Goal: Task Accomplishment & Management: Use online tool/utility

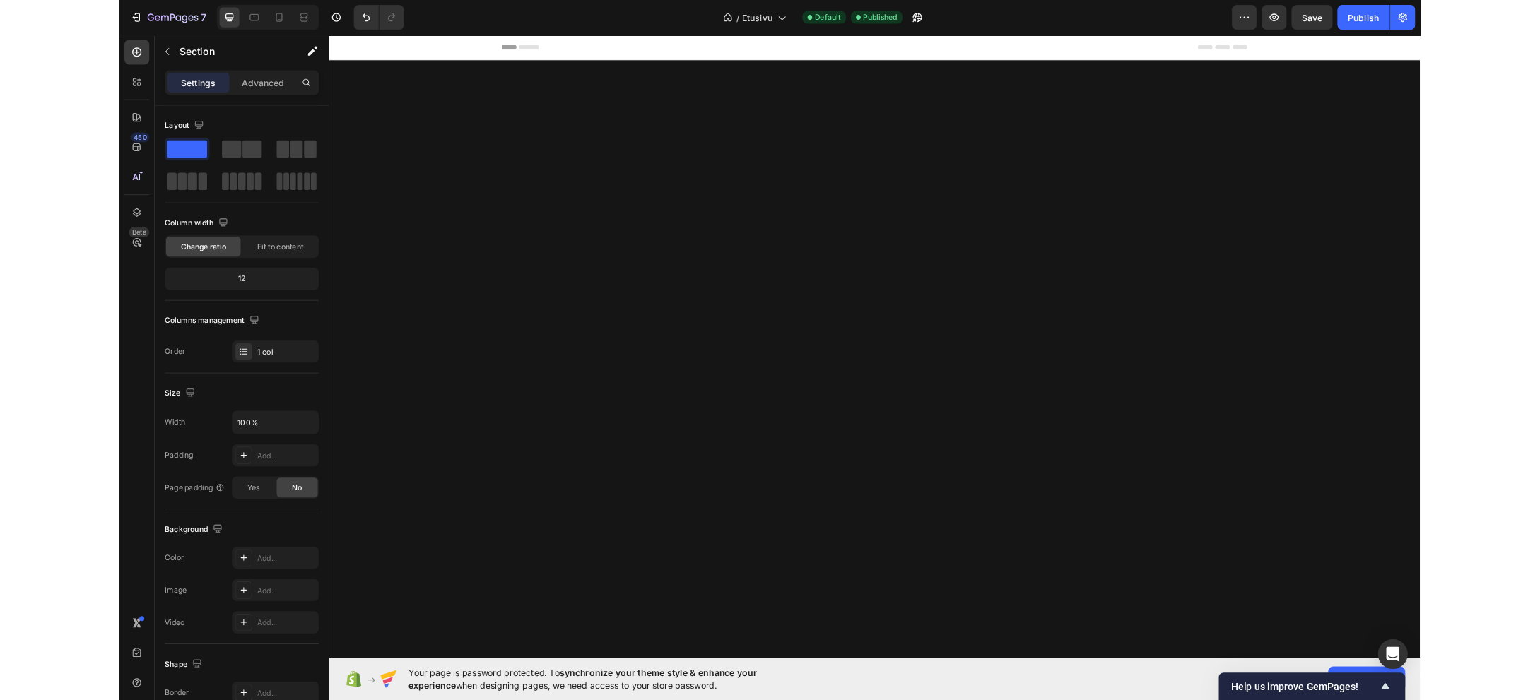
scroll to position [848, 0]
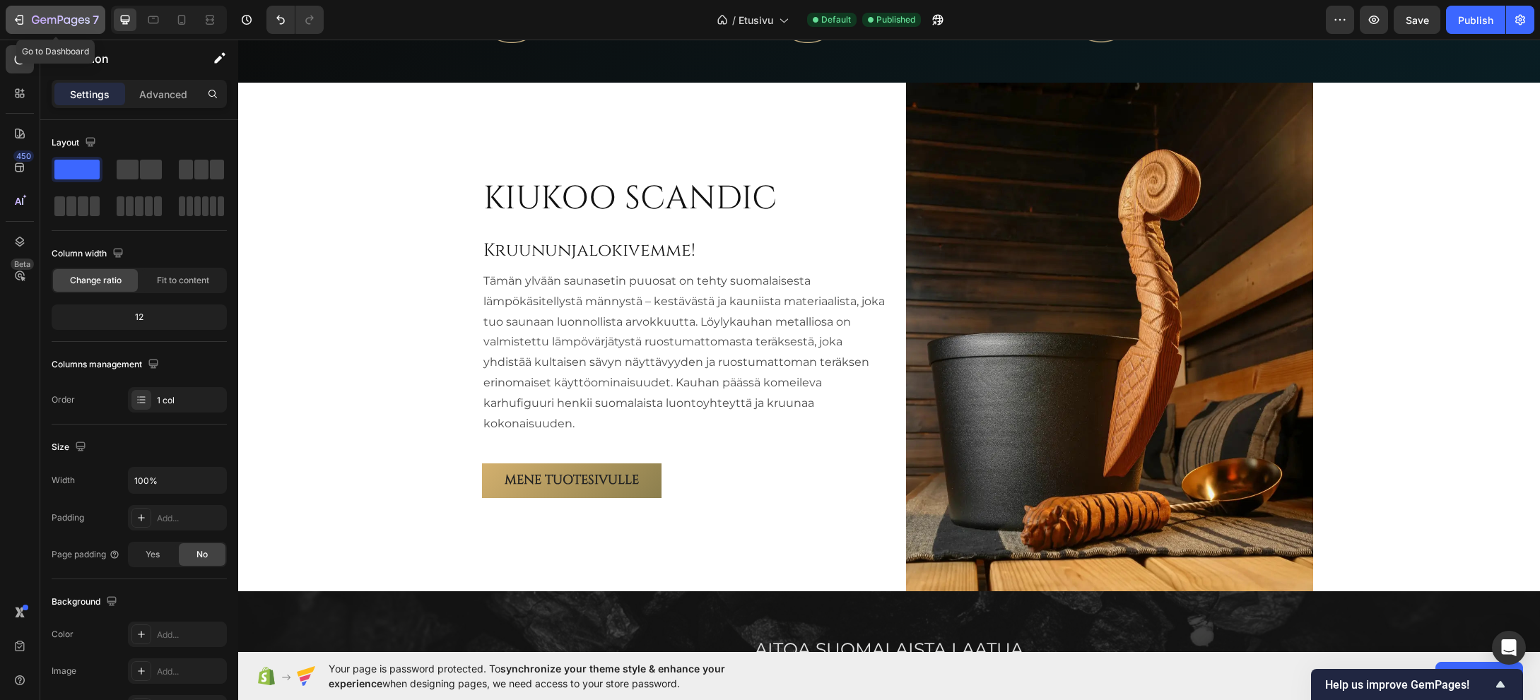
click at [38, 14] on div "7" at bounding box center [65, 19] width 67 height 17
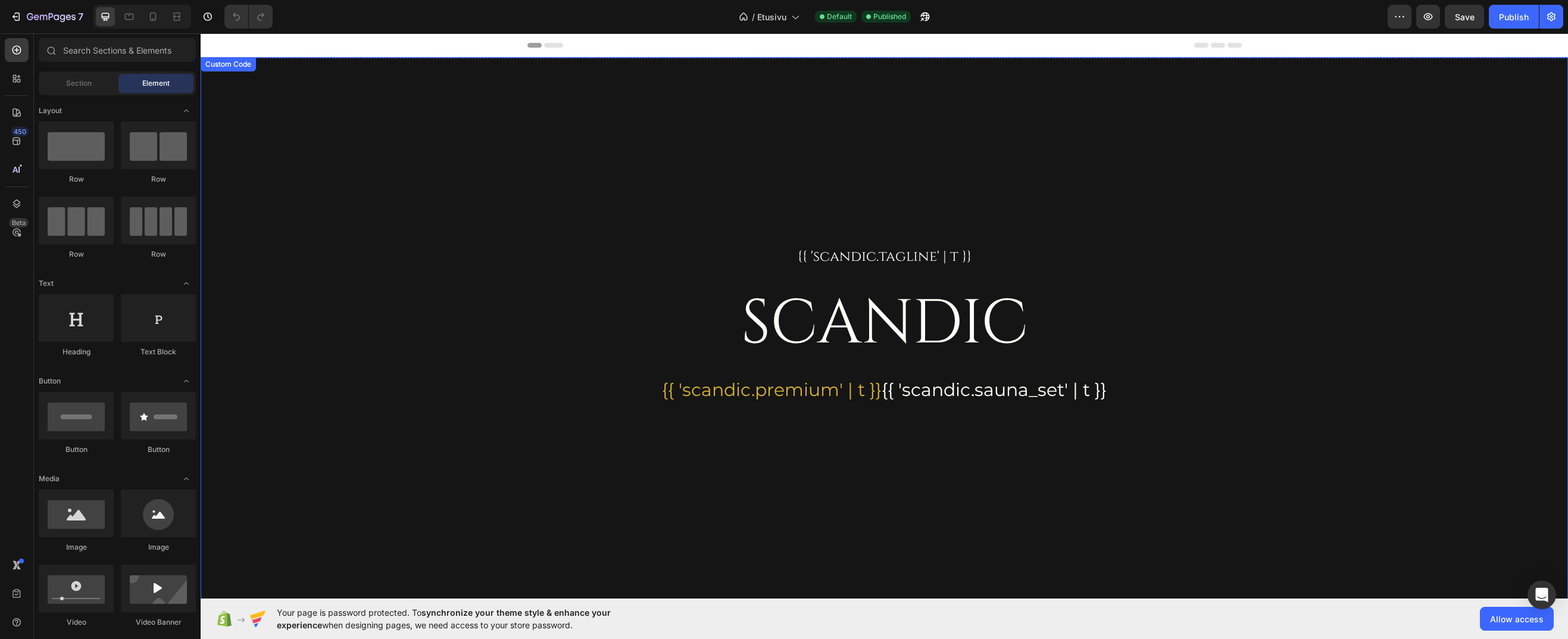
click at [225, 63] on div "Custom Code" at bounding box center [228, 64] width 51 height 11
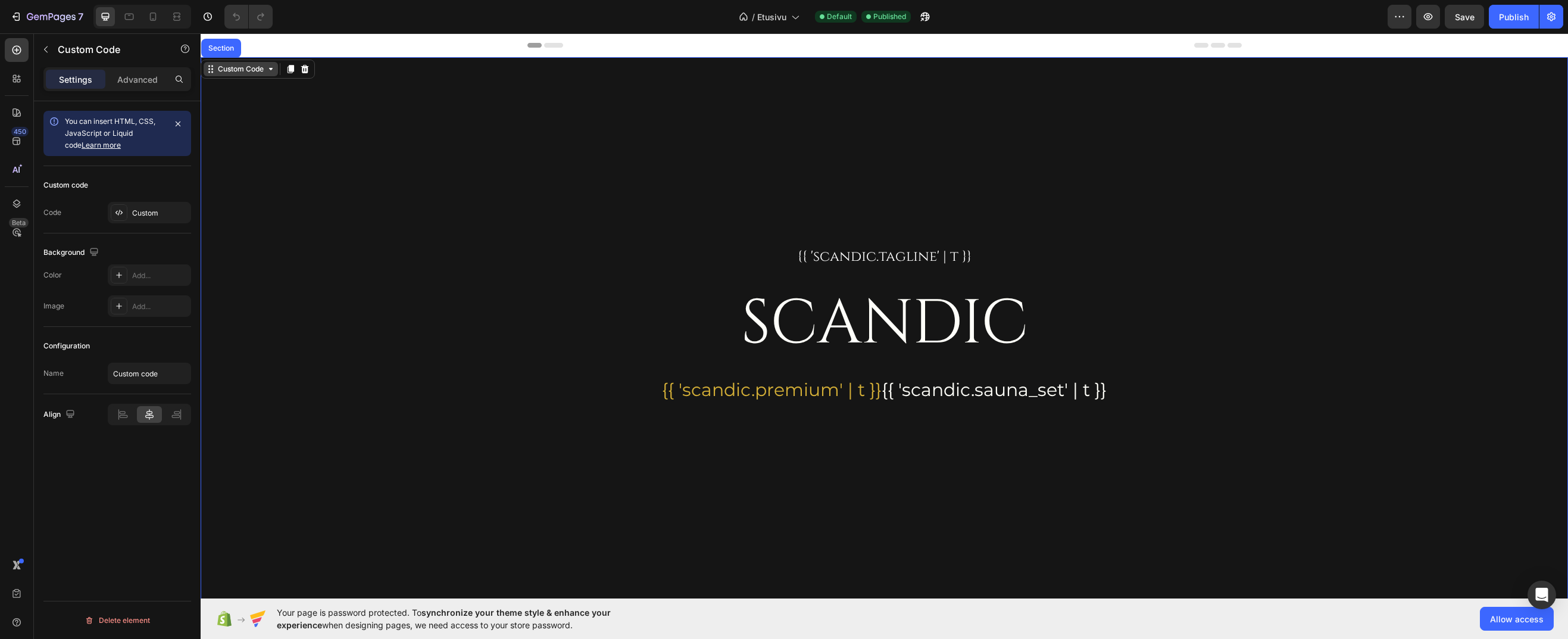
click at [225, 63] on div "Custom Code" at bounding box center [241, 68] width 74 height 14
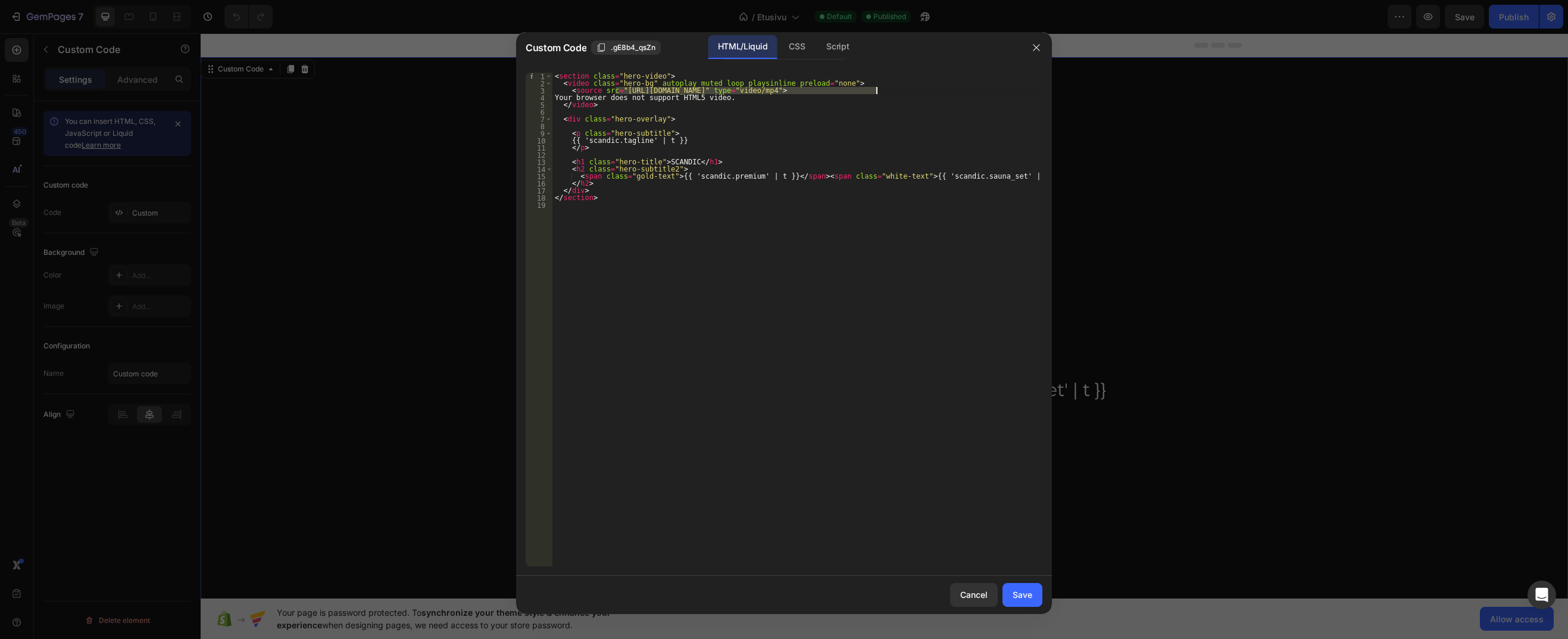
drag, startPoint x: 615, startPoint y: 89, endPoint x: 875, endPoint y: 89, distance: 260.0
click at [875, 89] on div "< section class = "hero-video" > < video class = "hero-bg" autoplay muted loop …" at bounding box center [798, 326] width 490 height 508
paste textarea "ee3fd960574a49ceaf0363d9159b3e15"
type textarea "<source src="https://cdn.shopify.com/videos/c/o/v/ee3fd960574a49ceaf0363d9159b3…"
click at [1014, 590] on div "Save" at bounding box center [1022, 594] width 19 height 13
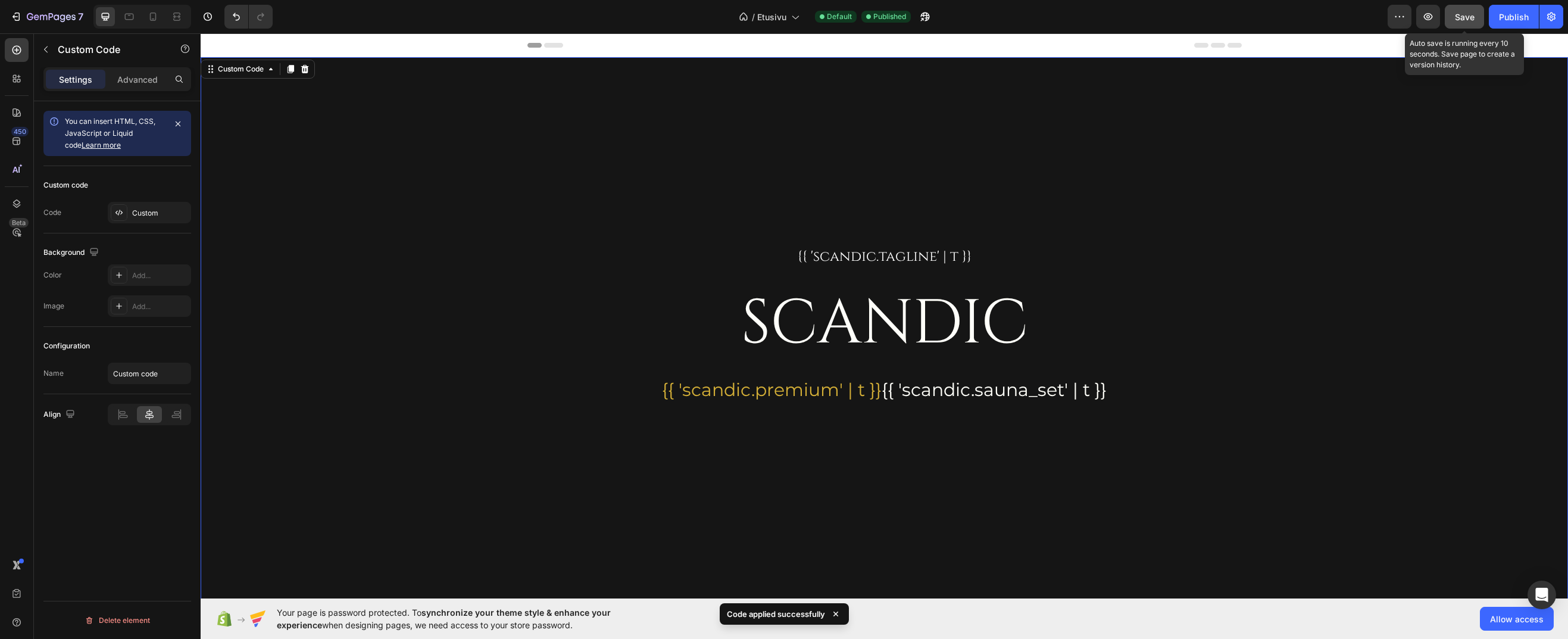
click at [1480, 17] on button "Save" at bounding box center [1464, 17] width 40 height 24
click at [1506, 24] on button "Publish" at bounding box center [1513, 17] width 50 height 24
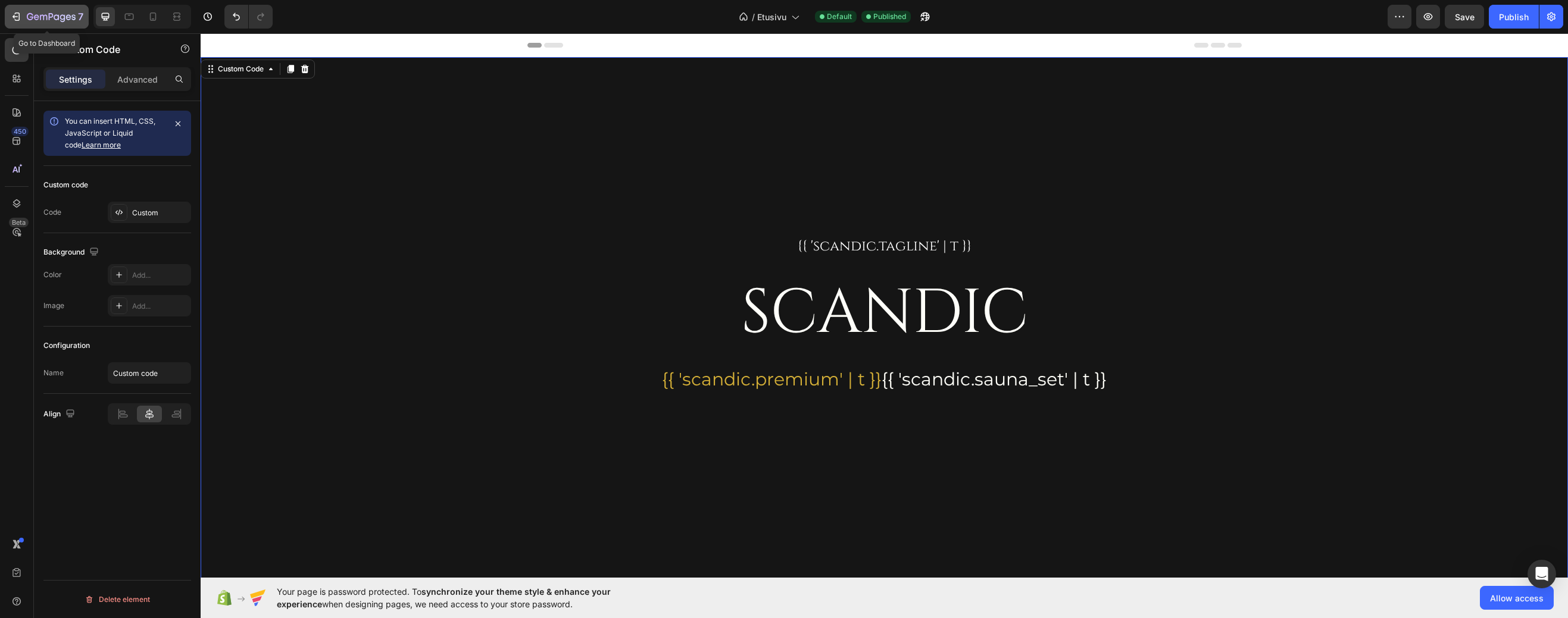
click at [47, 13] on icon "button" at bounding box center [51, 18] width 49 height 10
click at [227, 68] on div "Custom Code" at bounding box center [228, 64] width 51 height 11
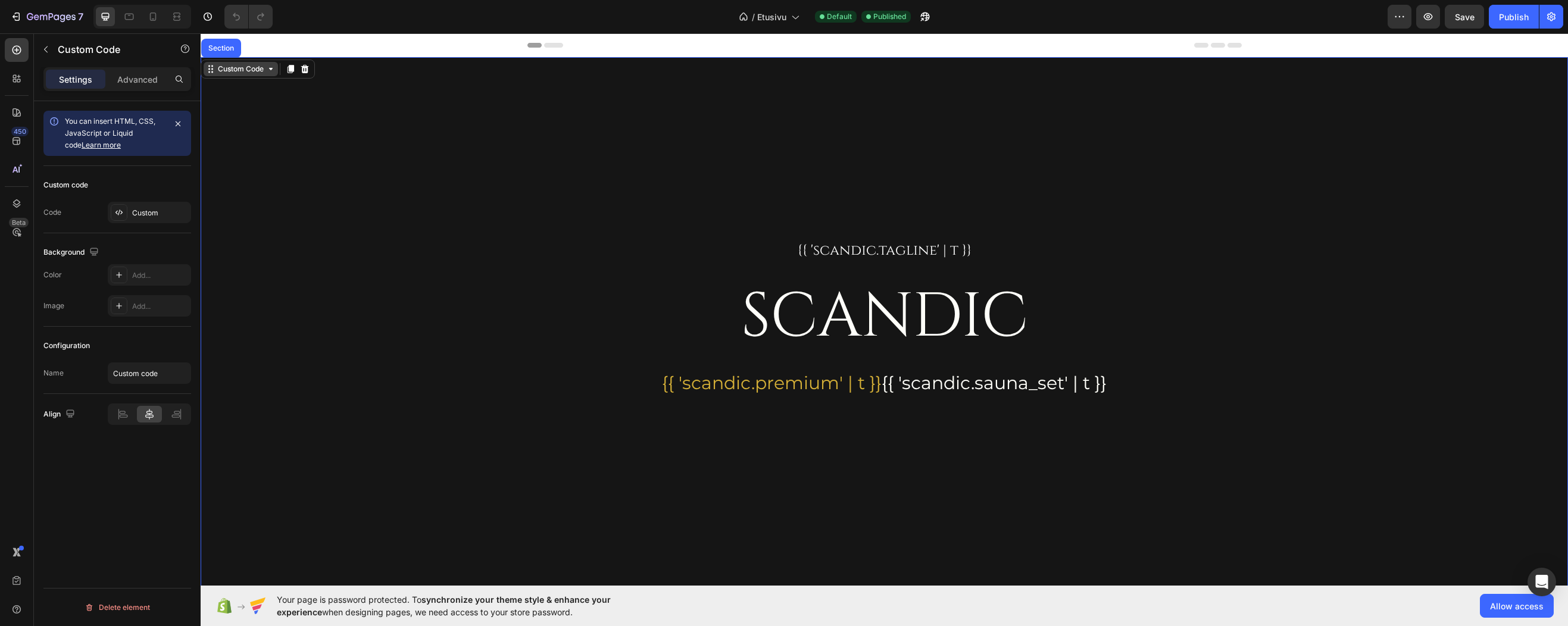
click at [227, 68] on div "Custom Code" at bounding box center [241, 69] width 51 height 11
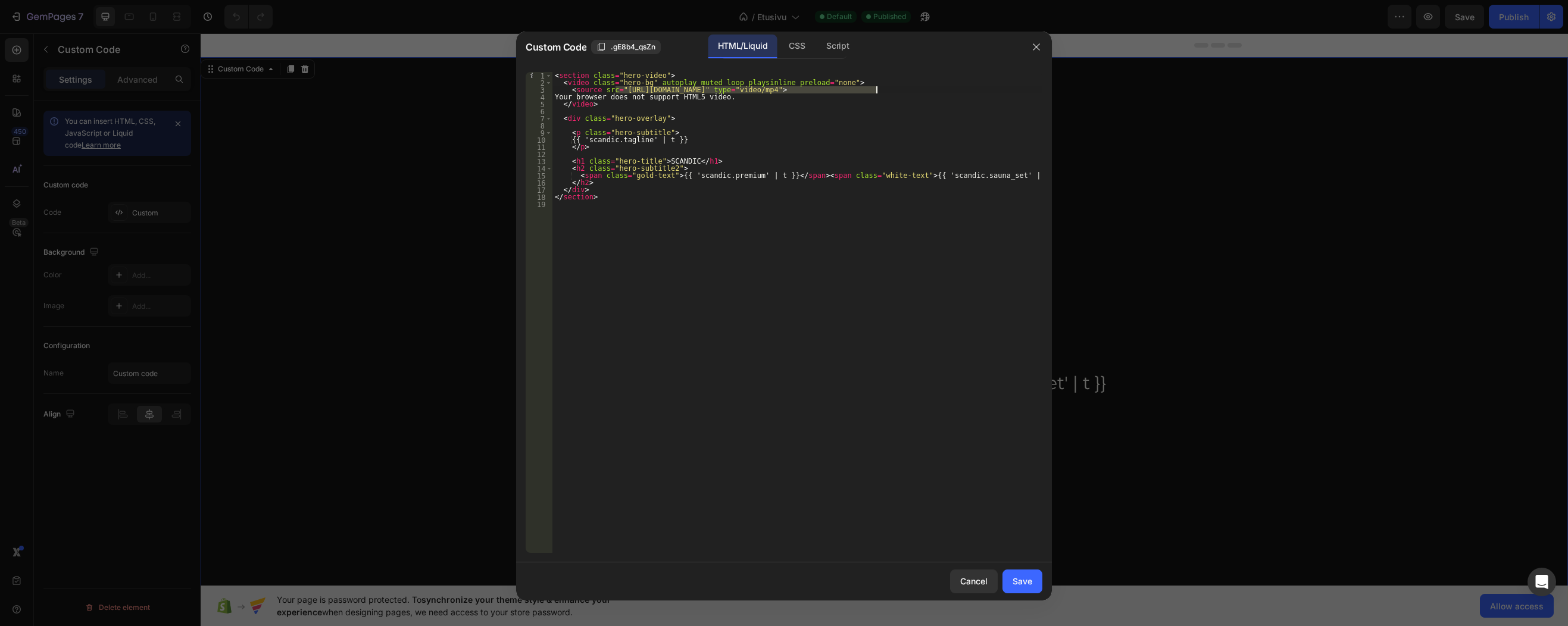
drag, startPoint x: 615, startPoint y: 88, endPoint x: 877, endPoint y: 88, distance: 262.0
click at [877, 88] on div "< section class = "hero-video" > < video class = "hero-bg" autoplay muted loop …" at bounding box center [798, 320] width 490 height 495
paste textarea "a4f60186c38340abb013ef6afbe16794"
type textarea "<source src="https://cdn.shopify.com/videos/c/o/v/a4f60186c38340abb013ef6afbe16…"
click at [1026, 583] on div "Save" at bounding box center [1022, 581] width 19 height 13
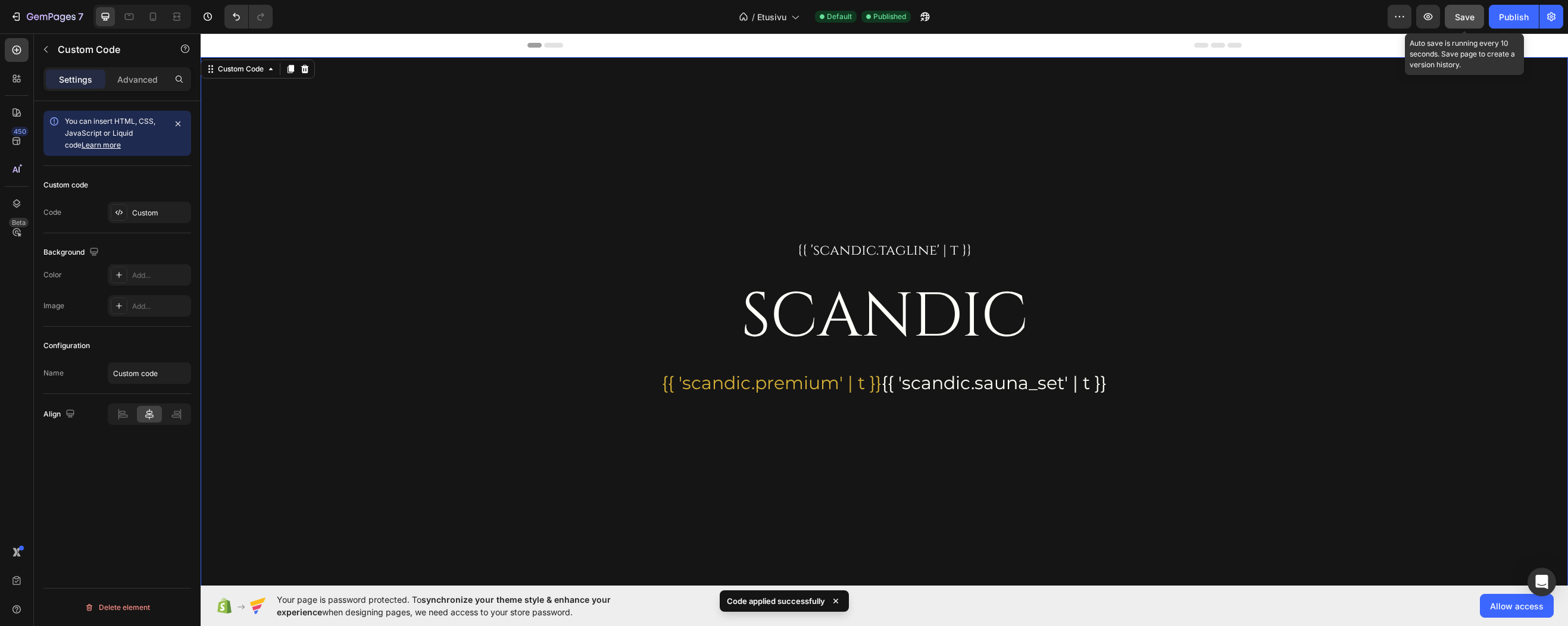
click at [1464, 15] on span "Save" at bounding box center [1464, 17] width 19 height 10
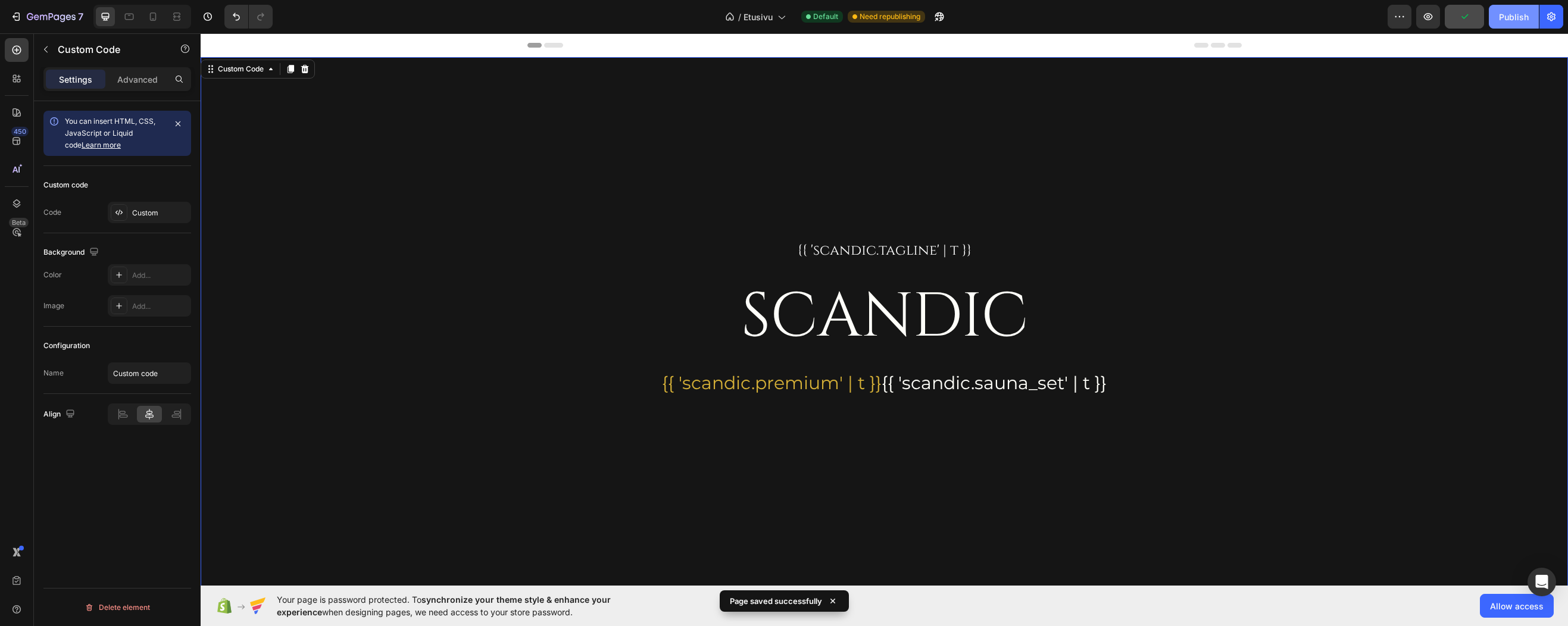
click at [1517, 14] on div "Publish" at bounding box center [1513, 17] width 29 height 13
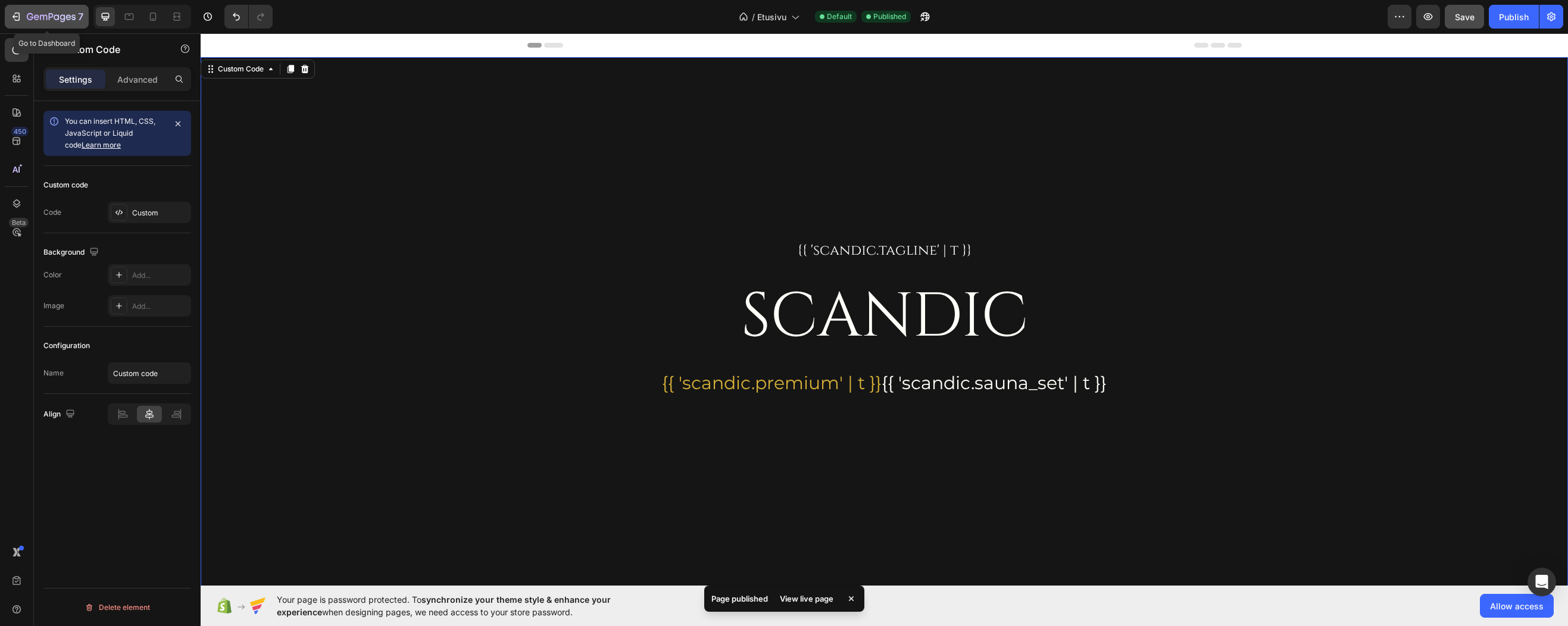
click at [36, 21] on icon "button" at bounding box center [51, 18] width 49 height 10
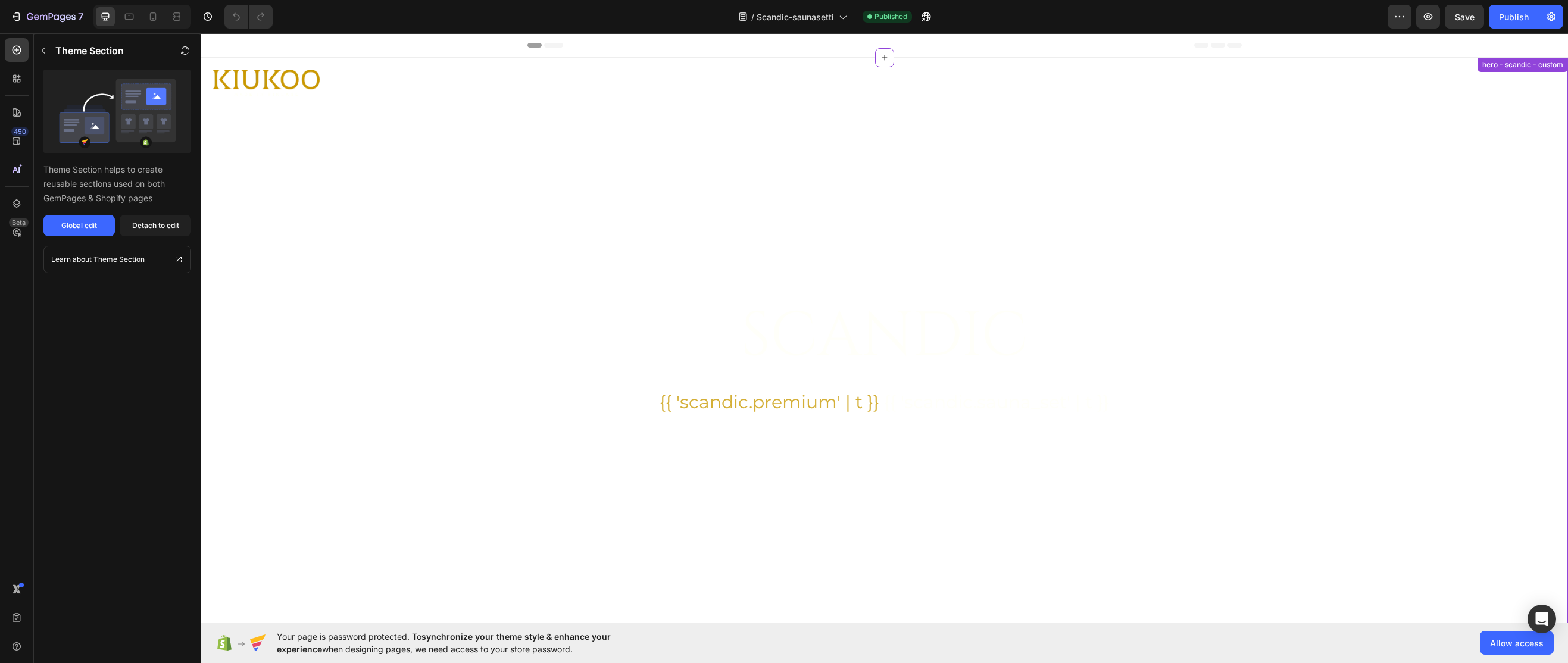
click at [1245, 155] on div "{{ 'scandic.tagline' | t }} SCANDIC {{ 'scandic.premium' | t }} {{ 'scandic.sau…" at bounding box center [884, 353] width 1367 height 590
click at [74, 224] on div "Global edit" at bounding box center [79, 225] width 35 height 11
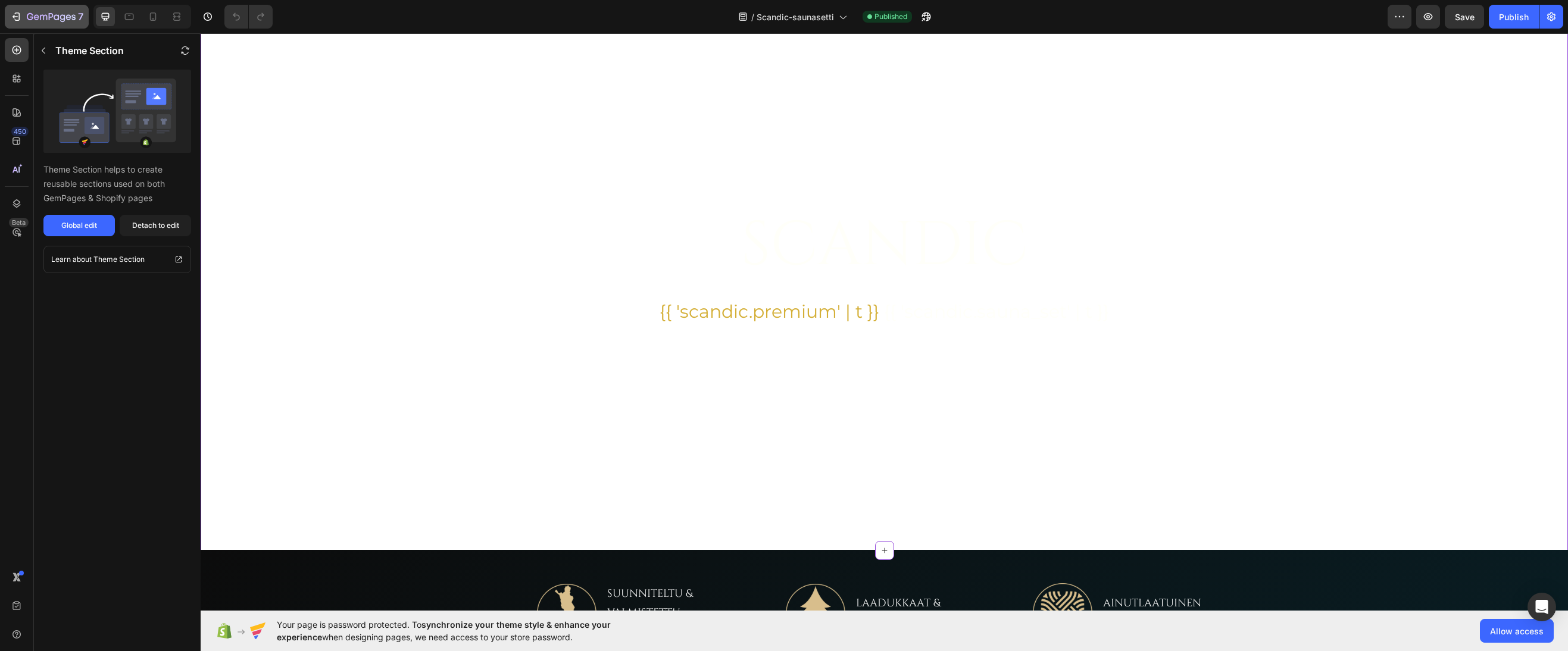
scroll to position [60, 0]
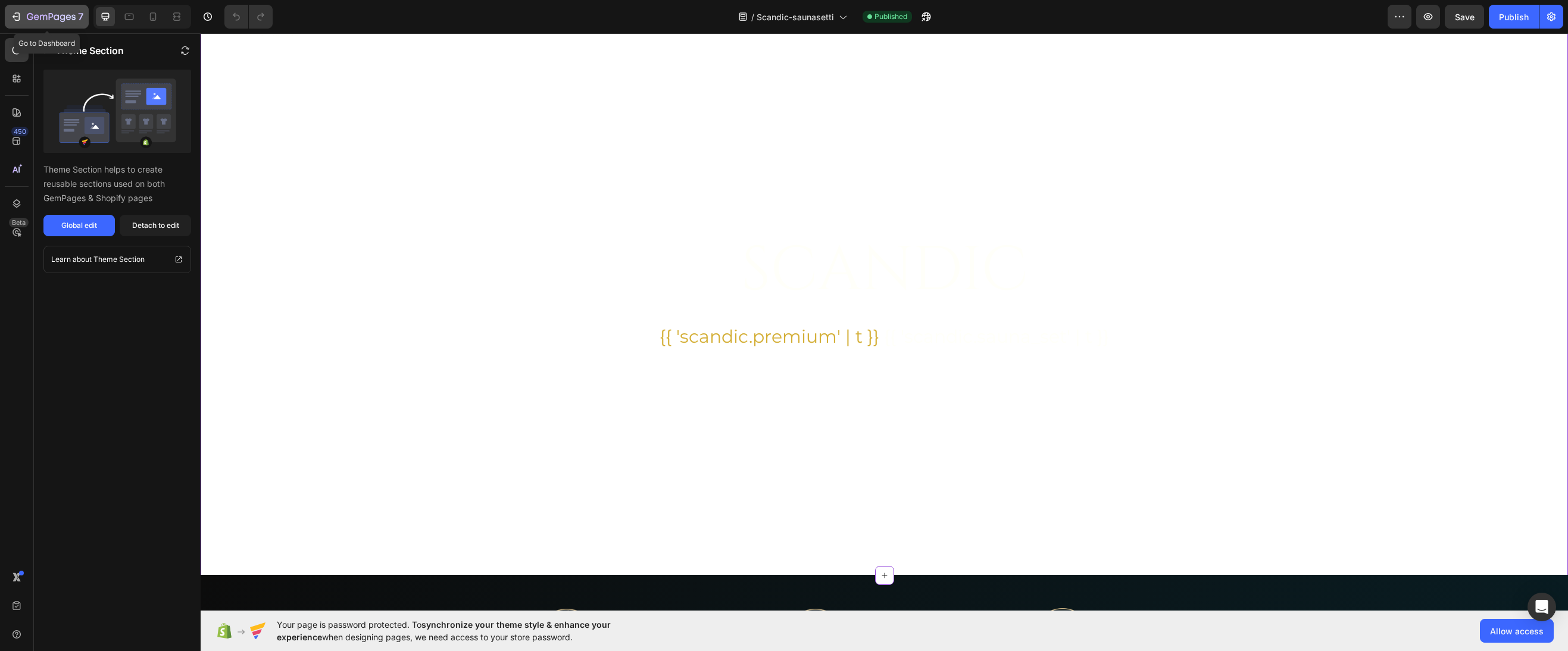
click at [35, 16] on icon "button" at bounding box center [51, 18] width 49 height 10
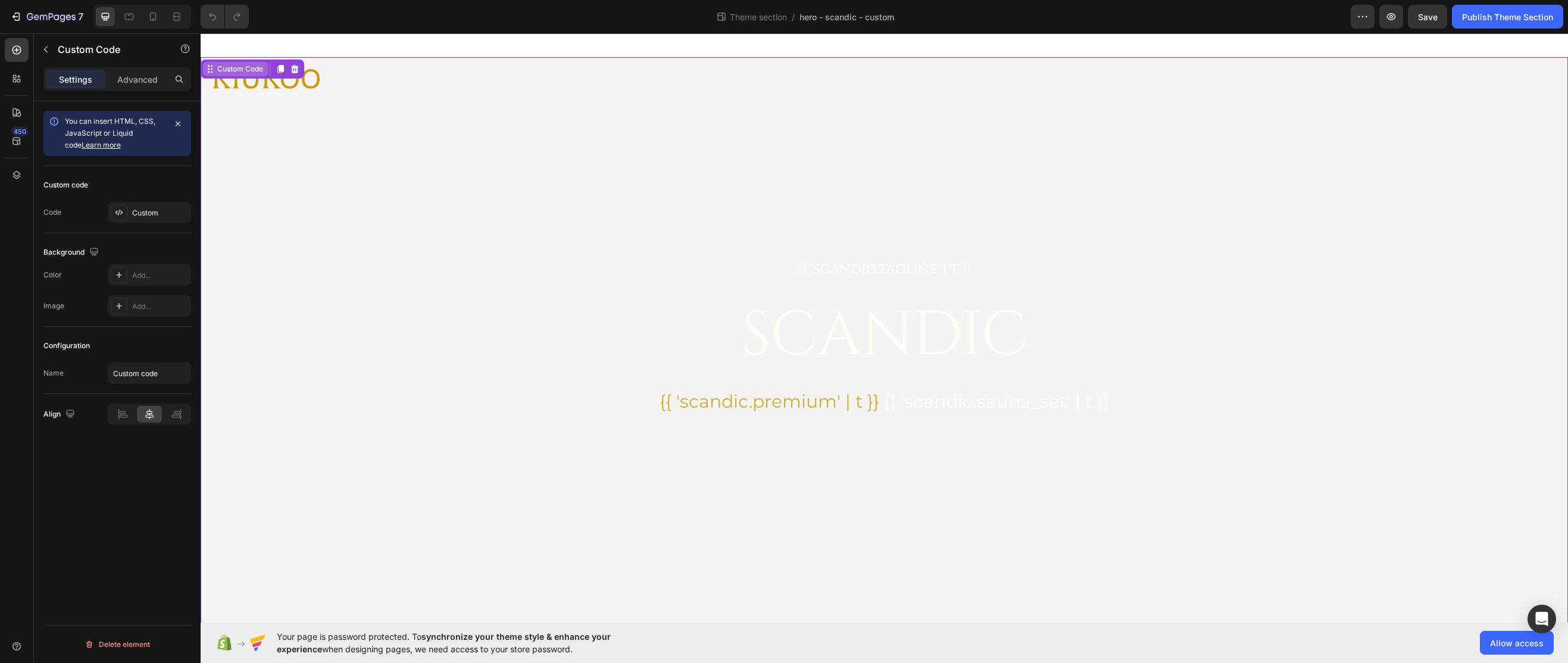
click at [223, 64] on div "Custom Code" at bounding box center [240, 69] width 51 height 11
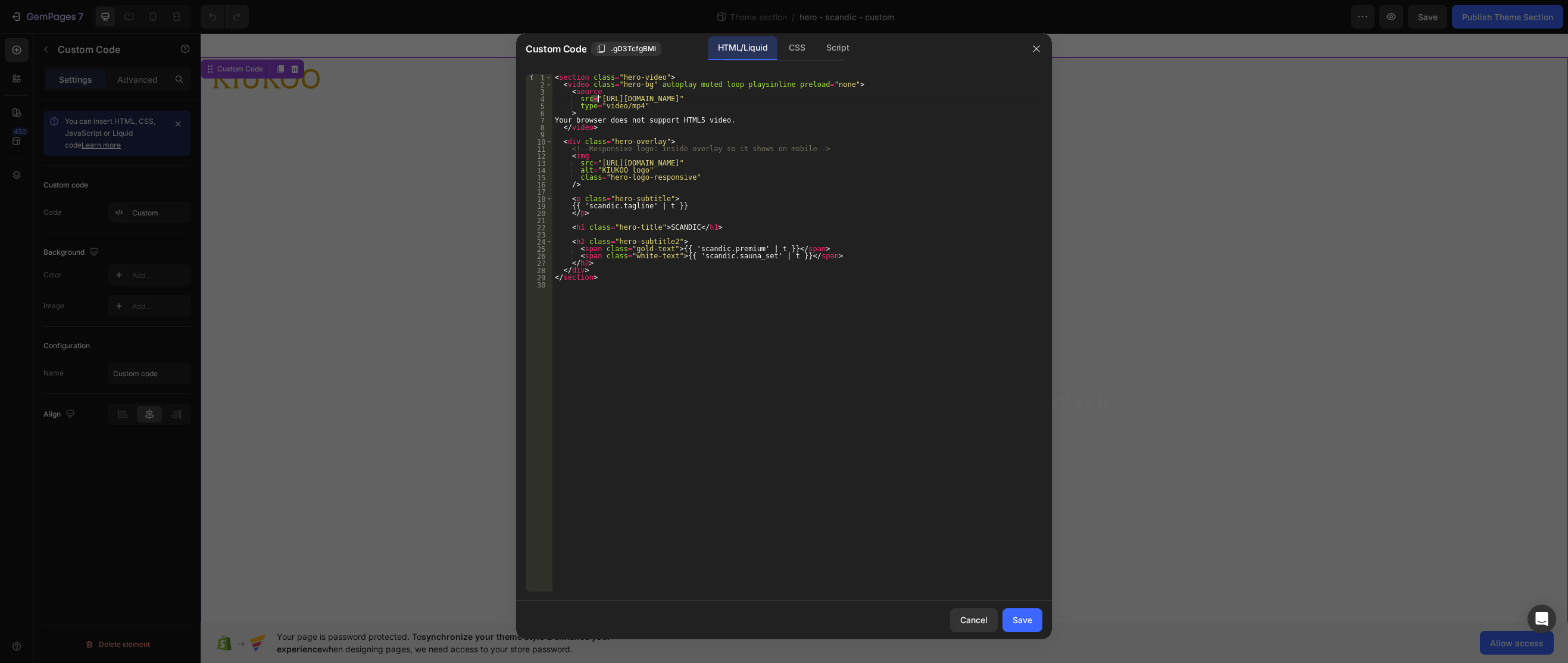
drag, startPoint x: 591, startPoint y: 99, endPoint x: 599, endPoint y: 100, distance: 8.1
click at [599, 100] on div "< section class = "hero-video" > < video class = "hero-bg" autoplay muted loop …" at bounding box center [798, 340] width 490 height 532
click at [599, 92] on div "< section class = "hero-video" > < video class = "hero-bg" autoplay muted loop …" at bounding box center [798, 340] width 490 height 532
drag, startPoint x: 593, startPoint y: 97, endPoint x: 854, endPoint y: 99, distance: 261.0
click at [854, 99] on div "< section class = "hero-video" > < video class = "hero-bg" autoplay muted loop …" at bounding box center [798, 340] width 490 height 532
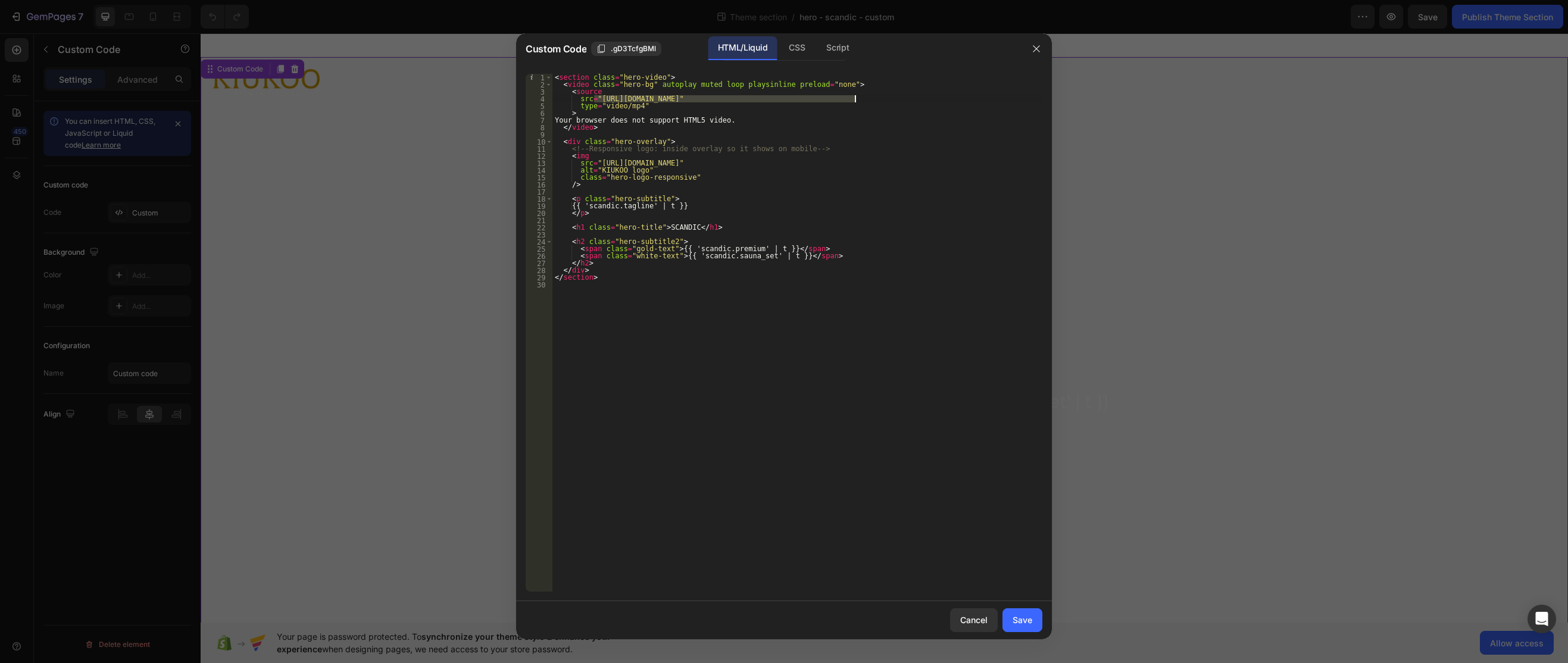
paste textarea "a4f60186c38340abb013ef6afbe16794"
type textarea "src="https://cdn.shopify.com/videos/c/o/v/a4f60186c38340abb013ef6afbe16794.mp4""
click at [1019, 628] on button "Save" at bounding box center [1022, 620] width 40 height 24
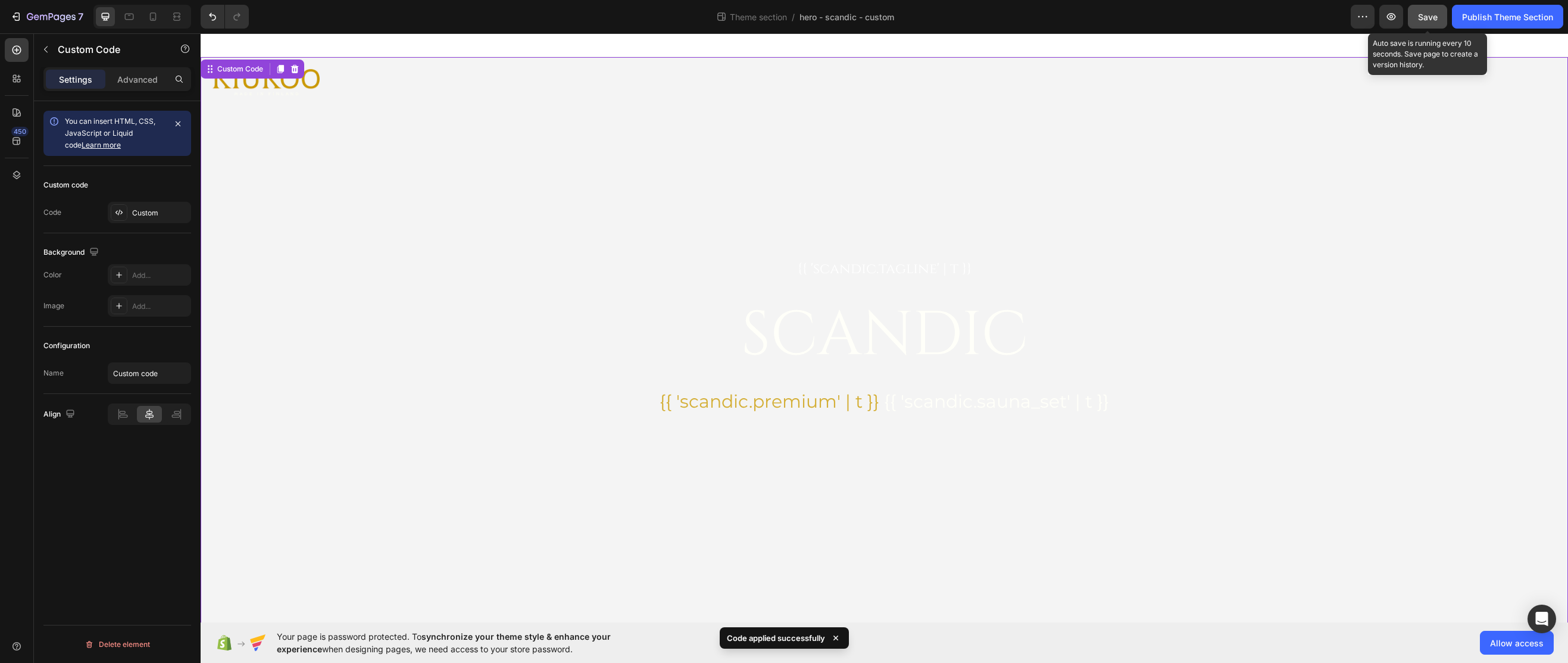
click at [1432, 16] on span "Save" at bounding box center [1427, 17] width 19 height 10
click at [1489, 8] on button "Publish Theme Section" at bounding box center [1508, 17] width 111 height 24
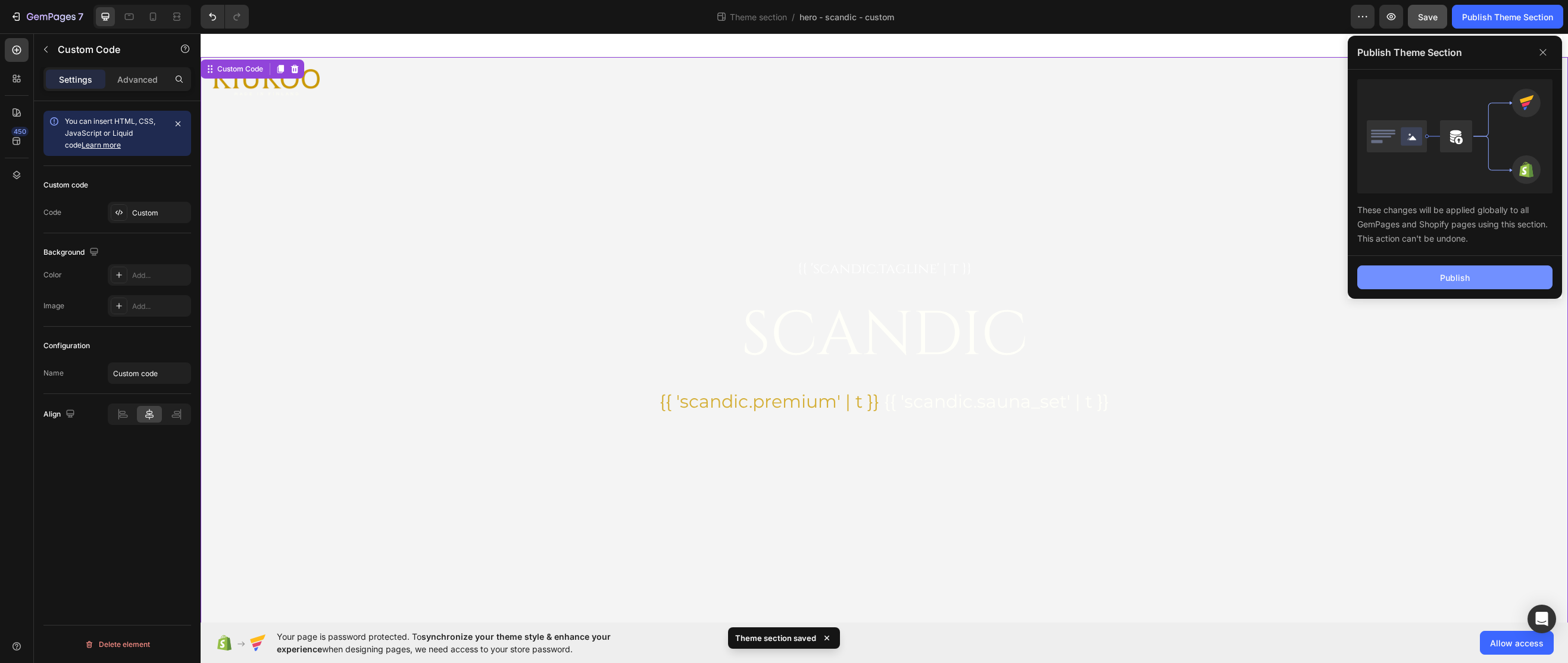
click at [1460, 277] on div "Publish" at bounding box center [1454, 277] width 29 height 13
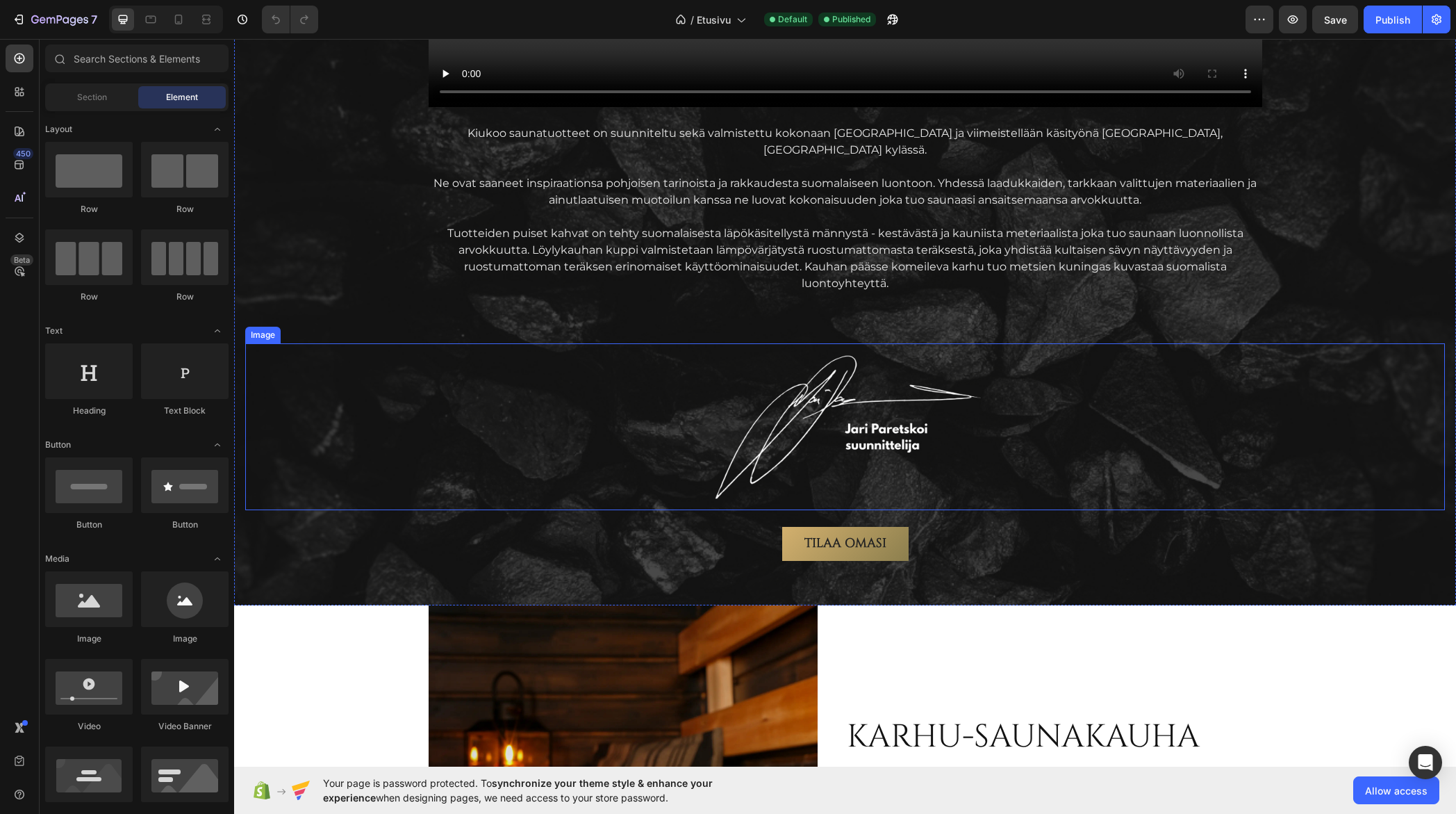
scroll to position [1946, 0]
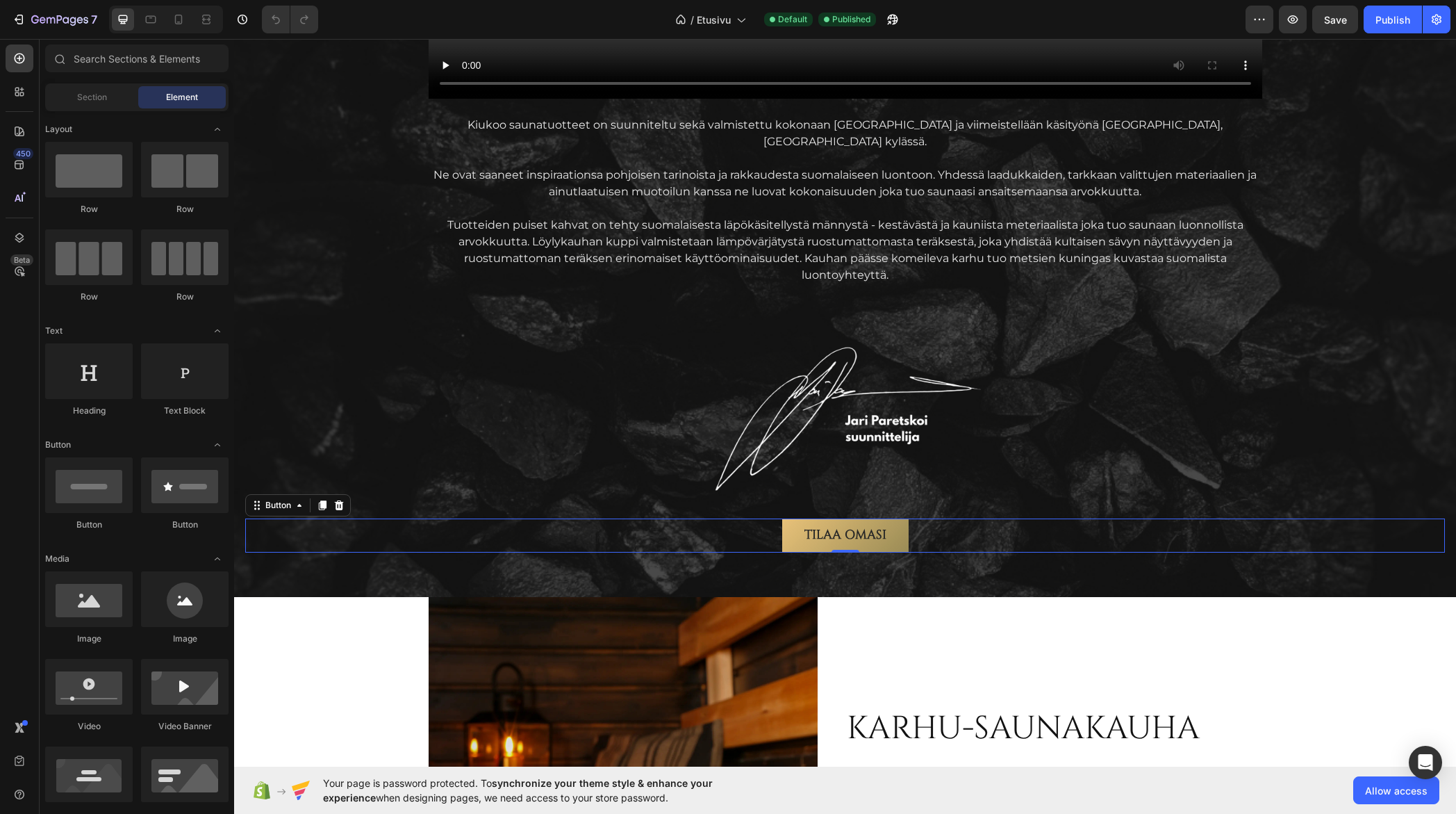
click at [788, 518] on link "Tilaa omasi" at bounding box center [845, 535] width 127 height 33
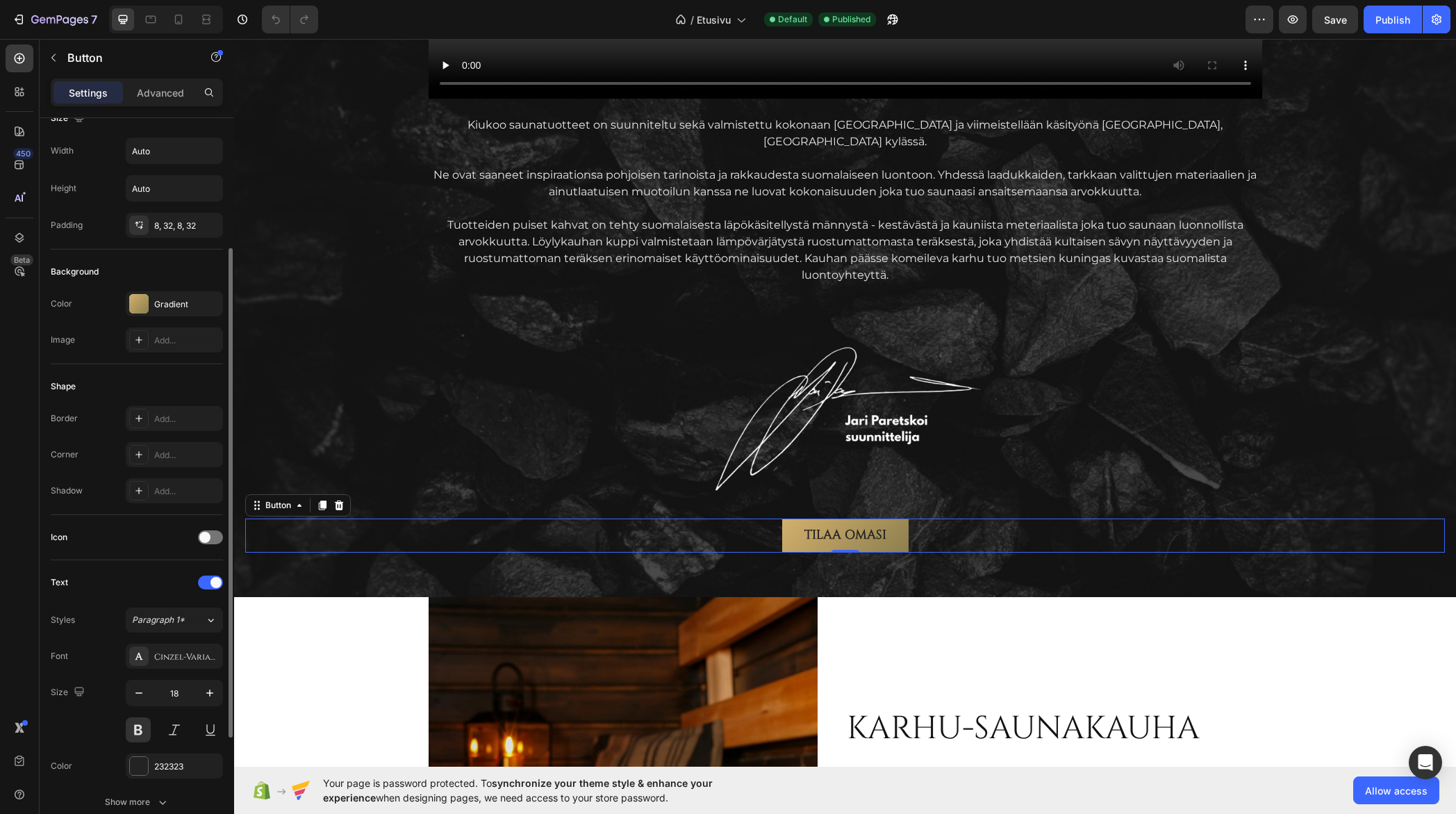
scroll to position [0, 0]
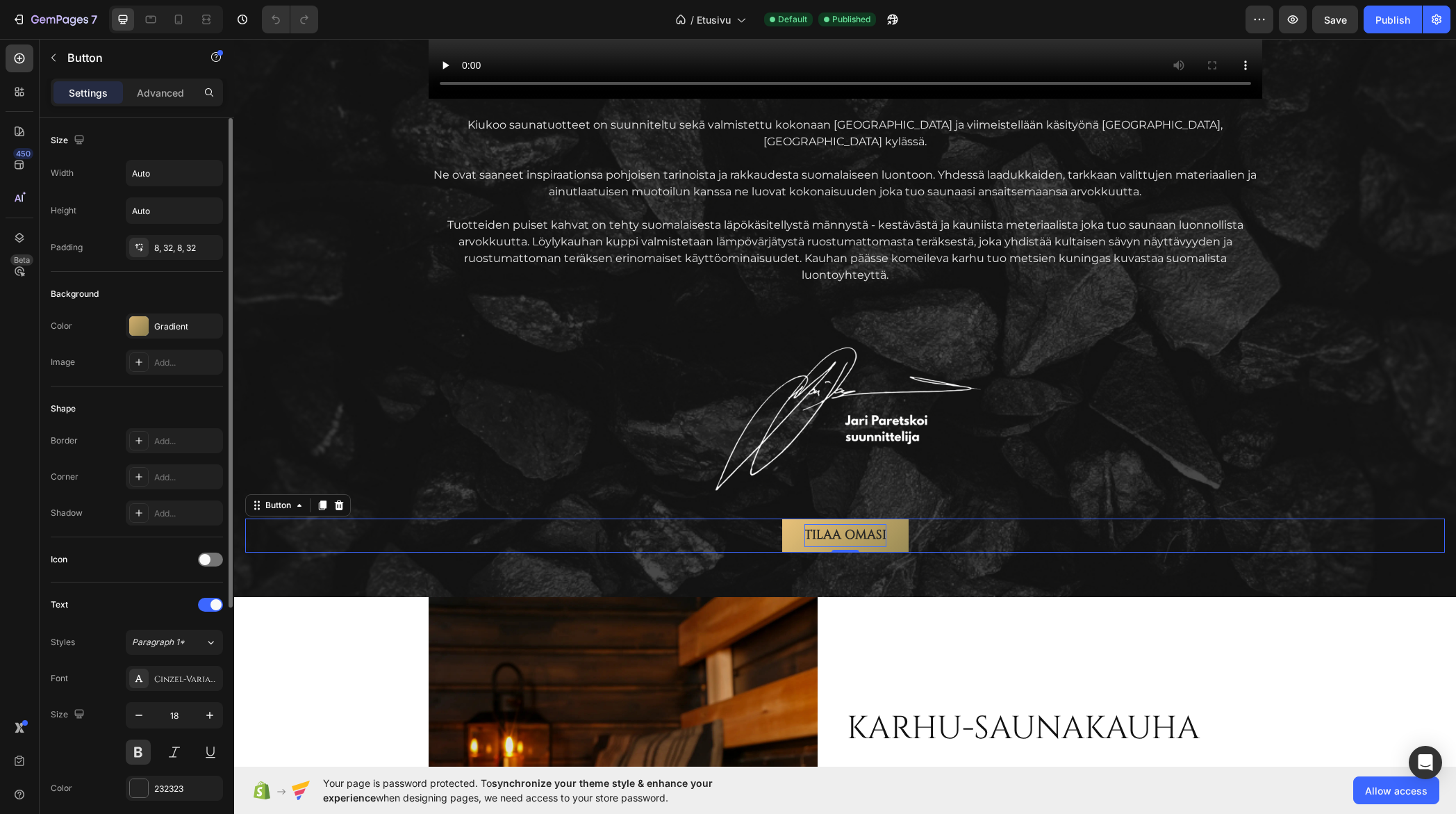
click at [832, 524] on p "Tilaa omasi" at bounding box center [844, 535] width 82 height 23
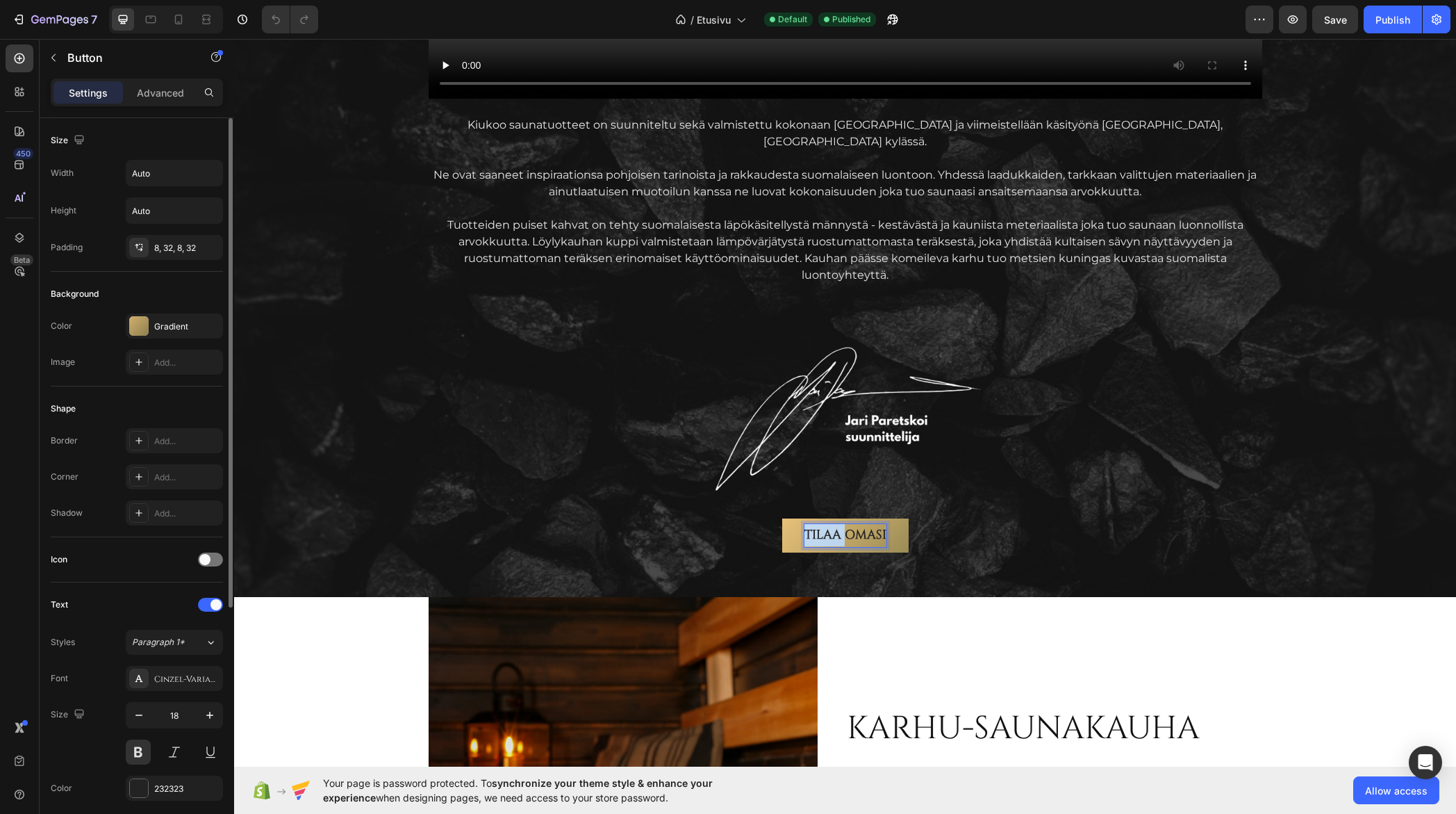
click at [832, 524] on p "Tilaa omasi" at bounding box center [844, 535] width 82 height 23
click at [846, 524] on p "Tilaa omasi" at bounding box center [844, 535] width 82 height 23
click at [845, 524] on p "Tilaa omasi" at bounding box center [844, 535] width 82 height 23
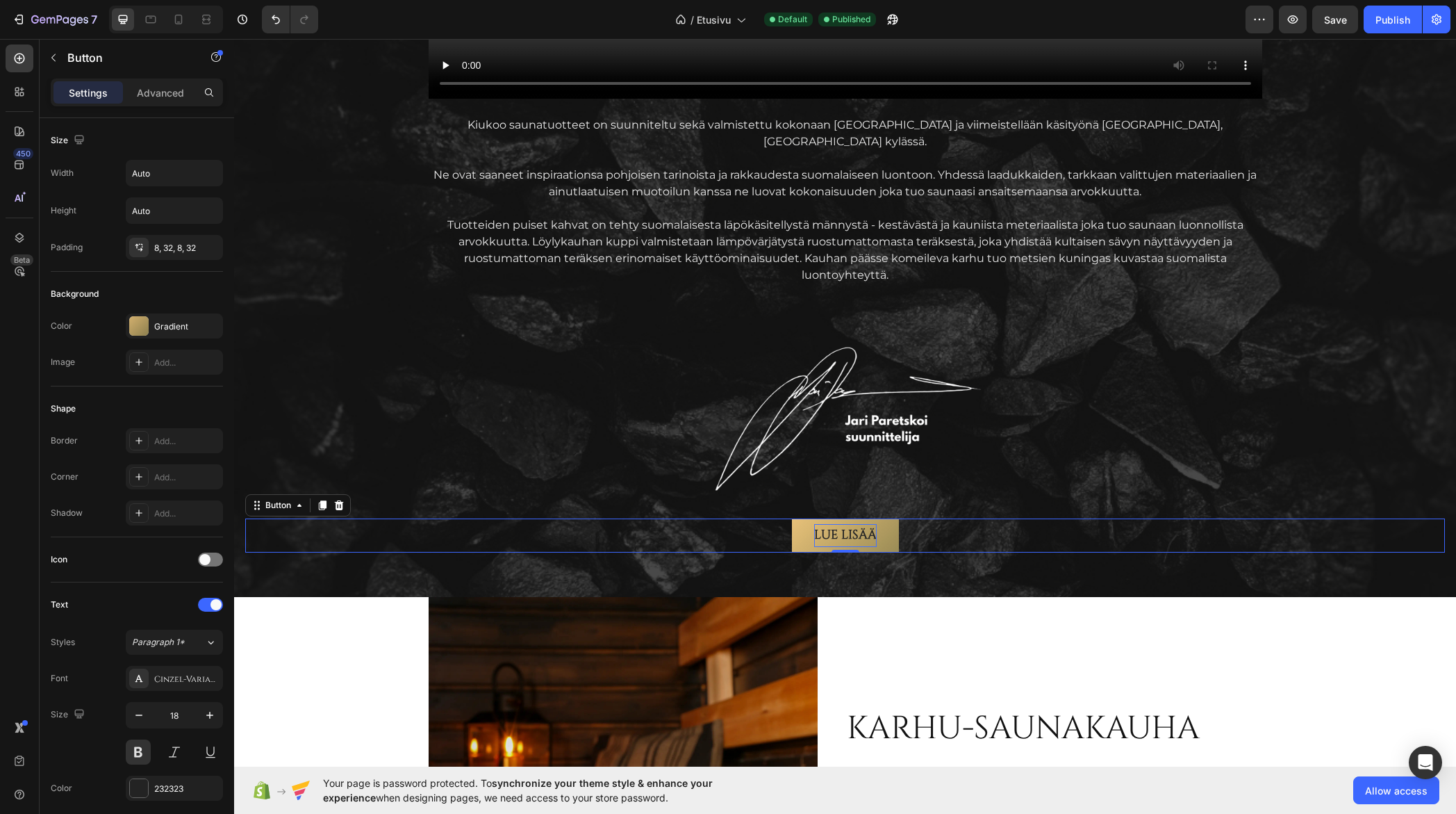
click at [995, 518] on div "Lue lisää Button 0" at bounding box center [844, 535] width 1199 height 33
click at [881, 518] on link "Lue lisää" at bounding box center [845, 535] width 107 height 33
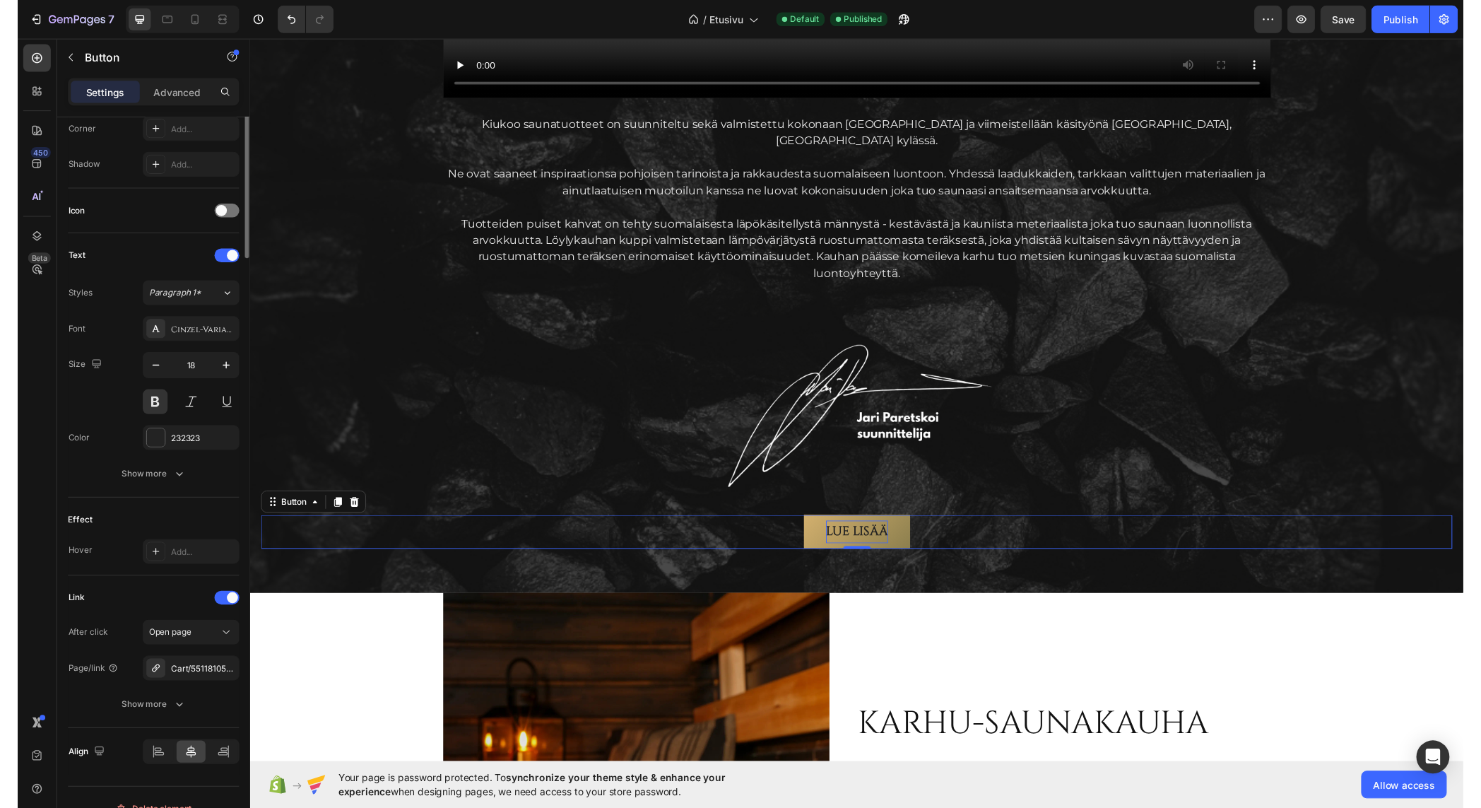
scroll to position [376, 0]
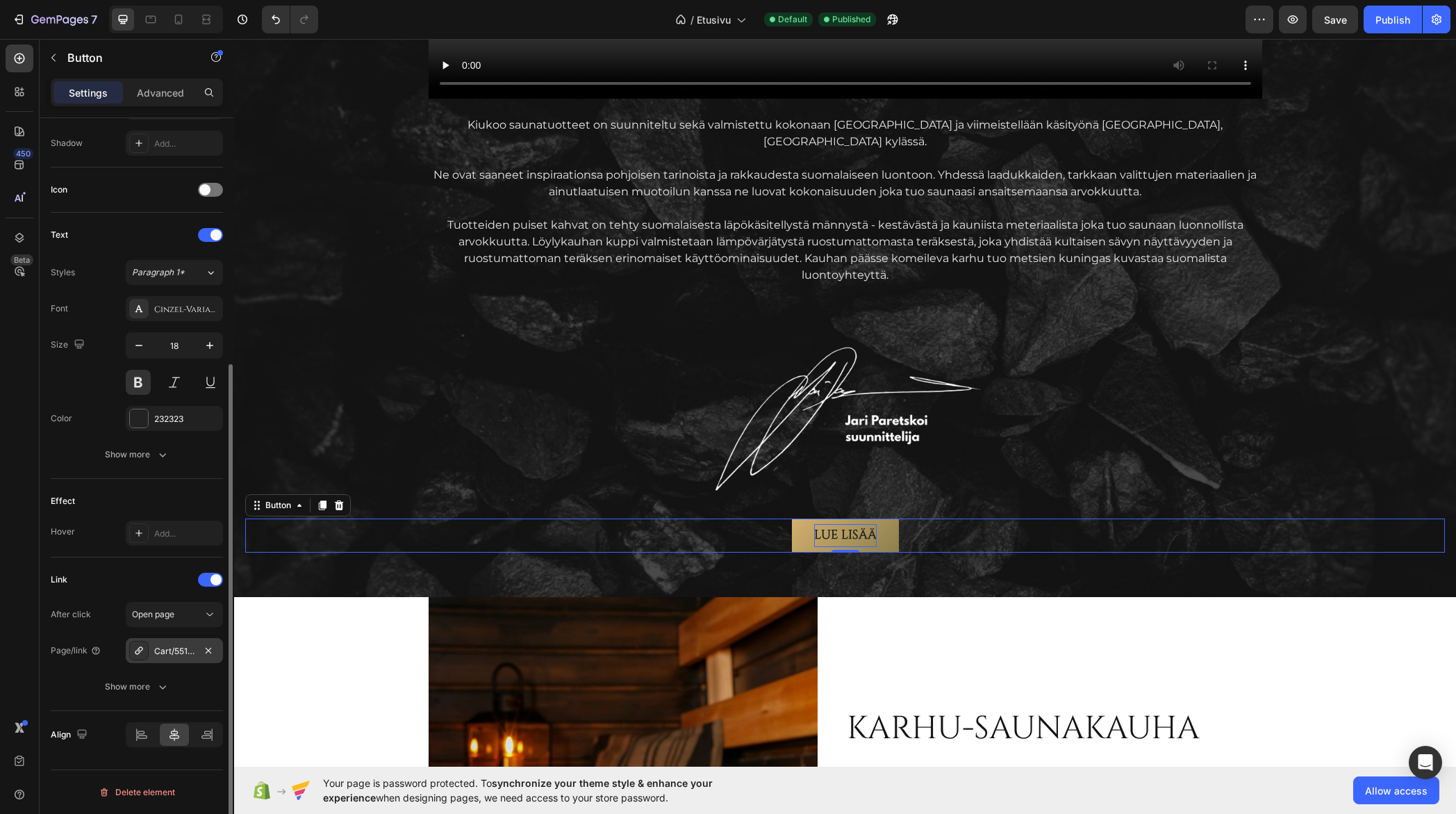
click at [171, 650] on div "Cart/55118105018703:1" at bounding box center [174, 651] width 40 height 13
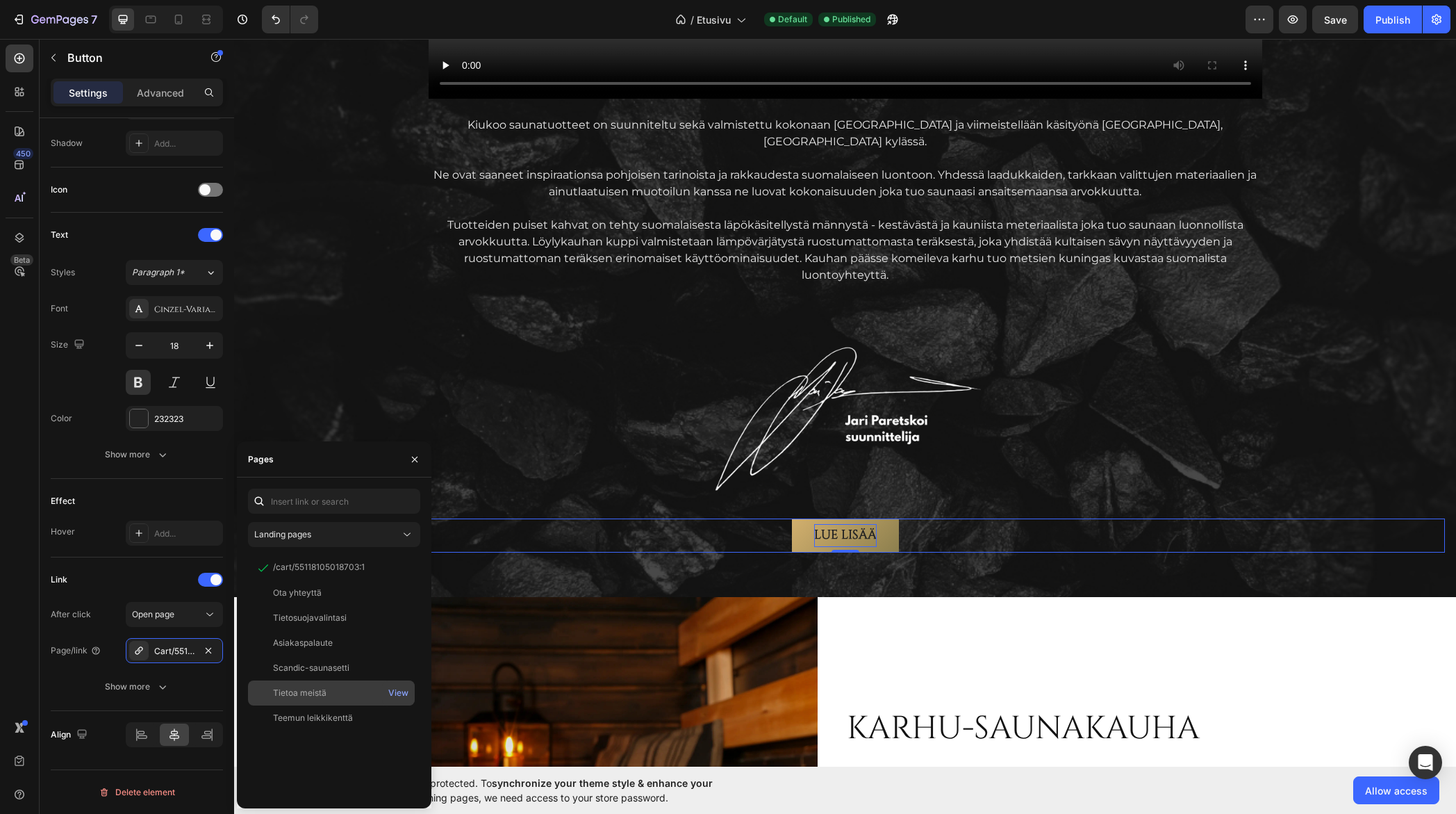
click at [320, 693] on div "Tietoa meistä" at bounding box center [300, 692] width 53 height 13
click at [416, 461] on icon "button" at bounding box center [414, 458] width 11 height 11
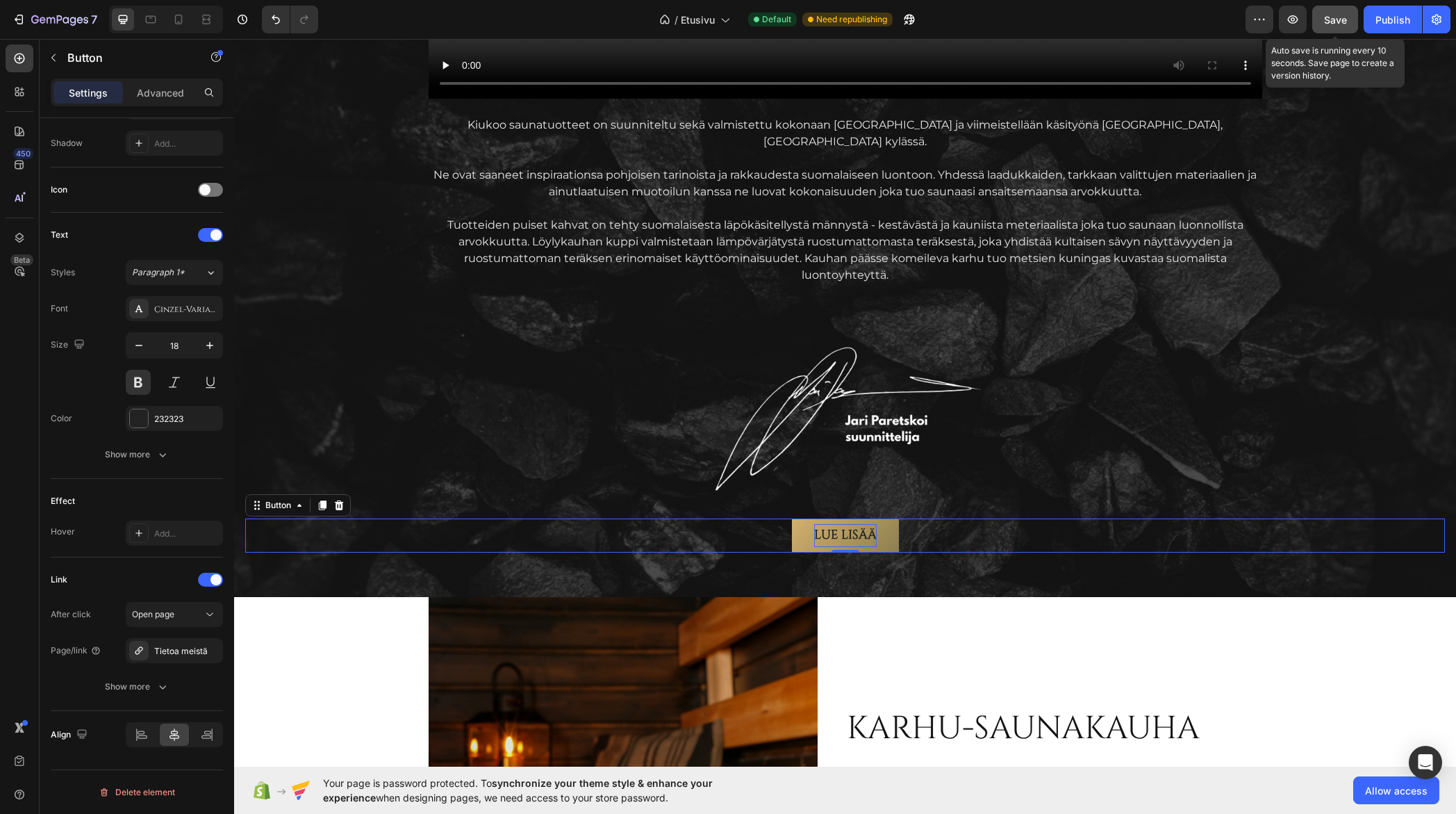
click at [1344, 20] on span "Save" at bounding box center [1335, 20] width 23 height 12
click at [1395, 15] on div "Publish" at bounding box center [1392, 20] width 34 height 15
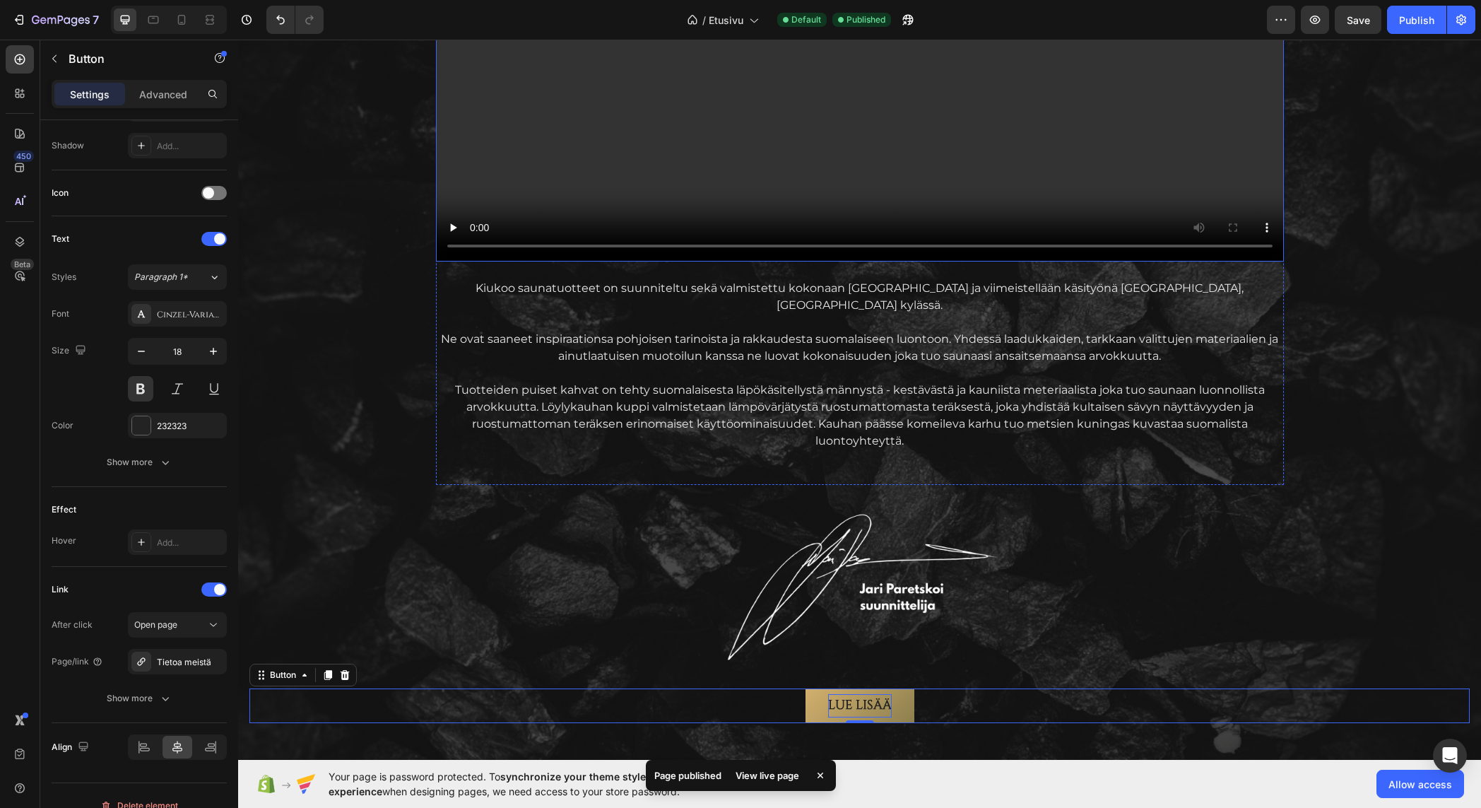
scroll to position [1837, 0]
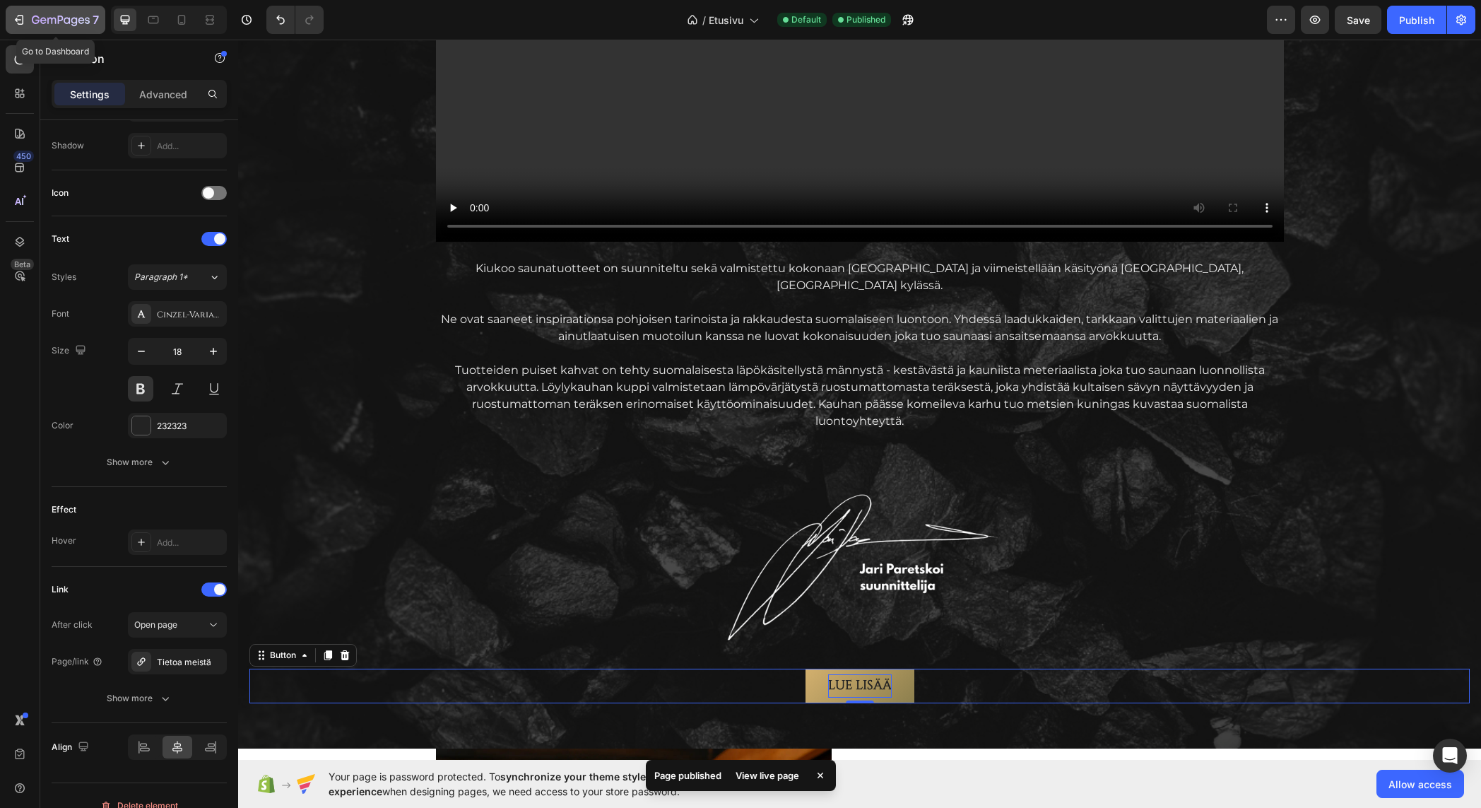
click at [45, 13] on div "7" at bounding box center [65, 19] width 67 height 17
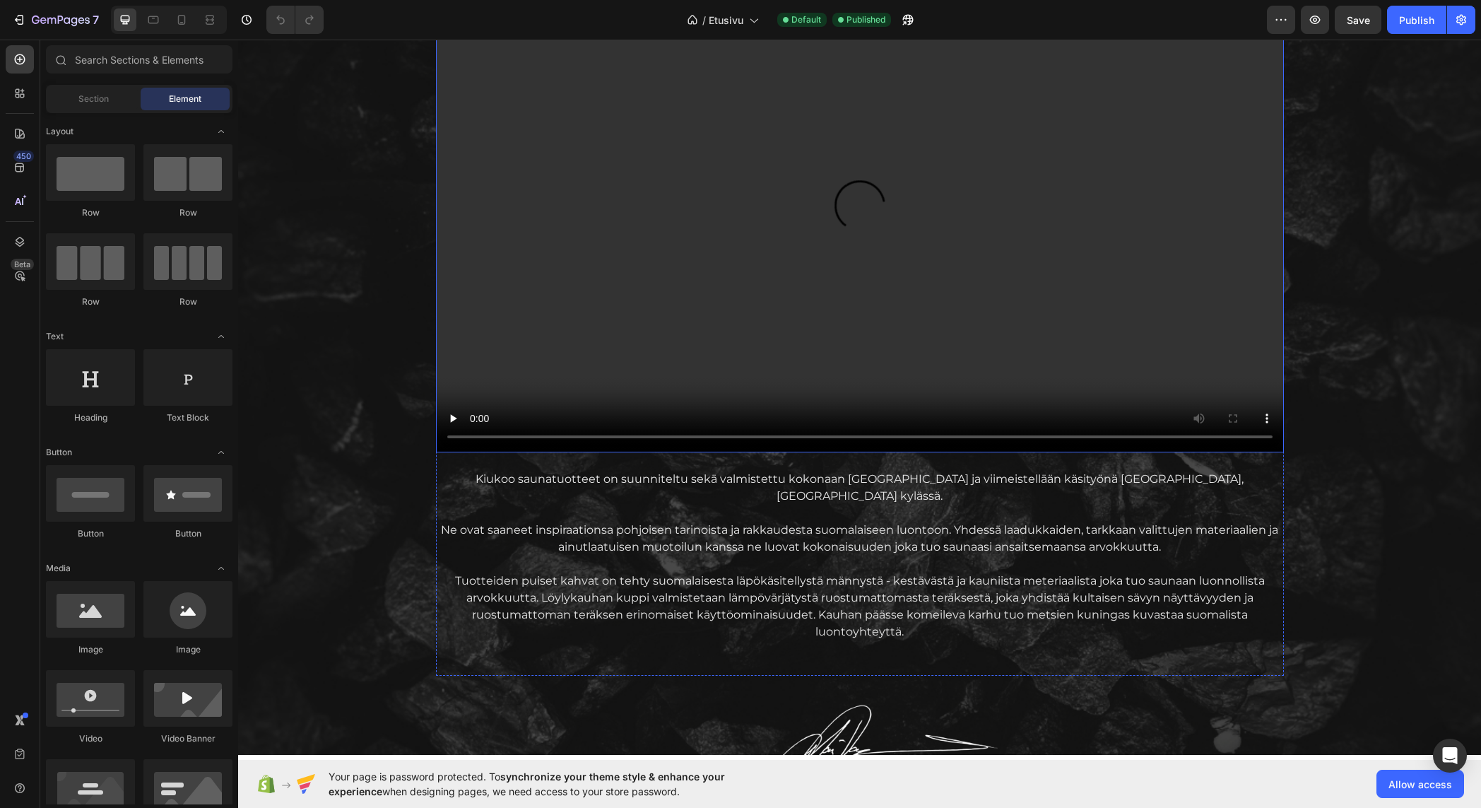
scroll to position [1696, 0]
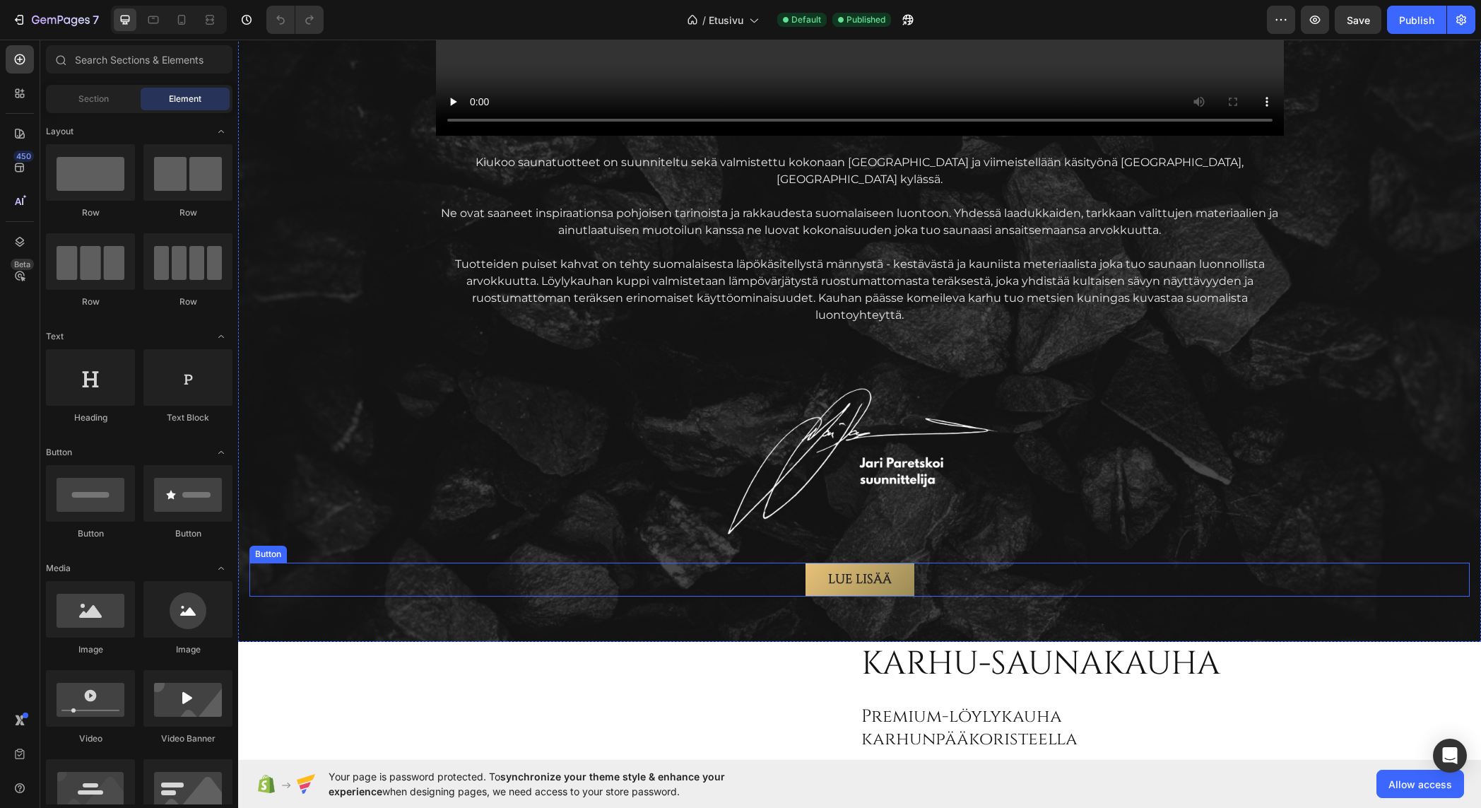
click at [811, 566] on link "Lue lisää" at bounding box center [860, 580] width 109 height 34
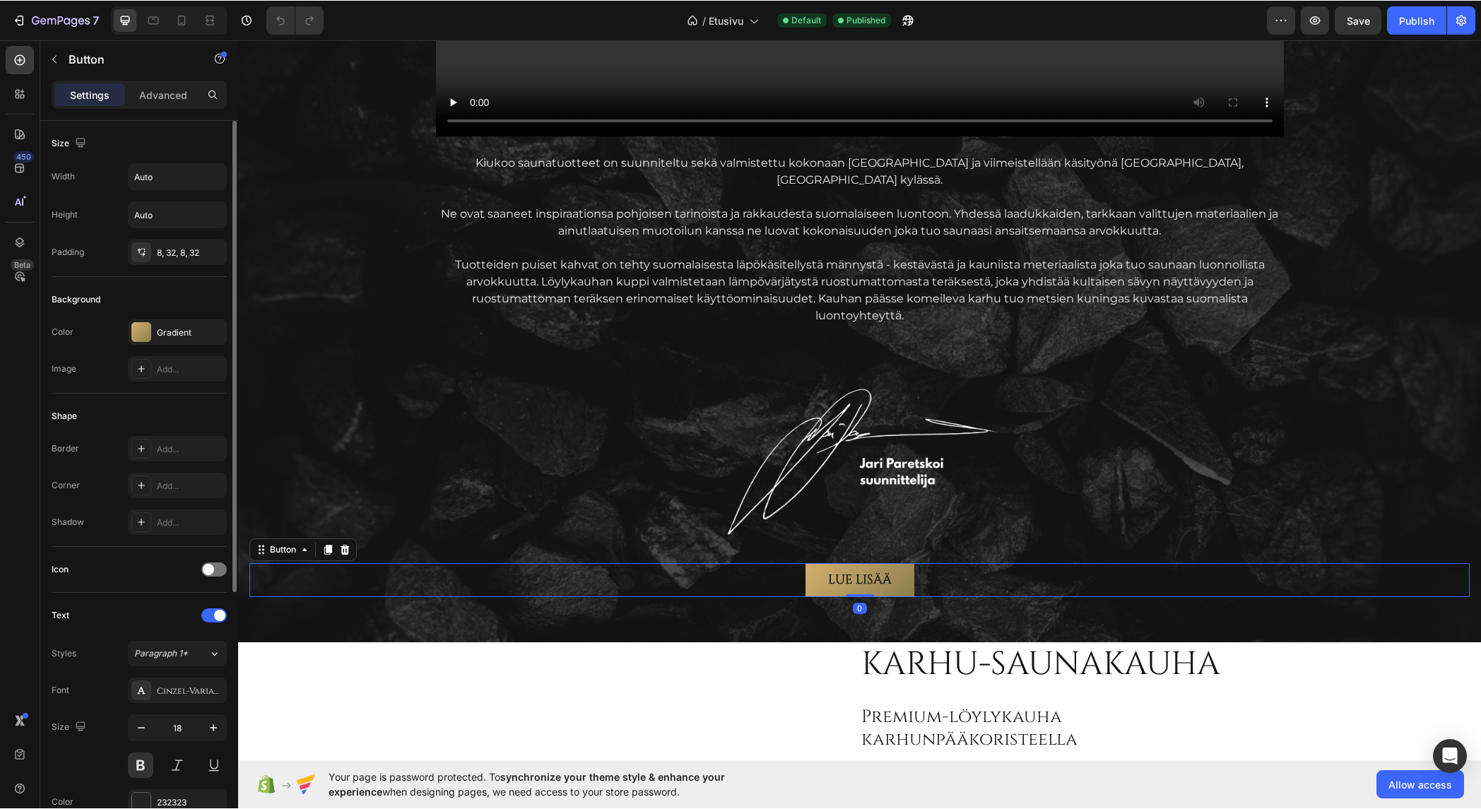
scroll to position [396, 0]
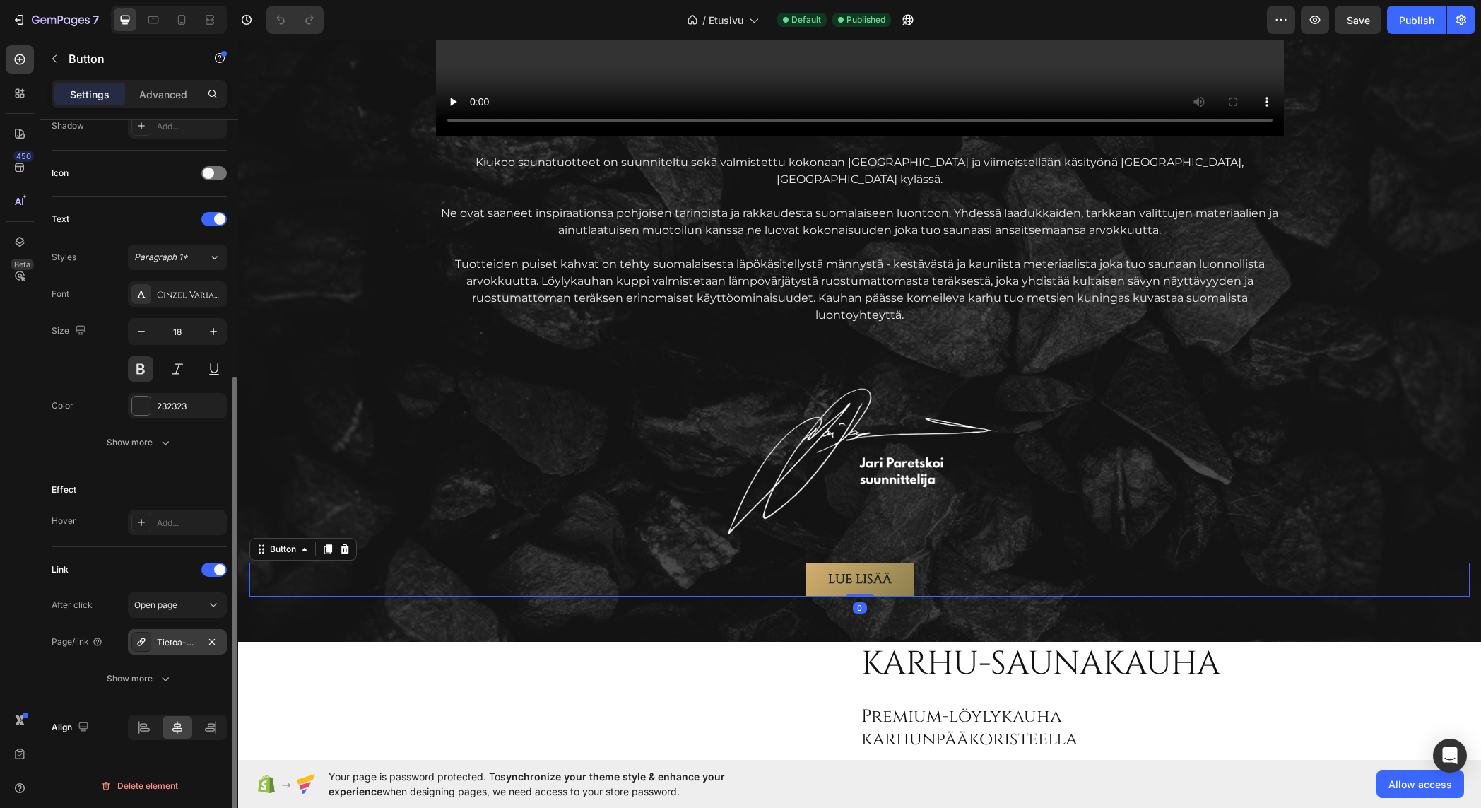
click at [182, 636] on div "Tietoa-meista" at bounding box center [177, 642] width 41 height 13
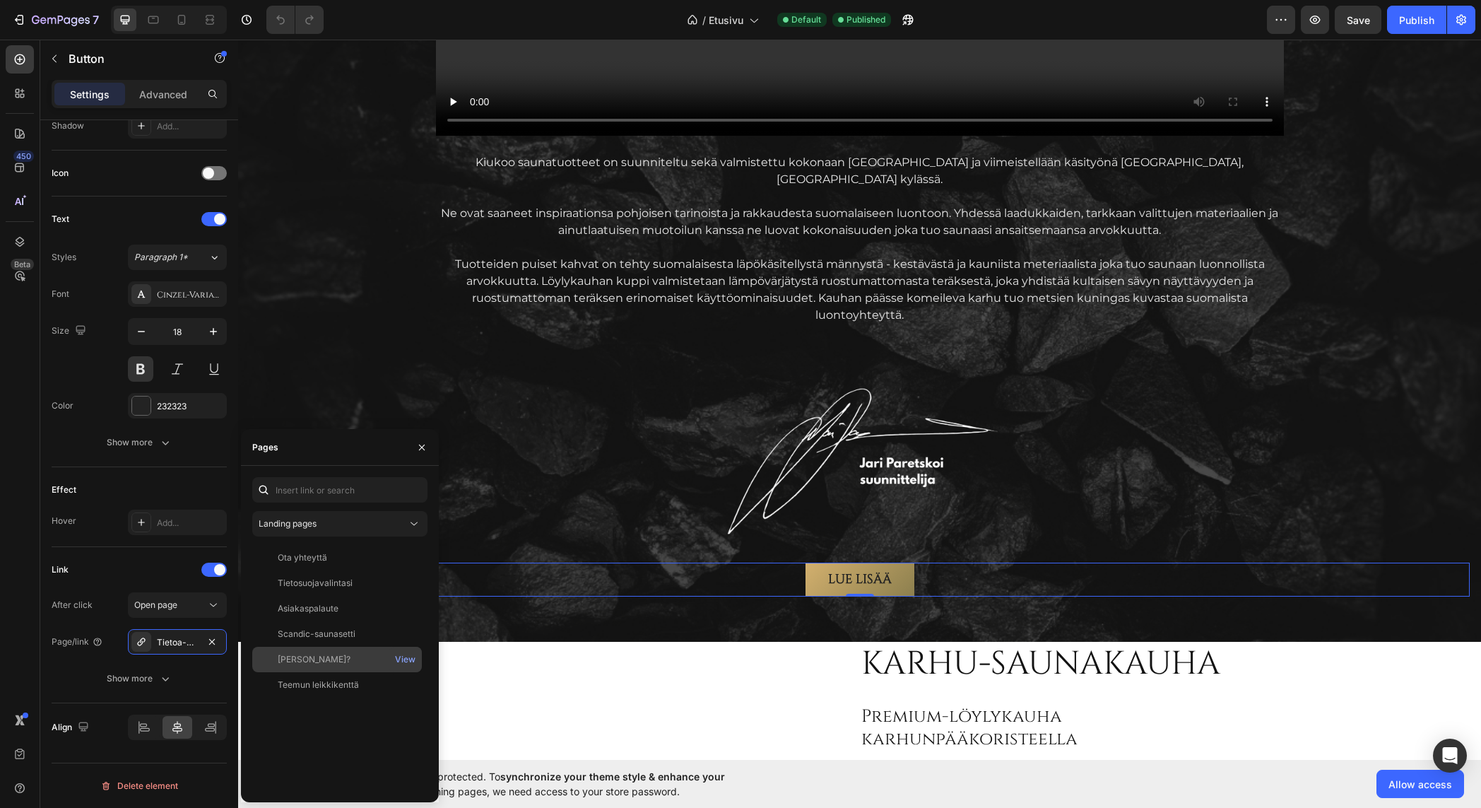
click at [311, 663] on div "Miksi Kiukoo?" at bounding box center [314, 659] width 73 height 13
click at [420, 447] on icon "button" at bounding box center [421, 447] width 11 height 11
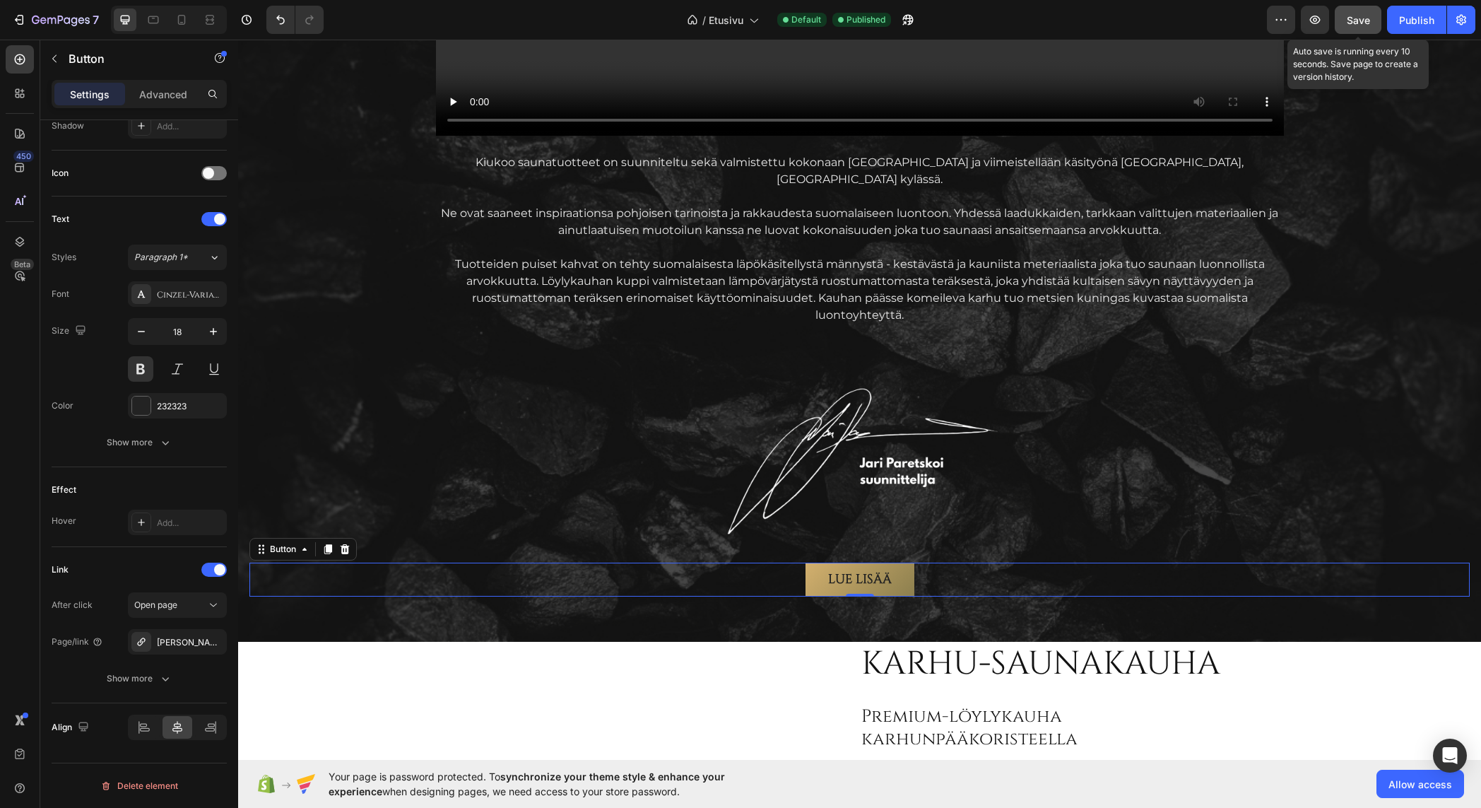
click at [1379, 20] on button "Save" at bounding box center [1358, 20] width 47 height 28
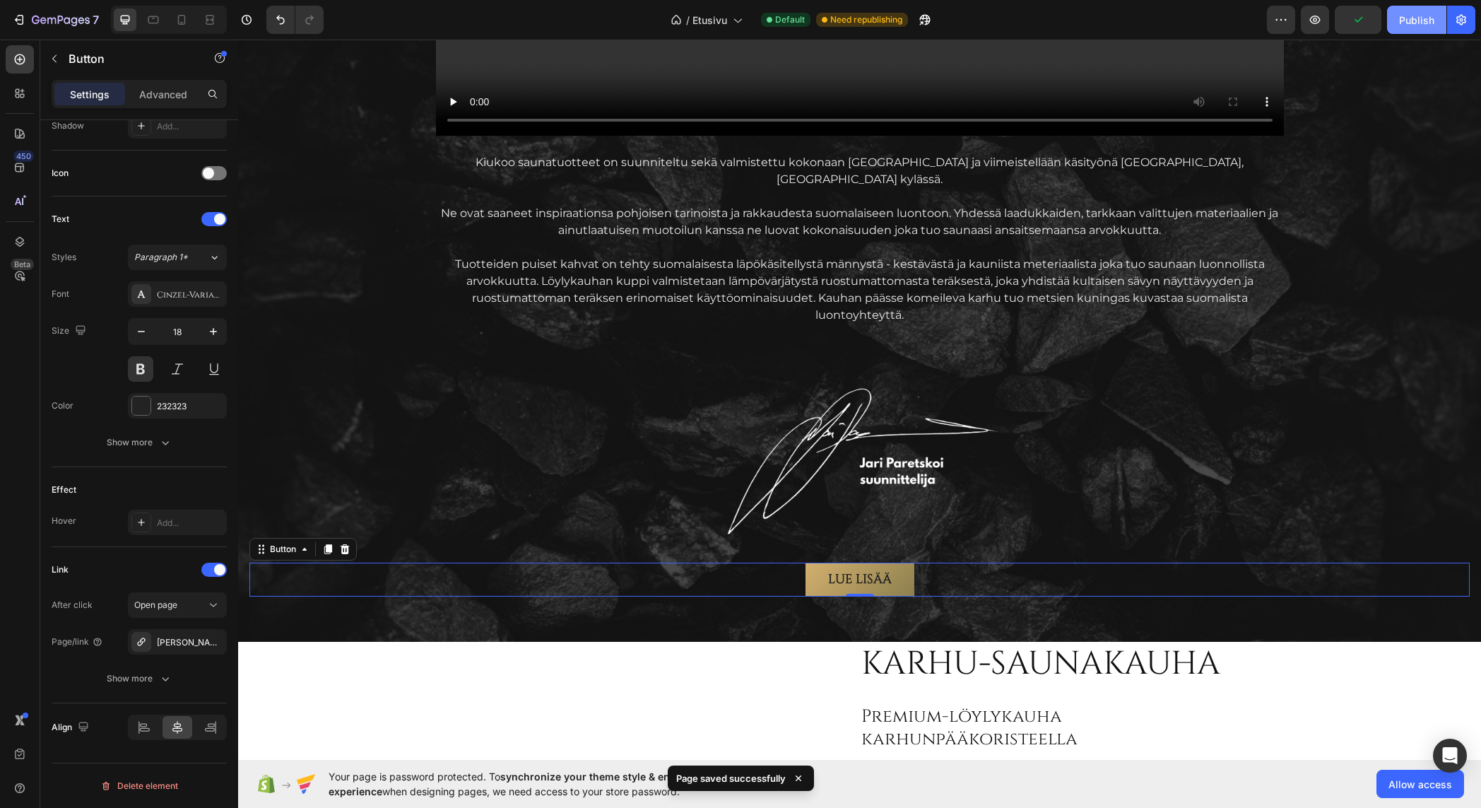
click at [1416, 13] on div "Publish" at bounding box center [1416, 20] width 35 height 15
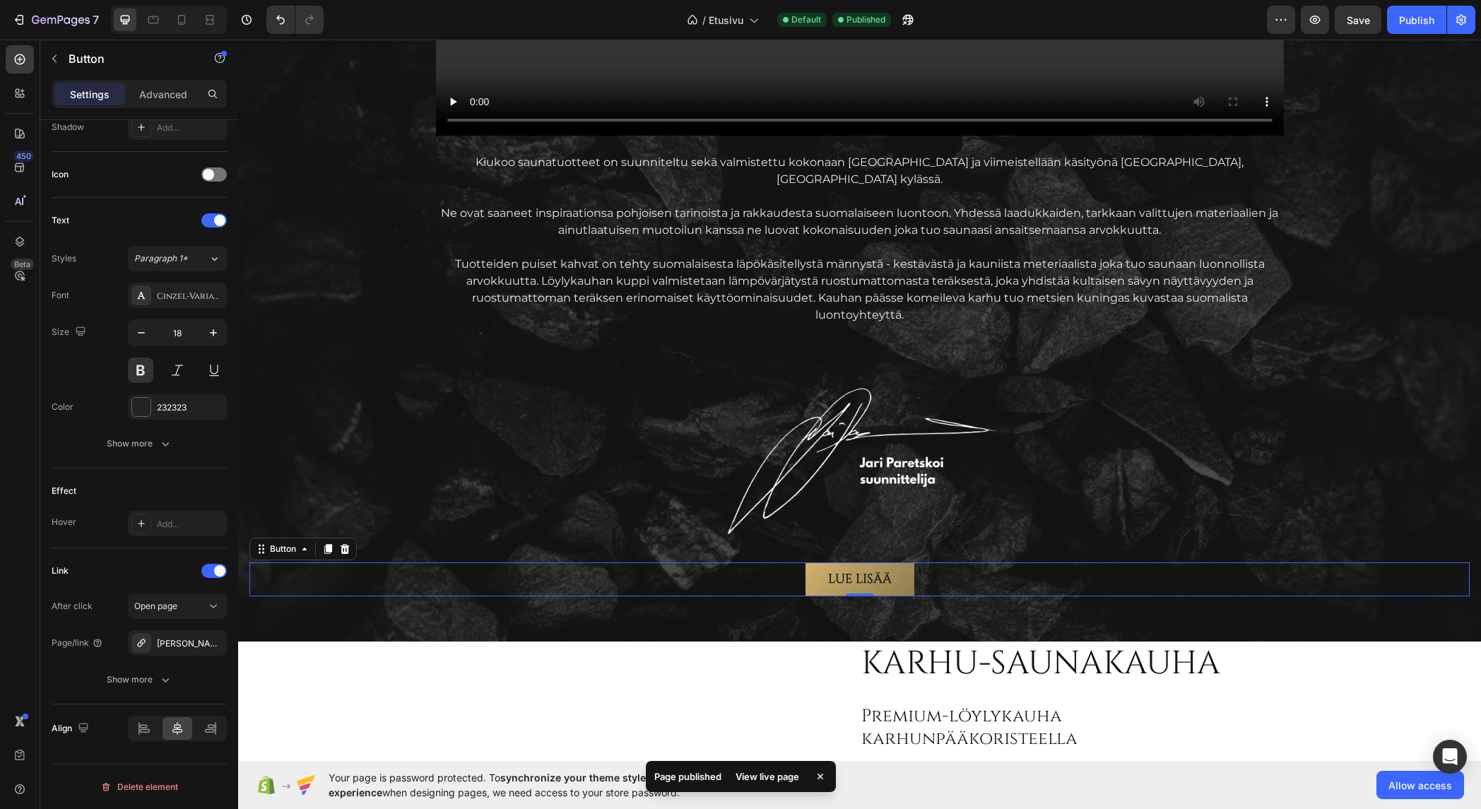
scroll to position [394, 0]
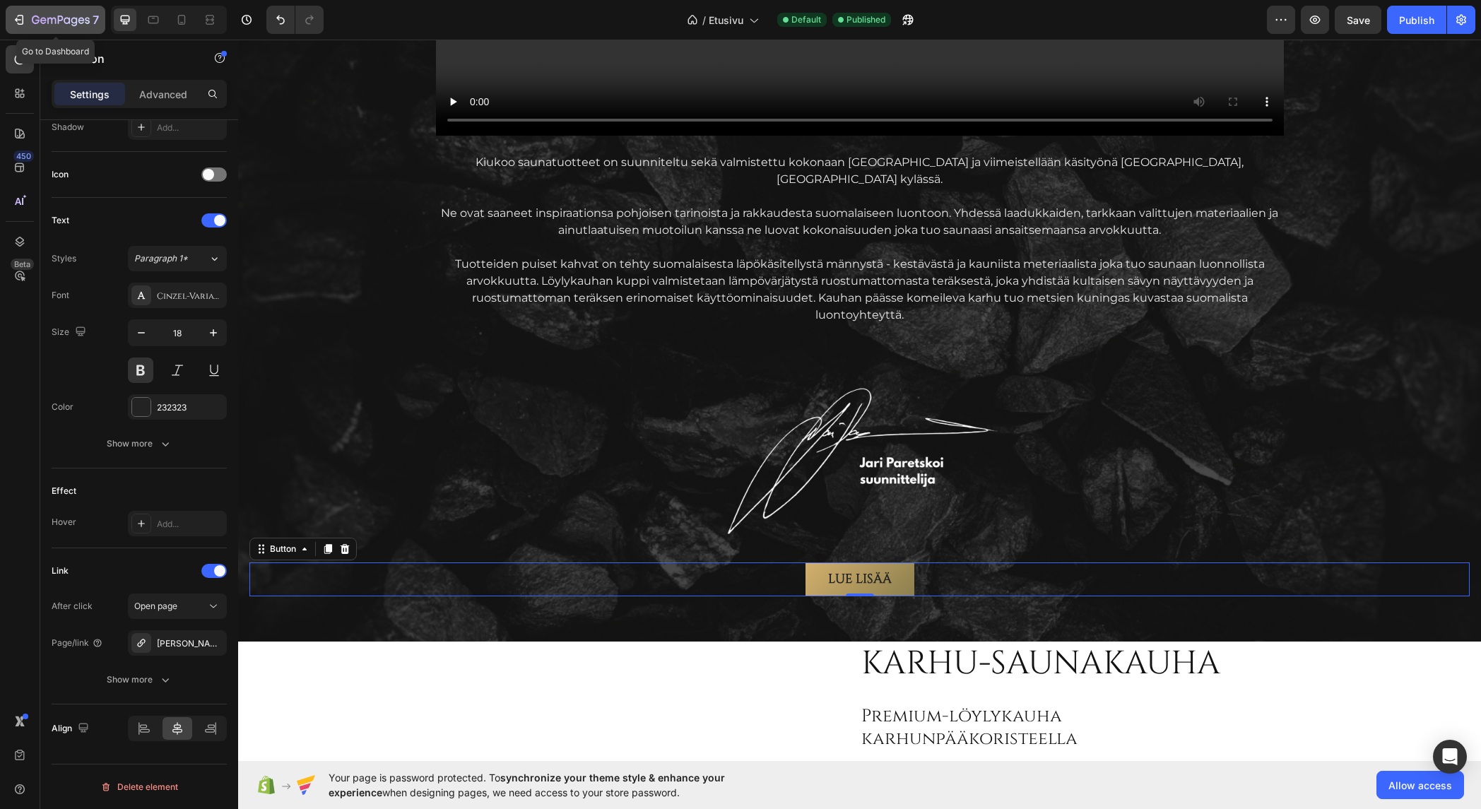
click at [31, 15] on div "7" at bounding box center [55, 19] width 87 height 17
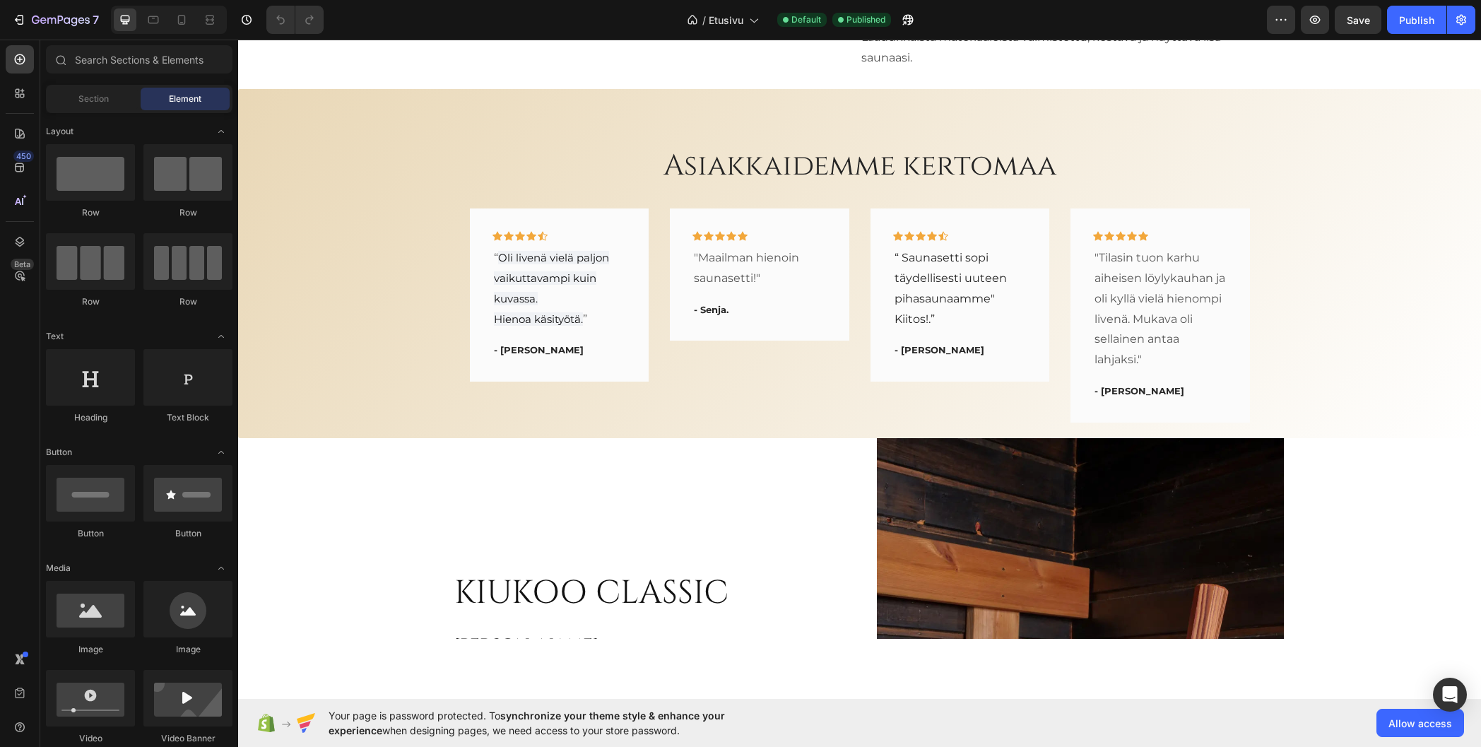
scroll to position [2473, 0]
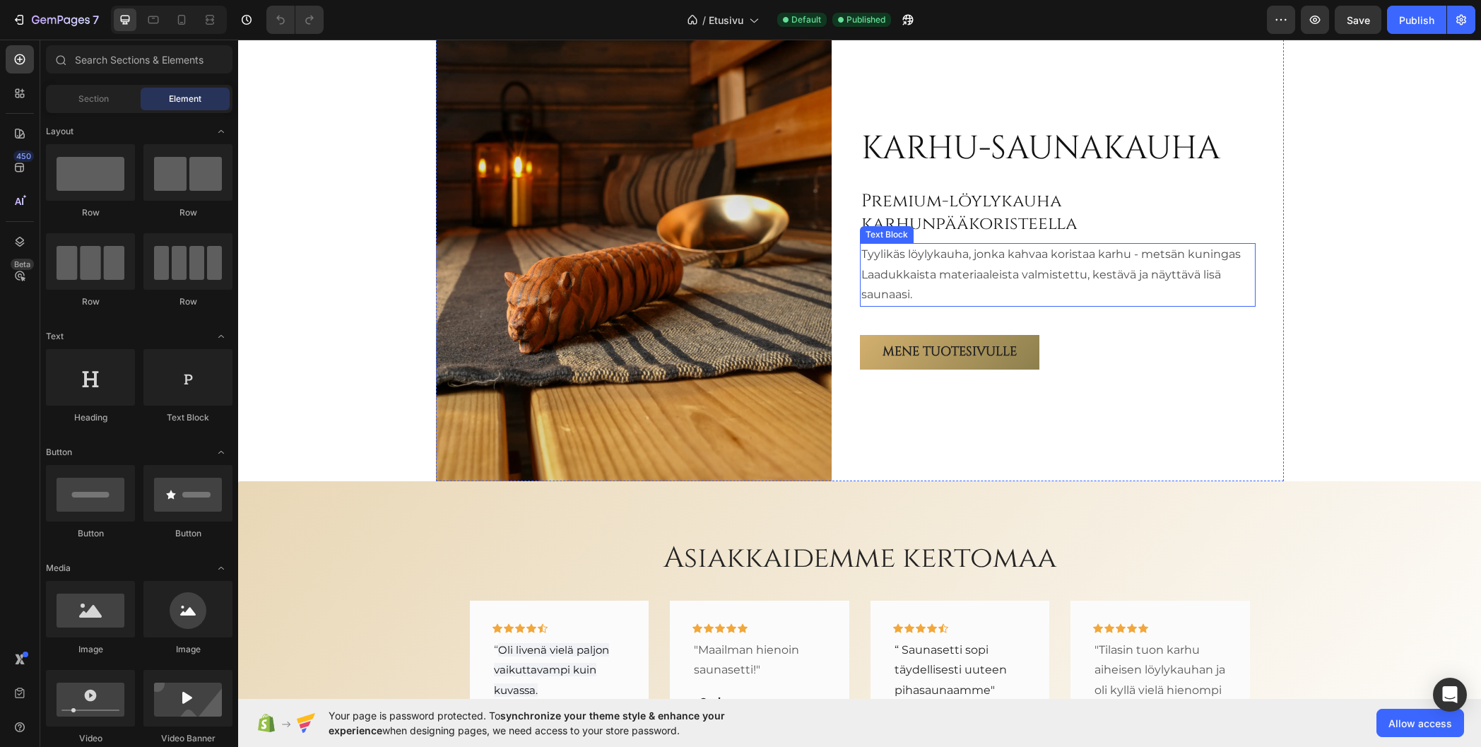
click at [1124, 253] on p "Tyylikäs löylykauha, jonka kahvaa koristaa karhu - metsän kuningas Laadukkaista…" at bounding box center [1057, 275] width 393 height 61
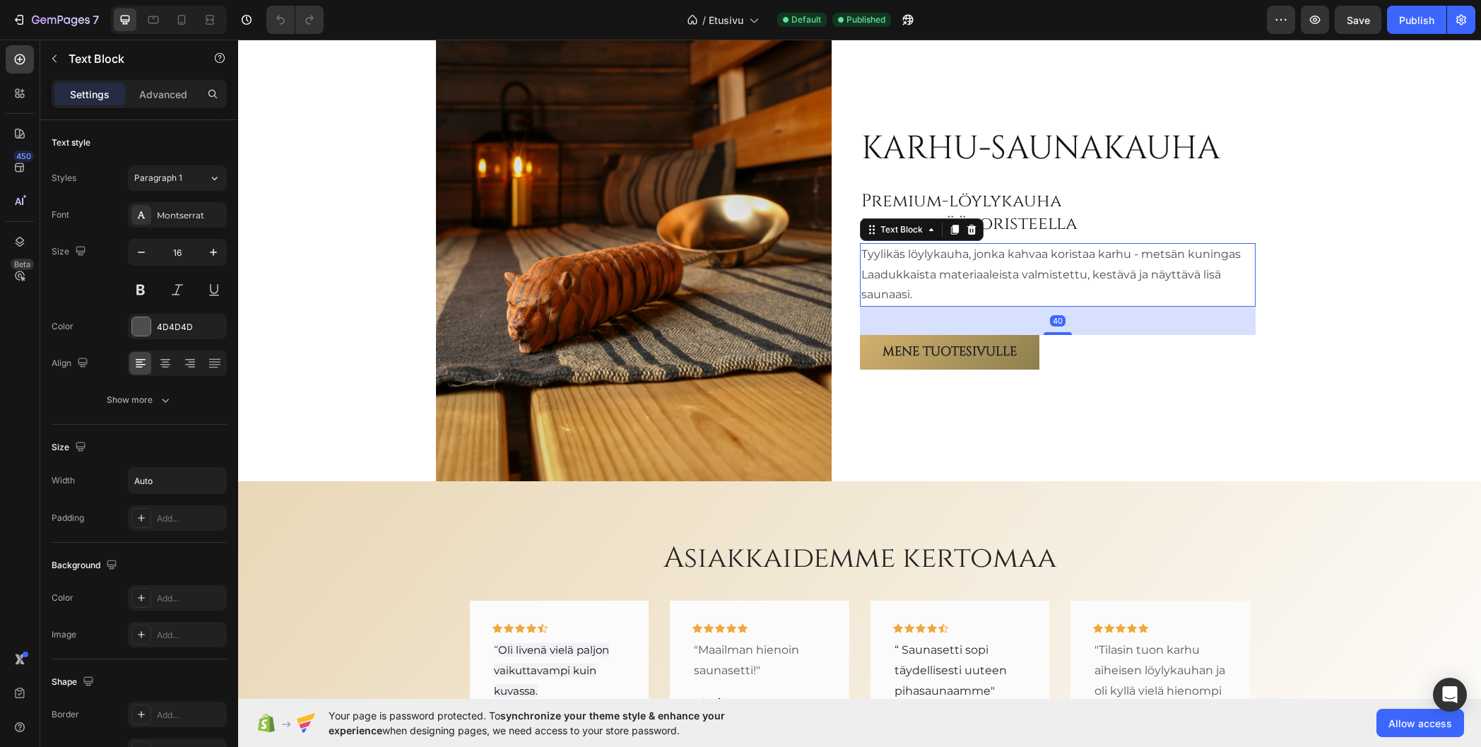
click at [1124, 253] on p "Tyylikäs löylykauha, jonka kahvaa koristaa karhu - metsän kuningas Laadukkaista…" at bounding box center [1057, 275] width 393 height 61
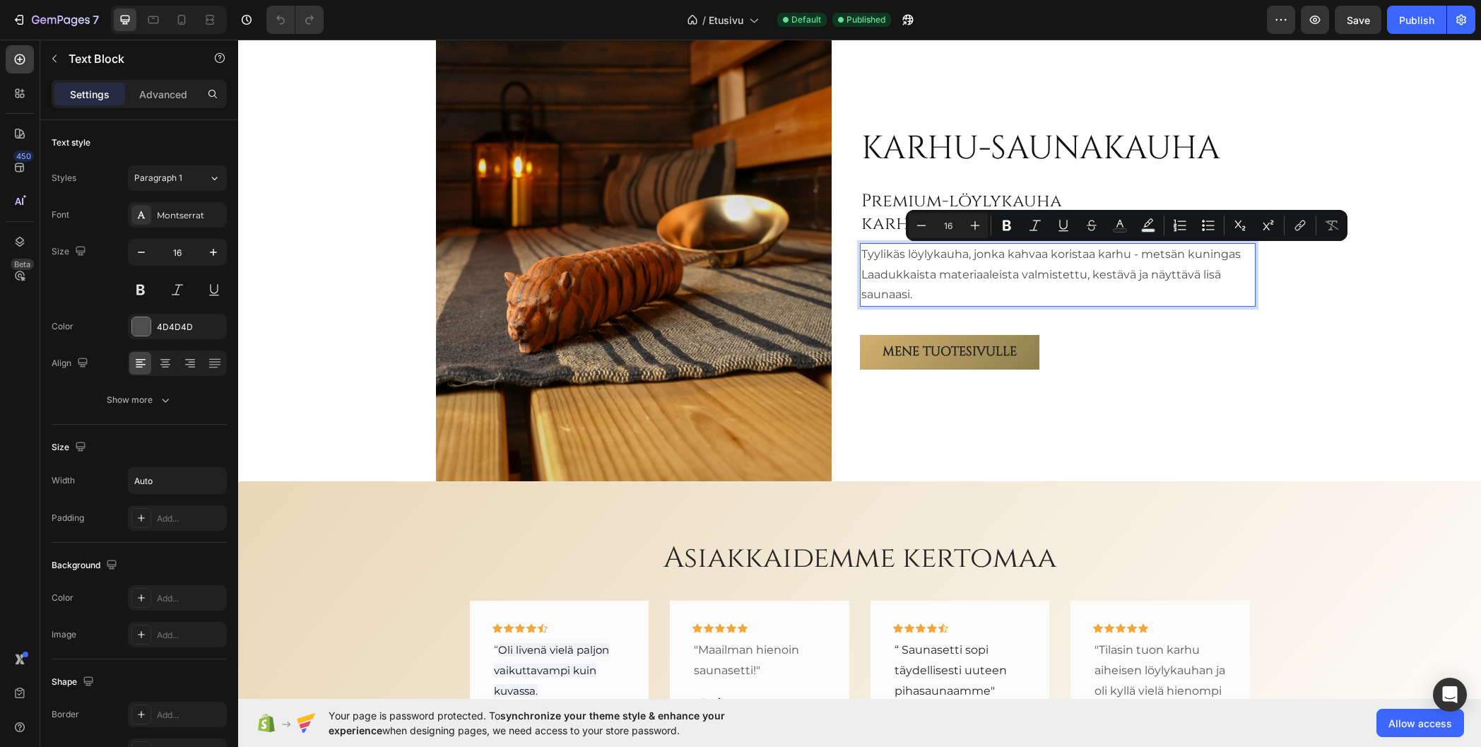
drag, startPoint x: 1179, startPoint y: 249, endPoint x: 1232, endPoint y: 254, distance: 53.2
click at [1182, 249] on p "Tyylikäs löylykauha, jonka kahvaa koristaa karhu - metsän kuningas Laadukkaista…" at bounding box center [1057, 275] width 393 height 61
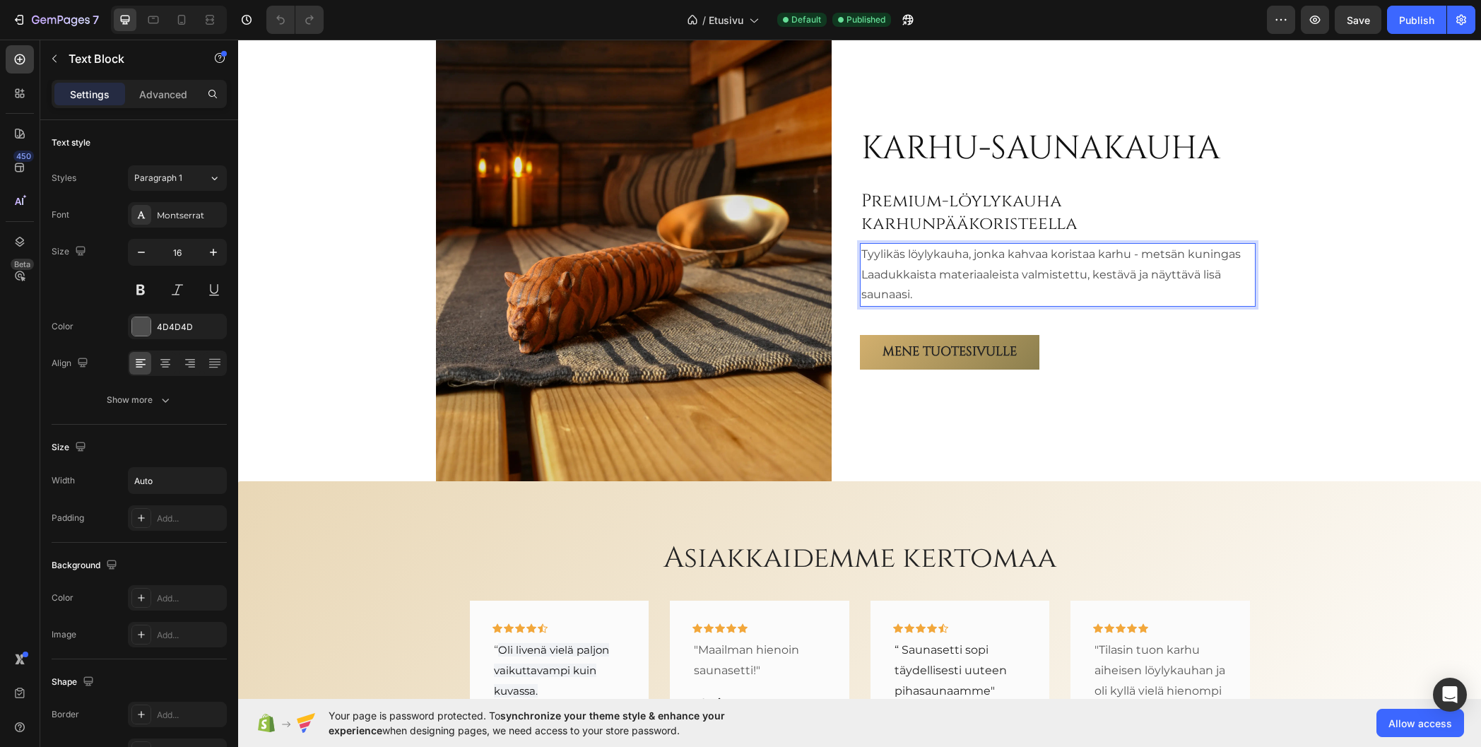
click at [1232, 254] on p "Tyylikäs löylykauha, jonka kahvaa koristaa karhu - metsän kuningas Laadukkaista…" at bounding box center [1057, 275] width 393 height 61
click at [999, 286] on p "Tyylikäs löylykauha, jonka kahvaa koristaa karhu - metsän kuningas. Laadukkaist…" at bounding box center [1057, 275] width 393 height 61
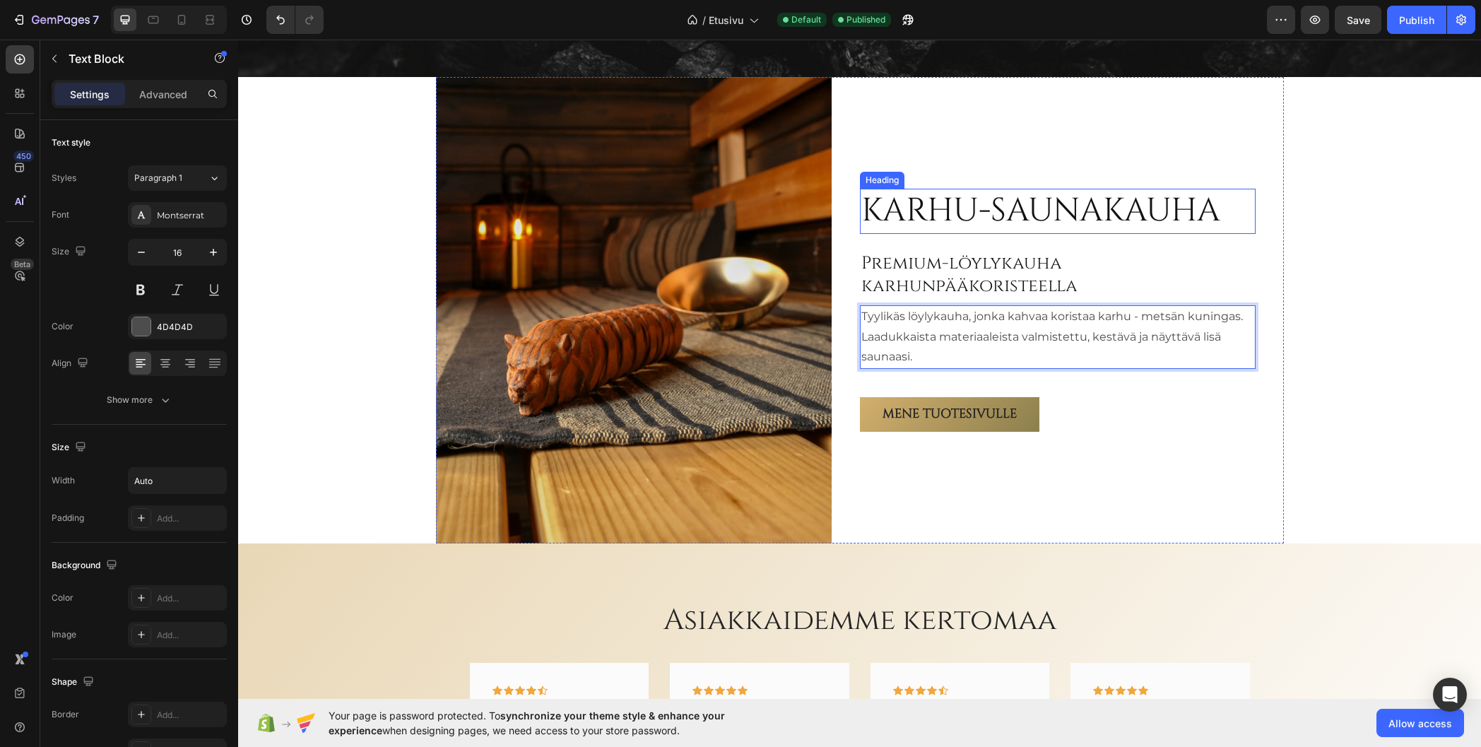
scroll to position [2403, 0]
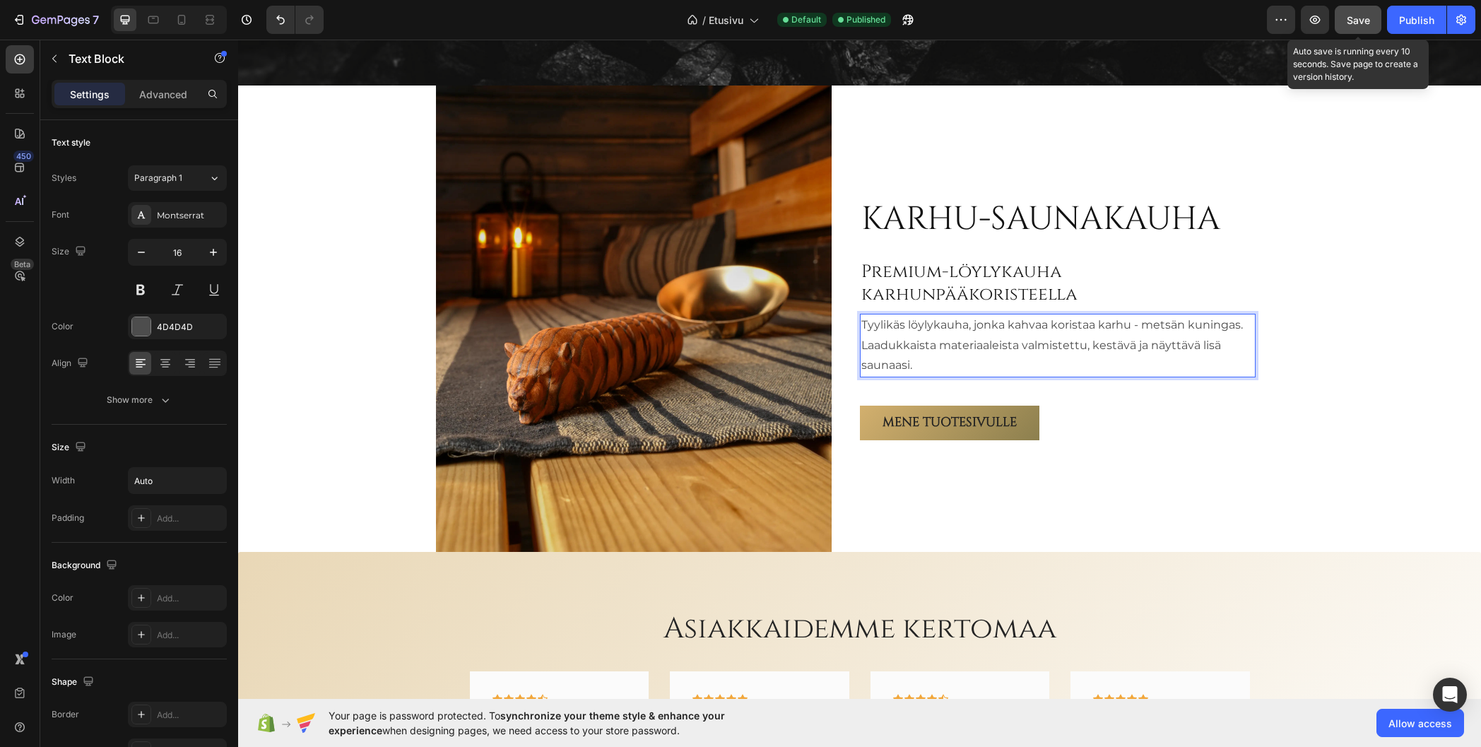
click at [1358, 20] on span "Save" at bounding box center [1358, 20] width 23 height 12
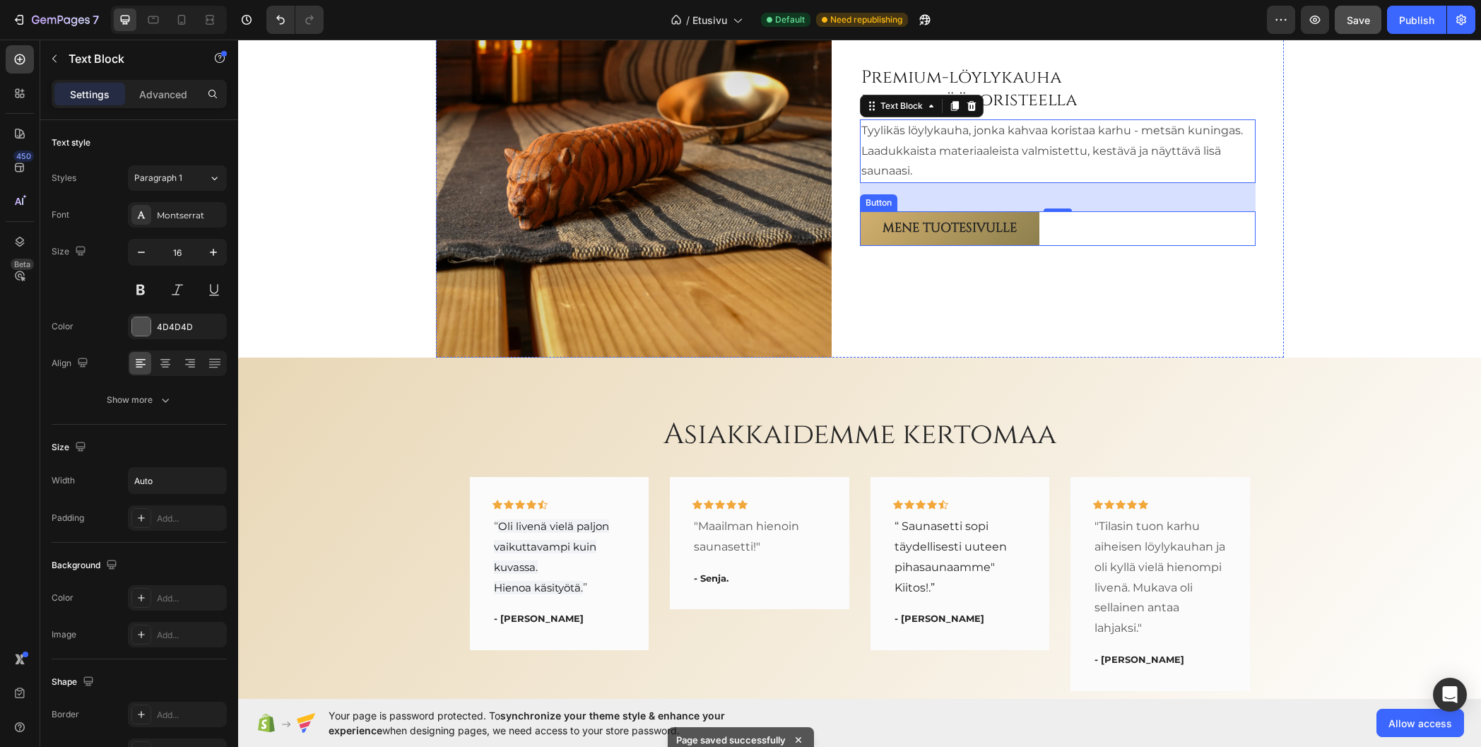
scroll to position [2756, 0]
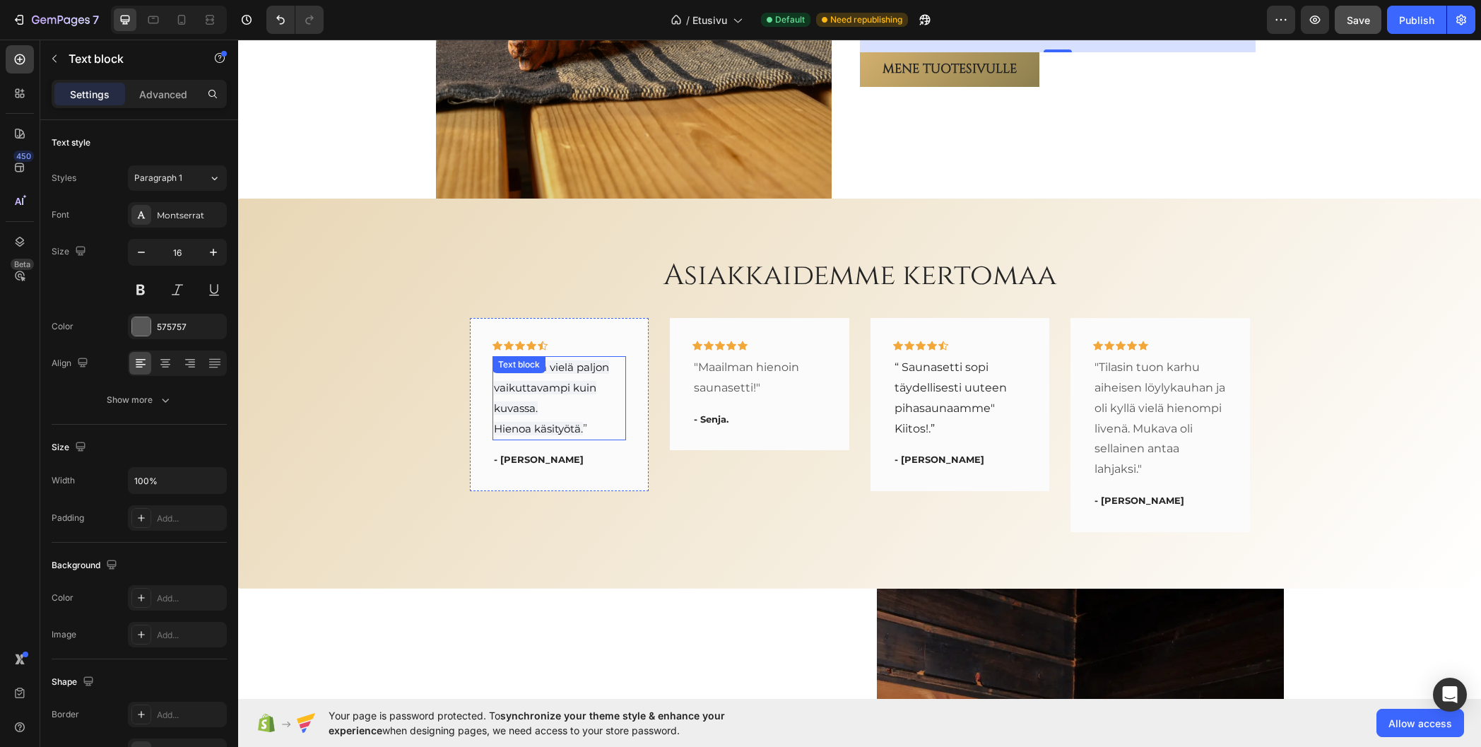
click at [528, 384] on span "Oli livenä vielä paljon vaikuttavampi kuin kuvassa." at bounding box center [551, 387] width 115 height 54
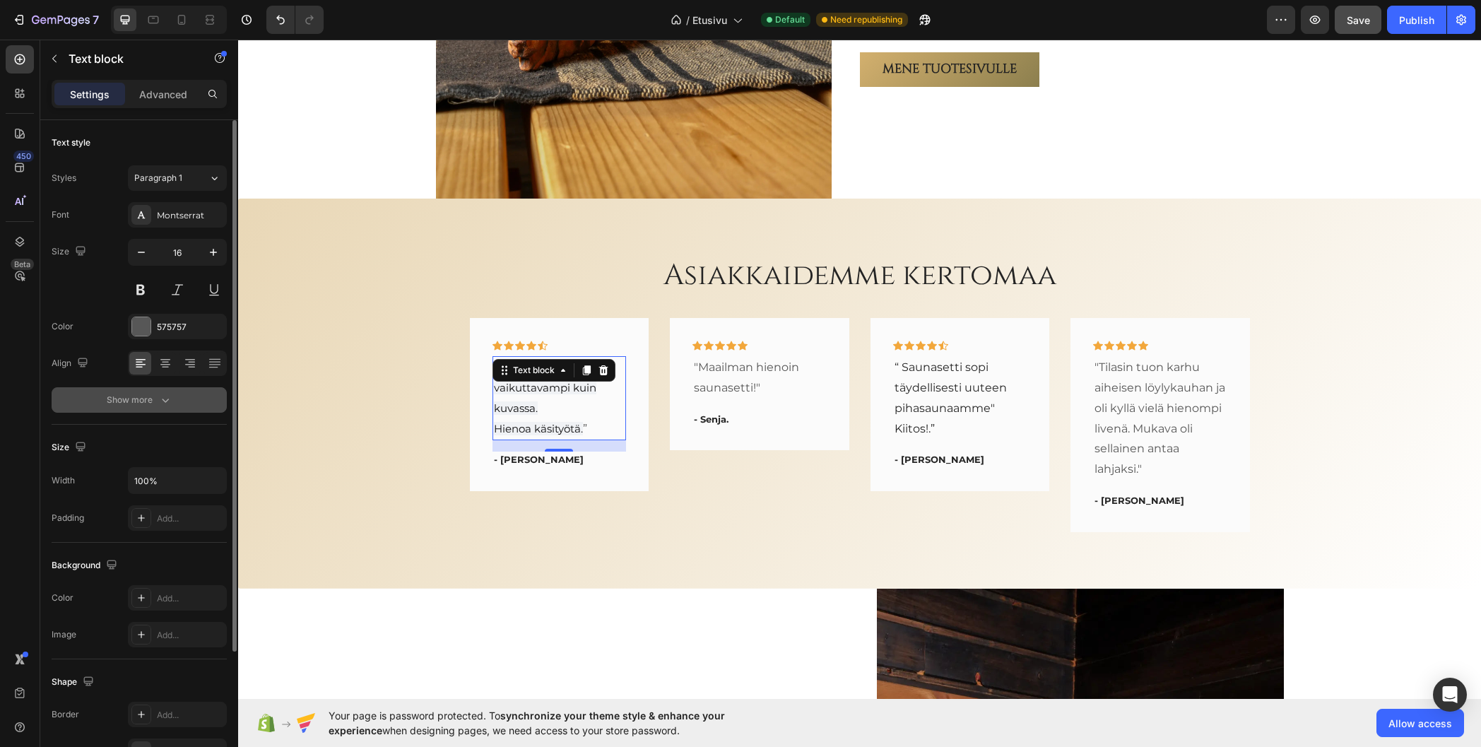
click at [163, 398] on icon "button" at bounding box center [165, 400] width 14 height 14
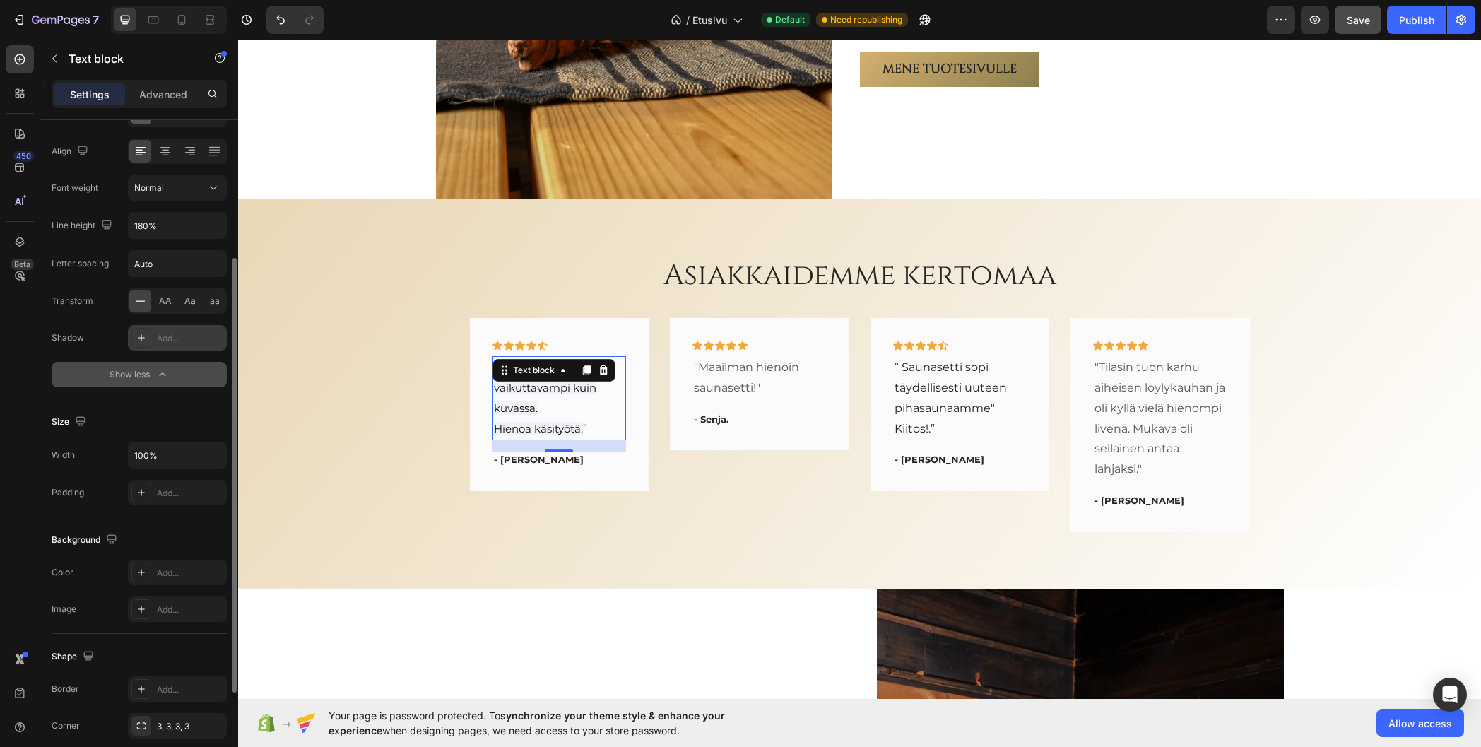
scroll to position [353, 0]
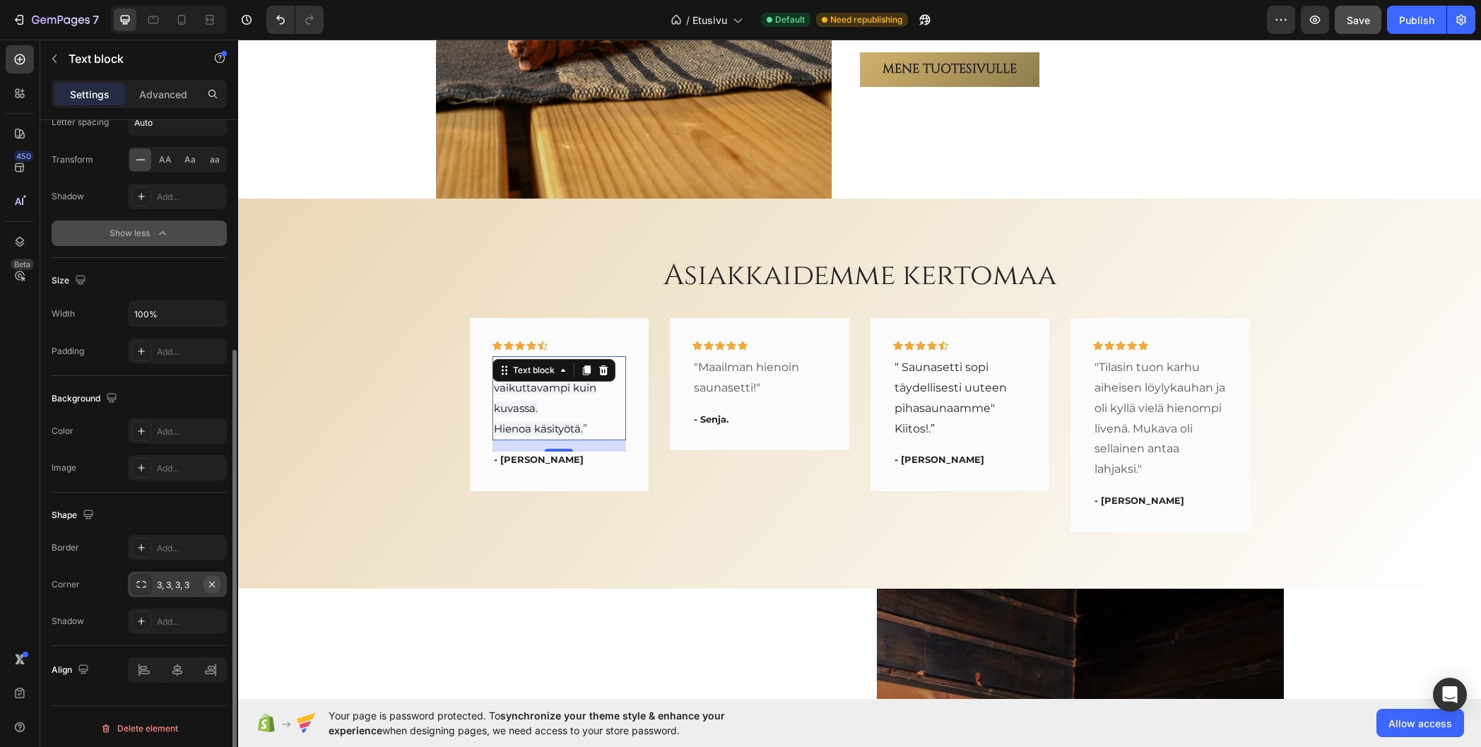
click at [214, 584] on icon "button" at bounding box center [211, 584] width 11 height 11
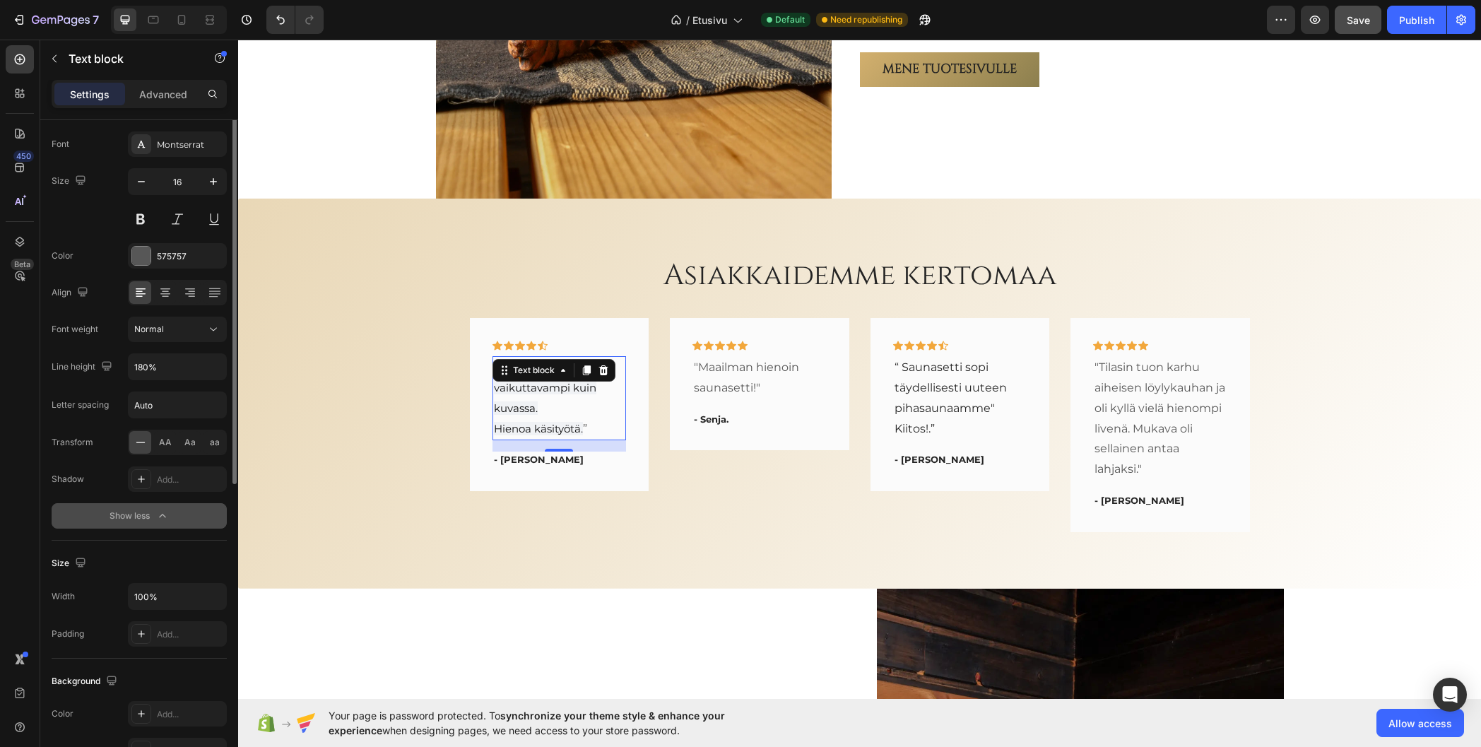
scroll to position [0, 0]
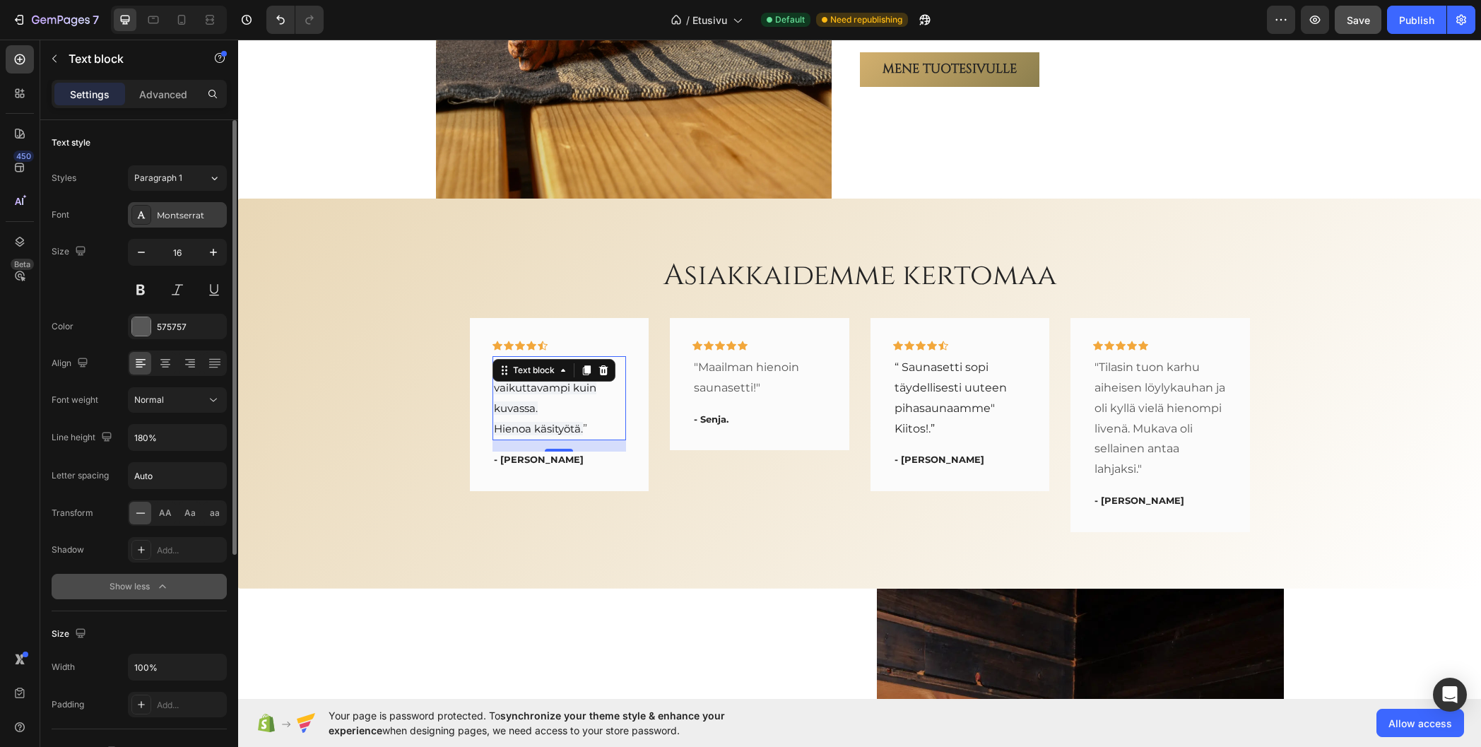
click at [167, 211] on div "Montserrat" at bounding box center [190, 215] width 66 height 13
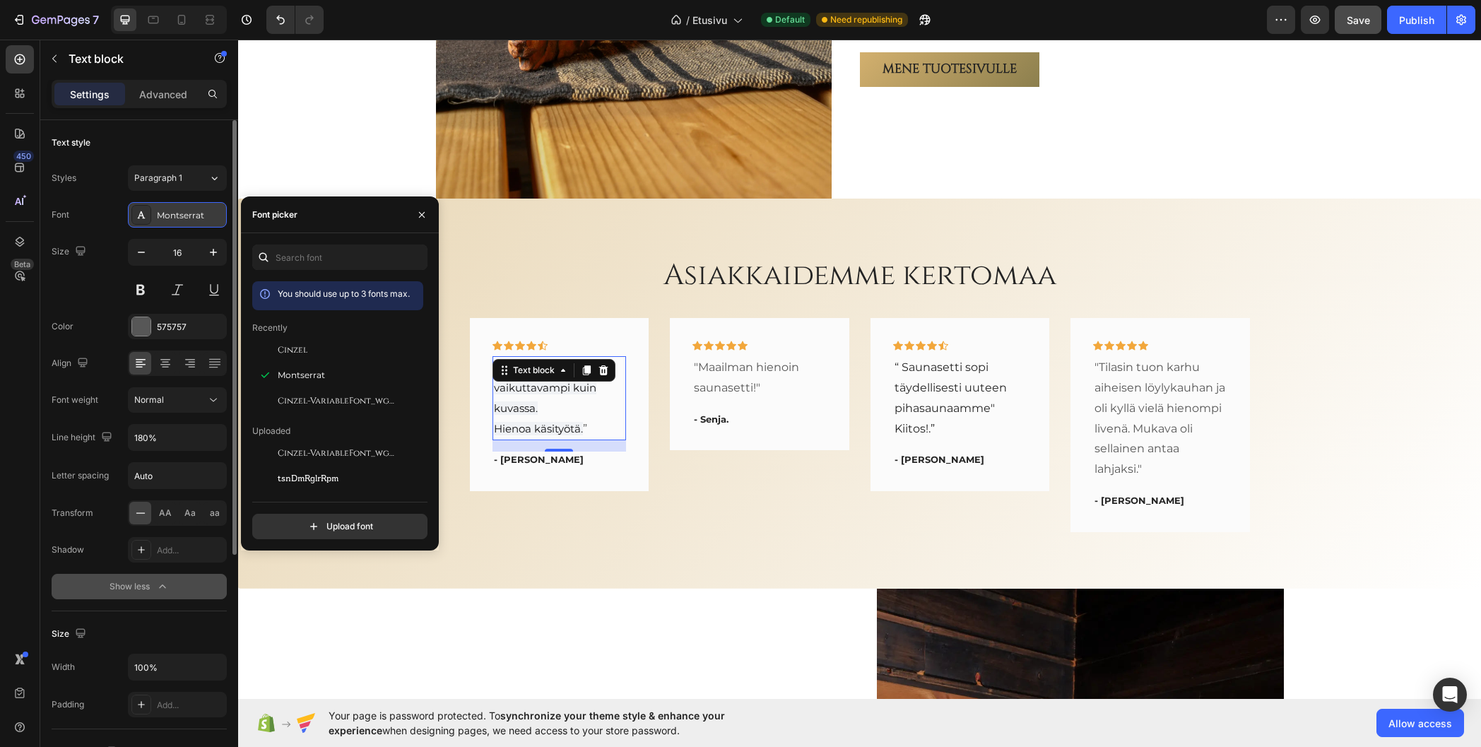
click at [167, 211] on div "Montserrat" at bounding box center [190, 215] width 66 height 13
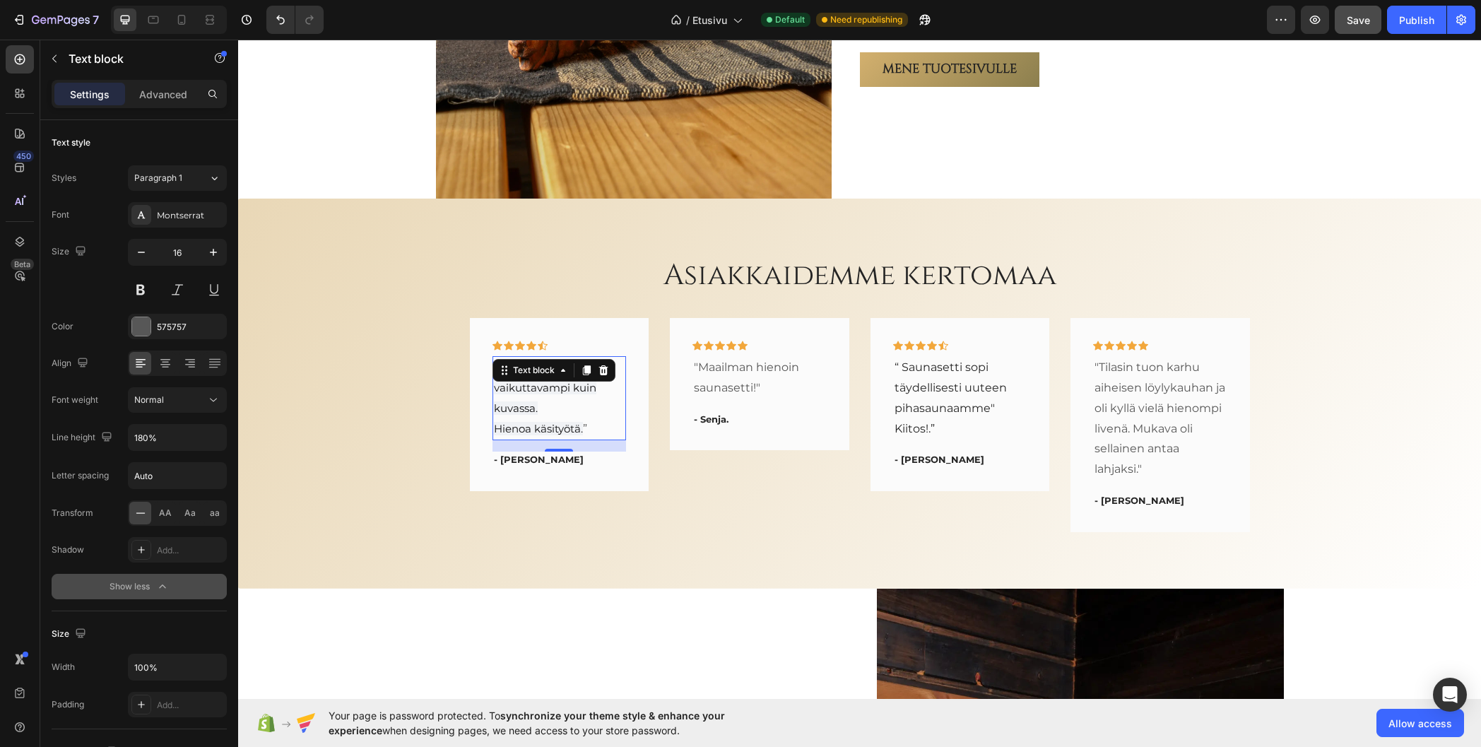
click at [518, 428] on span "Hienoa käsityötä." at bounding box center [538, 428] width 89 height 13
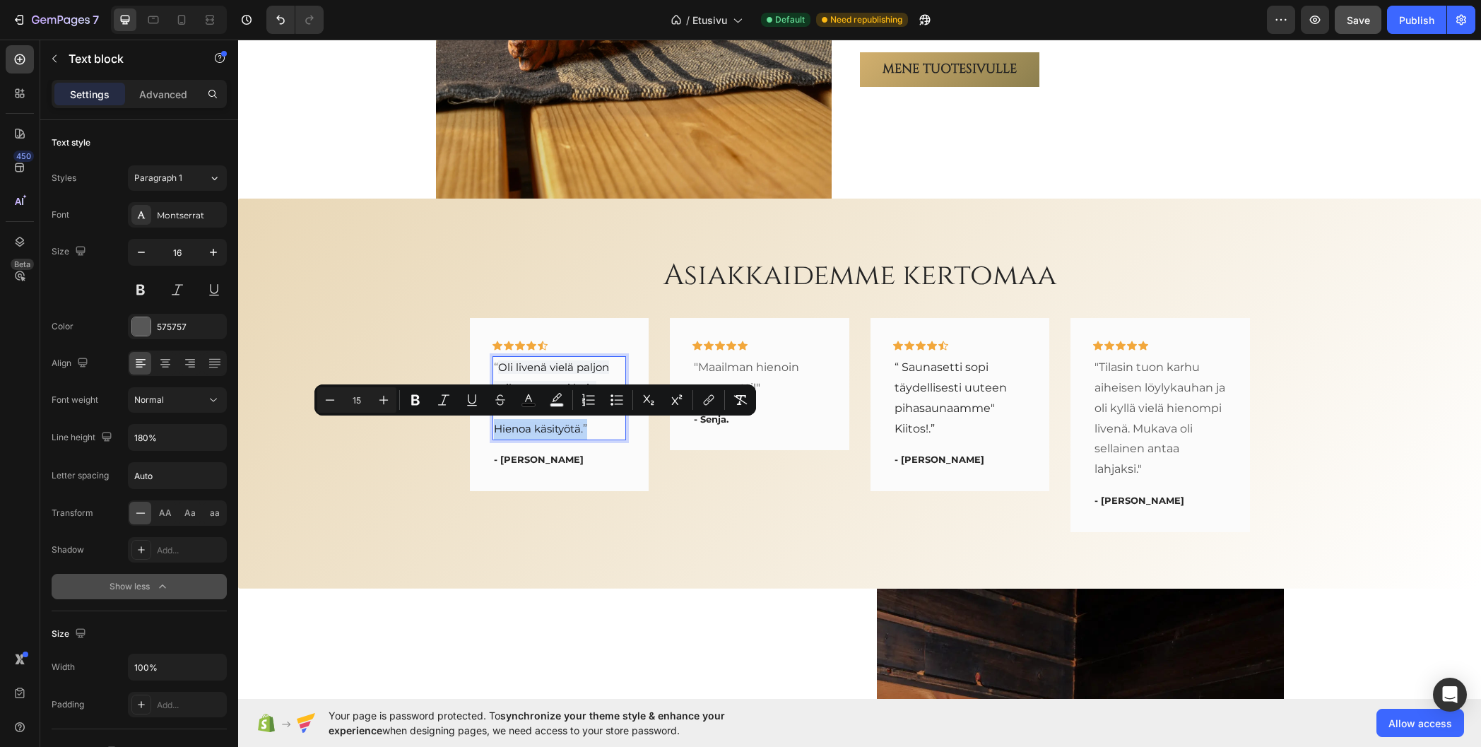
click at [563, 425] on span "Hienoa käsityötä." at bounding box center [538, 428] width 89 height 13
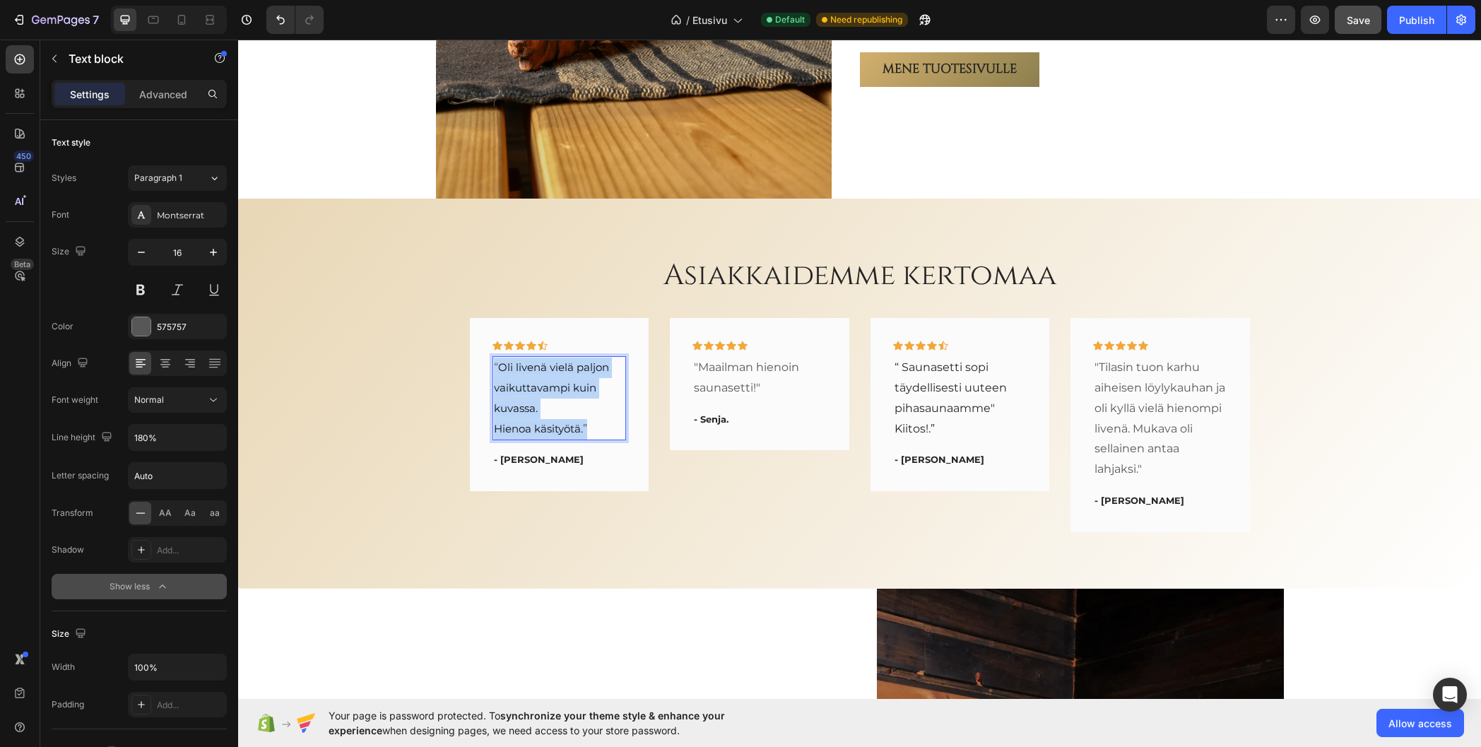
drag, startPoint x: 582, startPoint y: 430, endPoint x: 488, endPoint y: 363, distance: 115.5
click at [493, 363] on div "“ Oli livenä vielä paljon vaikuttavampi kuin kuvassa. Hienoa käsityötä. ”" at bounding box center [560, 398] width 134 height 84
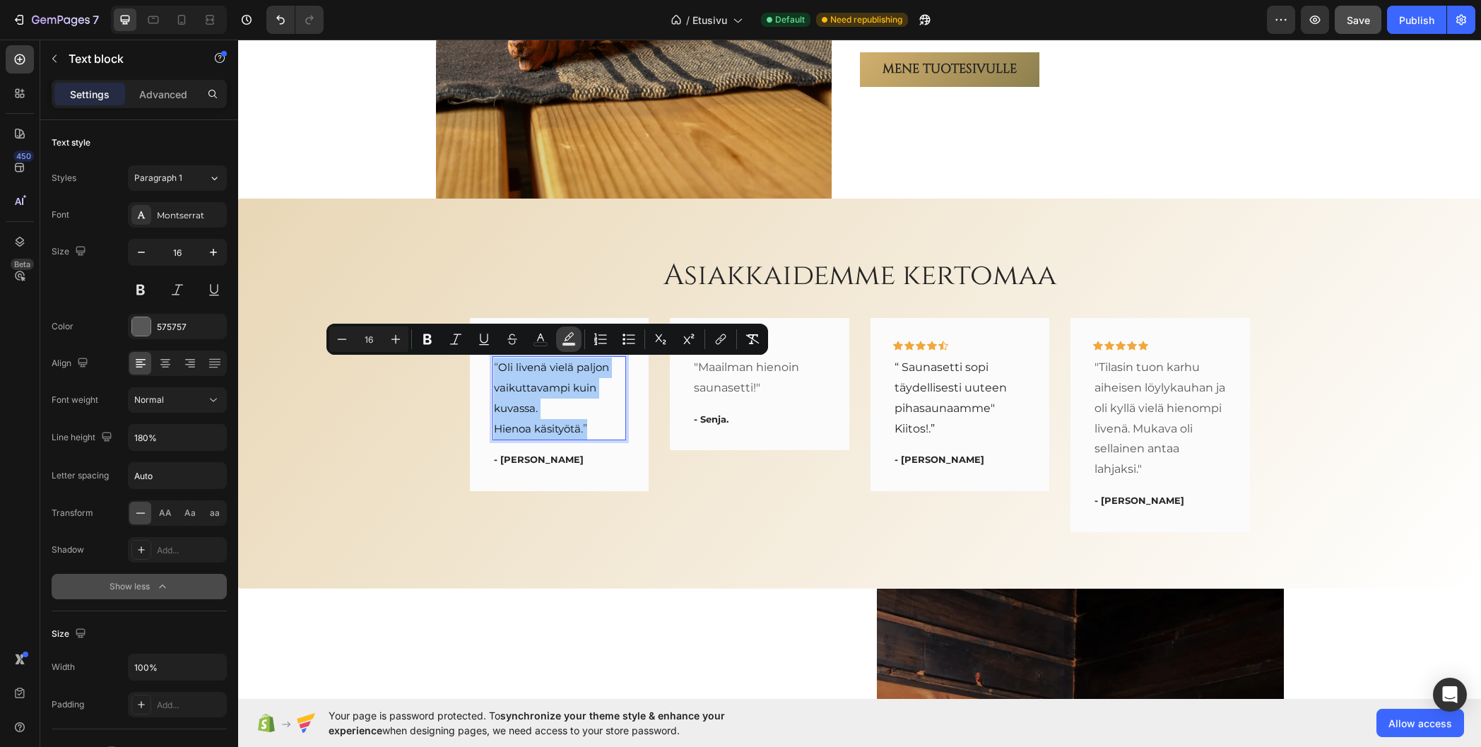
click at [570, 336] on icon "Editor contextual toolbar" at bounding box center [569, 336] width 10 height 8
type input "000000"
type input "77"
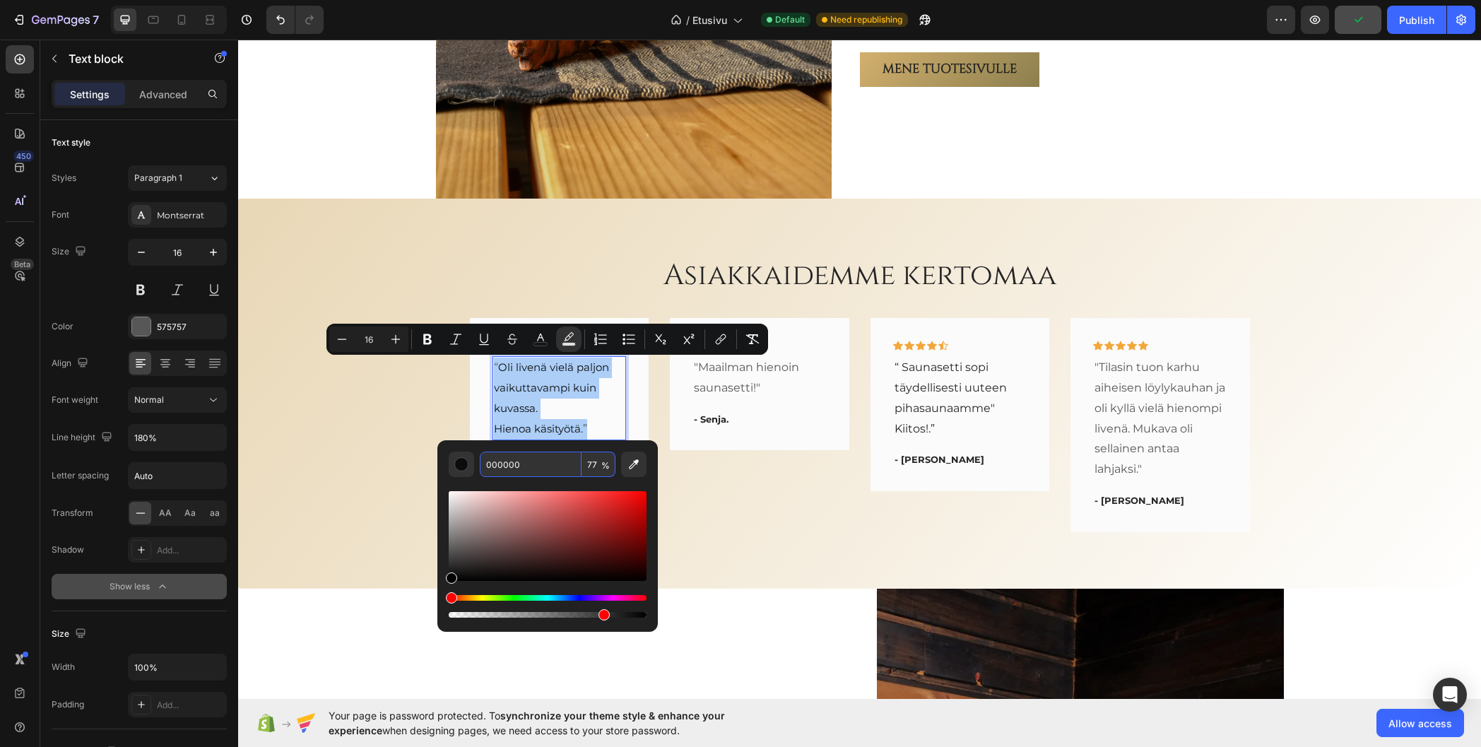
click at [595, 462] on input "77" at bounding box center [599, 464] width 34 height 25
type input "0"
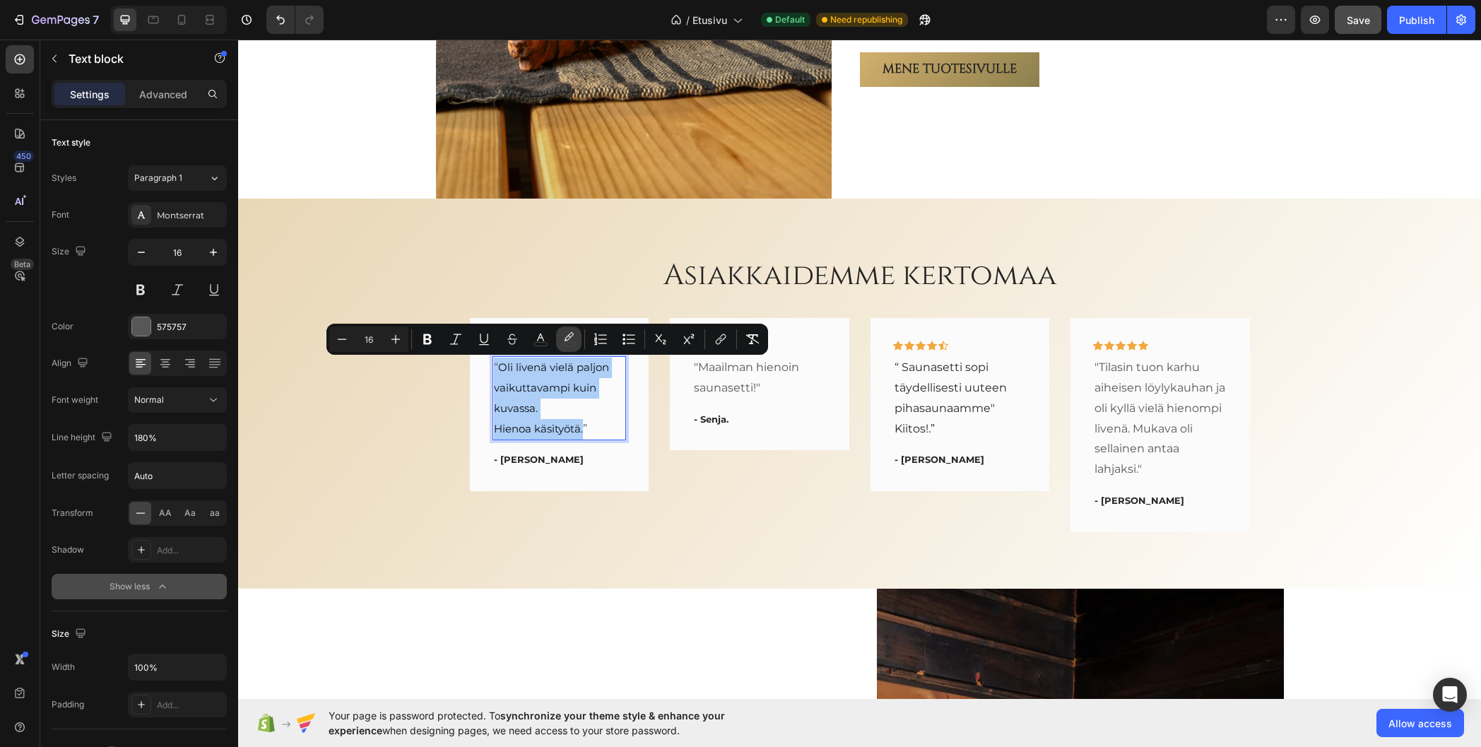
drag, startPoint x: 570, startPoint y: 334, endPoint x: 333, endPoint y: 315, distance: 237.5
click at [570, 334] on icon "Editor contextual toolbar" at bounding box center [569, 336] width 10 height 8
click at [557, 411] on p "“ Oli livenä vielä paljon vaikuttavampi kuin kuvassa." at bounding box center [559, 388] width 131 height 61
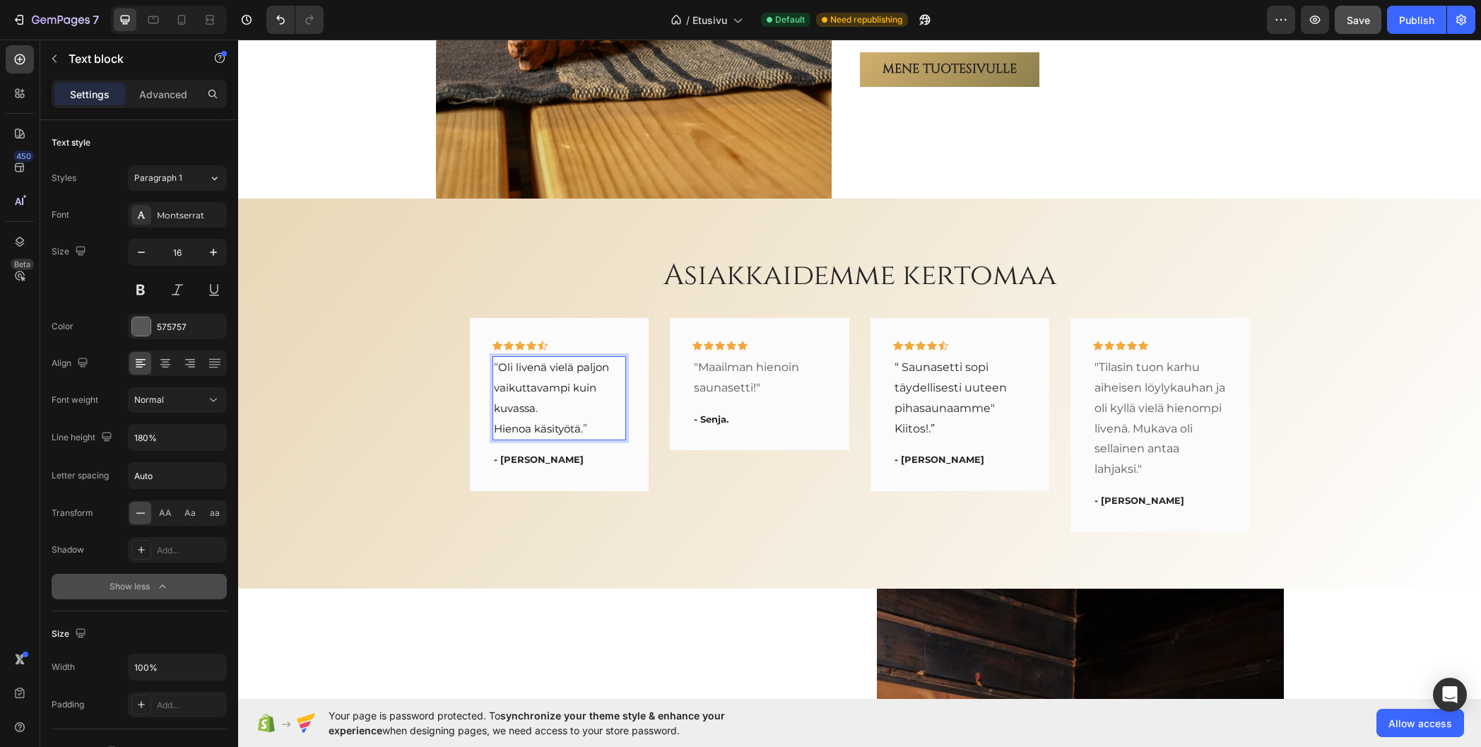
click at [583, 428] on p "Hienoa käsityötä. ”" at bounding box center [559, 429] width 131 height 20
click at [497, 365] on span "Oli livenä vielä paljon vaikuttavampi kuin kuvassa." at bounding box center [551, 387] width 115 height 54
click at [494, 428] on span "Hienoa käsityötä." at bounding box center [538, 428] width 89 height 13
click at [563, 430] on p "“ Oli livenä vielä paljon vaikuttavampi kuin kuvassa. Hienoa käsityötä. ”" at bounding box center [559, 398] width 131 height 81
click at [762, 384] on p ""Maailman hienoin saunasetti!"" at bounding box center [759, 378] width 131 height 41
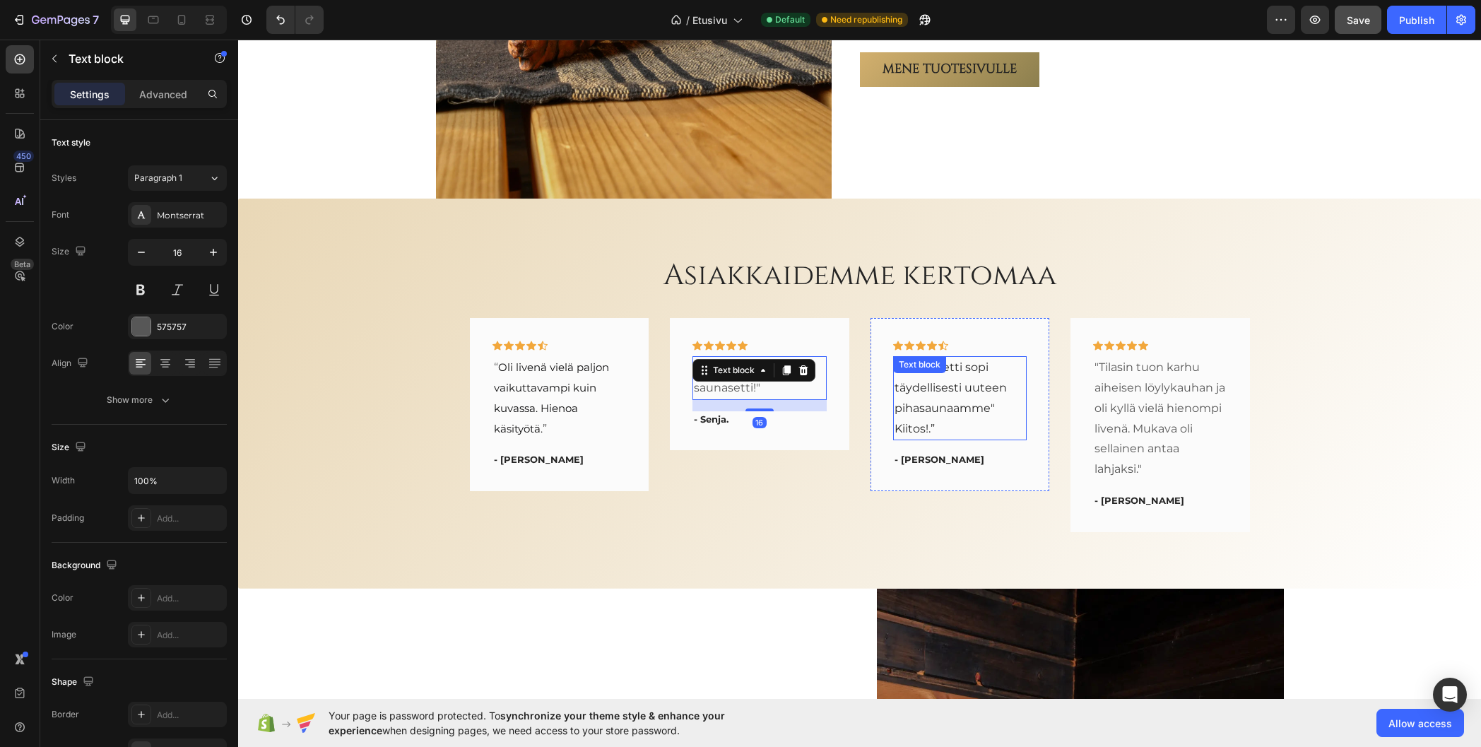
click at [933, 382] on p "“ Saunasetti sopi täydellisesti uuteen pihasaunaamme"" at bounding box center [960, 388] width 131 height 61
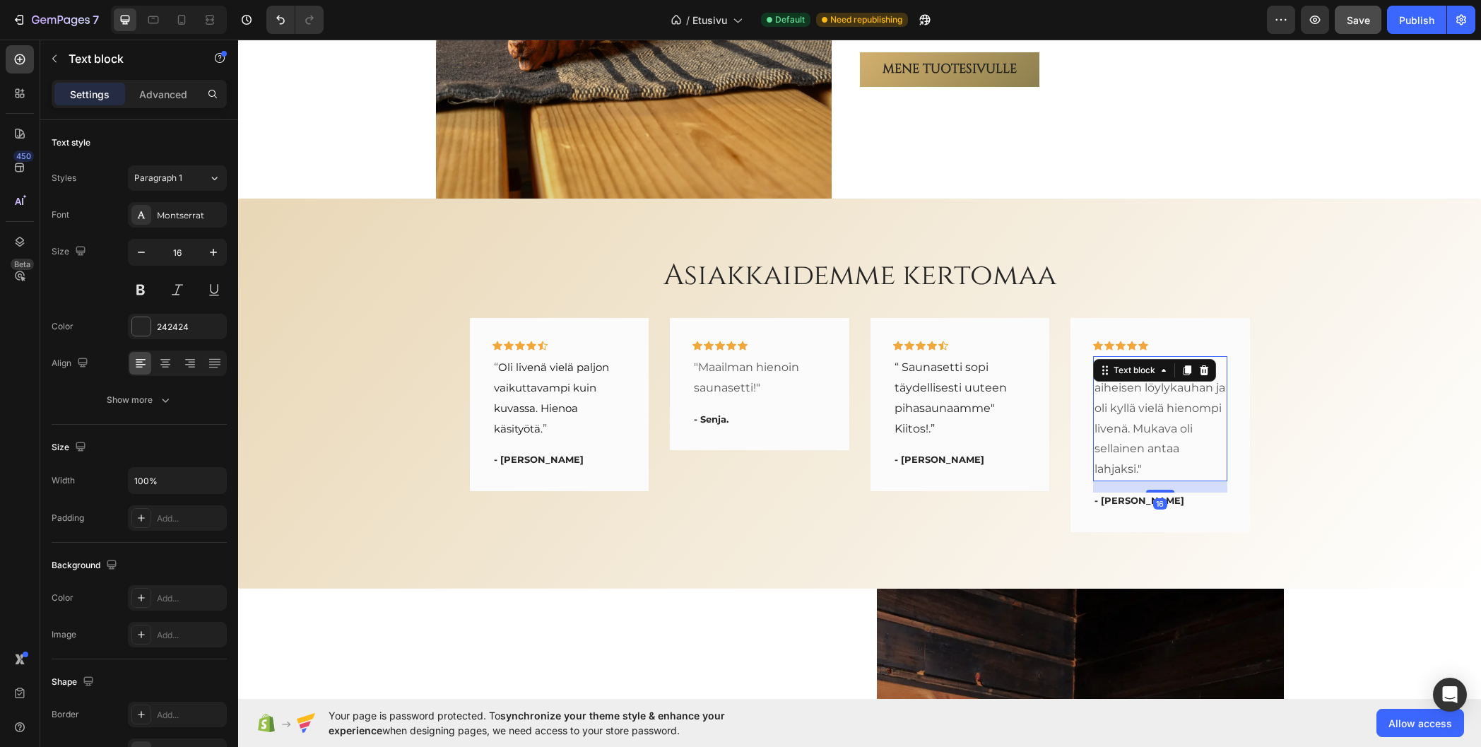
click at [1179, 410] on p ""Tilasin tuon karhu aiheisen löylykauhan ja oli kyllä vielä hienompi livenä. Mu…" at bounding box center [1160, 419] width 131 height 122
click at [921, 378] on div "“ Saunasetti sopi täydellisesti uuteen pihasaunaamme" Kiitos!.” Text block" at bounding box center [960, 398] width 134 height 84
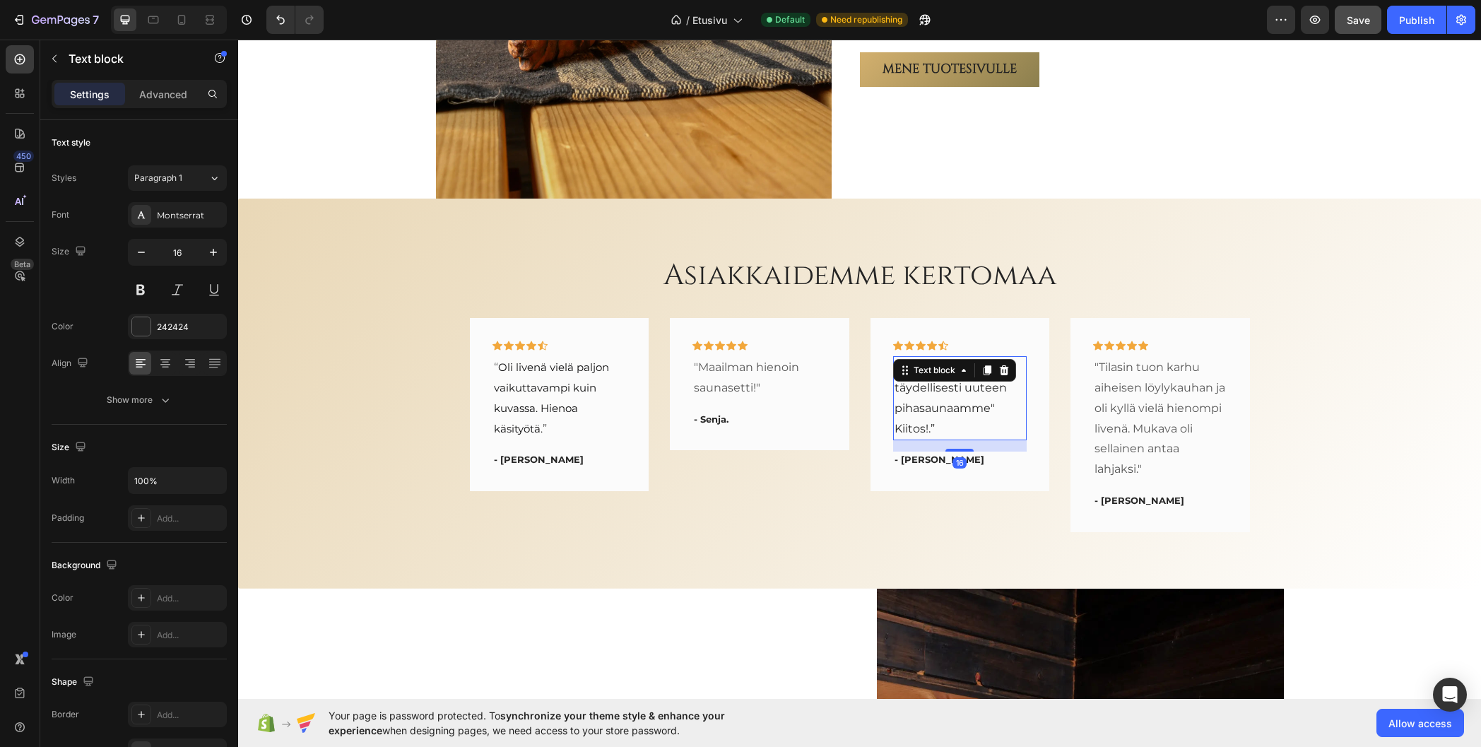
click at [921, 378] on div "Text block" at bounding box center [935, 370] width 76 height 17
click at [953, 416] on p "“ Saunasetti sopi täydellisesti uuteen pihasaunaamme"" at bounding box center [960, 388] width 131 height 61
click at [920, 426] on p "Kiitos!.”" at bounding box center [960, 429] width 131 height 20
click at [895, 430] on p "Kiitos!.”" at bounding box center [960, 429] width 131 height 20
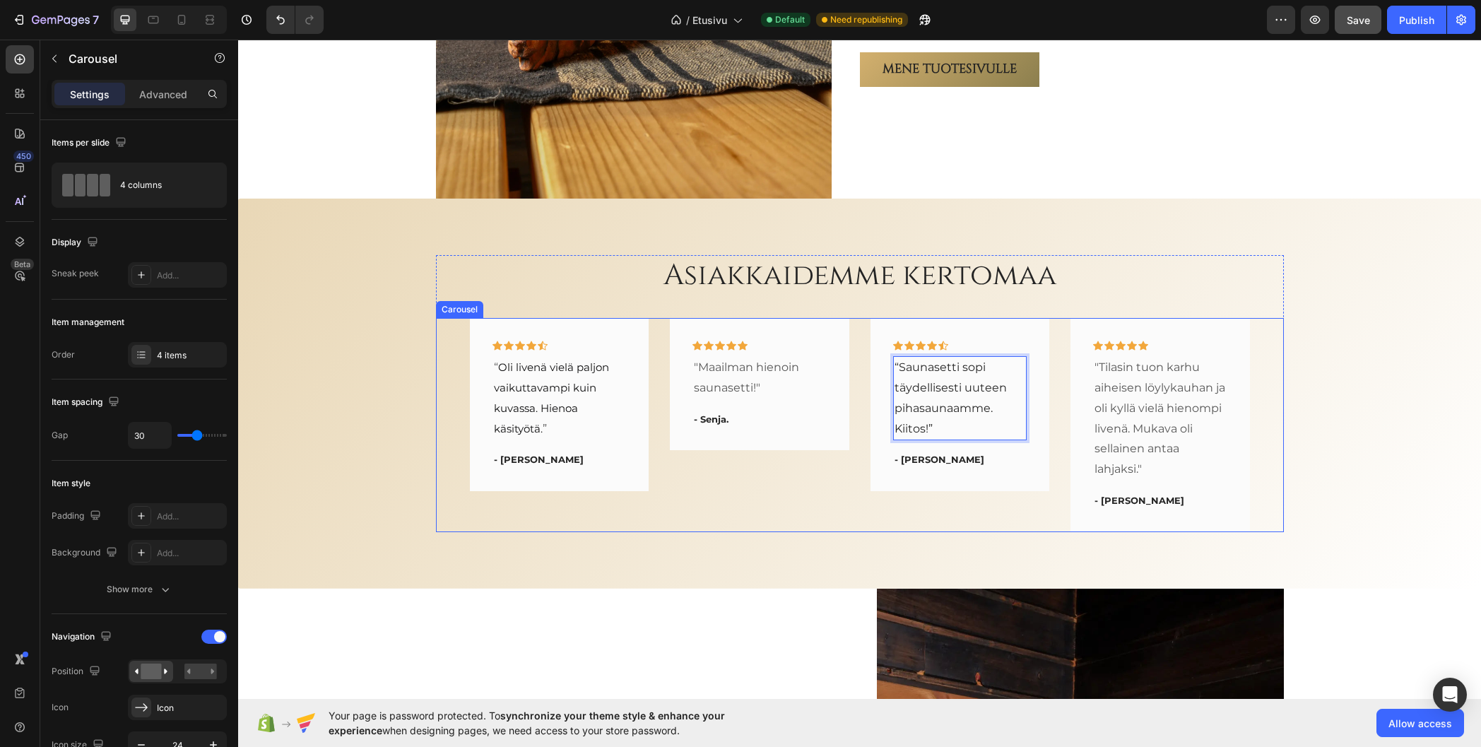
click at [826, 524] on div "Icon Icon Icon Icon Icon Row "Maailman hienoin saunasetti!" Text block - Senja.…" at bounding box center [760, 424] width 180 height 213
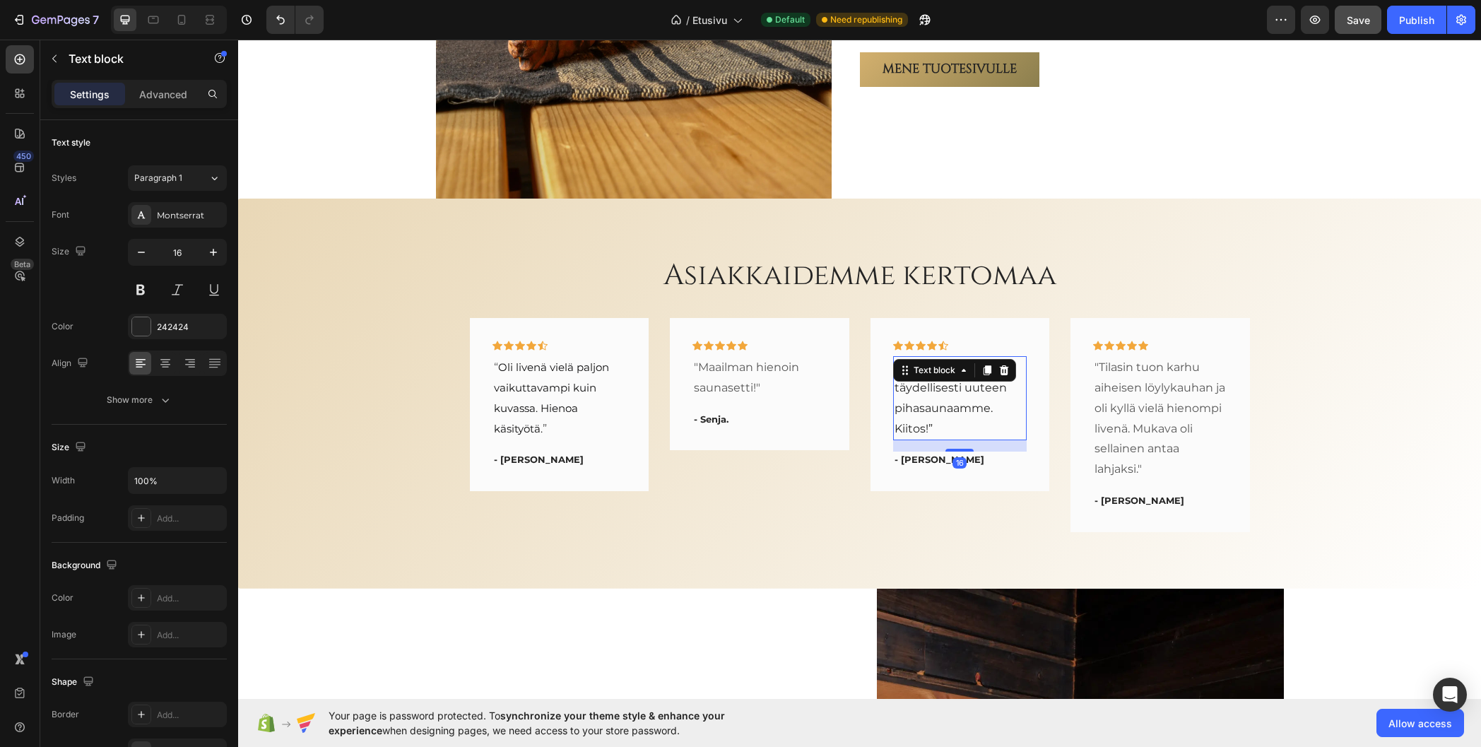
click at [923, 400] on p "“Saunasetti sopi täydellisesti uuteen pihasaunaamme. Kiitos!”" at bounding box center [960, 398] width 131 height 81
click at [172, 325] on div "242424" at bounding box center [177, 327] width 41 height 13
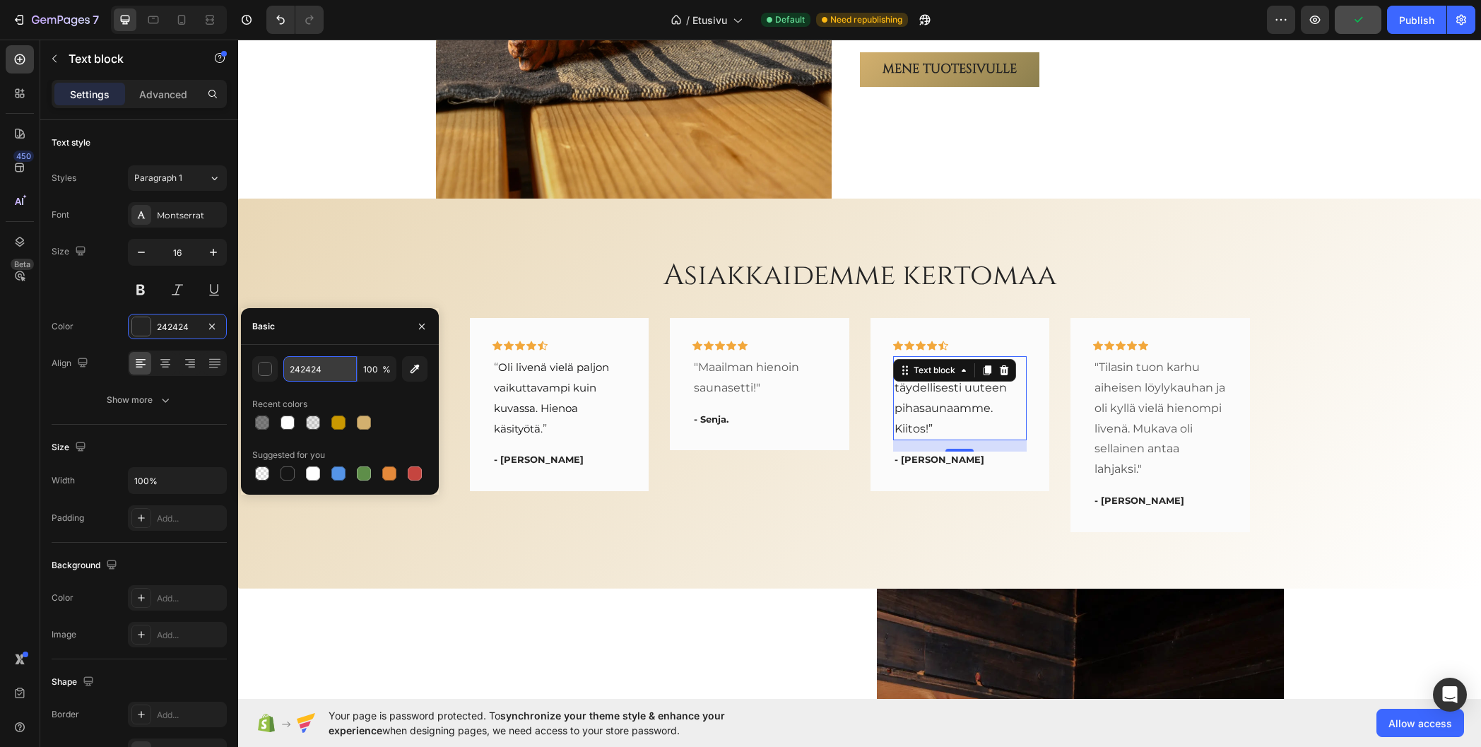
click at [315, 370] on input "242424" at bounding box center [319, 368] width 73 height 25
click at [336, 334] on div "Basic" at bounding box center [340, 326] width 198 height 37
click at [267, 372] on div "button" at bounding box center [266, 370] width 14 height 14
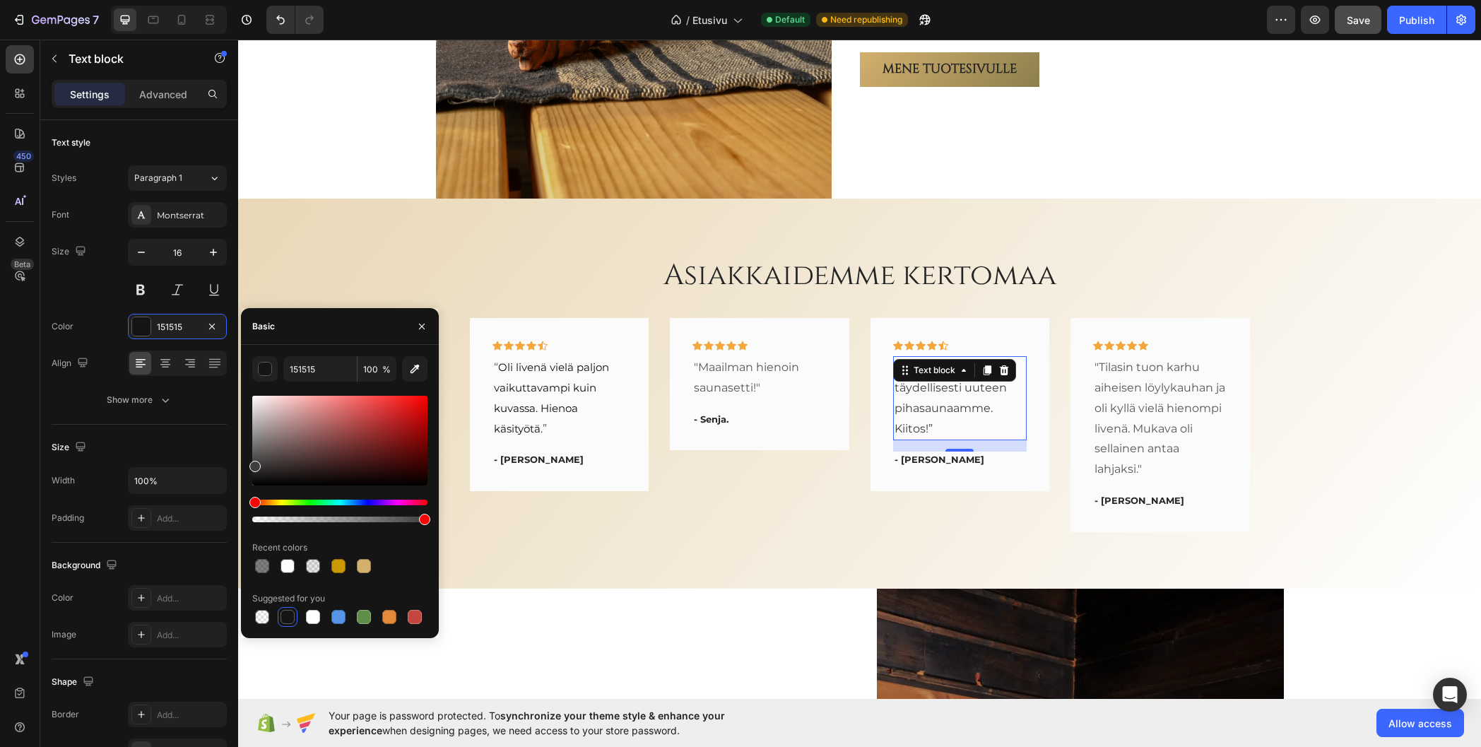
drag, startPoint x: 258, startPoint y: 469, endPoint x: 248, endPoint y: 464, distance: 11.1
click at [248, 464] on div "151515 100 % Recent colors Suggested for you" at bounding box center [340, 491] width 198 height 271
drag, startPoint x: 271, startPoint y: 464, endPoint x: 271, endPoint y: 445, distance: 19.1
click at [271, 445] on div at bounding box center [339, 441] width 175 height 90
drag, startPoint x: 271, startPoint y: 445, endPoint x: 216, endPoint y: 448, distance: 55.2
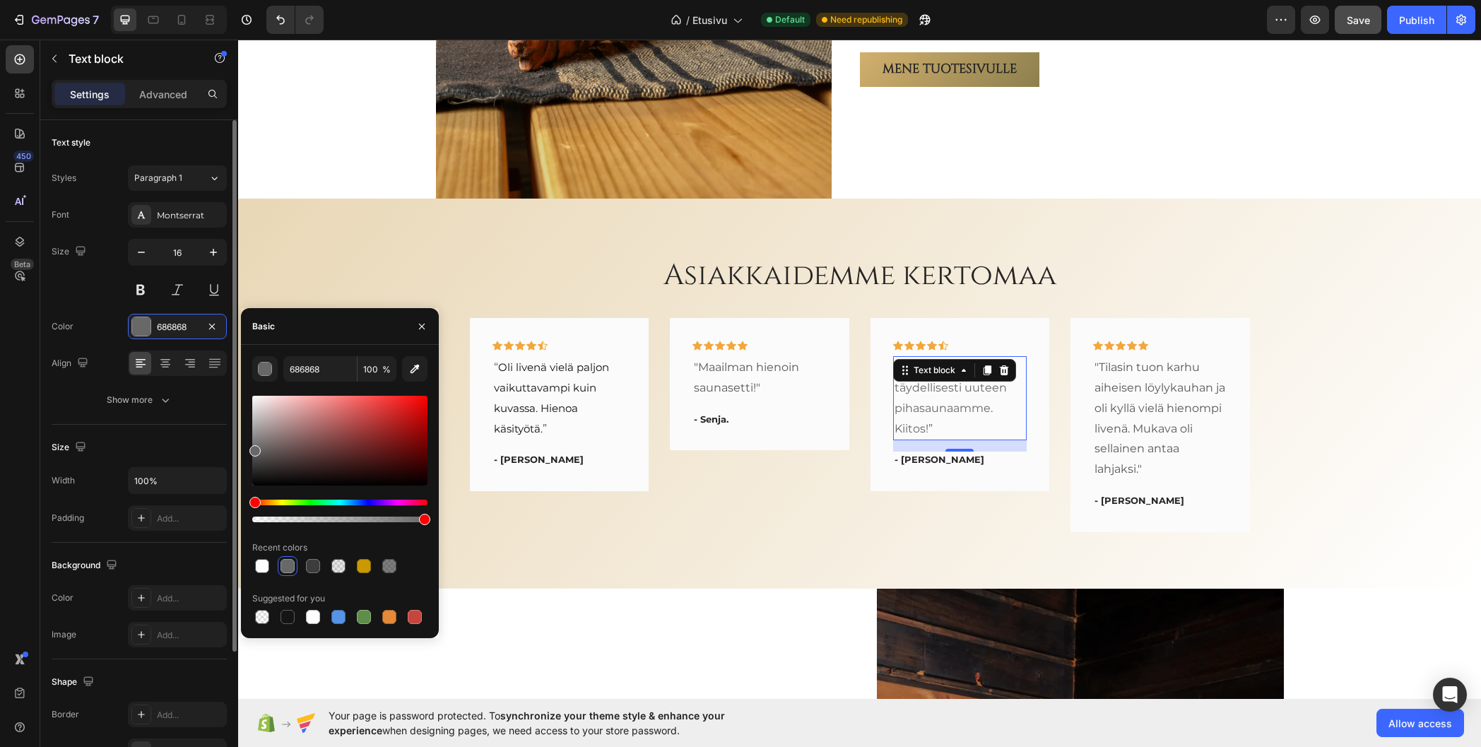
click at [216, 448] on div "450 Beta Sections(18) Elements(83) Section Element Hero Section Product Detail …" at bounding box center [119, 393] width 238 height 707
drag, startPoint x: 256, startPoint y: 452, endPoint x: 203, endPoint y: 521, distance: 87.2
click at [203, 521] on div "450 Beta Sections(18) Elements(83) Section Element Hero Section Product Detail …" at bounding box center [119, 393] width 238 height 707
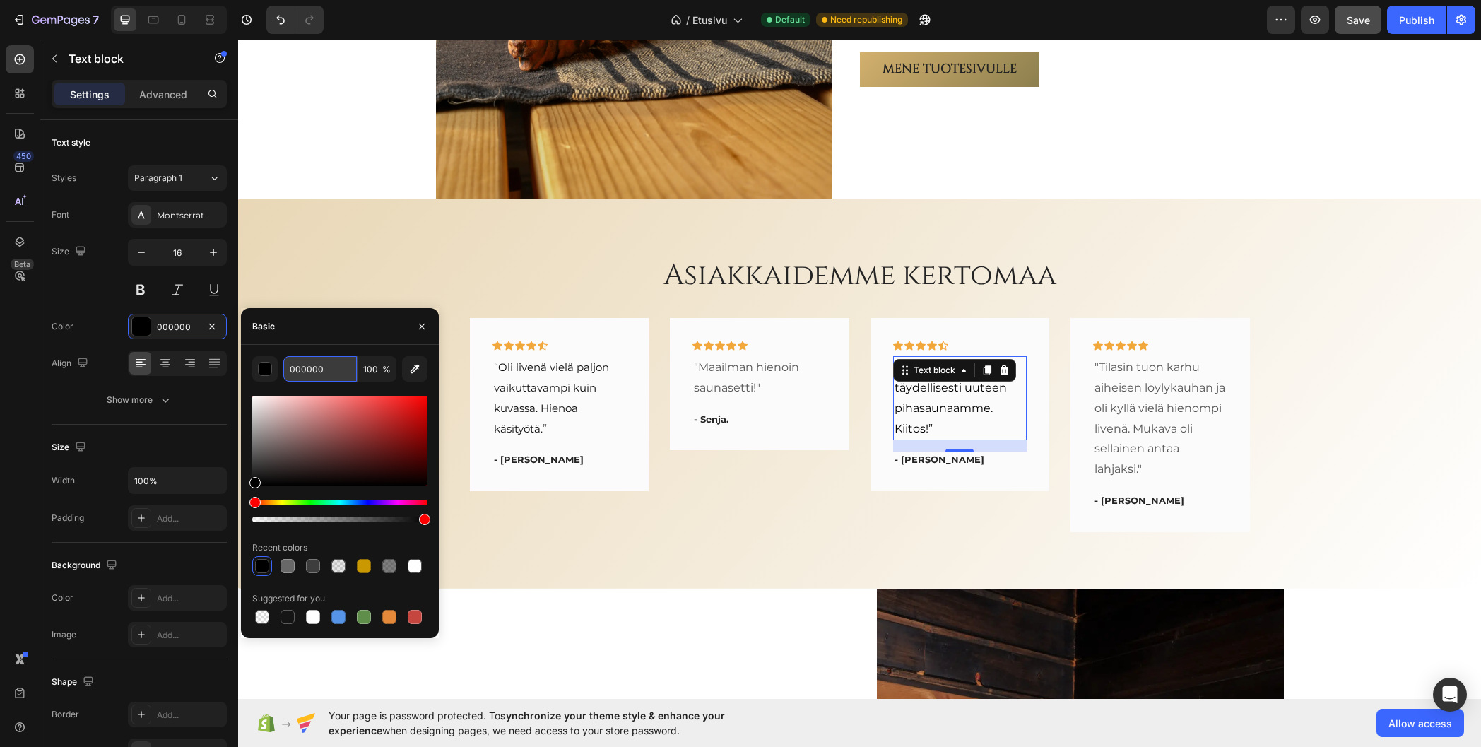
click at [293, 367] on input "000000" at bounding box center [319, 368] width 73 height 25
type input "151515"
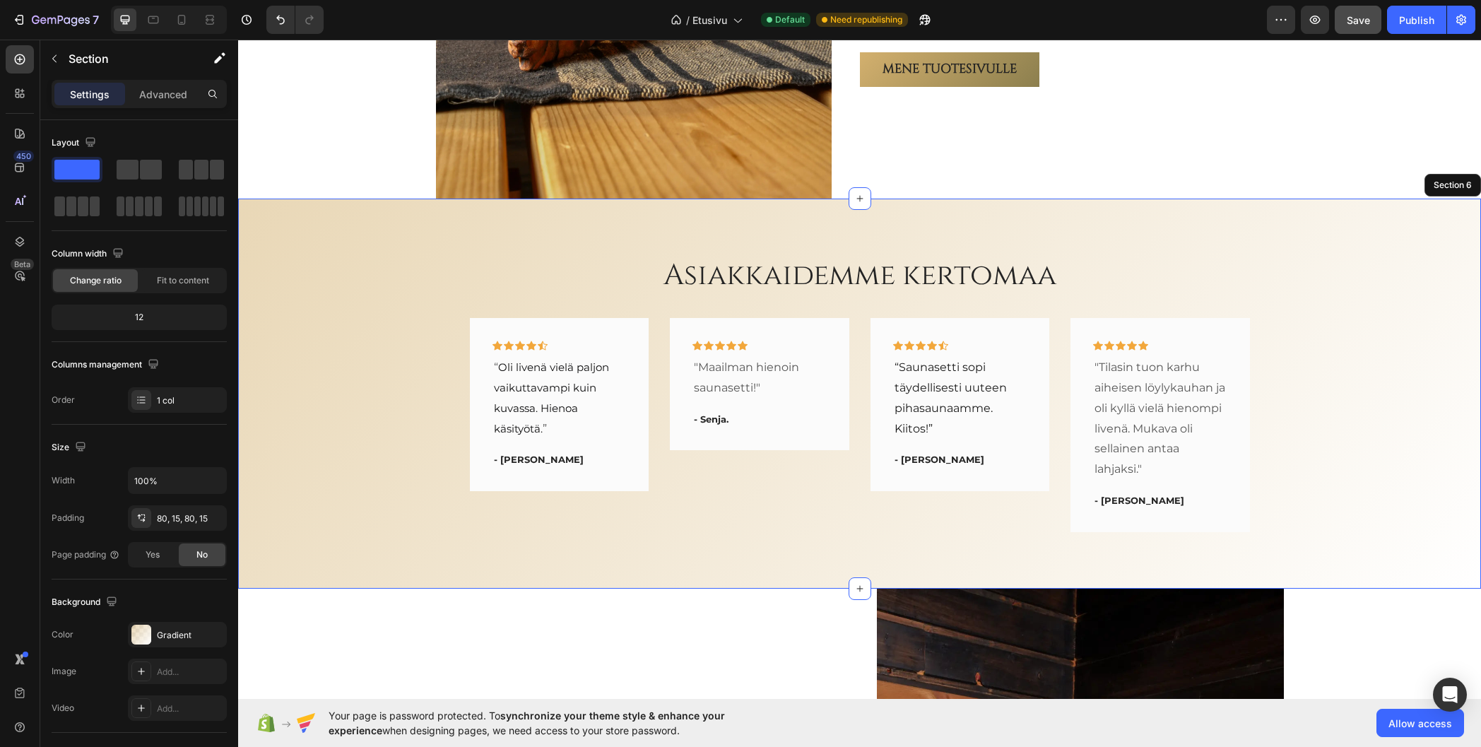
click at [393, 281] on div "Asiakkaidemme kertomaa Heading Icon Icon Icon Icon Icon Row “ Oli livenä vielä …" at bounding box center [860, 393] width 1222 height 277
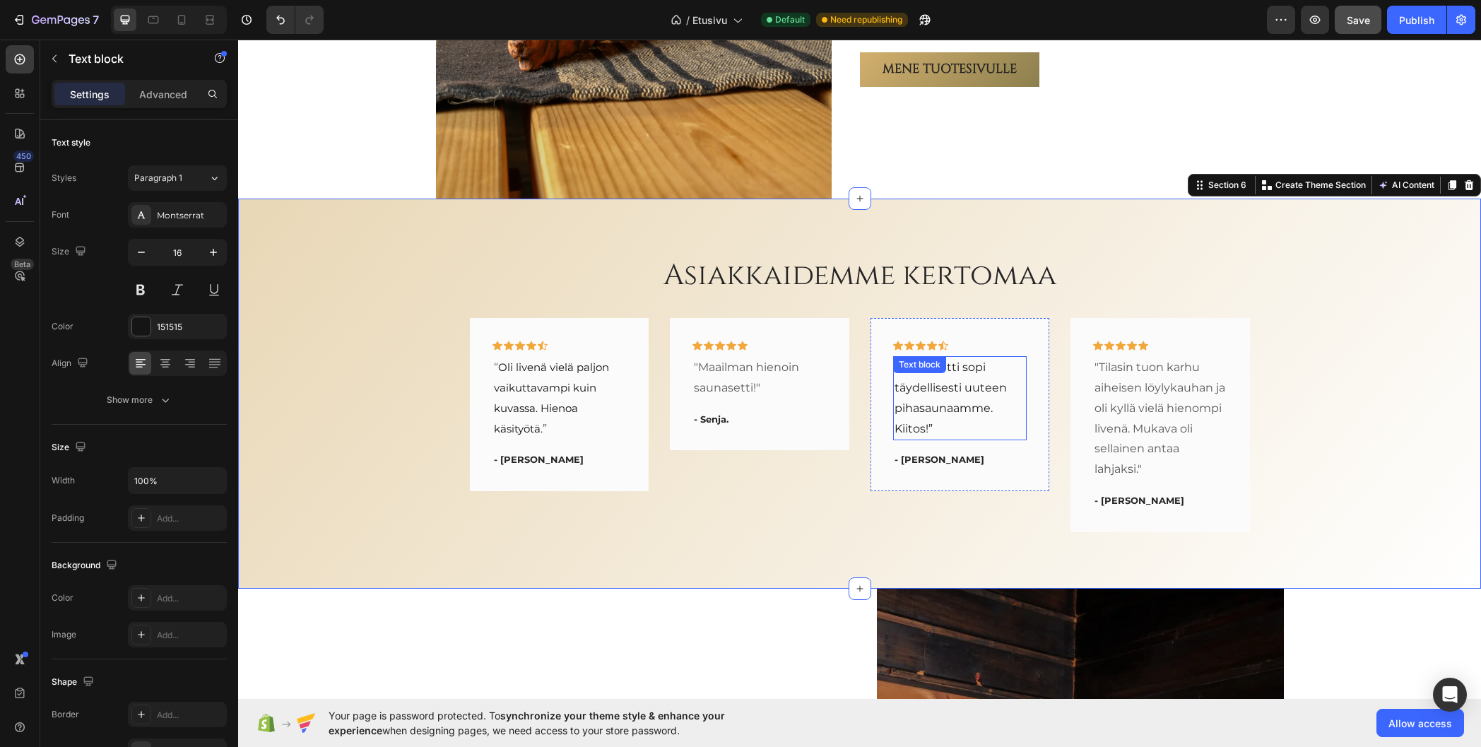
click at [948, 397] on p "“Saunasetti sopi täydellisesti uuteen pihasaunaamme. Kiitos!”" at bounding box center [960, 398] width 131 height 81
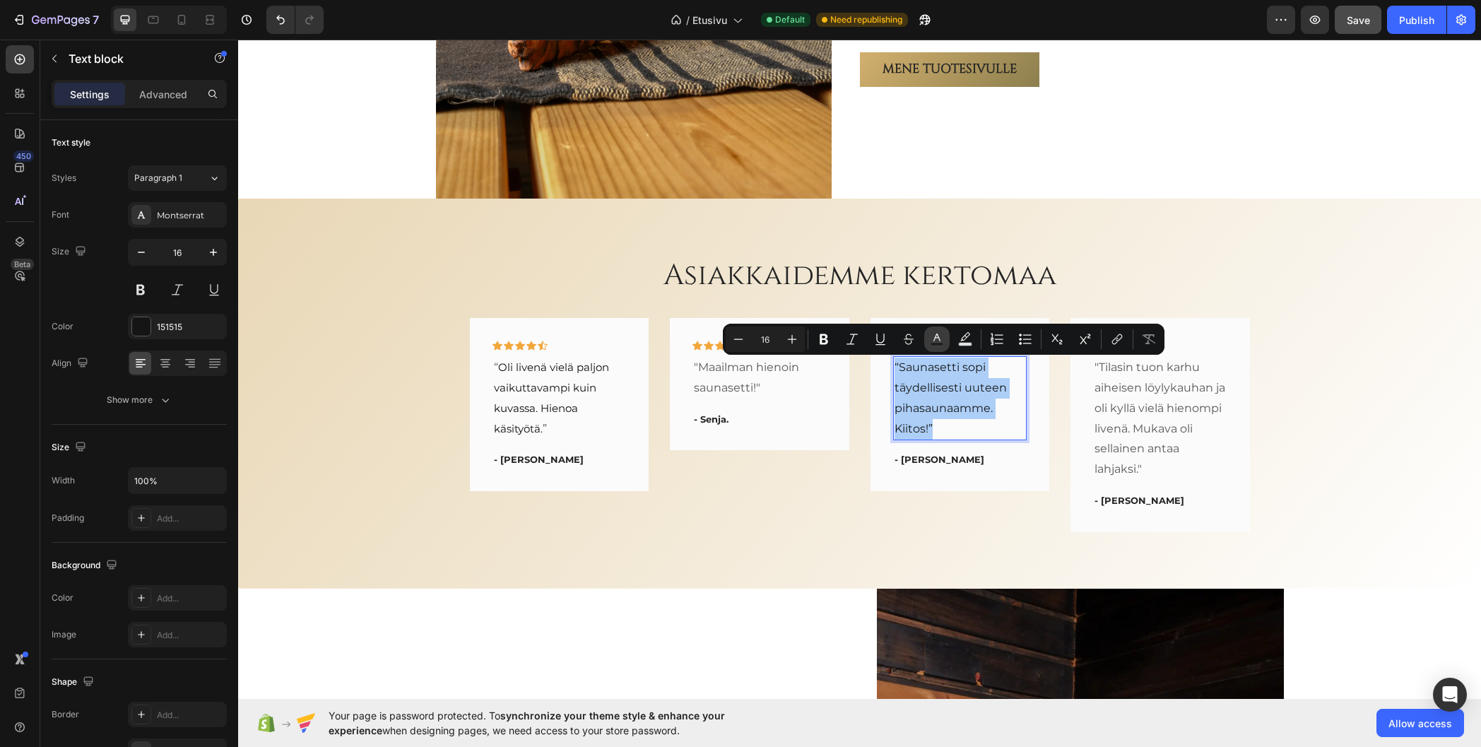
click at [936, 343] on rect "Editor contextual toolbar" at bounding box center [937, 345] width 13 height 4
type input "151515"
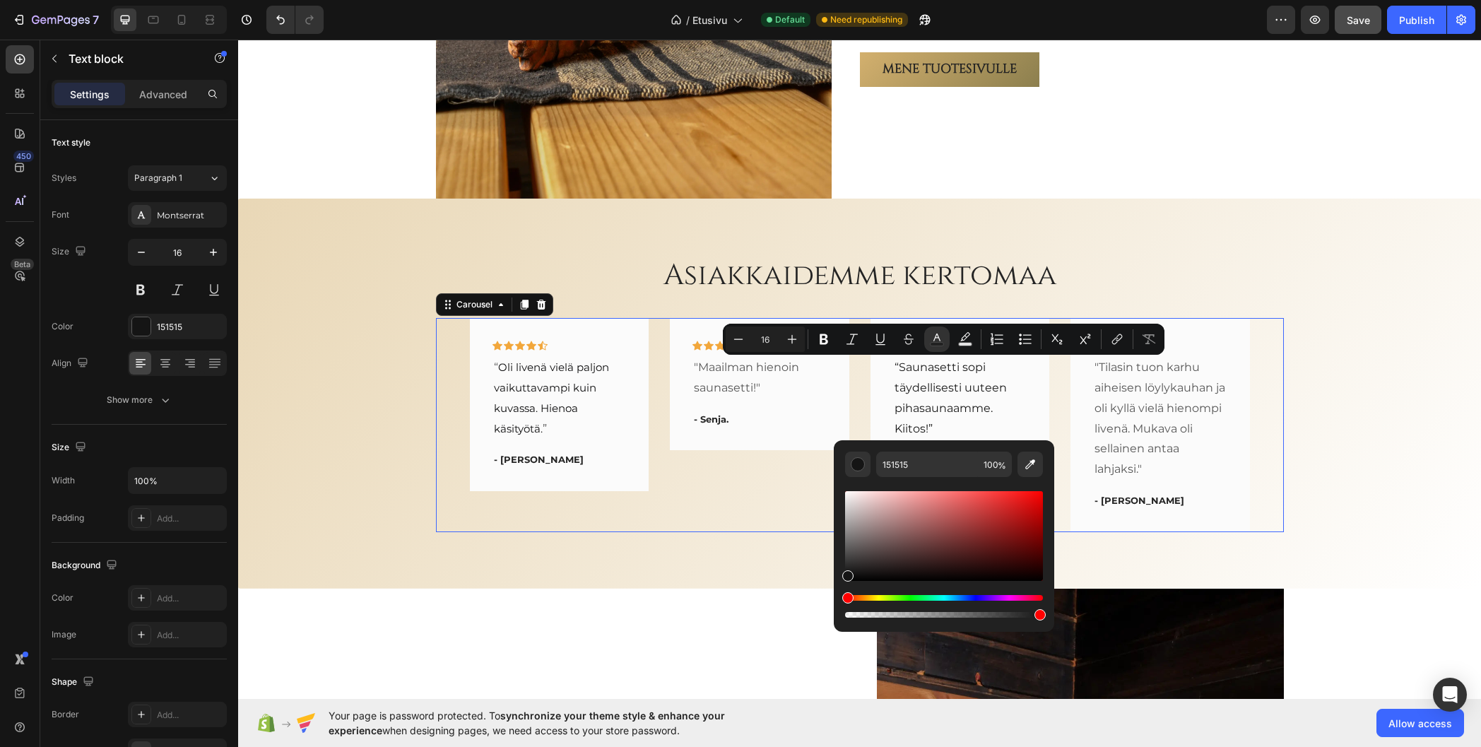
click at [857, 399] on div "Icon Icon Icon Icon Icon Row “ Oli livenä vielä paljon vaikuttavampi kuin kuvas…" at bounding box center [860, 424] width 780 height 213
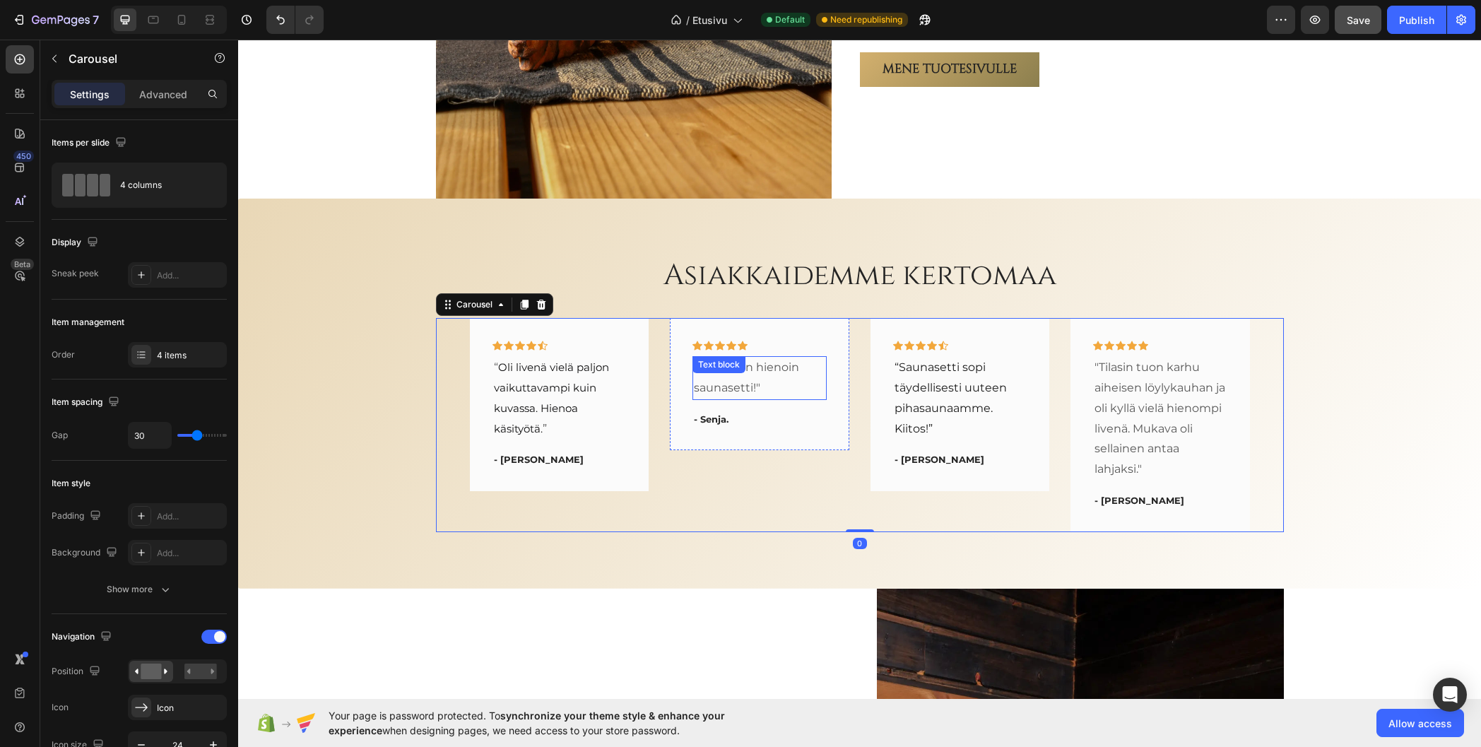
click at [726, 377] on div ""Maailman hienoin saunasetti!" Text block" at bounding box center [760, 378] width 134 height 44
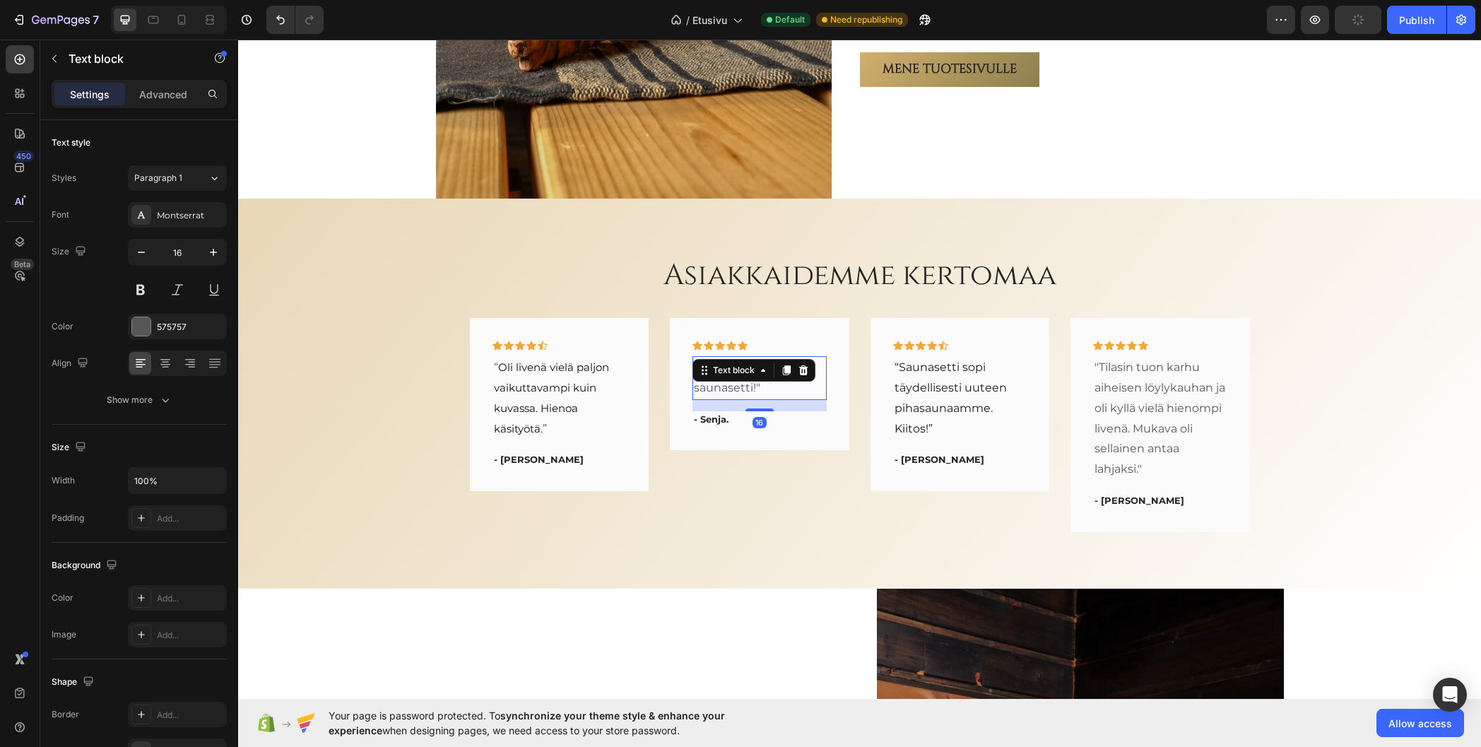
click at [719, 389] on p ""Maailman hienoin saunasetti!"" at bounding box center [759, 378] width 131 height 41
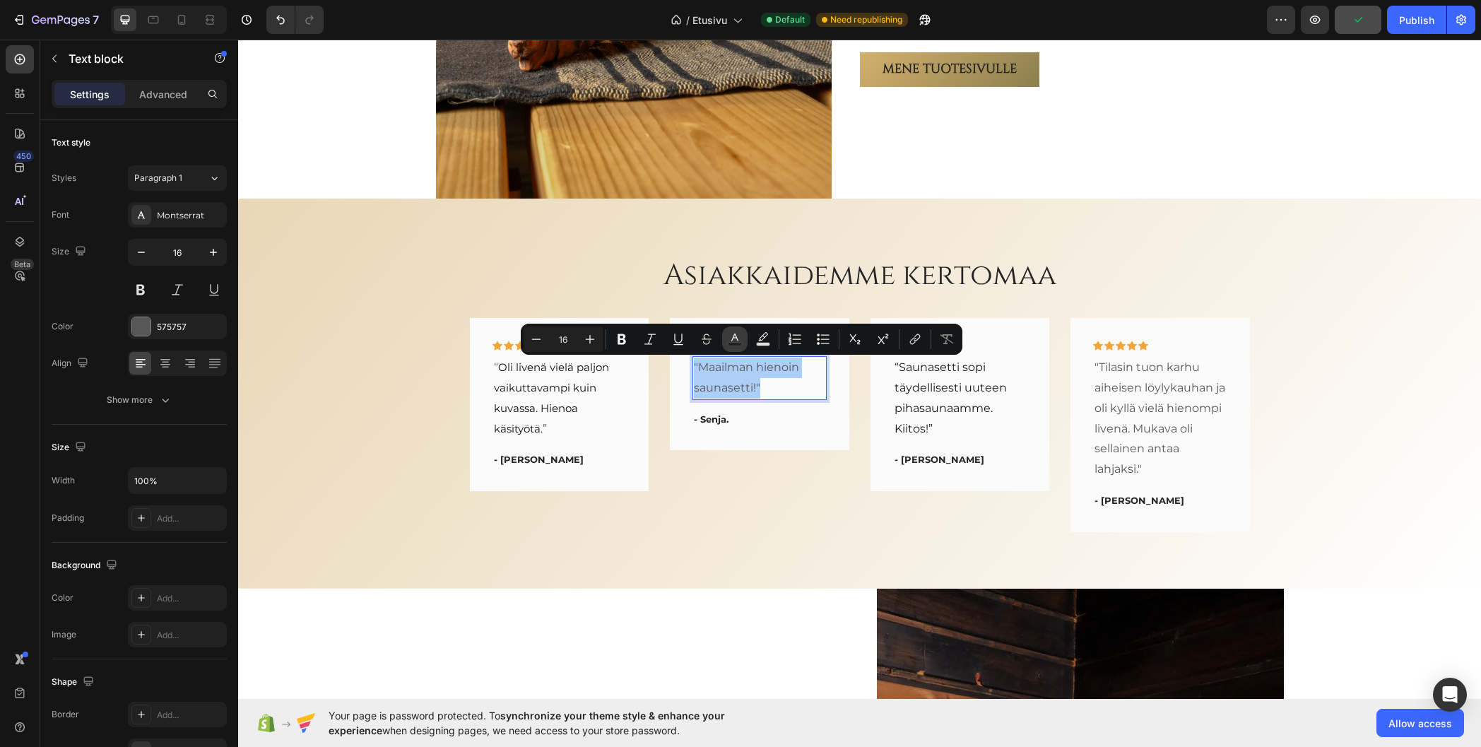
click at [729, 339] on icon "Editor contextual toolbar" at bounding box center [735, 339] width 14 height 14
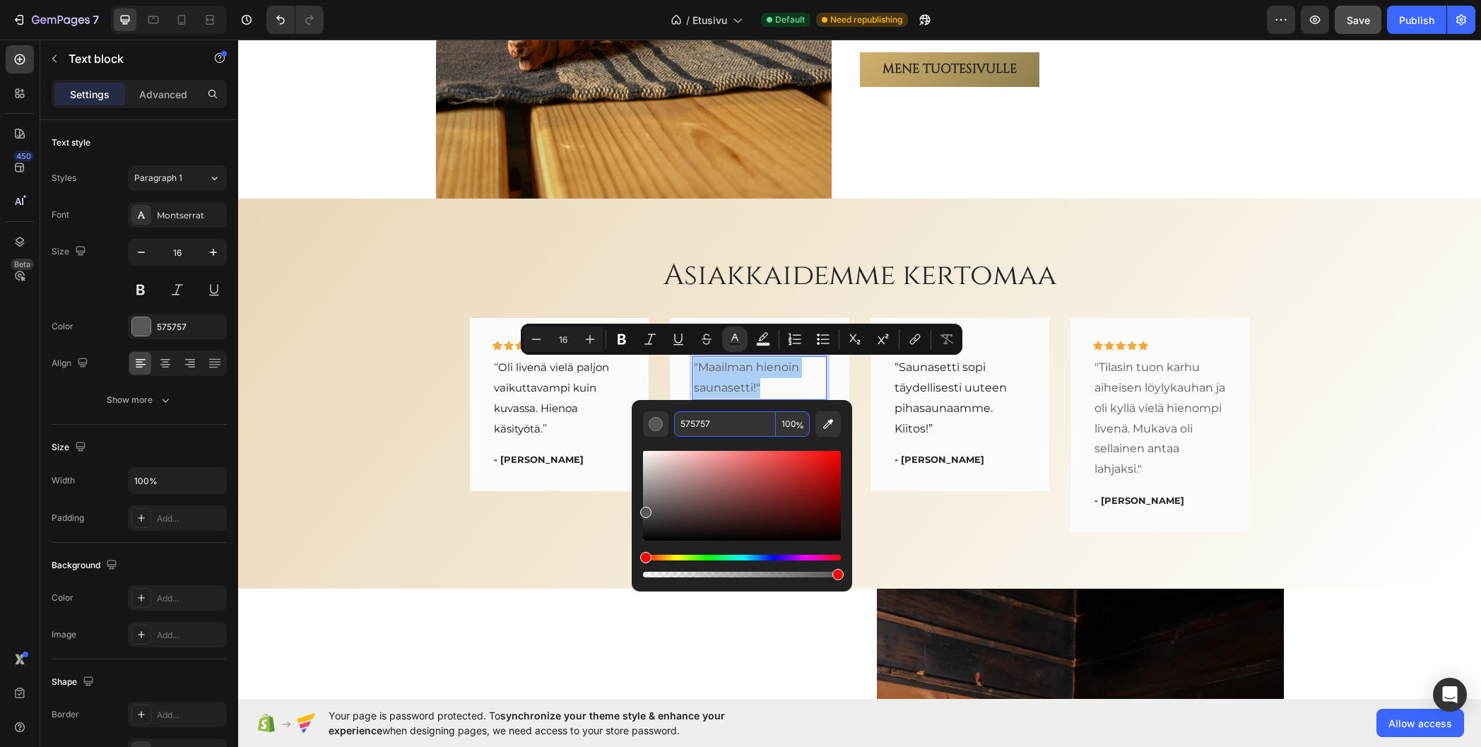
click at [706, 423] on input "575757" at bounding box center [725, 423] width 102 height 25
type input "151515"
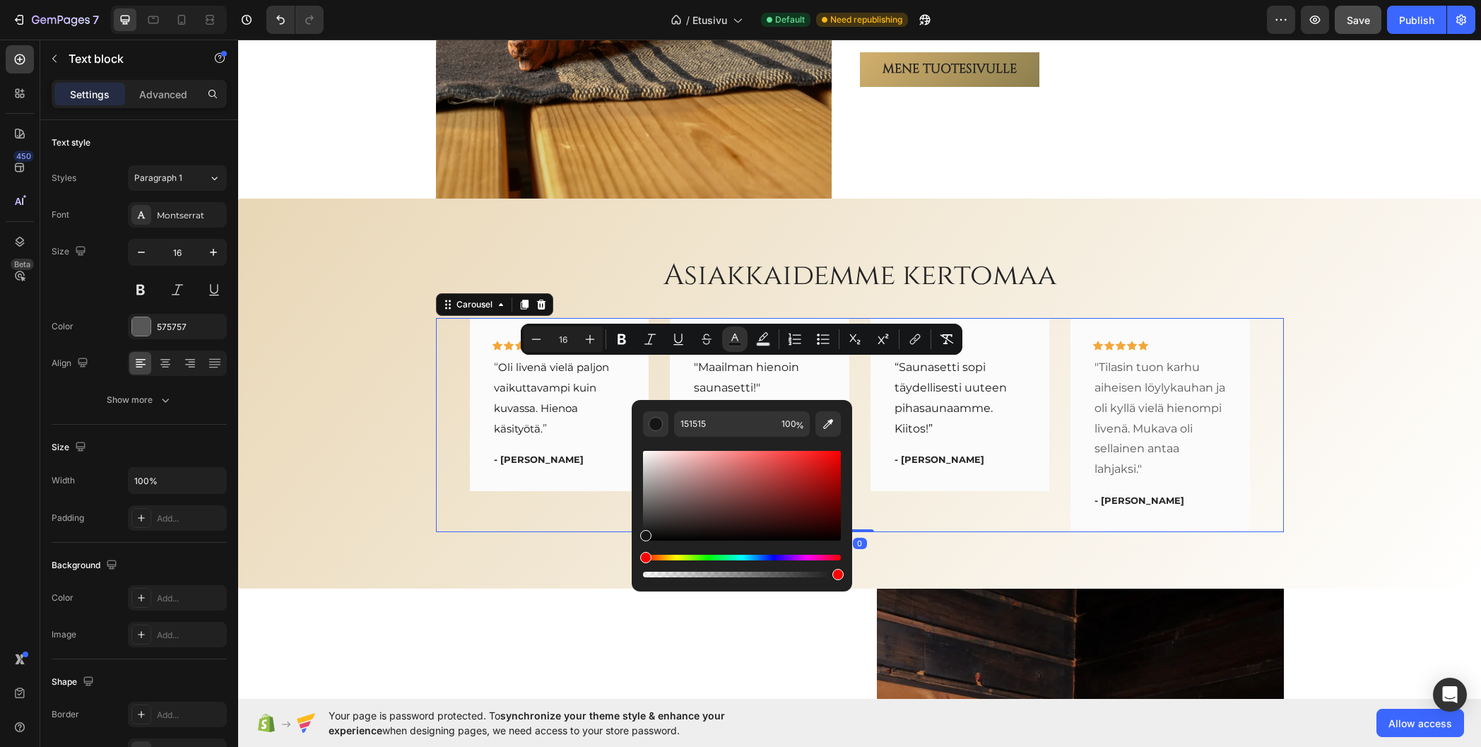
click at [653, 375] on div "Icon Icon Icon Icon Icon Row “ Oli livenä vielä paljon vaikuttavampi kuin kuvas…" at bounding box center [860, 424] width 780 height 213
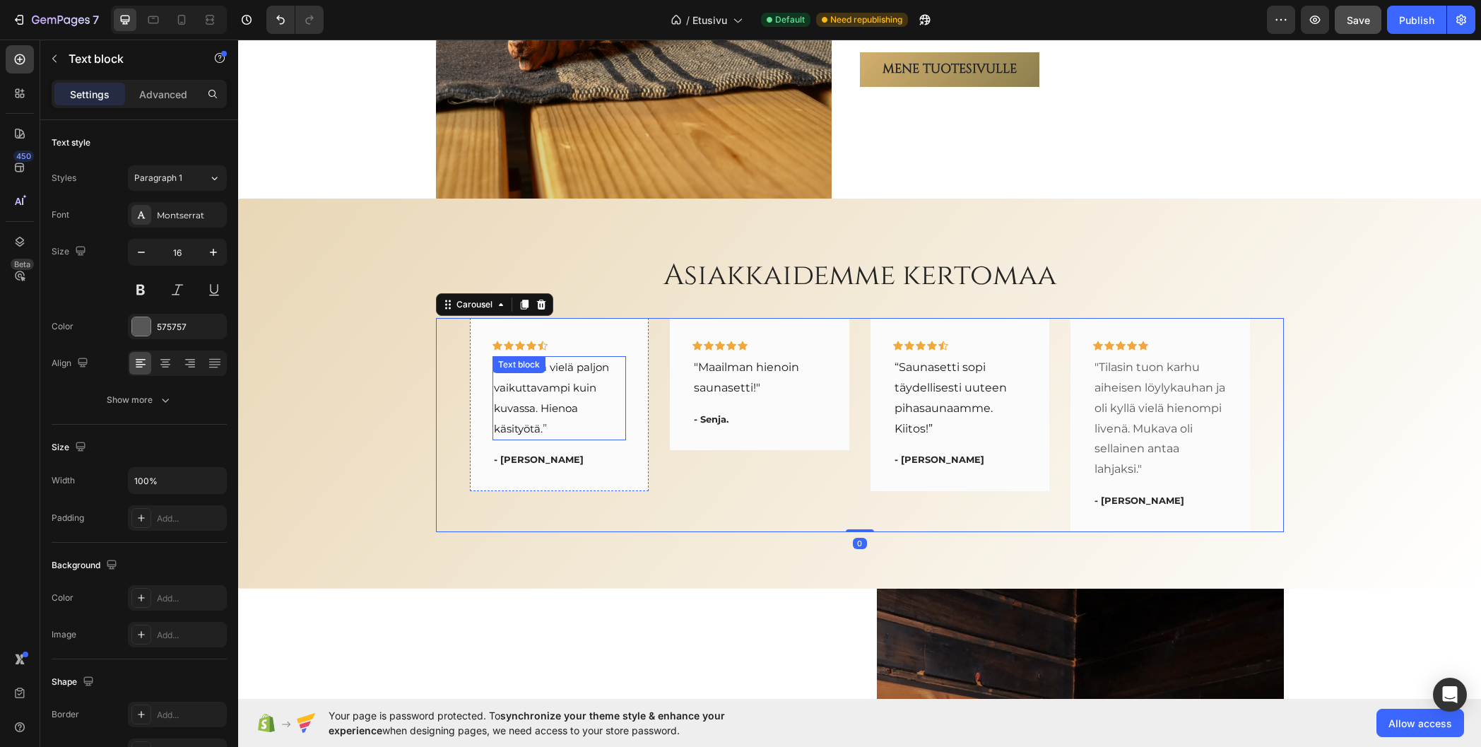
click at [495, 399] on p "“ Oli livenä vielä paljon vaikuttavampi kuin kuvassa. Hienoa käsityötä. ”" at bounding box center [559, 398] width 131 height 81
click at [554, 427] on p "“ Oli livenä vielä paljon vaikuttavampi kuin kuvassa. Hienoa käsityötä. ”" at bounding box center [559, 398] width 131 height 81
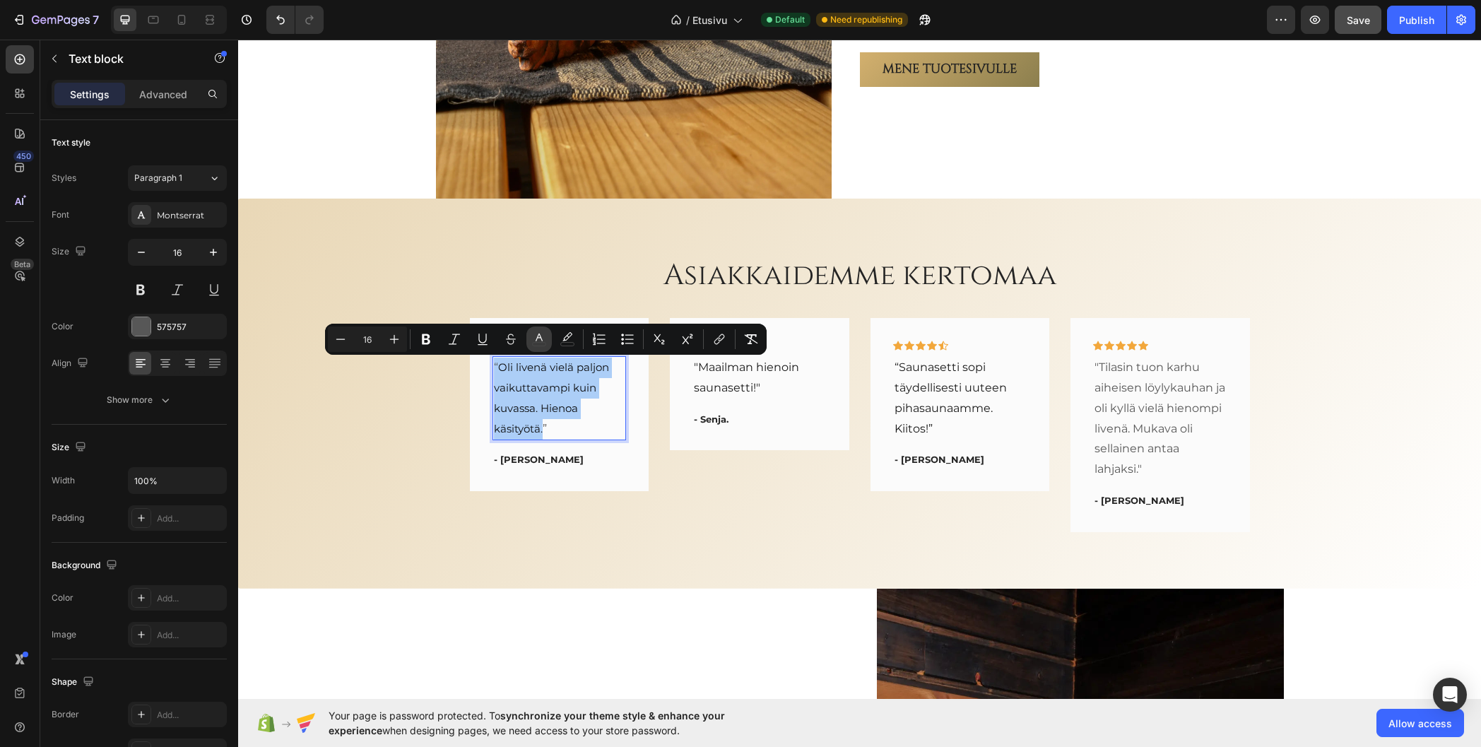
drag, startPoint x: 541, startPoint y: 341, endPoint x: 302, endPoint y: 319, distance: 239.2
click at [541, 341] on icon "Editor contextual toolbar" at bounding box center [539, 339] width 14 height 14
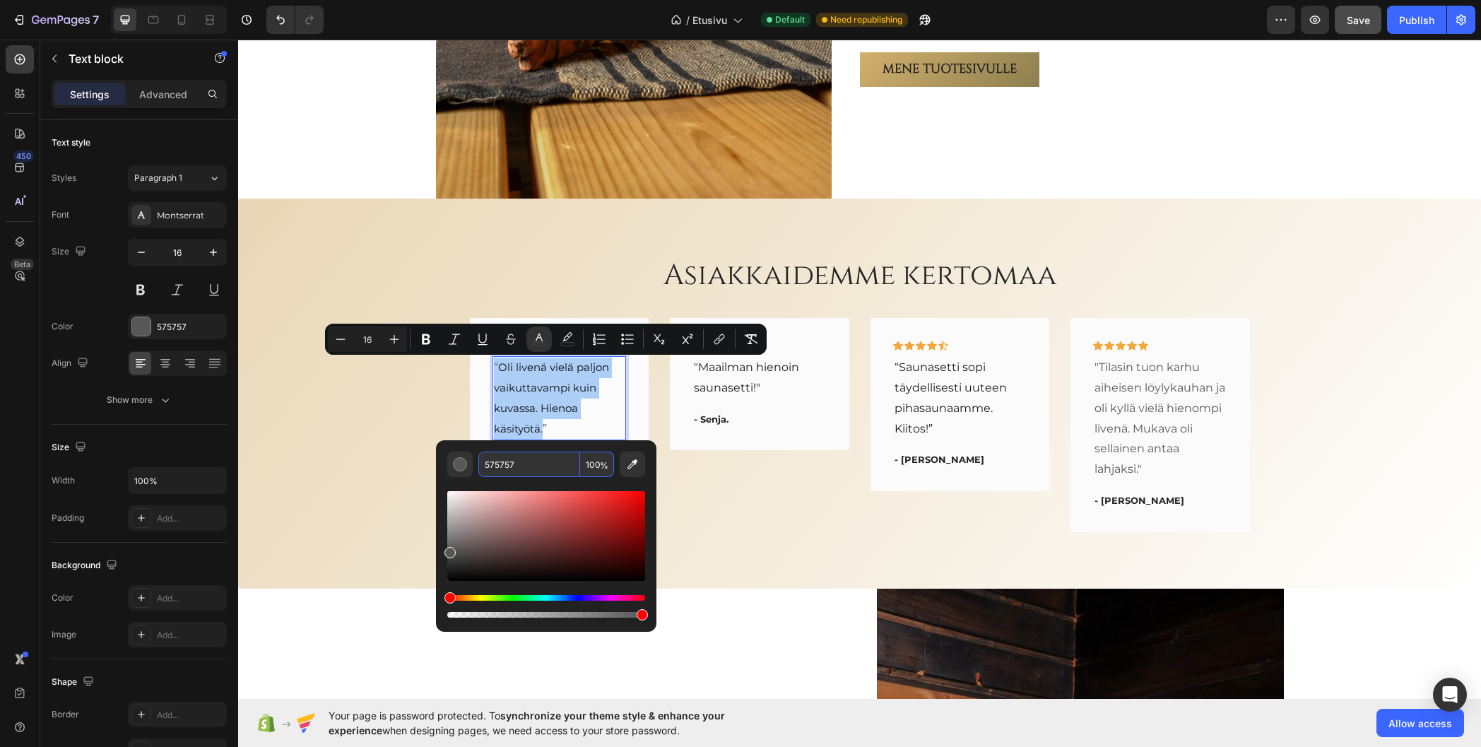
click at [524, 461] on input "575757" at bounding box center [529, 464] width 102 height 25
type input "151515"
click at [405, 384] on div "Asiakkaidemme kertomaa Heading Icon Icon Icon Icon Icon Row “ Oli livenä vielä …" at bounding box center [860, 393] width 1222 height 277
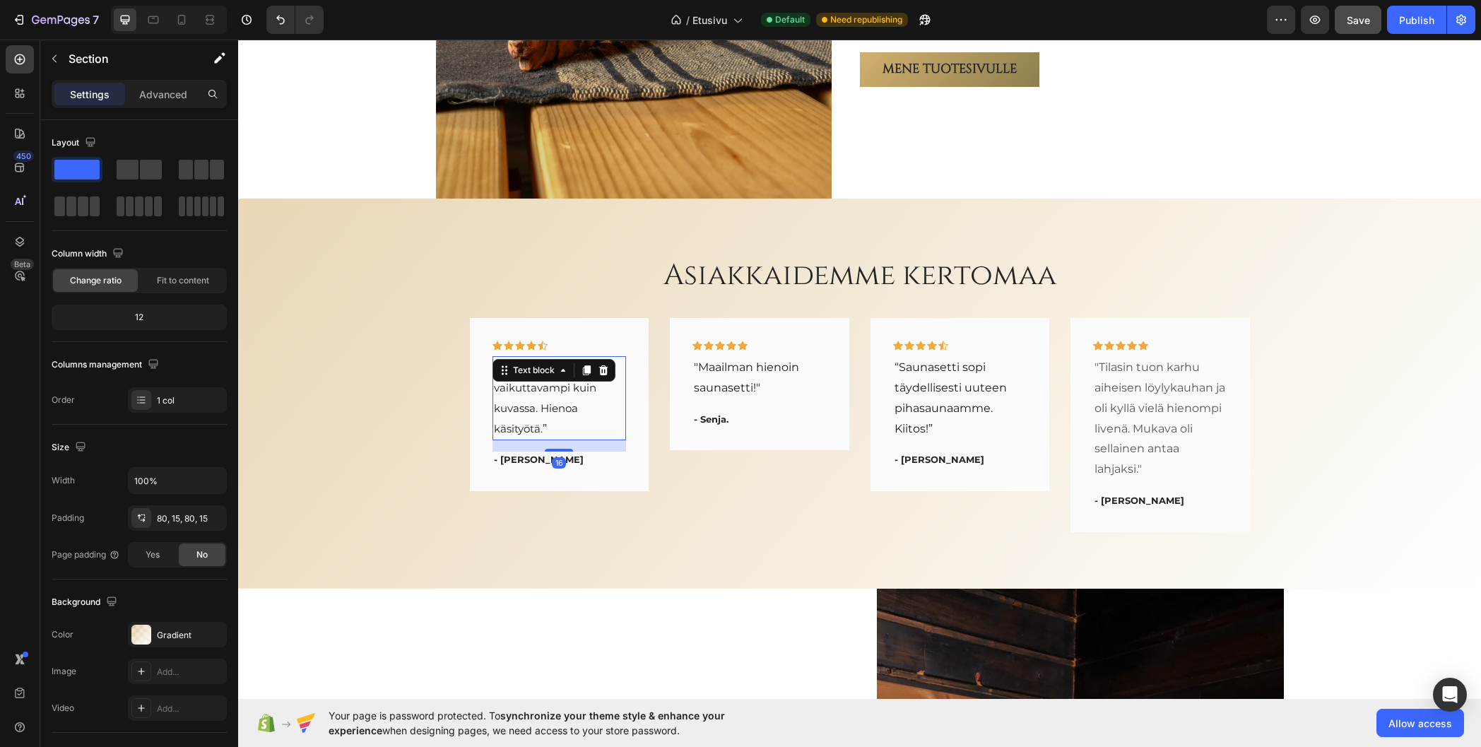
click at [551, 404] on span "Oli livenä vielä paljon vaikuttavampi kuin kuvassa. Hienoa käsityötä." at bounding box center [551, 397] width 115 height 74
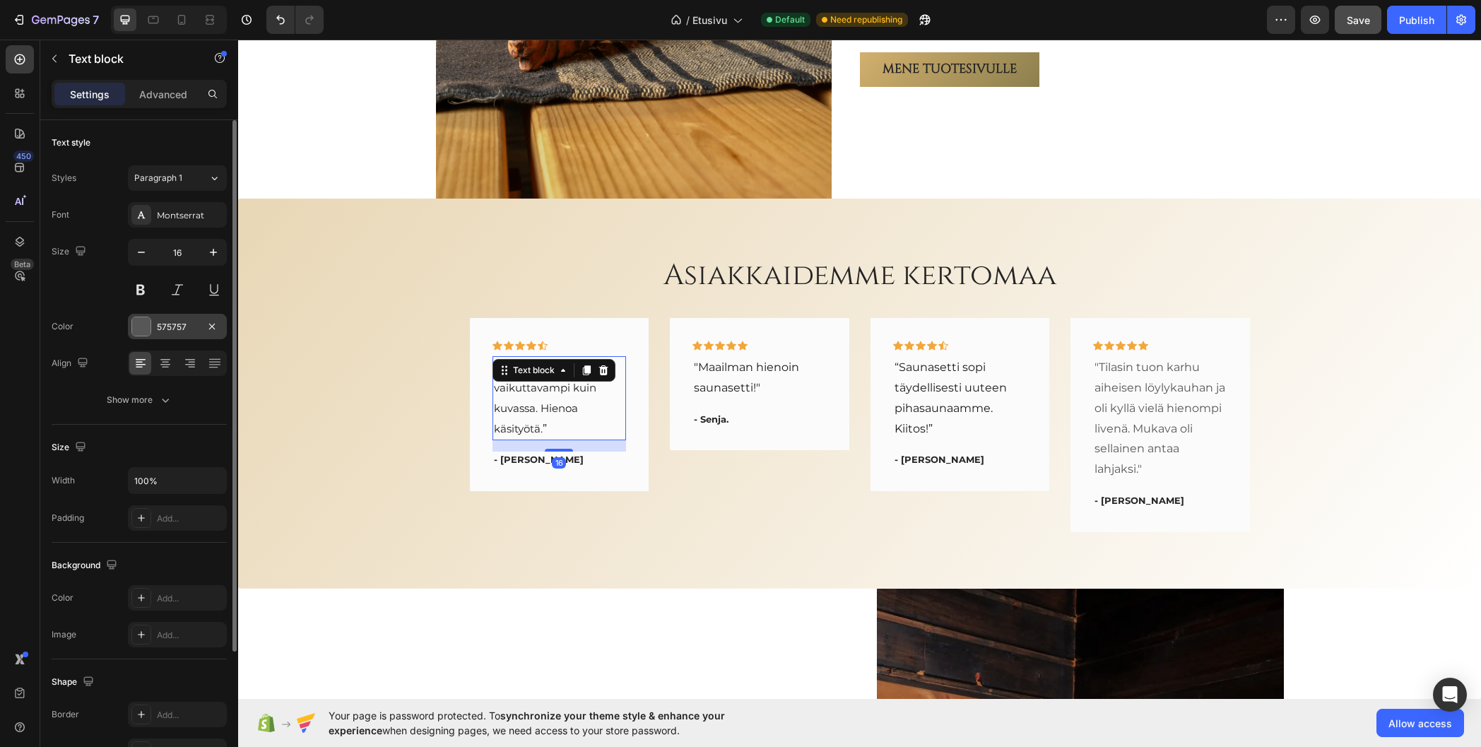
click at [184, 326] on div "575757" at bounding box center [177, 327] width 41 height 13
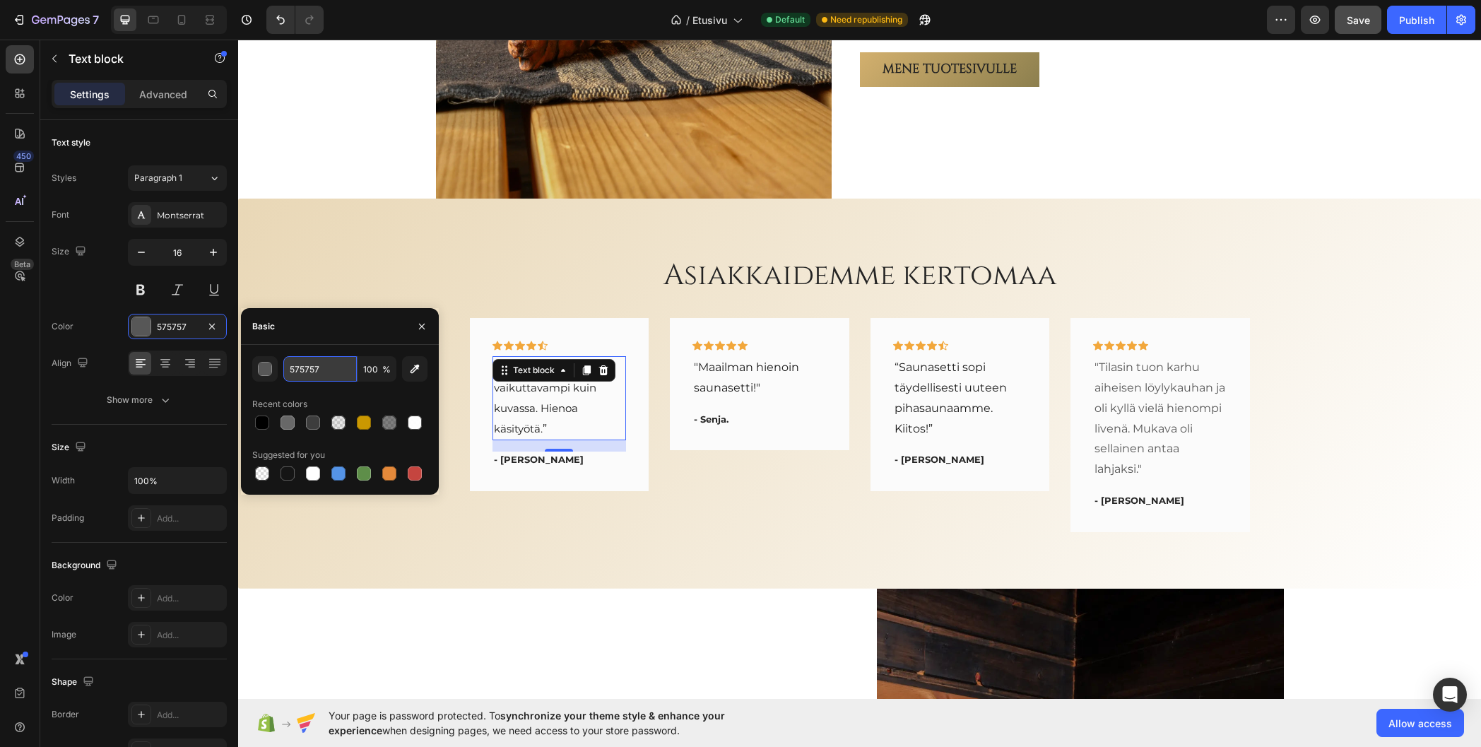
click at [329, 372] on input "575757" at bounding box center [319, 368] width 73 height 25
type input "151515"
click at [346, 327] on div "Basic" at bounding box center [340, 326] width 198 height 37
drag, startPoint x: 418, startPoint y: 322, endPoint x: 178, endPoint y: 283, distance: 242.8
click at [418, 322] on icon "button" at bounding box center [421, 326] width 11 height 11
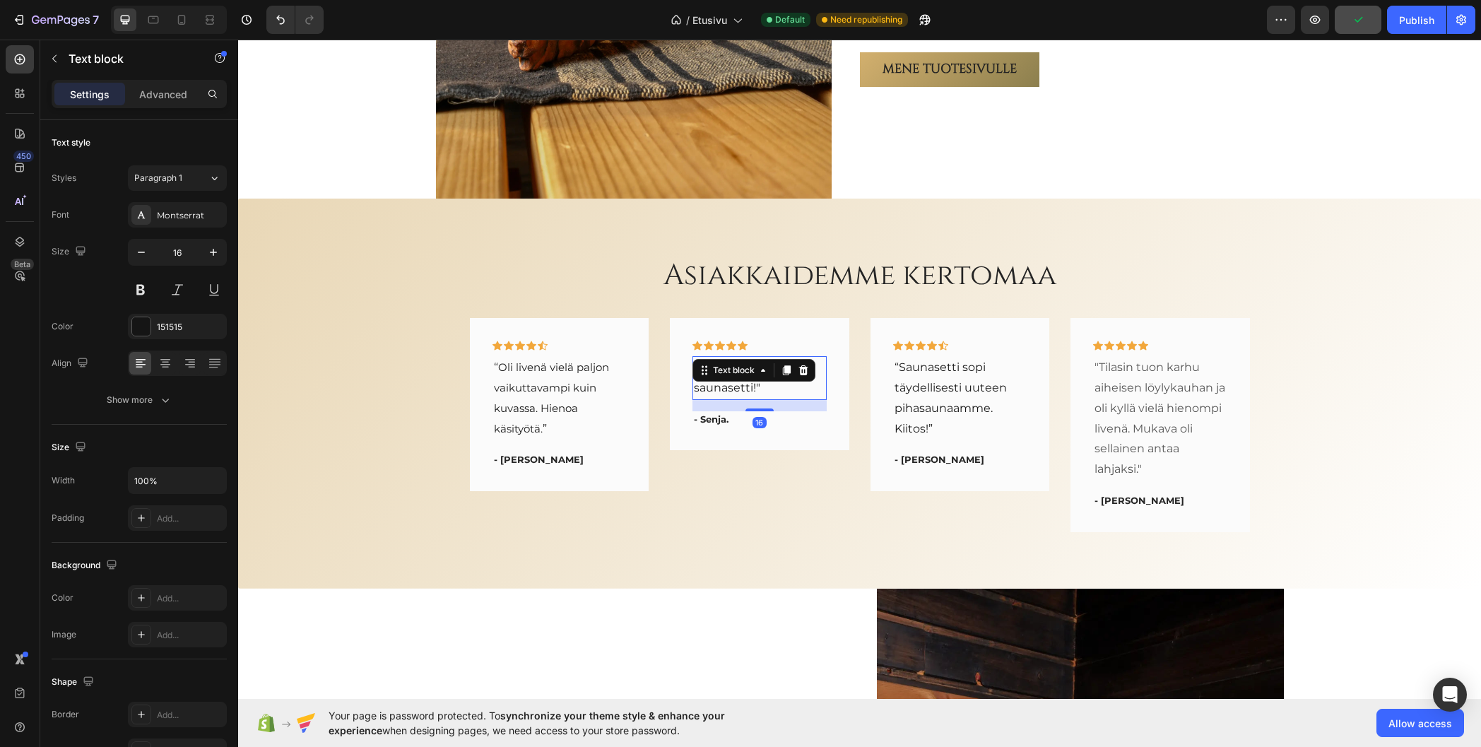
click at [733, 379] on div ""Maailman hienoin saunasetti!" Text block 16" at bounding box center [760, 378] width 134 height 44
click at [168, 321] on div "575757" at bounding box center [177, 327] width 41 height 13
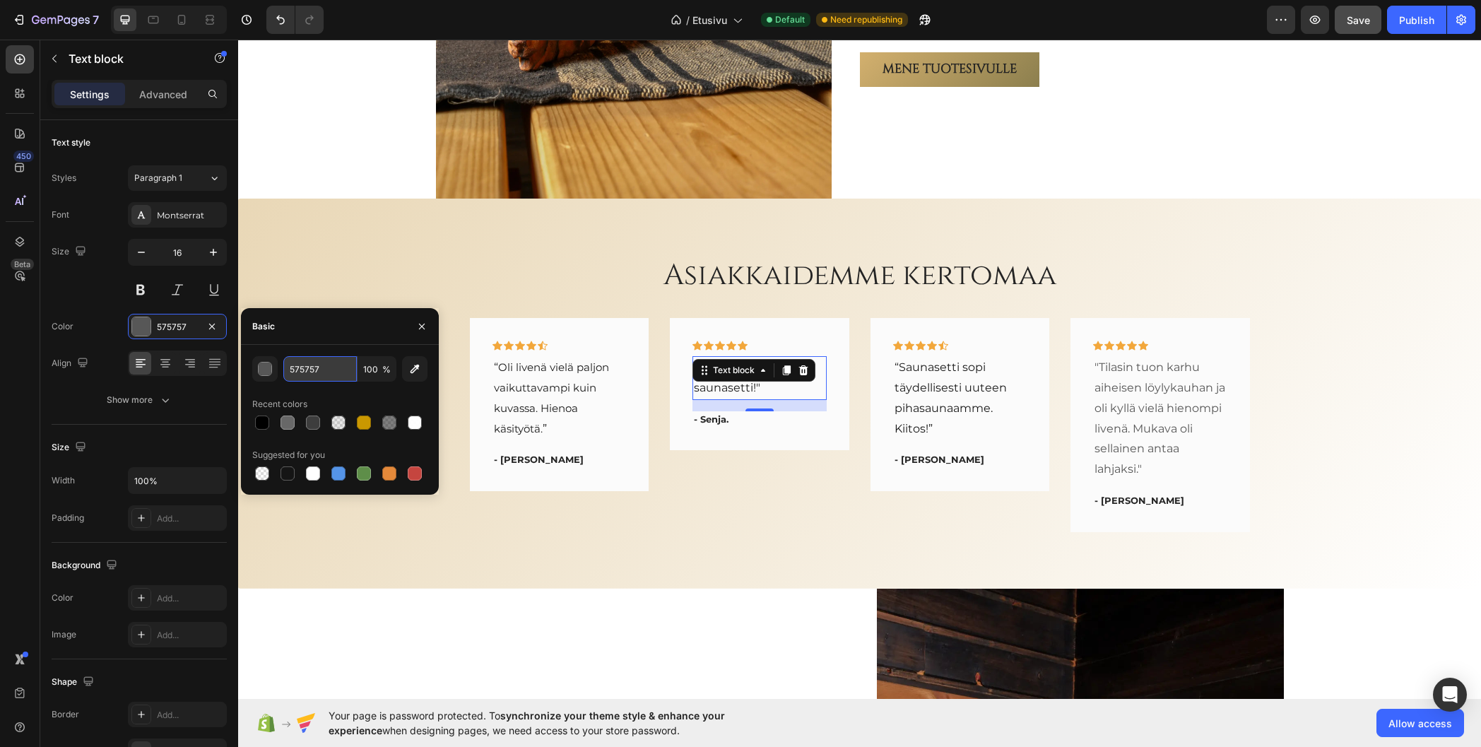
click at [329, 370] on input "575757" at bounding box center [319, 368] width 73 height 25
type input "151515"
click at [329, 329] on div "Basic" at bounding box center [340, 326] width 198 height 37
click at [420, 325] on icon "button" at bounding box center [421, 326] width 11 height 11
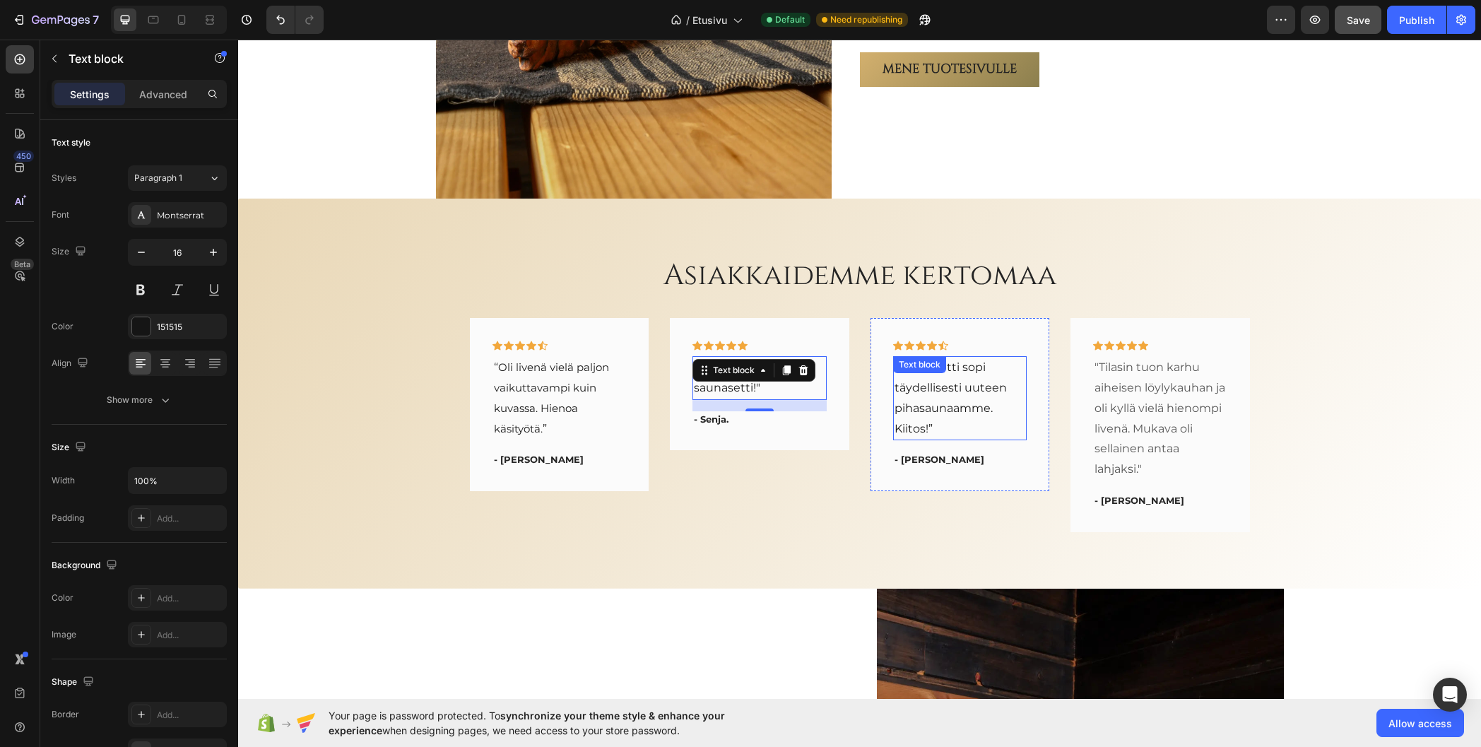
click at [962, 390] on p "“Saunasetti sopi täydellisesti uuteen pihasaunaamme. Kiitos!”" at bounding box center [960, 398] width 131 height 81
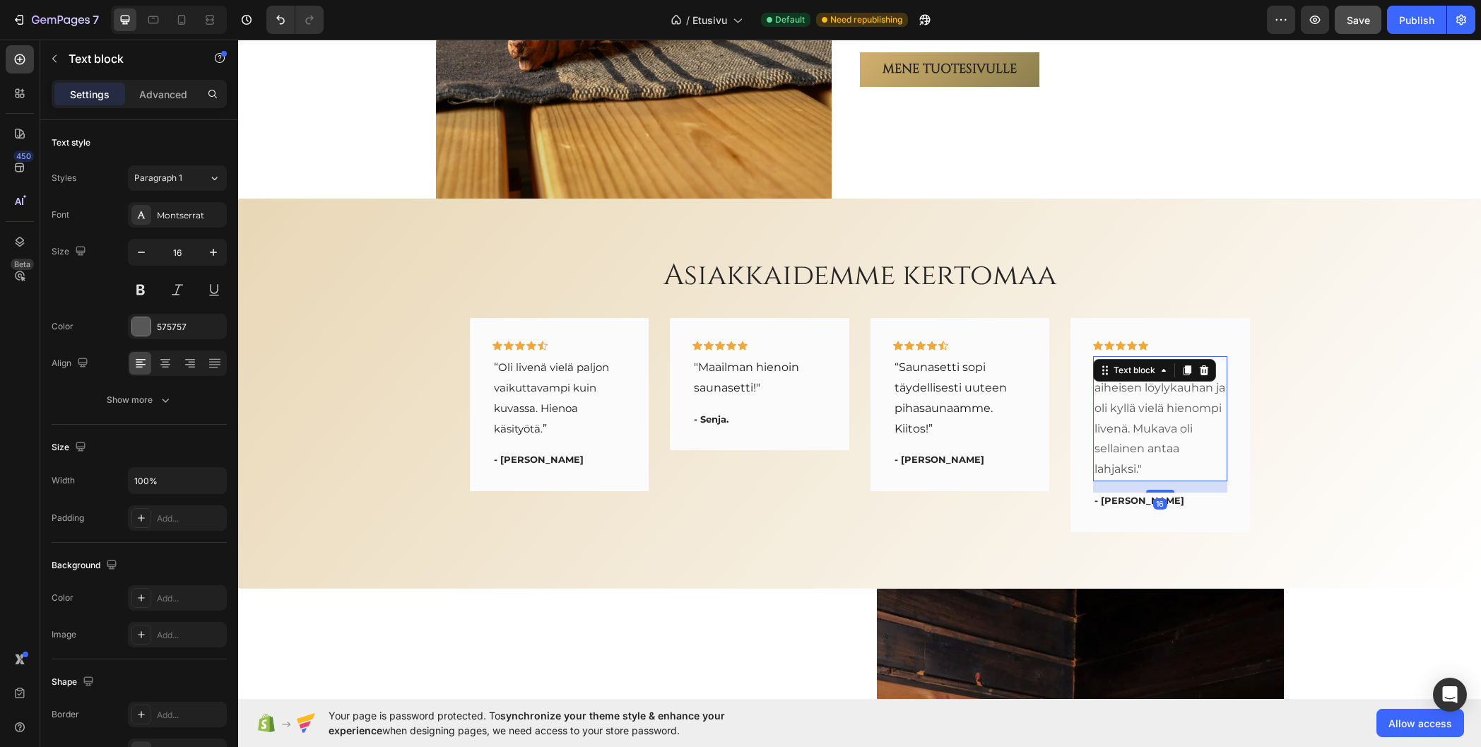
click at [1158, 416] on p ""Tilasin tuon karhu aiheisen löylykauhan ja oli kyllä vielä hienompi livenä. Mu…" at bounding box center [1160, 419] width 131 height 122
drag, startPoint x: 166, startPoint y: 319, endPoint x: 237, endPoint y: 341, distance: 74.0
click at [165, 319] on div "575757" at bounding box center [177, 326] width 99 height 25
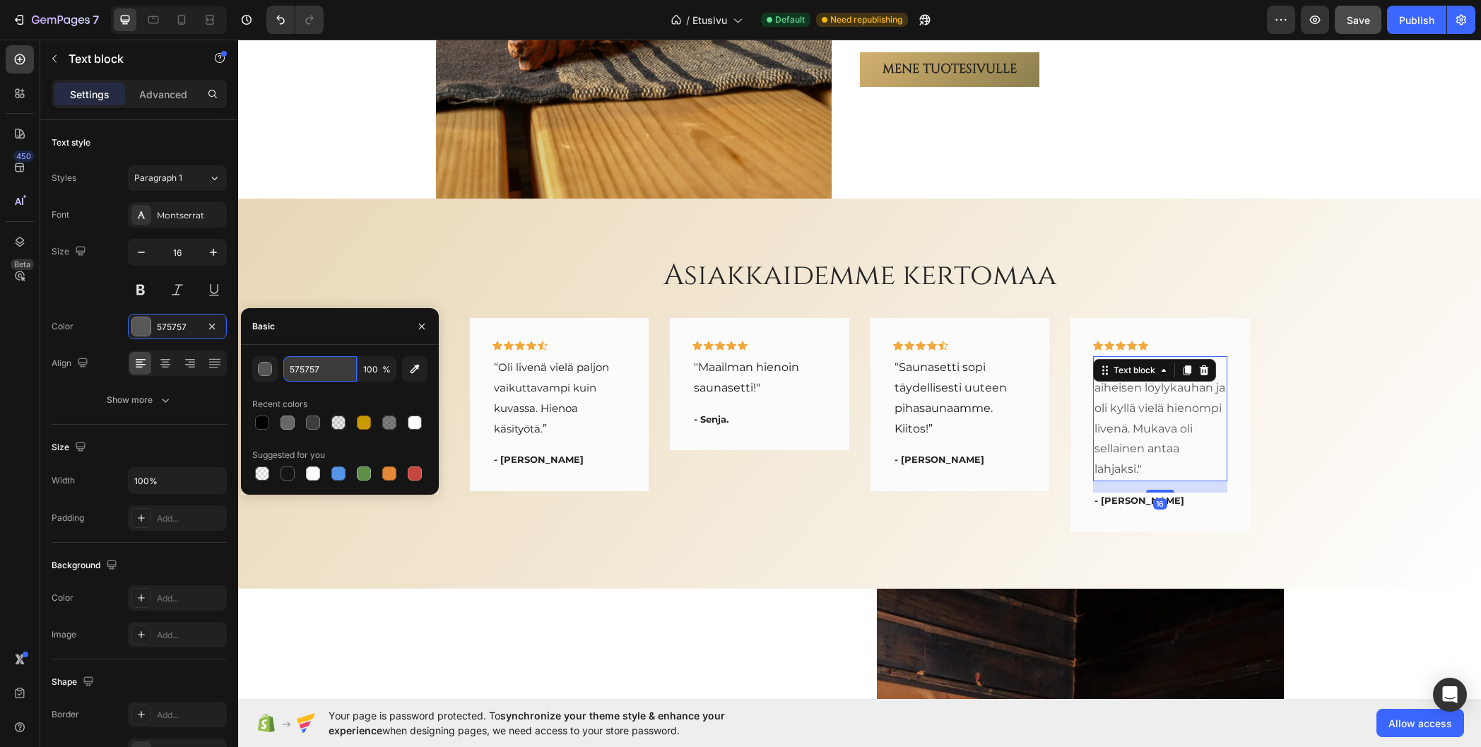
click at [316, 373] on input "575757" at bounding box center [319, 368] width 73 height 25
type input "151515"
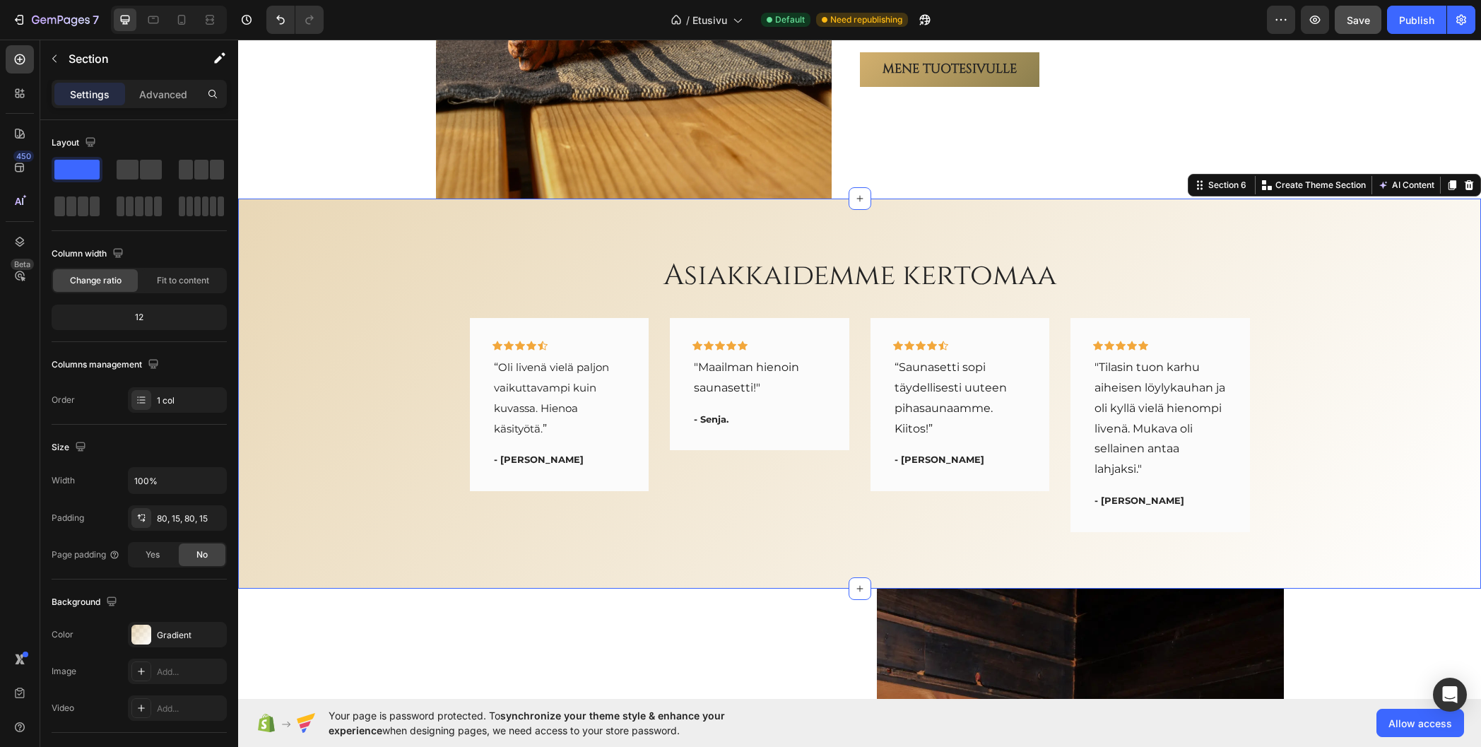
click at [355, 253] on div "Asiakkaidemme kertomaa Heading Icon Icon Icon Icon Icon Row “ Oli livenä vielä …" at bounding box center [859, 394] width 1243 height 390
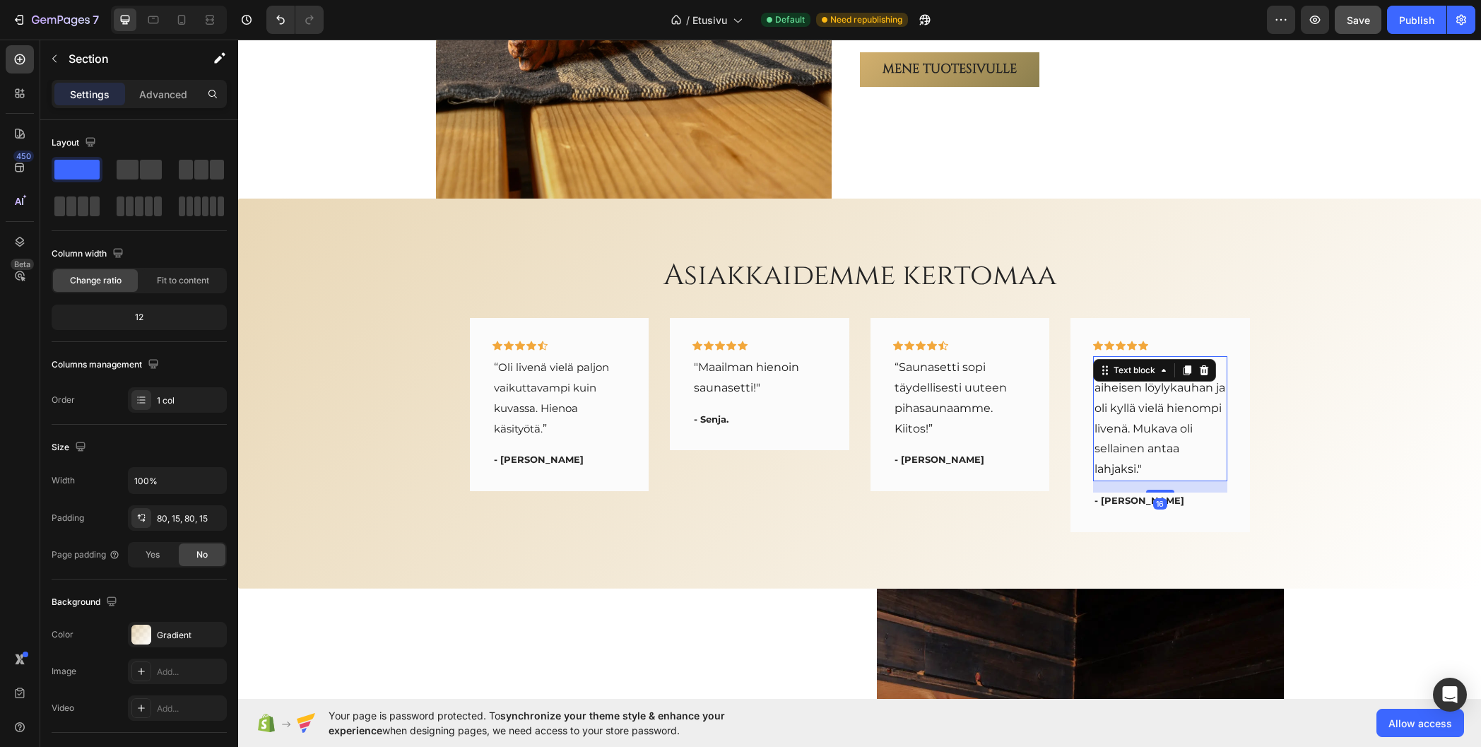
click at [1147, 410] on p ""Tilasin tuon karhu aiheisen löylykauhan ja oli kyllä vielä hienompi livenä. Mu…" at bounding box center [1160, 419] width 131 height 122
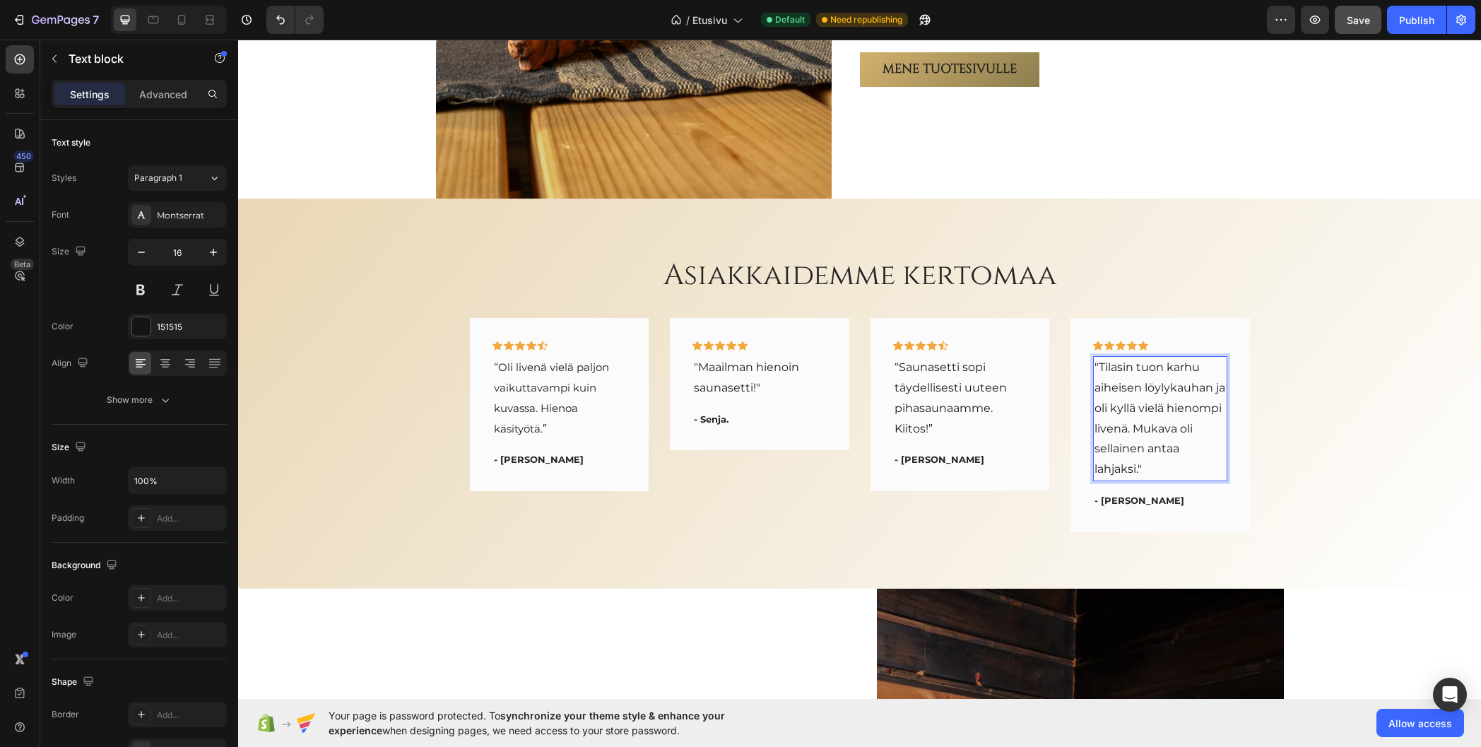
click at [1142, 444] on p ""Tilasin tuon karhu aiheisen löylykauhan ja oli kyllä vielä hienompi livenä. Mu…" at bounding box center [1160, 419] width 131 height 122
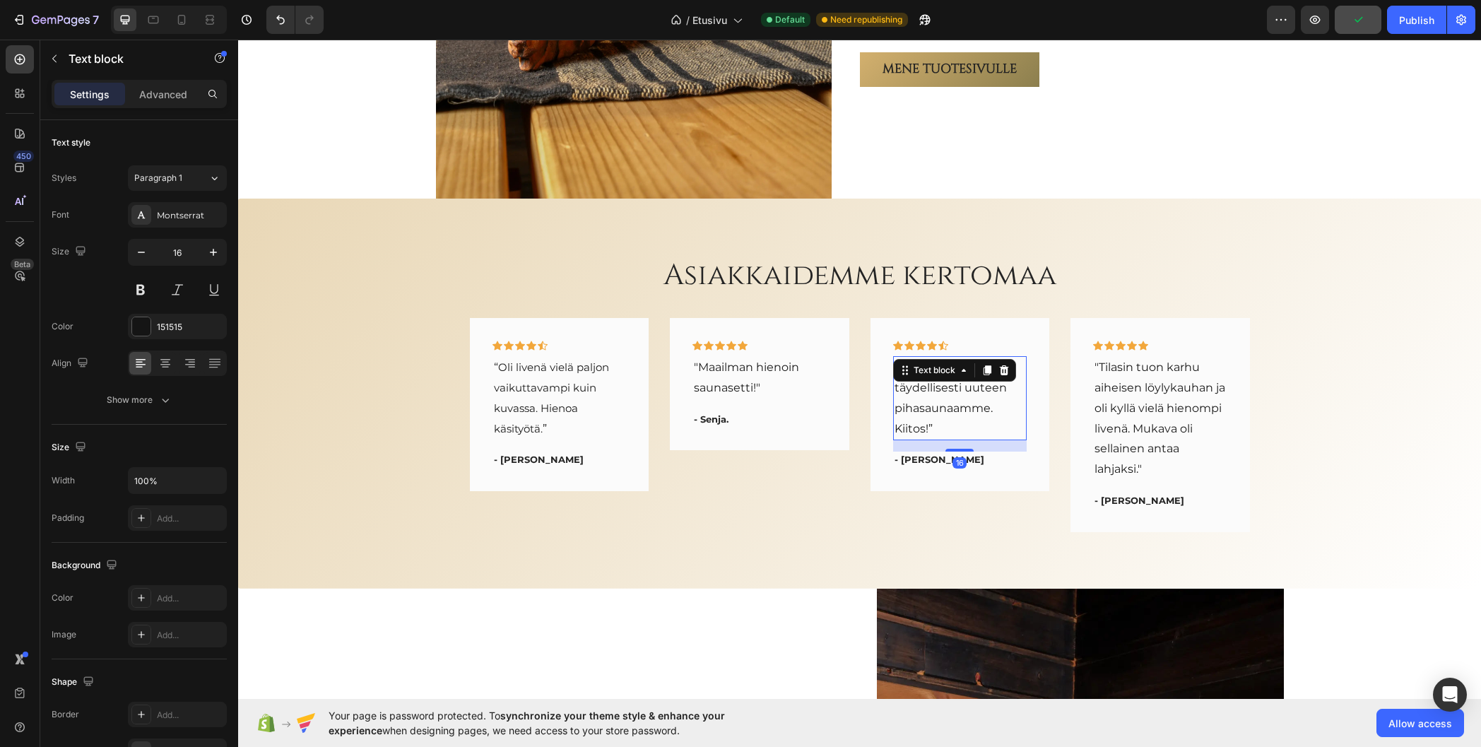
click at [941, 399] on p "“Saunasetti sopi täydellisesti uuteen pihasaunaamme. Kiitos!”" at bounding box center [960, 398] width 131 height 81
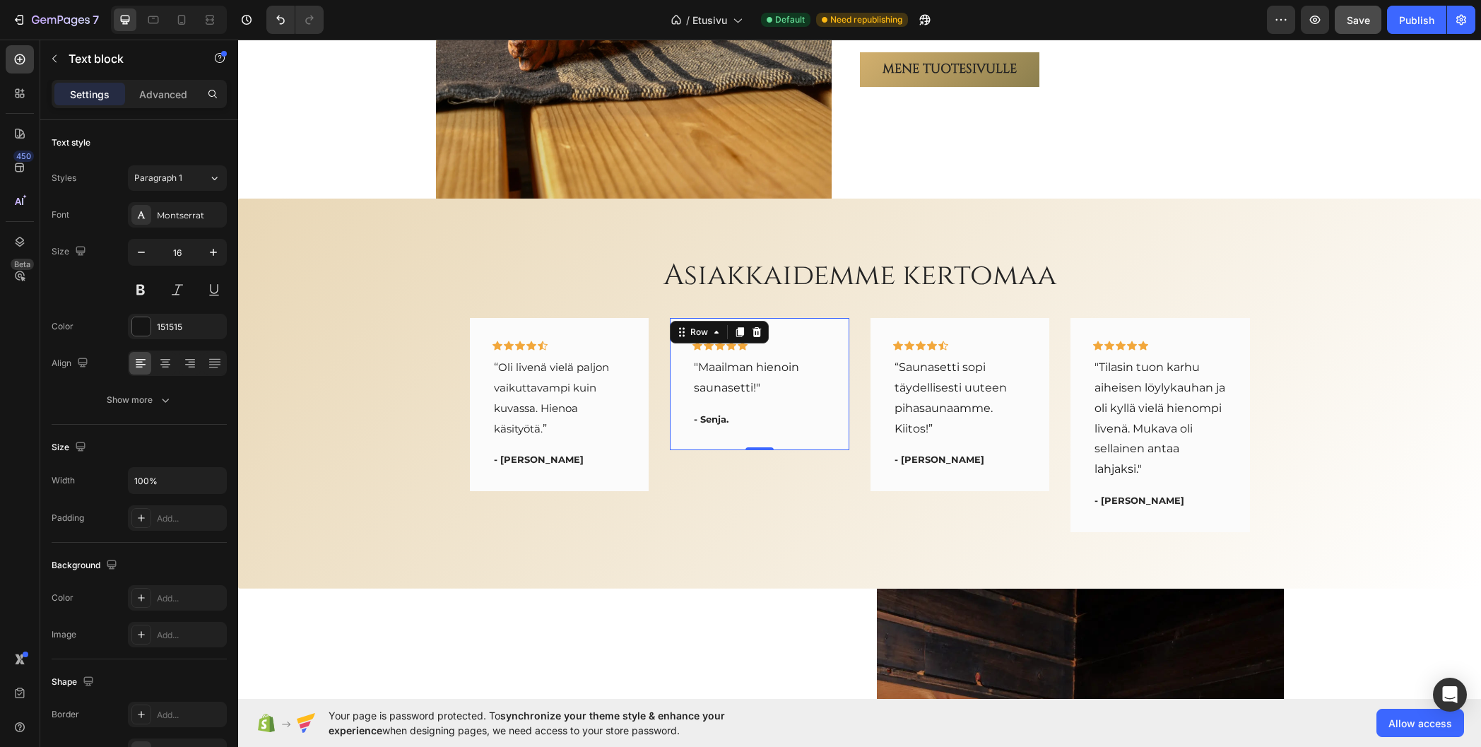
click at [828, 433] on div "Icon Icon Icon Icon Icon Row "Maailman hienoin saunasetti!" Text block - Senja.…" at bounding box center [760, 384] width 180 height 132
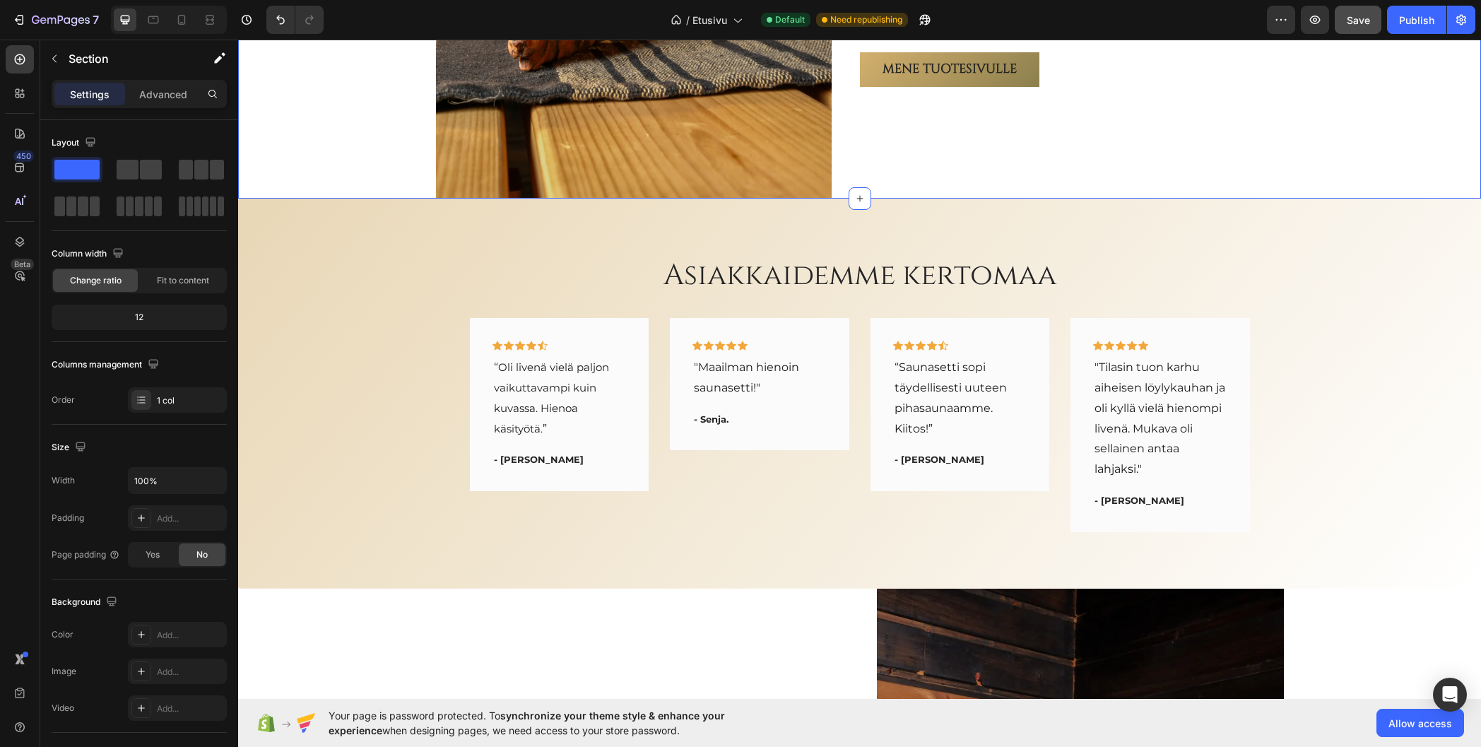
click at [1356, 17] on span "Save" at bounding box center [1358, 20] width 23 height 12
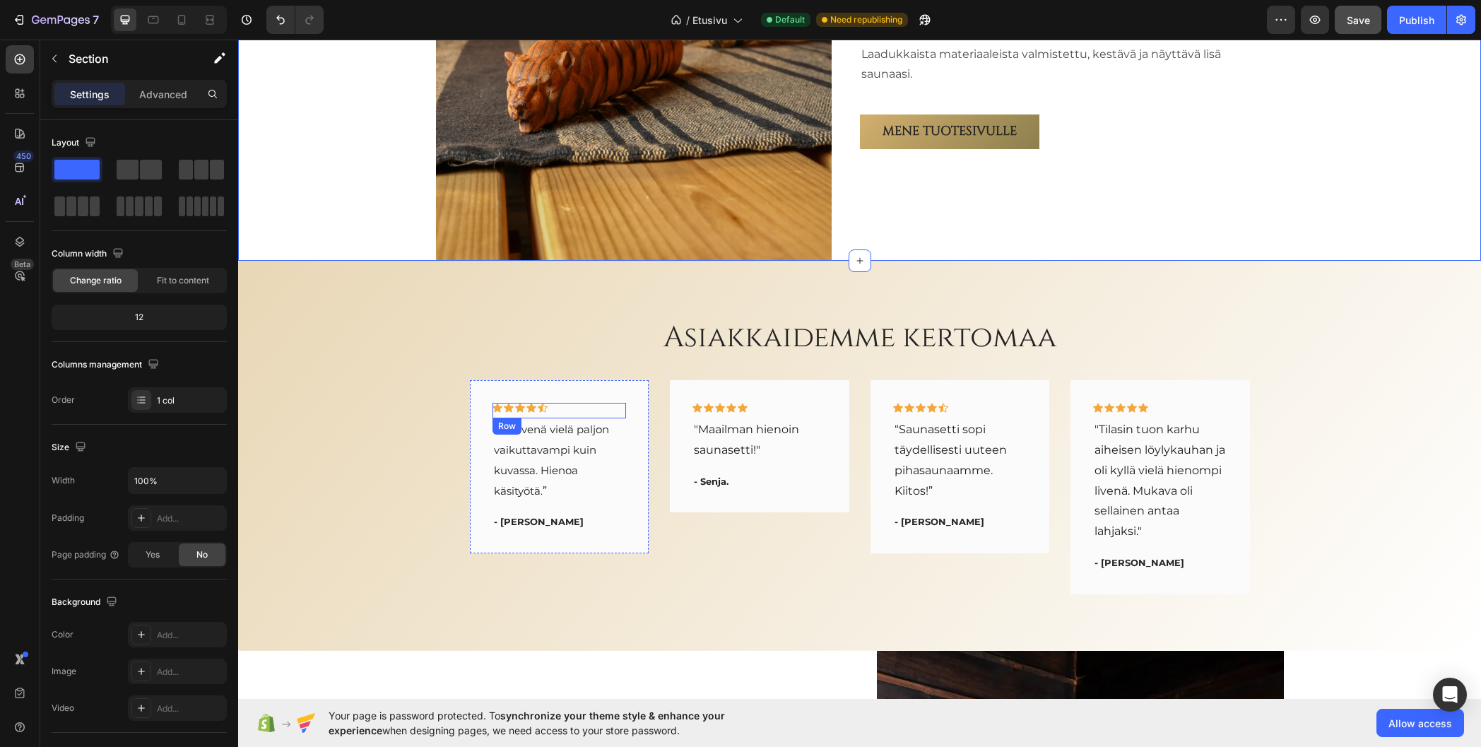
scroll to position [2685, 0]
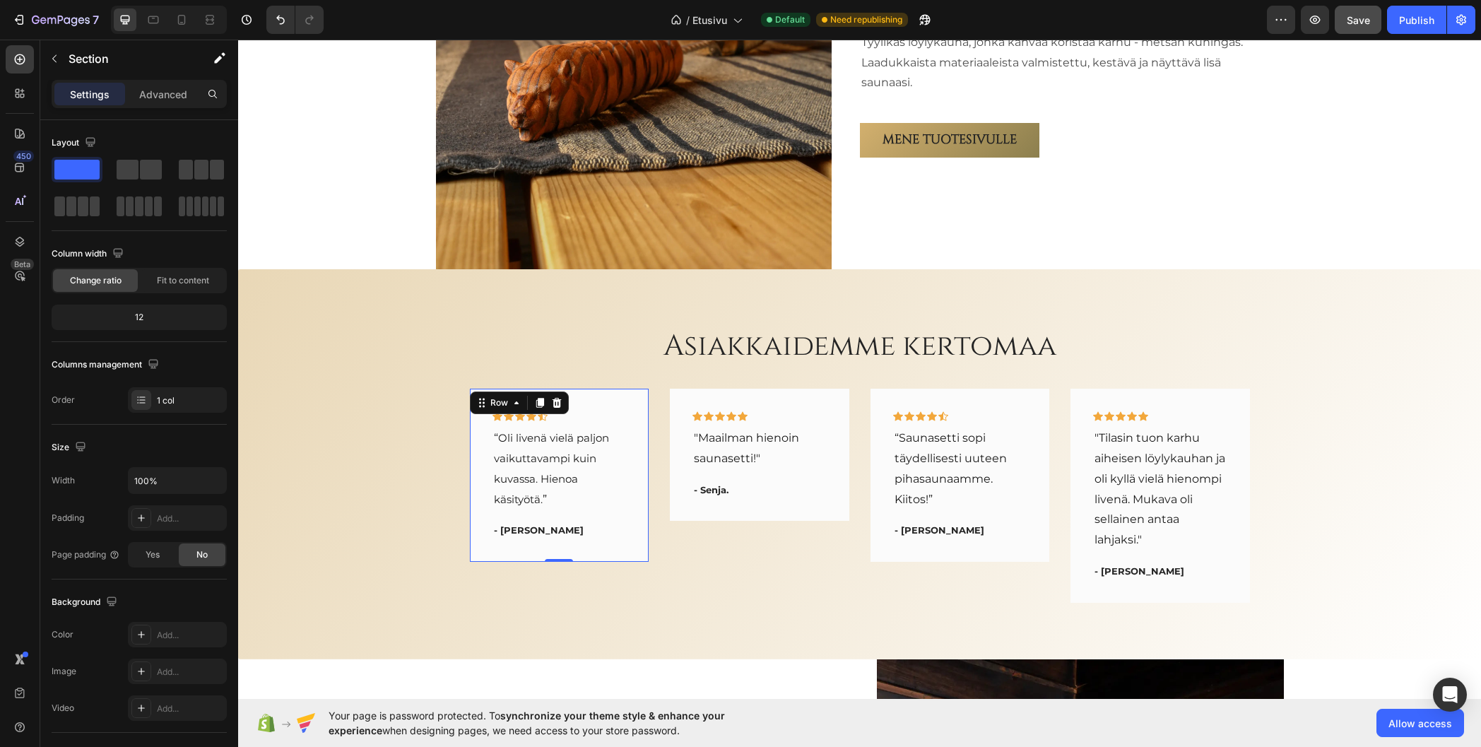
click at [471, 425] on div "Icon Icon Icon Icon Icon Row “ Oli livenä vielä paljon vaikuttavampi kuin kuvas…" at bounding box center [560, 475] width 180 height 173
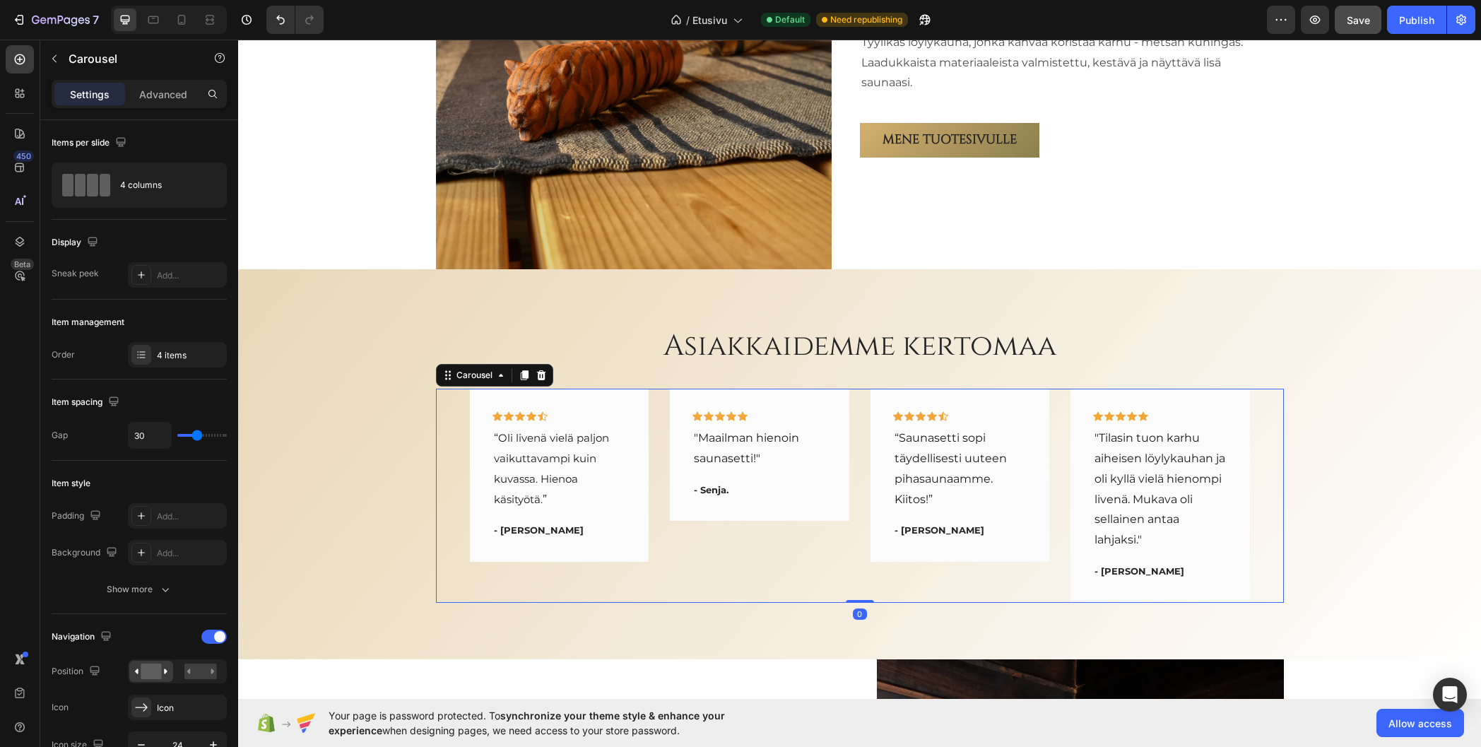
click at [655, 418] on div "Icon Icon Icon Icon Icon Row “ Oli livenä vielä paljon vaikuttavampi kuin kuvas…" at bounding box center [860, 495] width 780 height 213
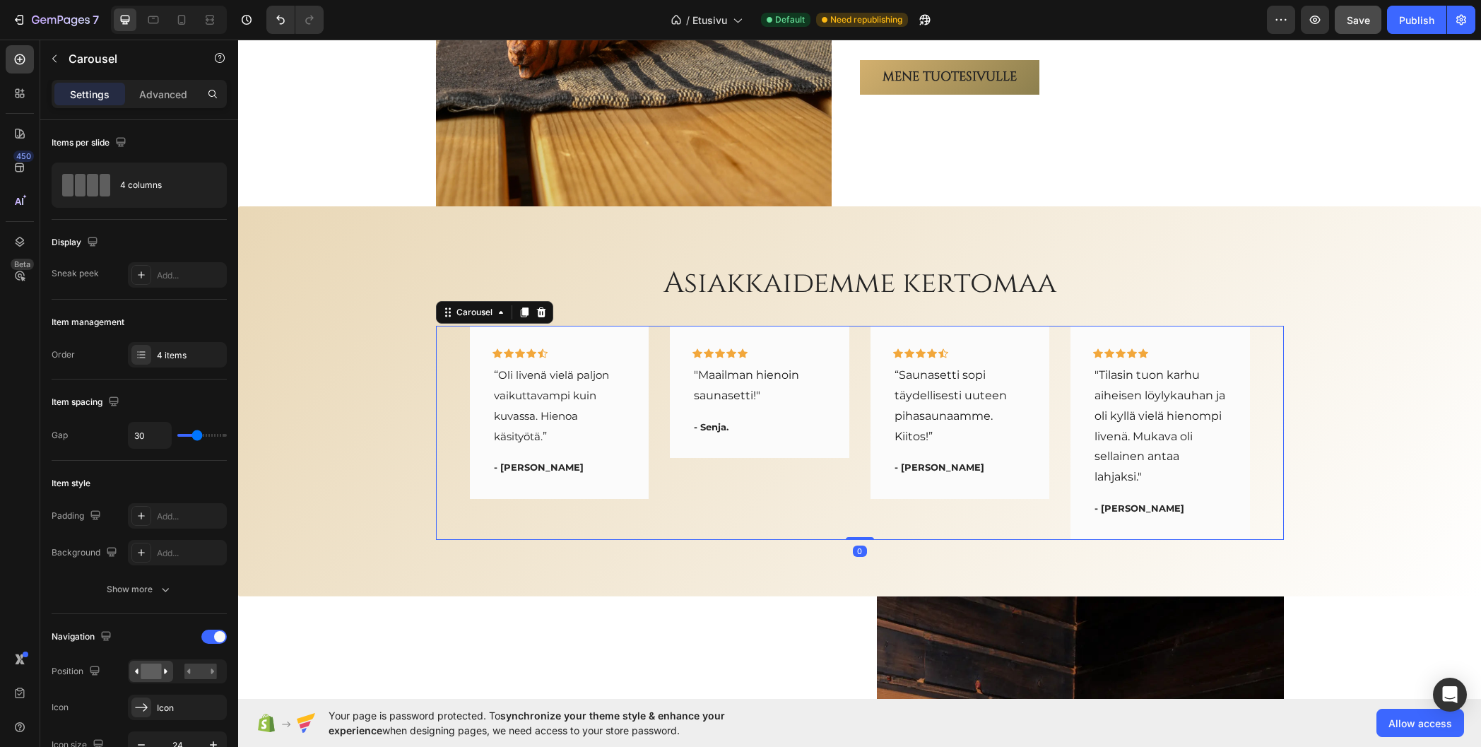
scroll to position [2756, 0]
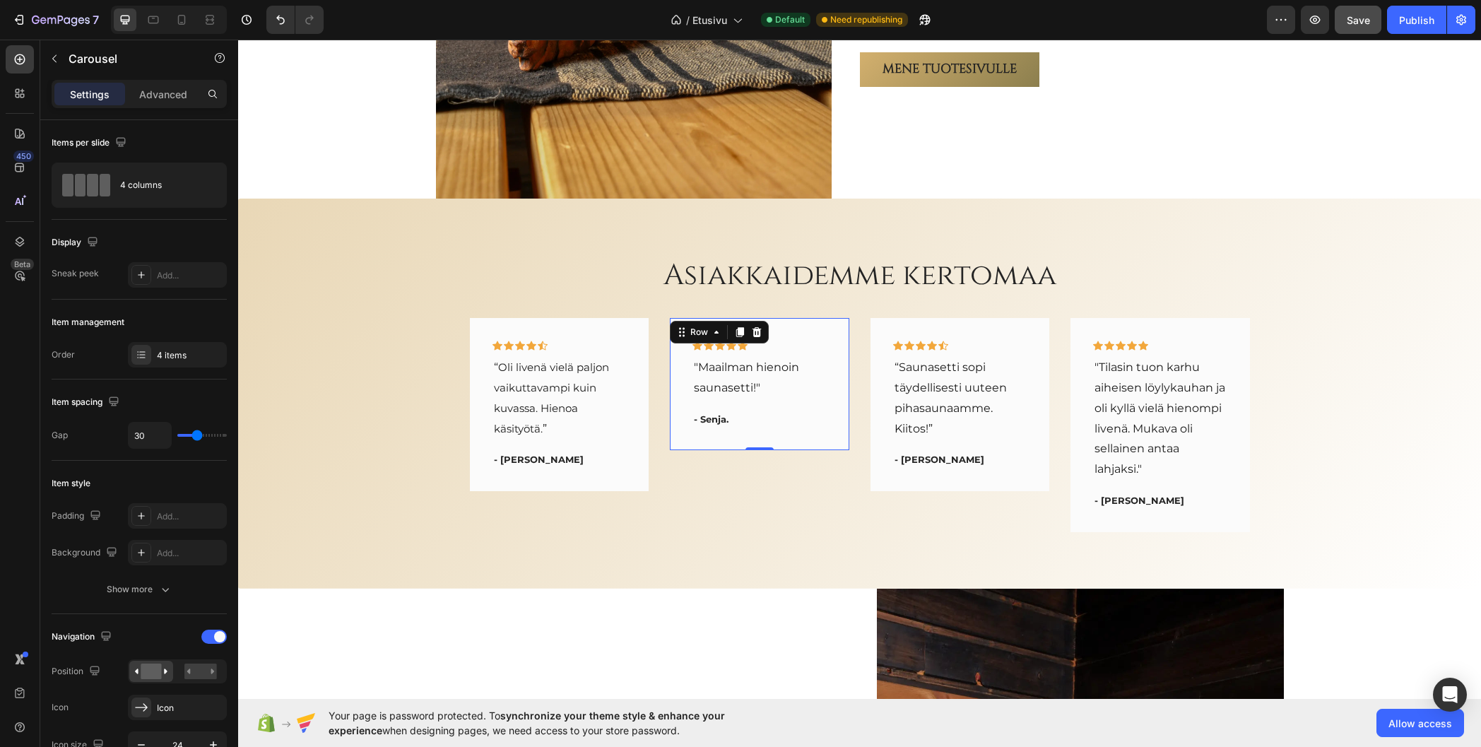
click at [829, 431] on div "Icon Icon Icon Icon Icon Row "Maailman hienoin saunasetti!" Text block - Senja.…" at bounding box center [760, 384] width 180 height 132
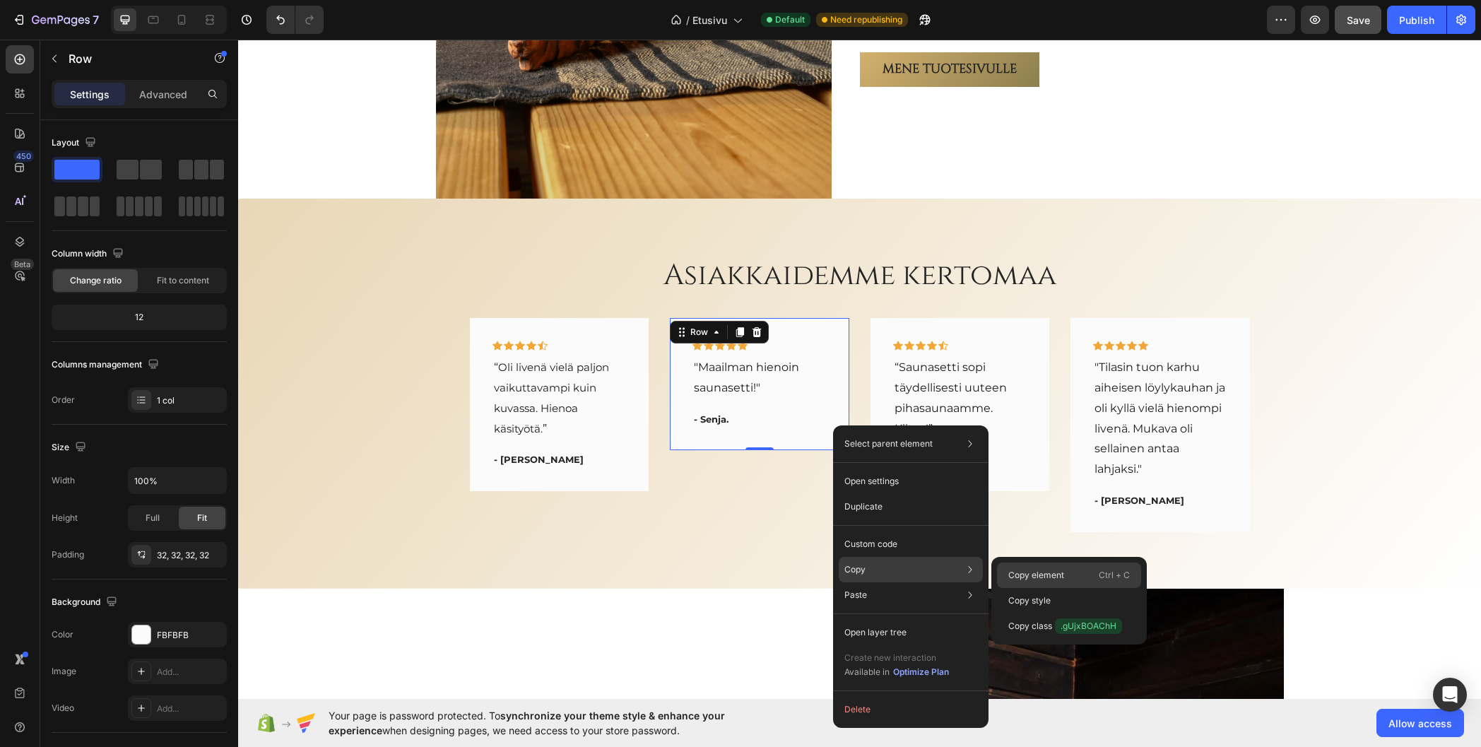
click at [1037, 576] on p "Copy element" at bounding box center [1036, 575] width 56 height 13
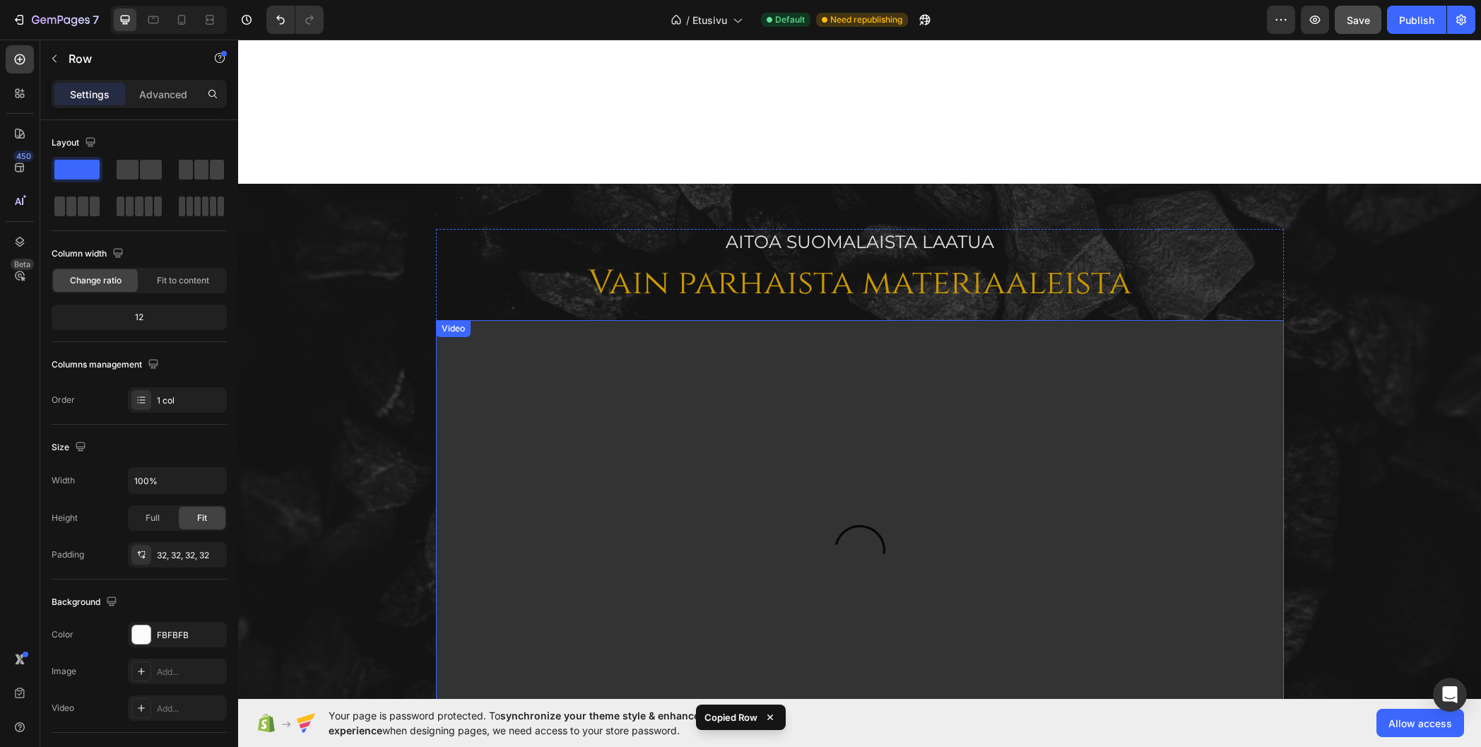
scroll to position [707, 0]
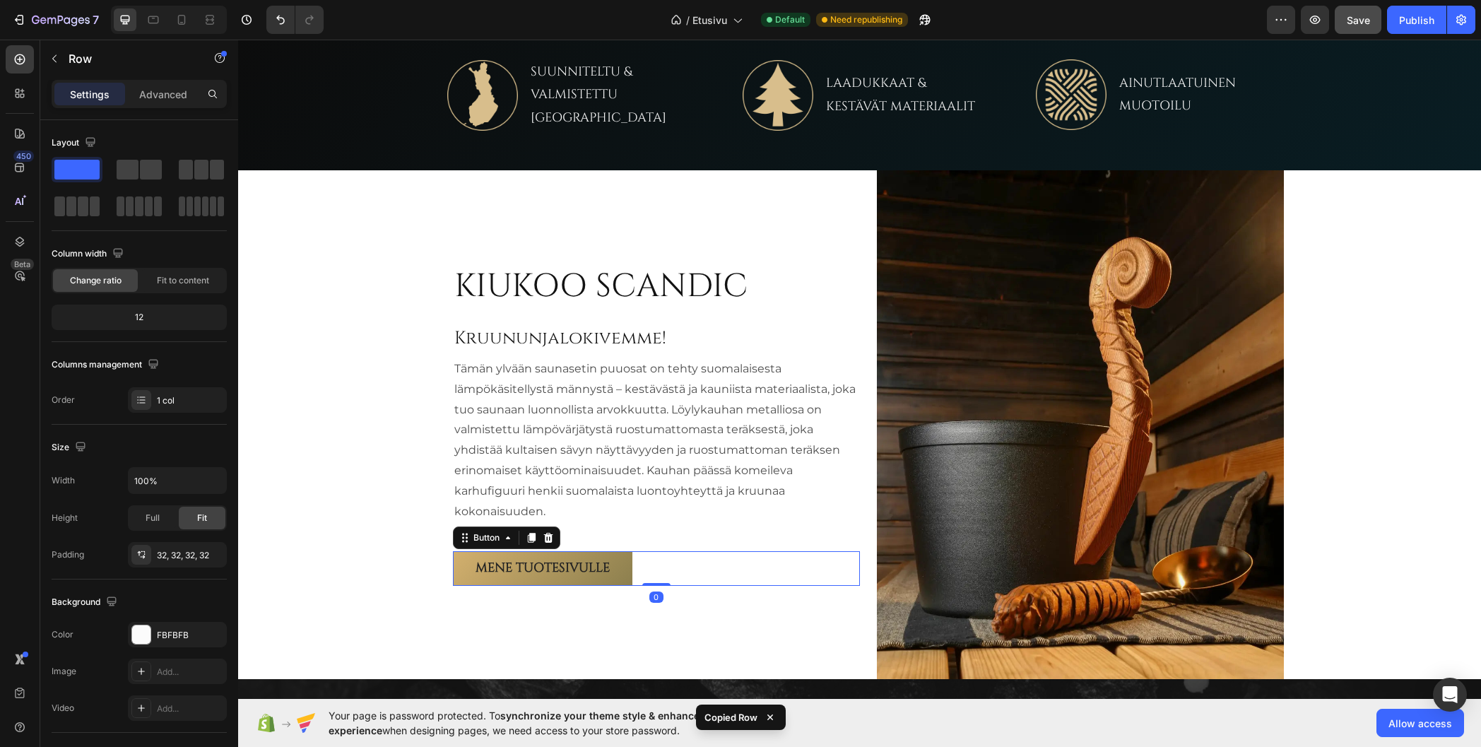
click at [695, 567] on div "Mene tuotesivulle Button 0" at bounding box center [656, 568] width 407 height 34
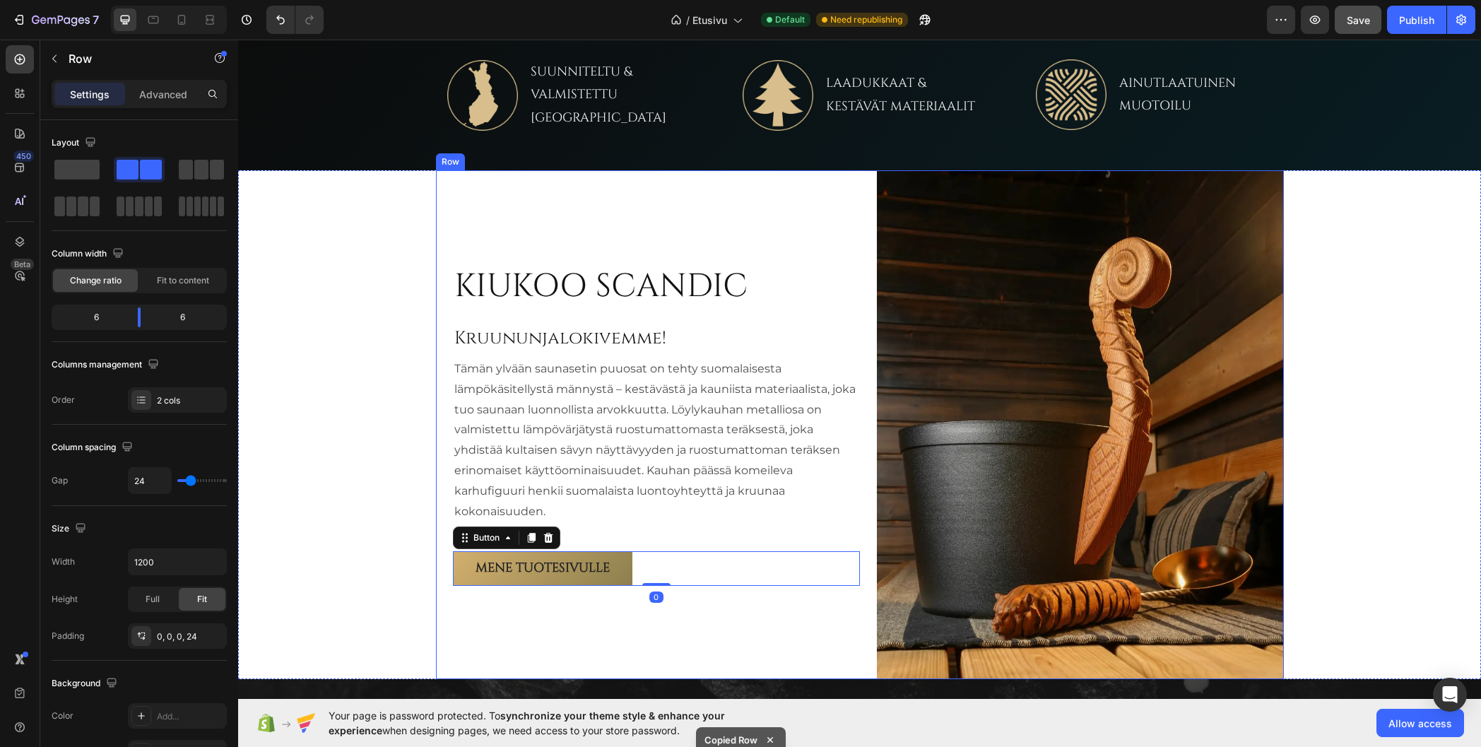
click at [695, 613] on div "KIUKOO SCANDIC Heading Kruununjalokivemme! Heading Tämän ylvään saunasetin puuo…" at bounding box center [656, 424] width 407 height 509
click at [640, 616] on div "KIUKOO SCANDIC Heading Kruununjalokivemme! Heading Tämän ylvään saunasetin puuo…" at bounding box center [656, 424] width 407 height 509
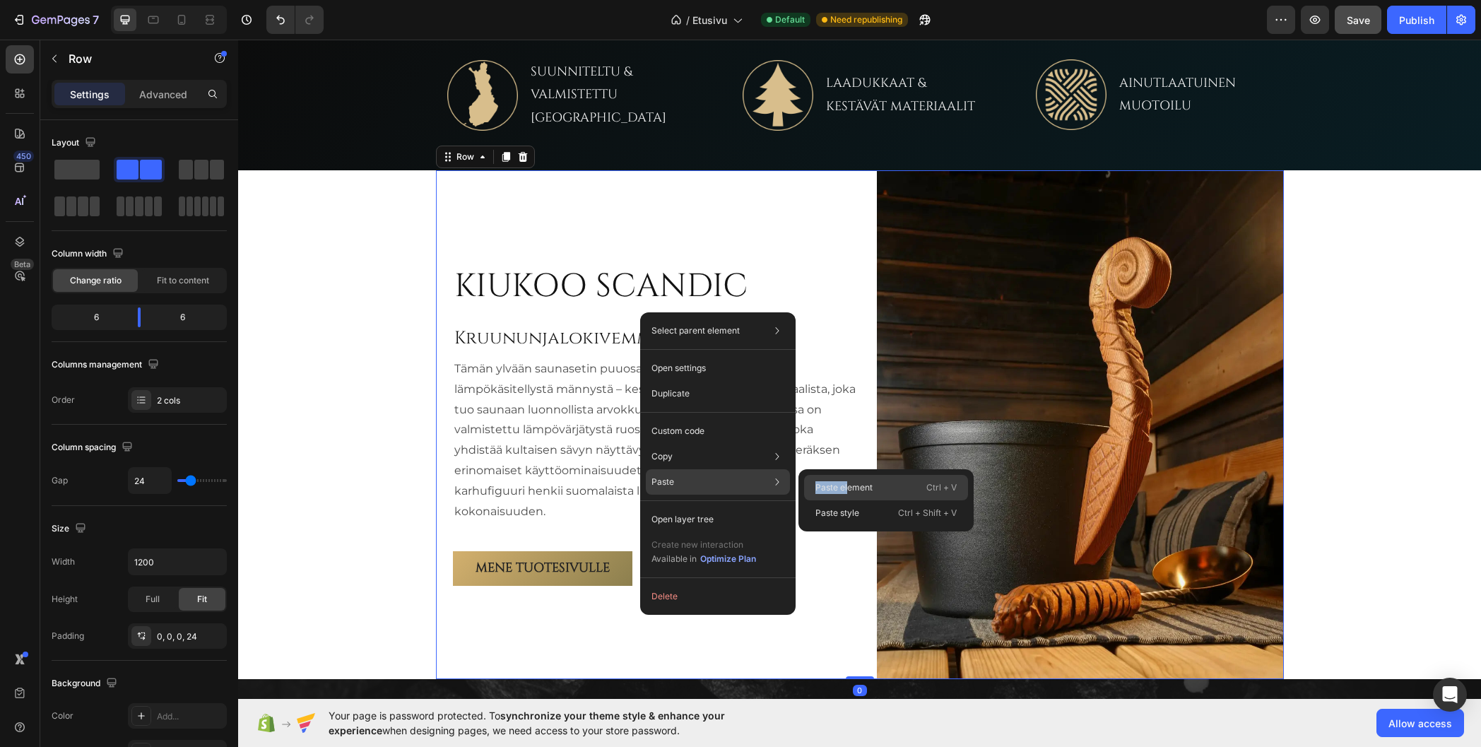
drag, startPoint x: 705, startPoint y: 486, endPoint x: 848, endPoint y: 482, distance: 142.8
click at [790, 482] on div "Paste Paste element Ctrl + V Paste style Ctrl + Shift + V" at bounding box center [718, 481] width 144 height 25
click at [848, 482] on p "Paste element" at bounding box center [844, 487] width 57 height 13
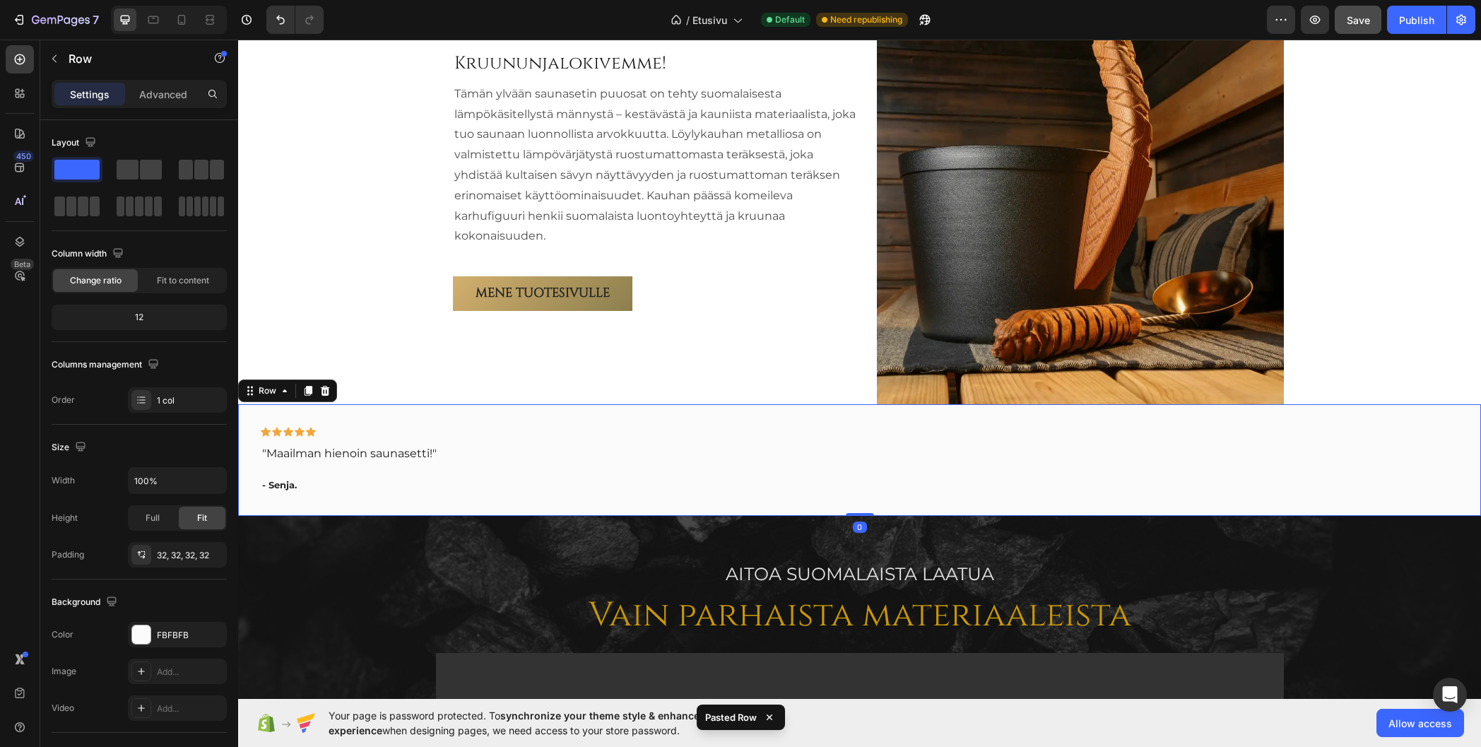
scroll to position [943, 0]
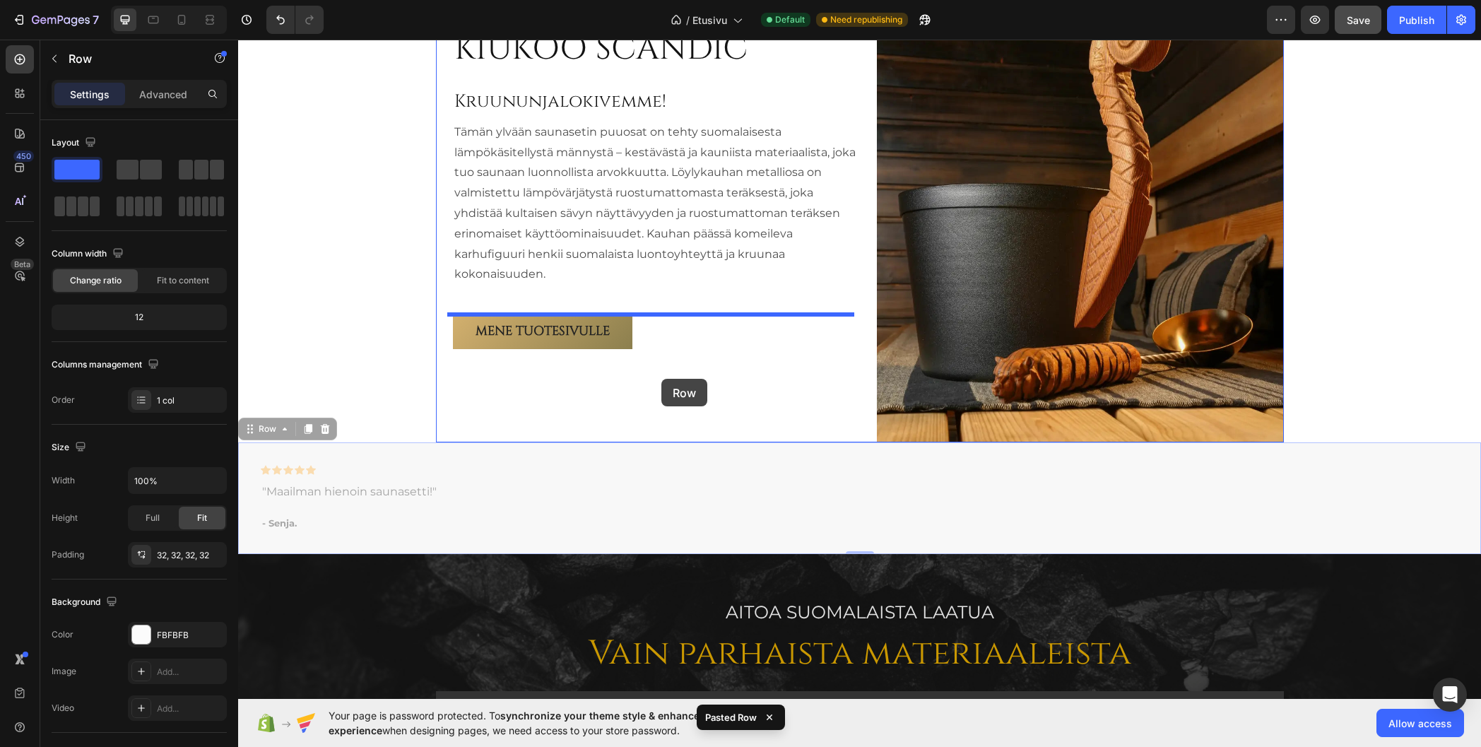
drag, startPoint x: 398, startPoint y: 458, endPoint x: 661, endPoint y: 379, distance: 275.2
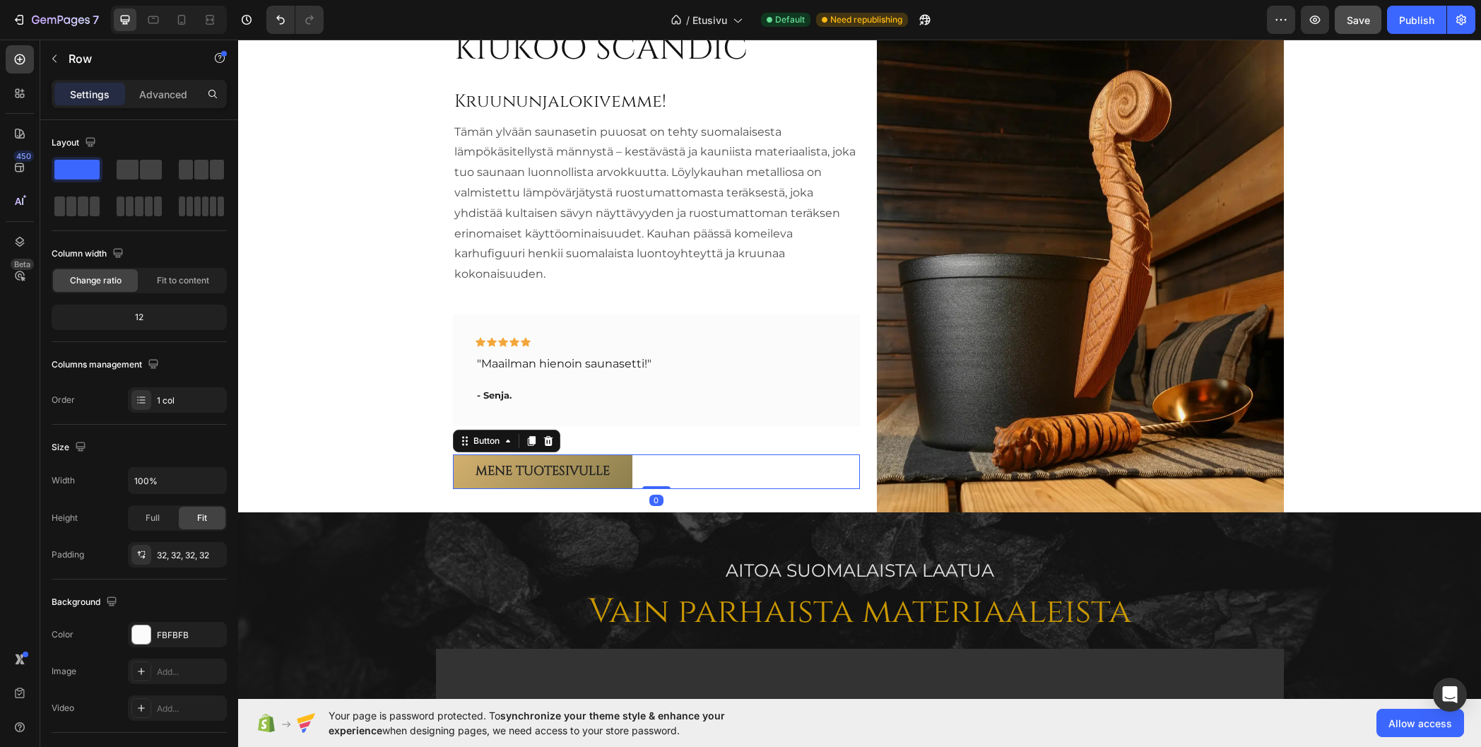
drag, startPoint x: 675, startPoint y: 471, endPoint x: 664, endPoint y: 473, distance: 11.5
click at [675, 470] on div "Mene tuotesivulle Button 0" at bounding box center [656, 471] width 407 height 34
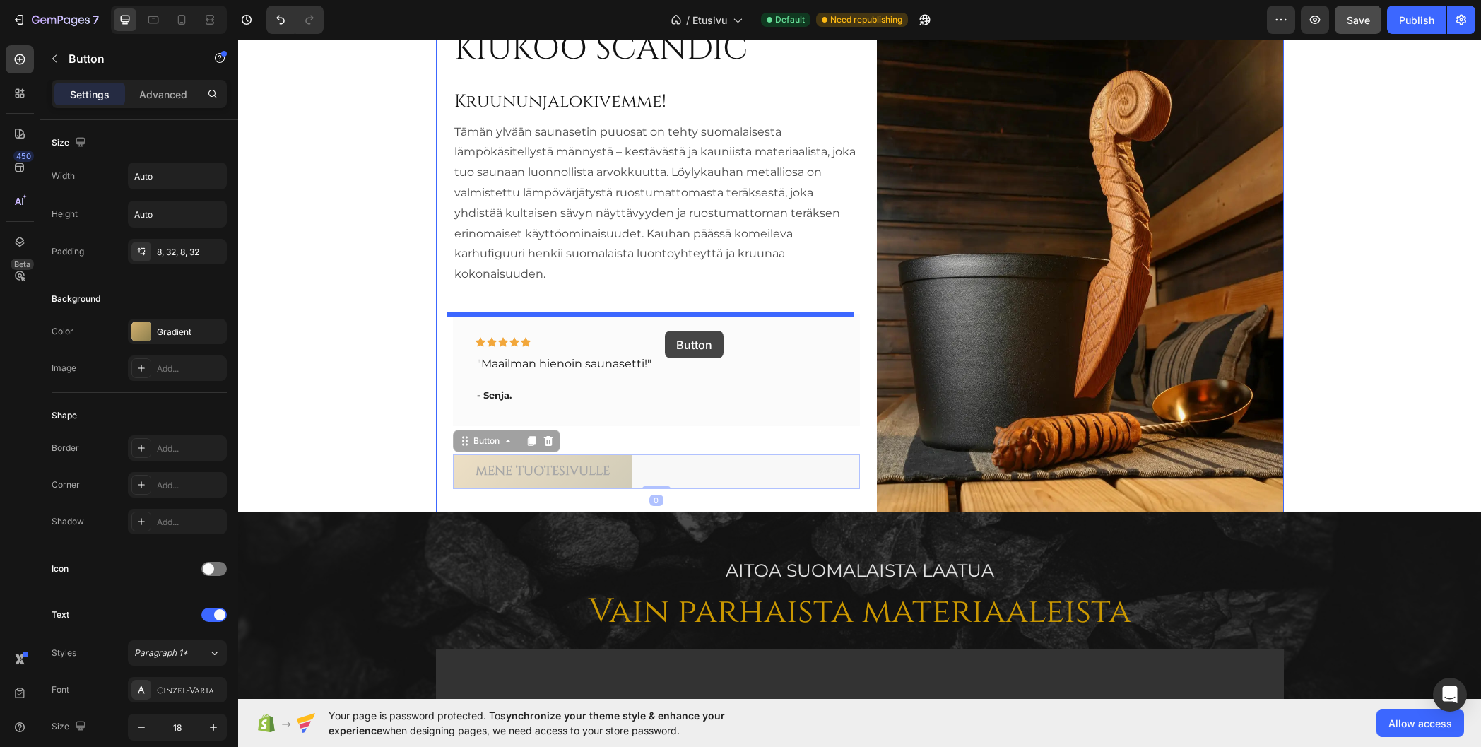
drag, startPoint x: 671, startPoint y: 464, endPoint x: 665, endPoint y: 331, distance: 133.0
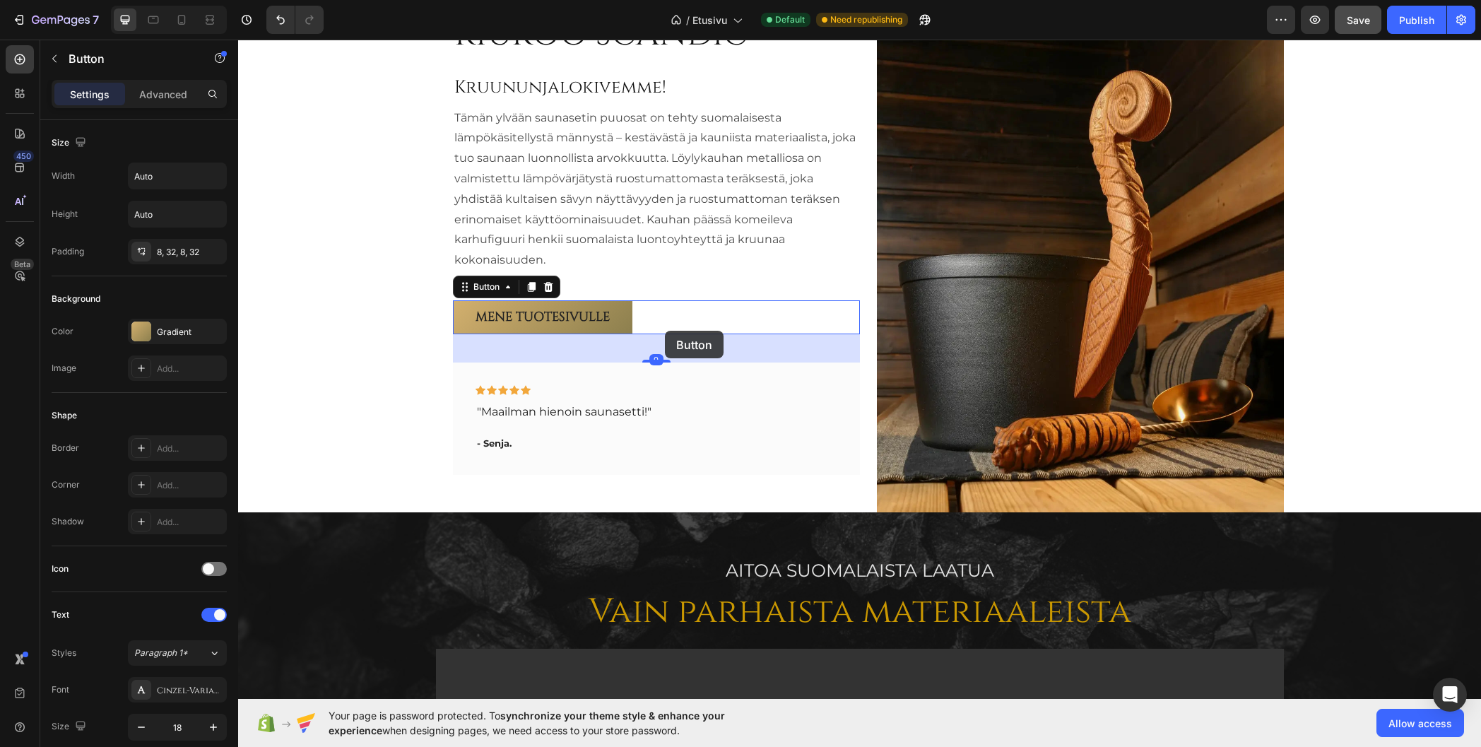
scroll to position [859, 0]
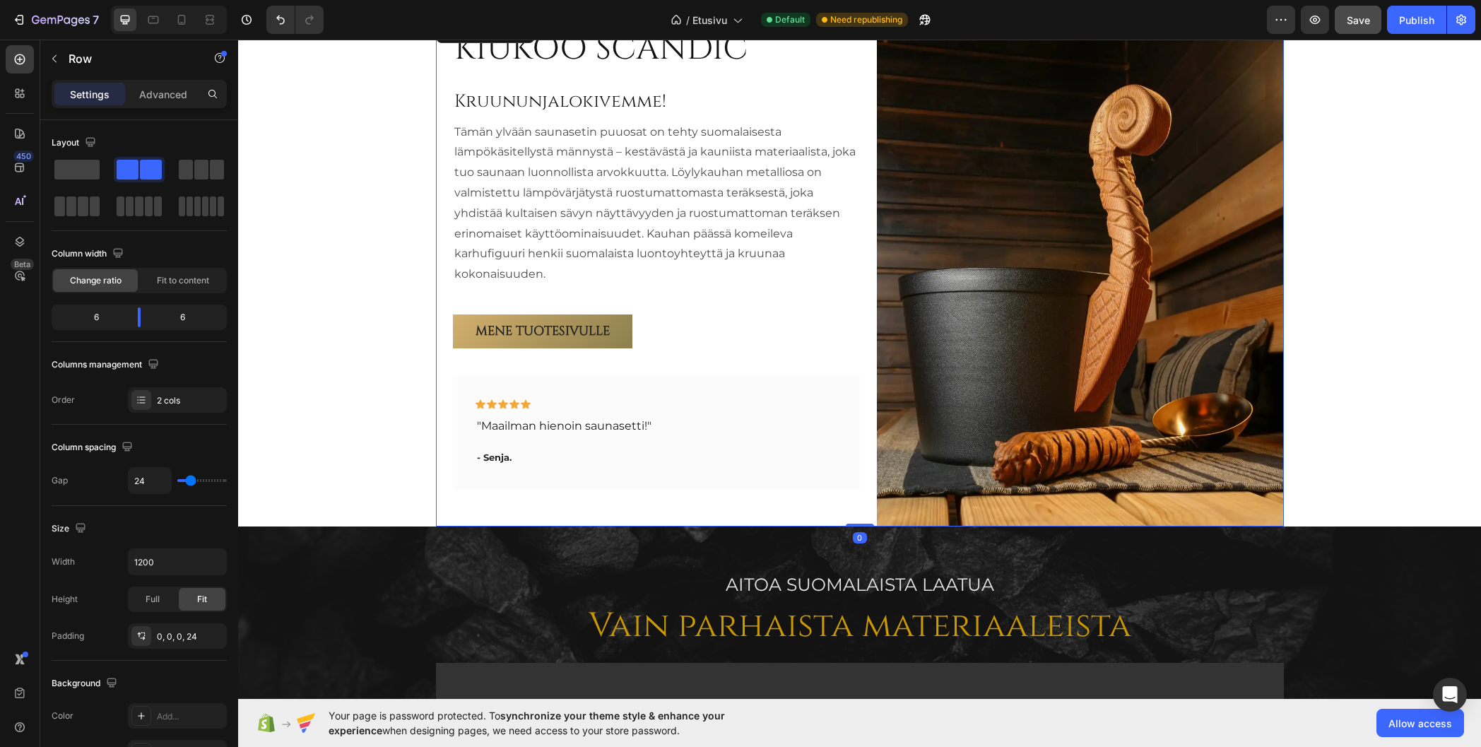
click at [673, 290] on div "KIUKOO SCANDIC Heading Kruununjalokivemme! Heading Tämän ylvään saunasetin puuo…" at bounding box center [656, 272] width 407 height 509
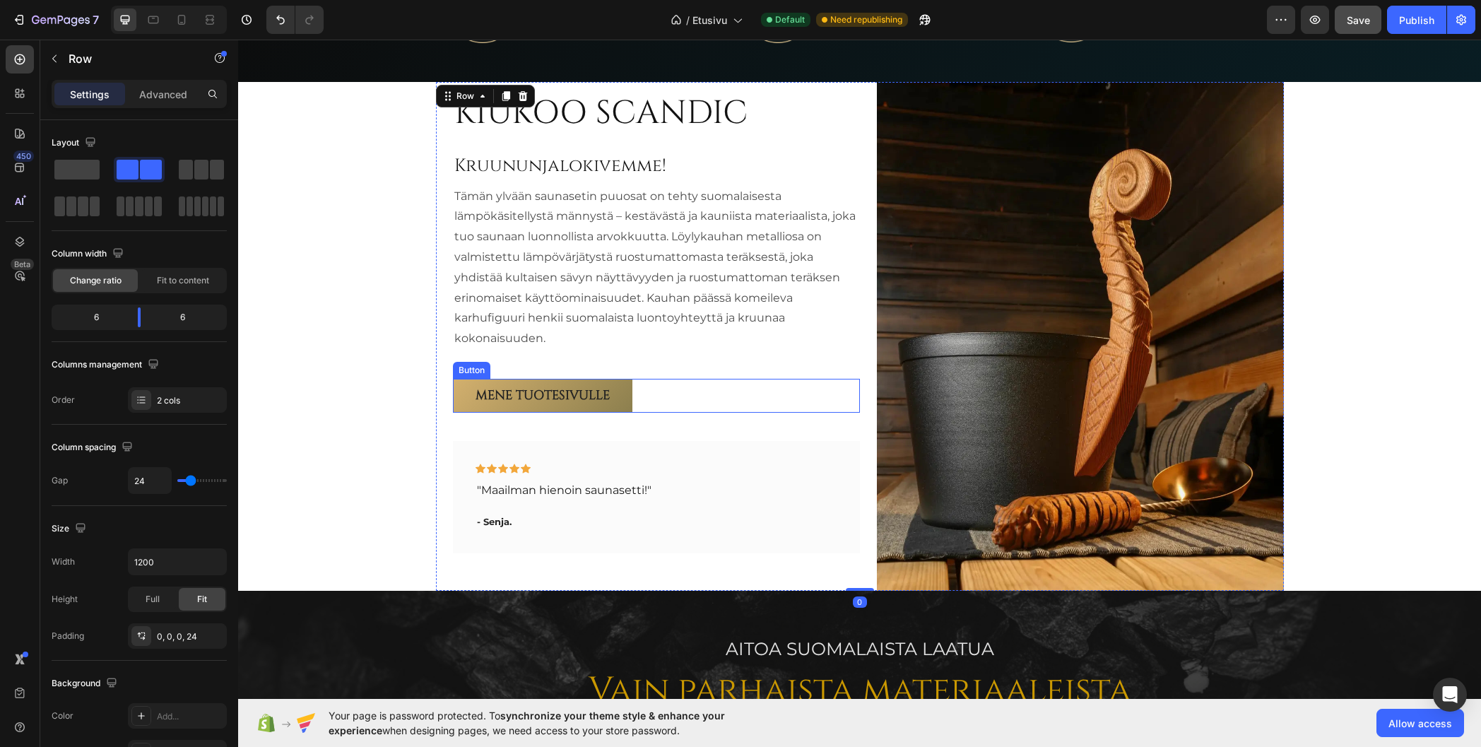
scroll to position [788, 0]
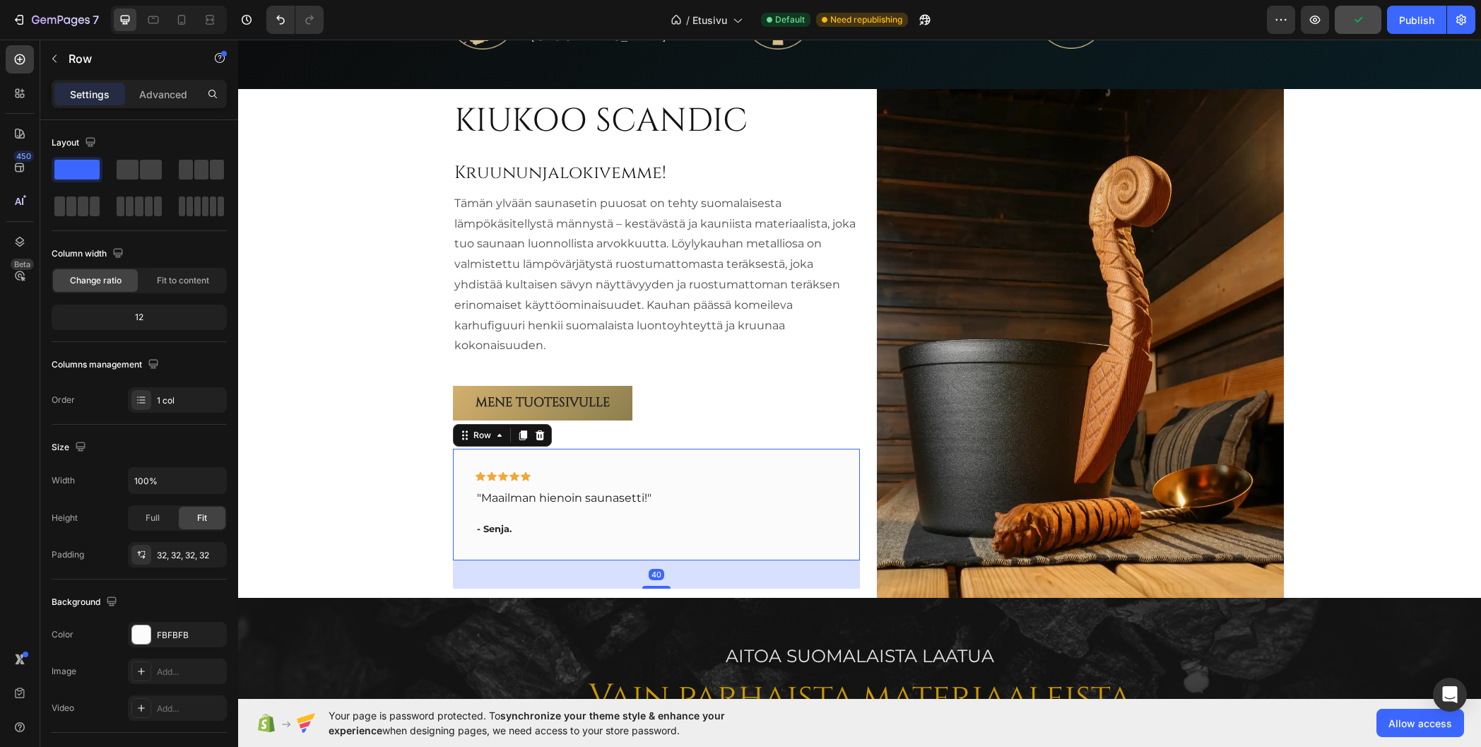
click at [714, 457] on div "Icon Icon Icon Icon Icon Row "Maailman hienoin saunasetti!" Text block - Senja.…" at bounding box center [656, 505] width 407 height 112
click at [184, 279] on span "Fit to content" at bounding box center [183, 280] width 52 height 13
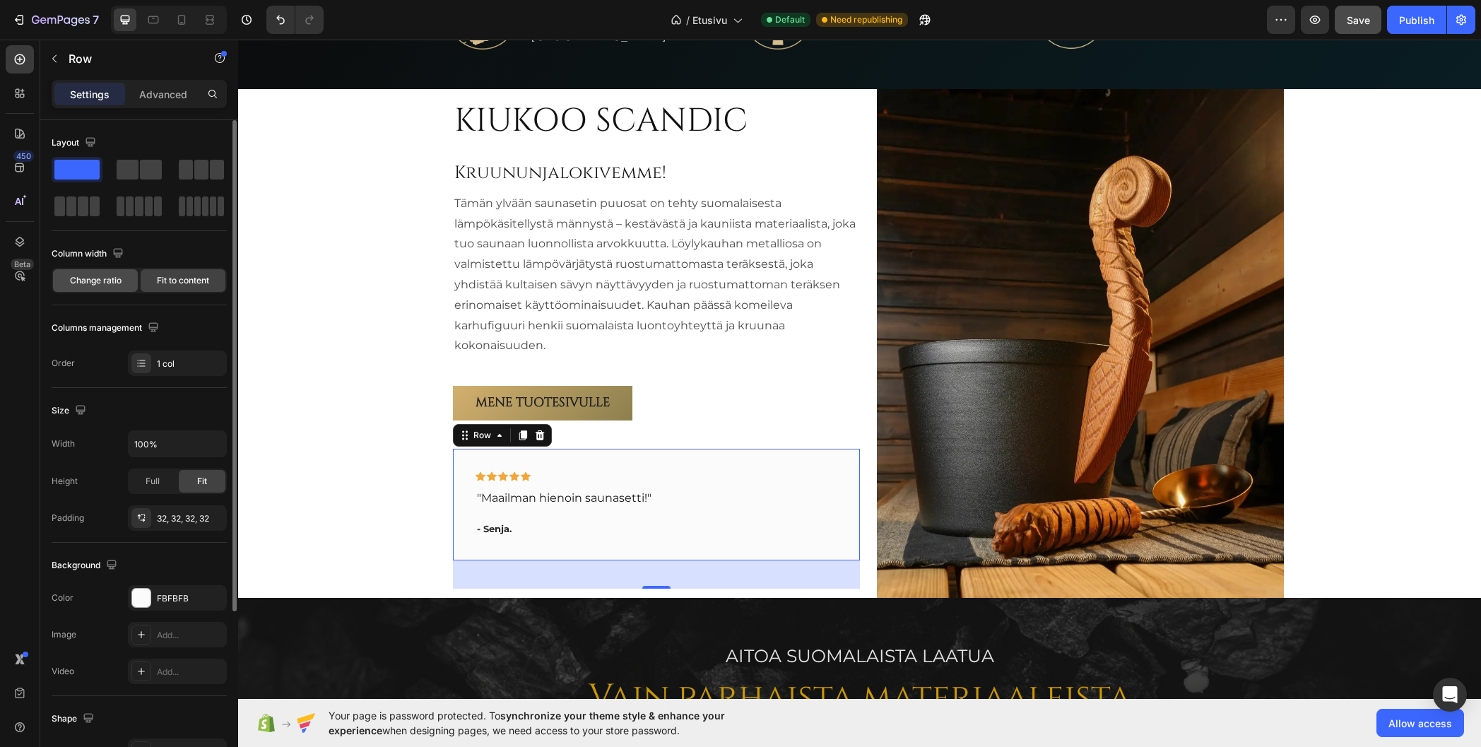
click at [103, 283] on span "Change ratio" at bounding box center [96, 280] width 52 height 13
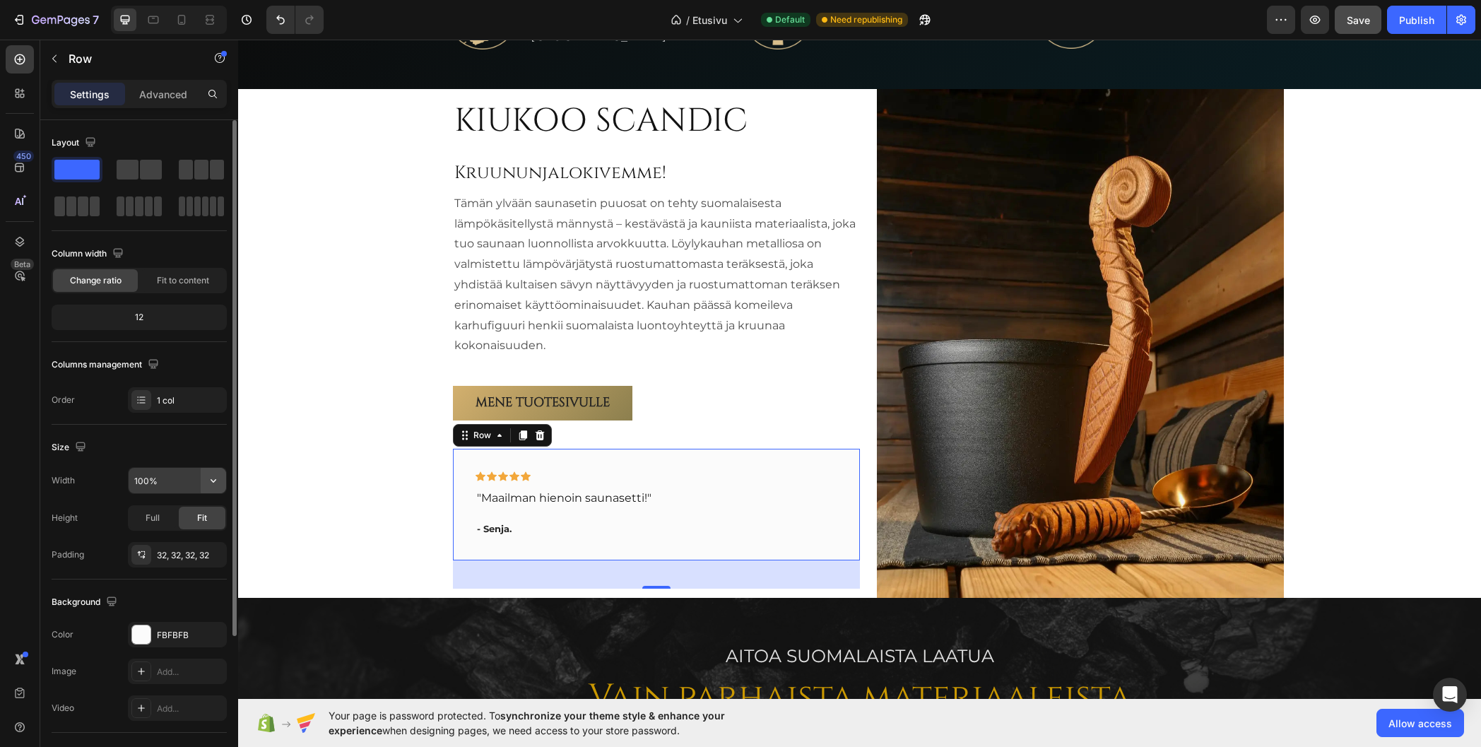
click at [214, 480] on icon "button" at bounding box center [213, 480] width 14 height 14
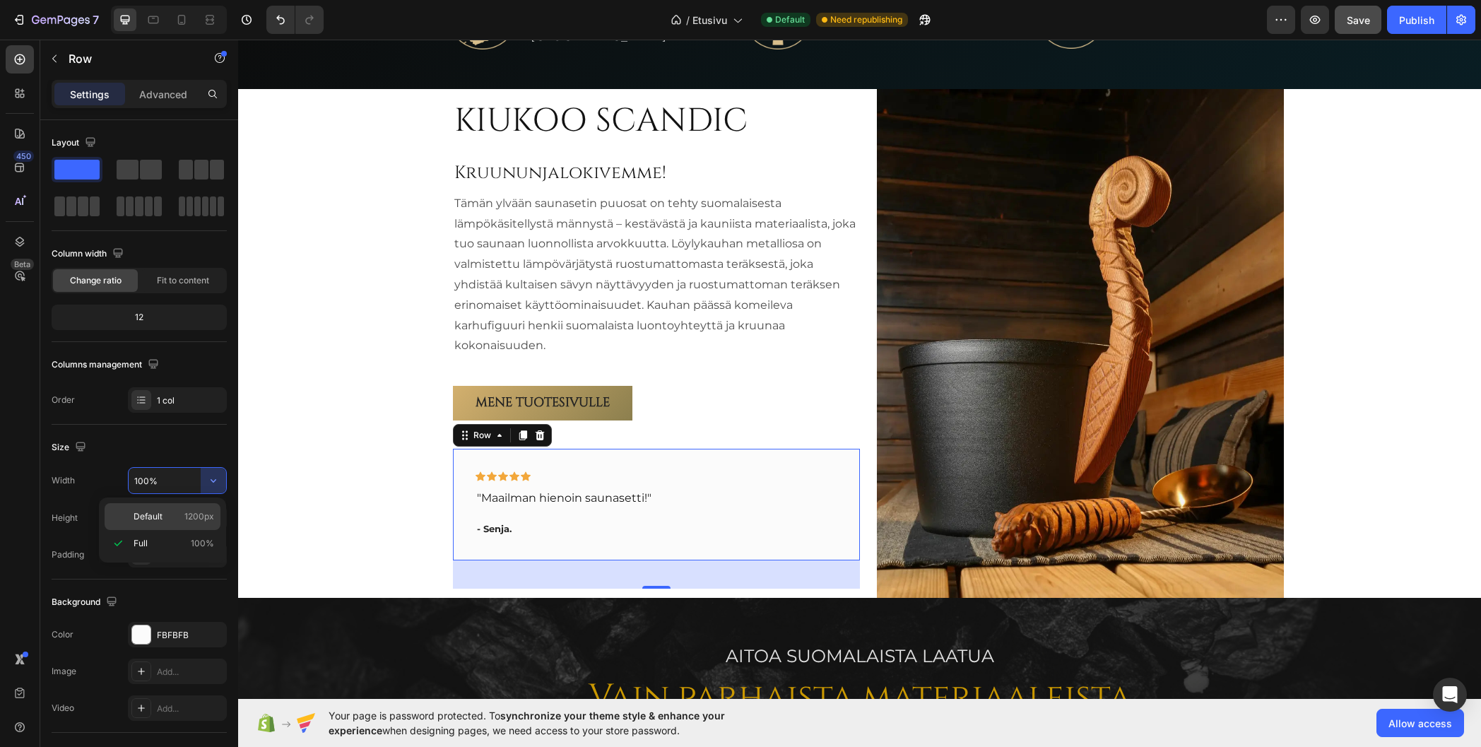
click at [168, 518] on p "Default 1200px" at bounding box center [174, 516] width 81 height 13
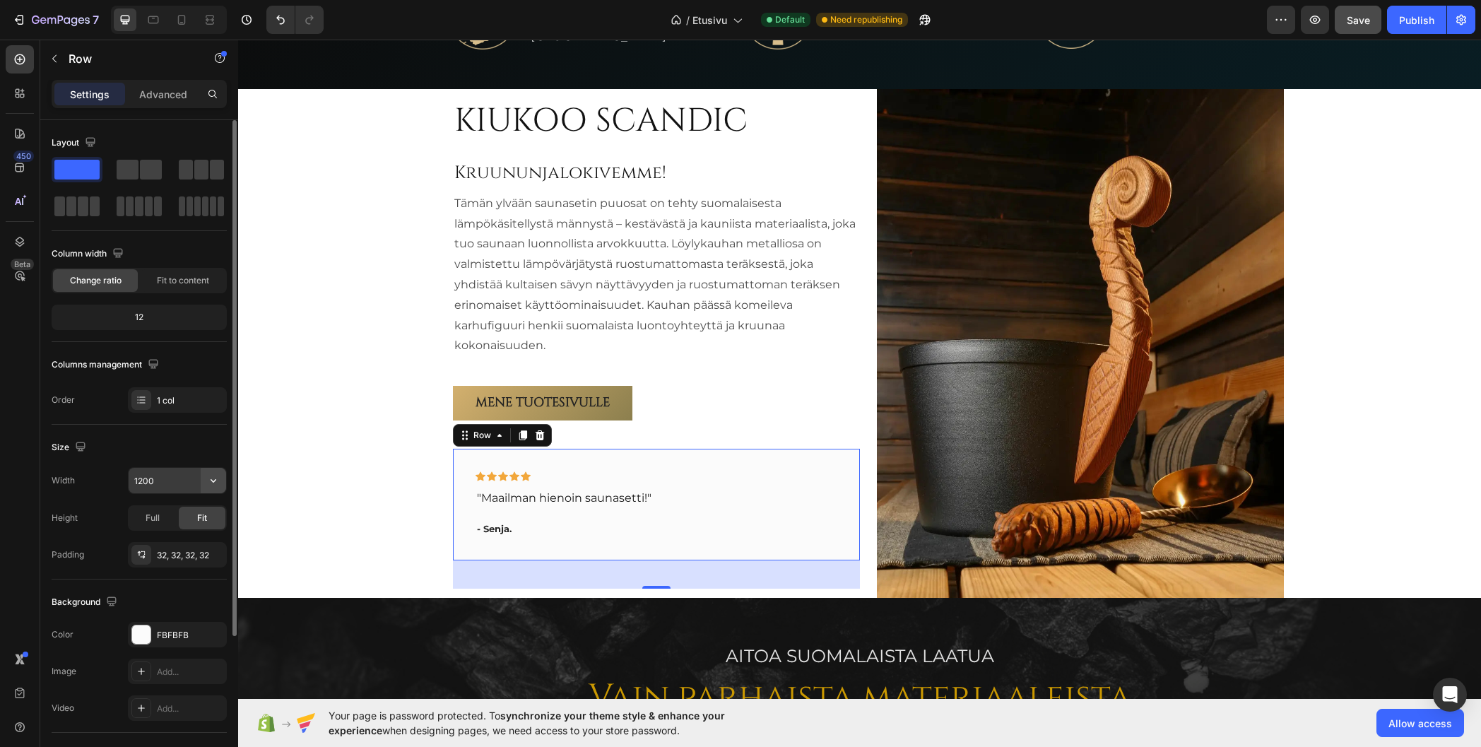
click at [215, 484] on icon "button" at bounding box center [213, 480] width 14 height 14
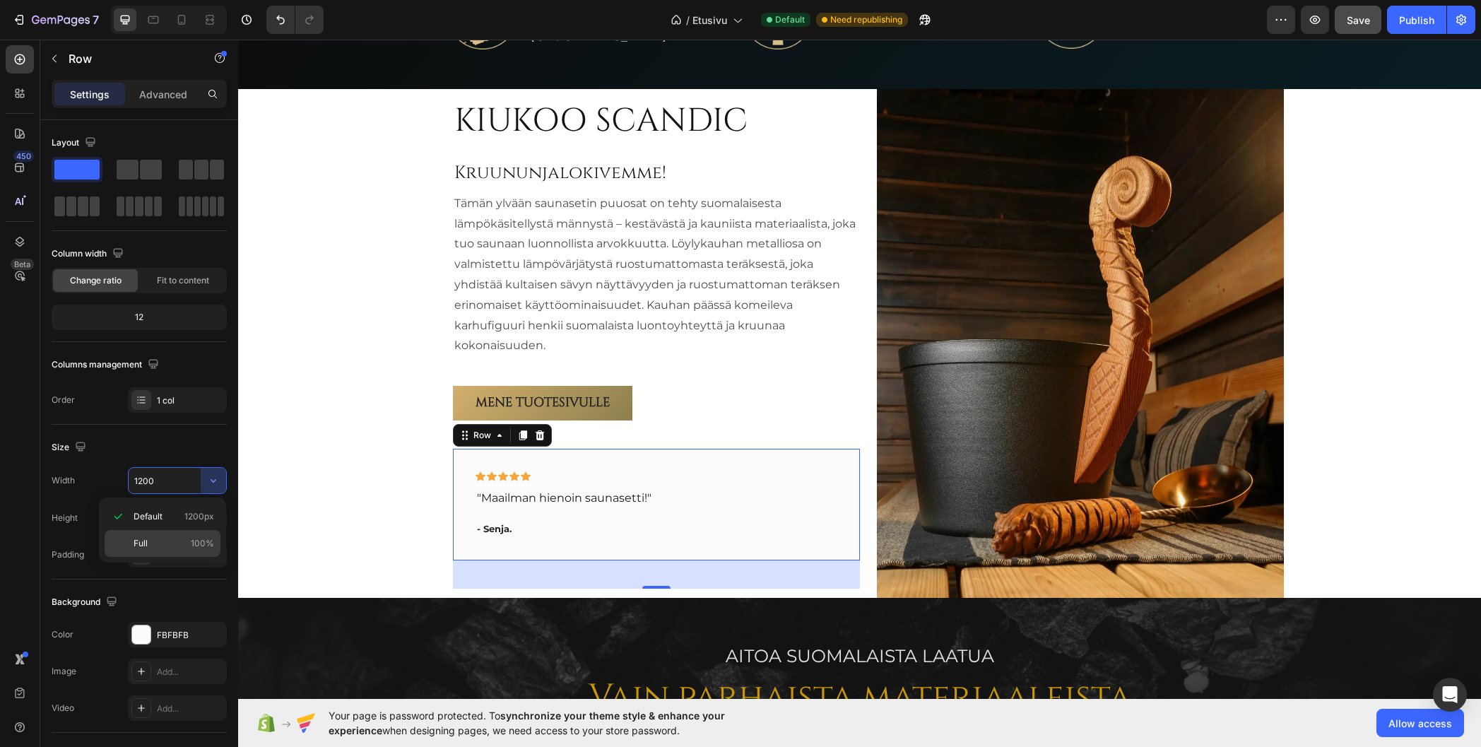
click at [149, 539] on p "Full 100%" at bounding box center [174, 543] width 81 height 13
type input "100%"
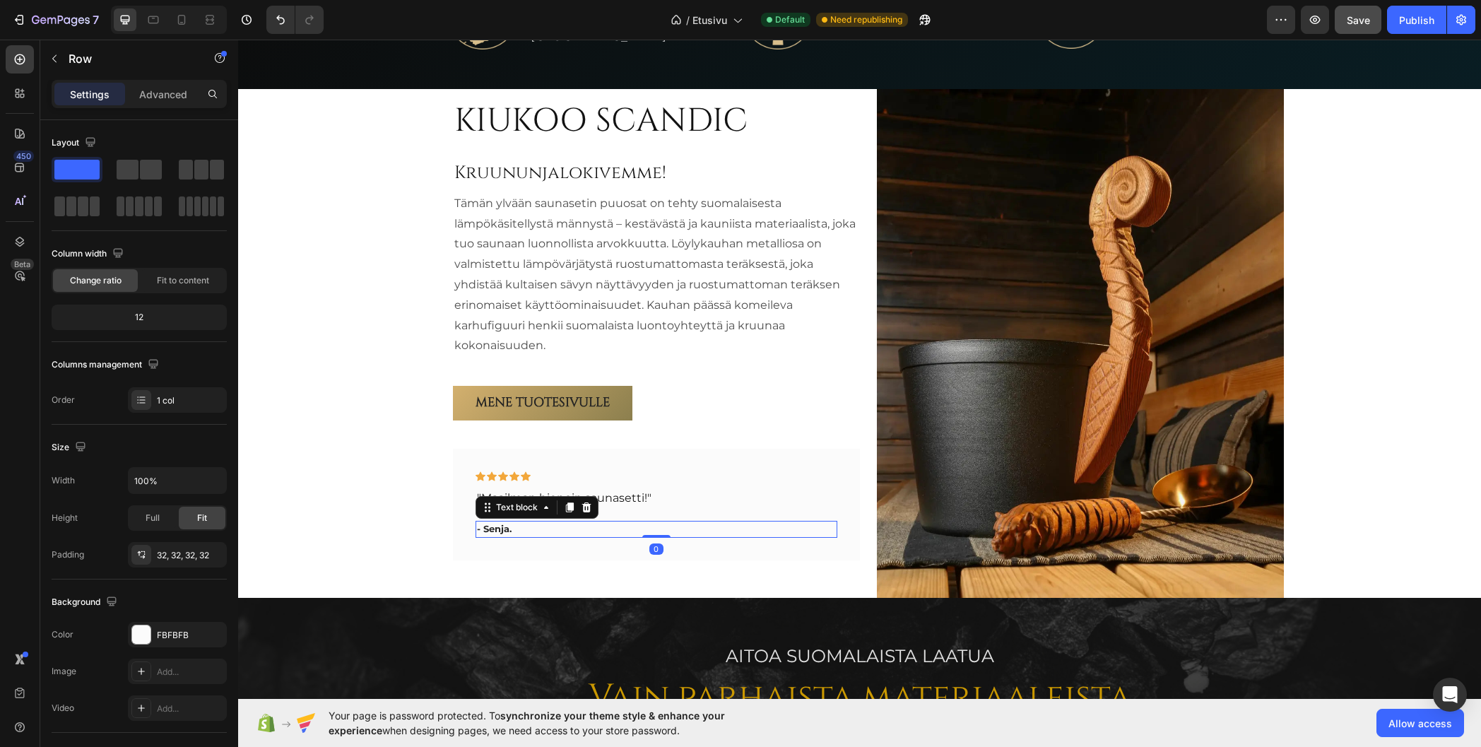
click at [613, 531] on p "- Senja." at bounding box center [656, 529] width 359 height 14
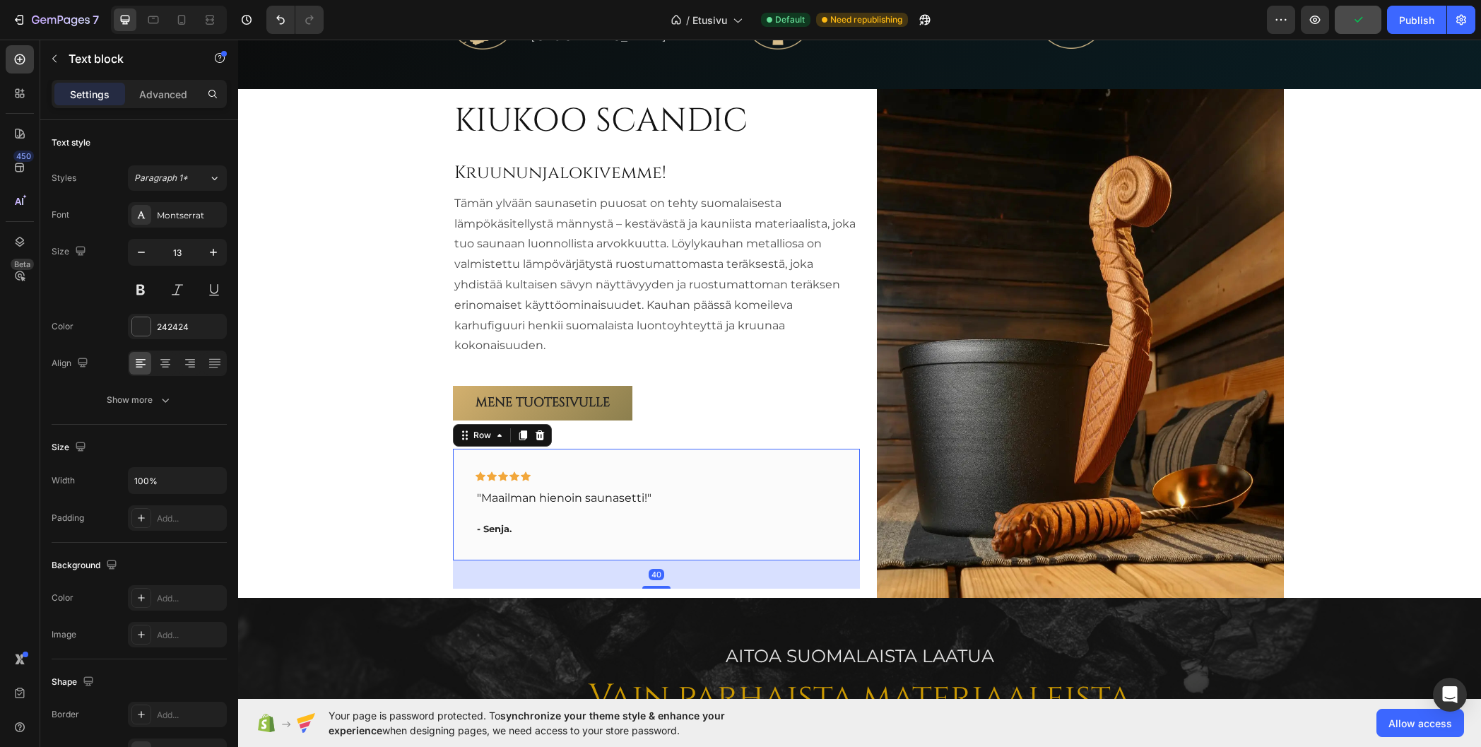
click at [611, 462] on div "Icon Icon Icon Icon Icon Row "Maailman hienoin saunasetti!" Text block - Senja.…" at bounding box center [656, 505] width 407 height 112
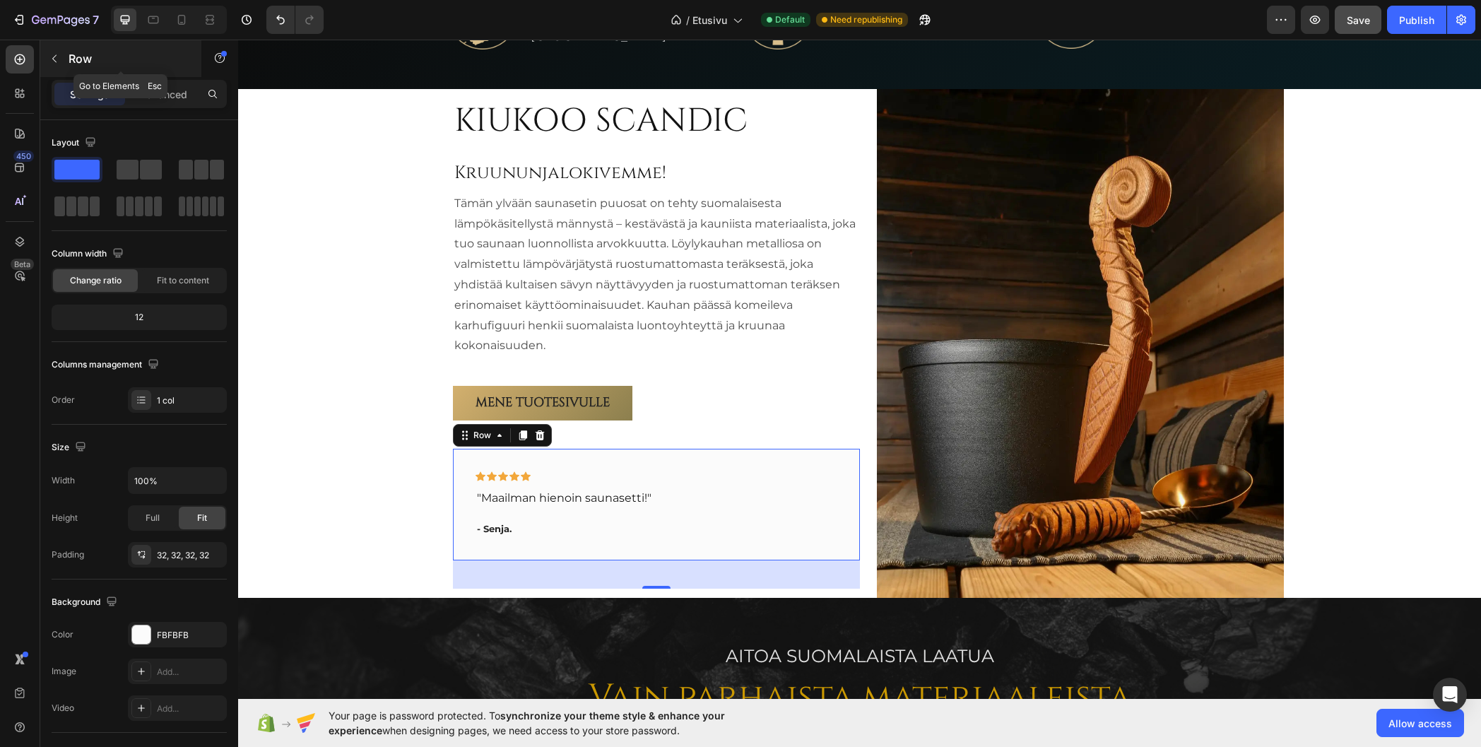
click at [80, 61] on p "Row" at bounding box center [129, 58] width 120 height 17
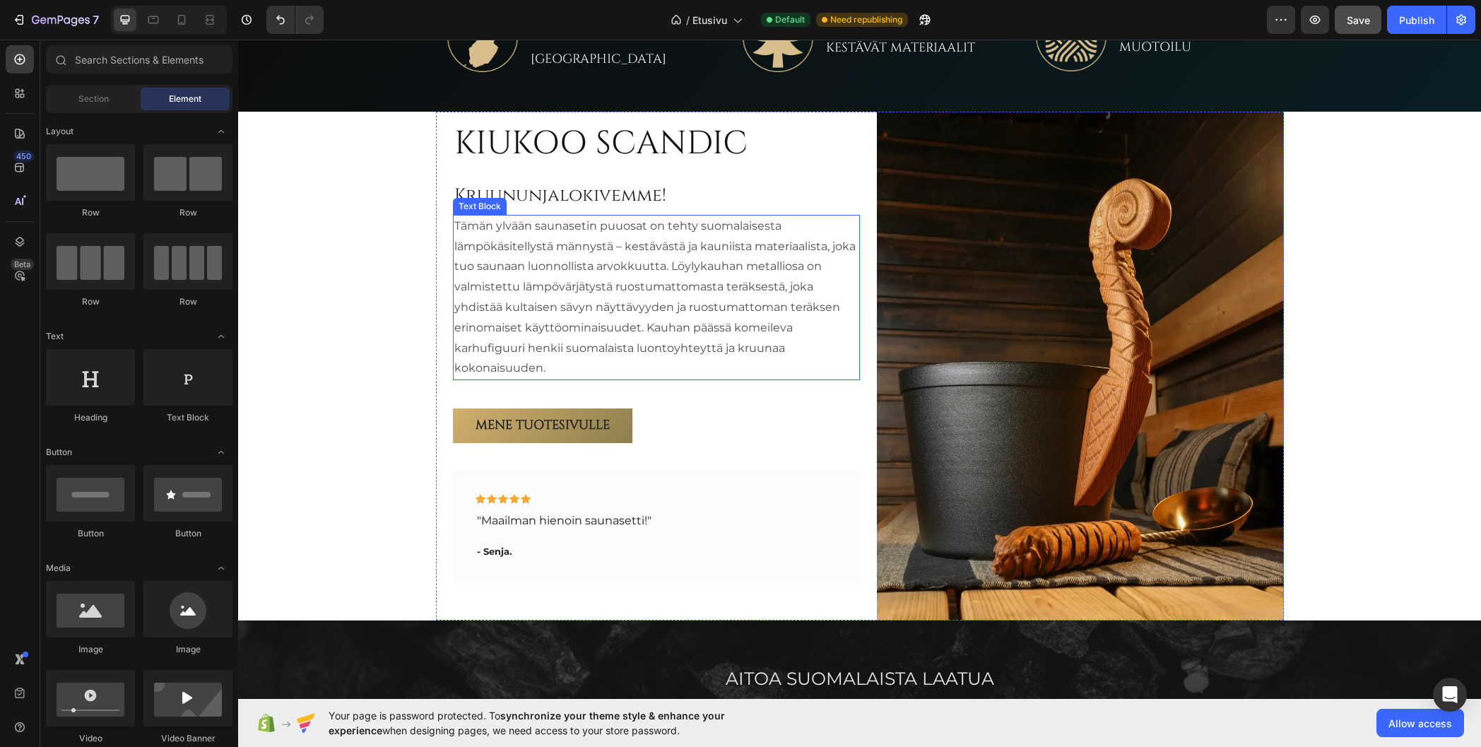
scroll to position [717, 0]
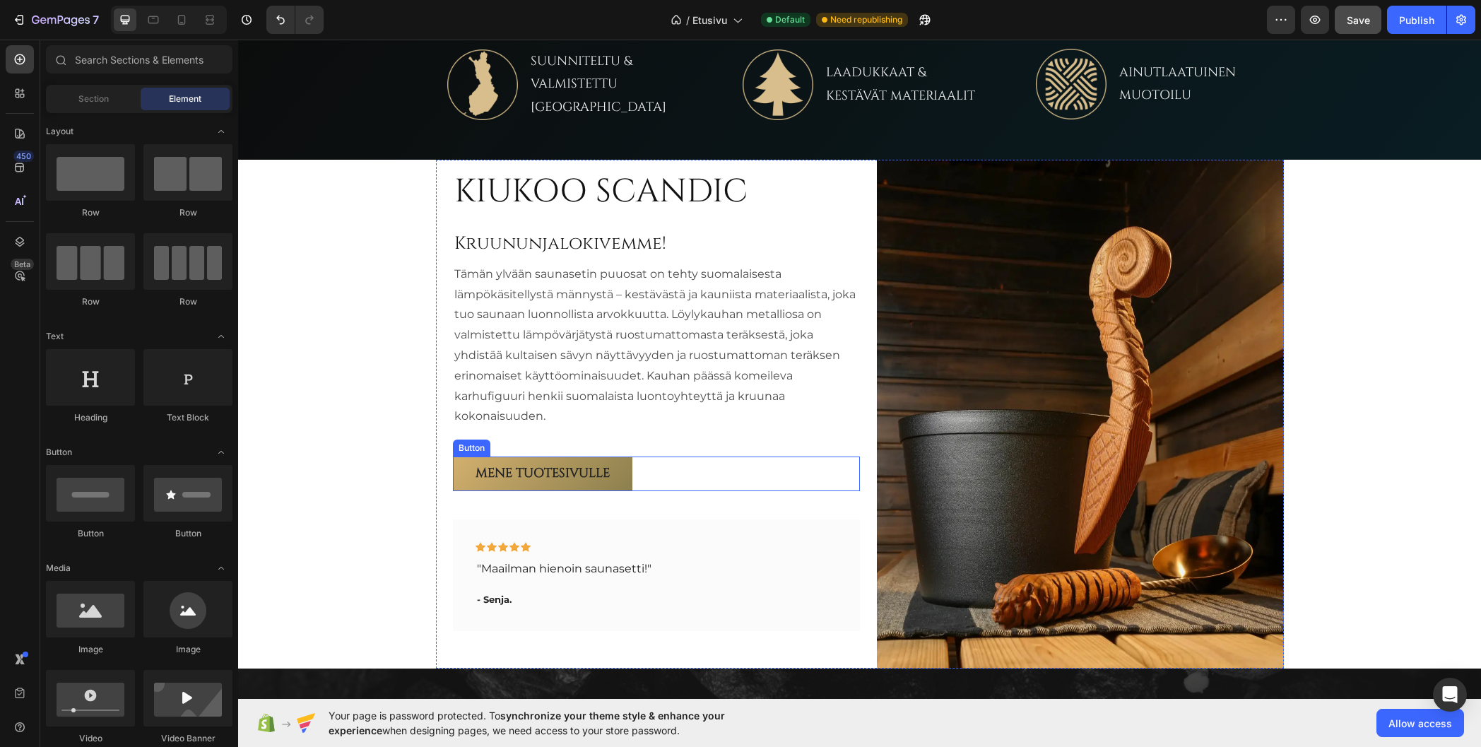
click at [697, 471] on div "Mene tuotesivulle Button" at bounding box center [656, 474] width 407 height 34
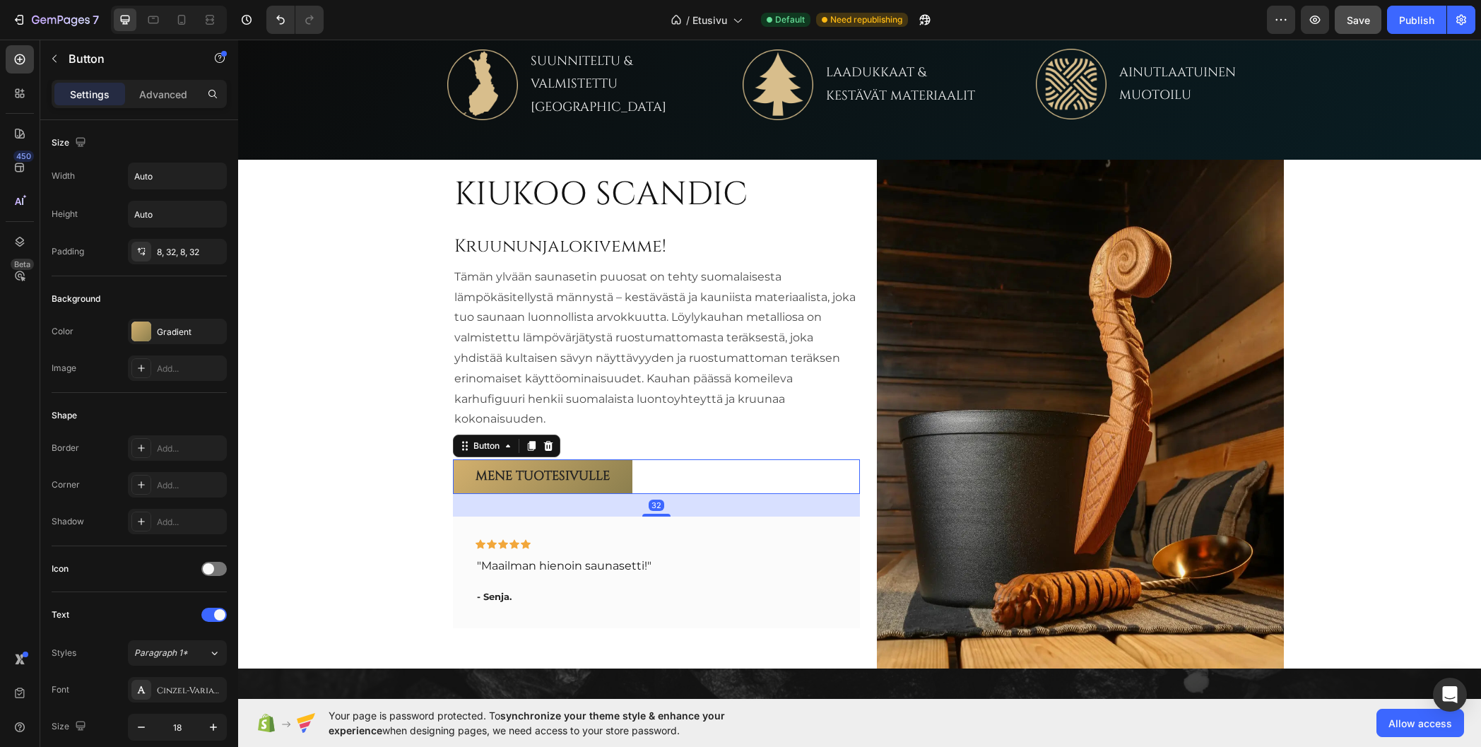
drag, startPoint x: 656, startPoint y: 516, endPoint x: 673, endPoint y: 510, distance: 17.9
click at [673, 494] on div "32" at bounding box center [656, 494] width 407 height 0
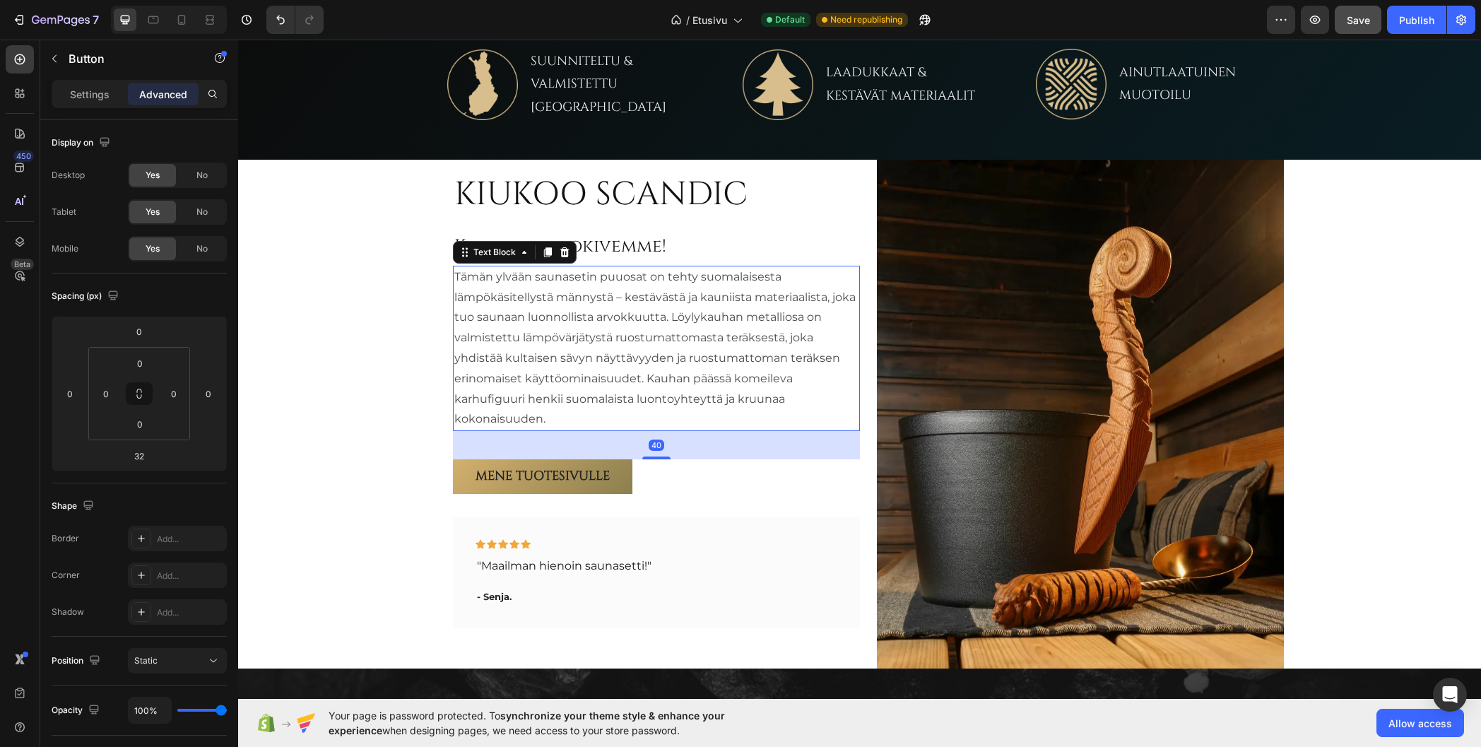
click at [639, 396] on p "Tämän ylvään saunasetin puuosat on tehty suomalaisesta lämpökäsitellystä männys…" at bounding box center [656, 348] width 404 height 163
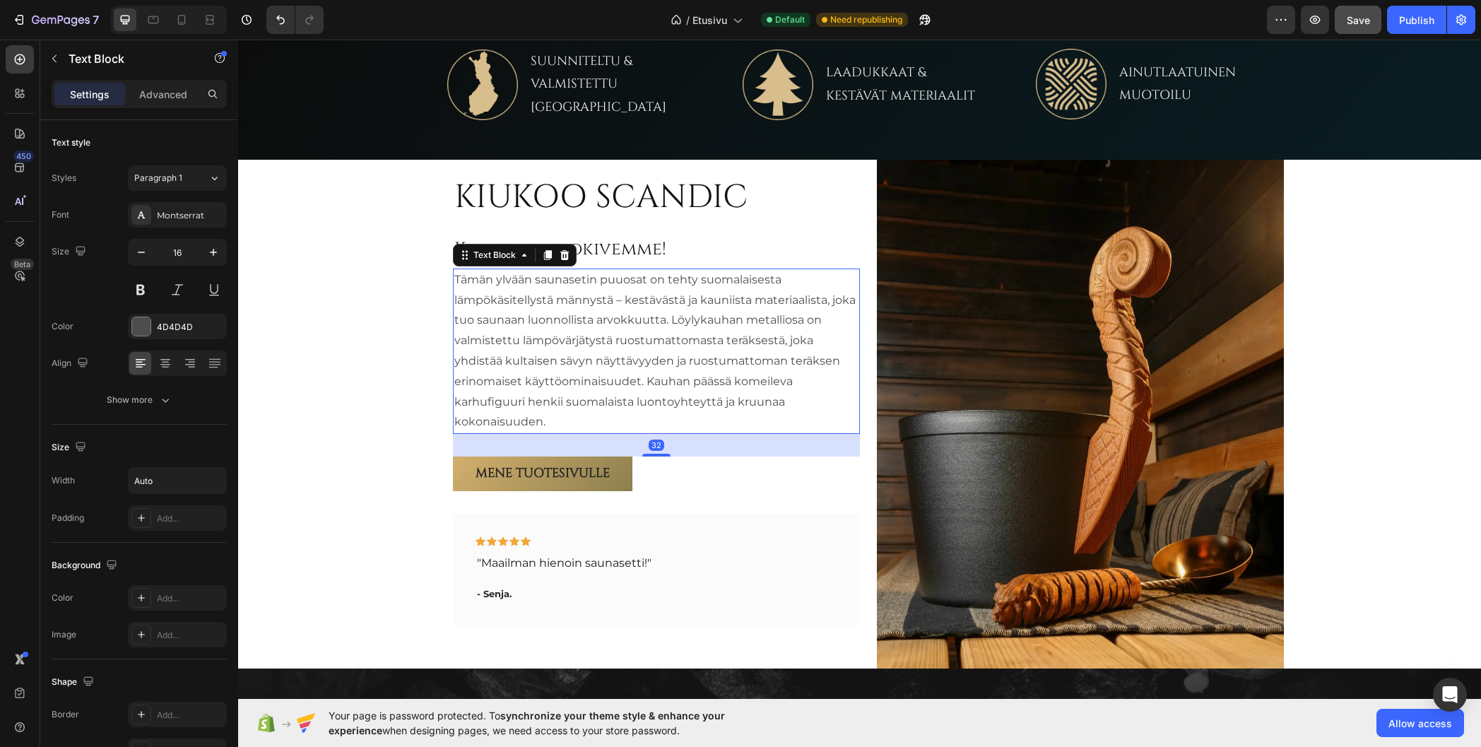
drag, startPoint x: 660, startPoint y: 457, endPoint x: 666, endPoint y: 452, distance: 8.5
click at [666, 434] on div "32" at bounding box center [656, 434] width 407 height 0
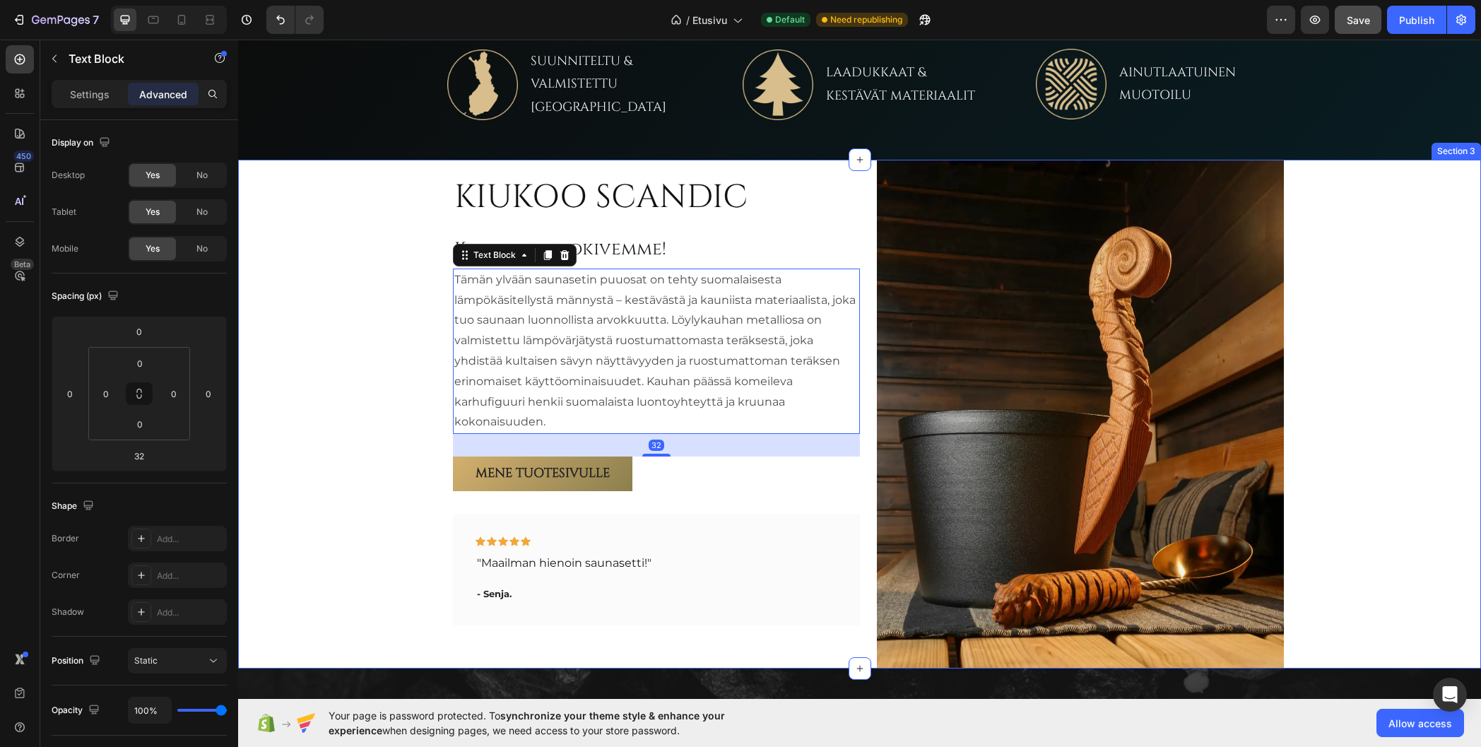
click at [401, 302] on div "KIUKOO SCANDIC Heading Kruununjalokivemme! Heading Tämän ylvään saunasetin puuo…" at bounding box center [859, 414] width 1243 height 509
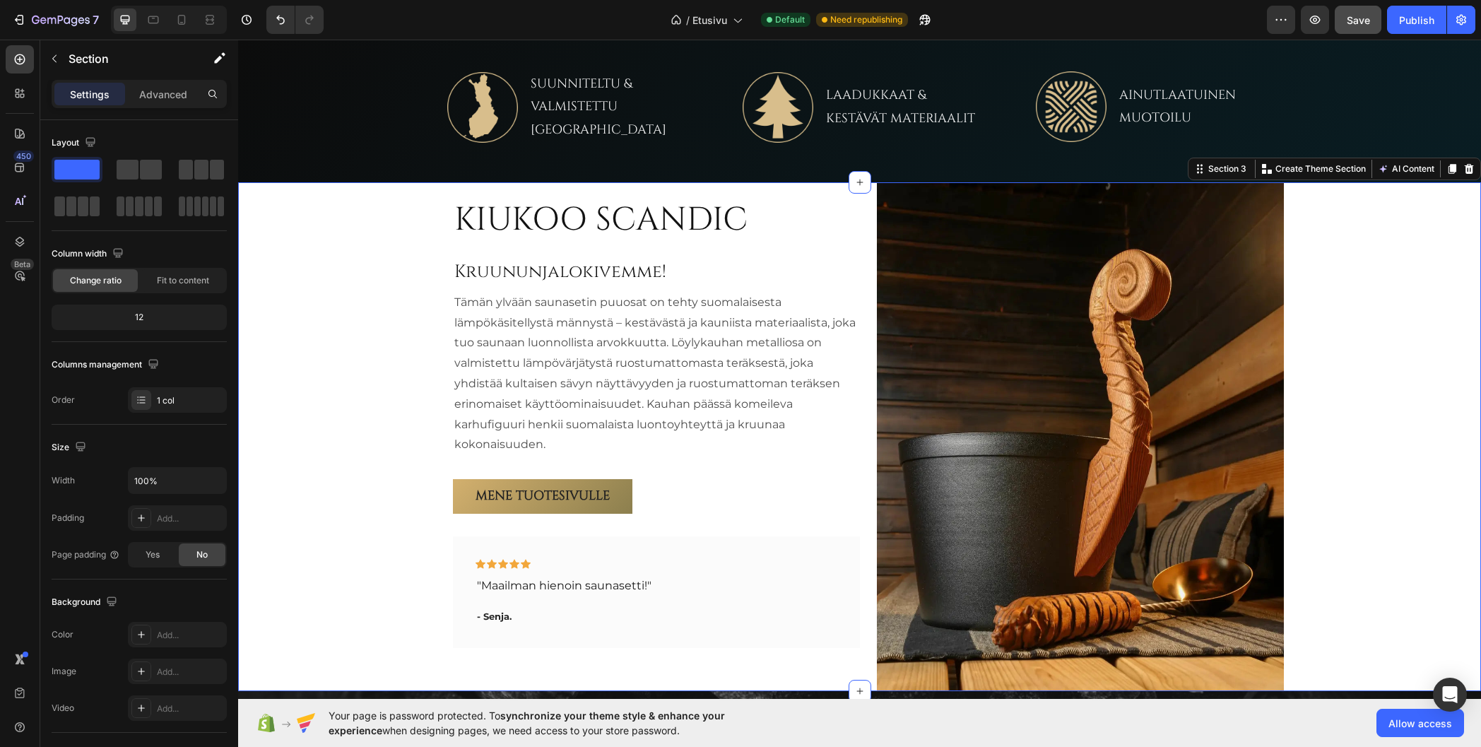
scroll to position [630, 0]
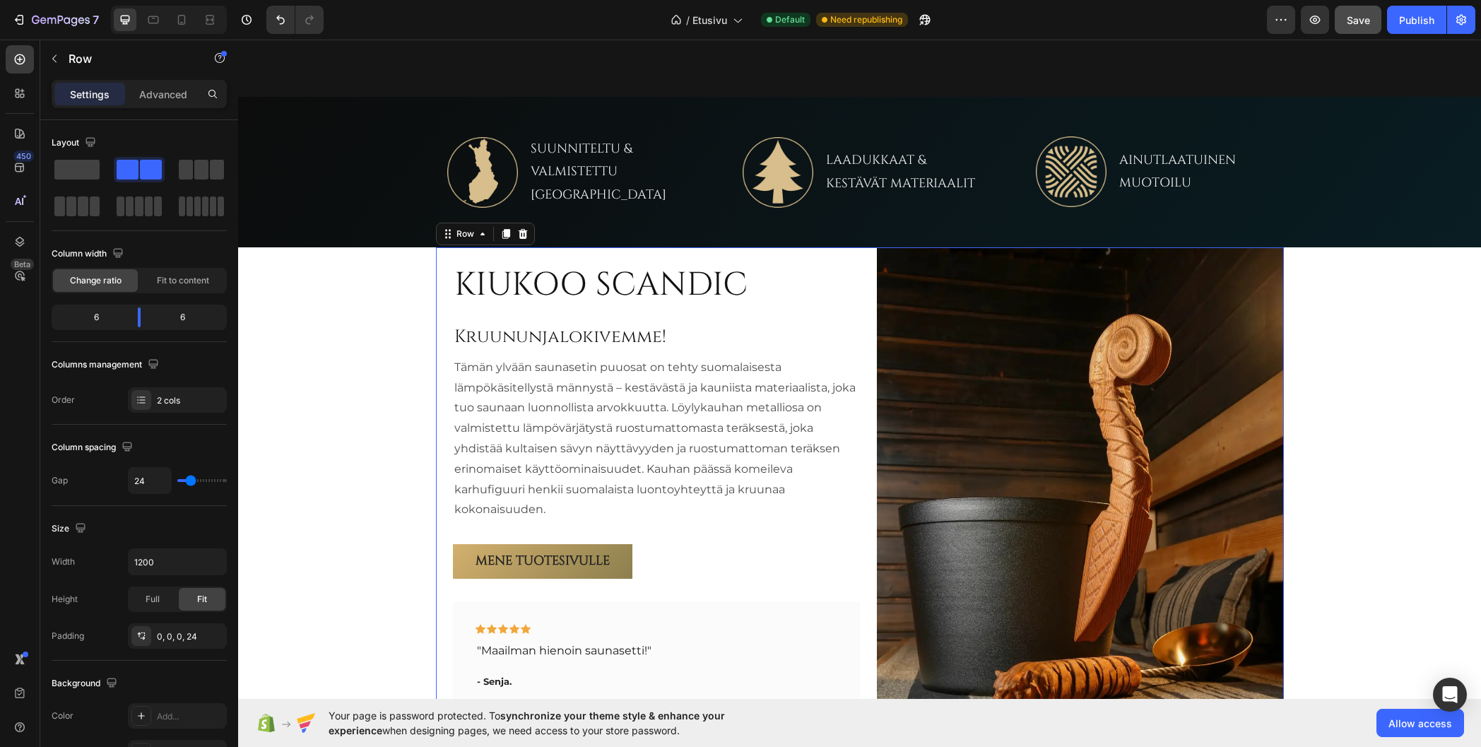
click at [510, 255] on div "KIUKOO SCANDIC Heading Kruununjalokivemme! Heading Tämän ylvään saunasetin puuo…" at bounding box center [656, 501] width 407 height 509
click at [154, 88] on p "Advanced" at bounding box center [163, 94] width 48 height 15
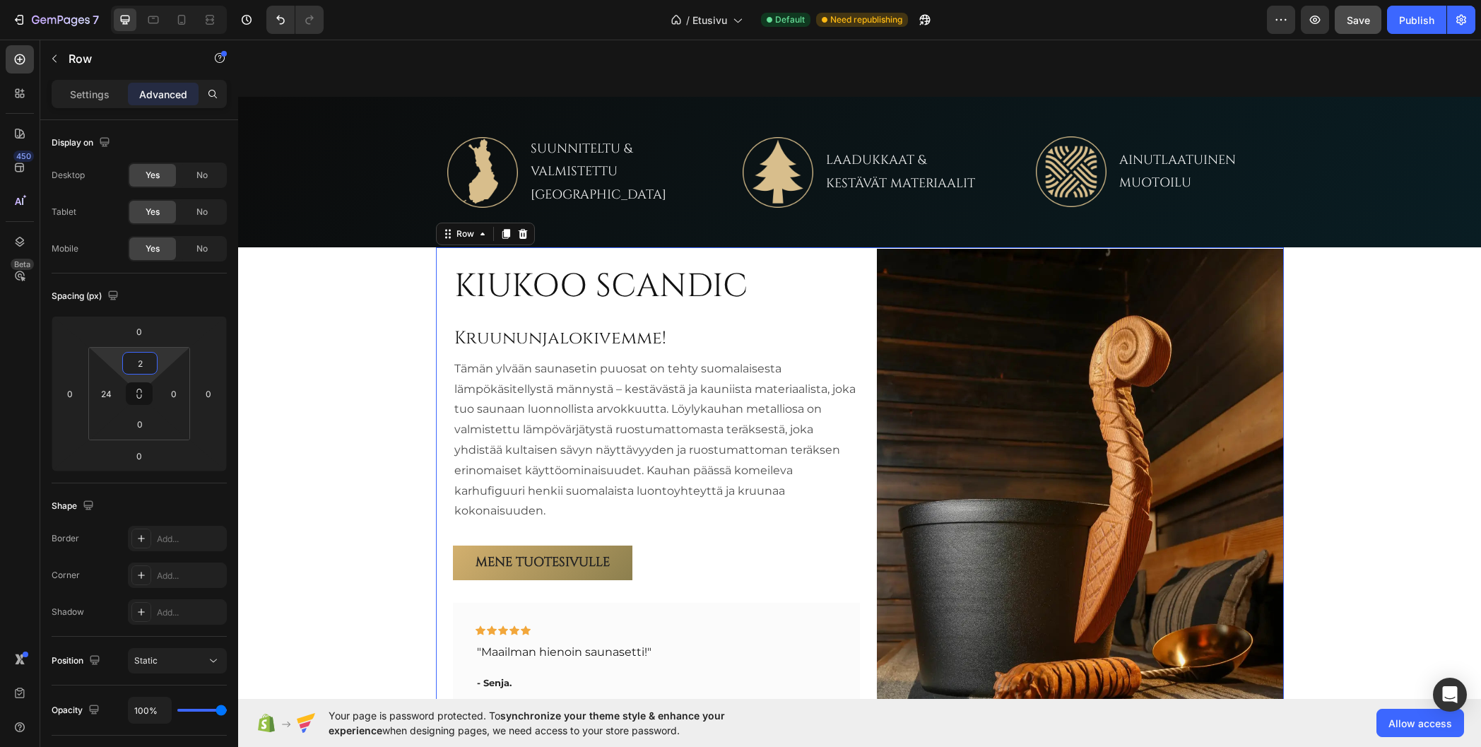
type input "0"
click at [170, 0] on html "7 Version history / Etusivu Default Need republishing Preview Save Publish 450 …" at bounding box center [740, 0] width 1481 height 0
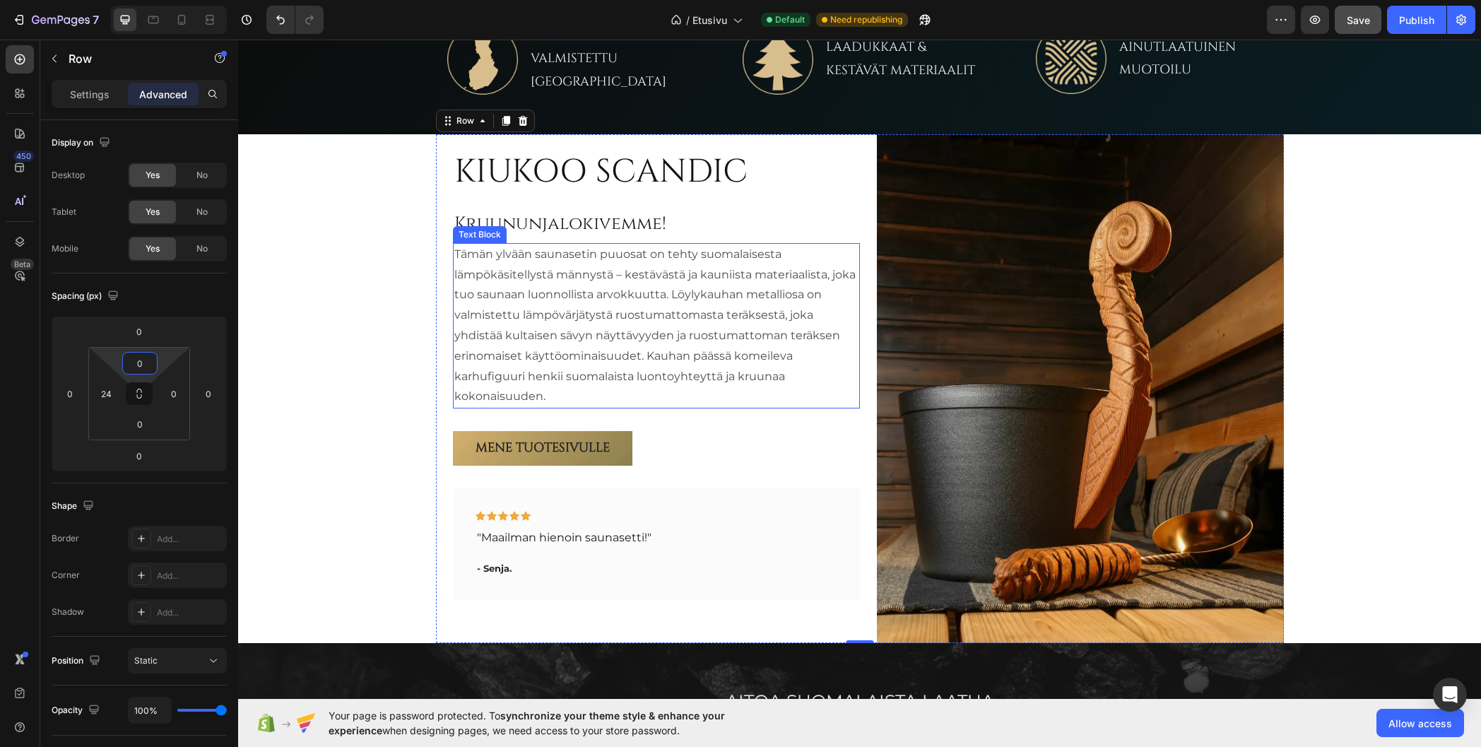
scroll to position [771, 0]
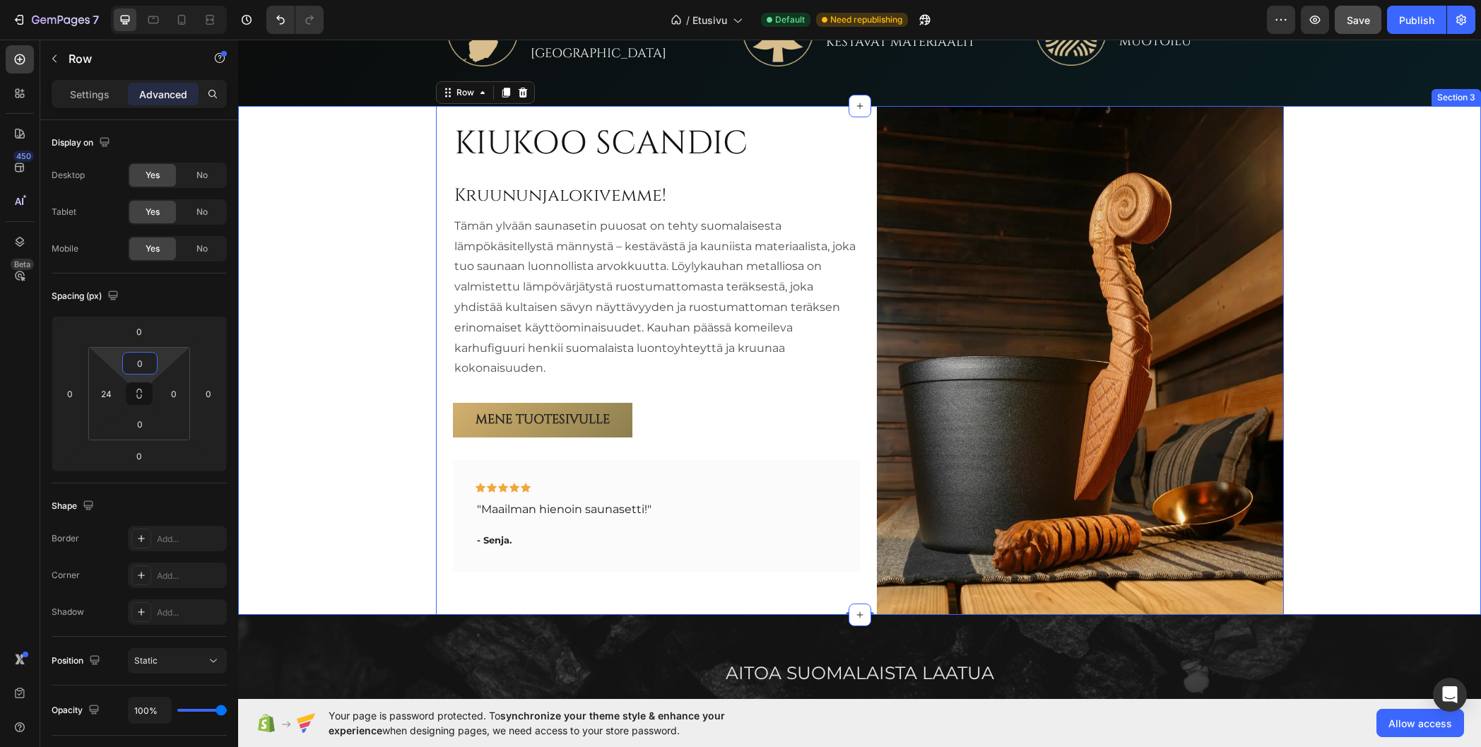
click at [344, 296] on div "KIUKOO SCANDIC Heading Kruununjalokivemme! Heading Tämän ylvään saunasetin puuo…" at bounding box center [859, 360] width 1243 height 509
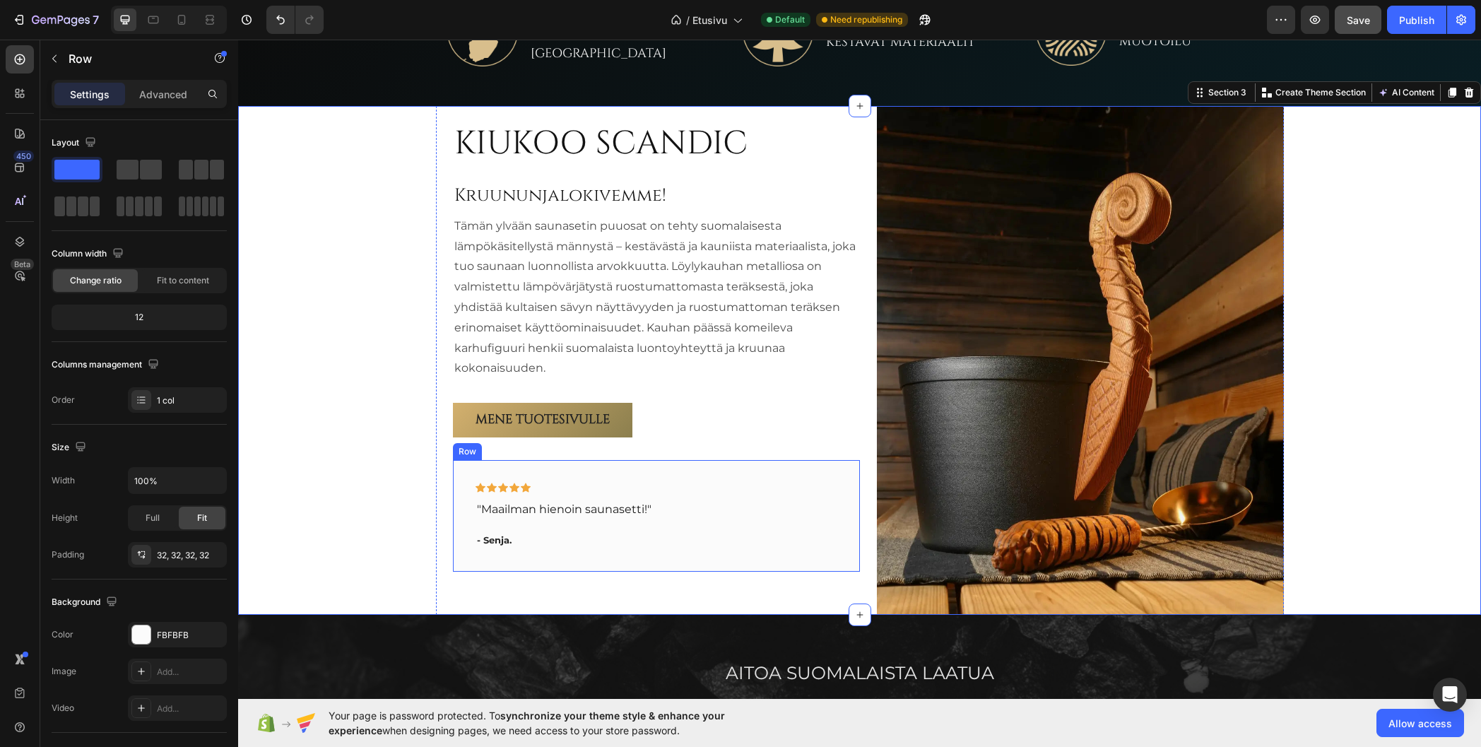
click at [459, 528] on div "Icon Icon Icon Icon Icon Row "Maailman hienoin saunasetti!" Text block - Senja.…" at bounding box center [656, 516] width 407 height 112
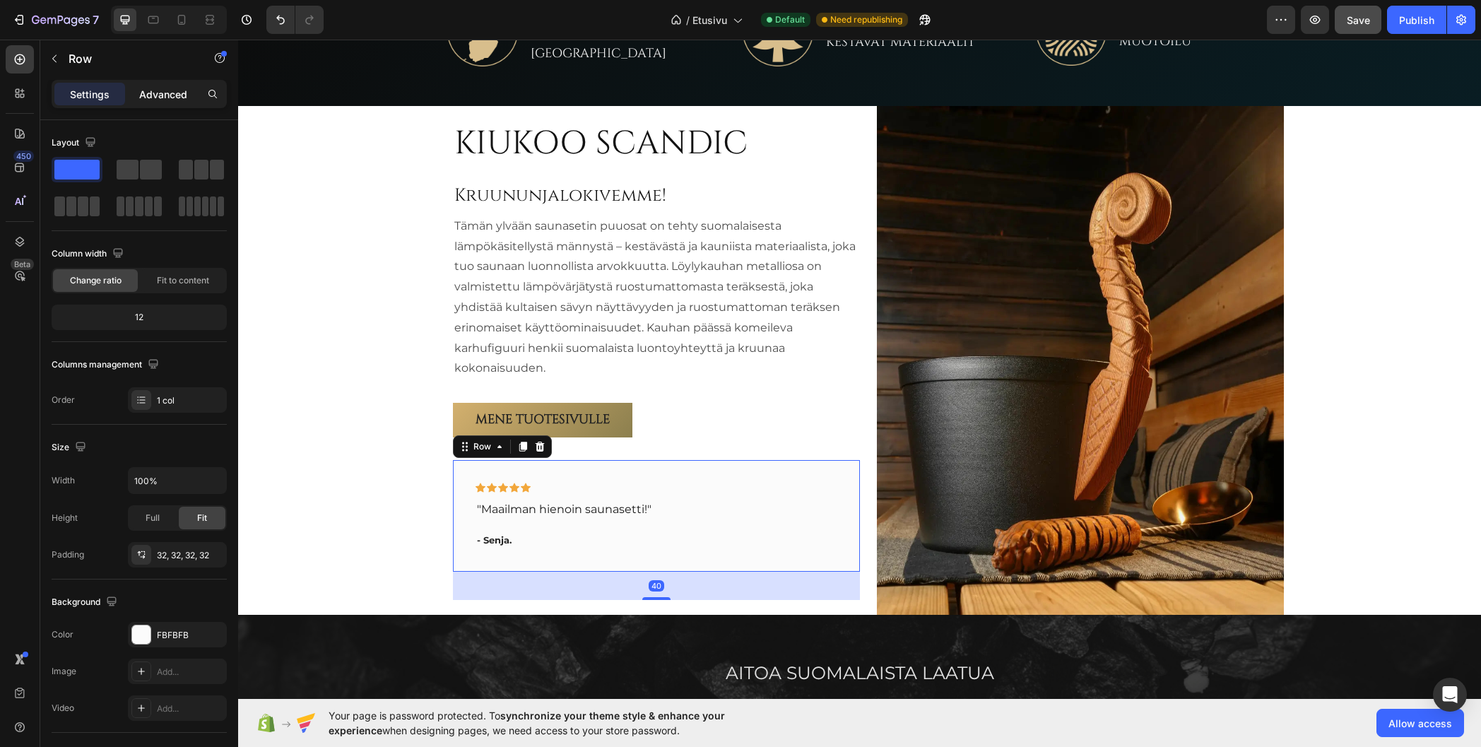
click at [164, 98] on p "Advanced" at bounding box center [163, 94] width 48 height 15
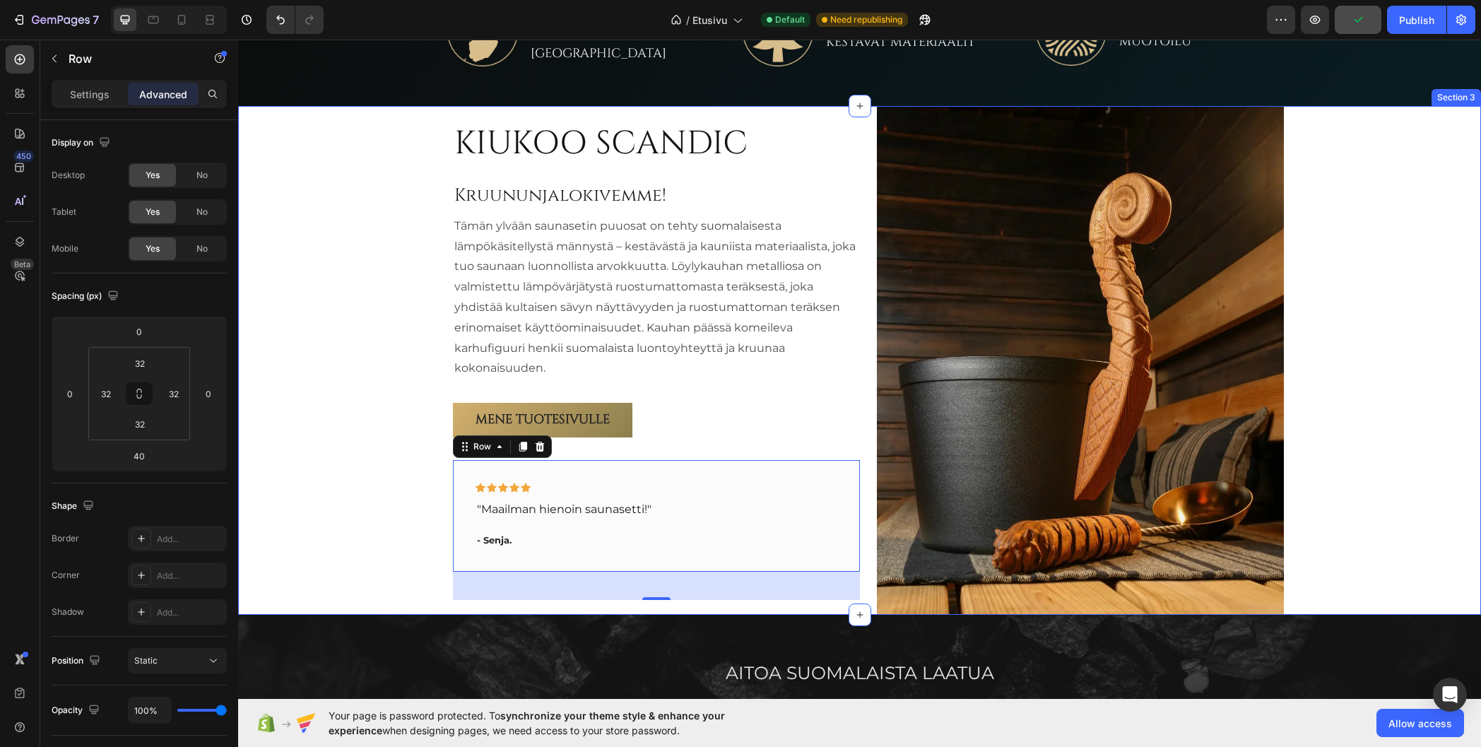
click at [348, 337] on div "KIUKOO SCANDIC Heading Kruununjalokivemme! Heading Tämän ylvään saunasetin puuo…" at bounding box center [859, 360] width 1243 height 509
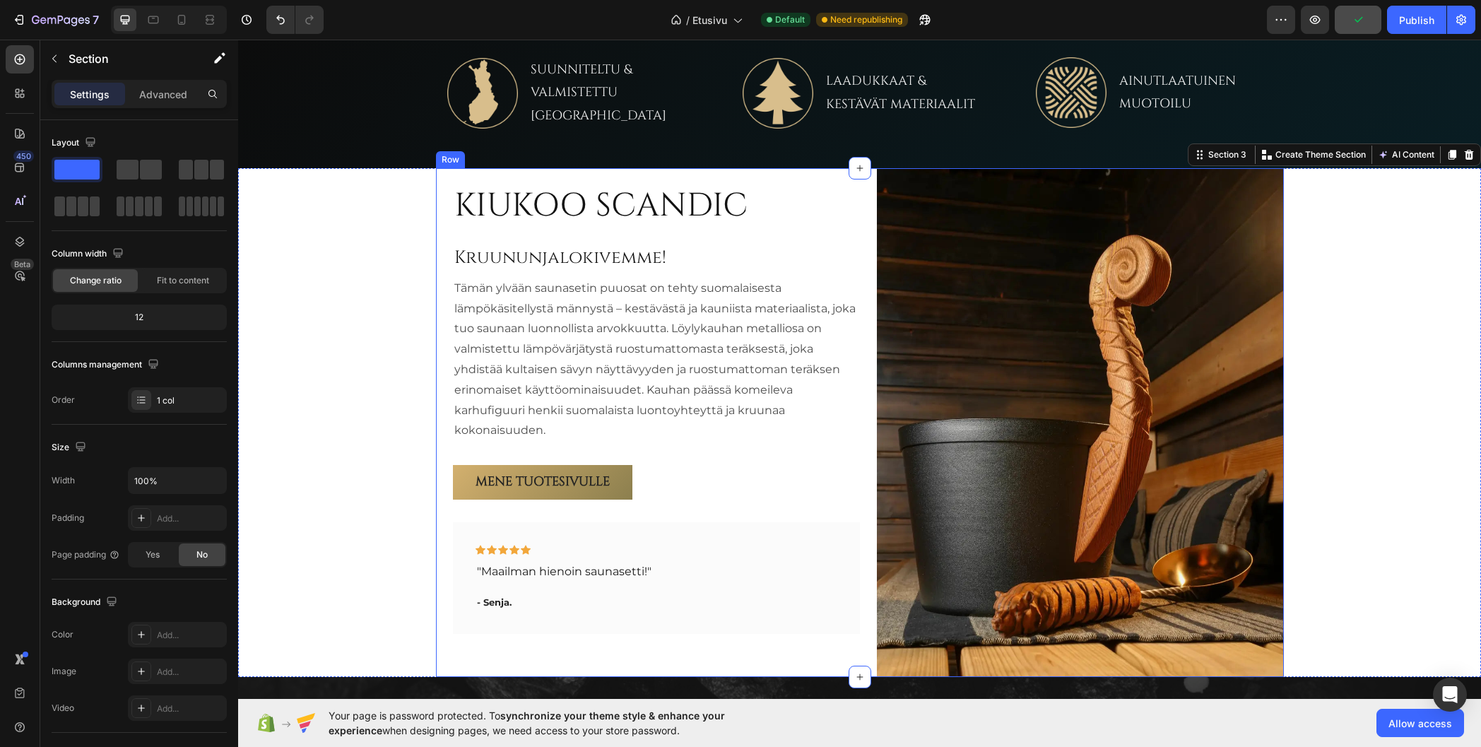
scroll to position [700, 0]
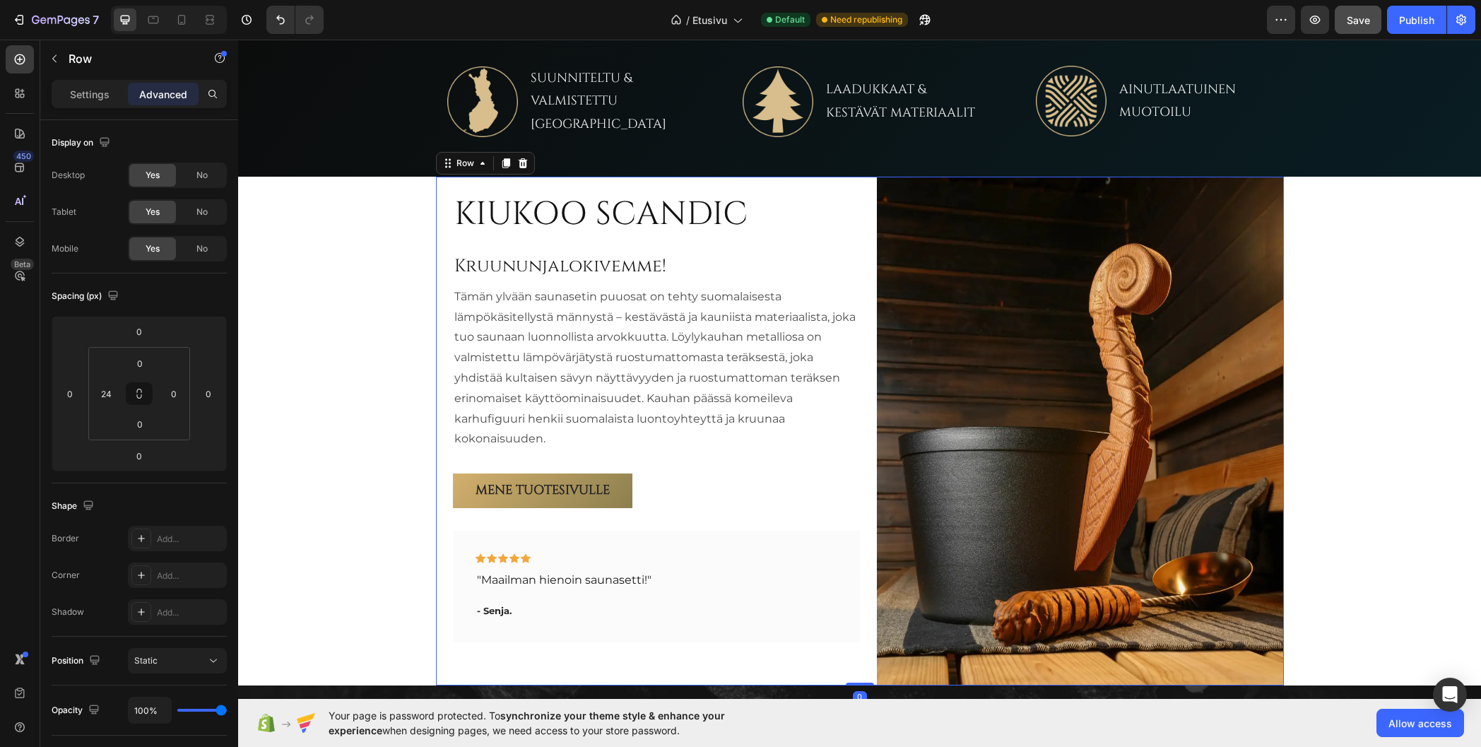
click at [576, 186] on div "KIUKOO SCANDIC Heading Kruununjalokivemme! Heading Tämän ylvään saunasetin puuo…" at bounding box center [656, 431] width 407 height 509
click at [959, 306] on img at bounding box center [1080, 431] width 407 height 509
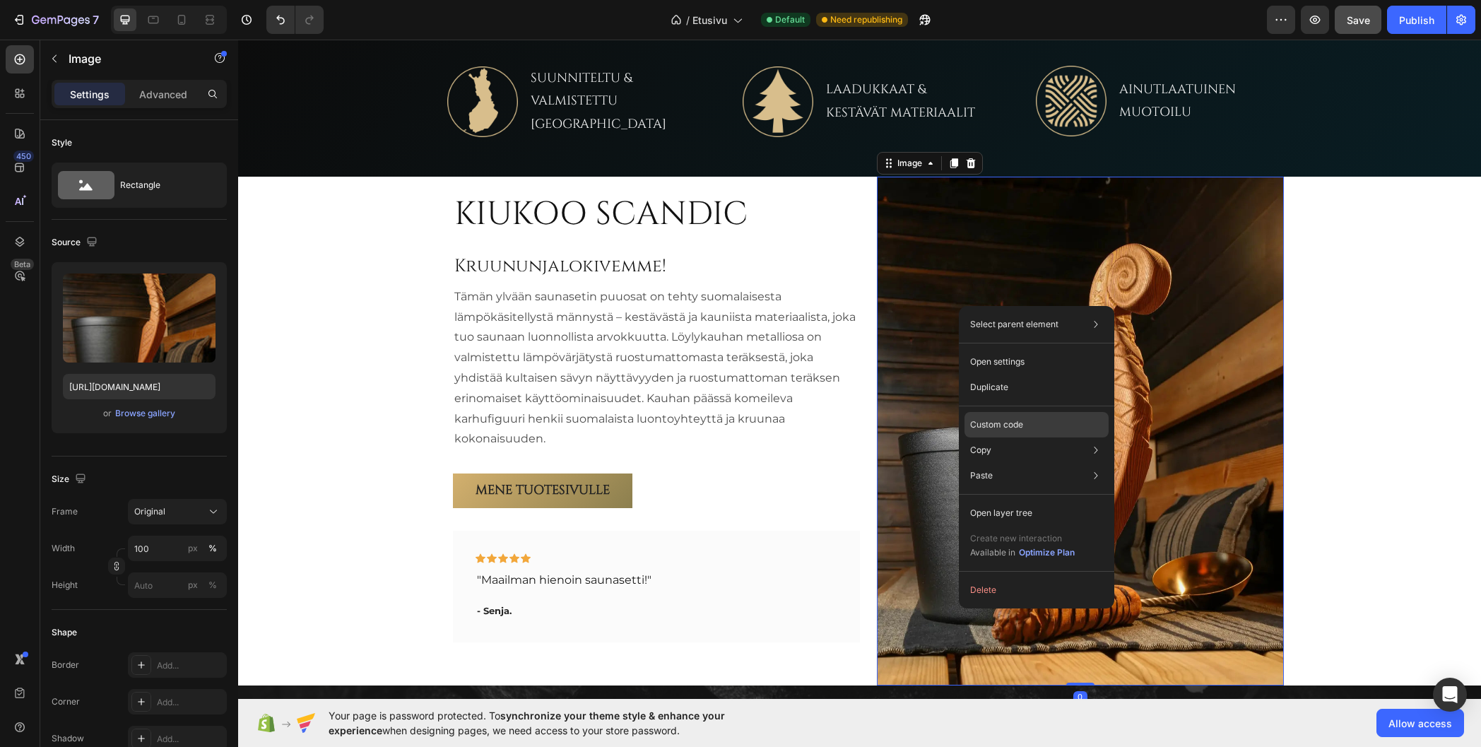
click at [1004, 430] on p "Custom code" at bounding box center [996, 424] width 53 height 13
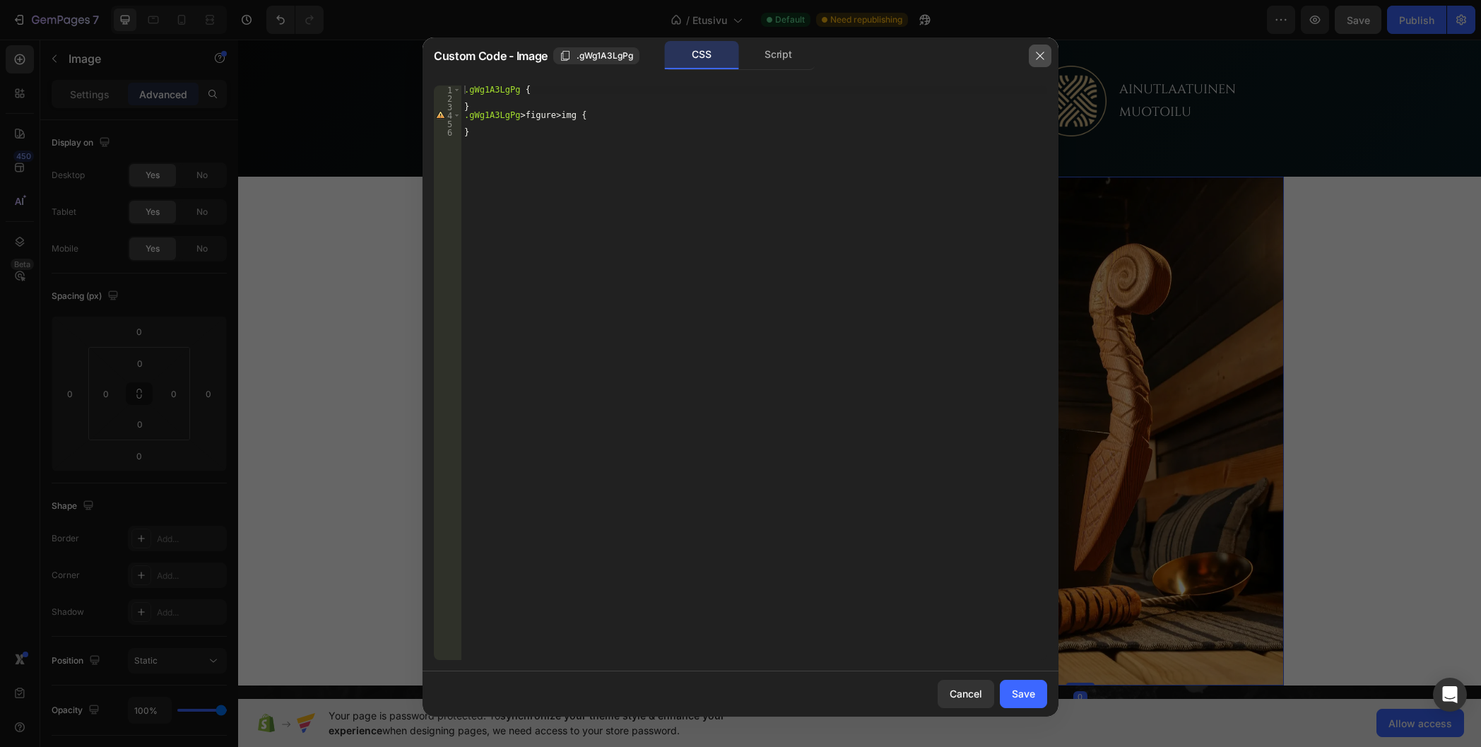
click at [1037, 56] on icon "button" at bounding box center [1040, 55] width 11 height 11
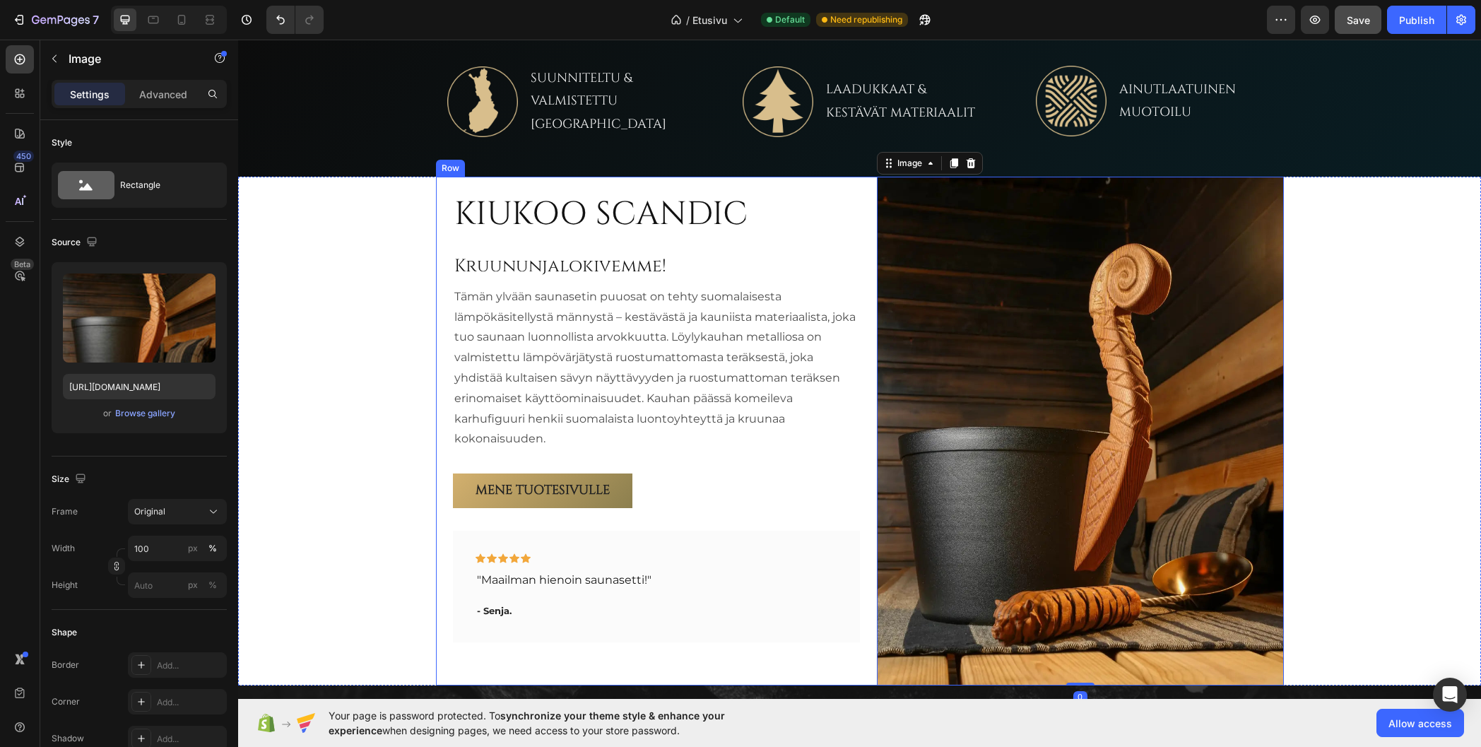
click at [436, 251] on div "KIUKOO SCANDIC Heading Kruununjalokivemme! Heading Tämän ylvään saunasetin puuo…" at bounding box center [860, 431] width 848 height 509
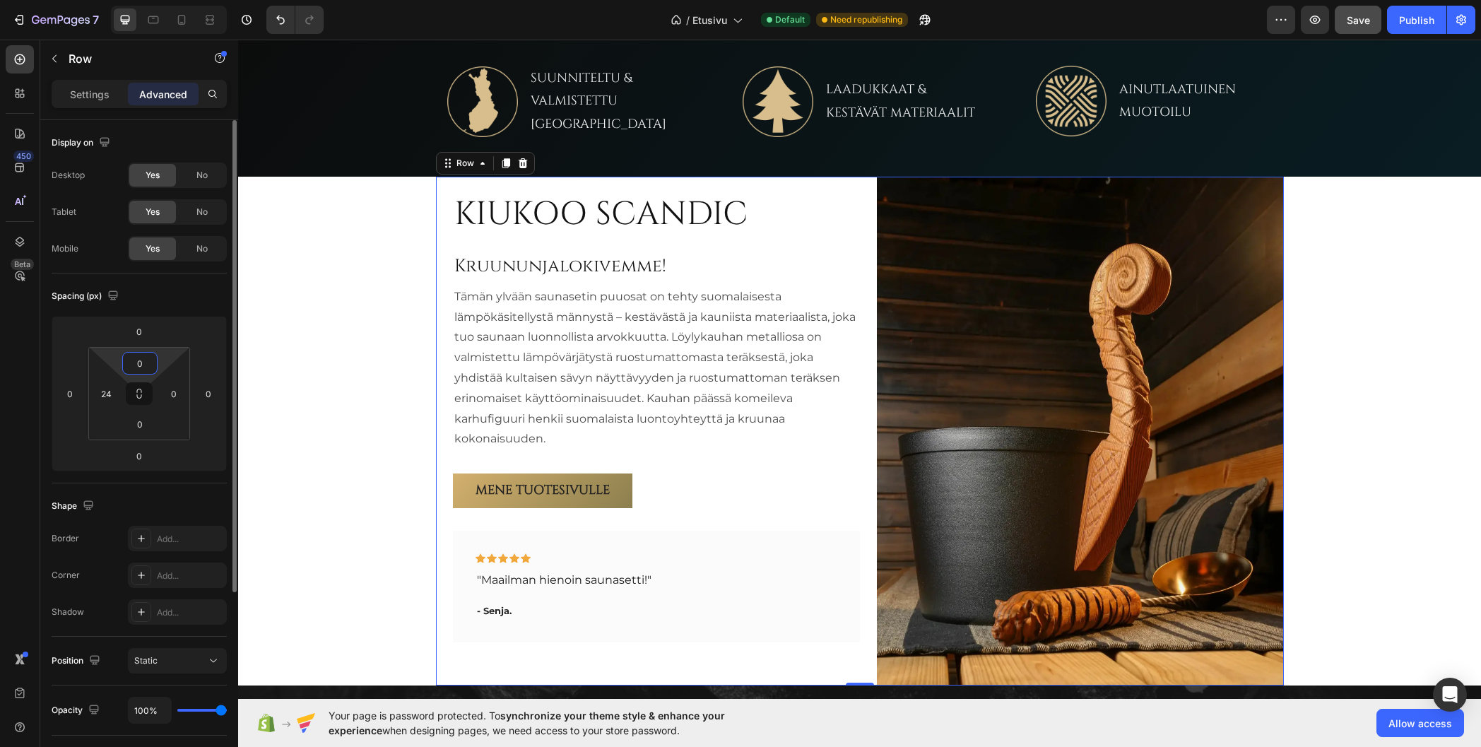
click at [165, 0] on html "7 Version history / Etusivu Default Need republishing Preview Save Publish 450 …" at bounding box center [740, 0] width 1481 height 0
drag, startPoint x: 166, startPoint y: 360, endPoint x: 171, endPoint y: 352, distance: 9.8
click at [172, 0] on html "7 Version history / Etusivu Default Need republishing Preview Save Publish 450 …" at bounding box center [740, 0] width 1481 height 0
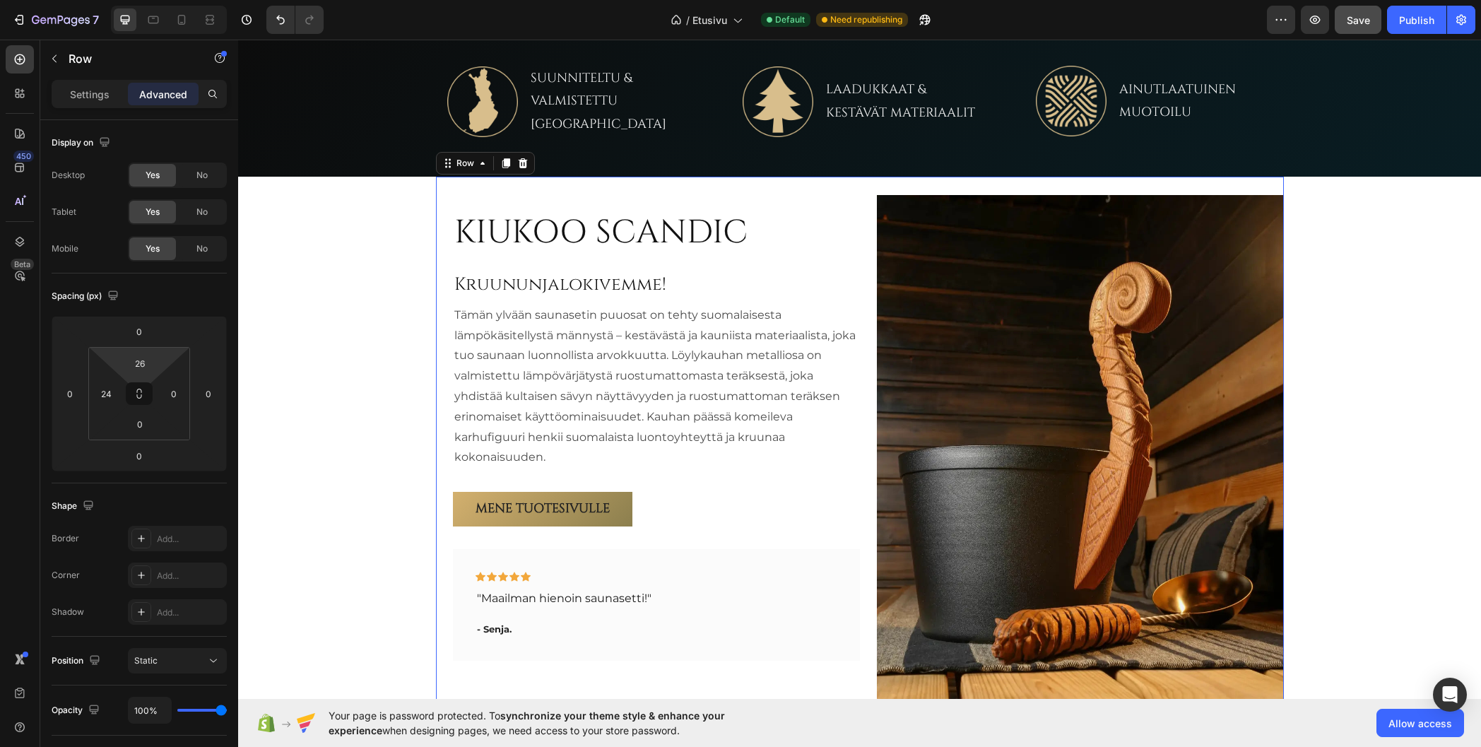
type input "24"
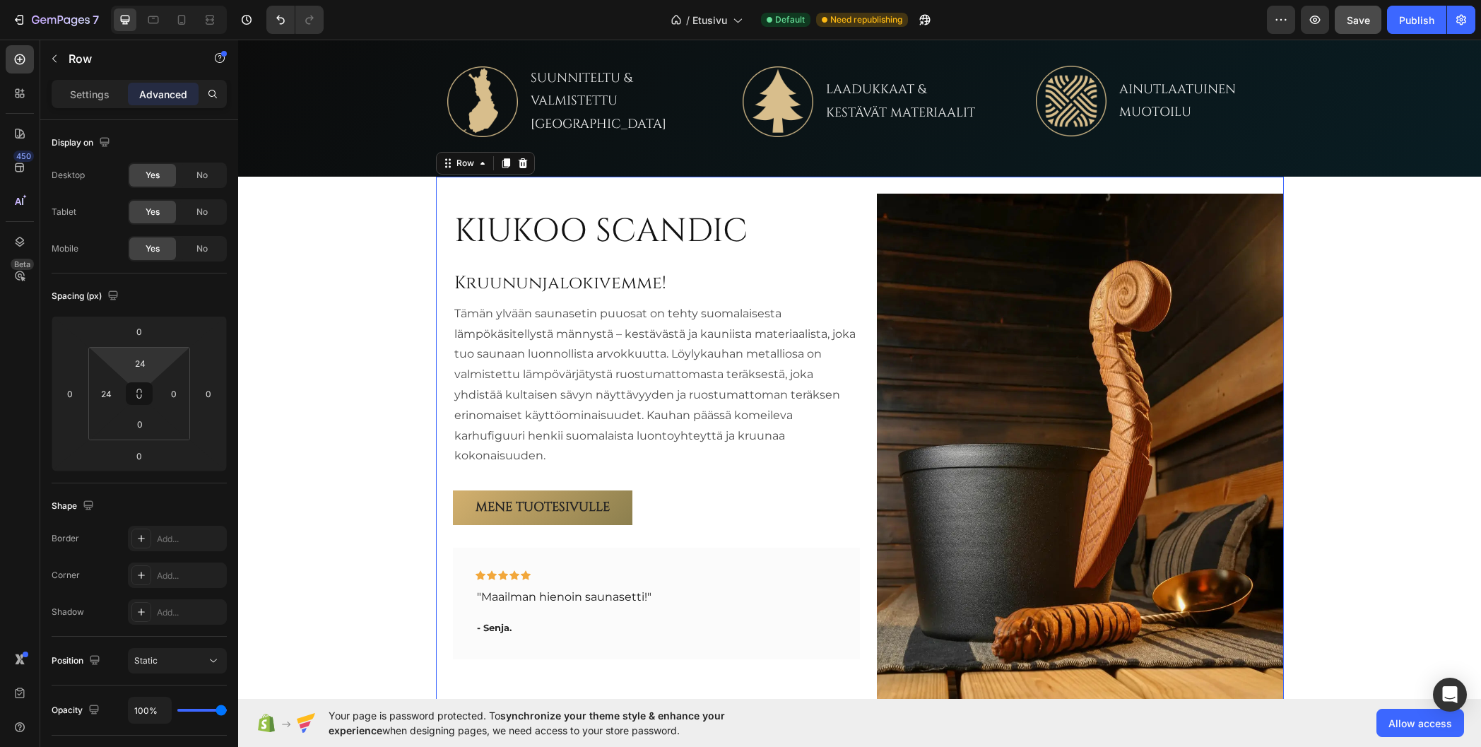
drag, startPoint x: 167, startPoint y: 358, endPoint x: 170, endPoint y: 350, distance: 9.2
click at [170, 0] on html "7 Version history / Etusivu Default Need republishing Preview Save Publish 450 …" at bounding box center [740, 0] width 1481 height 0
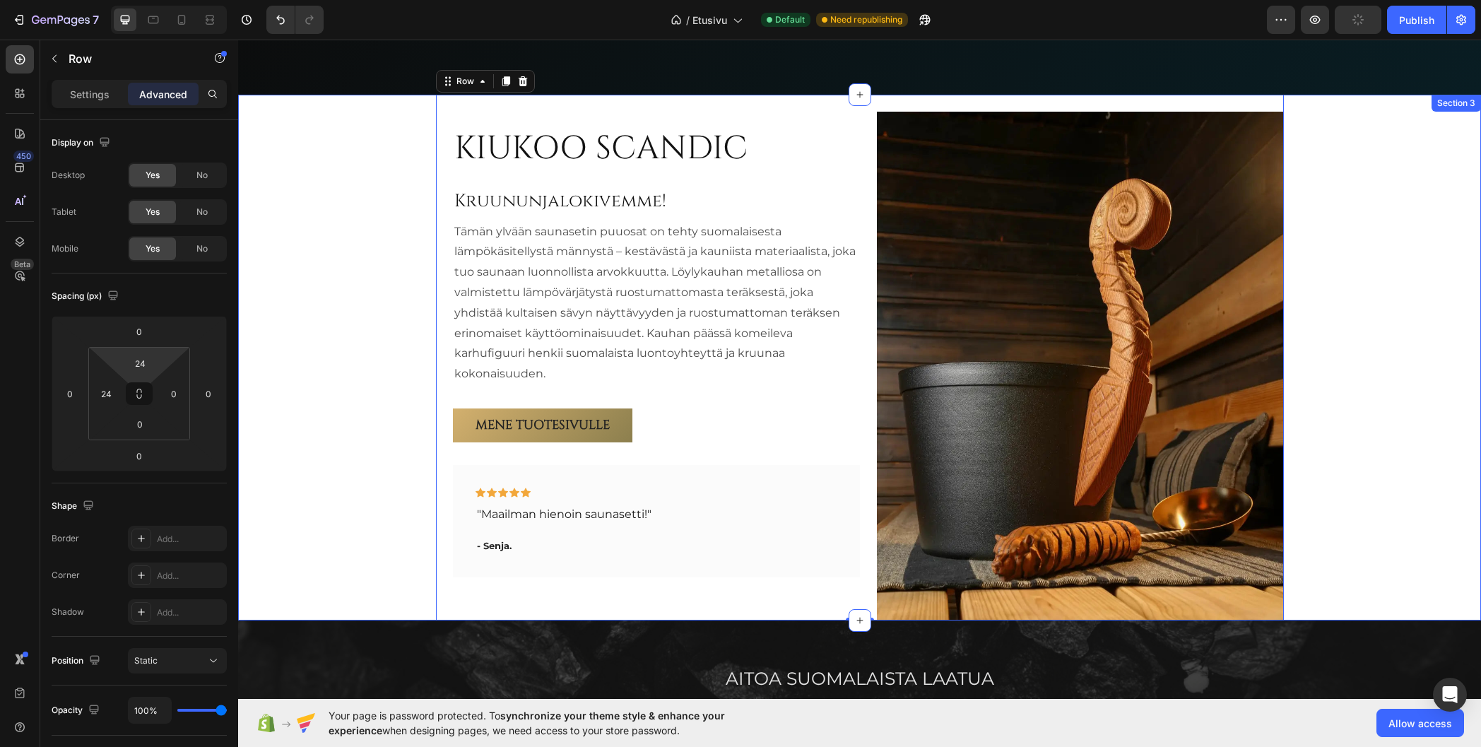
scroll to position [771, 0]
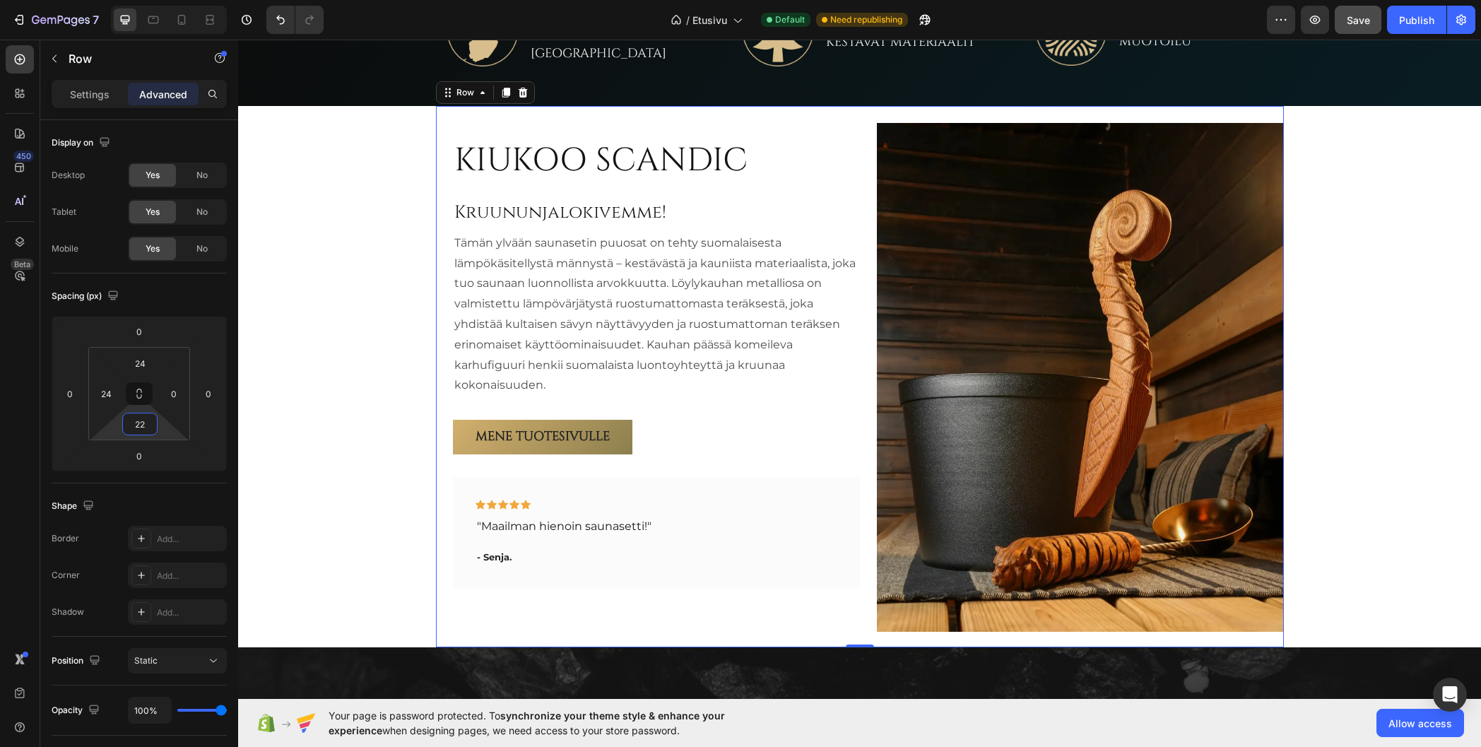
type input "24"
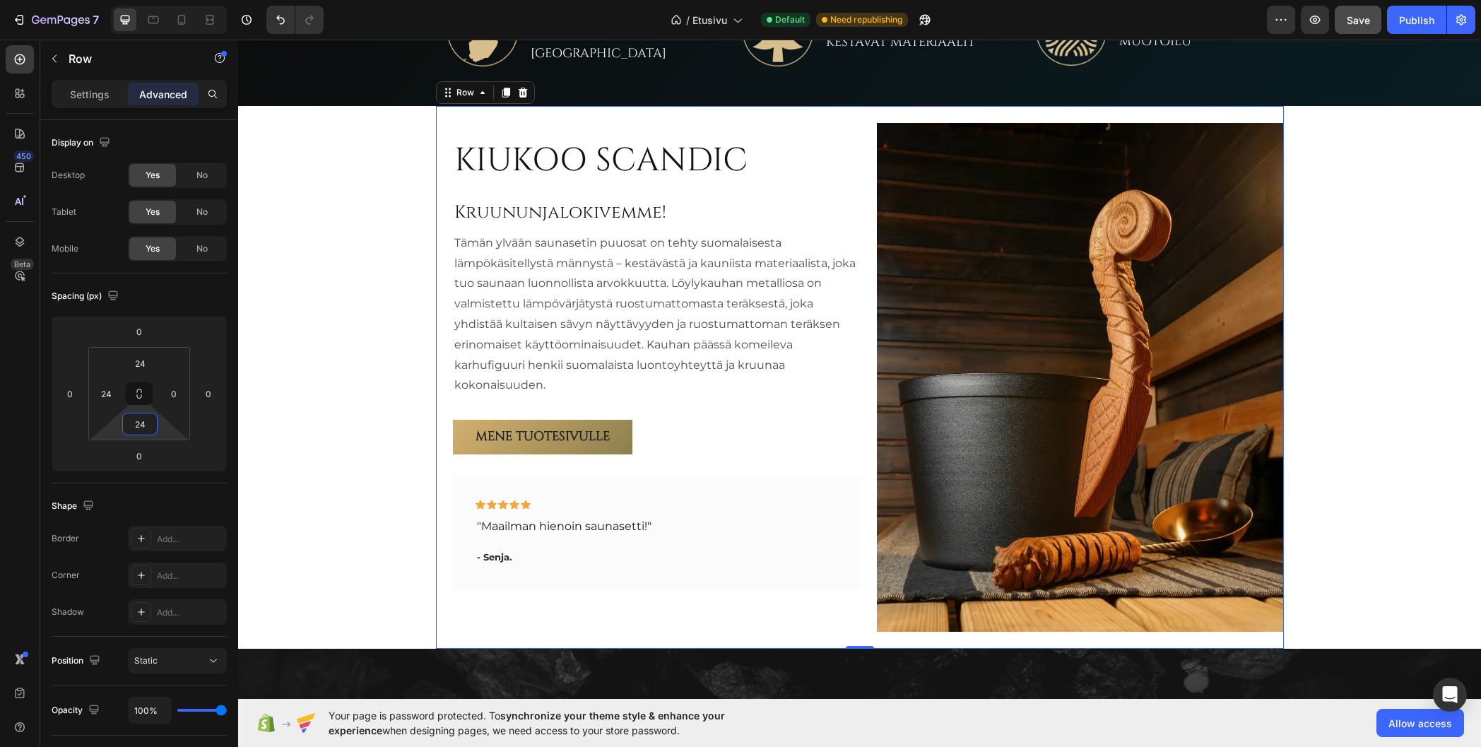
drag, startPoint x: 163, startPoint y: 427, endPoint x: 171, endPoint y: 418, distance: 11.5
click at [171, 0] on html "7 Version history / Etusivu Default Need republishing Preview Save Publish 450 …" at bounding box center [740, 0] width 1481 height 0
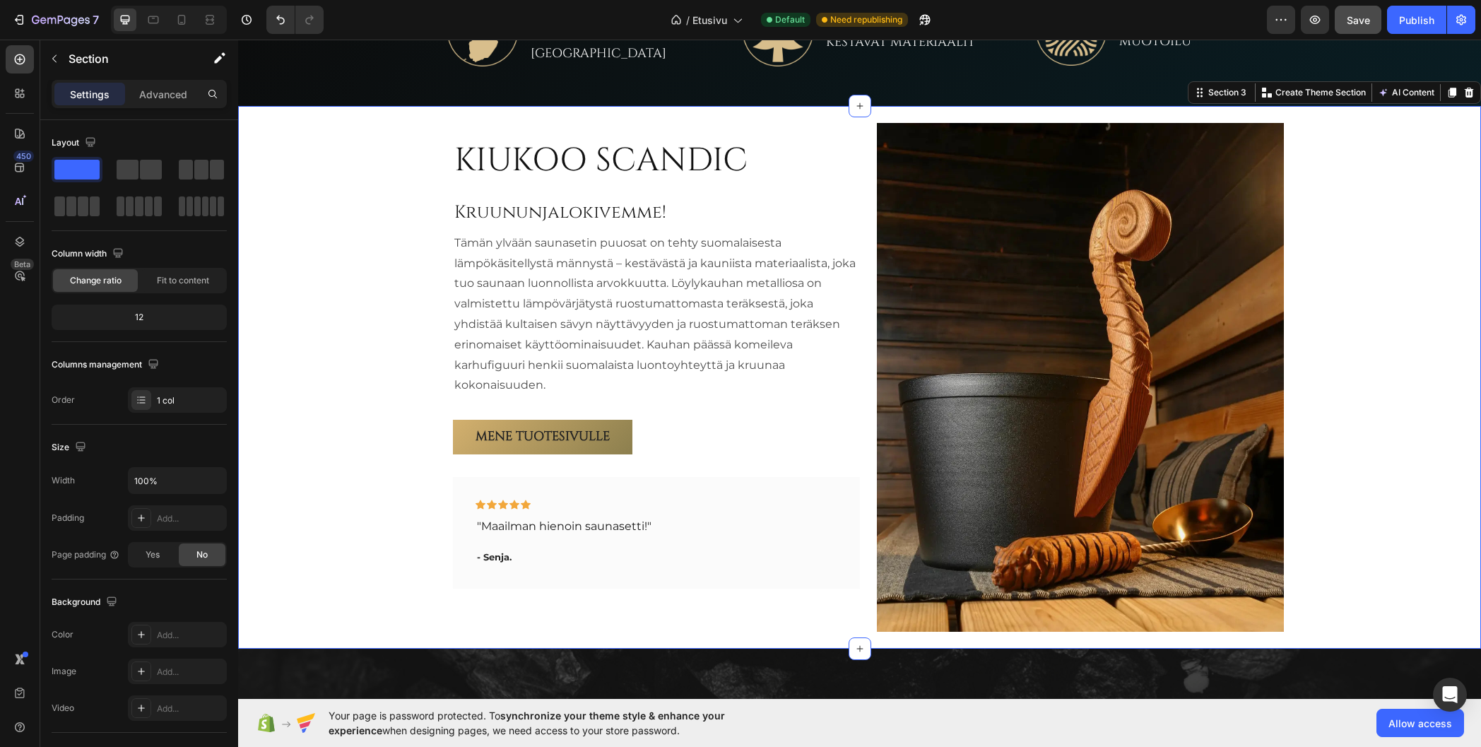
click at [339, 340] on div "KIUKOO SCANDIC Heading Kruununjalokivemme! Heading Tämän ylvään saunasetin puuo…" at bounding box center [859, 377] width 1243 height 543
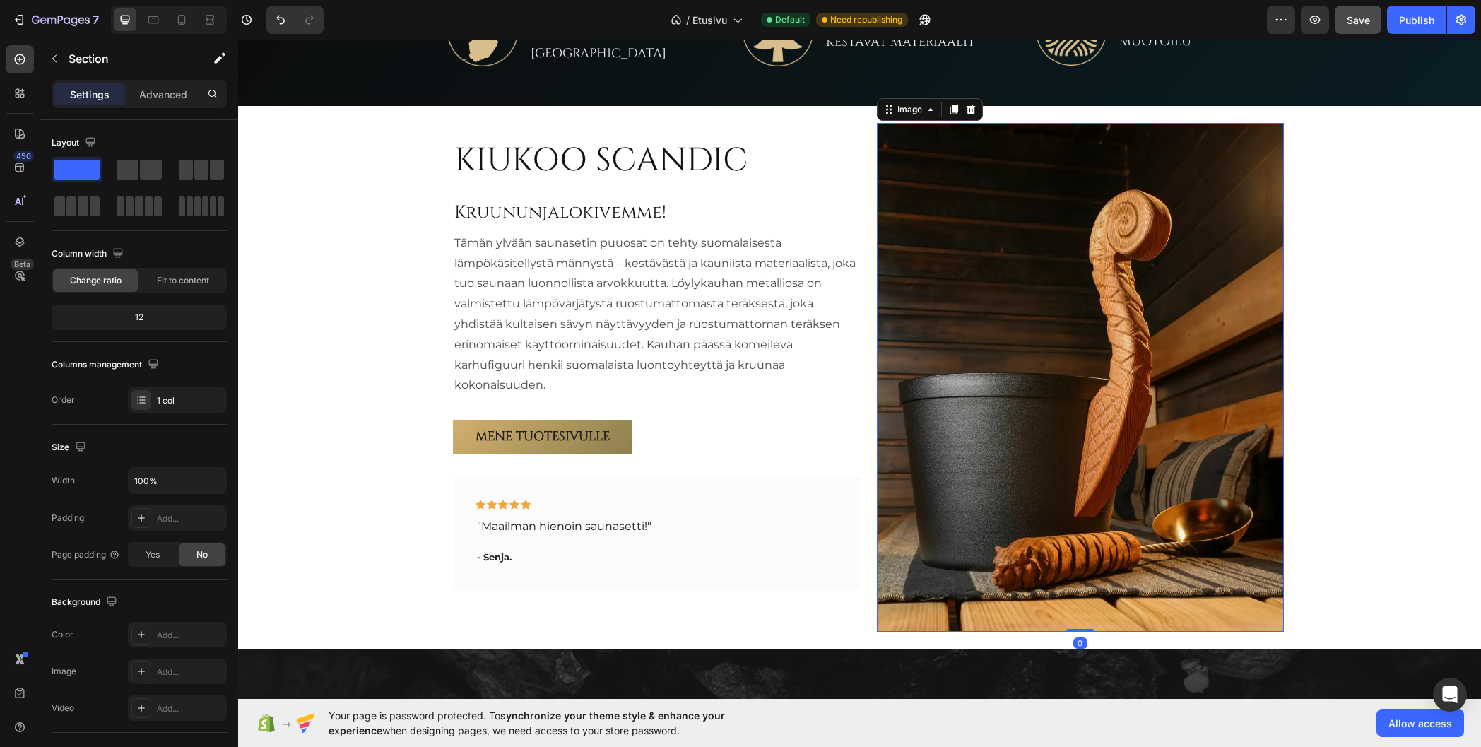
click at [1001, 344] on img at bounding box center [1080, 377] width 407 height 509
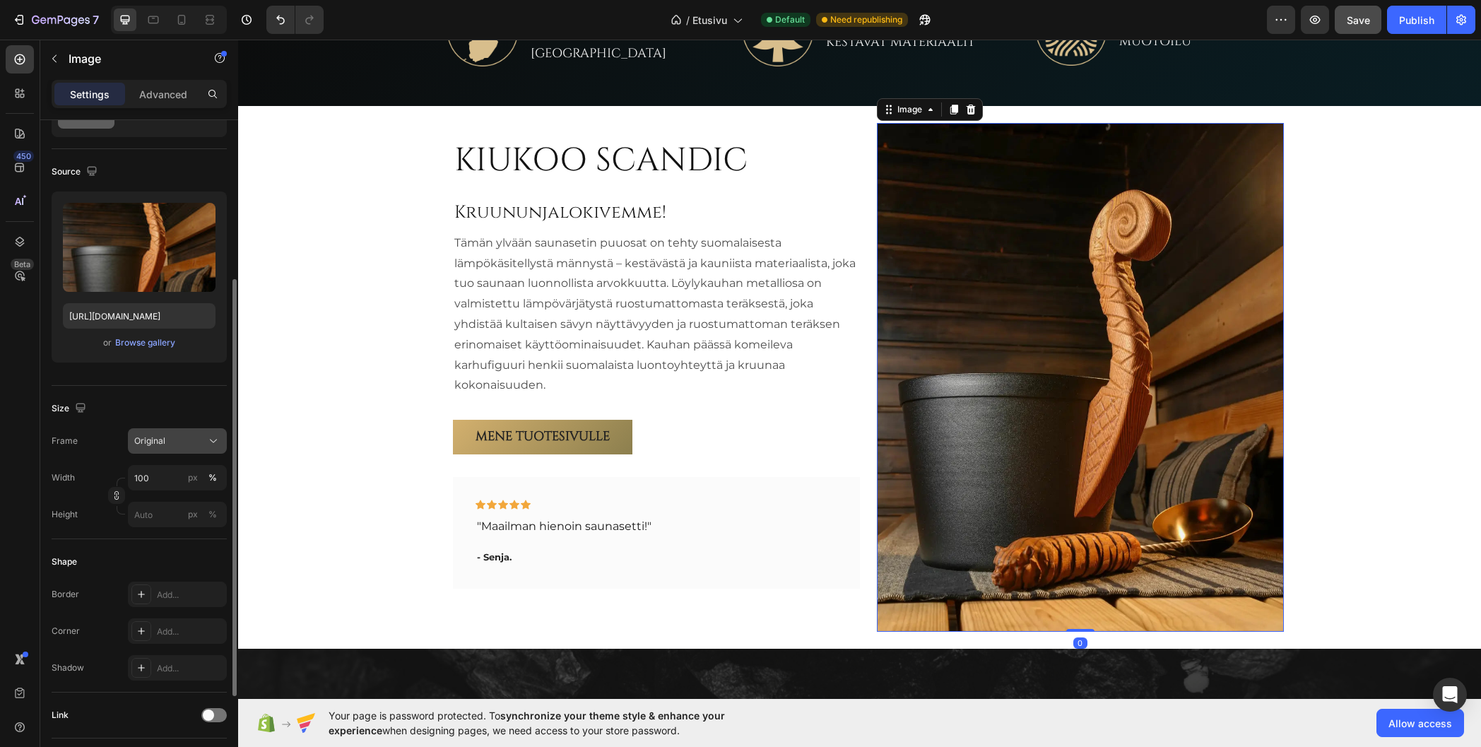
scroll to position [141, 0]
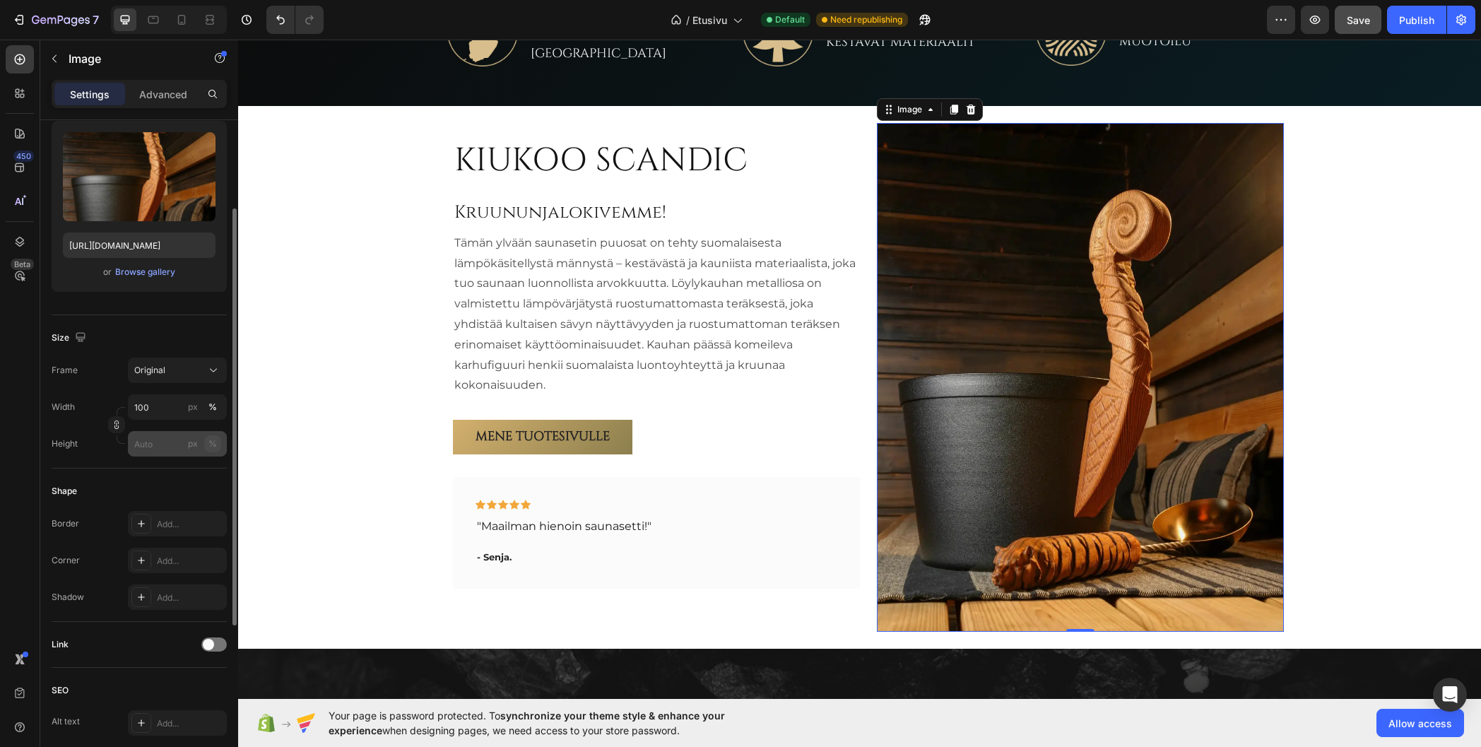
click at [211, 444] on div "%" at bounding box center [212, 443] width 8 height 13
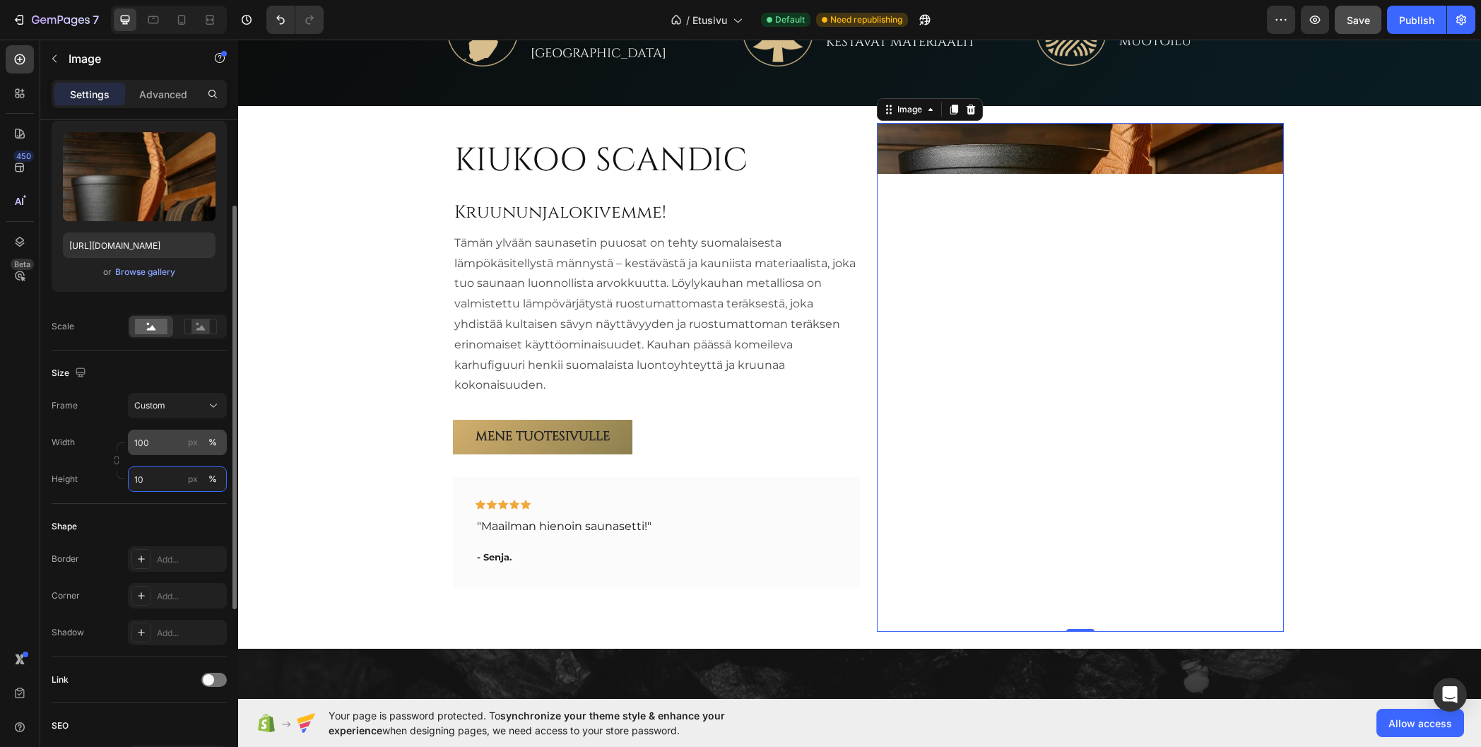
type input "100"
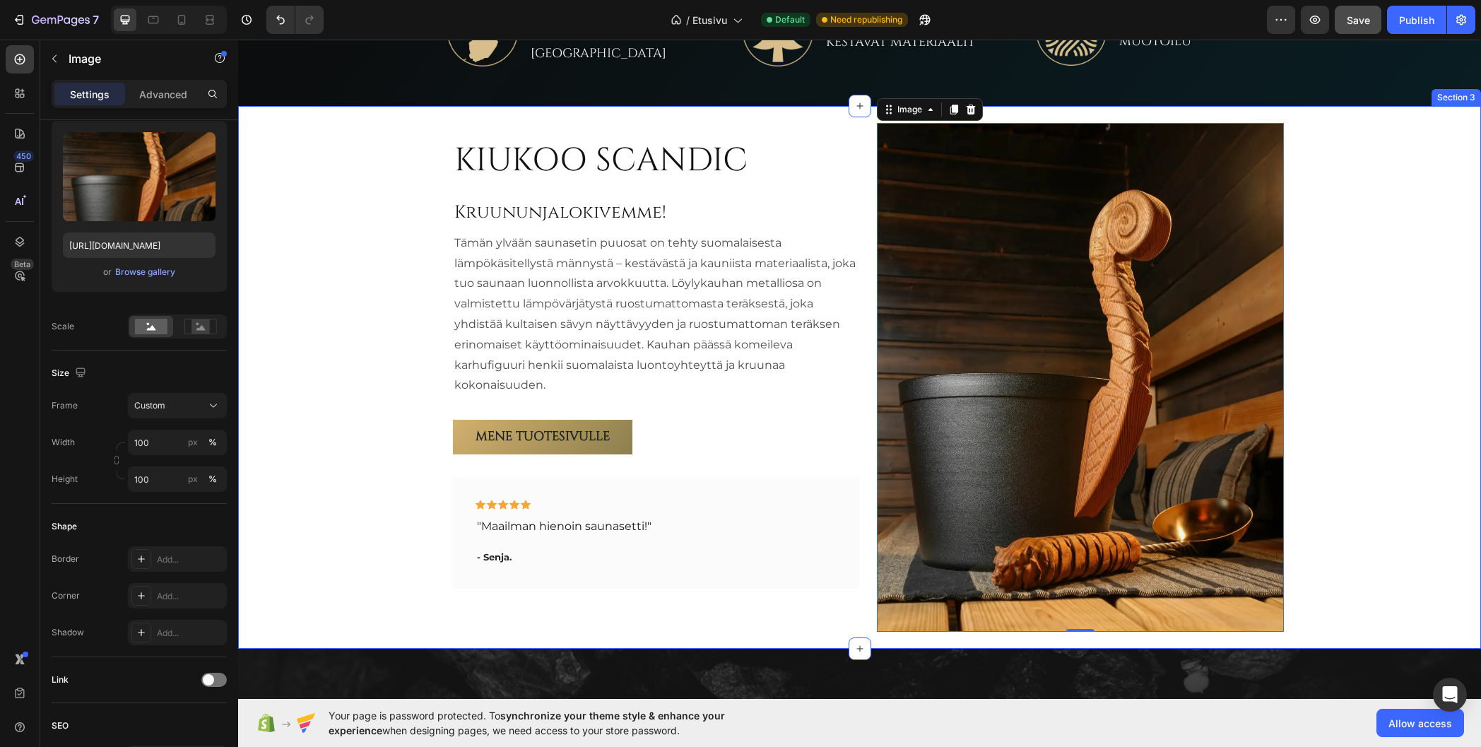
click at [326, 375] on div "KIUKOO SCANDIC Heading Kruununjalokivemme! Heading Tämän ylvään saunasetin puuo…" at bounding box center [859, 377] width 1243 height 543
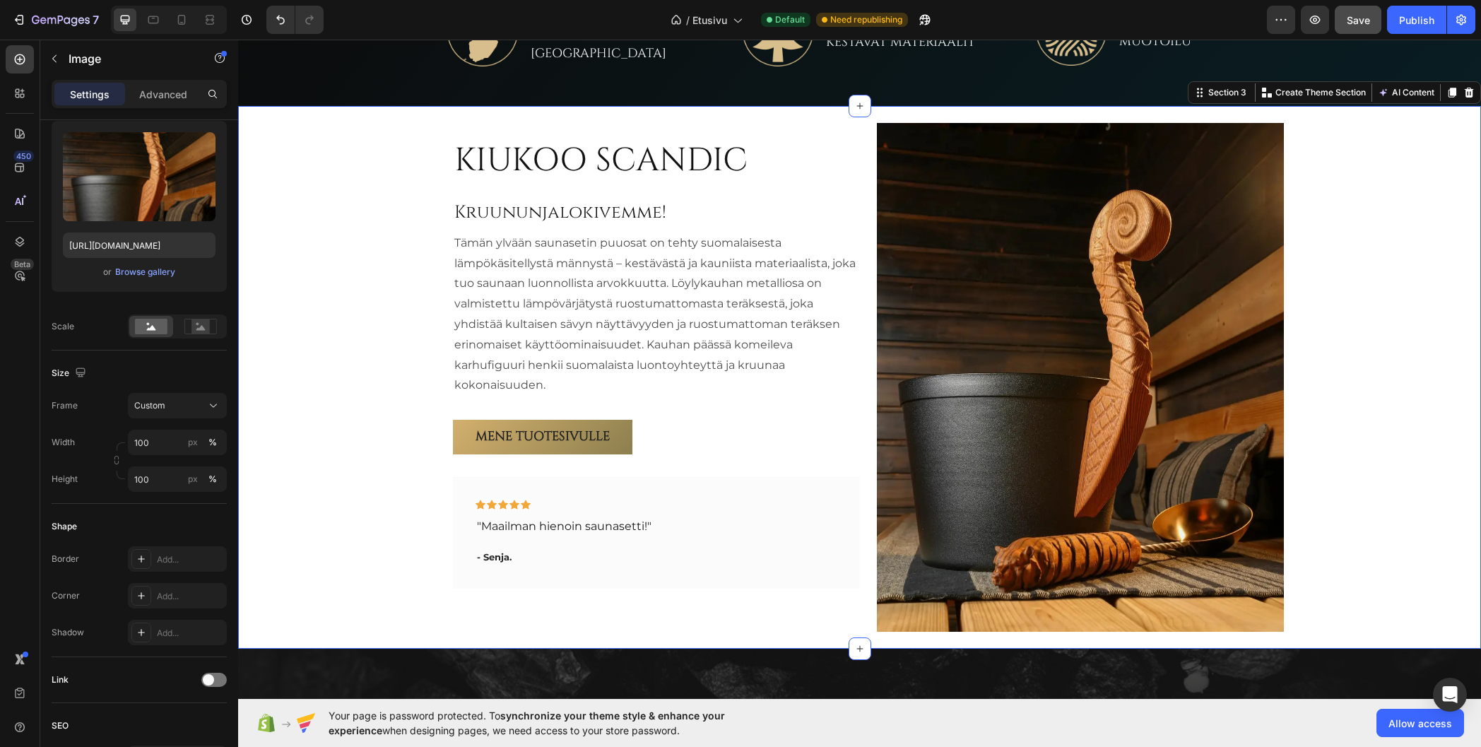
scroll to position [0, 0]
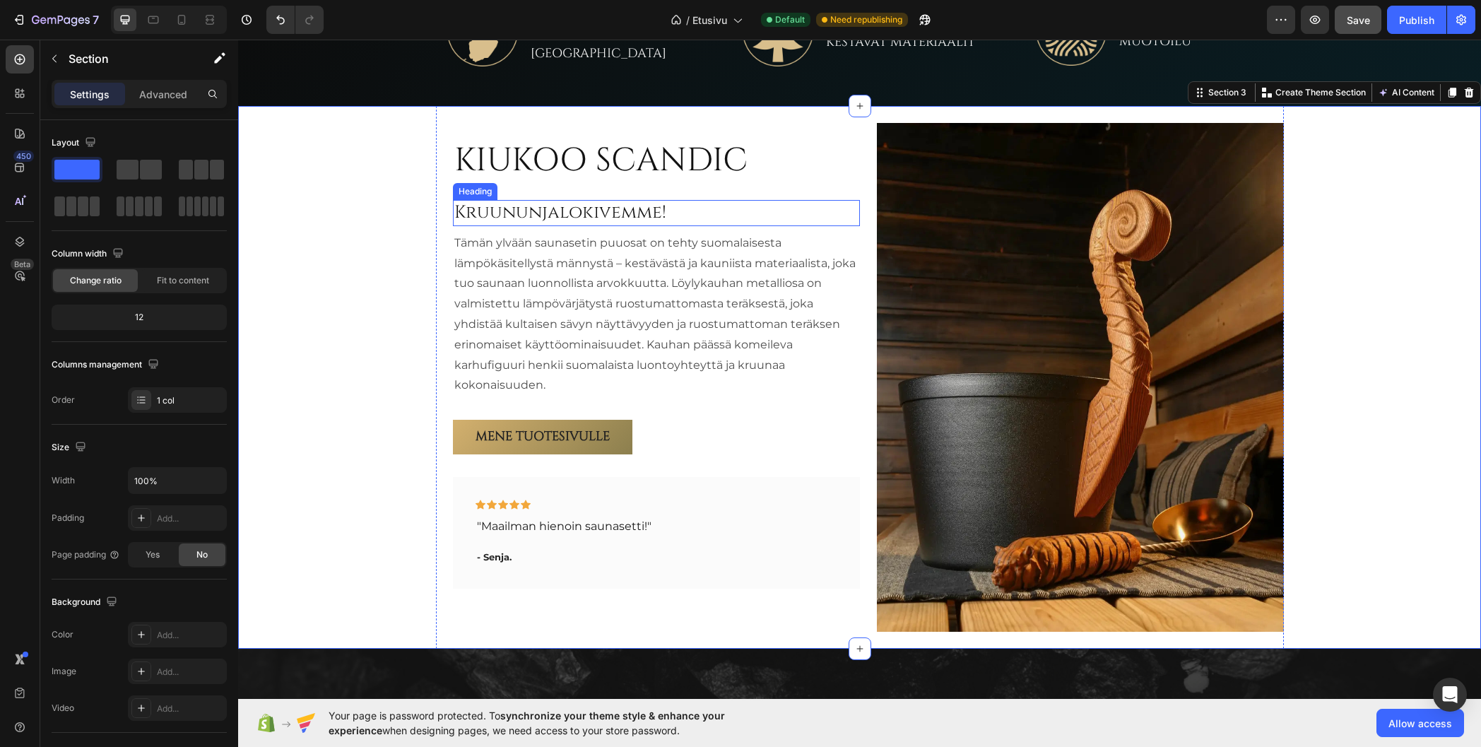
click at [812, 205] on h2 "Kruununjalokivemme!" at bounding box center [656, 213] width 407 height 26
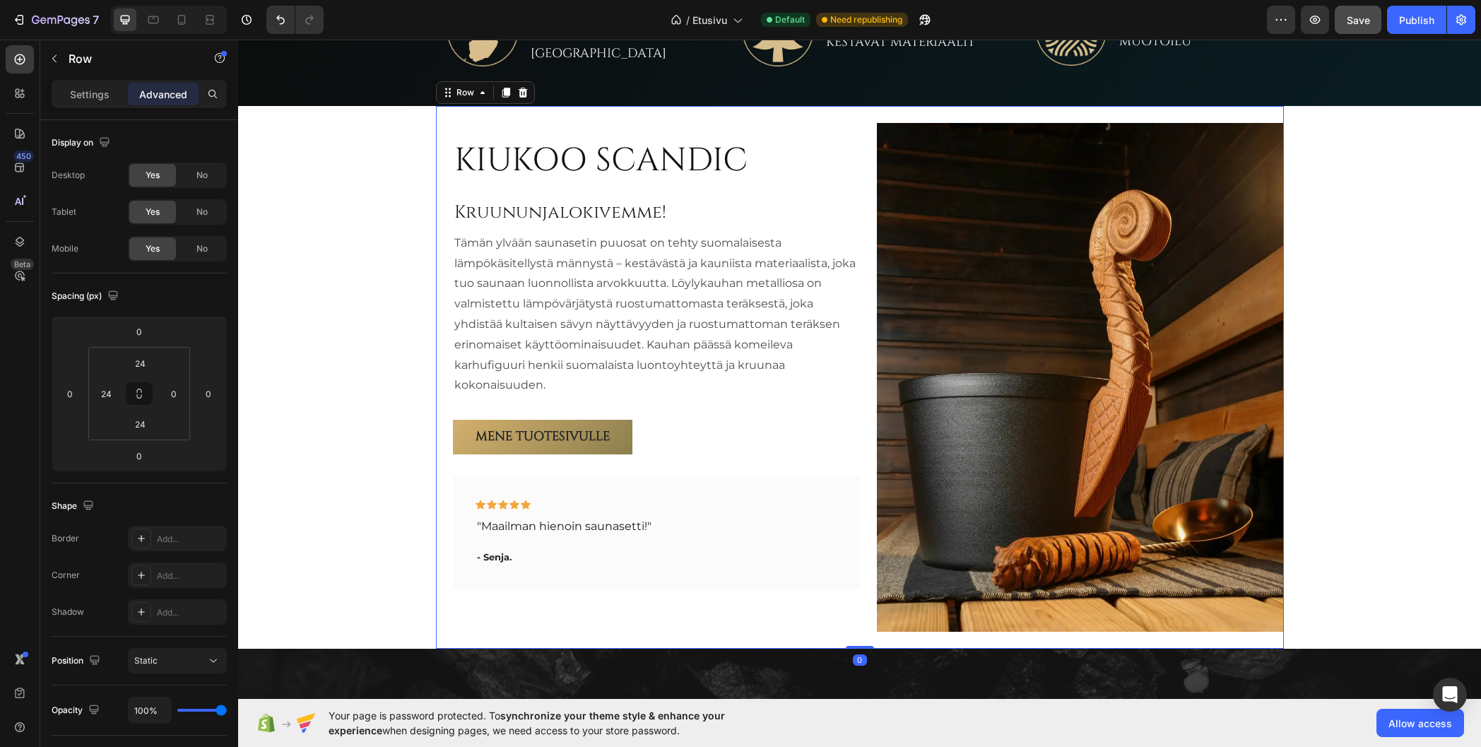
click at [812, 190] on div "KIUKOO SCANDIC Heading Kruununjalokivemme! Heading Tämän ylvään saunasetin puuo…" at bounding box center [656, 377] width 407 height 509
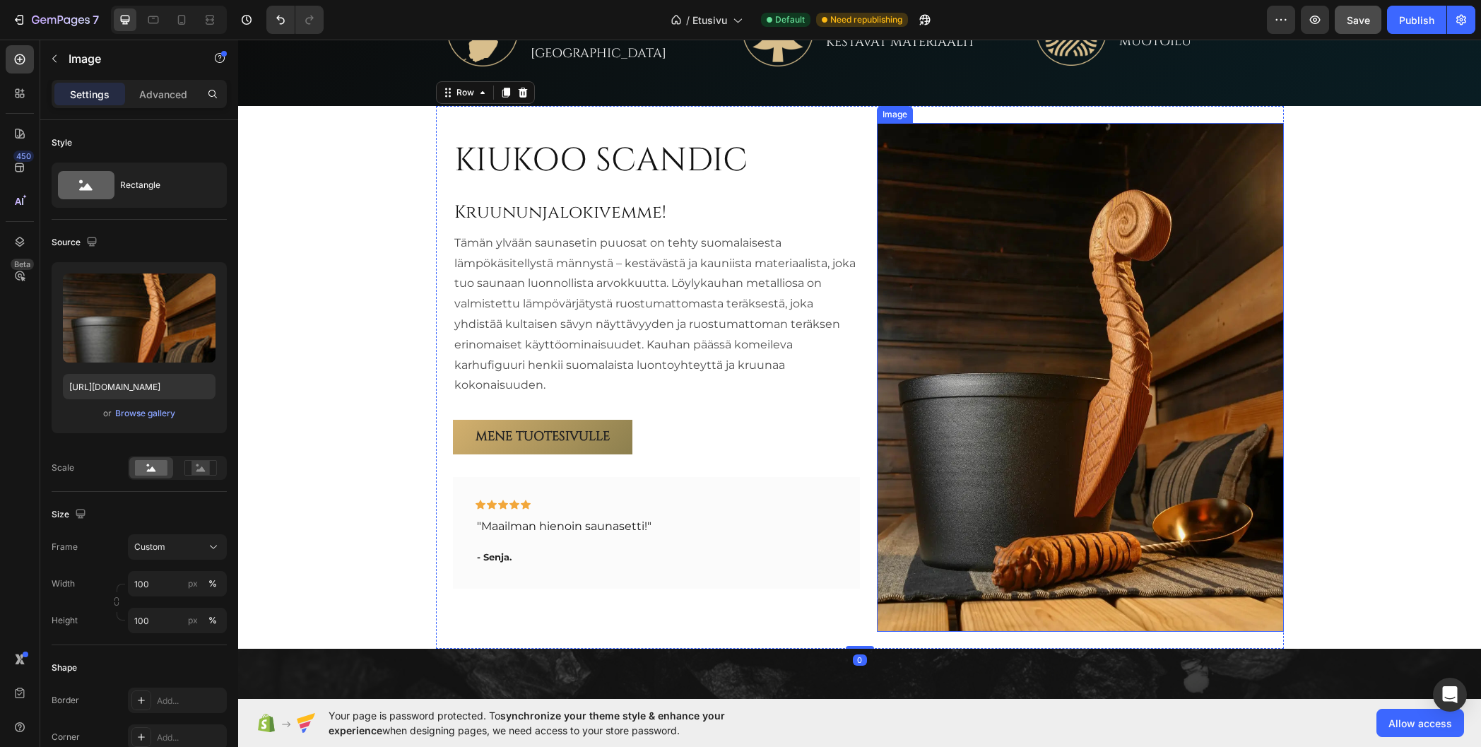
click at [903, 298] on img at bounding box center [1080, 377] width 407 height 509
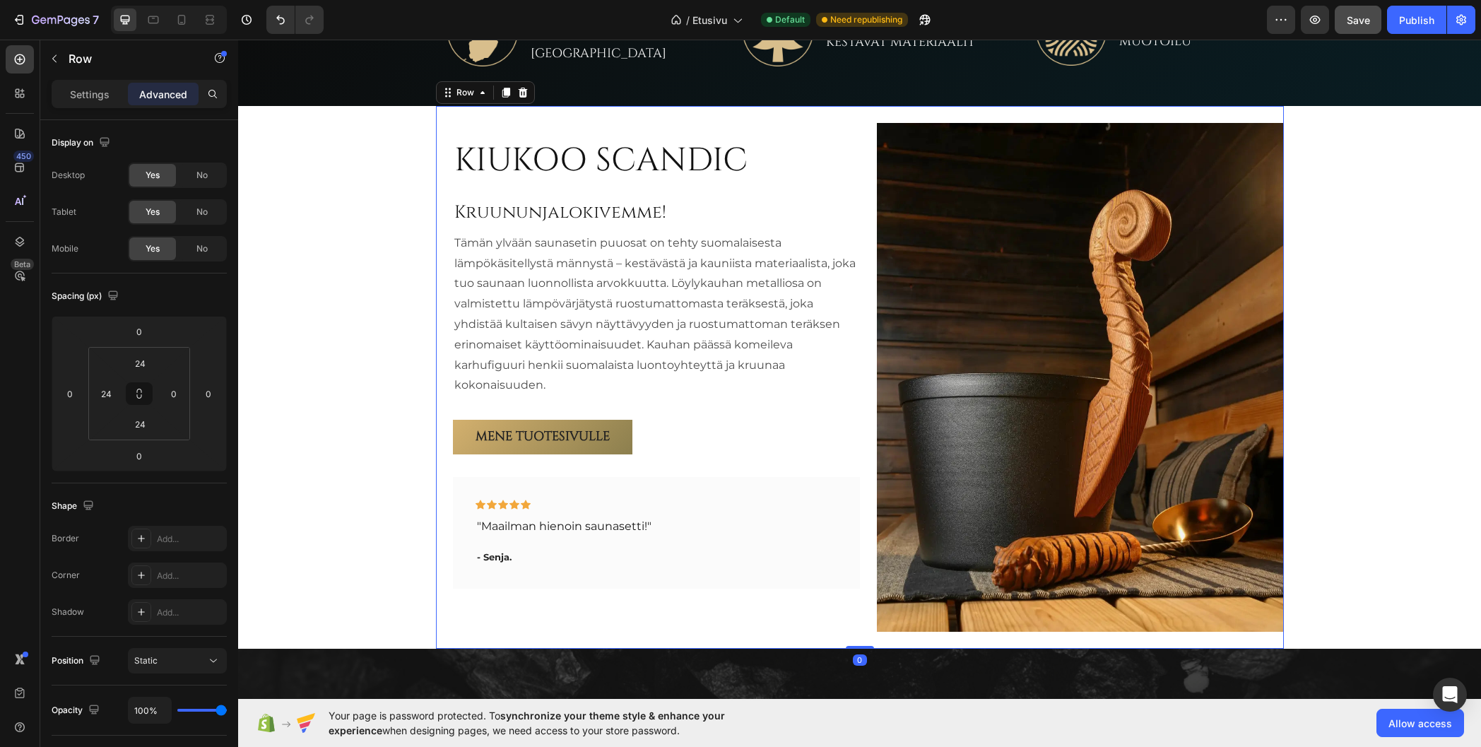
click at [438, 215] on div "KIUKOO SCANDIC Heading Kruununjalokivemme! Heading Tämän ylvään saunasetin puuo…" at bounding box center [860, 377] width 848 height 543
click at [142, 426] on input "24" at bounding box center [140, 423] width 28 height 21
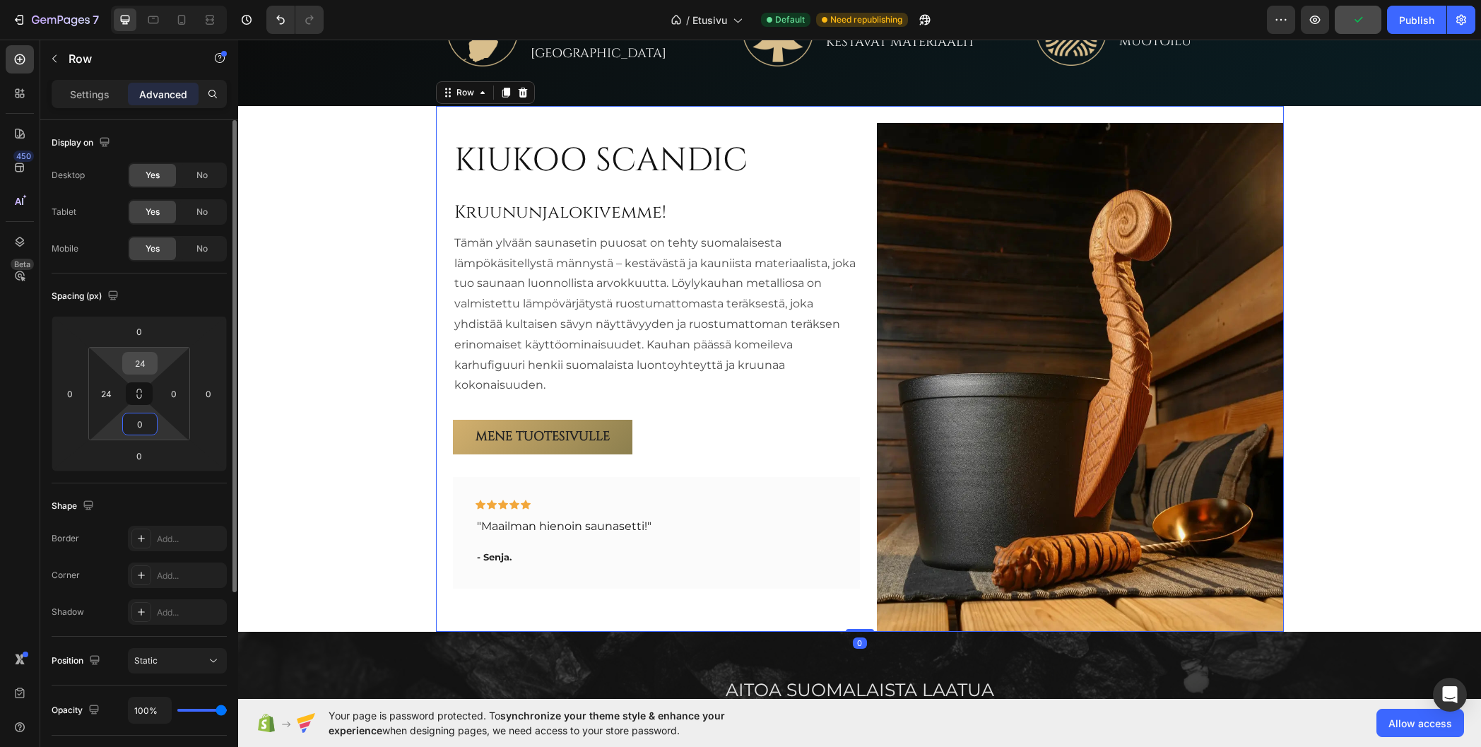
type input "0"
click at [141, 369] on input "24" at bounding box center [140, 363] width 28 height 21
type input "0"
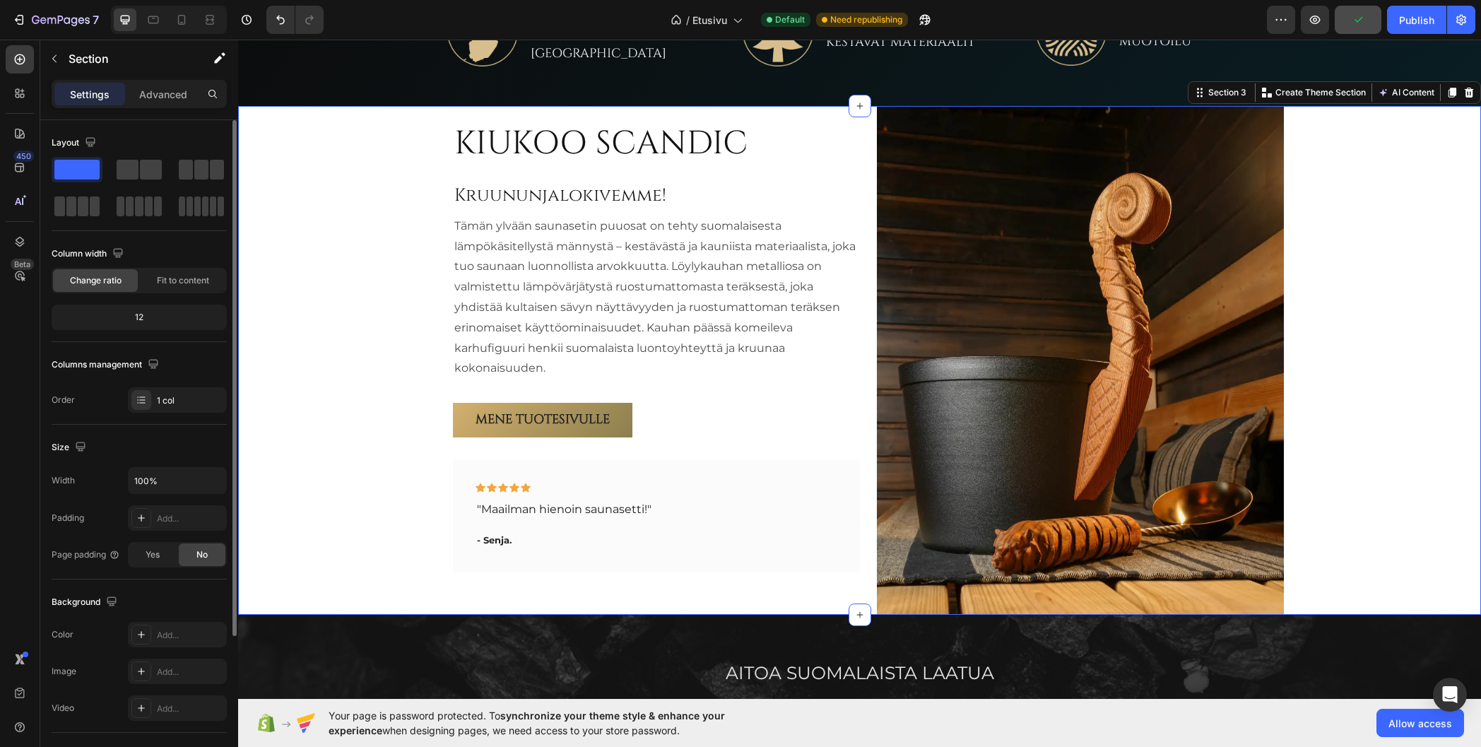
click at [310, 260] on div "KIUKOO SCANDIC Heading Kruununjalokivemme! Heading Tämän ylvään saunasetin puuo…" at bounding box center [859, 360] width 1243 height 509
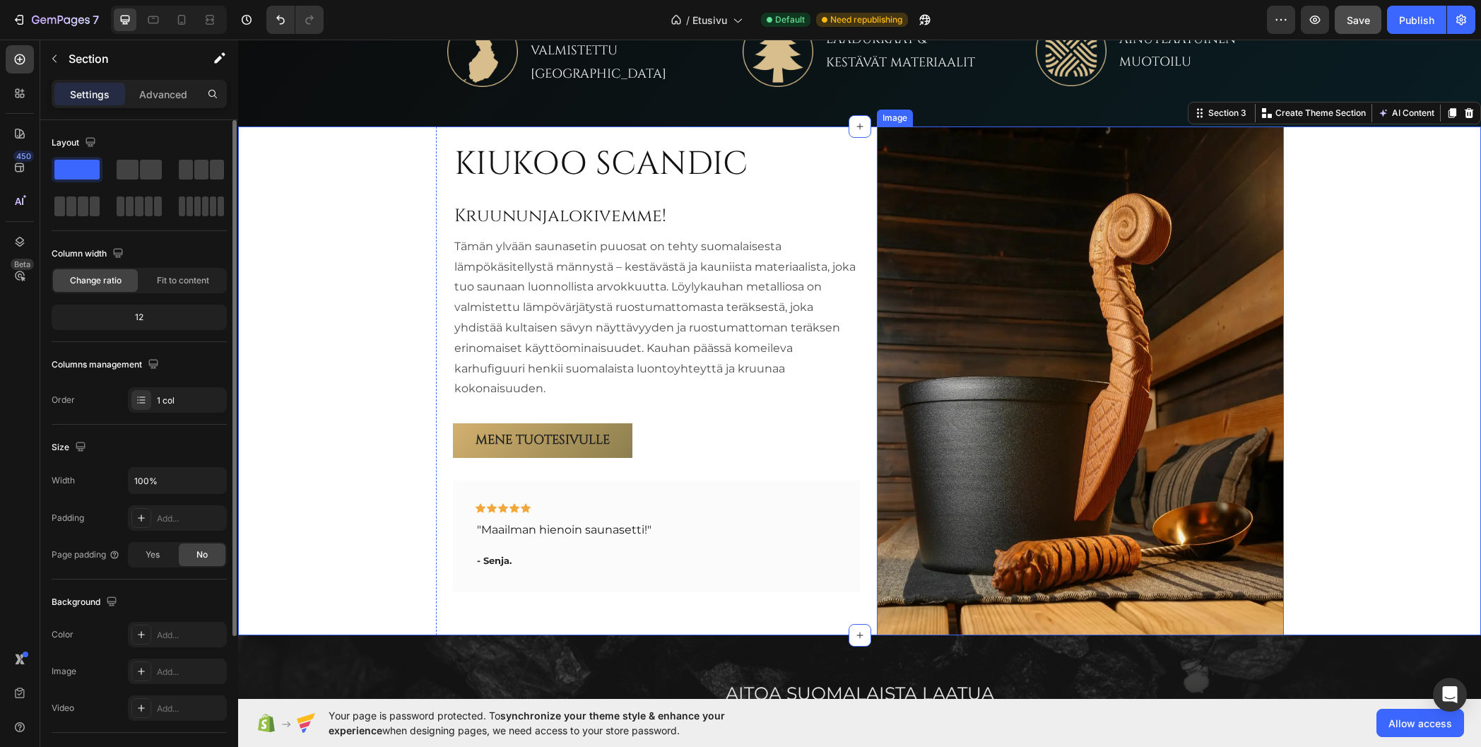
scroll to position [754, 0]
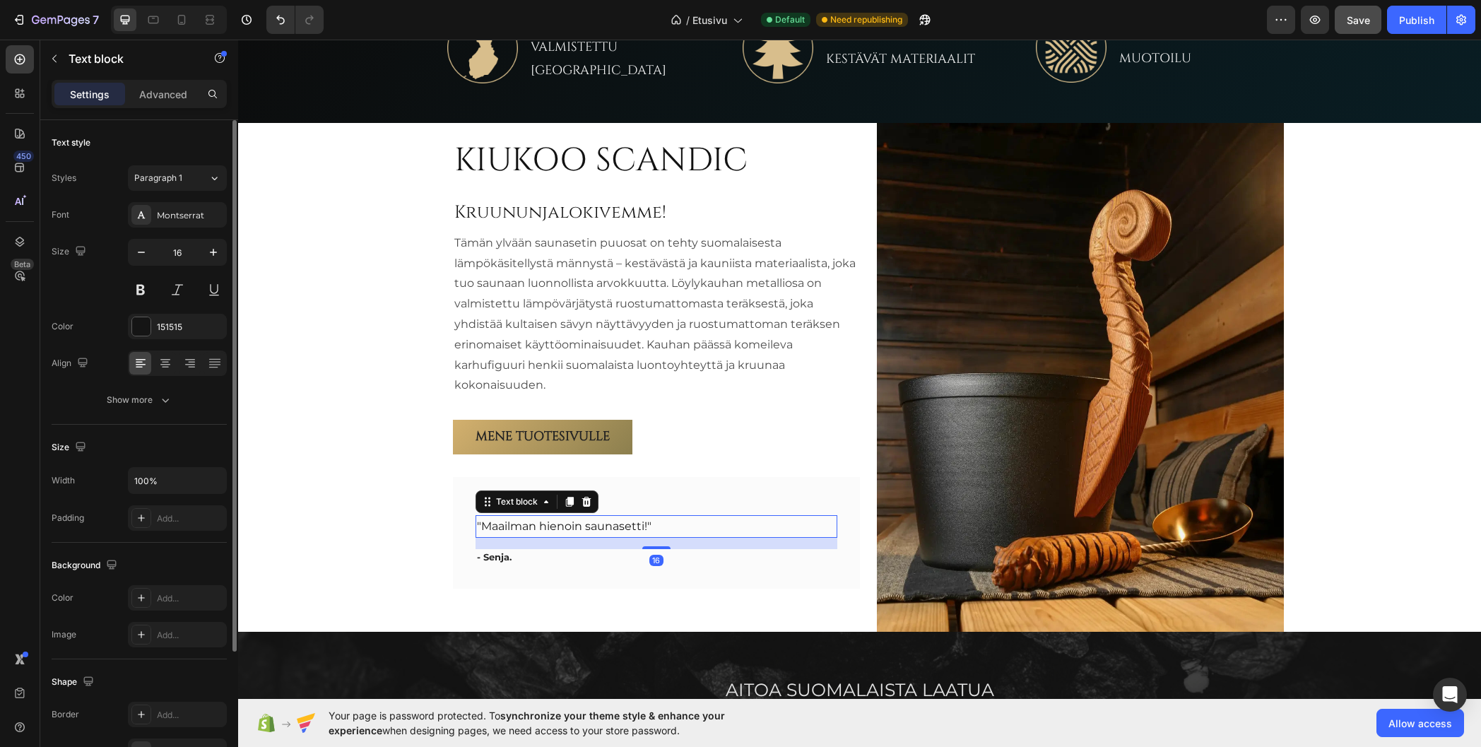
click at [556, 532] on p ""Maailman hienoin saunasetti!"" at bounding box center [656, 527] width 359 height 20
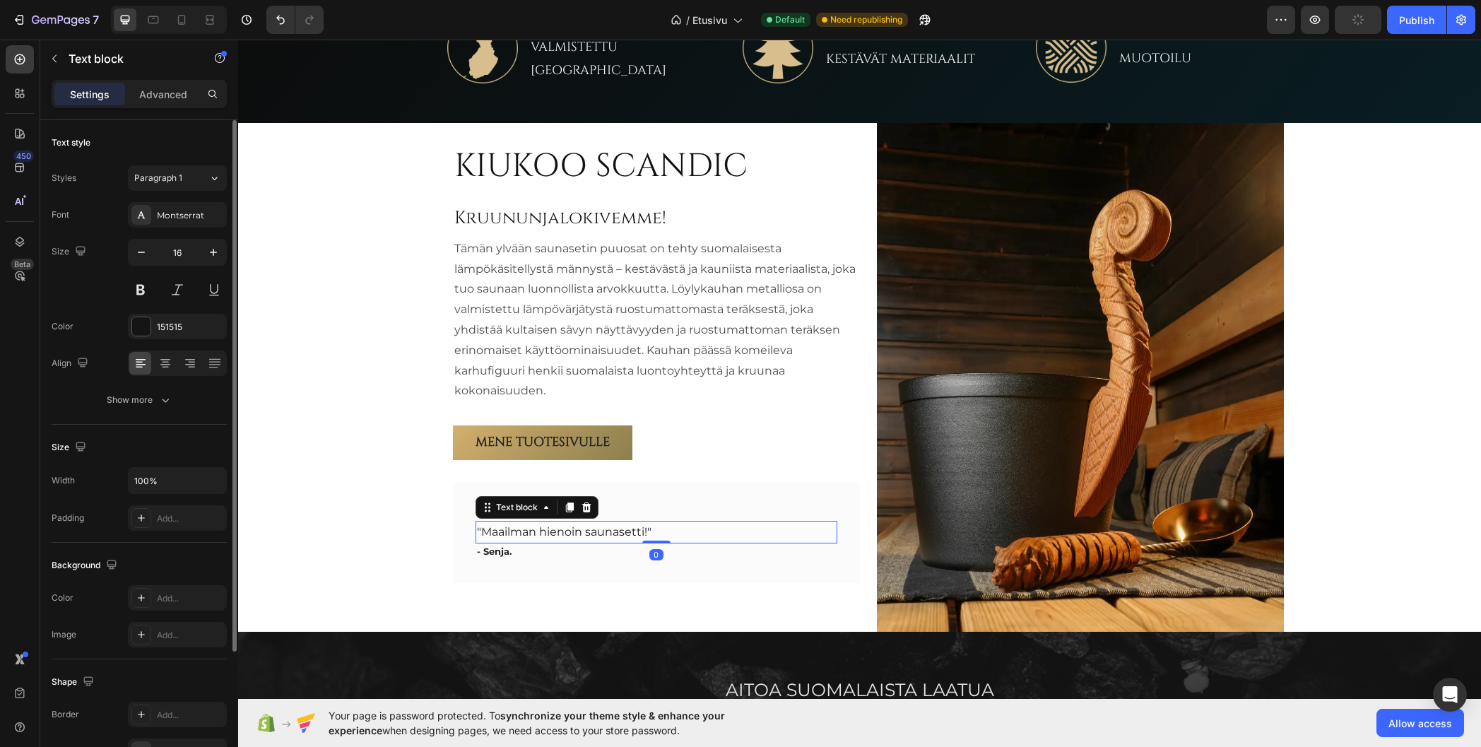
drag, startPoint x: 658, startPoint y: 548, endPoint x: 670, endPoint y: 533, distance: 19.1
click at [670, 533] on div ""Maailman hienoin saunasetti!" Text block 0" at bounding box center [657, 532] width 362 height 23
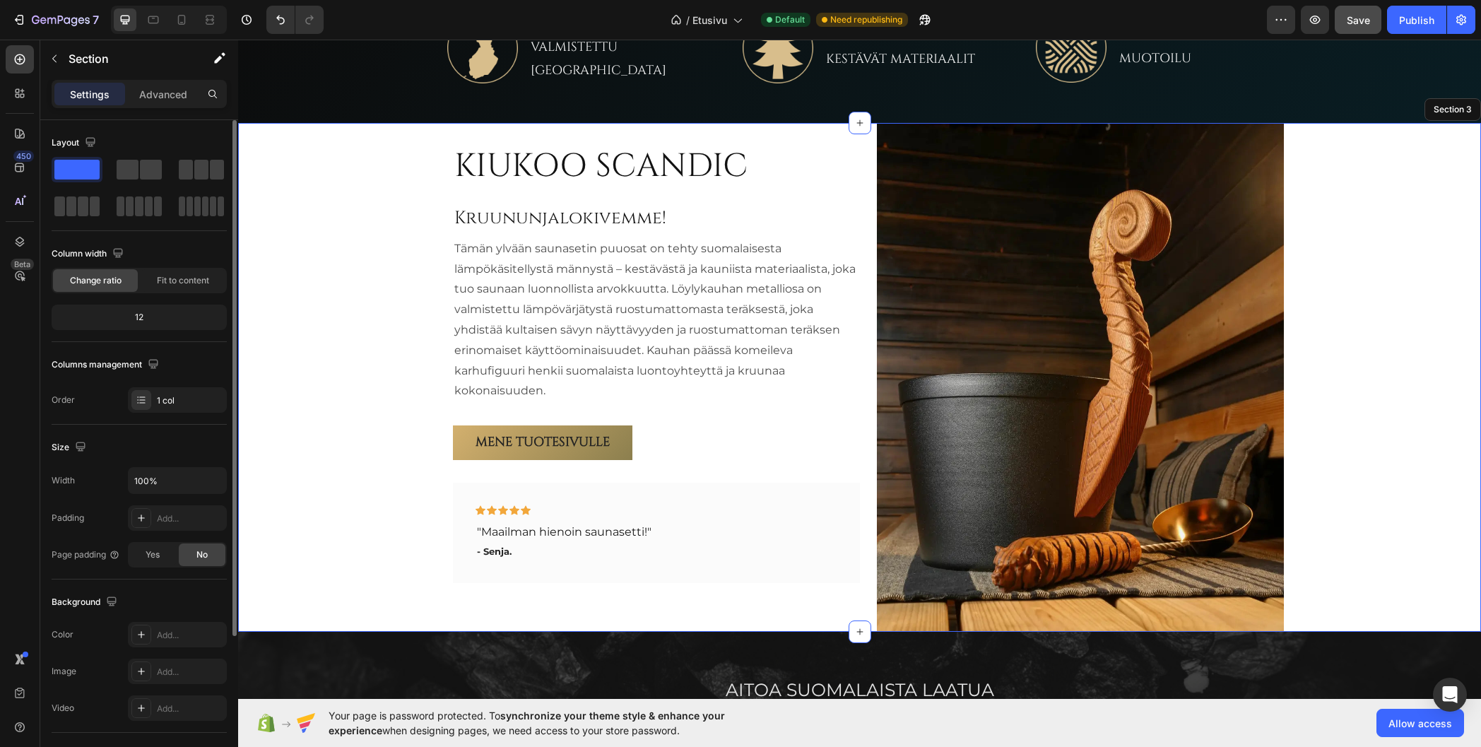
click at [394, 478] on div "KIUKOO SCANDIC Heading Kruununjalokivemme! Heading Tämän ylvään saunasetin puuo…" at bounding box center [859, 377] width 1243 height 509
click at [557, 572] on div "Icon Icon Icon Icon Icon Row "Maailman hienoin saunasetti!" Text block - Senja.…" at bounding box center [656, 533] width 407 height 100
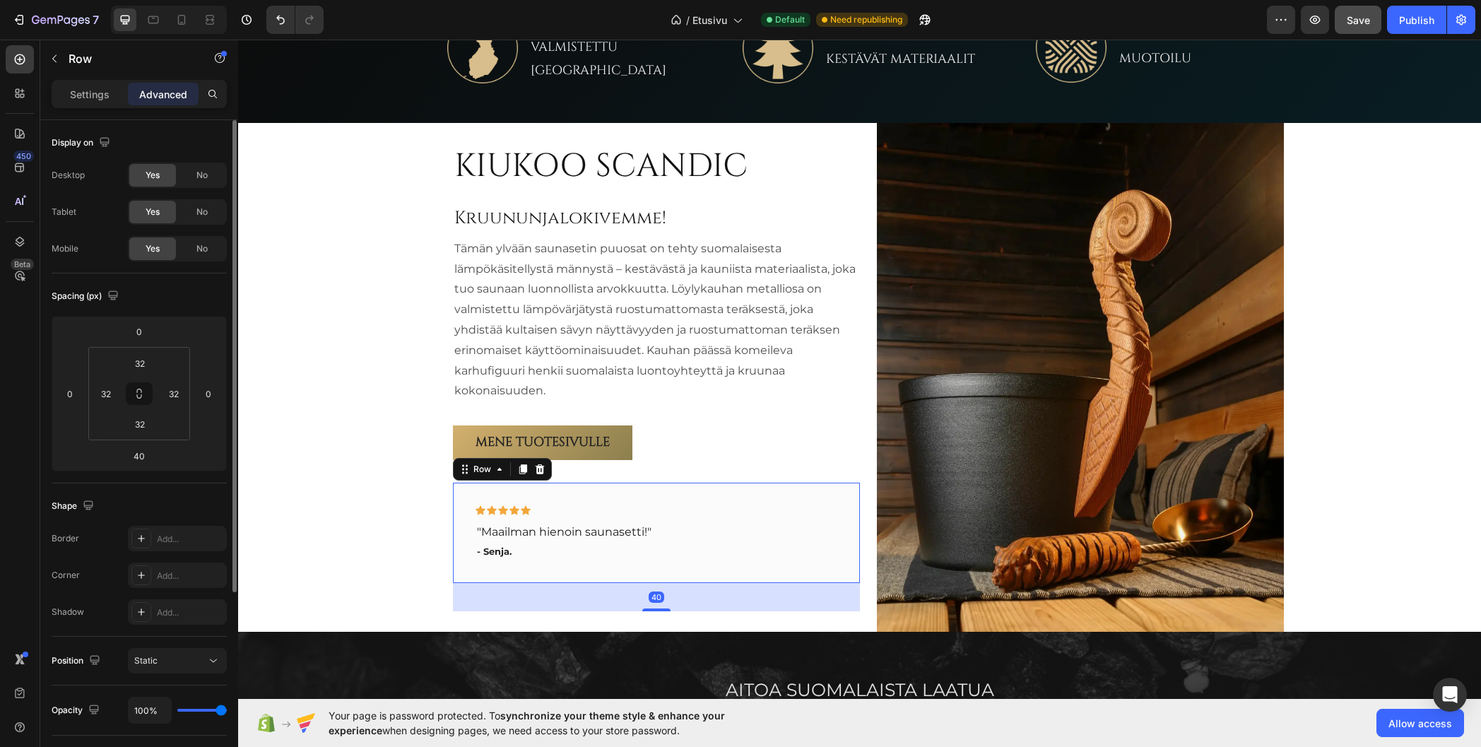
click at [163, 89] on p "Advanced" at bounding box center [163, 94] width 48 height 15
click at [139, 367] on input "32" at bounding box center [140, 363] width 28 height 21
type input "24"
click at [175, 398] on input "32" at bounding box center [173, 393] width 21 height 21
type input "24"
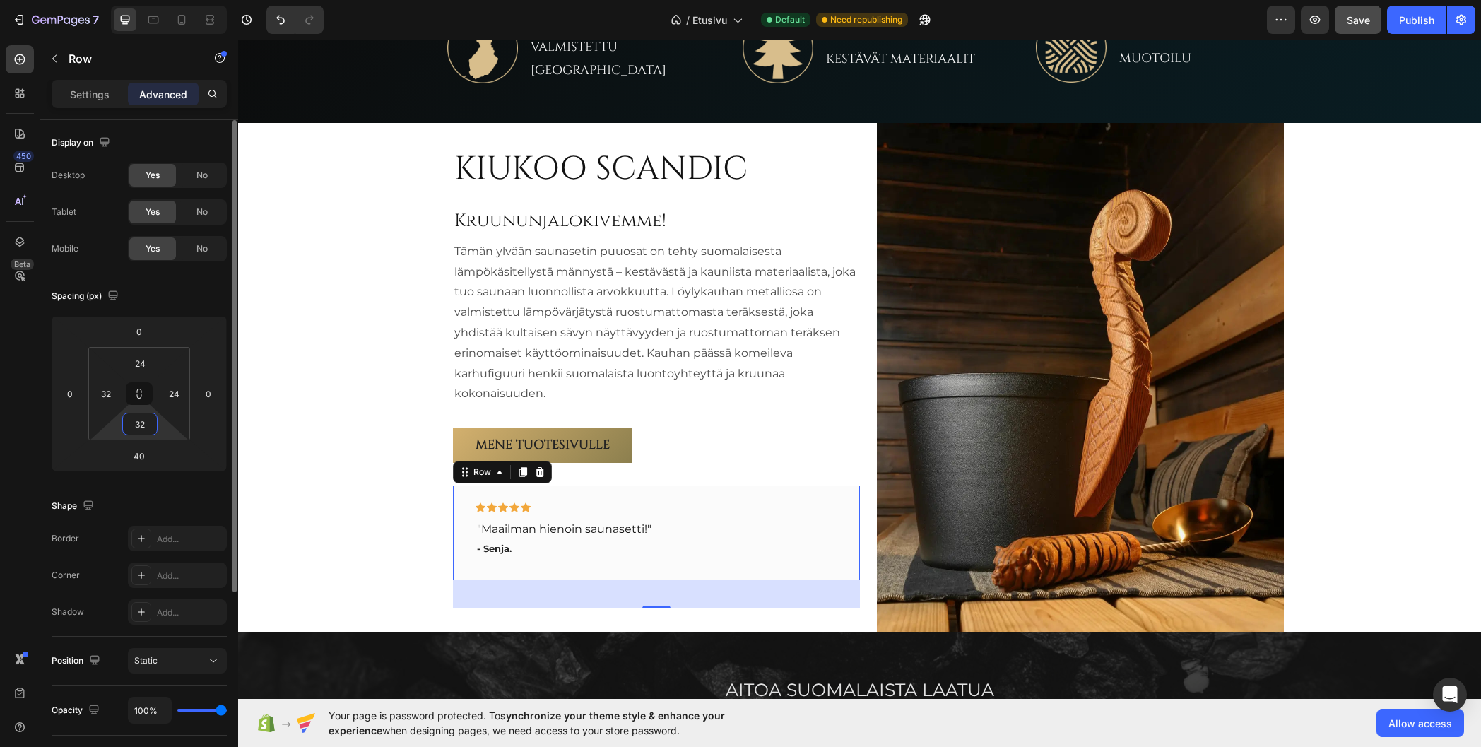
click at [139, 420] on input "32" at bounding box center [140, 423] width 28 height 21
type input "24"
click at [104, 391] on input "32" at bounding box center [105, 393] width 21 height 21
type input "24"
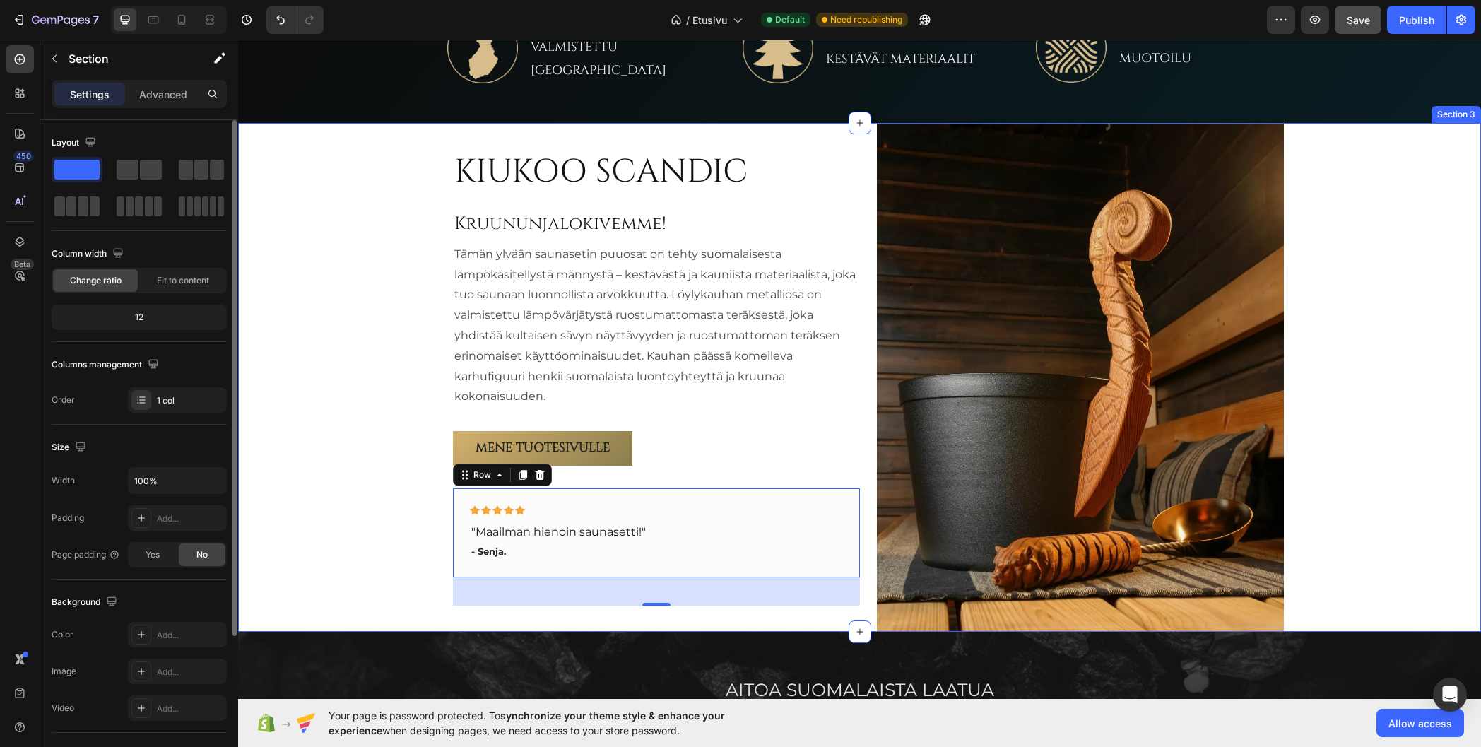
click at [336, 401] on div "KIUKOO SCANDIC Heading Kruununjalokivemme! Heading Tämän ylvään saunasetin puuo…" at bounding box center [859, 377] width 1243 height 509
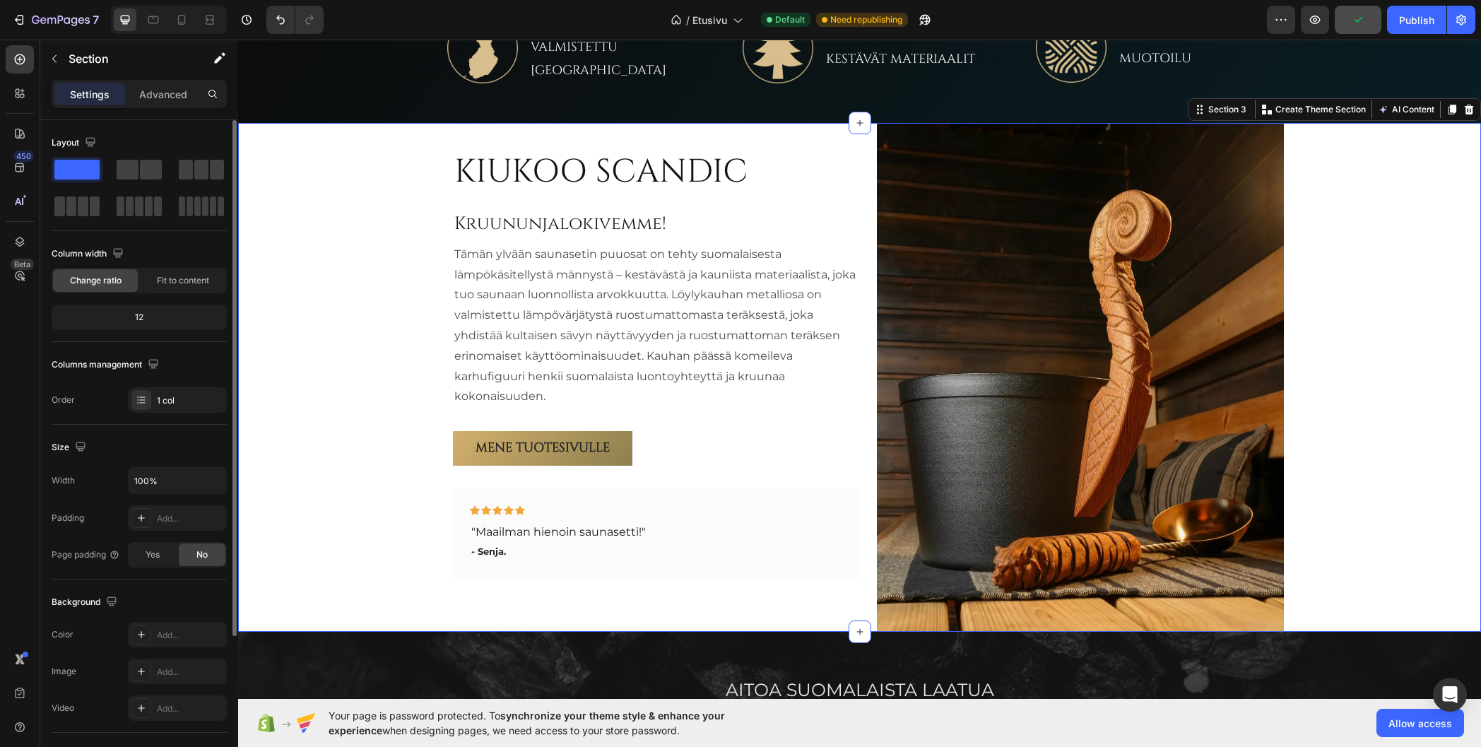
click at [313, 362] on div "KIUKOO SCANDIC Heading Kruununjalokivemme! Heading Tämän ylvään saunasetin puuo…" at bounding box center [859, 377] width 1243 height 509
click at [151, 19] on icon at bounding box center [153, 20] width 14 height 14
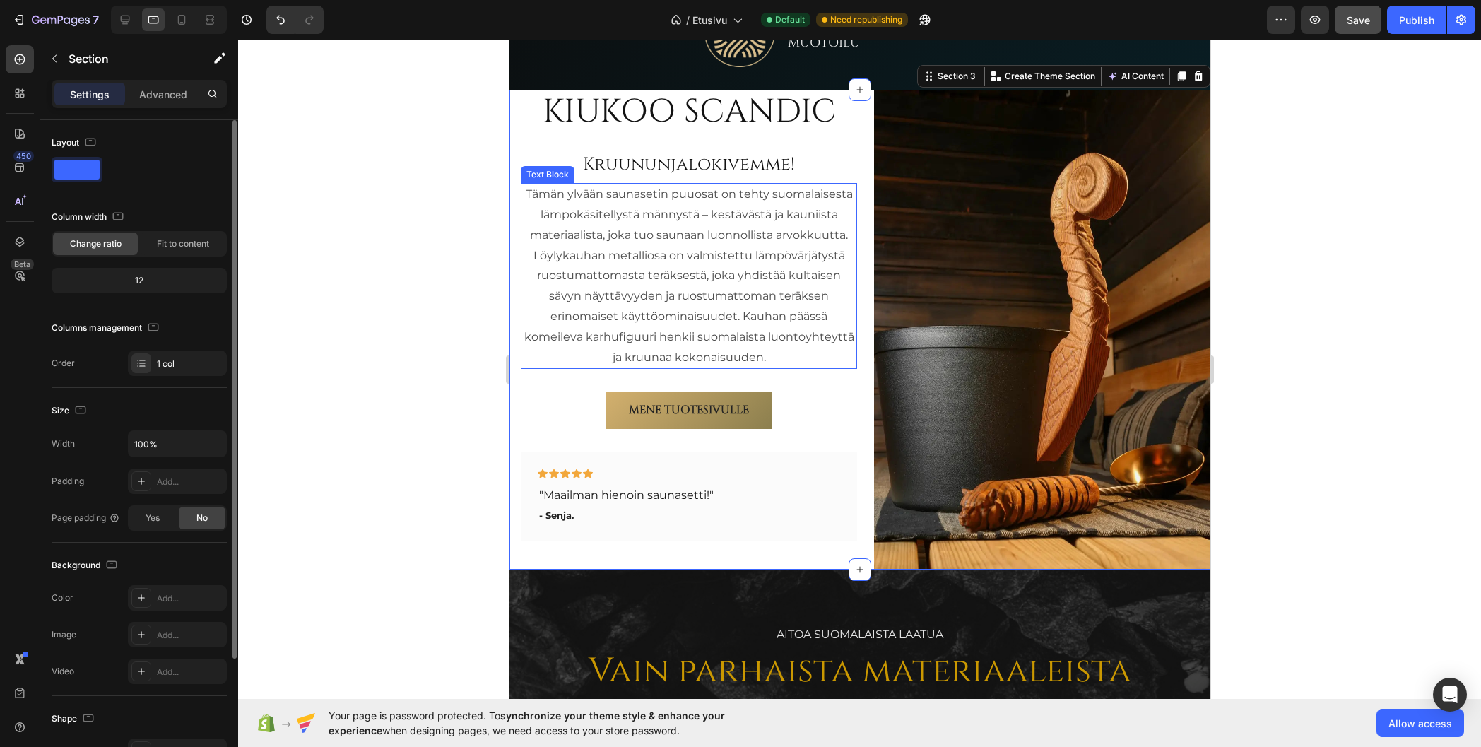
scroll to position [940, 0]
click at [127, 18] on icon at bounding box center [125, 20] width 14 height 14
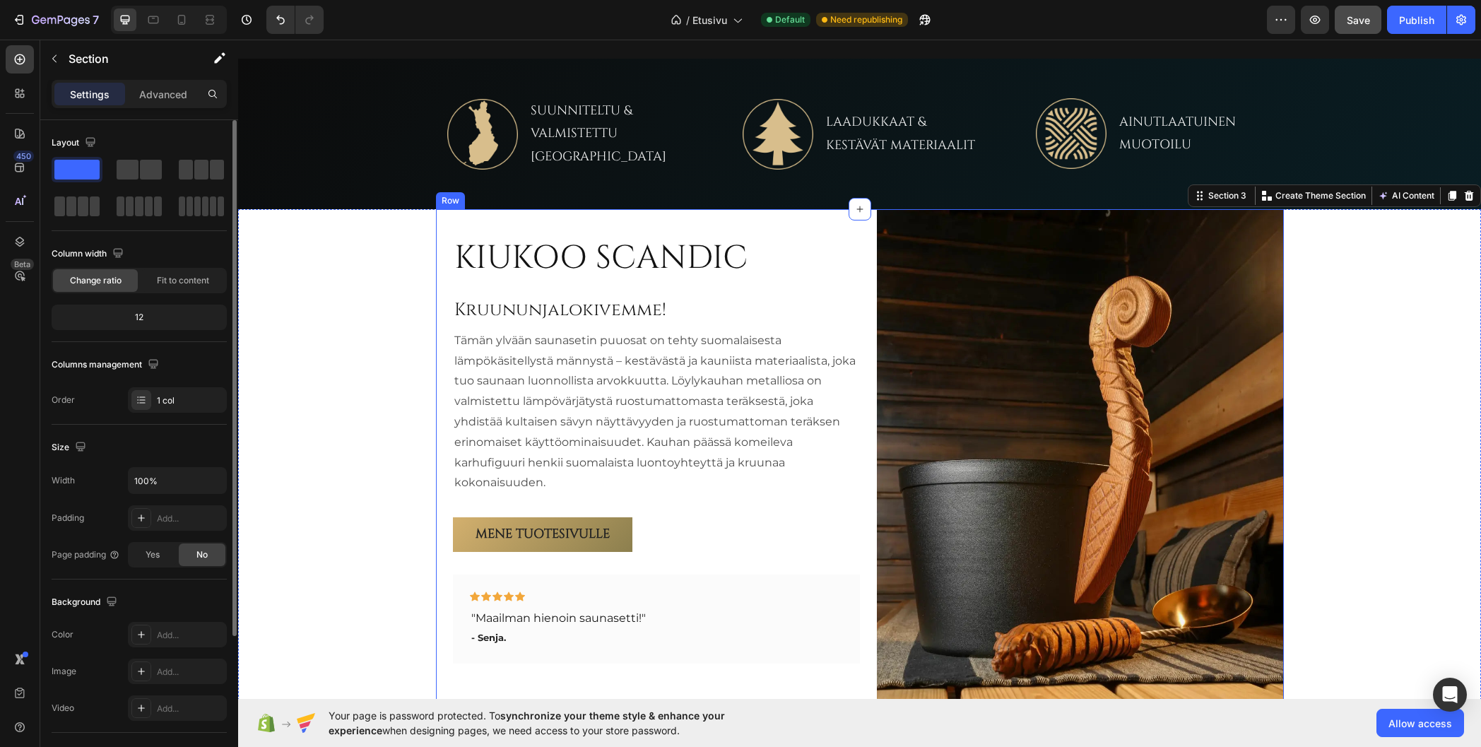
scroll to position [651, 0]
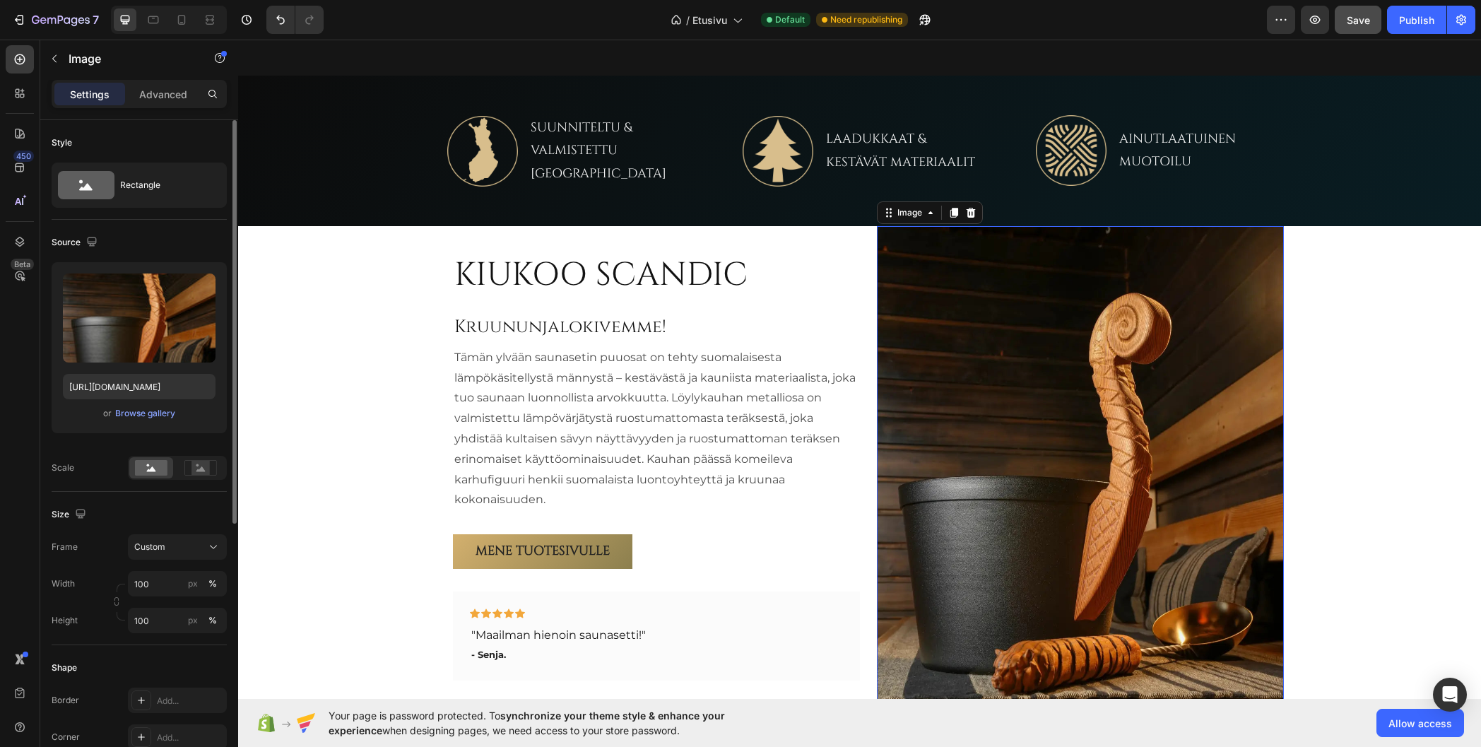
click at [1011, 333] on img at bounding box center [1080, 480] width 407 height 509
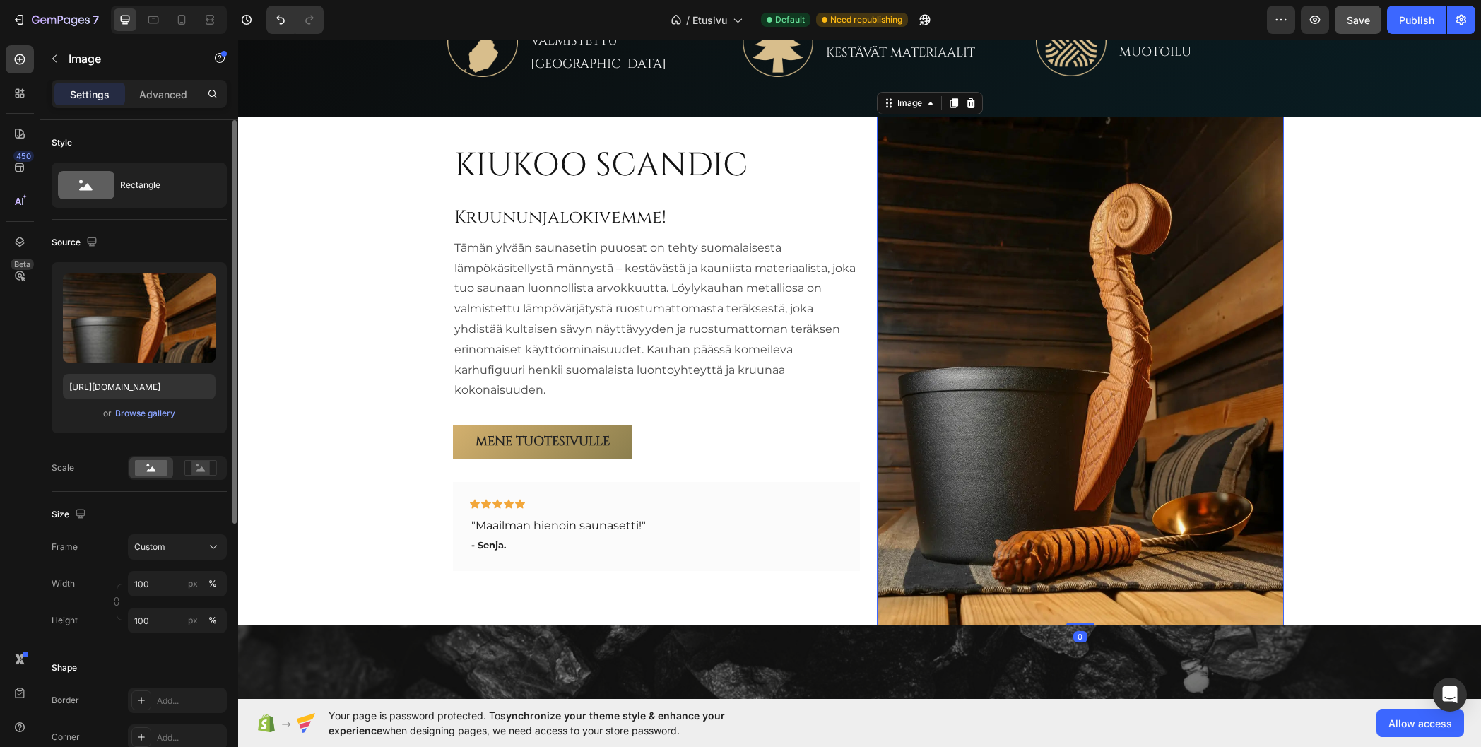
scroll to position [792, 0]
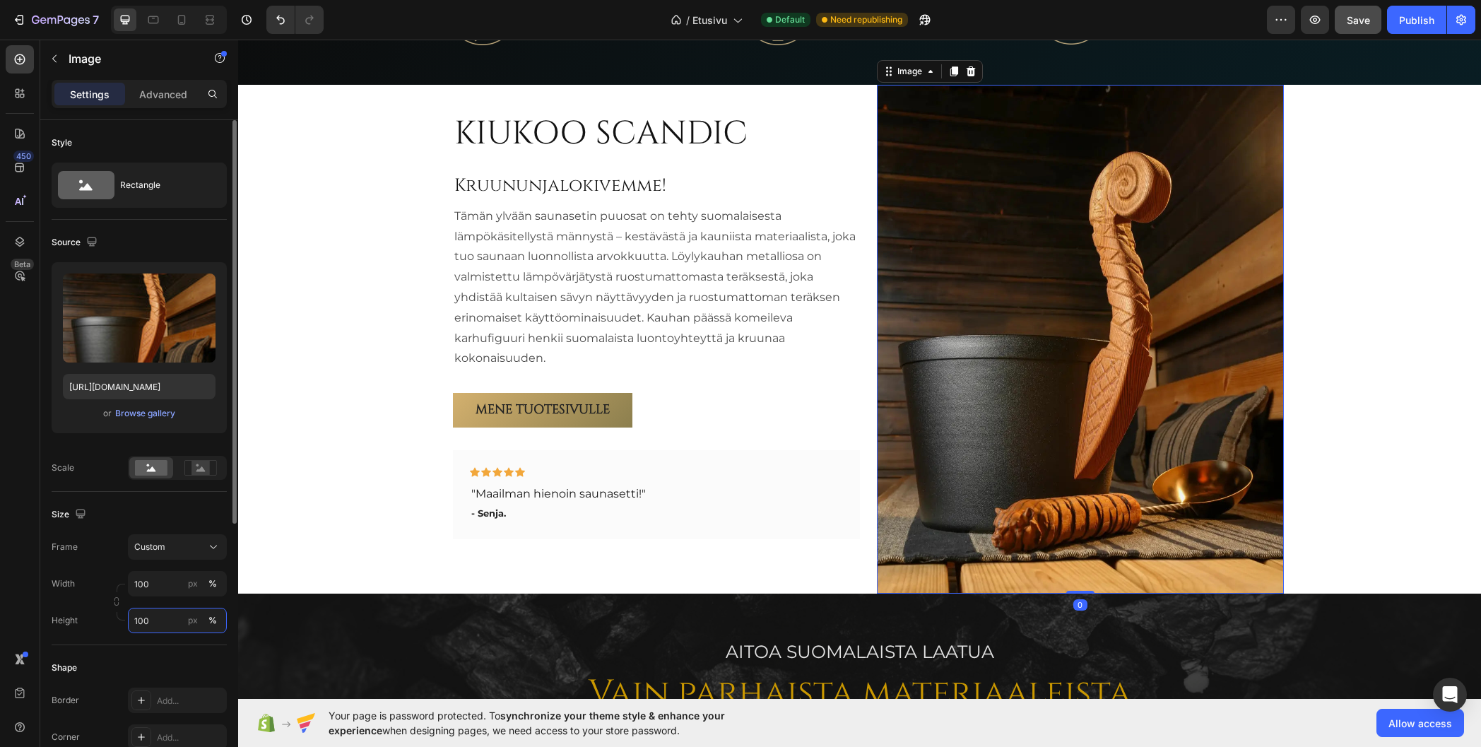
click at [167, 622] on input "100" at bounding box center [177, 620] width 99 height 25
click at [177, 505] on div "Size Frame Custom Width 100 px % Height px %" at bounding box center [139, 568] width 175 height 153
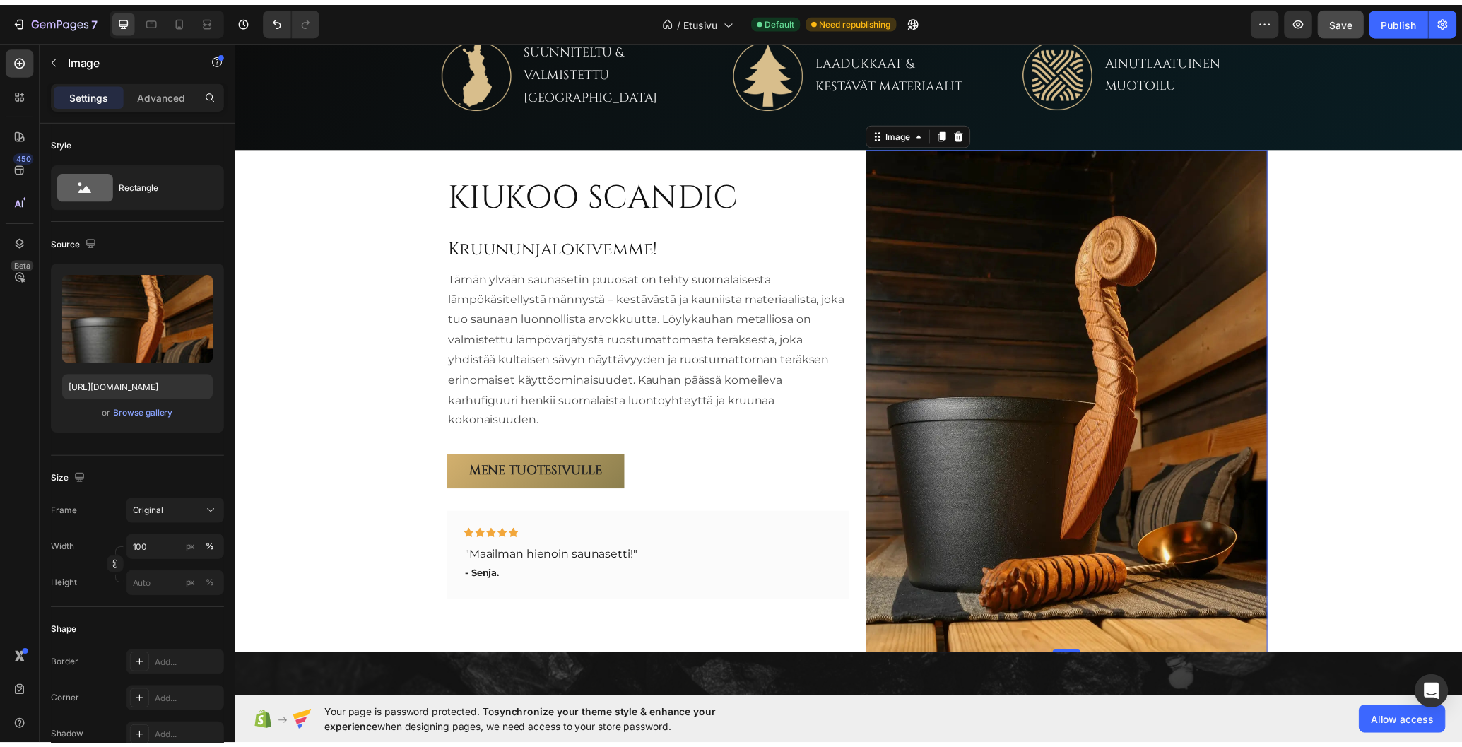
scroll to position [722, 0]
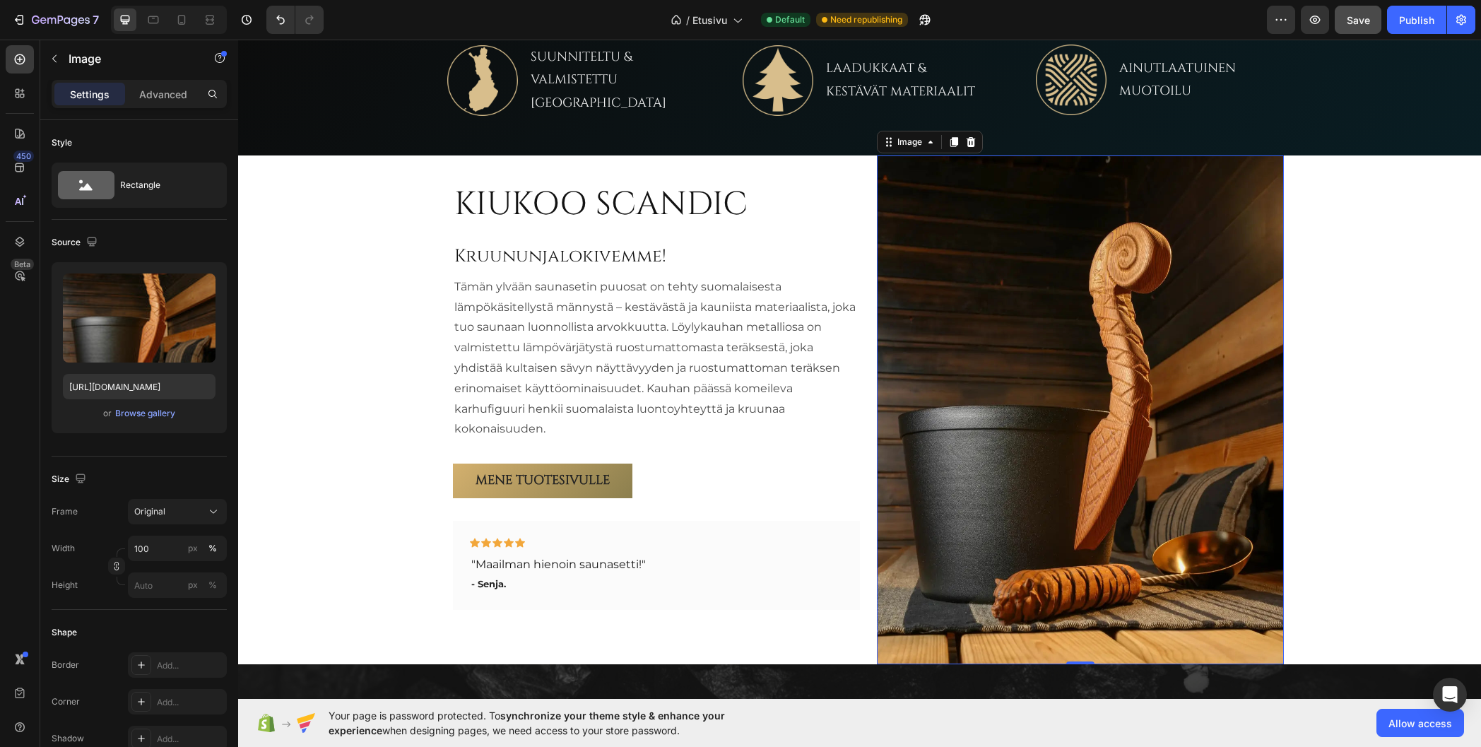
click at [977, 382] on img at bounding box center [1080, 409] width 407 height 509
click at [158, 95] on p "Advanced" at bounding box center [163, 94] width 48 height 15
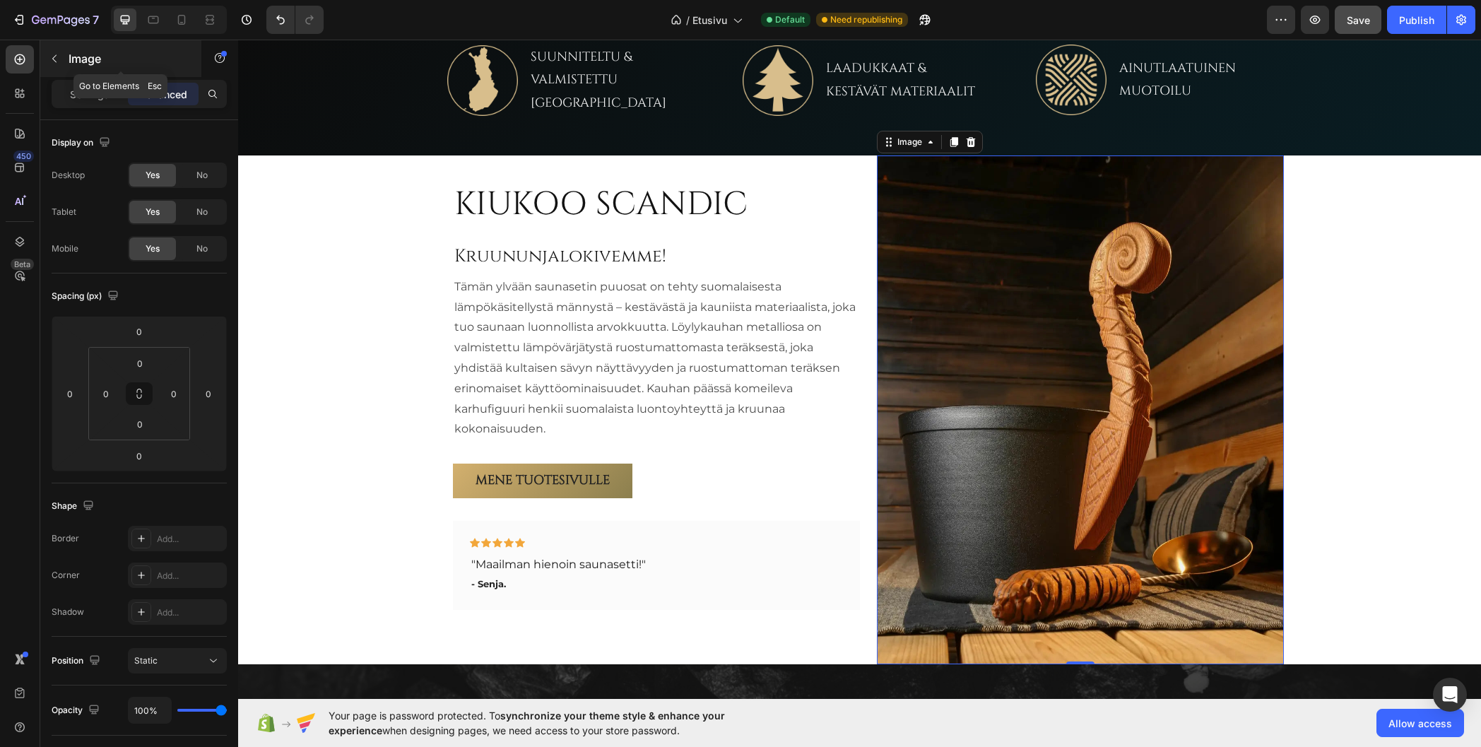
click at [78, 61] on p "Image" at bounding box center [129, 58] width 120 height 17
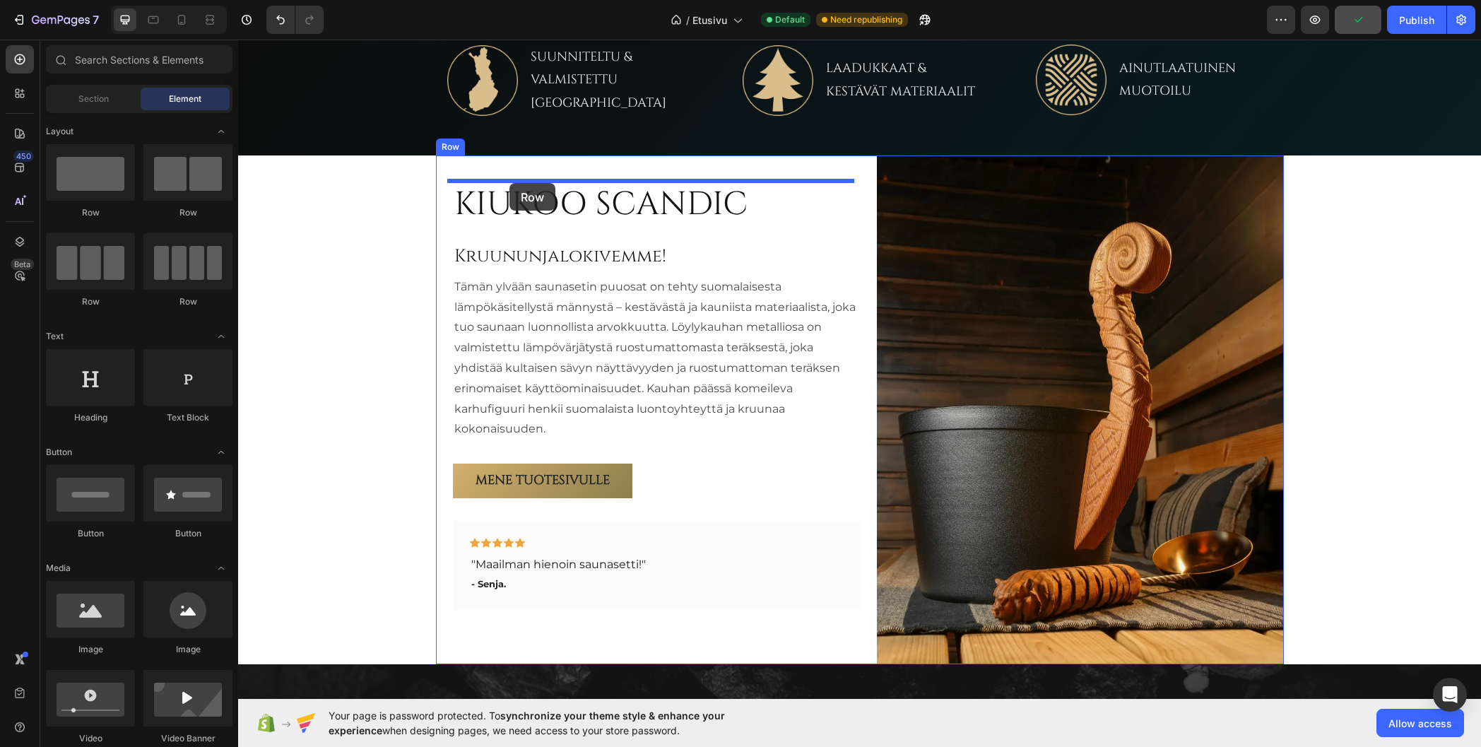
drag, startPoint x: 328, startPoint y: 228, endPoint x: 510, endPoint y: 183, distance: 187.0
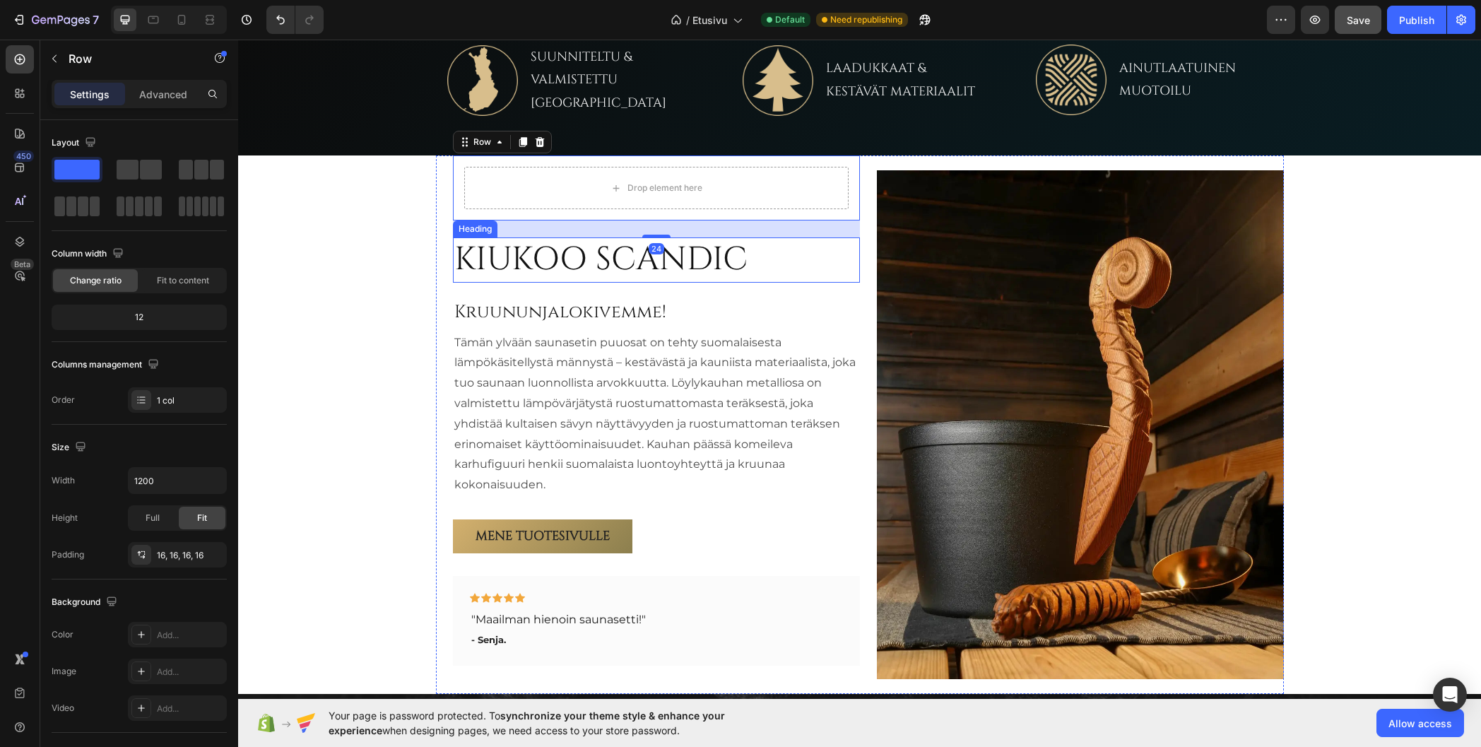
click at [535, 256] on h2 "KIUKOO SCANDIC" at bounding box center [601, 259] width 296 height 45
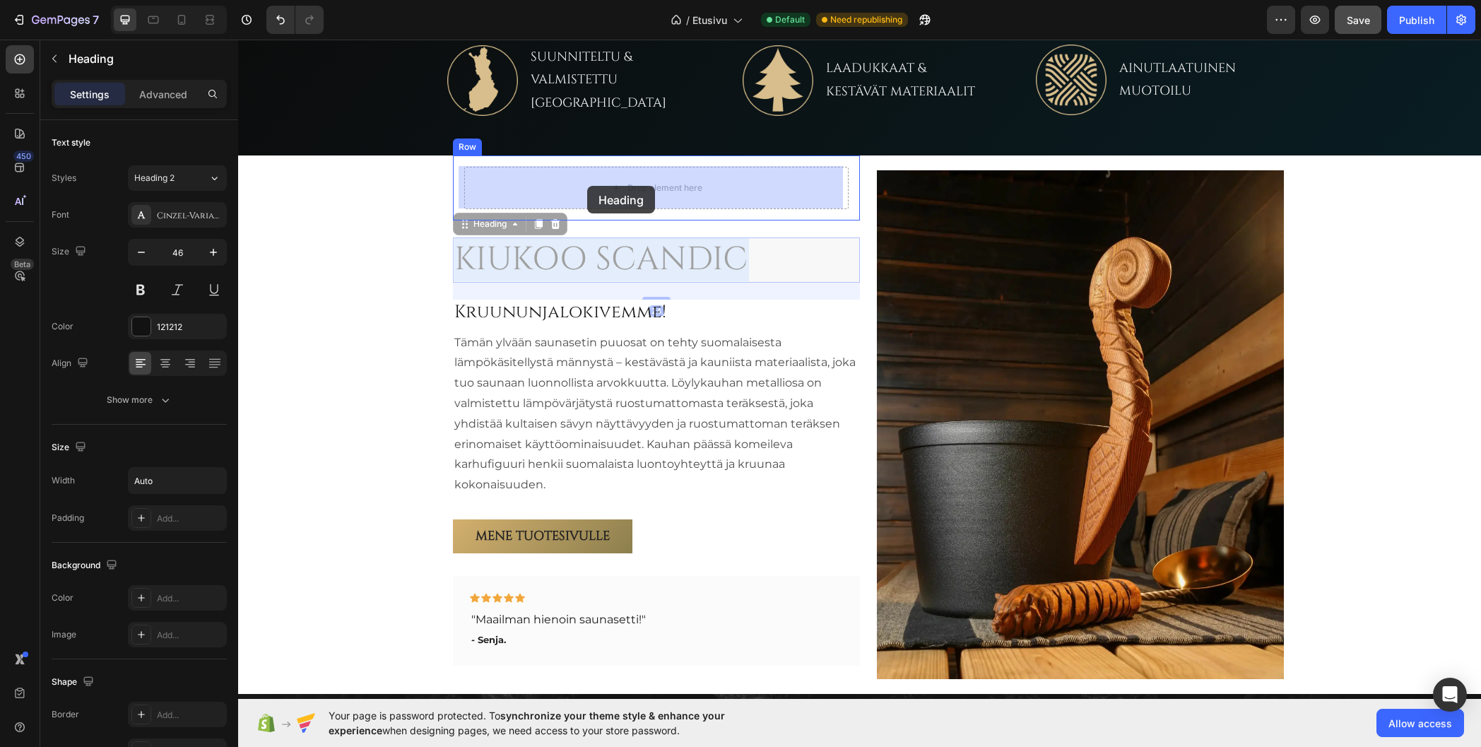
drag, startPoint x: 551, startPoint y: 266, endPoint x: 589, endPoint y: 187, distance: 87.6
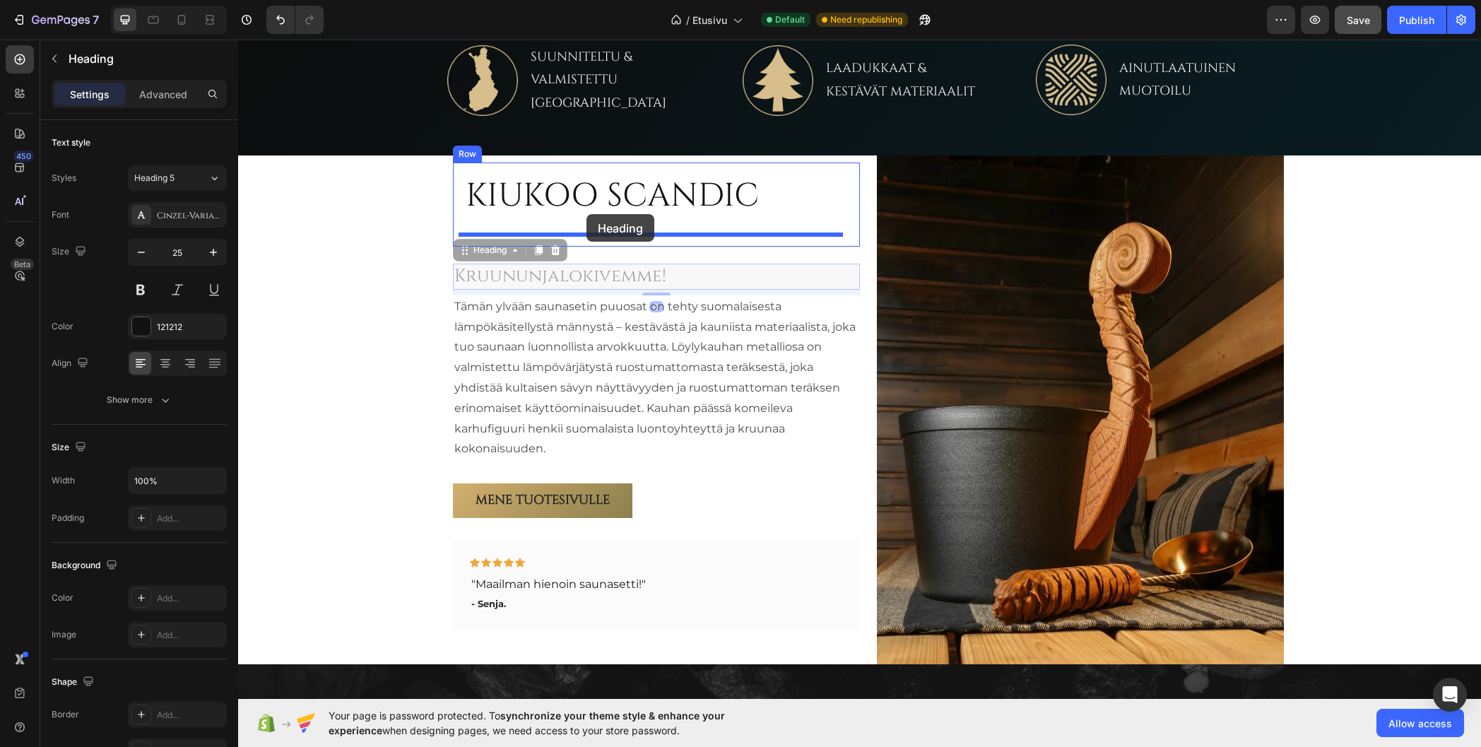
drag, startPoint x: 552, startPoint y: 273, endPoint x: 587, endPoint y: 214, distance: 68.7
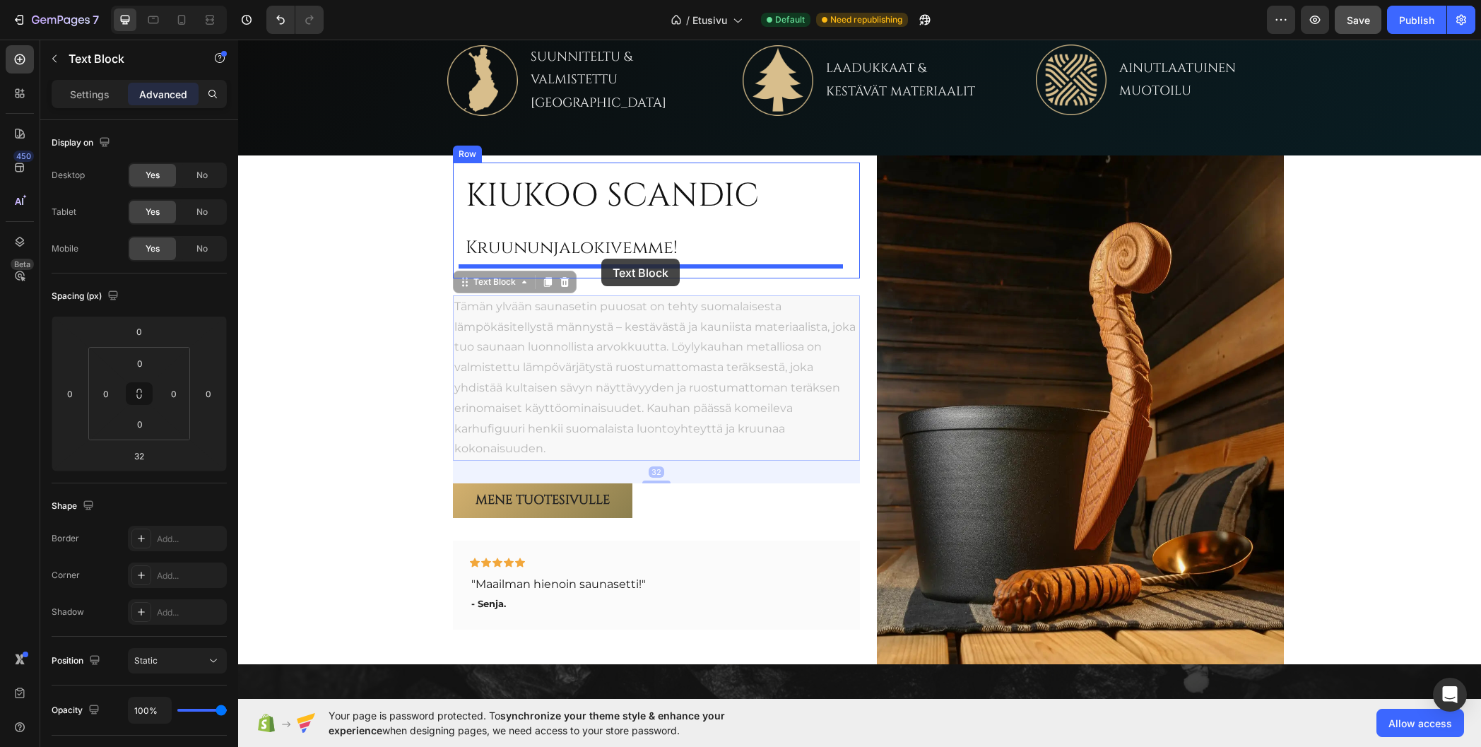
drag, startPoint x: 539, startPoint y: 340, endPoint x: 601, endPoint y: 259, distance: 102.3
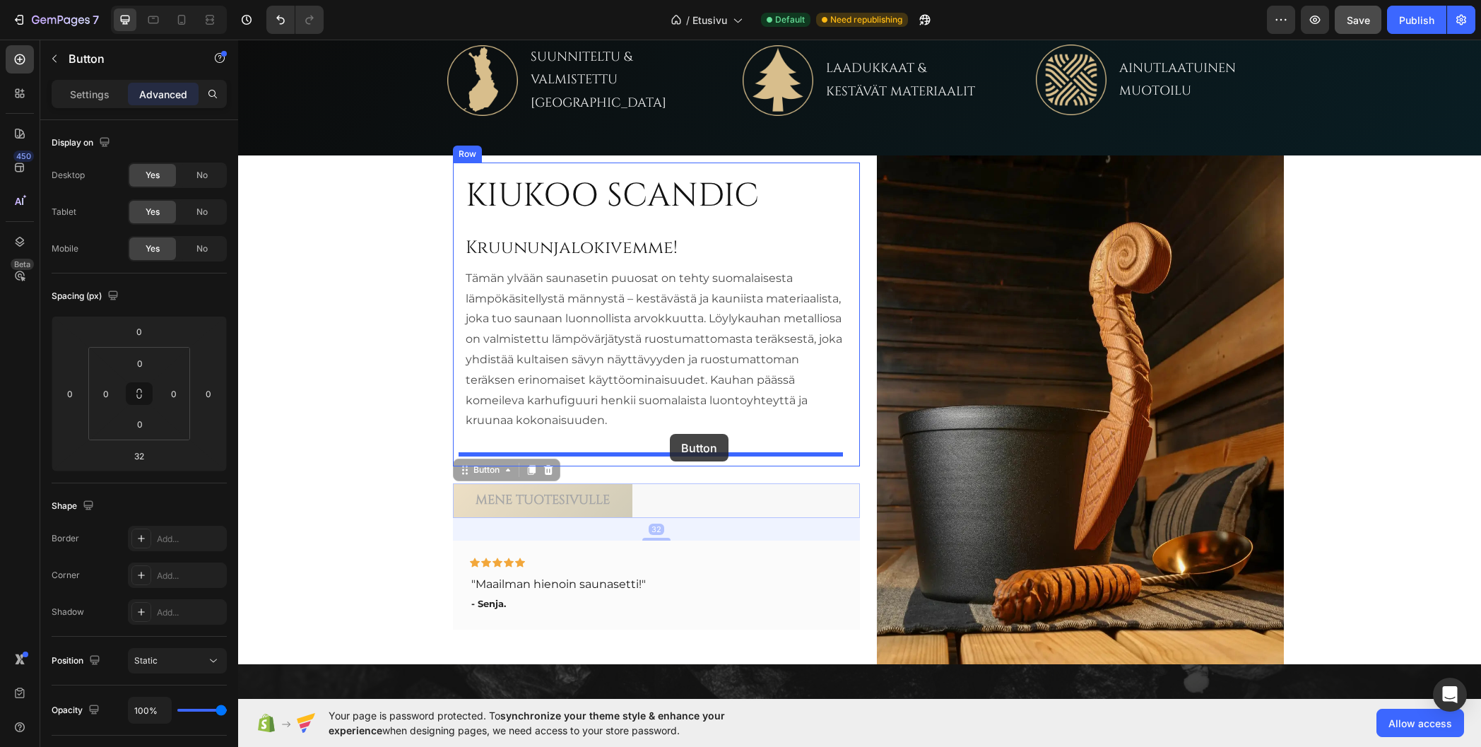
drag, startPoint x: 654, startPoint y: 497, endPoint x: 670, endPoint y: 434, distance: 64.8
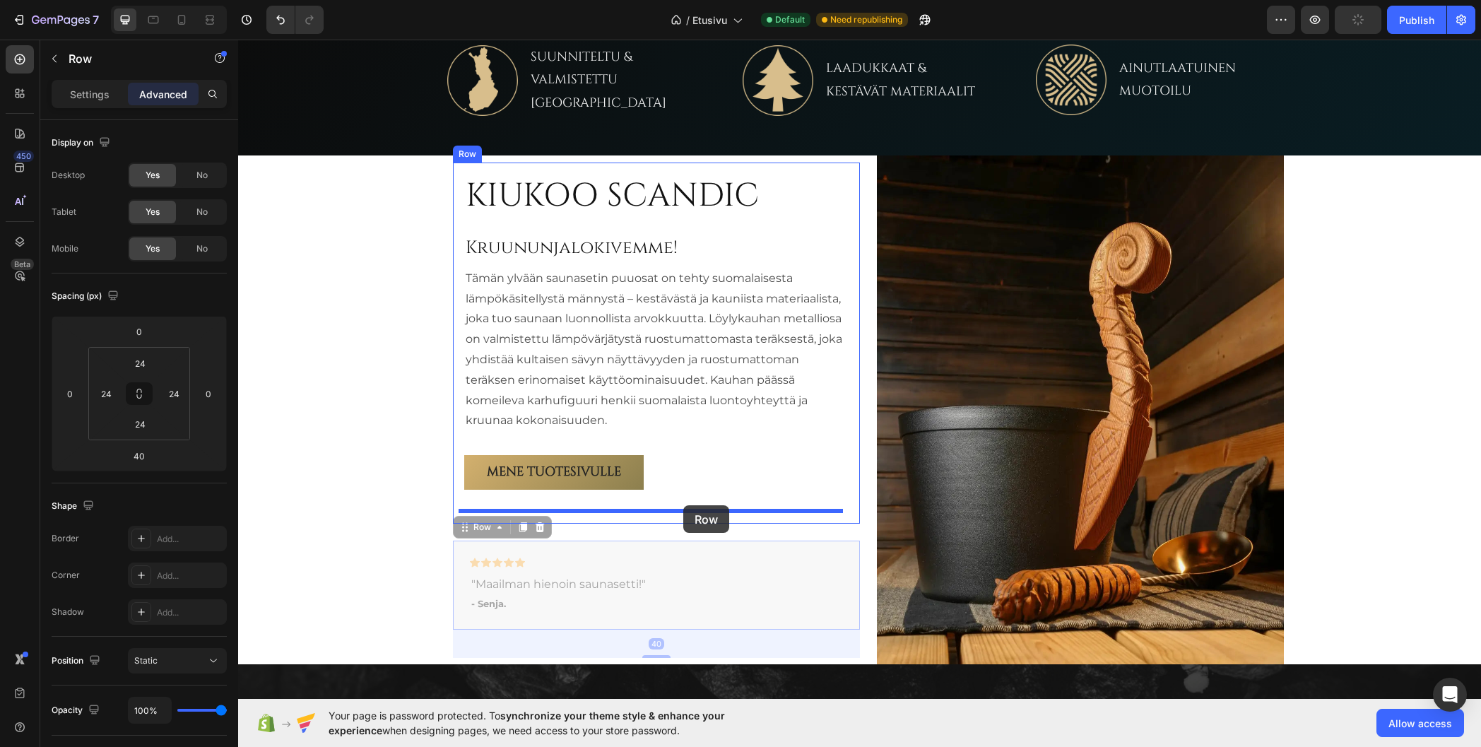
drag, startPoint x: 670, startPoint y: 546, endPoint x: 683, endPoint y: 505, distance: 42.5
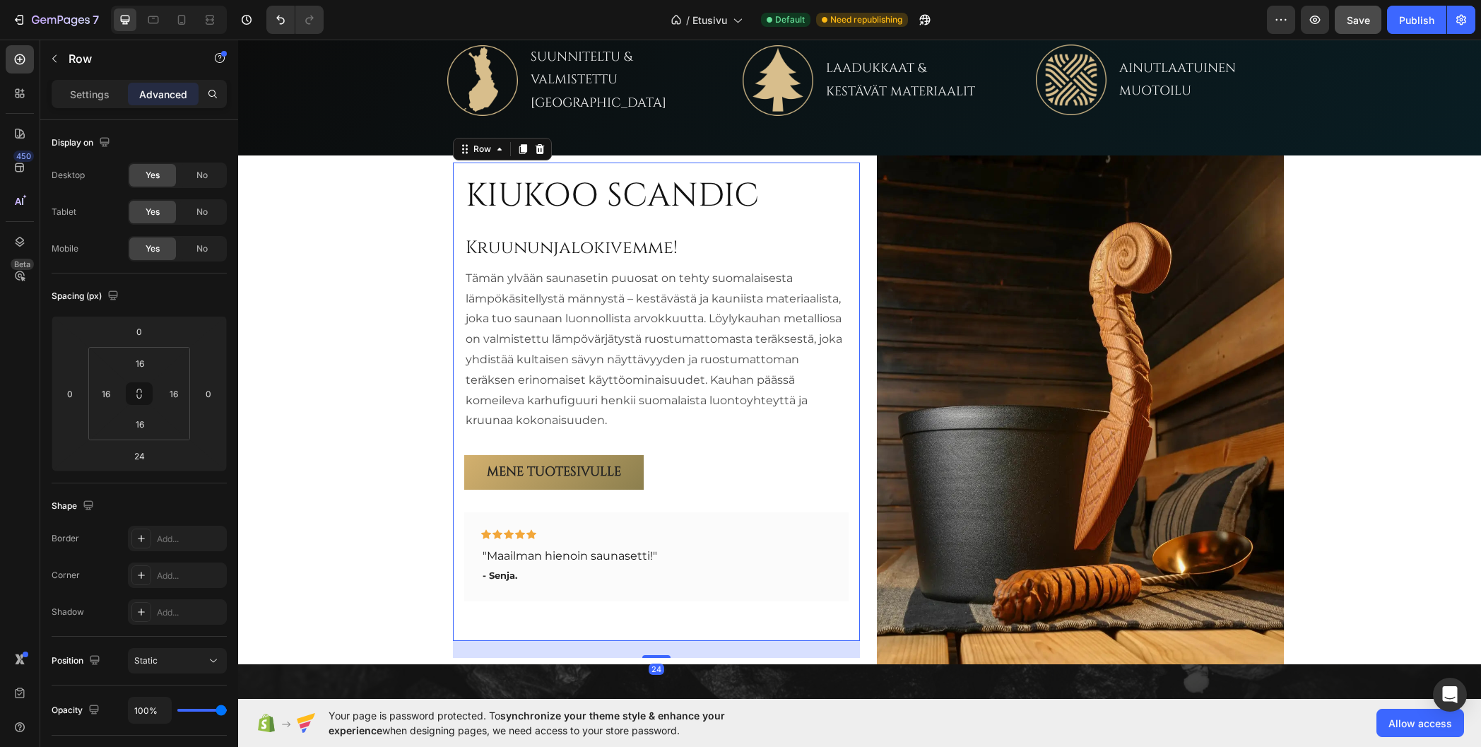
click at [453, 208] on div "KIUKOO SCANDIC Heading Kruununjalokivemme! Heading Tämän ylvään saunasetin puuo…" at bounding box center [656, 402] width 407 height 478
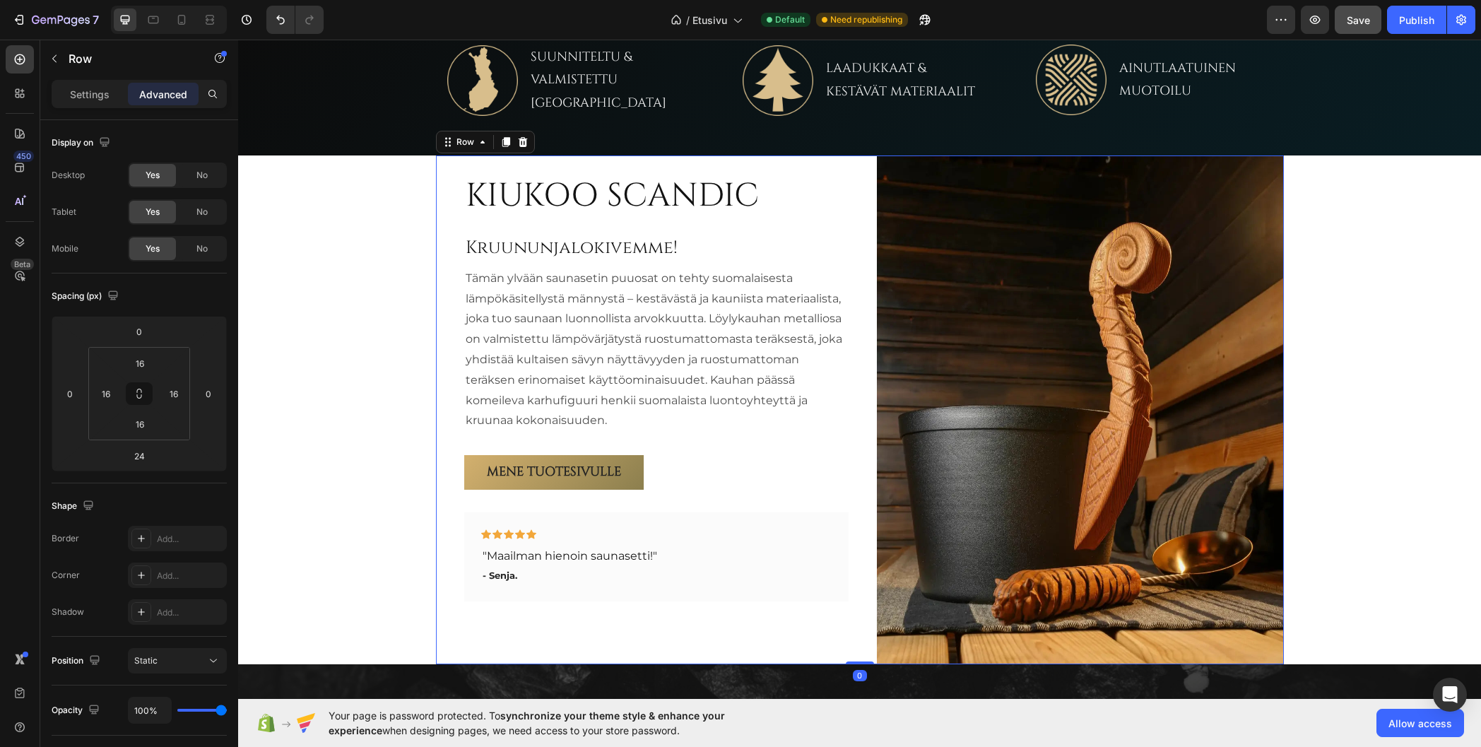
click at [440, 189] on div "KIUKOO SCANDIC Heading Kruununjalokivemme! Heading Tämän ylvään saunasetin puuo…" at bounding box center [860, 409] width 848 height 509
click at [109, 393] on input "24" at bounding box center [105, 393] width 21 height 21
type input "0"
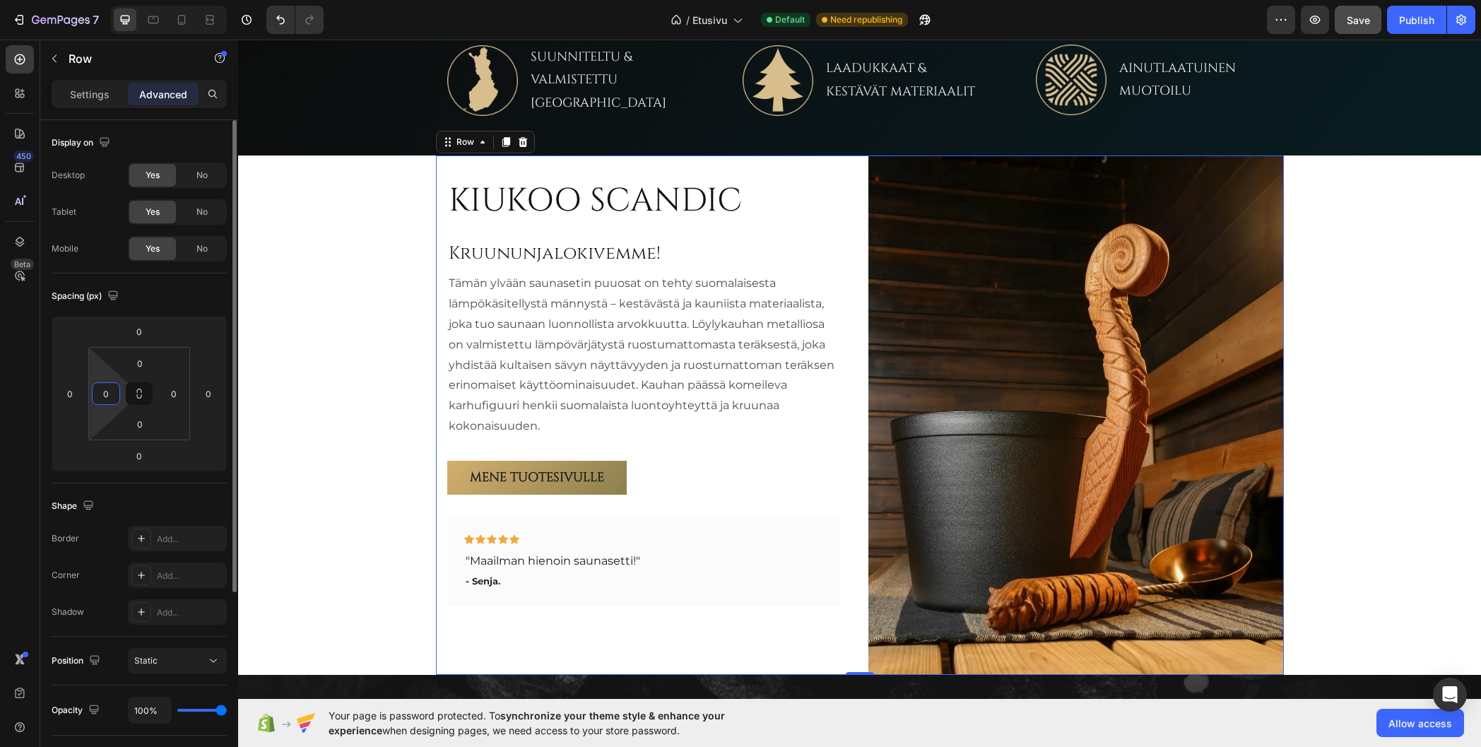
click at [169, 292] on div "Spacing (px)" at bounding box center [139, 296] width 175 height 23
click at [511, 227] on div "KIUKOO SCANDIC Heading Kruununjalokivemme! Heading Tämän ylvään saunasetin puuo…" at bounding box center [643, 407] width 393 height 456
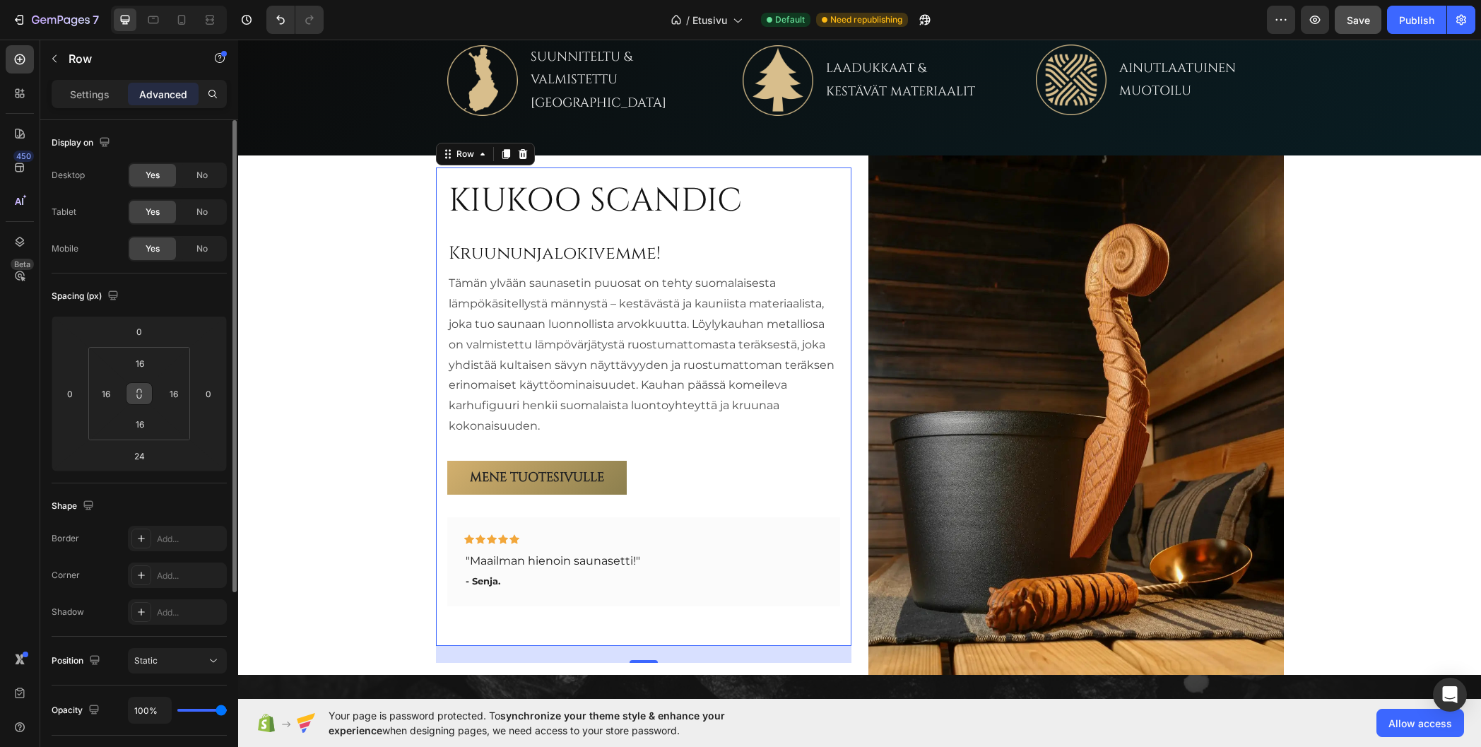
click at [141, 387] on button at bounding box center [139, 393] width 27 height 23
click at [172, 396] on input "16" at bounding box center [173, 393] width 21 height 21
type input "0"
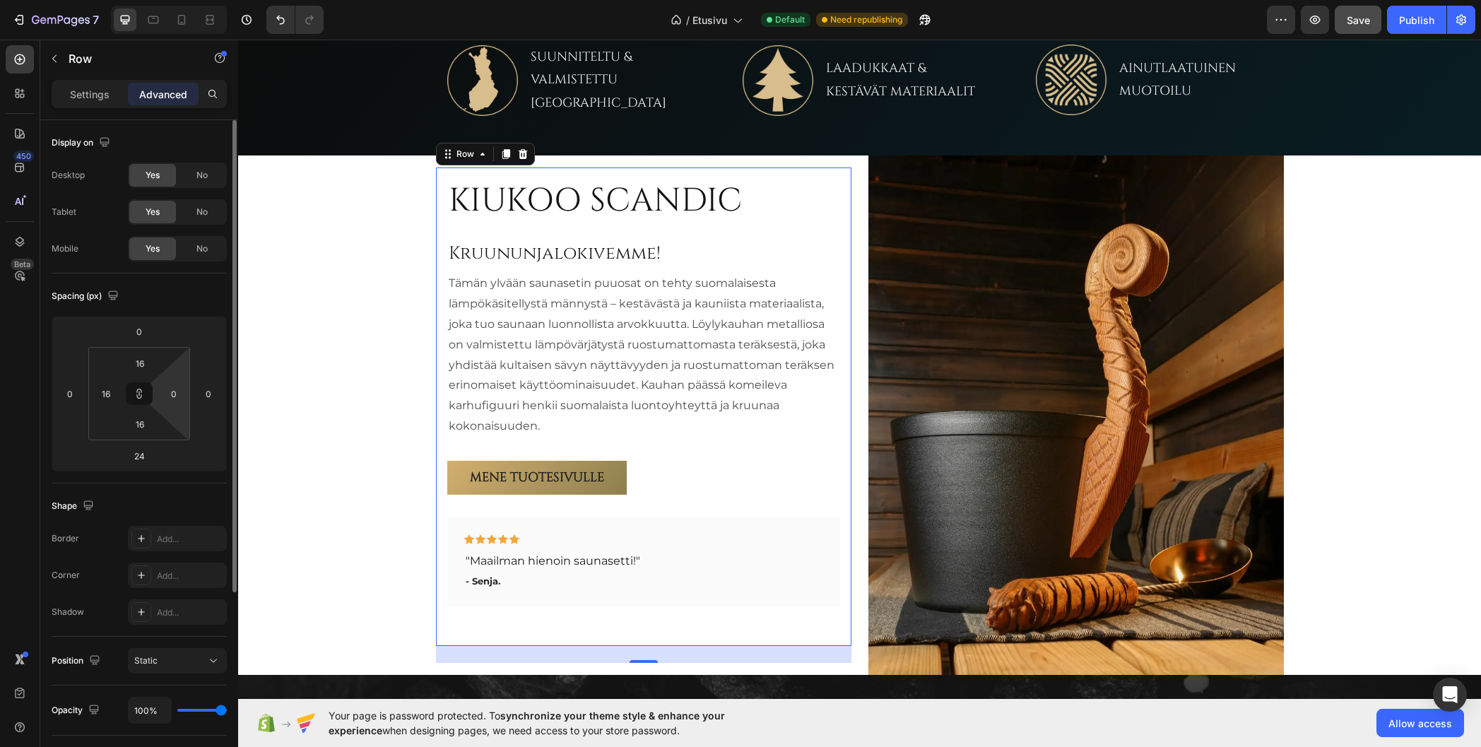
type input "0"
click at [192, 303] on div "Spacing (px)" at bounding box center [139, 296] width 175 height 23
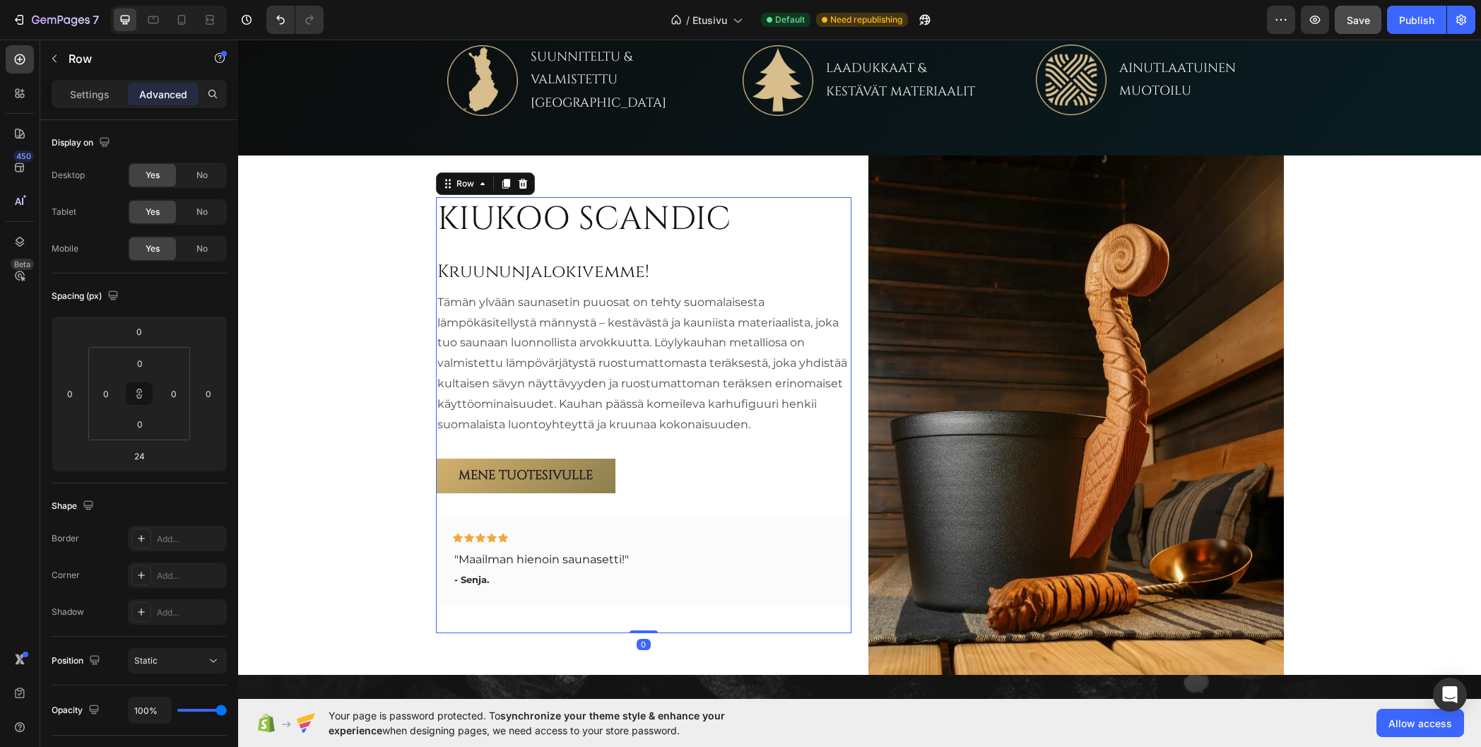
drag, startPoint x: 639, startPoint y: 640, endPoint x: 645, endPoint y: 554, distance: 85.7
click at [652, 616] on div "KIUKOO SCANDIC Heading Kruununjalokivemme! Heading Tämän ylvään saunasetin puuo…" at bounding box center [644, 415] width 416 height 436
type input "0"
click at [529, 132] on div "Image SUUNNITELTU & VALMISTETTU SUOMESSA Text Block Row Image LAADUKKAAT & KEST…" at bounding box center [859, 80] width 1243 height 151
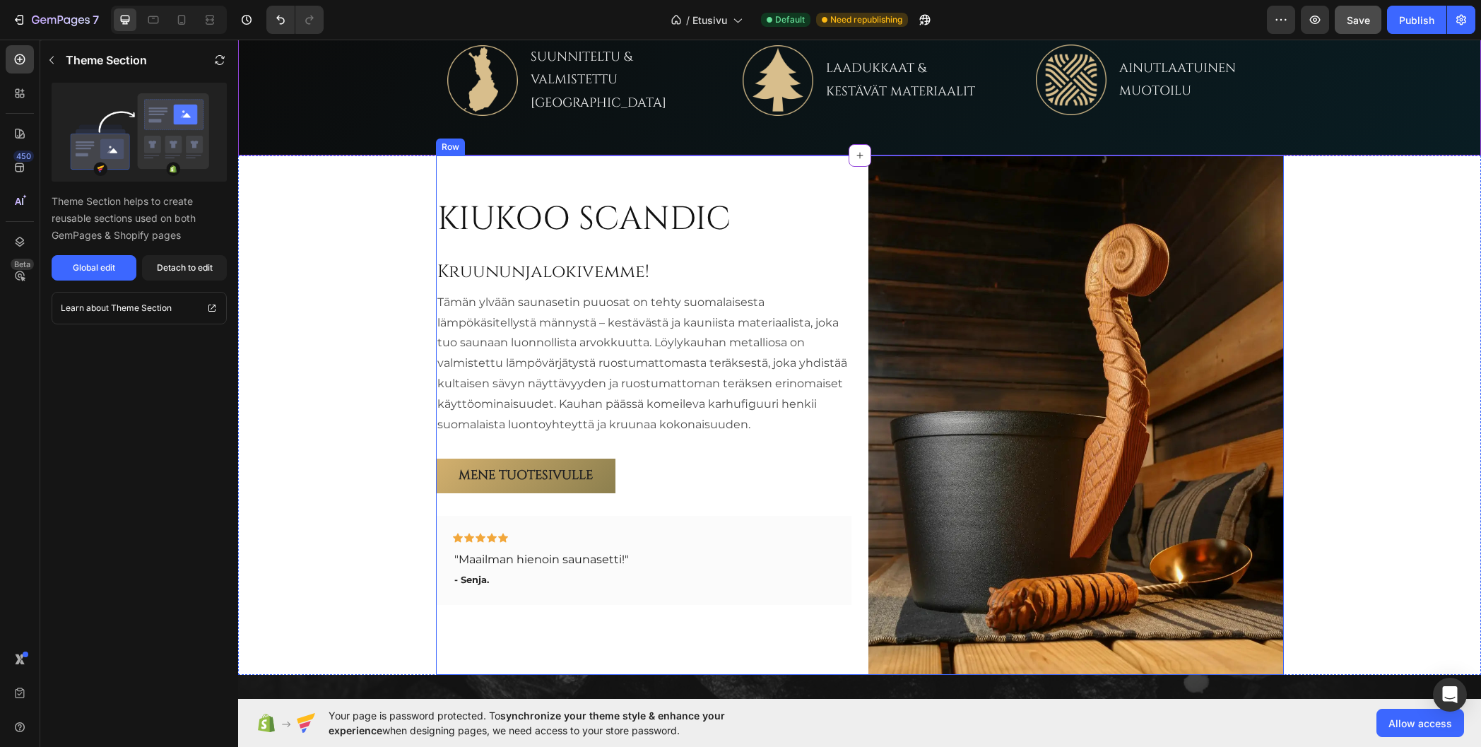
click at [848, 222] on div "KIUKOO SCANDIC Heading Kruununjalokivemme! Heading Tämän ylvään saunasetin puuo…" at bounding box center [860, 414] width 848 height 519
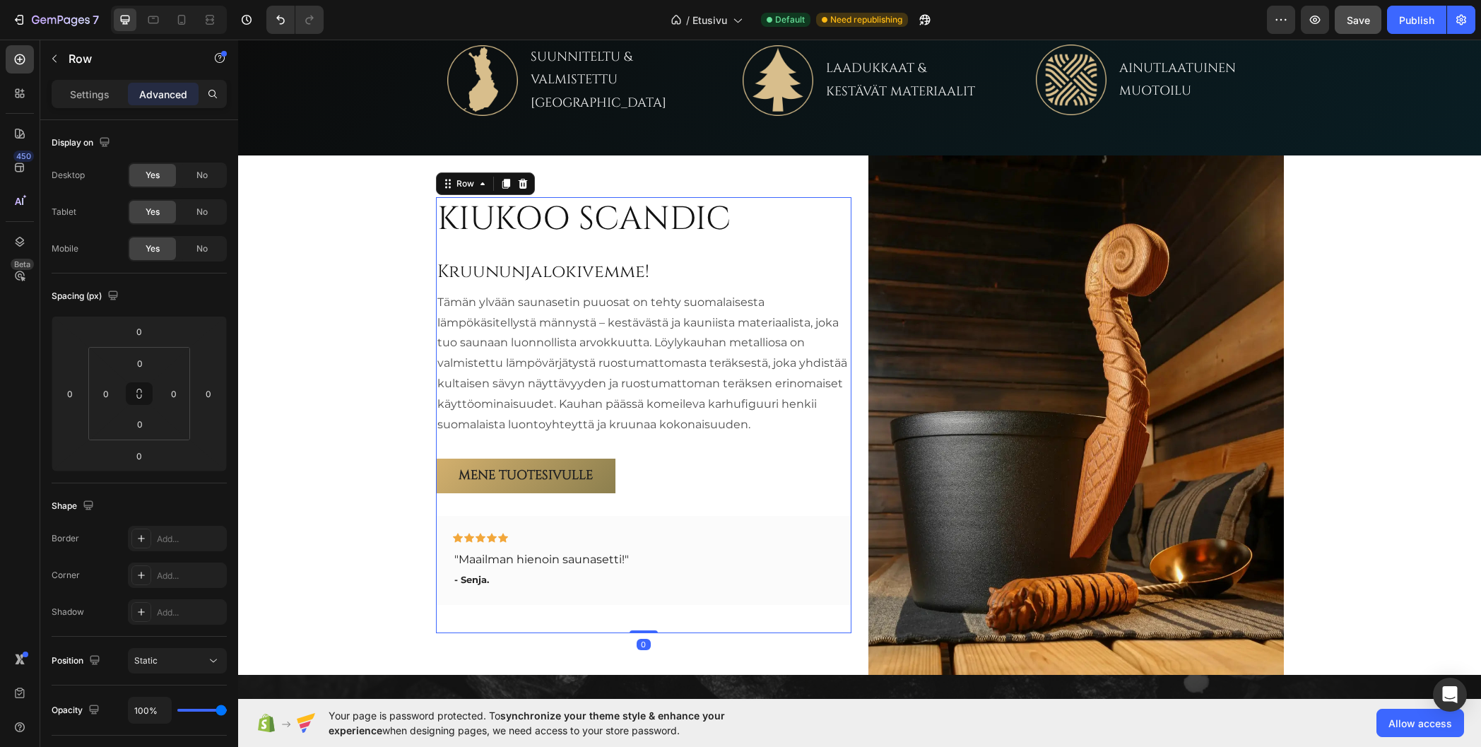
click at [548, 251] on div "KIUKOO SCANDIC Heading Kruununjalokivemme! Heading Tämän ylvään saunasetin puuo…" at bounding box center [644, 415] width 416 height 436
click at [105, 398] on input "0" at bounding box center [105, 393] width 21 height 21
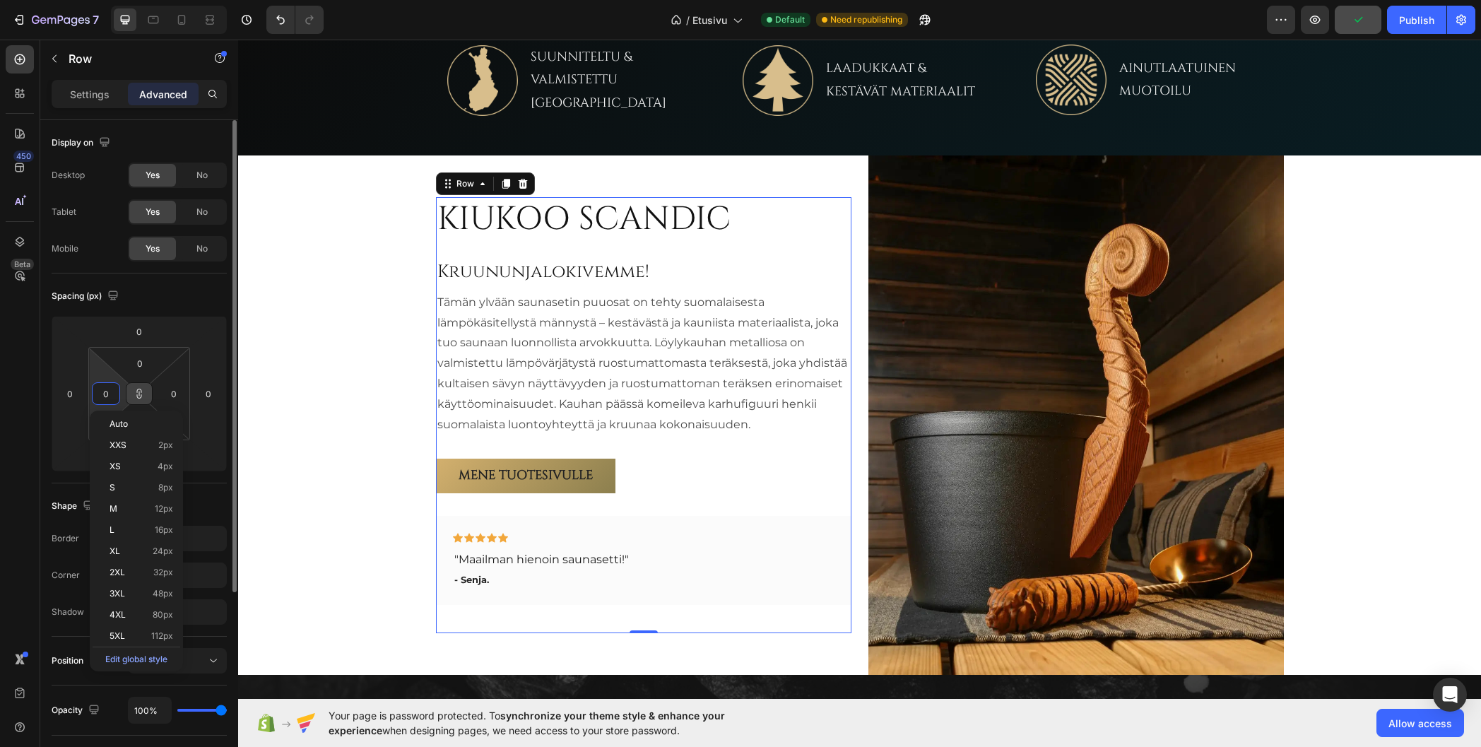
click at [141, 395] on icon at bounding box center [139, 393] width 11 height 11
click at [102, 392] on input "0" at bounding box center [105, 393] width 21 height 21
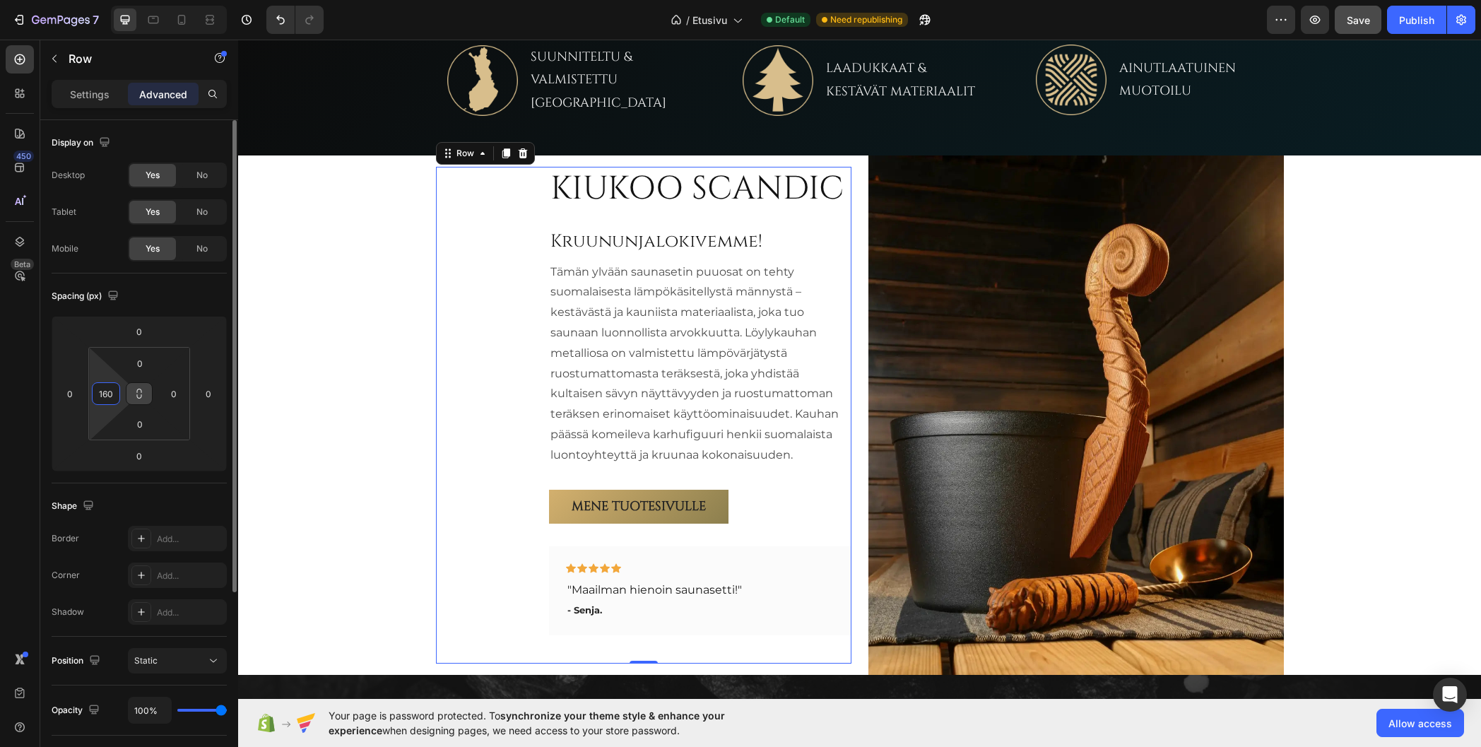
click at [114, 392] on input "160" at bounding box center [105, 393] width 21 height 21
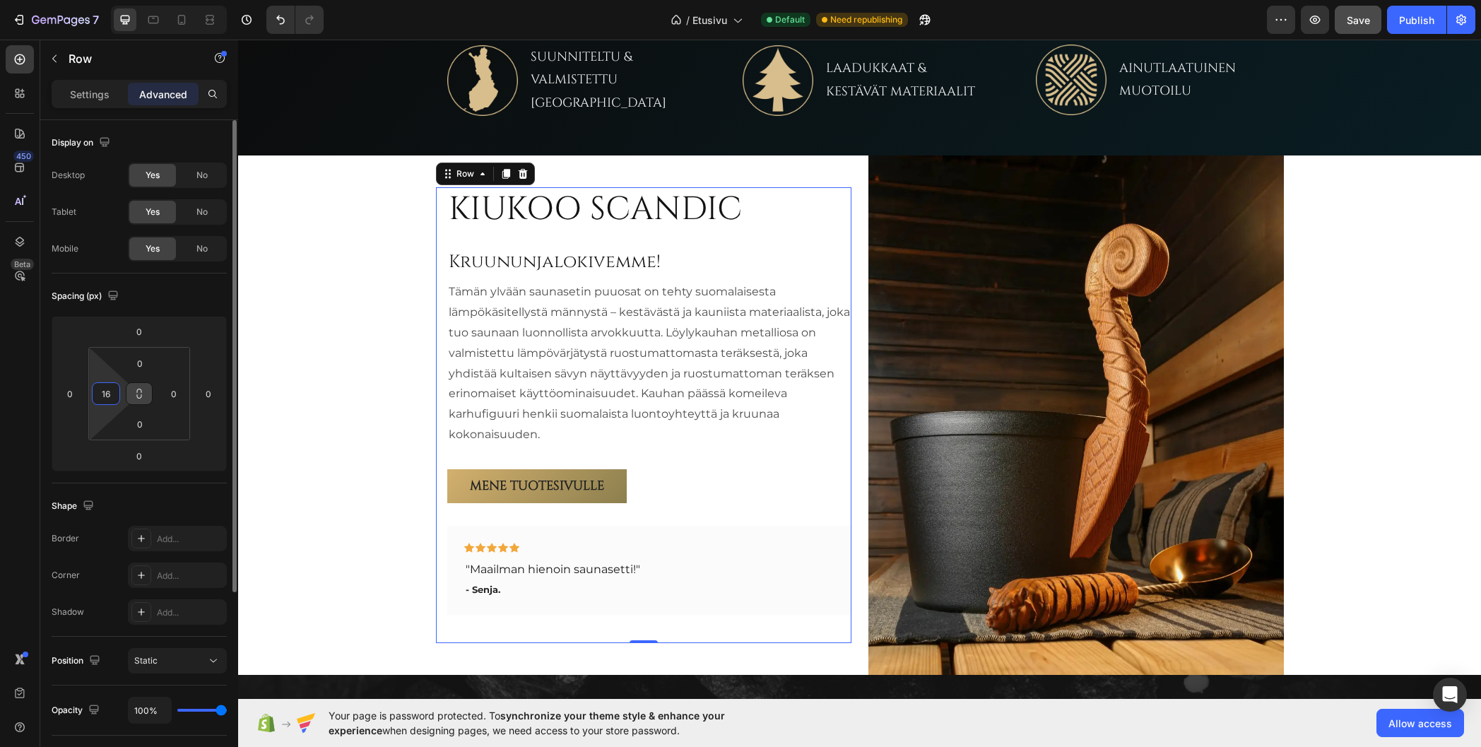
type input "16"
click at [179, 281] on div "Spacing (px) 0 0 0 0 0 16 0 0" at bounding box center [139, 378] width 175 height 210
click at [853, 247] on div "KIUKOO SCANDIC Heading Kruununjalokivemme! Heading Tämän ylvään saunasetin puuo…" at bounding box center [860, 414] width 848 height 519
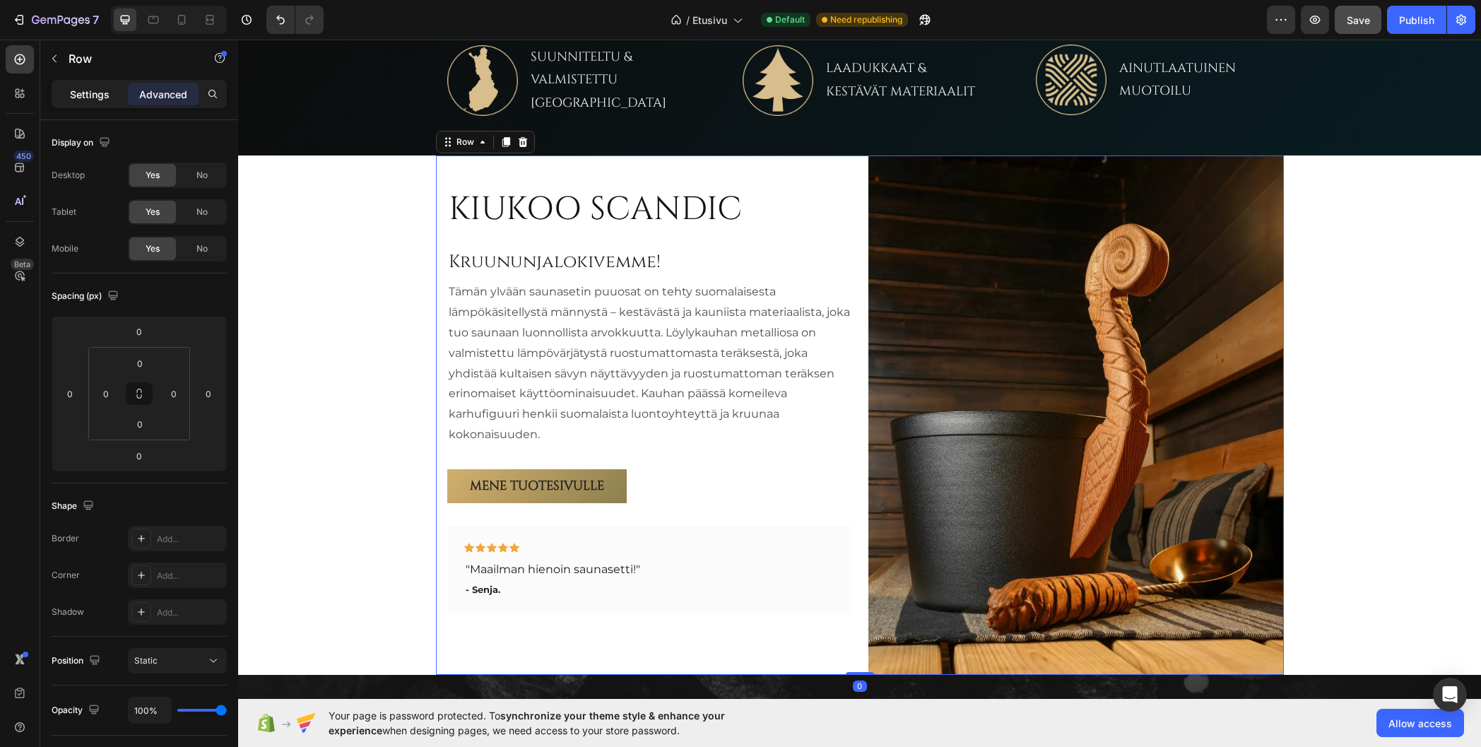
click at [85, 94] on p "Settings" at bounding box center [90, 94] width 40 height 15
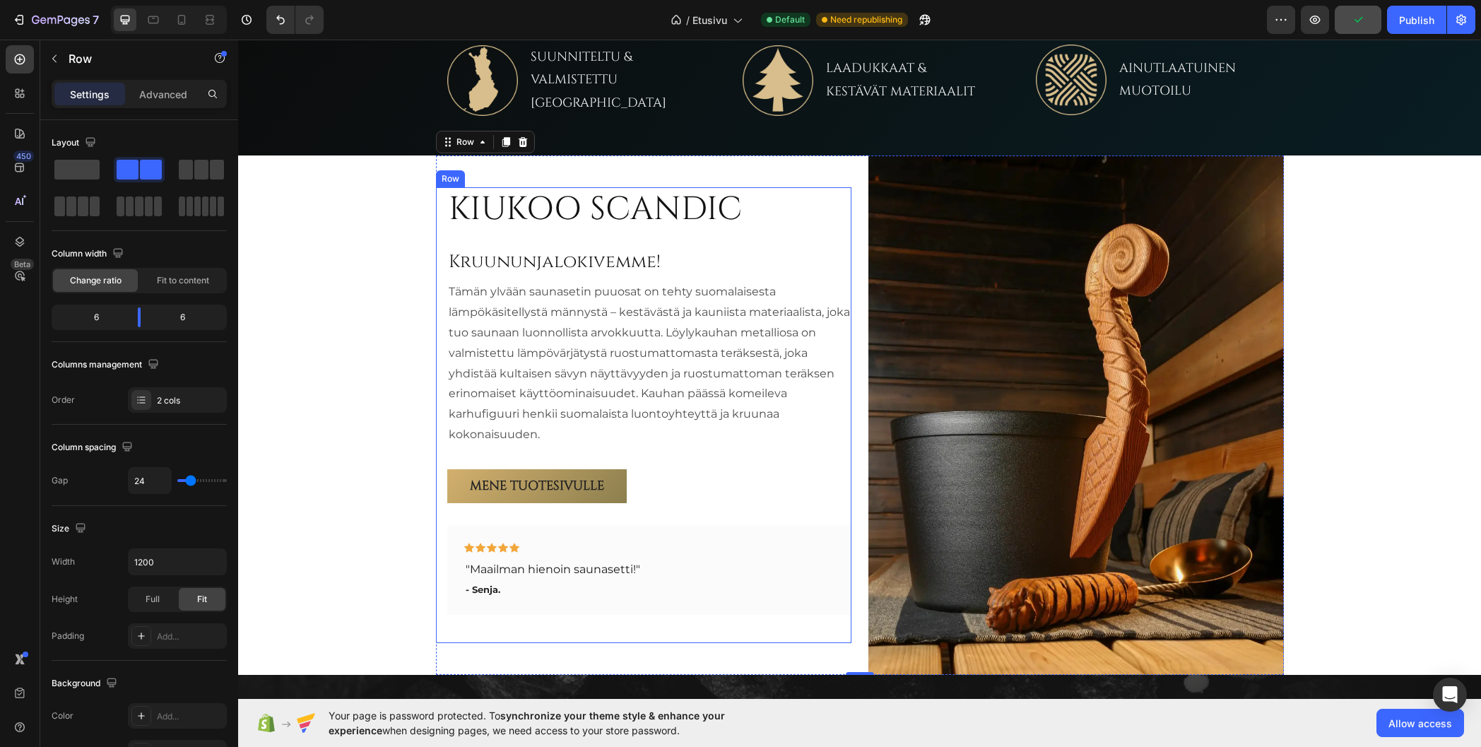
click at [437, 265] on div "KIUKOO SCANDIC Heading Kruununjalokivemme! Heading Tämän ylvään saunasetin puuo…" at bounding box center [644, 415] width 416 height 456
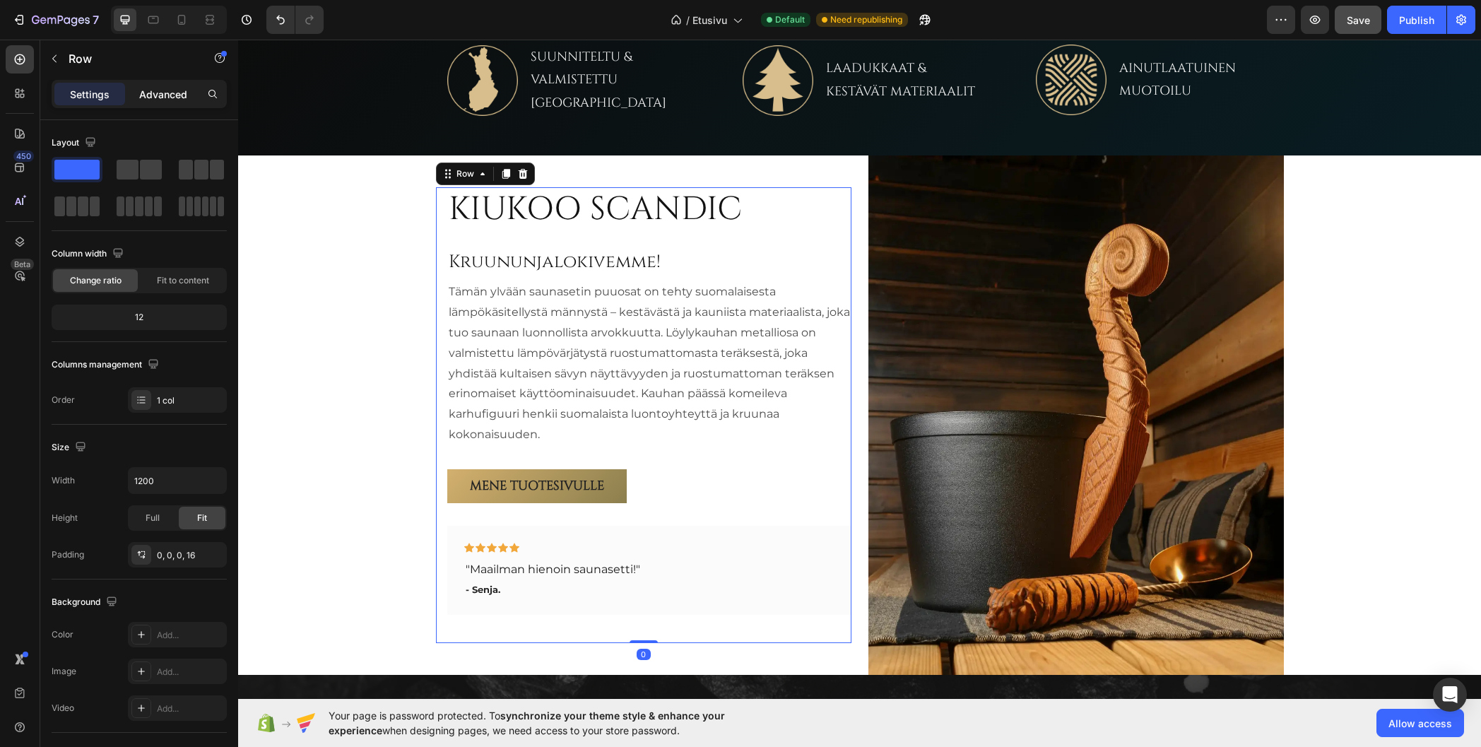
click at [170, 101] on p "Advanced" at bounding box center [163, 94] width 48 height 15
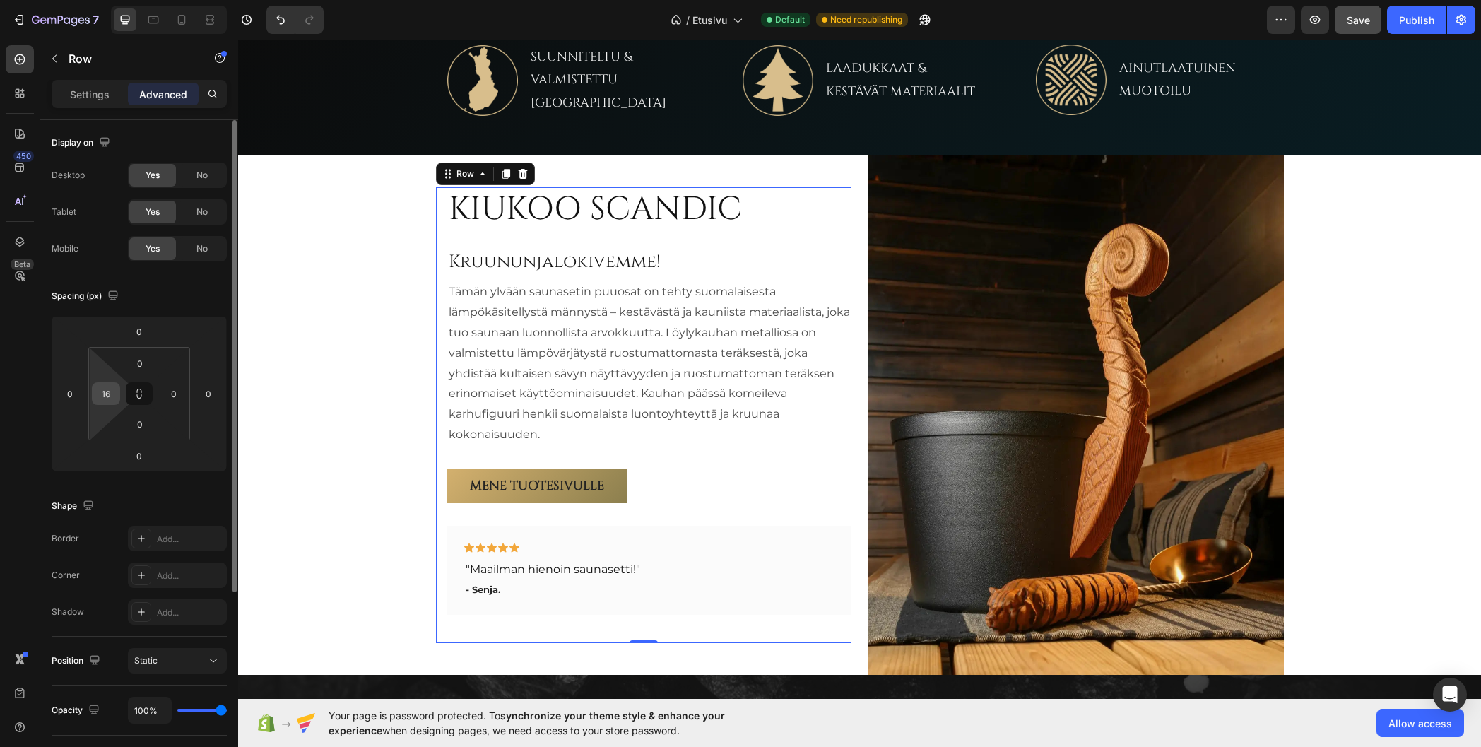
click at [107, 402] on input "16" at bounding box center [105, 393] width 21 height 21
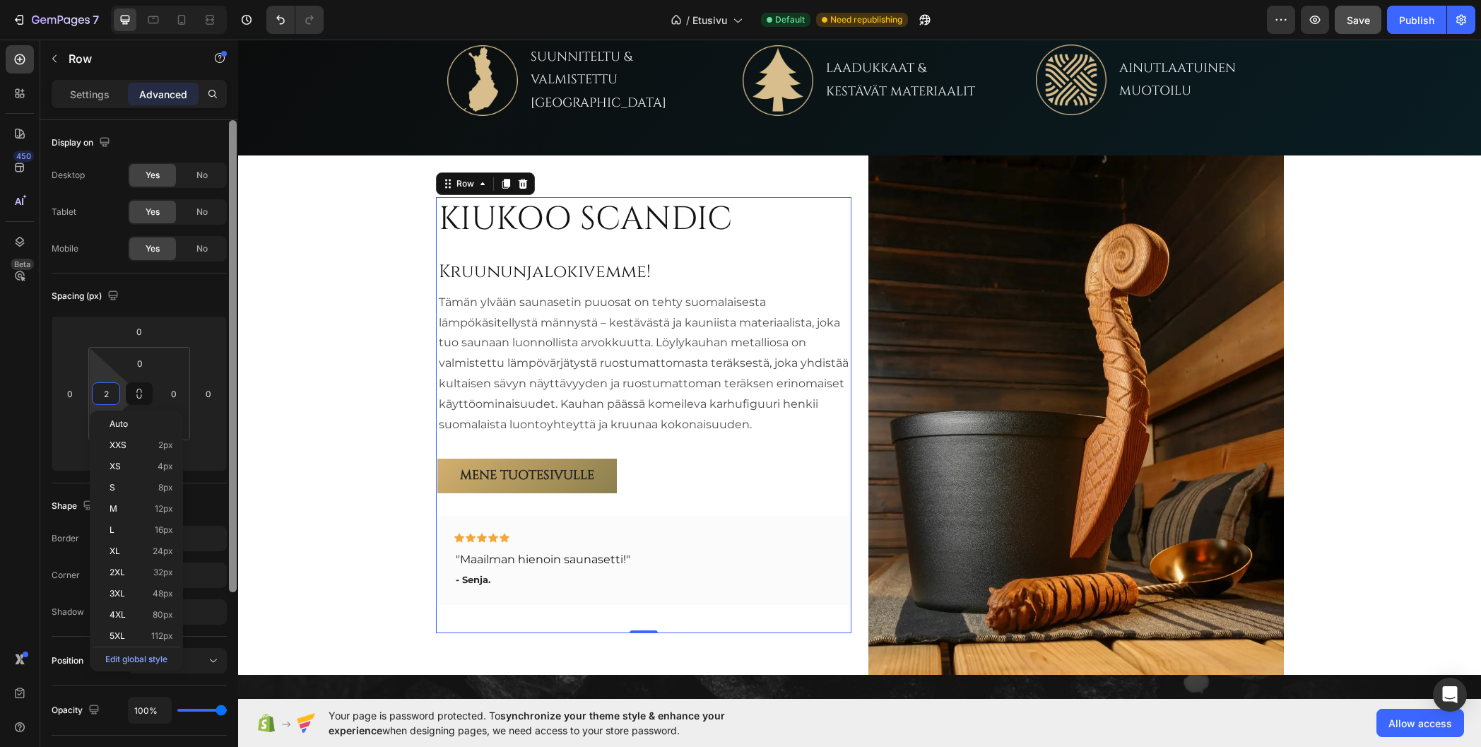
type input "24"
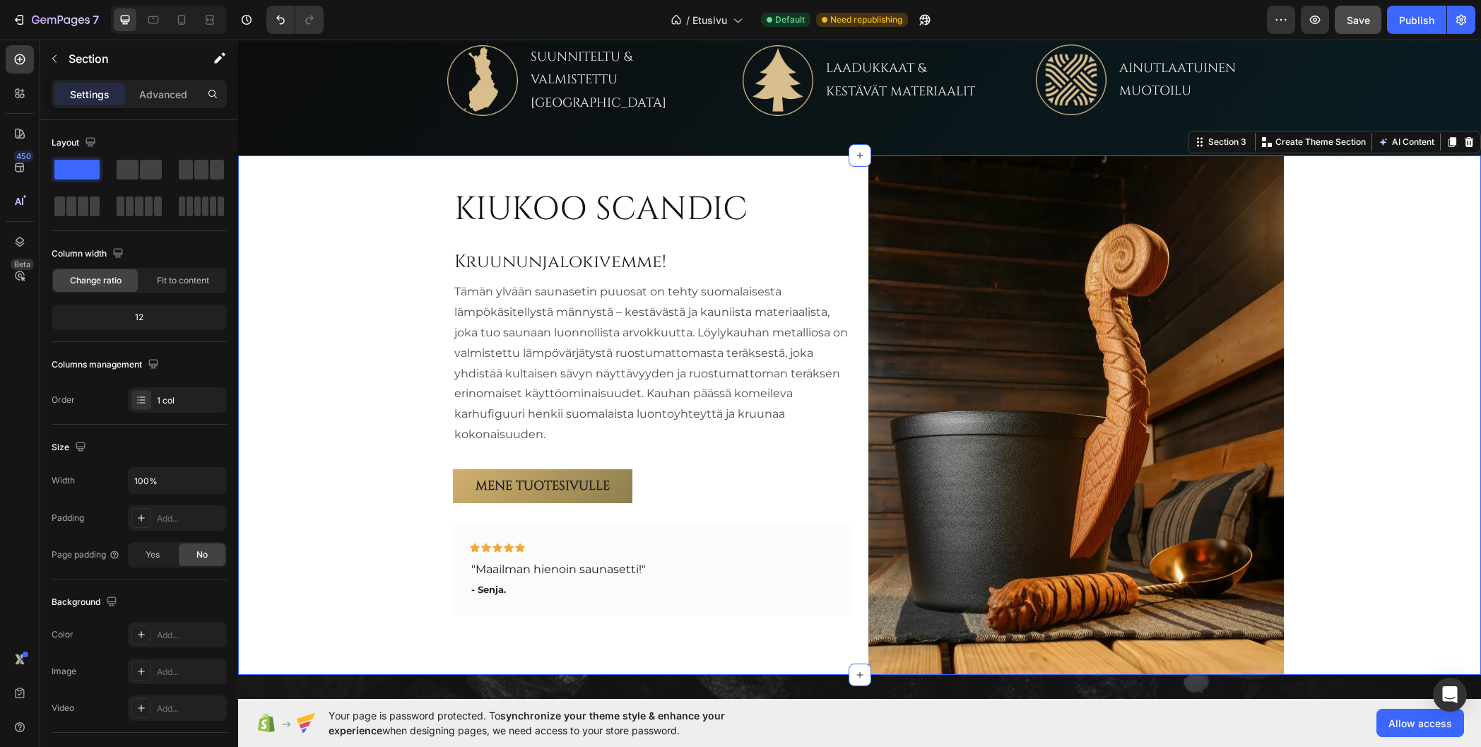
click at [315, 230] on div "KIUKOO SCANDIC Heading Kruununjalokivemme! Heading Tämän ylvään saunasetin puuo…" at bounding box center [859, 414] width 1243 height 519
click at [632, 238] on div "KIUKOO SCANDIC Heading Kruununjalokivemme! Heading Tämän ylvään saunasetin puuo…" at bounding box center [652, 415] width 399 height 456
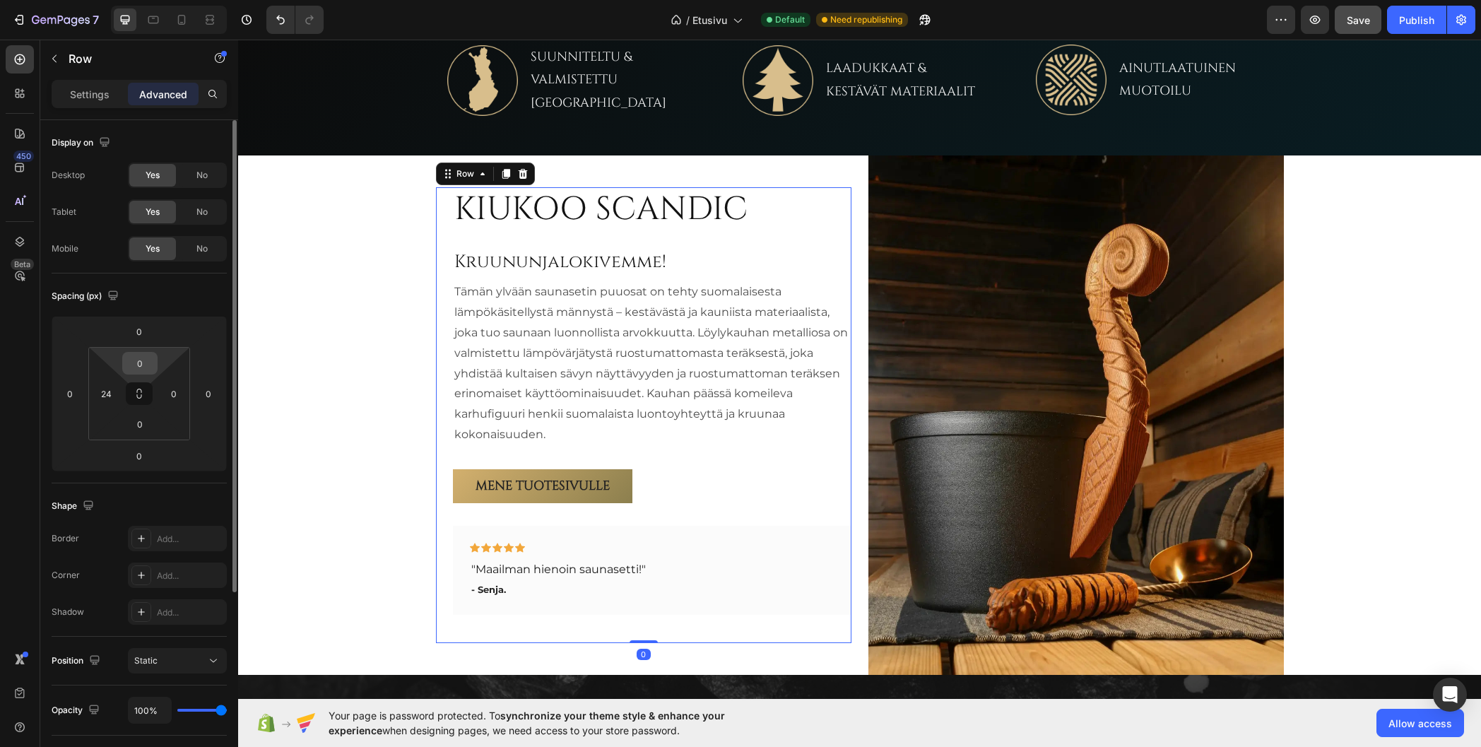
click at [139, 363] on input "0" at bounding box center [140, 363] width 28 height 21
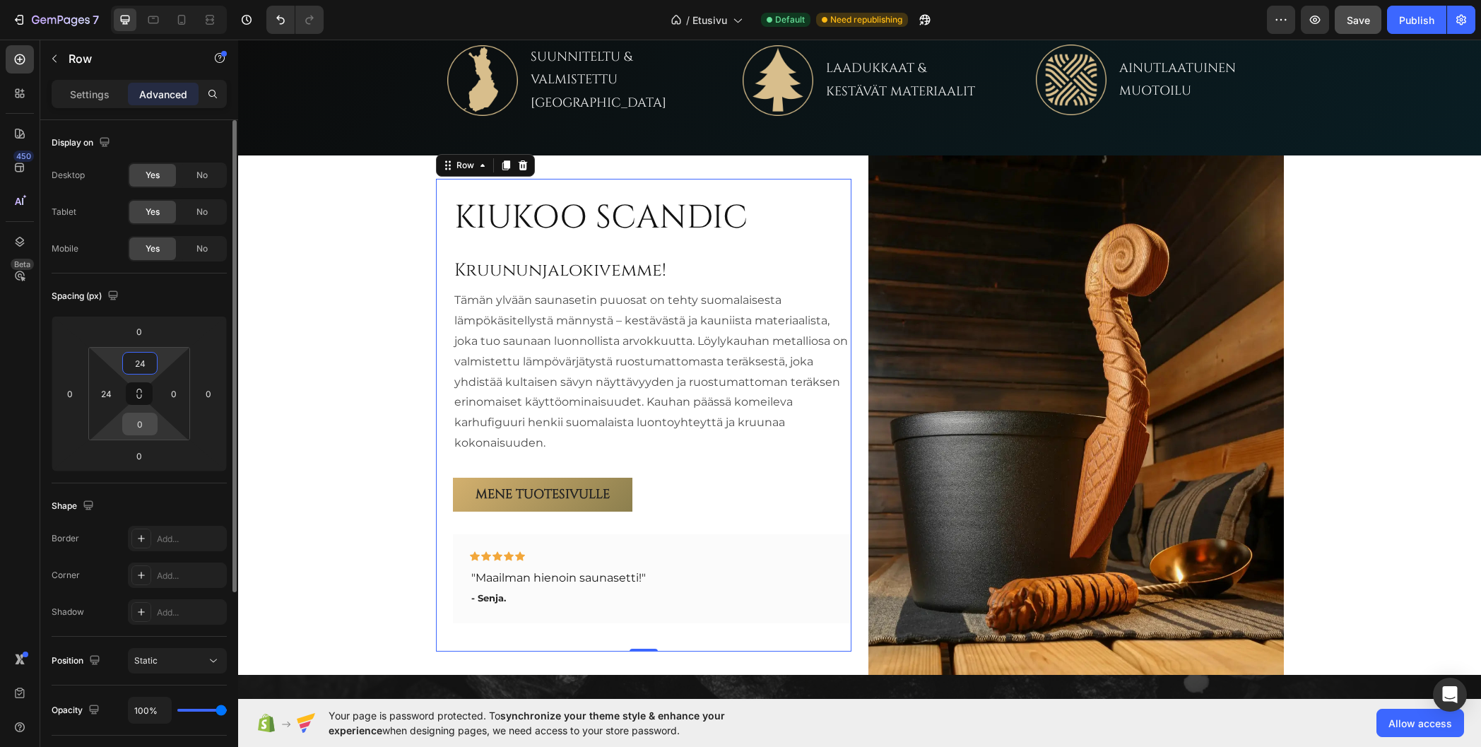
type input "24"
click at [136, 428] on input "0" at bounding box center [140, 423] width 28 height 21
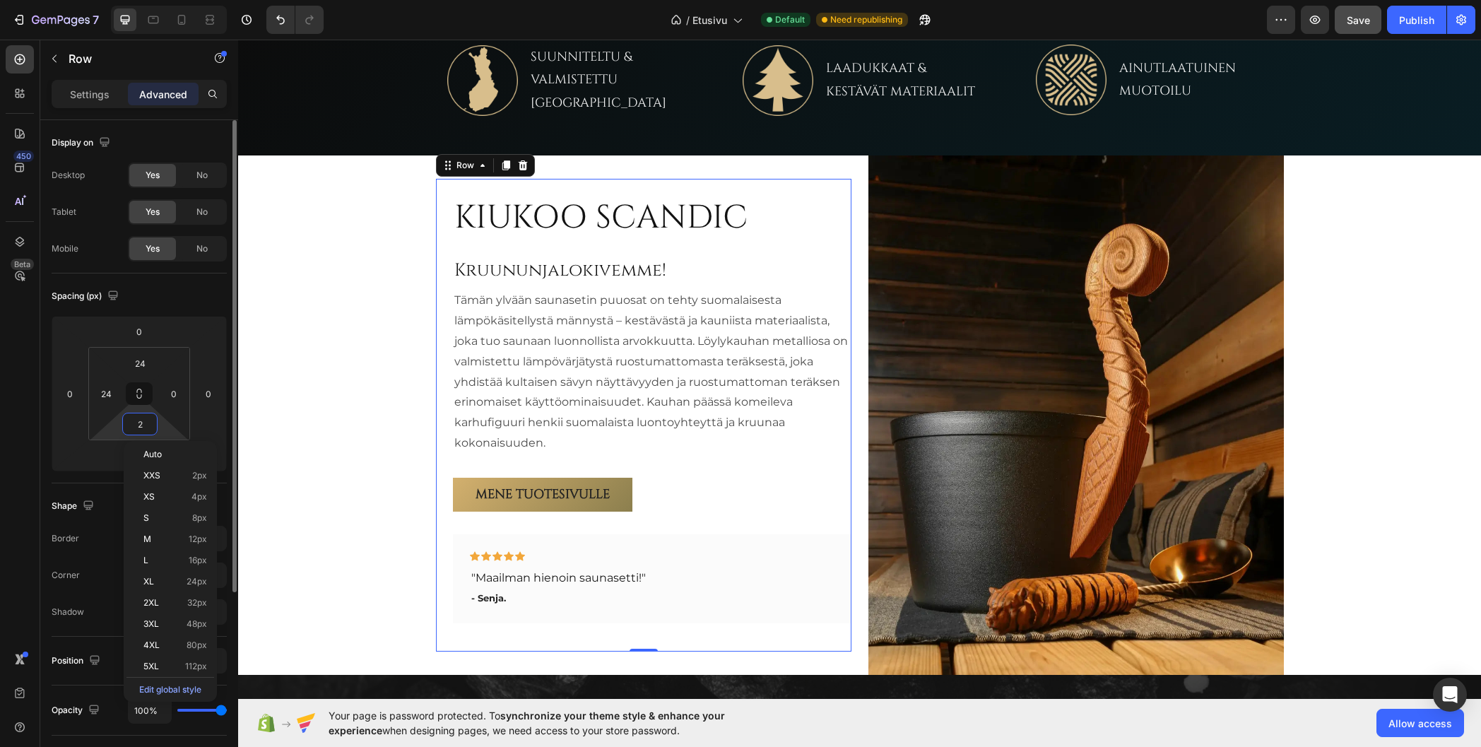
type input "24"
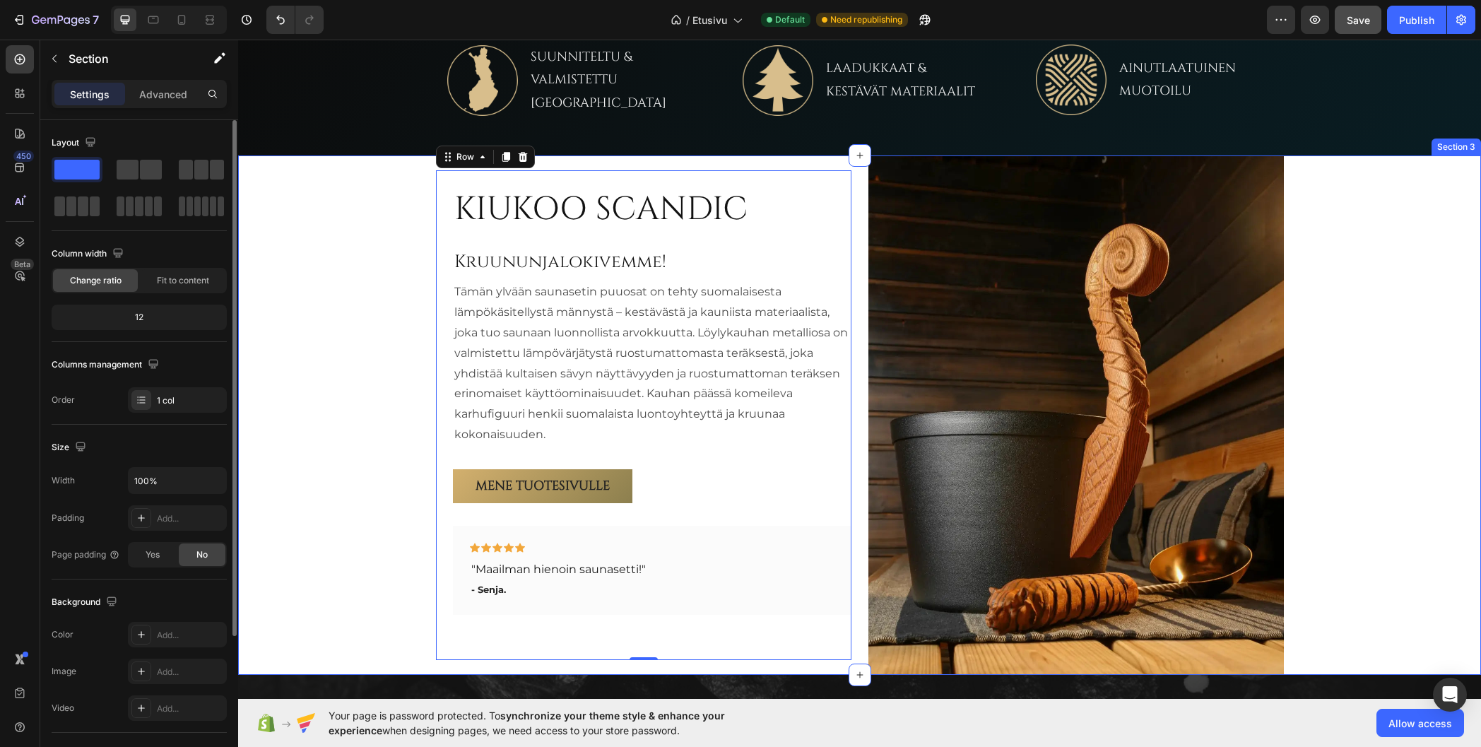
click at [315, 317] on div "KIUKOO SCANDIC Heading Kruununjalokivemme! Heading Tämän ylvään saunasetin puuo…" at bounding box center [859, 414] width 1243 height 519
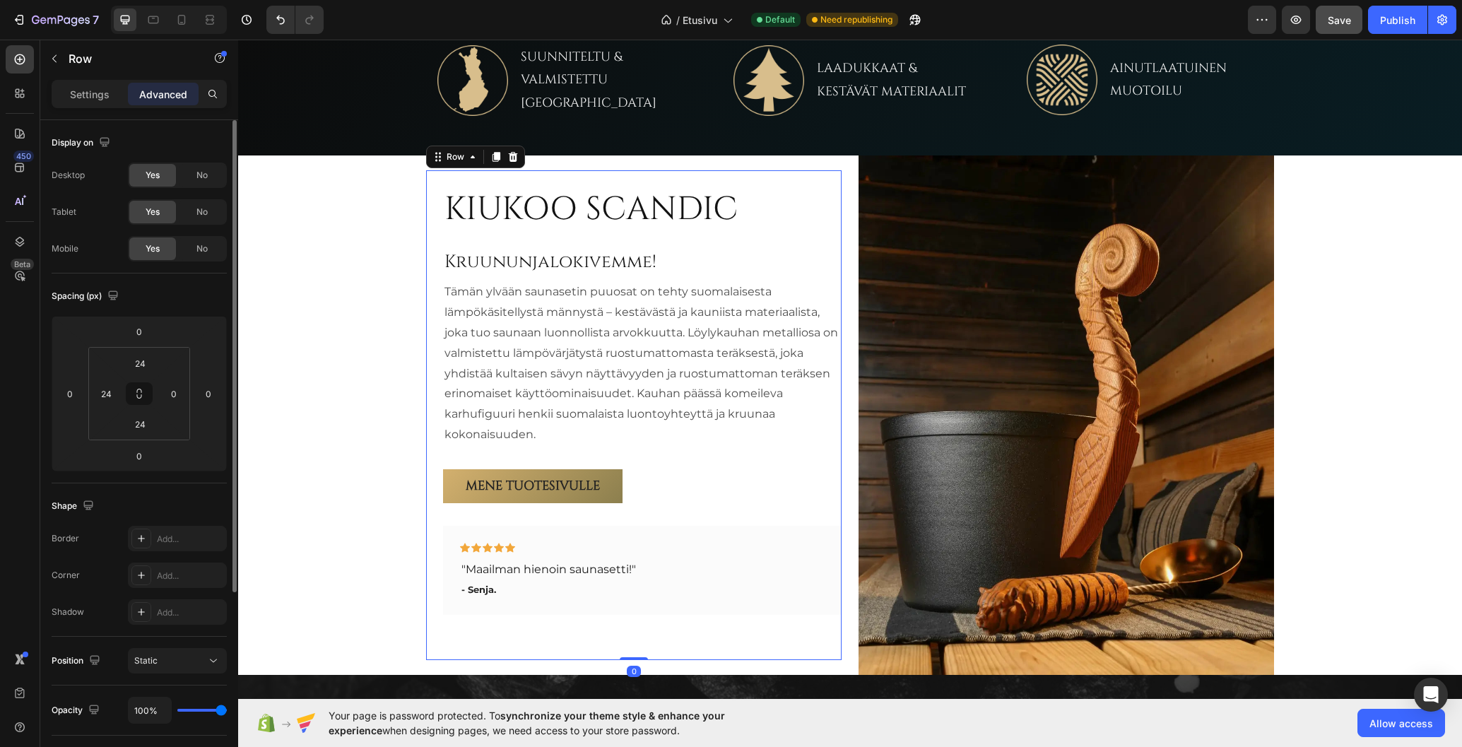
click at [430, 360] on div "KIUKOO SCANDIC Heading Kruununjalokivemme! Heading Tämän ylvään saunasetin puuo…" at bounding box center [634, 415] width 416 height 490
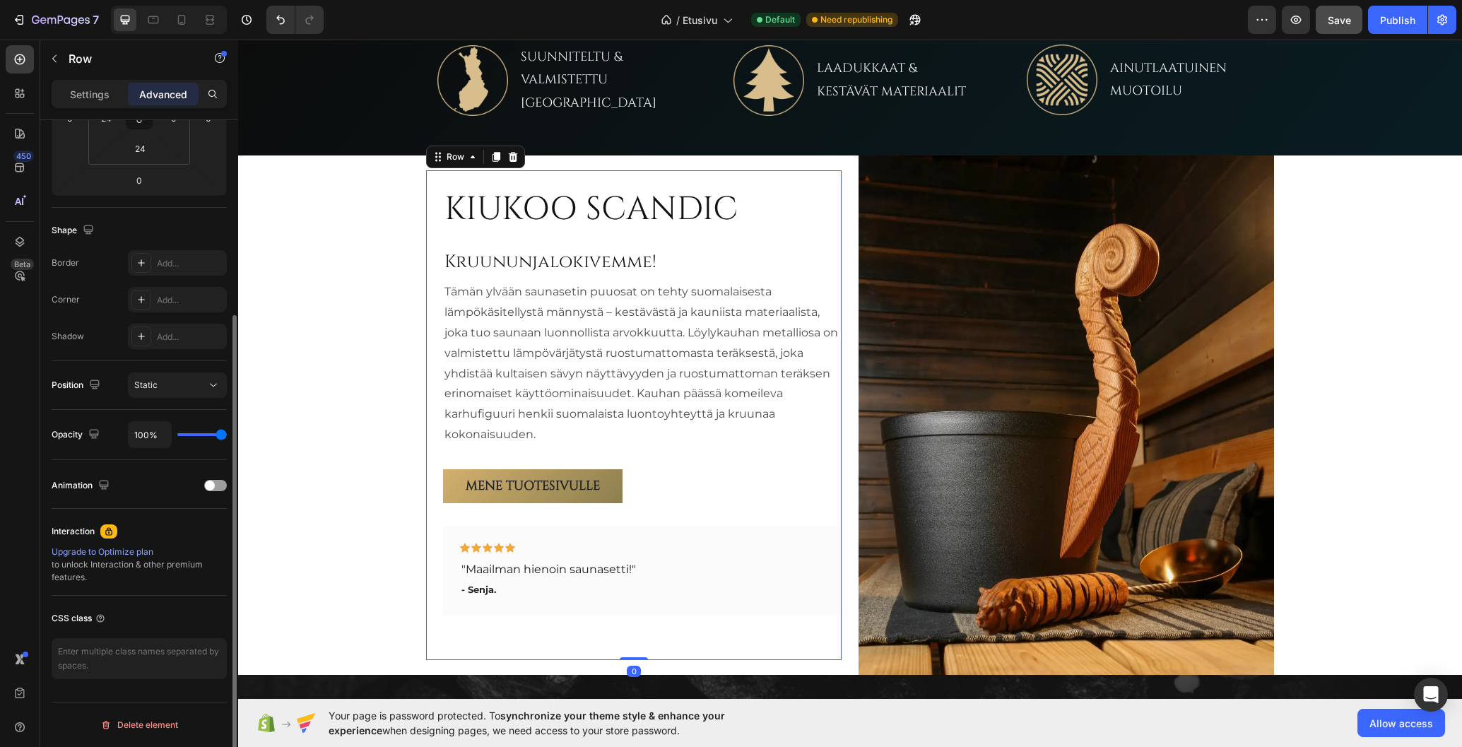
scroll to position [0, 0]
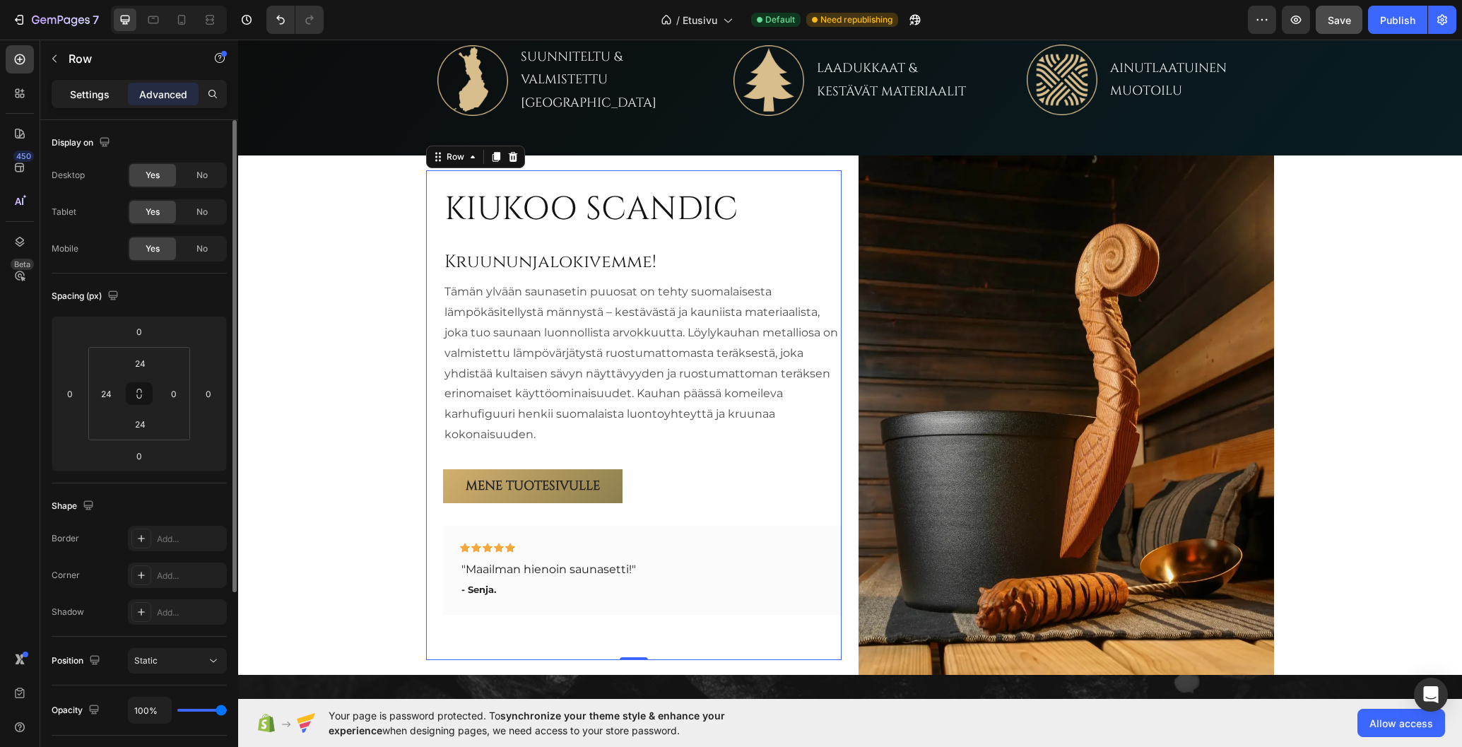
click at [87, 98] on p "Settings" at bounding box center [90, 94] width 40 height 15
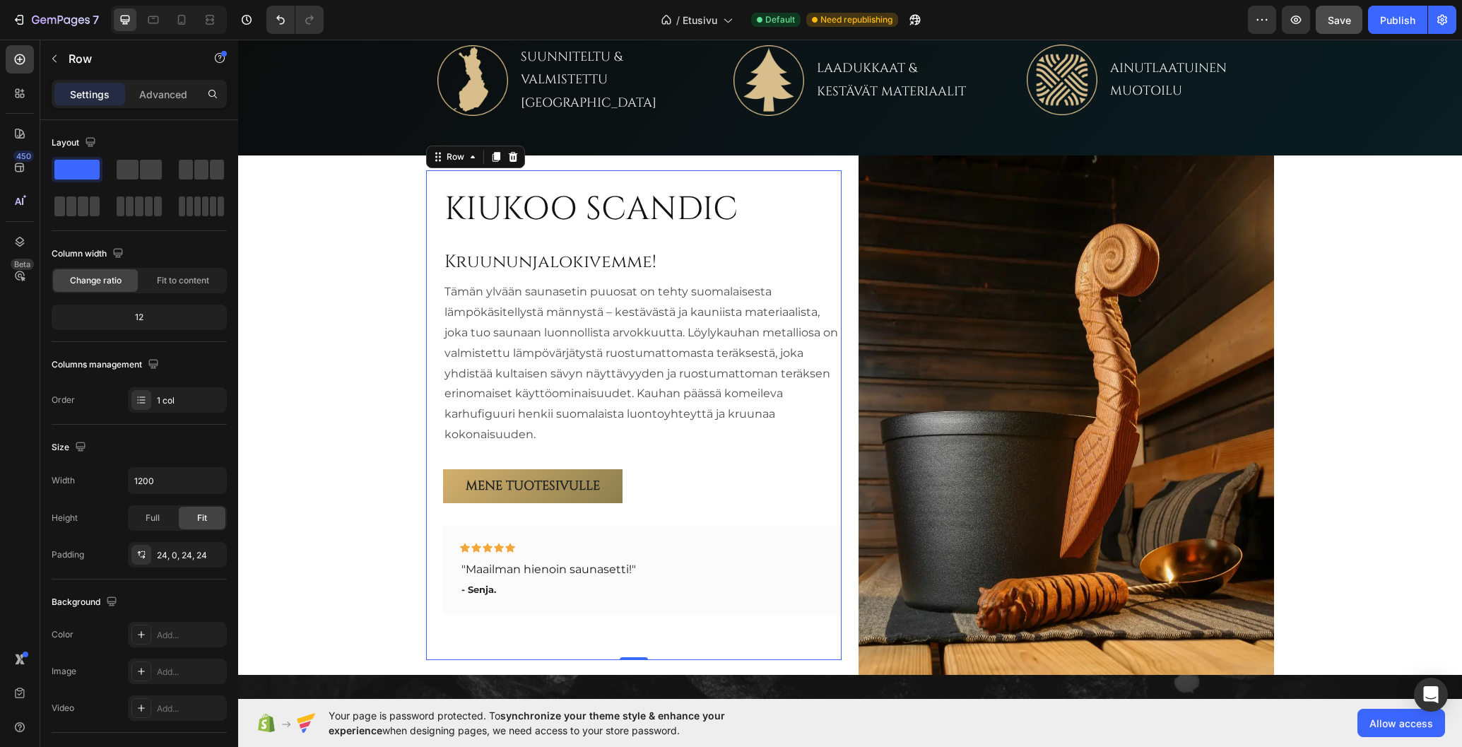
click at [427, 238] on div "KIUKOO SCANDIC Heading Kruununjalokivemme! Heading Tämän ylvään saunasetin puuo…" at bounding box center [634, 415] width 416 height 490
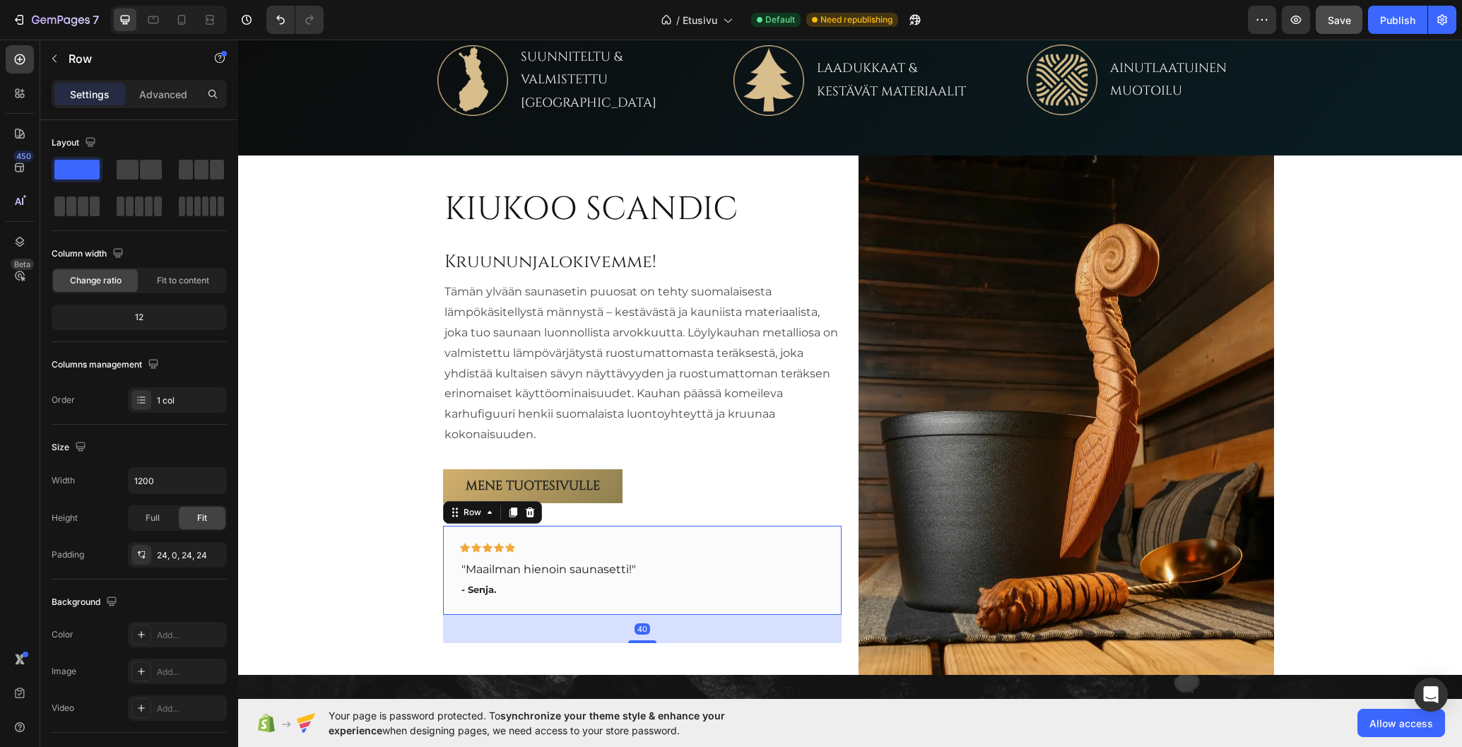
click at [823, 543] on div "Icon Icon Icon Icon Icon Row "Maailman hienoin saunasetti!" Text block - Senja.…" at bounding box center [642, 570] width 399 height 89
click at [153, 94] on p "Advanced" at bounding box center [163, 94] width 48 height 15
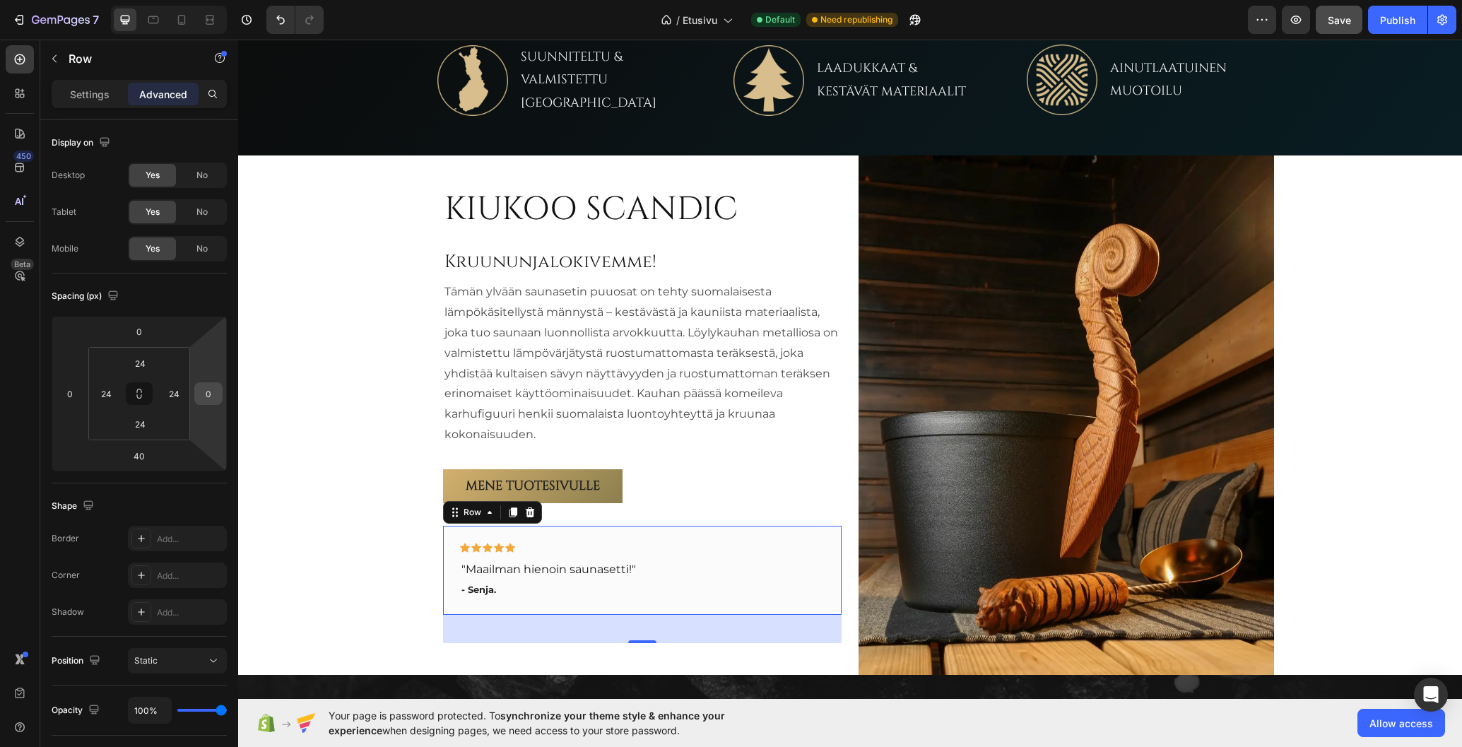
click at [206, 394] on input "0" at bounding box center [208, 393] width 21 height 21
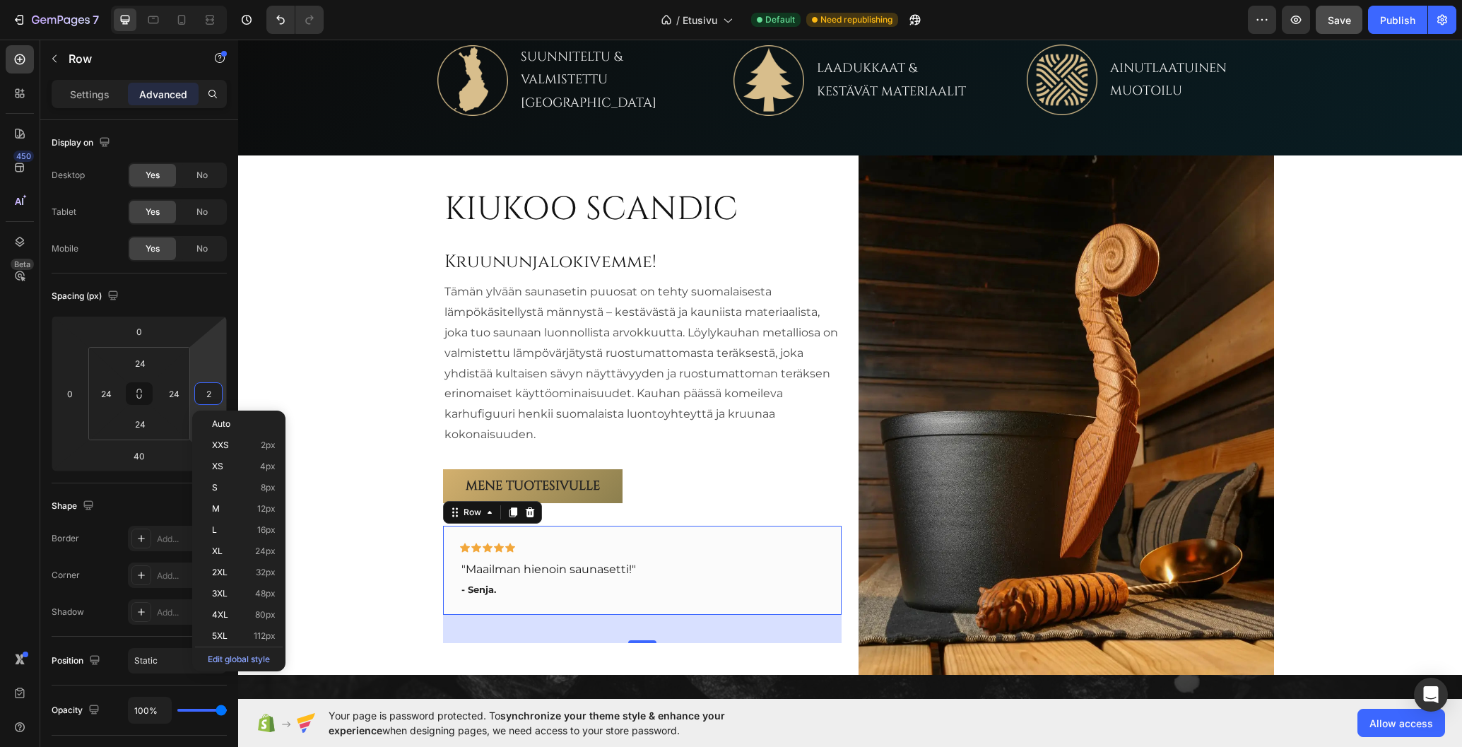
type input "24"
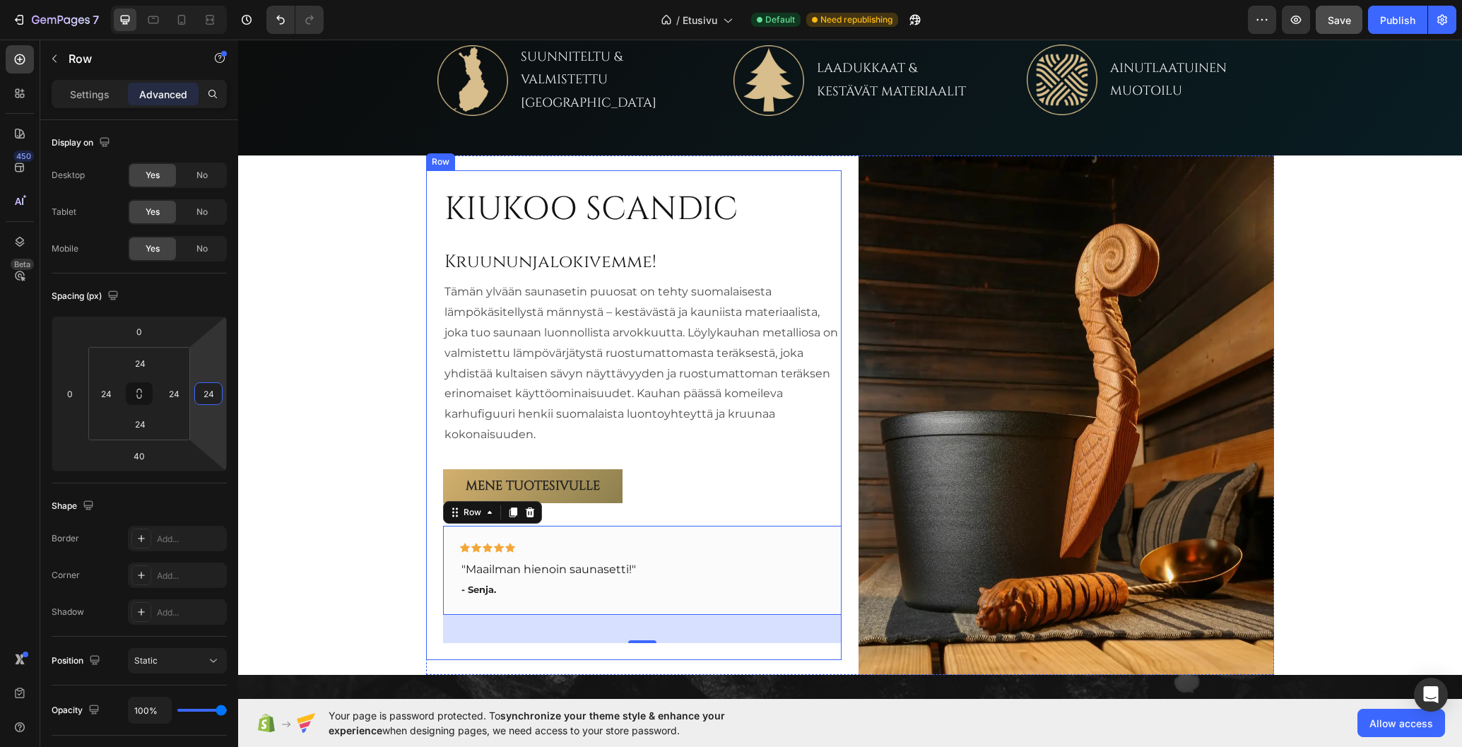
click at [738, 452] on div "KIUKOO SCANDIC Heading Kruununjalokivemme! Heading Tämän ylvään saunasetin puuo…" at bounding box center [642, 415] width 399 height 456
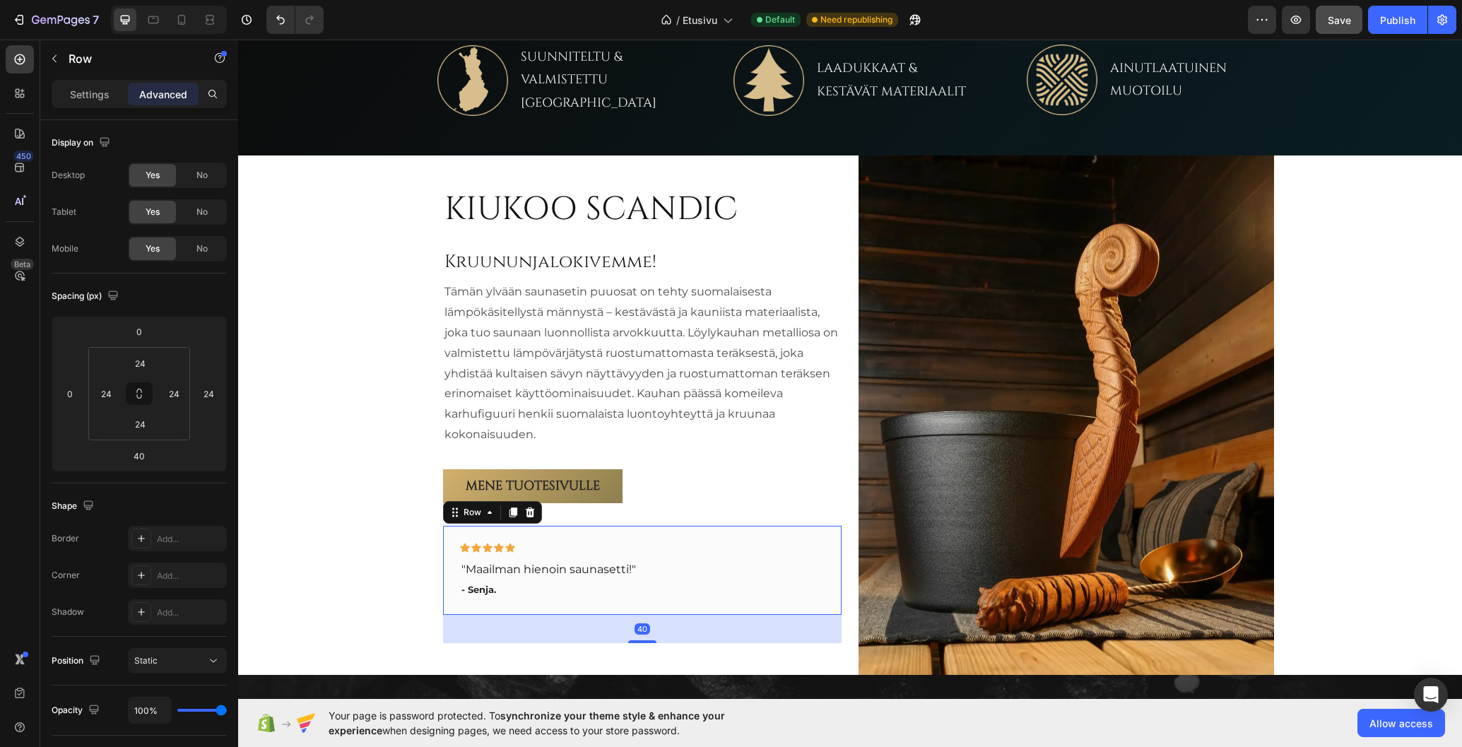
click at [821, 539] on div "Icon Icon Icon Icon Icon Row "Maailman hienoin saunasetti!" Text block - Senja.…" at bounding box center [642, 570] width 399 height 89
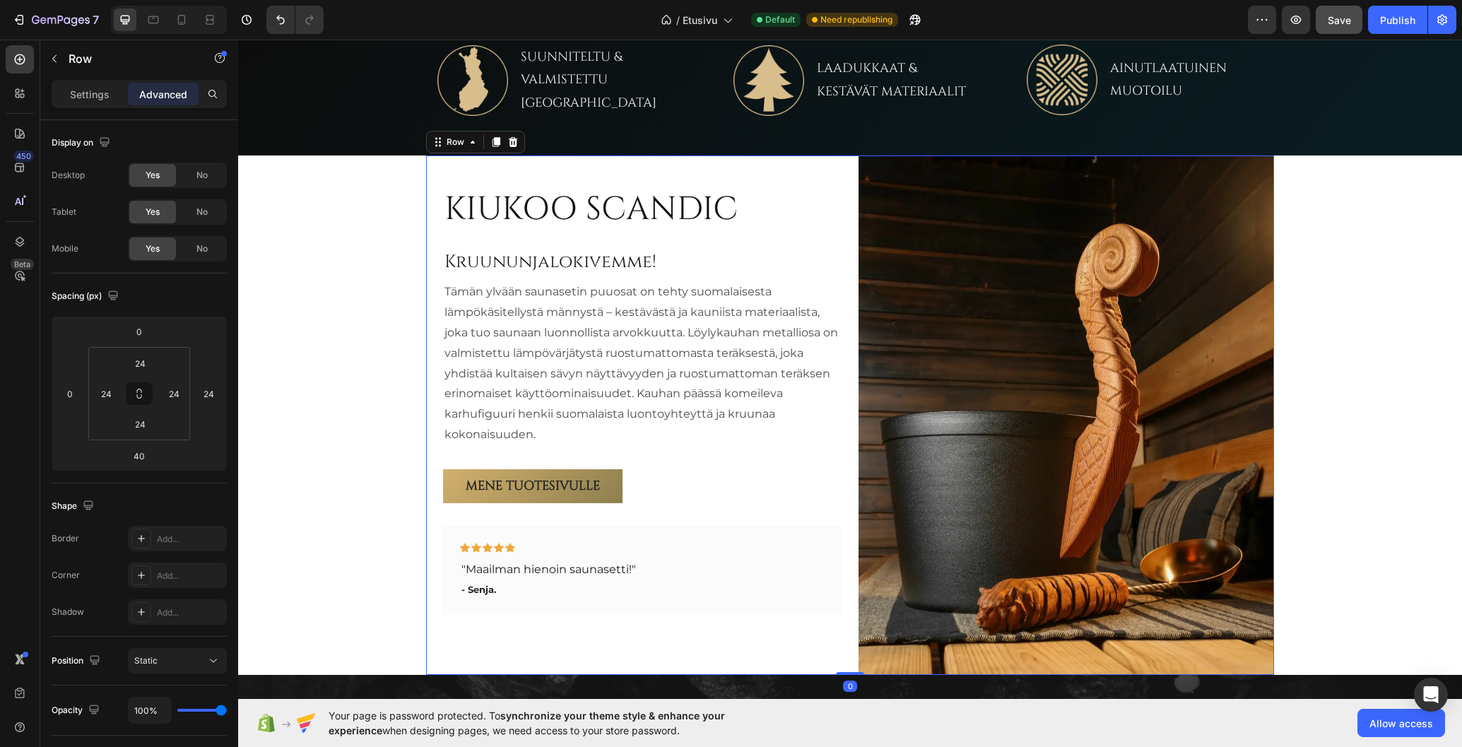
click at [842, 633] on div "KIUKOO SCANDIC Heading Kruununjalokivemme! Heading Tämän ylvään saunasetin puuo…" at bounding box center [850, 414] width 848 height 519
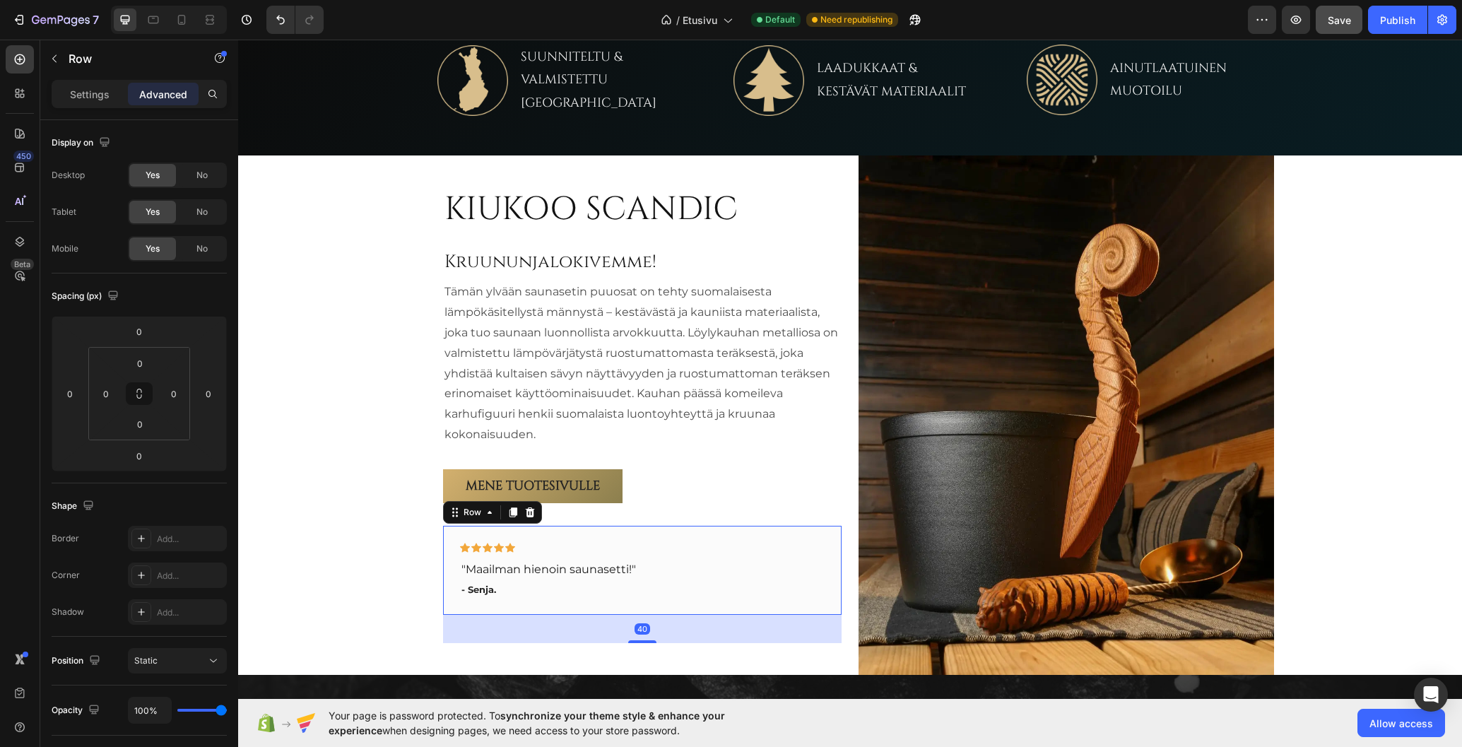
click at [822, 534] on div "Icon Icon Icon Icon Icon Row "Maailman hienoin saunasetti!" Text block - Senja.…" at bounding box center [642, 570] width 399 height 89
click at [206, 392] on input "24" at bounding box center [208, 393] width 21 height 21
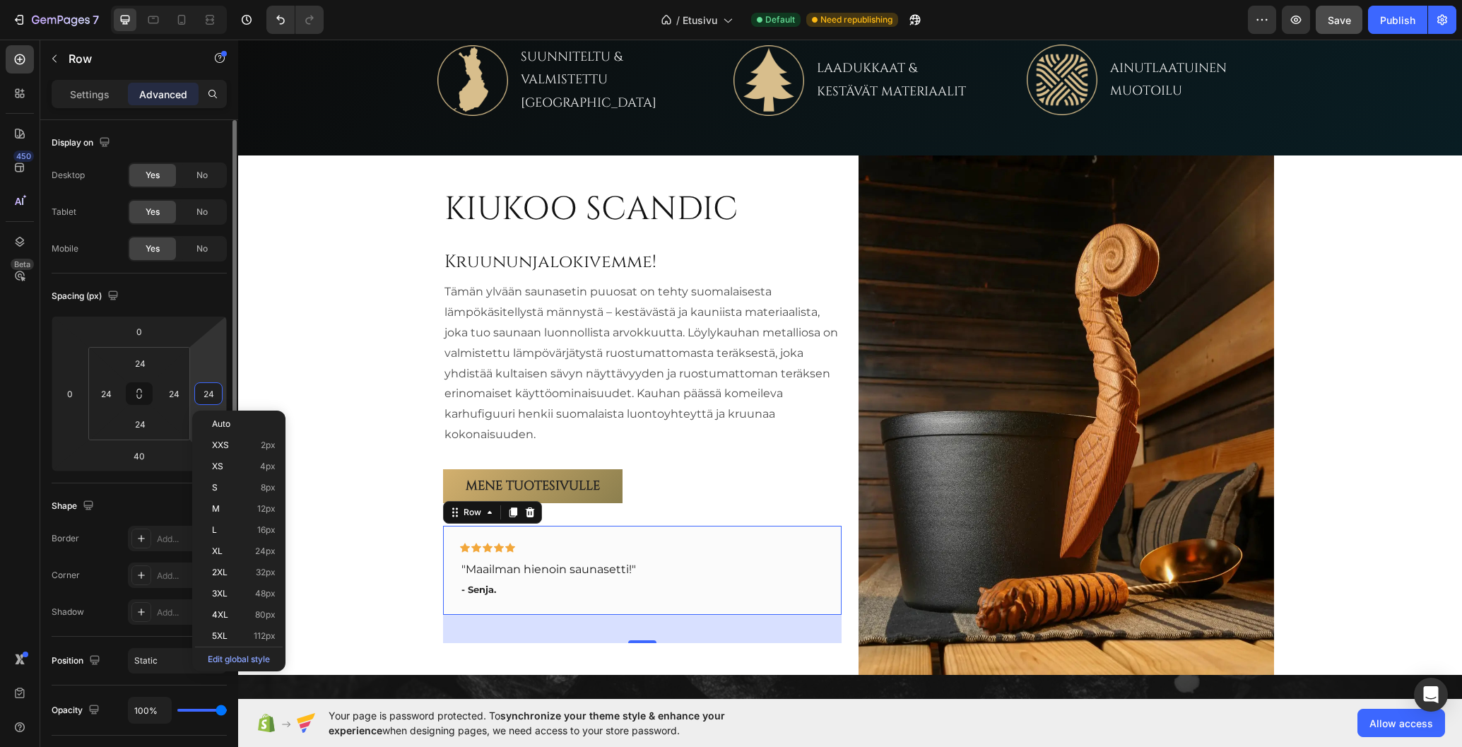
type input "0"
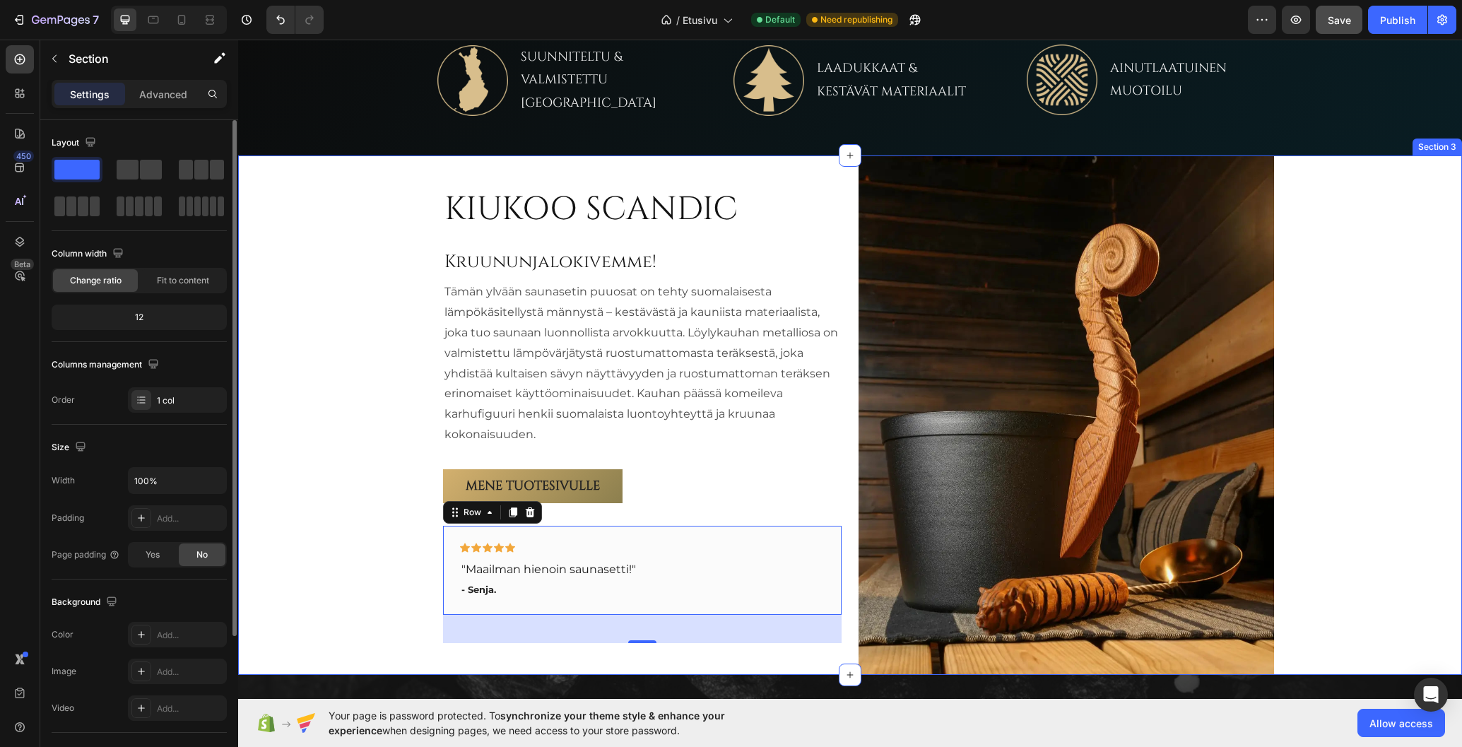
click at [343, 375] on div "KIUKOO SCANDIC Heading Kruununjalokivemme! Heading Tämän ylvään saunasetin puuo…" at bounding box center [850, 414] width 1224 height 519
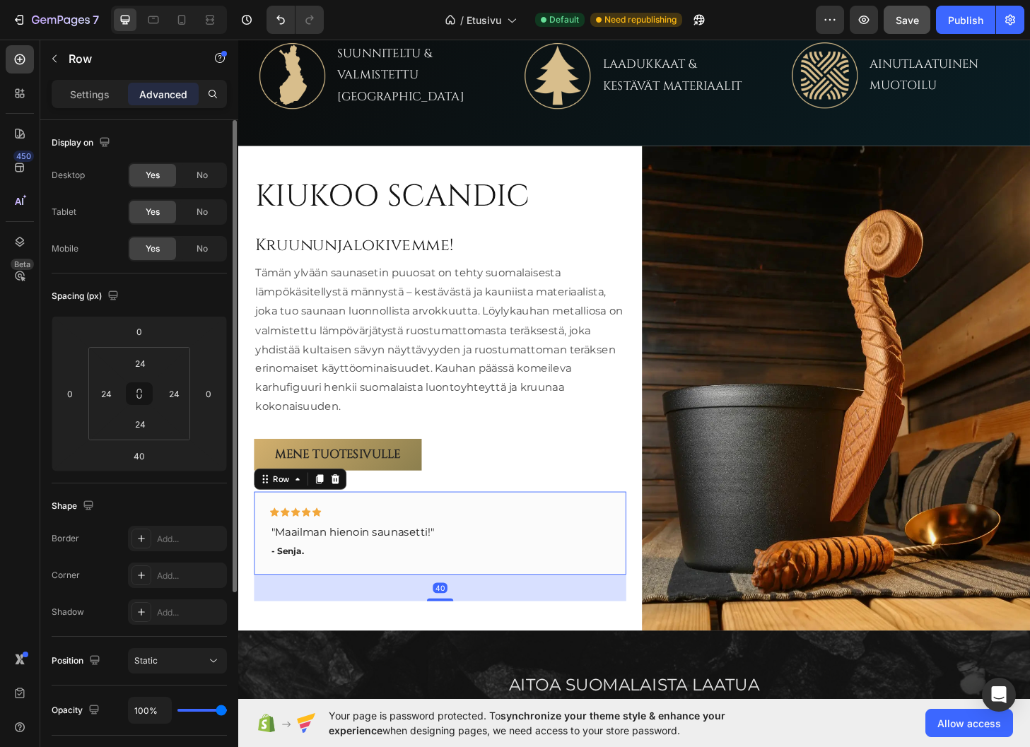
click at [641, 536] on div "Icon Icon Icon Icon Icon Row "Maailman hienoin saunasetti!" Text block - Senja.…" at bounding box center [454, 568] width 399 height 89
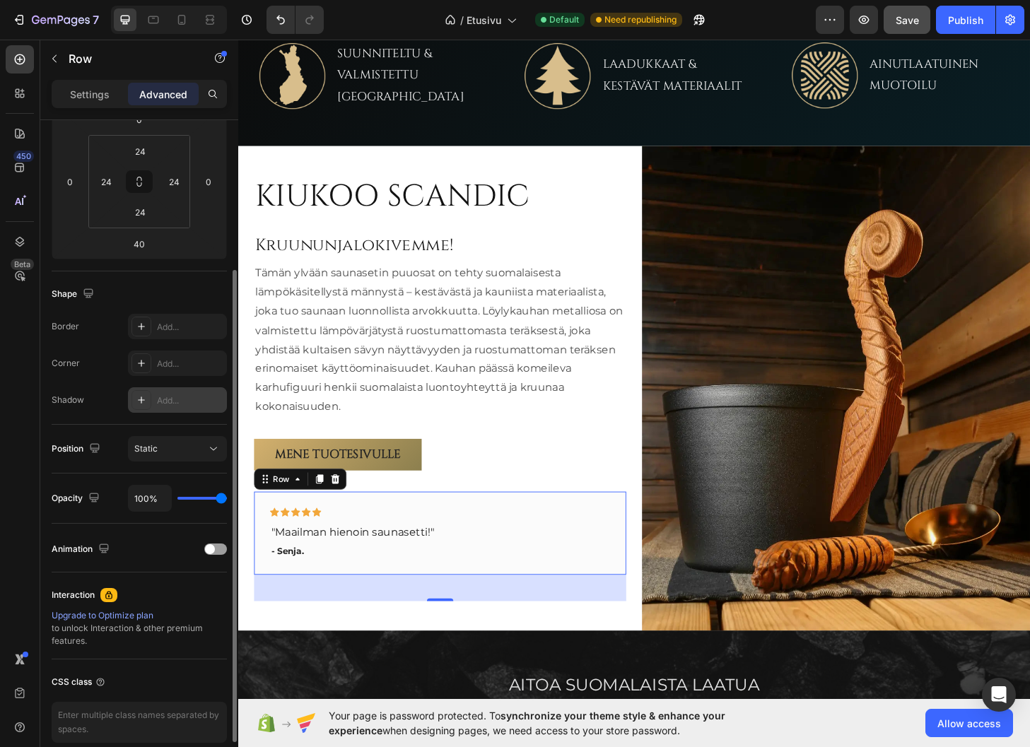
click at [159, 400] on div "Add..." at bounding box center [190, 400] width 66 height 13
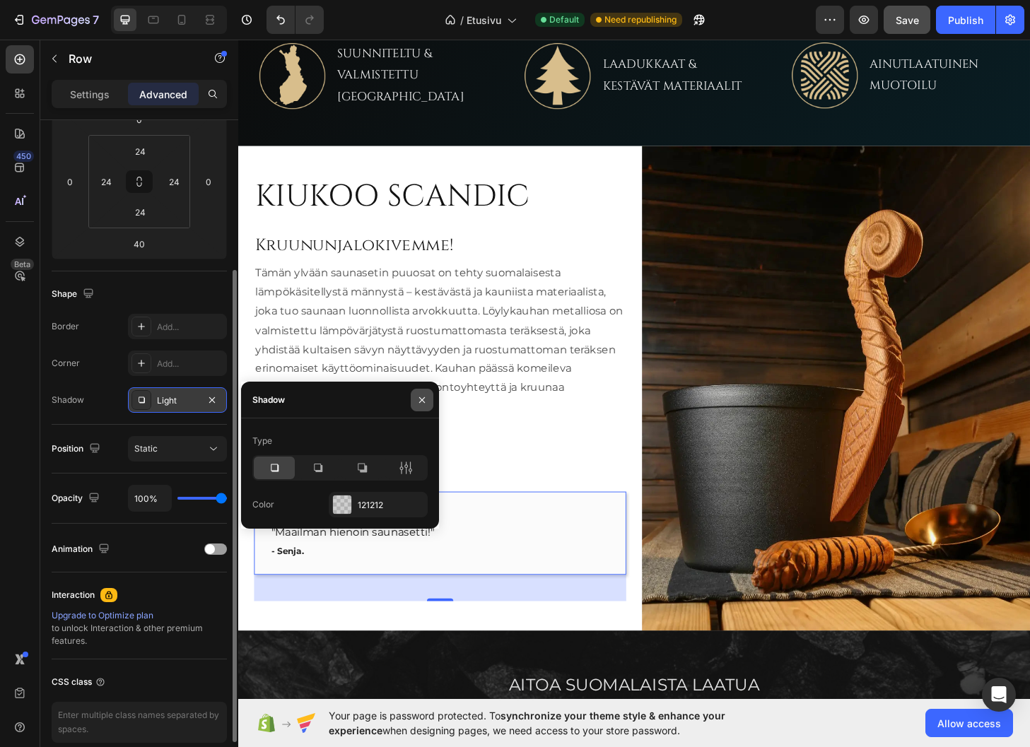
drag, startPoint x: 425, startPoint y: 396, endPoint x: 204, endPoint y: 384, distance: 220.8
click at [425, 396] on icon "button" at bounding box center [421, 399] width 11 height 11
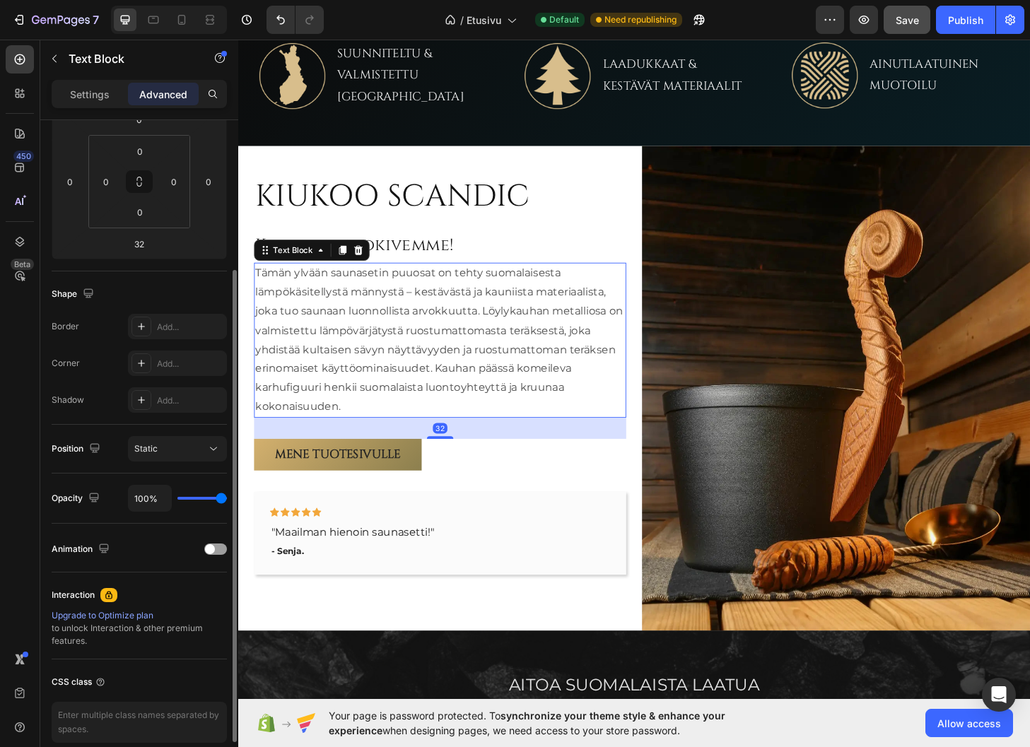
click at [620, 383] on p "Tämän ylvään saunasetin puuosat on tehty suomalaisesta lämpökäsitellystä männys…" at bounding box center [455, 361] width 396 height 163
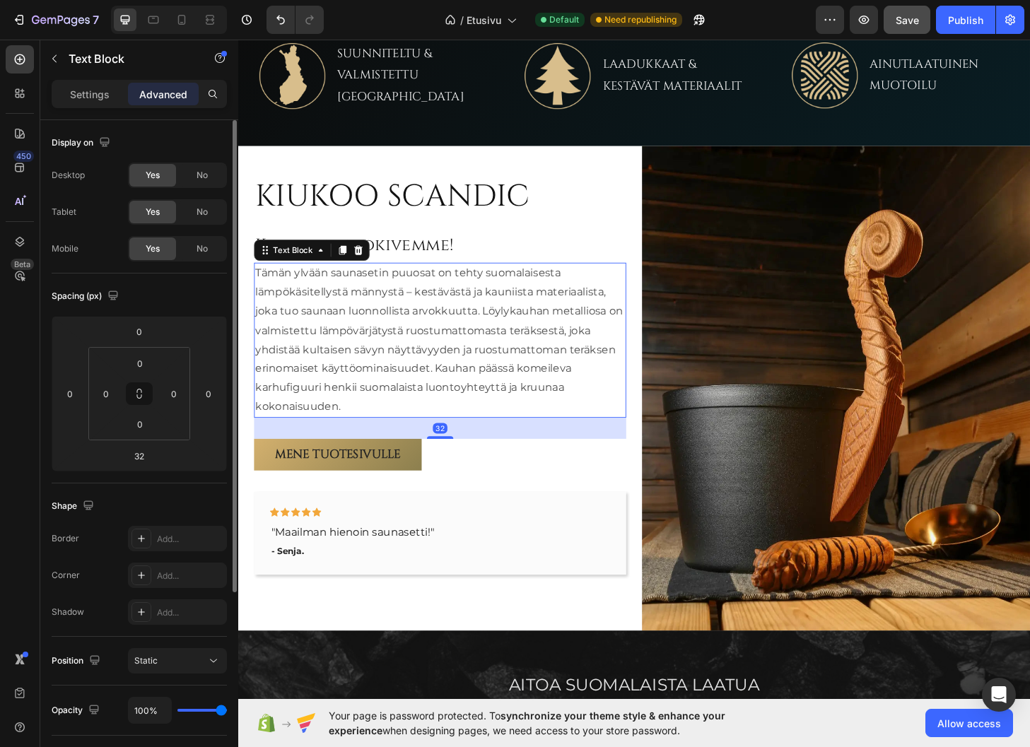
scroll to position [651, 0]
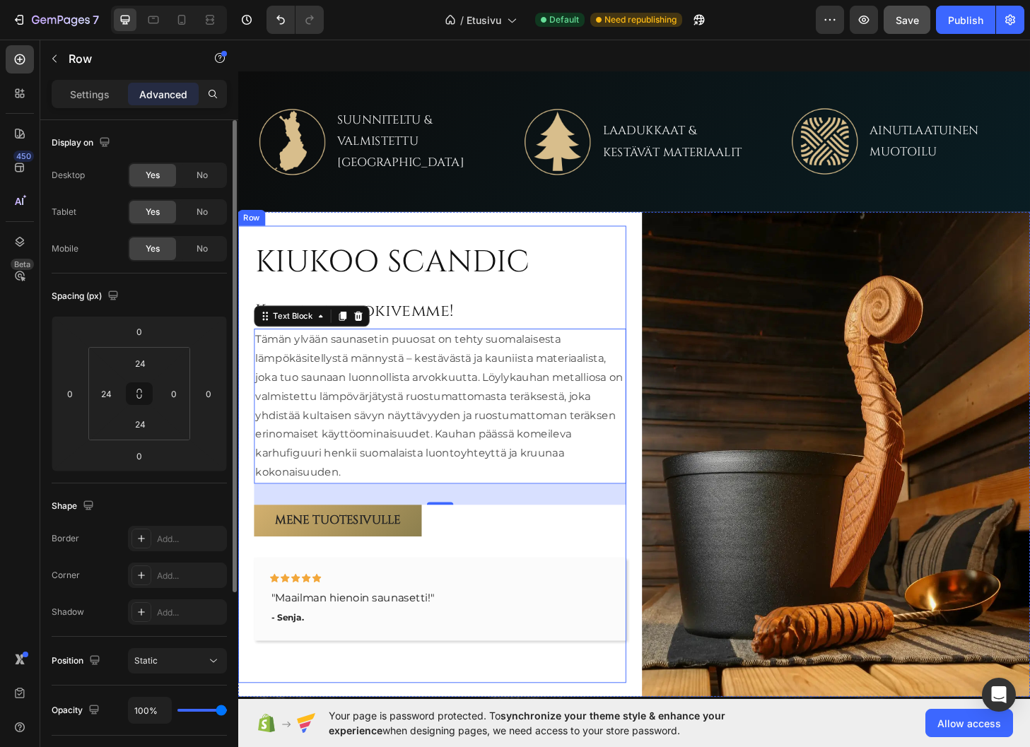
click at [606, 240] on div "KIUKOO SCANDIC Heading Kruununjalokivemme! Heading Tämän ylvään saunasetin puuo…" at bounding box center [446, 484] width 416 height 490
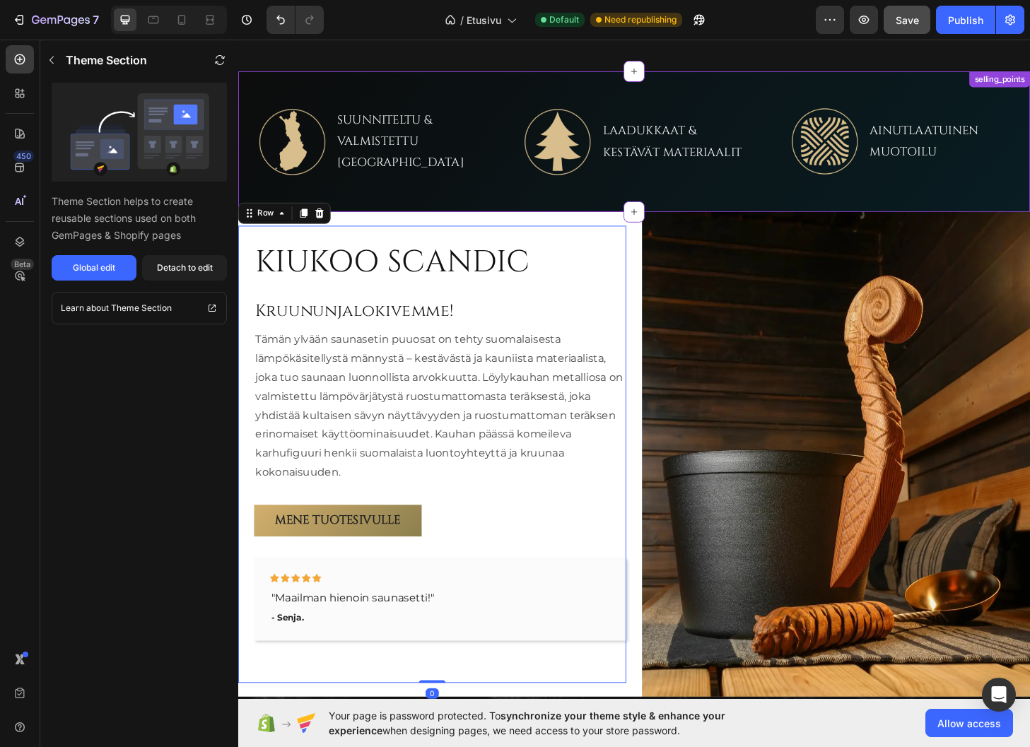
click at [636, 148] on p "LAADUKKAAT &" at bounding box center [702, 137] width 149 height 23
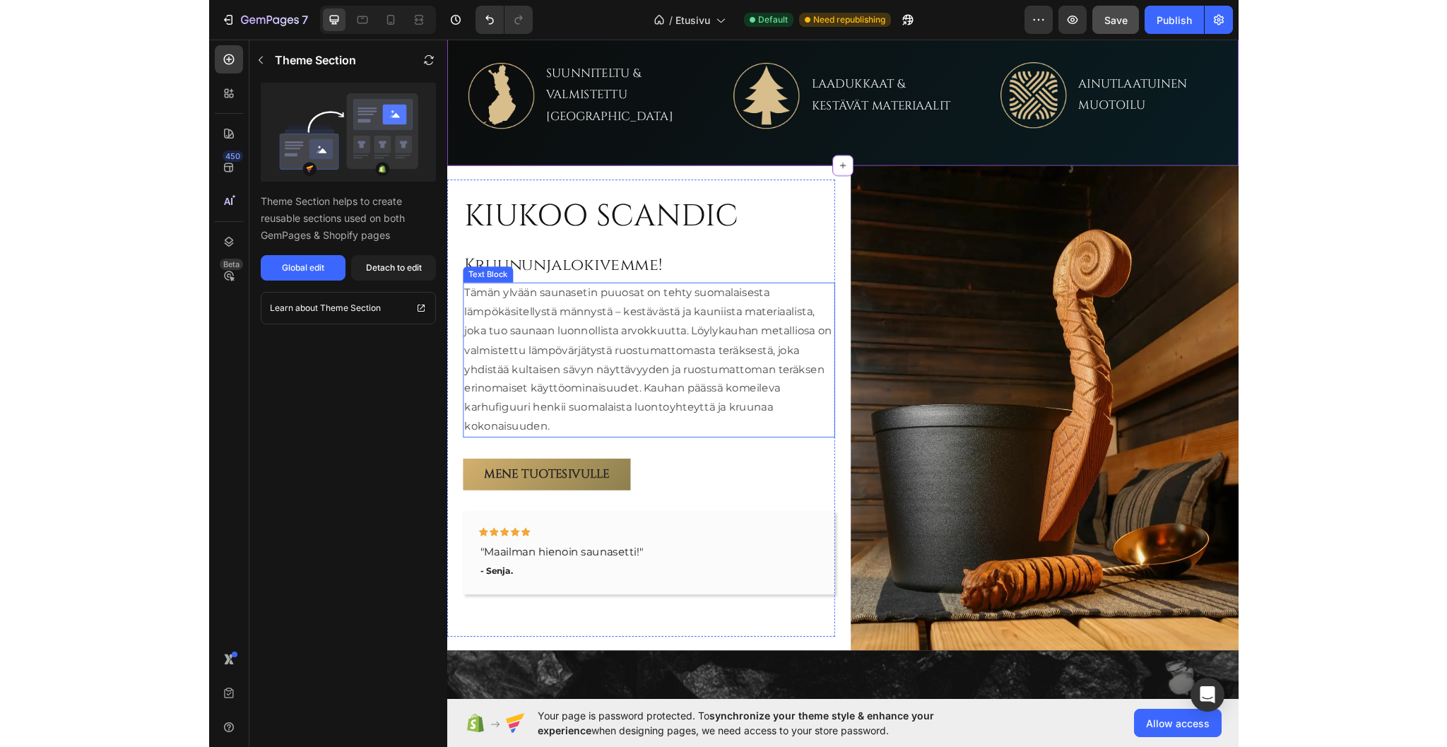
scroll to position [792, 0]
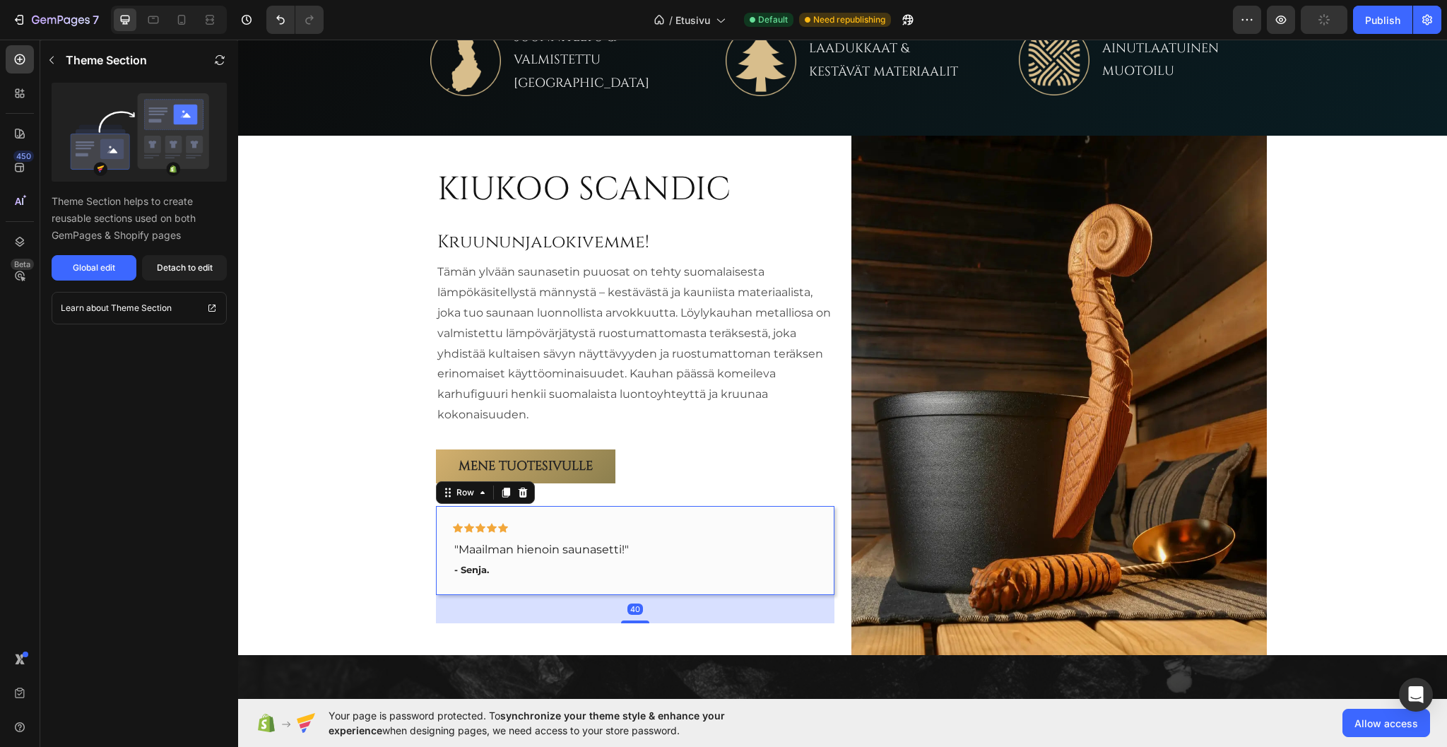
click at [820, 526] on div "Icon Icon Icon Icon Icon Row "Maailman hienoin saunasetti!" Text block - Senja.…" at bounding box center [635, 550] width 399 height 89
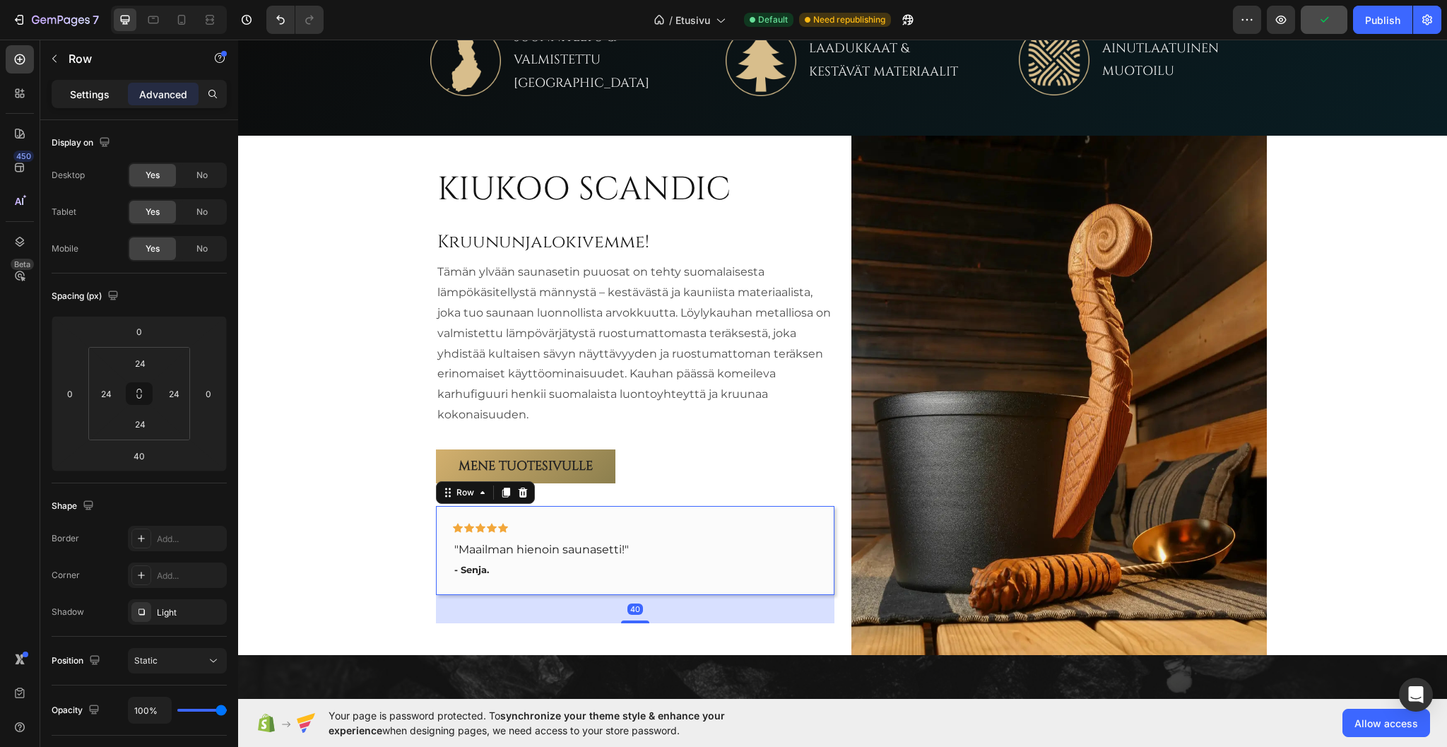
click at [83, 92] on p "Settings" at bounding box center [90, 94] width 40 height 15
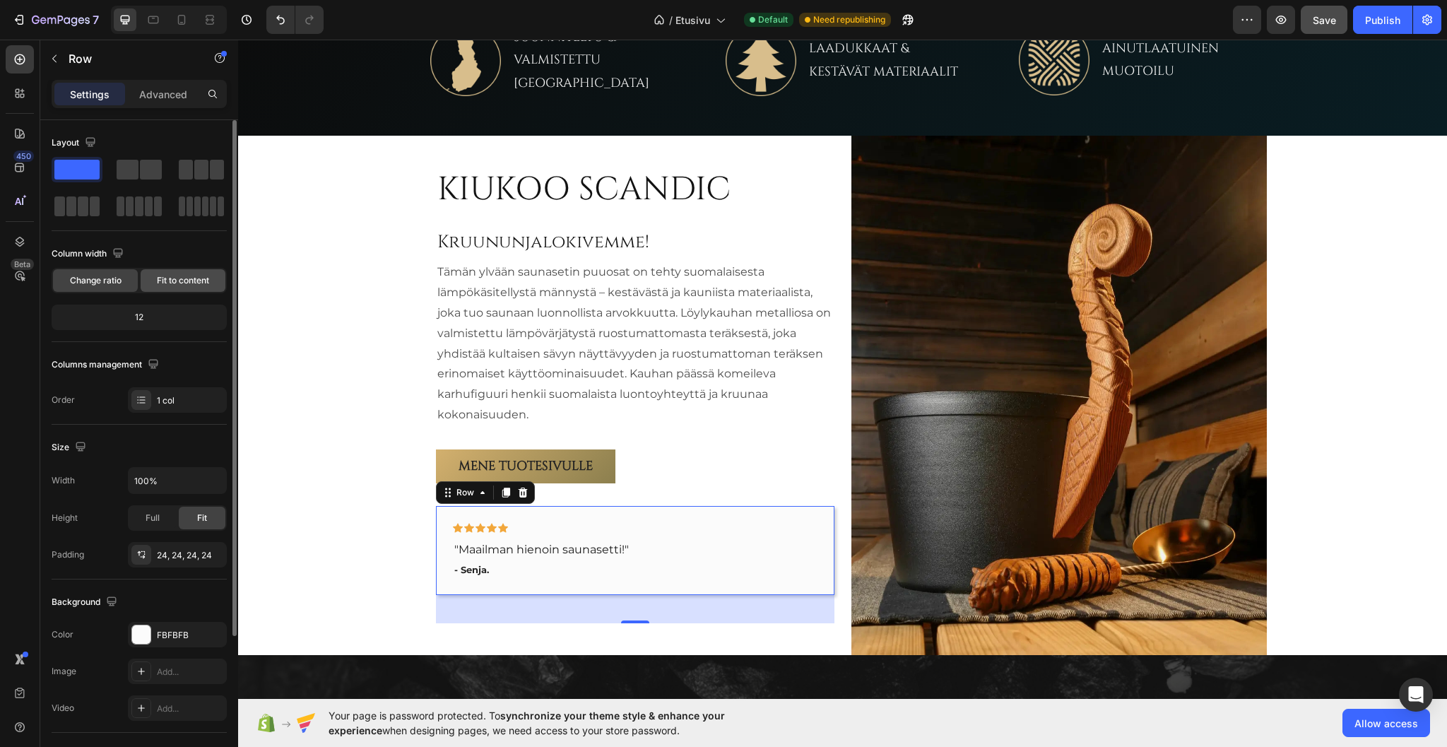
click at [177, 280] on span "Fit to content" at bounding box center [183, 280] width 52 height 13
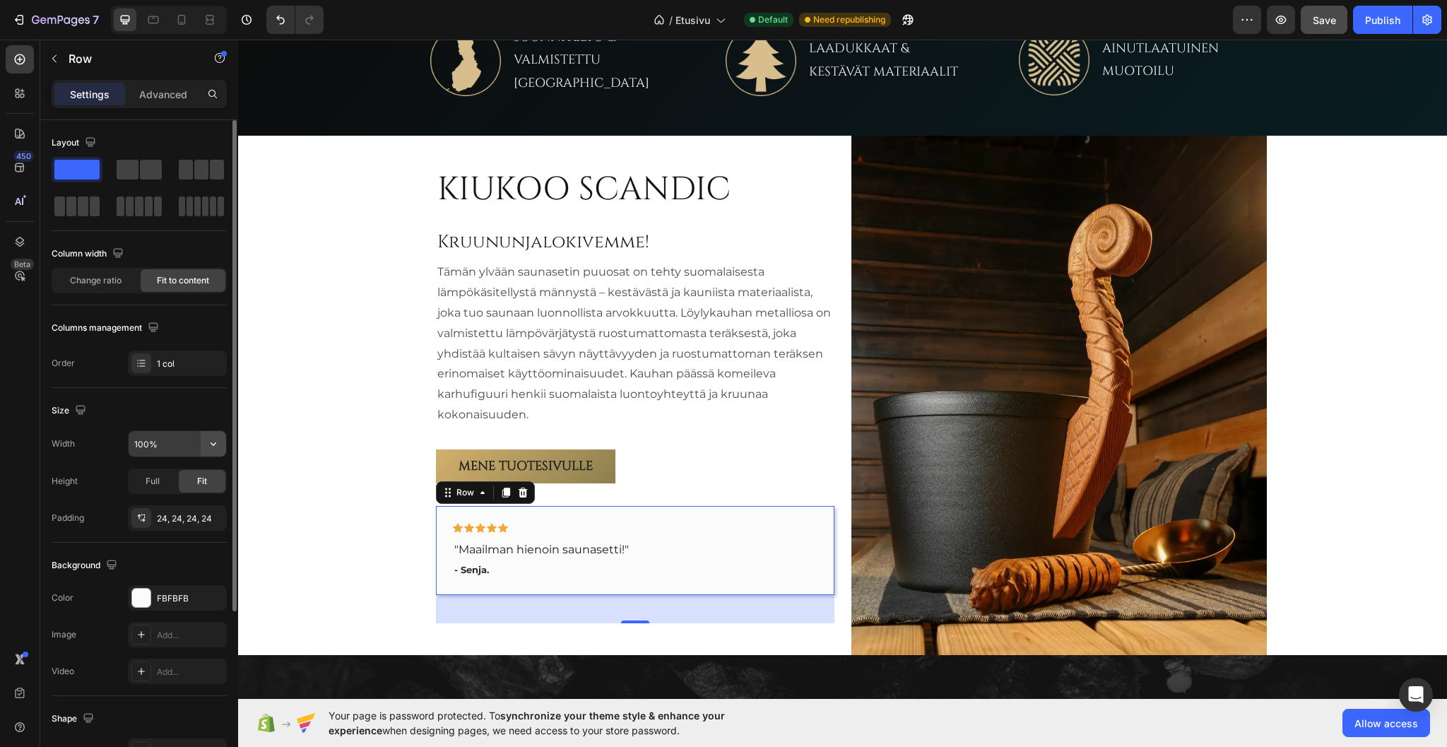
click at [219, 445] on icon "button" at bounding box center [213, 444] width 14 height 14
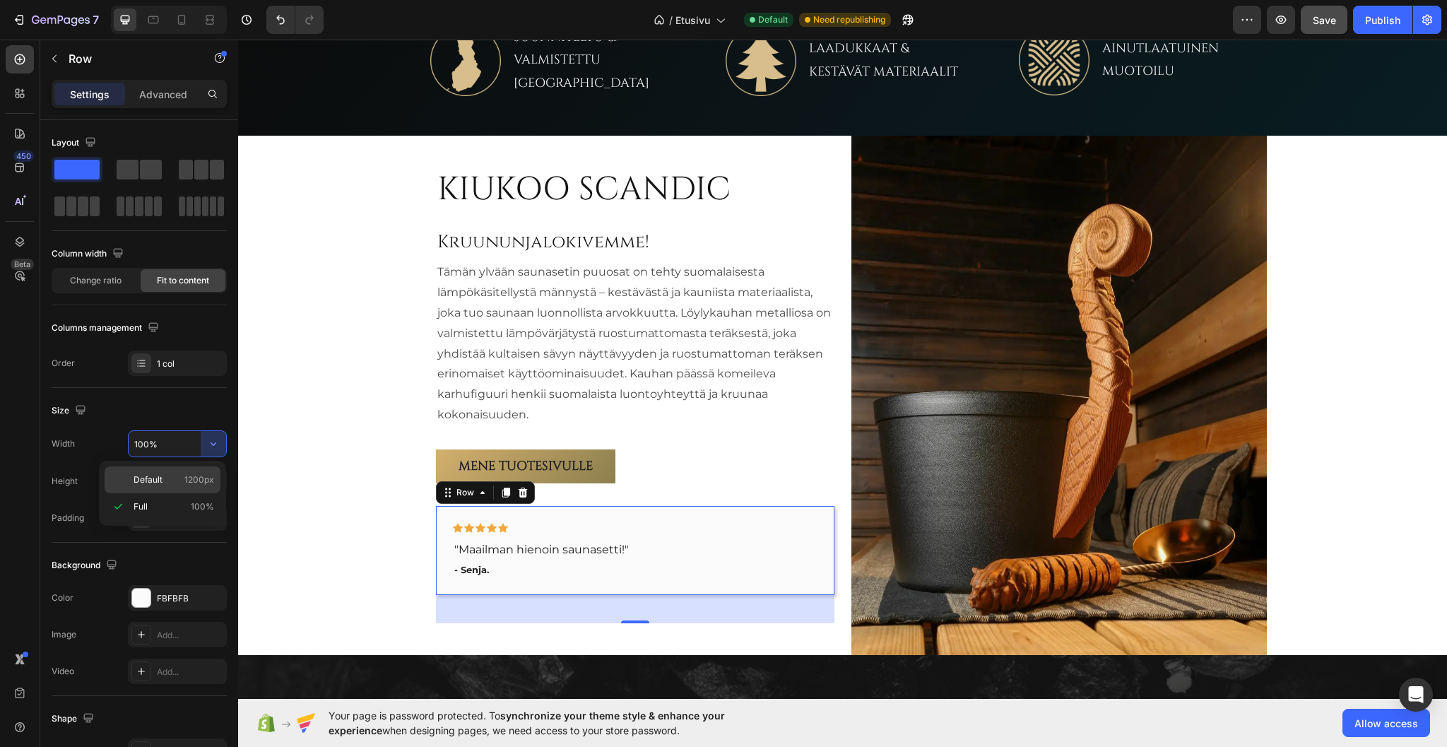
click at [192, 473] on div "Default 1200px" at bounding box center [163, 479] width 116 height 27
type input "1200"
click at [159, 445] on input "1200" at bounding box center [178, 443] width 98 height 25
click at [213, 415] on div "Size" at bounding box center [139, 410] width 175 height 23
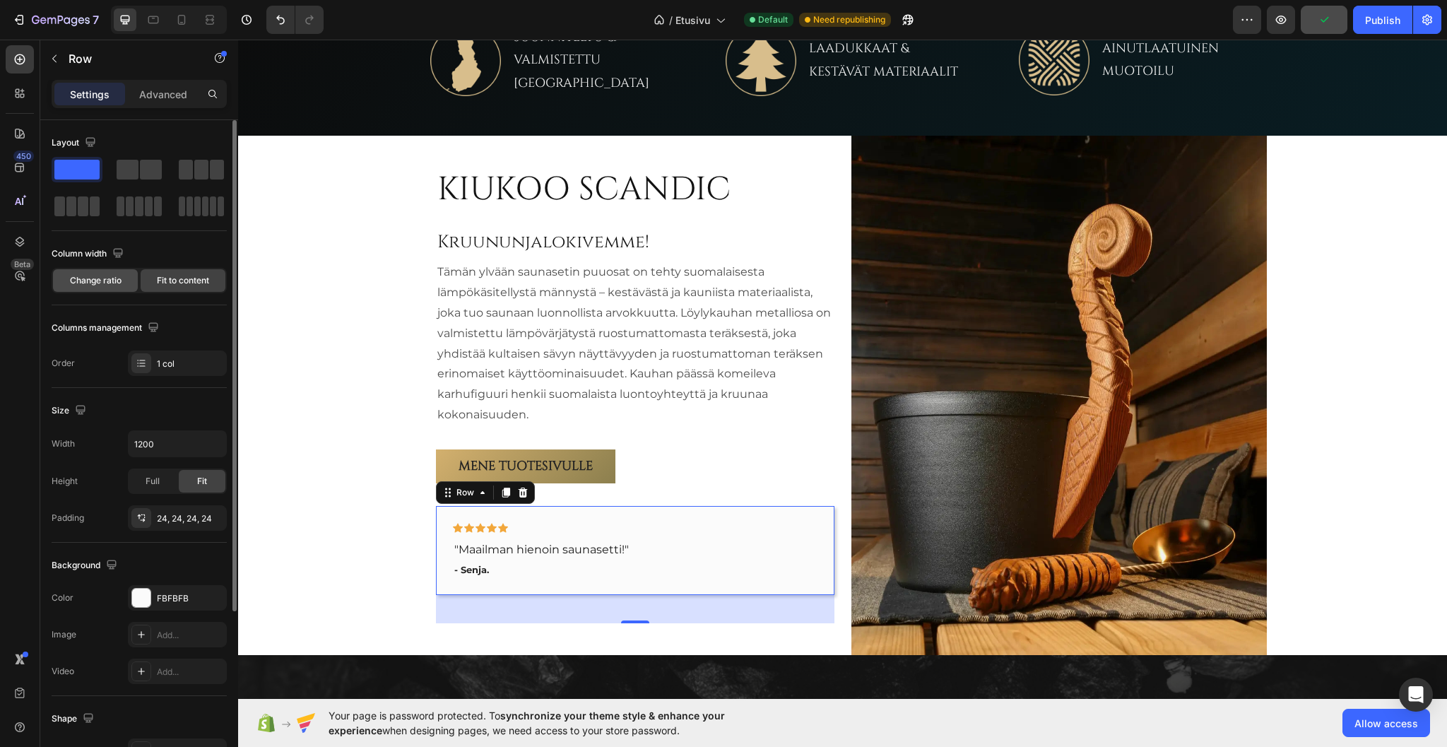
click at [98, 286] on span "Change ratio" at bounding box center [96, 280] width 52 height 13
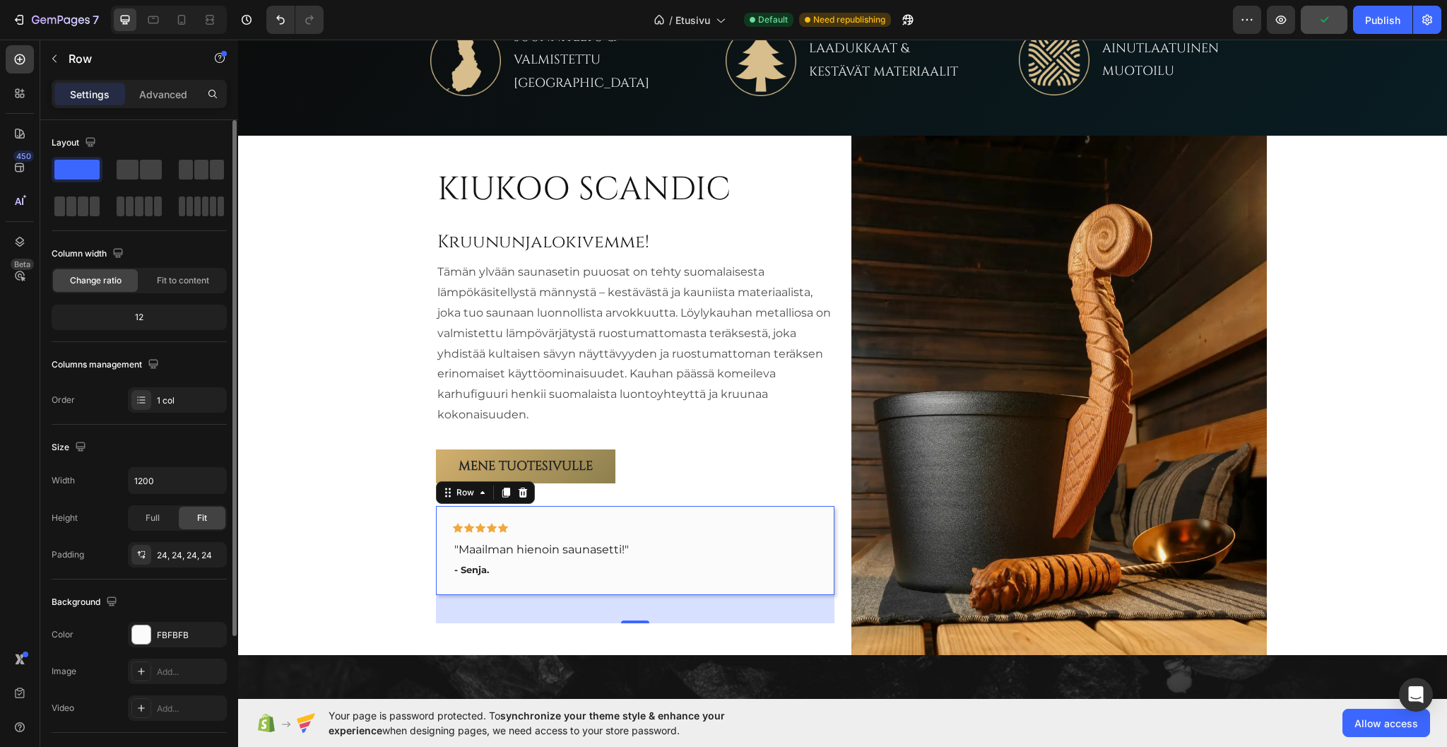
click at [150, 314] on div "12" at bounding box center [139, 317] width 170 height 20
drag, startPoint x: 139, startPoint y: 315, endPoint x: 97, endPoint y: 322, distance: 42.9
click at [97, 322] on div "12" at bounding box center [139, 317] width 170 height 20
click at [167, 288] on div "Fit to content" at bounding box center [183, 280] width 85 height 23
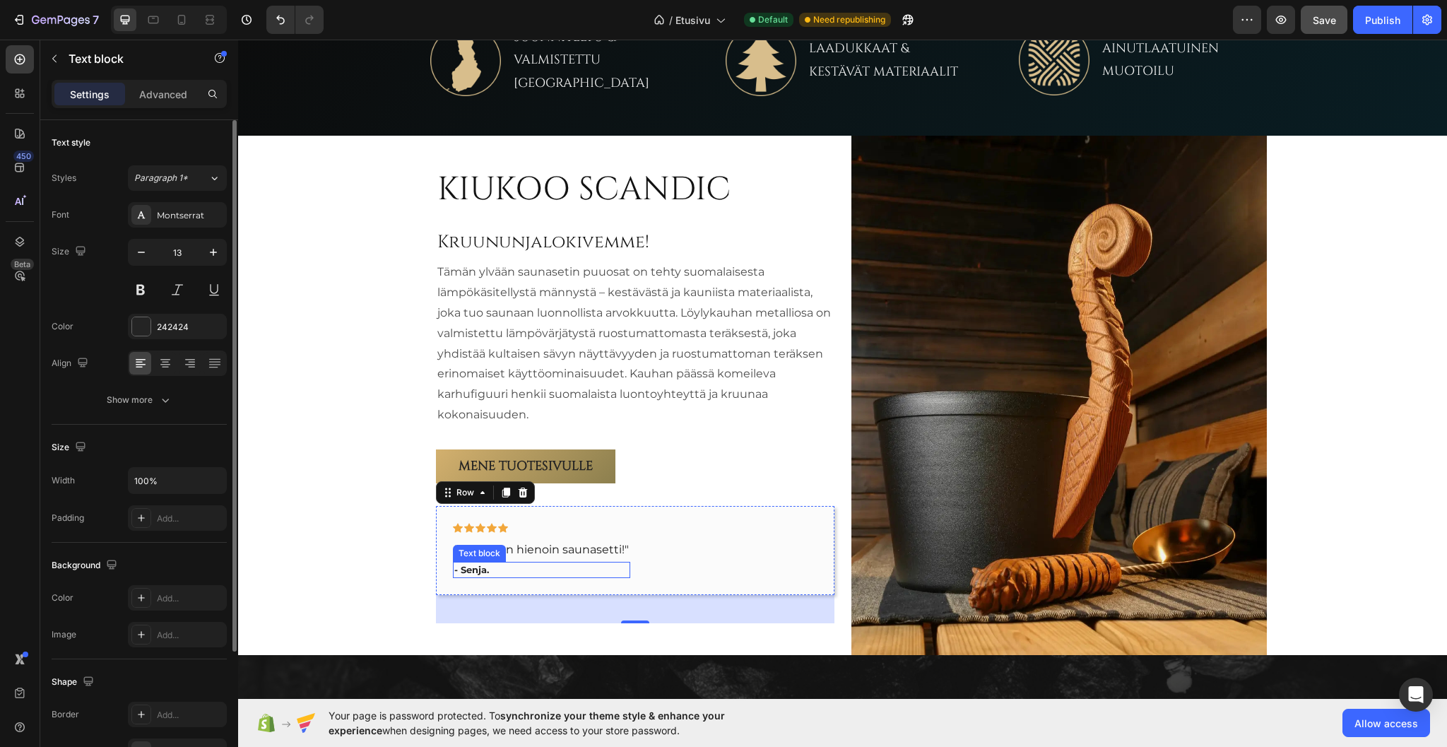
click at [611, 563] on p "- Senja." at bounding box center [541, 570] width 175 height 14
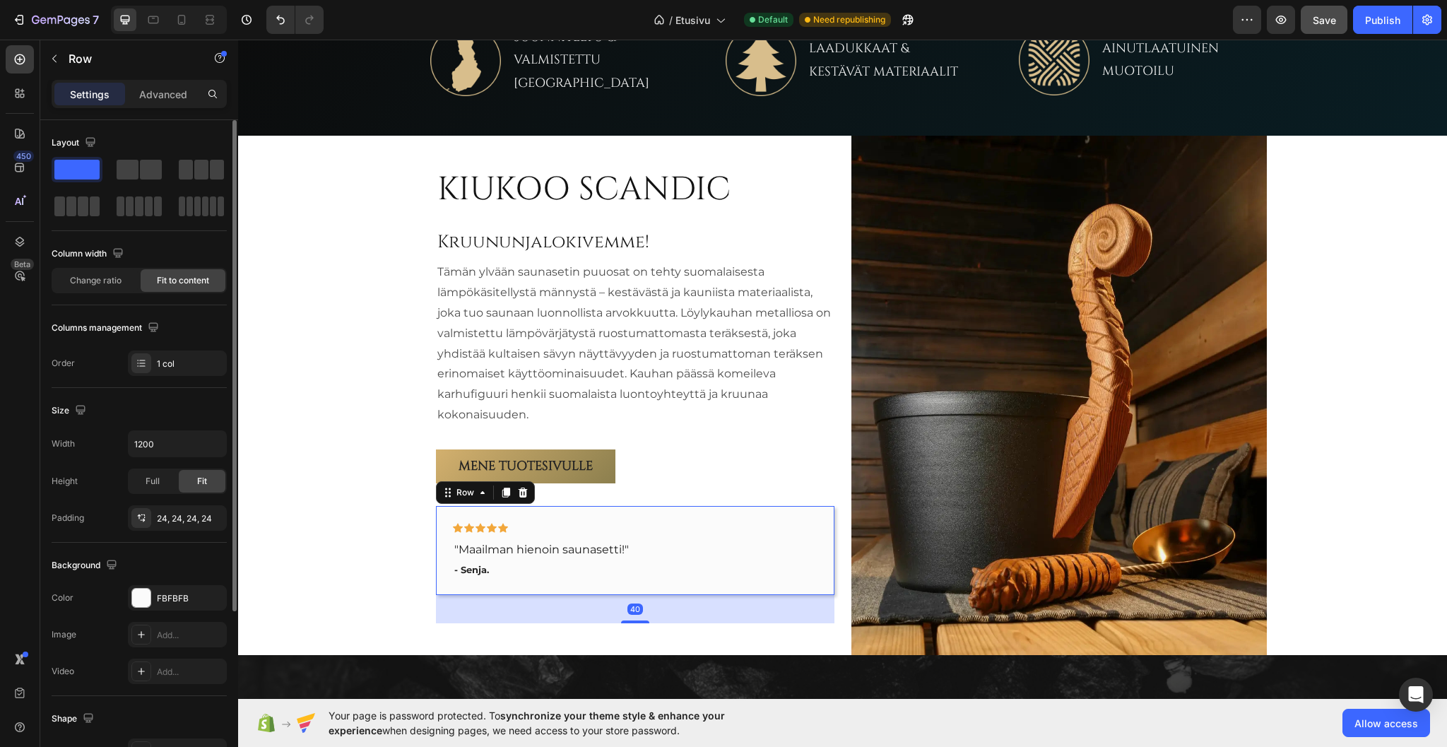
click at [611, 582] on div "Icon Icon Icon Icon Icon Row "Maailman hienoin saunasetti!" Text block - Senja.…" at bounding box center [635, 550] width 399 height 89
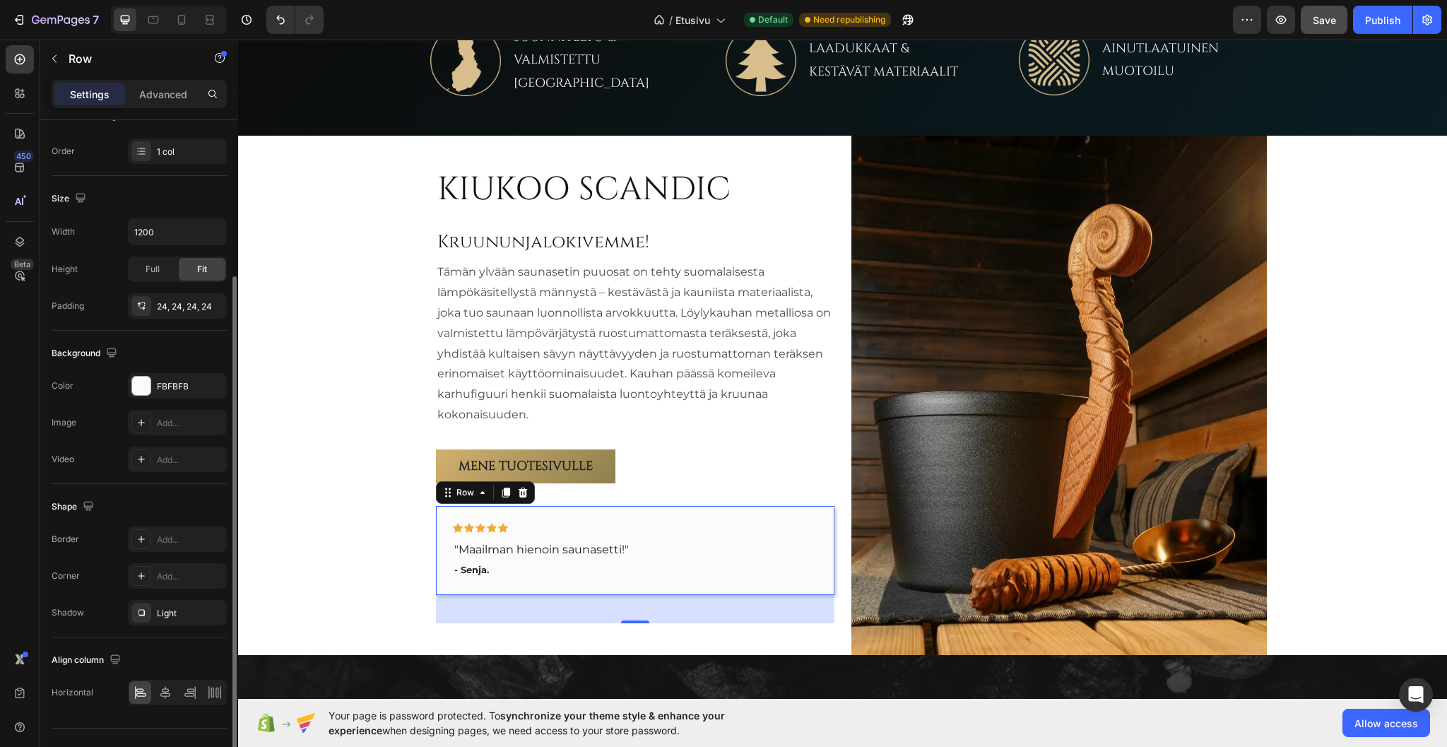
scroll to position [0, 0]
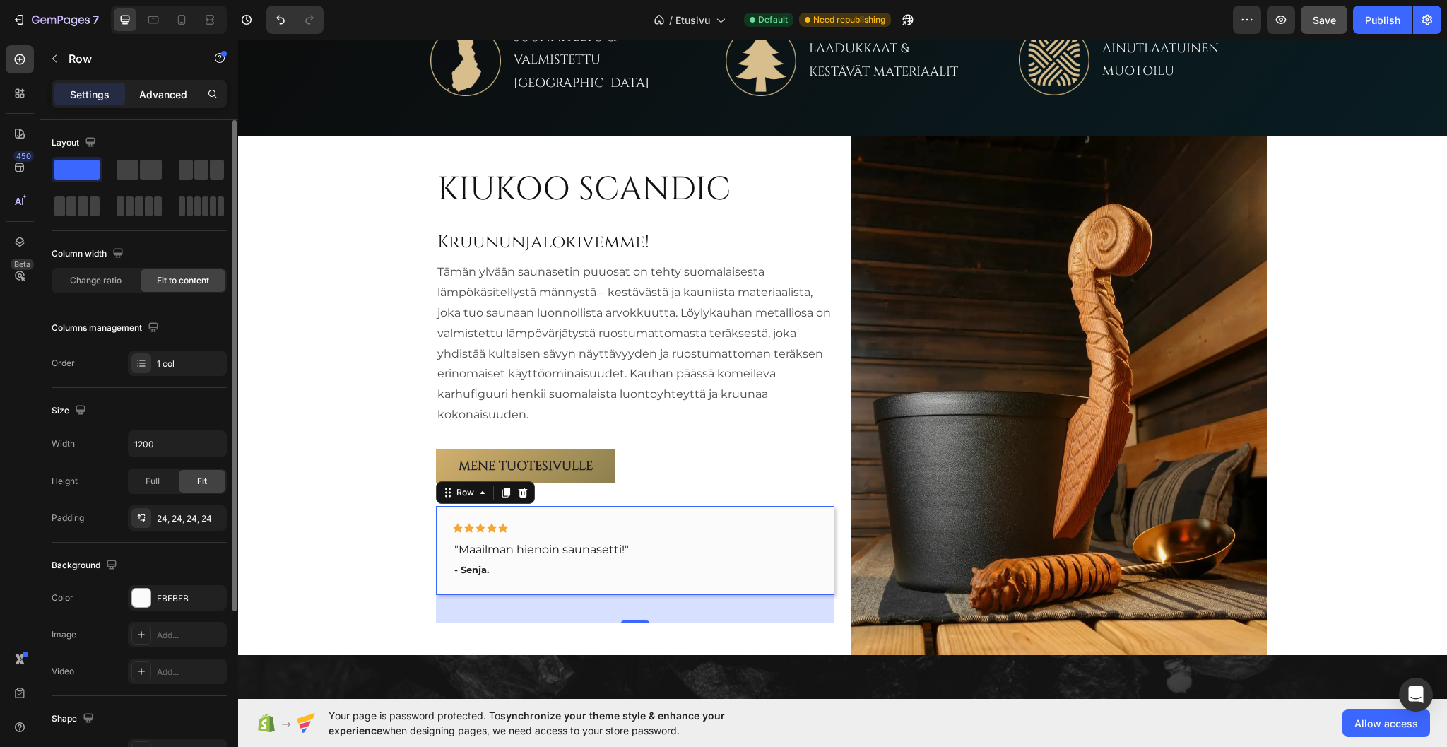
click at [167, 96] on p "Advanced" at bounding box center [163, 94] width 48 height 15
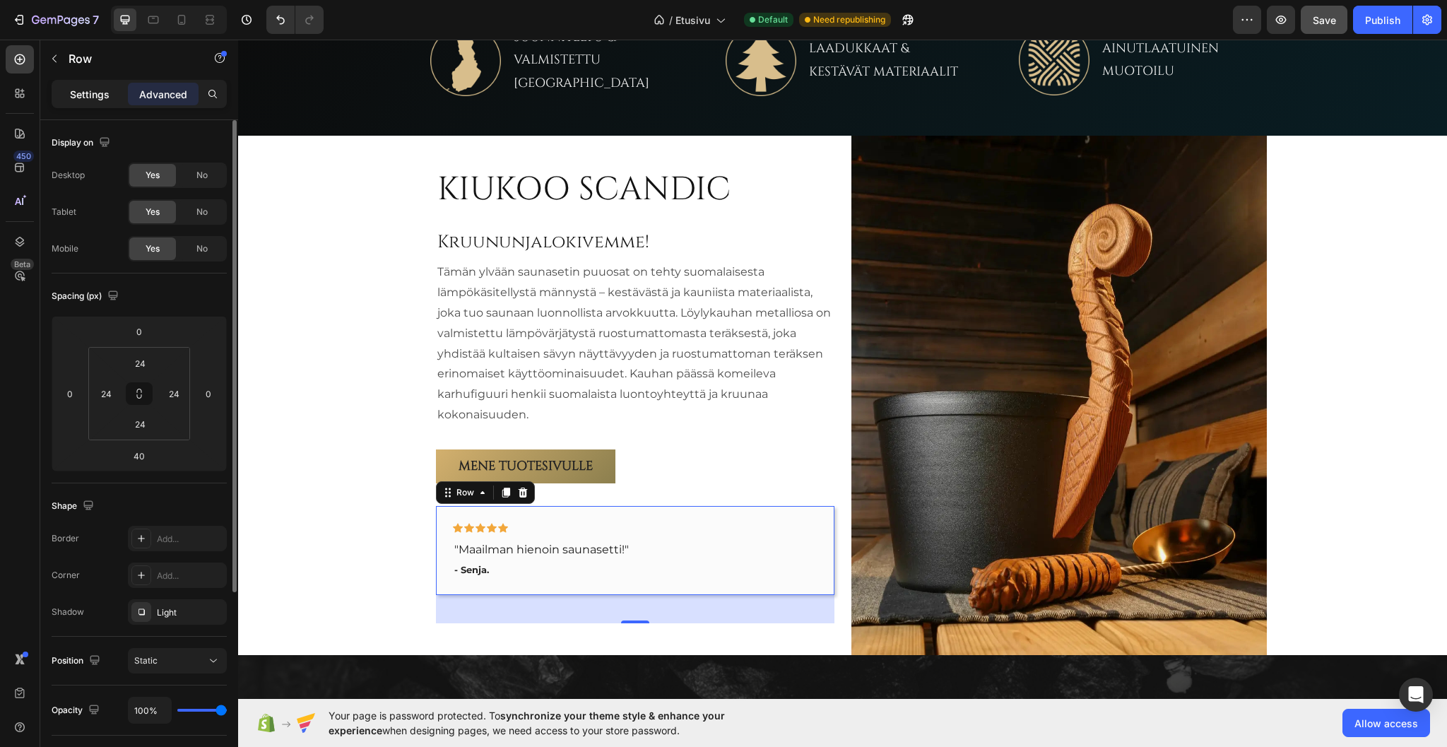
click at [104, 93] on p "Settings" at bounding box center [90, 94] width 40 height 15
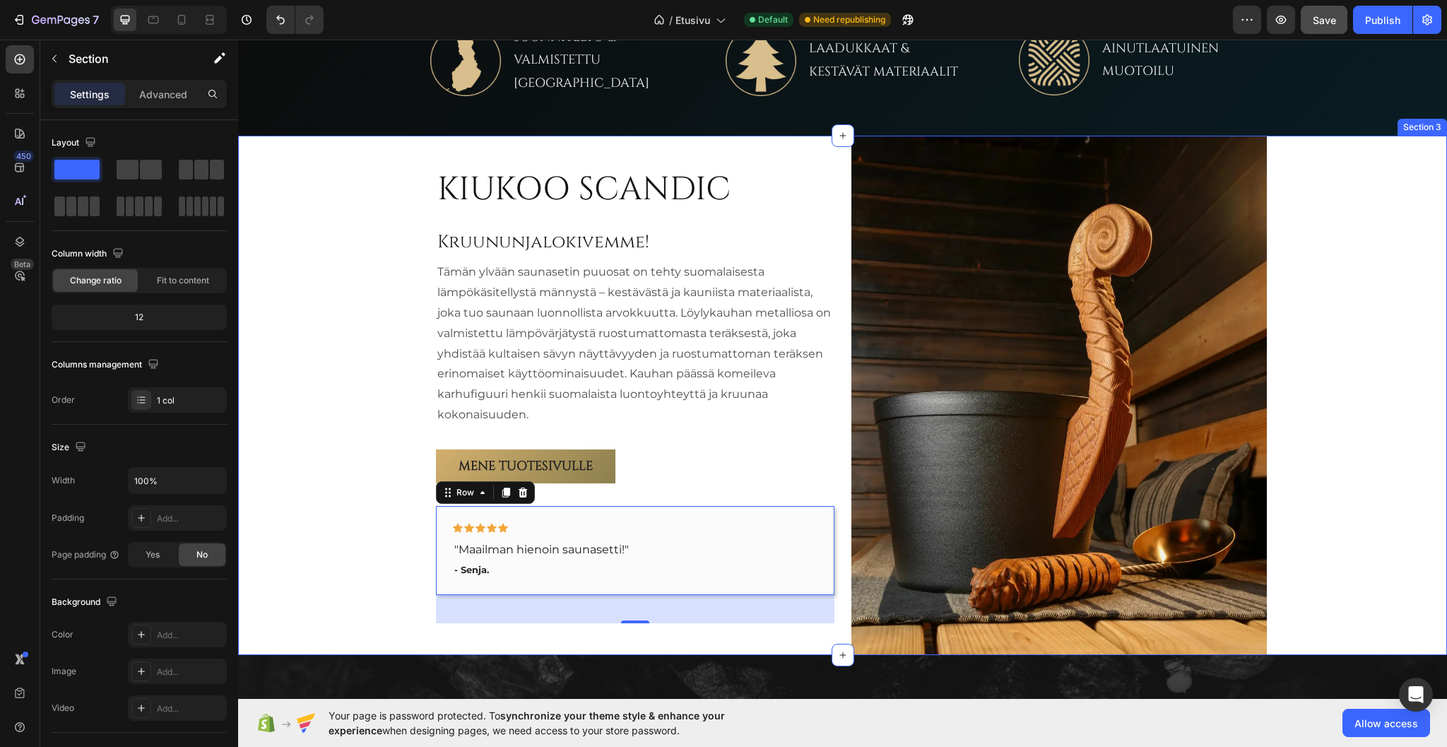
click at [366, 221] on div "KIUKOO SCANDIC Heading Kruununjalokivemme! Heading Tämän ylvään saunasetin puuo…" at bounding box center [842, 395] width 1209 height 519
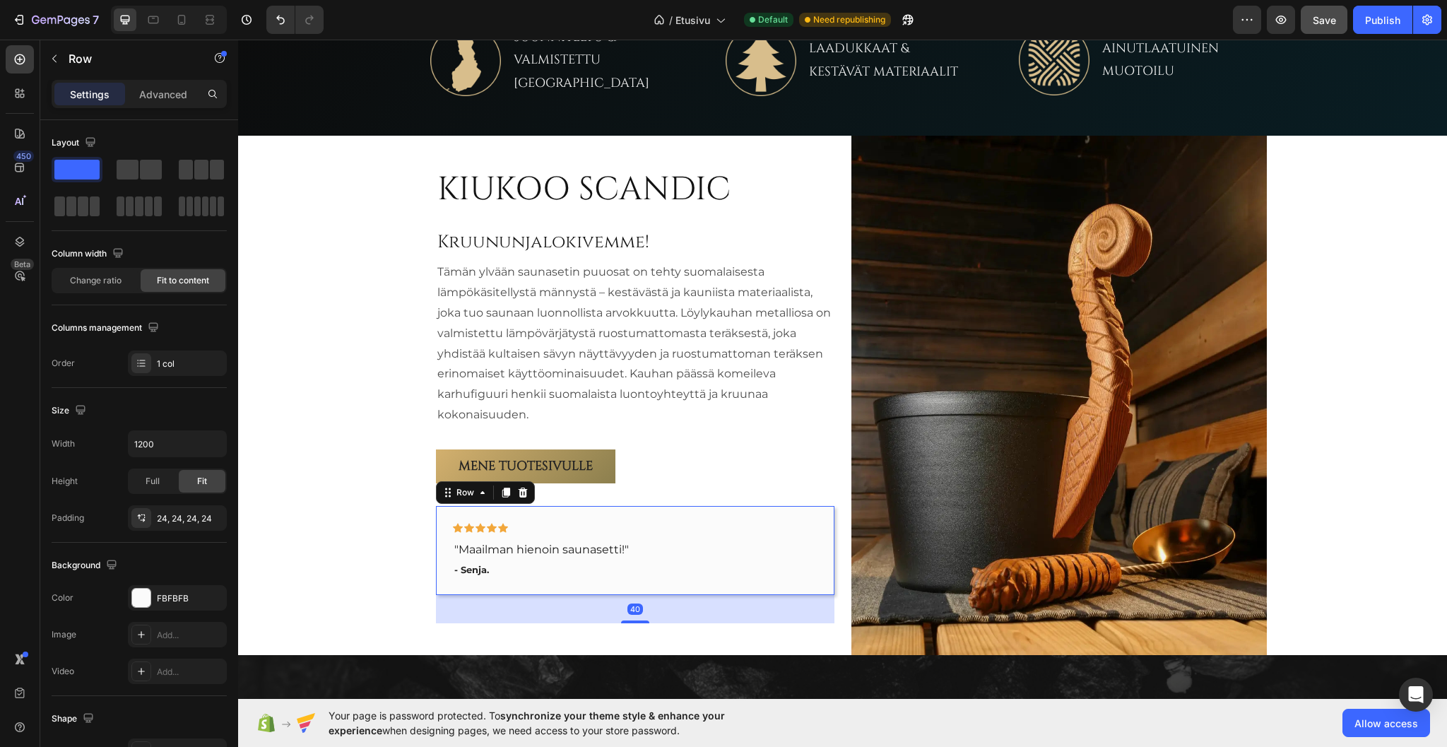
click at [807, 517] on div "Icon Icon Icon Icon Icon Row "Maailman hienoin saunasetti!" Text block - Senja.…" at bounding box center [635, 550] width 399 height 89
click at [141, 173] on span at bounding box center [151, 170] width 22 height 20
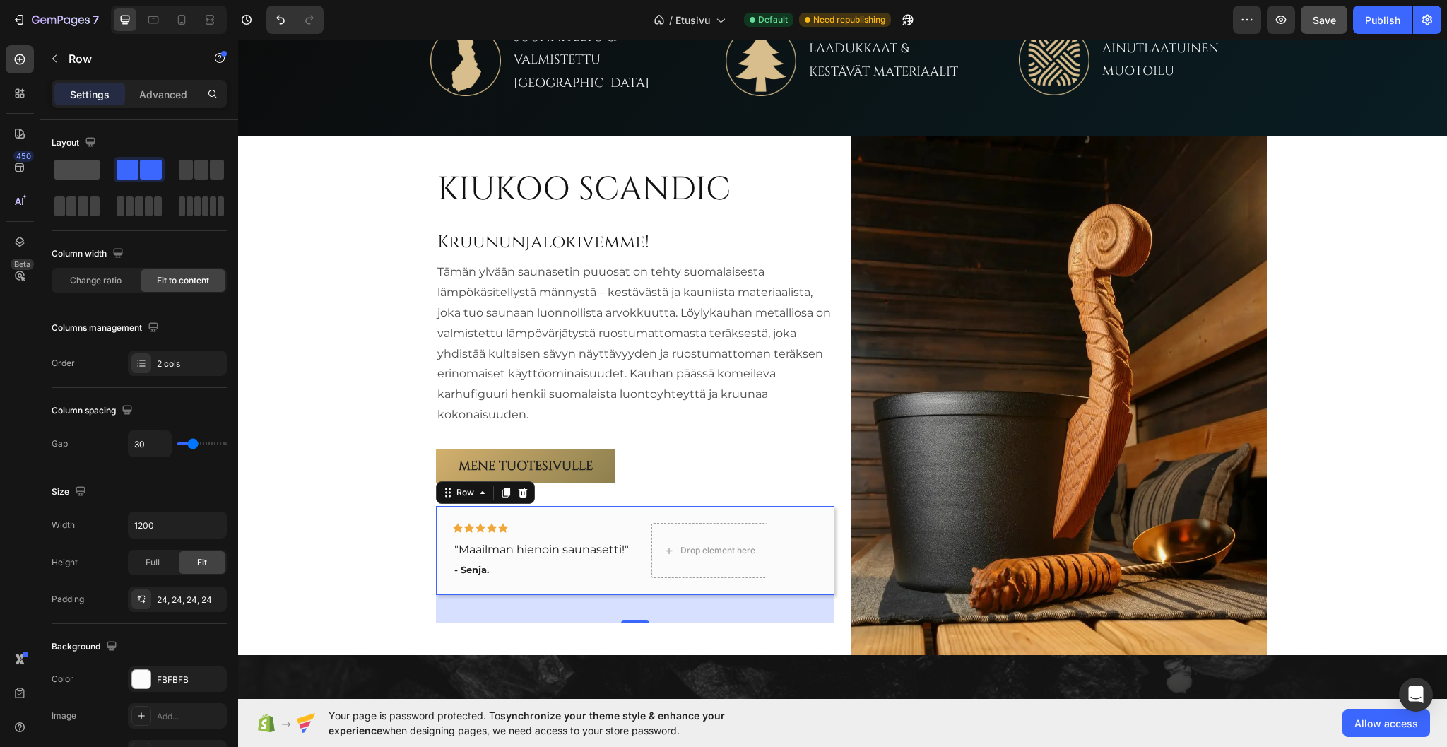
click at [88, 167] on span at bounding box center [76, 170] width 45 height 20
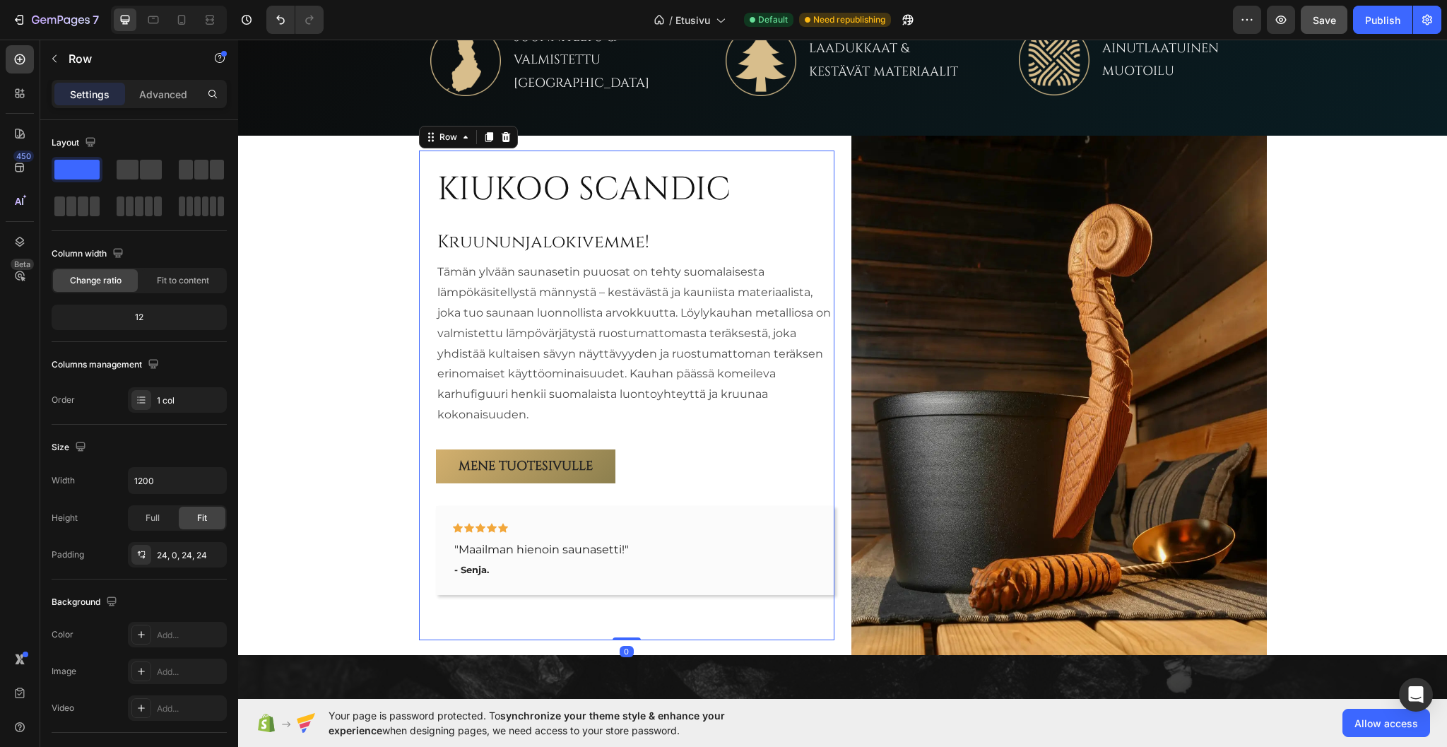
click at [710, 495] on div "Mene tuotesivulle Button" at bounding box center [635, 477] width 399 height 57
click at [62, 57] on button "button" at bounding box center [54, 58] width 23 height 23
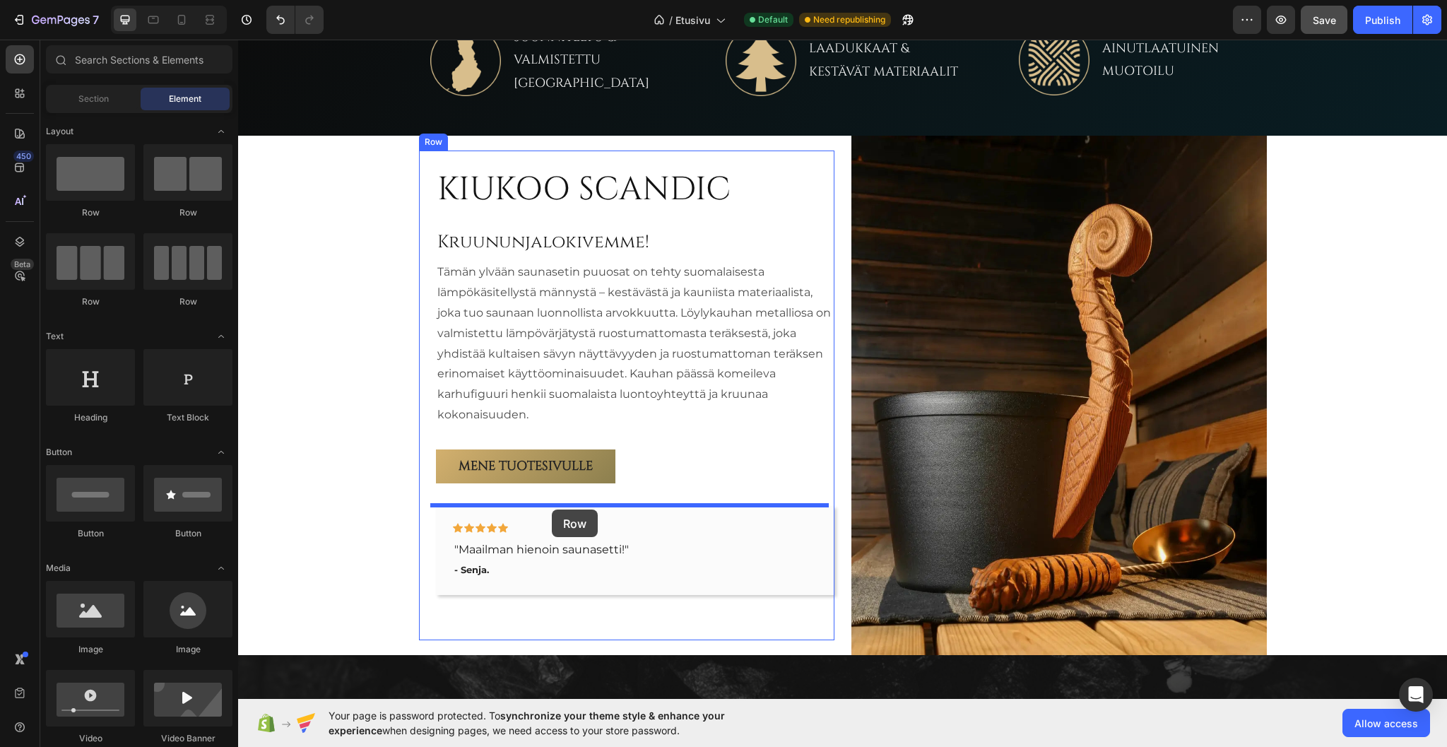
drag, startPoint x: 345, startPoint y: 367, endPoint x: 552, endPoint y: 510, distance: 251.5
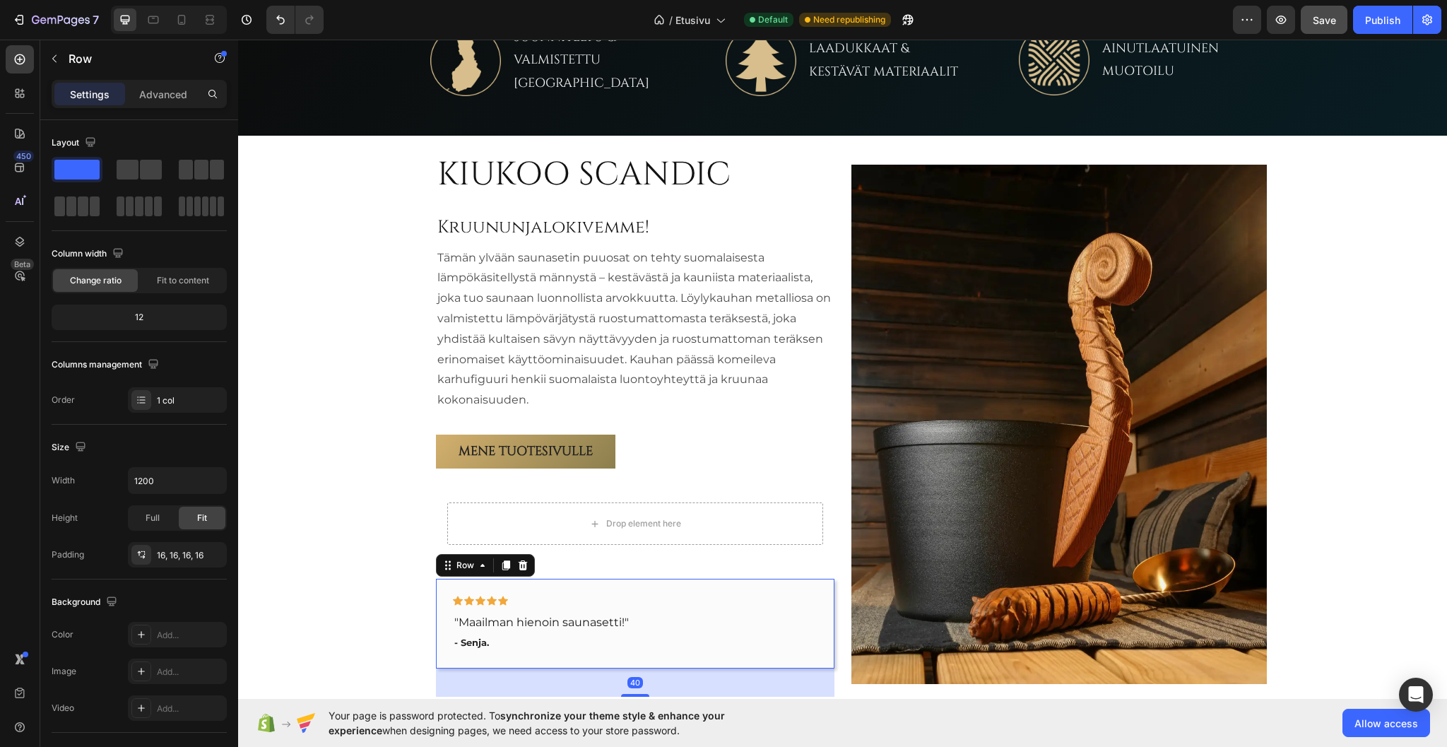
click at [519, 584] on div "Icon Icon Icon Icon Icon Row "Maailman hienoin saunasetti!" Text block - Senja.…" at bounding box center [635, 623] width 399 height 89
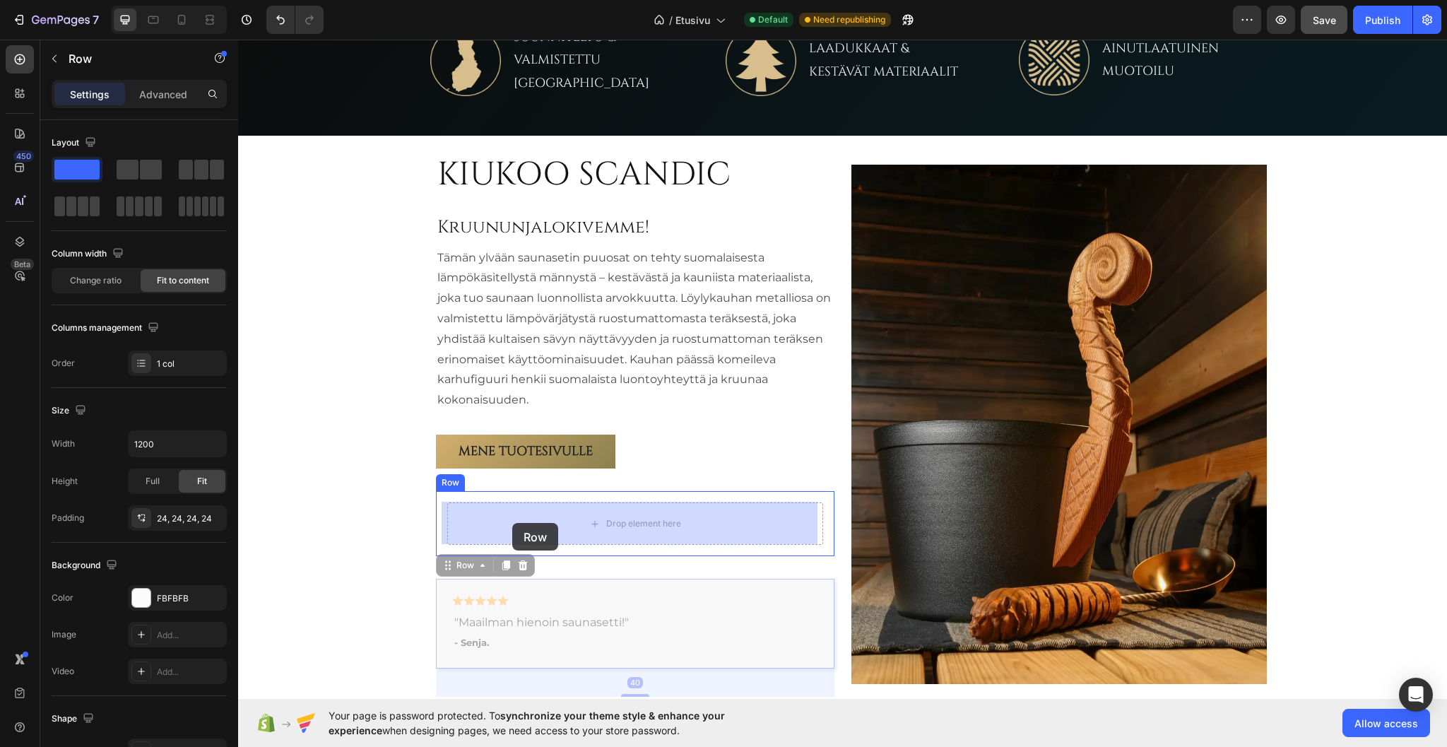
drag, startPoint x: 519, startPoint y: 587, endPoint x: 512, endPoint y: 523, distance: 64.7
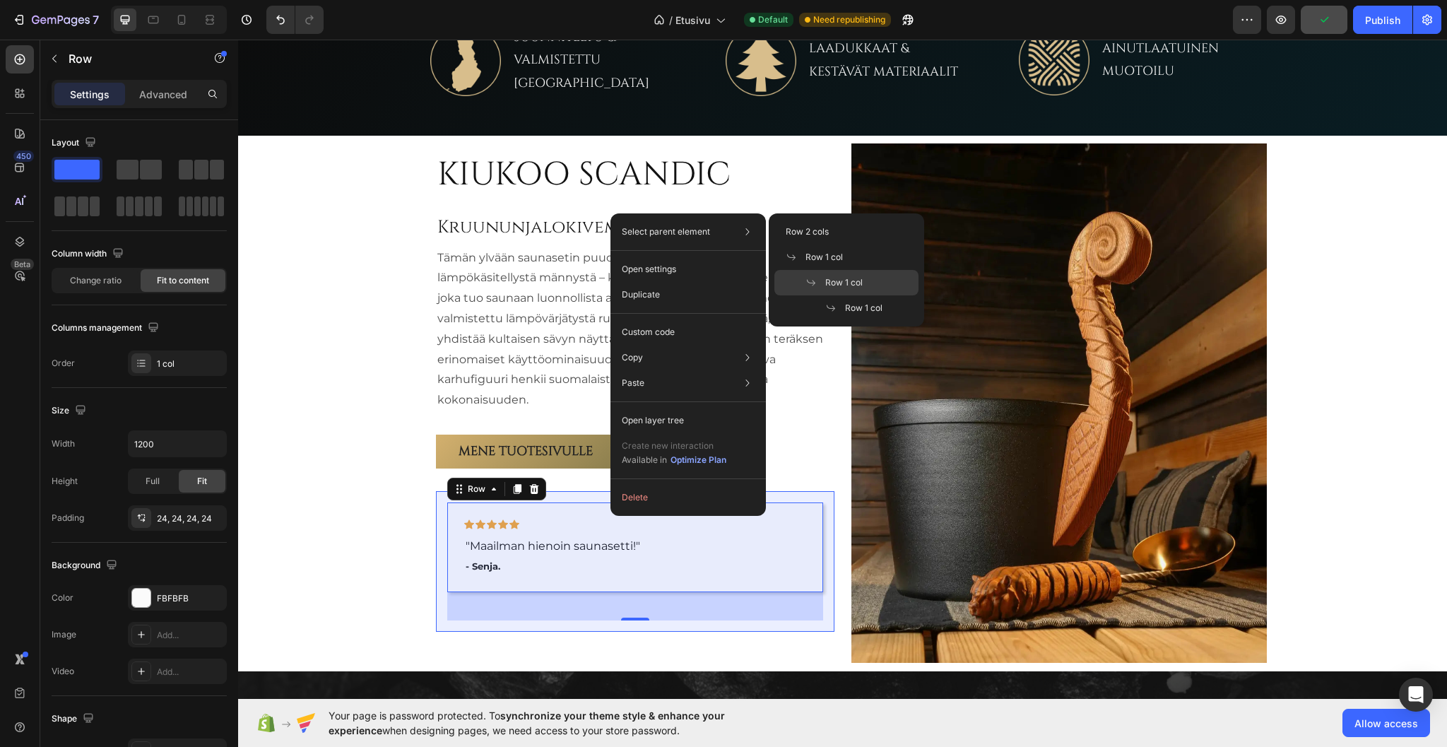
click at [861, 283] on span "Row 1 col" at bounding box center [843, 282] width 37 height 13
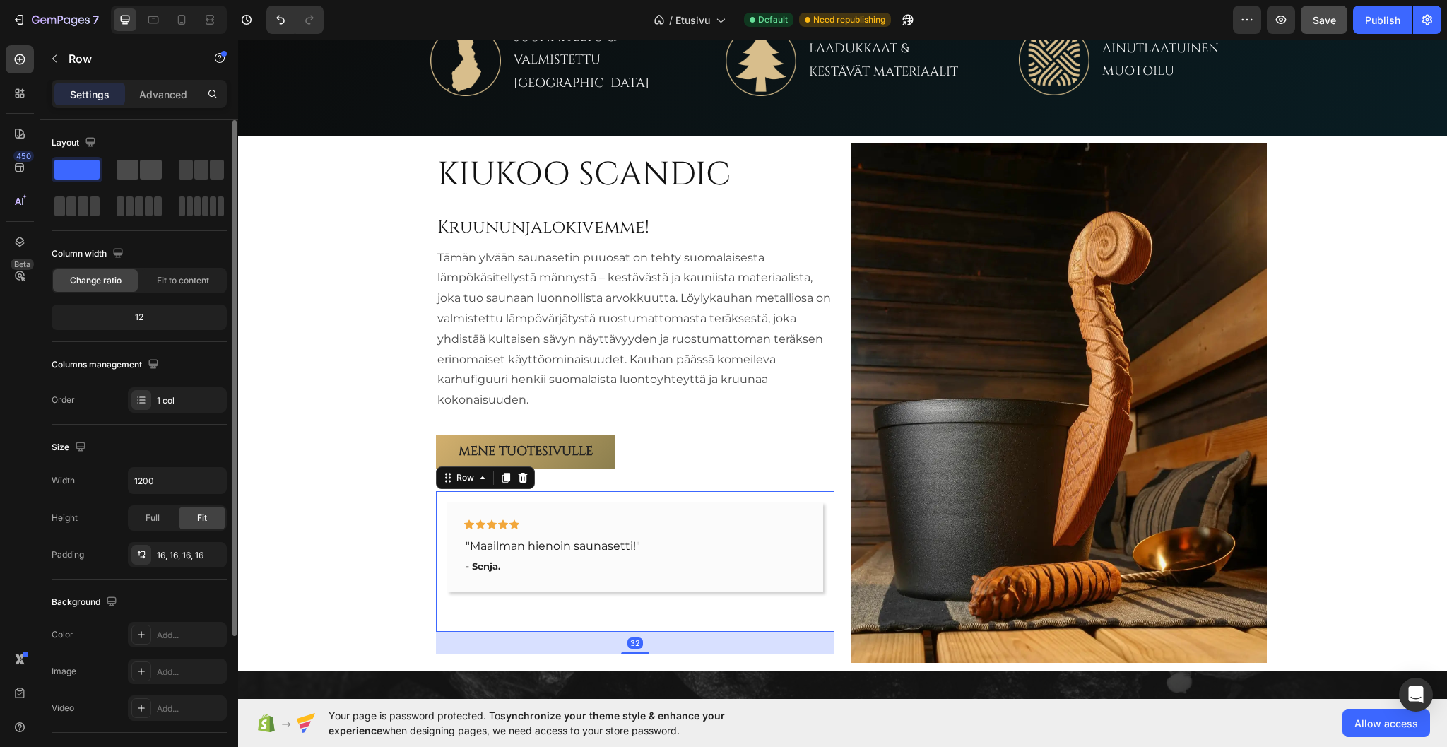
click at [129, 170] on span at bounding box center [128, 170] width 22 height 20
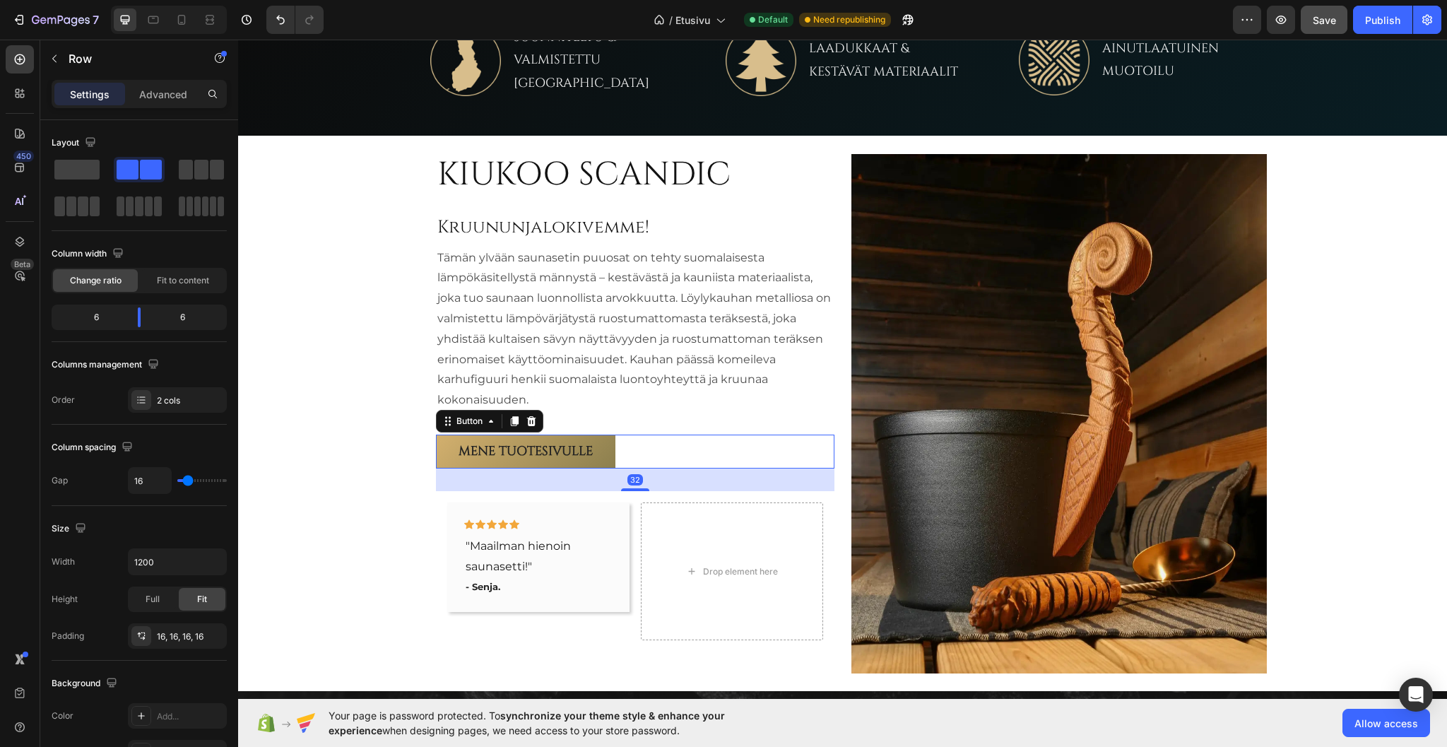
click at [741, 441] on div "Mene tuotesivulle Button 32" at bounding box center [635, 452] width 399 height 34
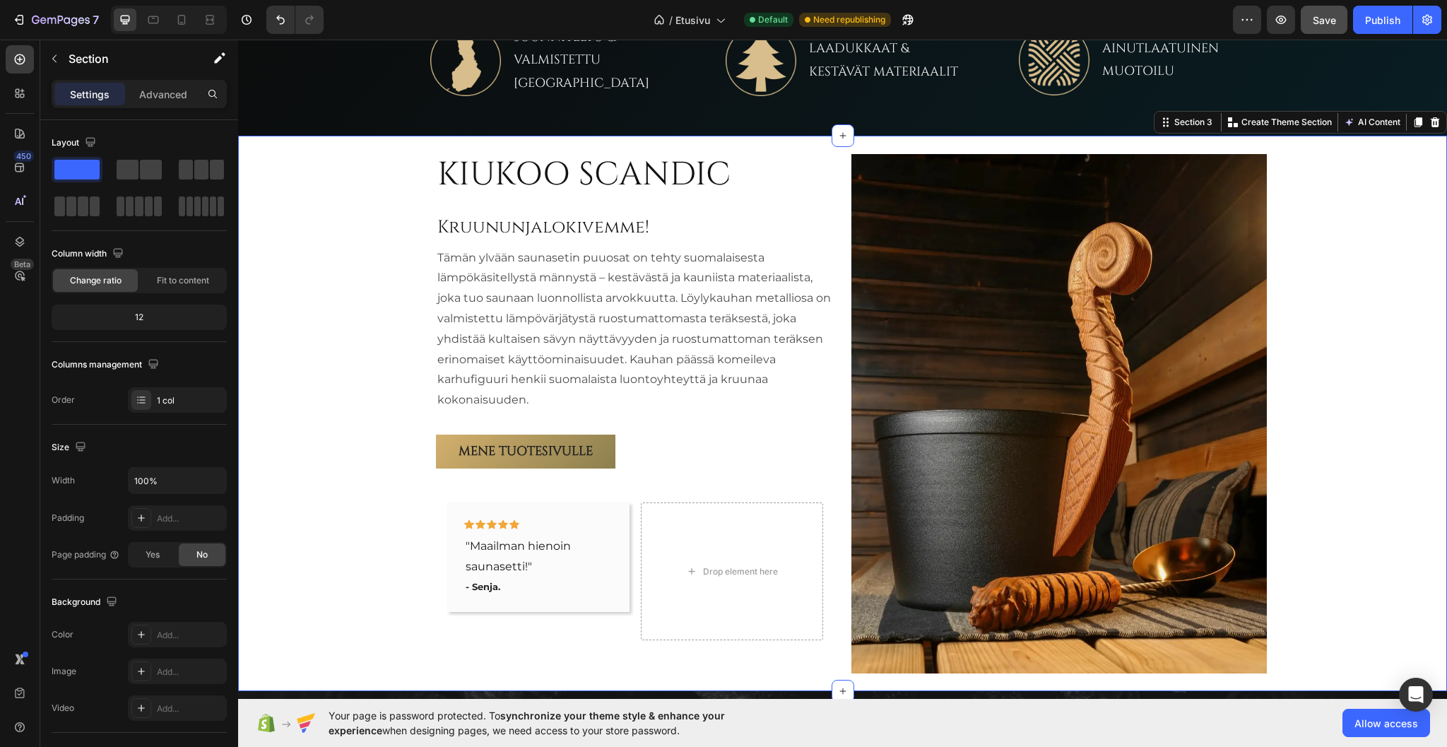
click at [359, 512] on div "KIUKOO SCANDIC Heading Kruununjalokivemme! Heading Tämän ylvään saunasetin puuo…" at bounding box center [842, 413] width 1209 height 555
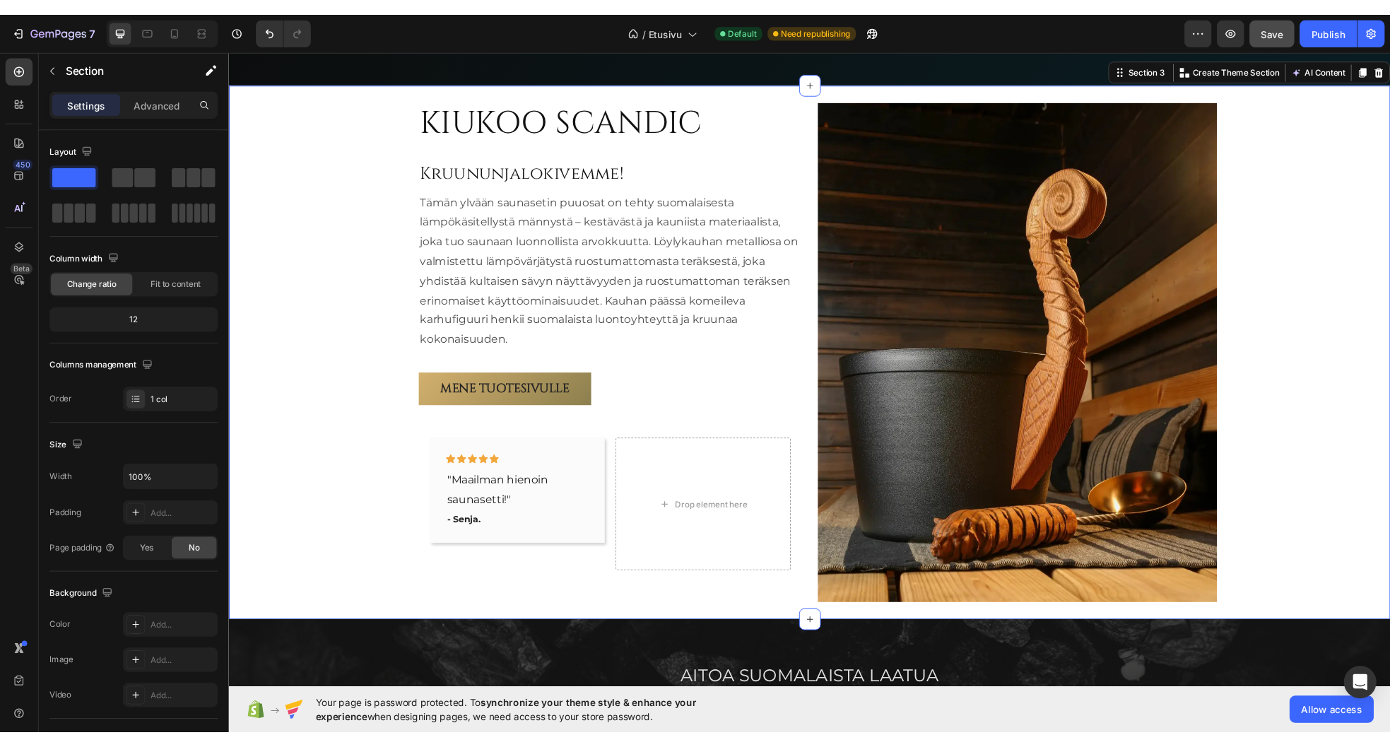
scroll to position [863, 0]
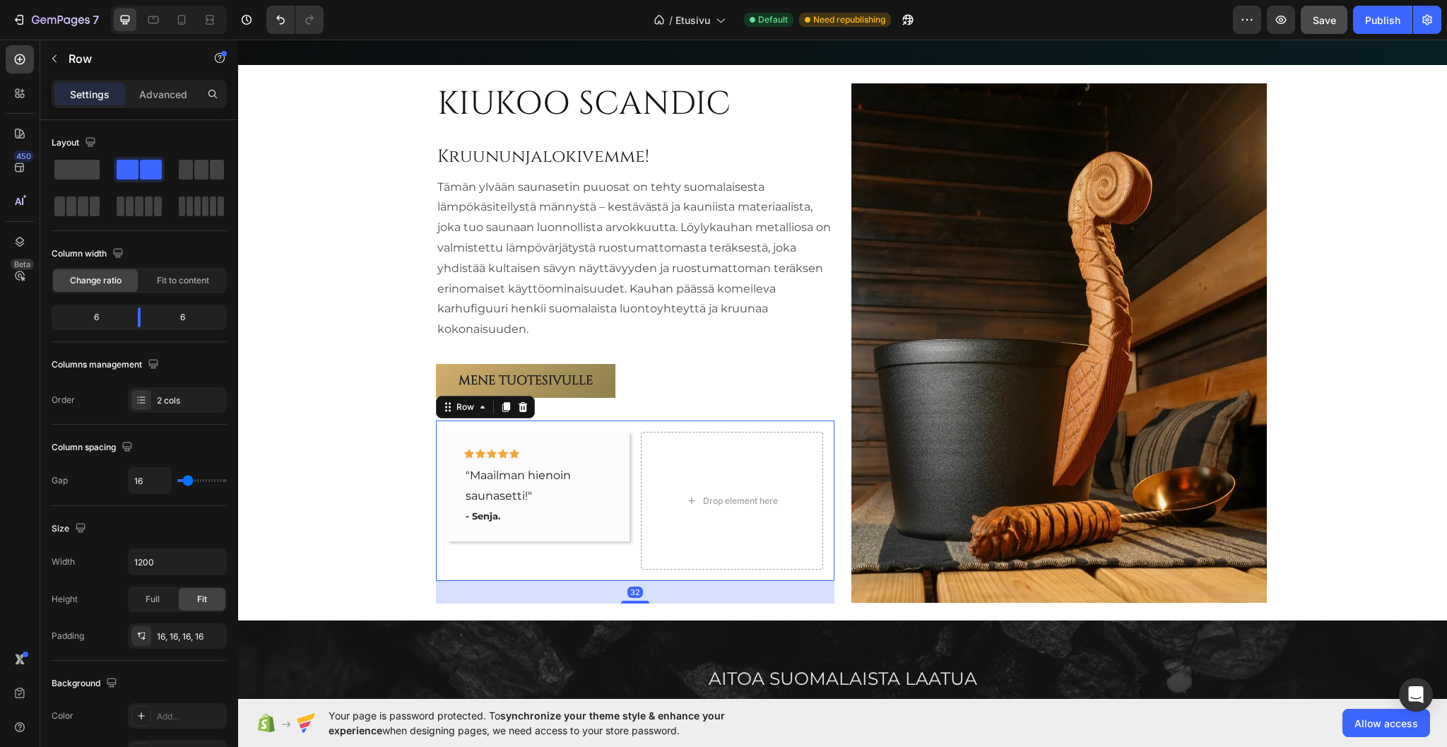
click at [470, 421] on div "Icon Icon Icon Icon Icon Row "Maailman hienoin saunasetti!" Text block - Senja.…" at bounding box center [635, 500] width 399 height 160
click at [145, 102] on div "Advanced" at bounding box center [163, 94] width 71 height 23
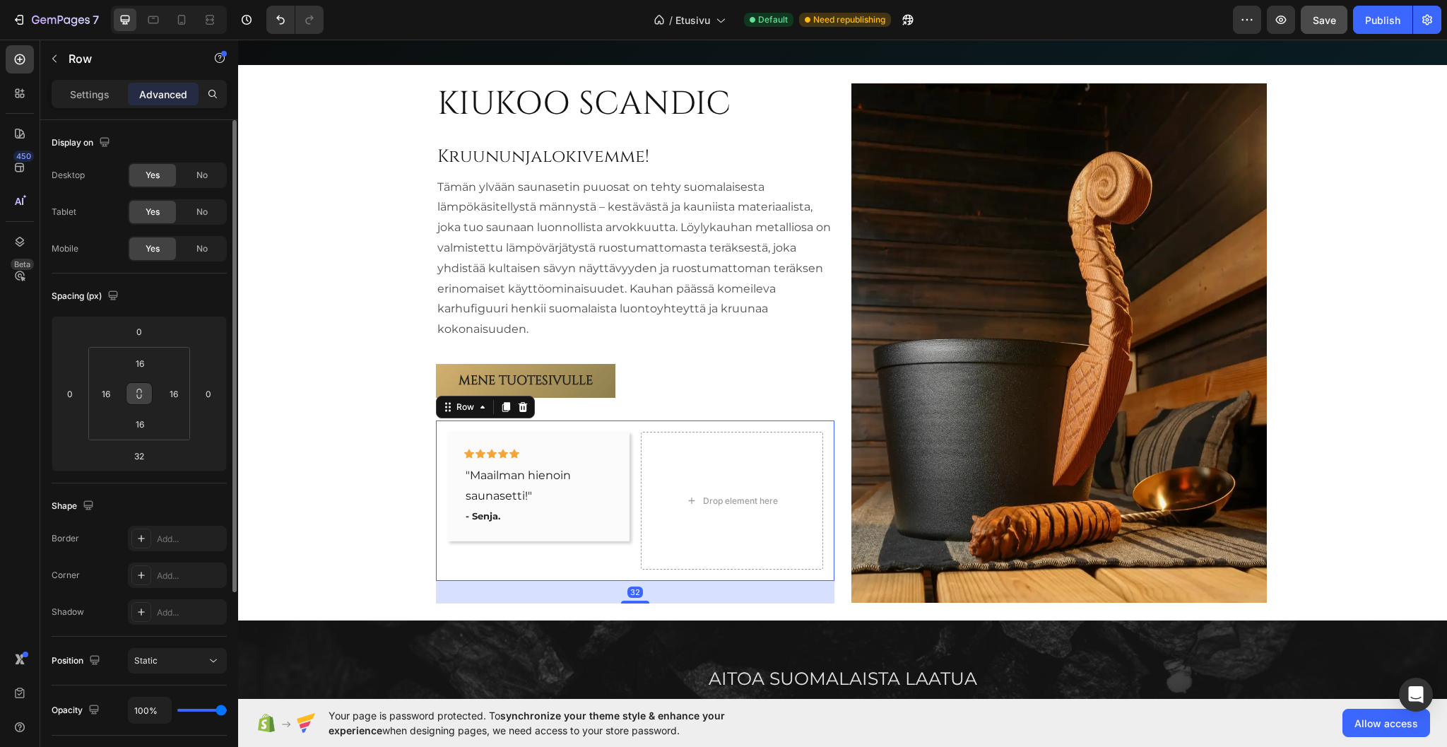
click at [139, 401] on button at bounding box center [139, 393] width 27 height 23
click at [136, 370] on input "16" at bounding box center [140, 363] width 28 height 21
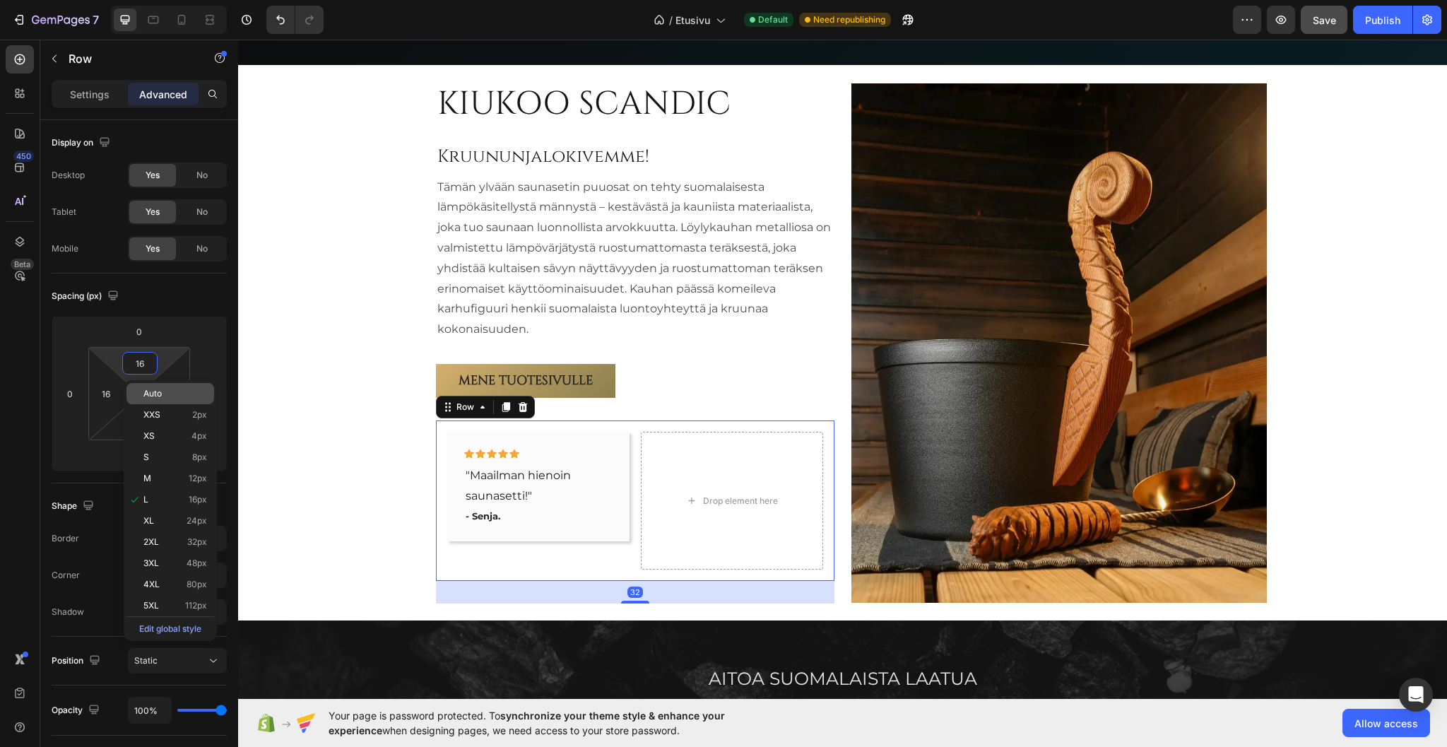
type input "0"
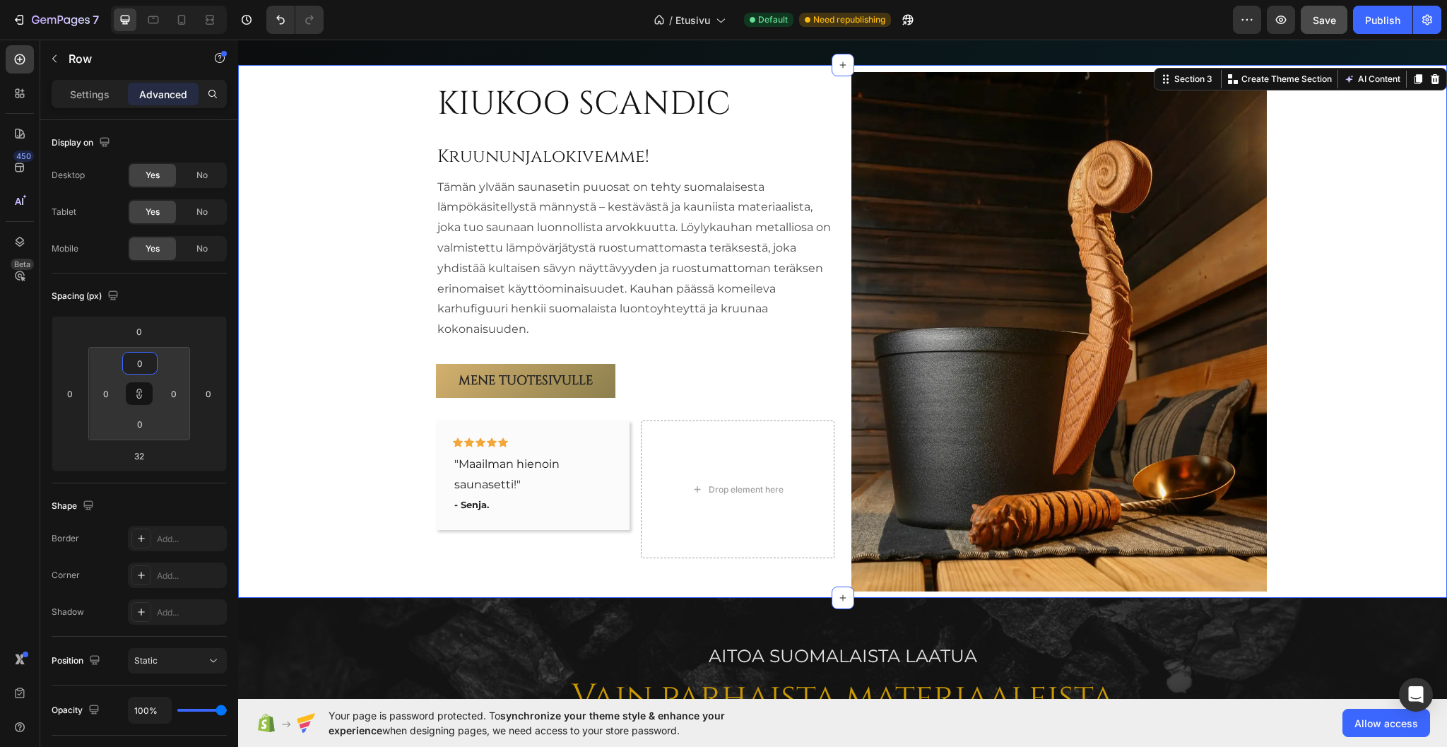
click at [319, 407] on div "KIUKOO SCANDIC Heading Kruununjalokivemme! Heading Tämän ylvään saunasetin puuo…" at bounding box center [842, 331] width 1209 height 533
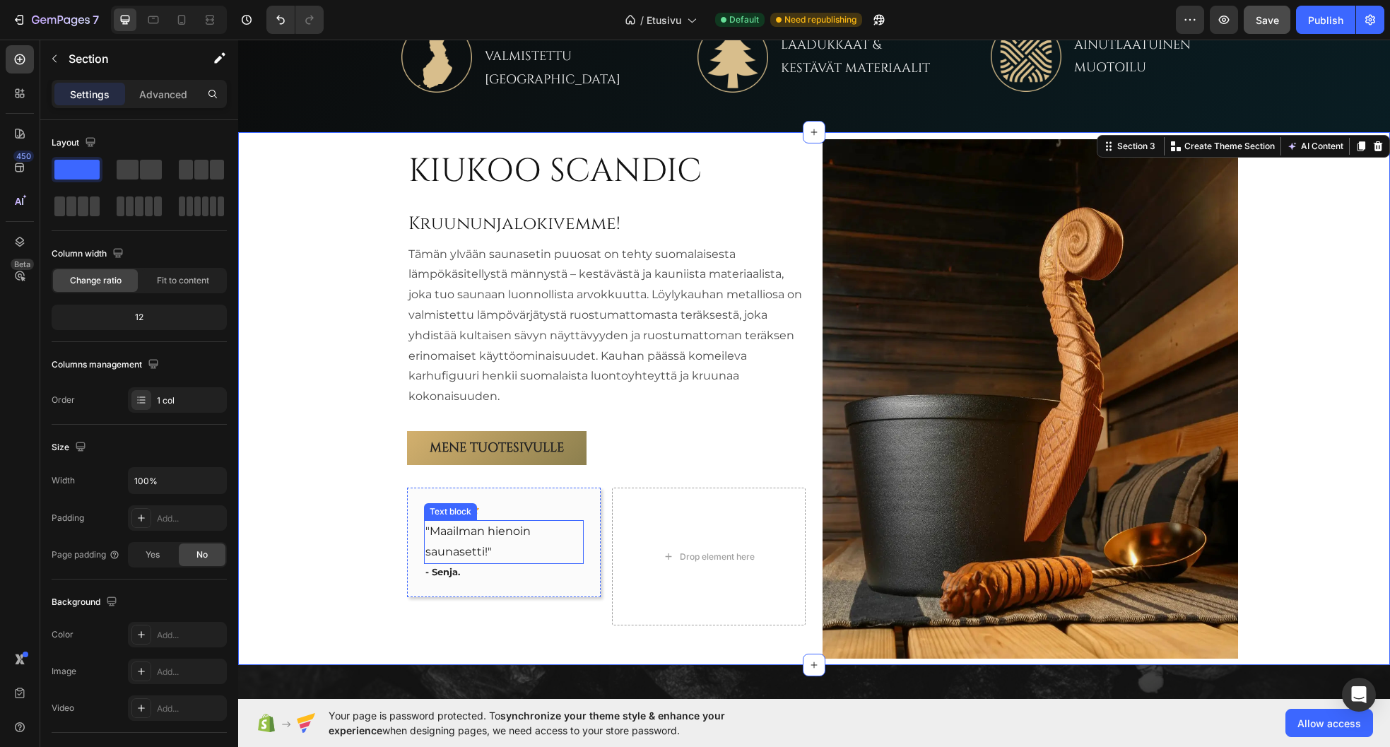
scroll to position [792, 0]
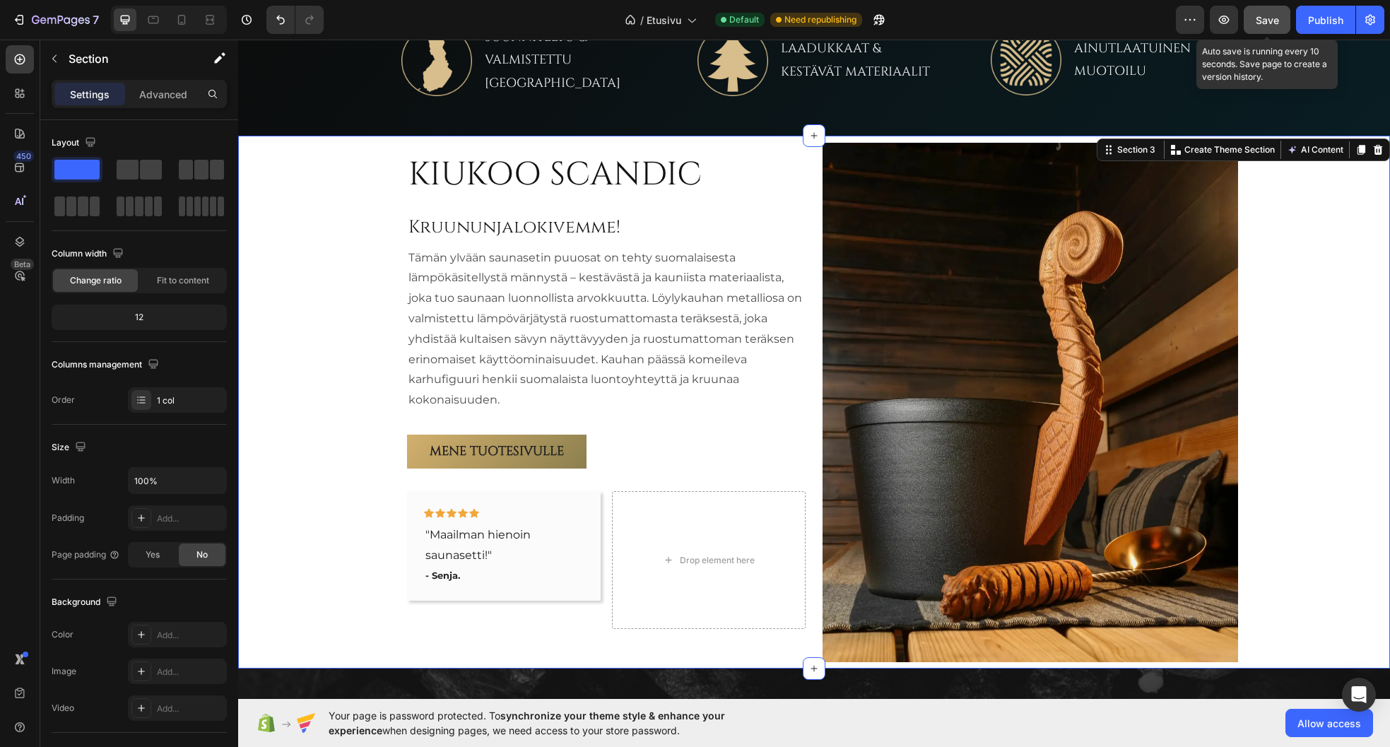
drag, startPoint x: 1273, startPoint y: 17, endPoint x: 1035, endPoint y: 4, distance: 237.8
click at [1273, 17] on span "Save" at bounding box center [1267, 20] width 23 height 12
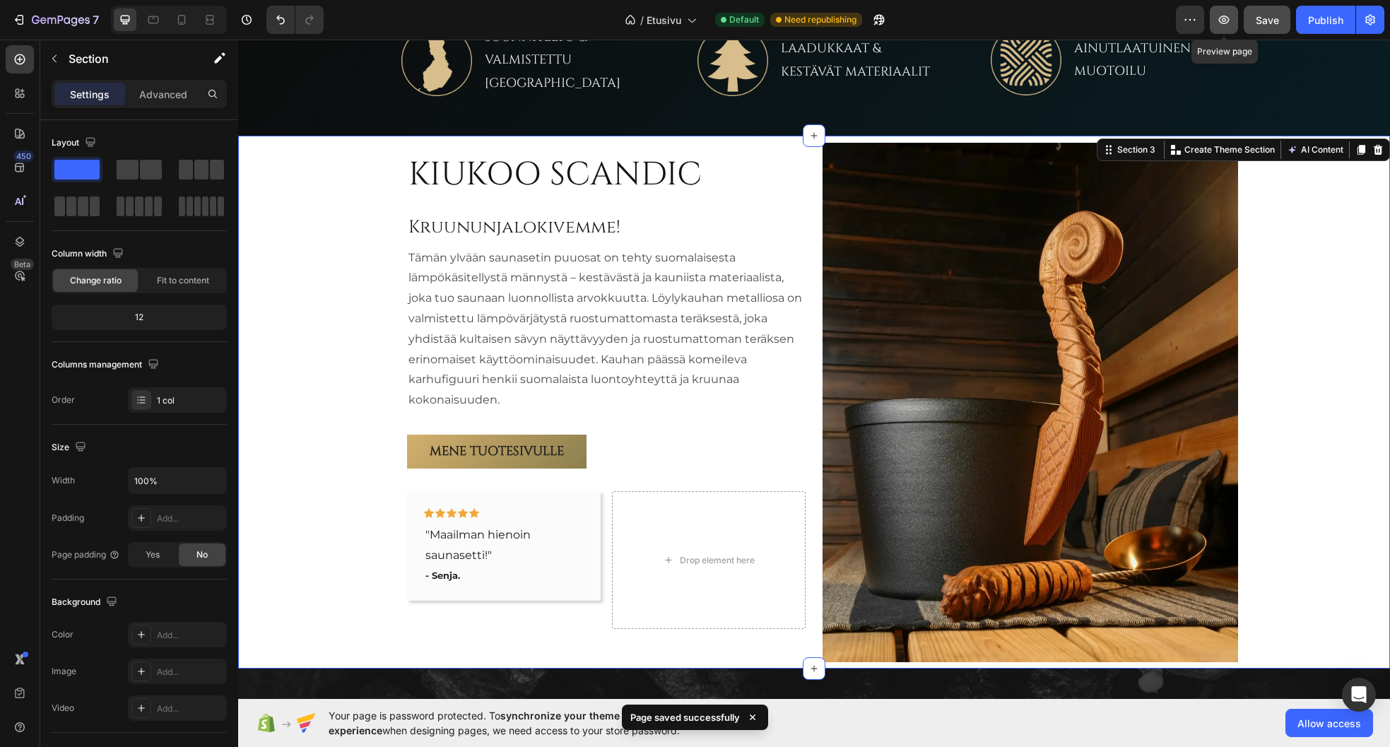
click at [1217, 18] on icon "button" at bounding box center [1224, 20] width 14 height 14
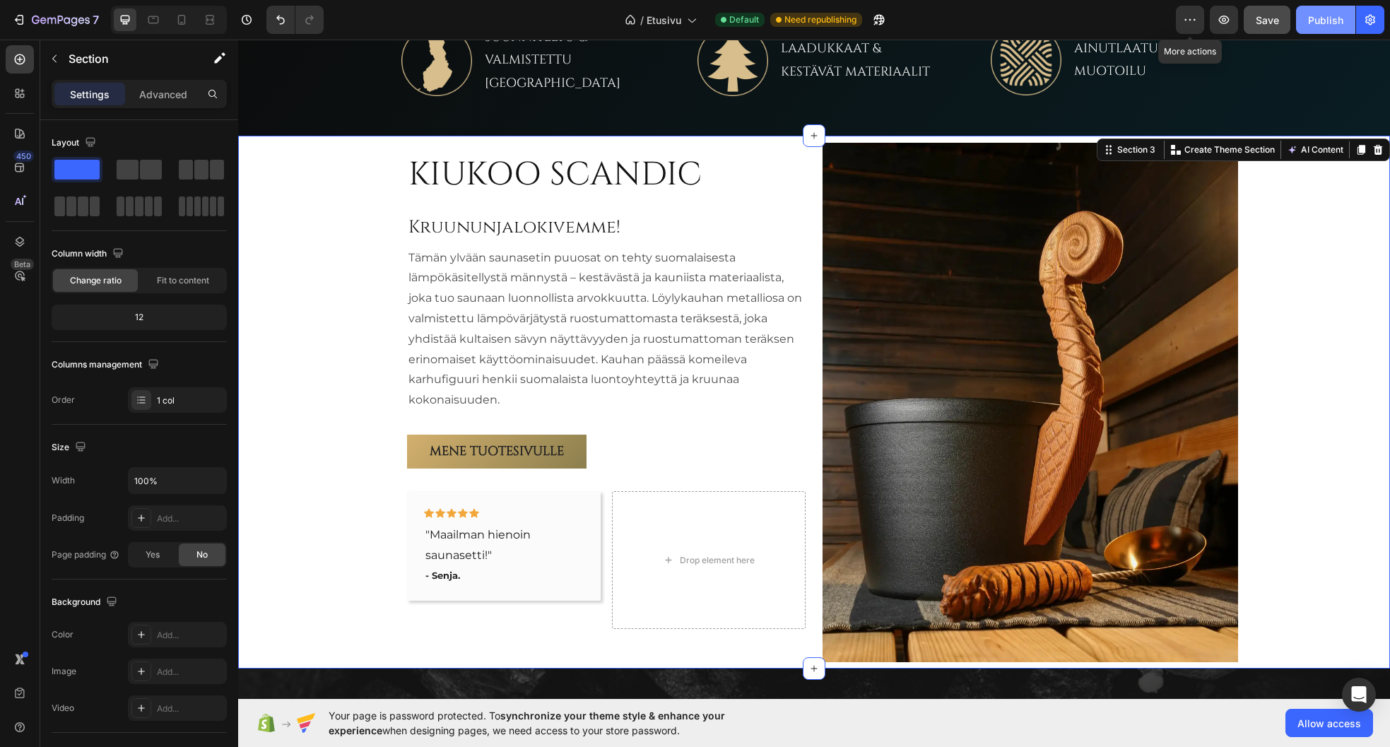
click at [1314, 22] on div "Publish" at bounding box center [1325, 20] width 35 height 15
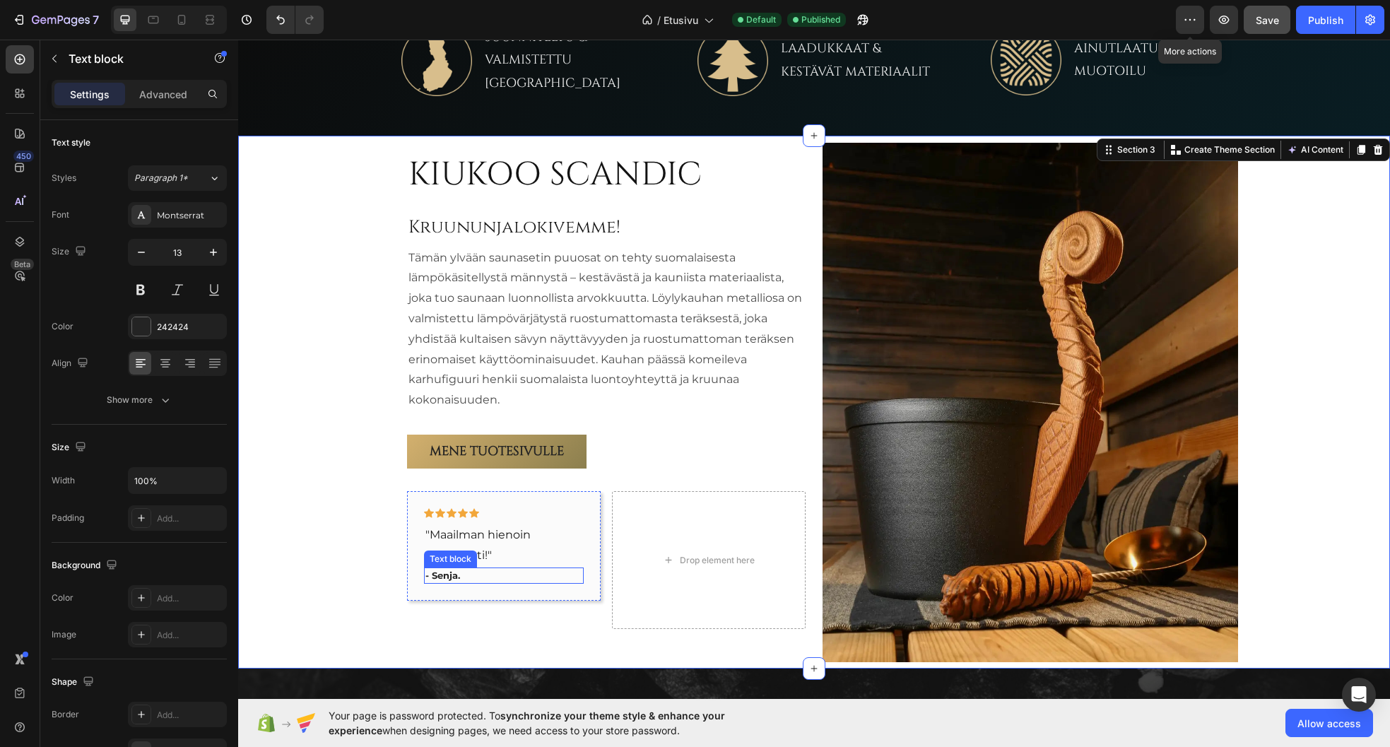
click at [451, 576] on p "- Senja." at bounding box center [503, 576] width 157 height 14
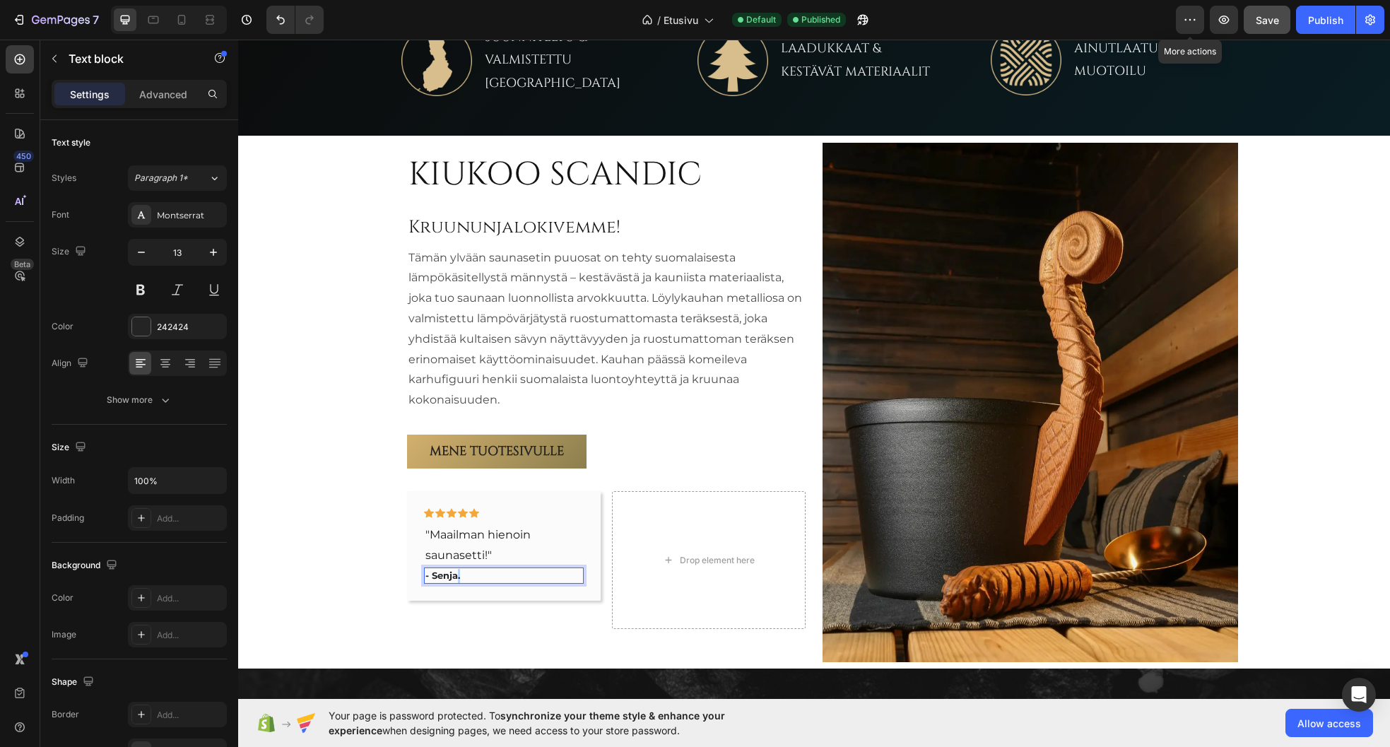
click at [451, 576] on p "- Senja." at bounding box center [503, 576] width 157 height 14
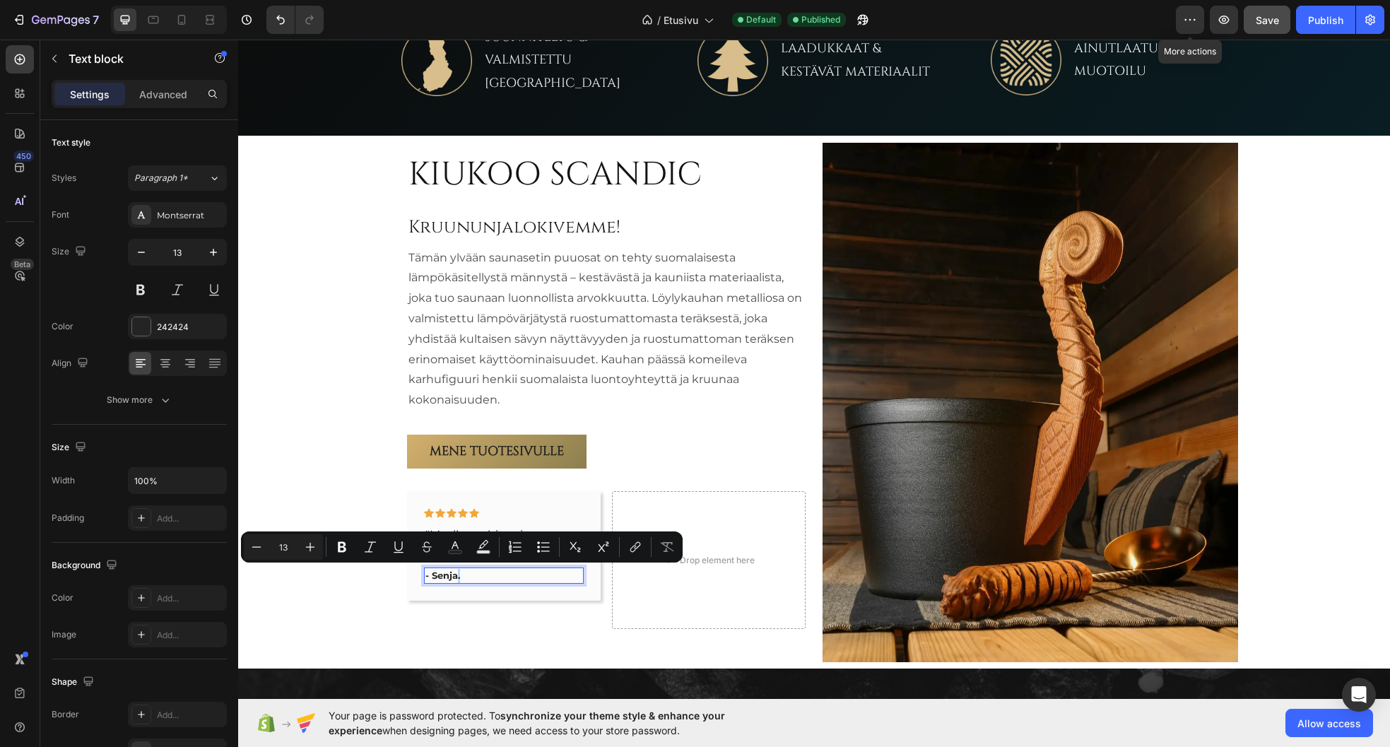
click at [463, 575] on p "- Senja." at bounding box center [503, 576] width 157 height 14
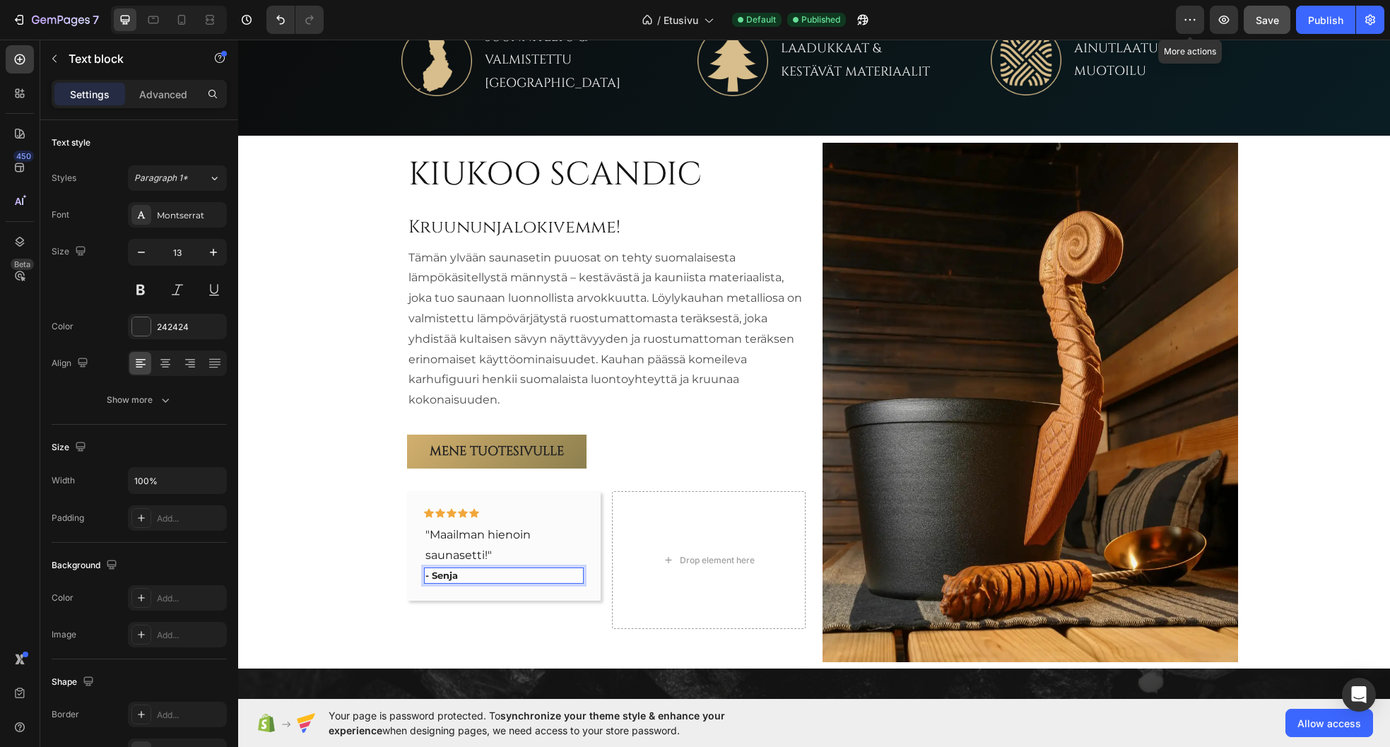
click at [428, 572] on p "- Senja" at bounding box center [503, 576] width 157 height 14
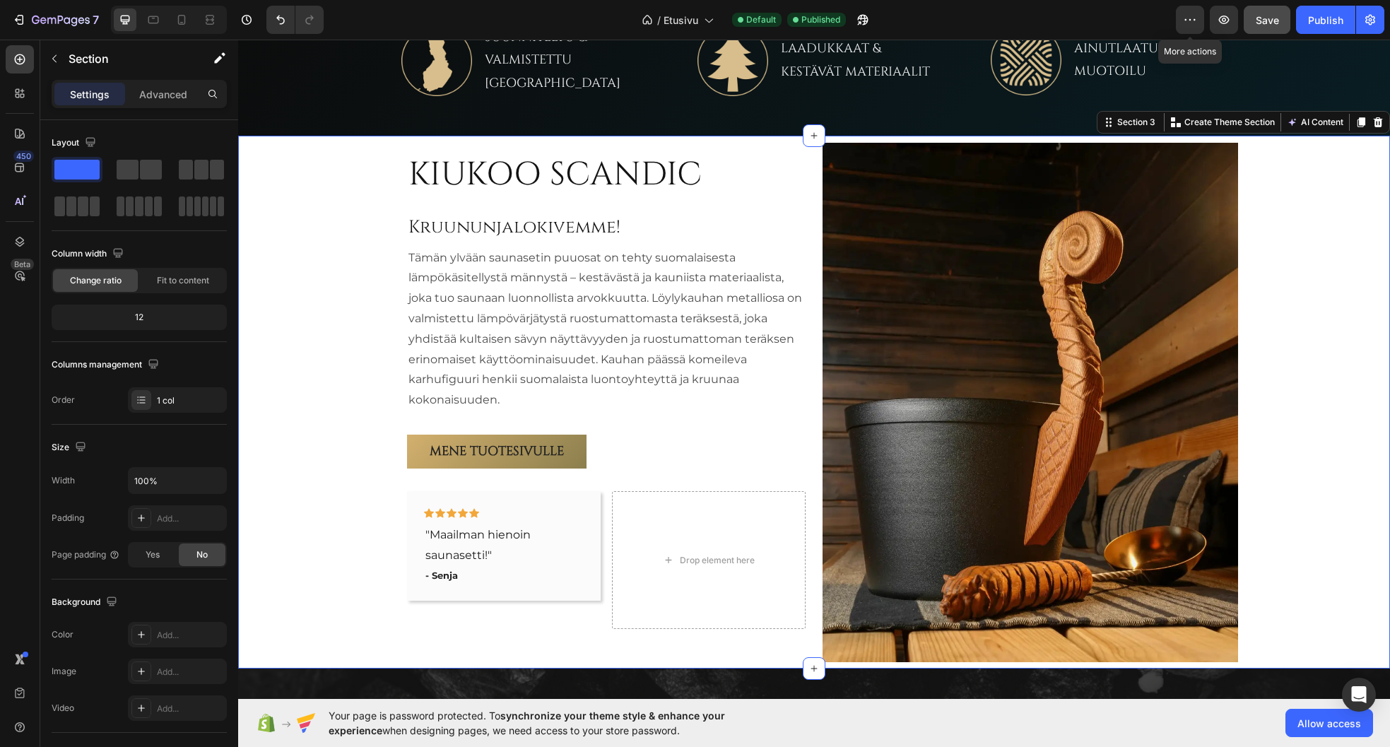
click at [340, 502] on div "KIUKOO SCANDIC Heading Kruununjalokivemme! Heading Tämän ylvään saunasetin puuo…" at bounding box center [814, 402] width 1152 height 533
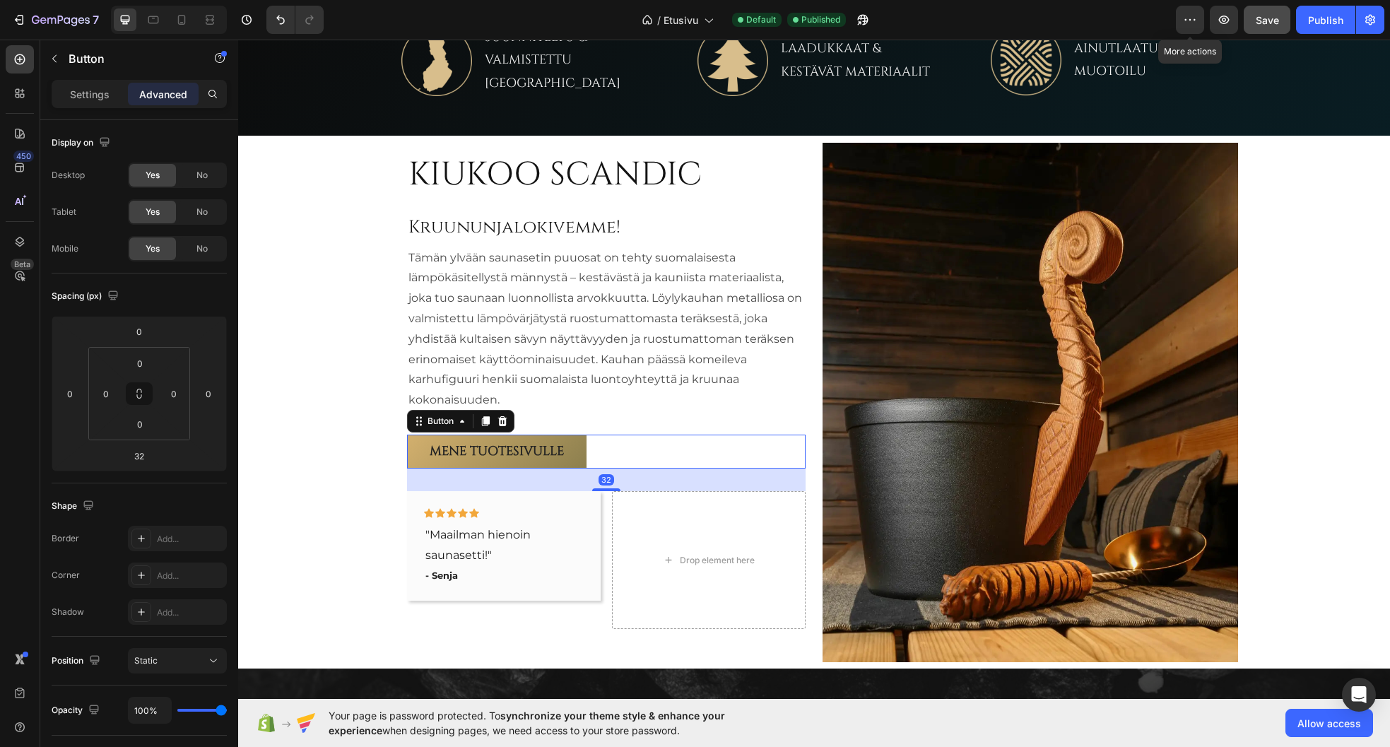
click at [608, 449] on div "Mene tuotesivulle Button 32" at bounding box center [606, 452] width 399 height 34
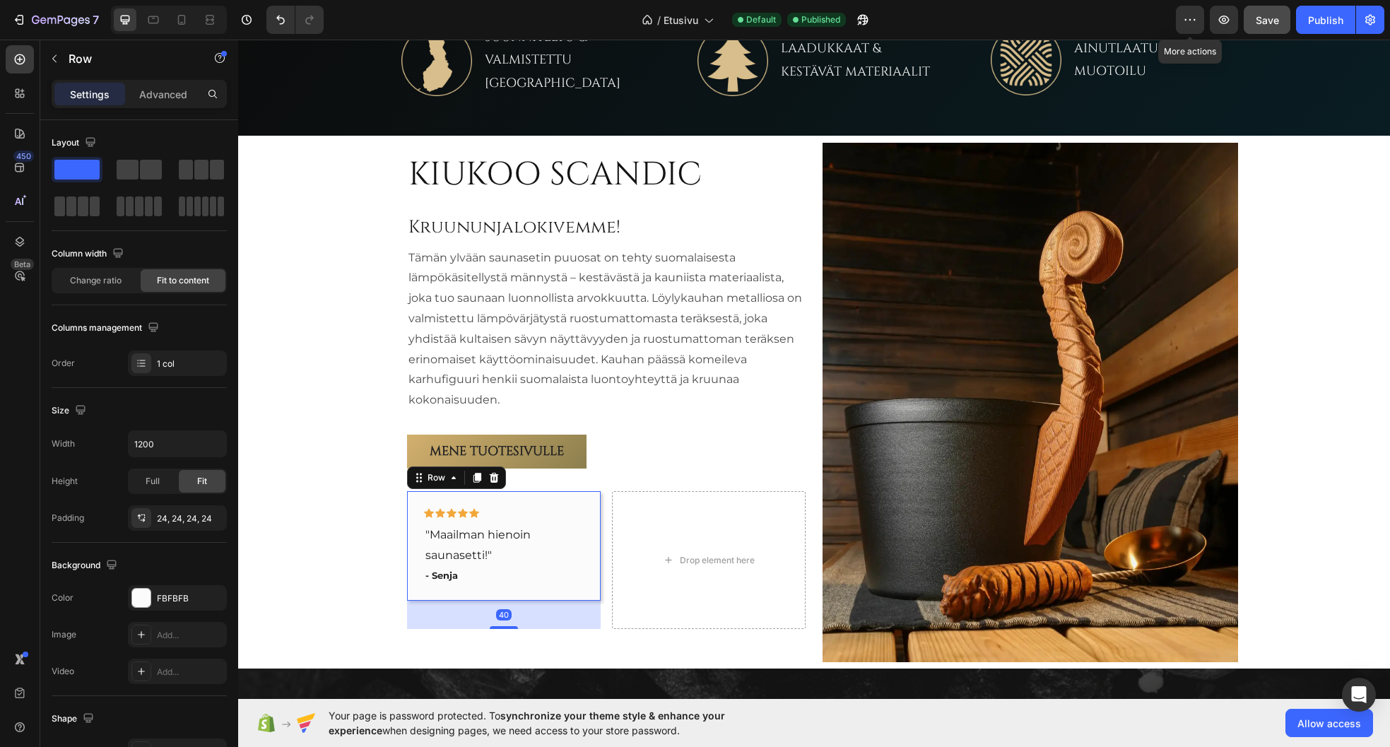
click at [560, 506] on div "Icon Icon Icon Icon Icon Row "Maailman hienoin saunasetti!" Text block - Senja …" at bounding box center [504, 546] width 194 height 110
click at [602, 502] on div "Icon Icon Icon Icon Icon Row "Maailman hienoin saunasetti!" Text block - Senja …" at bounding box center [606, 560] width 399 height 138
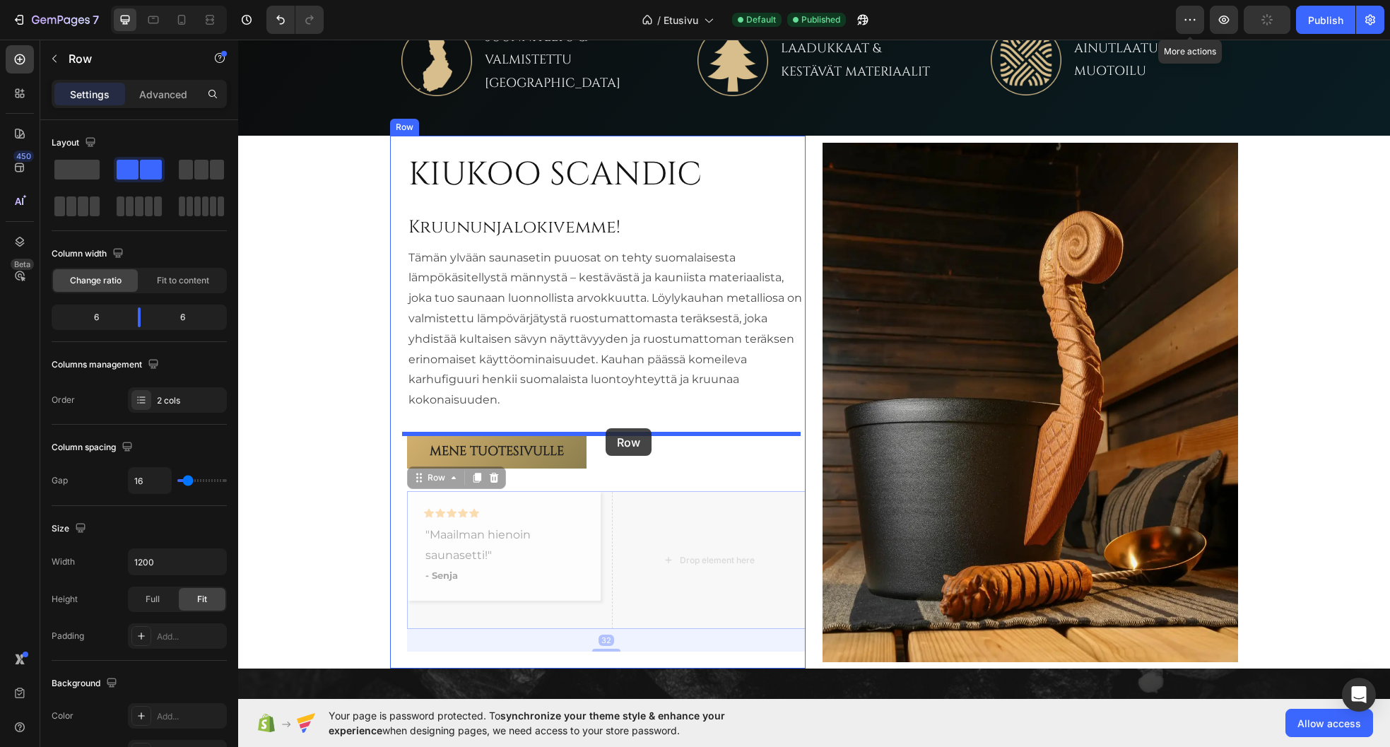
drag, startPoint x: 601, startPoint y: 506, endPoint x: 606, endPoint y: 428, distance: 78.6
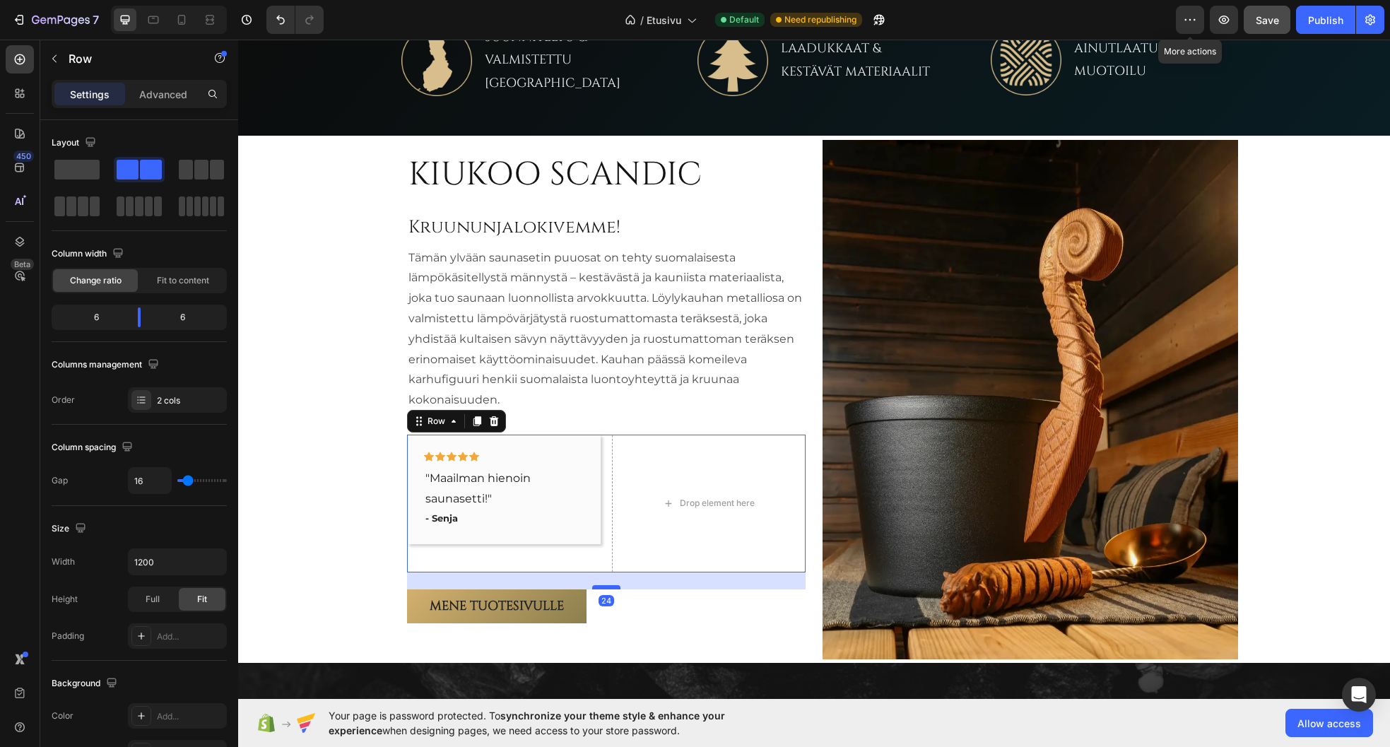
drag, startPoint x: 604, startPoint y: 593, endPoint x: 613, endPoint y: 587, distance: 10.2
click at [613, 587] on div at bounding box center [606, 587] width 28 height 4
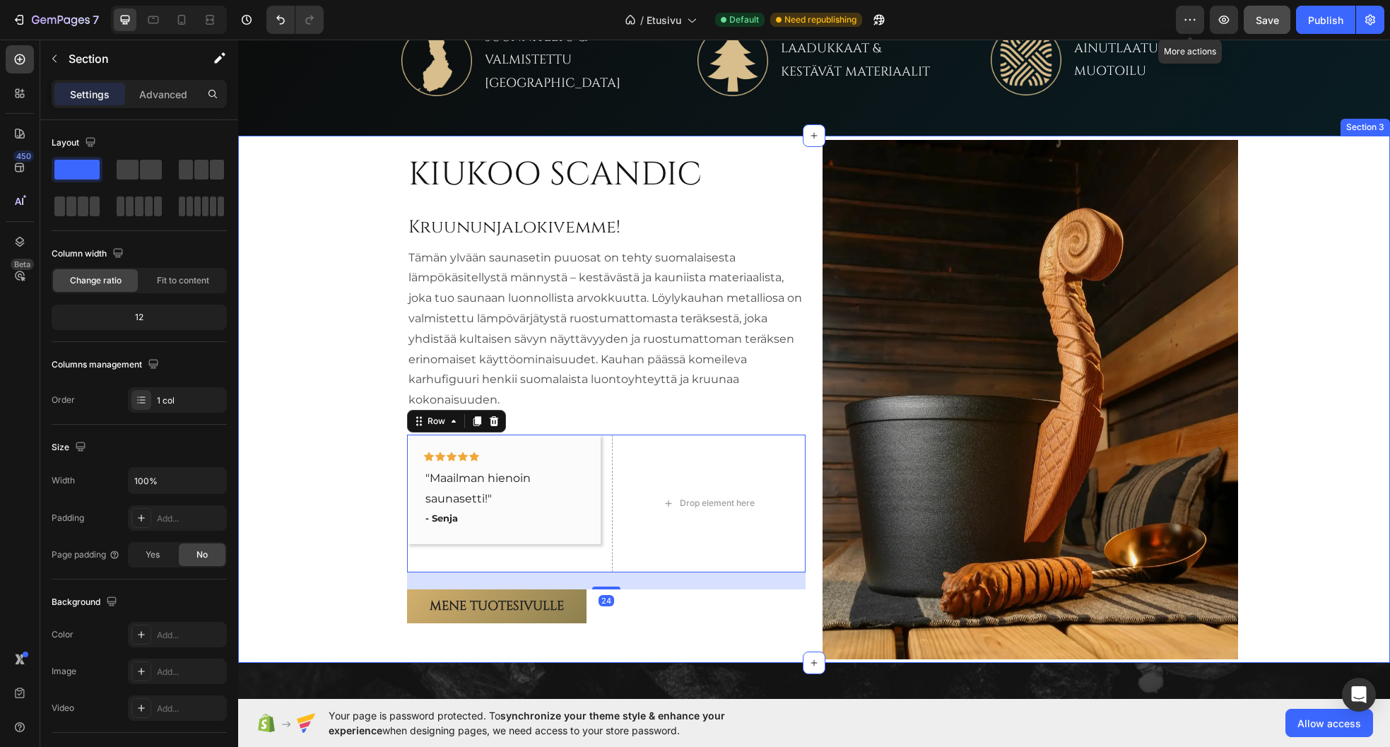
click at [324, 500] on div "KIUKOO SCANDIC Heading Kruununjalokivemme! Heading Tämän ylvään saunasetin puuo…" at bounding box center [814, 399] width 1152 height 527
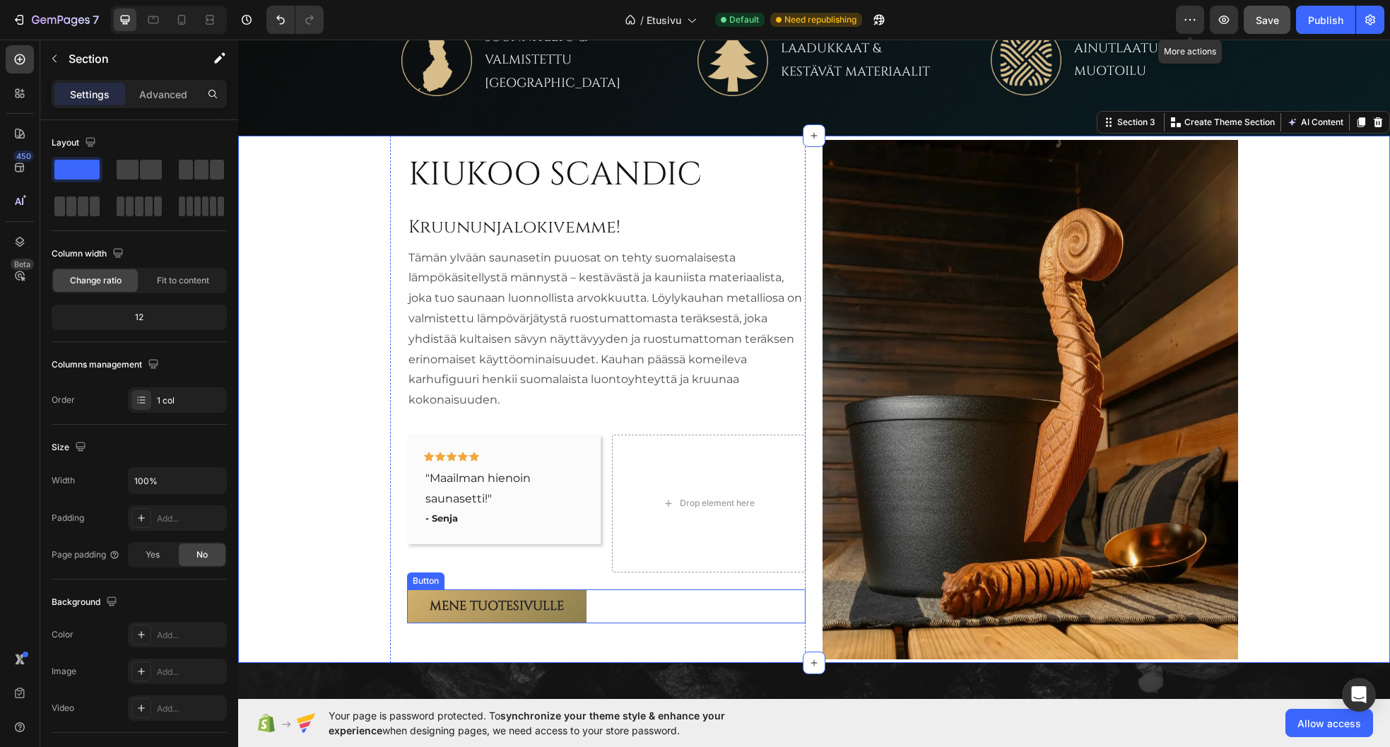
click at [625, 607] on div "Mene tuotesivulle Button" at bounding box center [606, 606] width 399 height 34
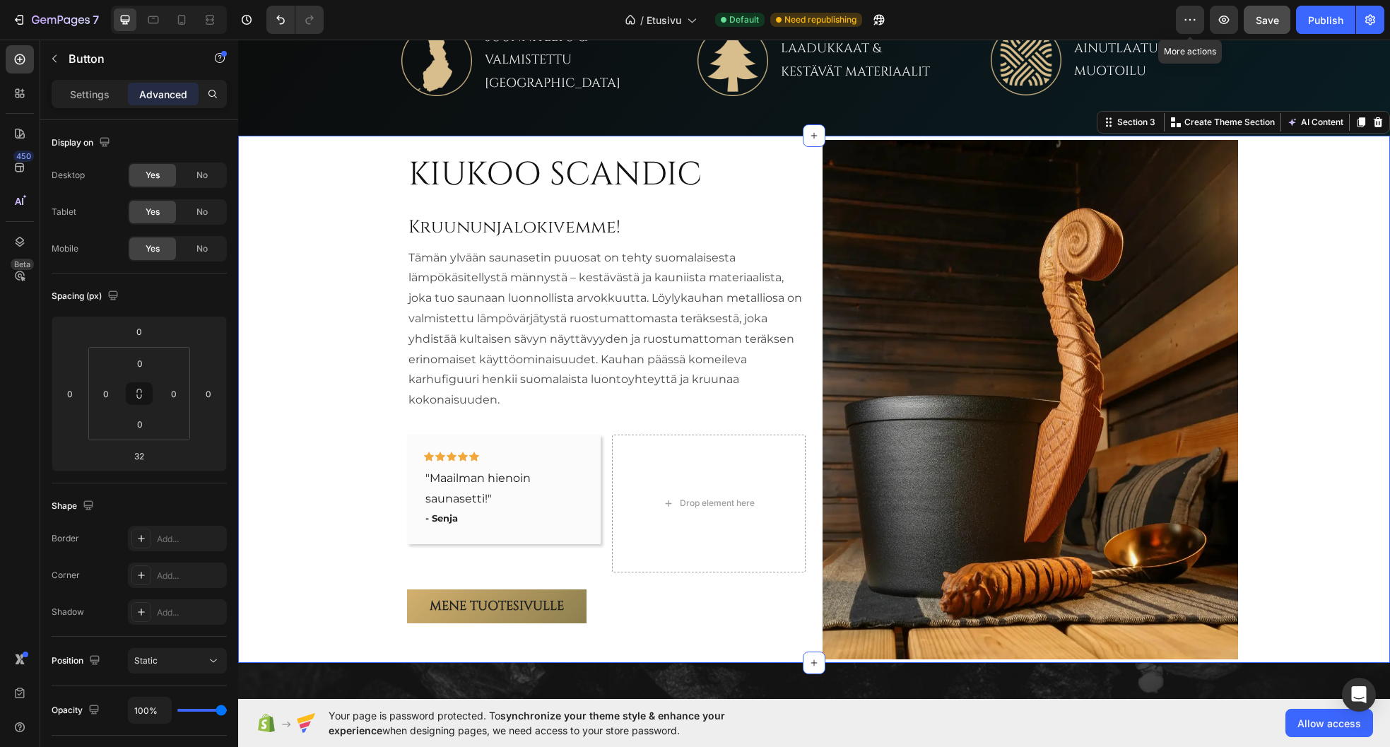
click at [306, 455] on div "KIUKOO SCANDIC Heading Kruununjalokivemme! Heading Tämän ylvään saunasetin puuo…" at bounding box center [814, 399] width 1152 height 527
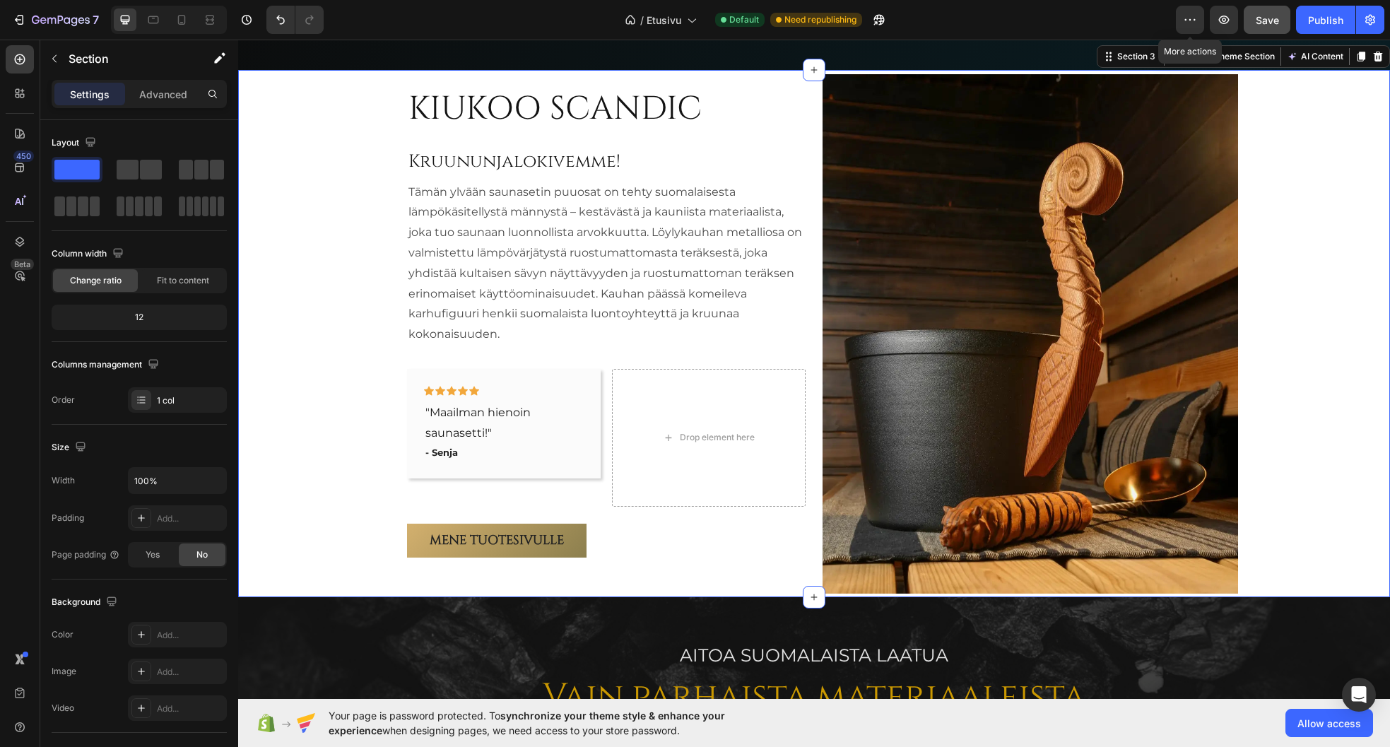
scroll to position [863, 0]
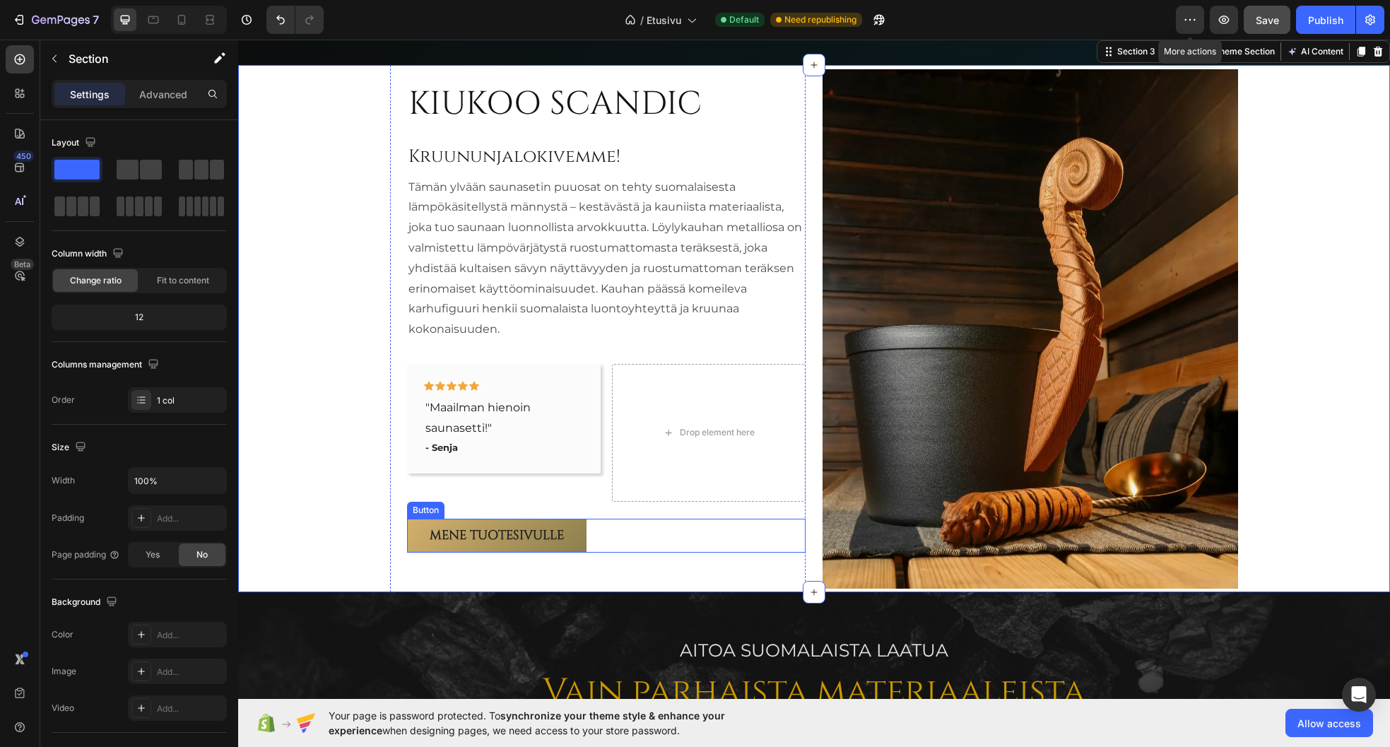
click at [625, 539] on div "Mene tuotesivulle Button" at bounding box center [606, 536] width 399 height 34
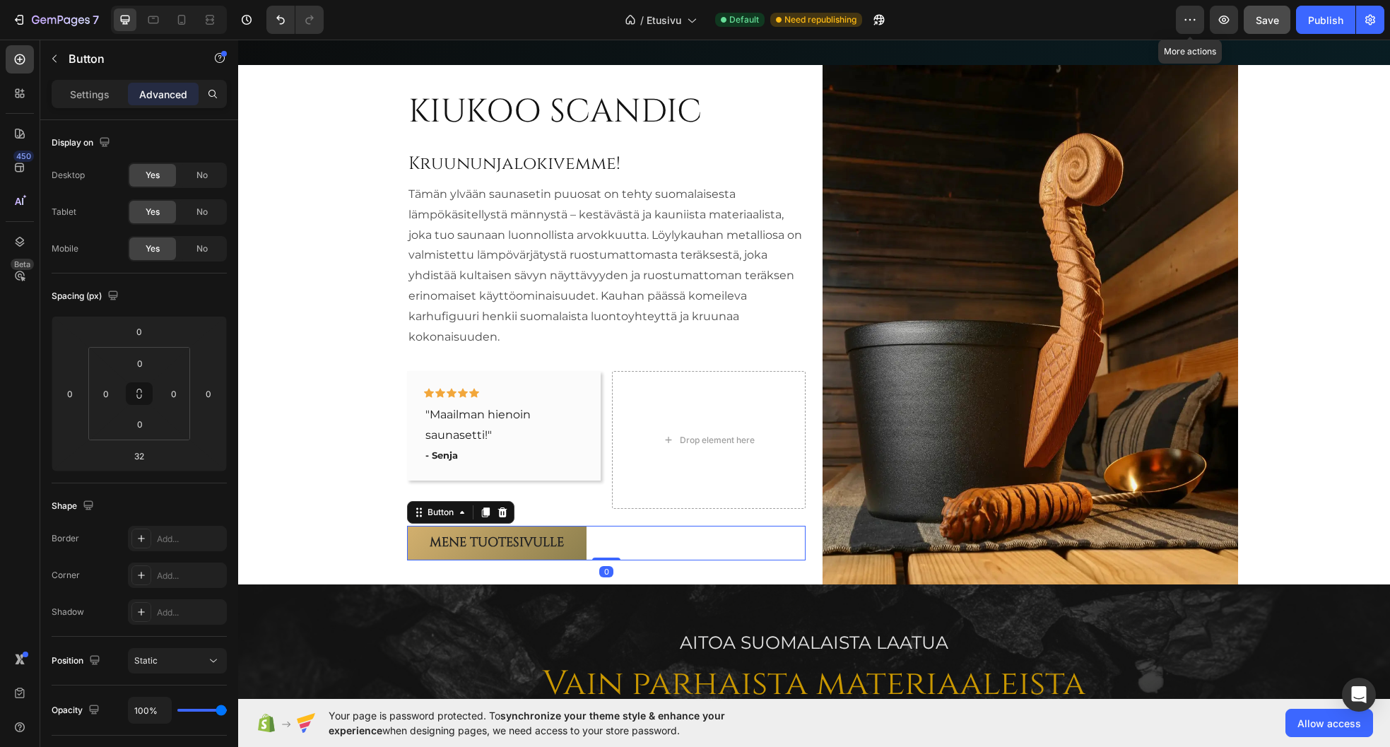
drag, startPoint x: 603, startPoint y: 572, endPoint x: 612, endPoint y: 541, distance: 32.4
click at [612, 541] on div "Mene tuotesivulle Button 0" at bounding box center [606, 543] width 399 height 34
type input "0"
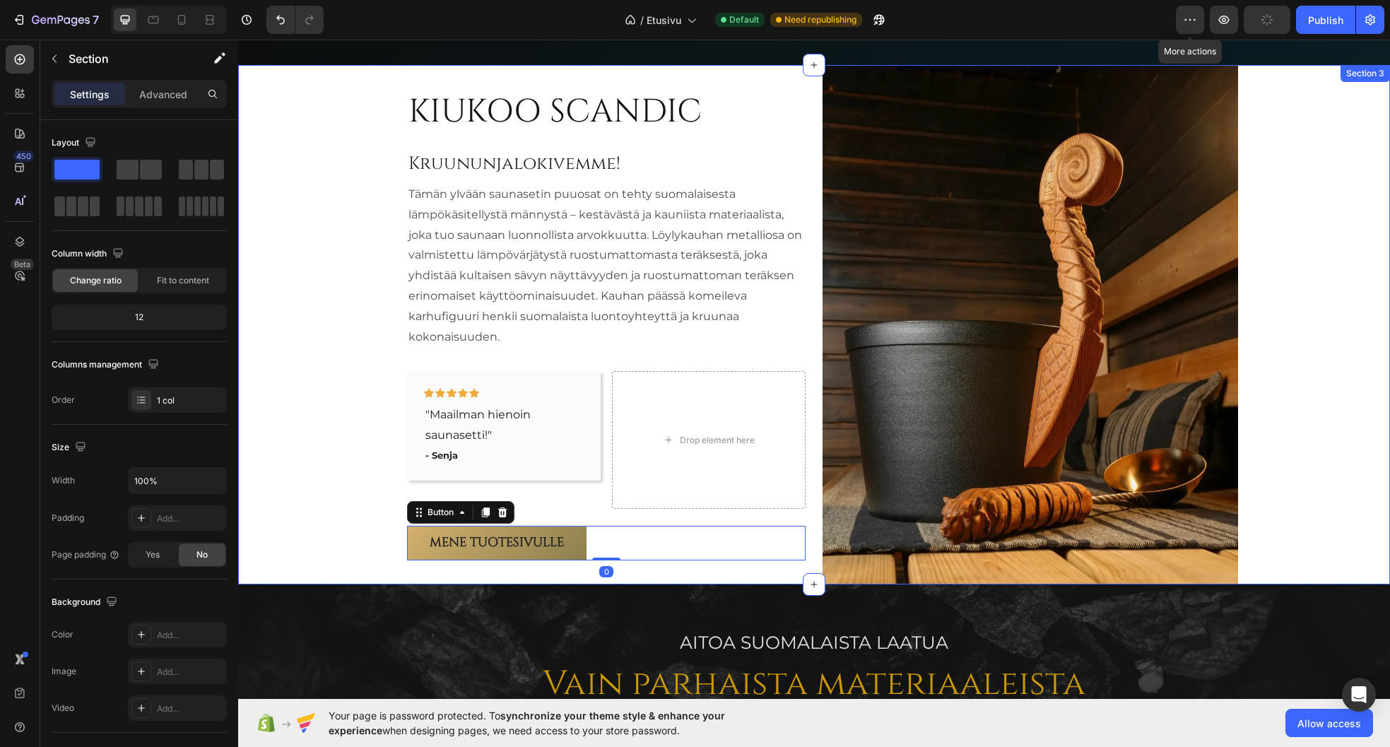
click at [267, 376] on div "KIUKOO SCANDIC Heading Kruununjalokivemme! Heading Tämän ylvään saunasetin puuo…" at bounding box center [814, 324] width 1152 height 519
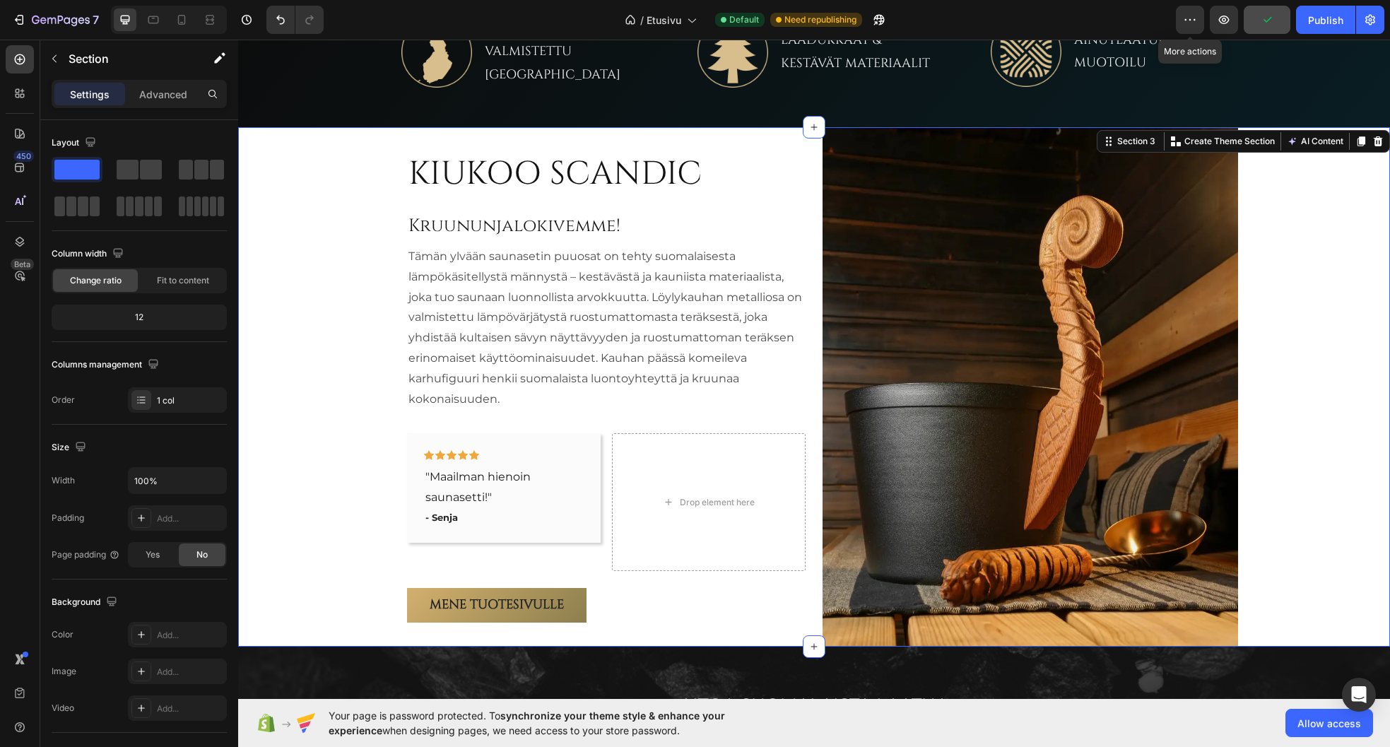
scroll to position [792, 0]
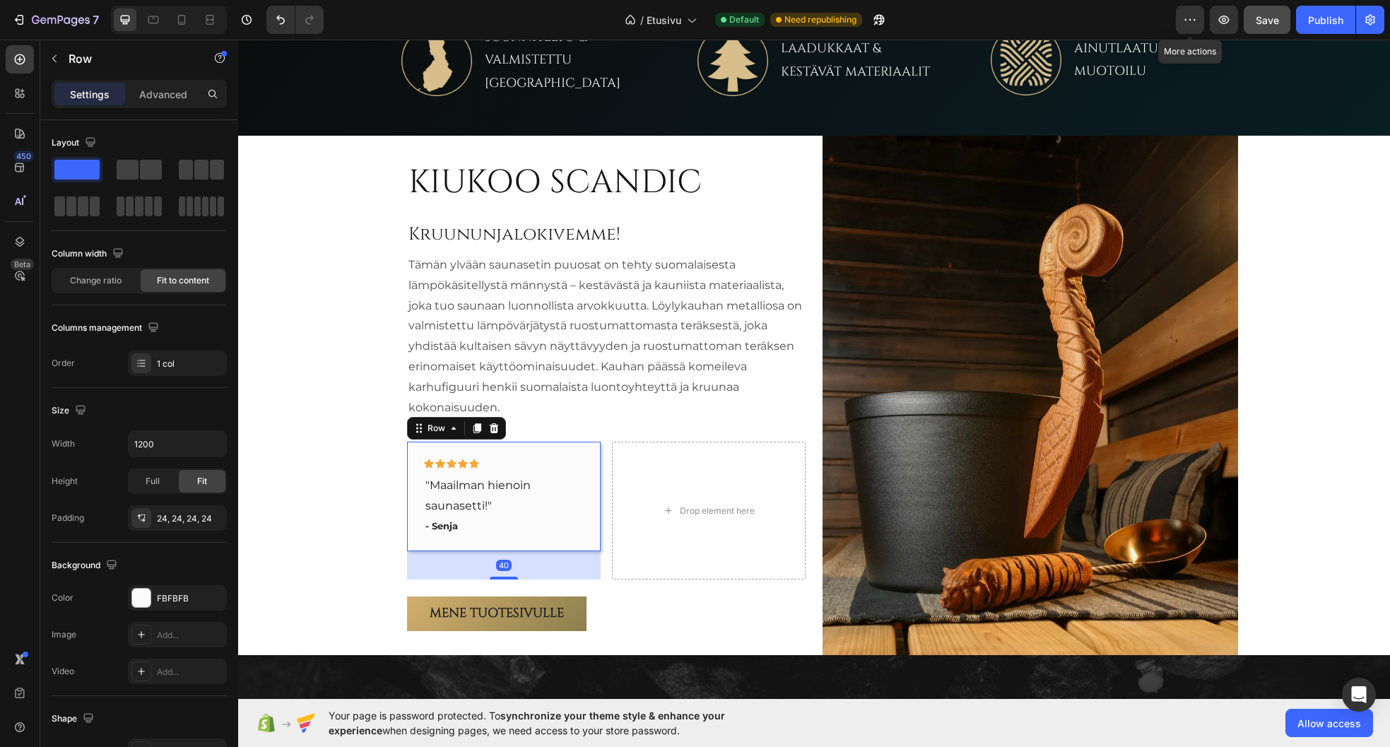
click at [543, 546] on div "Icon Icon Icon Icon Icon Row "Maailman hienoin saunasetti!" Text block - Senja …" at bounding box center [504, 497] width 194 height 110
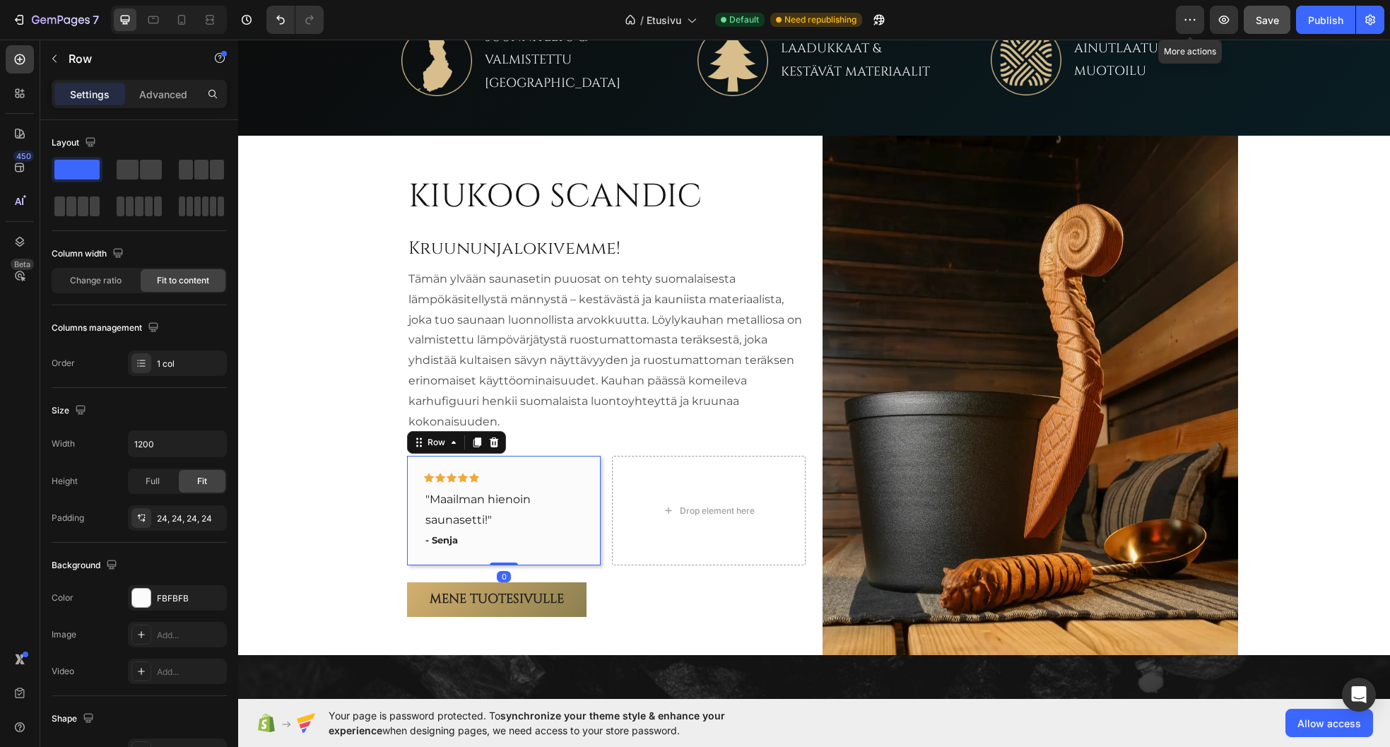
drag, startPoint x: 502, startPoint y: 575, endPoint x: 510, endPoint y: 541, distance: 35.0
click at [510, 541] on div "Icon Icon Icon Icon Icon Row "Maailman hienoin saunasetti!" Text block - Senja …" at bounding box center [504, 511] width 194 height 110
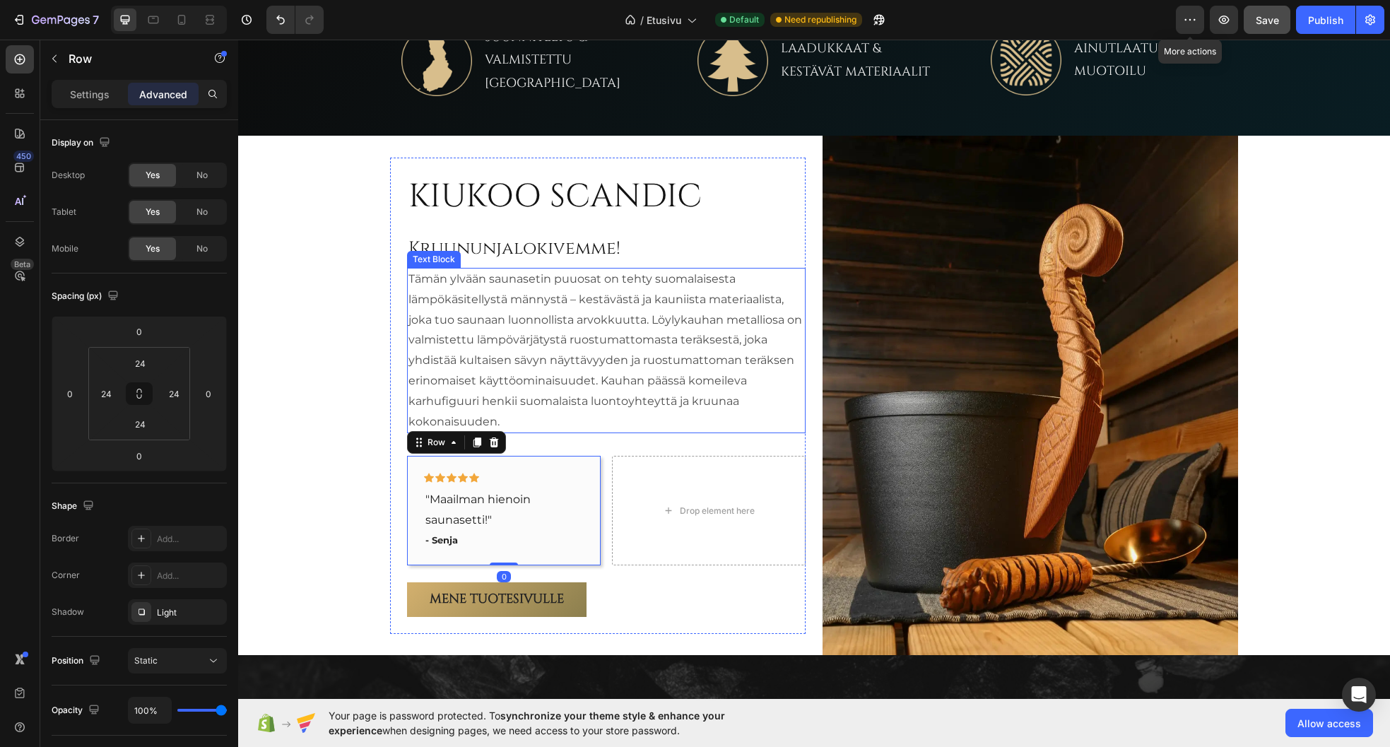
click at [552, 413] on p "Tämän ylvään saunasetin puuosat on tehty suomalaisesta lämpökäsitellystä männys…" at bounding box center [606, 350] width 396 height 163
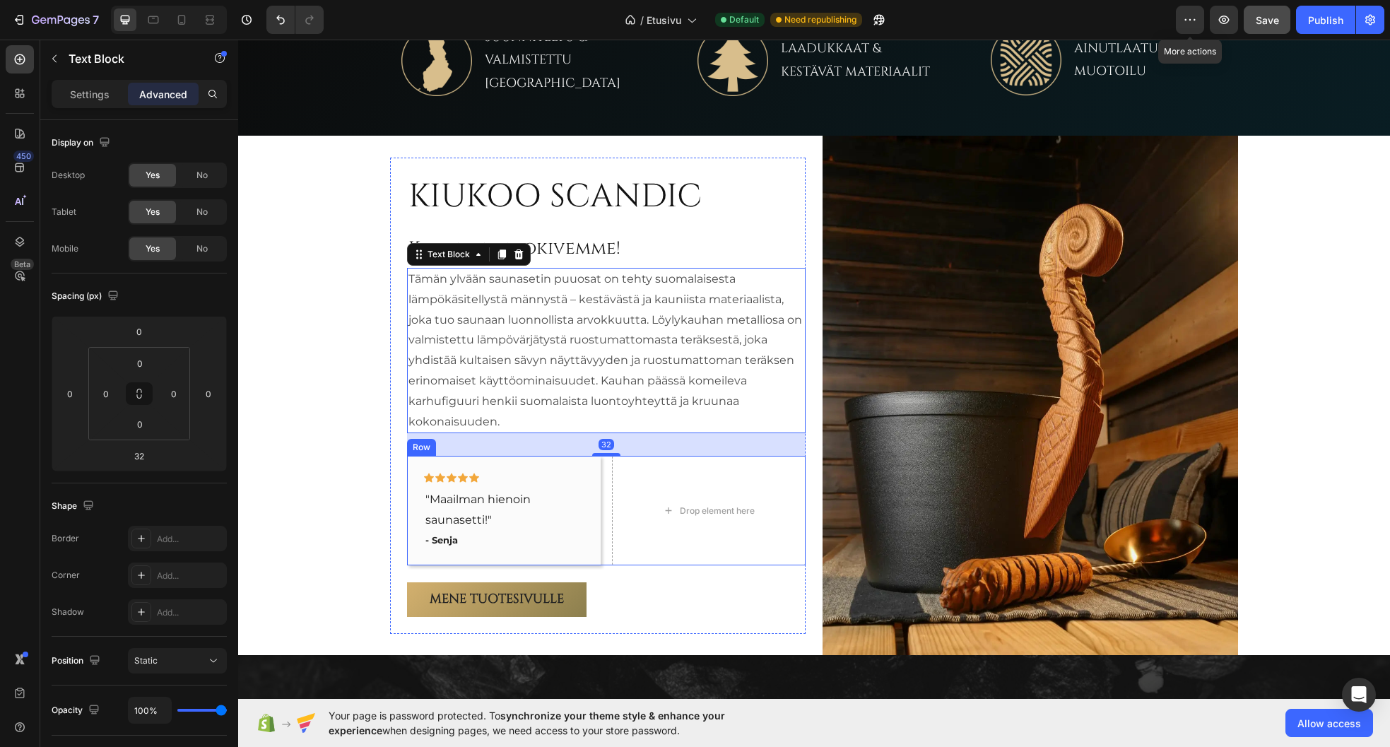
click at [601, 512] on div "Icon Icon Icon Icon Icon Row "Maailman hienoin saunasetti!" Text block - Senja …" at bounding box center [606, 511] width 399 height 110
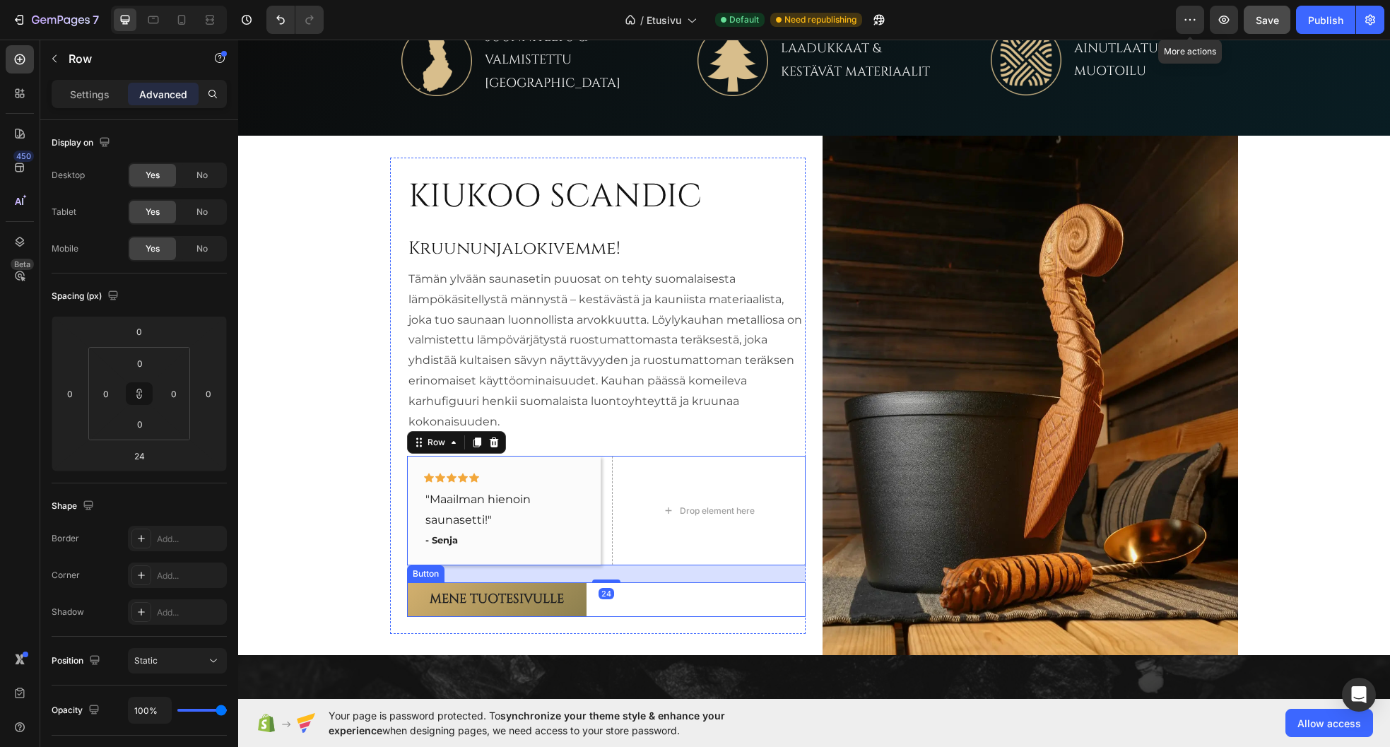
click at [600, 587] on div "KIUKOO SCANDIC Heading Kruununjalokivemme! Heading Tämän ylvään saunasetin puuo…" at bounding box center [606, 396] width 399 height 442
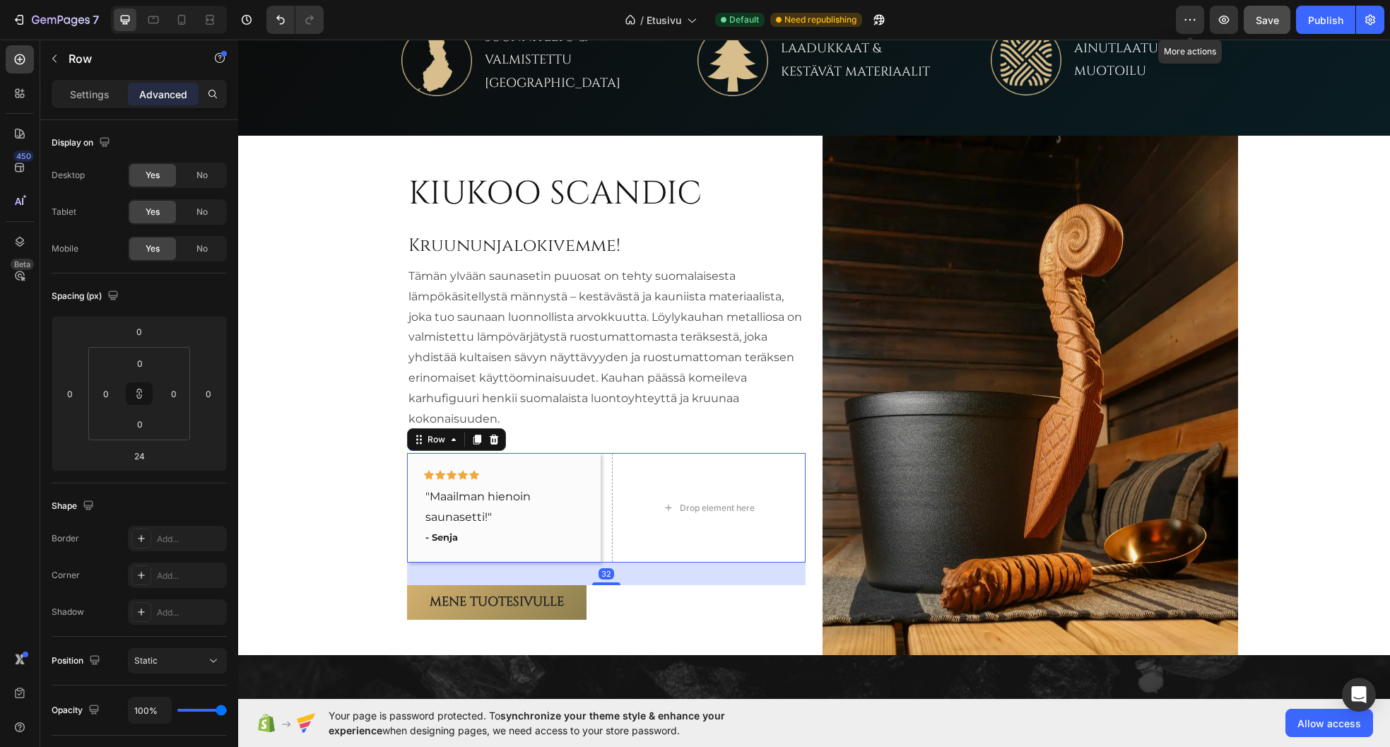
click at [610, 585] on div "KIUKOO SCANDIC Heading Kruununjalokivemme! Heading Tämän ylvään saunasetin puuo…" at bounding box center [606, 396] width 399 height 448
type input "32"
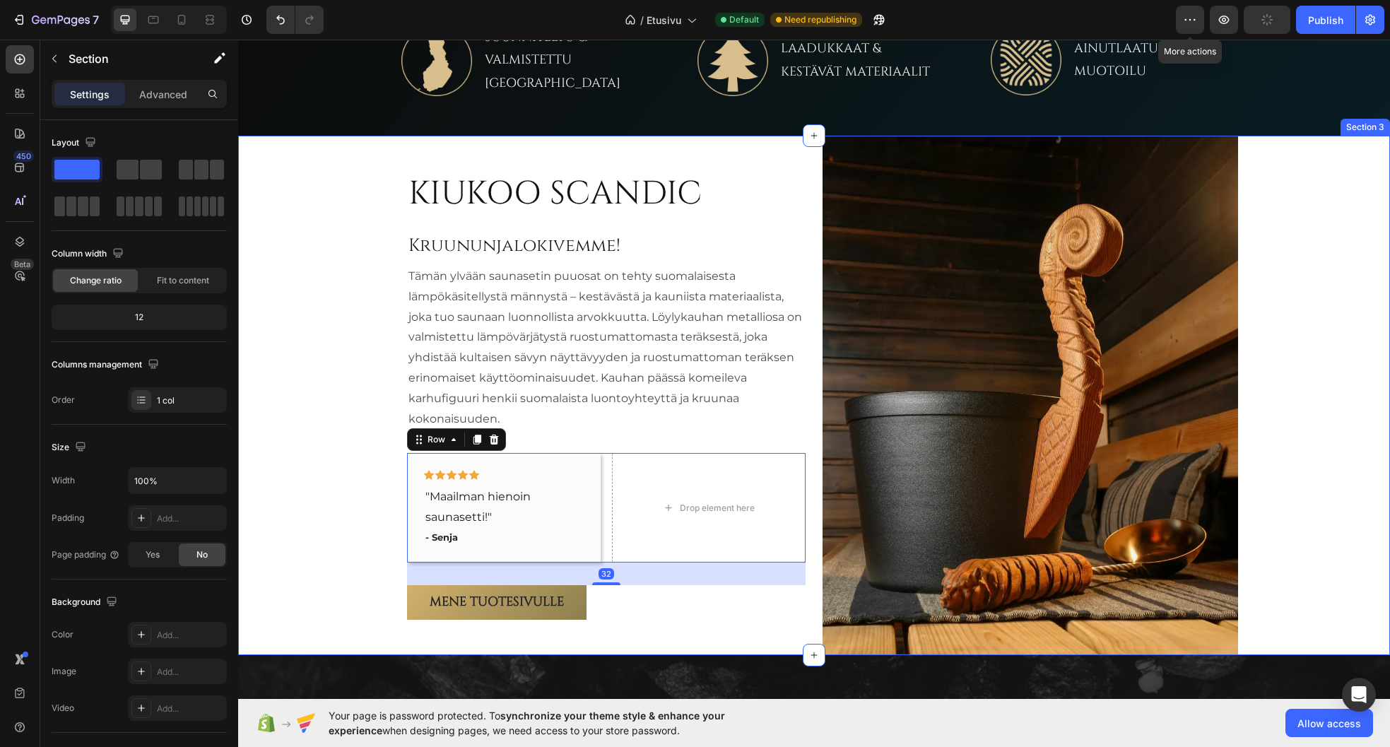
click at [351, 368] on div "KIUKOO SCANDIC Heading Kruununjalokivemme! Heading Tämän ylvään saunasetin puuo…" at bounding box center [814, 395] width 1152 height 519
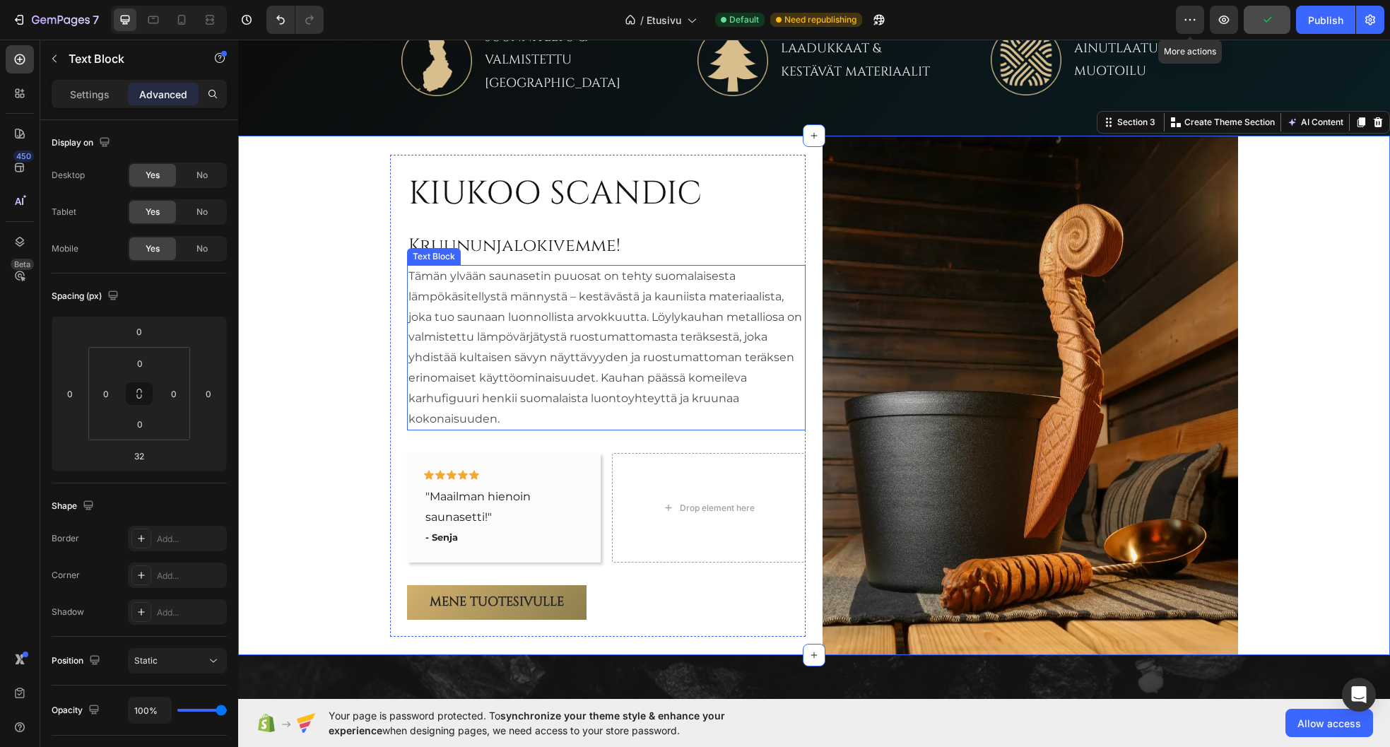
click at [541, 349] on p "Tämän ylvään saunasetin puuosat on tehty suomalaisesta lämpökäsitellystä männys…" at bounding box center [606, 347] width 396 height 163
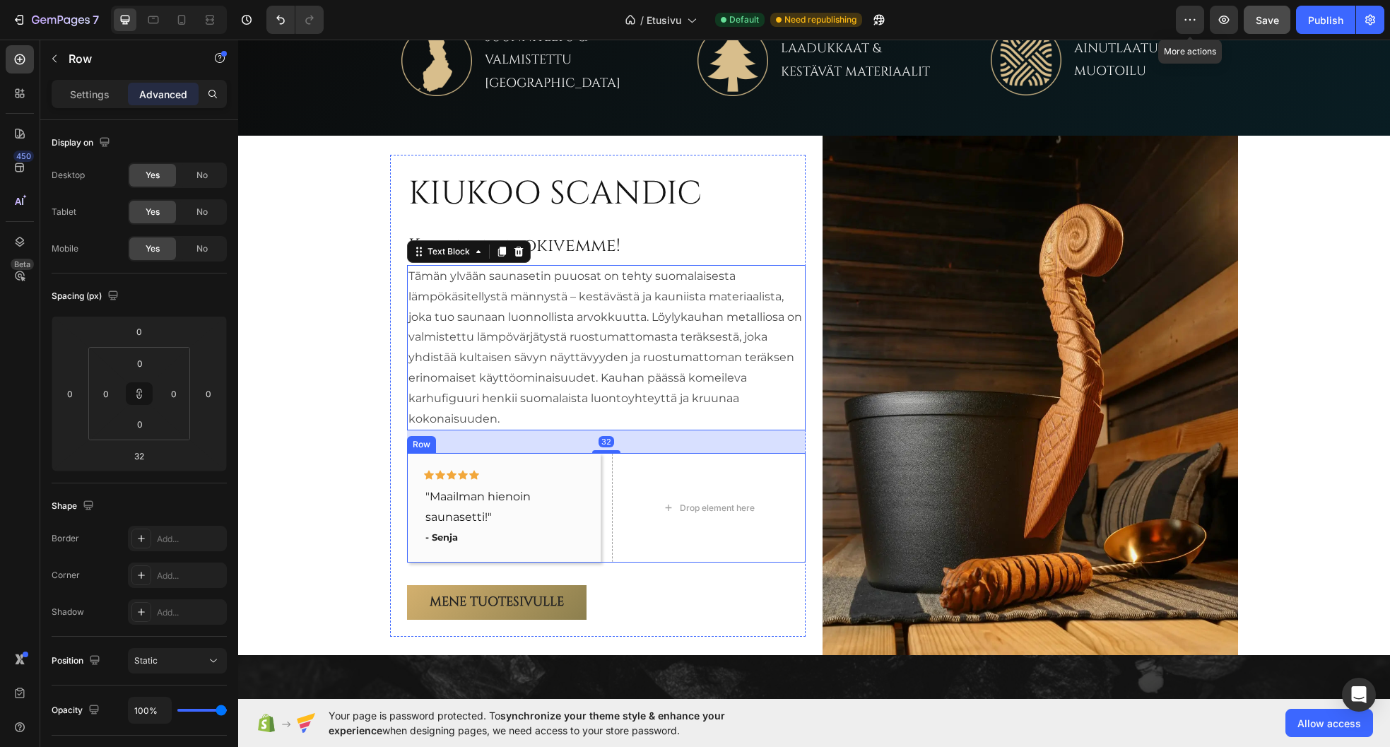
click at [600, 526] on div "Icon Icon Icon Icon Icon Row "Maailman hienoin saunasetti!" Text block - Senja …" at bounding box center [606, 508] width 399 height 110
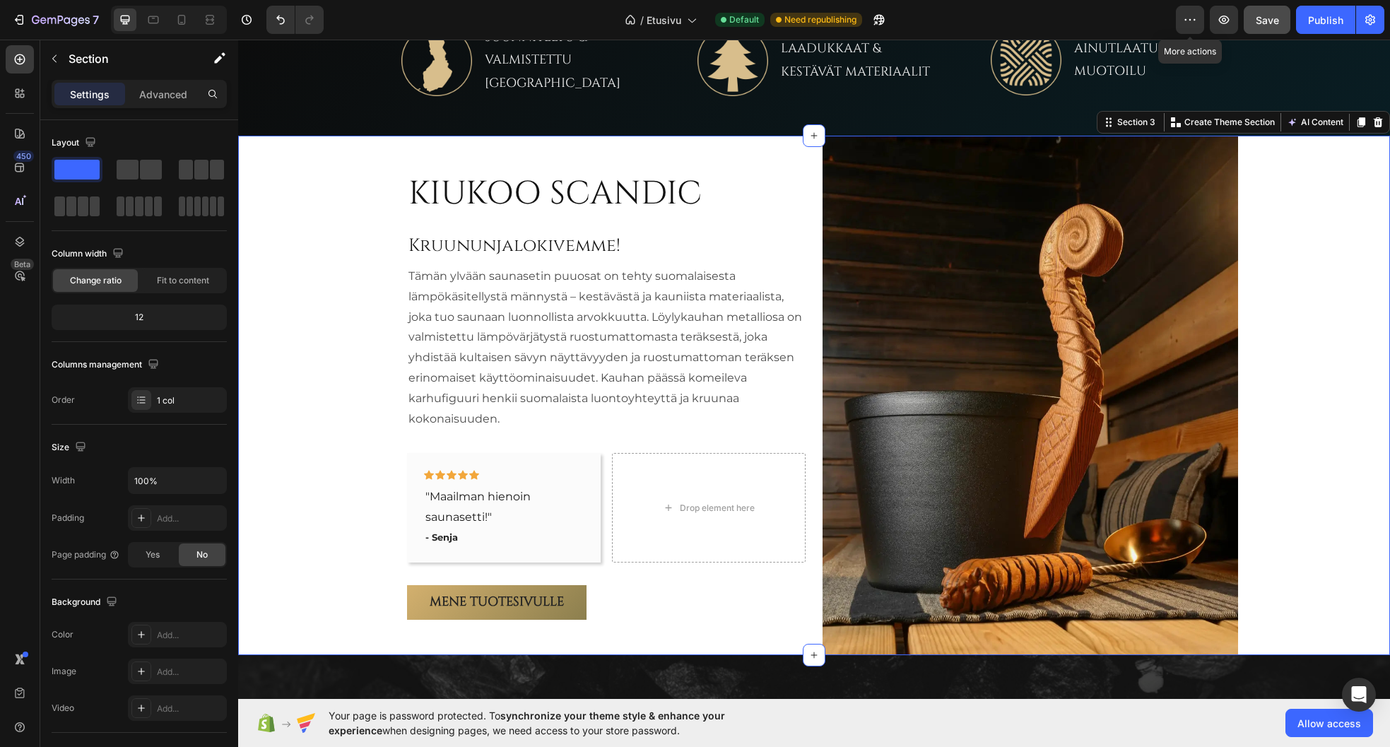
click at [323, 505] on div "KIUKOO SCANDIC Heading Kruununjalokivemme! Heading Tämän ylvään saunasetin puuo…" at bounding box center [814, 395] width 1152 height 519
click at [637, 467] on div "Drop element here" at bounding box center [709, 508] width 194 height 110
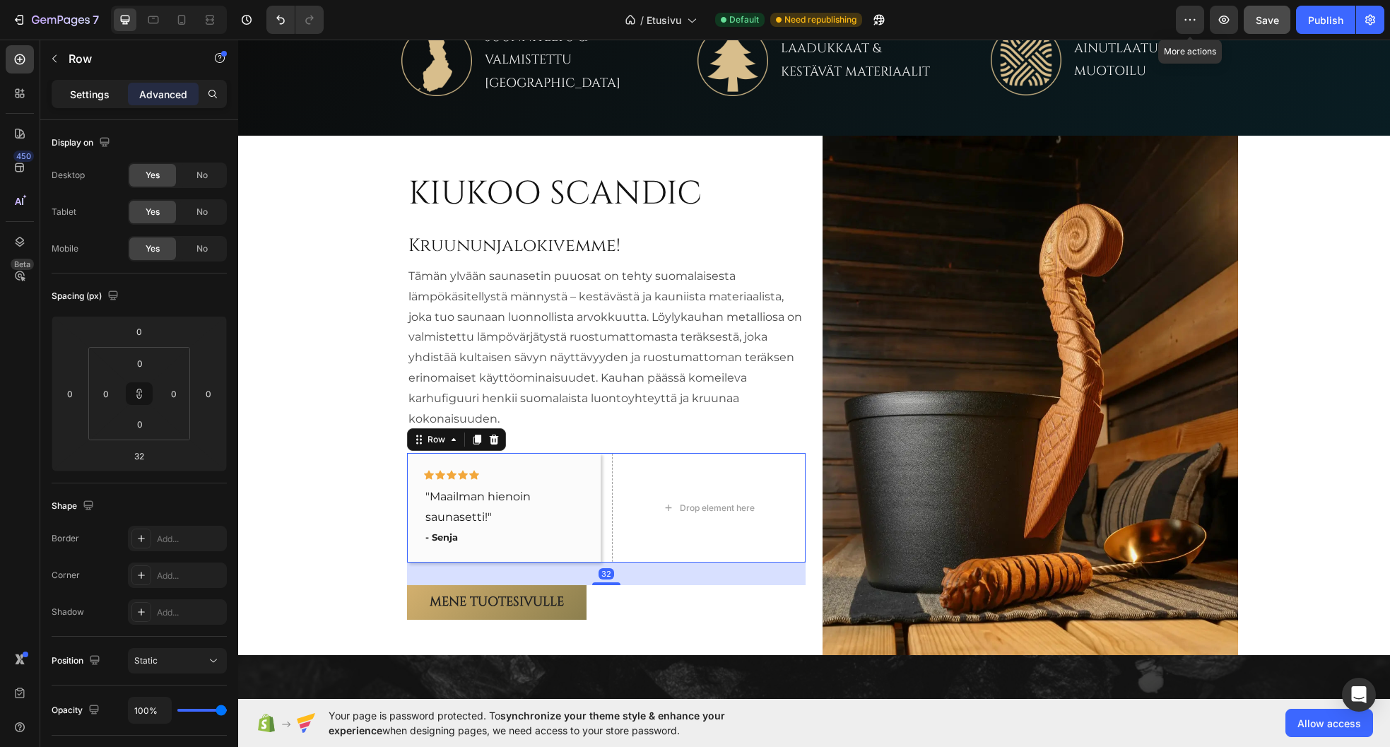
click at [92, 93] on p "Settings" at bounding box center [90, 94] width 40 height 15
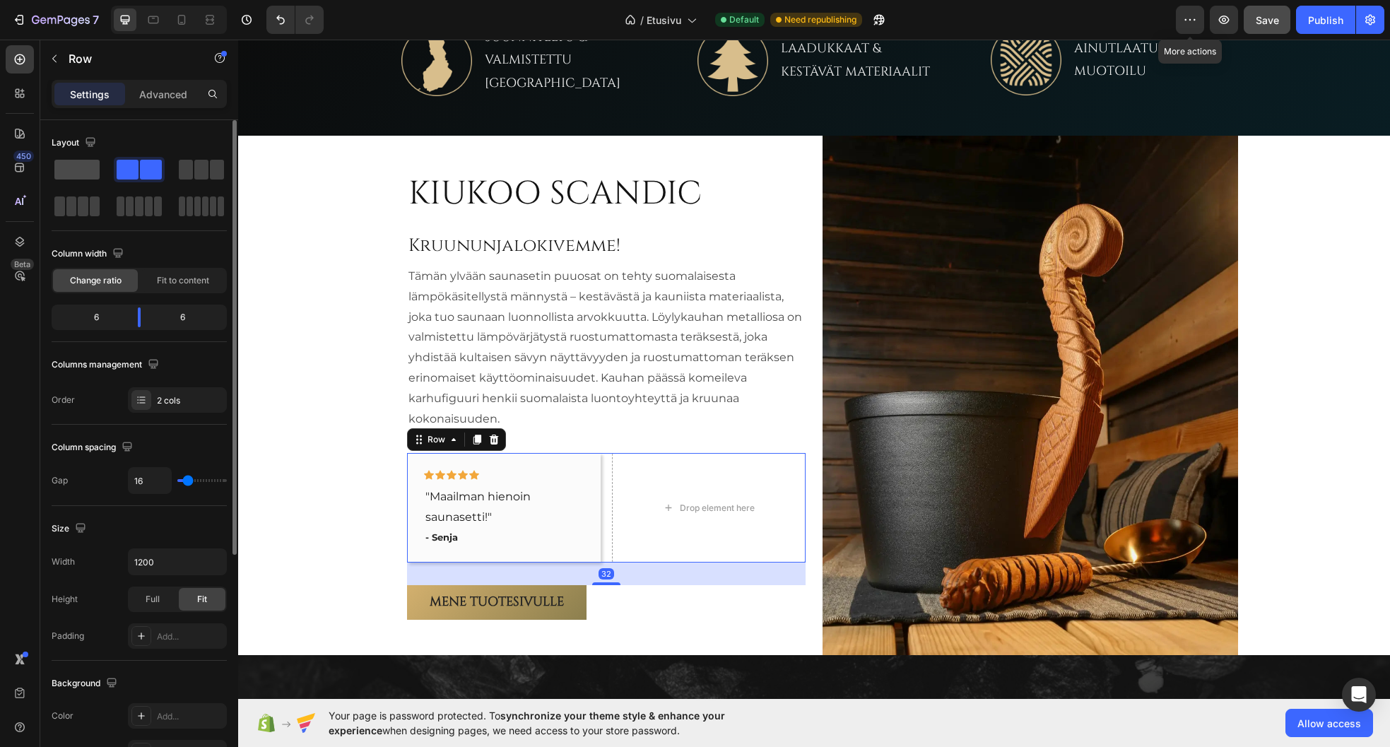
click at [80, 173] on span at bounding box center [76, 170] width 45 height 20
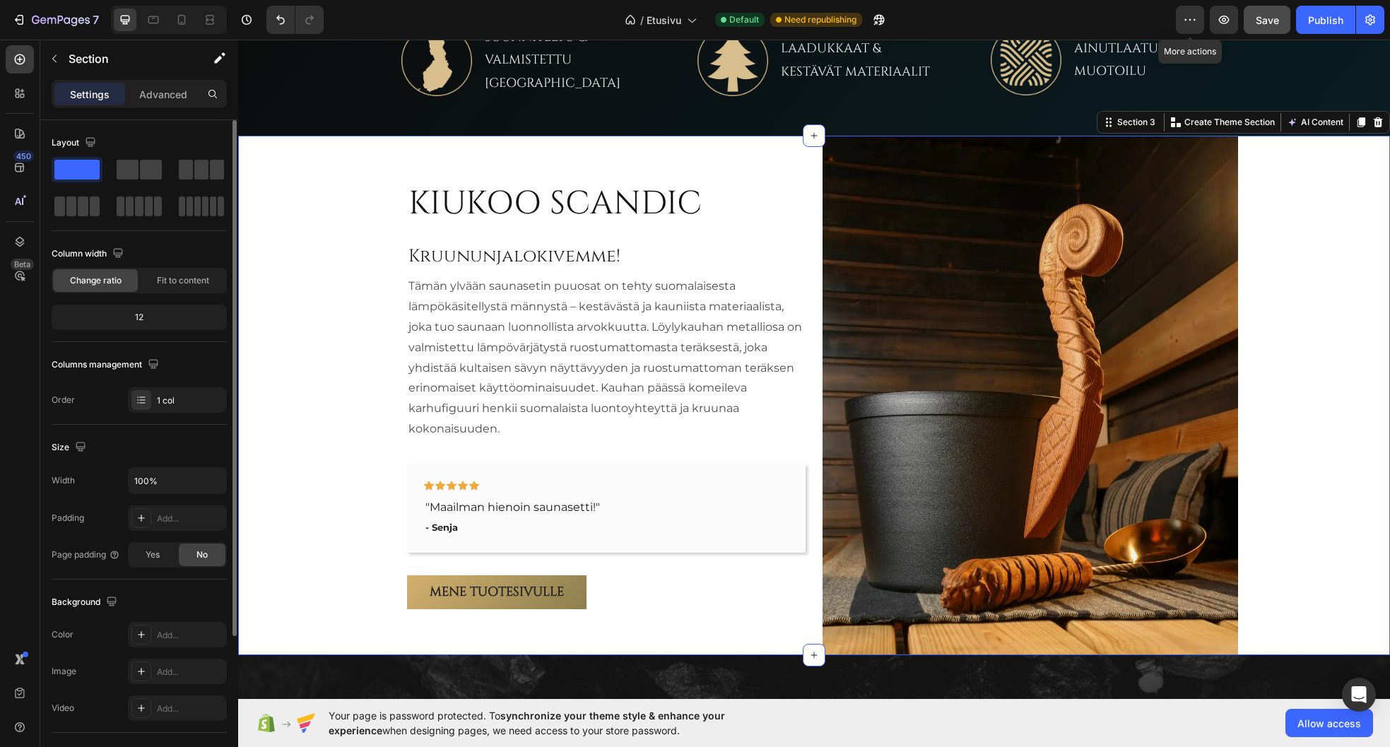
click at [320, 411] on div "KIUKOO SCANDIC Heading Kruununjalokivemme! Heading Tämän ylvään saunasetin puuo…" at bounding box center [814, 395] width 1152 height 519
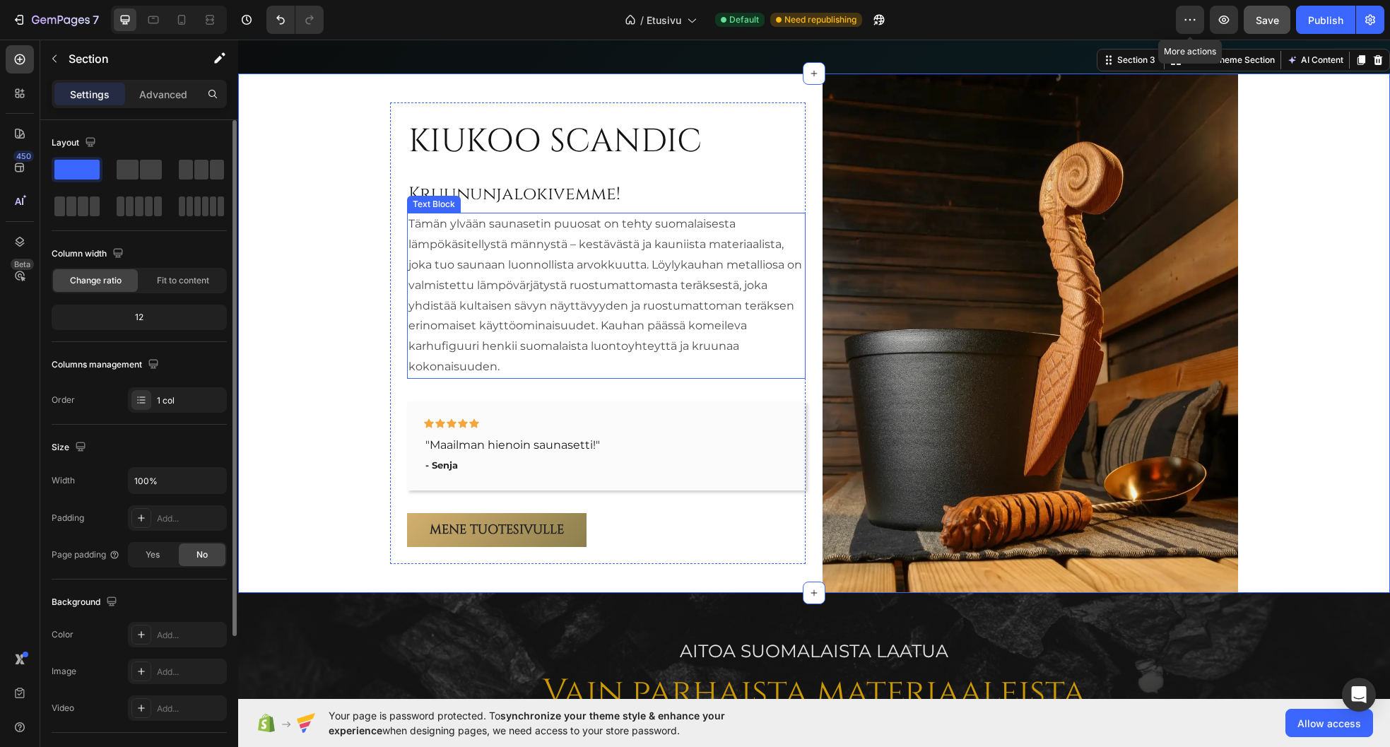
scroll to position [863, 0]
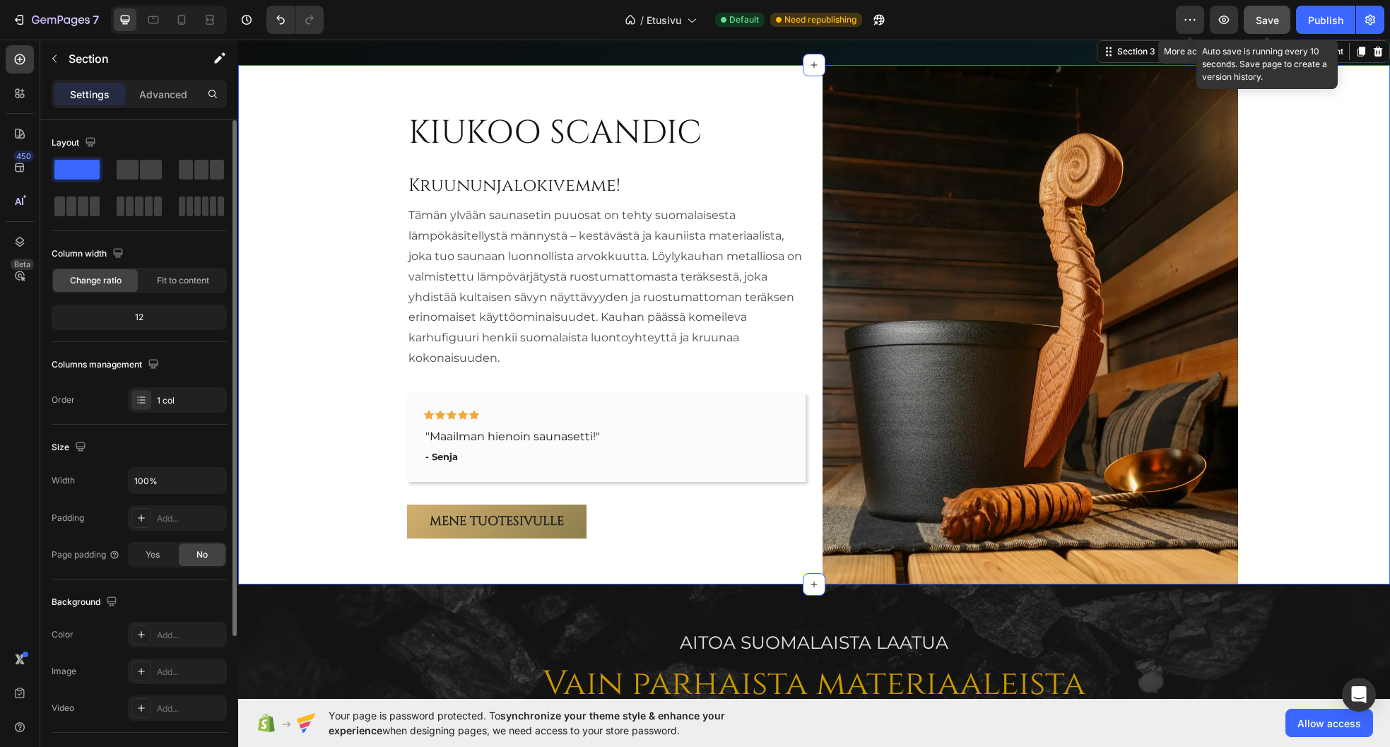
click at [1273, 14] on span "Save" at bounding box center [1267, 20] width 23 height 12
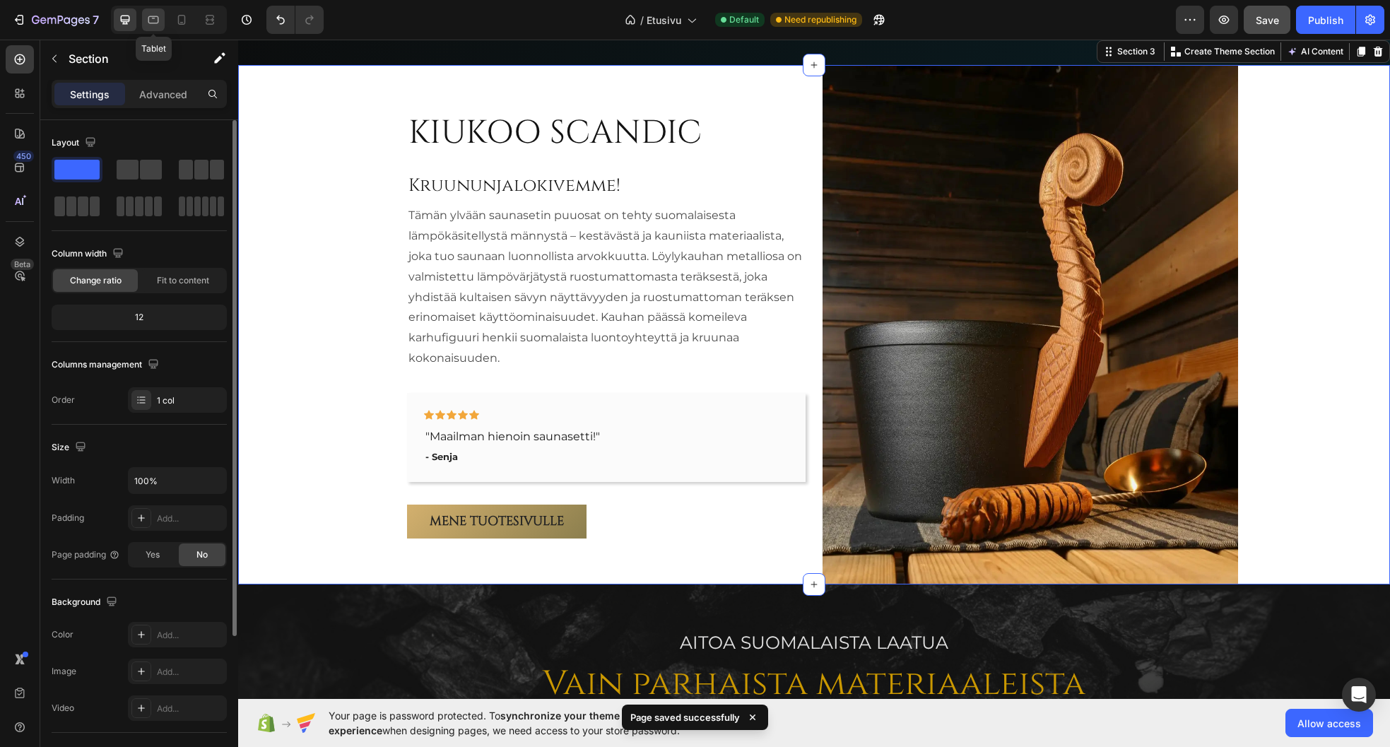
click at [145, 17] on div at bounding box center [153, 19] width 23 height 23
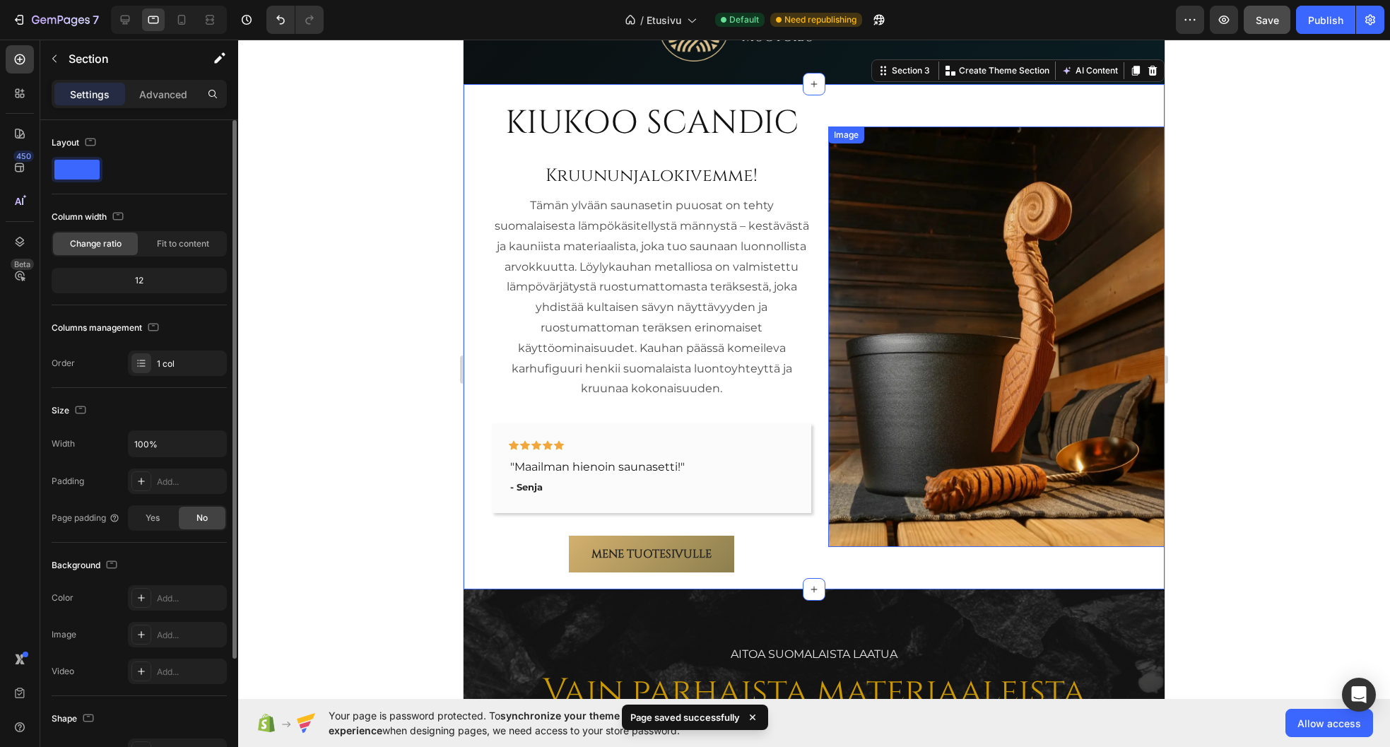
scroll to position [991, 0]
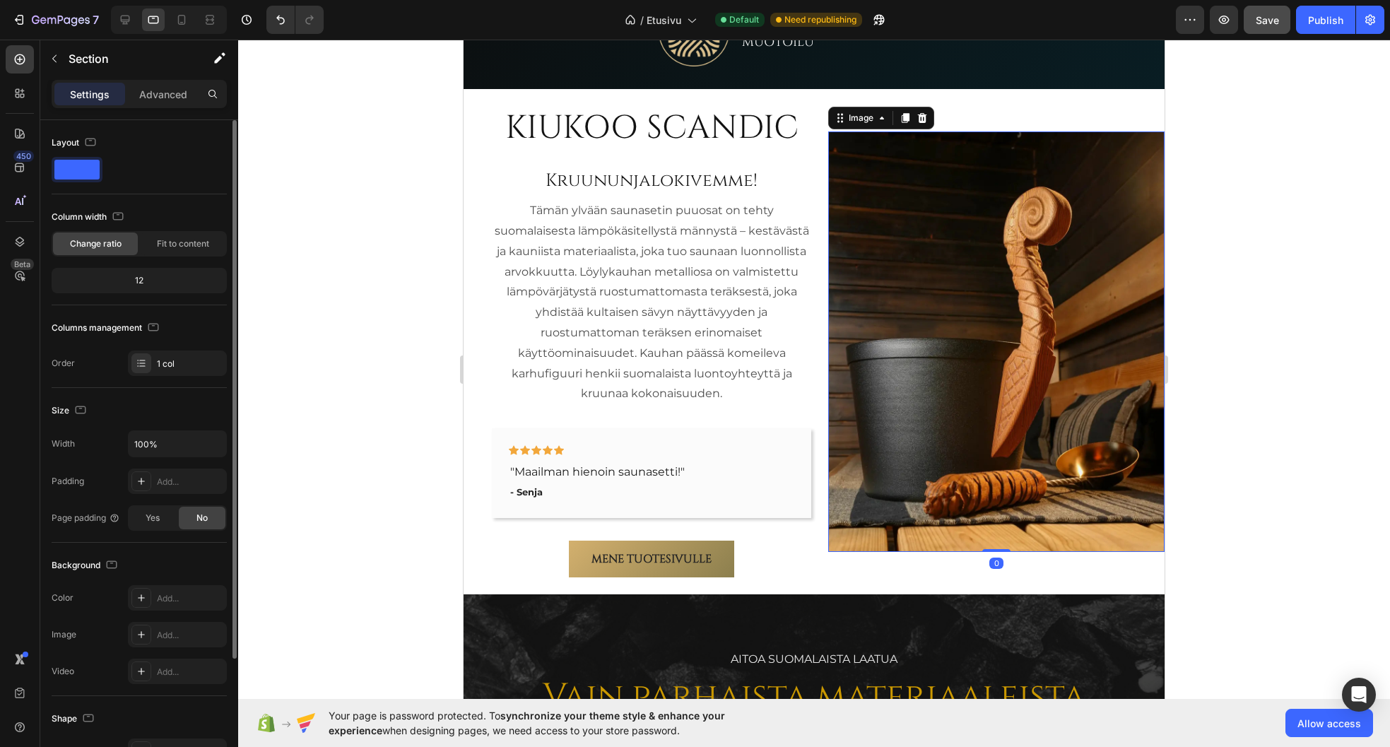
click at [1001, 287] on img at bounding box center [996, 341] width 336 height 420
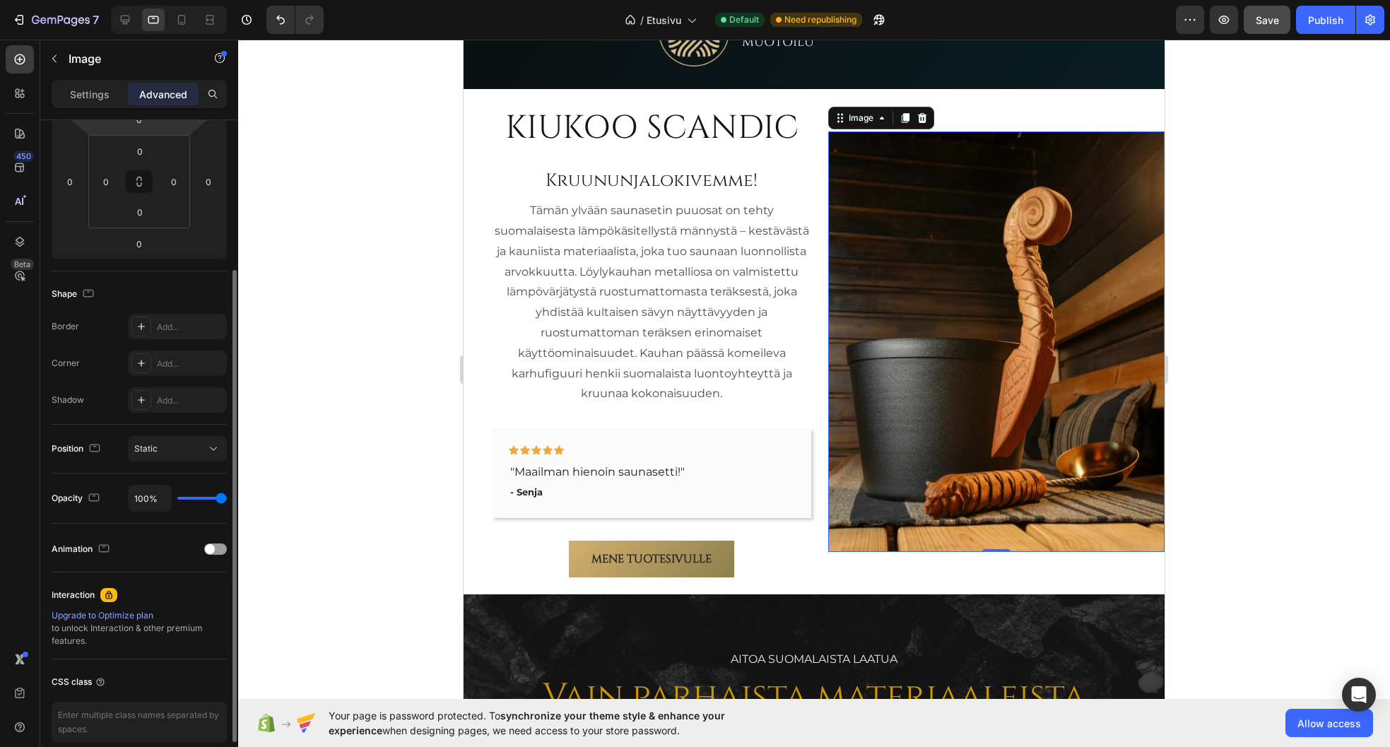
scroll to position [0, 0]
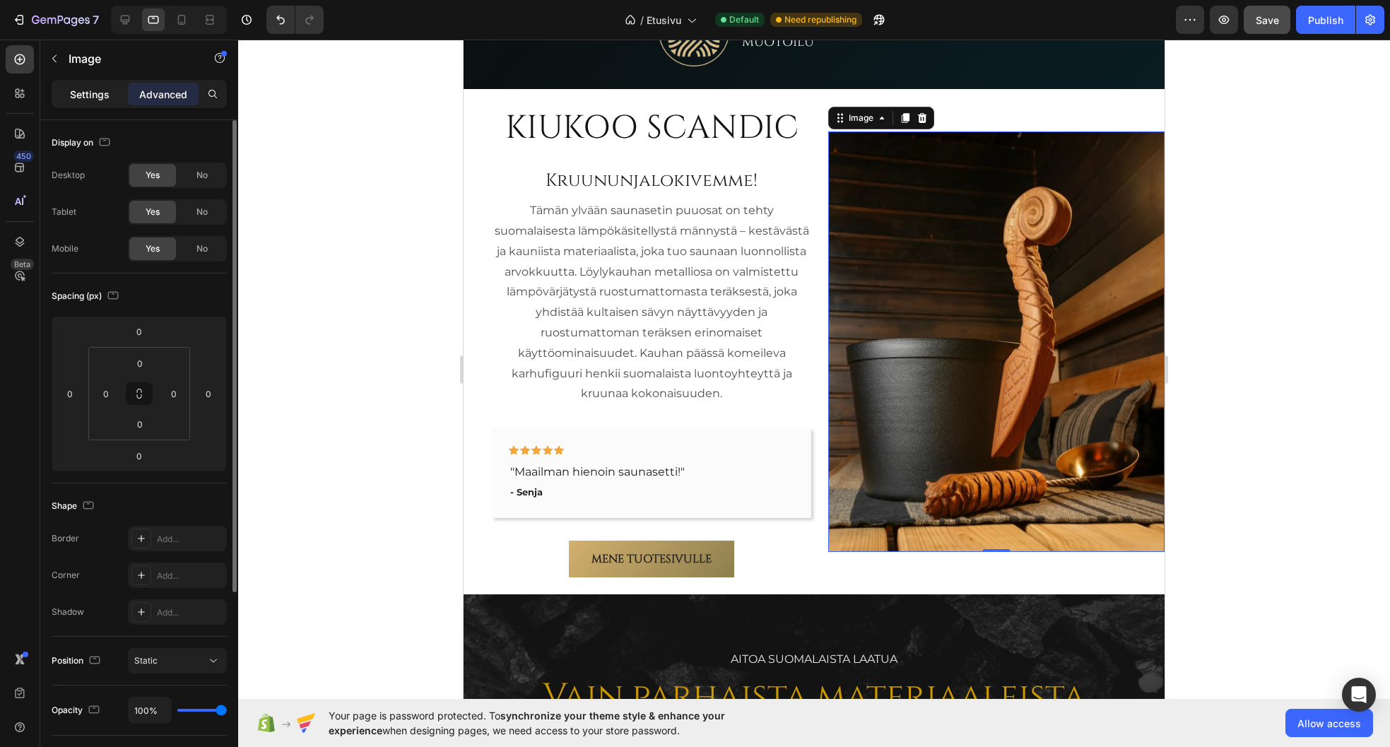
click at [90, 92] on p "Settings" at bounding box center [90, 94] width 40 height 15
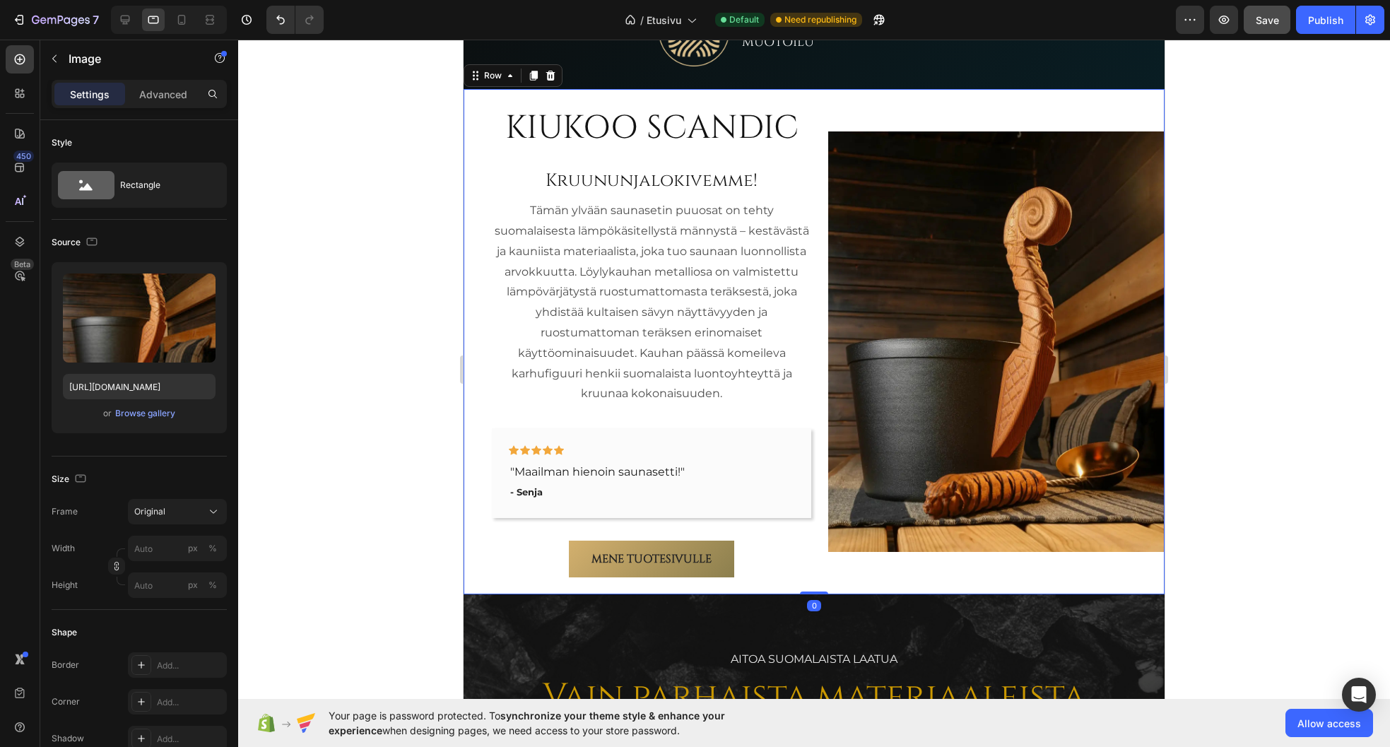
click at [1010, 114] on div "Image" at bounding box center [996, 341] width 336 height 505
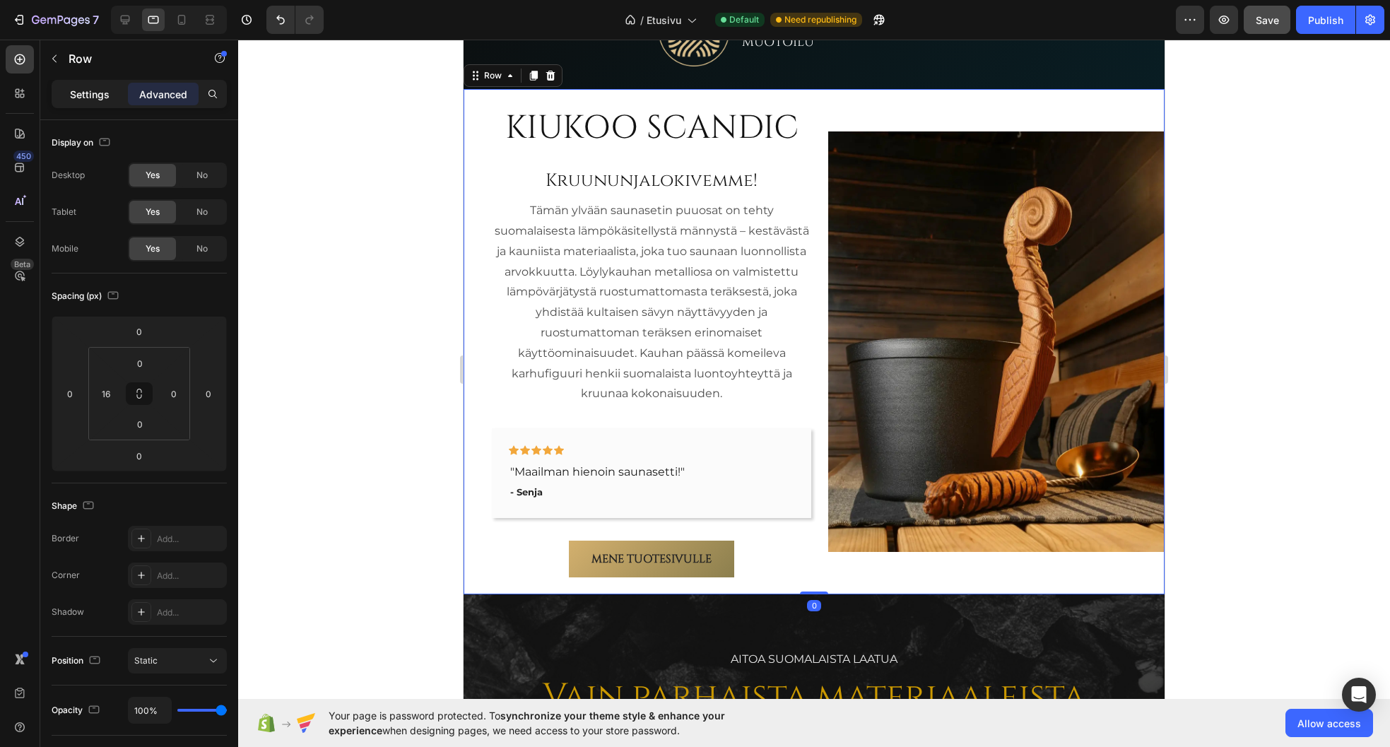
click at [94, 97] on p "Settings" at bounding box center [90, 94] width 40 height 15
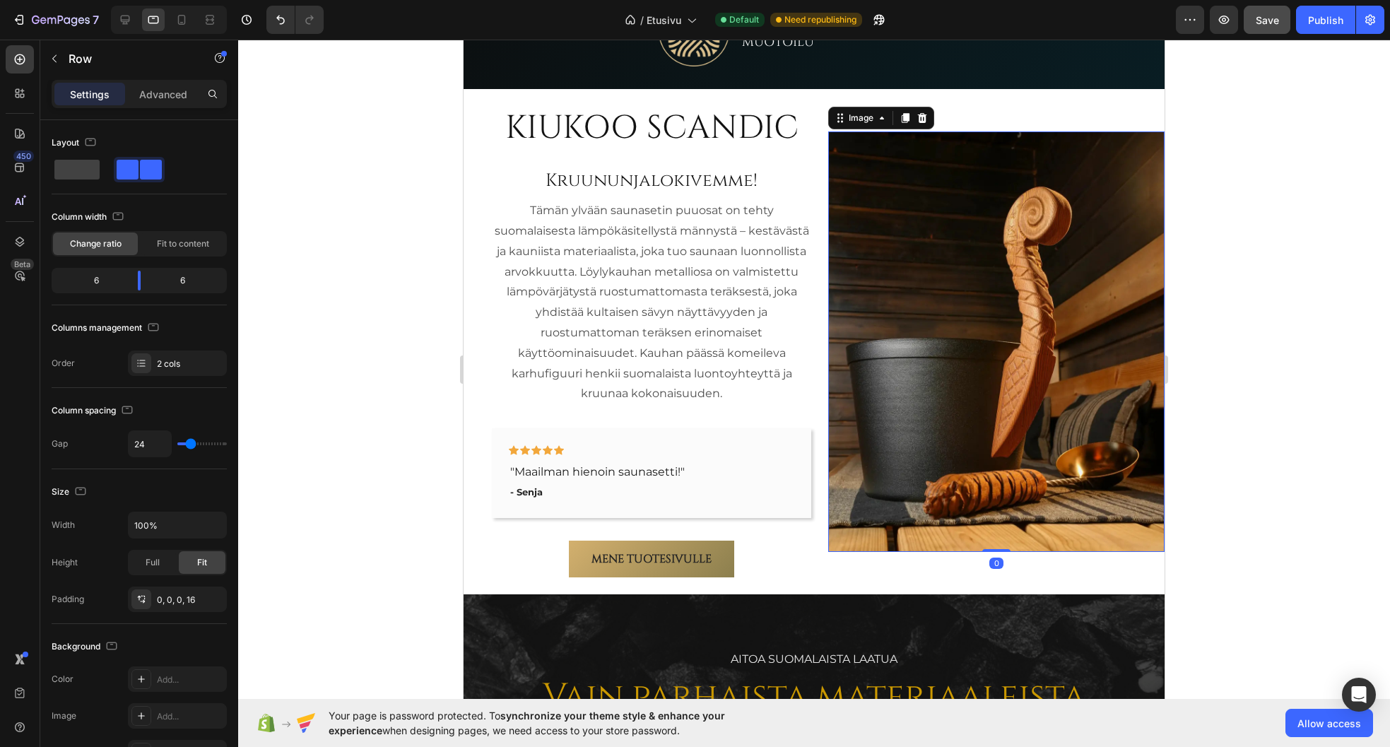
click at [951, 300] on img at bounding box center [996, 341] width 336 height 420
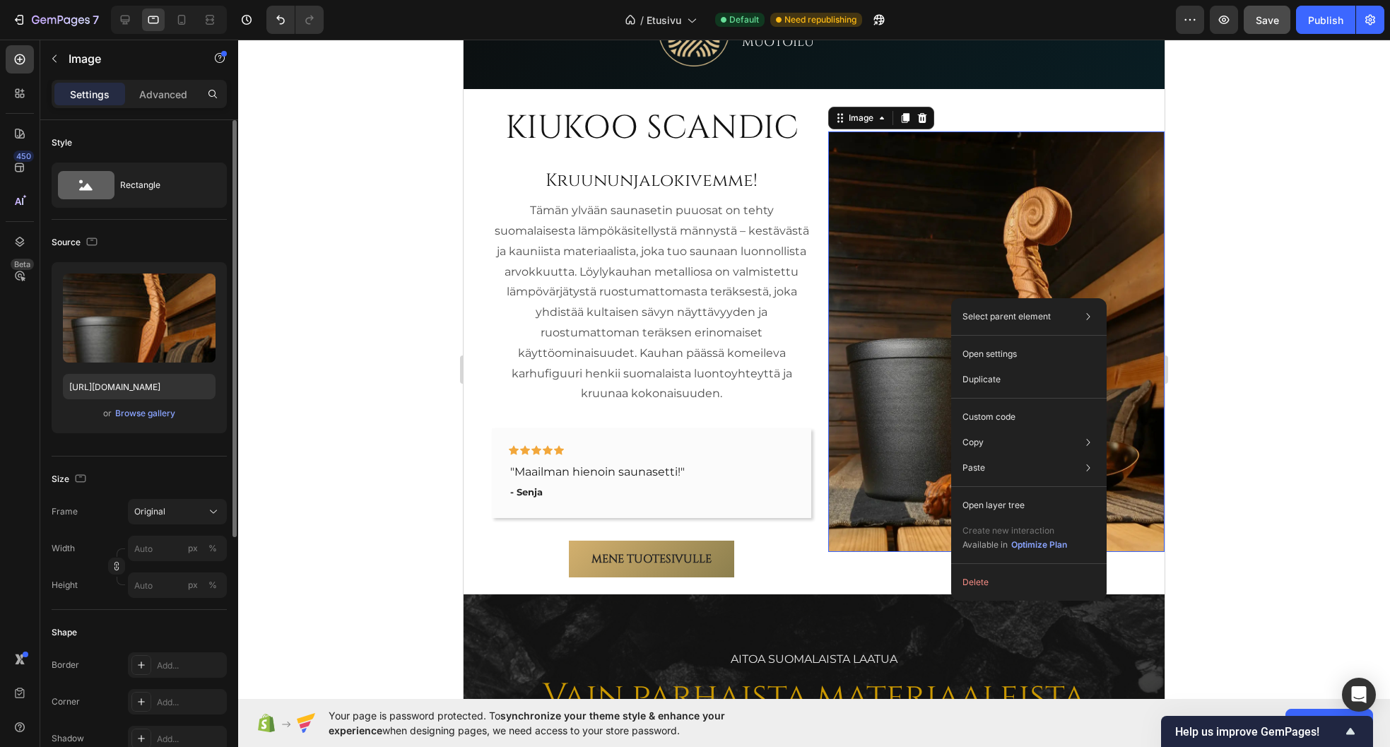
scroll to position [141, 0]
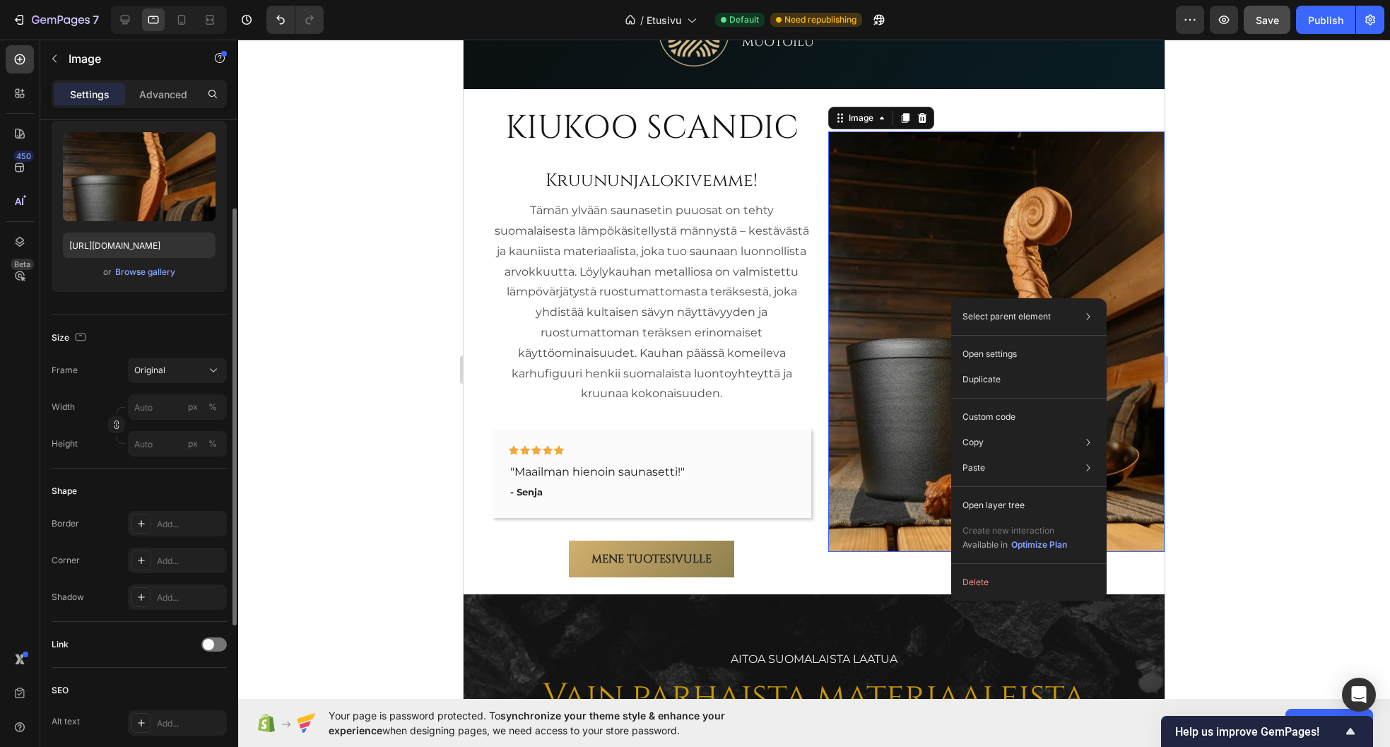
click at [110, 457] on div "Size Frame Original Width px % Height px %" at bounding box center [139, 391] width 175 height 153
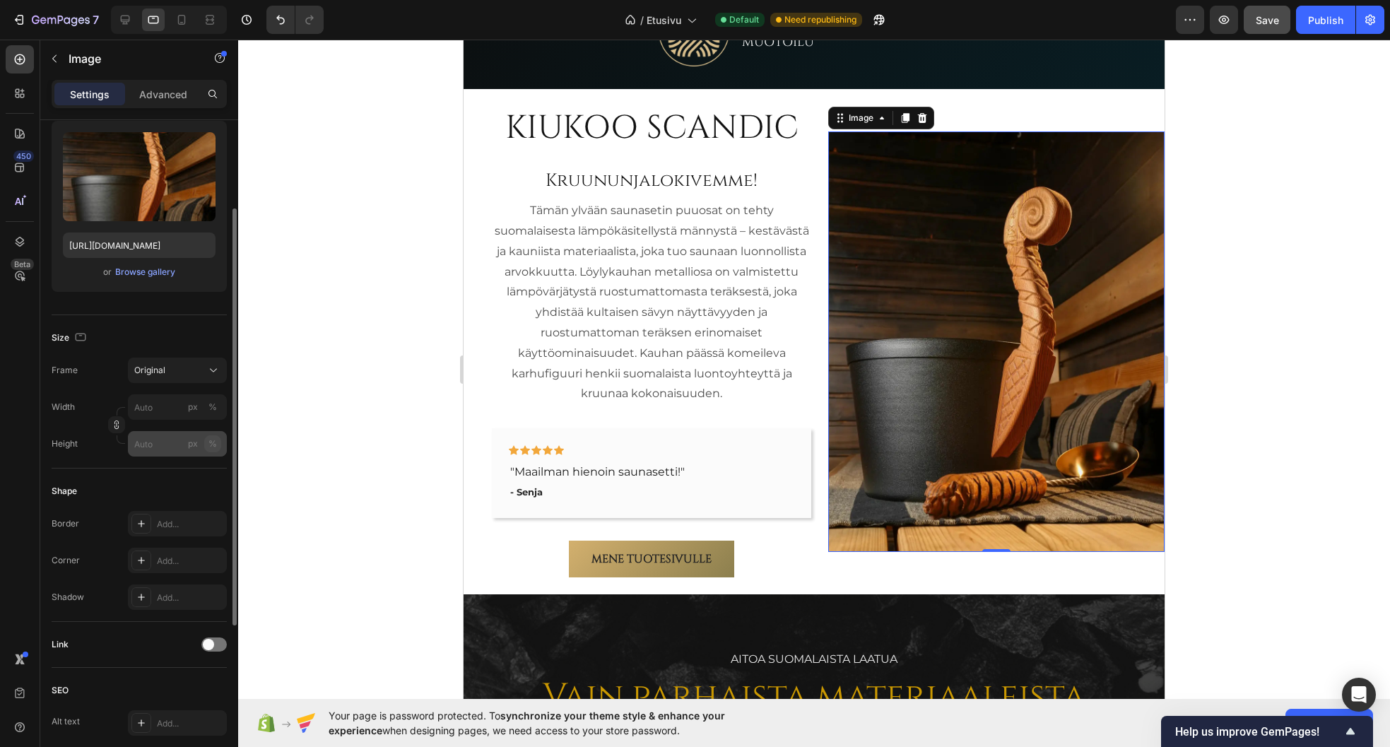
click at [209, 442] on div "%" at bounding box center [212, 443] width 8 height 13
click at [141, 448] on input "px %" at bounding box center [177, 443] width 99 height 25
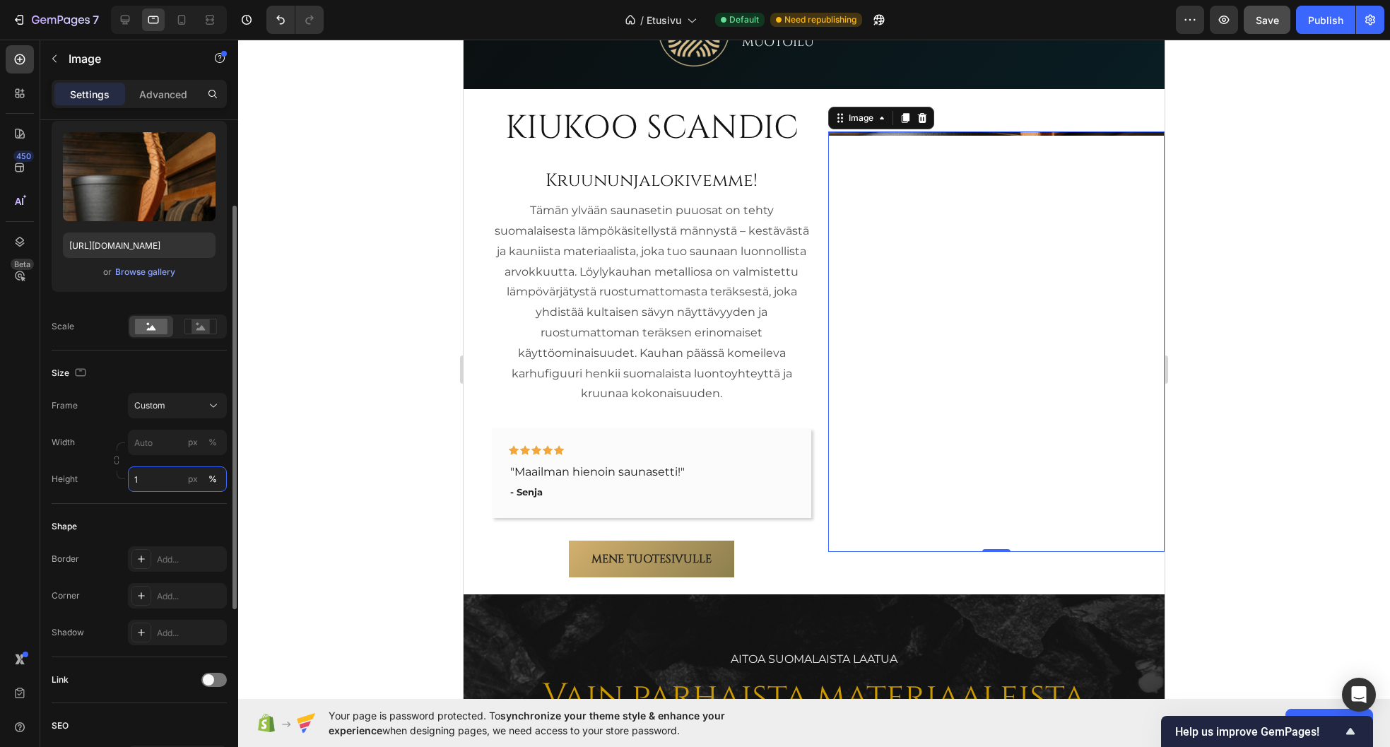
click at [148, 477] on input "1" at bounding box center [177, 478] width 99 height 25
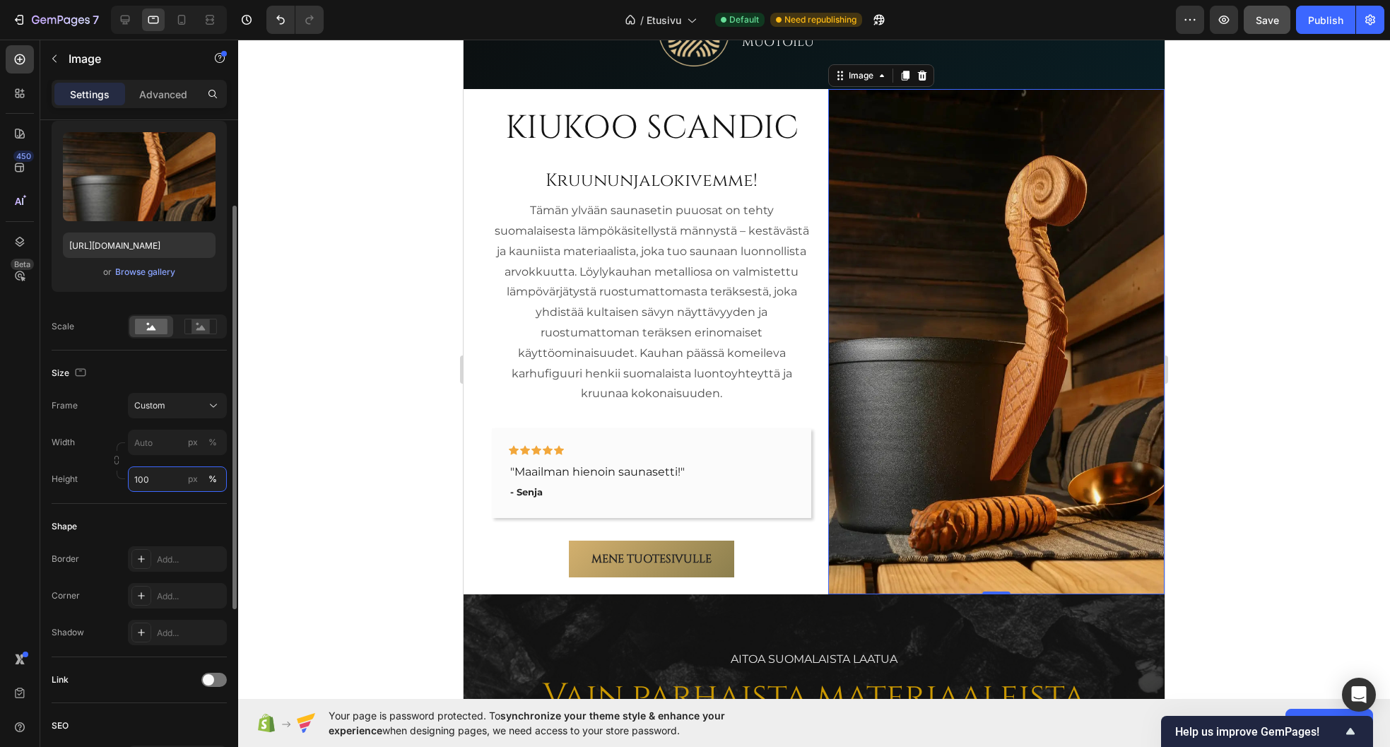
type input "100"
click at [183, 367] on div "Size" at bounding box center [139, 373] width 175 height 23
click at [411, 175] on div at bounding box center [814, 393] width 1152 height 707
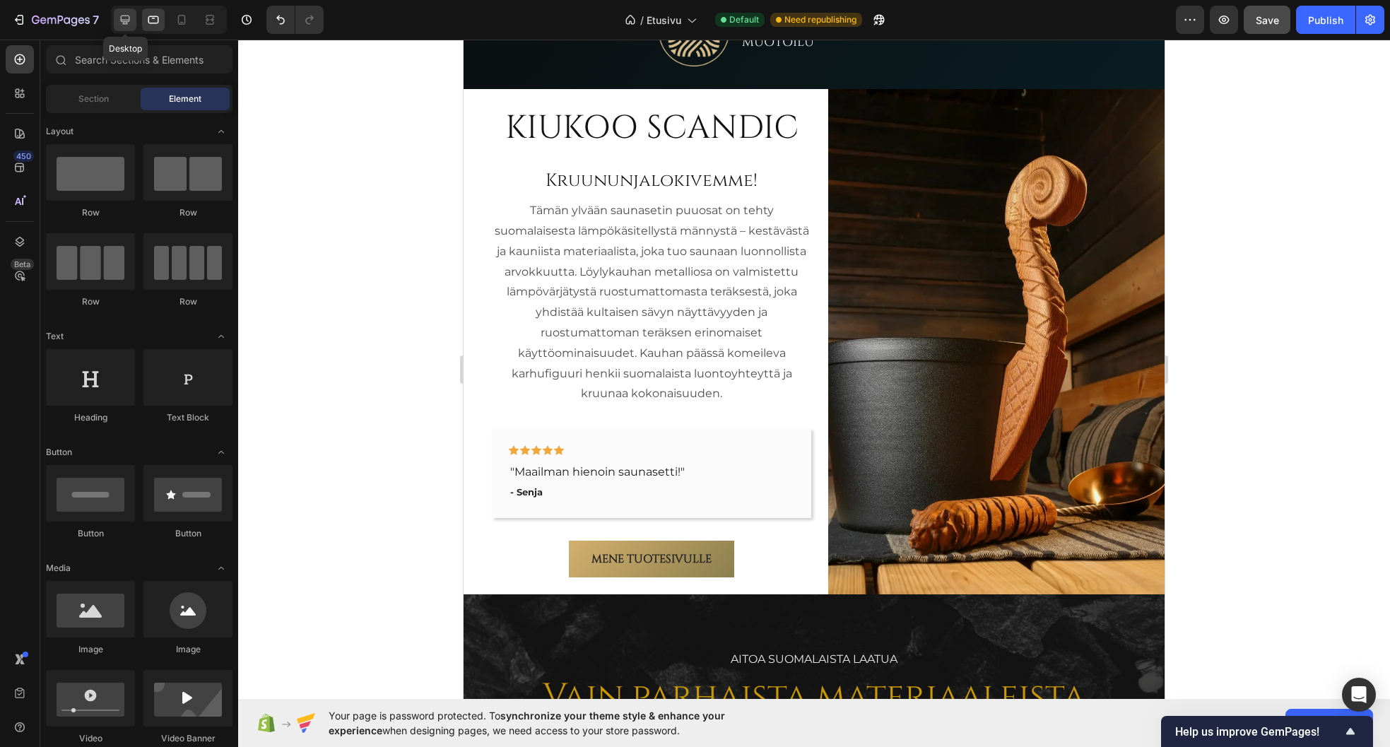
click at [127, 15] on icon at bounding box center [125, 20] width 14 height 14
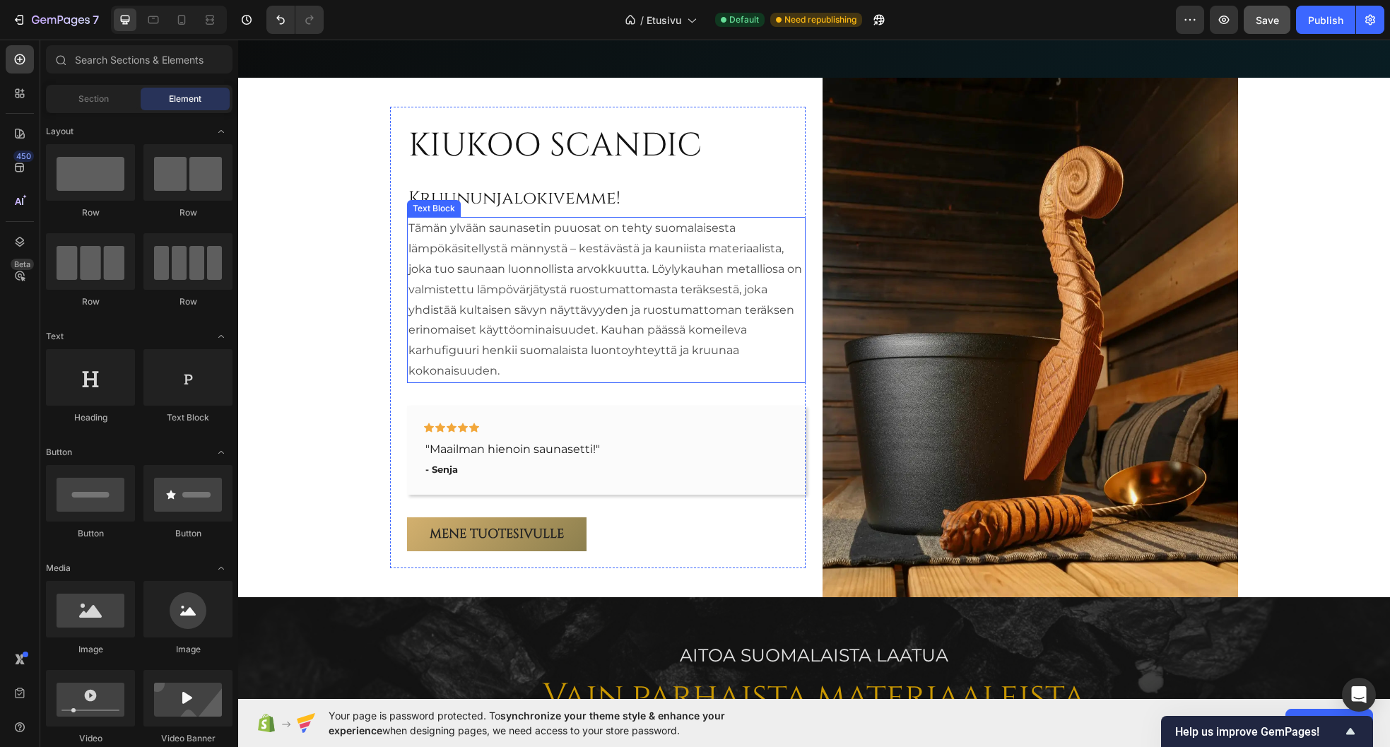
scroll to position [808, 0]
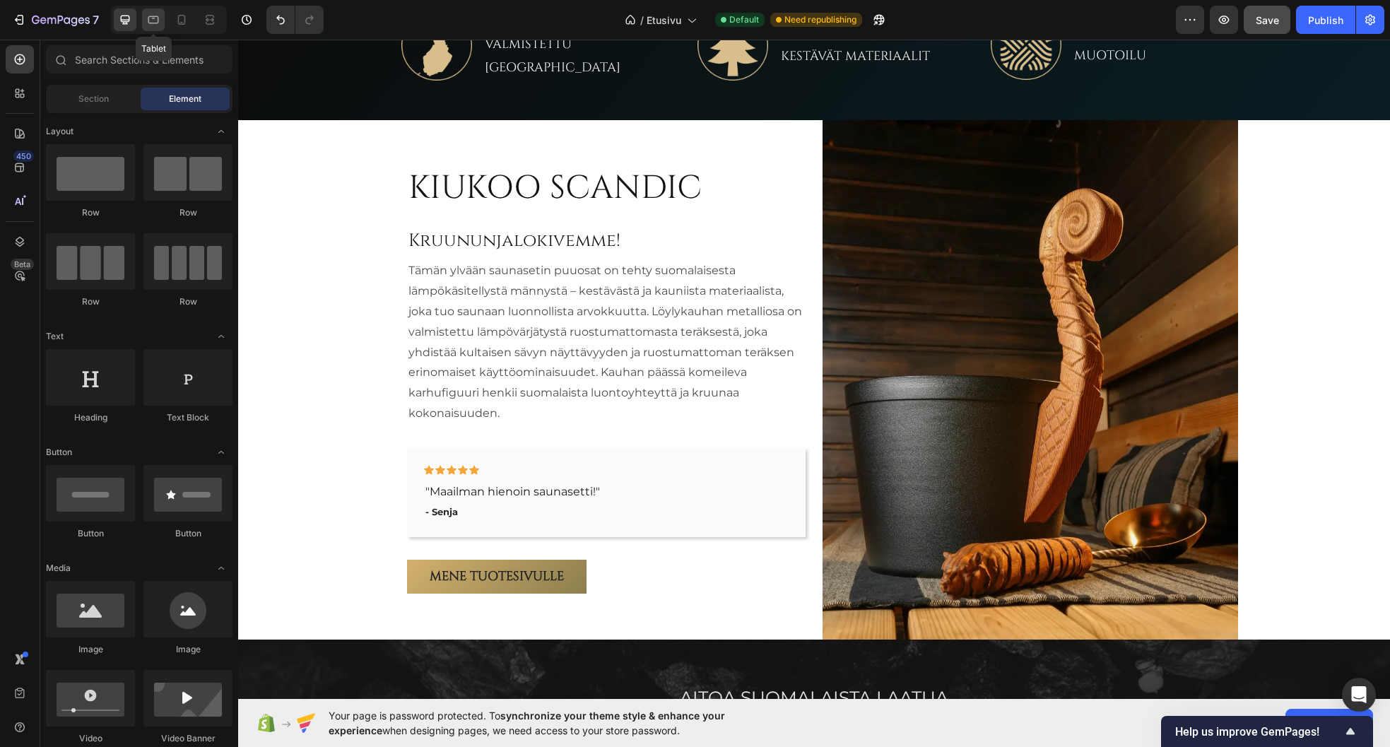
click at [152, 15] on icon at bounding box center [153, 20] width 14 height 14
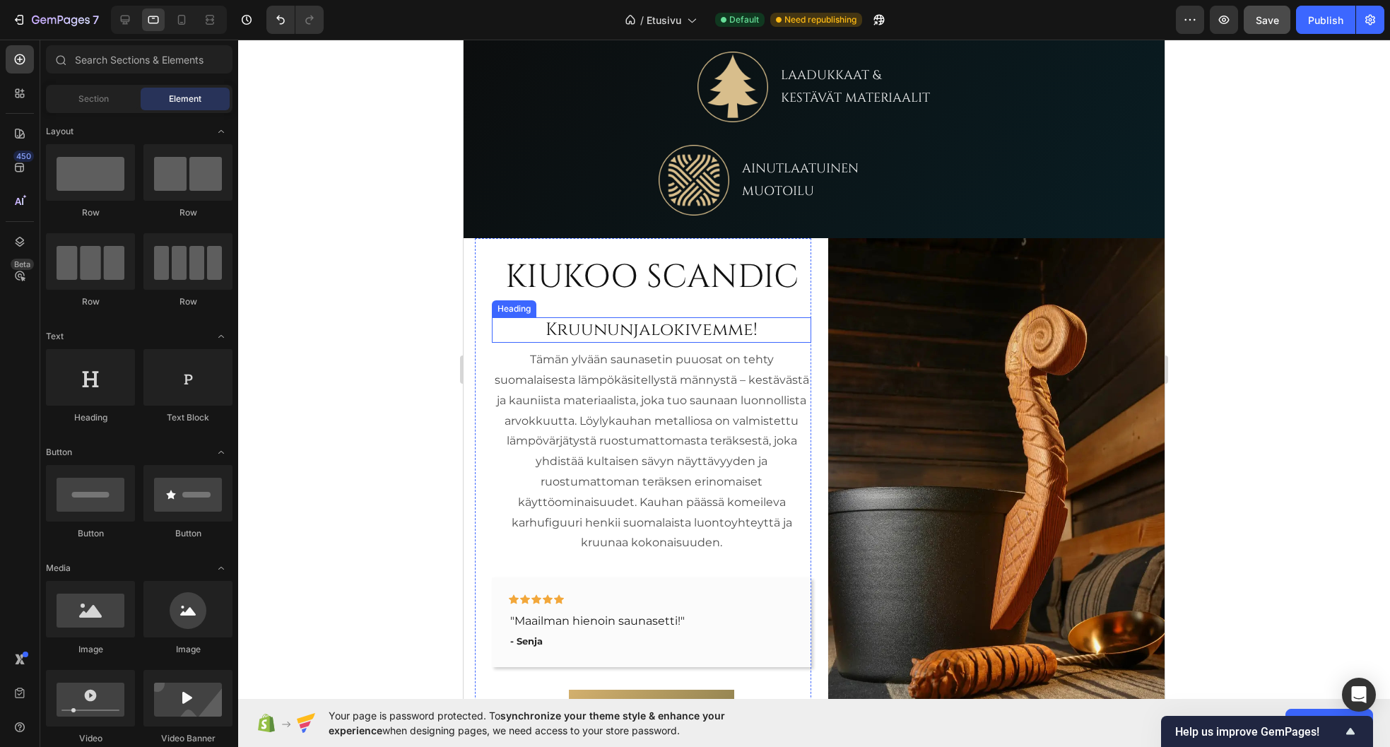
scroll to position [950, 0]
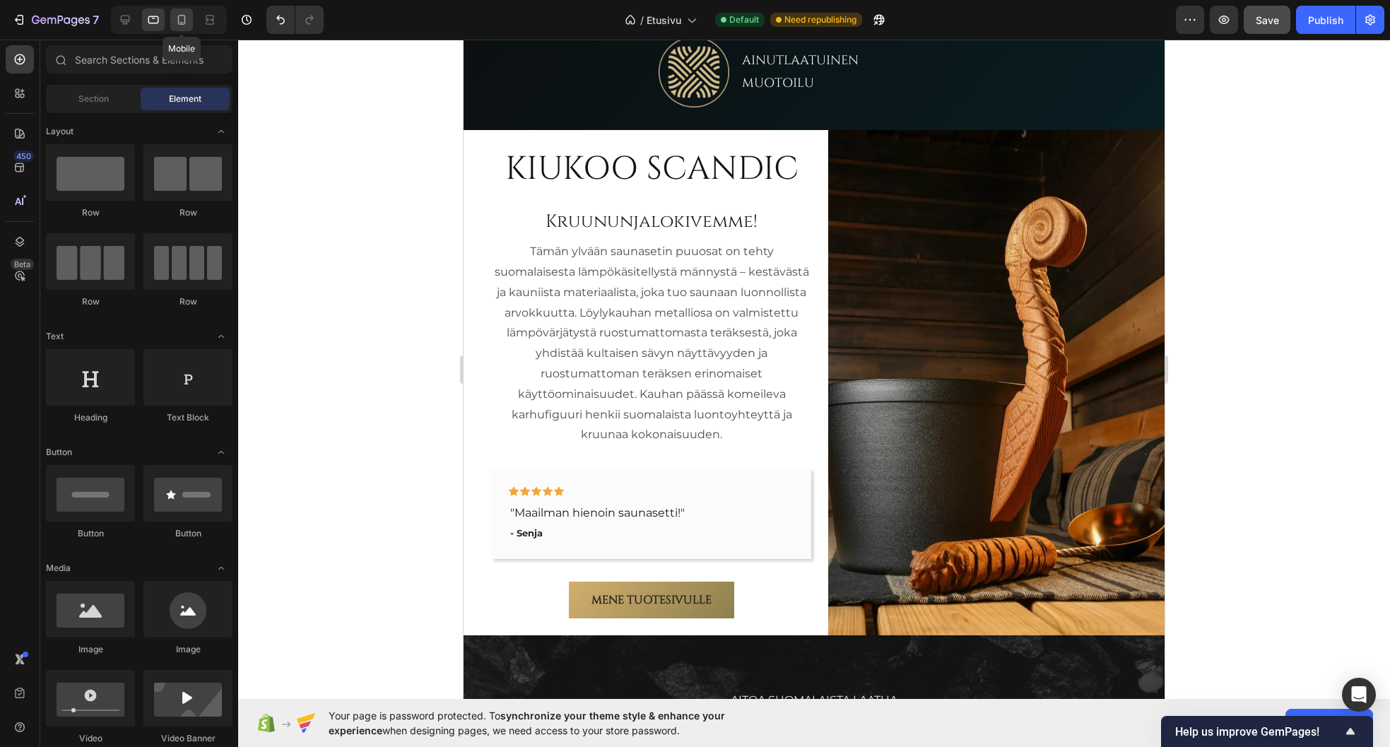
click at [180, 20] on icon at bounding box center [182, 20] width 14 height 14
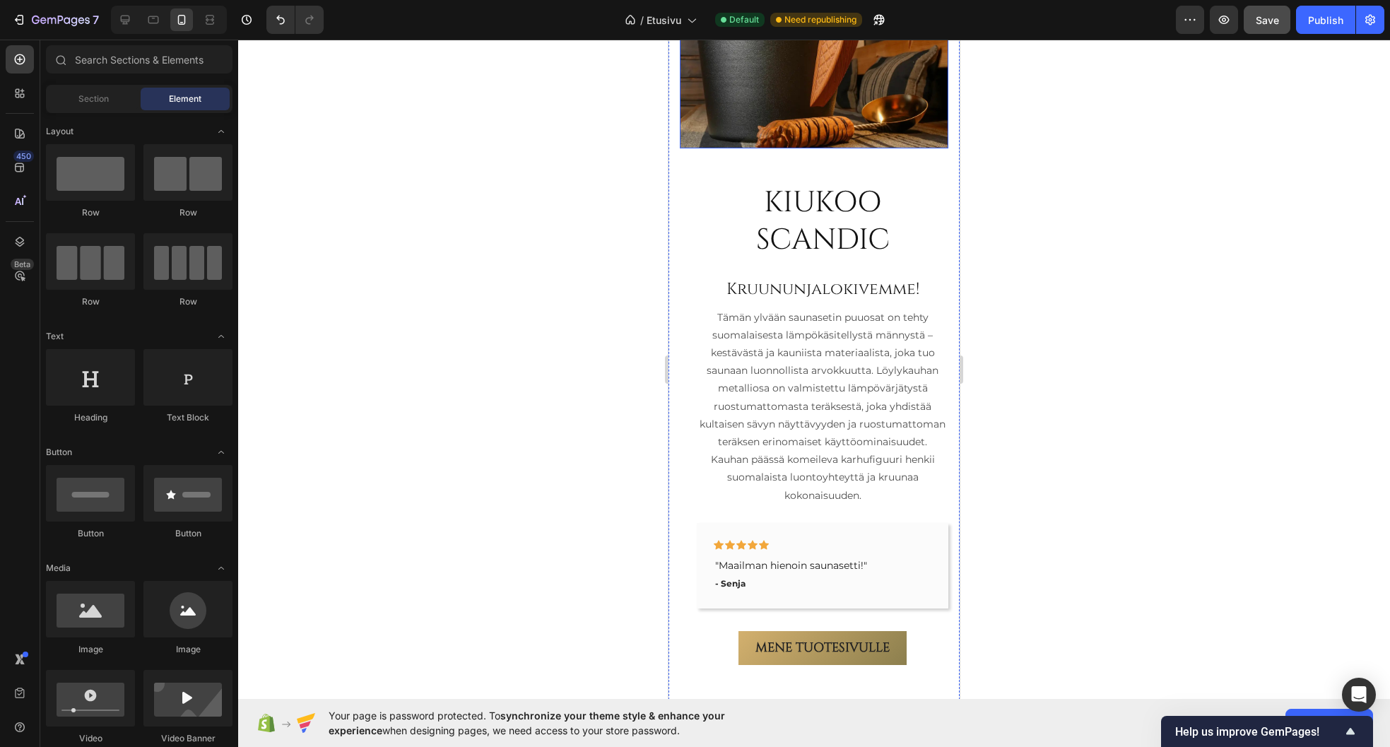
scroll to position [1162, 0]
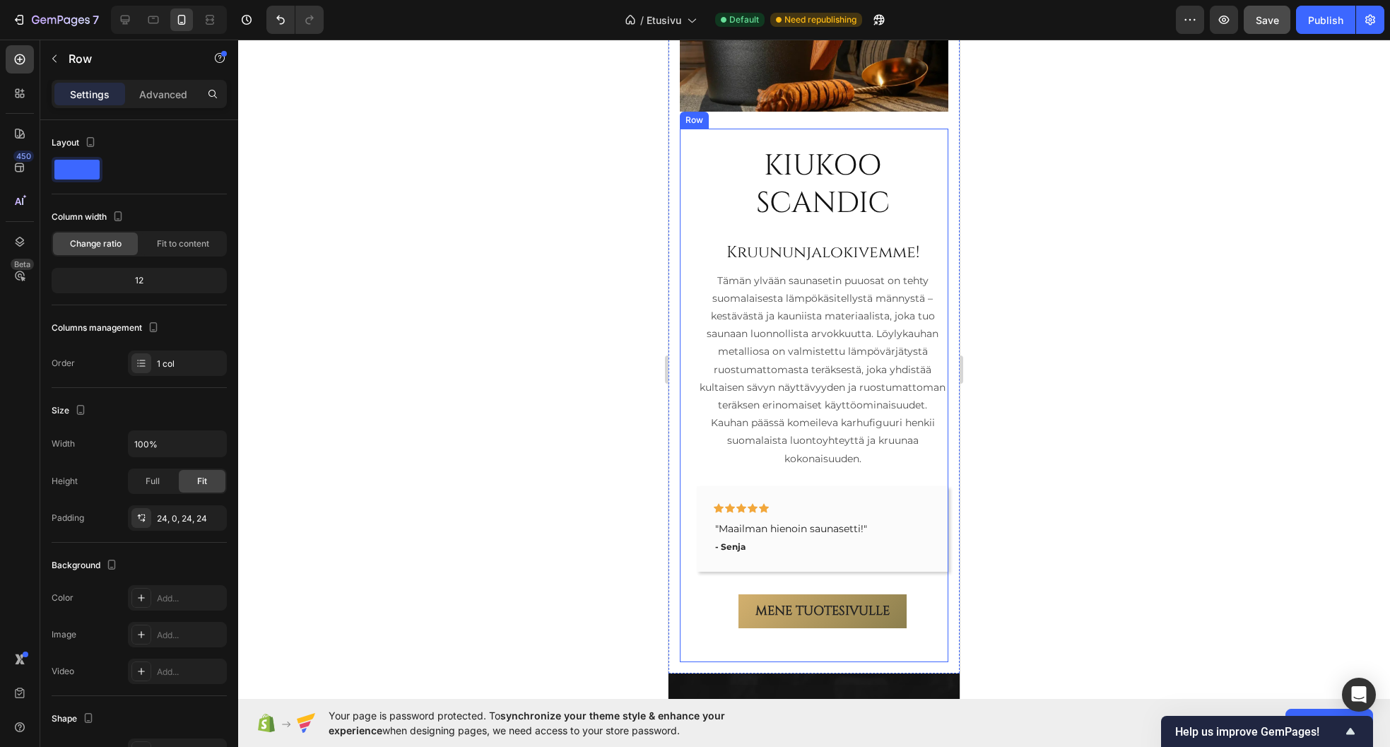
click at [796, 218] on div "KIUKOO SCANDIC Heading Kruununjalokivemme! Heading Tämän ylvään saunasetin puuo…" at bounding box center [823, 396] width 252 height 500
click at [155, 96] on p "Advanced" at bounding box center [163, 94] width 48 height 15
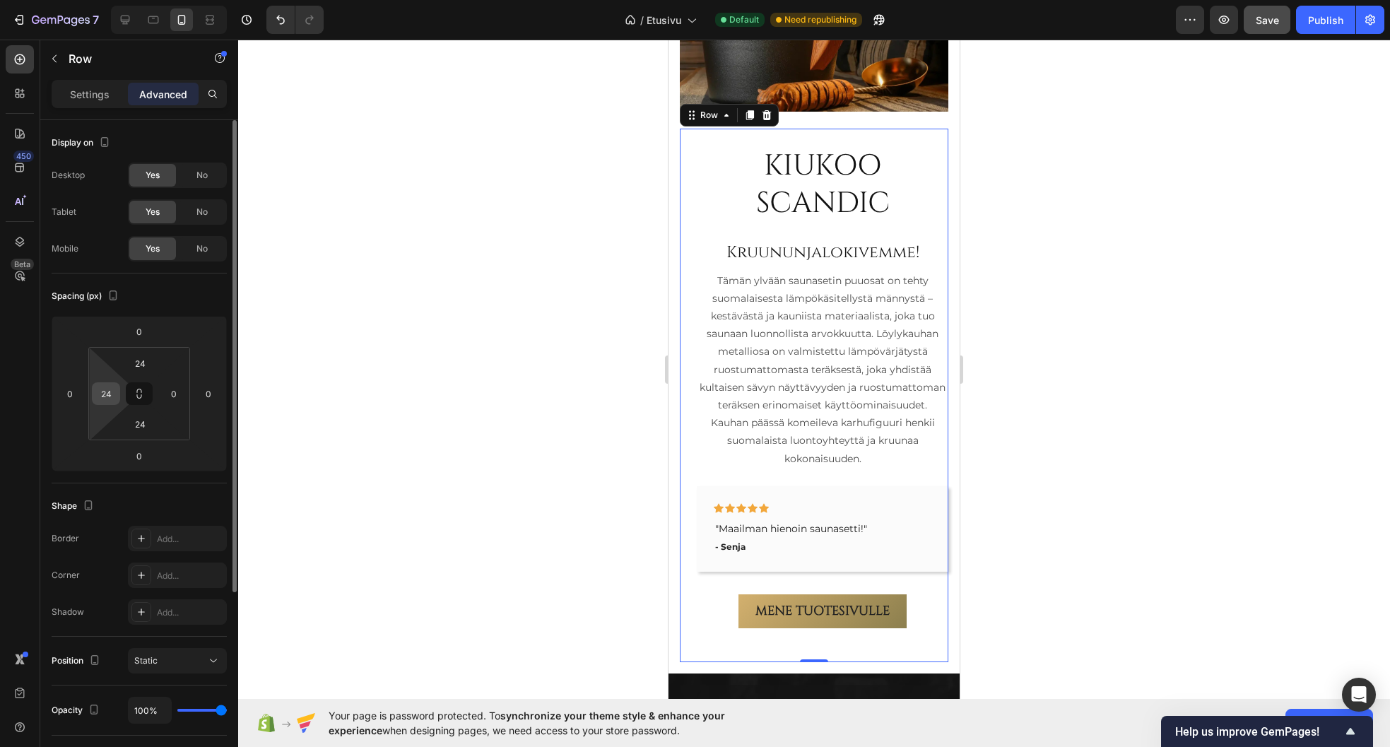
click at [107, 394] on input "24" at bounding box center [105, 393] width 21 height 21
type input "0"
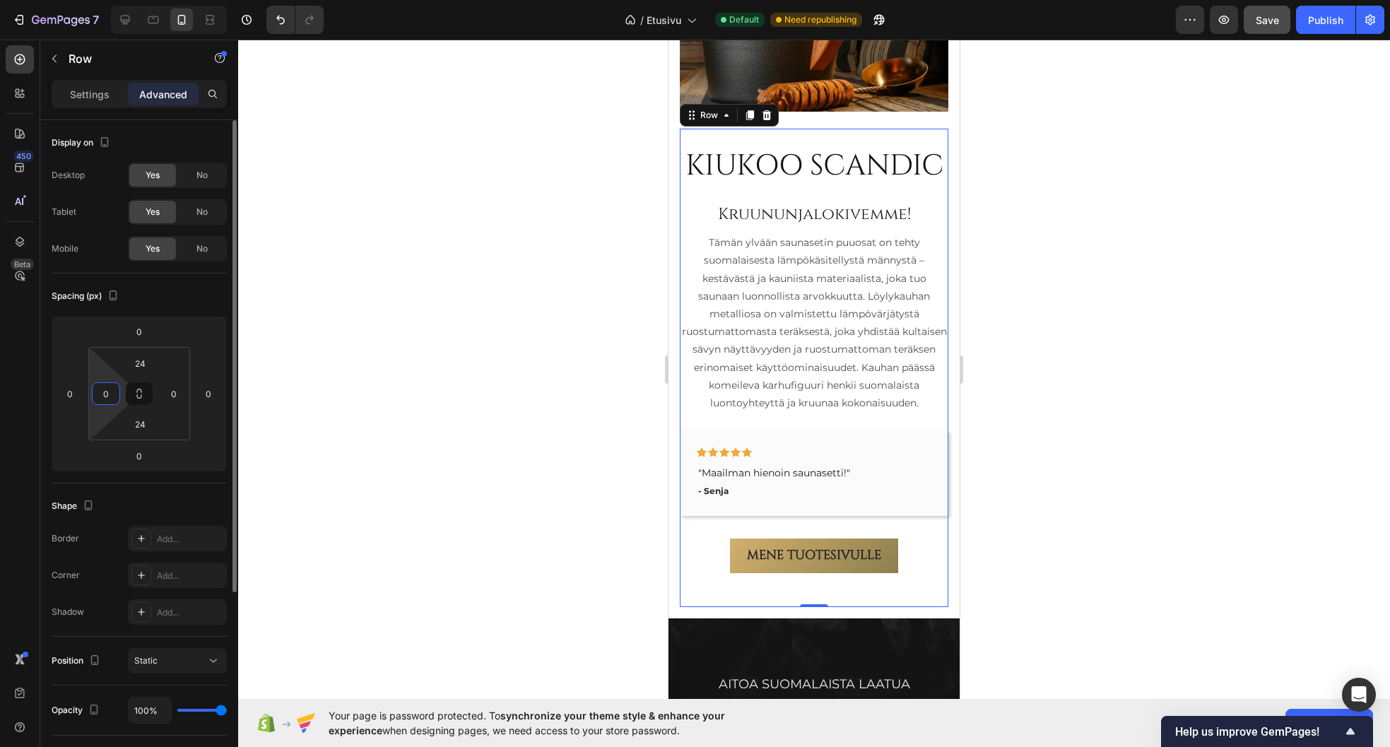
click at [160, 292] on div "Spacing (px)" at bounding box center [139, 296] width 175 height 23
click at [501, 370] on div at bounding box center [814, 393] width 1152 height 707
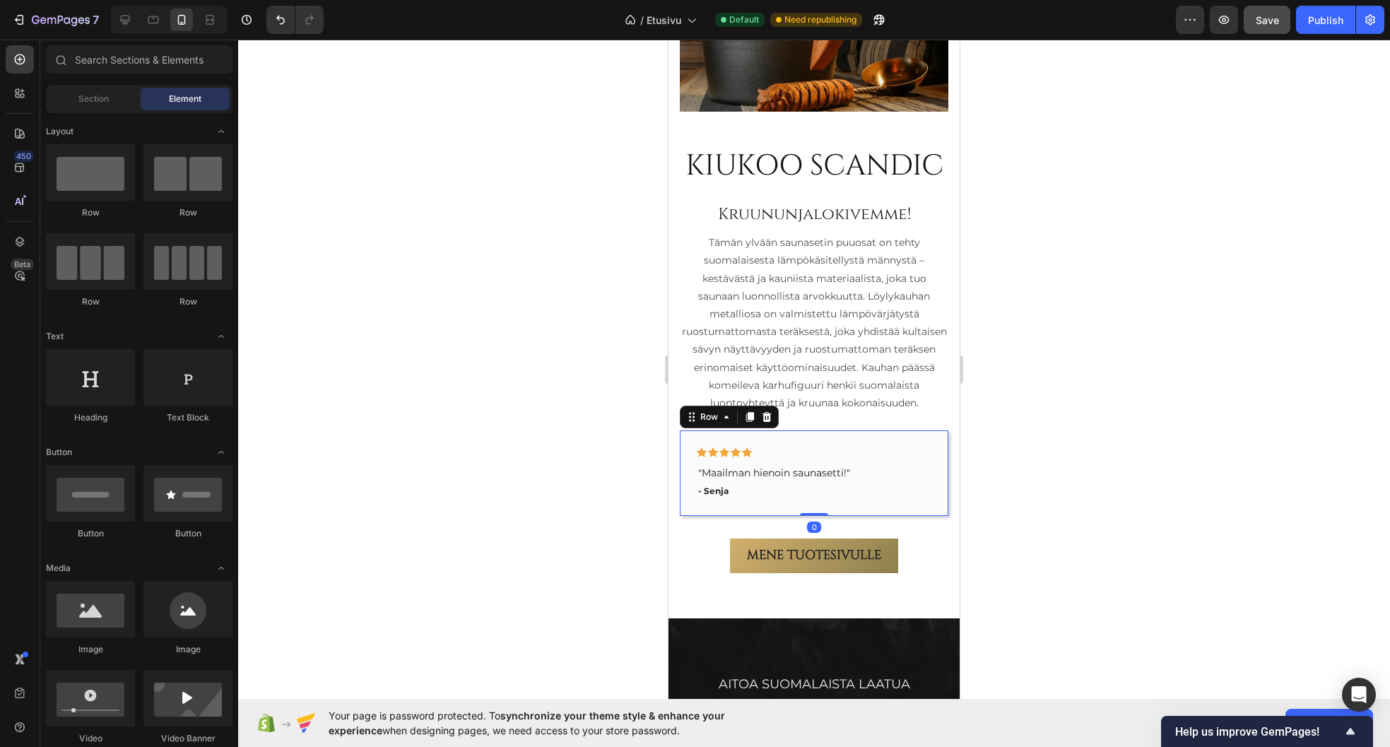
click at [775, 466] on div "Icon Icon Icon Icon Icon Row "Maailman hienoin saunasetti!" Text block - Senja …" at bounding box center [814, 473] width 269 height 86
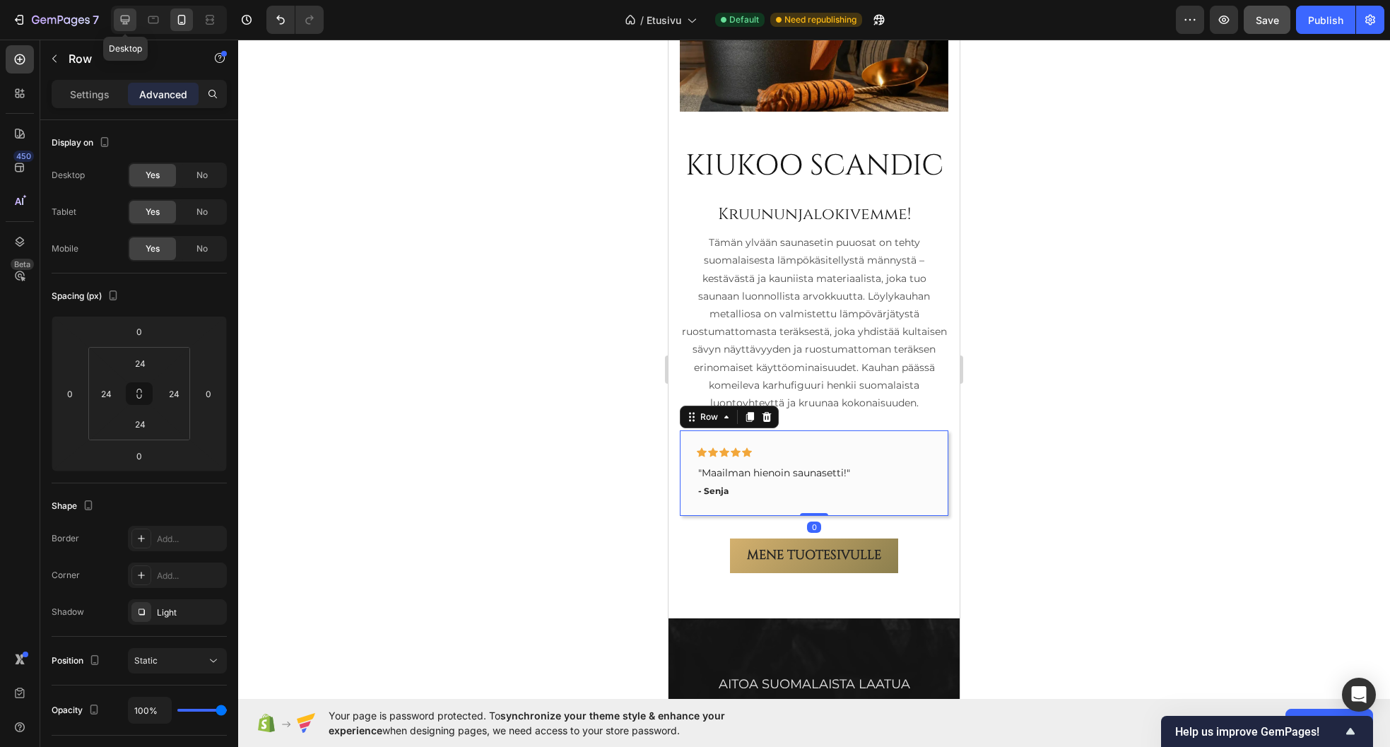
click at [128, 23] on icon at bounding box center [125, 20] width 14 height 14
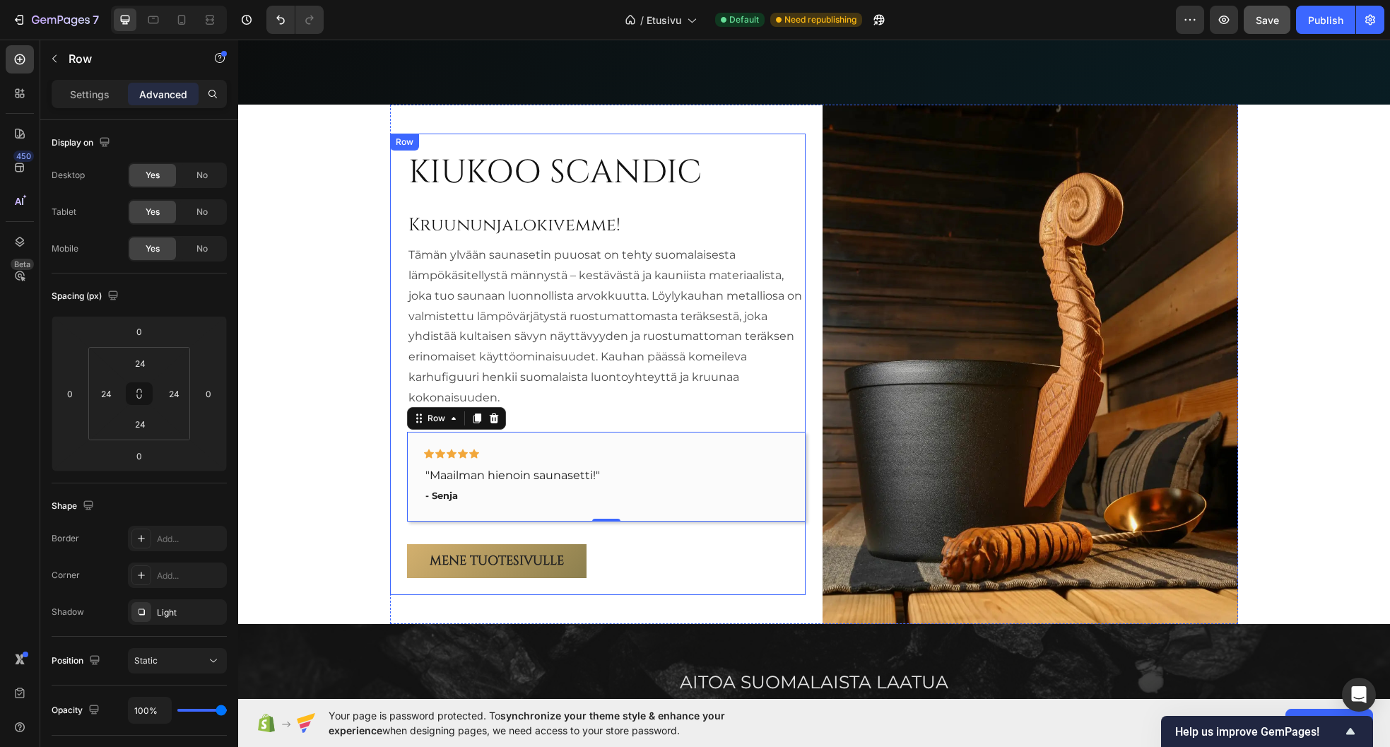
scroll to position [888, 0]
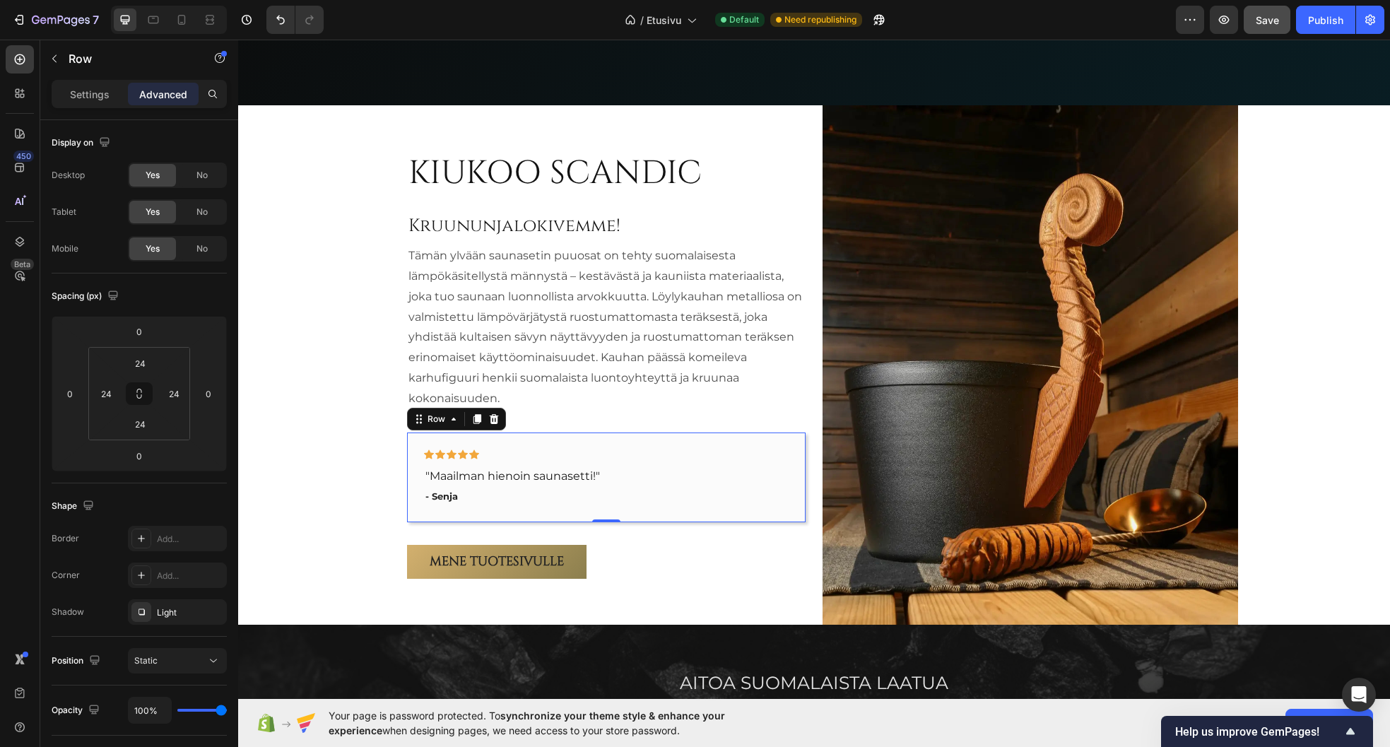
click at [412, 449] on div "Icon Icon Icon Icon Icon Row "Maailman hienoin saunasetti!" Text block - Senja …" at bounding box center [606, 476] width 399 height 89
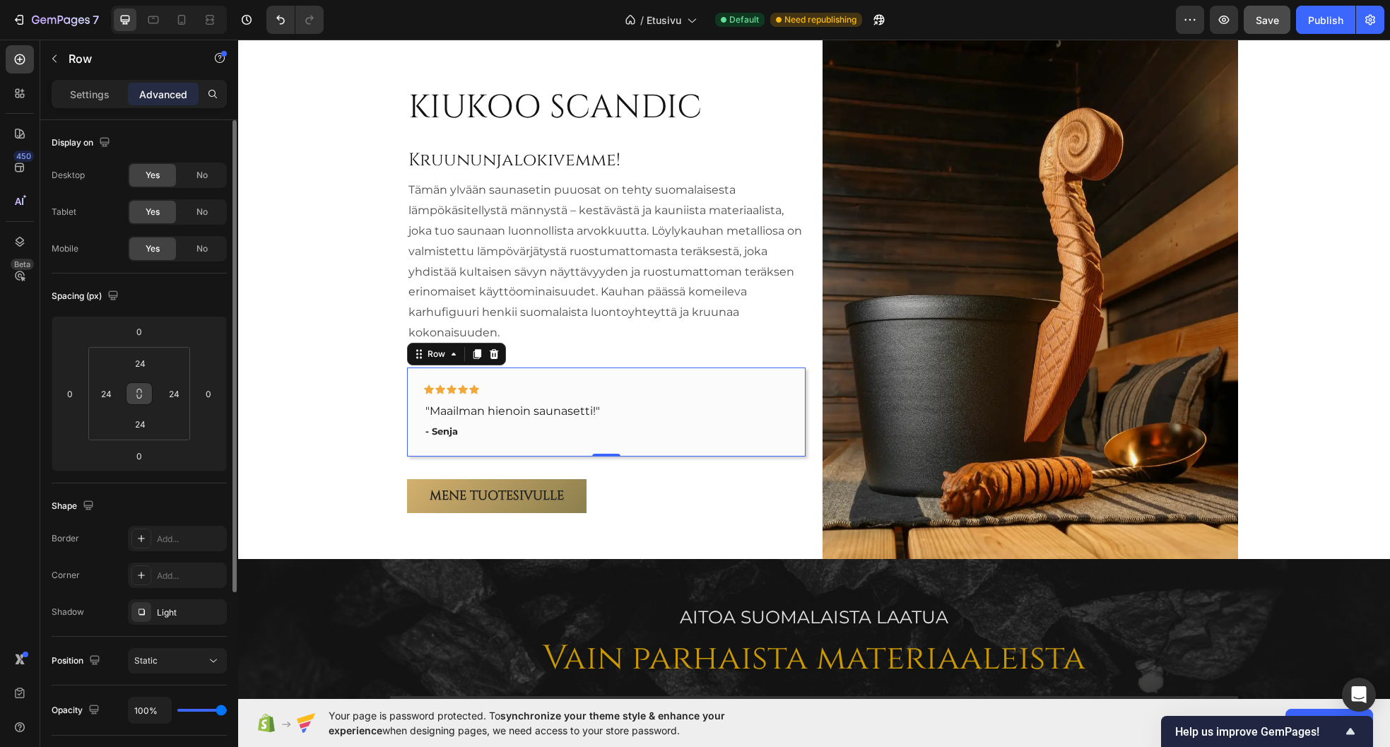
click at [141, 394] on icon at bounding box center [139, 393] width 11 height 11
click at [138, 363] on input "24" at bounding box center [140, 363] width 28 height 21
type input "1"
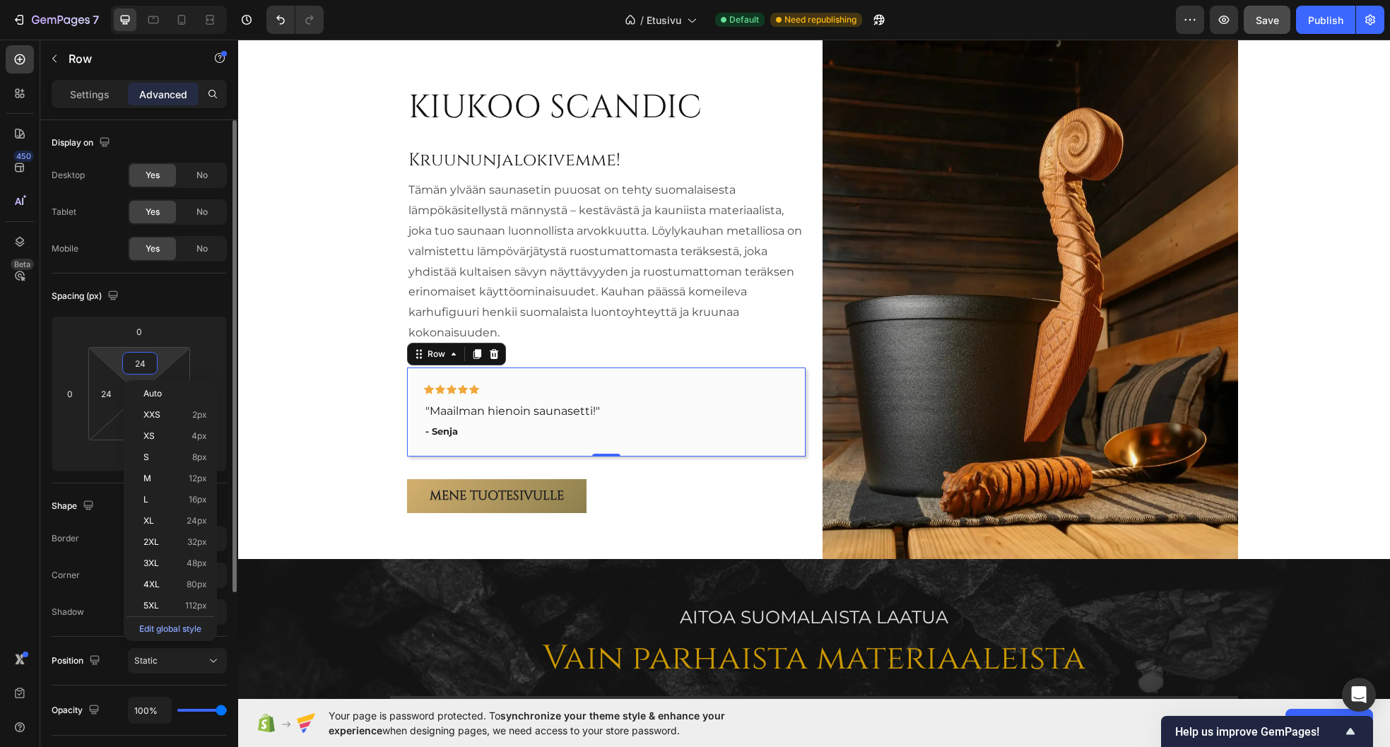
type input "1"
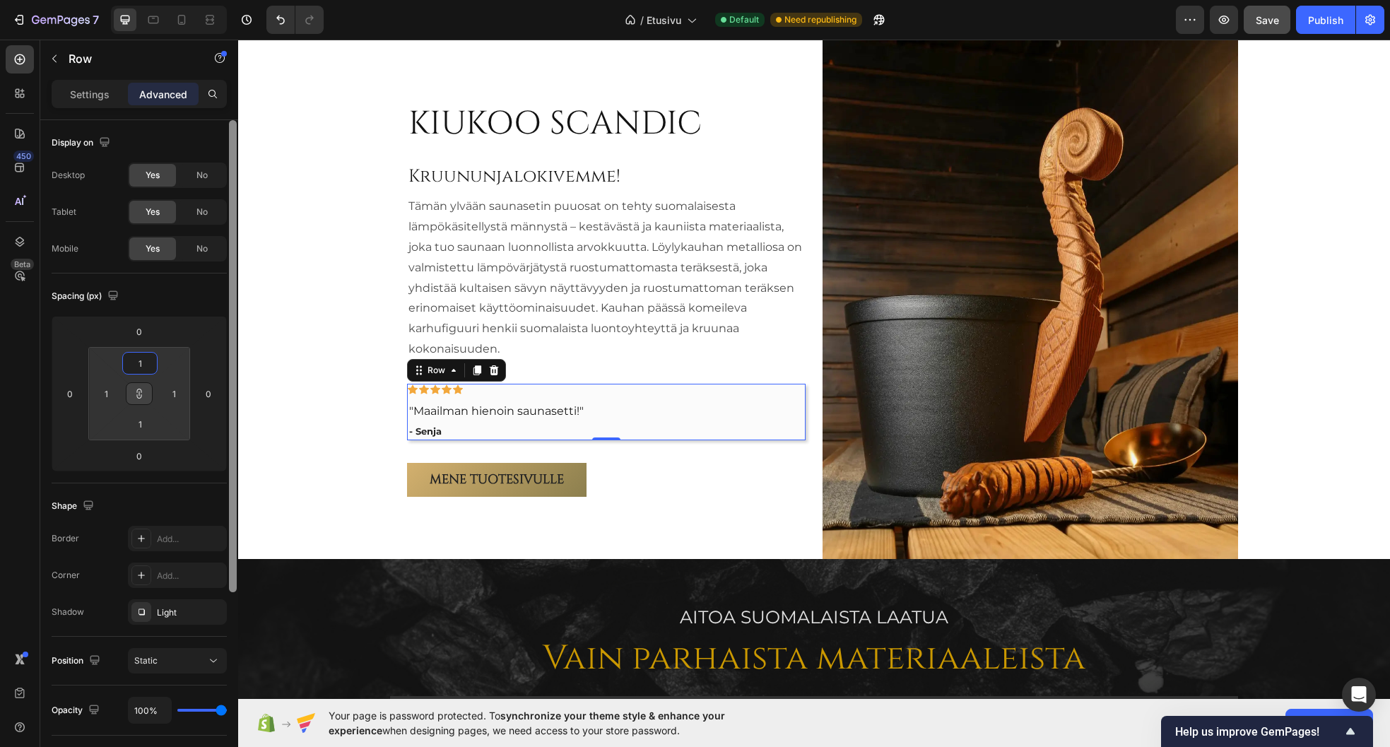
type input "16"
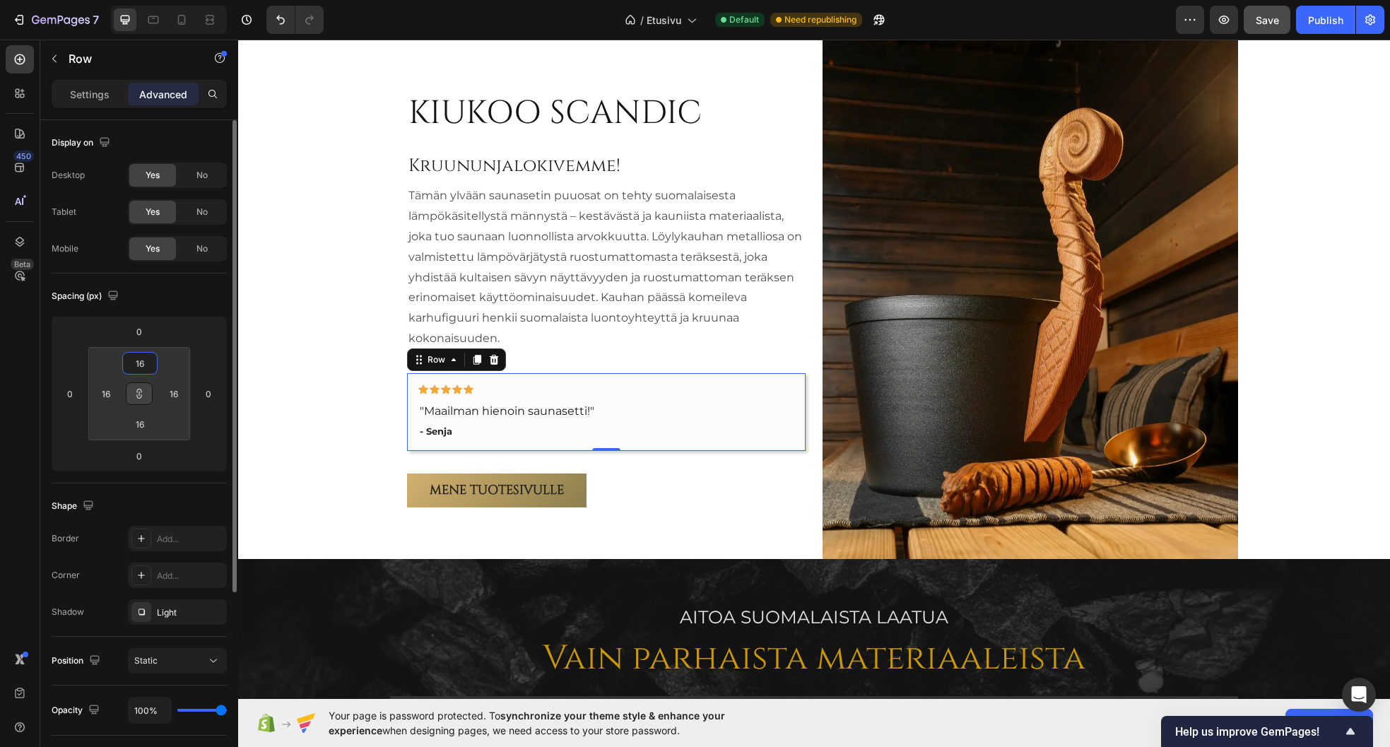
type input "16"
click at [178, 293] on div "Spacing (px)" at bounding box center [139, 296] width 175 height 23
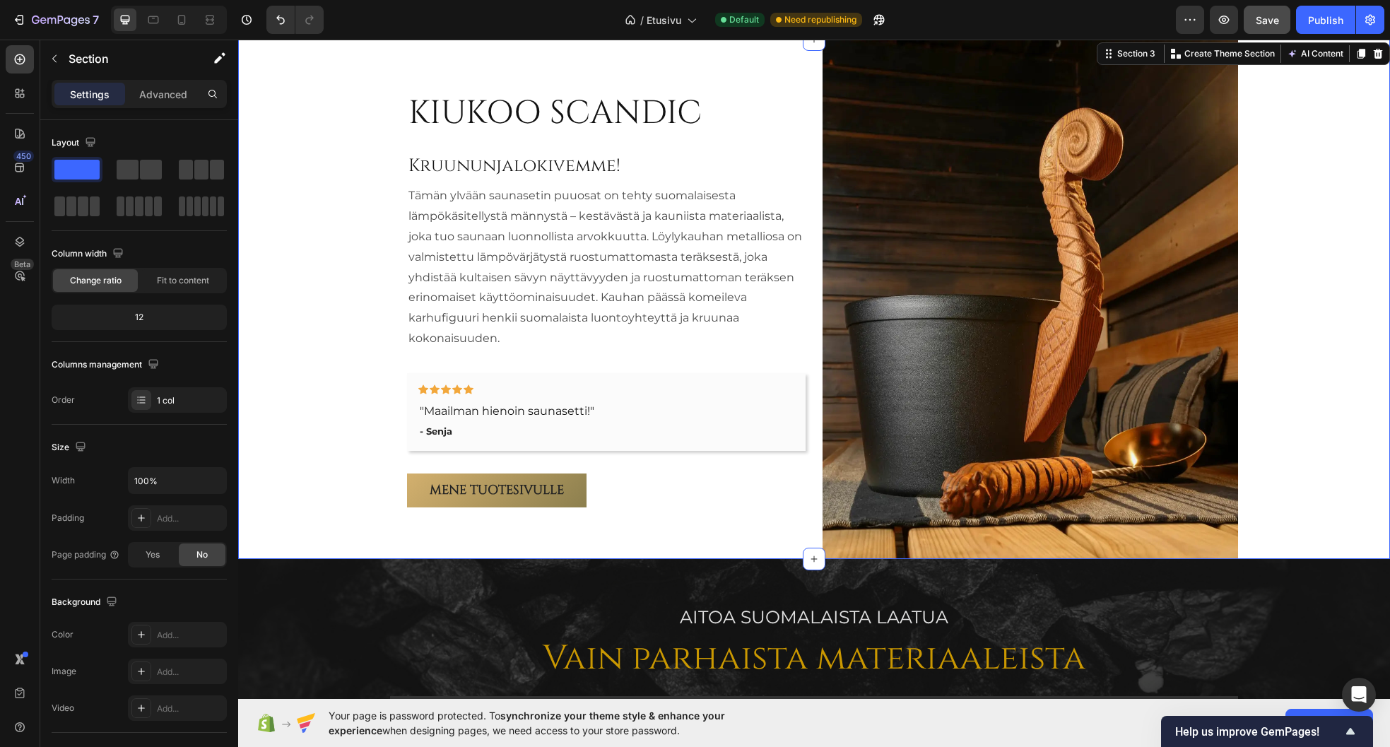
click at [342, 293] on div "KIUKOO SCANDIC Heading Kruununjalokivemme! Heading Tämän ylvään saunasetin puuo…" at bounding box center [814, 299] width 1152 height 519
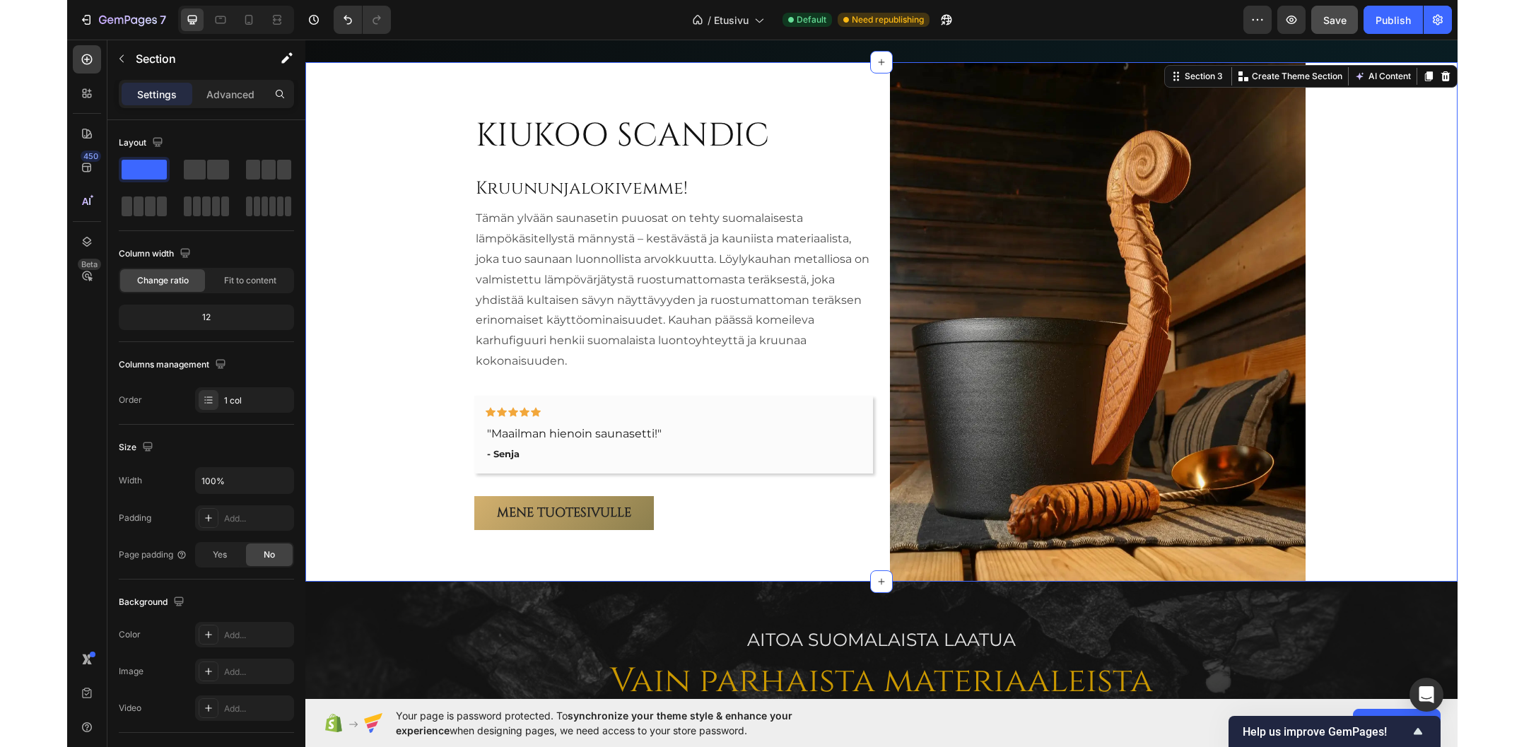
scroll to position [818, 0]
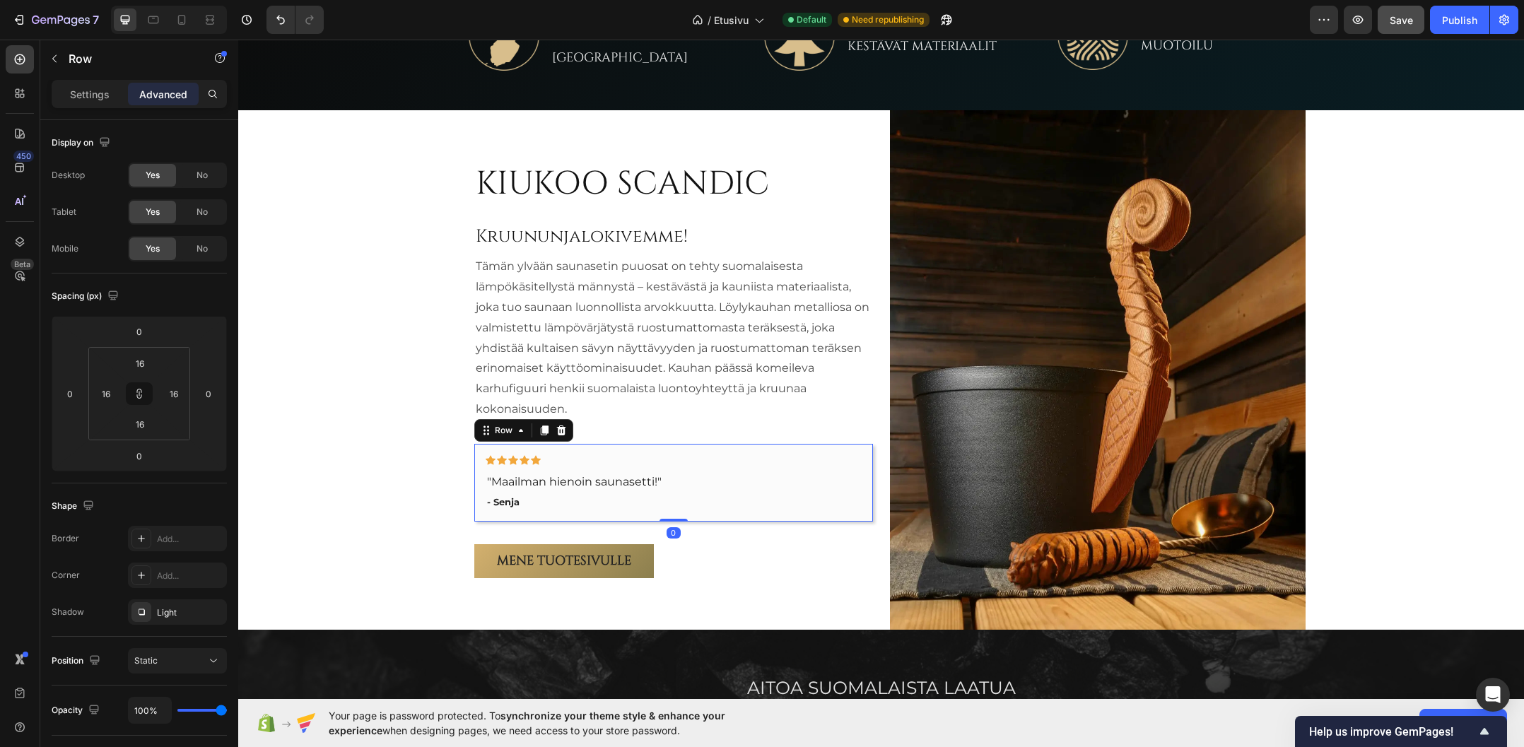
click at [805, 454] on div "Icon Icon Icon Icon Icon Row "Maailman hienoin saunasetti!" Text block - Senja …" at bounding box center [673, 483] width 399 height 78
click at [143, 396] on icon at bounding box center [139, 393] width 11 height 11
drag, startPoint x: 184, startPoint y: 375, endPoint x: 196, endPoint y: 334, distance: 42.5
click at [196, 0] on html "7 Version history / Etusivu Default Need republishing Preview Save Publish 450 …" at bounding box center [762, 0] width 1524 height 0
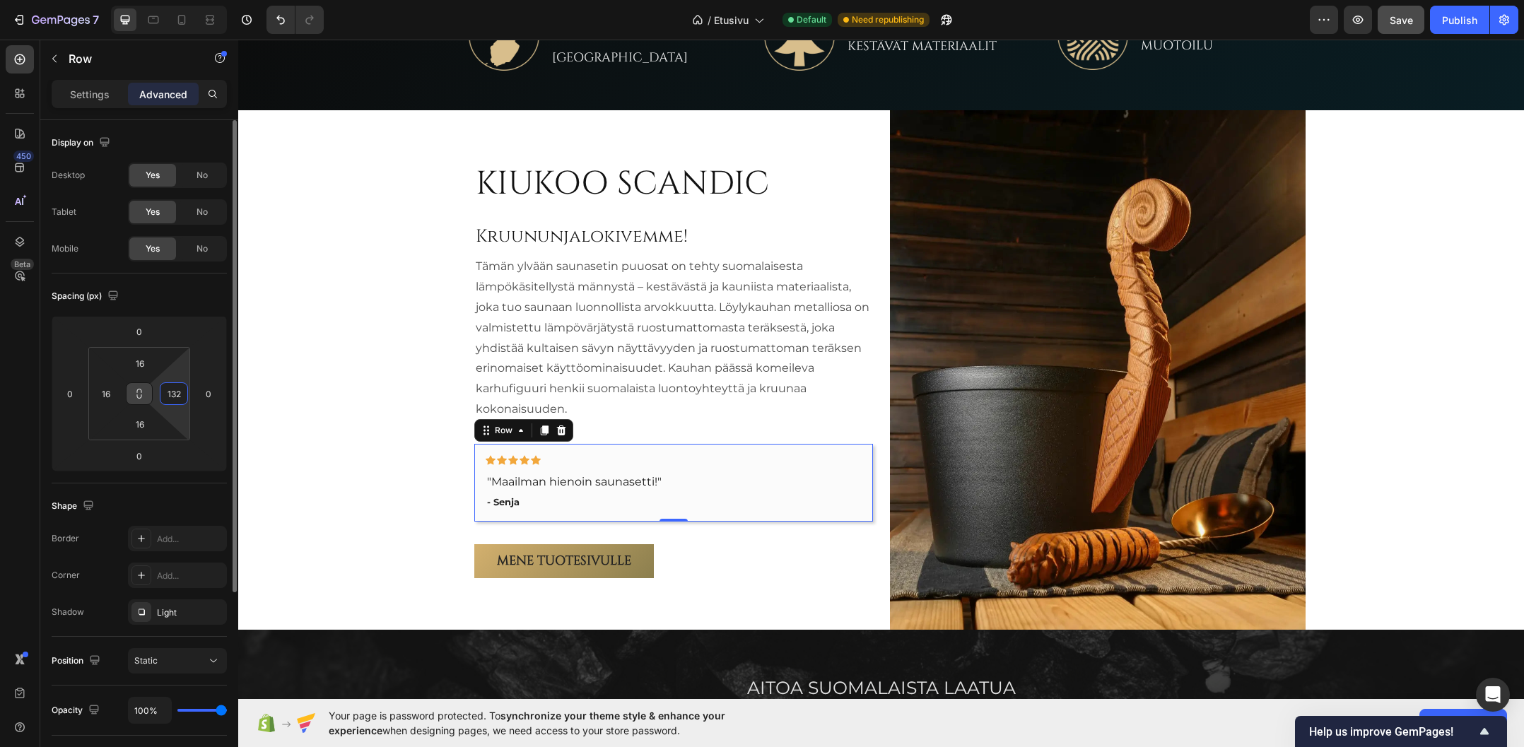
click at [175, 389] on input "132" at bounding box center [173, 393] width 21 height 21
type input "16"
click at [182, 283] on div "Spacing (px) 0 0 0 0 16 16 16 16" at bounding box center [139, 378] width 175 height 210
click at [204, 392] on input "0" at bounding box center [208, 393] width 21 height 21
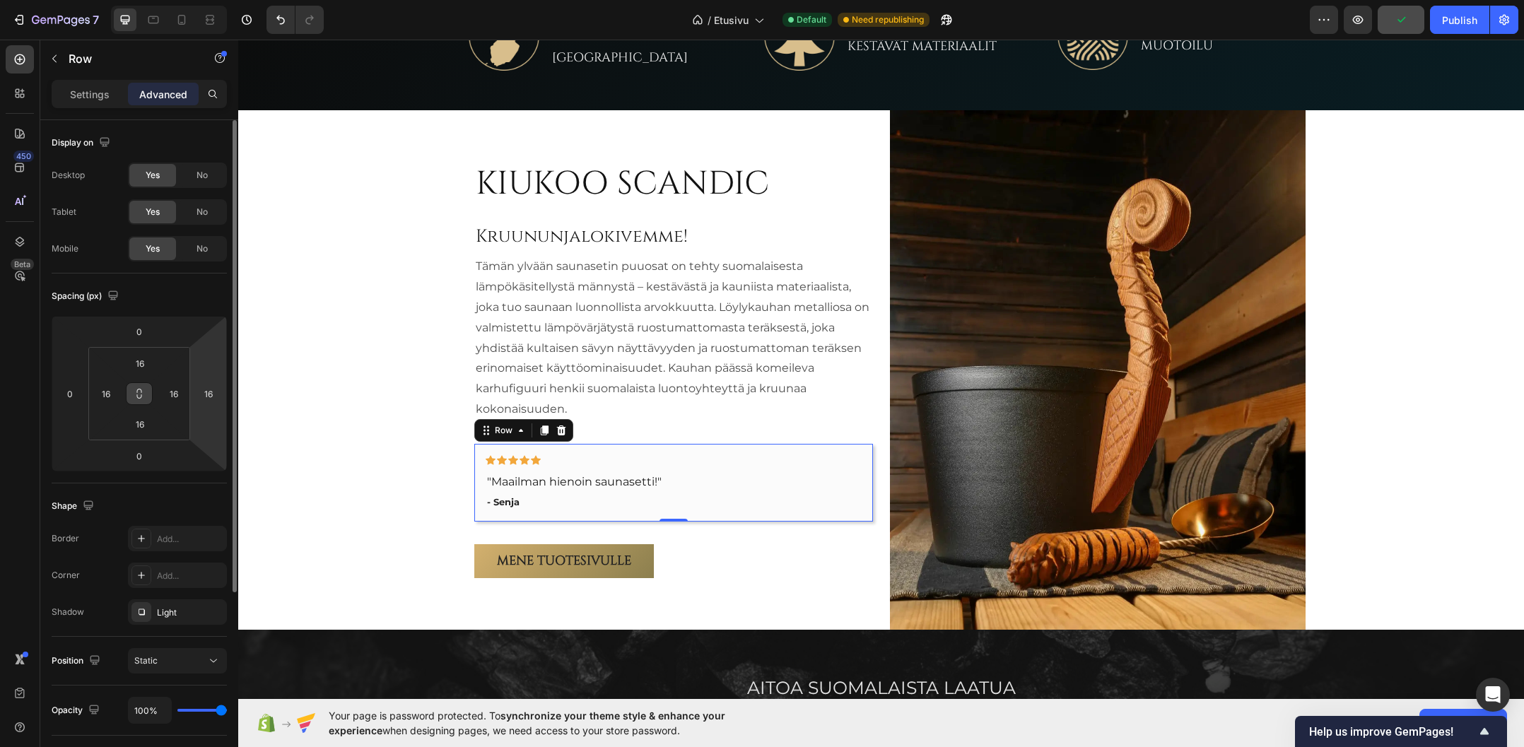
click at [186, 307] on div "Spacing (px) 0 0 0 16 16 16 16 16" at bounding box center [139, 378] width 175 height 210
click at [211, 398] on input "16" at bounding box center [208, 393] width 21 height 21
type input "0"
click at [197, 280] on div "Spacing (px) 0 0 0 0 16 16 16 16" at bounding box center [139, 378] width 175 height 210
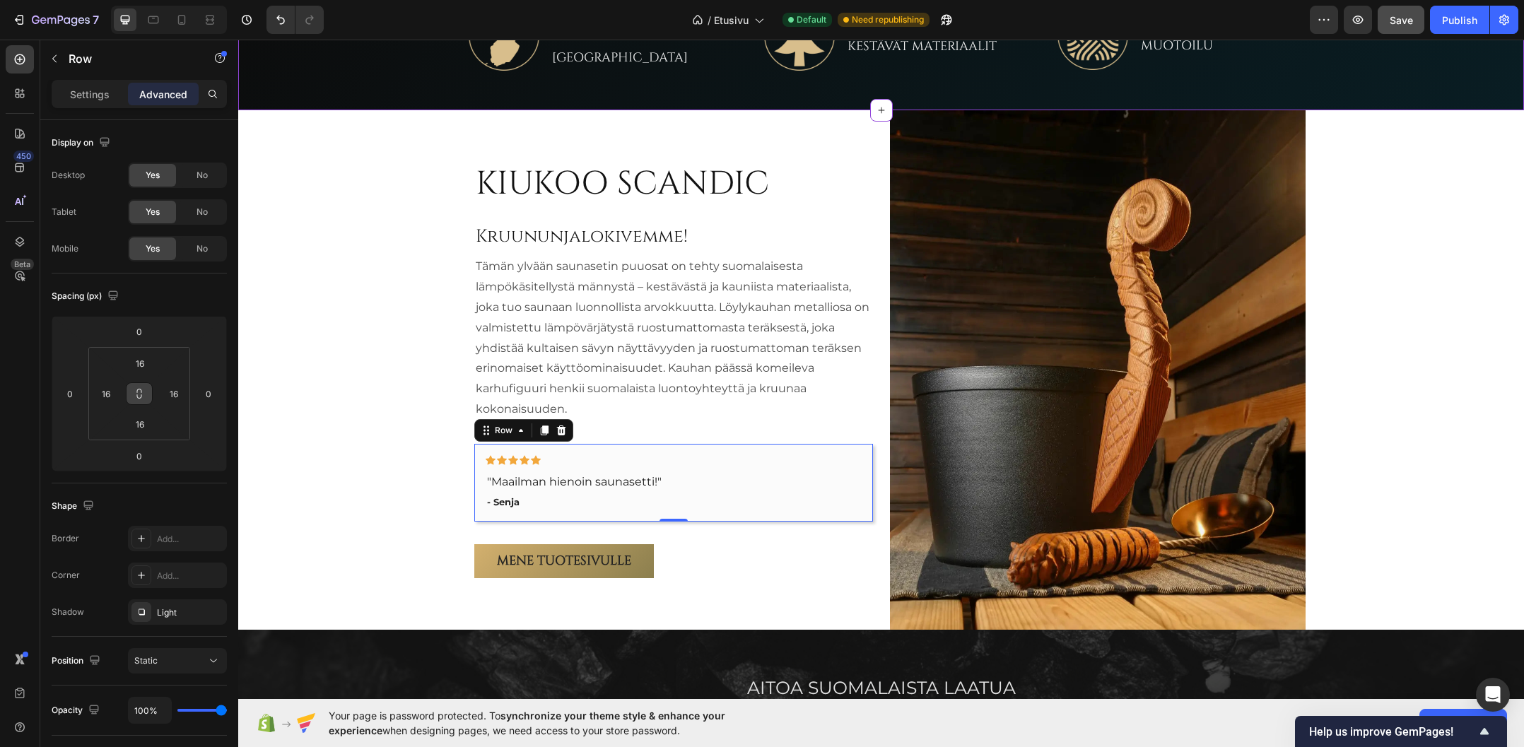
click at [396, 89] on div "Image SUUNNITELTU & VALMISTETTU SUOMESSA Text Block Row Image LAADUKKAAT & KEST…" at bounding box center [880, 35] width 1285 height 151
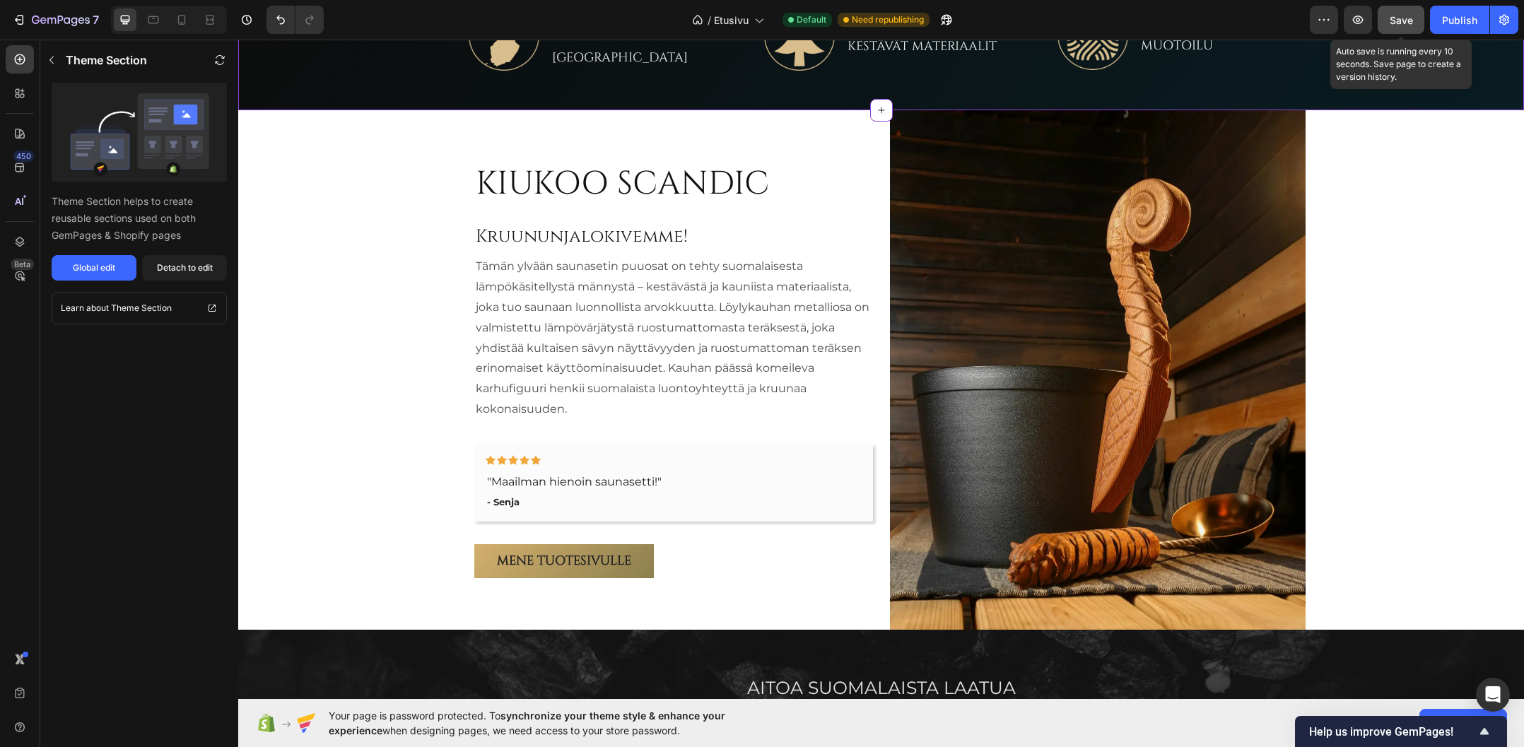
click at [1403, 20] on span "Save" at bounding box center [1400, 20] width 23 height 12
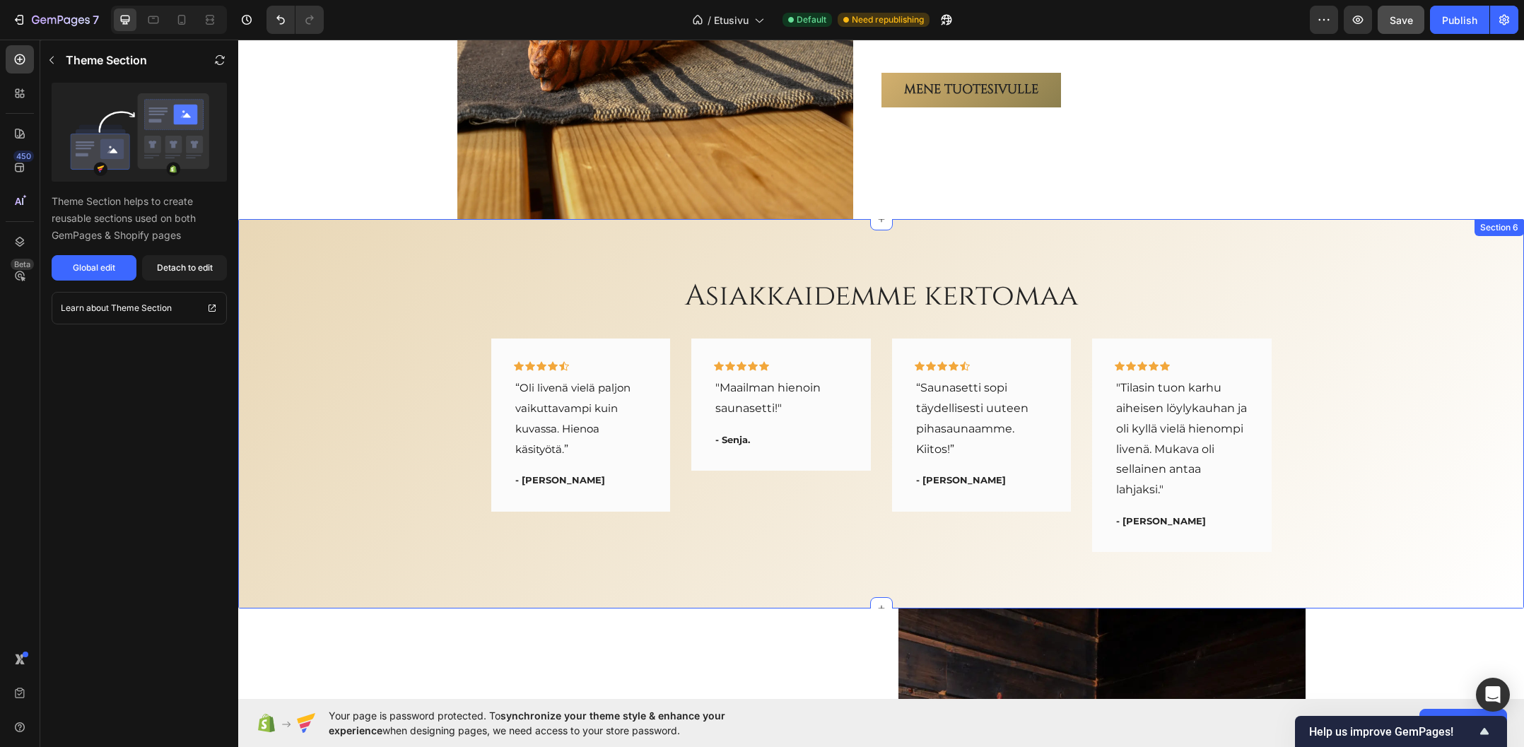
scroll to position [2796, 0]
click at [1199, 355] on div "Icon Icon Icon Icon Icon Row "Tilasin tuon karhu aiheisen löylykauhan ja oli ky…" at bounding box center [1182, 445] width 180 height 213
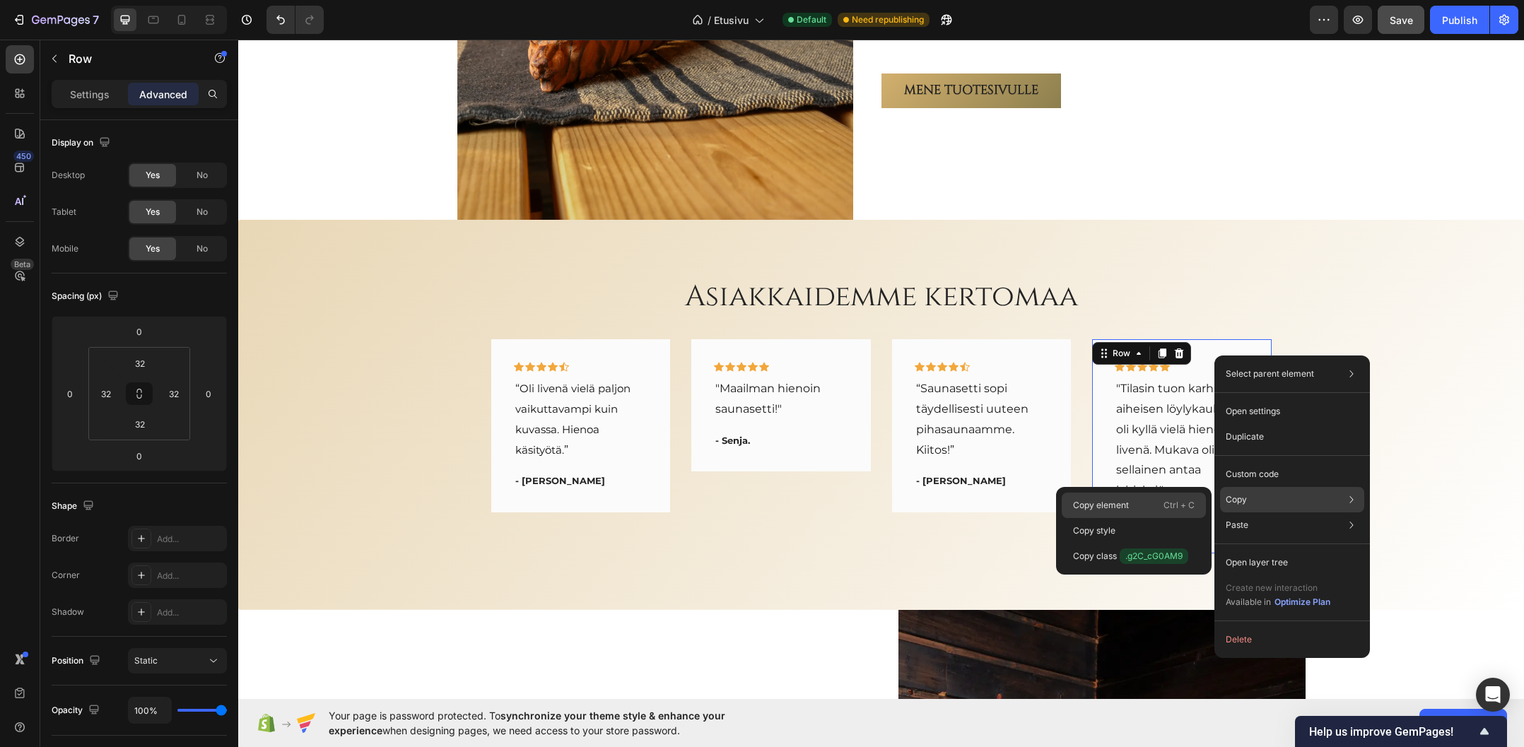
click at [1099, 503] on p "Copy element" at bounding box center [1101, 505] width 56 height 13
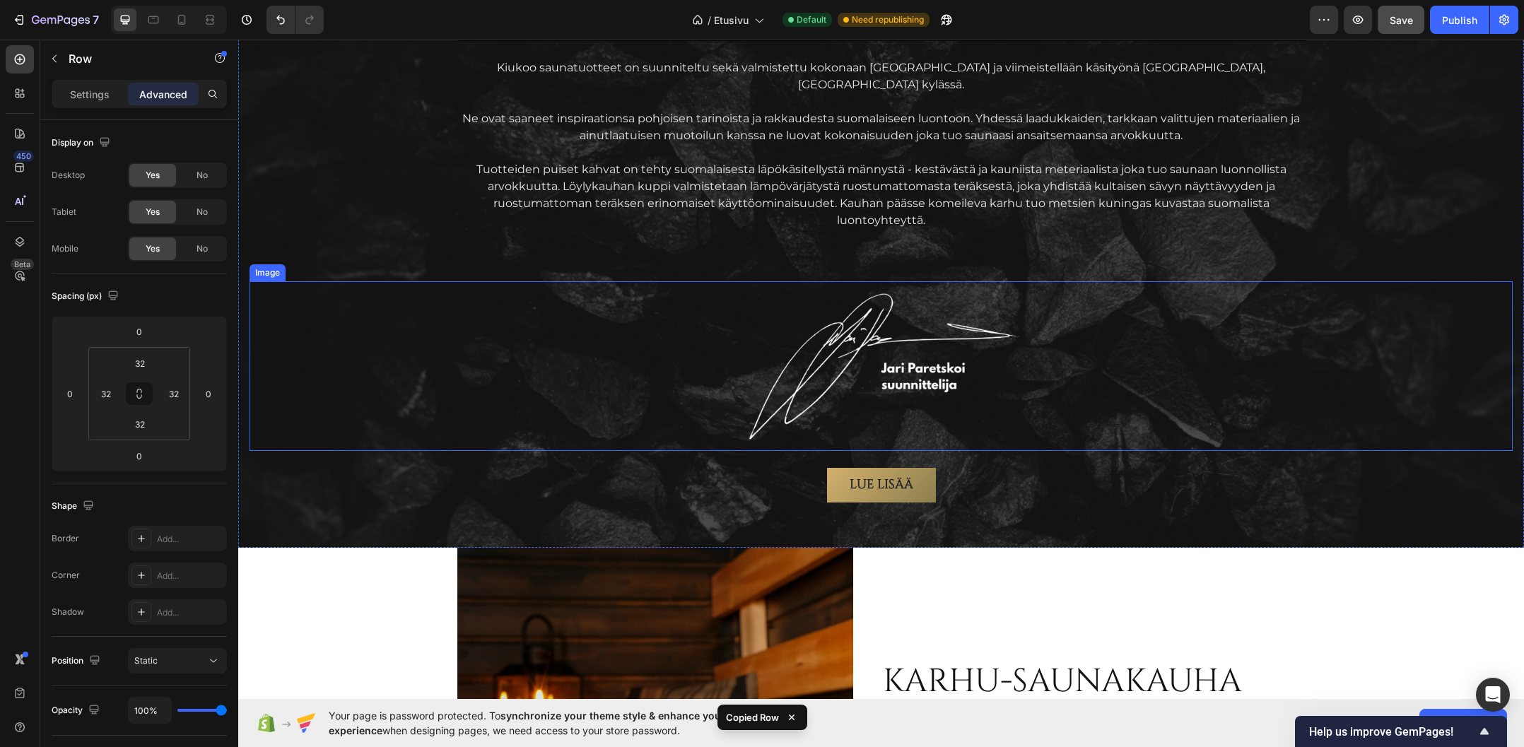
scroll to position [2443, 0]
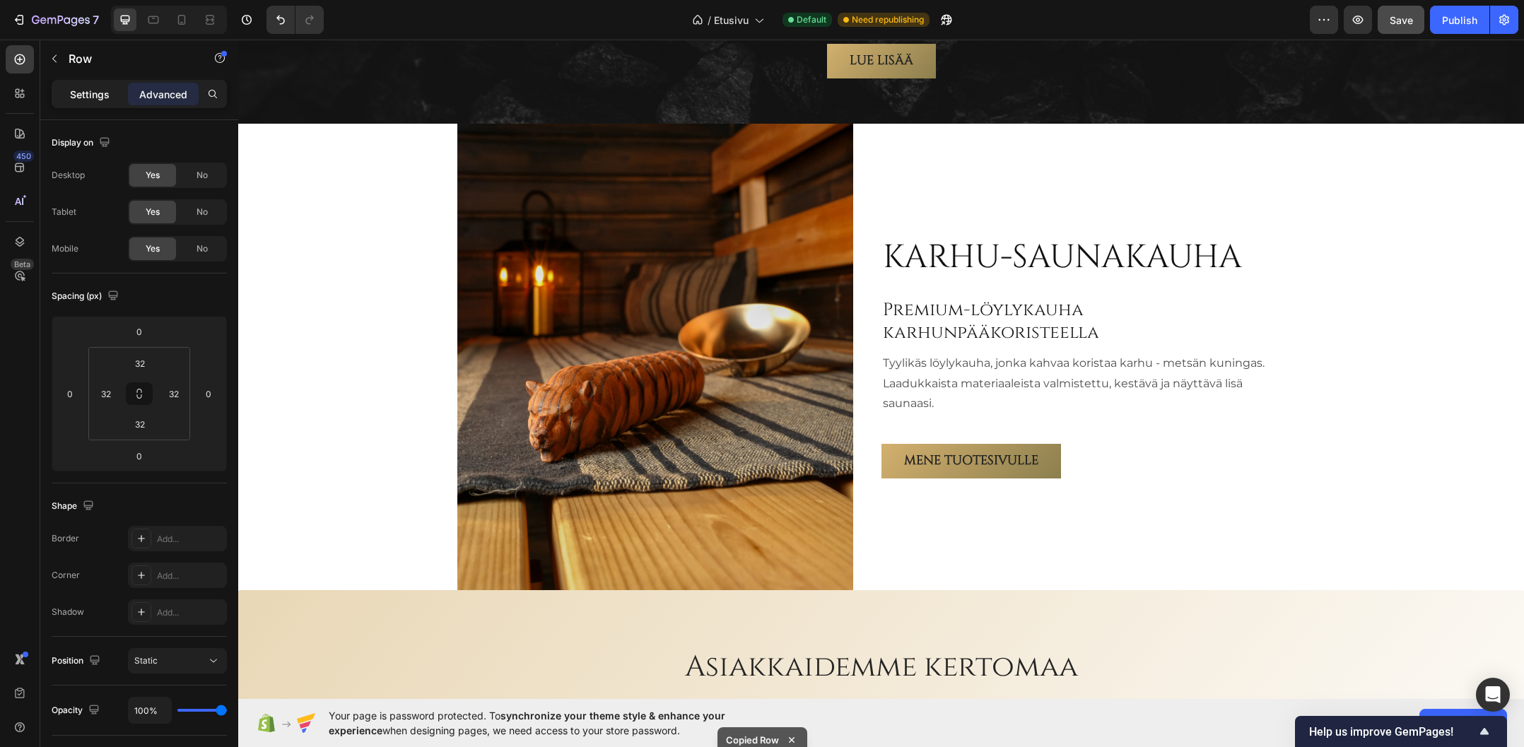
click at [83, 97] on p "Settings" at bounding box center [90, 94] width 40 height 15
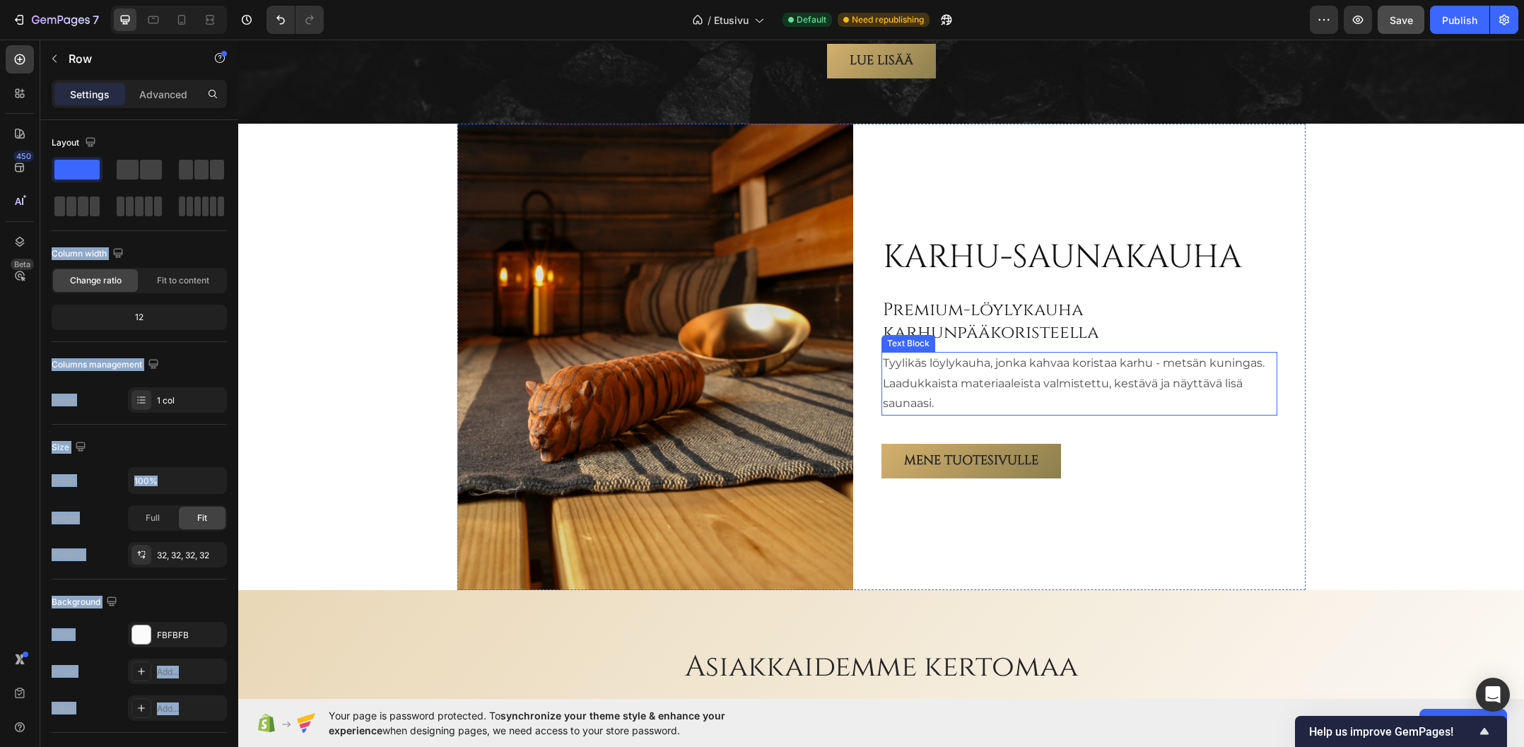
drag, startPoint x: 323, startPoint y: 208, endPoint x: 936, endPoint y: 394, distance: 641.0
click at [71, 65] on p "Row" at bounding box center [129, 58] width 120 height 17
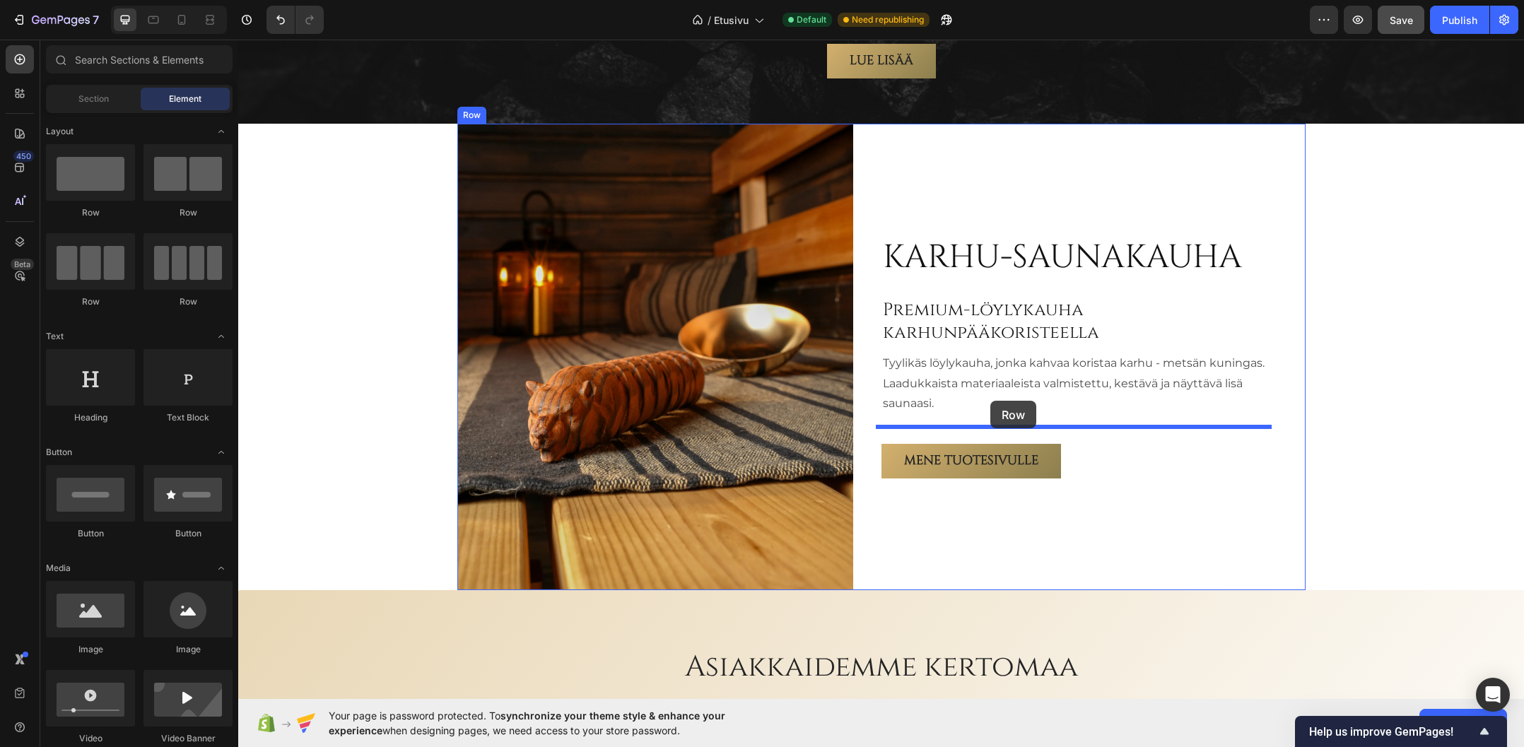
drag, startPoint x: 319, startPoint y: 233, endPoint x: 989, endPoint y: 401, distance: 690.7
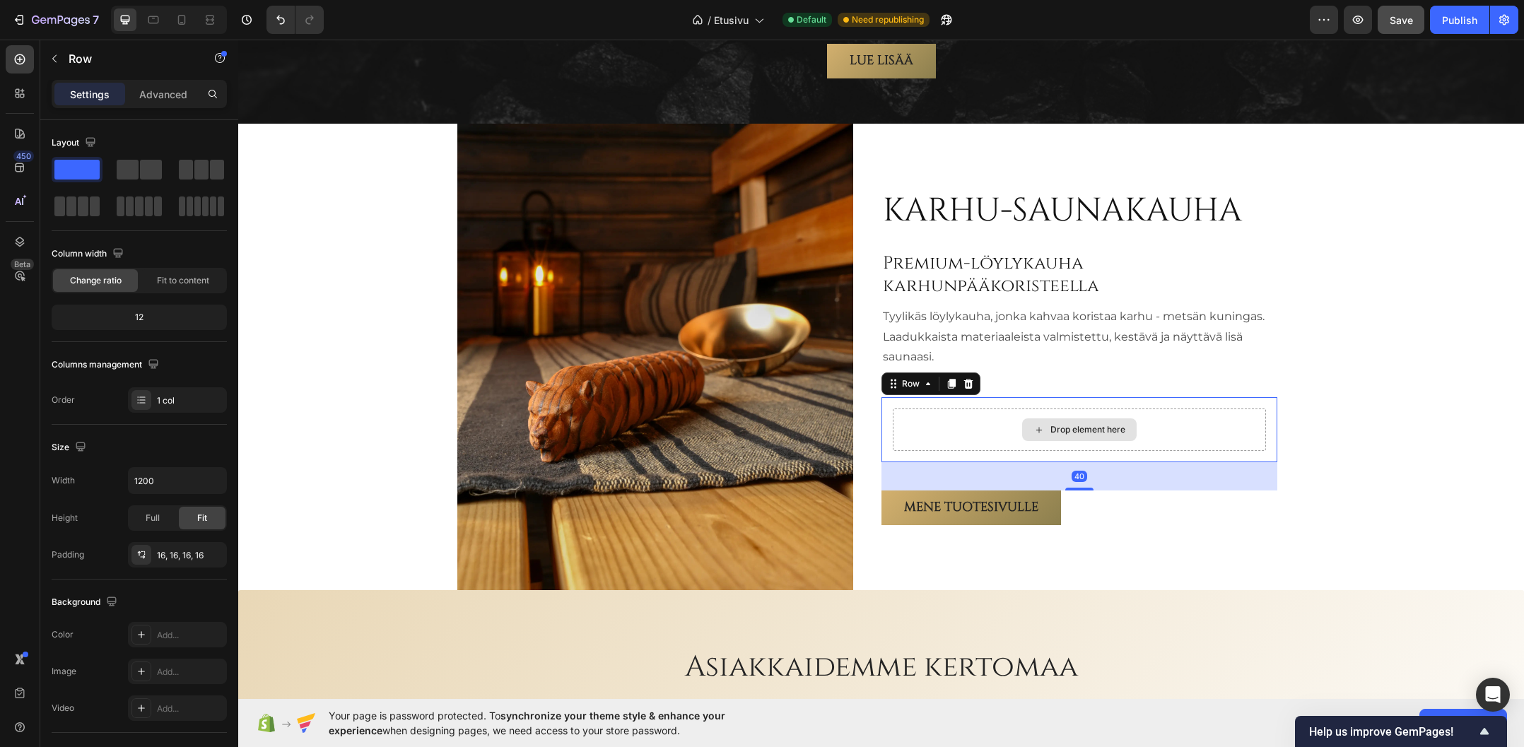
click at [972, 409] on div "Drop element here" at bounding box center [1079, 429] width 373 height 42
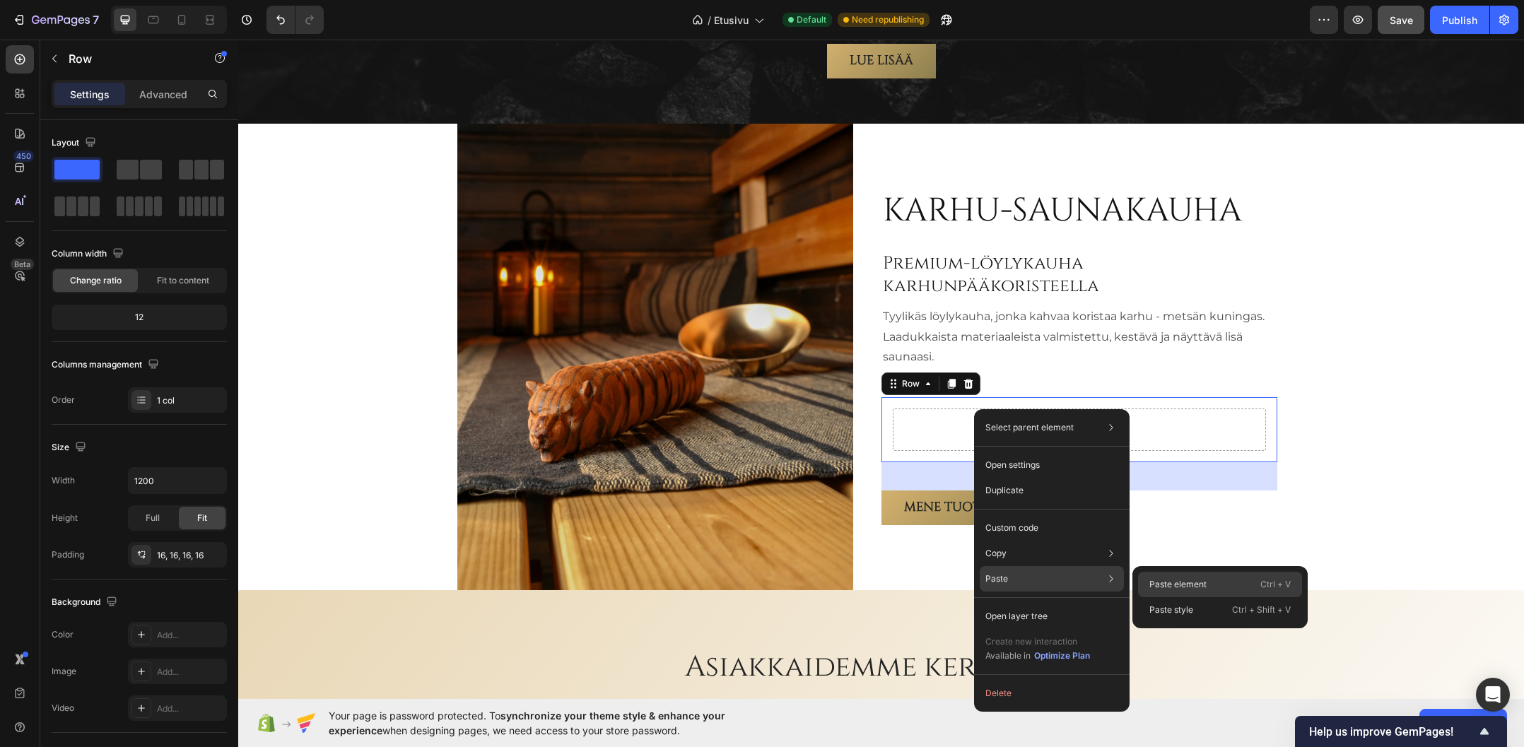
click at [1195, 583] on p "Paste element" at bounding box center [1177, 584] width 57 height 13
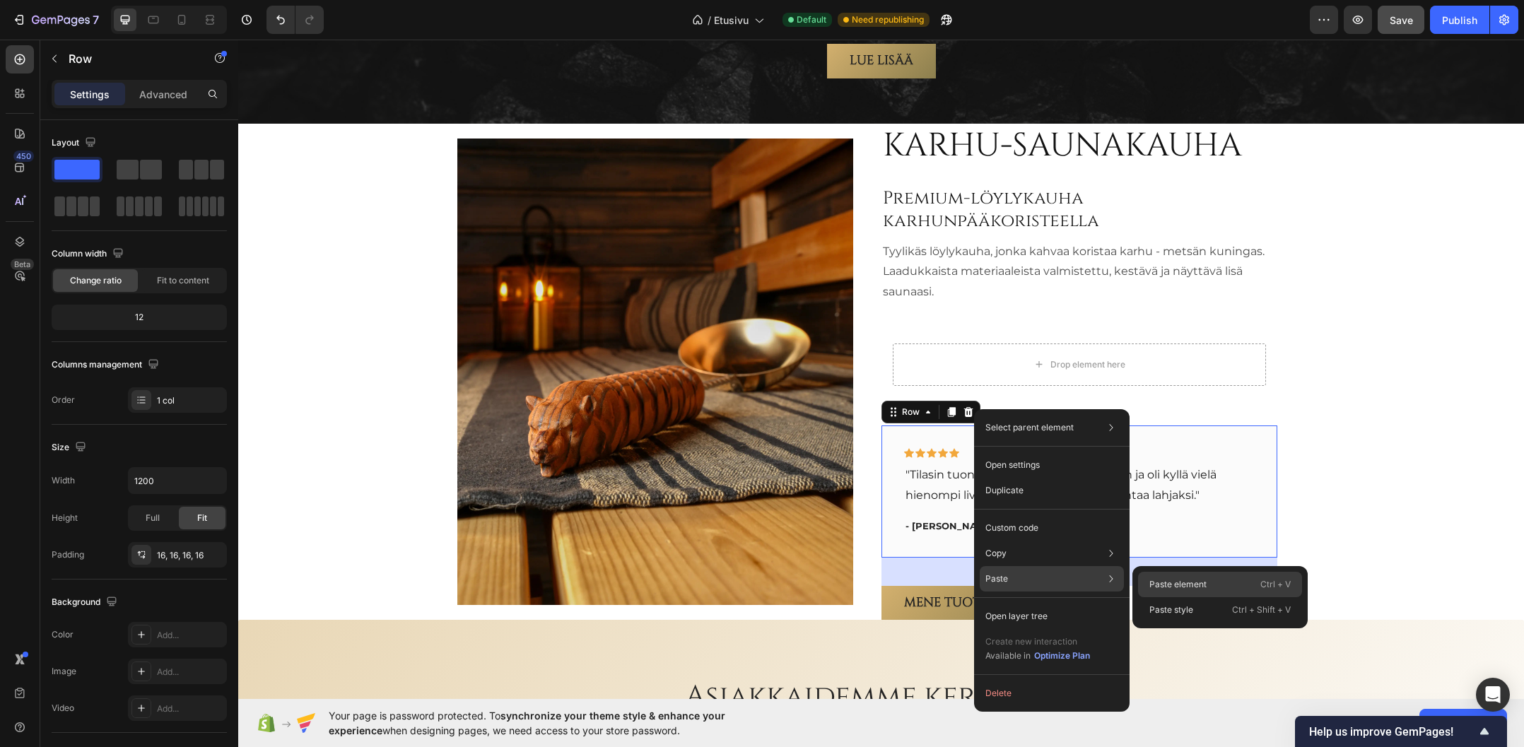
scroll to position [141, 0]
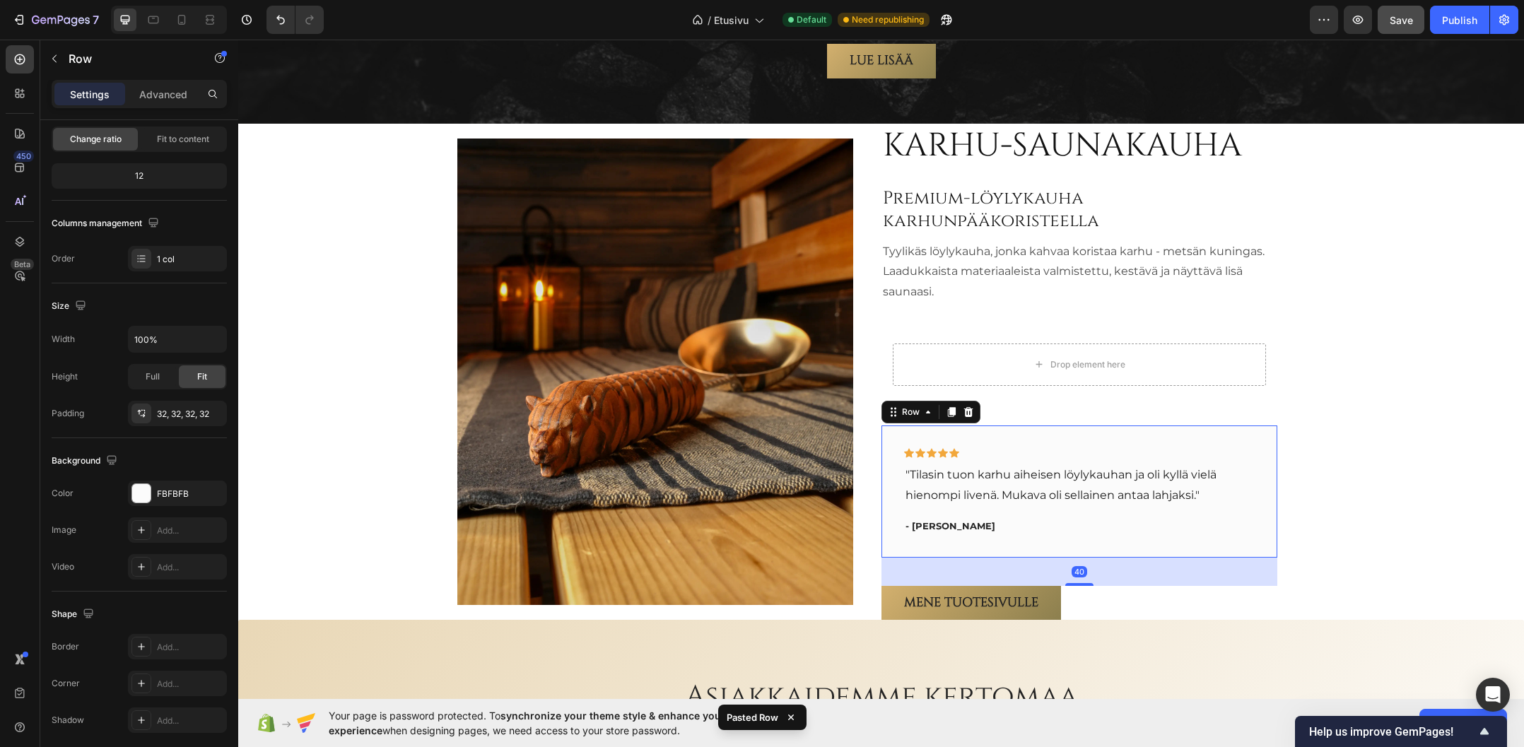
click at [999, 425] on div "Icon Icon Icon Icon Icon Row "Tilasin tuon karhu aiheisen löylykauhan ja oli ky…" at bounding box center [1079, 491] width 396 height 132
click at [155, 93] on p "Advanced" at bounding box center [163, 94] width 48 height 15
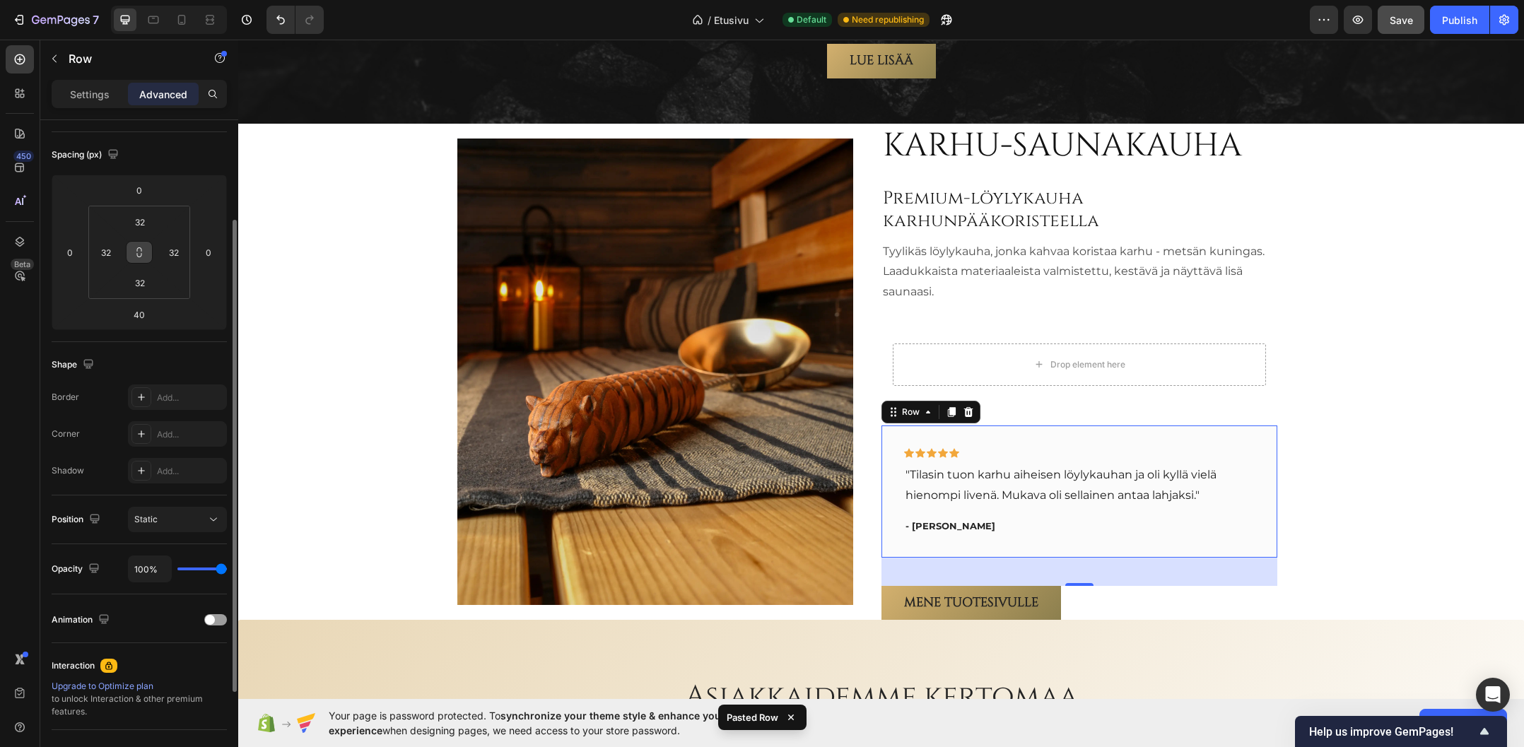
click at [138, 252] on icon at bounding box center [139, 252] width 11 height 11
click at [106, 257] on input "32" at bounding box center [105, 252] width 21 height 21
type input "1"
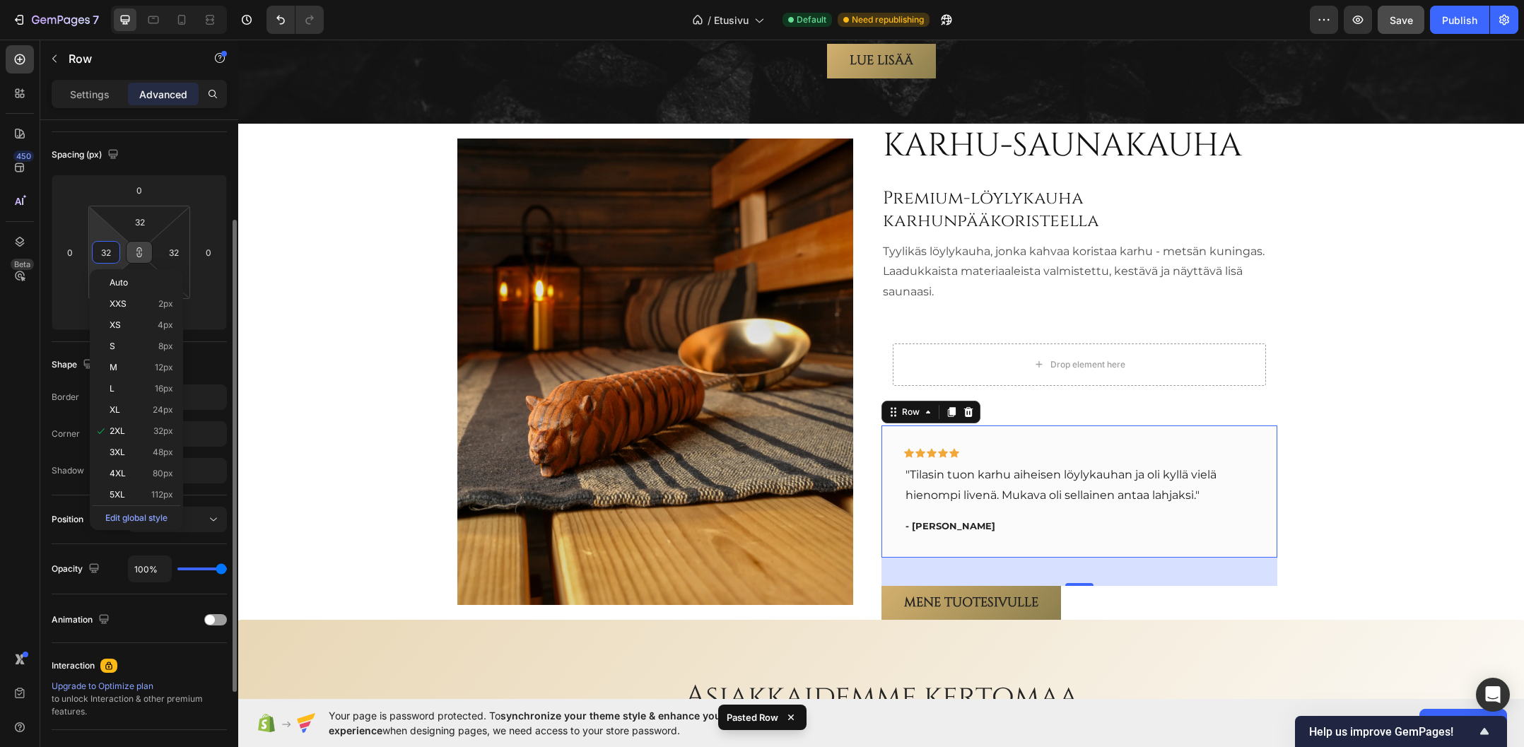
type input "1"
type input "16"
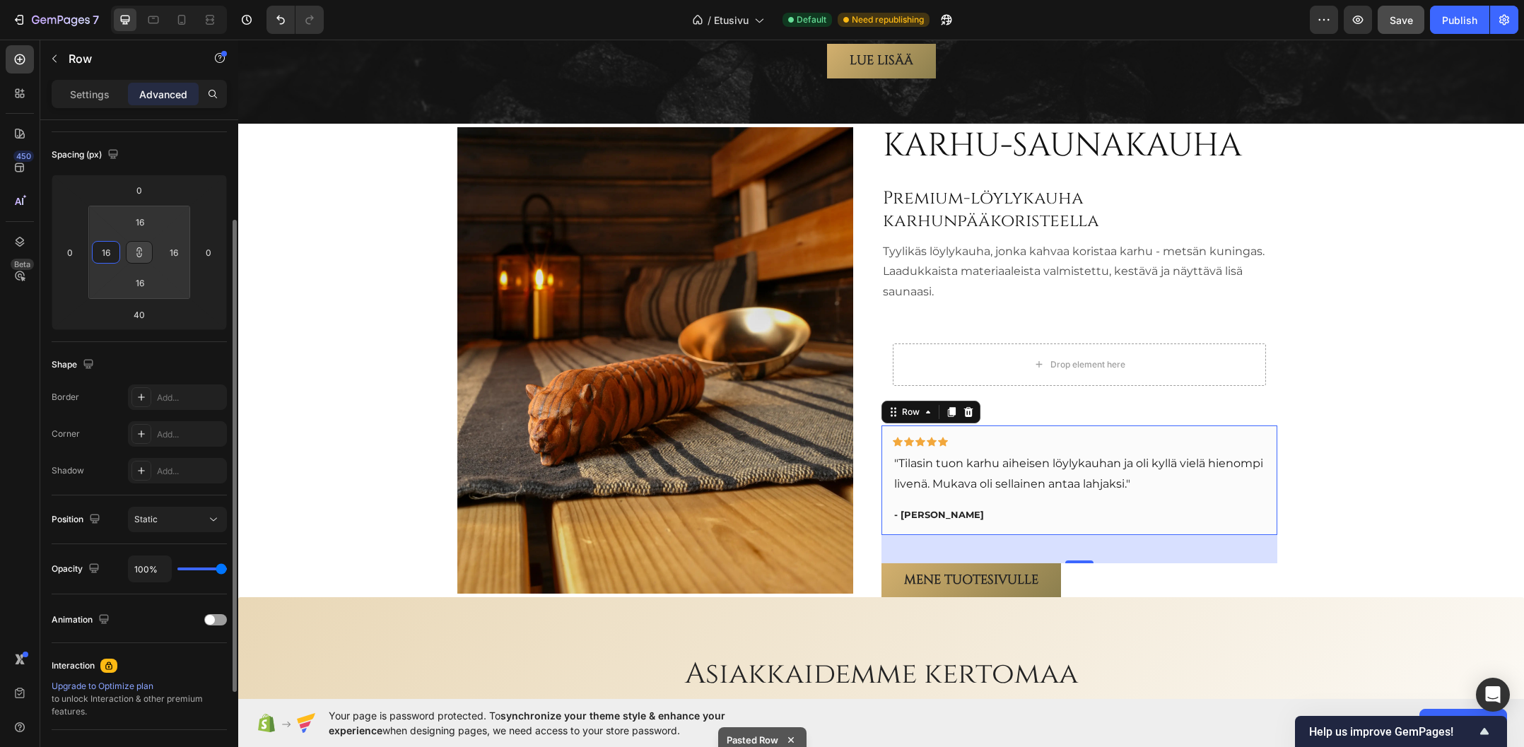
type input "16"
click at [160, 128] on div "Display on Desktop Yes No Tablet Yes No Mobile Yes No" at bounding box center [139, 55] width 175 height 153
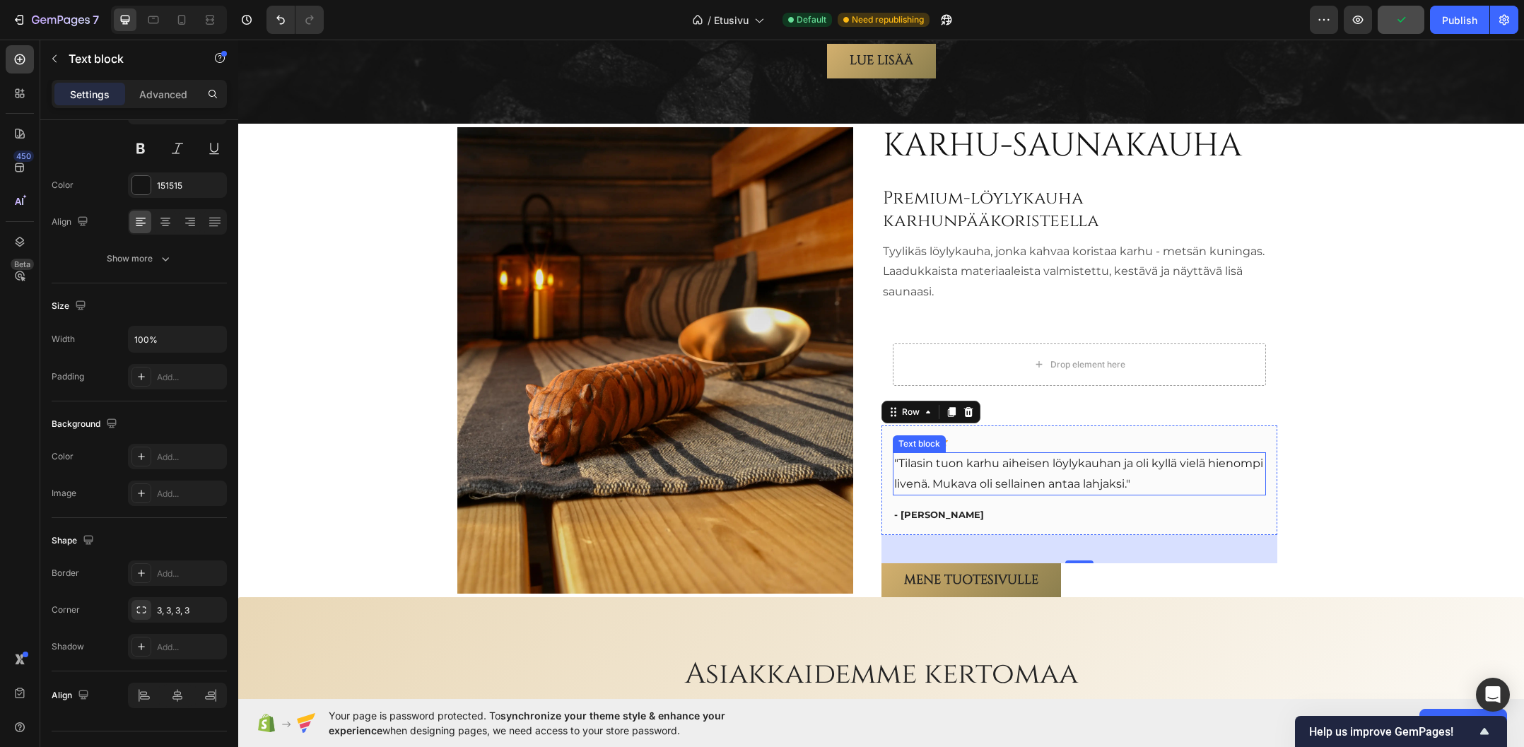
click at [950, 473] on p ""Tilasin tuon karhu aiheisen löylykauhan ja oli kyllä vielä hienompi livenä. Mu…" at bounding box center [1079, 474] width 370 height 41
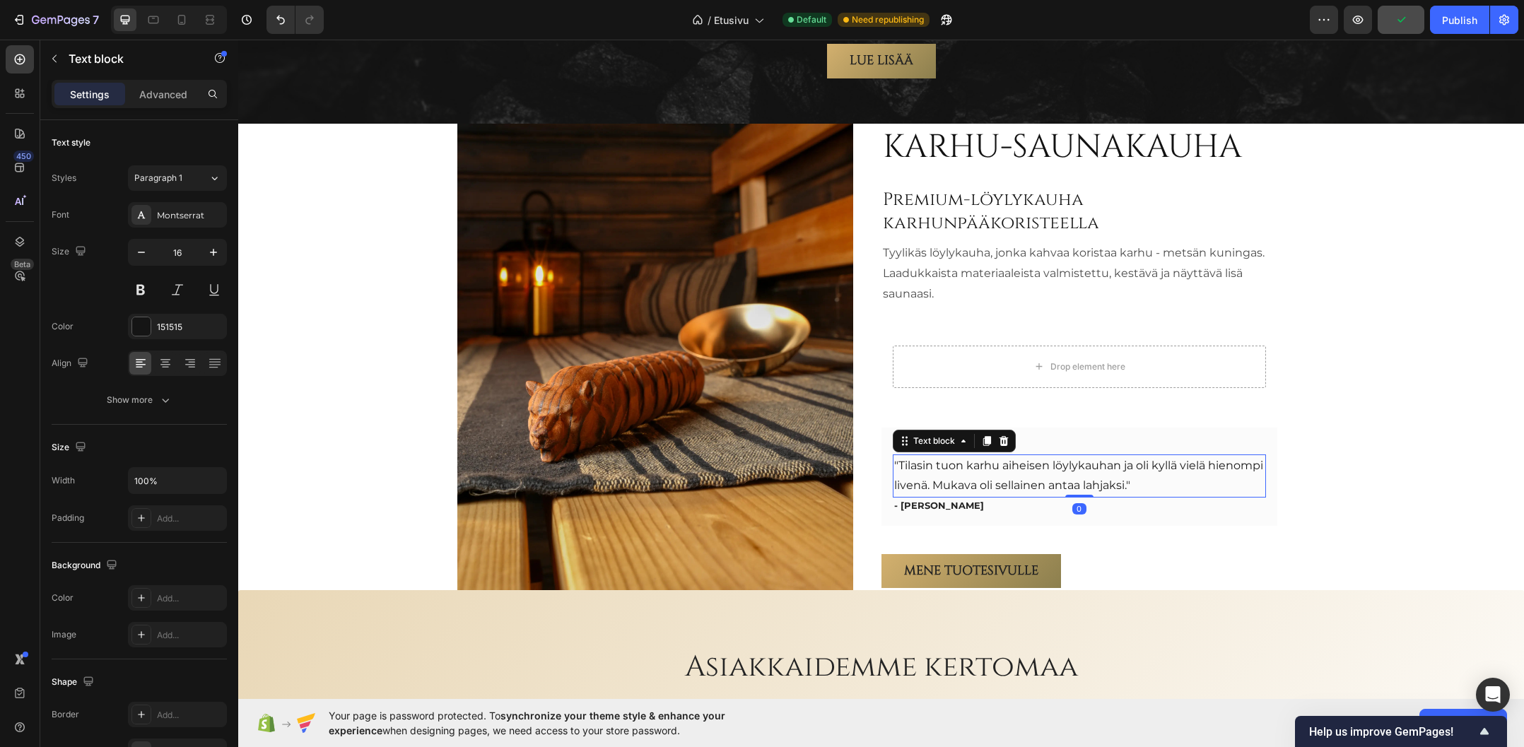
drag, startPoint x: 1073, startPoint y: 488, endPoint x: 1083, endPoint y: 461, distance: 28.6
click at [1083, 461] on div ""Tilasin tuon karhu aiheisen löylykauhan ja oli kyllä vielä hienompi livenä. Mu…" at bounding box center [1079, 476] width 373 height 44
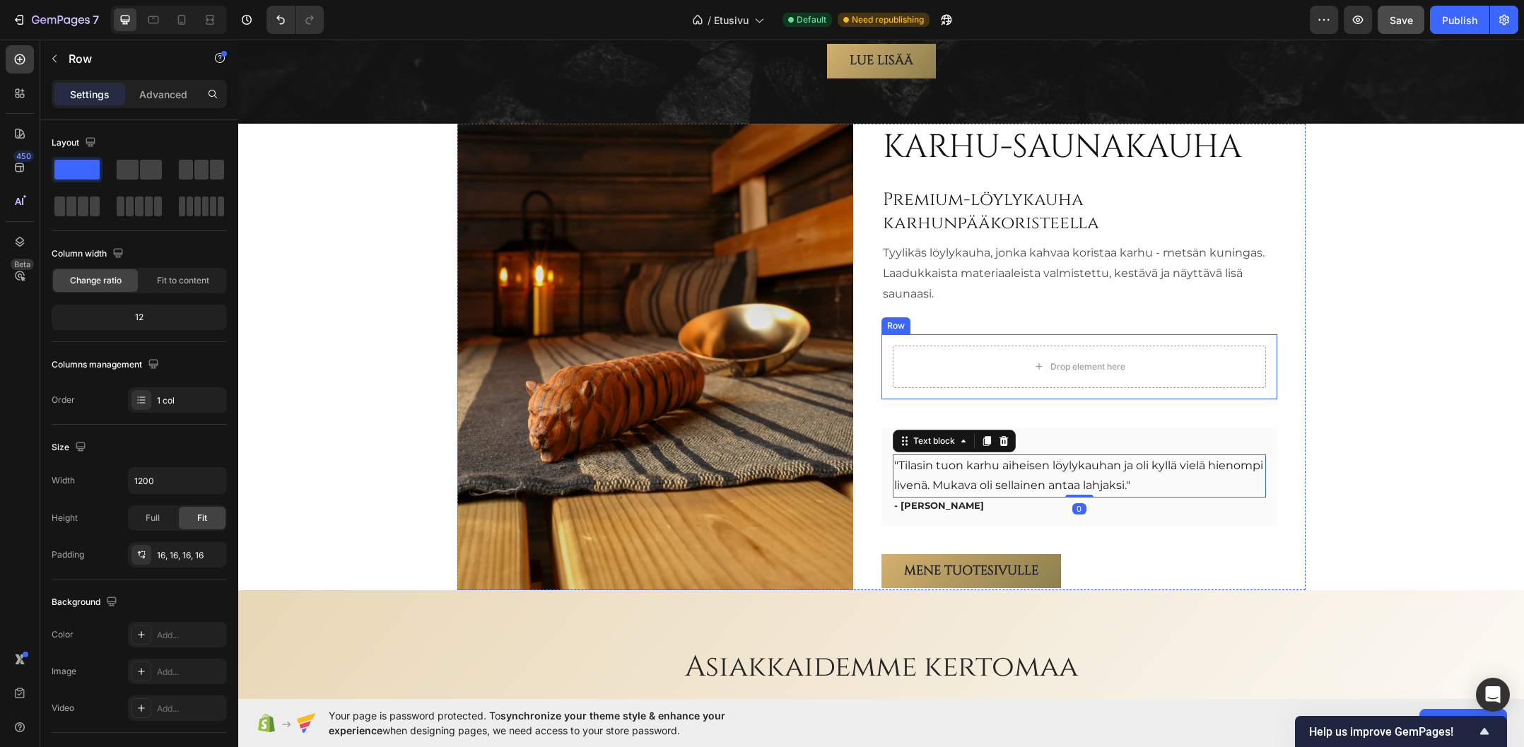
click at [1100, 377] on div "Drop element here Row" at bounding box center [1079, 366] width 396 height 65
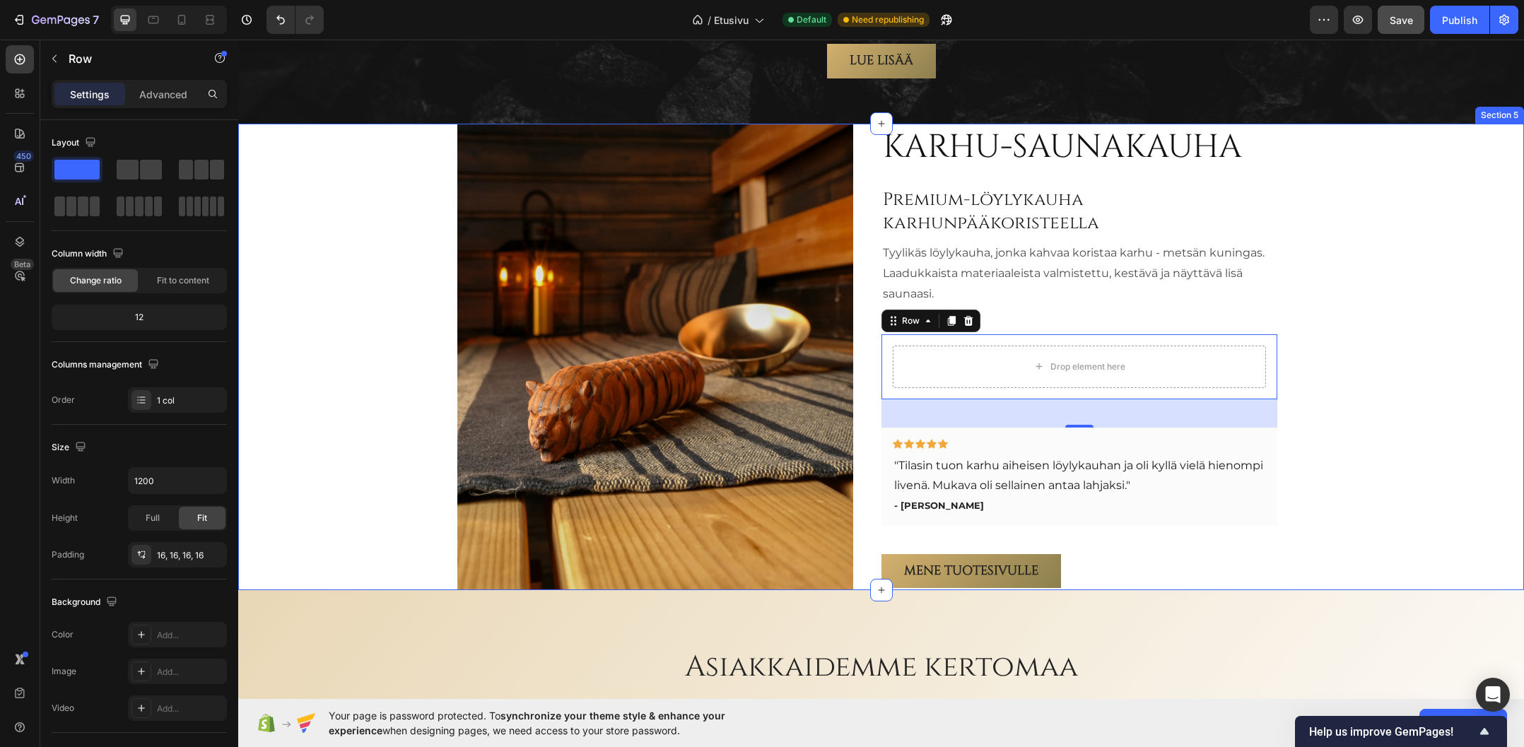
click at [1331, 344] on div "Karhu-saunakauha Heading Premium-löylykauha karhunpääkoristeella Heading Tyylik…" at bounding box center [880, 357] width 1285 height 466
click at [1041, 375] on div "Drop element here Row 40" at bounding box center [1079, 366] width 396 height 65
click at [1043, 428] on div "Icon Icon Icon Icon Icon Row "Tilasin tuon karhu aiheisen löylykauhan ja oli ky…" at bounding box center [1079, 477] width 396 height 98
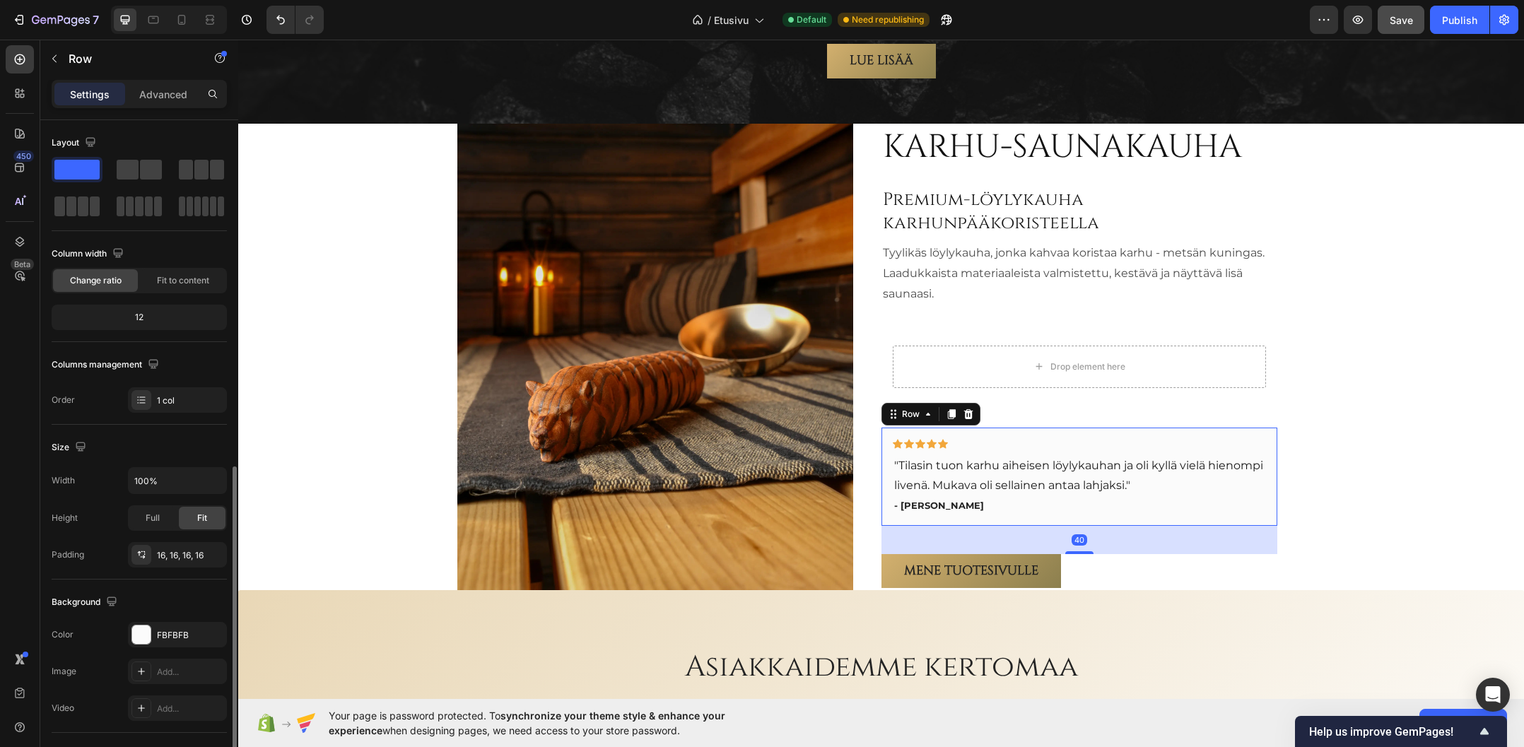
scroll to position [195, 0]
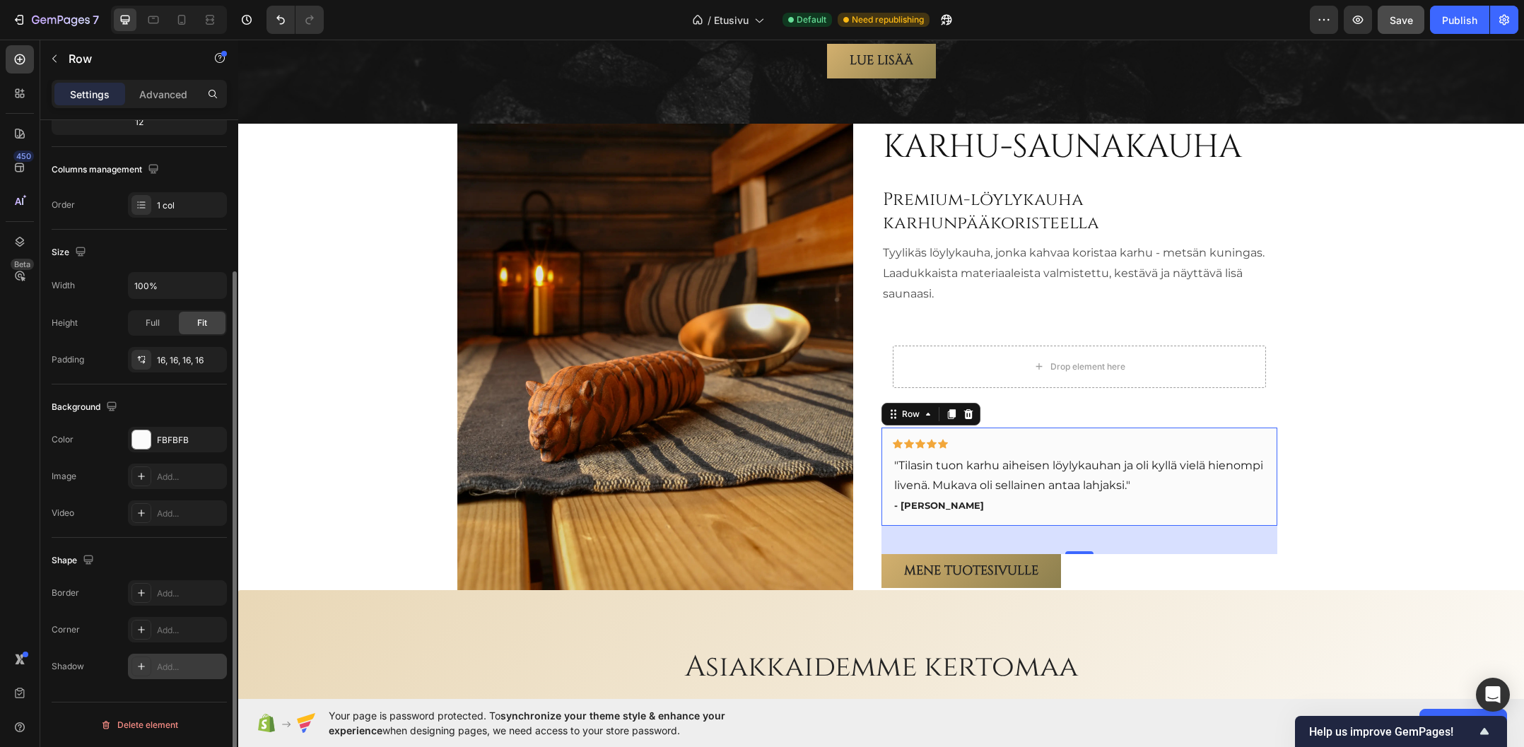
click at [134, 666] on div at bounding box center [141, 667] width 20 height 20
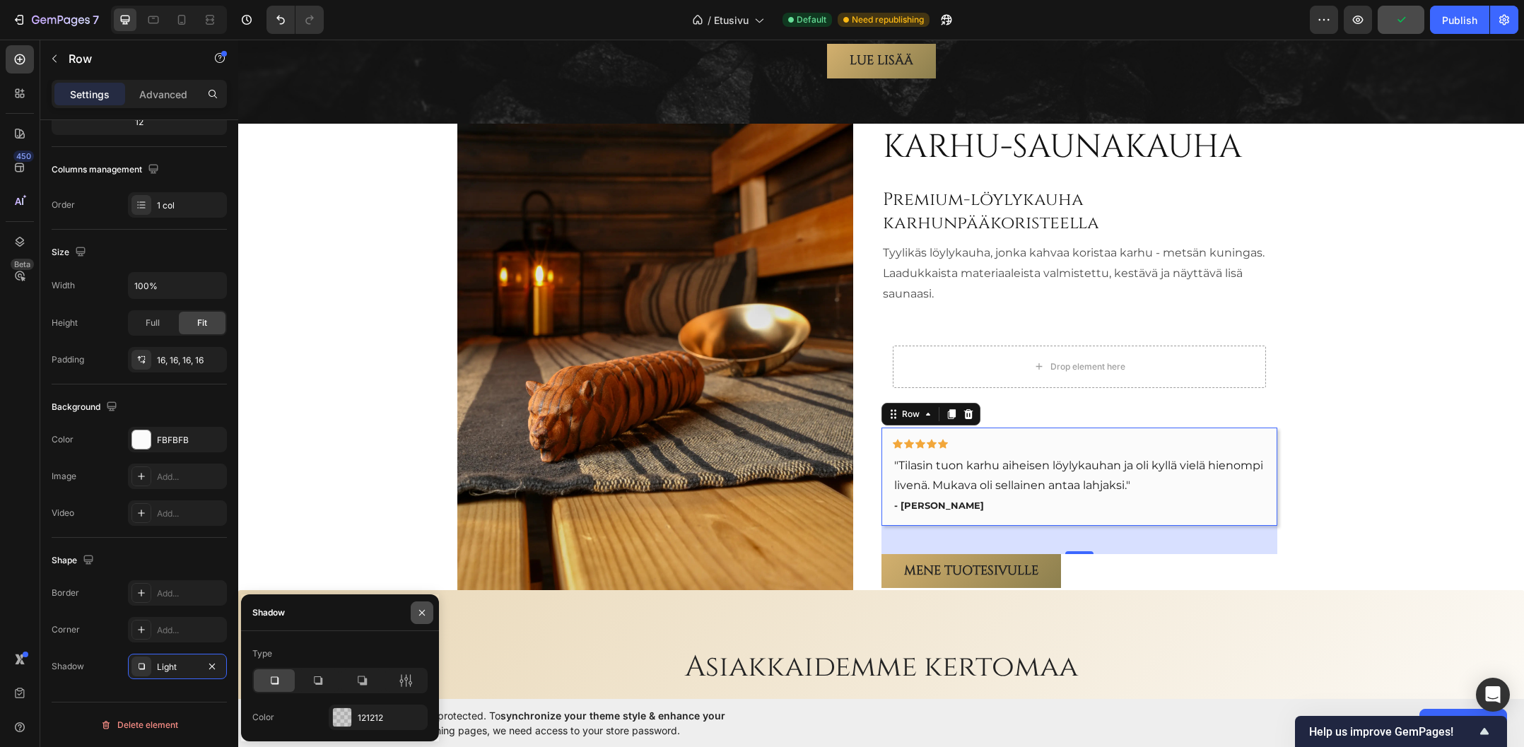
drag, startPoint x: 423, startPoint y: 608, endPoint x: 187, endPoint y: 568, distance: 240.0
click at [423, 608] on icon "button" at bounding box center [421, 612] width 11 height 11
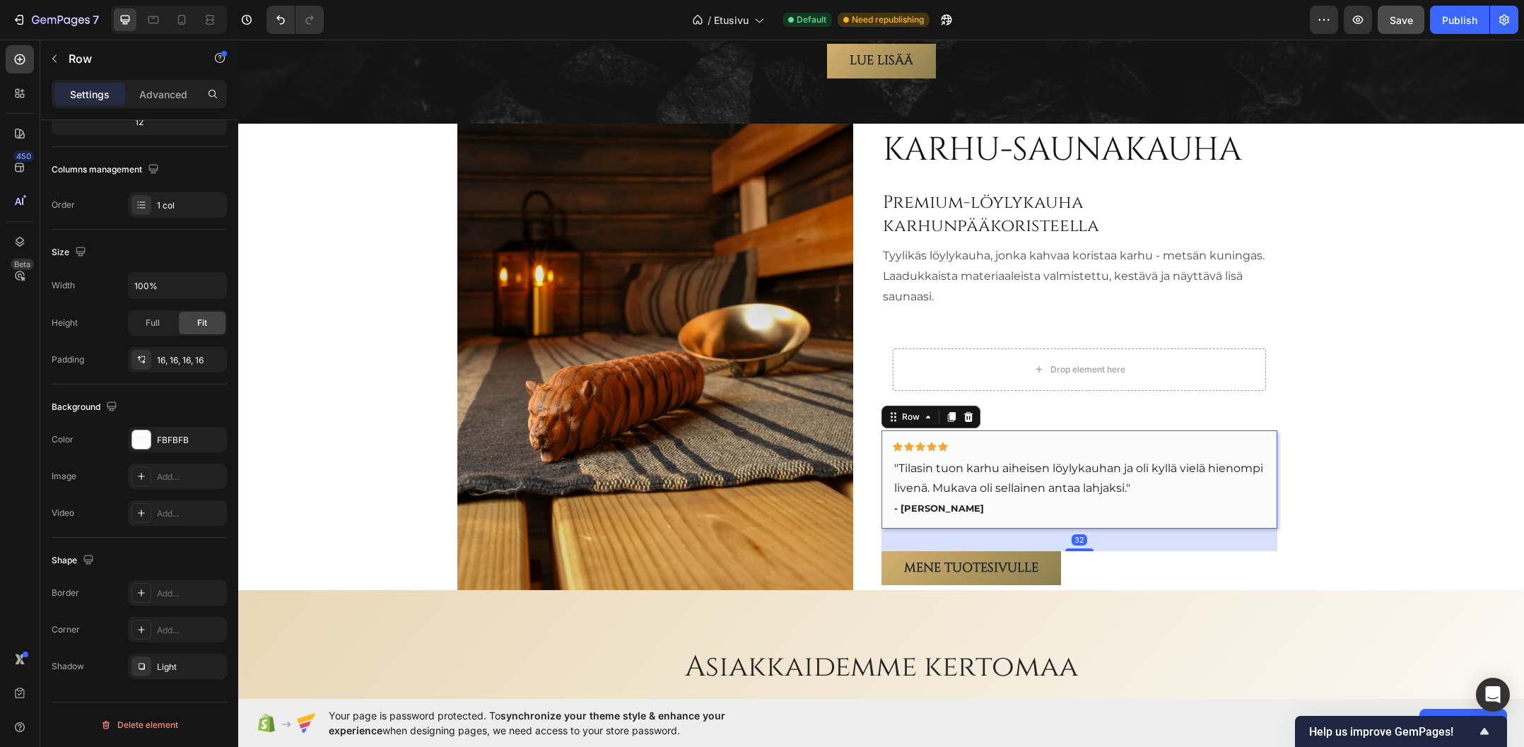
drag, startPoint x: 1073, startPoint y: 535, endPoint x: 1089, endPoint y: 529, distance: 16.5
click at [1089, 529] on div "32" at bounding box center [1079, 529] width 396 height 0
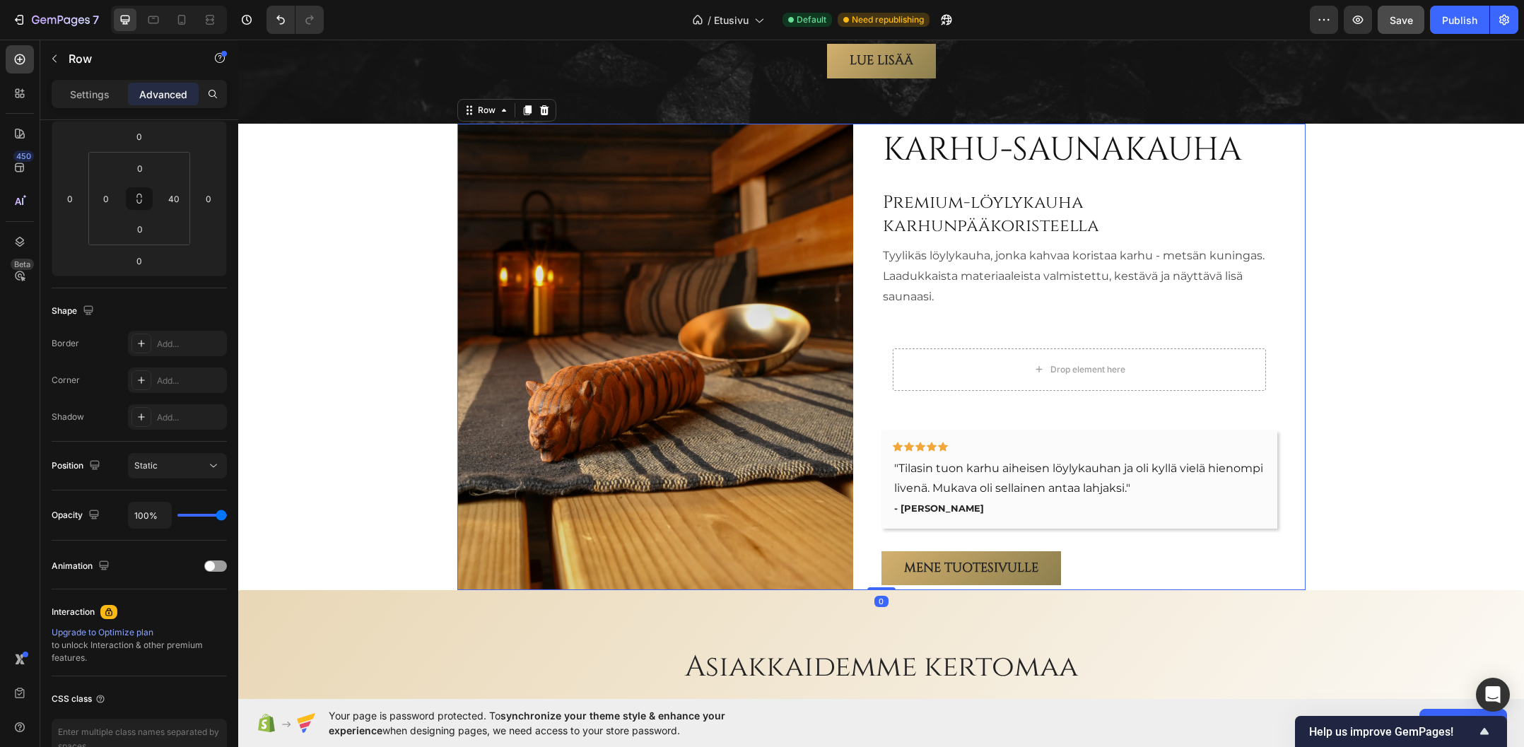
click at [1085, 389] on div "Karhu-saunakauha Heading Premium-löylykauha karhunpääkoristeella Heading Tyylik…" at bounding box center [1079, 357] width 396 height 466
click at [1094, 375] on div "Drop element here Row" at bounding box center [1079, 369] width 396 height 65
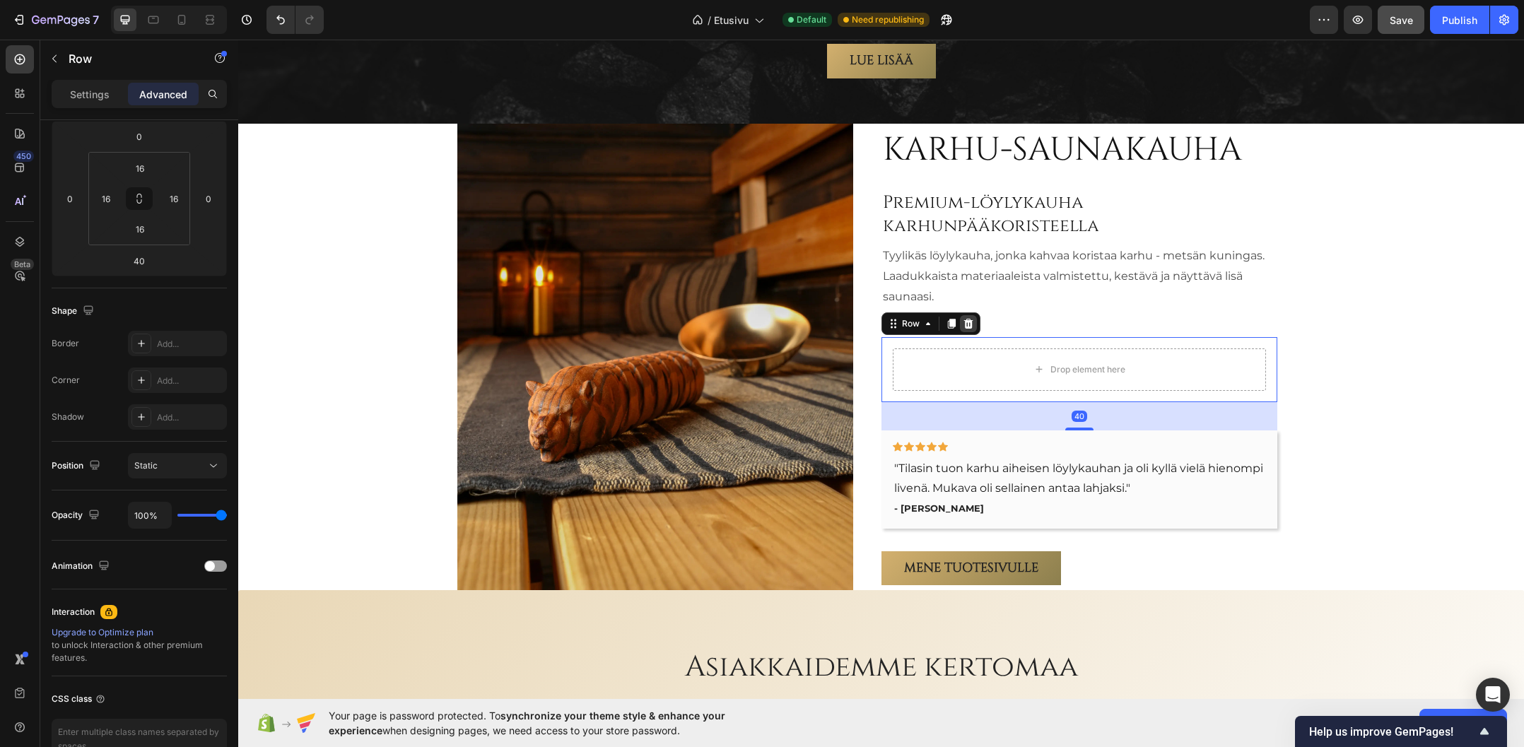
click at [964, 318] on icon at bounding box center [968, 323] width 11 height 11
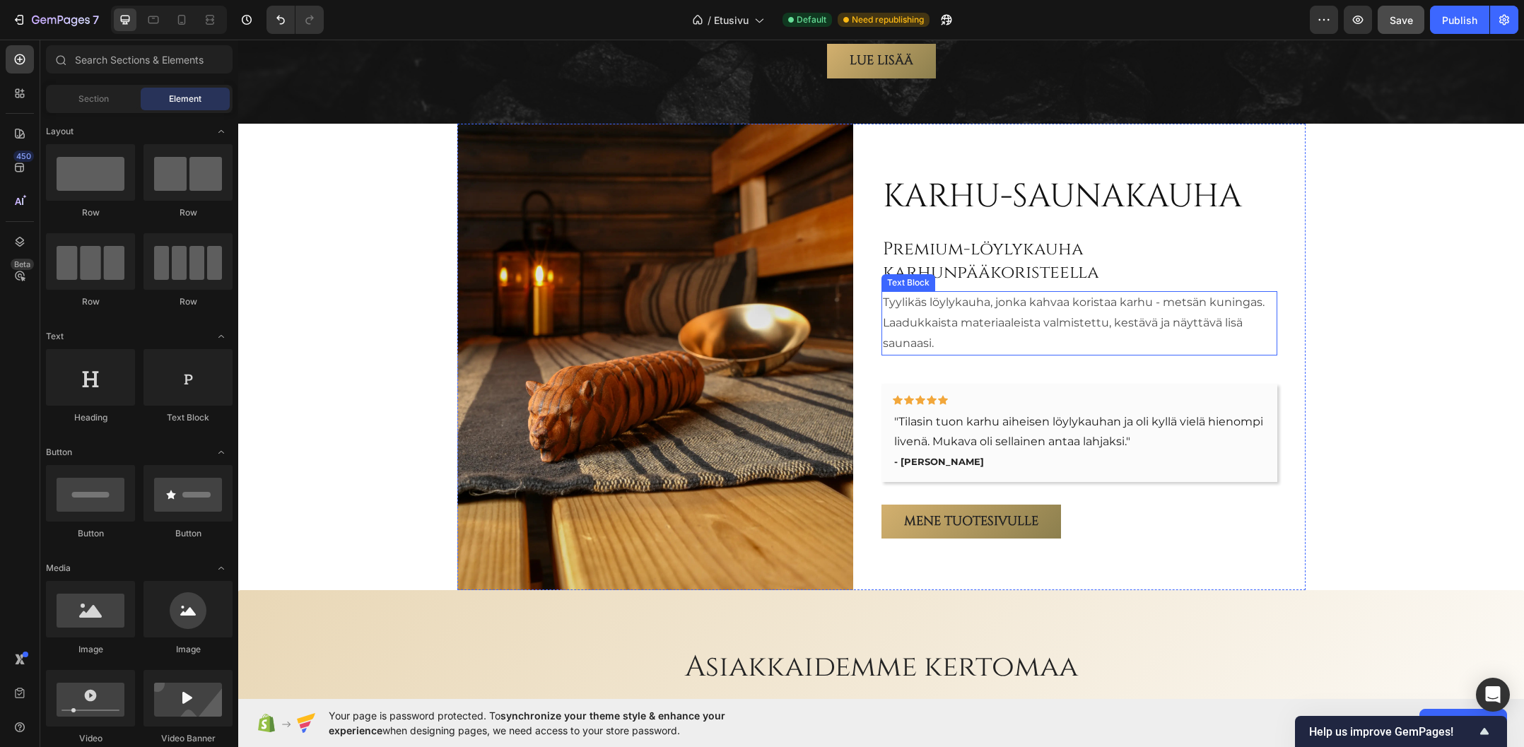
drag, startPoint x: 1018, startPoint y: 316, endPoint x: 1036, endPoint y: 322, distance: 18.8
click at [1018, 315] on p "Tyylikäs löylykauha, jonka kahvaa koristaa karhu - metsän kuningas. Laadukkaist…" at bounding box center [1079, 323] width 393 height 61
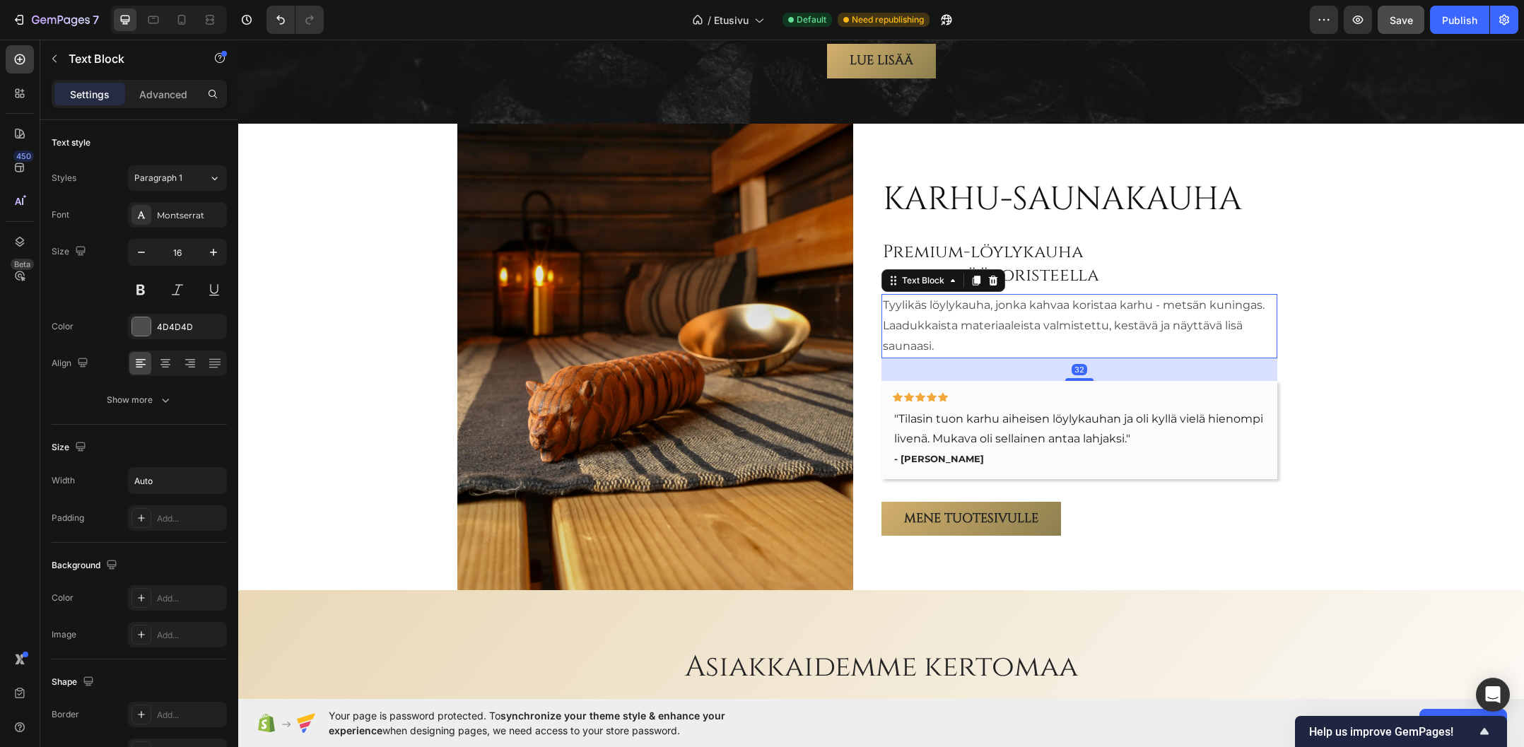
drag, startPoint x: 1072, startPoint y: 365, endPoint x: 1097, endPoint y: 359, distance: 25.4
click at [1097, 358] on div "32" at bounding box center [1079, 358] width 396 height 0
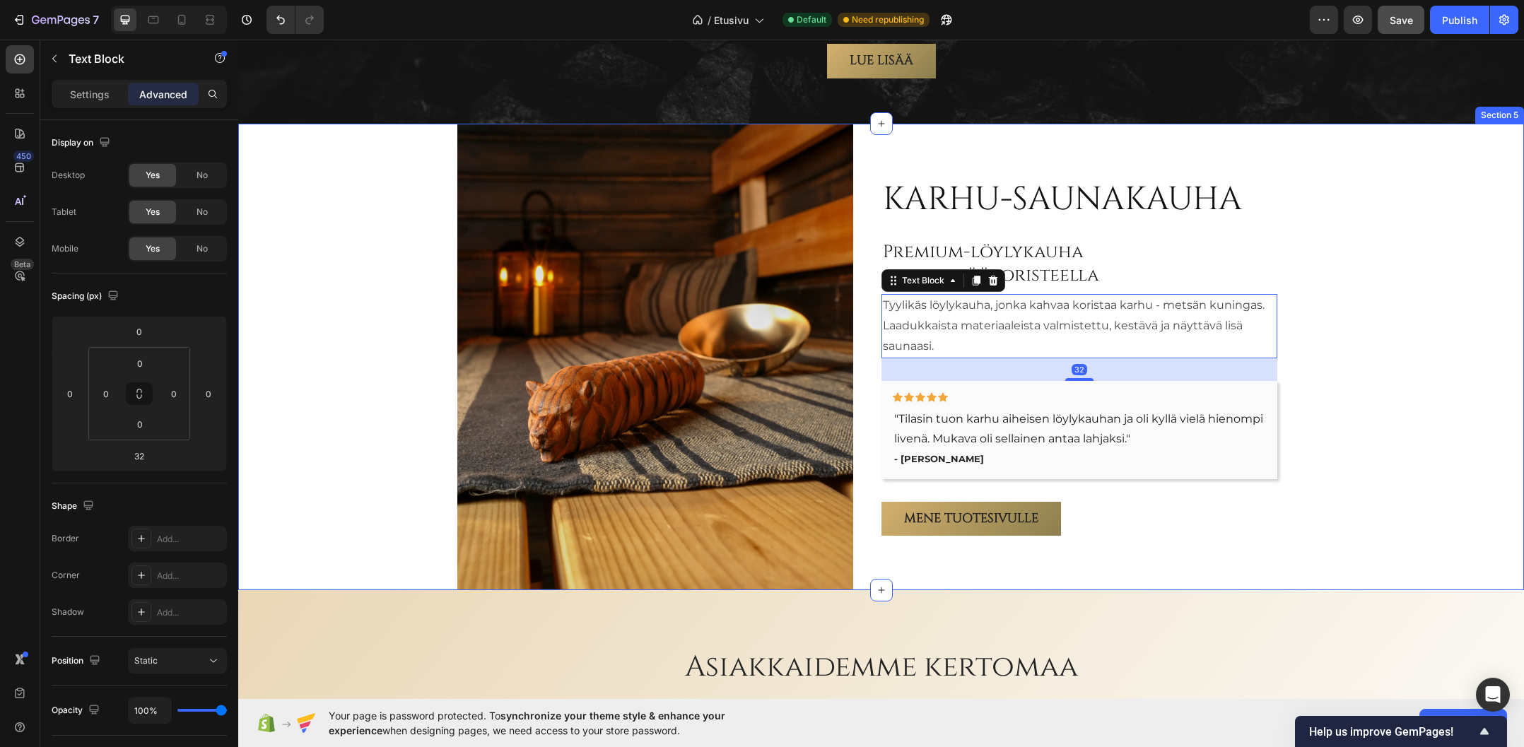
click at [1327, 348] on div "Karhu-saunakauha Heading Premium-löylykauha karhunpääkoristeella Heading Tyylik…" at bounding box center [880, 357] width 1285 height 466
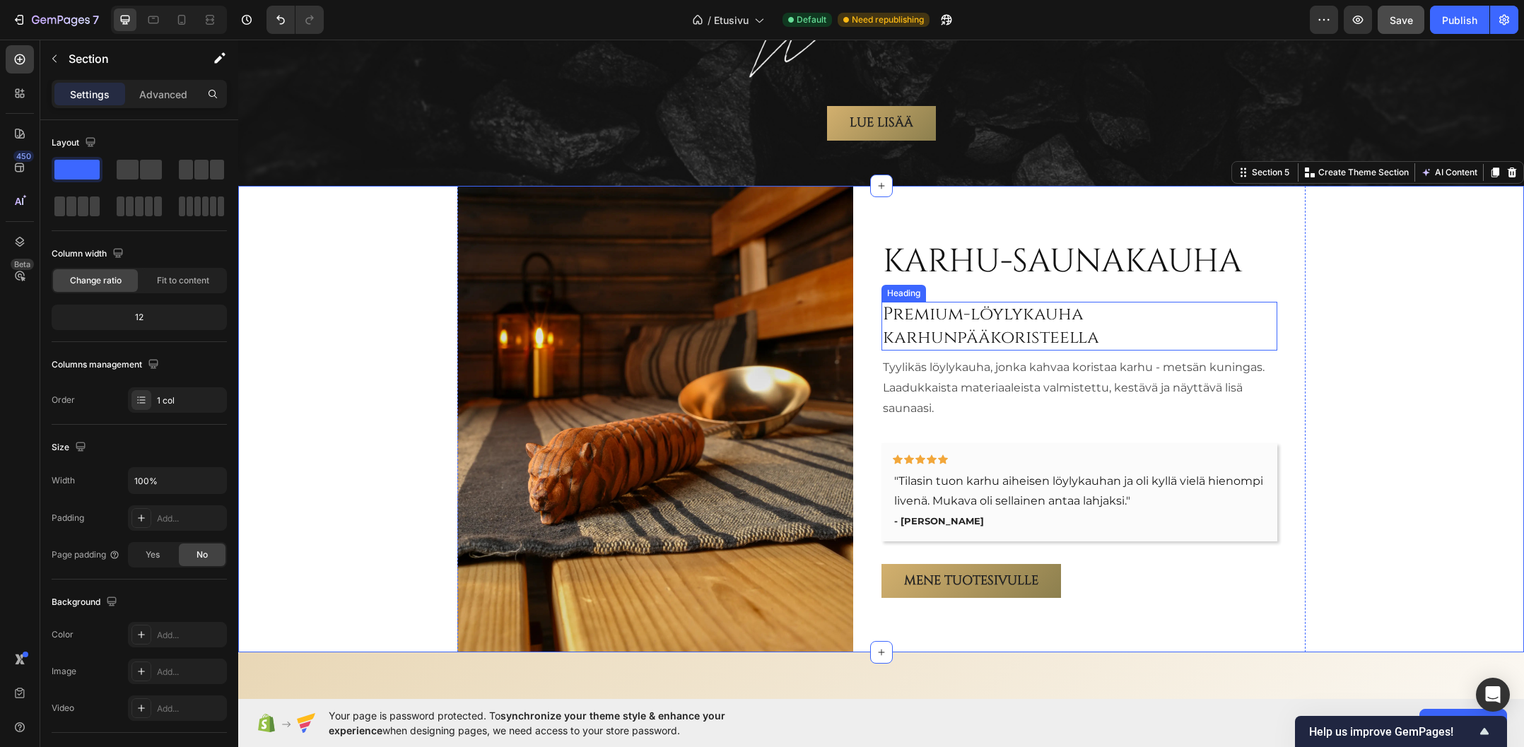
scroll to position [2372, 0]
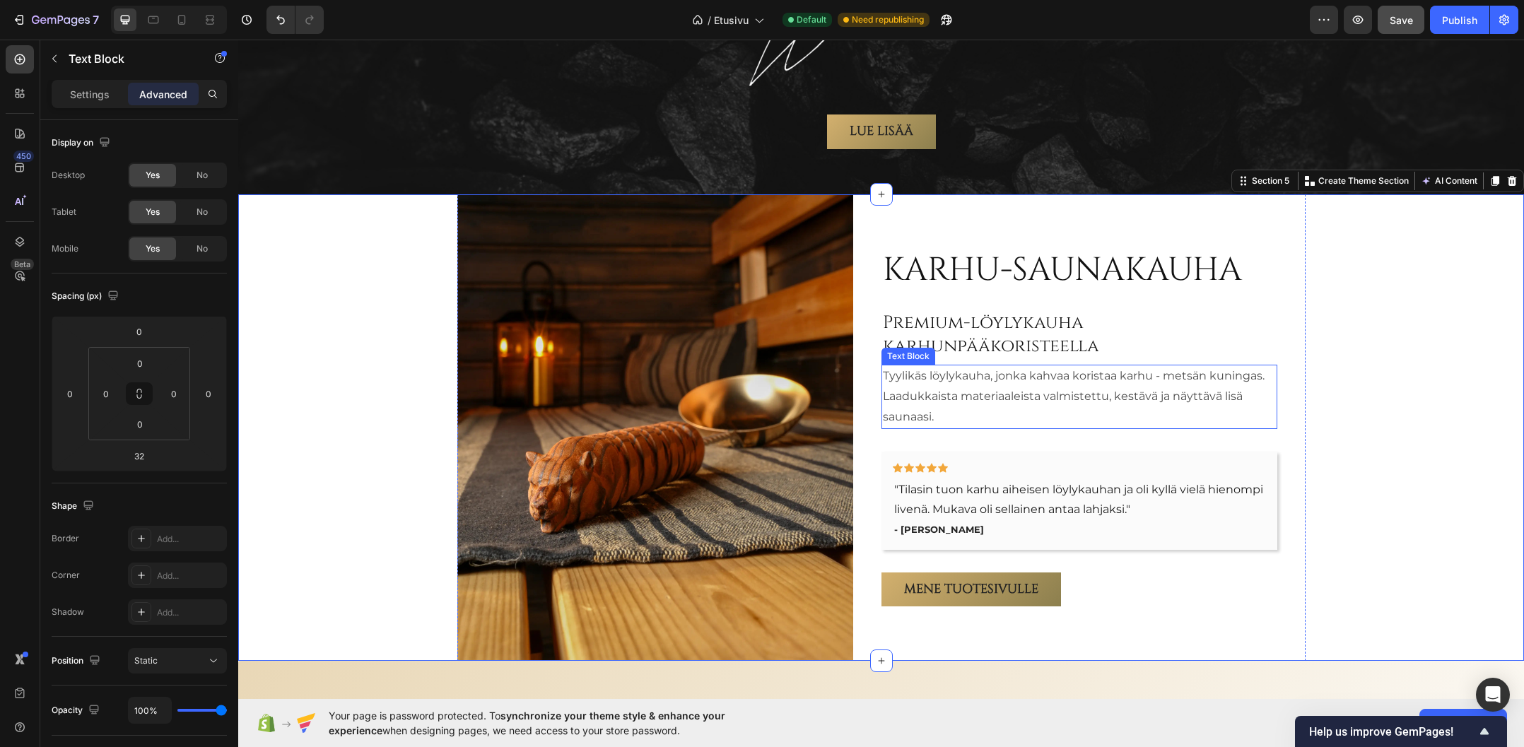
click at [984, 372] on p "Tyylikäs löylykauha, jonka kahvaa koristaa karhu - metsän kuningas. Laadukkaist…" at bounding box center [1079, 396] width 393 height 61
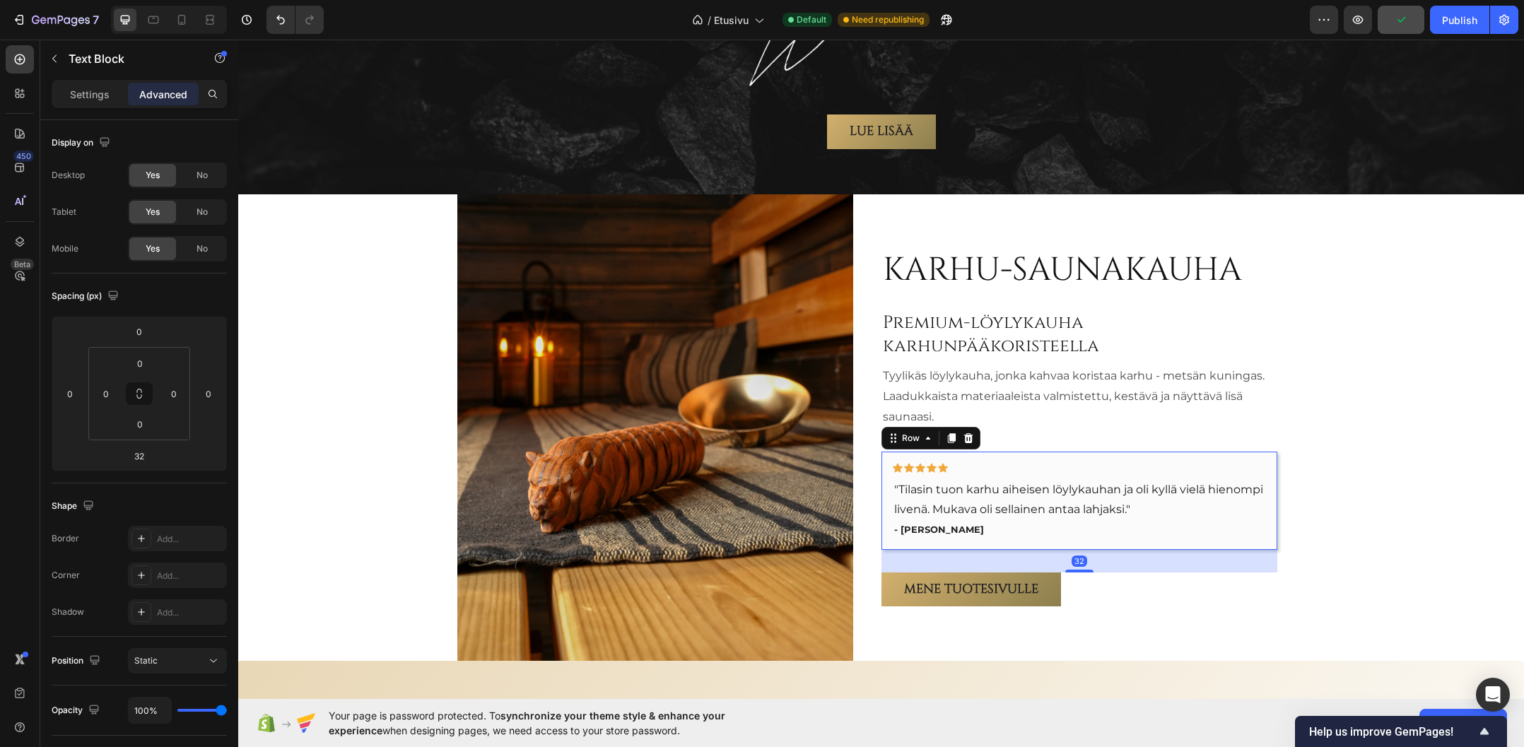
click at [1133, 452] on div "Icon Icon Icon Icon Icon Row "Tilasin tuon karhu aiheisen löylykauhan ja oli ky…" at bounding box center [1079, 501] width 396 height 98
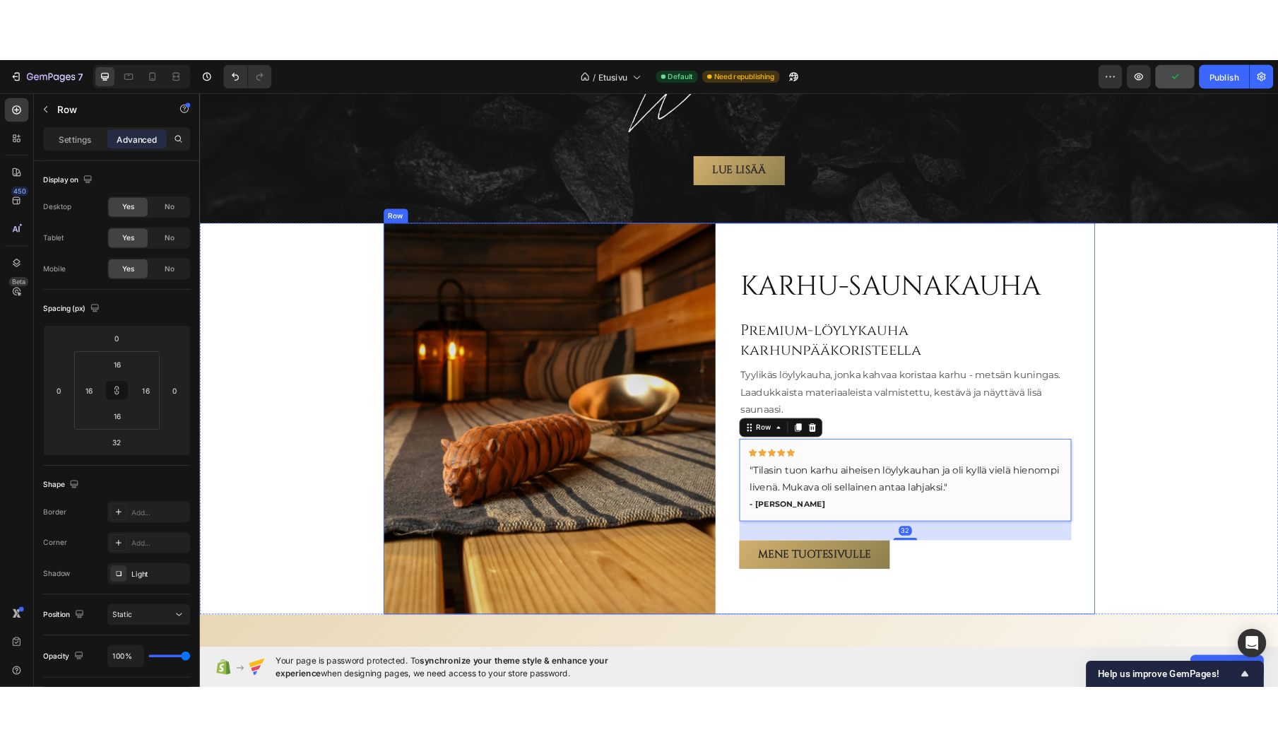
scroll to position [195, 0]
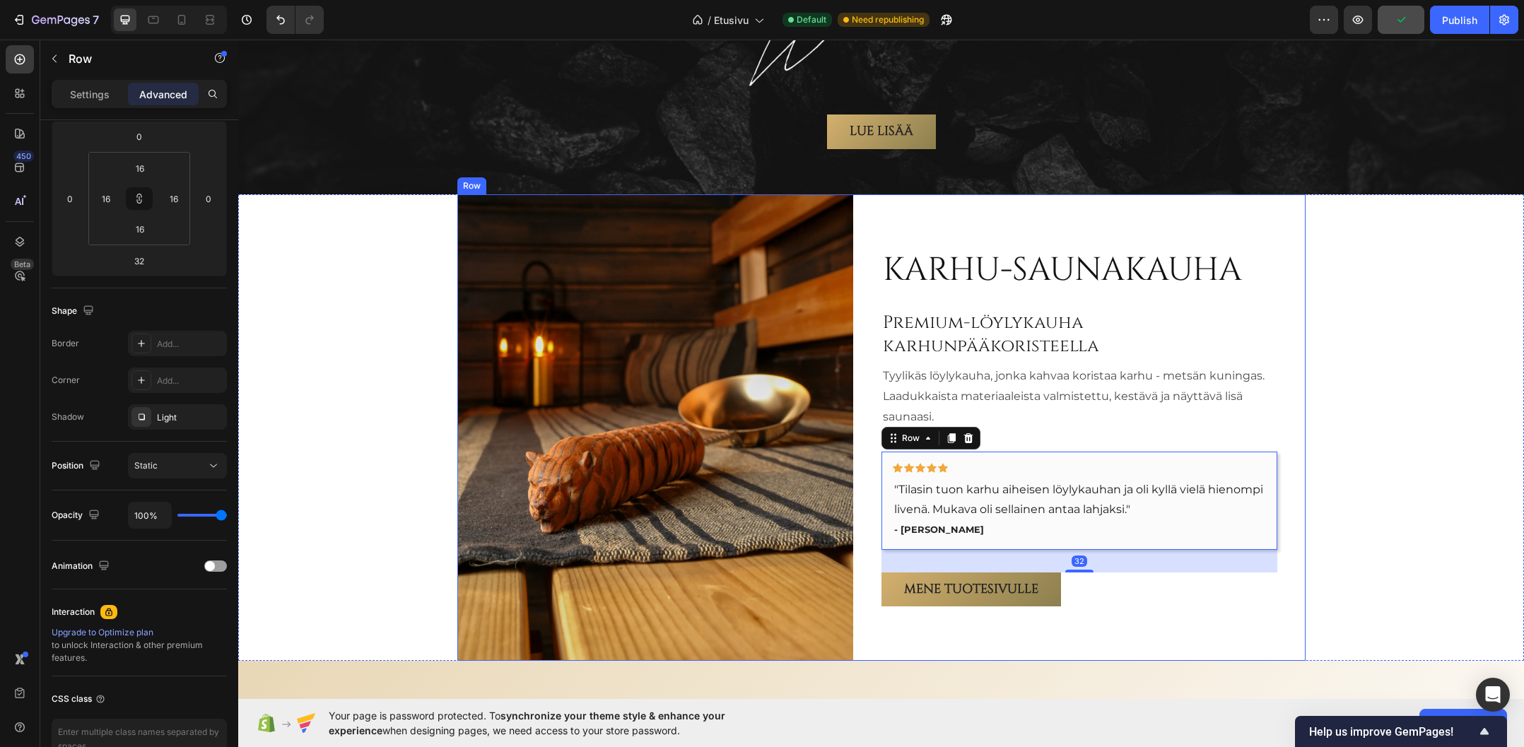
click at [859, 439] on div "Karhu-saunakauha Heading Premium-löylykauha karhunpääkoristeella Heading Tyylik…" at bounding box center [881, 427] width 848 height 466
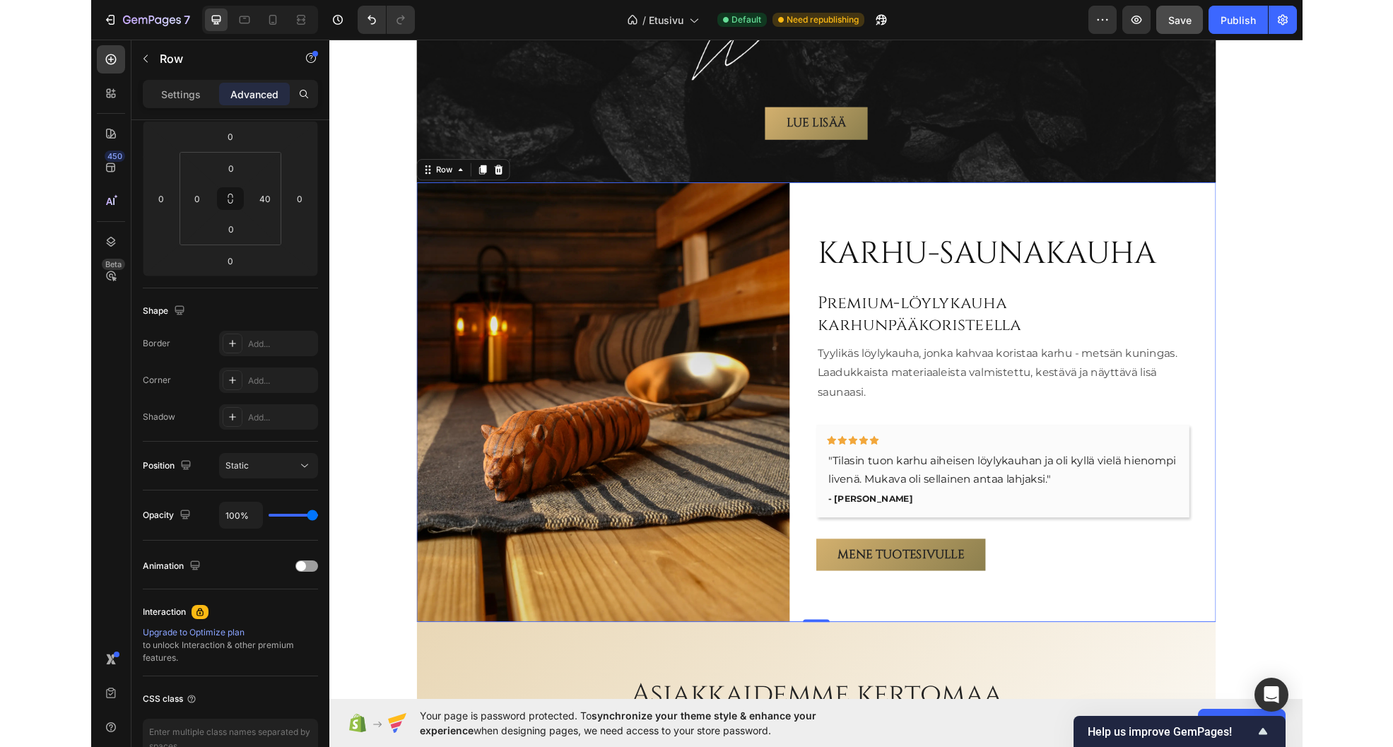
scroll to position [2379, 0]
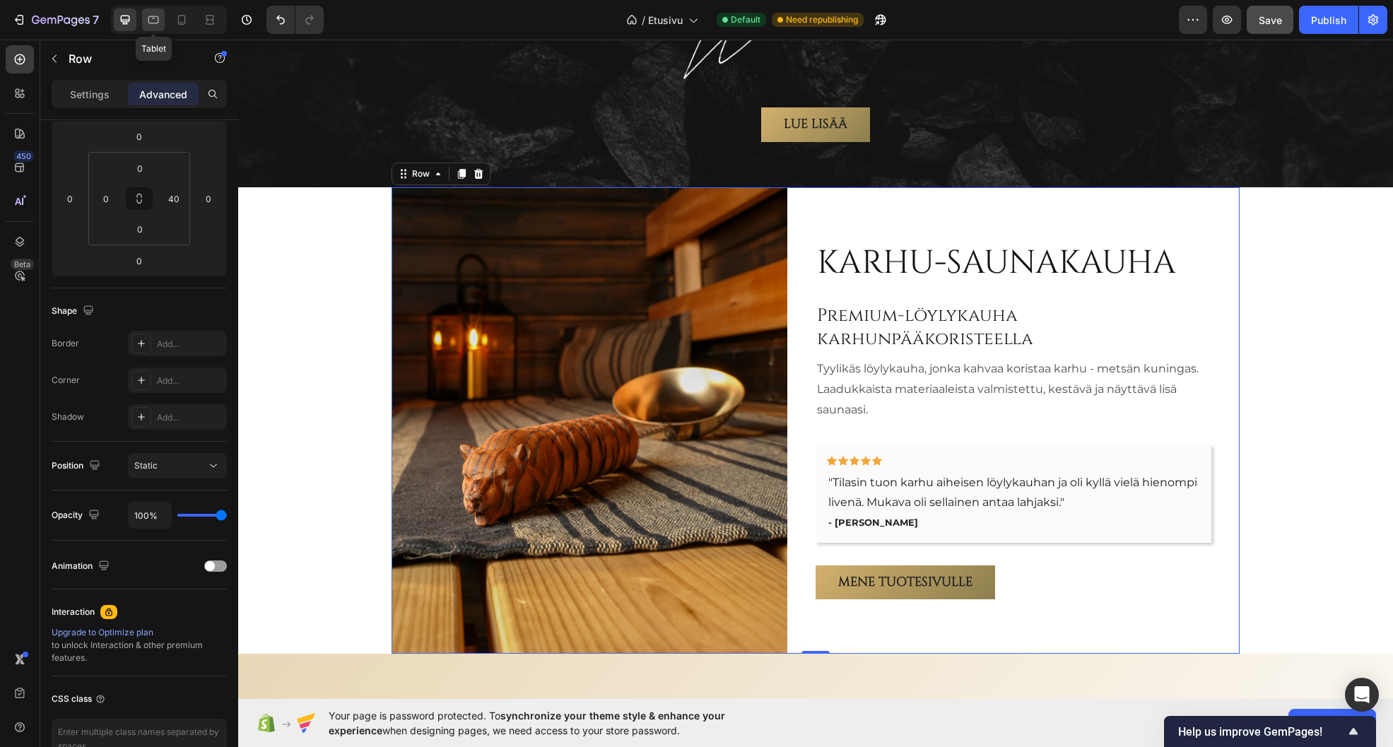
click at [151, 21] on icon at bounding box center [153, 20] width 14 height 14
type input "16"
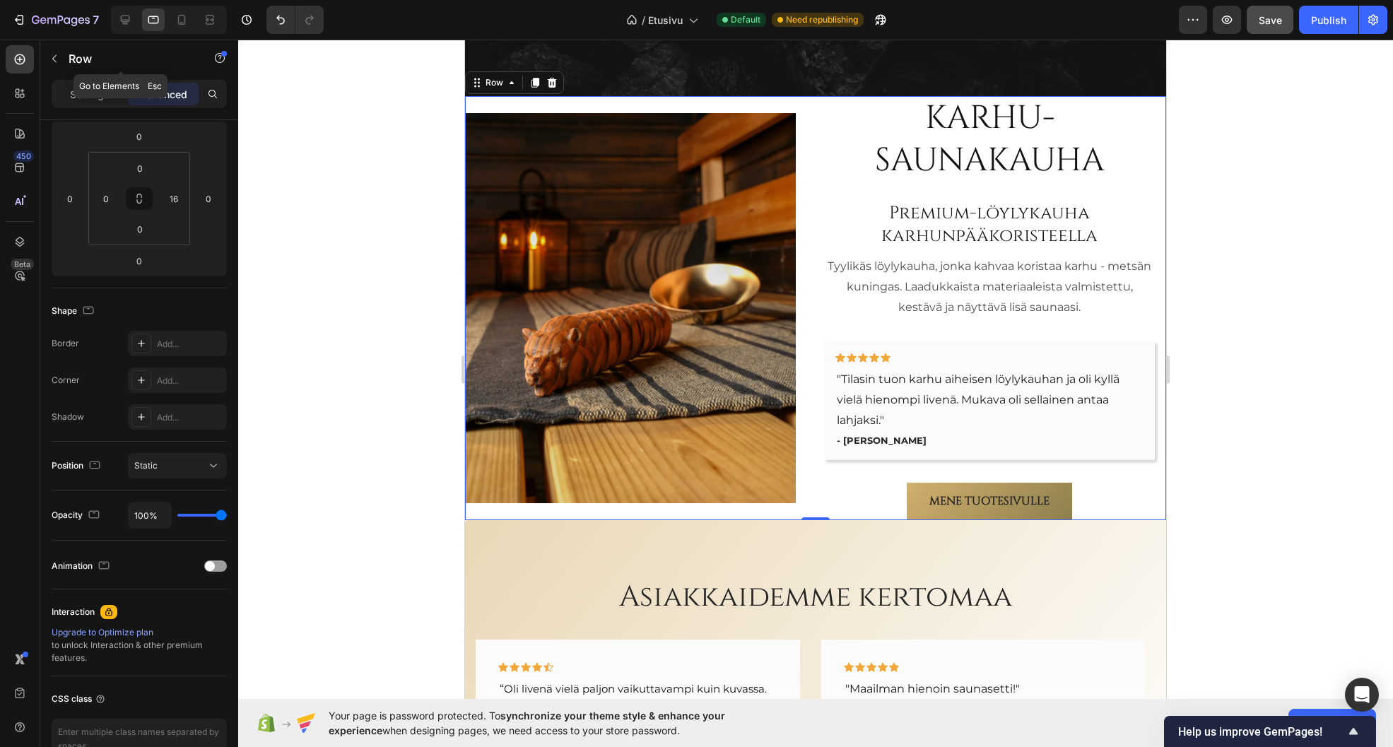
scroll to position [2411, 0]
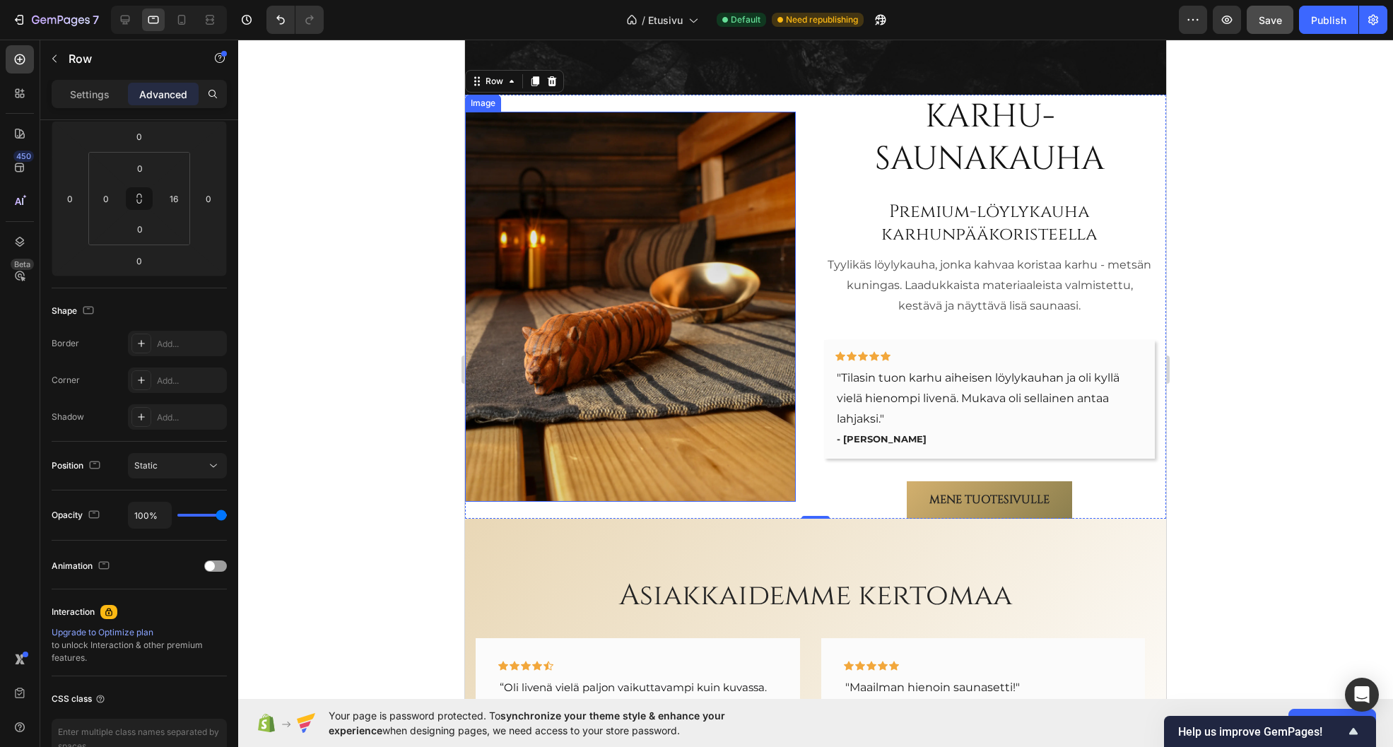
click at [537, 224] on img at bounding box center [630, 307] width 331 height 390
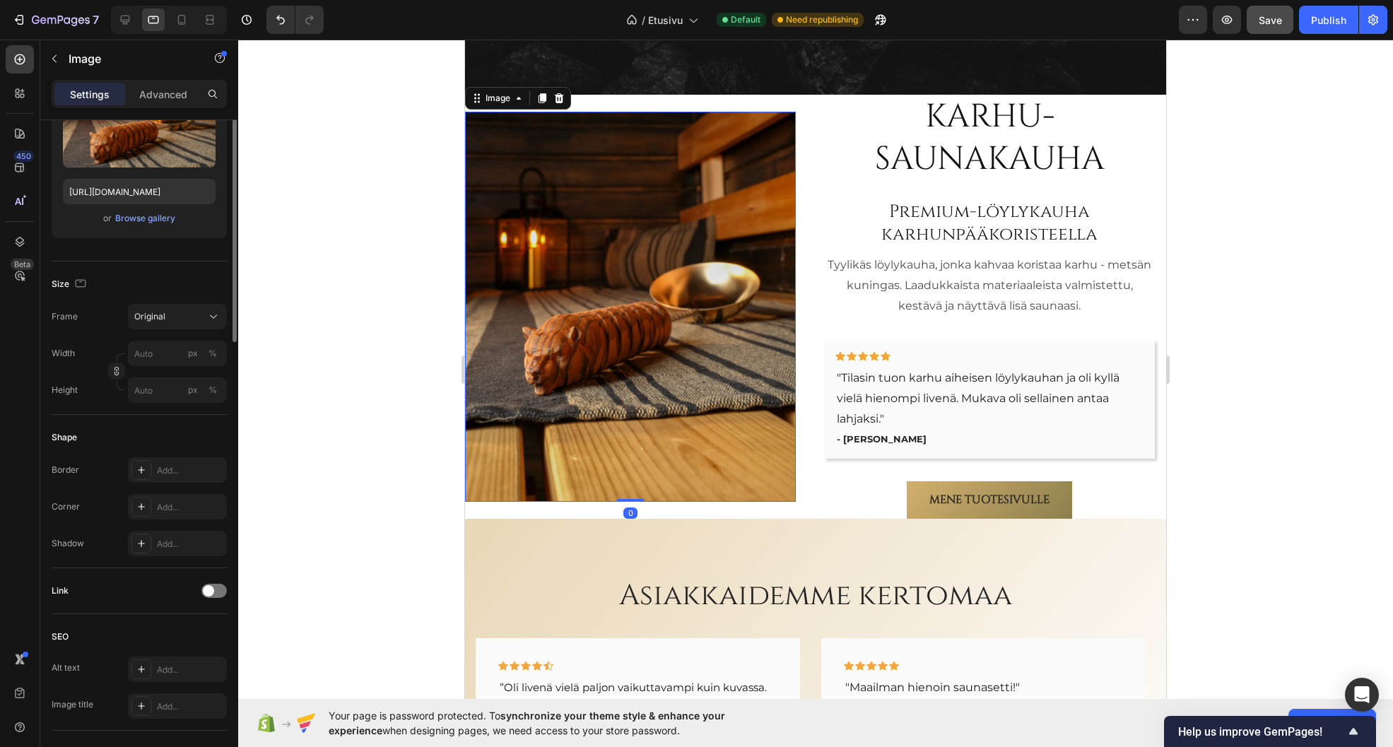
scroll to position [0, 0]
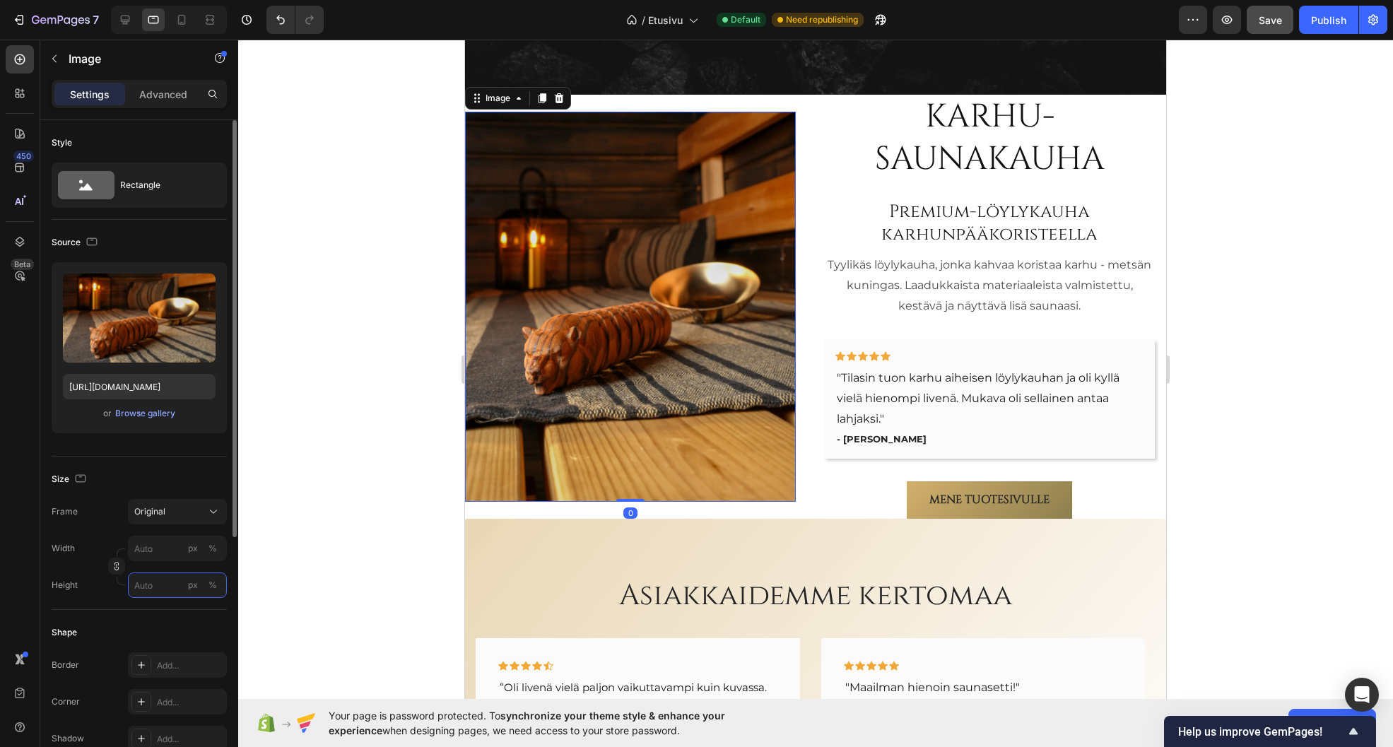
click at [155, 585] on input "px %" at bounding box center [177, 584] width 99 height 25
click at [212, 587] on div "%" at bounding box center [212, 585] width 8 height 13
click at [166, 583] on input "px %" at bounding box center [177, 584] width 99 height 25
click at [148, 623] on p "Full 100%" at bounding box center [175, 619] width 82 height 13
type input "100"
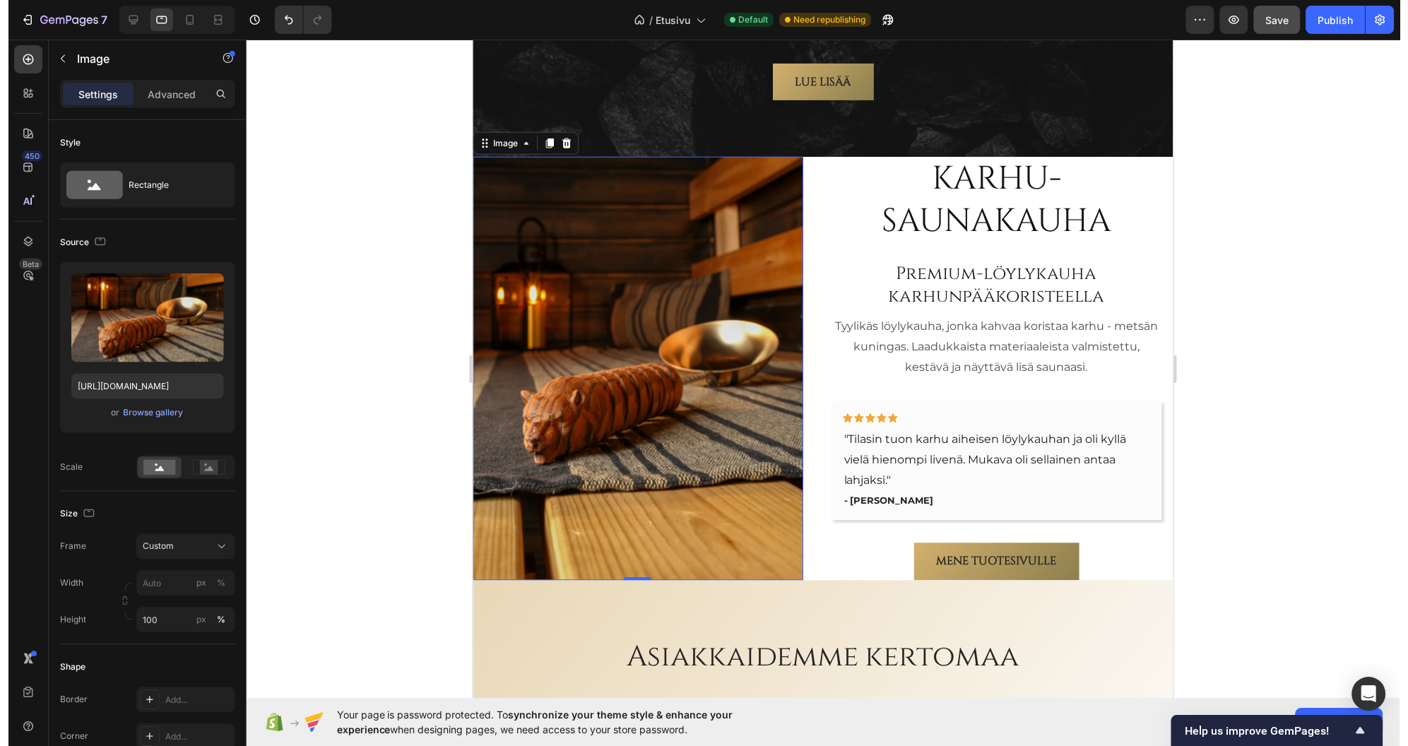
scroll to position [2340, 0]
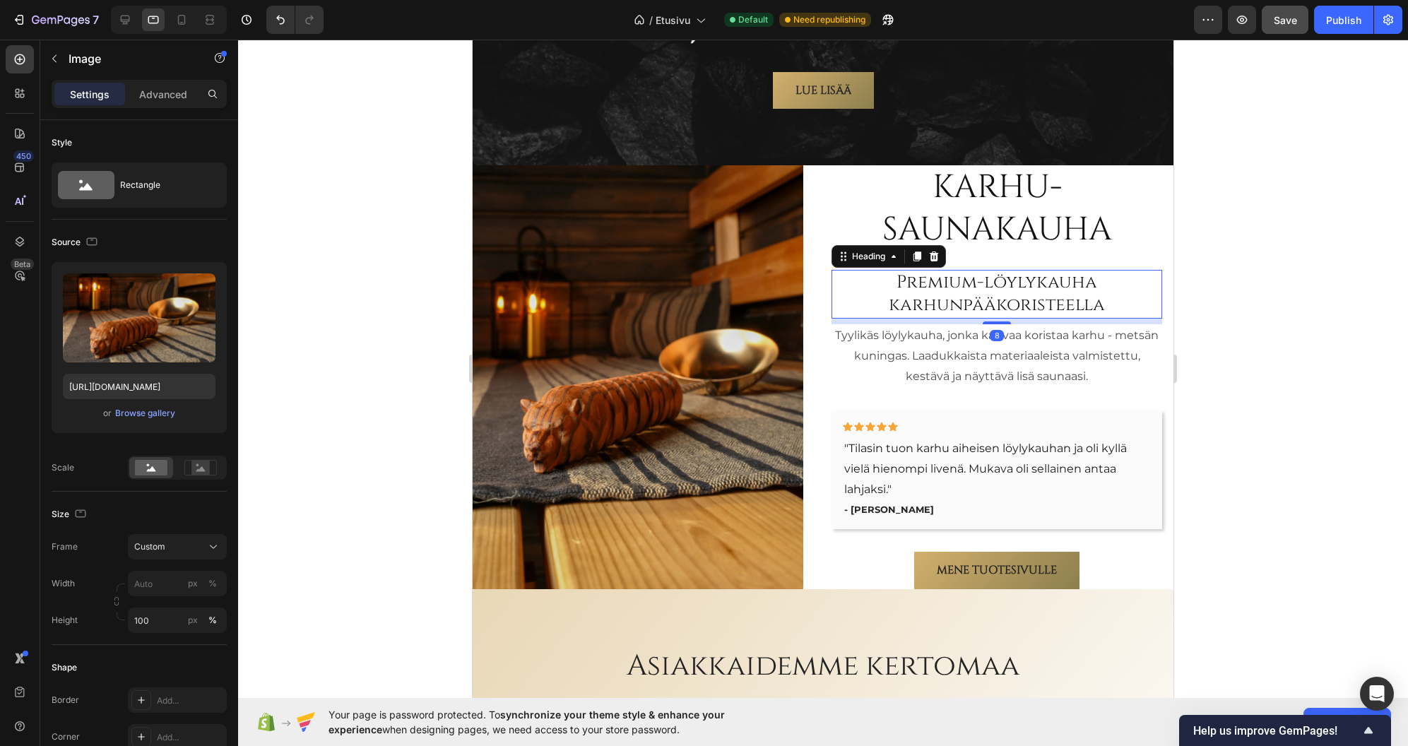
click at [832, 270] on h2 "Premium-löylykauha karhunpääkoristeella" at bounding box center [997, 294] width 331 height 49
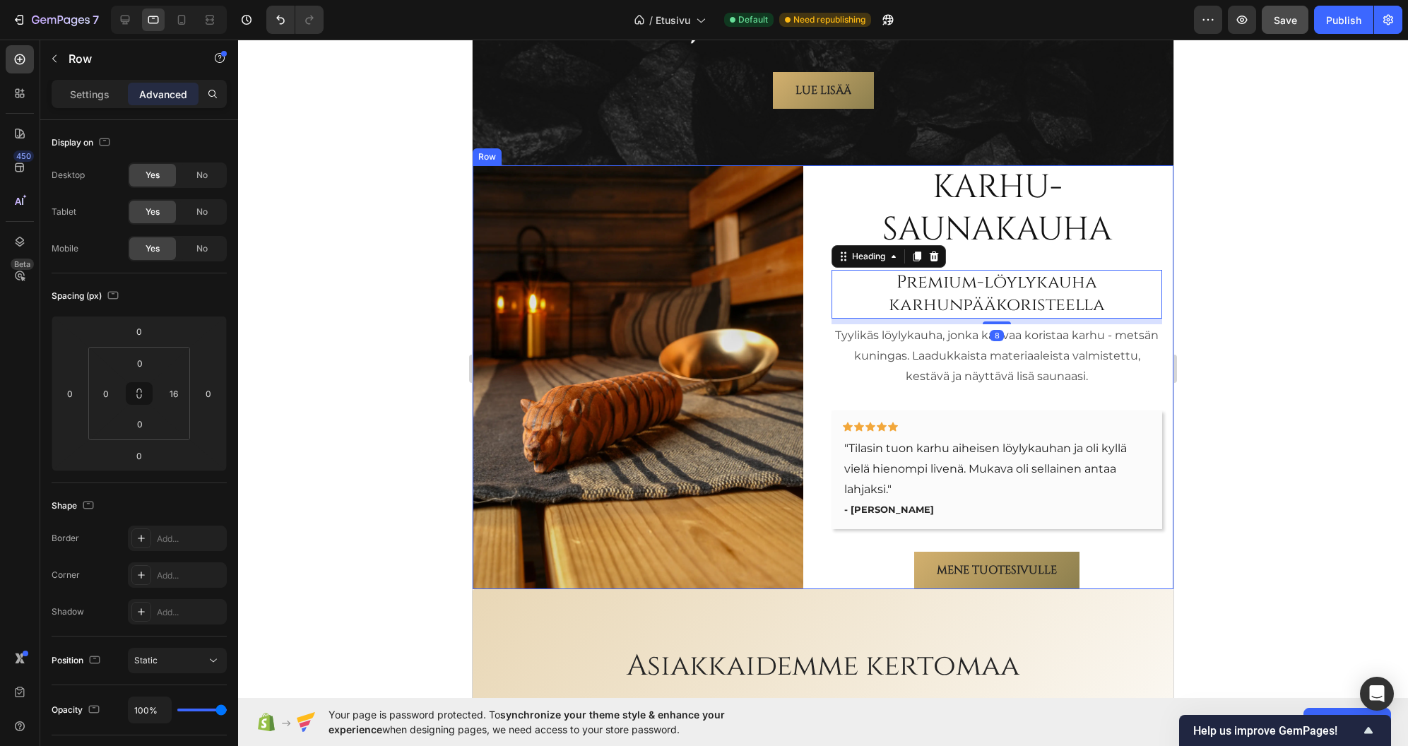
click at [817, 263] on div "Karhu-saunakauha Heading Premium-löylykauha karhunpääkoristeella Heading 8 Tyyl…" at bounding box center [823, 377] width 701 height 424
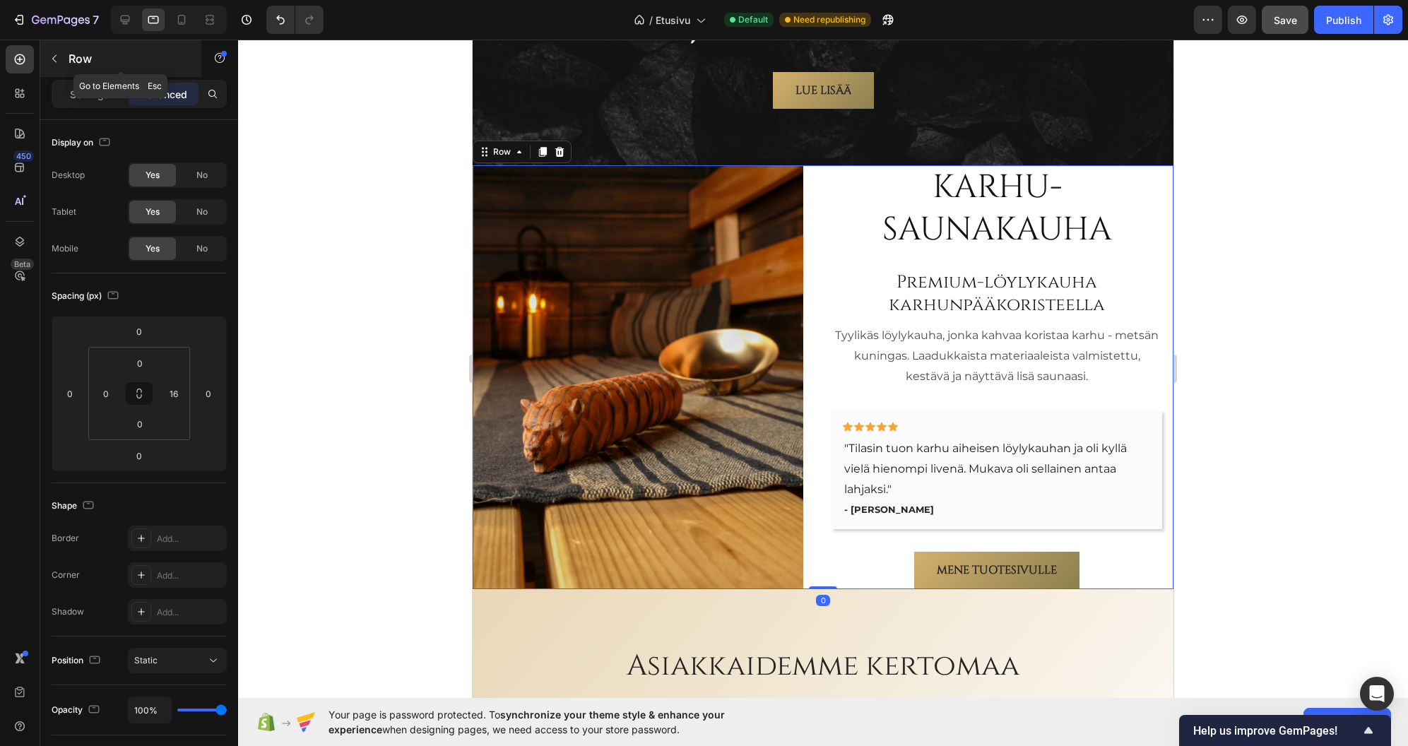
click at [65, 67] on div at bounding box center [54, 58] width 23 height 23
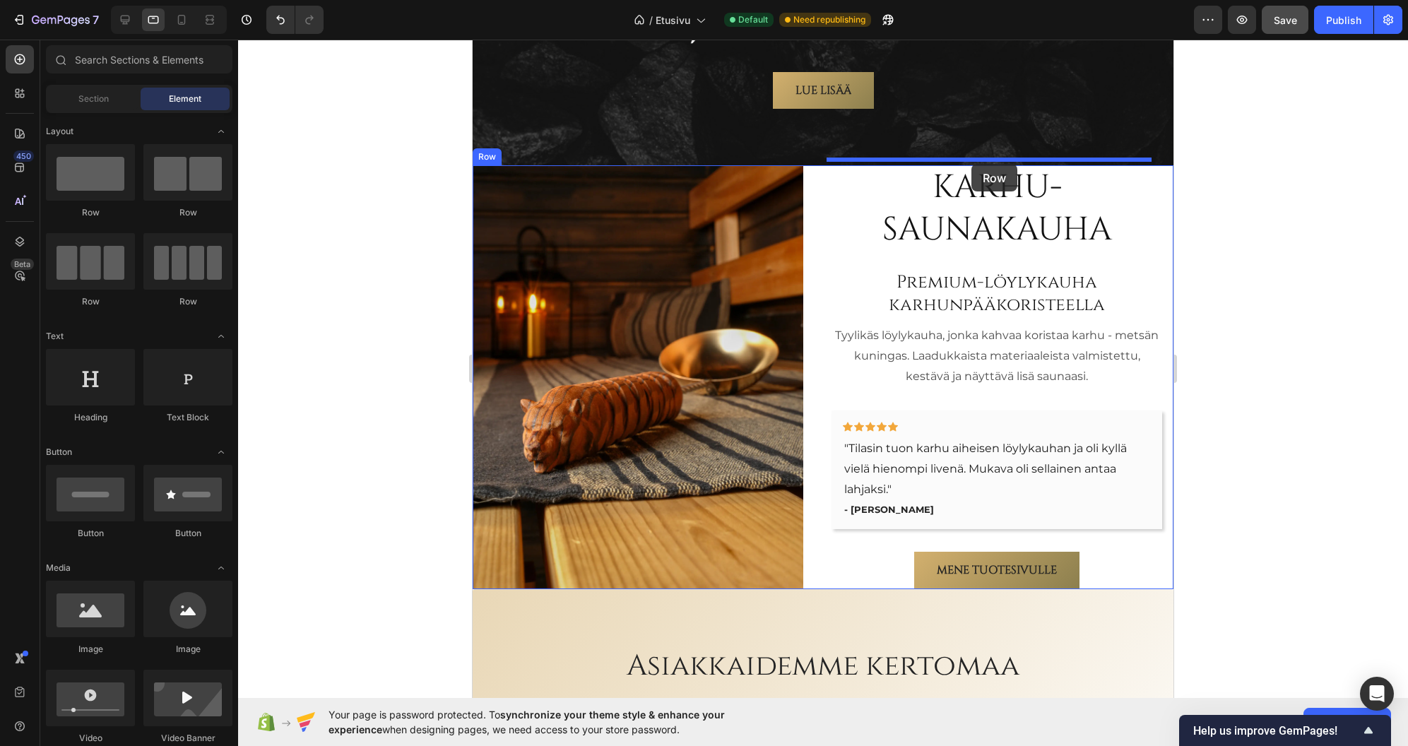
drag, startPoint x: 606, startPoint y: 220, endPoint x: 972, endPoint y: 164, distance: 369.7
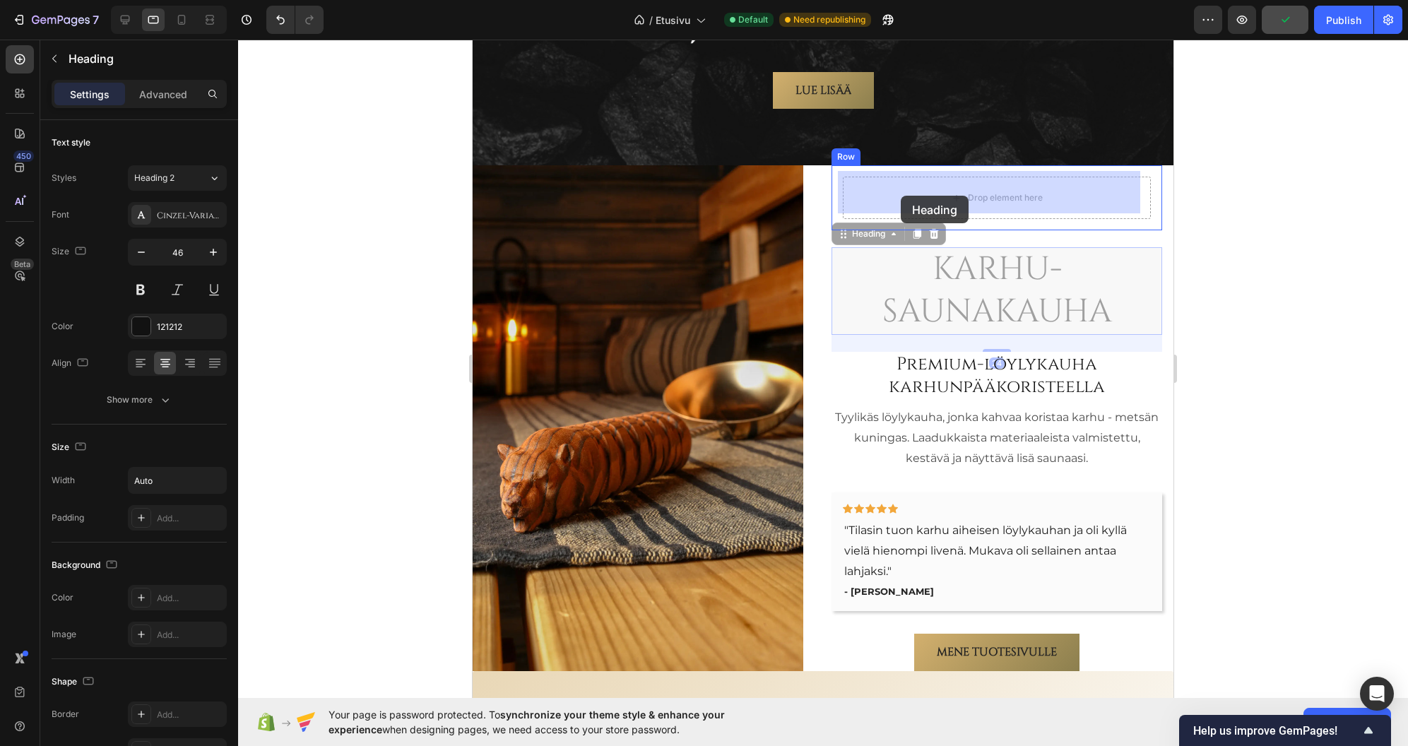
drag, startPoint x: 847, startPoint y: 273, endPoint x: 899, endPoint y: 196, distance: 92.7
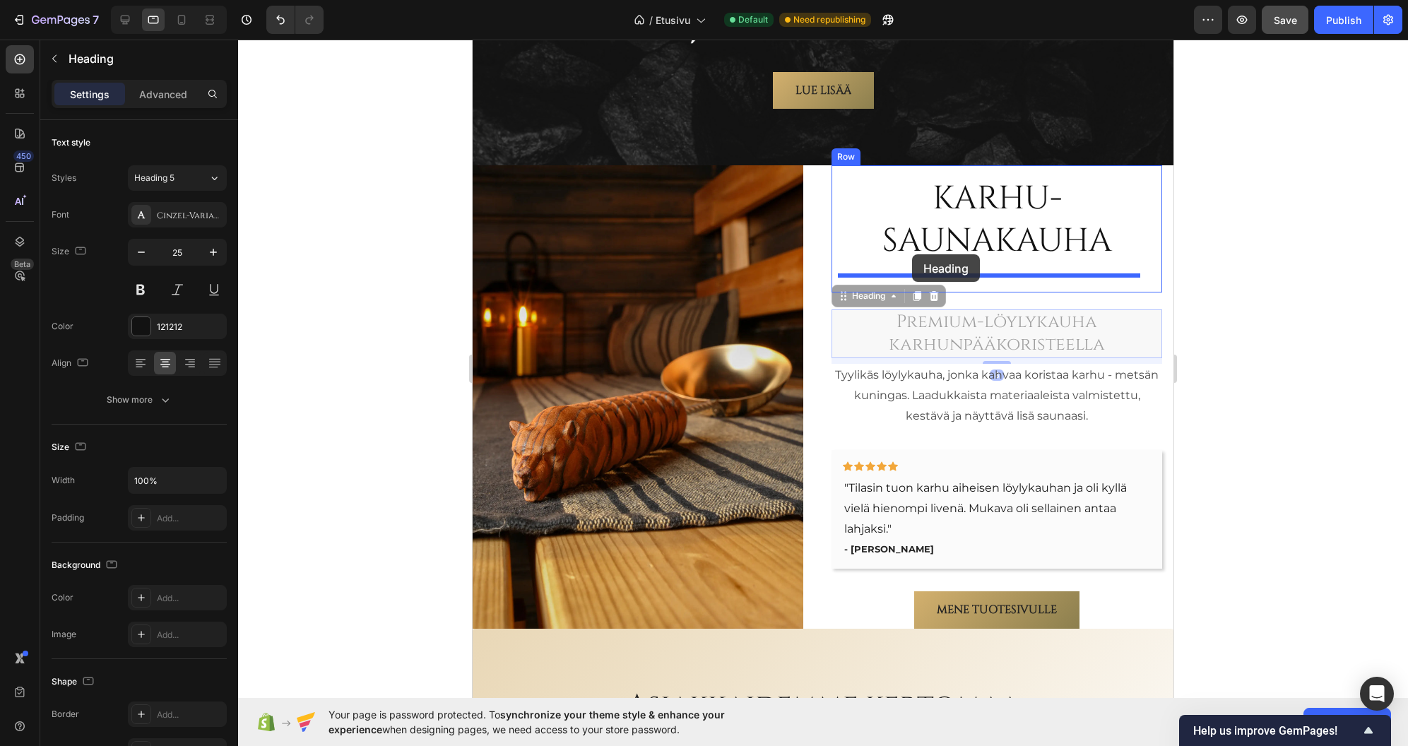
drag, startPoint x: 859, startPoint y: 325, endPoint x: 912, endPoint y: 254, distance: 88.3
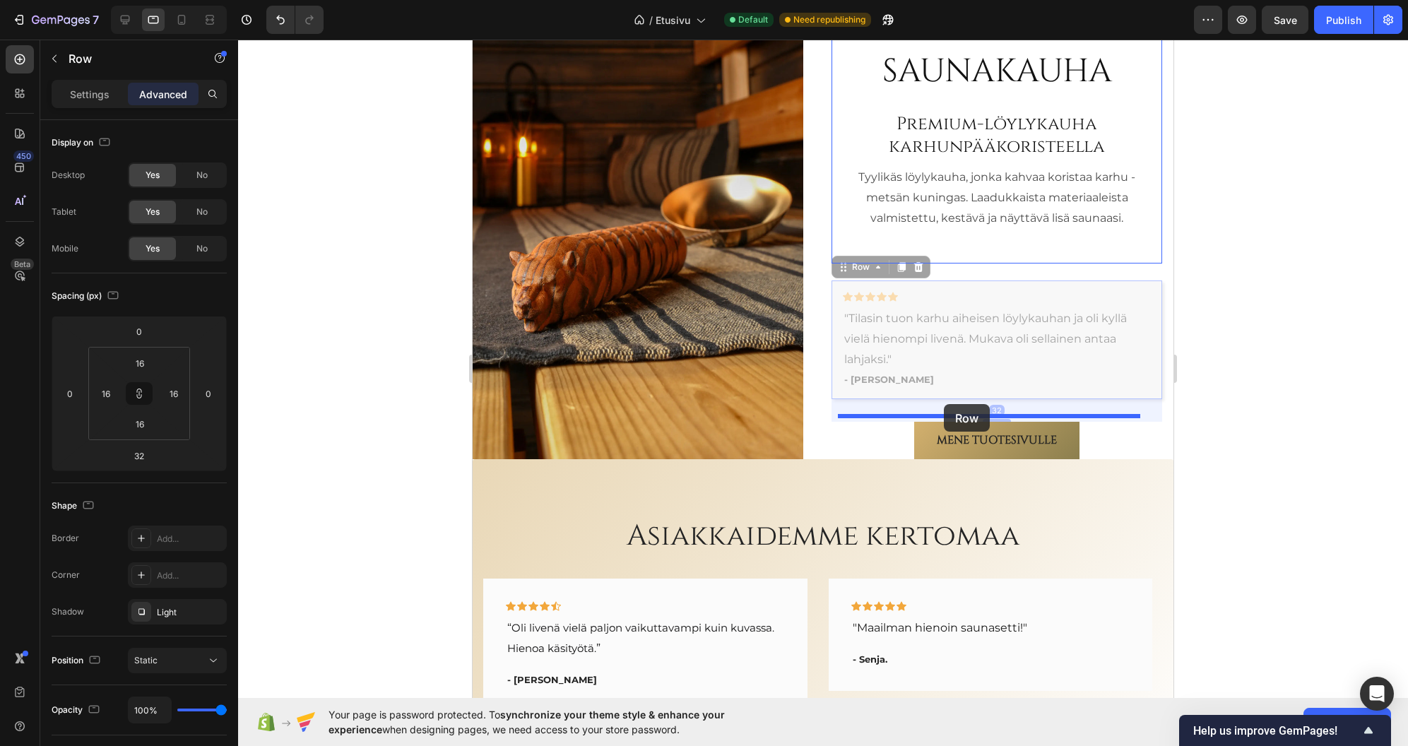
drag, startPoint x: 921, startPoint y: 449, endPoint x: 944, endPoint y: 404, distance: 50.9
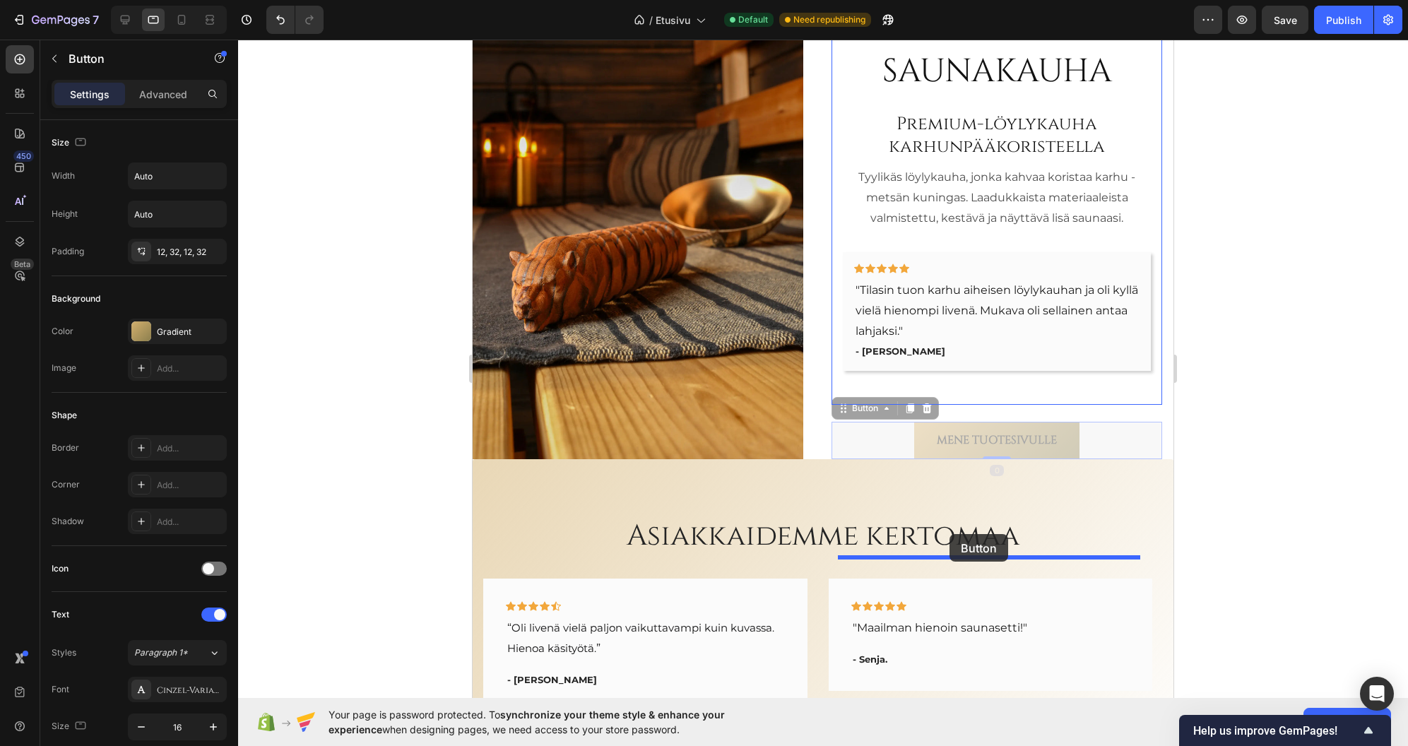
drag, startPoint x: 941, startPoint y: 580, endPoint x: 950, endPoint y: 534, distance: 46.7
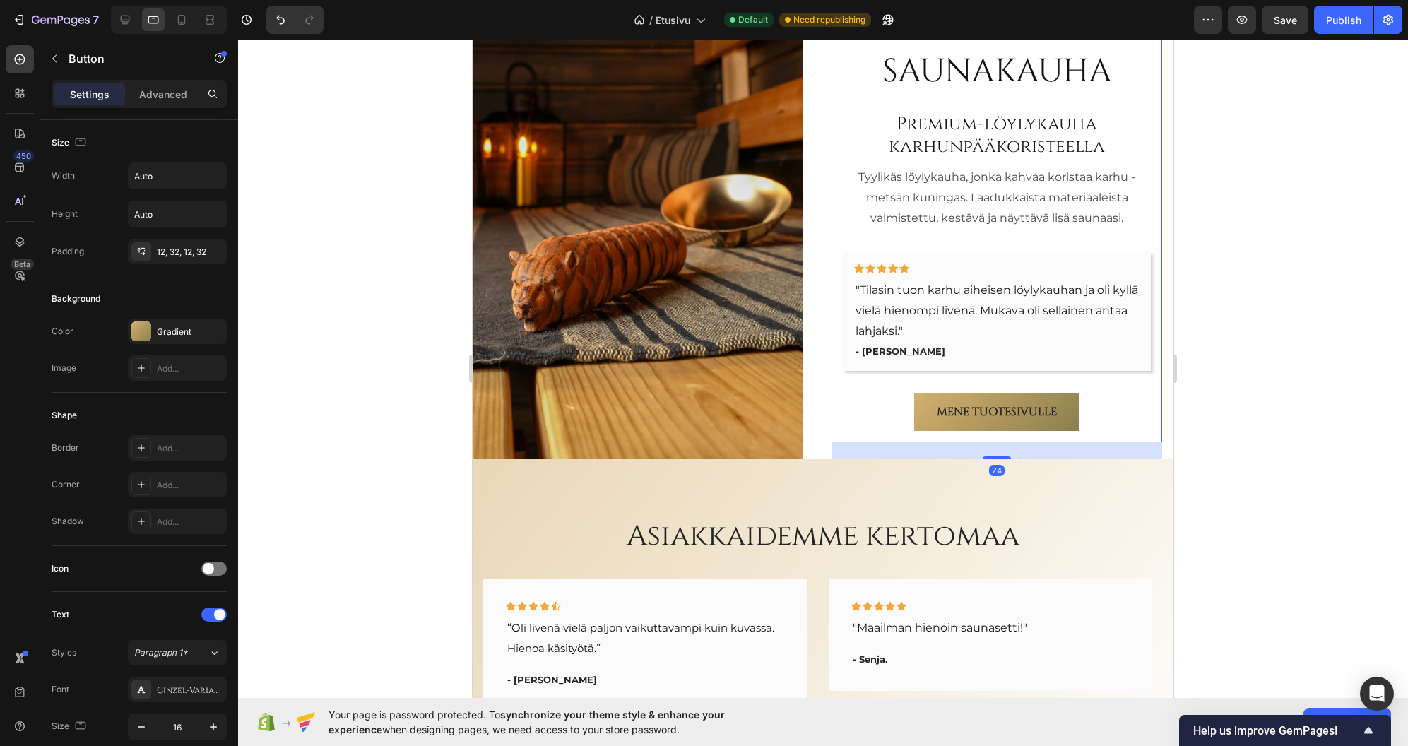
click at [843, 263] on div "Karhu-saunakauha Heading Premium-löylykauha karhunpääkoristeella Heading [GEOGR…" at bounding box center [997, 219] width 308 height 424
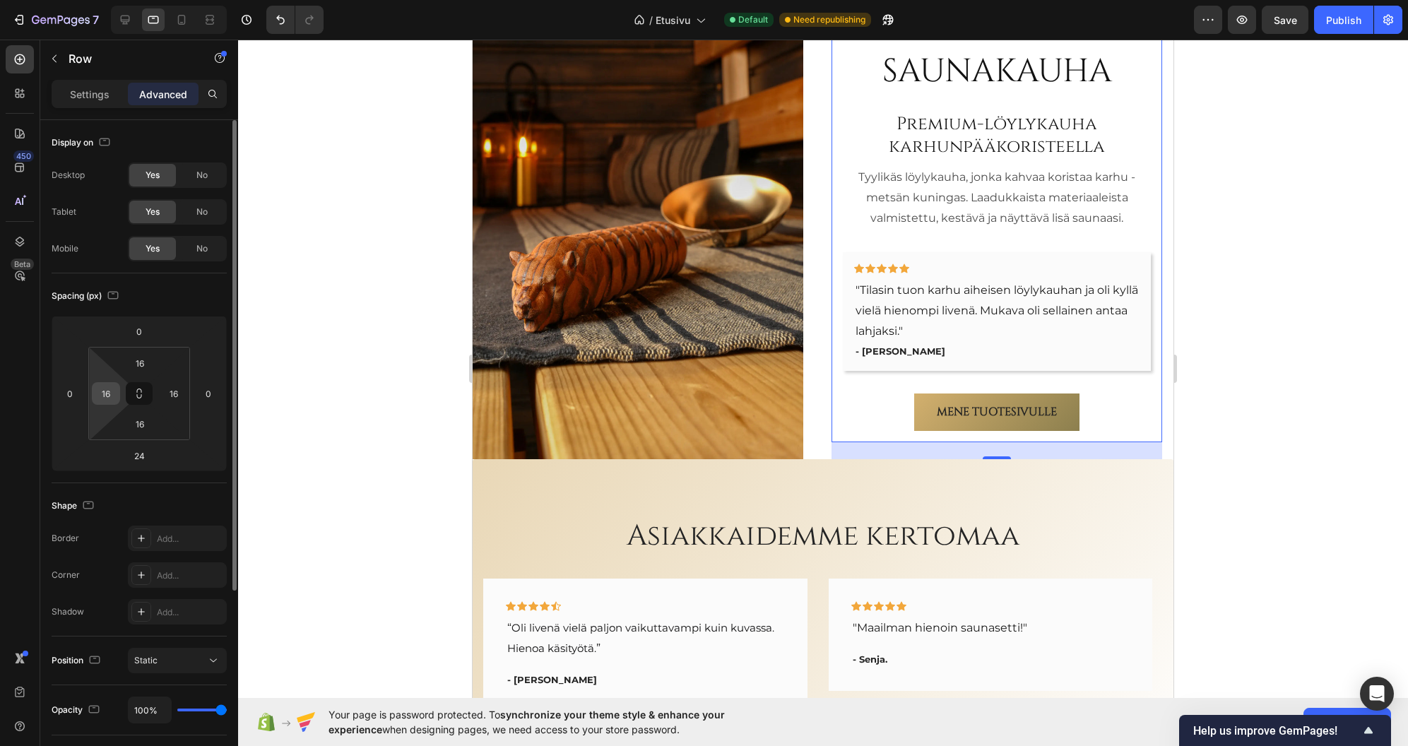
click at [107, 389] on input "16" at bounding box center [105, 393] width 21 height 21
type input "0"
click at [168, 295] on div "Spacing (px)" at bounding box center [139, 296] width 175 height 23
click at [175, 392] on input "16" at bounding box center [173, 393] width 21 height 21
type input "0"
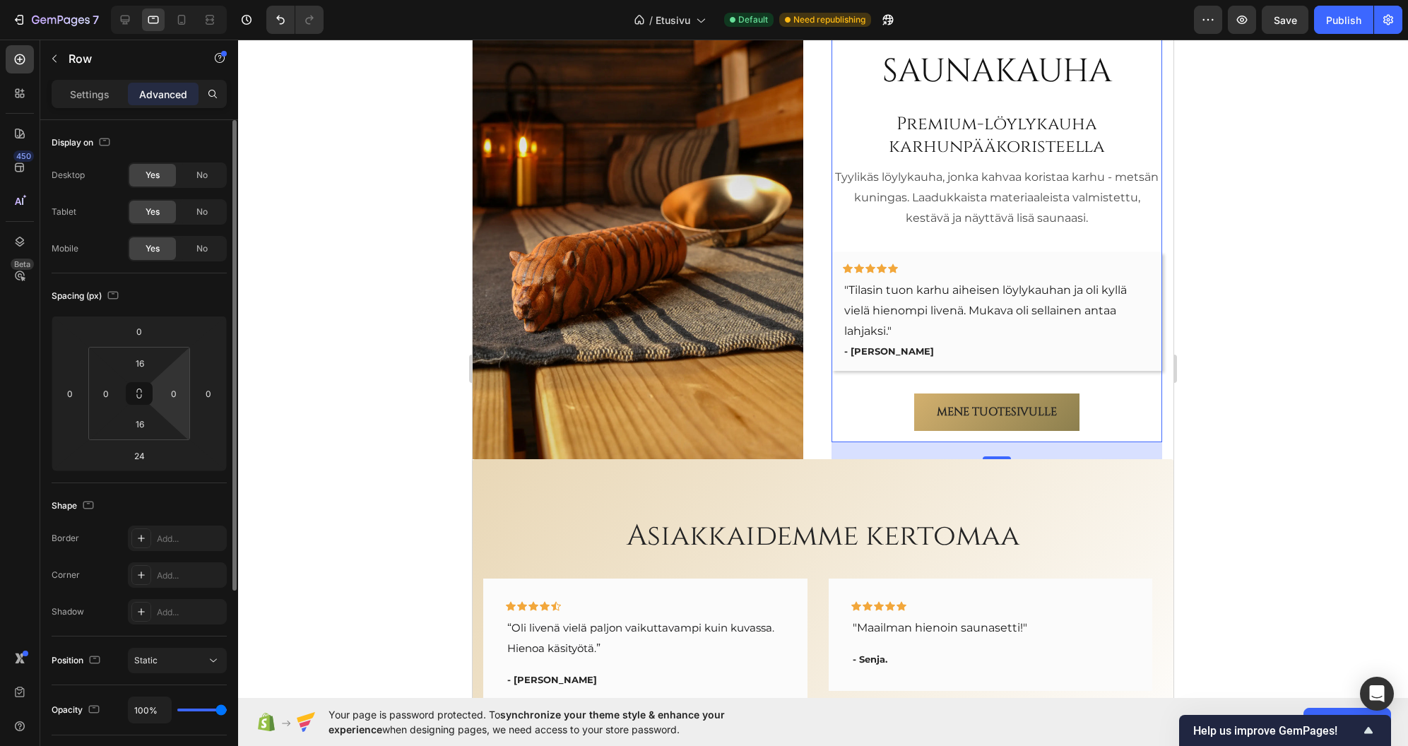
click at [175, 286] on div "Spacing (px)" at bounding box center [139, 296] width 175 height 23
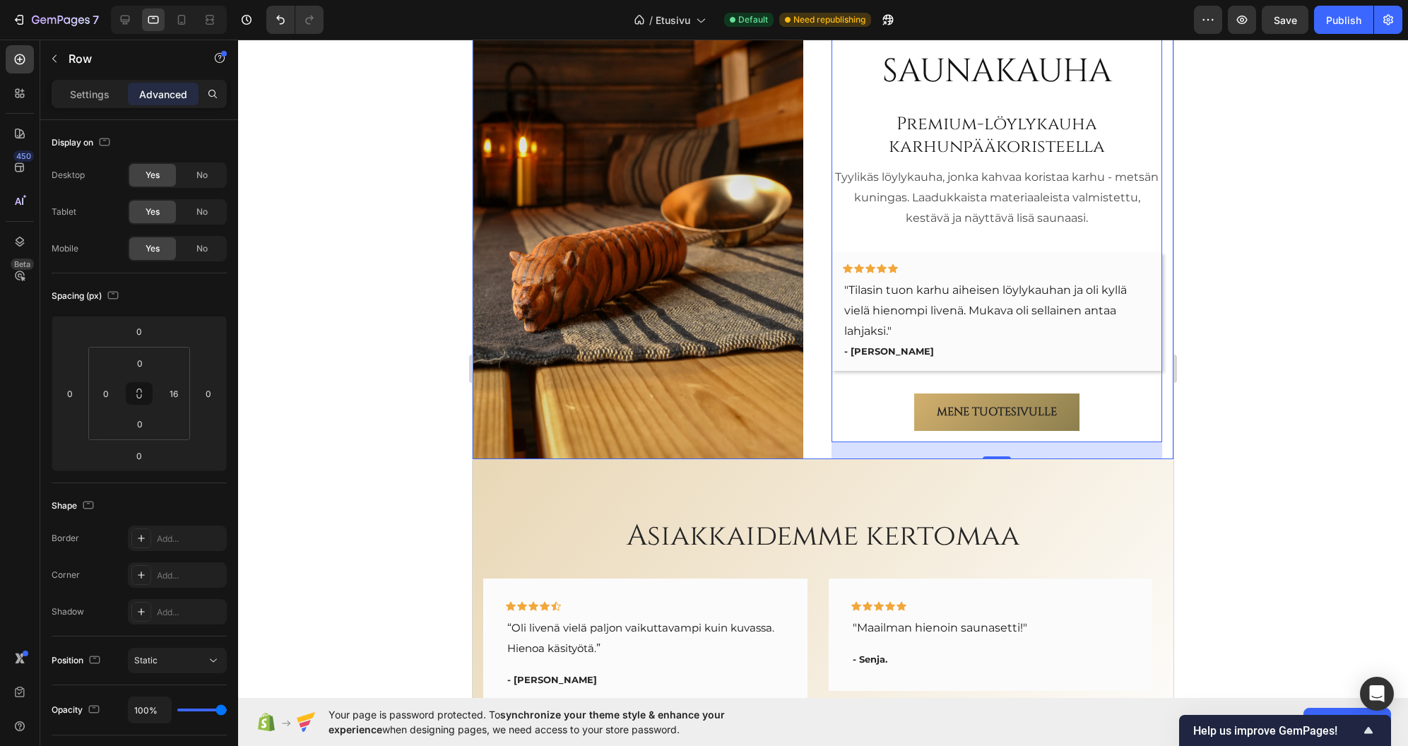
click at [820, 420] on div "Karhu-saunakauha Heading Premium-löylykauha karhunpääkoristeella Heading Tyylik…" at bounding box center [823, 228] width 701 height 464
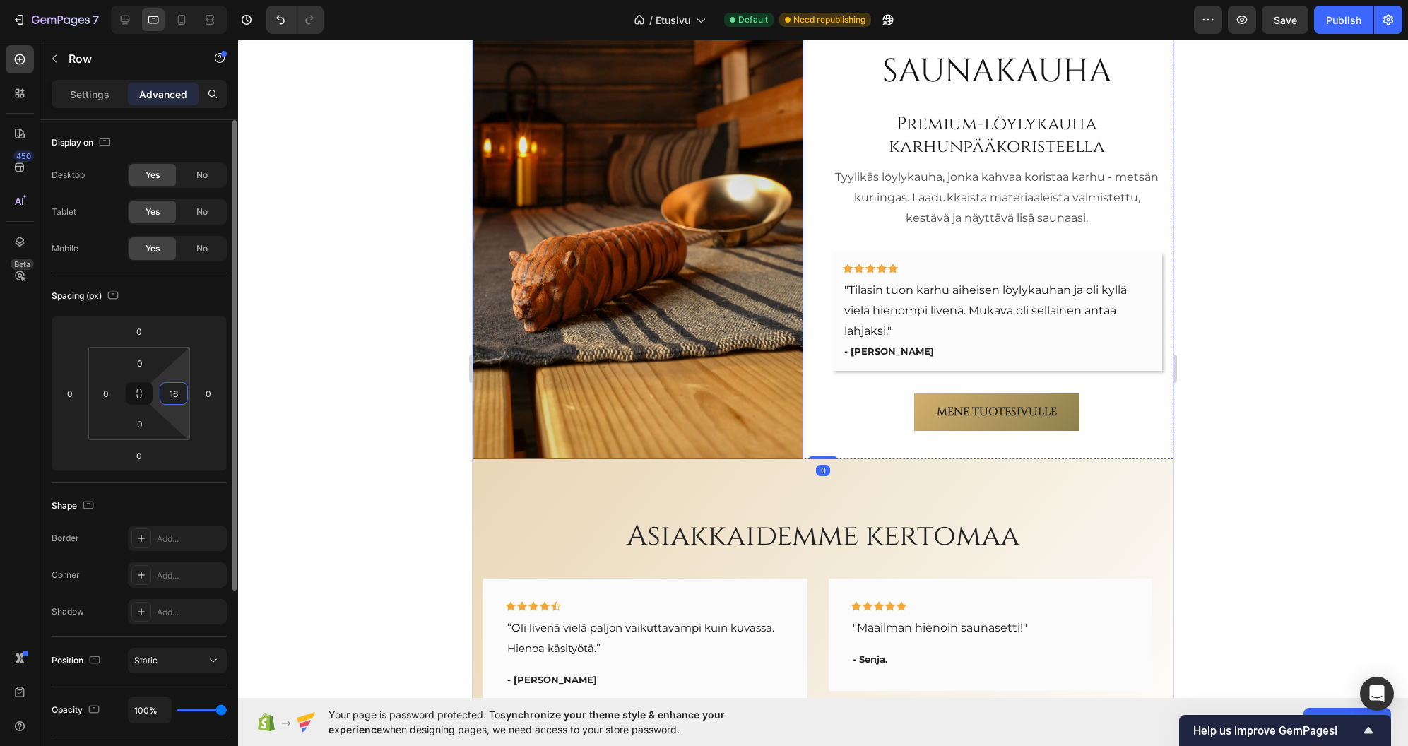
click at [175, 395] on input "16" at bounding box center [173, 393] width 21 height 21
type input "0"
click at [336, 293] on div at bounding box center [823, 393] width 1170 height 707
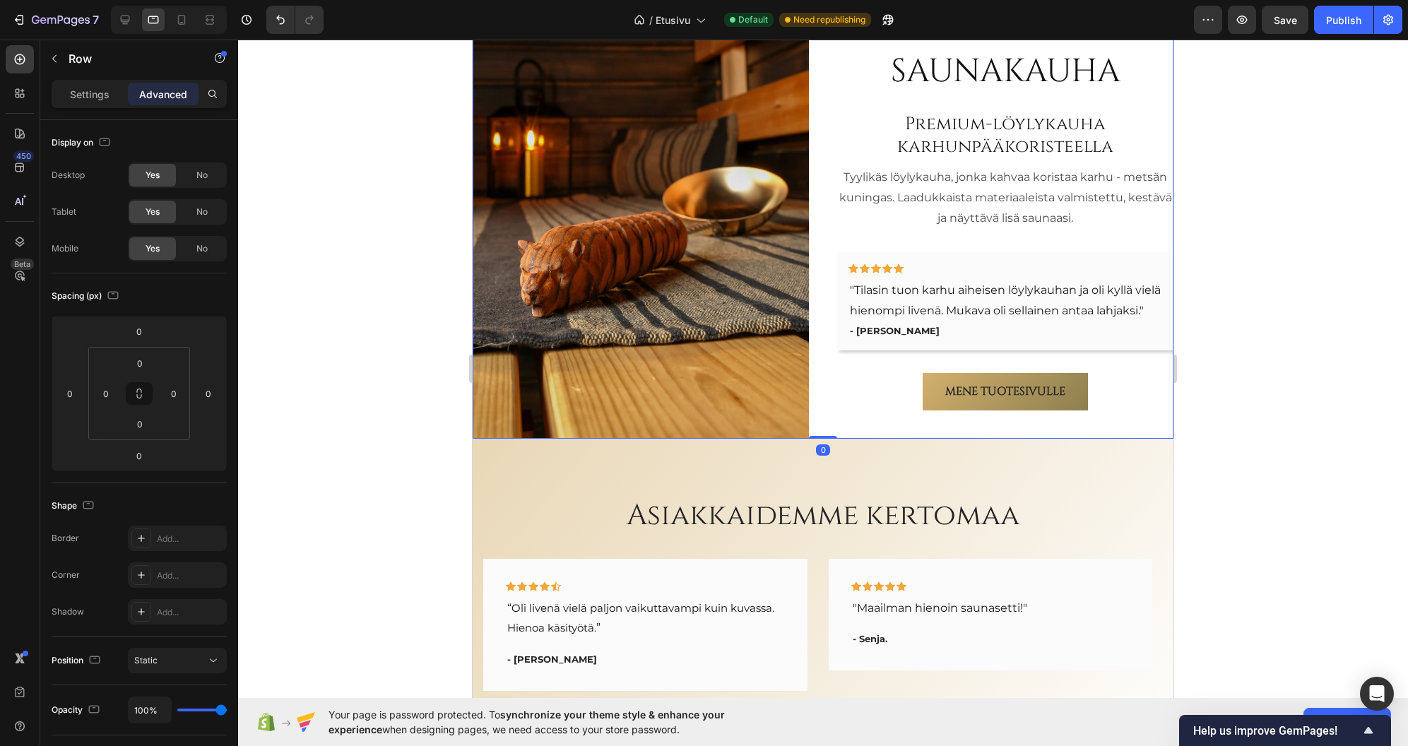
click at [819, 361] on div "Karhu-saunakauha Heading Premium-löylykauha karhunpääkoristeella Heading Tyylik…" at bounding box center [823, 217] width 701 height 443
click at [816, 423] on div "Karhu-saunakauha Heading Premium-löylykauha karhunpääkoristeella Heading Tyylik…" at bounding box center [823, 217] width 701 height 443
click at [85, 96] on p "Settings" at bounding box center [90, 94] width 40 height 15
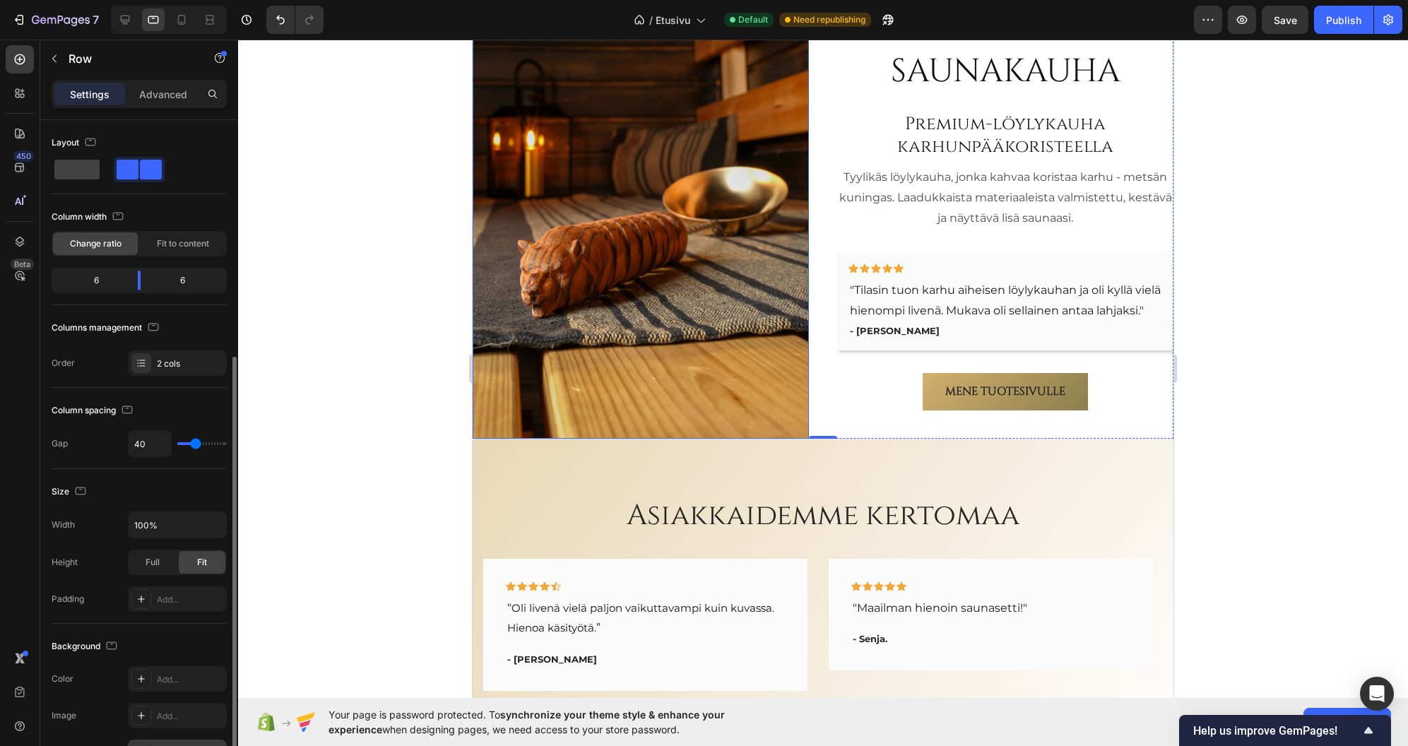
scroll to position [320, 0]
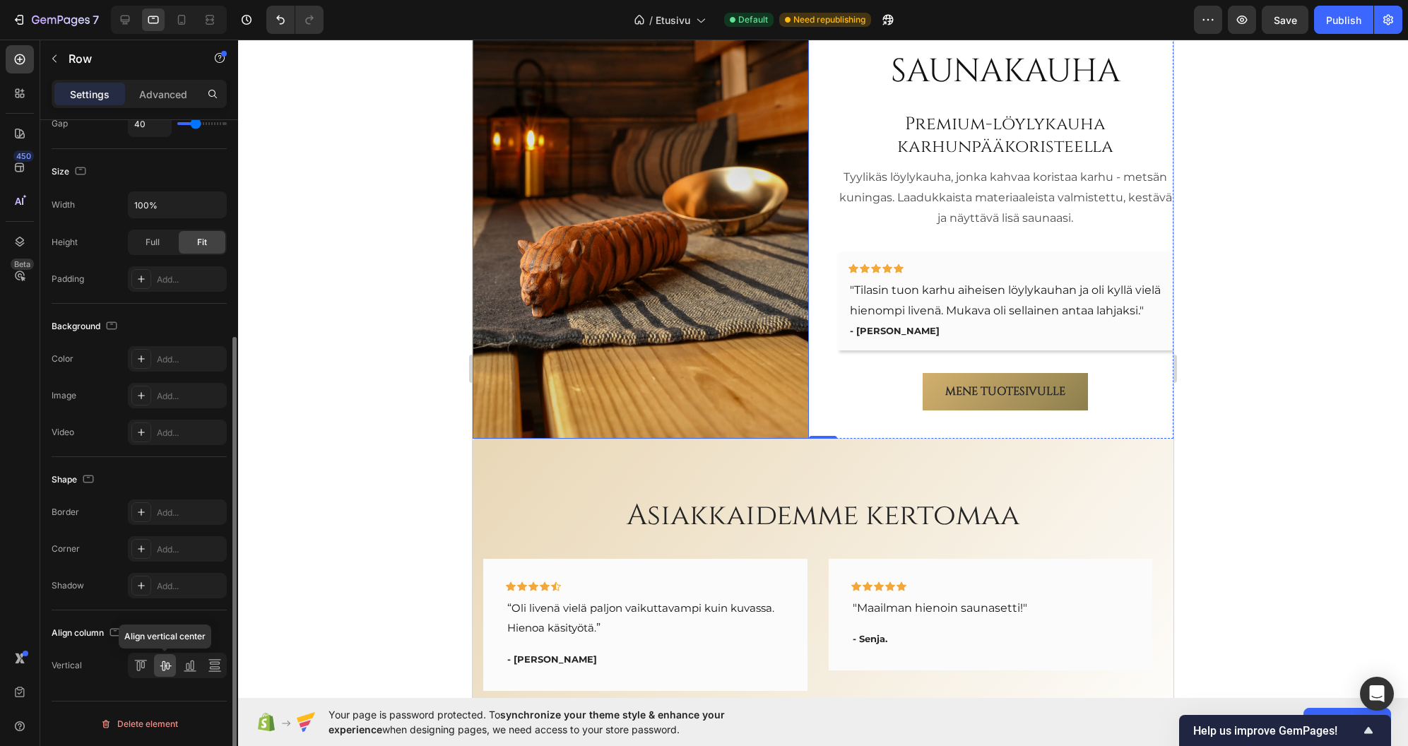
click at [165, 668] on icon at bounding box center [165, 666] width 11 height 10
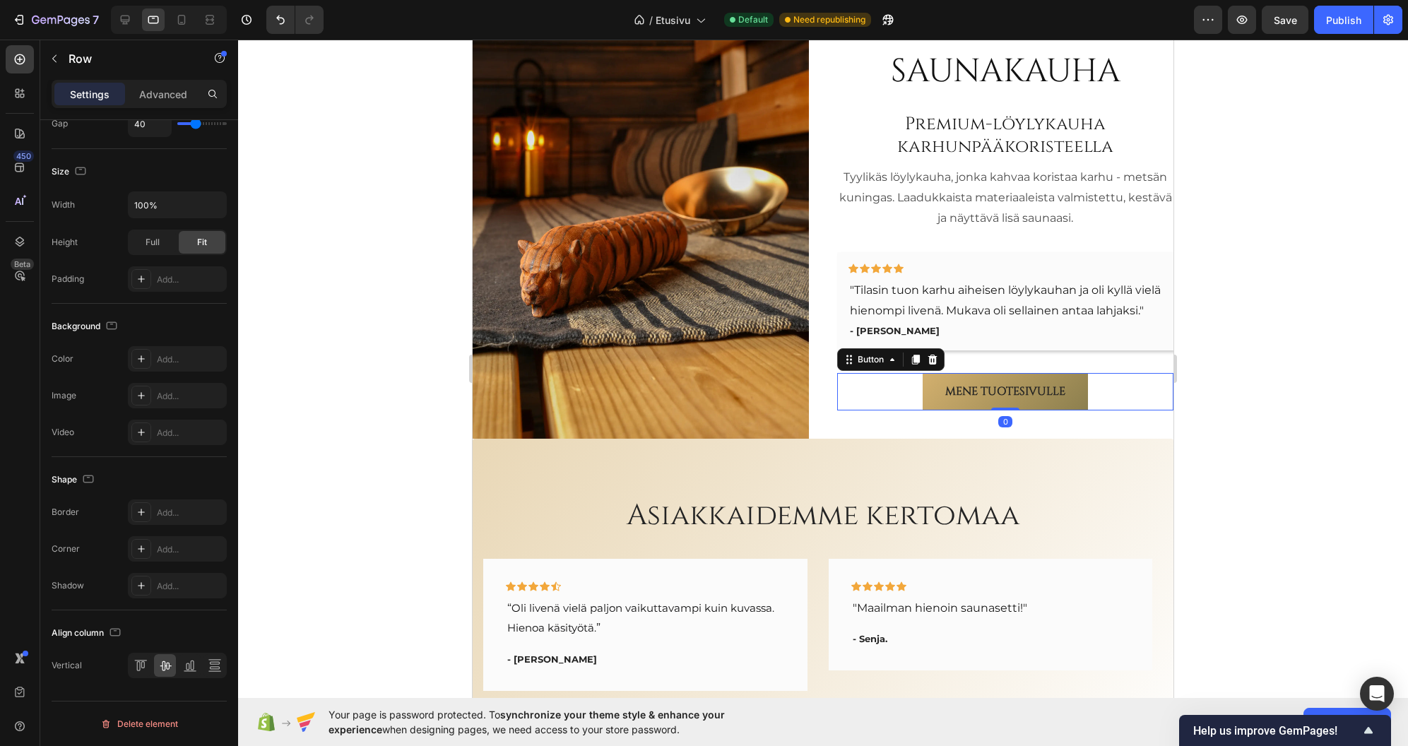
click at [886, 411] on div "Mene tuotesivulle Button 0" at bounding box center [1005, 391] width 336 height 37
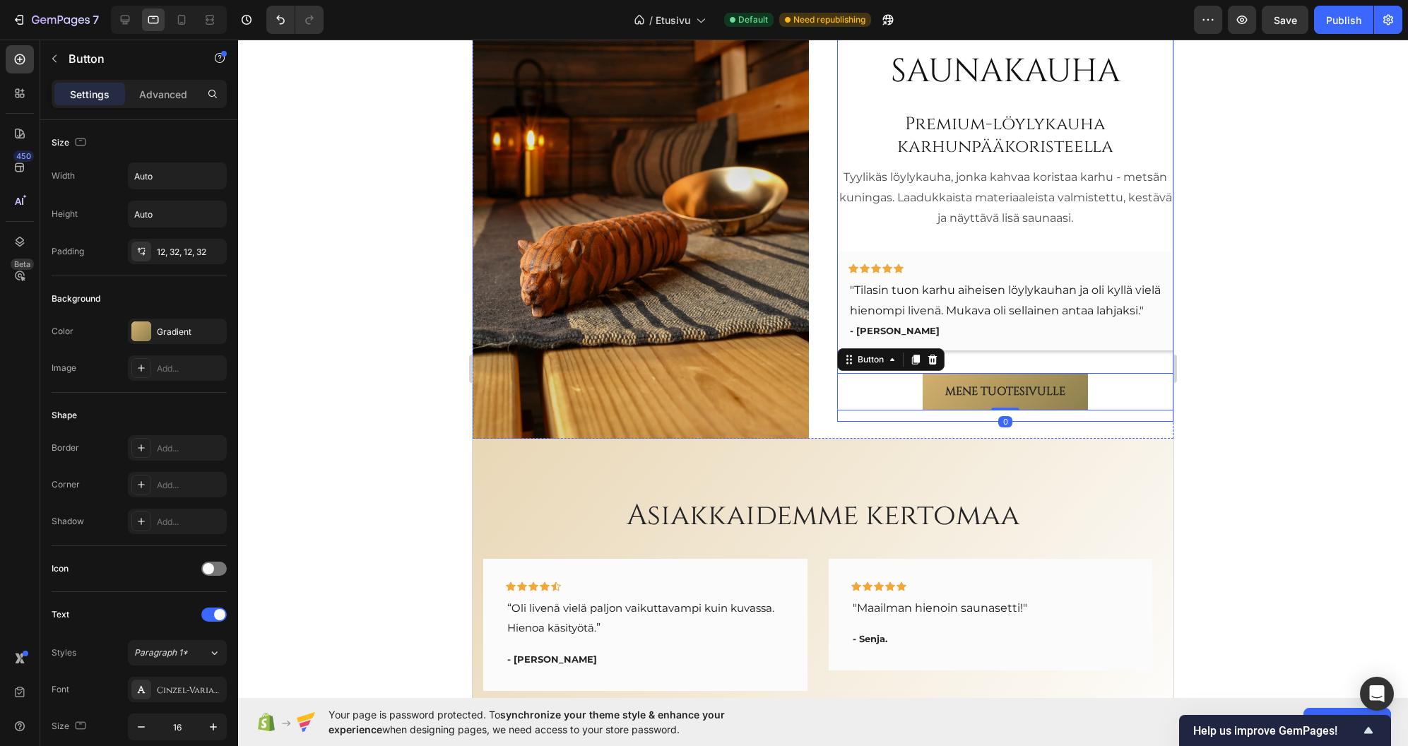
click at [1088, 422] on div "Karhu-saunakauha Heading Premium-löylykauha karhunpääkoristeella Heading Tyylik…" at bounding box center [1005, 209] width 336 height 426
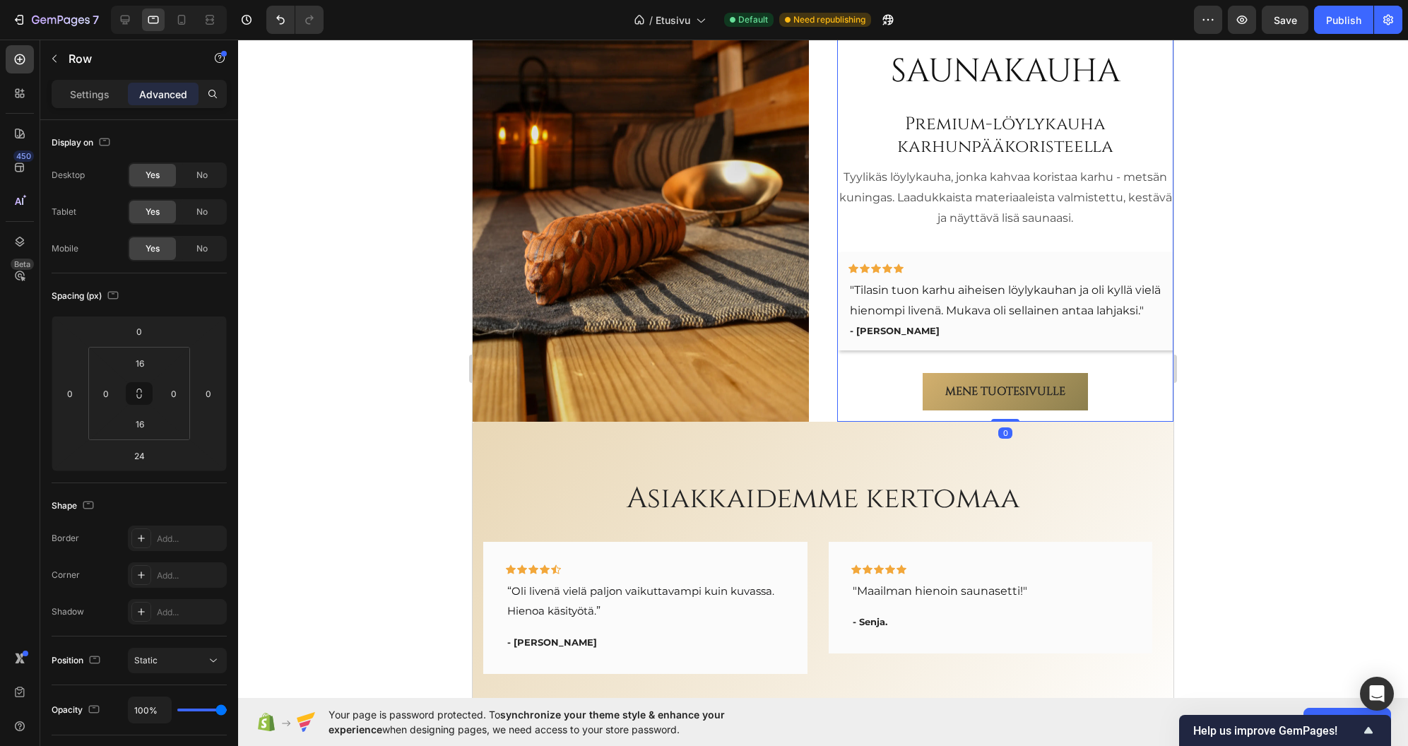
drag, startPoint x: 1000, startPoint y: 620, endPoint x: 1005, endPoint y: 599, distance: 22.5
click at [1005, 422] on div "Karhu-saunakauha Heading Premium-löylykauha karhunpääkoristeella Heading Tyylik…" at bounding box center [1005, 209] width 336 height 426
type input "0"
click at [820, 422] on div "Karhu-saunakauha Heading Premium-löylykauha karhunpääkoristeella Heading Tyylik…" at bounding box center [823, 209] width 701 height 426
click at [965, 261] on div "Karhu-saunakauha Heading Premium-löylykauha karhunpääkoristeella Heading Tyylik…" at bounding box center [1005, 209] width 336 height 404
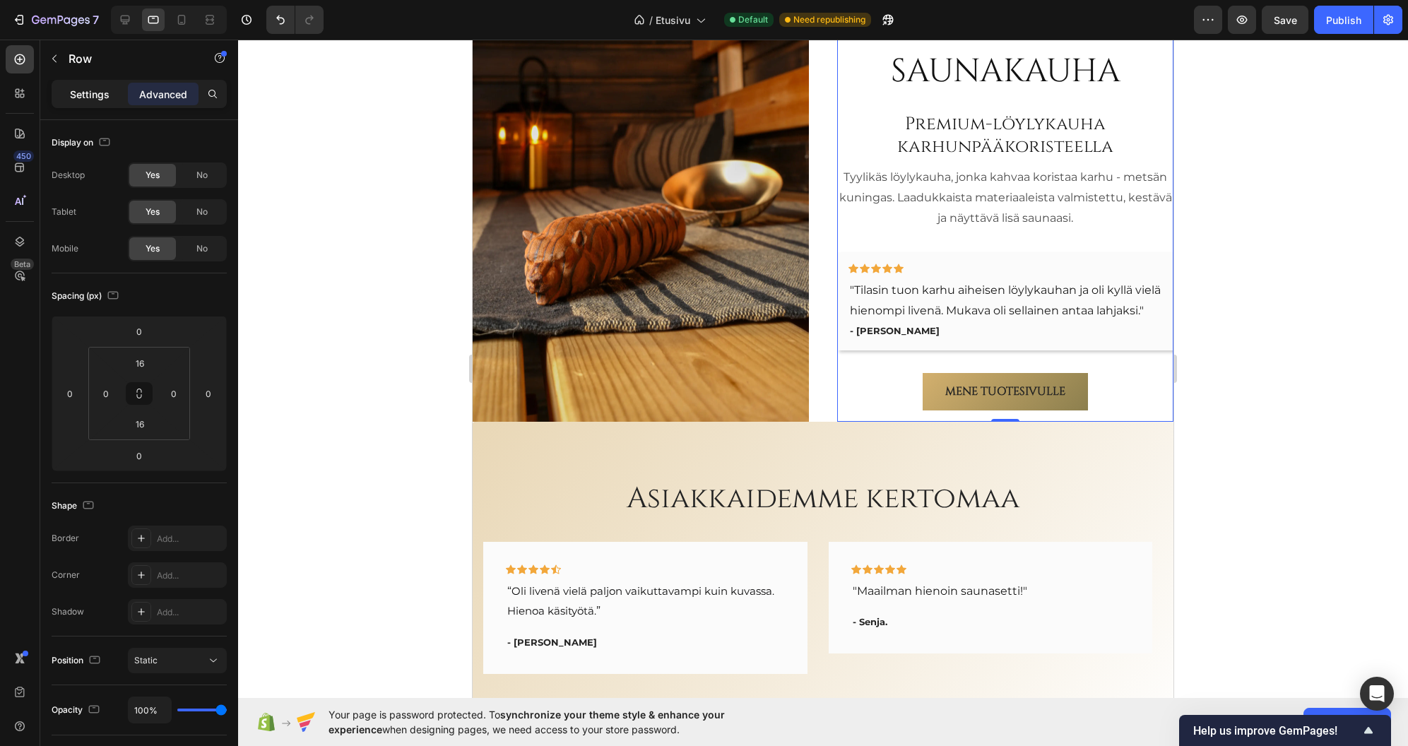
click at [83, 91] on p "Settings" at bounding box center [90, 94] width 40 height 15
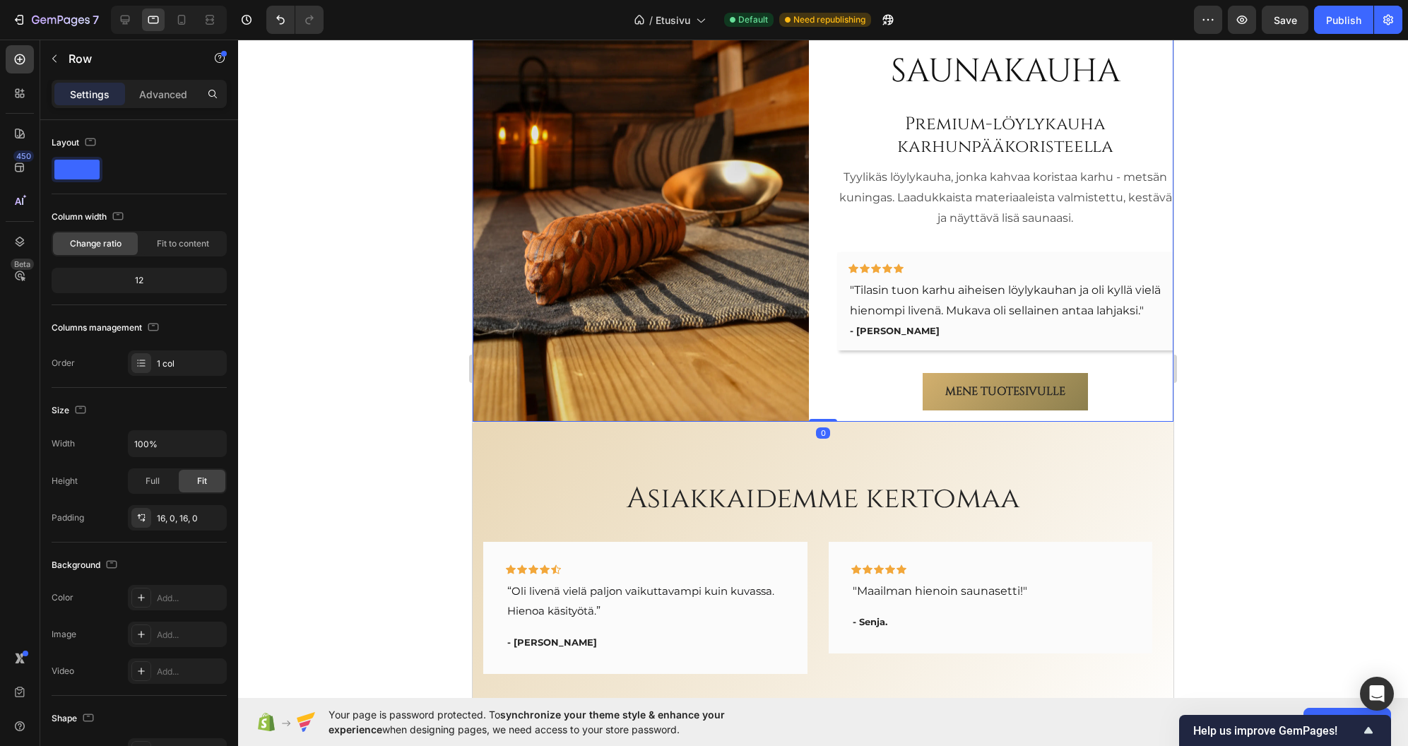
click at [818, 235] on div "Karhu-saunakauha Heading Premium-löylykauha karhunpääkoristeella Heading Tyylik…" at bounding box center [823, 209] width 701 height 426
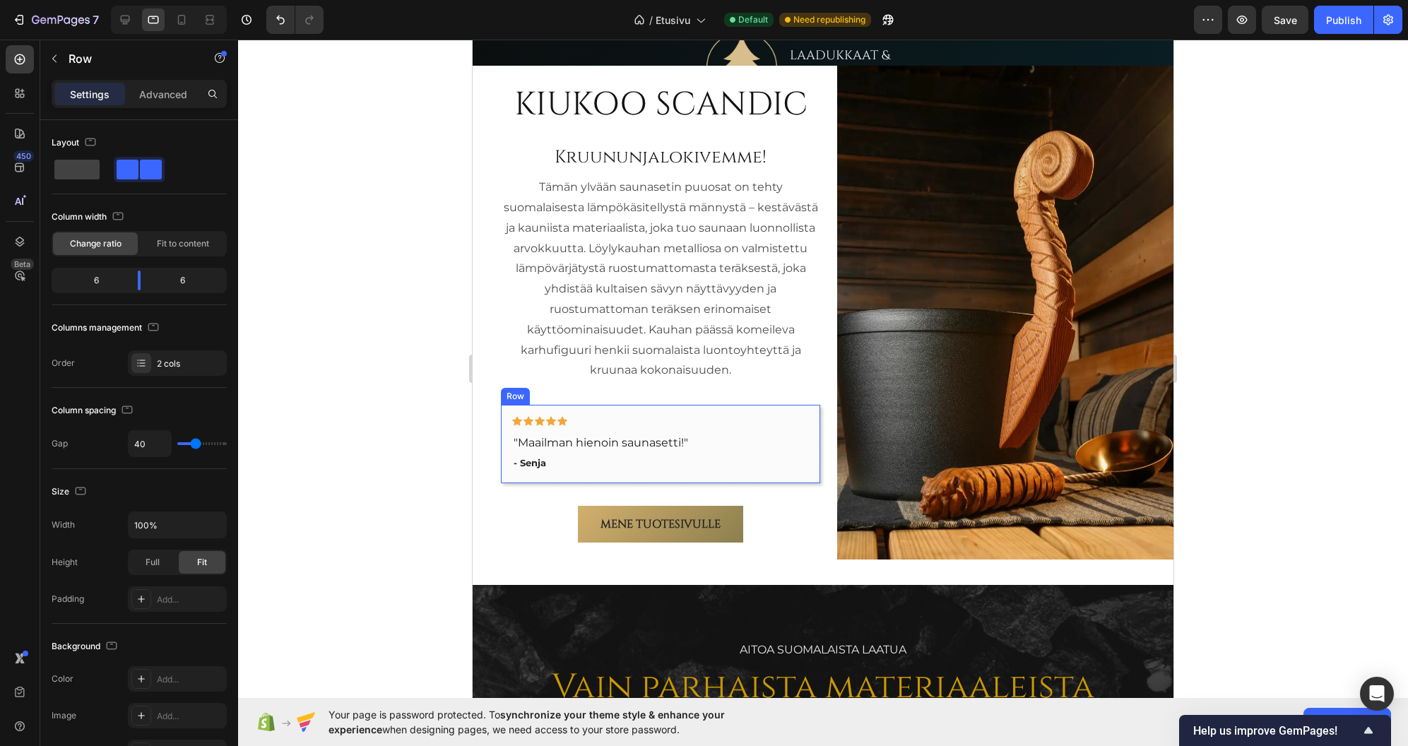
scroll to position [785, 0]
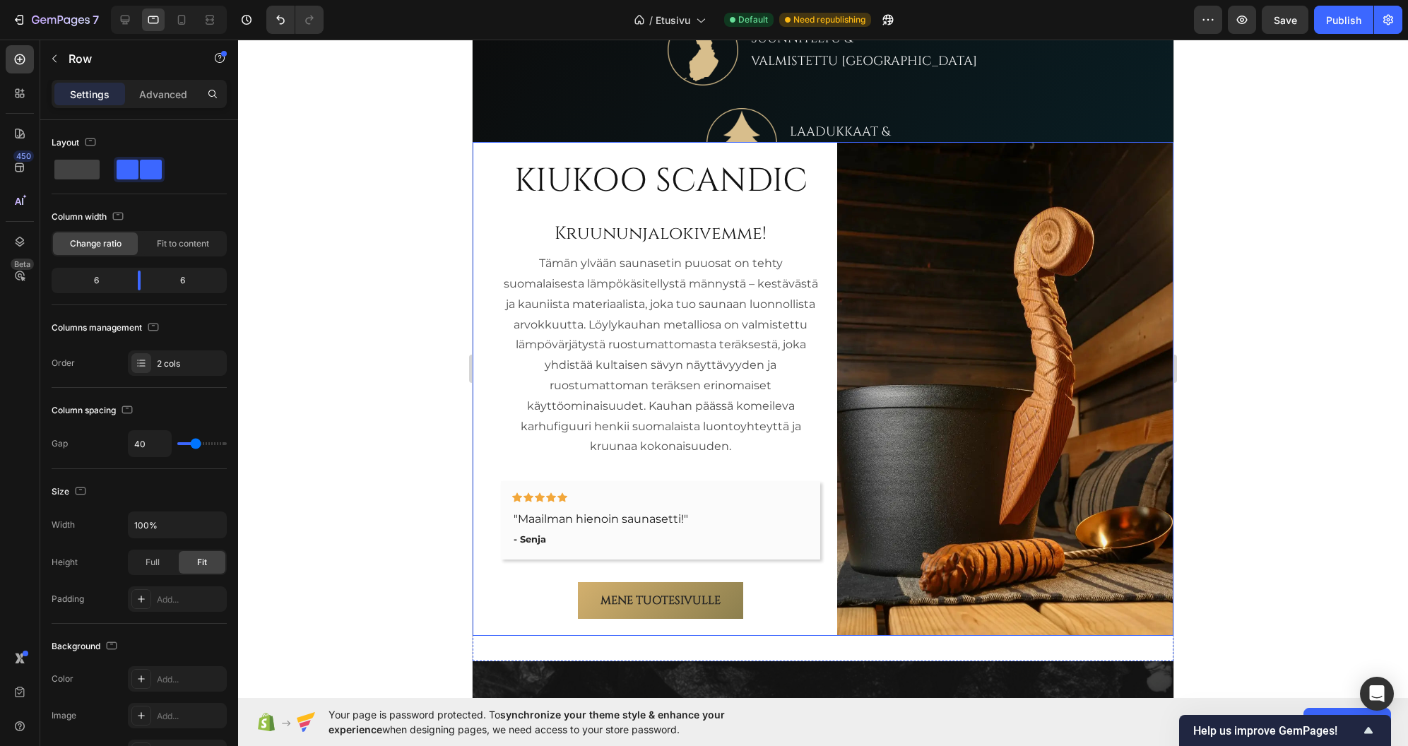
click at [828, 400] on div "KIUKOO SCANDIC Heading Kruununjalokivemme! Heading Tämän ylvään saunasetin puuo…" at bounding box center [823, 389] width 701 height 494
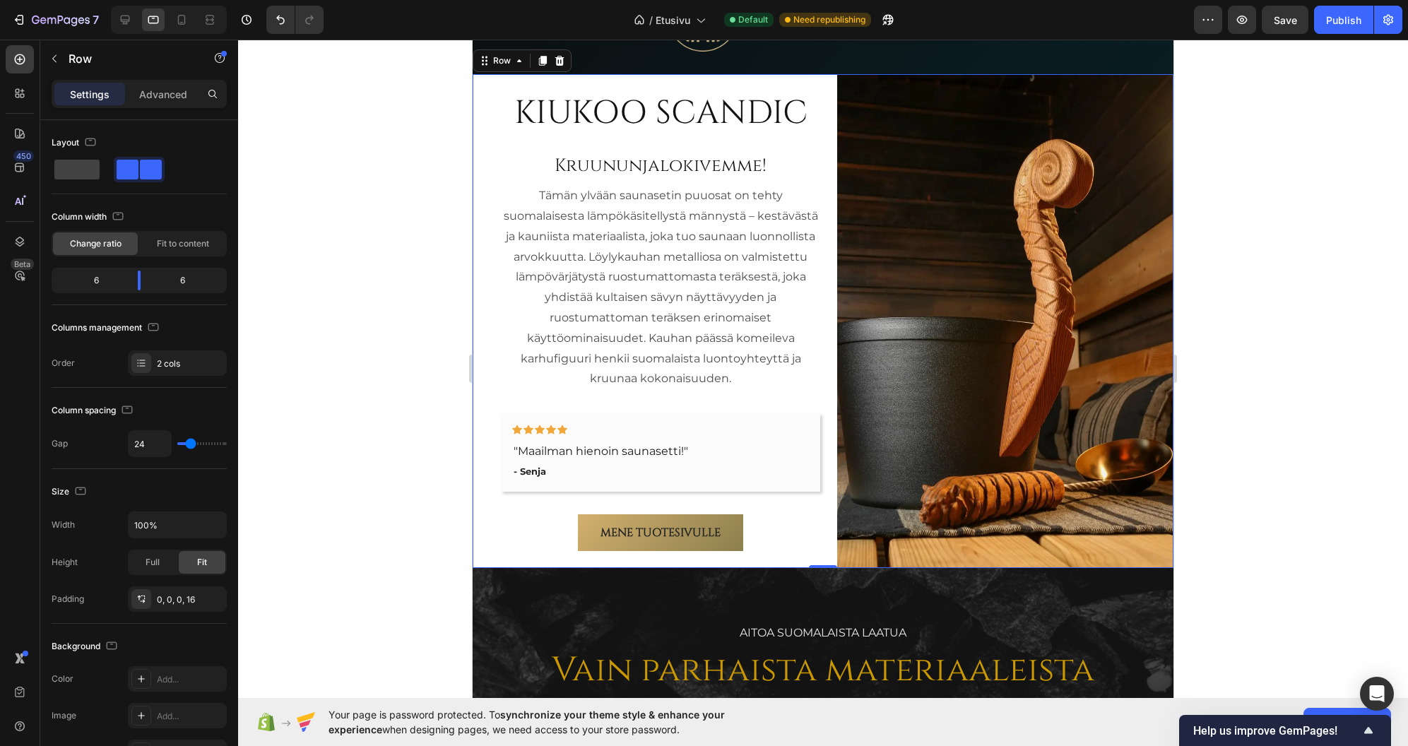
scroll to position [997, 0]
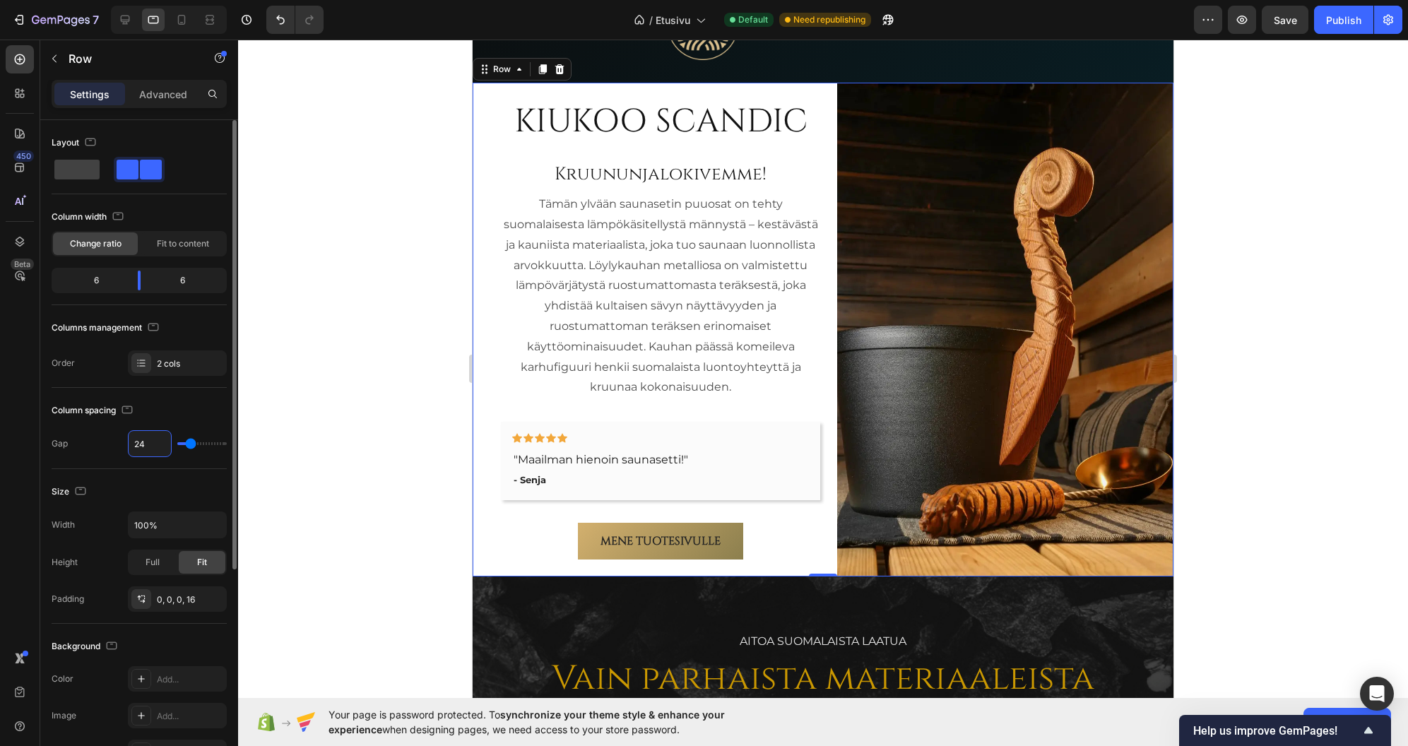
click at [156, 442] on input "24" at bounding box center [150, 443] width 42 height 25
type input "4"
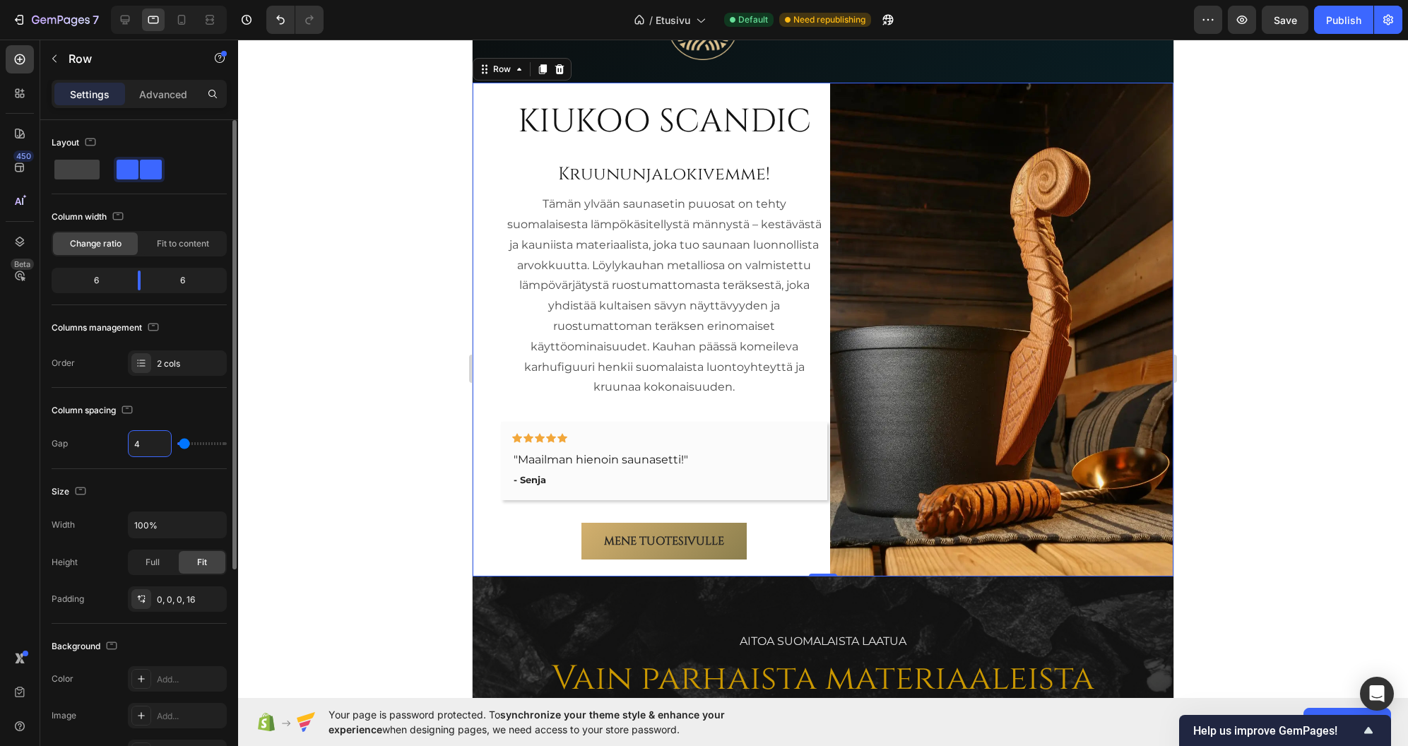
type input "40"
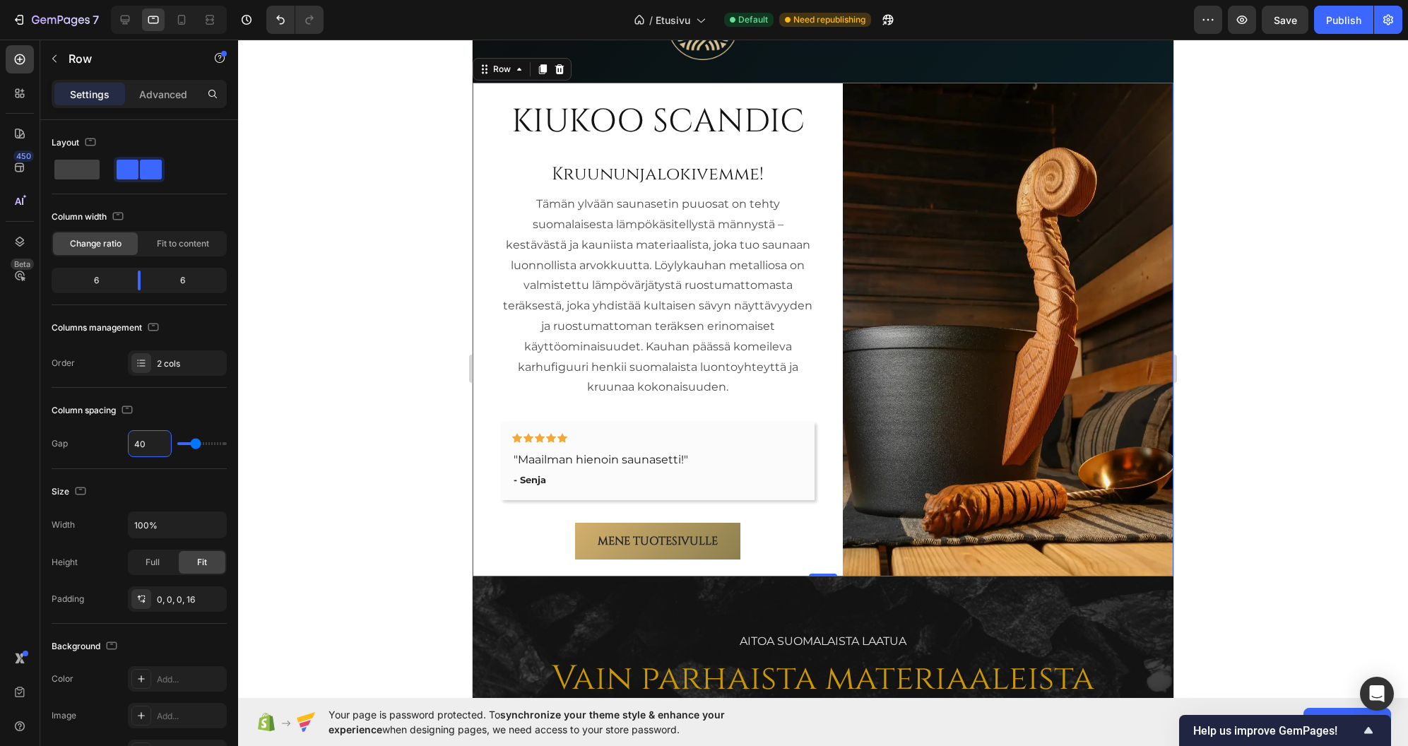
type input "40"
click at [336, 365] on div at bounding box center [823, 393] width 1170 height 707
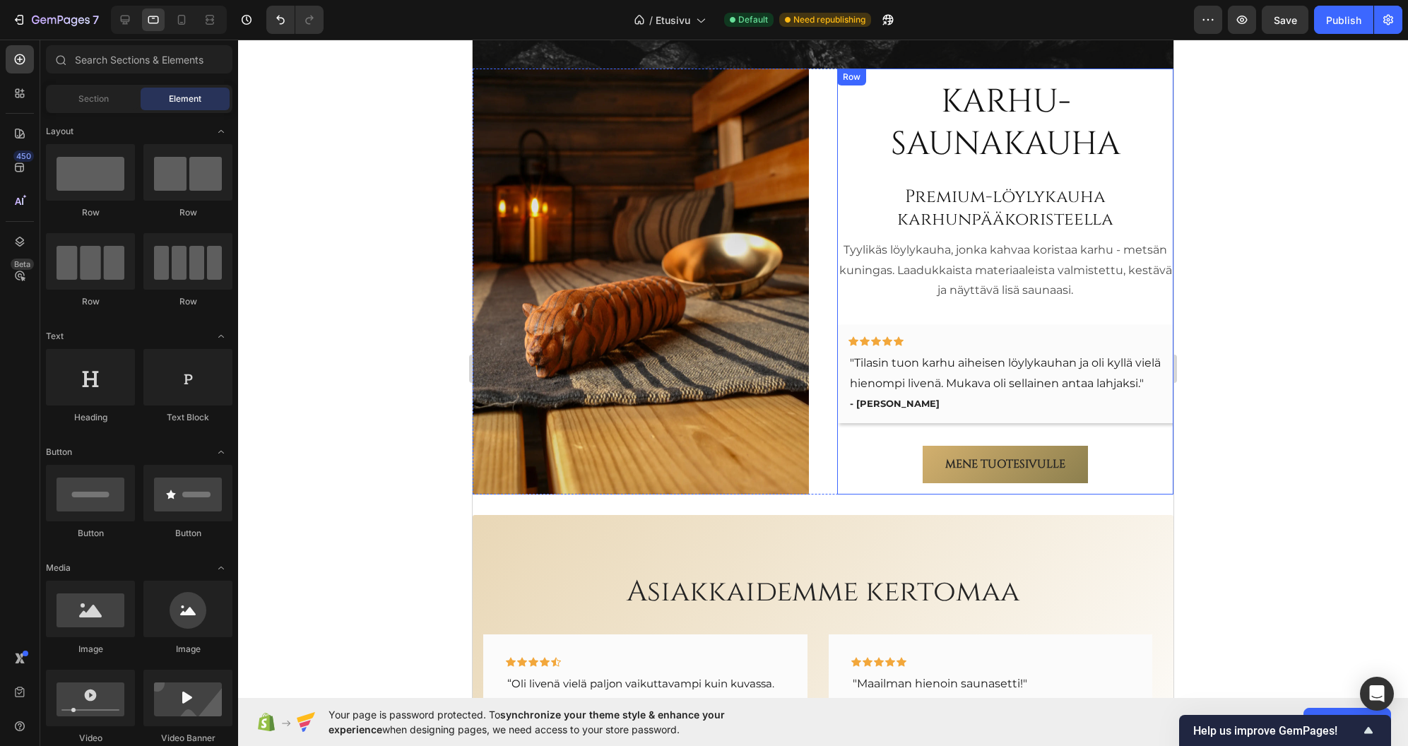
scroll to position [2552, 0]
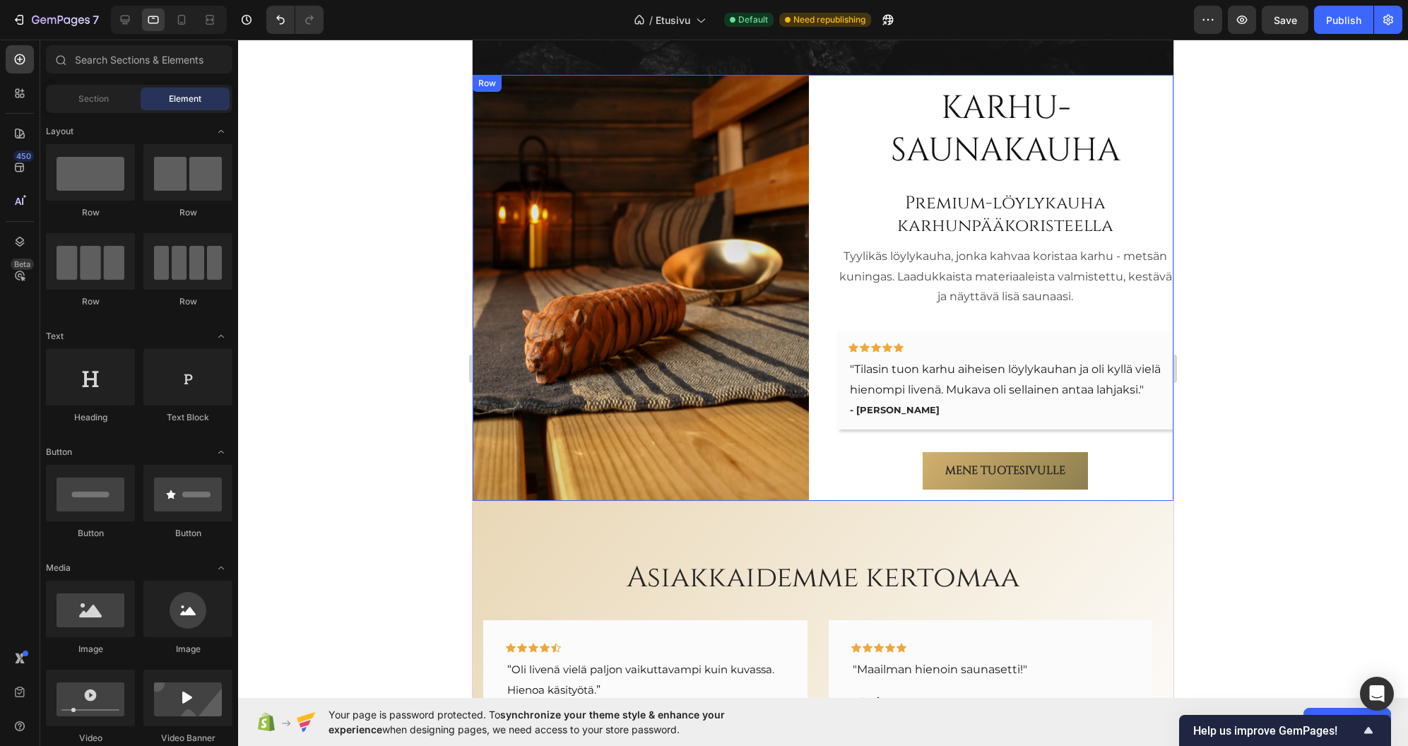
click at [823, 337] on div "Karhu-saunakauha Heading Premium-löylykauha karhunpääkoristeella Heading Tyylik…" at bounding box center [823, 288] width 701 height 426
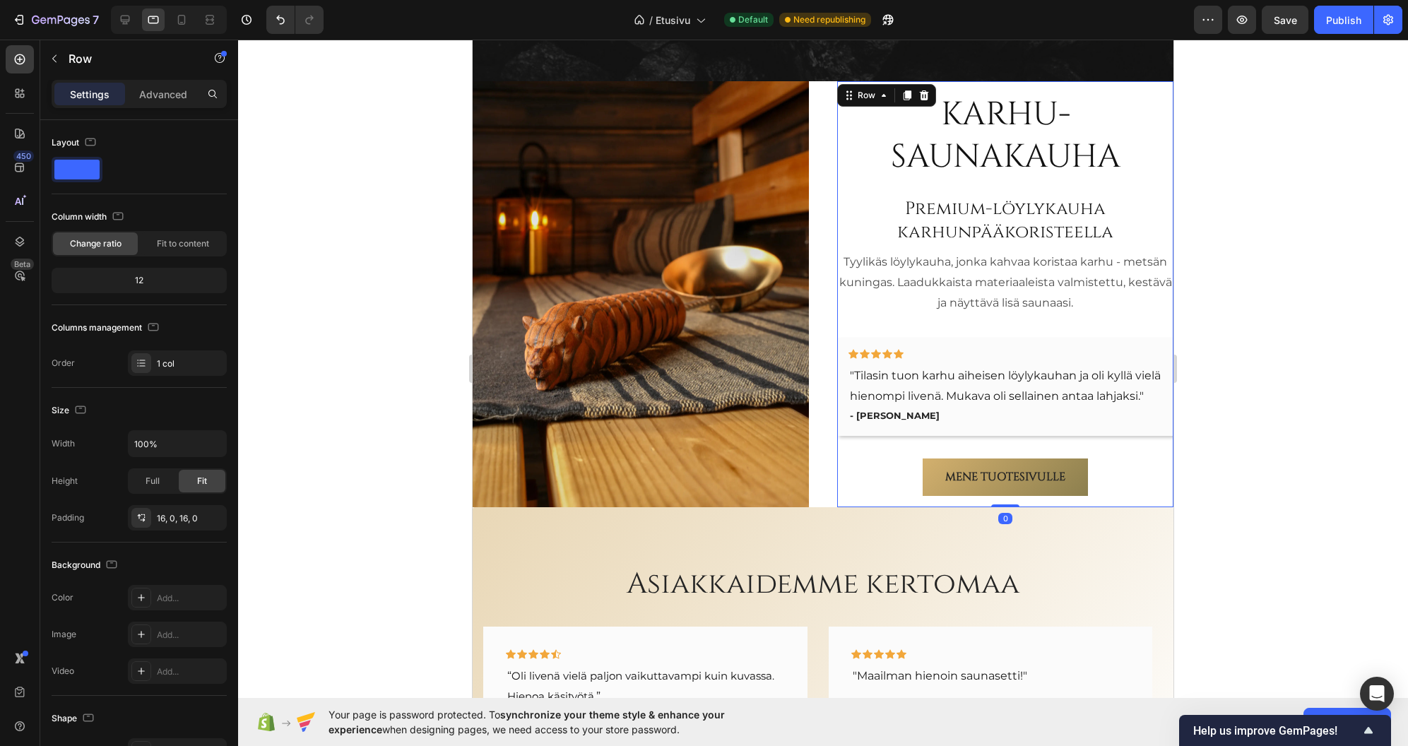
click at [906, 464] on div "Karhu-saunakauha Heading Premium-löylykauha karhunpääkoristeella Heading Tyylik…" at bounding box center [1005, 295] width 336 height 404
click at [153, 91] on p "Advanced" at bounding box center [163, 94] width 48 height 15
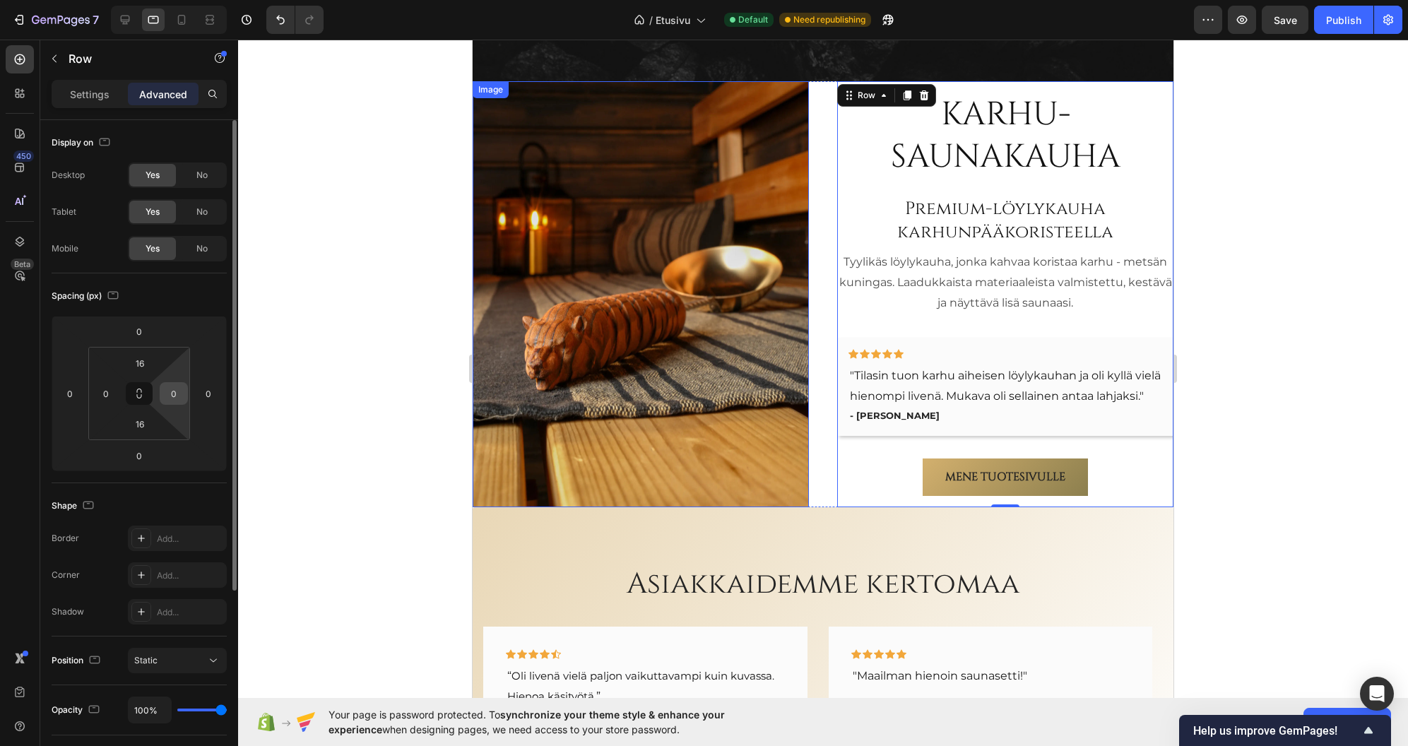
click at [173, 395] on input "0" at bounding box center [173, 393] width 21 height 21
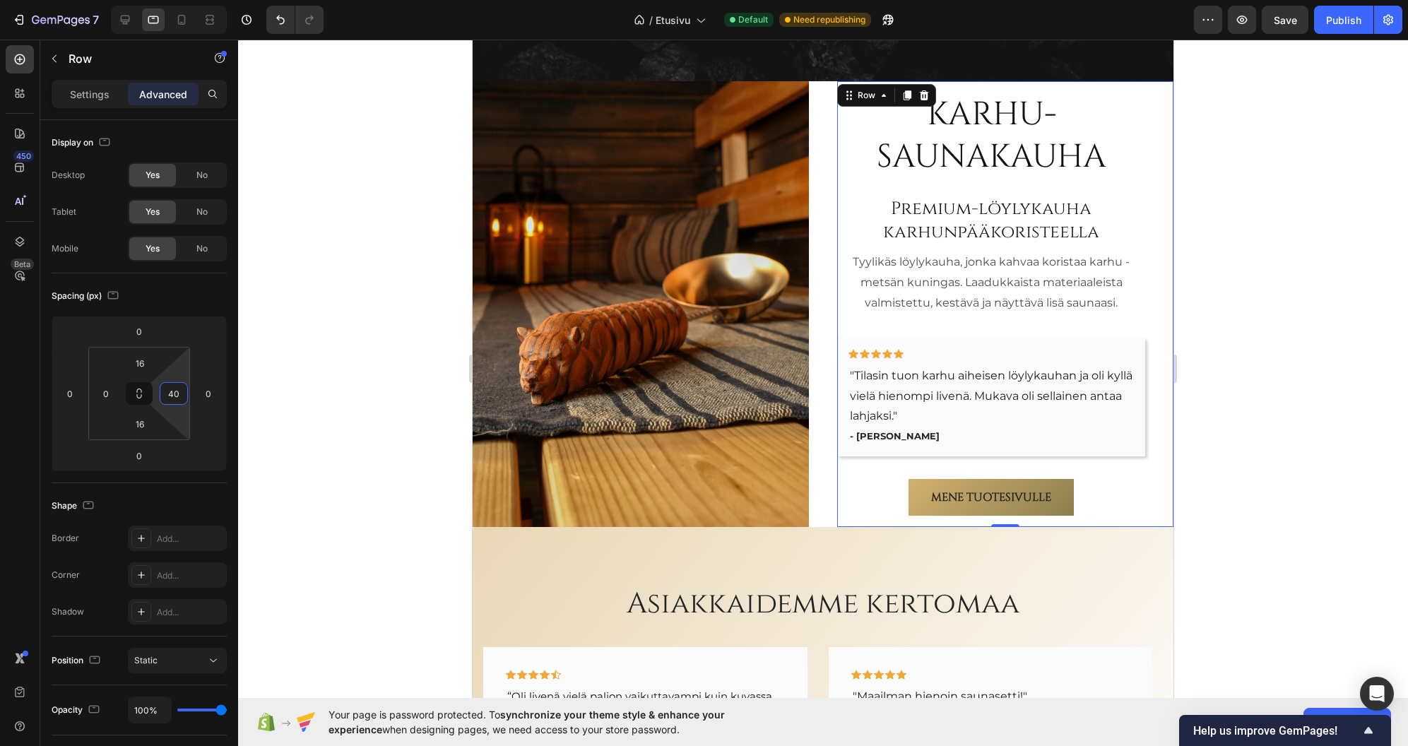
type input "40"
click at [394, 263] on div at bounding box center [823, 393] width 1170 height 707
click at [1153, 387] on div "Karhu-saunakauha Heading Premium-löylykauha karhunpääkoristeella Heading Tyylik…" at bounding box center [1005, 304] width 336 height 447
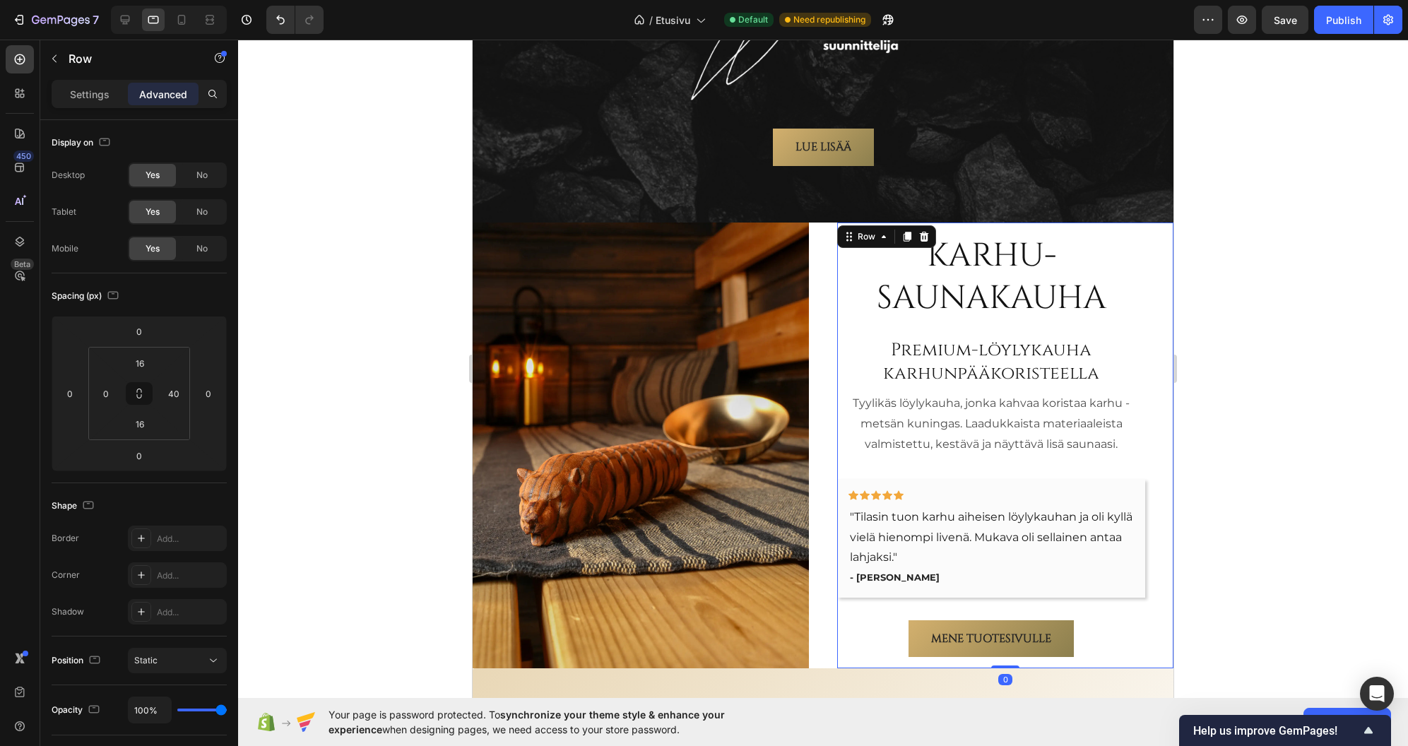
scroll to position [2481, 0]
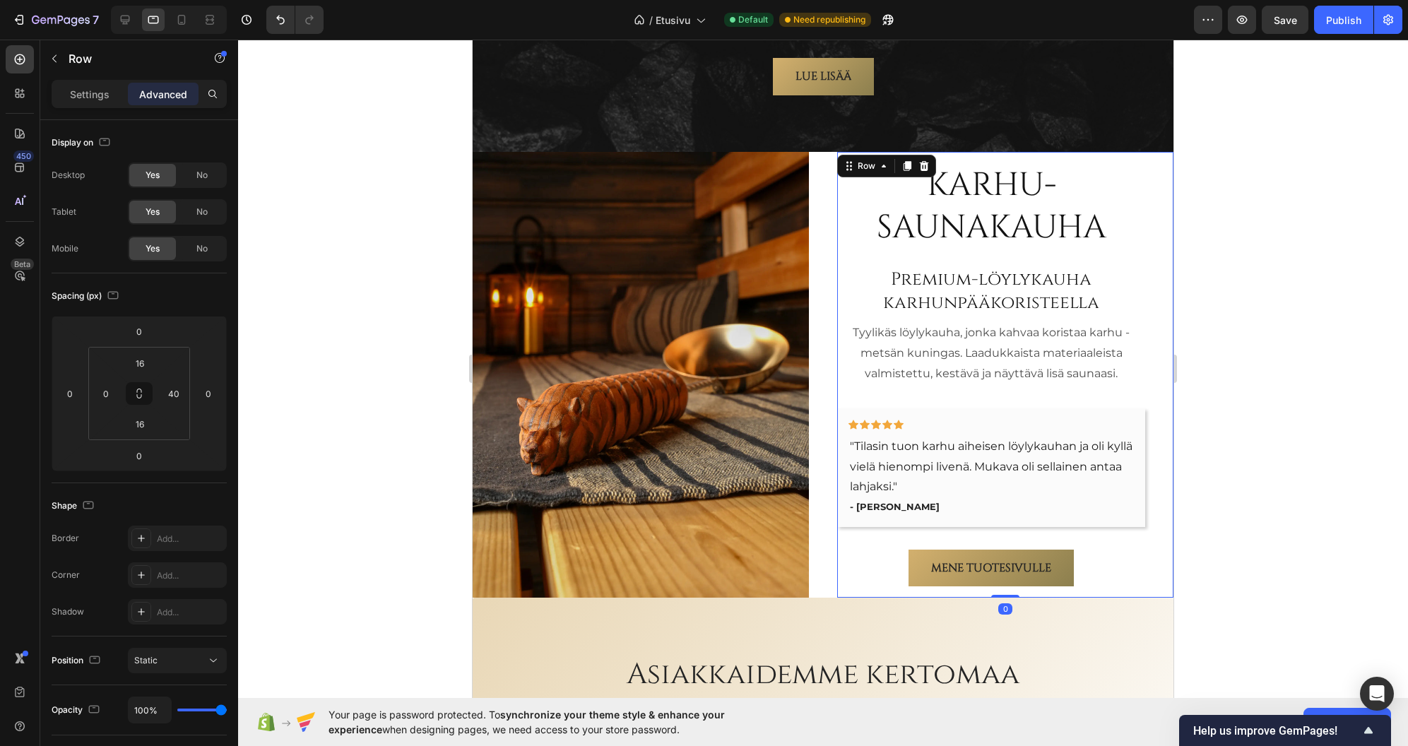
click at [1281, 395] on div at bounding box center [823, 393] width 1170 height 707
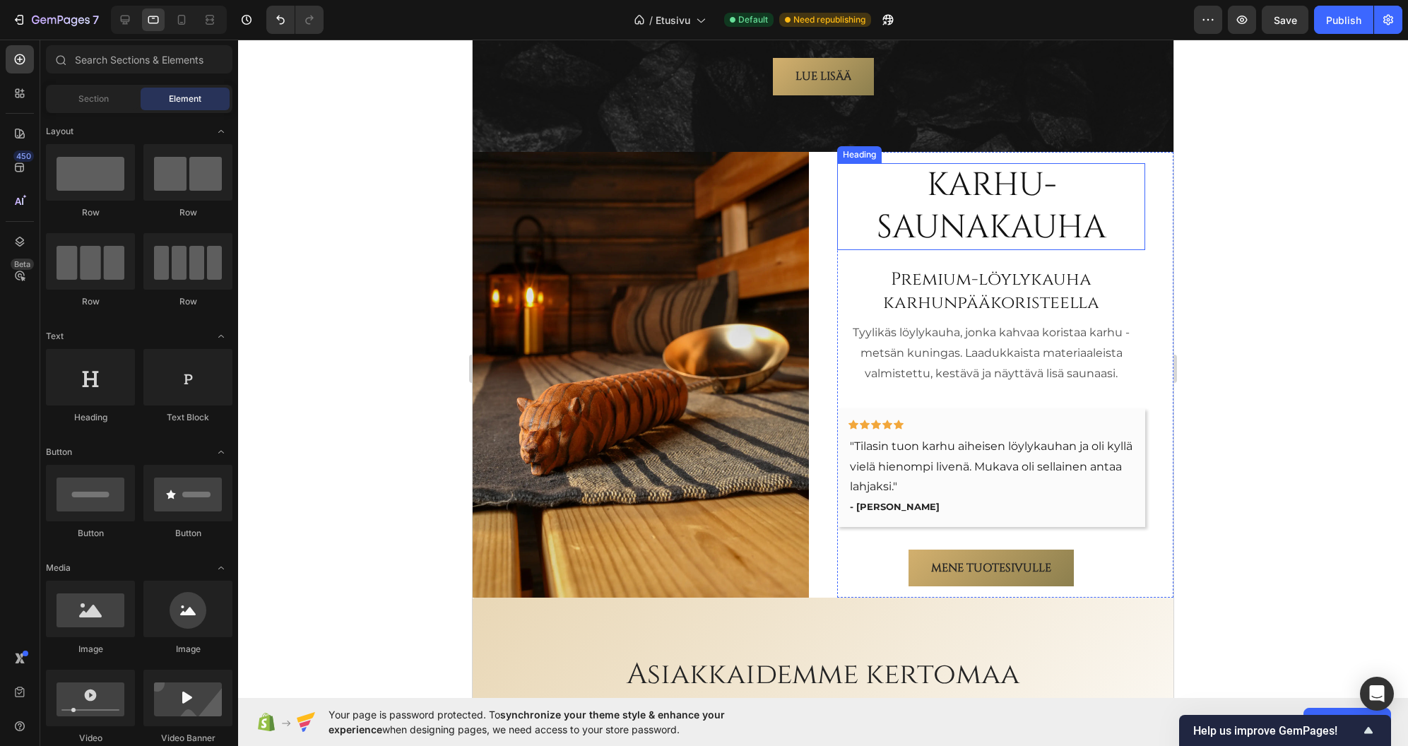
click at [846, 223] on h2 "Karhu-saunakauha" at bounding box center [991, 207] width 308 height 88
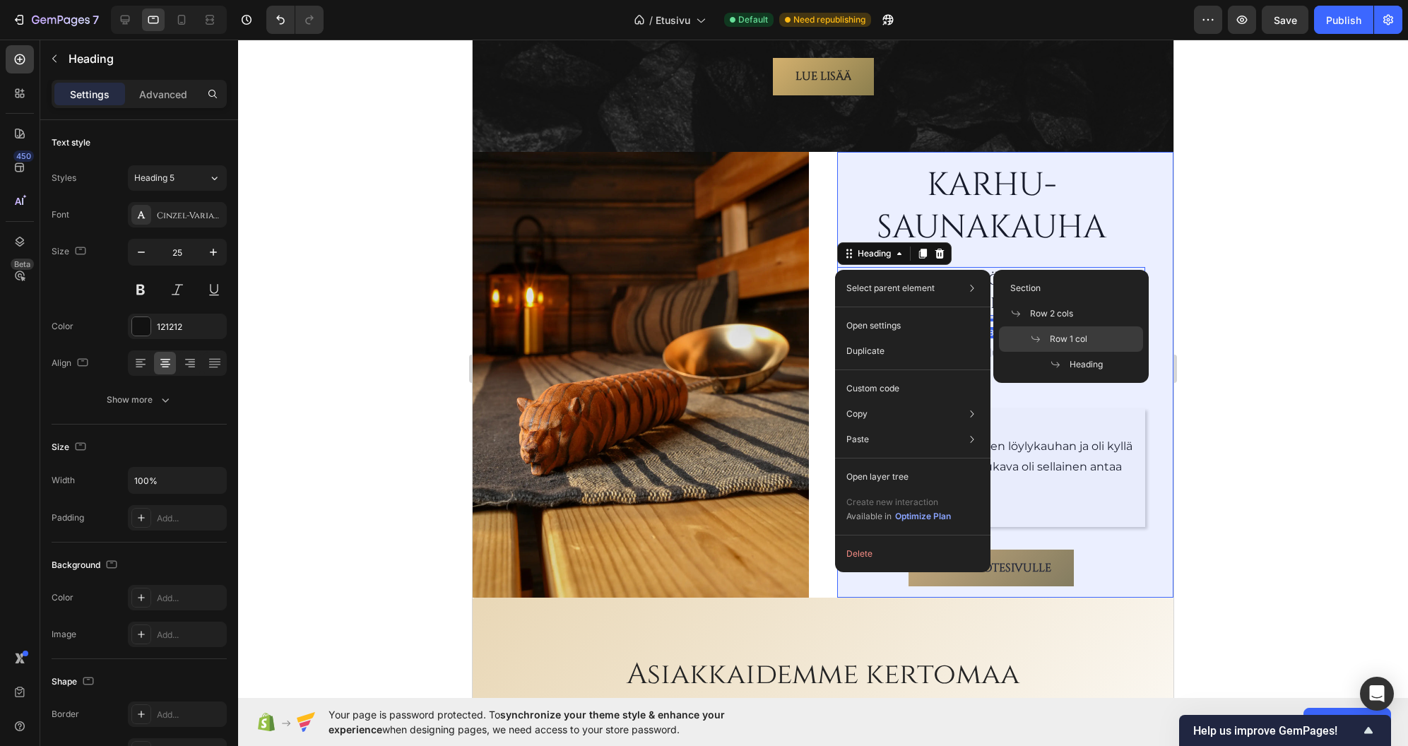
click at [1076, 336] on span "Row 1 col" at bounding box center [1068, 339] width 37 height 13
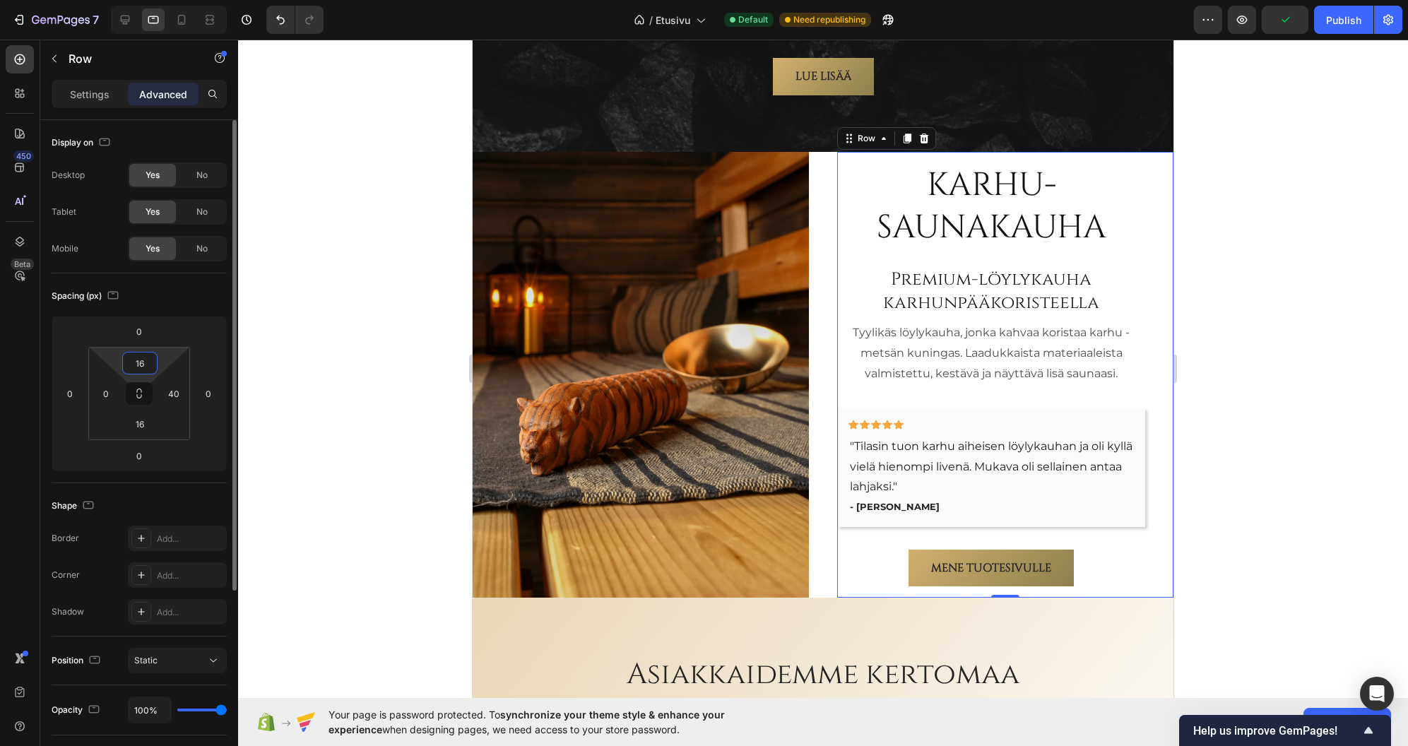
click at [138, 360] on input "16" at bounding box center [140, 363] width 28 height 21
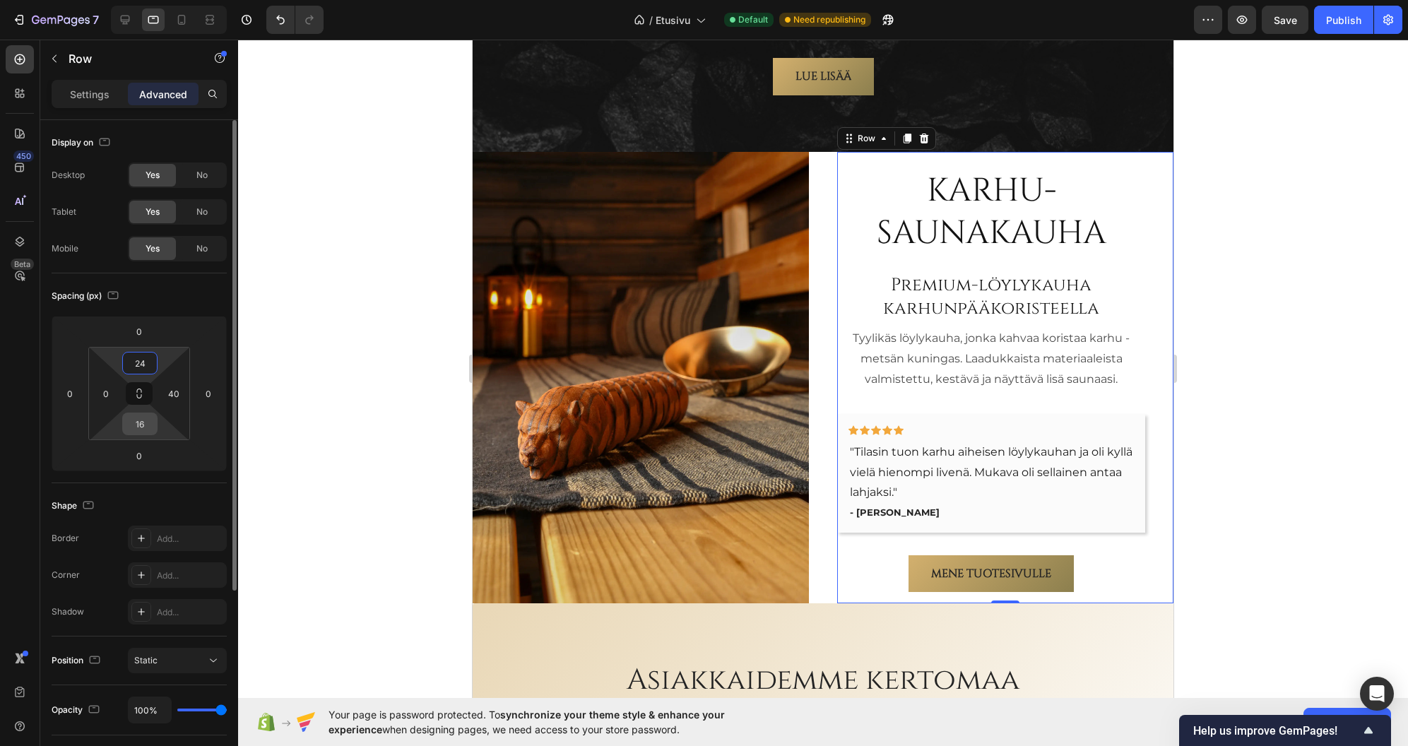
type input "24"
click at [141, 425] on input "16" at bounding box center [140, 423] width 28 height 21
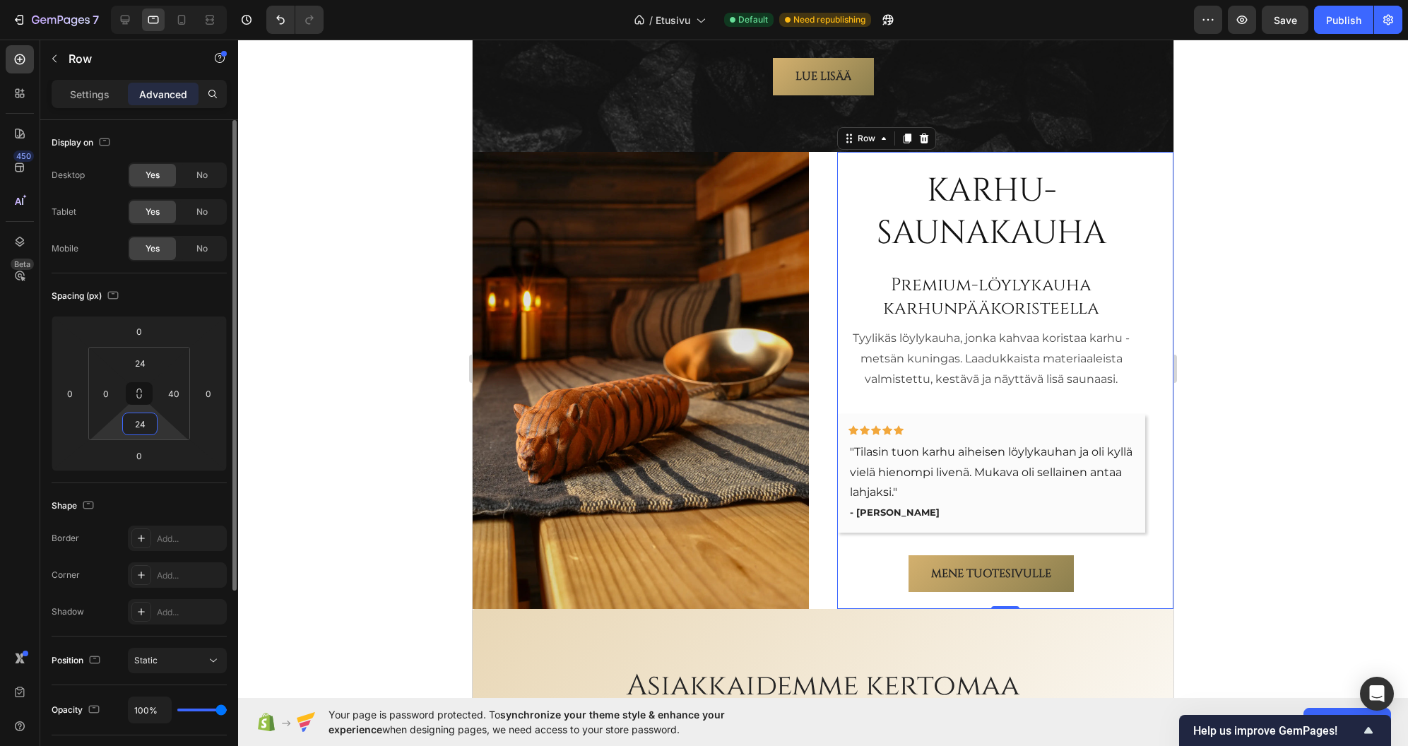
type input "24"
click at [181, 290] on div "Spacing (px)" at bounding box center [139, 296] width 175 height 23
click at [1338, 203] on div at bounding box center [823, 393] width 1170 height 707
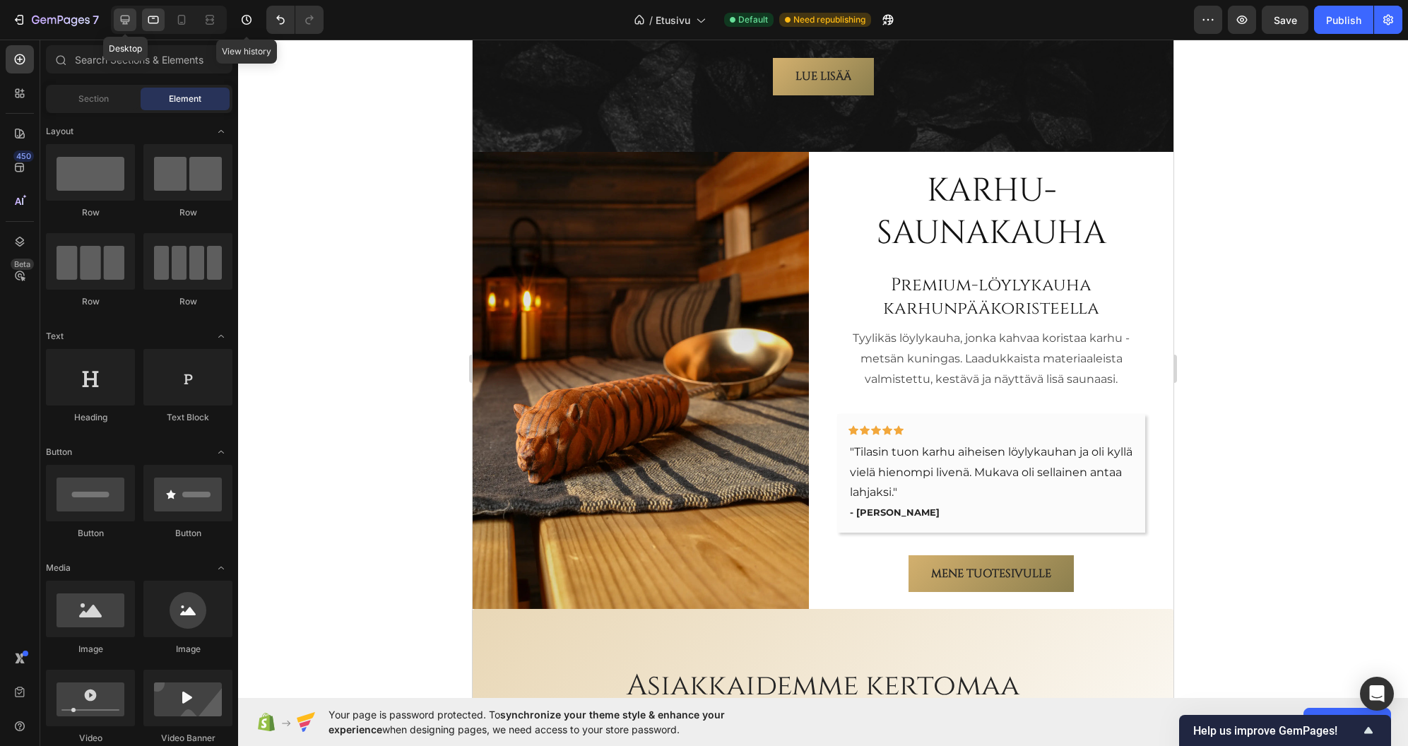
click at [129, 16] on icon at bounding box center [125, 20] width 9 height 9
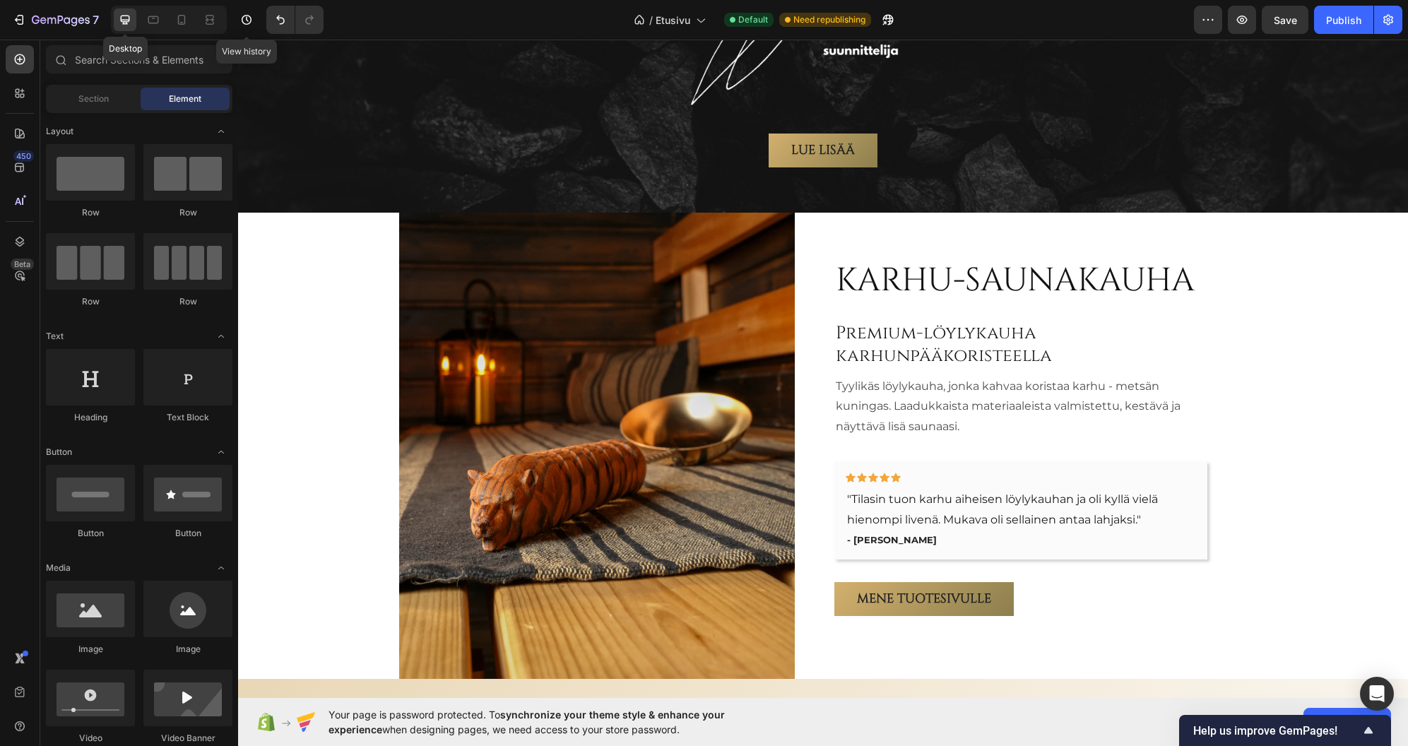
scroll to position [2522, 0]
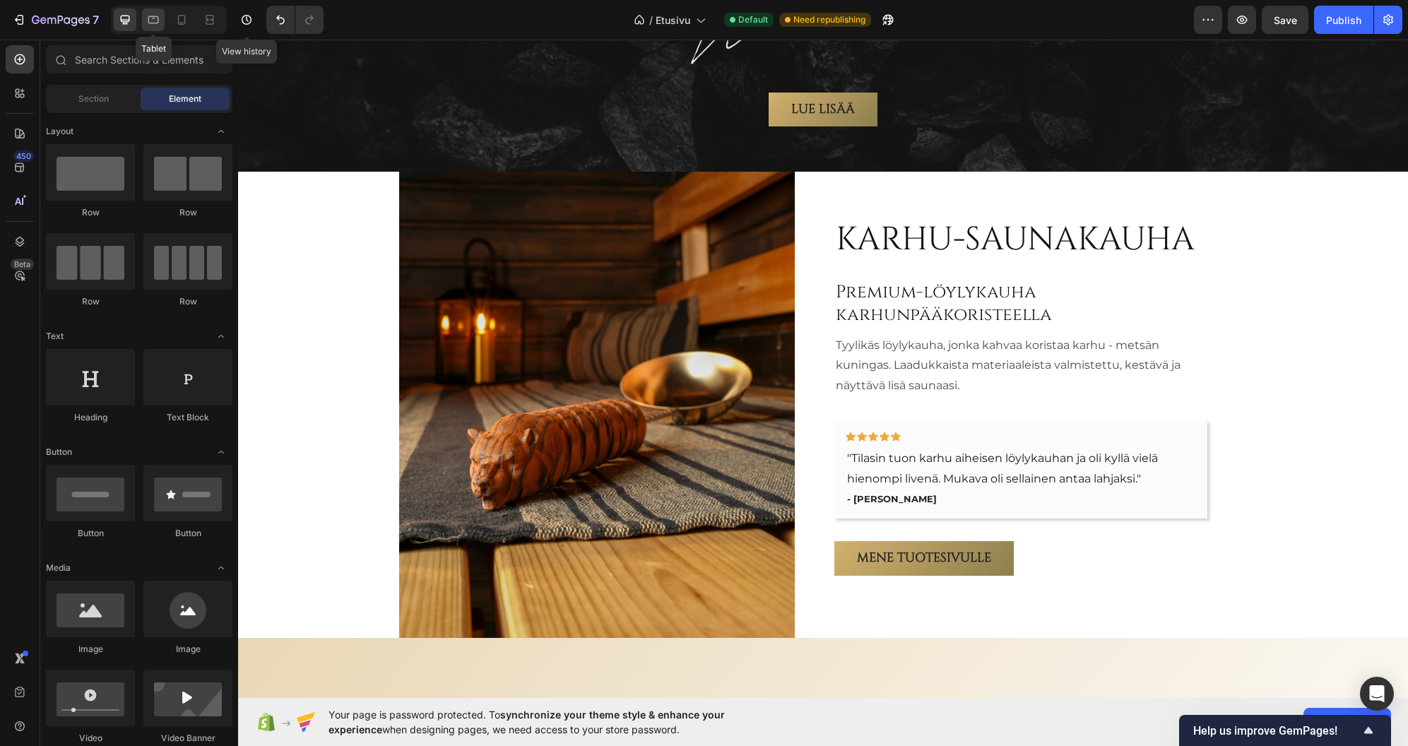
click at [156, 23] on icon at bounding box center [153, 20] width 11 height 8
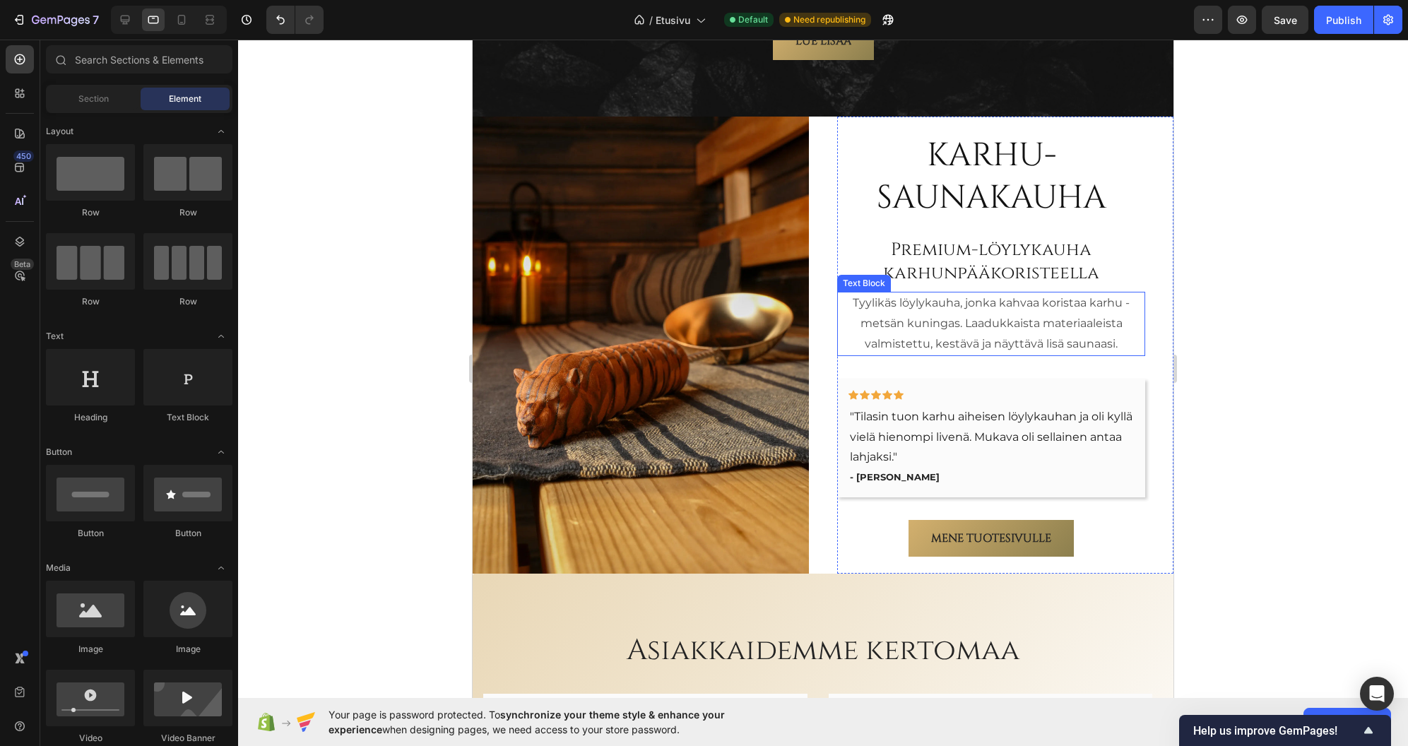
scroll to position [2469, 0]
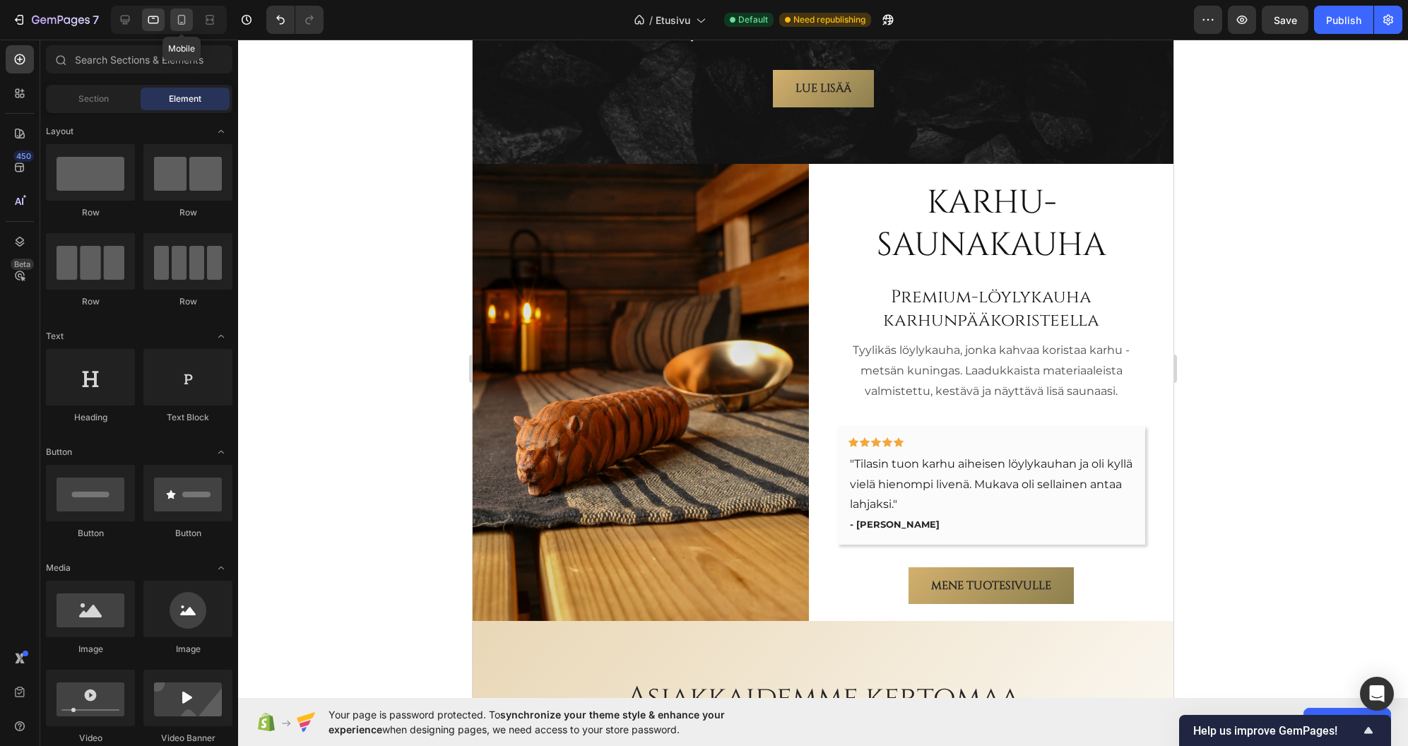
click at [181, 14] on icon at bounding box center [182, 20] width 14 height 14
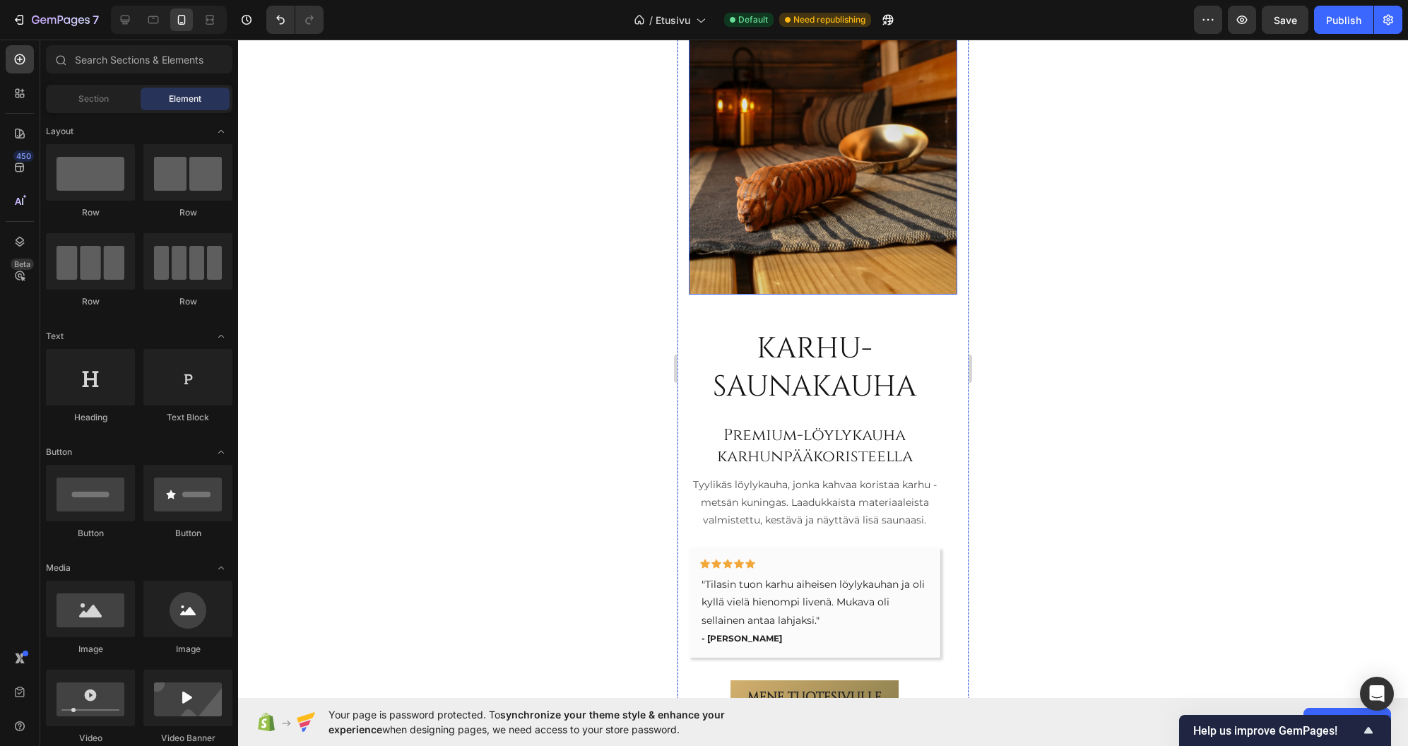
scroll to position [2546, 0]
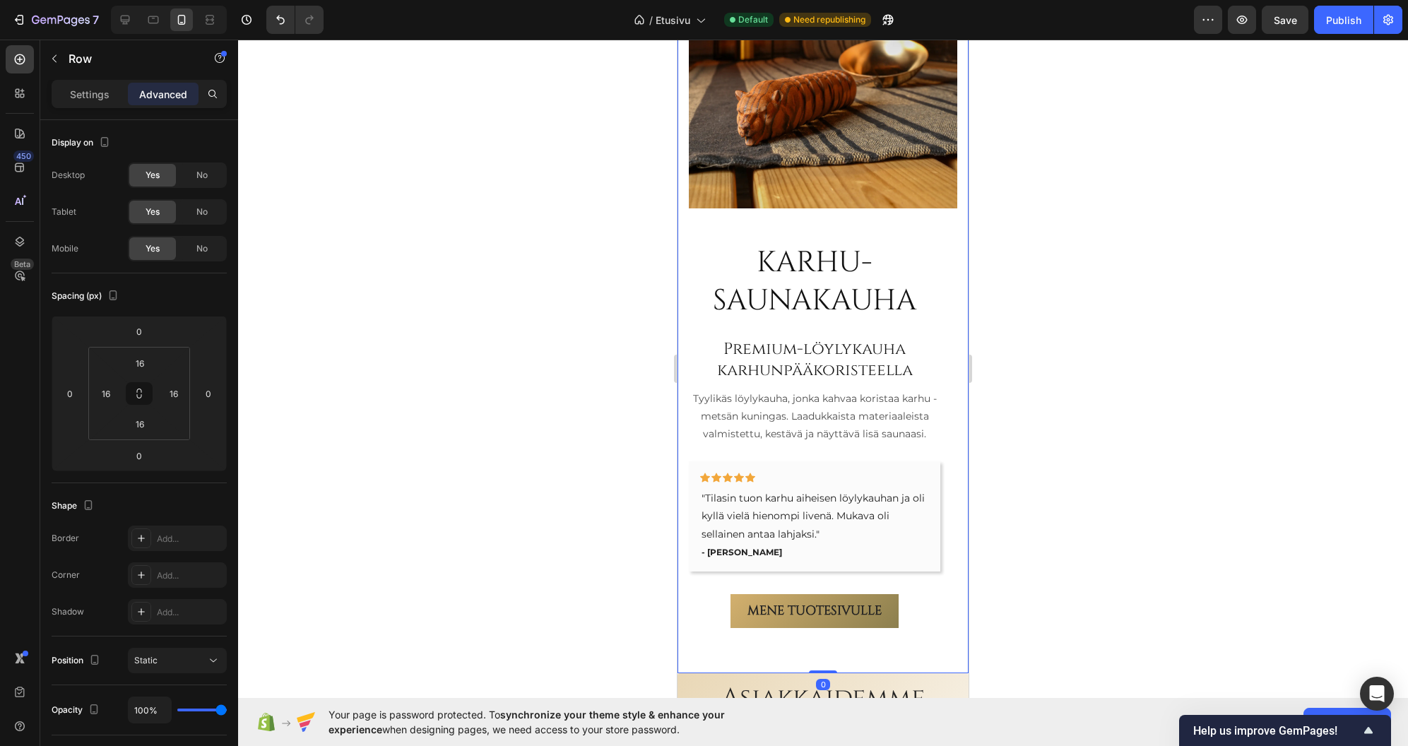
click at [952, 479] on div "Karhu-saunakauha Heading Premium-löylykauha karhunpääkoristeella Heading Tyylik…" at bounding box center [823, 301] width 291 height 745
click at [941, 490] on div "Karhu-saunakauha Heading Premium-löylykauha karhunpääkoristeella Heading Tyylik…" at bounding box center [823, 443] width 269 height 437
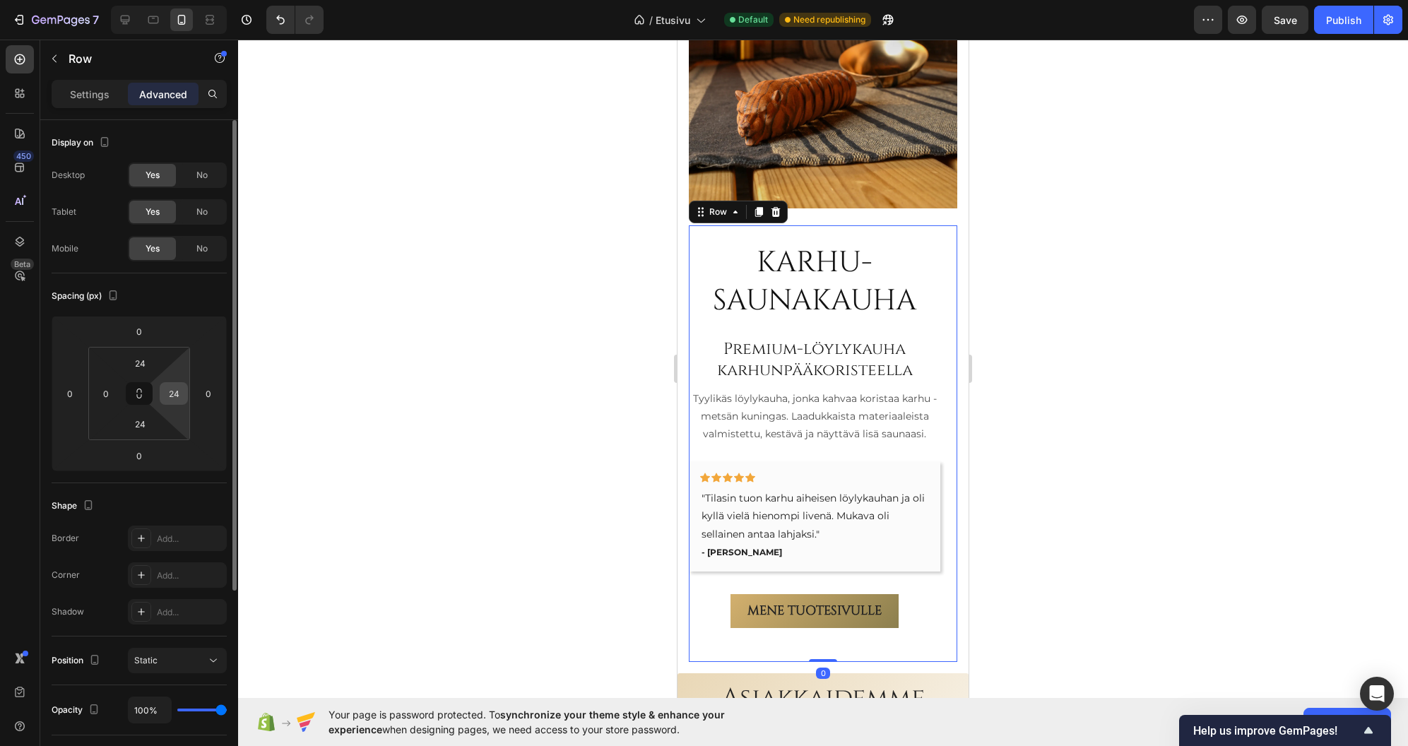
click at [172, 395] on input "24" at bounding box center [173, 393] width 21 height 21
type input "0"
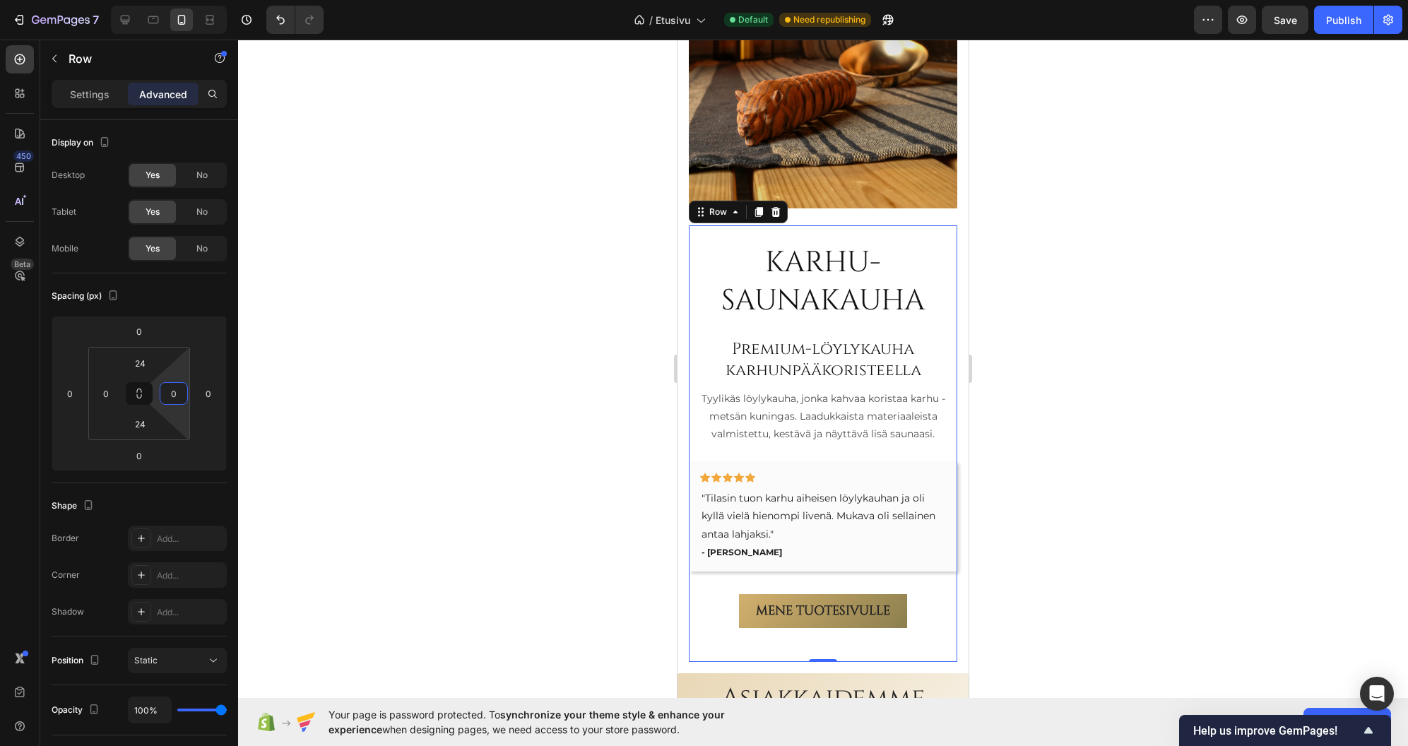
click at [425, 377] on div at bounding box center [823, 393] width 1170 height 707
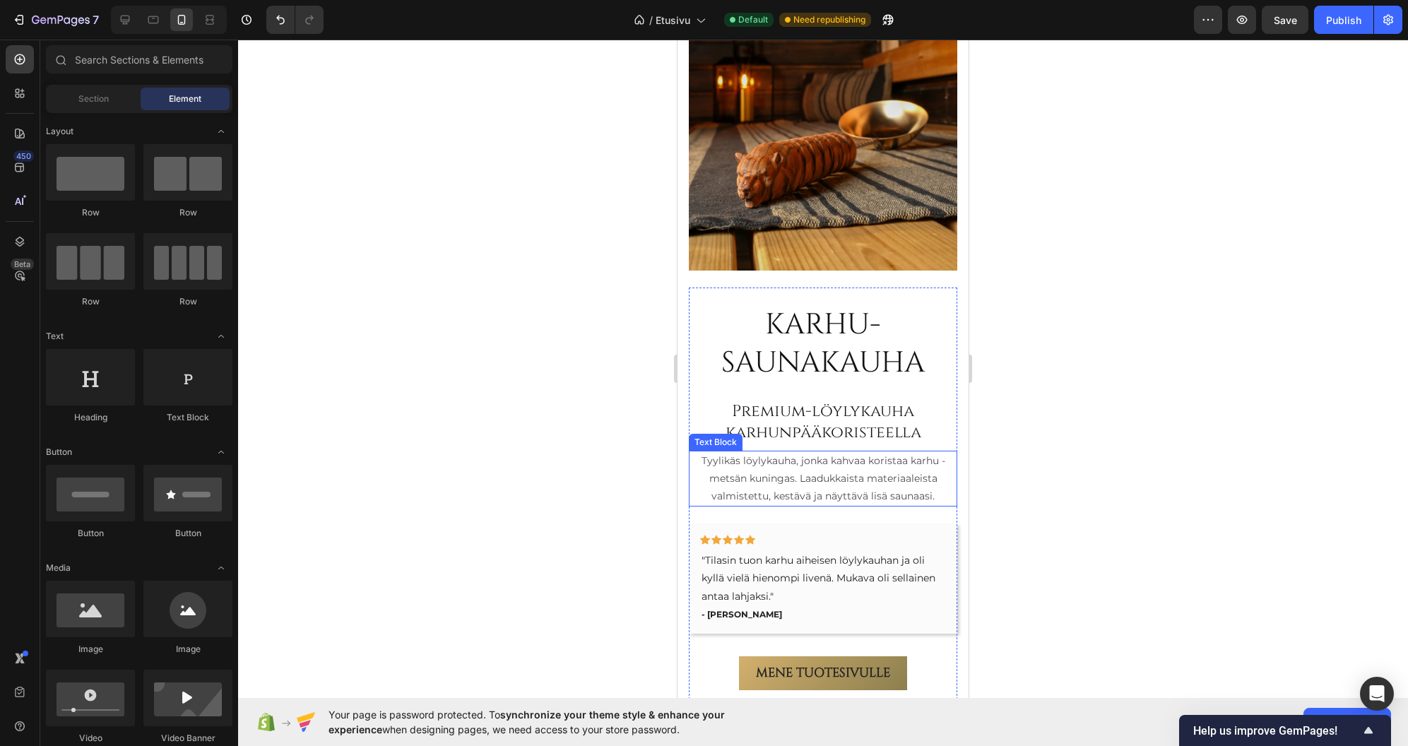
scroll to position [2476, 0]
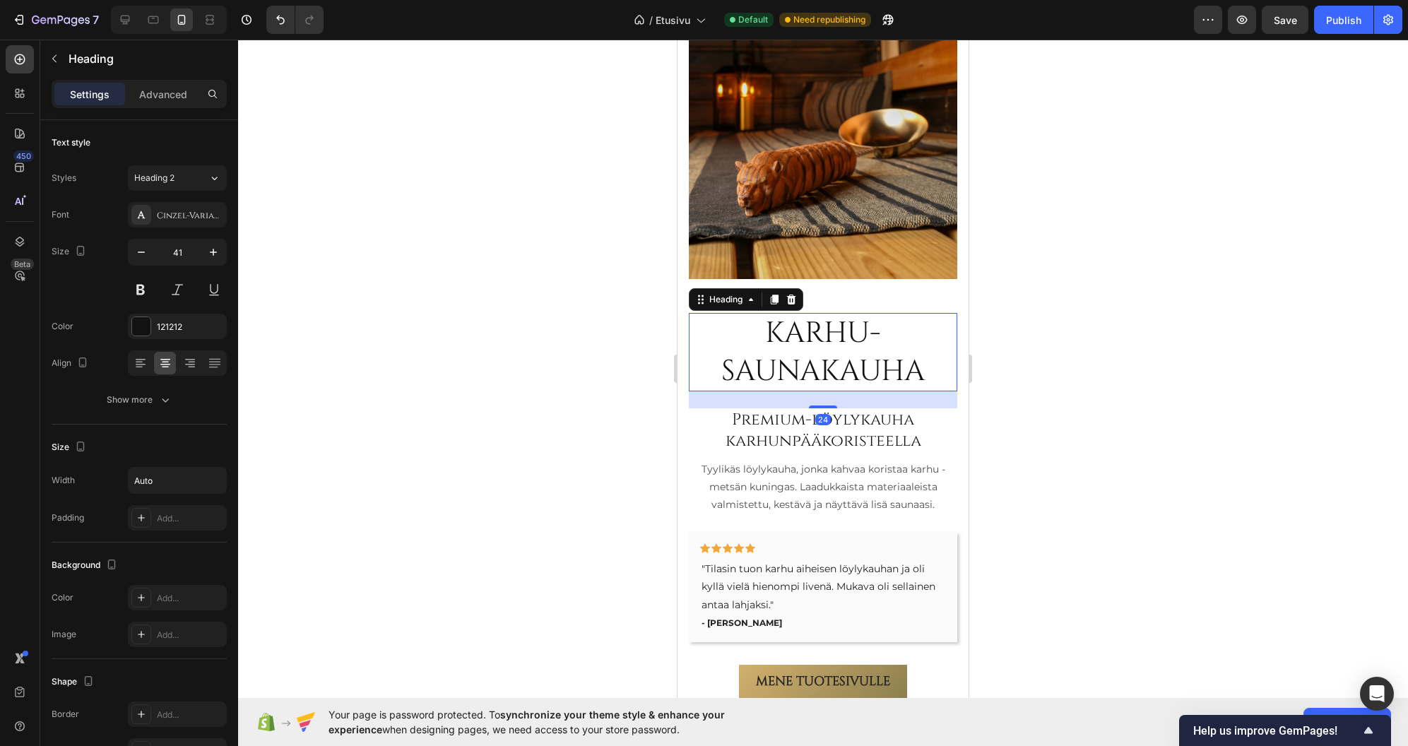
click at [909, 313] on h2 "Karhu-saunakauha" at bounding box center [823, 352] width 269 height 78
click at [694, 425] on h2 "Premium-löylykauha karhunpääkoristeella" at bounding box center [823, 430] width 269 height 45
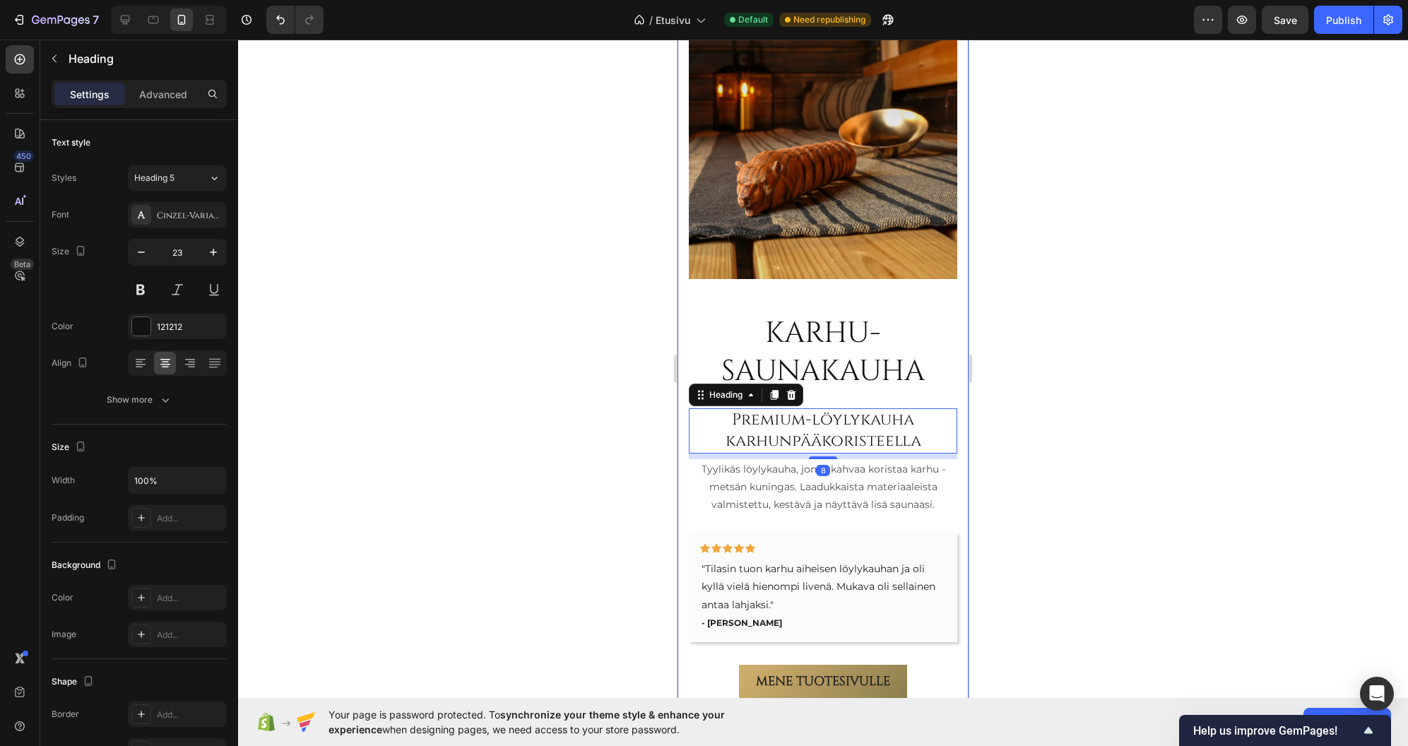
click at [688, 398] on div "Karhu-saunakauha Heading Premium-löylykauha karhunpääkoristeella Heading 8 Tyyl…" at bounding box center [823, 371] width 291 height 745
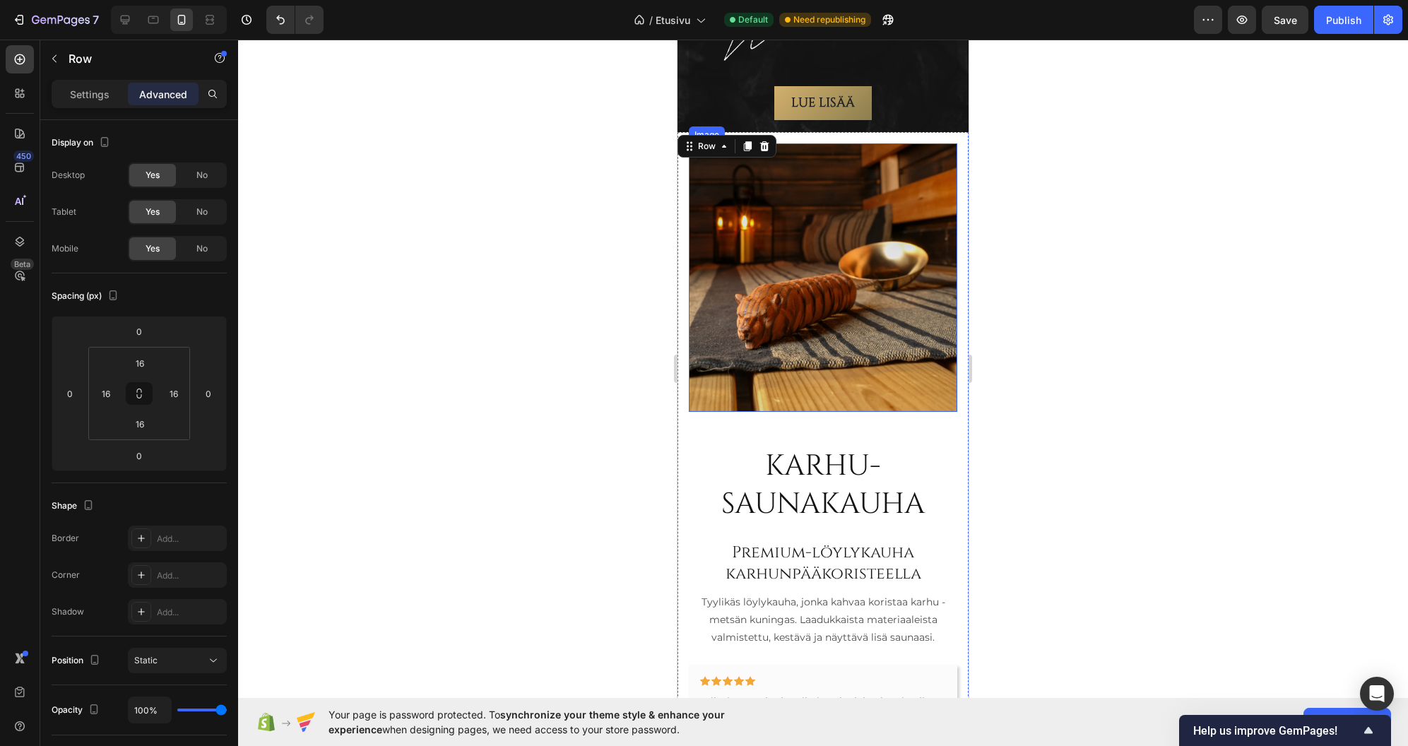
scroll to position [2405, 0]
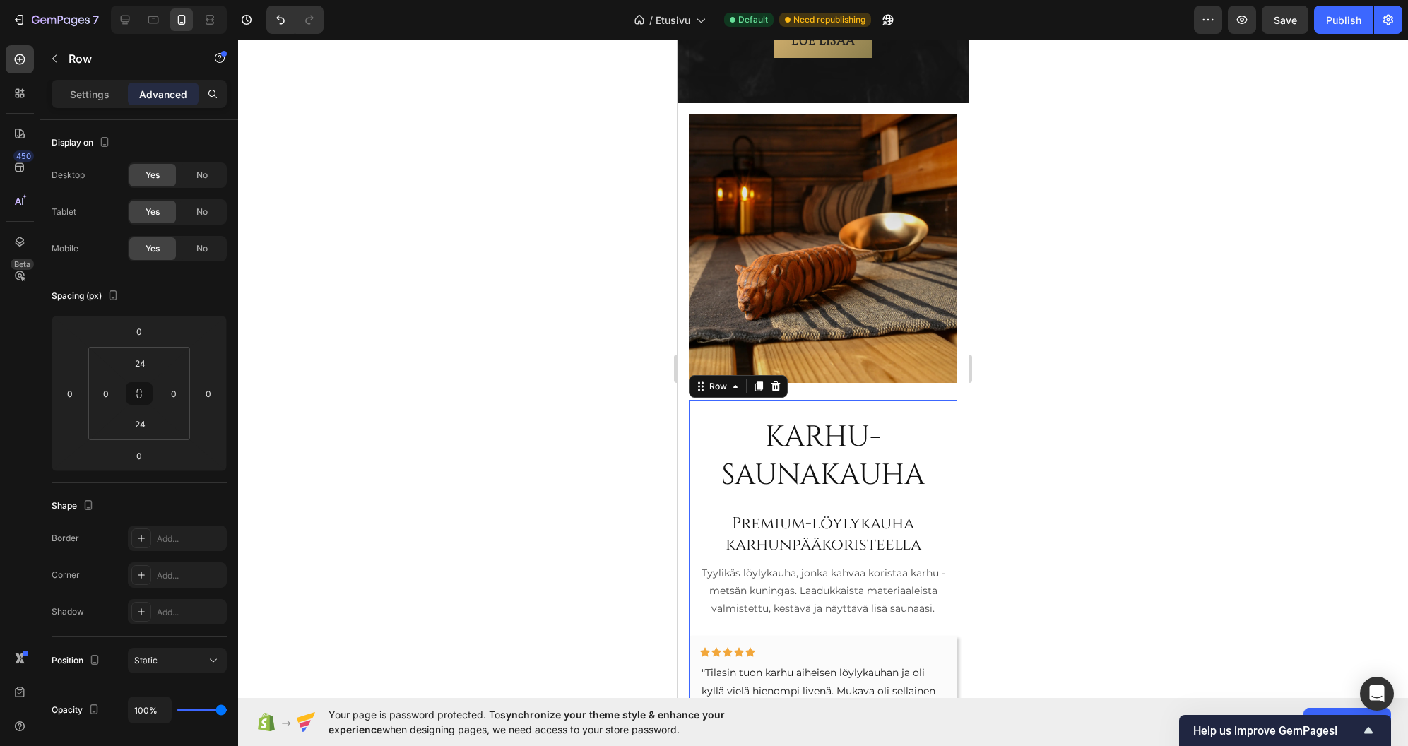
click at [756, 400] on div "Karhu-saunakauha Heading Premium-löylykauha karhunpääkoristeella Heading Tyylik…" at bounding box center [823, 618] width 269 height 437
click at [140, 363] on input "24" at bounding box center [140, 363] width 28 height 21
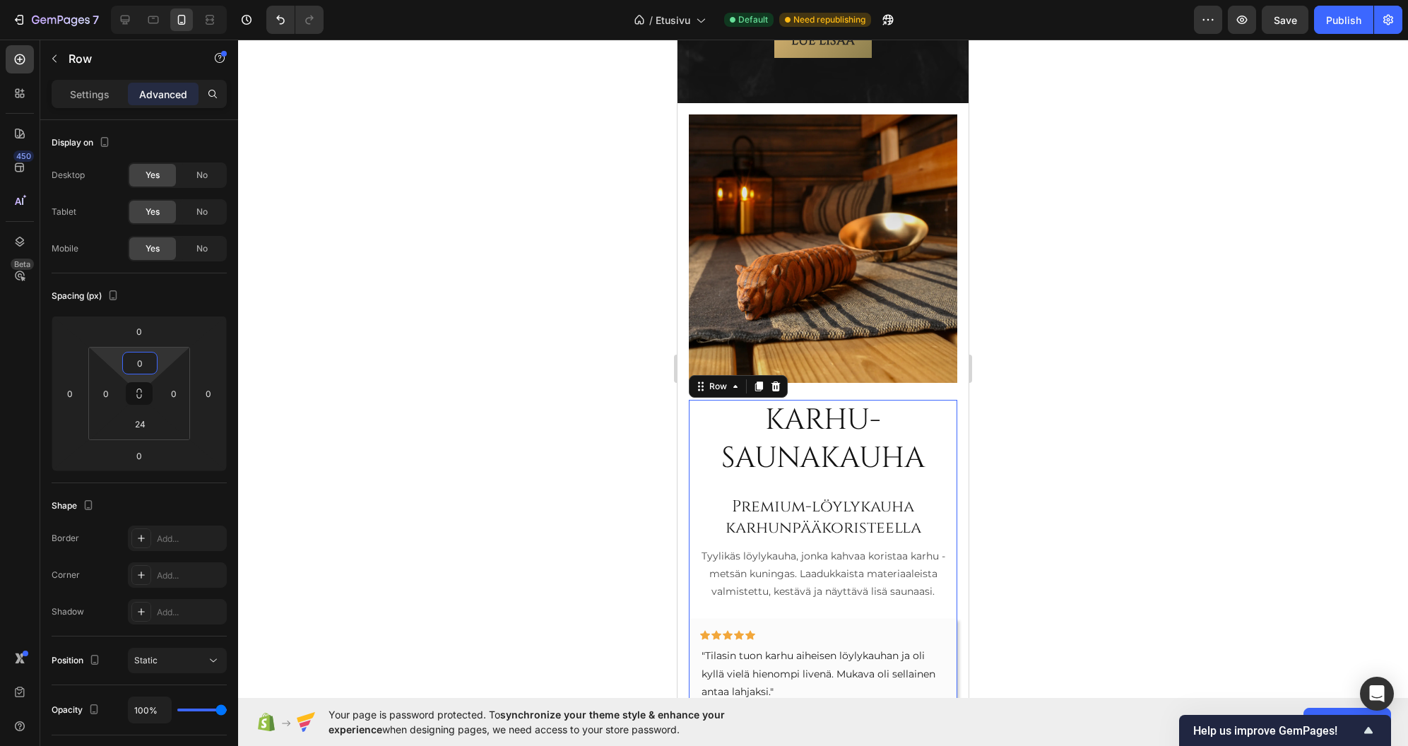
type input "0"
click at [476, 379] on div at bounding box center [823, 393] width 1170 height 707
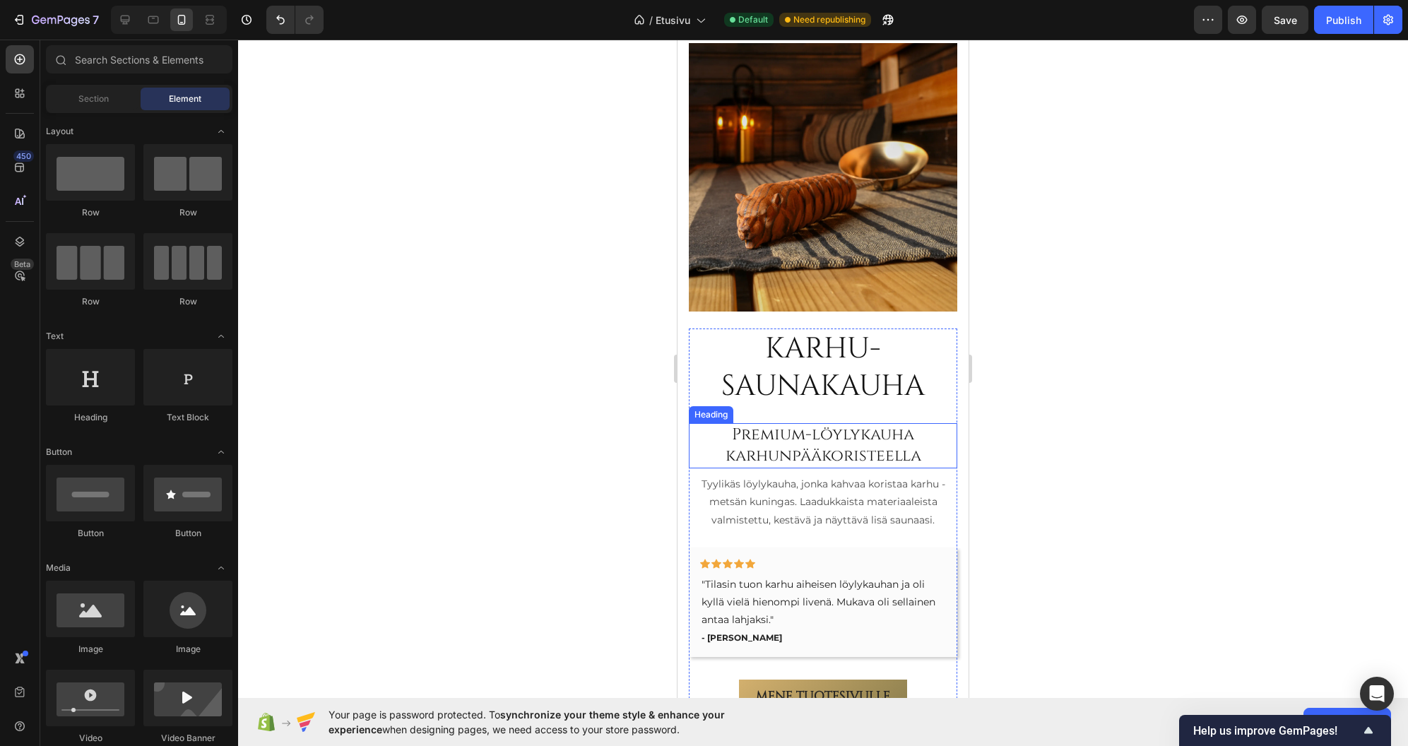
scroll to position [2617, 0]
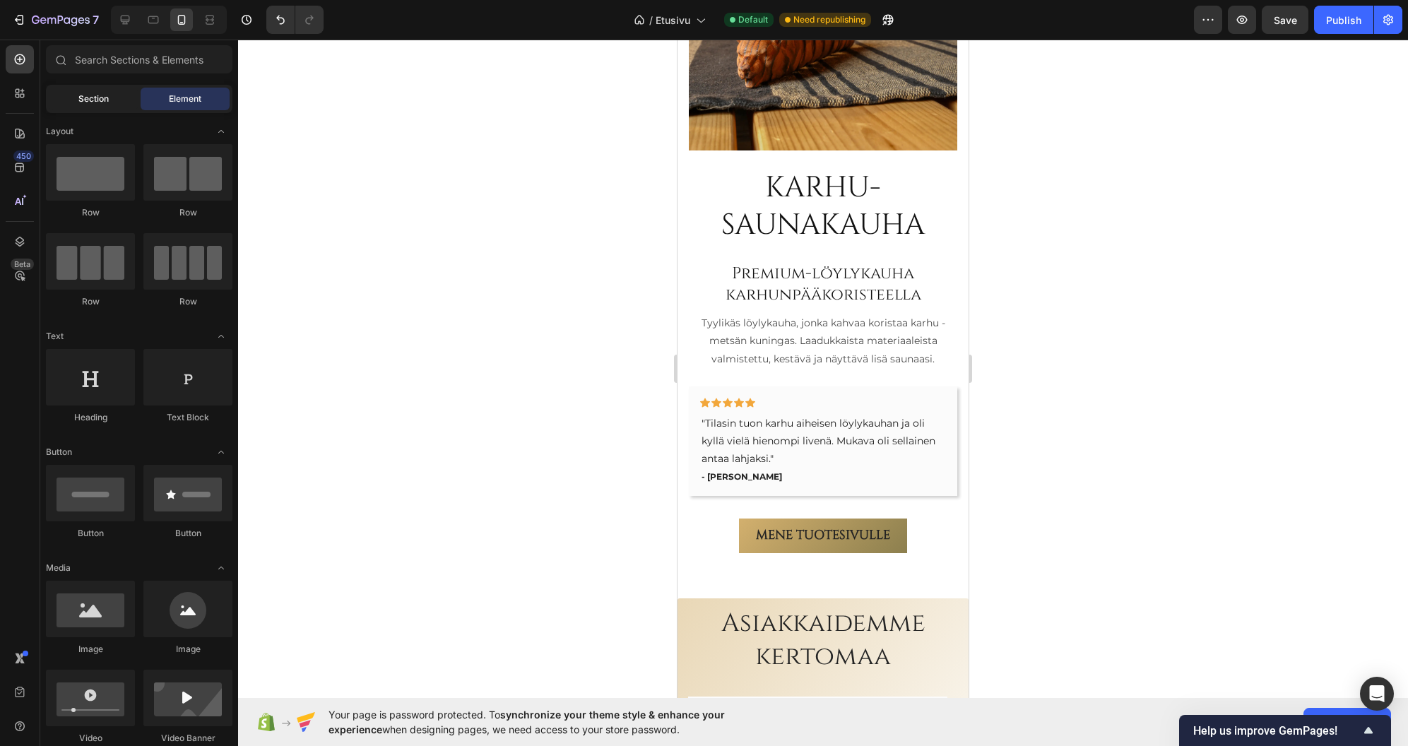
click at [100, 98] on span "Section" at bounding box center [93, 99] width 30 height 13
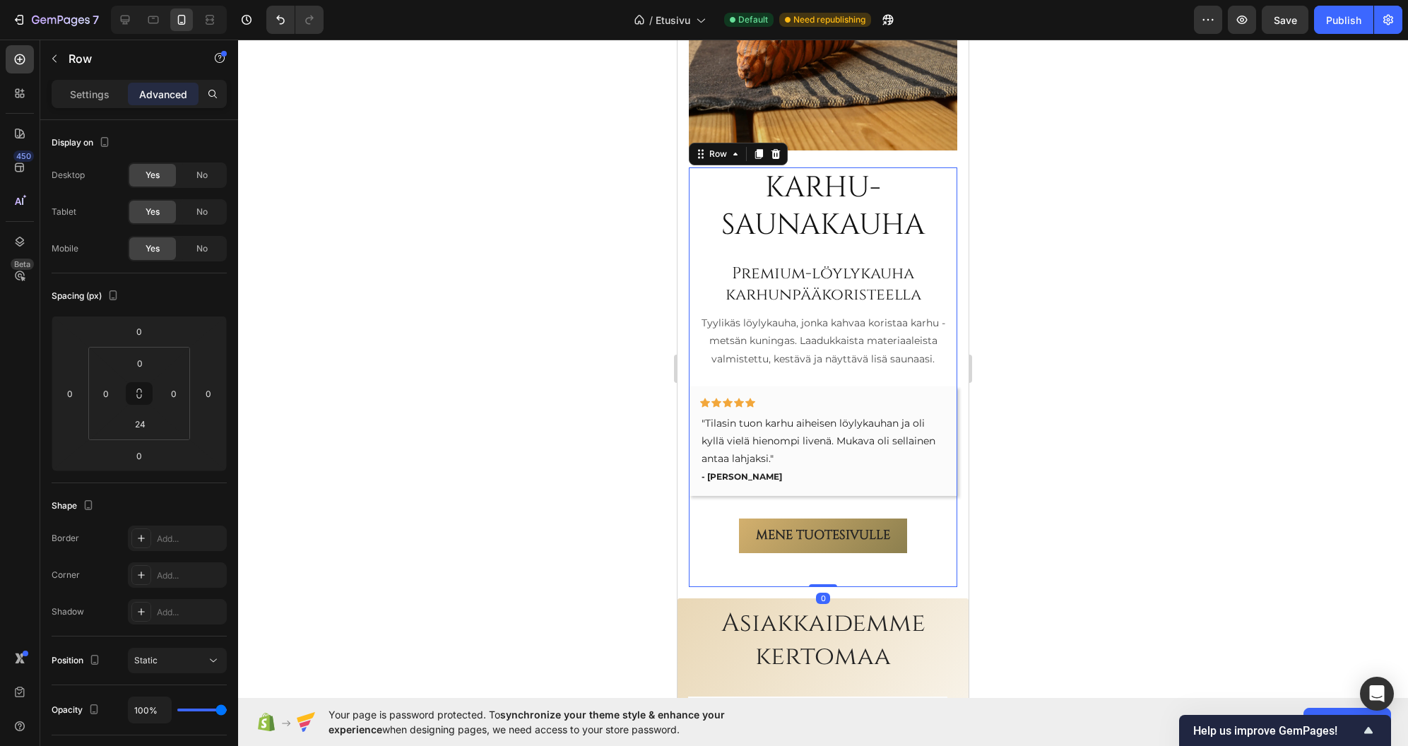
click at [735, 561] on div "Karhu-saunakauha Heading Premium-löylykauha karhunpääkoristeella Heading Tyylik…" at bounding box center [823, 377] width 269 height 420
click at [143, 425] on input "24" at bounding box center [140, 423] width 28 height 21
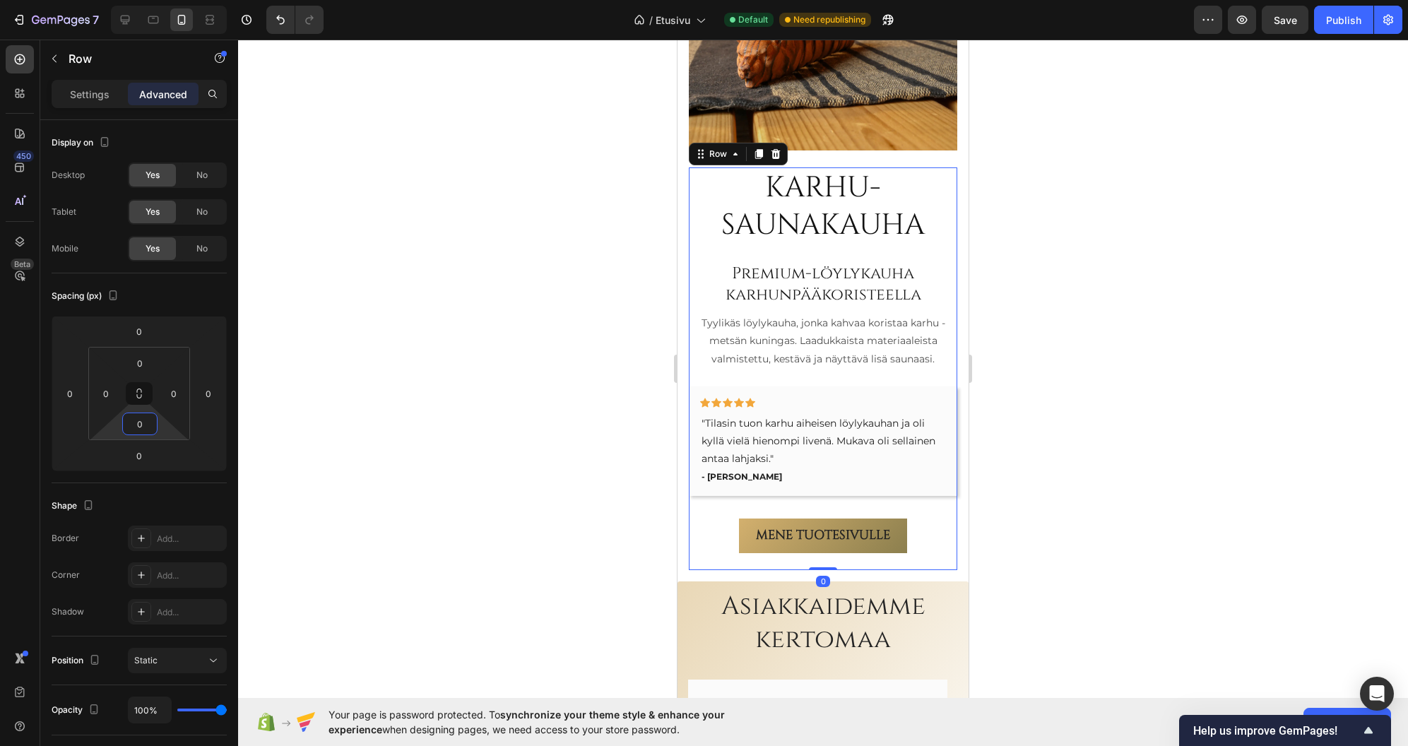
type input "0"
click at [469, 408] on div at bounding box center [823, 393] width 1170 height 707
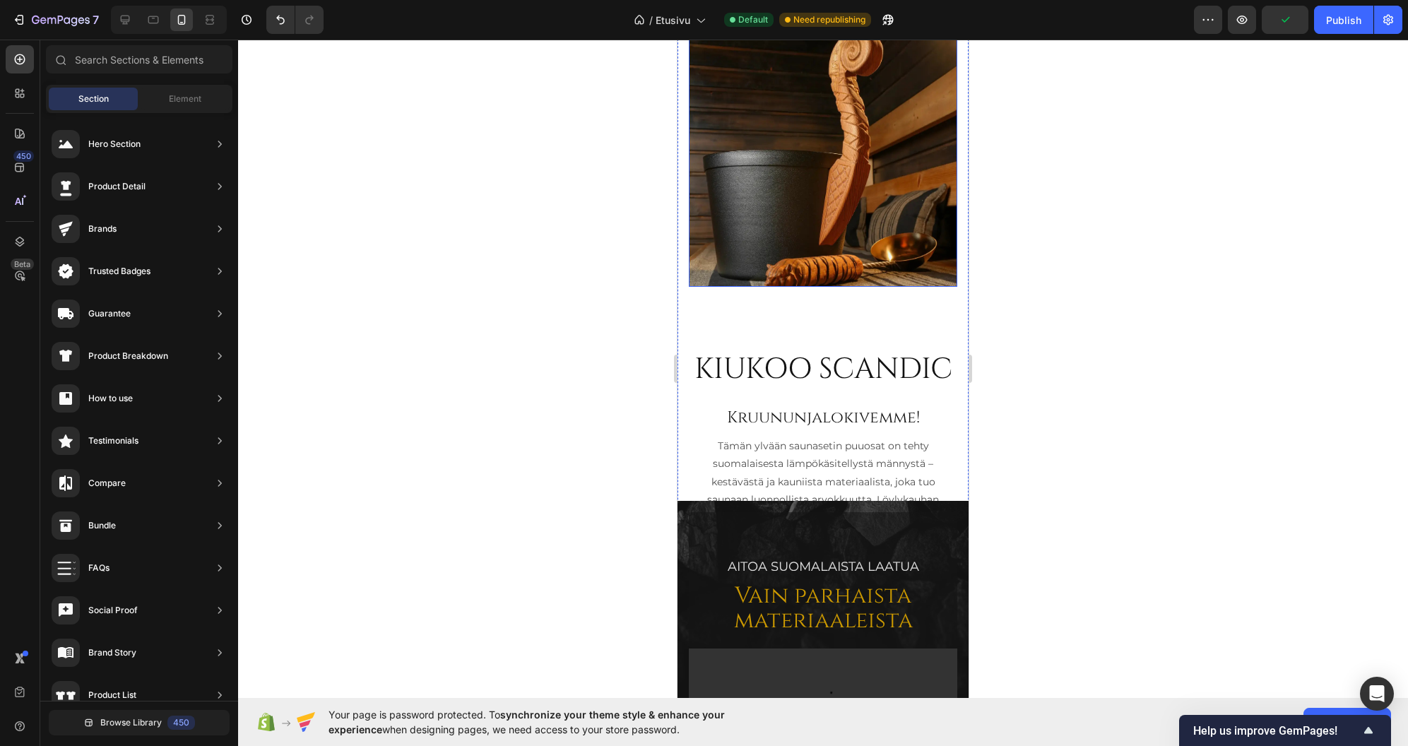
scroll to position [1133, 0]
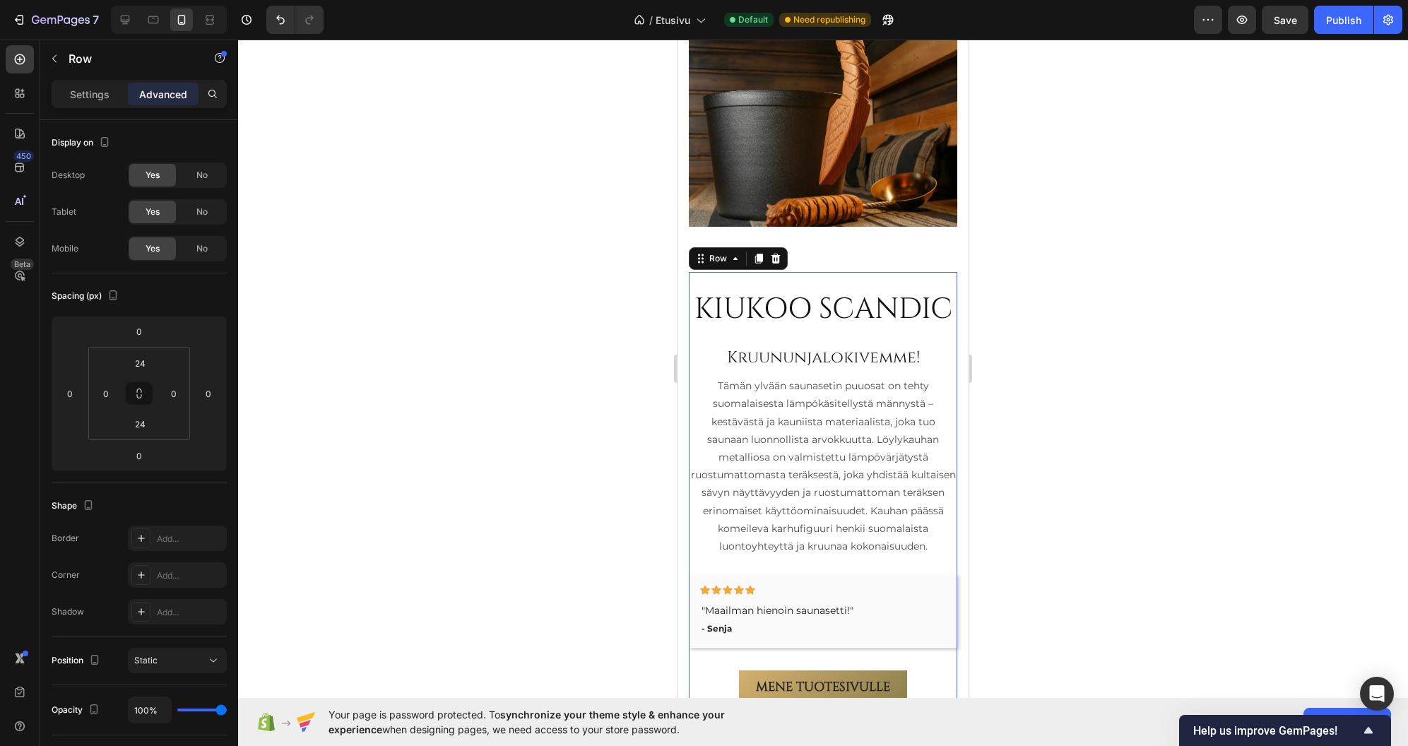
click at [925, 273] on div "KIUKOO SCANDIC Heading Kruununjalokivemme! Heading Tämän ylvään saunasetin puuo…" at bounding box center [823, 505] width 269 height 467
click at [139, 364] on input "24" at bounding box center [140, 363] width 28 height 21
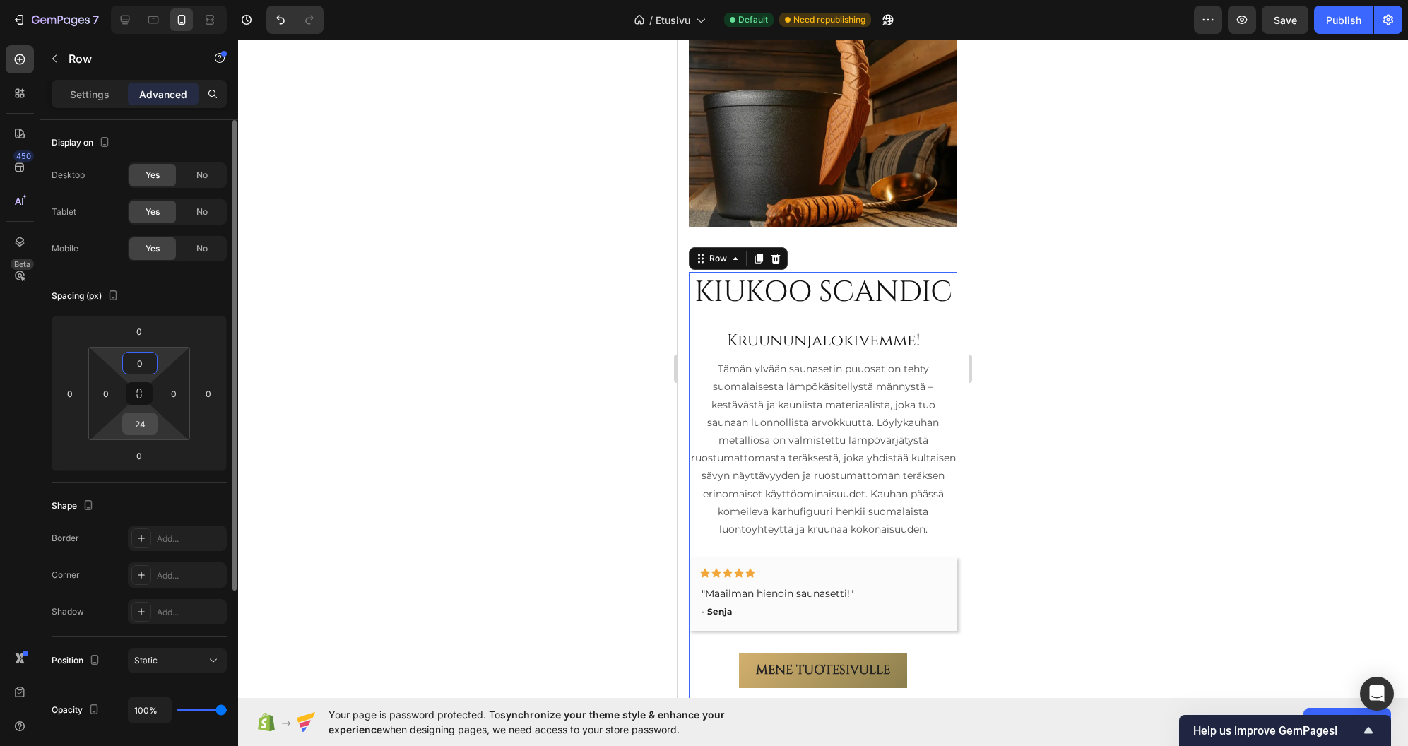
type input "0"
click at [135, 425] on input "24" at bounding box center [140, 423] width 28 height 21
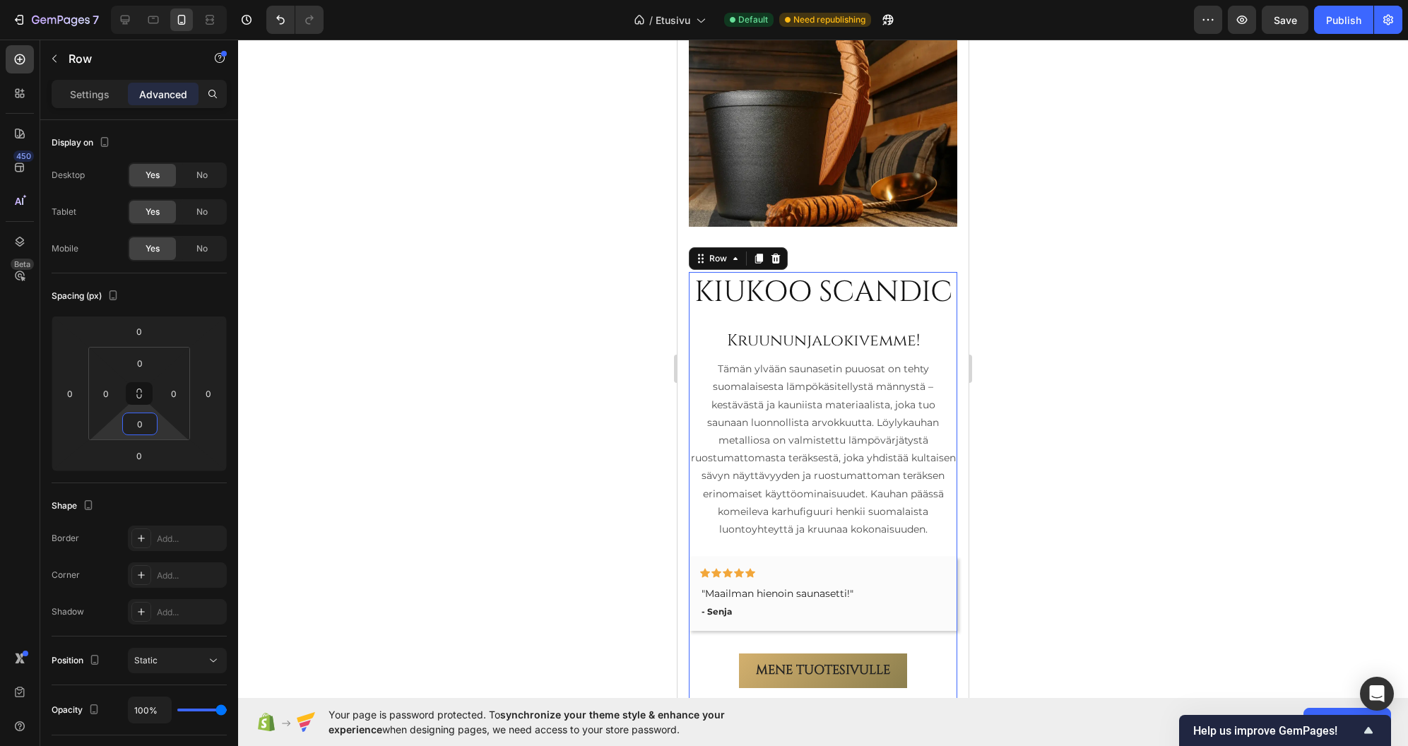
type input "0"
click at [566, 352] on div at bounding box center [823, 393] width 1170 height 707
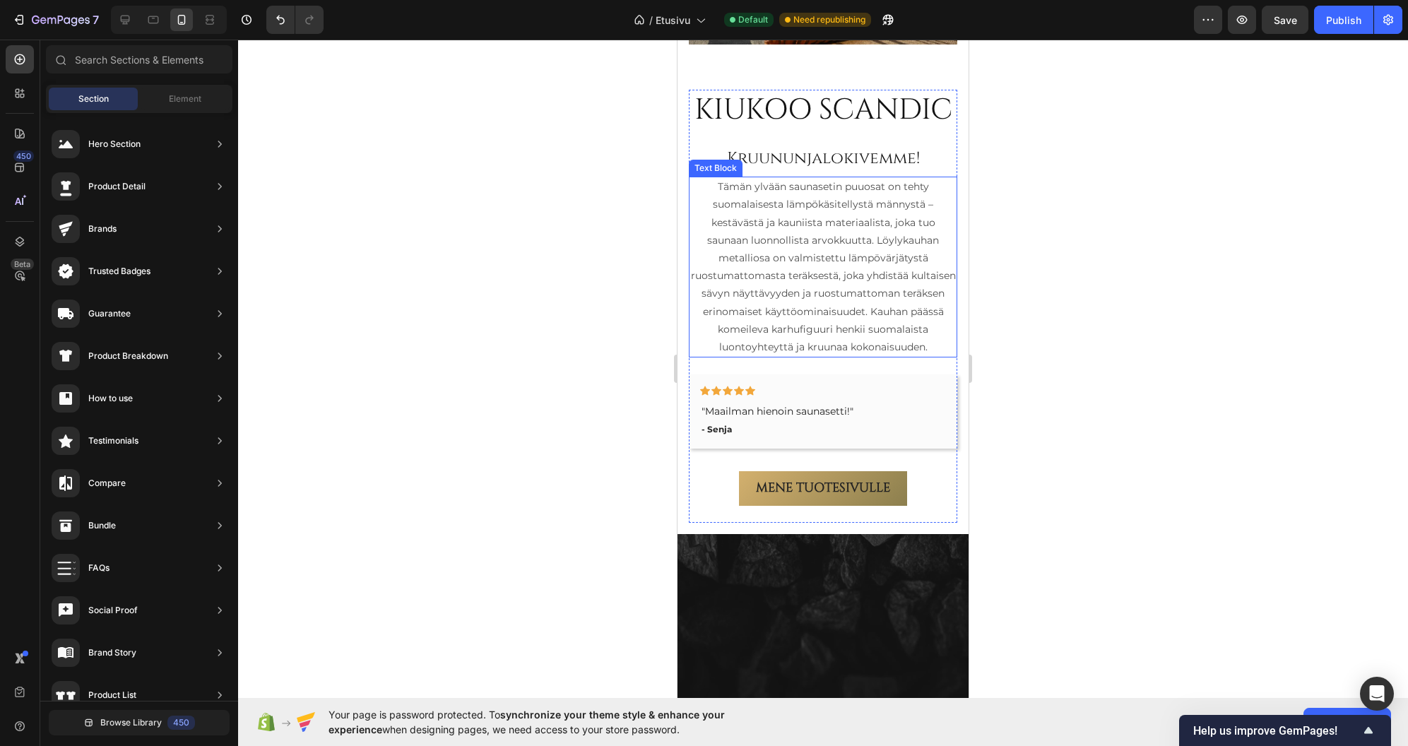
scroll to position [1345, 0]
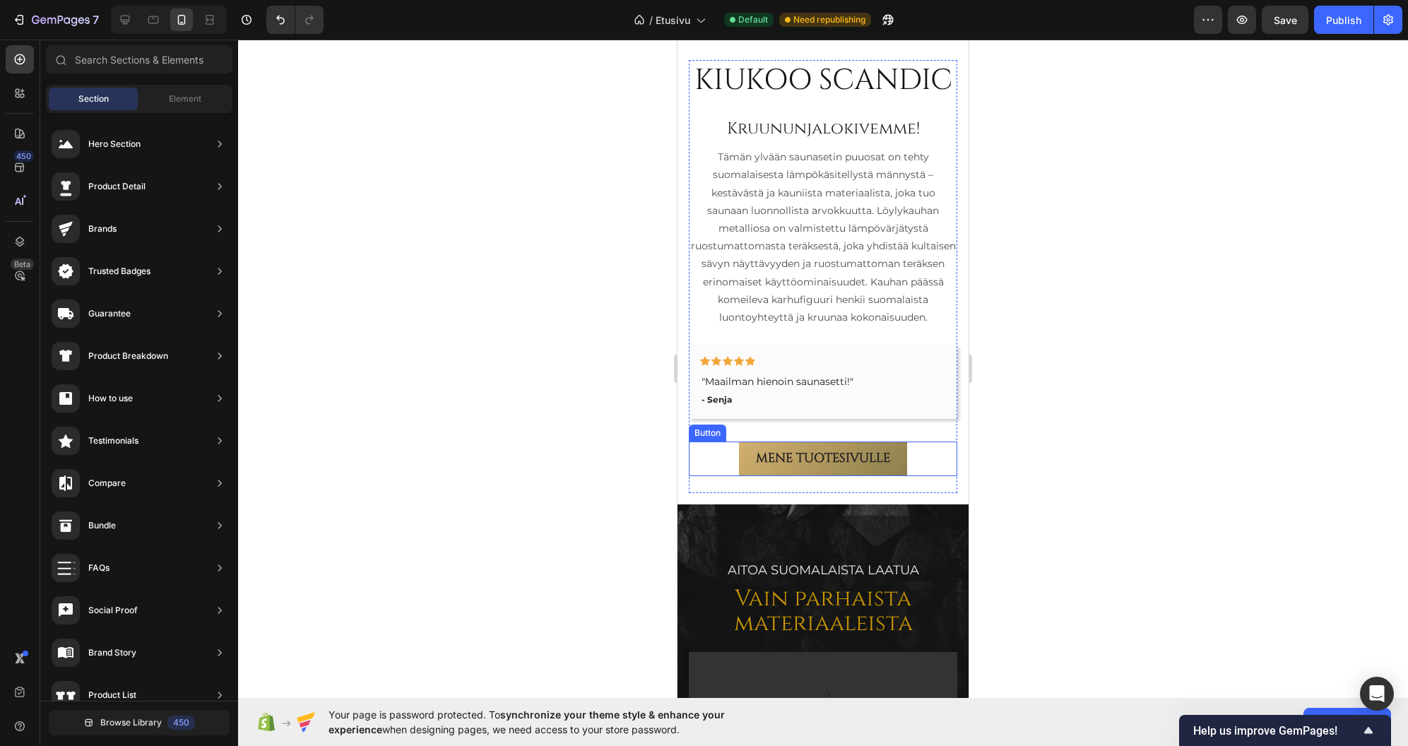
click at [920, 476] on div "Mene tuotesivulle Button" at bounding box center [823, 459] width 269 height 34
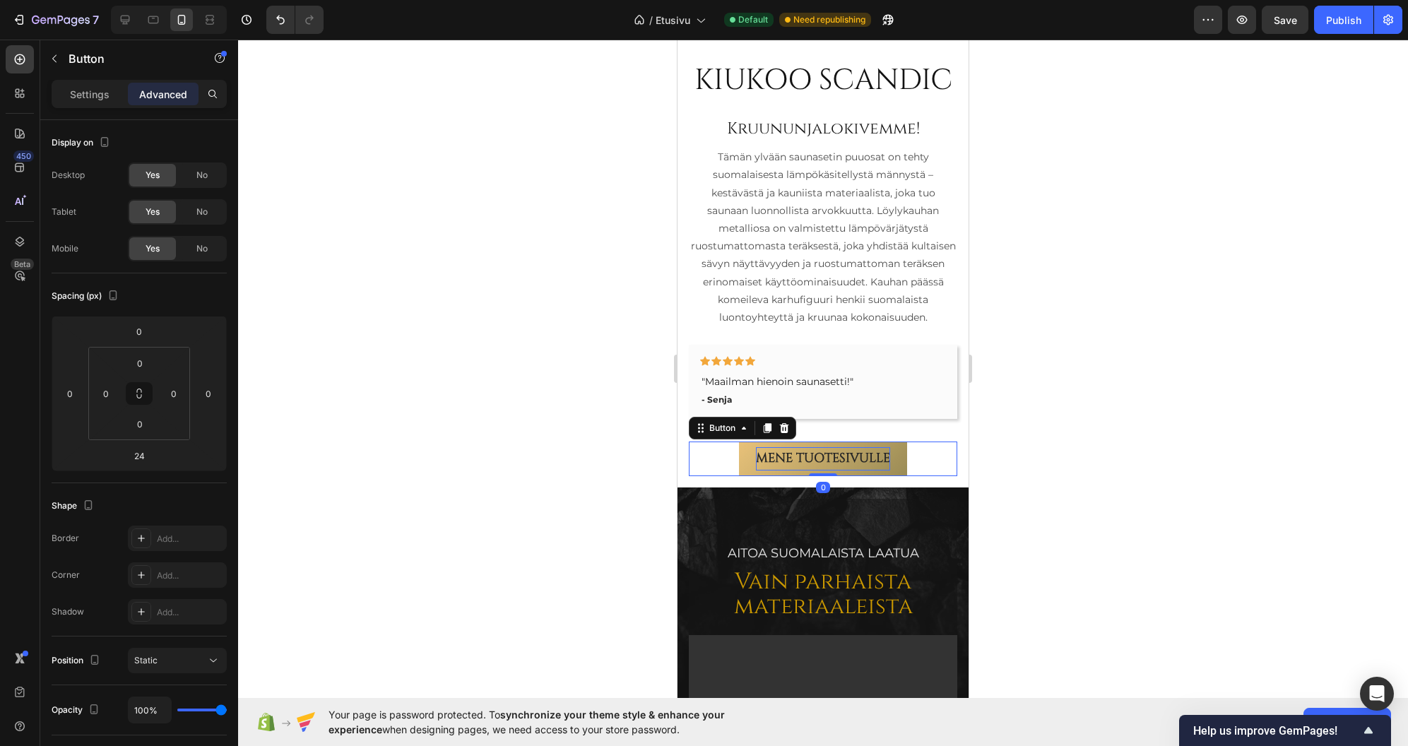
drag, startPoint x: 820, startPoint y: 518, endPoint x: 832, endPoint y: 493, distance: 27.5
click at [832, 476] on div "Mene tuotesivulle Button 0" at bounding box center [823, 459] width 269 height 34
type input "0"
click at [1095, 457] on div at bounding box center [823, 393] width 1170 height 707
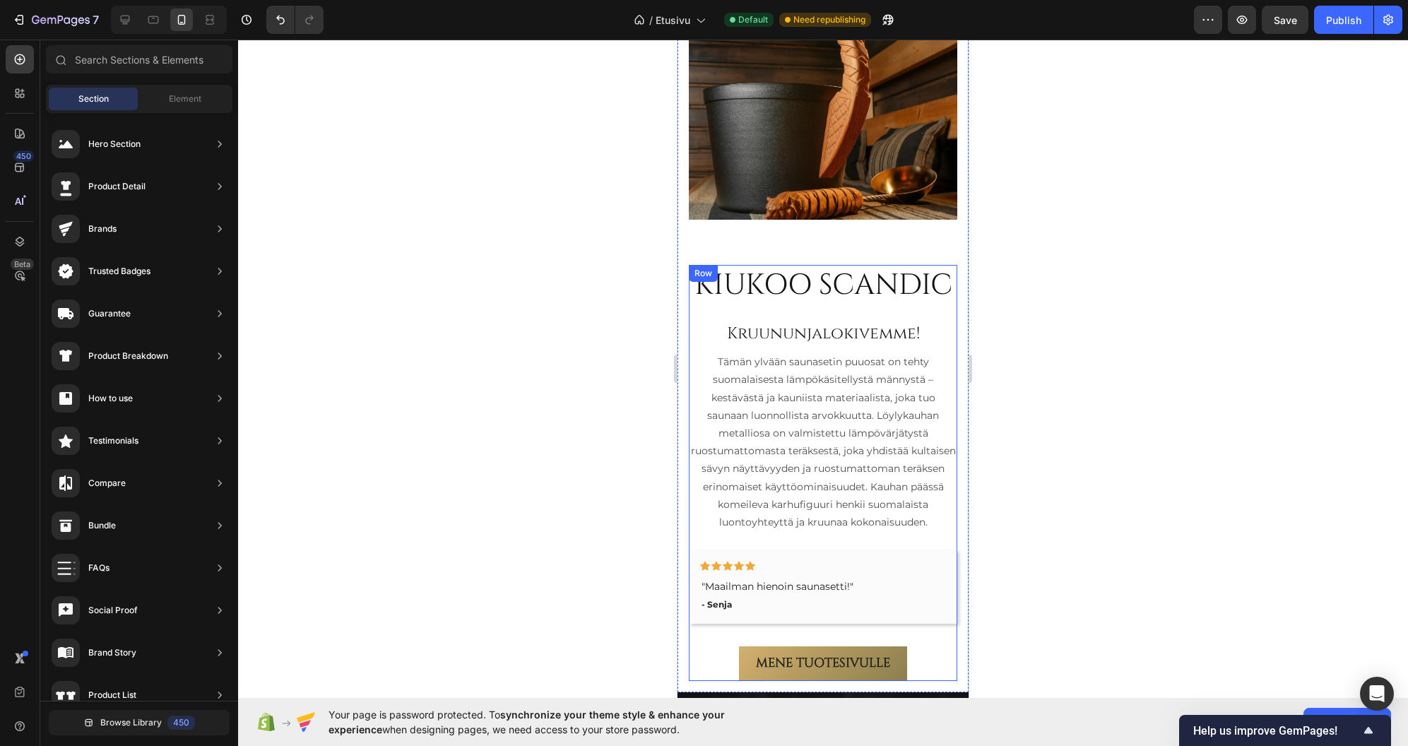
scroll to position [1133, 0]
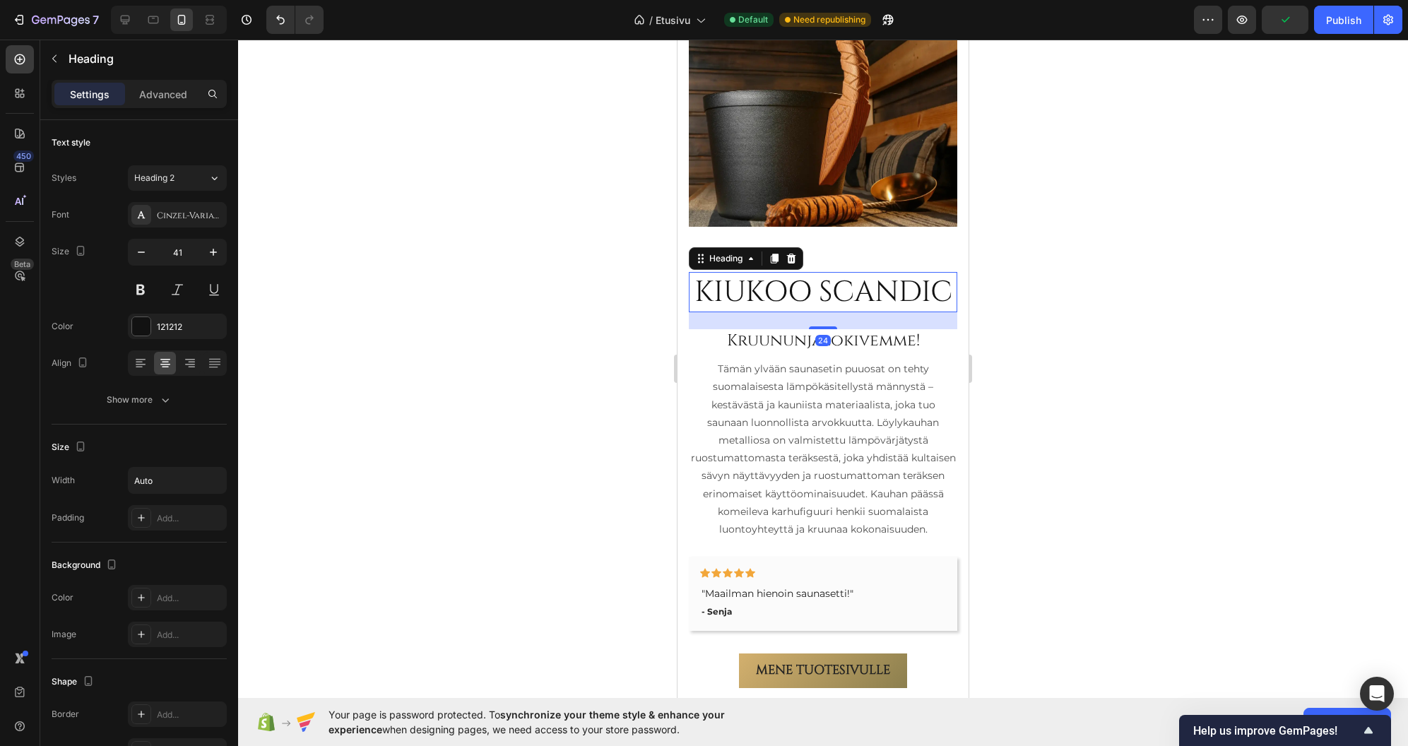
click at [902, 283] on h2 "KIUKOO SCANDIC" at bounding box center [823, 292] width 261 height 40
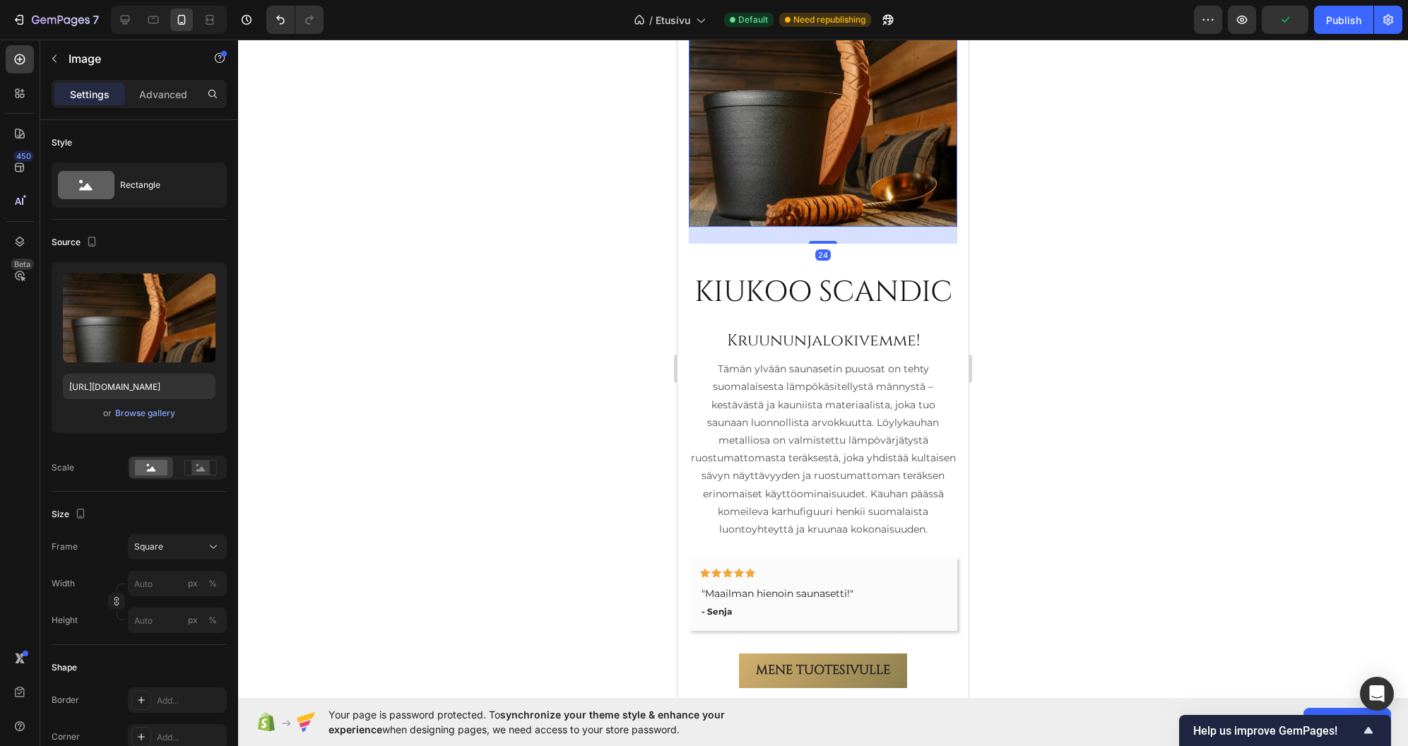
click at [877, 181] on img at bounding box center [823, 92] width 269 height 269
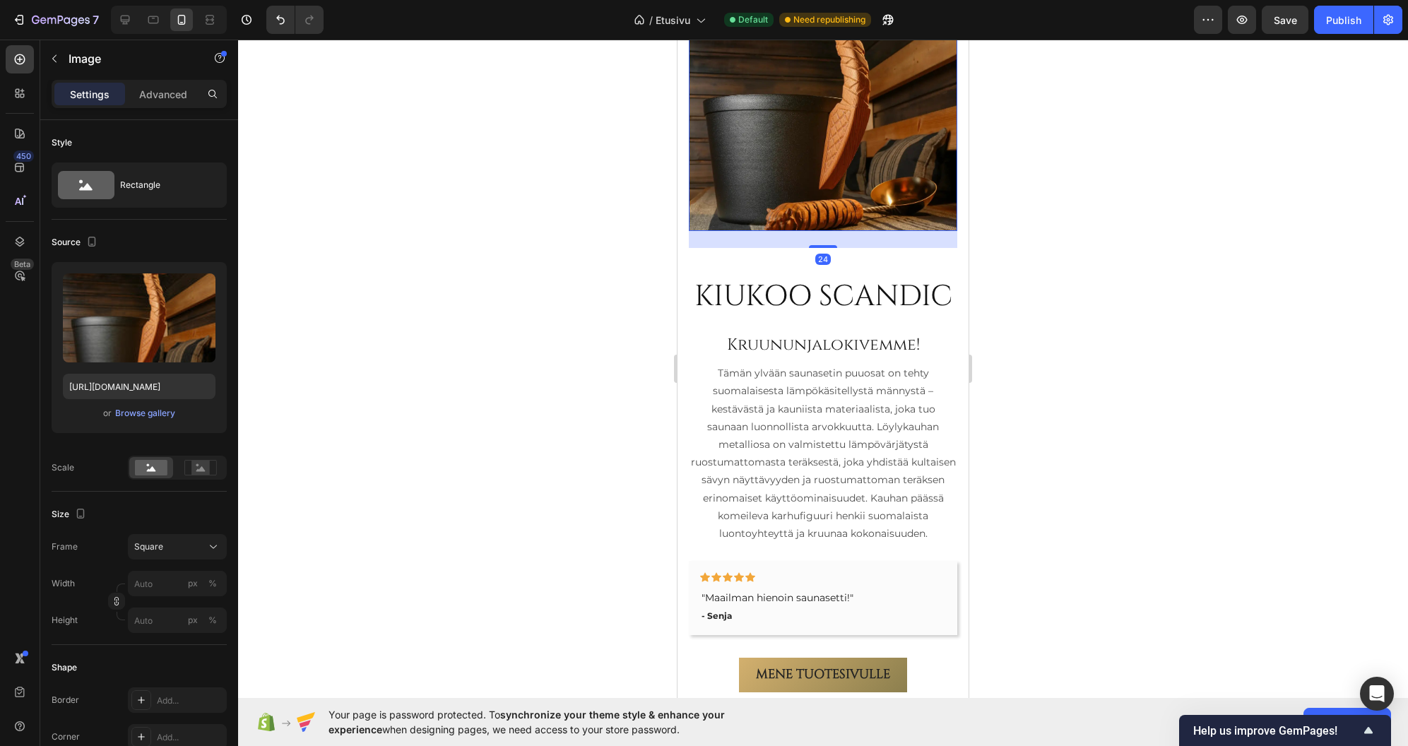
scroll to position [1116, 0]
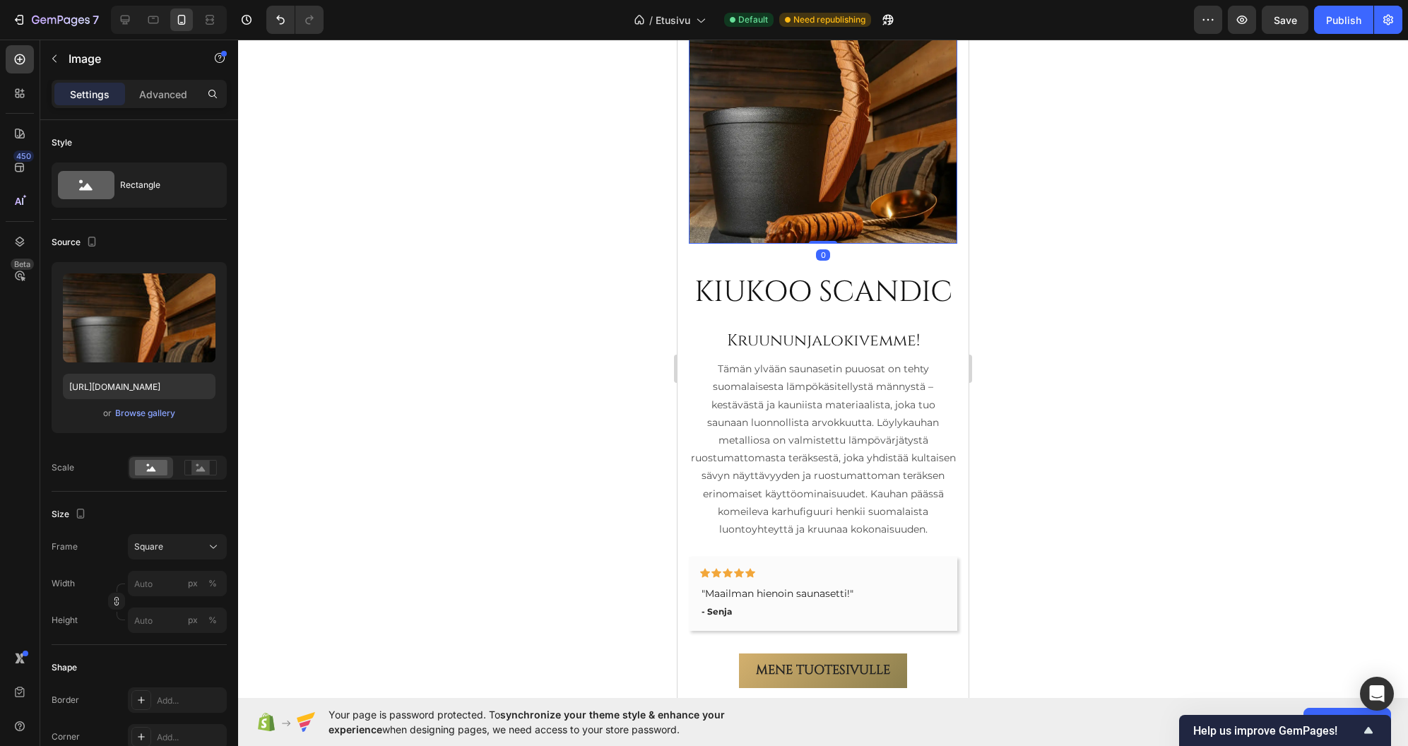
drag, startPoint x: 822, startPoint y: 232, endPoint x: 831, endPoint y: 202, distance: 31.1
click at [831, 202] on div "Image 0" at bounding box center [823, 109] width 269 height 269
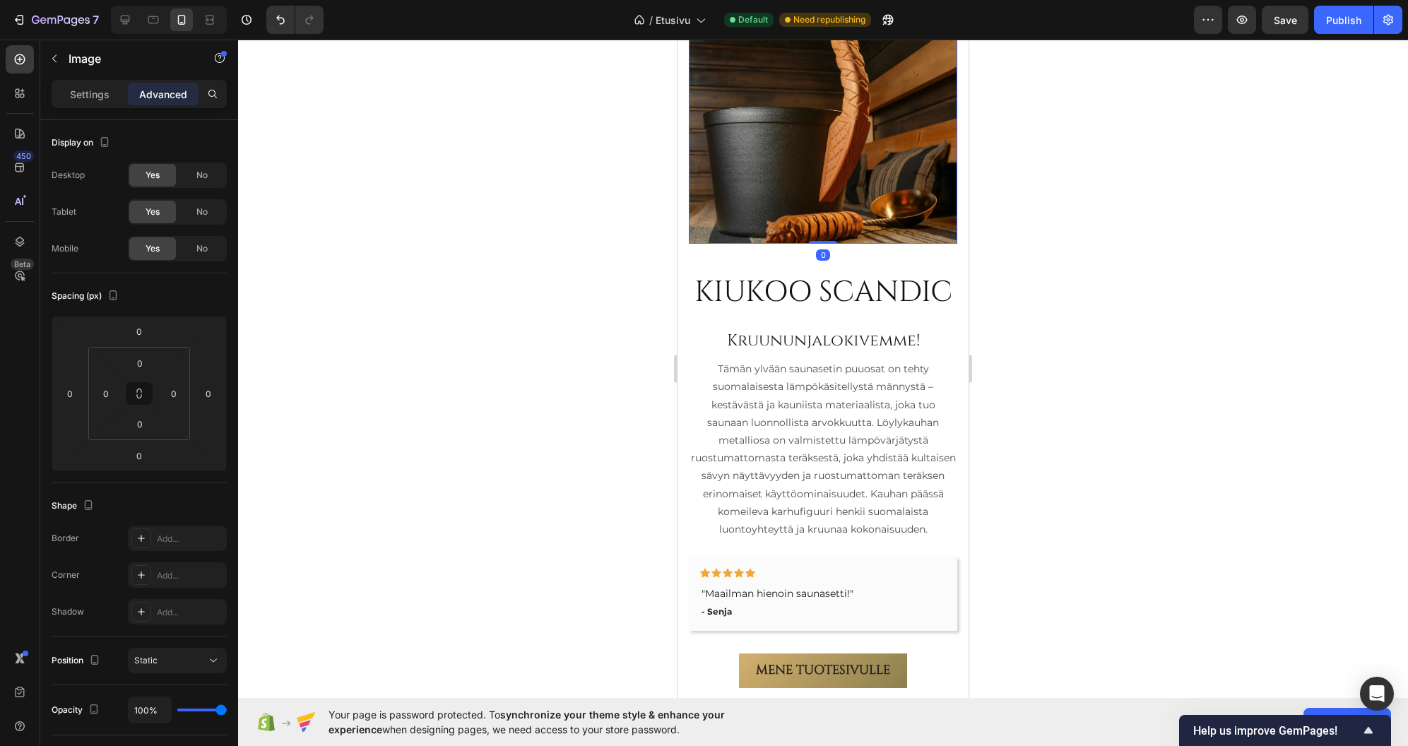
click at [1129, 259] on div at bounding box center [823, 393] width 1170 height 707
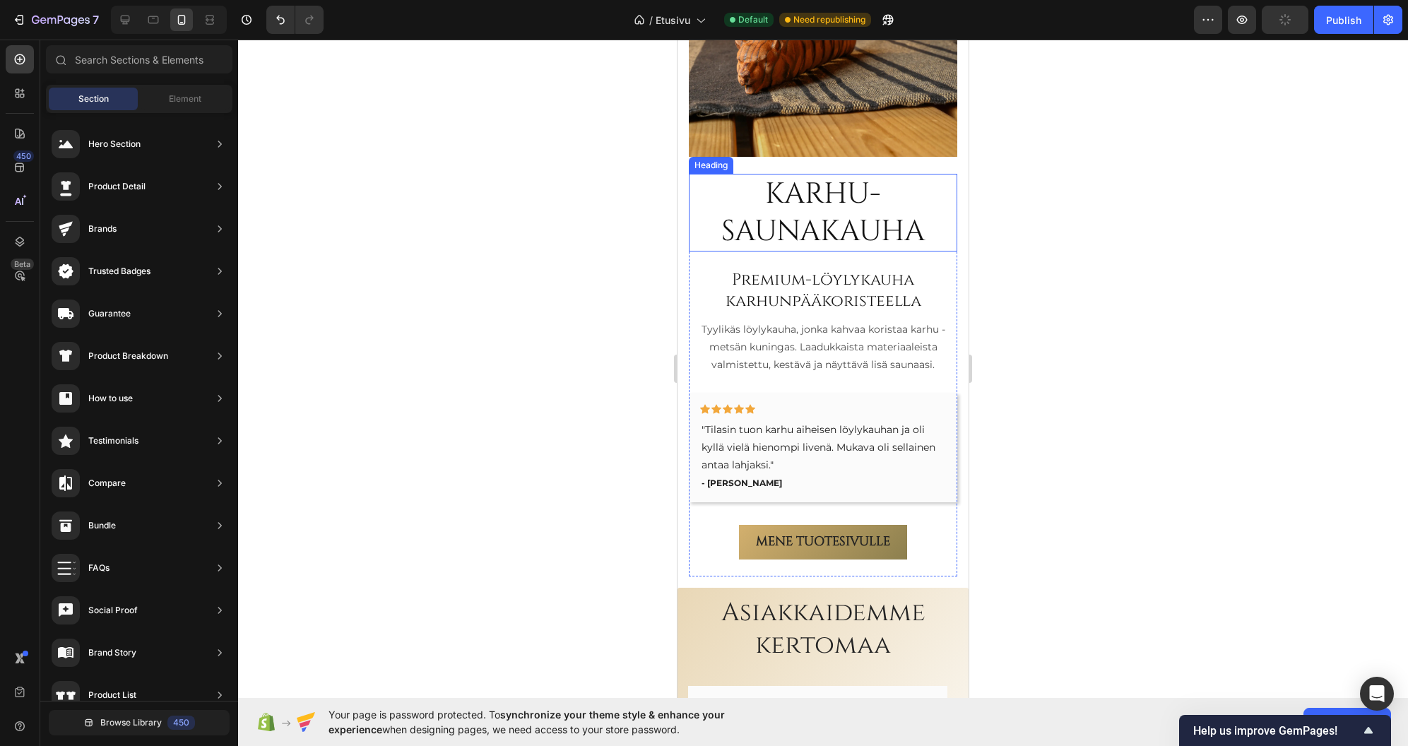
scroll to position [2883, 0]
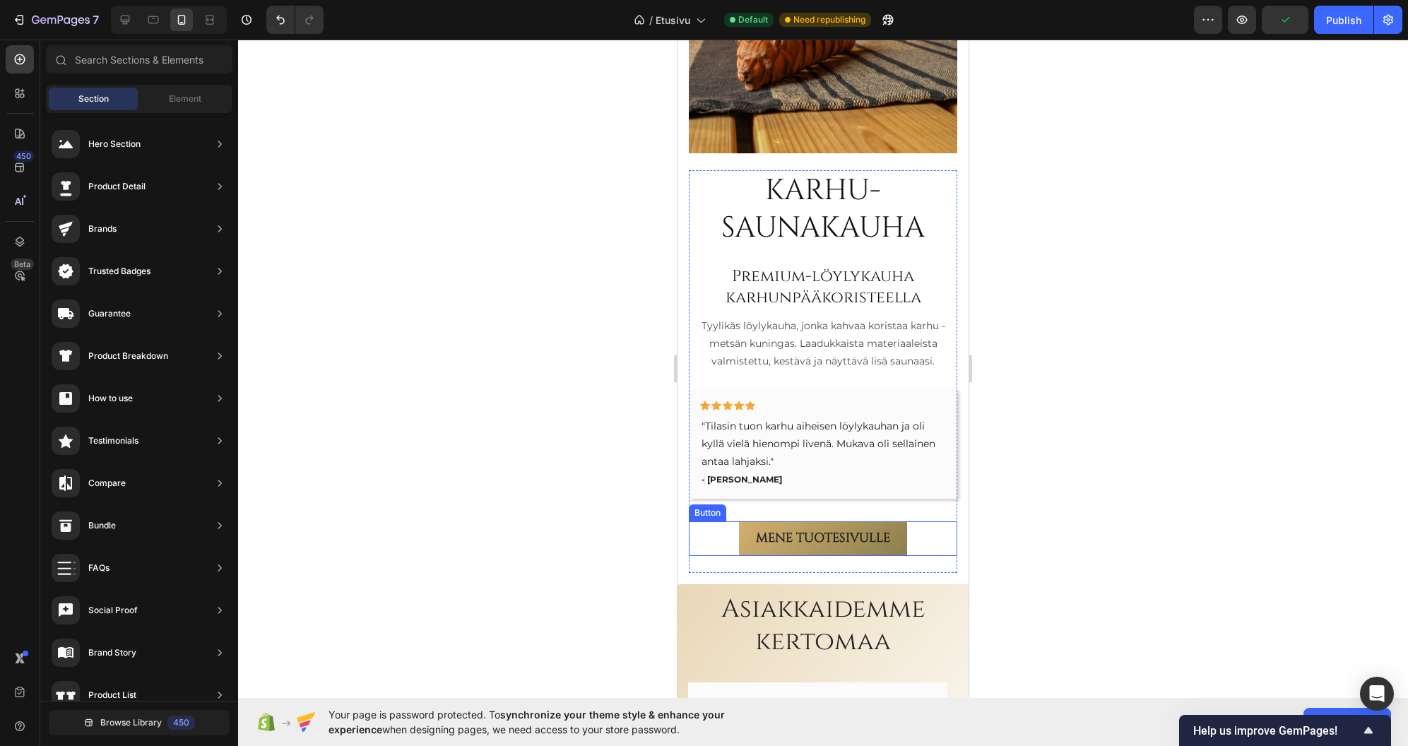
click at [908, 522] on div "Mene tuotesivulle Button" at bounding box center [823, 539] width 269 height 34
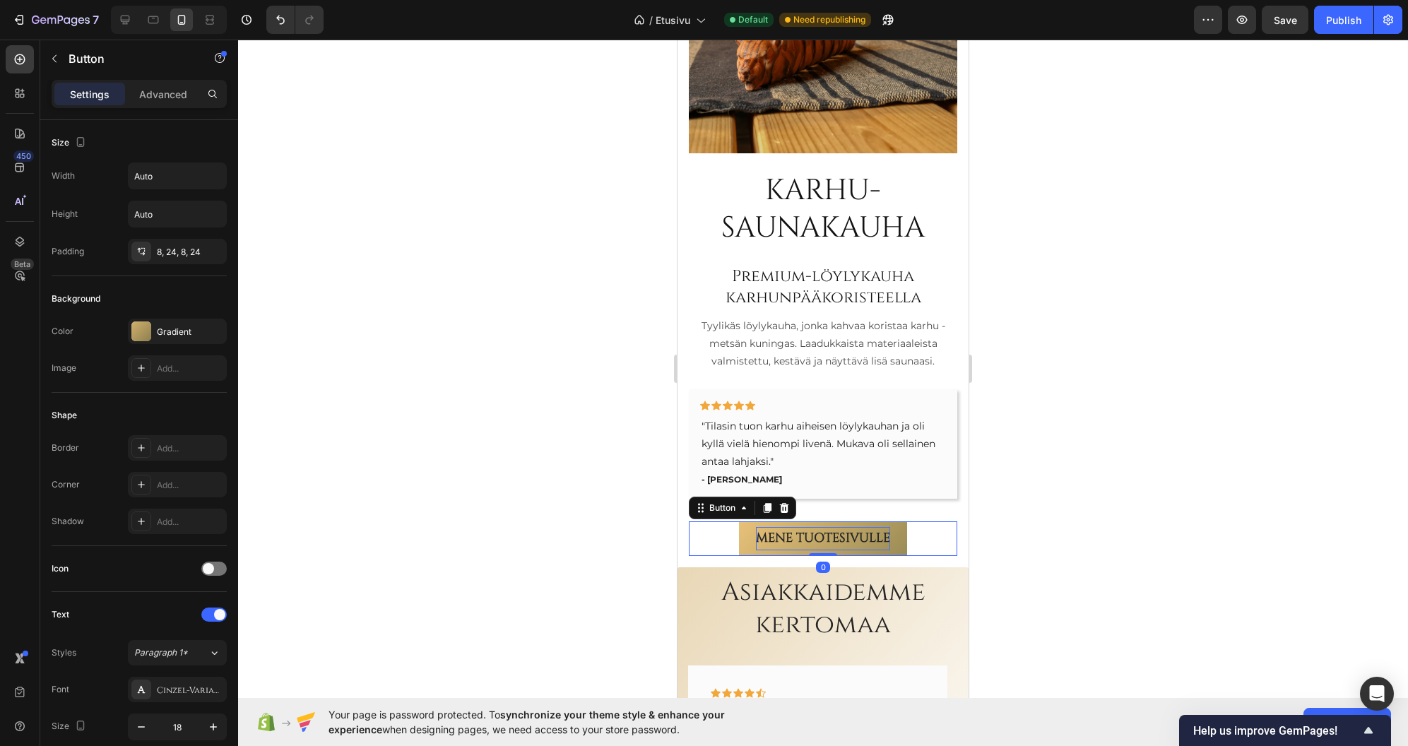
drag, startPoint x: 825, startPoint y: 561, endPoint x: 869, endPoint y: 519, distance: 60.5
click at [839, 537] on div "Mene tuotesivulle Button 0" at bounding box center [823, 539] width 269 height 34
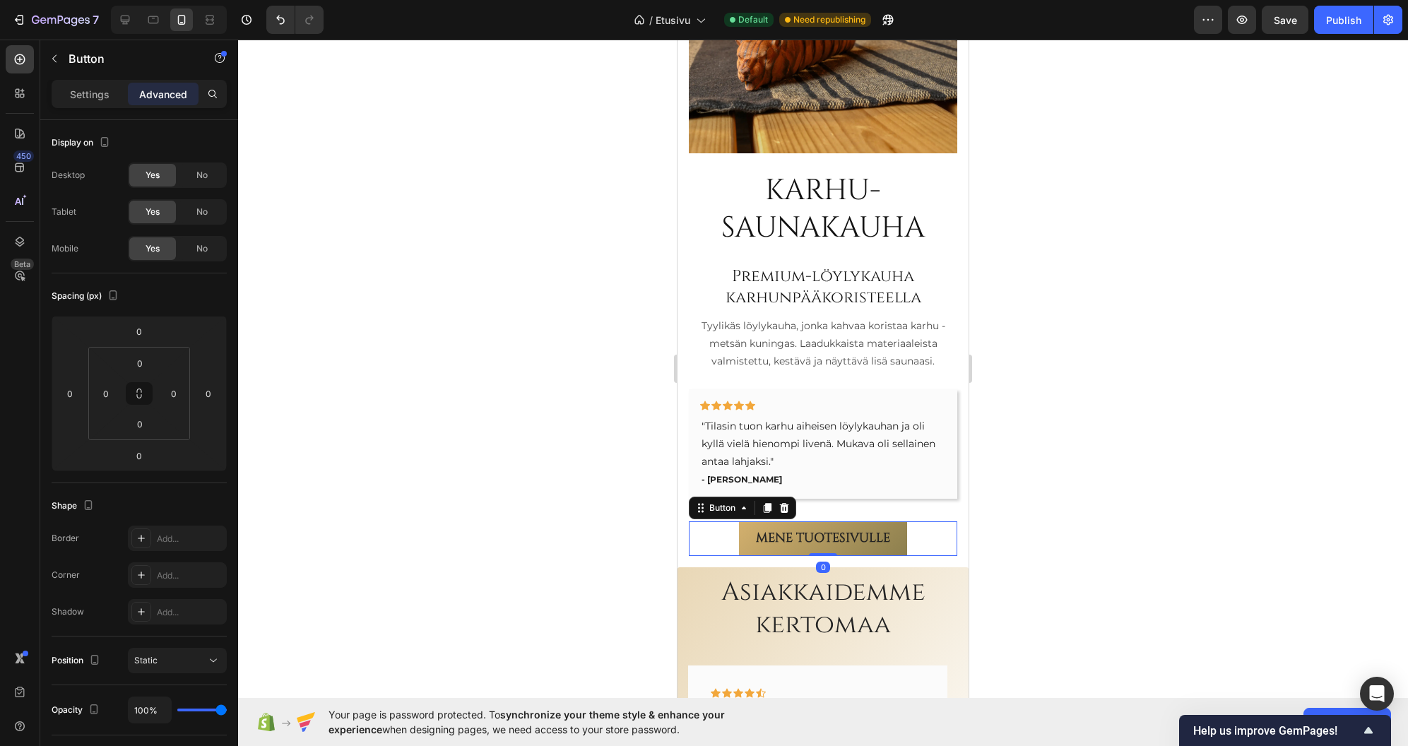
click at [1054, 472] on div at bounding box center [823, 393] width 1170 height 707
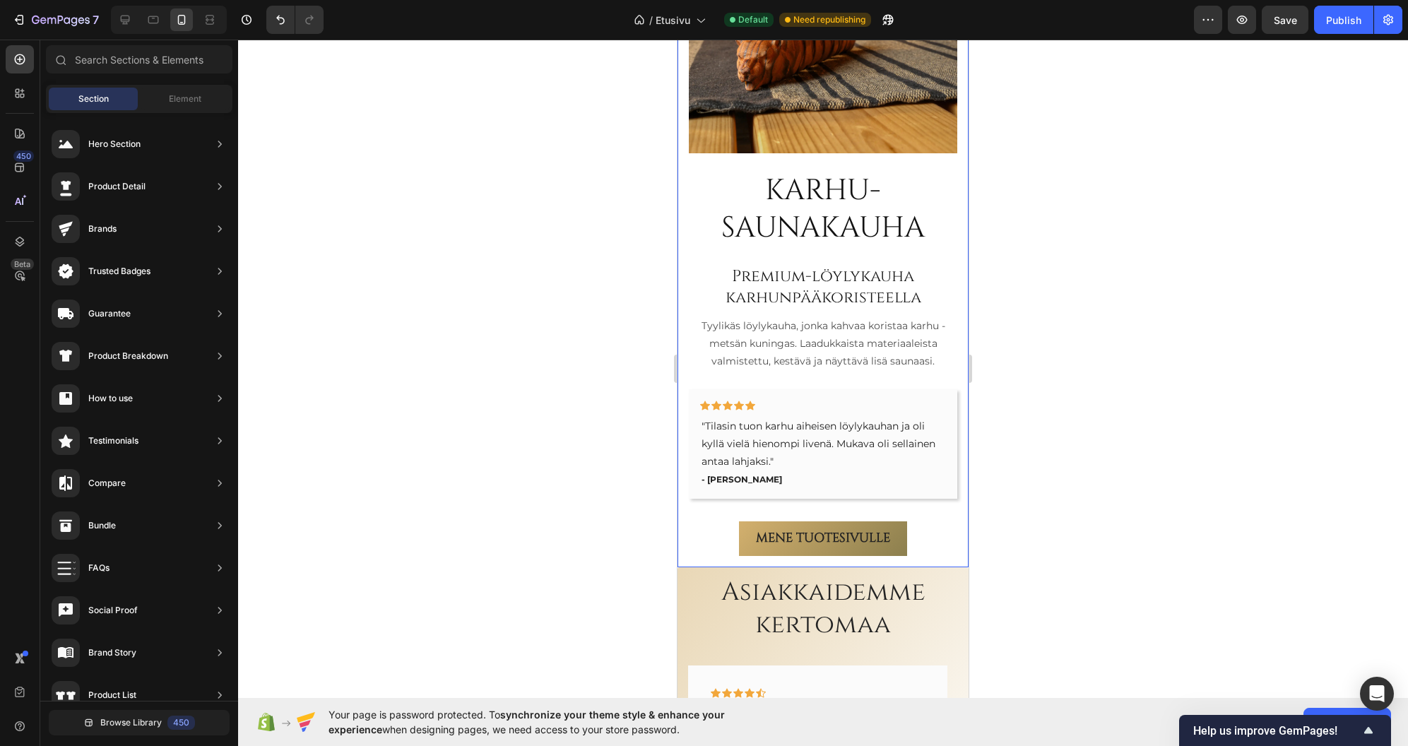
click at [953, 505] on div "Karhu-saunakauha Heading Premium-löylykauha karhunpääkoristeella Heading [GEOGR…" at bounding box center [823, 221] width 291 height 694
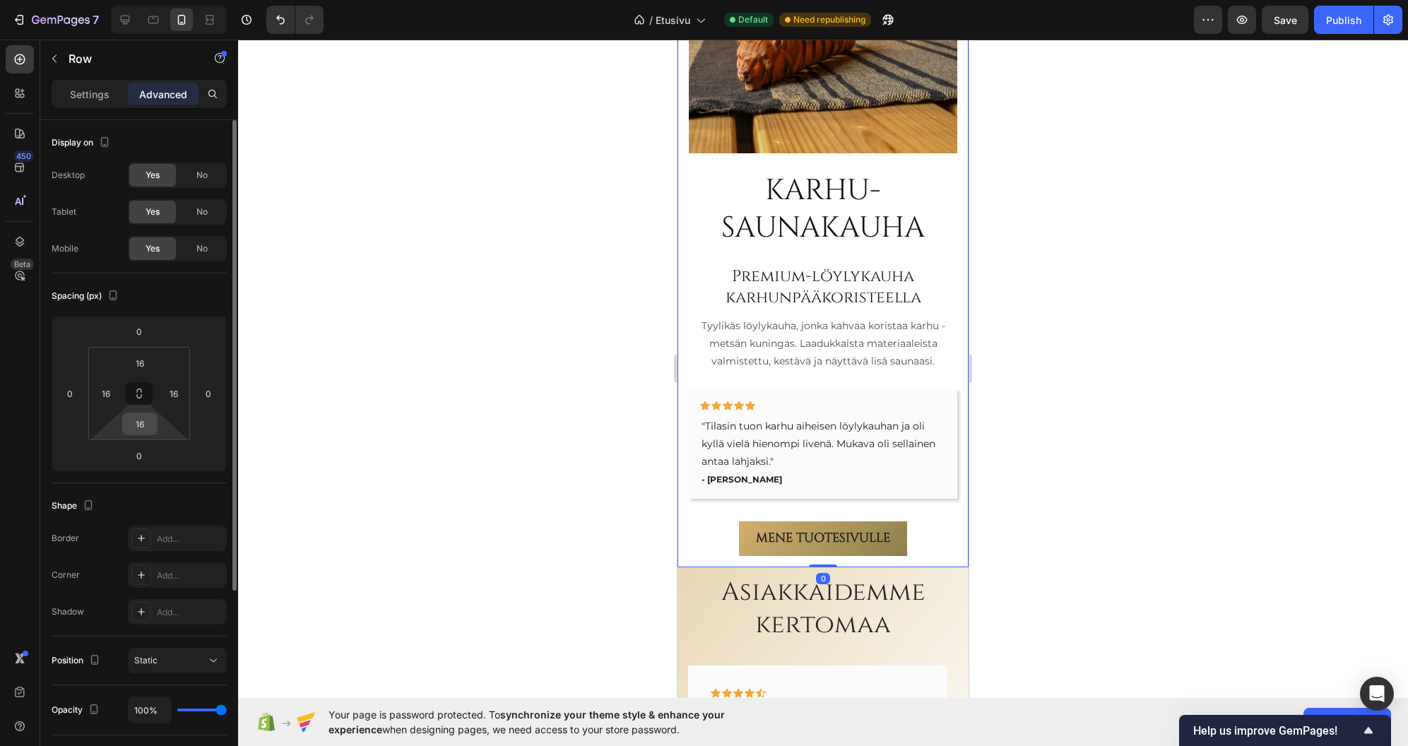
click at [142, 426] on input "16" at bounding box center [140, 423] width 28 height 21
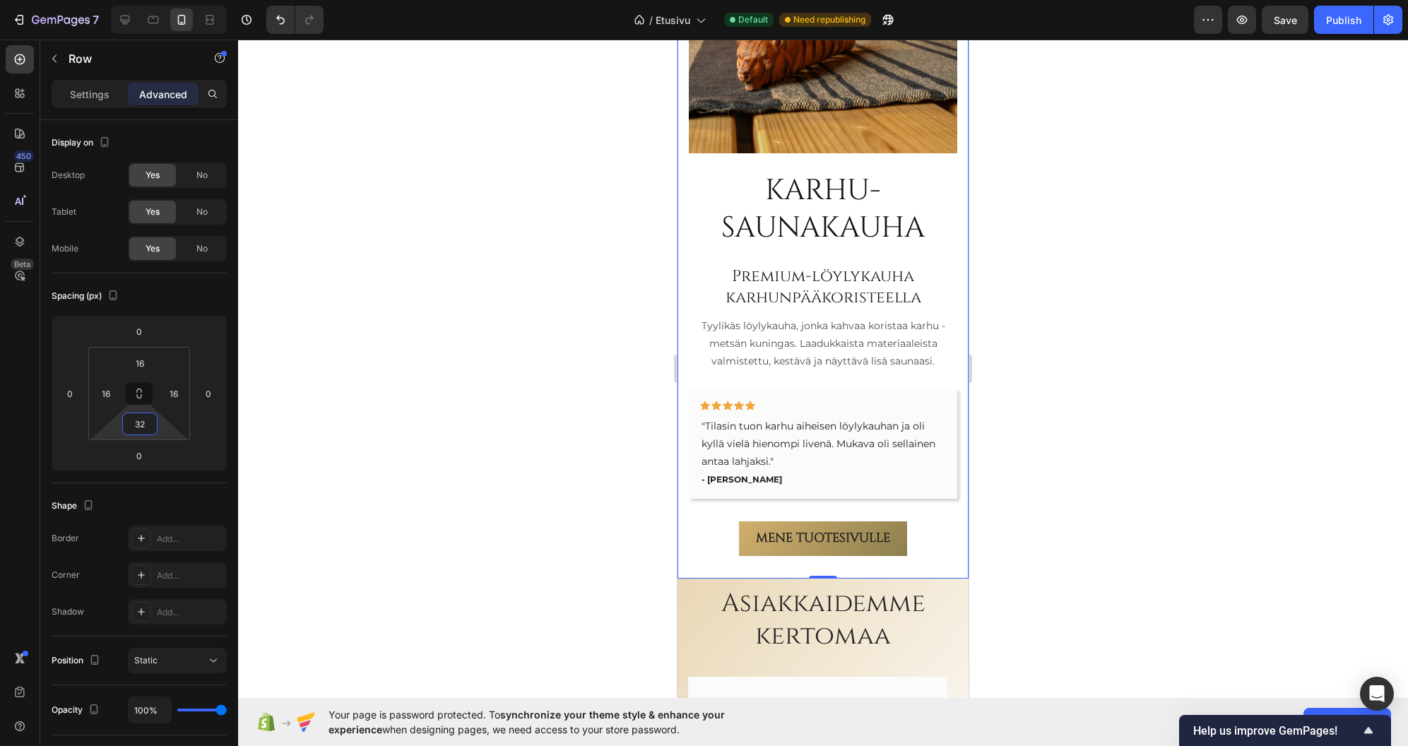
type input "32"
click at [357, 409] on div at bounding box center [823, 393] width 1170 height 707
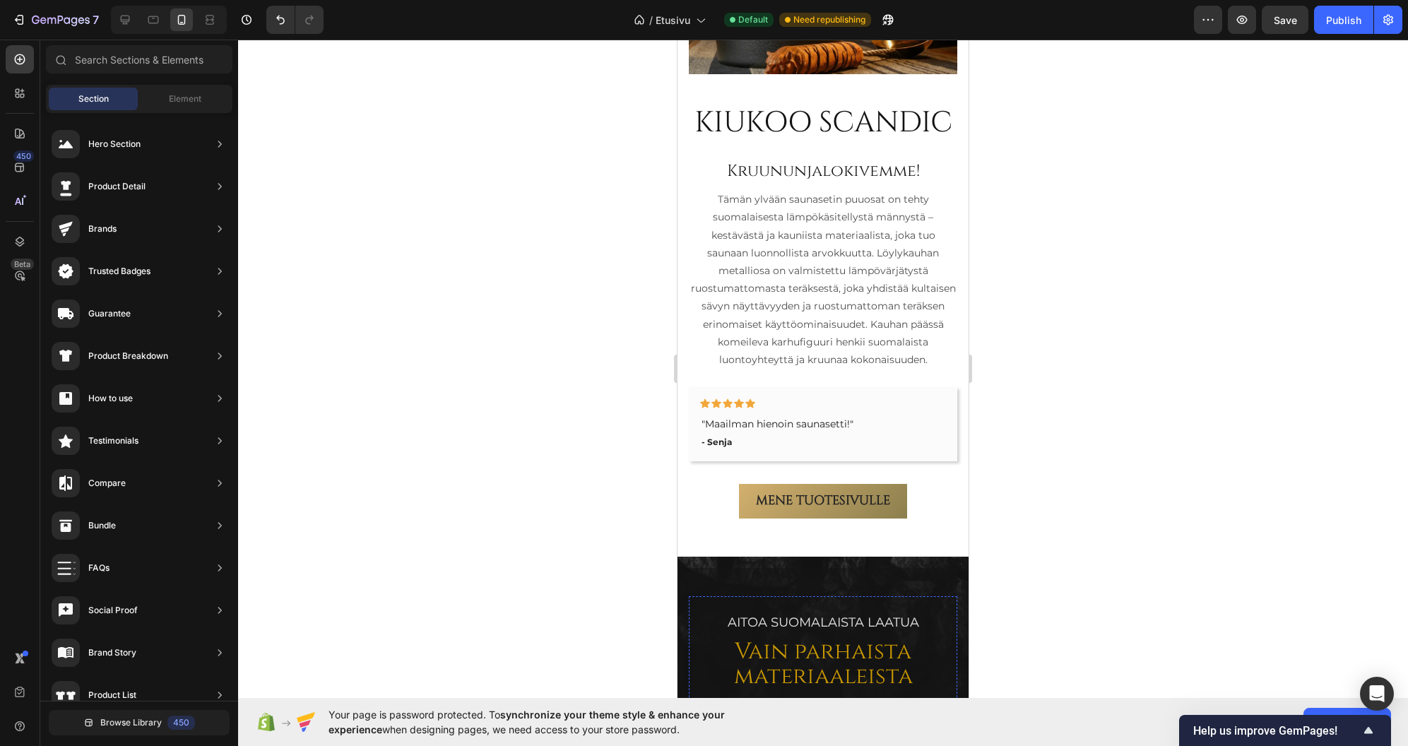
scroll to position [1257, 0]
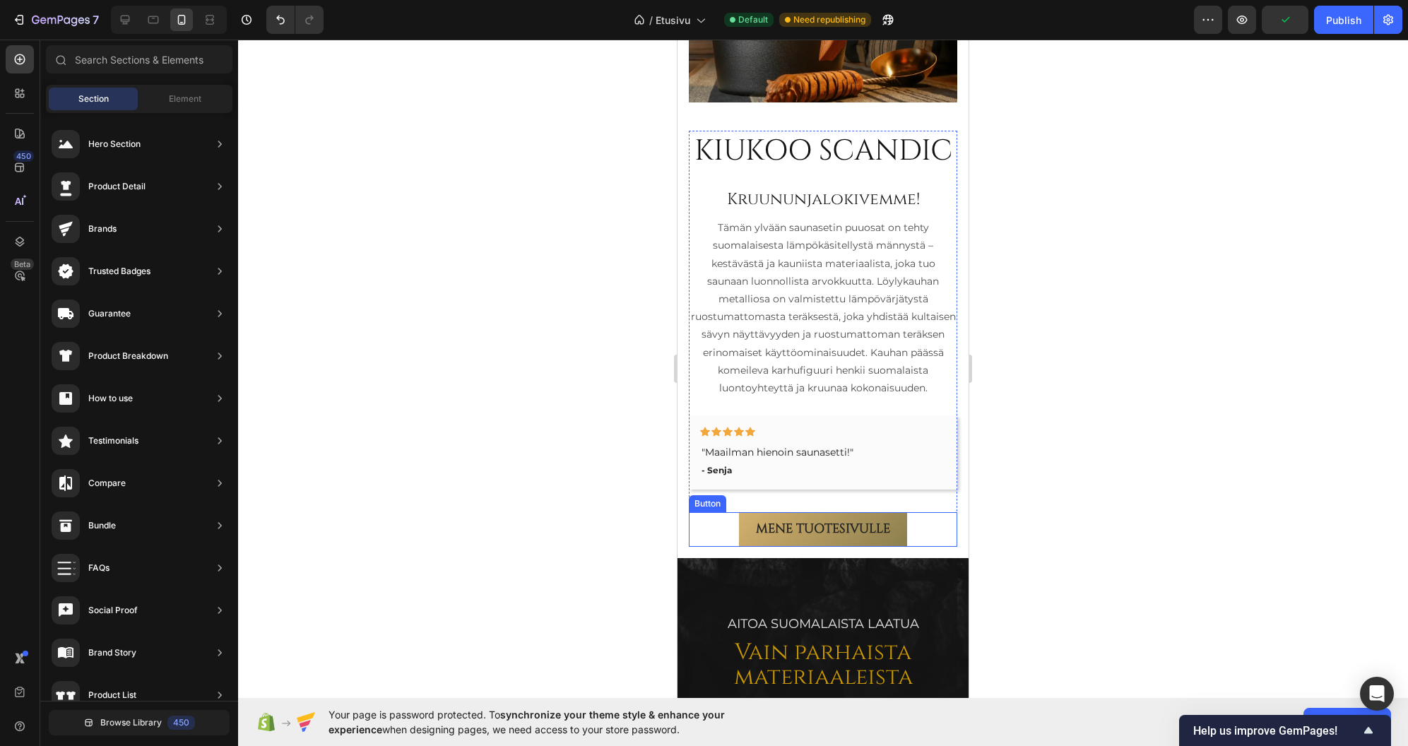
click at [933, 546] on div "Mene tuotesivulle Button" at bounding box center [823, 529] width 269 height 34
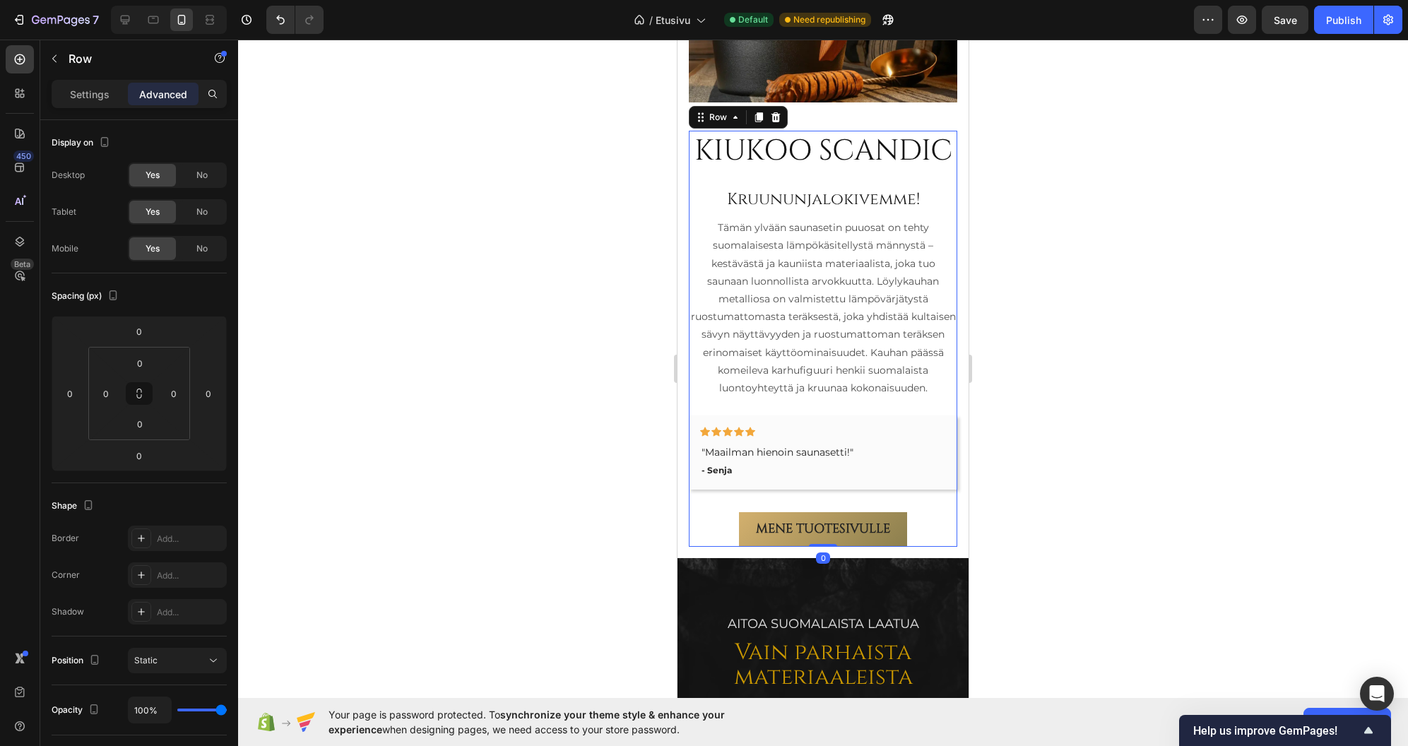
click at [943, 536] on div "KIUKOO SCANDIC Heading Kruununjalokivemme! Heading Tämän ylvään saunasetin puuo…" at bounding box center [823, 339] width 269 height 416
click at [140, 417] on input "0" at bounding box center [140, 423] width 28 height 21
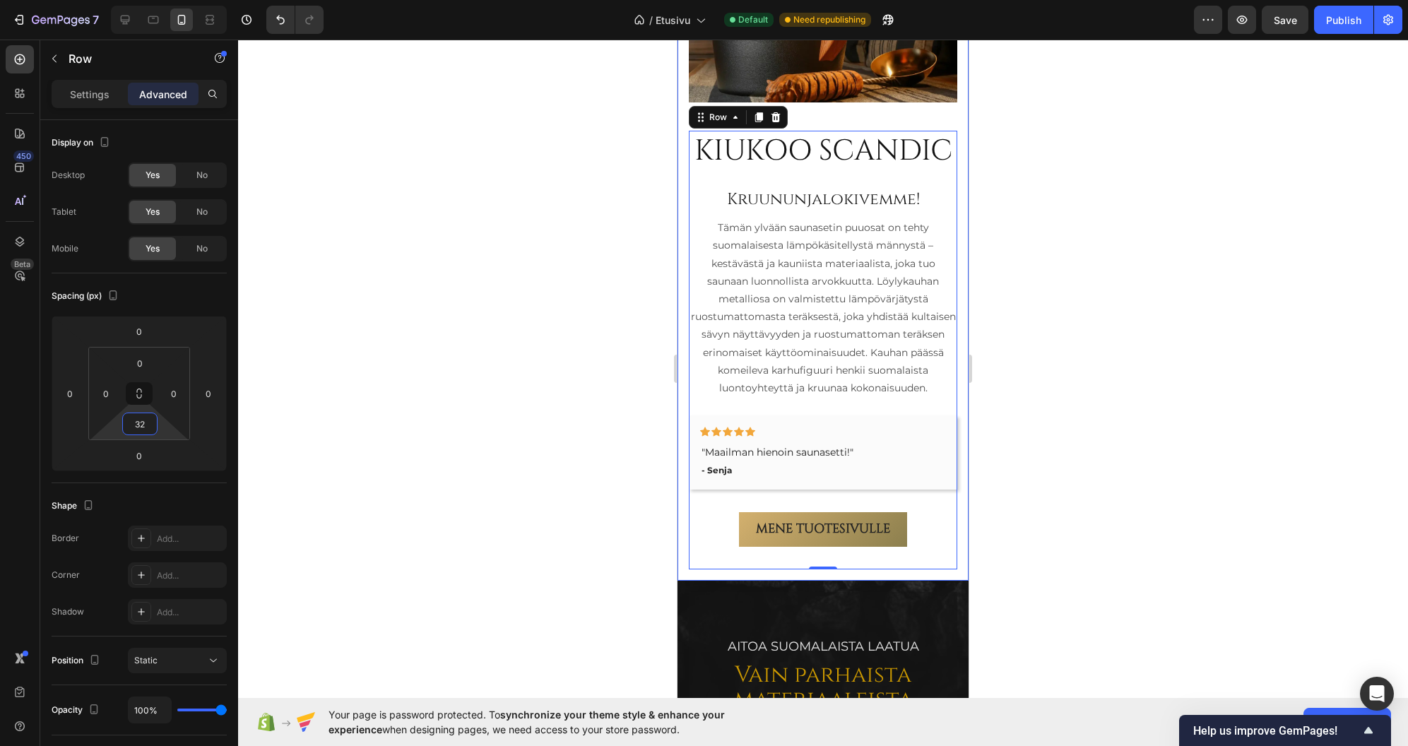
type input "32"
click at [511, 422] on div at bounding box center [823, 393] width 1170 height 707
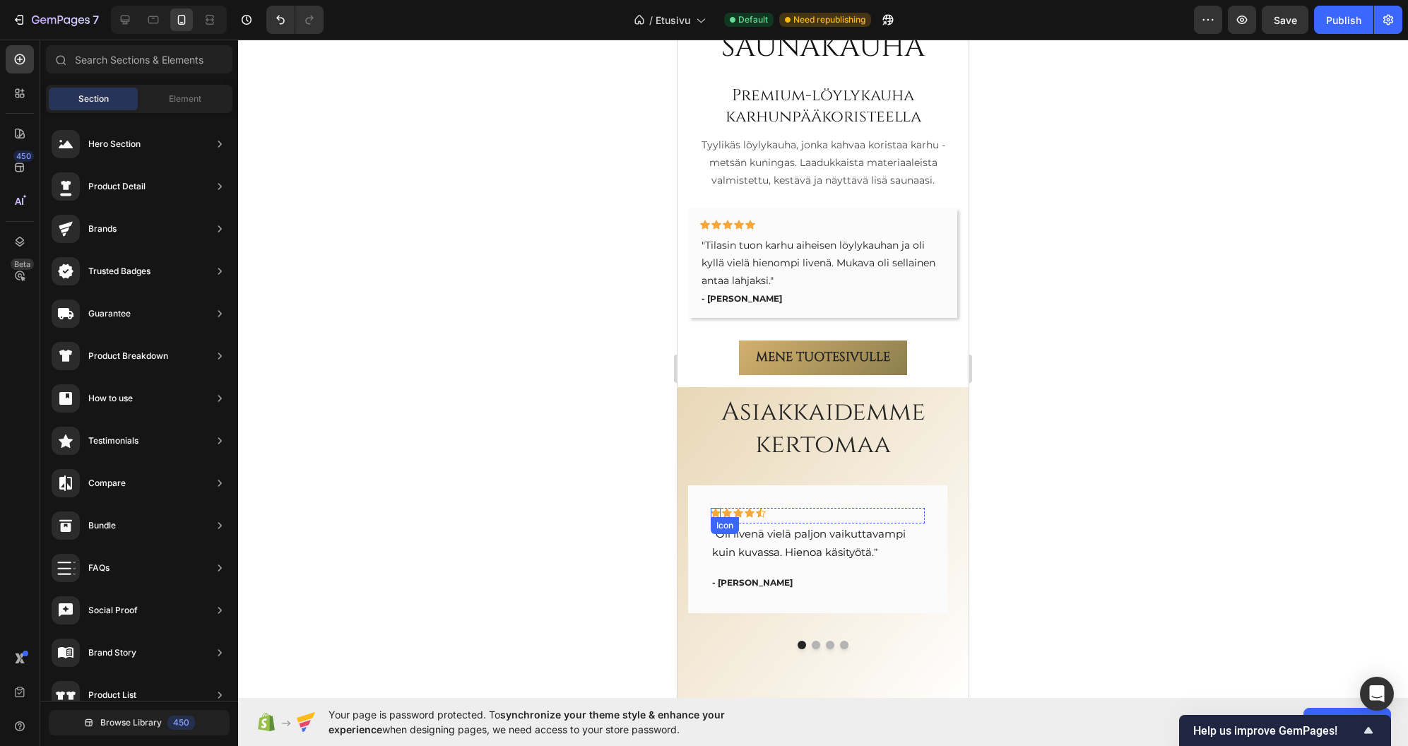
scroll to position [3095, 0]
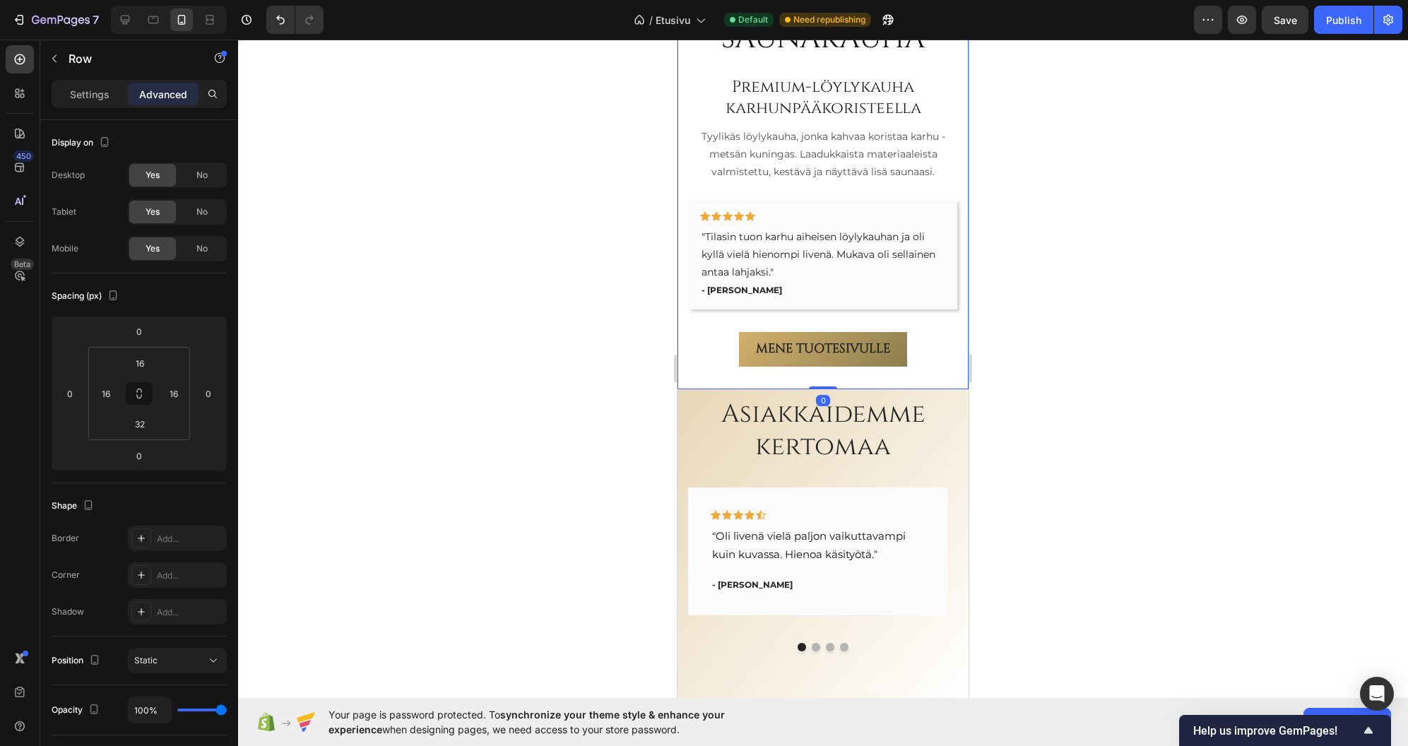
click at [713, 359] on div "Karhu-saunakauha Heading Premium-löylykauha karhunpääkoristeella Heading Tyylik…" at bounding box center [823, 36] width 291 height 705
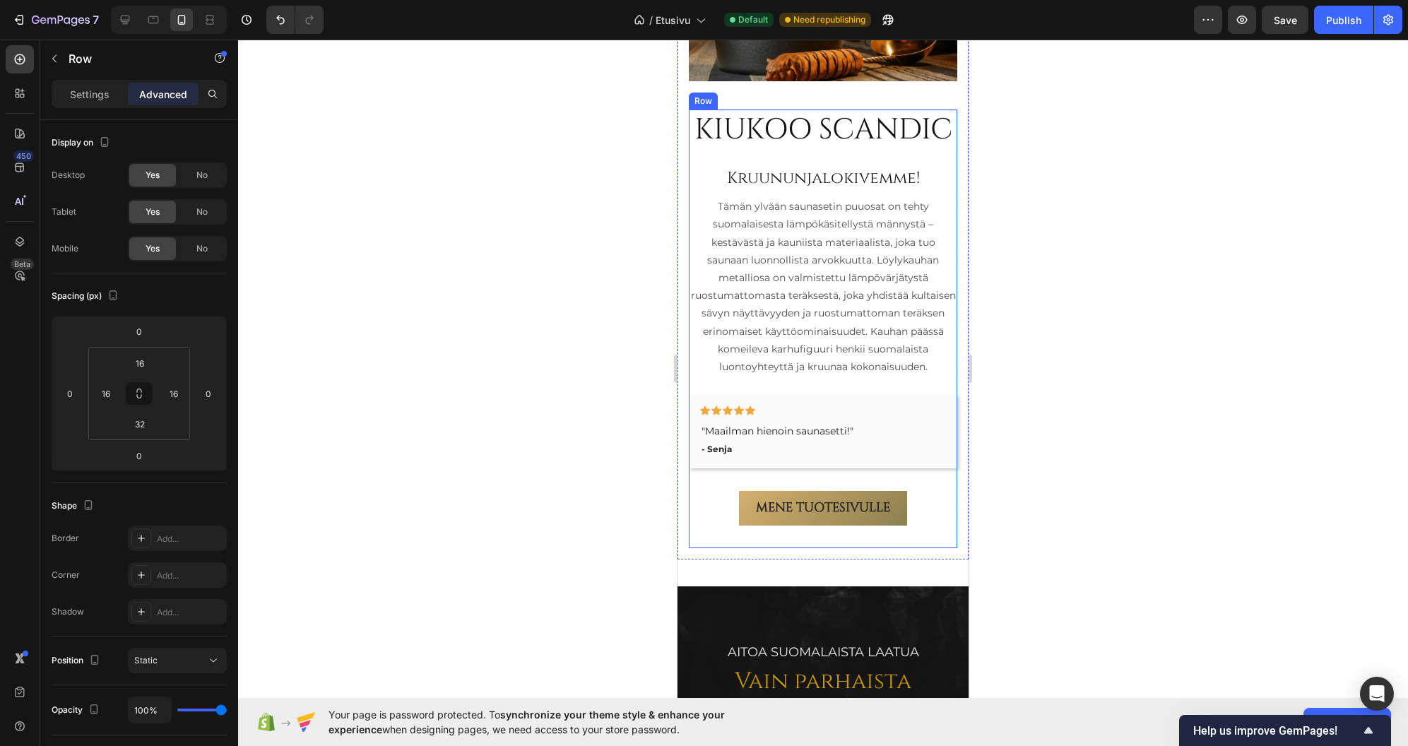
scroll to position [1257, 0]
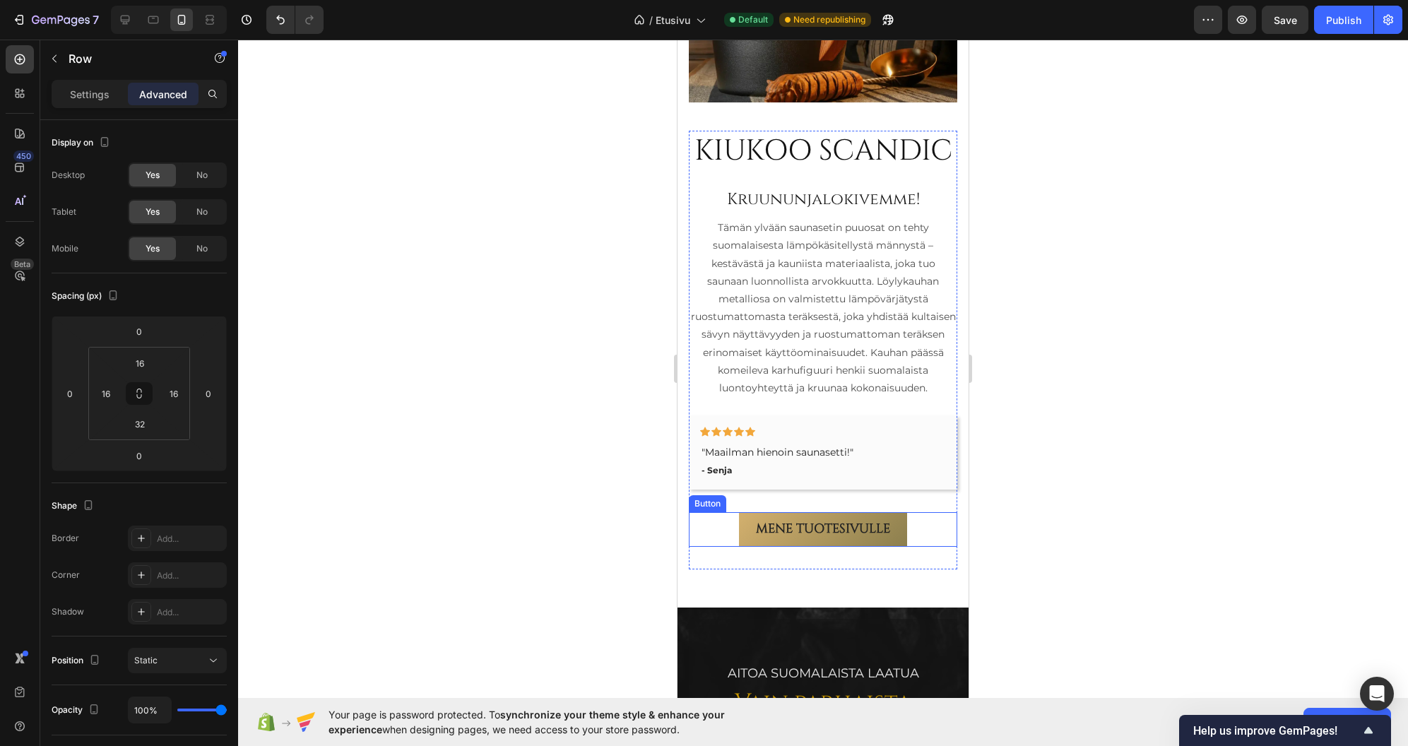
click at [714, 546] on div "Mene tuotesivulle Button" at bounding box center [823, 529] width 269 height 34
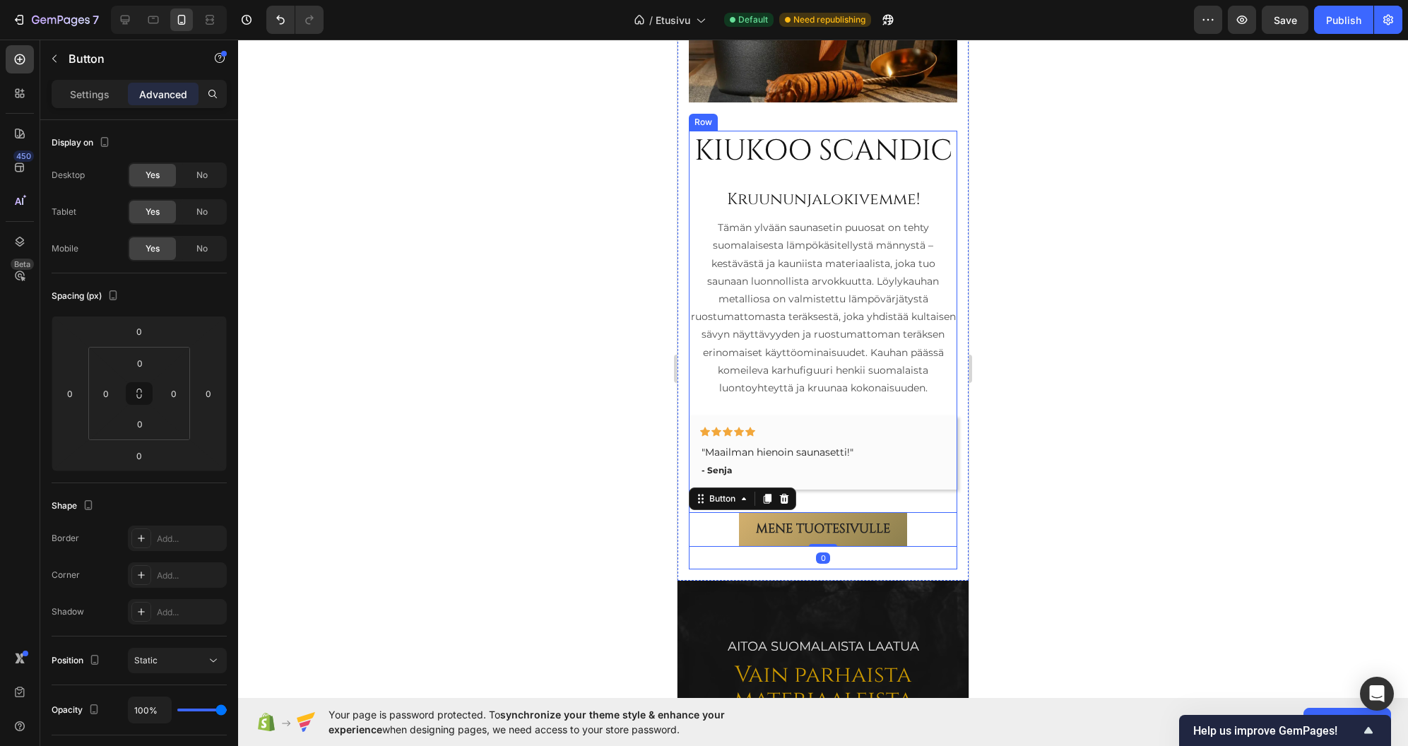
click at [715, 570] on div "KIUKOO SCANDIC Heading Kruununjalokivemme! Heading Tämän ylvään saunasetin puuo…" at bounding box center [823, 350] width 269 height 439
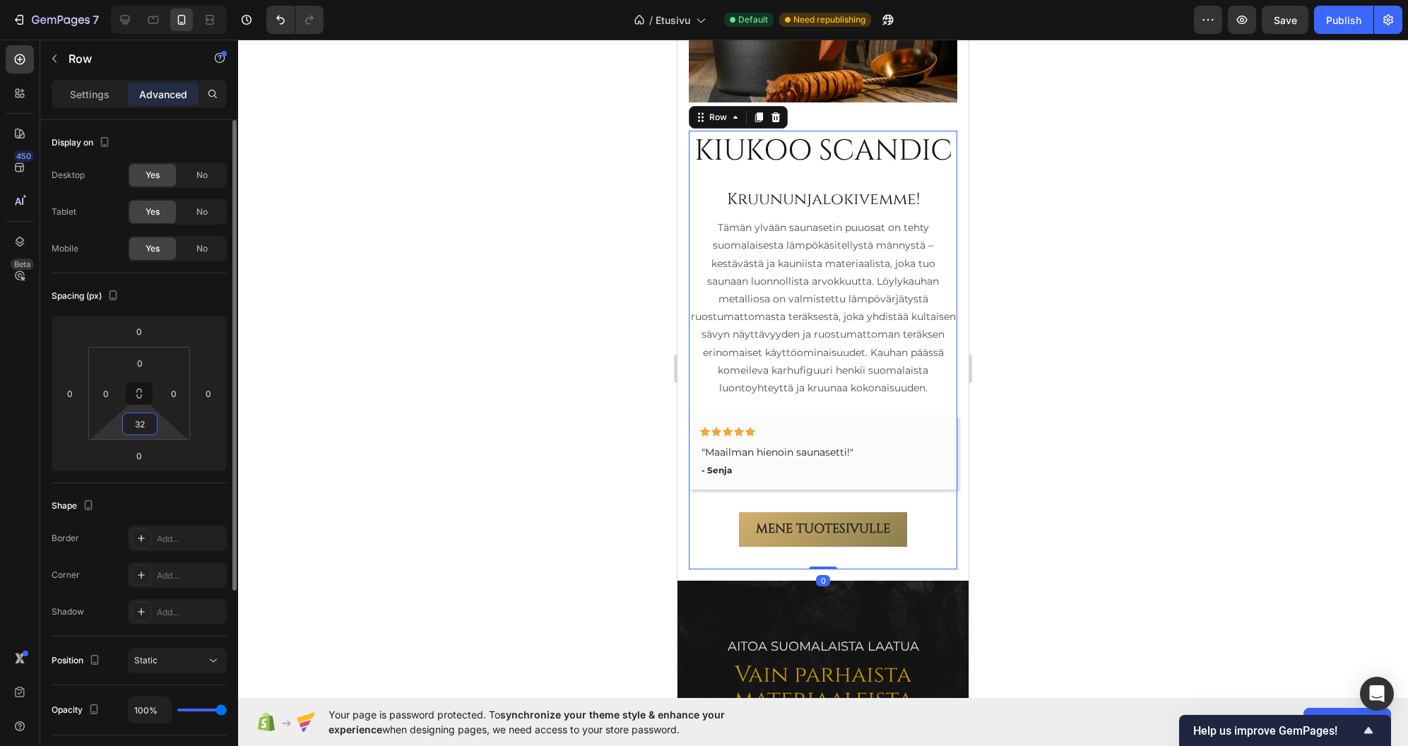
click at [142, 429] on input "32" at bounding box center [140, 423] width 28 height 21
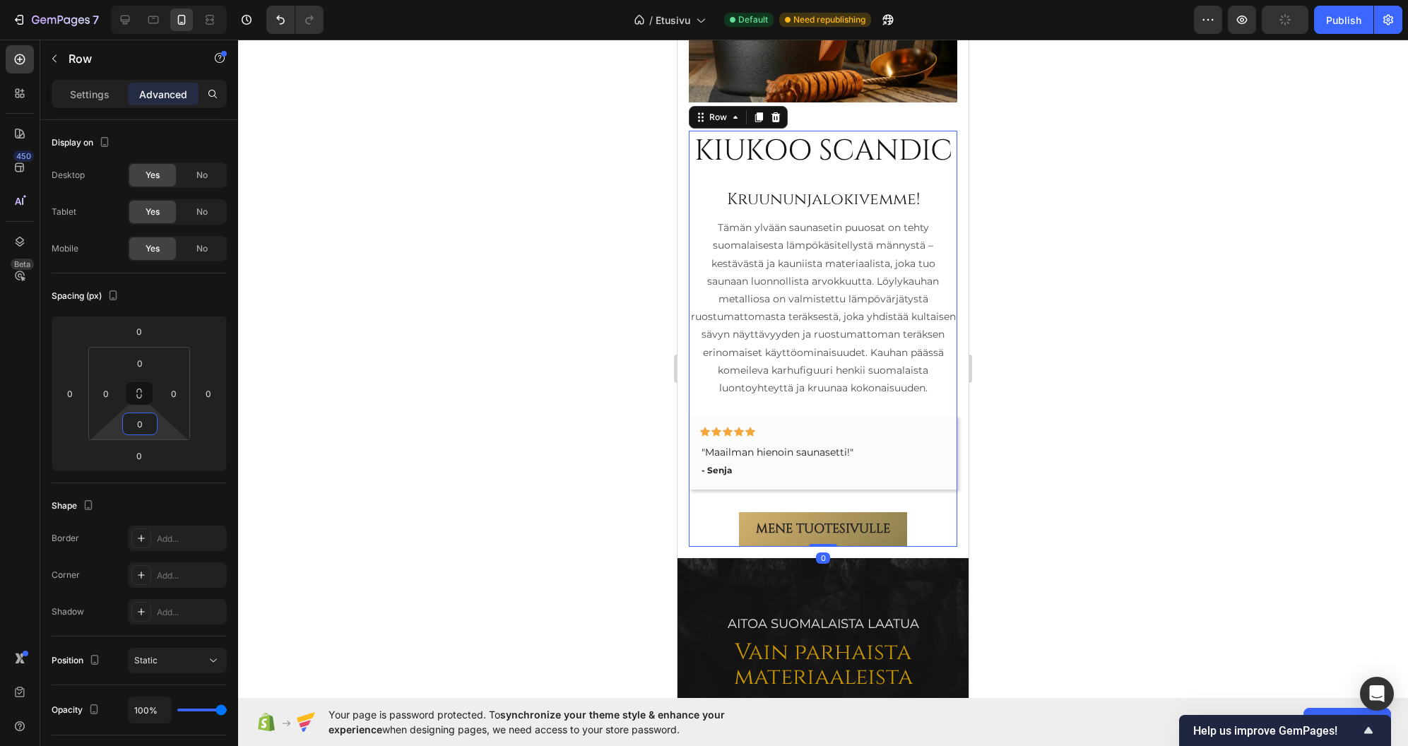
type input "0"
click at [478, 455] on div at bounding box center [823, 393] width 1170 height 707
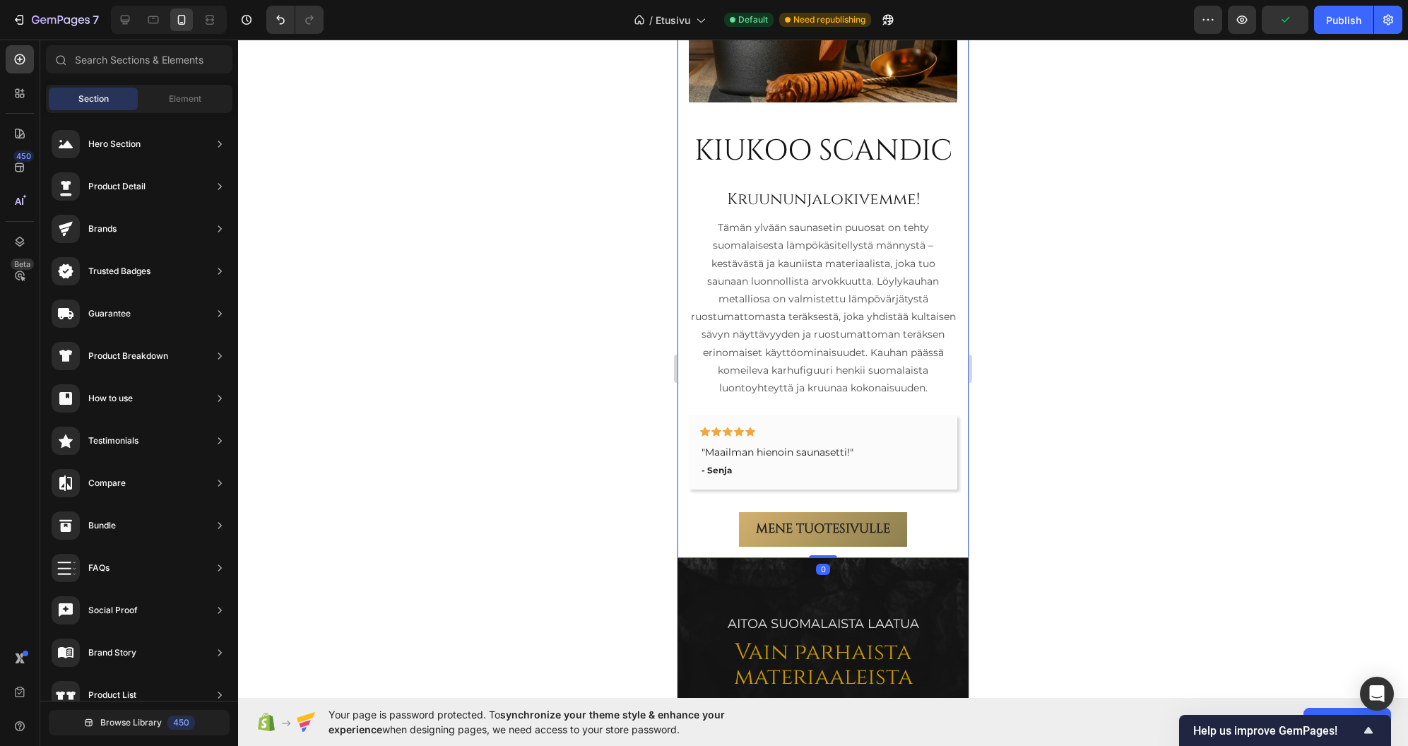
click at [683, 553] on div "KIUKOO SCANDIC Heading Kruununjalokivemme! Heading Tämän ylvään saunasetin puuo…" at bounding box center [823, 191] width 291 height 736
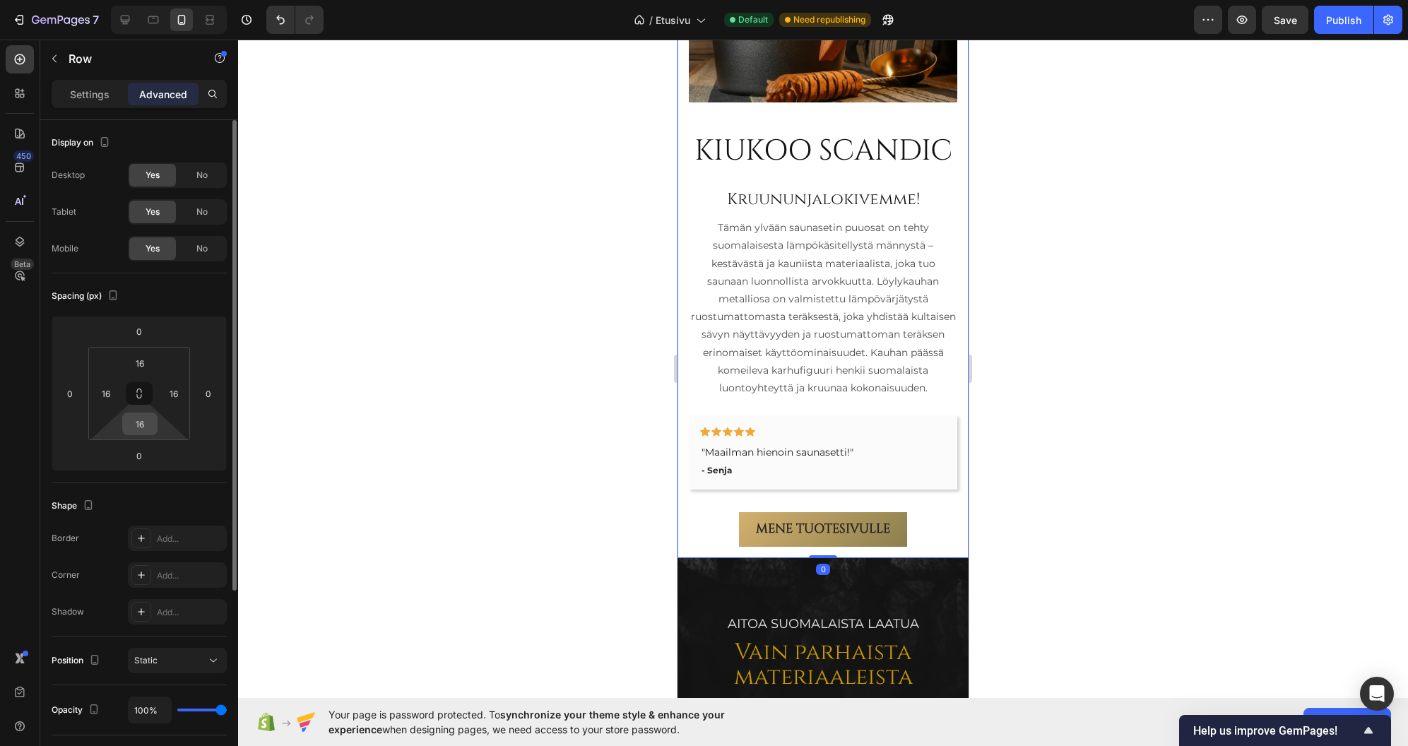
click at [141, 429] on input "16" at bounding box center [140, 423] width 28 height 21
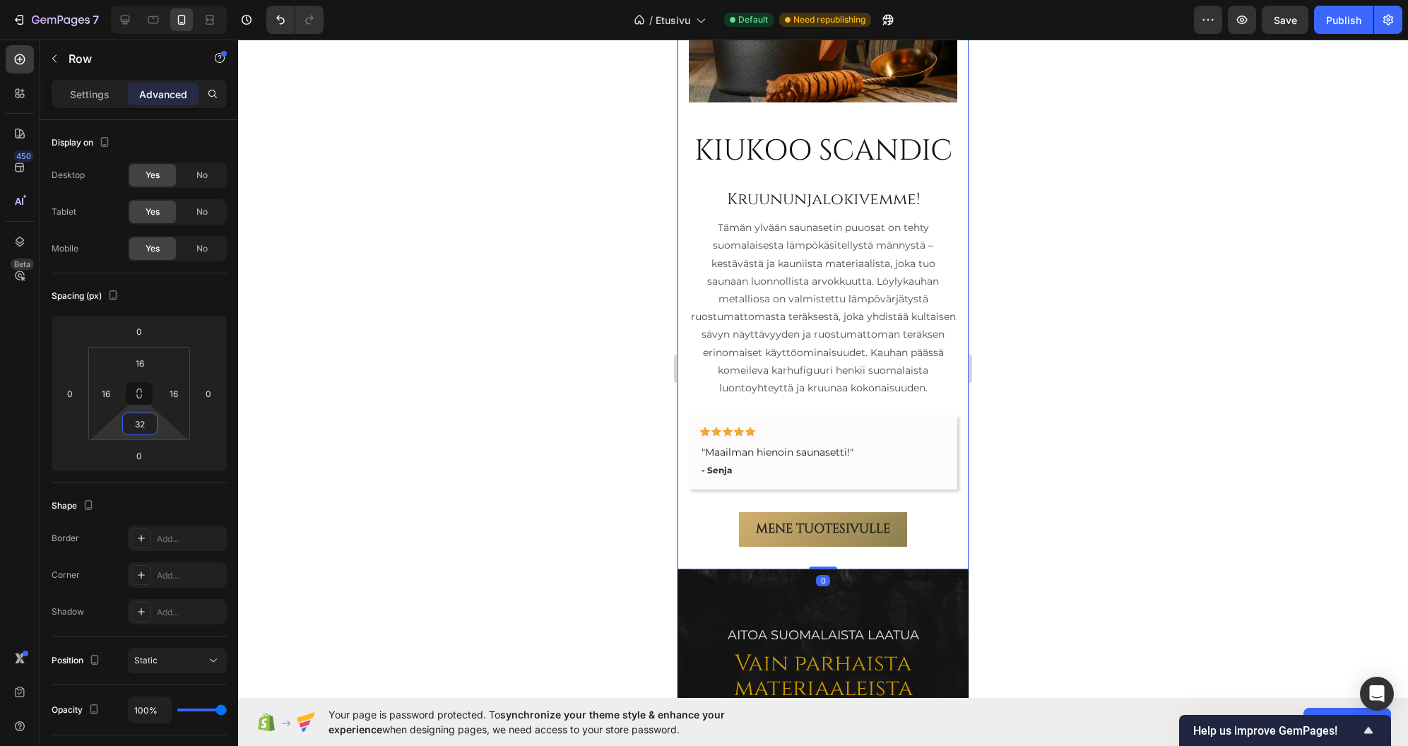
type input "32"
click at [466, 458] on div at bounding box center [823, 393] width 1170 height 707
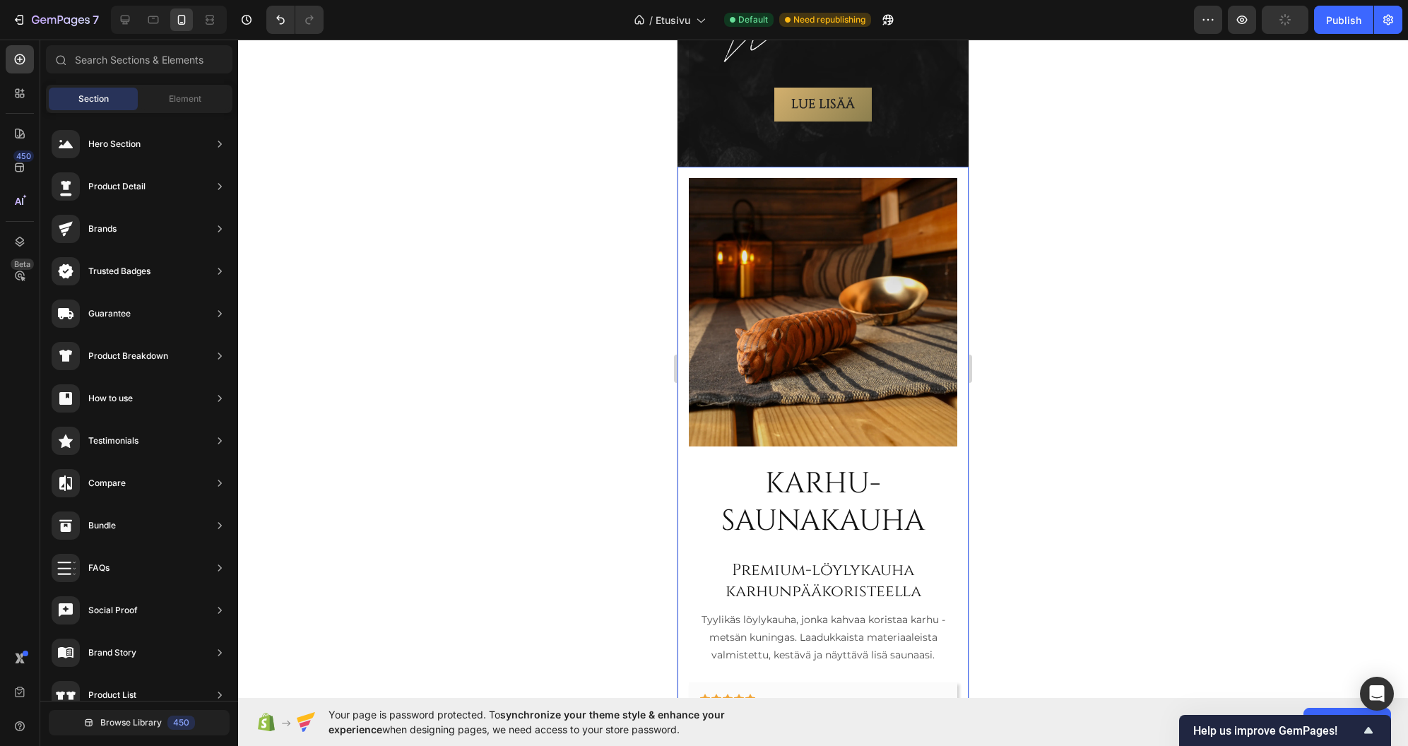
scroll to position [2883, 0]
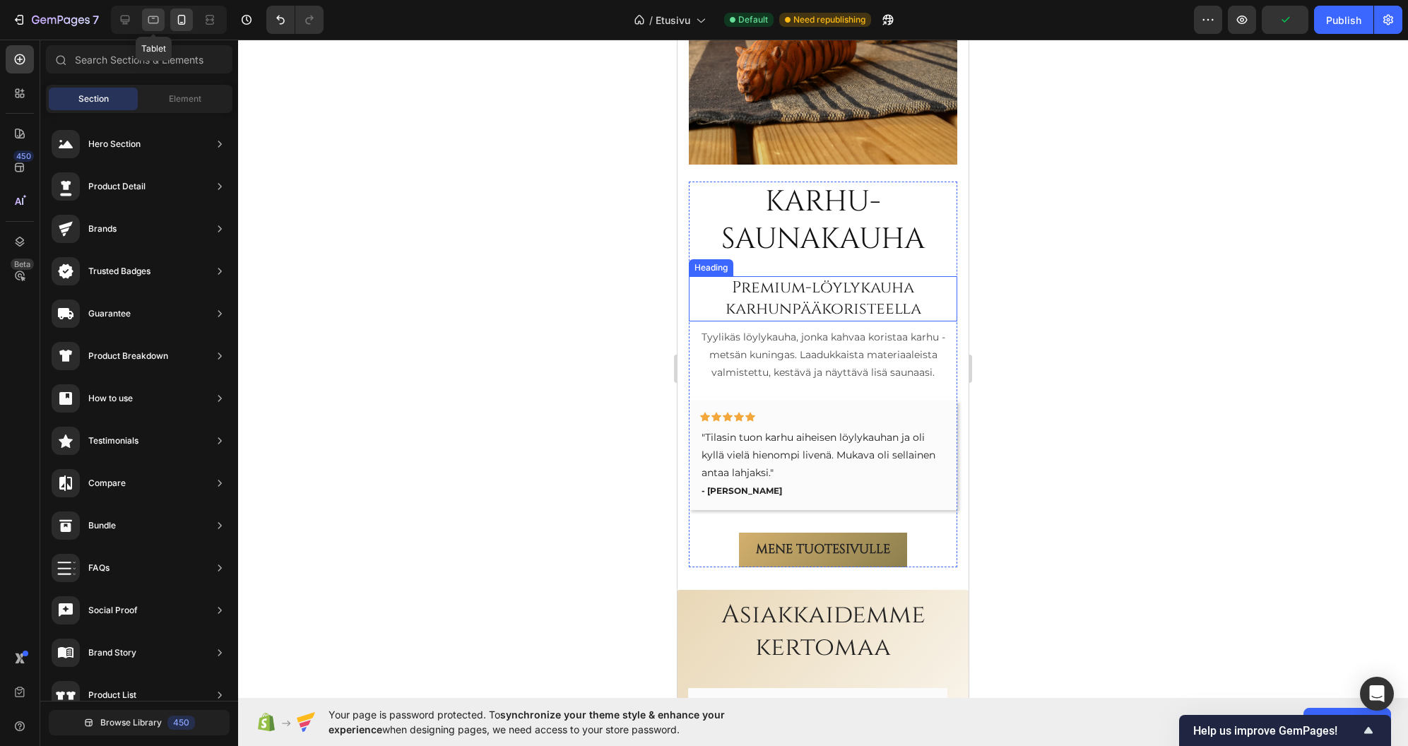
click at [158, 25] on icon at bounding box center [153, 20] width 14 height 14
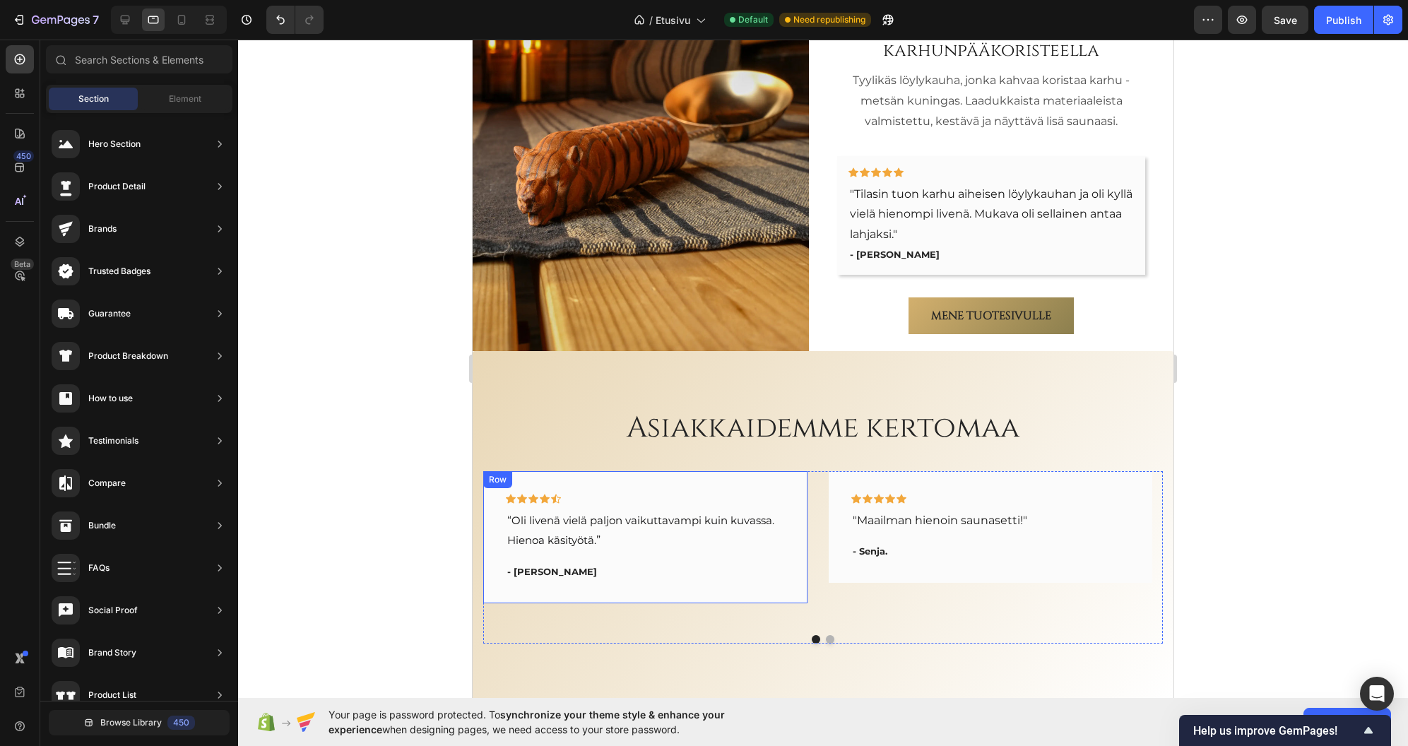
scroll to position [2797, 0]
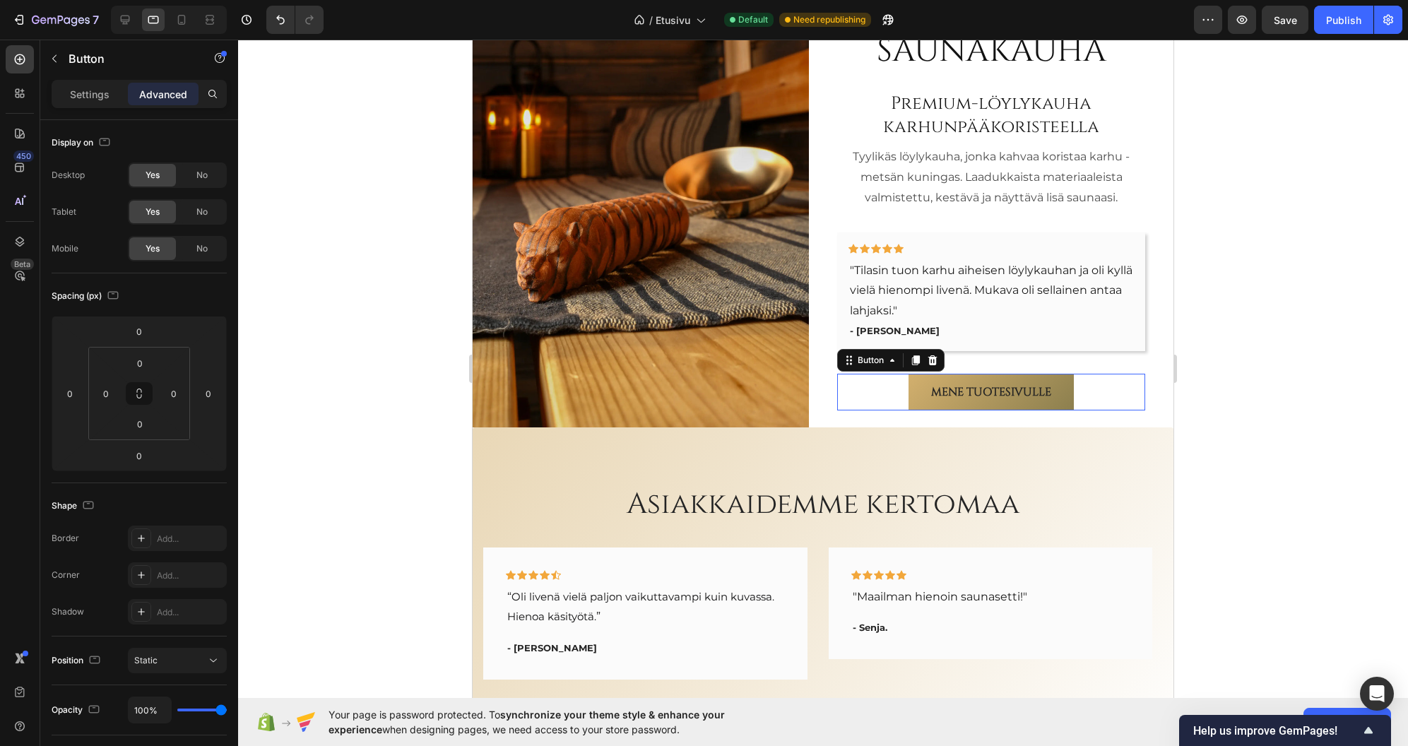
click at [869, 390] on div "Mene tuotesivulle Button 0" at bounding box center [991, 392] width 308 height 37
click at [1088, 365] on div "Karhu-saunakauha Heading Premium-löylykauha karhunpääkoristeella Heading Tyylik…" at bounding box center [991, 199] width 308 height 424
click at [822, 387] on div "Karhu-saunakauha Heading Premium-löylykauha karhunpääkoristeella Heading Tyylik…" at bounding box center [823, 199] width 701 height 458
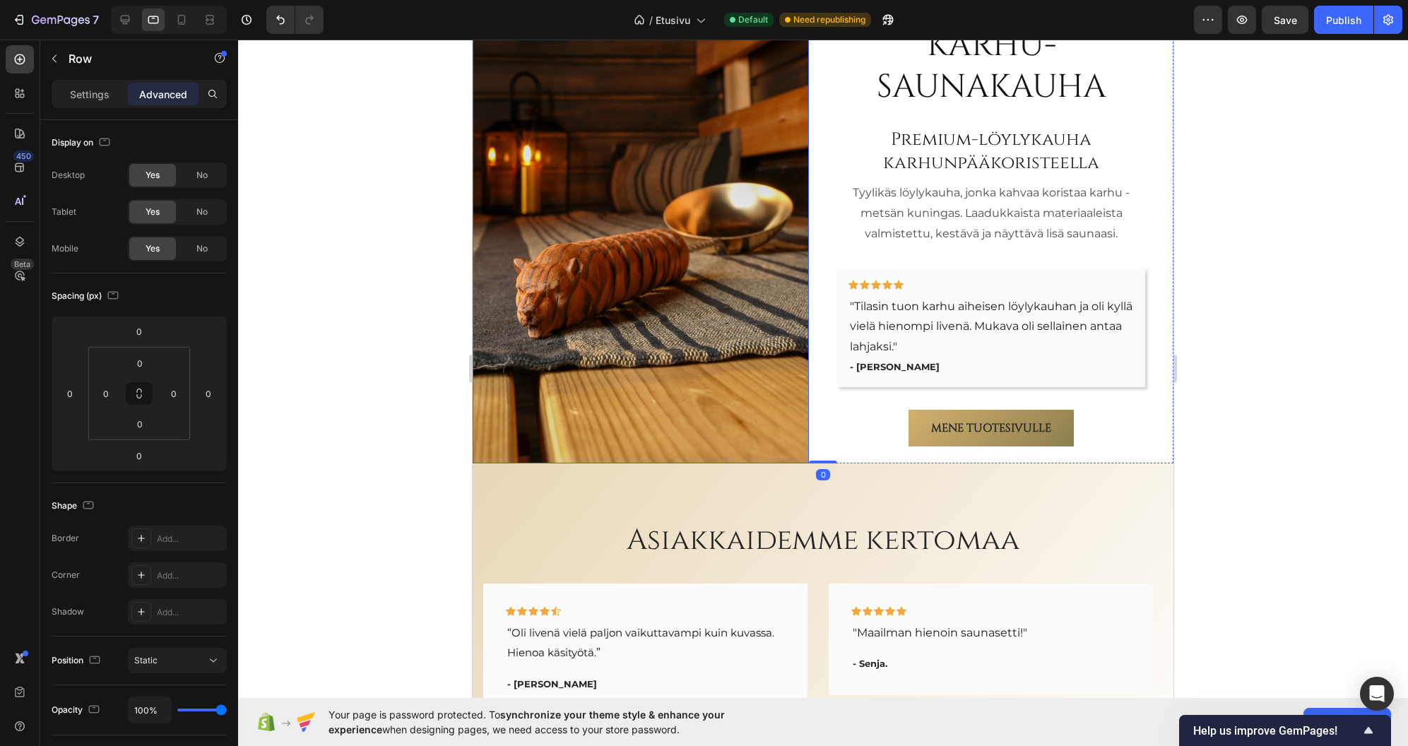
scroll to position [2684, 0]
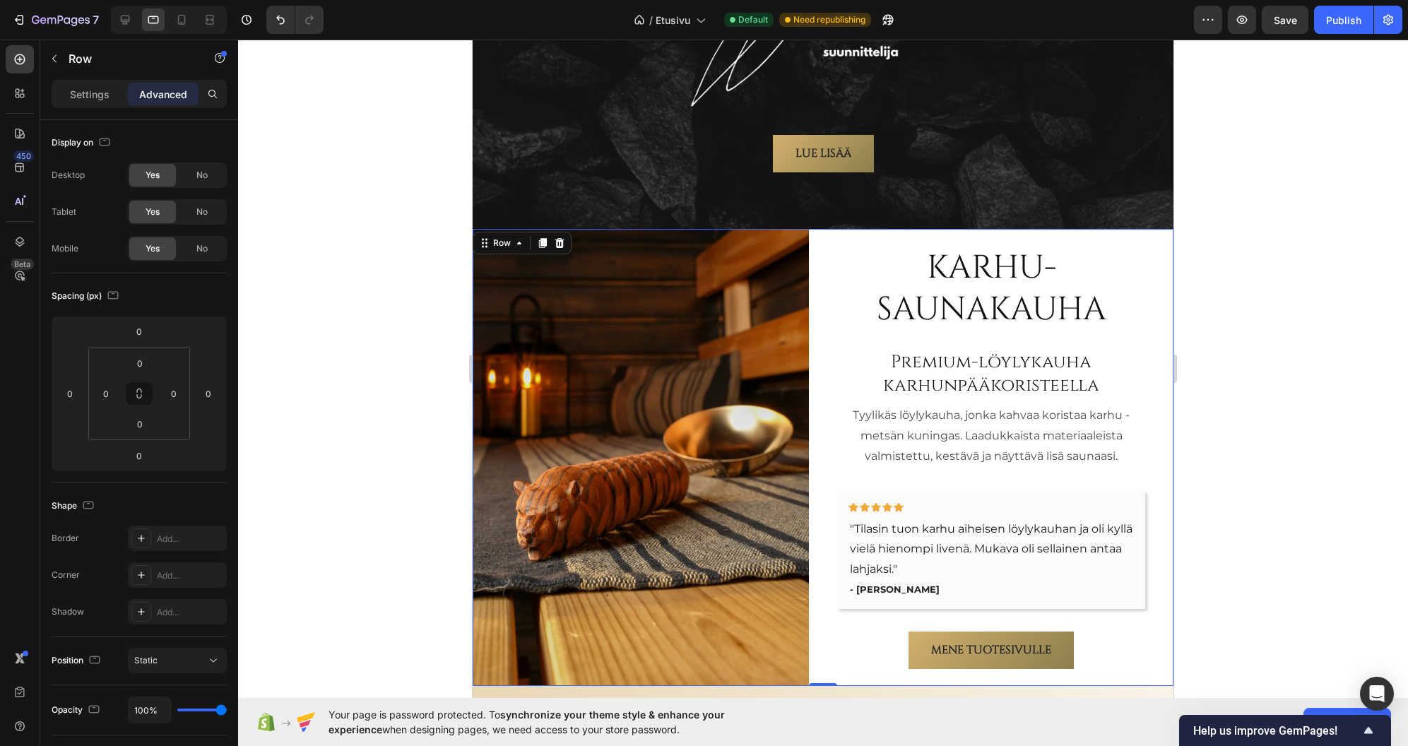
click at [817, 326] on div "Karhu-saunakauha Heading Premium-löylykauha karhunpääkoristeella Heading Tyylik…" at bounding box center [823, 458] width 701 height 458
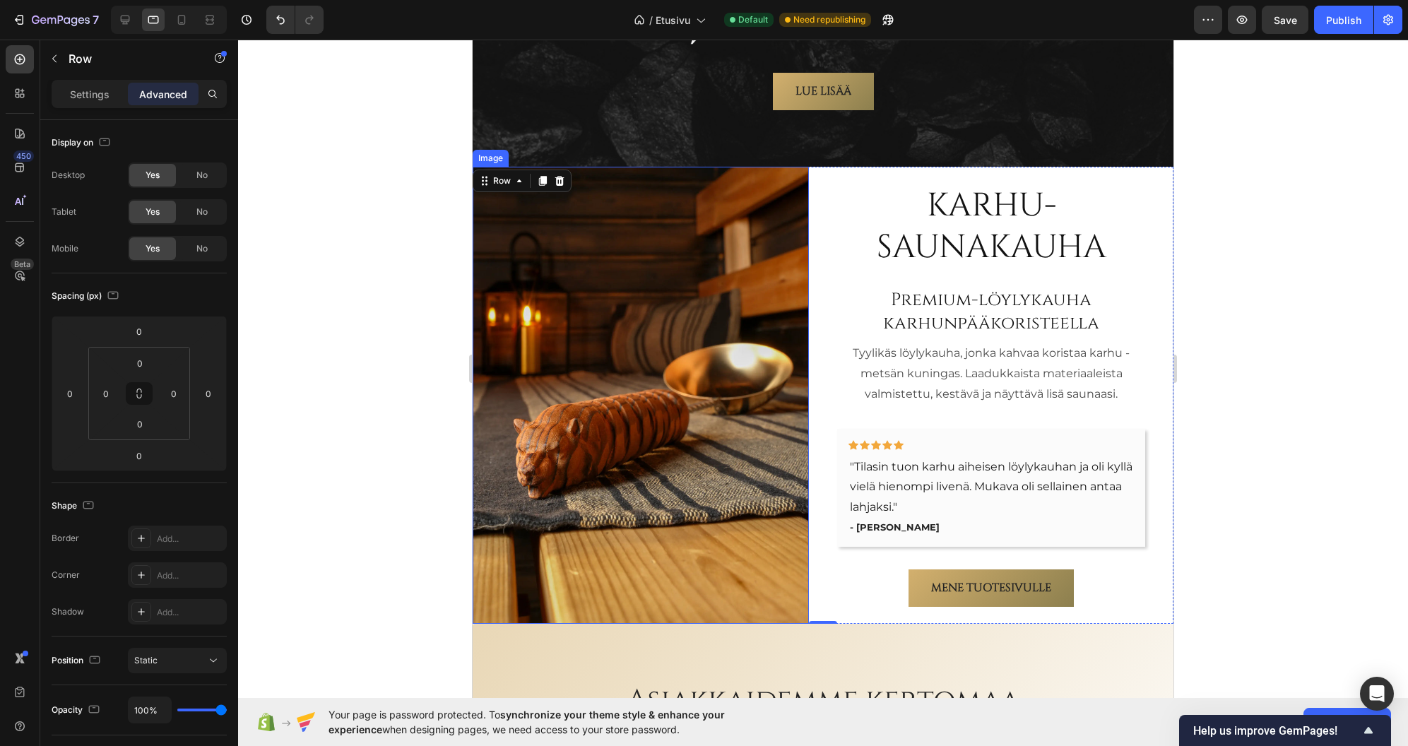
scroll to position [2755, 0]
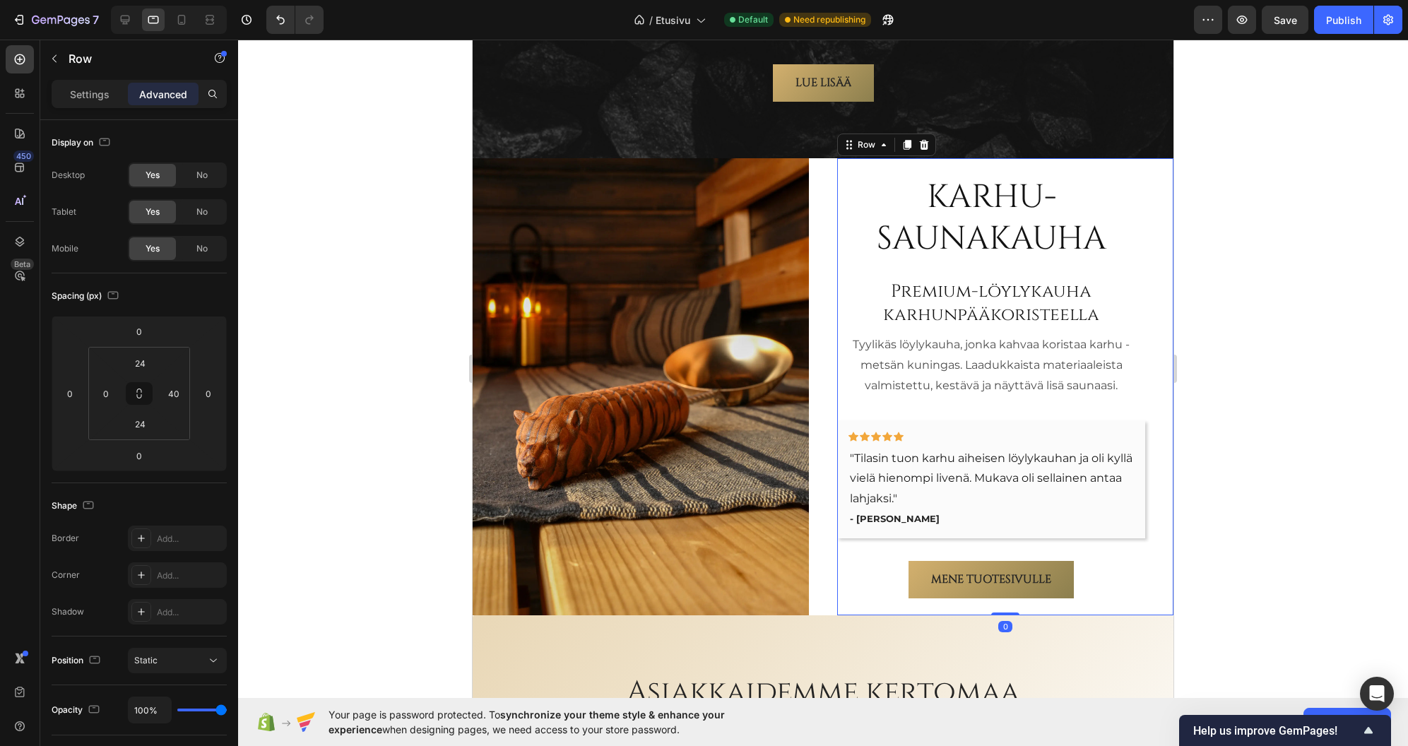
click at [842, 395] on div "Karhu-saunakauha Heading Premium-löylykauha karhunpääkoristeella Heading Tyylik…" at bounding box center [991, 387] width 308 height 424
click at [143, 423] on input "24" at bounding box center [140, 423] width 28 height 21
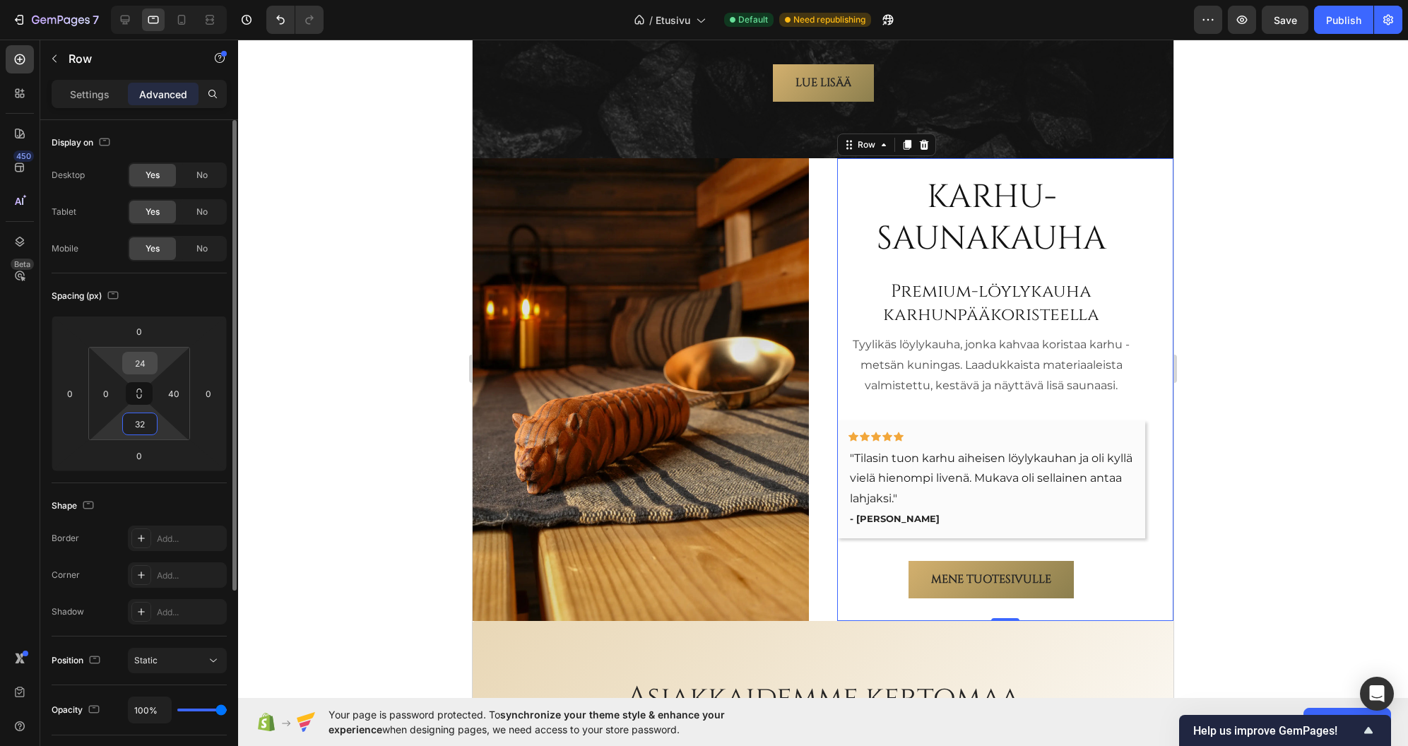
type input "32"
click at [144, 365] on input "24" at bounding box center [140, 363] width 28 height 21
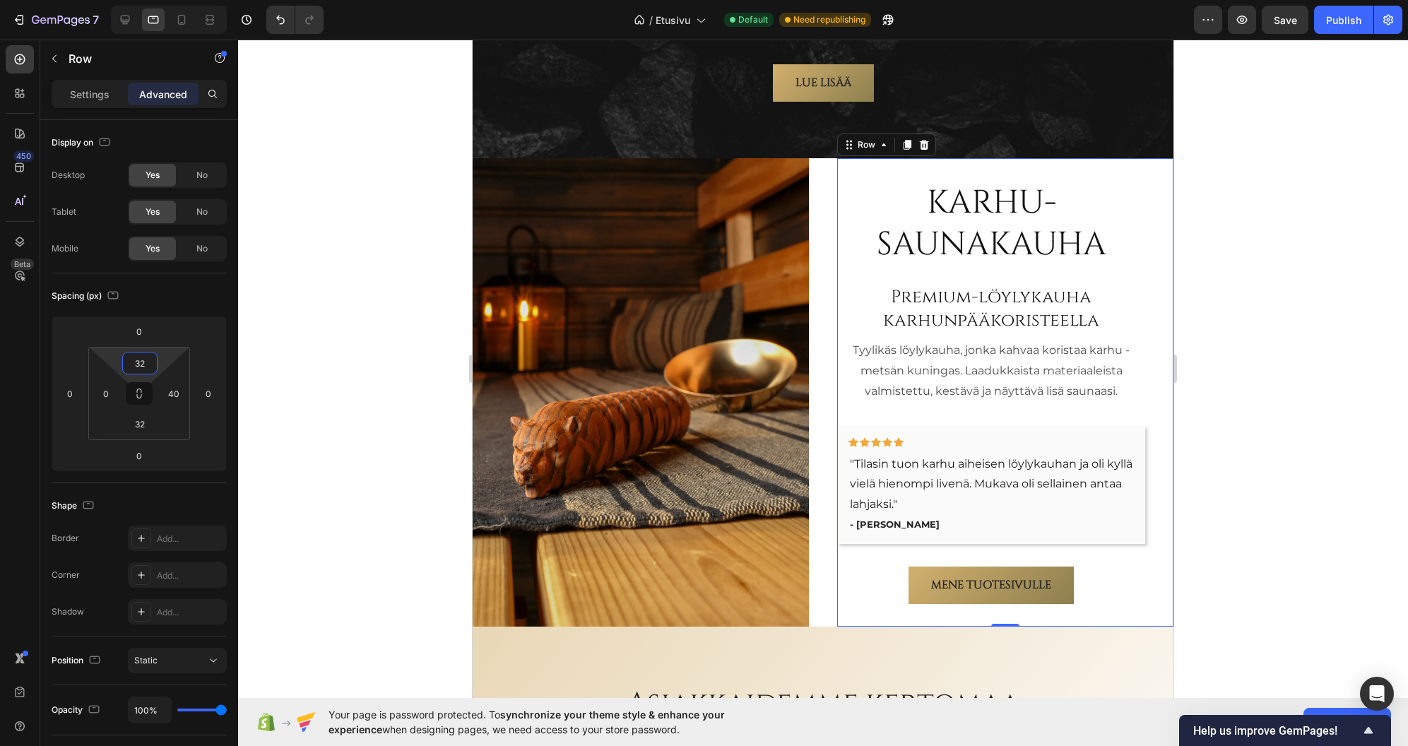
type input "32"
click at [352, 307] on div at bounding box center [823, 393] width 1170 height 707
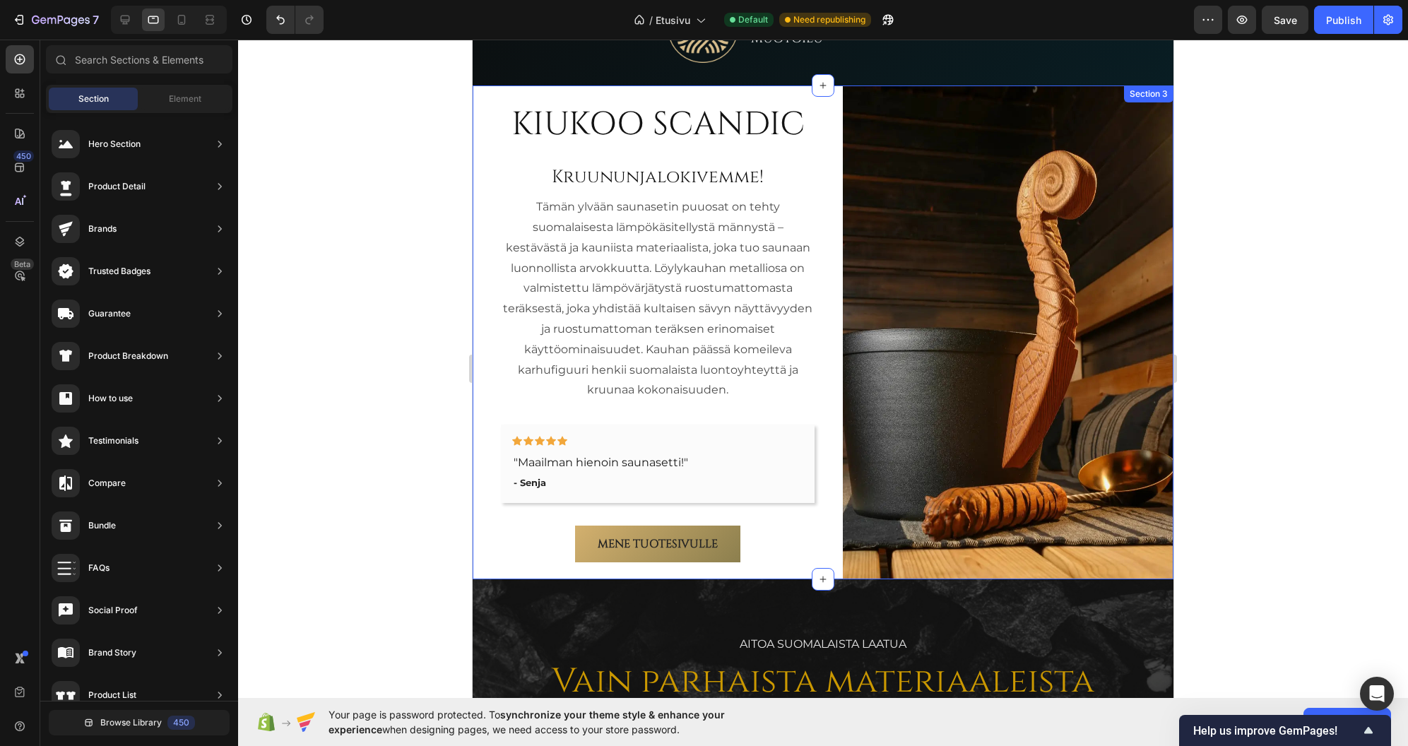
scroll to position [988, 0]
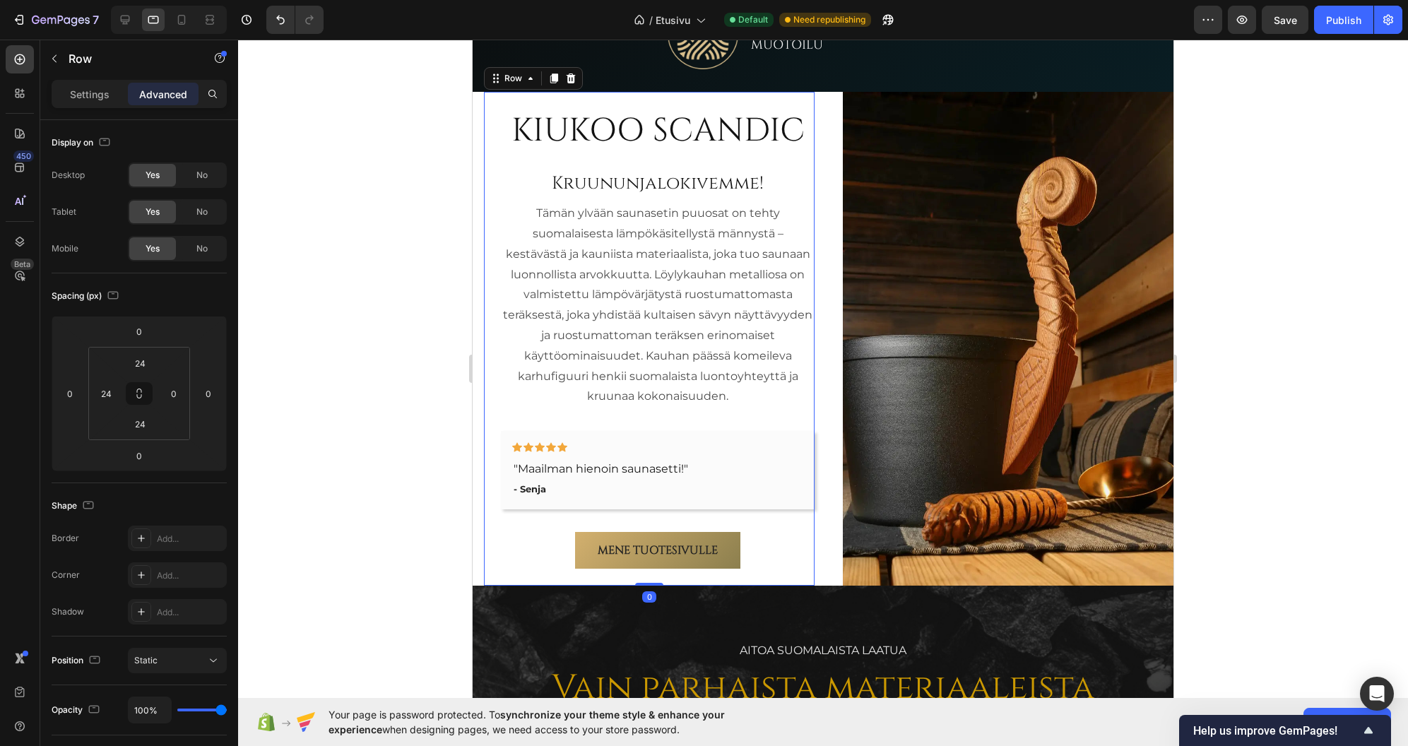
click at [806, 526] on div "KIUKOO SCANDIC Heading Kruununjalokivemme! Heading Tämän ylvään saunasetin puuo…" at bounding box center [658, 339] width 314 height 460
click at [139, 426] on input "24" at bounding box center [140, 423] width 28 height 21
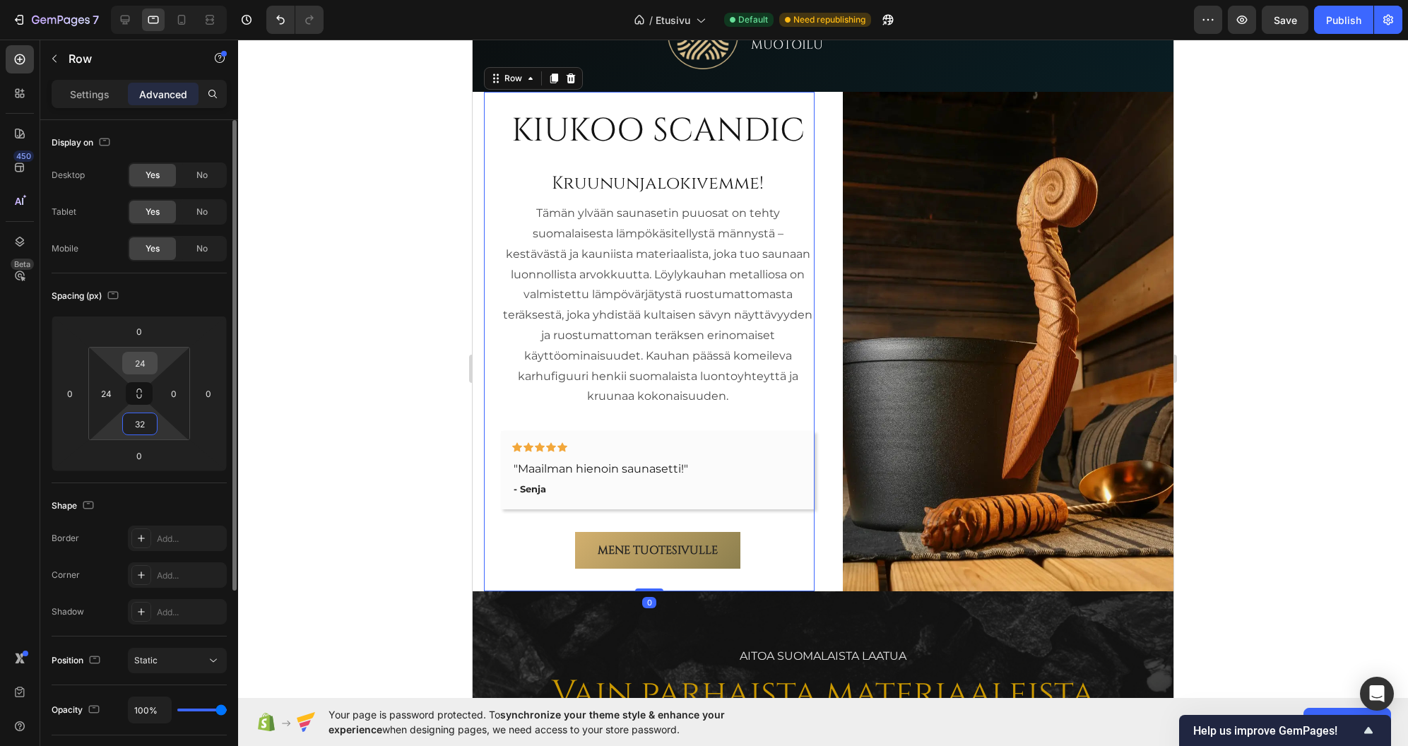
type input "32"
click at [139, 358] on input "24" at bounding box center [140, 363] width 28 height 21
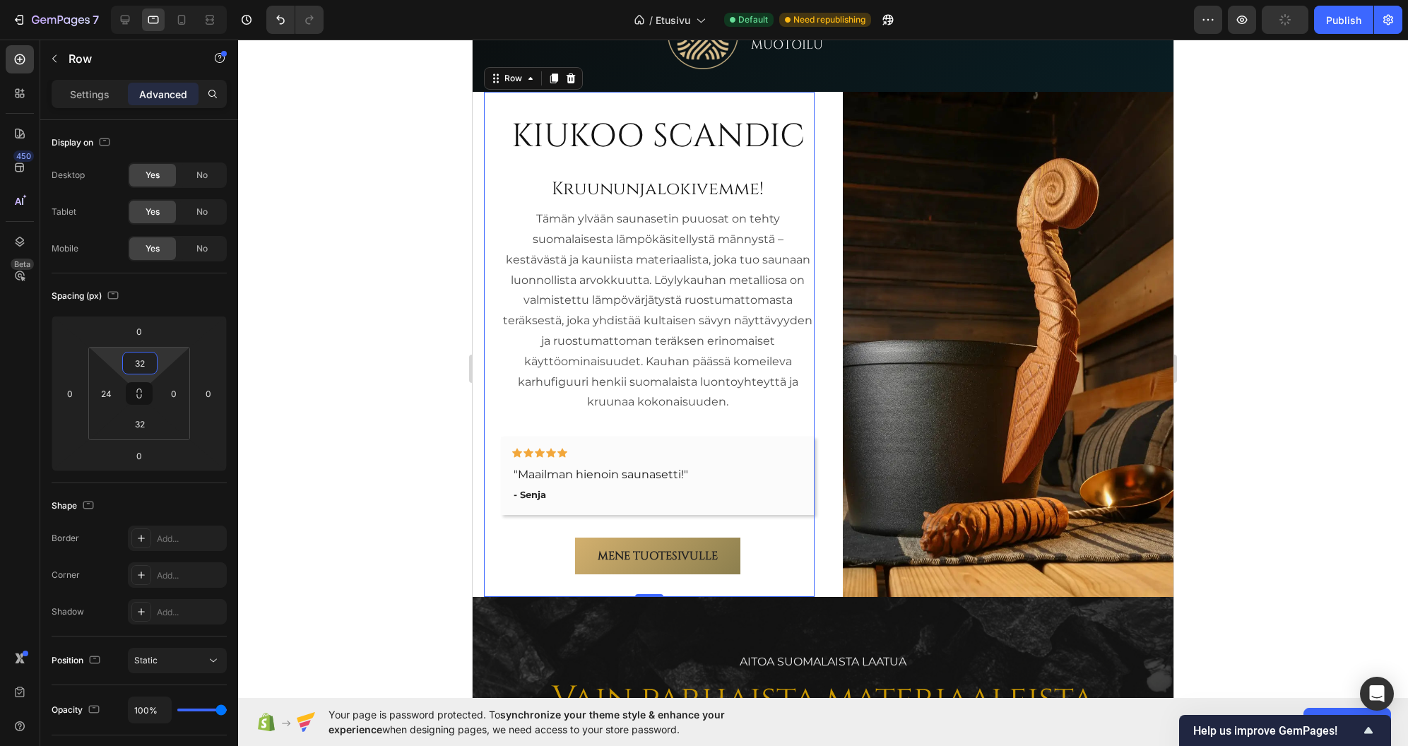
type input "32"
click at [371, 323] on div at bounding box center [823, 393] width 1170 height 707
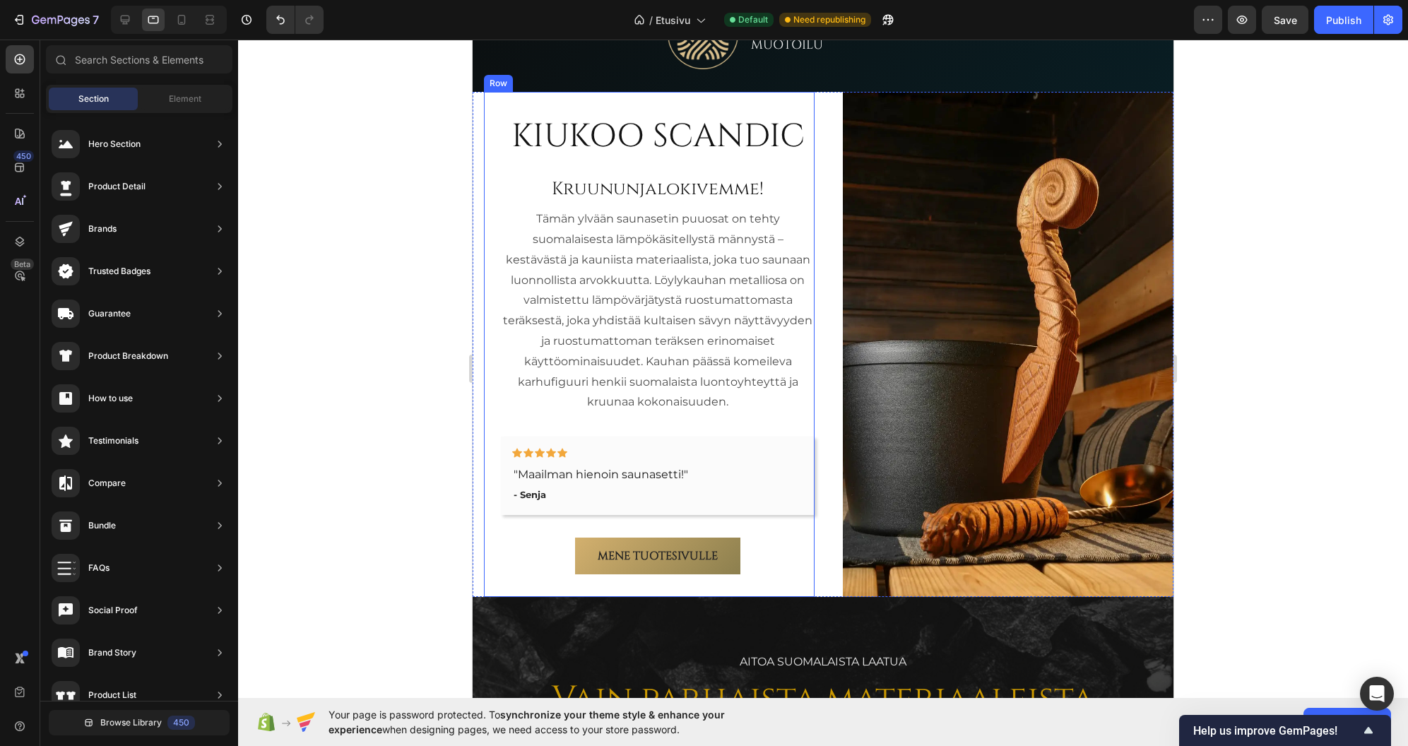
click at [495, 215] on div "KIUKOO SCANDIC Heading Kruununjalokivemme! Heading Tämän ylvään saunasetin puuo…" at bounding box center [649, 344] width 331 height 505
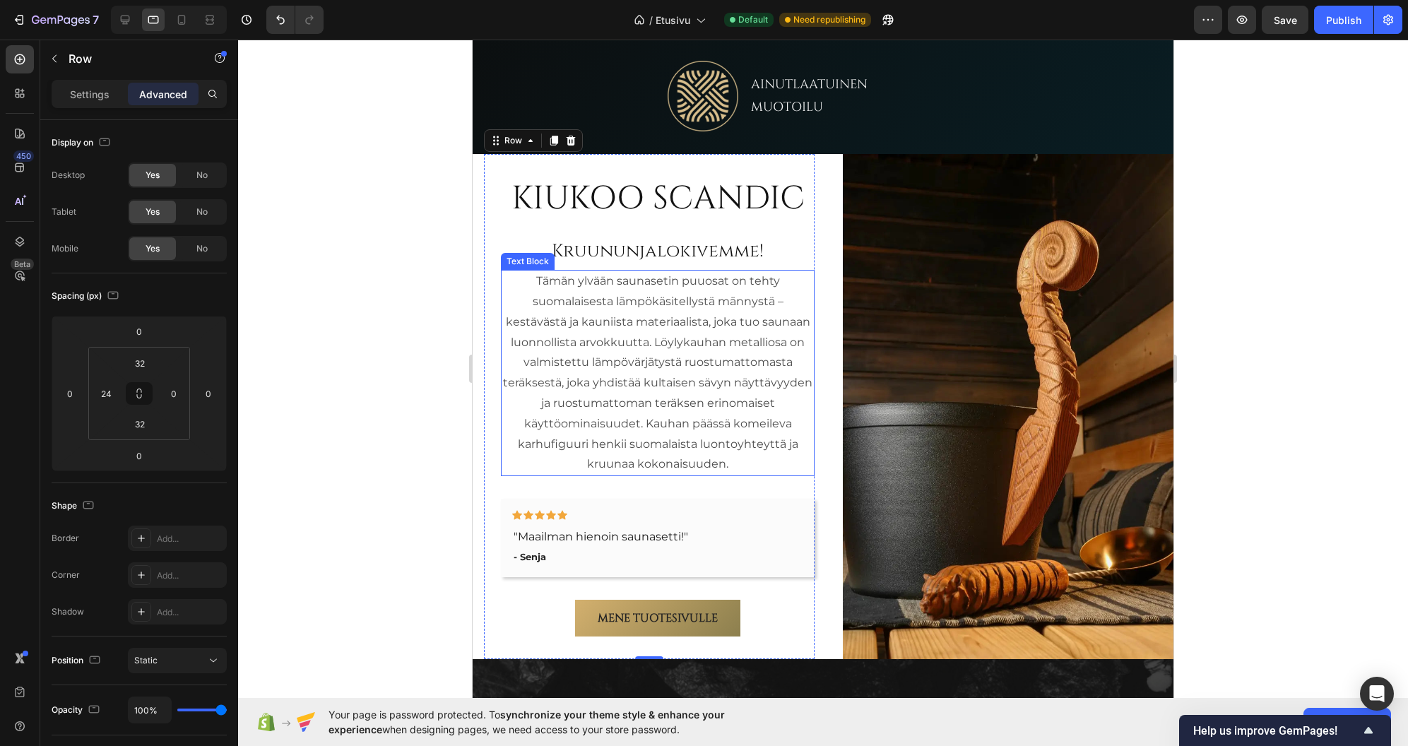
scroll to position [917, 0]
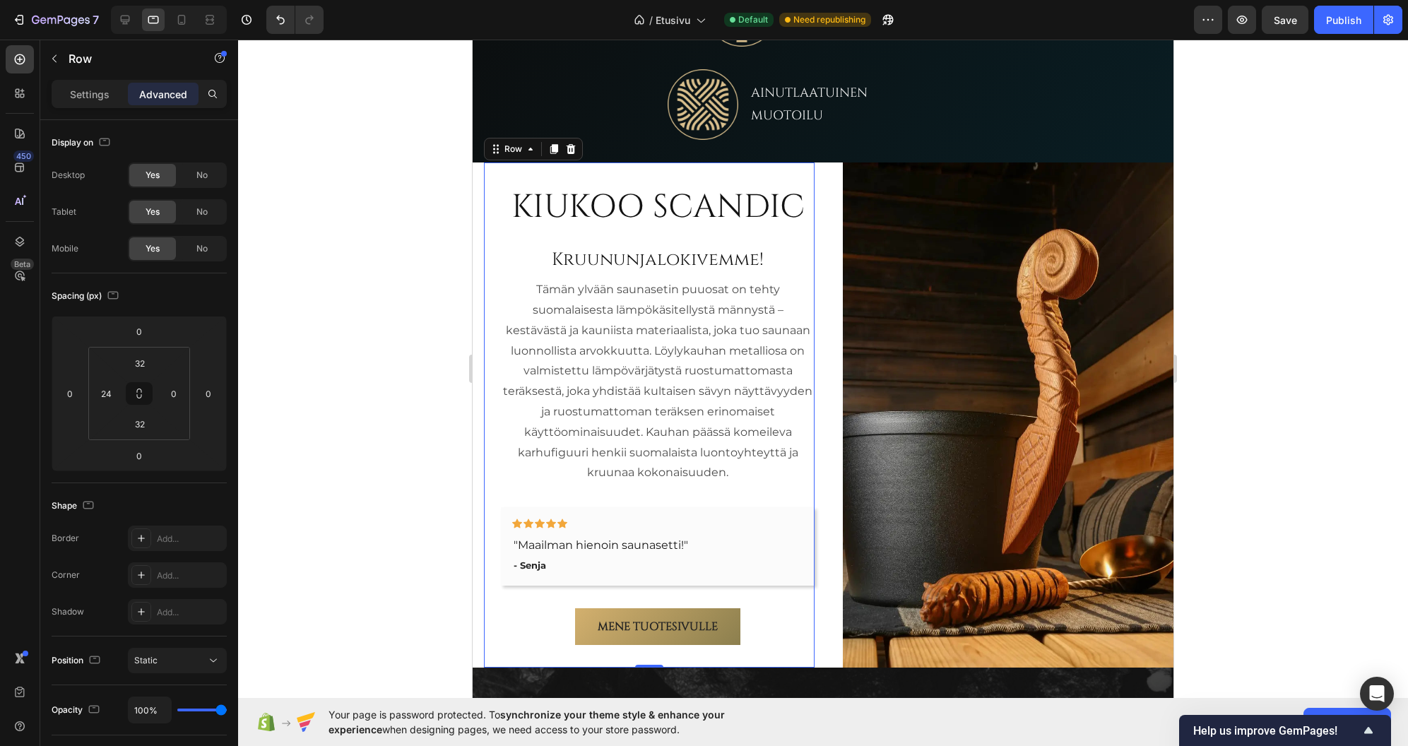
click at [492, 409] on div "KIUKOO SCANDIC Heading Kruununjalokivemme! Heading Tämän ylvään saunasetin puuo…" at bounding box center [649, 415] width 331 height 505
click at [122, 18] on icon at bounding box center [125, 20] width 14 height 14
type input "24"
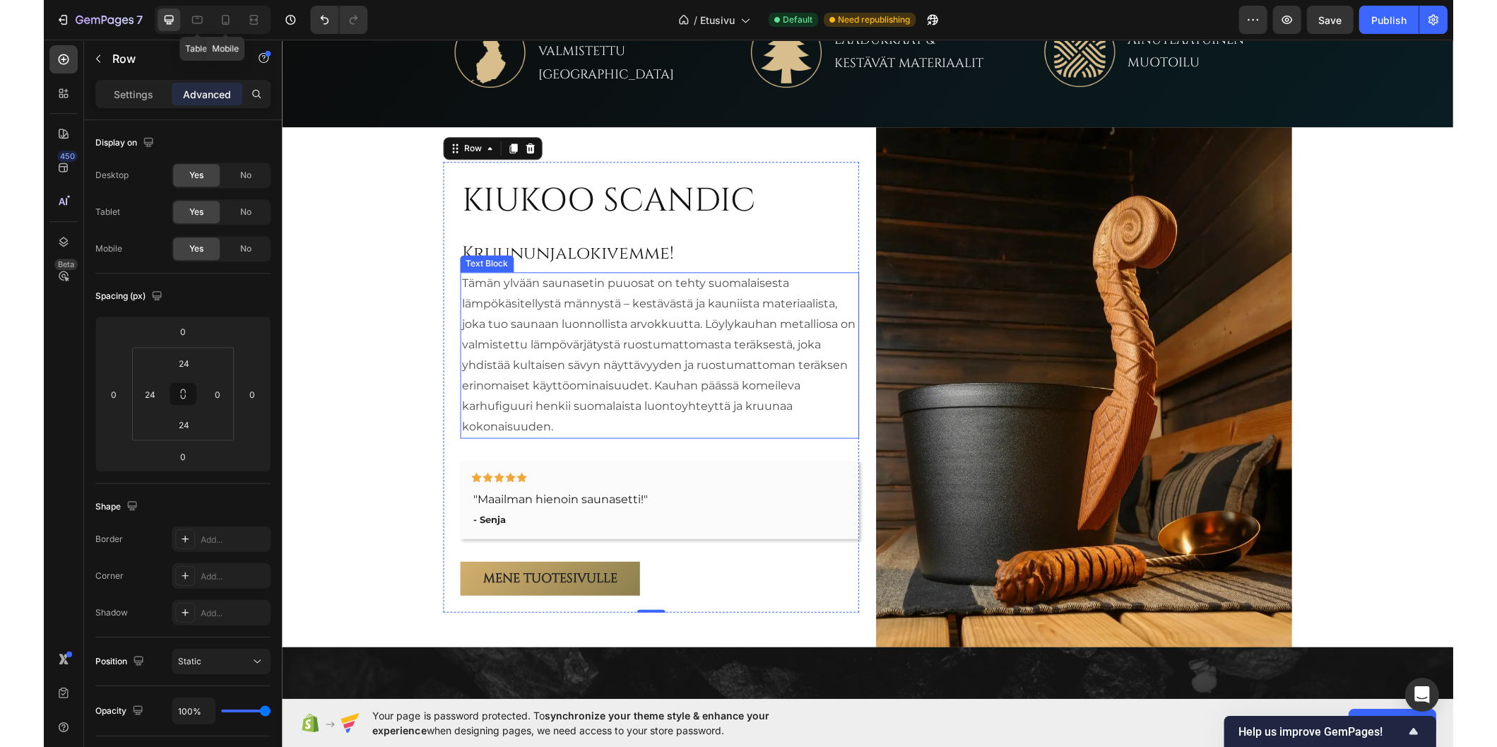
scroll to position [803, 0]
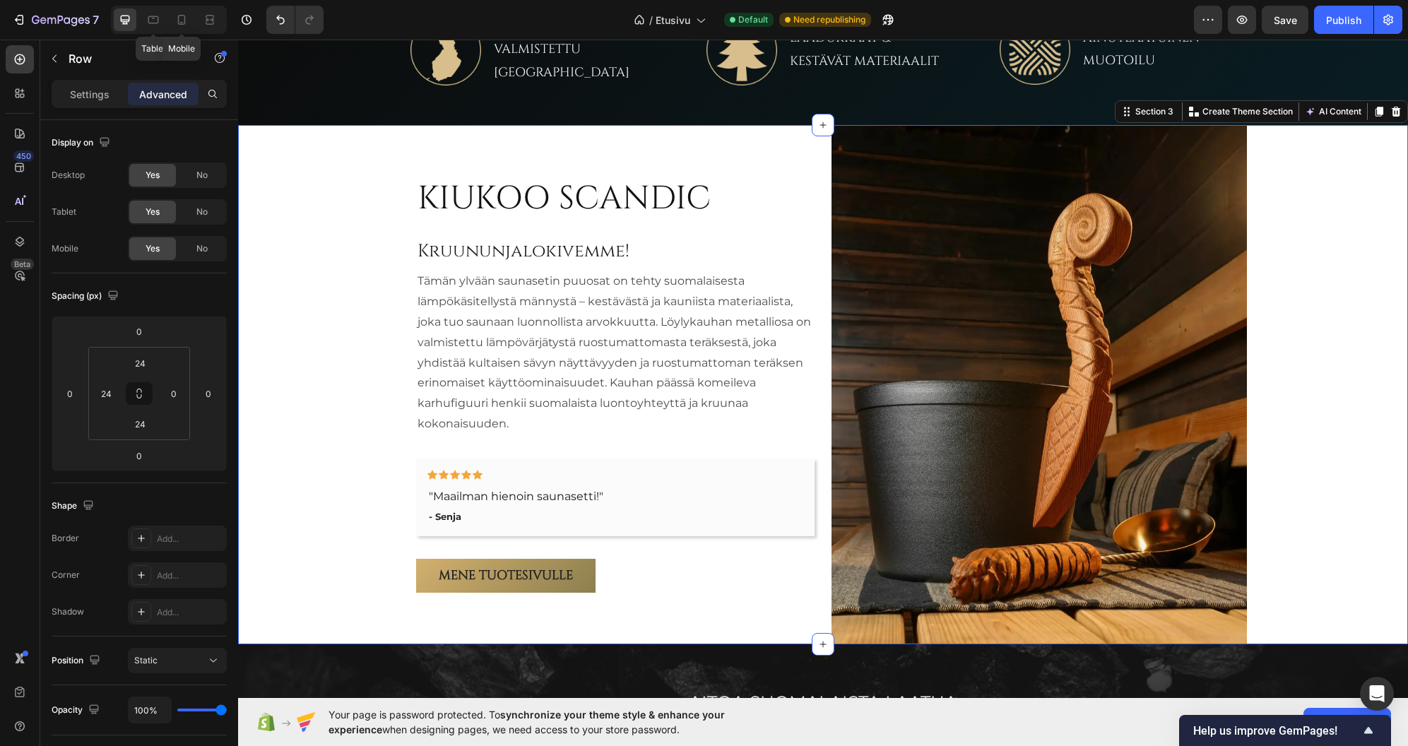
click at [355, 304] on div "KIUKOO SCANDIC Heading Kruununjalokivemme! Heading Tämän ylvään saunasetin puuo…" at bounding box center [823, 384] width 1170 height 519
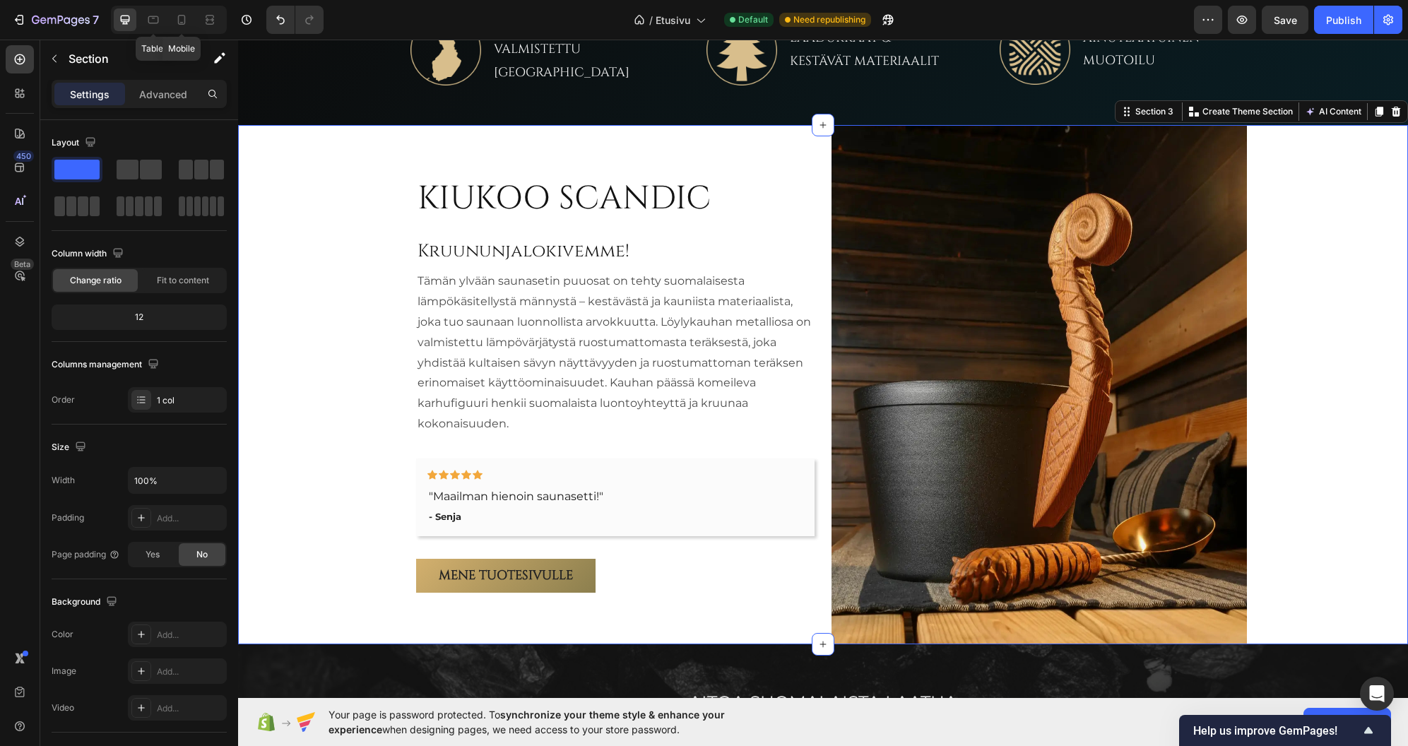
click at [348, 242] on div "KIUKOO SCANDIC Heading Kruununjalokivemme! Heading Tämän ylvään saunasetin puuo…" at bounding box center [823, 384] width 1170 height 519
click at [355, 272] on div "KIUKOO SCANDIC Heading Kruununjalokivemme! Heading Tämän ylvään saunasetin puuo…" at bounding box center [823, 384] width 1170 height 519
click at [167, 97] on p "Advanced" at bounding box center [163, 94] width 48 height 15
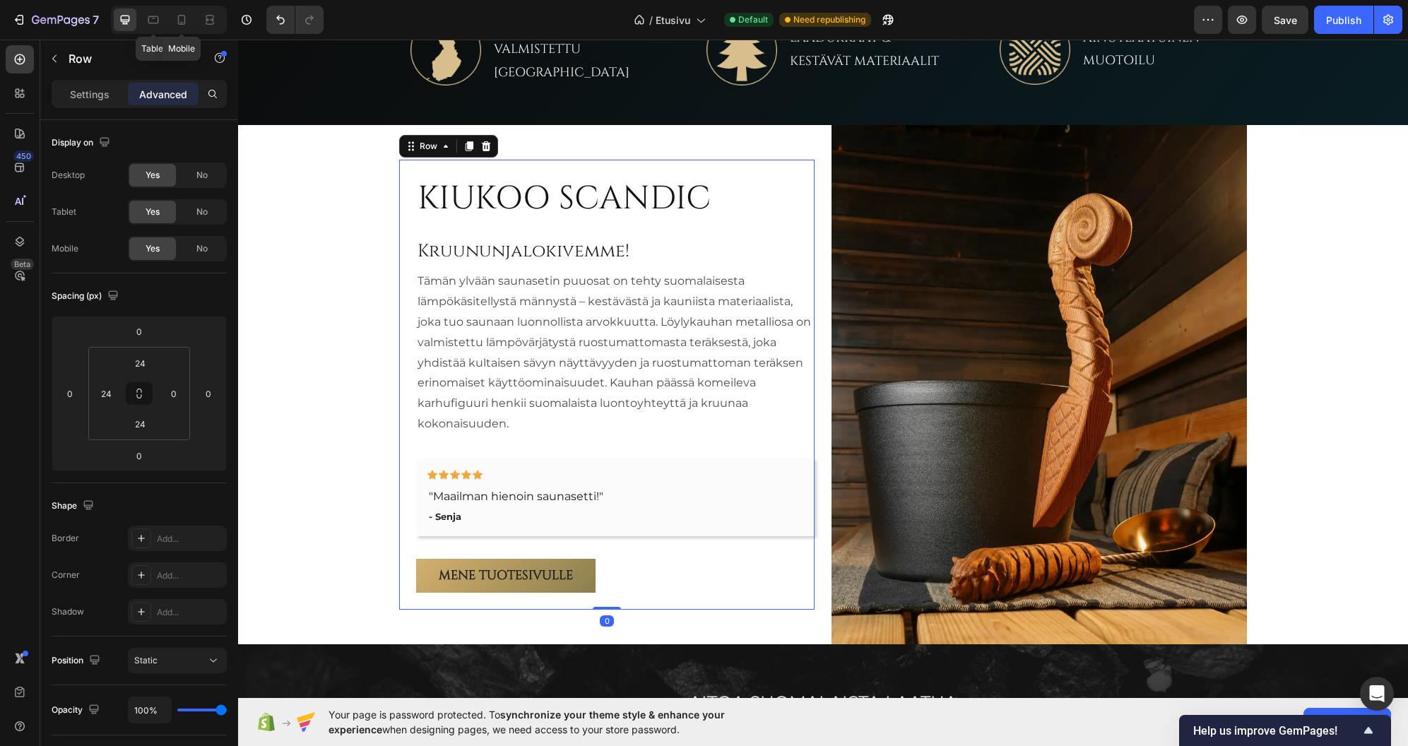
click at [407, 226] on div "KIUKOO SCANDIC Heading Kruununjalokivemme! Heading Tämän ylvään saunasetin puuo…" at bounding box center [607, 385] width 416 height 450
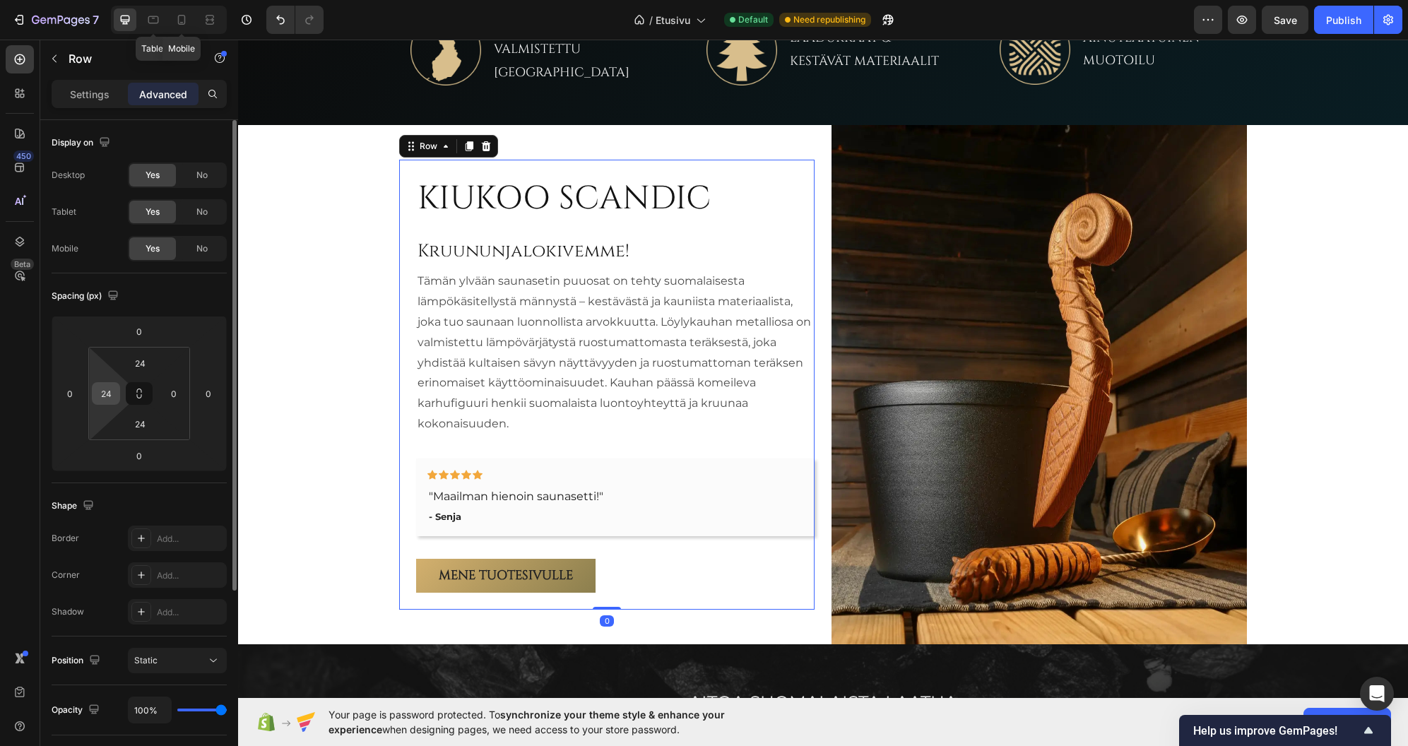
click at [105, 390] on input "24" at bounding box center [105, 393] width 21 height 21
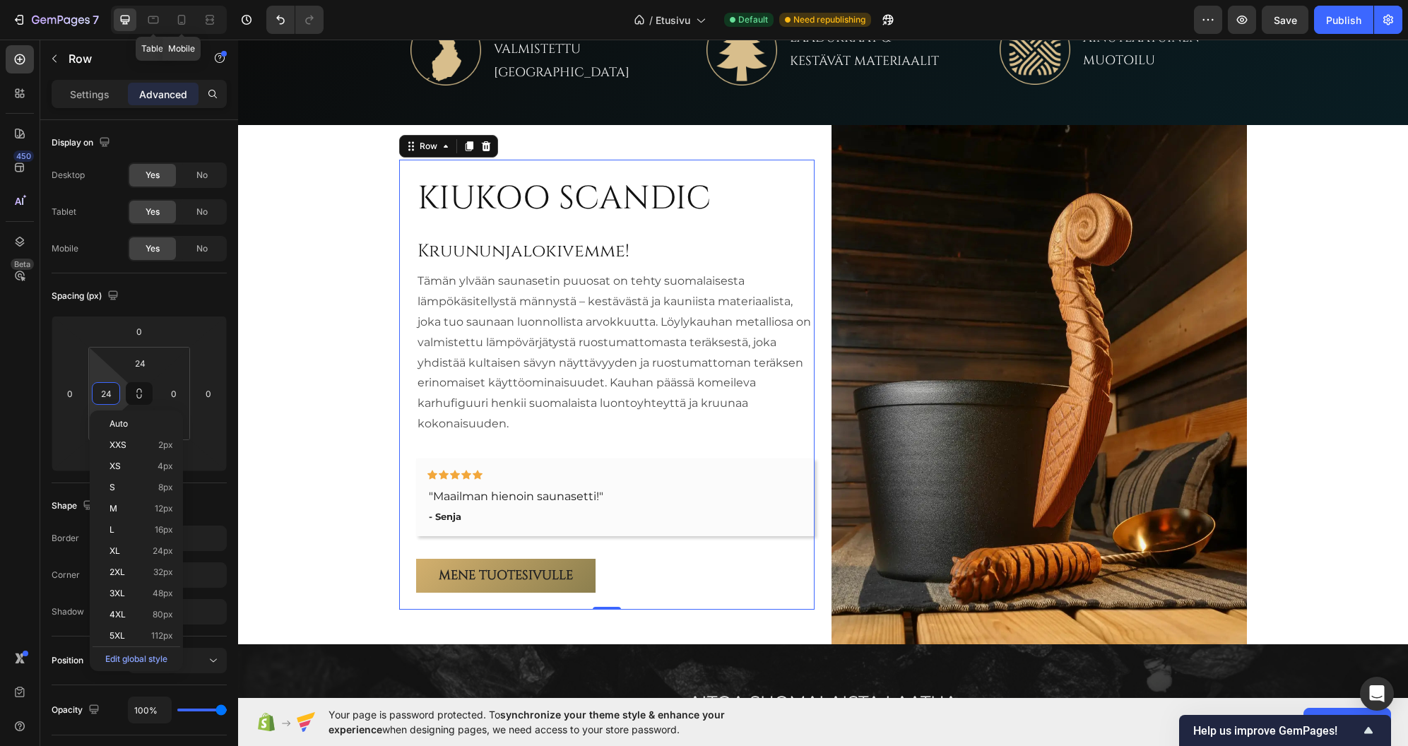
type input "0"
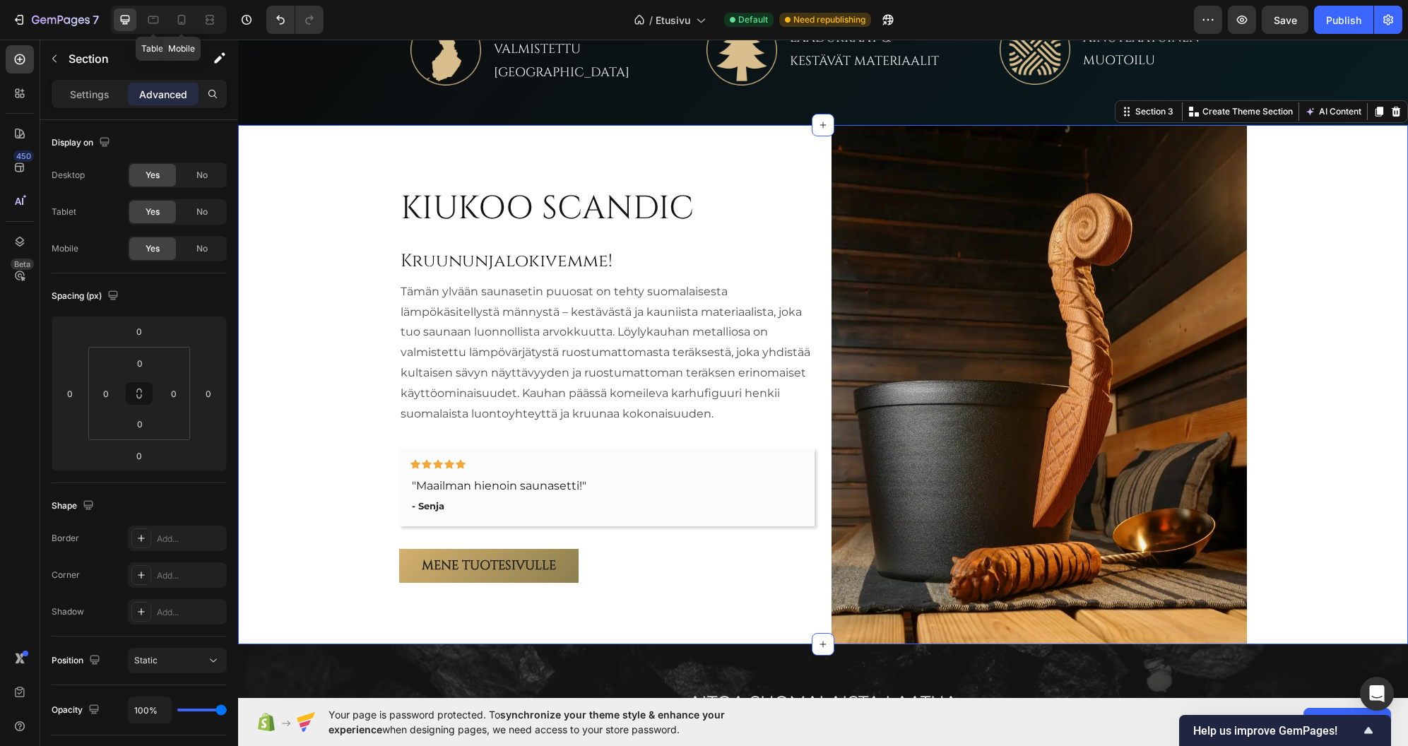
click at [324, 324] on div "KIUKOO SCANDIC Heading Kruununjalokivemme! Heading Tämän ylvään saunasetin puuo…" at bounding box center [823, 384] width 1170 height 519
click at [417, 236] on div "KIUKOO SCANDIC Heading Kruununjalokivemme! Heading Tämän ylvään saunasetin puuo…" at bounding box center [607, 385] width 416 height 396
click at [340, 257] on div "KIUKOO SCANDIC Heading Kruununjalokivemme! Heading Tämän ylvään saunasetin puuo…" at bounding box center [823, 384] width 1170 height 519
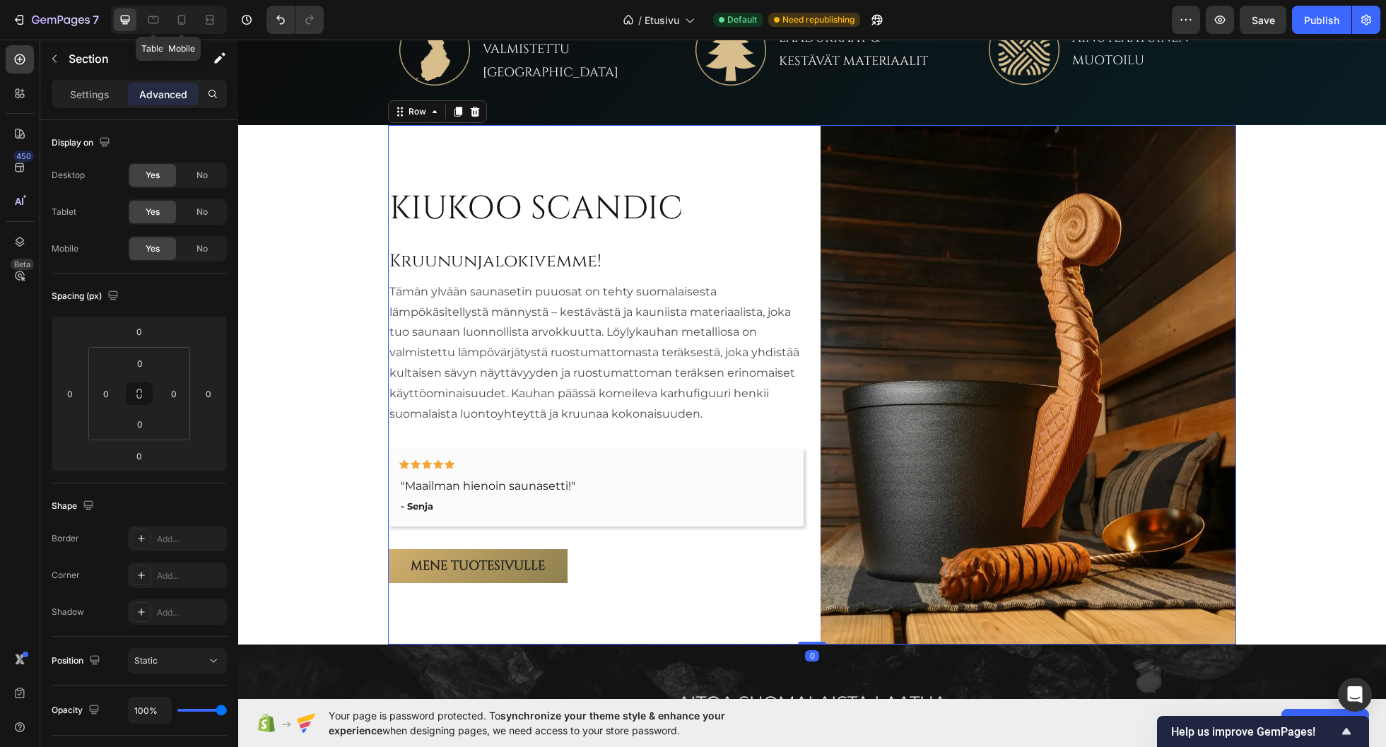
click at [396, 155] on div "KIUKOO SCANDIC Heading Kruununjalokivemme! Heading Tämän ylvään saunasetin puuo…" at bounding box center [596, 384] width 416 height 519
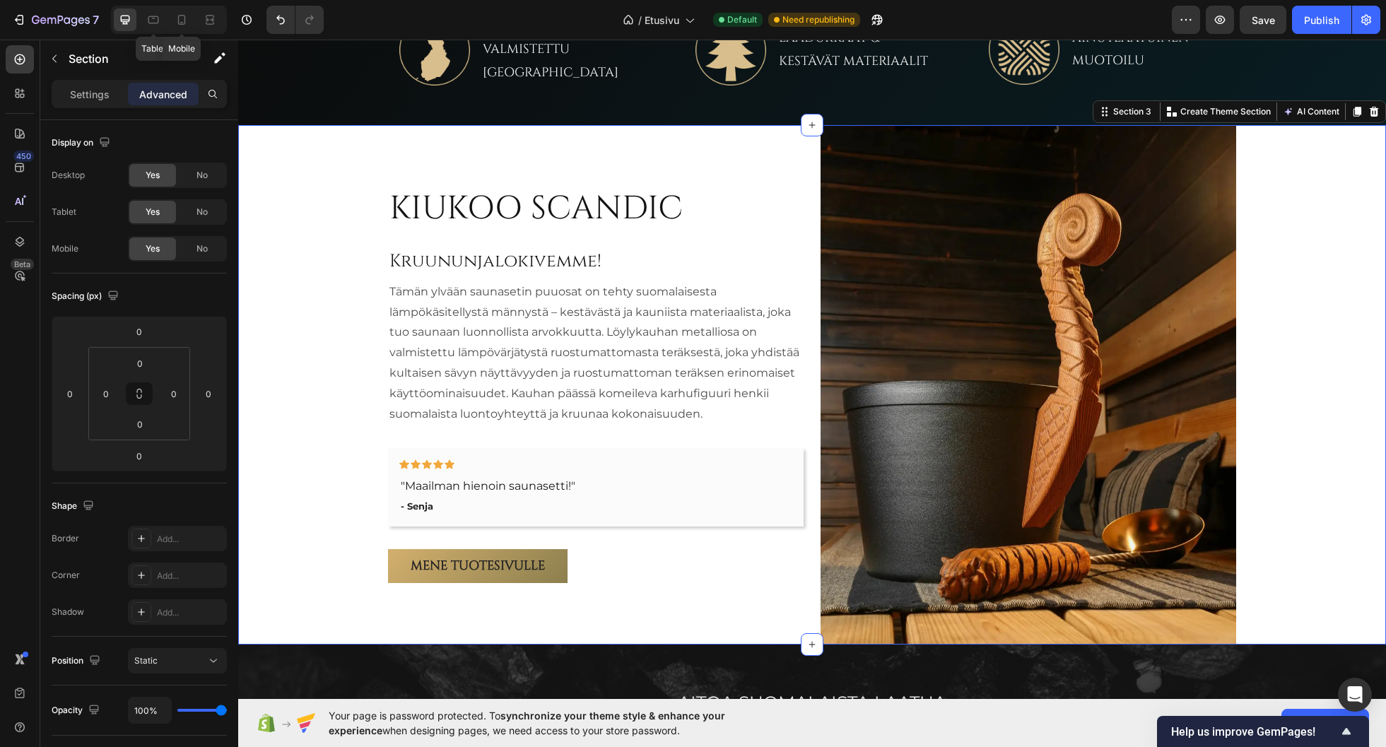
click at [358, 162] on div "KIUKOO SCANDIC Heading Kruununjalokivemme! Heading Tämän ylvään saunasetin puuo…" at bounding box center [812, 384] width 1148 height 519
click at [105, 394] on input "0" at bounding box center [105, 393] width 21 height 21
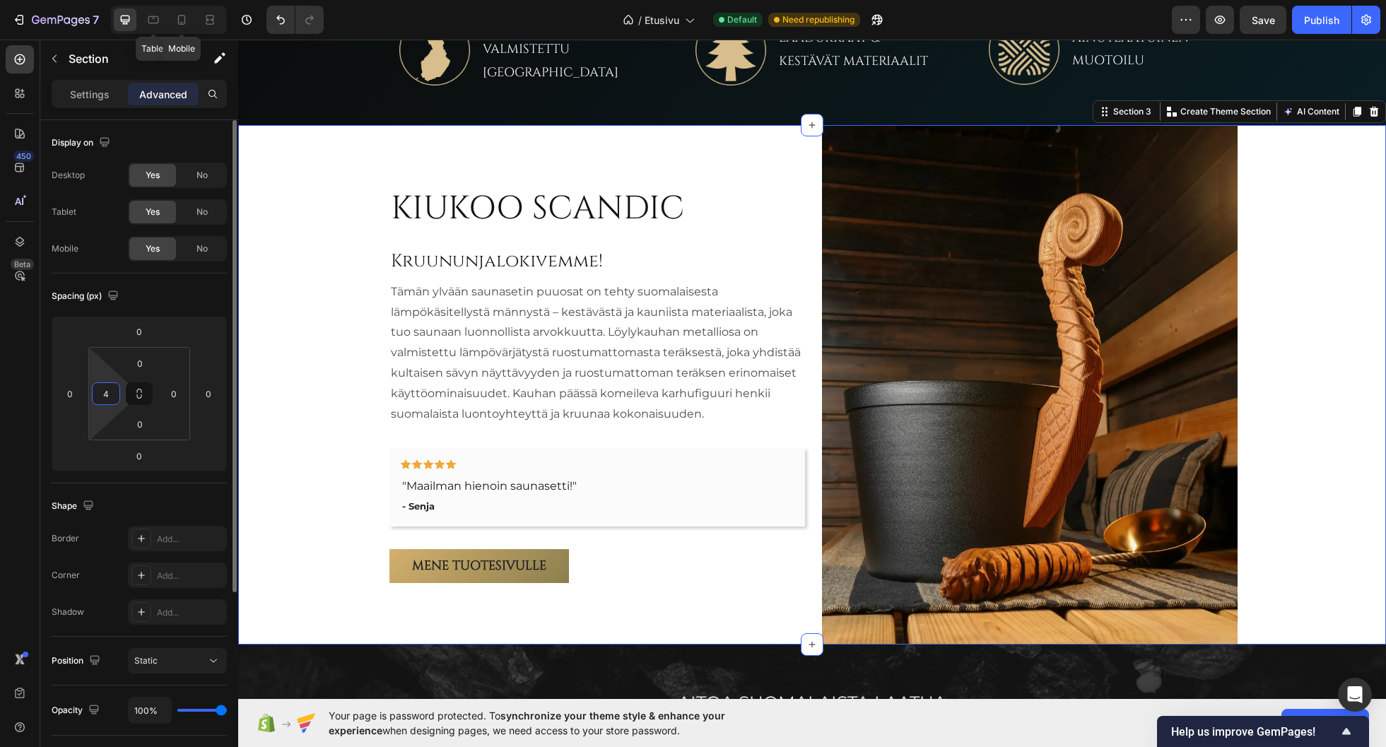
type input "40"
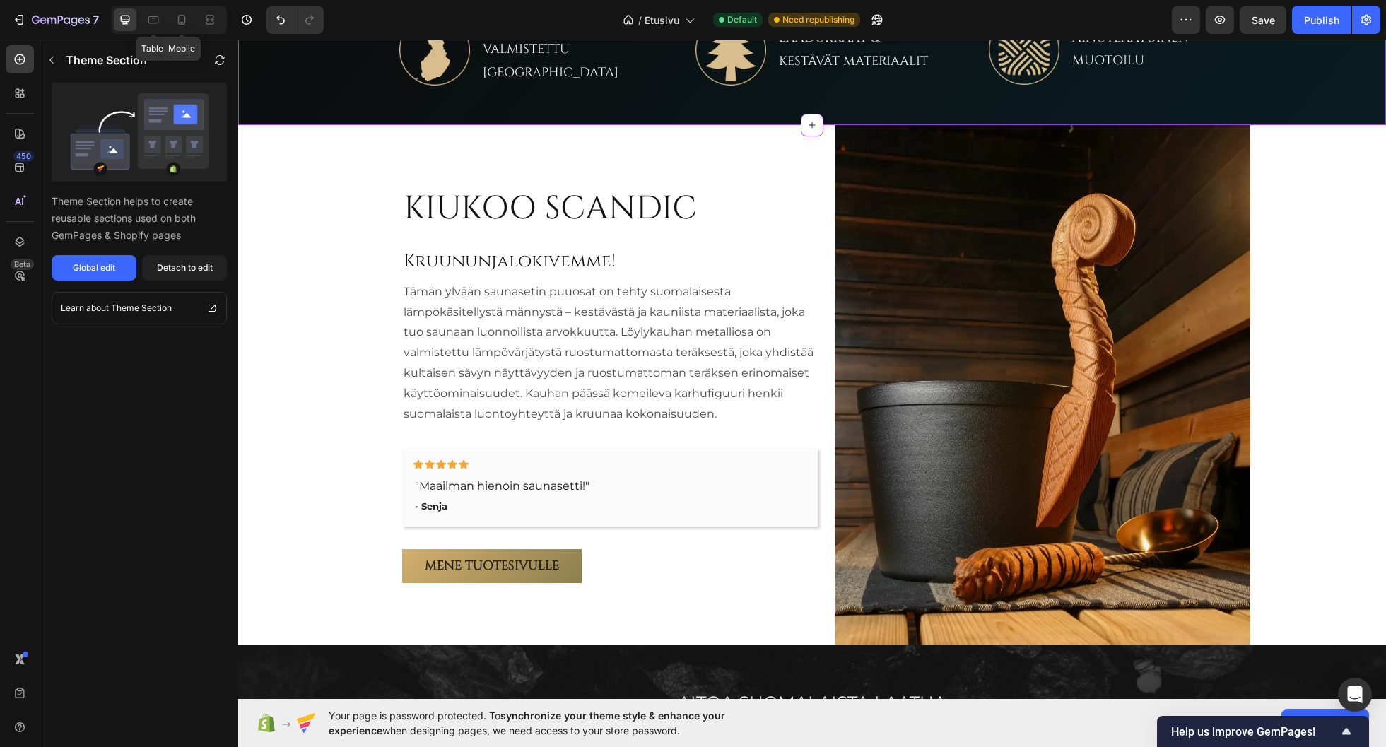
click at [369, 111] on div "Image SUUNNITELTU & VALMISTETTU SUOMESSA Text Block Row Image LAADUKKAAT & KEST…" at bounding box center [812, 50] width 1148 height 151
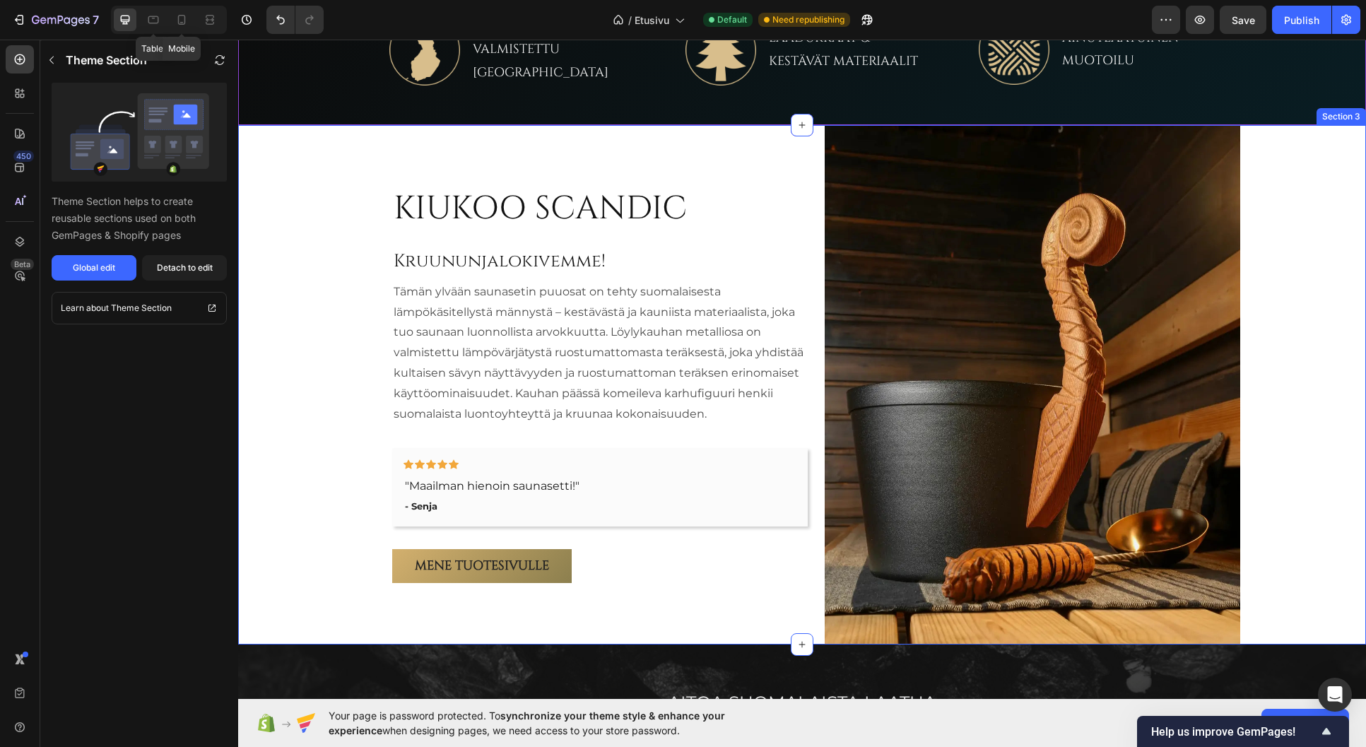
click at [343, 245] on div "KIUKOO SCANDIC Heading Kruununjalokivemme! Heading Tämän ylvään saunasetin puuo…" at bounding box center [816, 384] width 1100 height 519
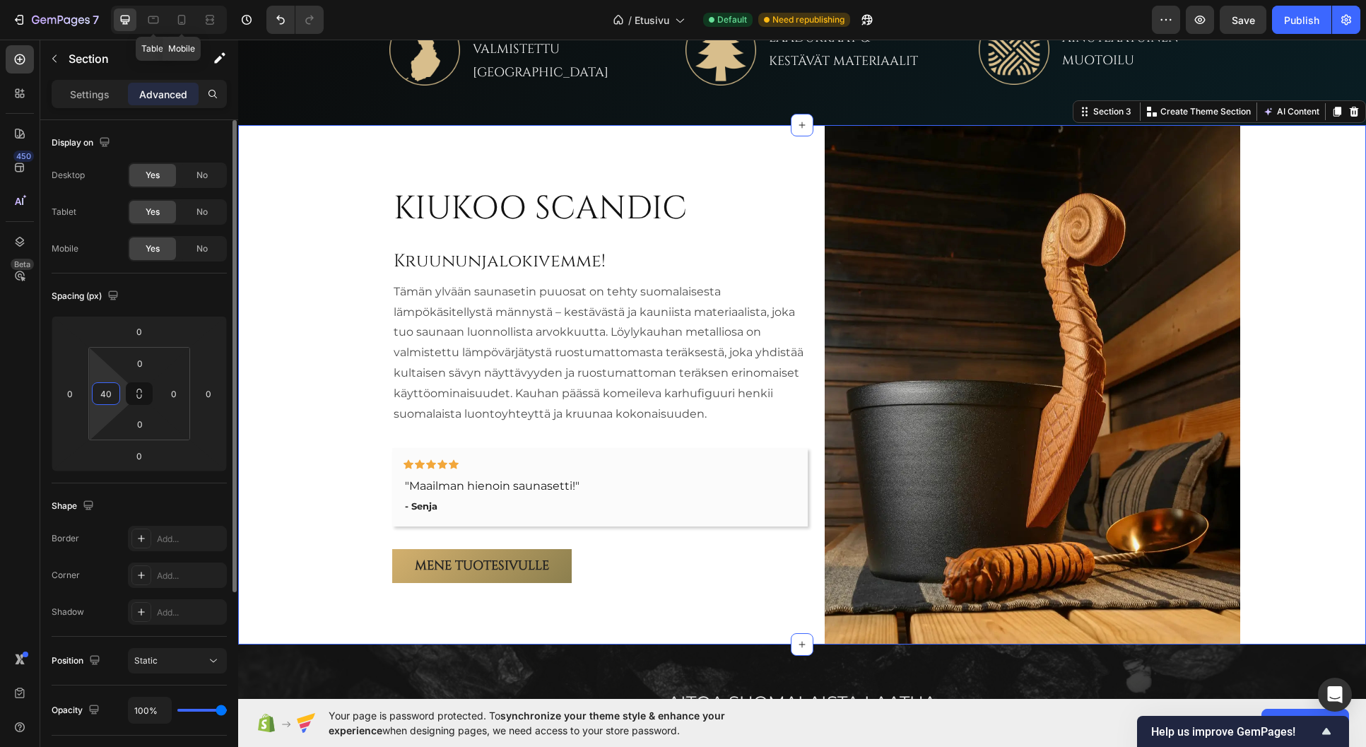
click at [103, 395] on input "40" at bounding box center [105, 393] width 21 height 21
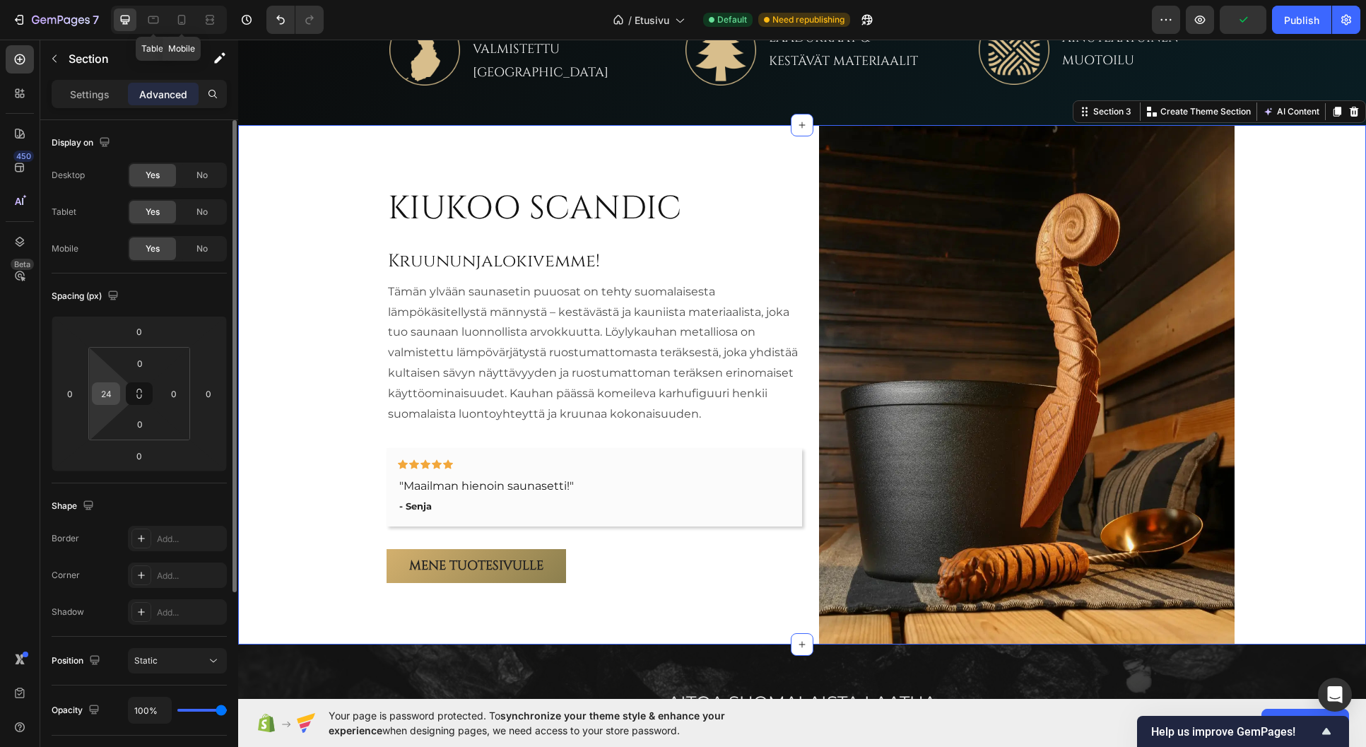
drag, startPoint x: 117, startPoint y: 393, endPoint x: 106, endPoint y: 393, distance: 10.6
click at [106, 393] on div "24" at bounding box center [106, 393] width 28 height 23
click at [106, 393] on input "24" at bounding box center [105, 393] width 21 height 21
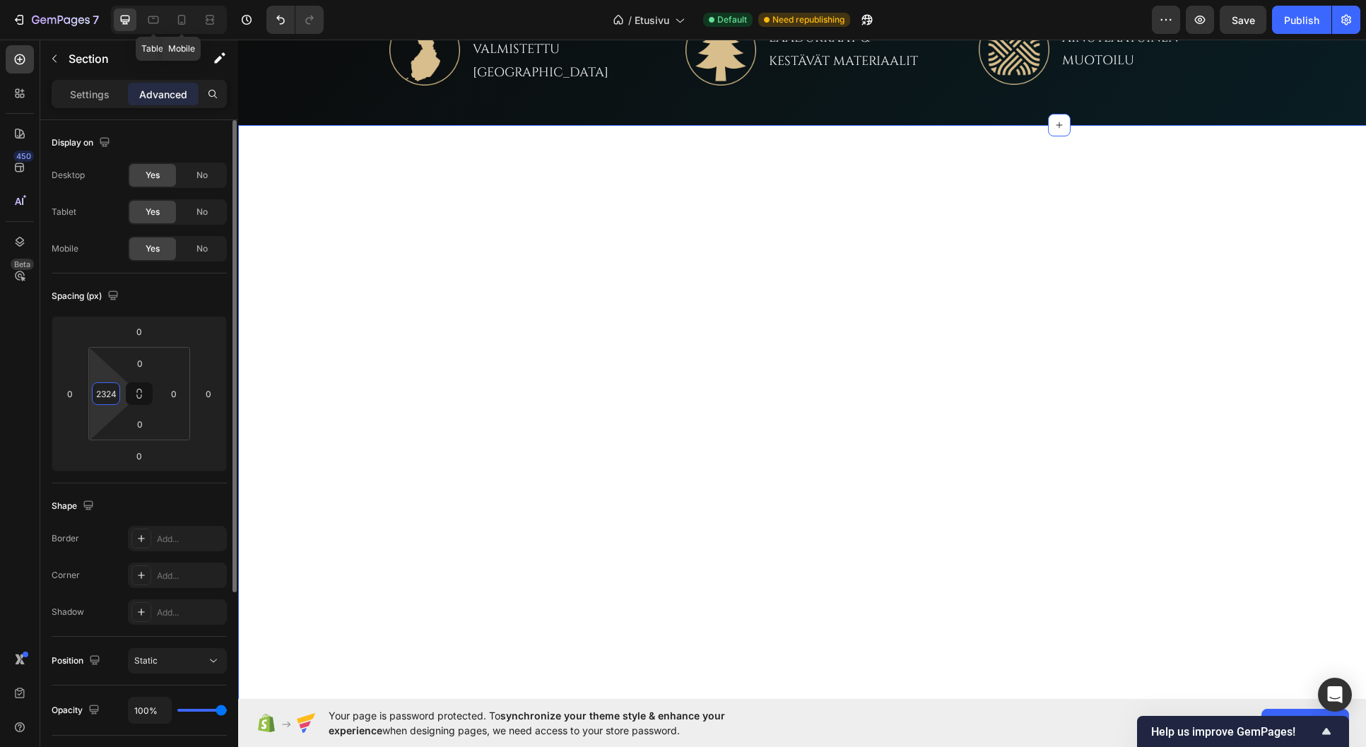
click at [105, 392] on input "2324" at bounding box center [105, 393] width 21 height 21
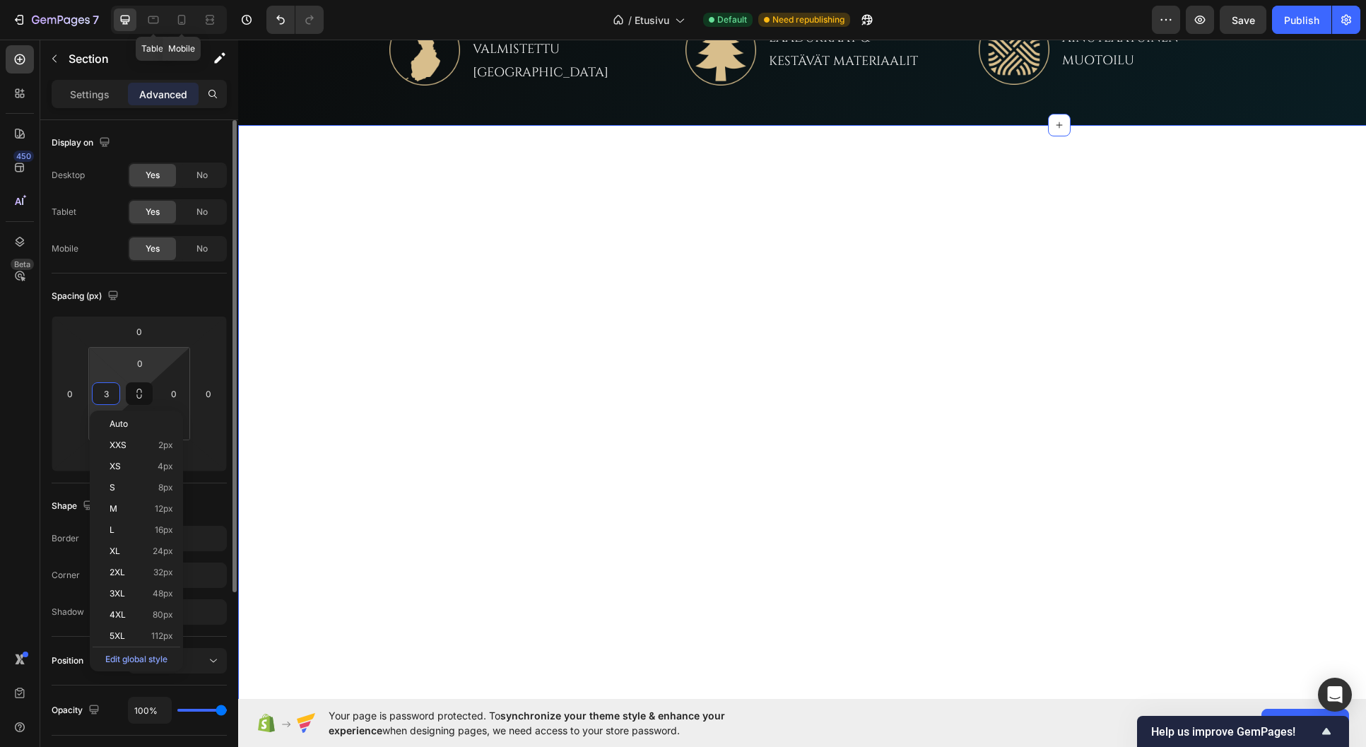
type input "32"
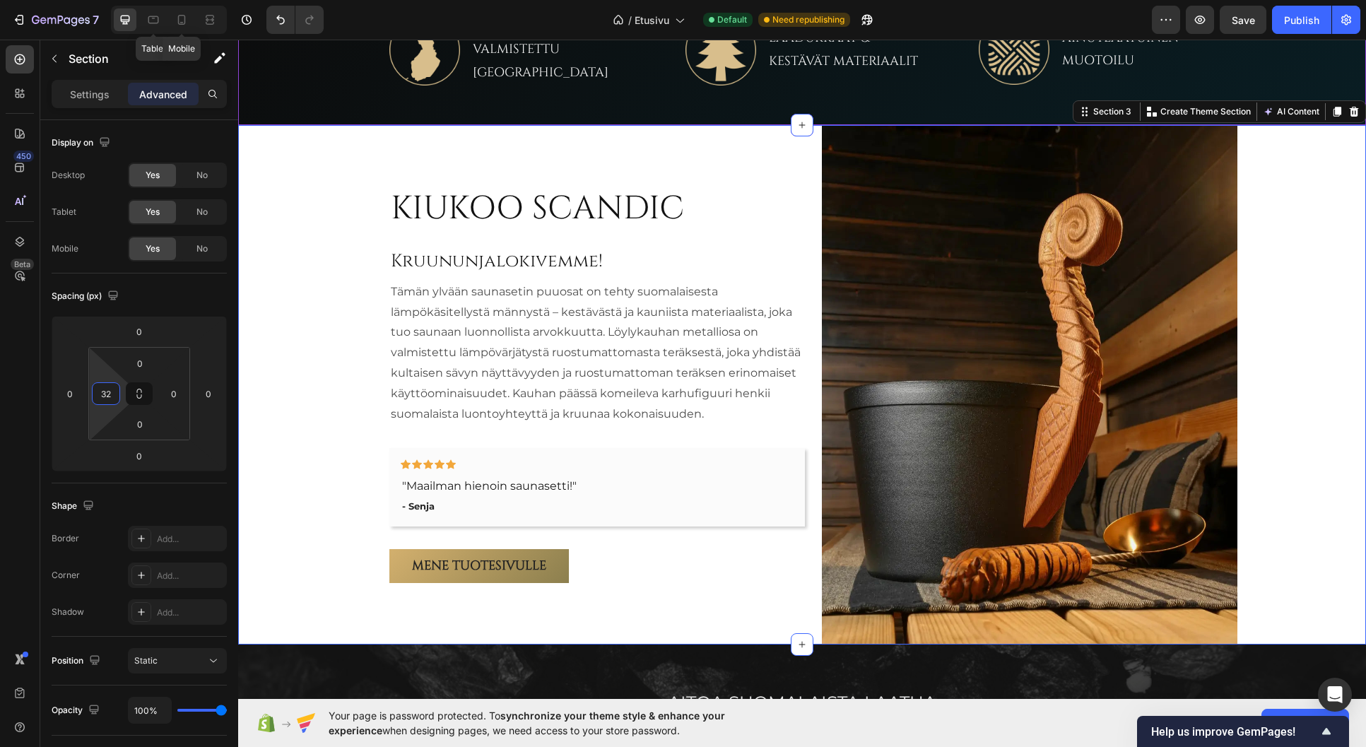
click at [295, 100] on div "Image SUUNNITELTU & VALMISTETTU SUOMESSA Text Block Row Image LAADUKKAAT & KEST…" at bounding box center [802, 50] width 1128 height 151
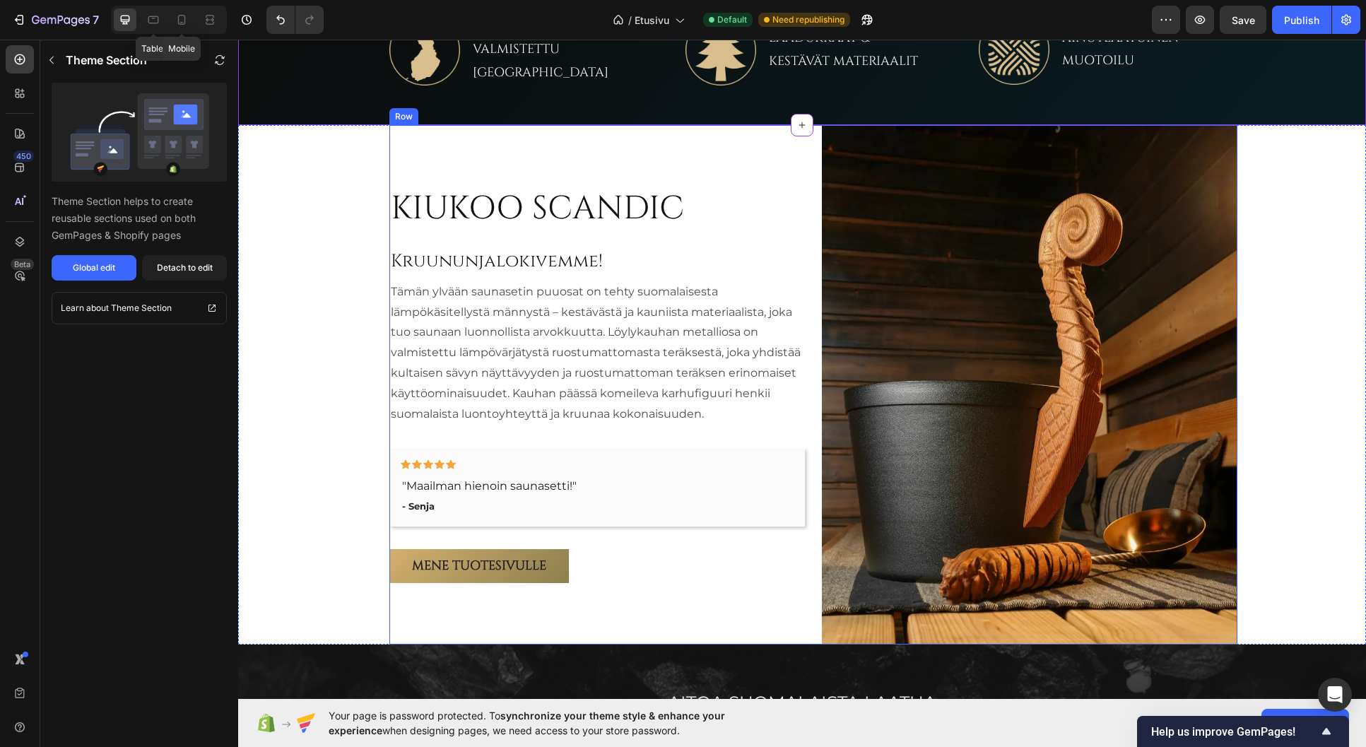
click at [809, 341] on div "KIUKOO SCANDIC Heading Kruununjalokivemme! Heading Tämän ylvään saunasetin puuo…" at bounding box center [813, 384] width 848 height 519
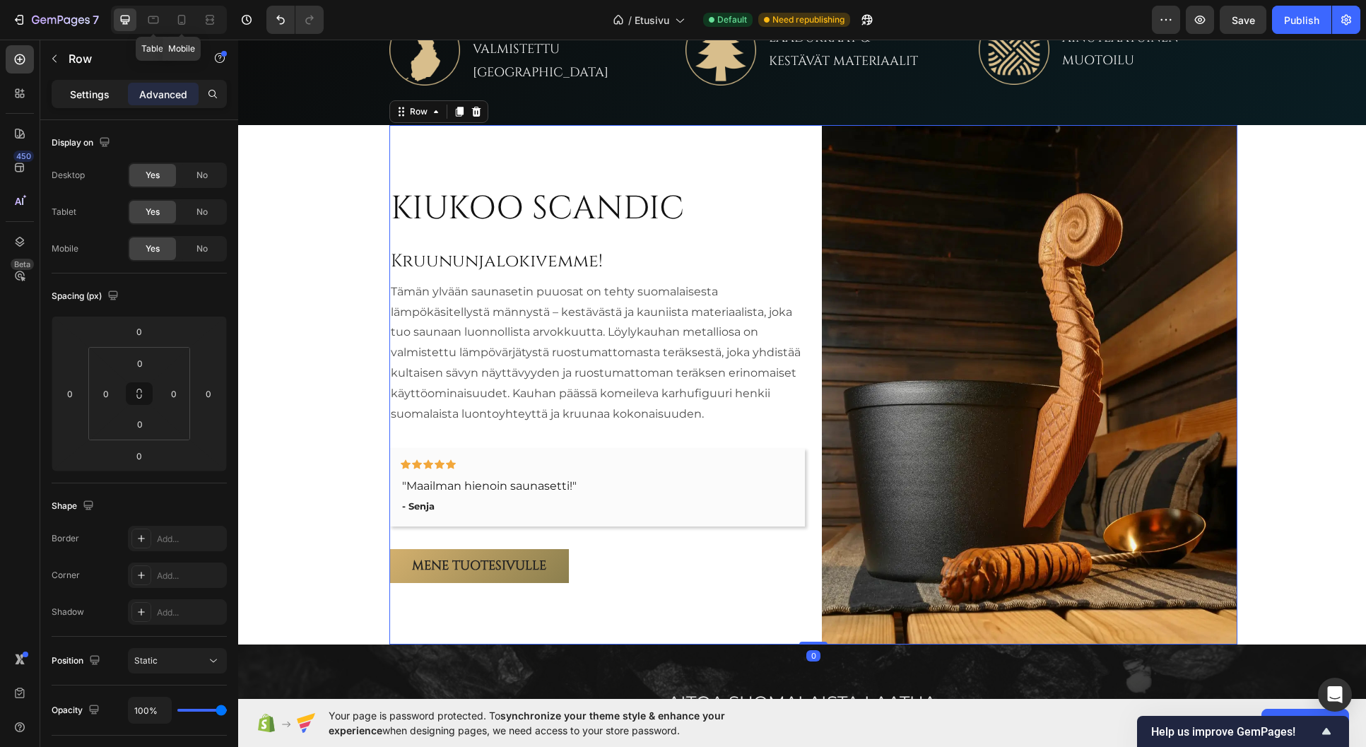
click at [93, 101] on p "Settings" at bounding box center [90, 94] width 40 height 15
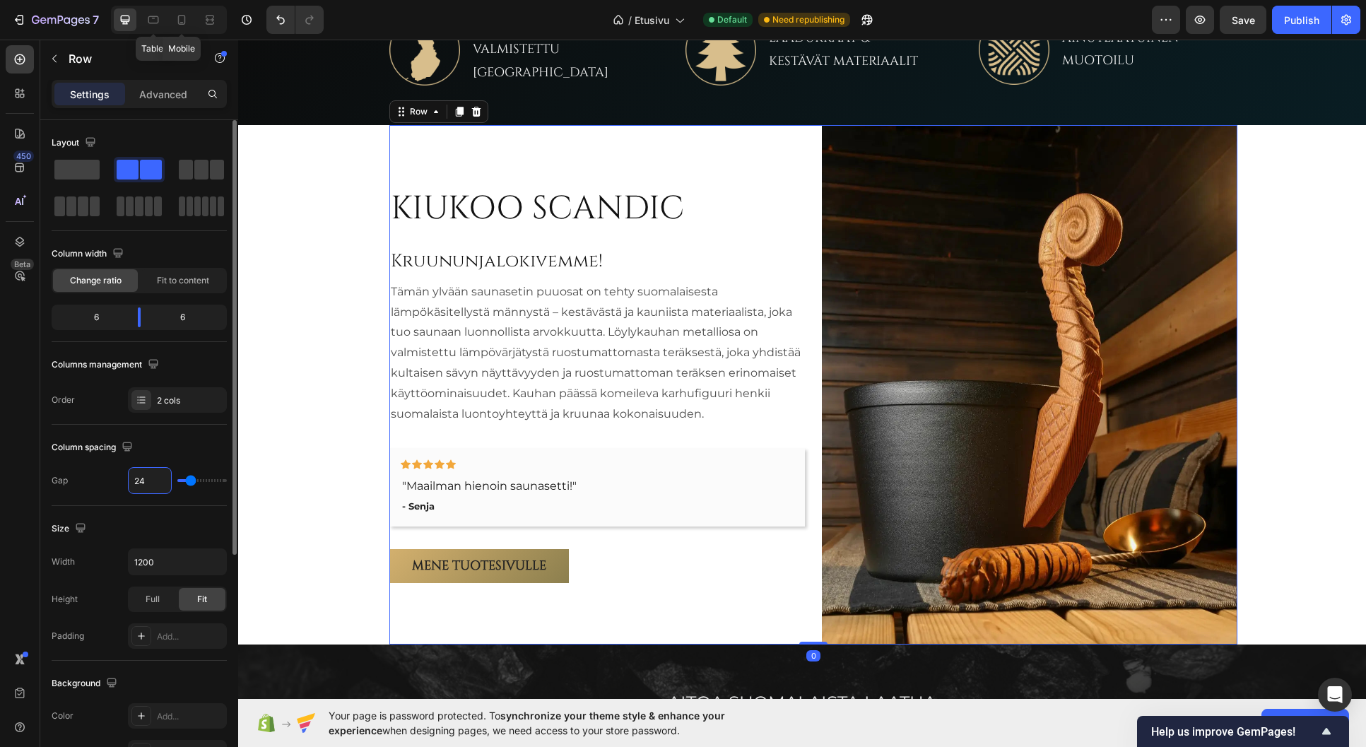
click at [147, 477] on input "24" at bounding box center [150, 480] width 42 height 25
type input "3"
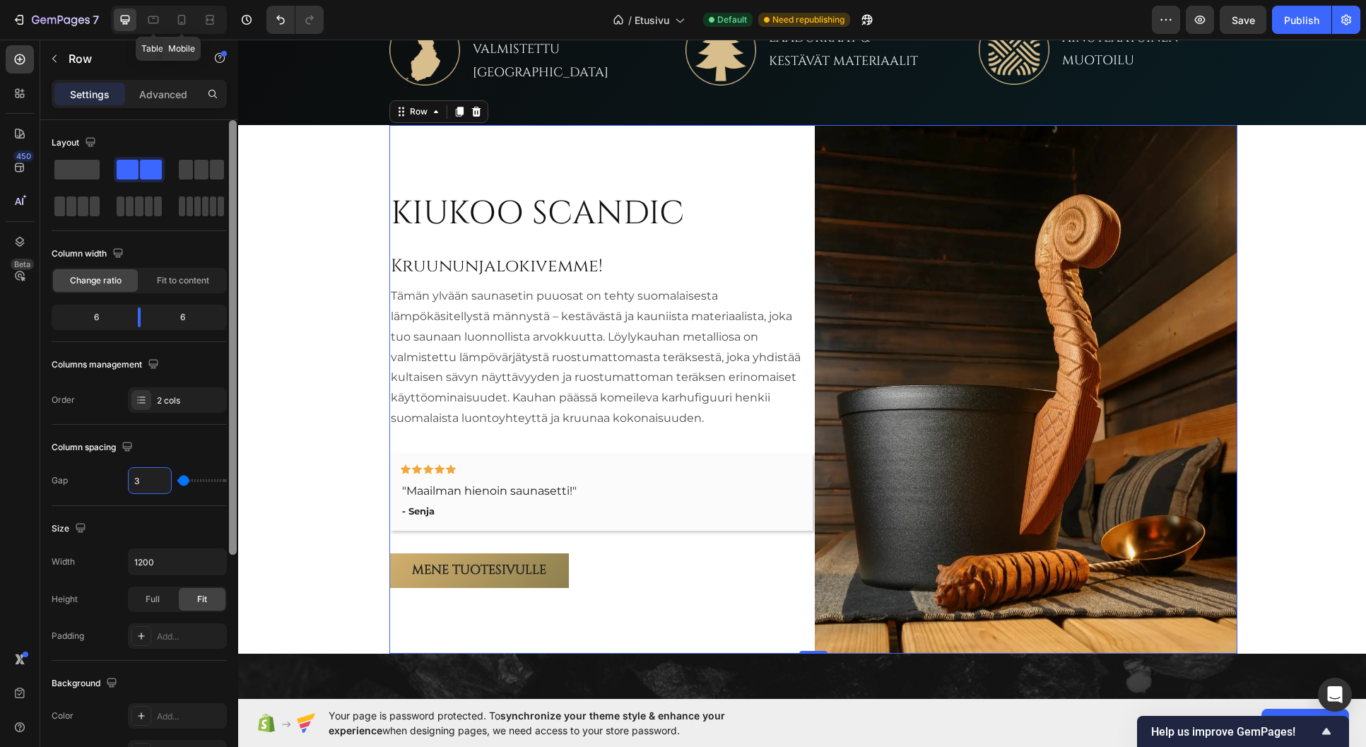
type input "32"
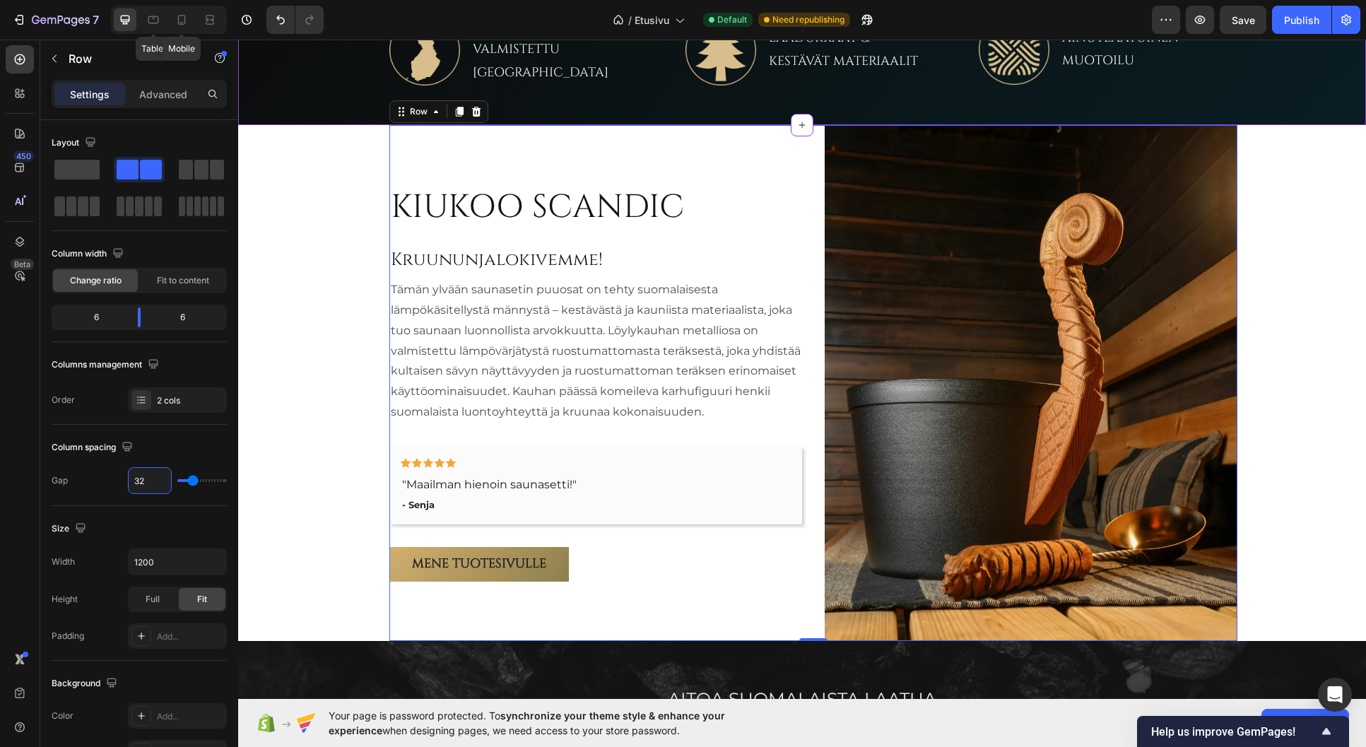
click at [305, 102] on div "Image SUUNNITELTU & VALMISTETTU SUOMESSA Text Block Row Image LAADUKKAAT & KEST…" at bounding box center [802, 50] width 1128 height 151
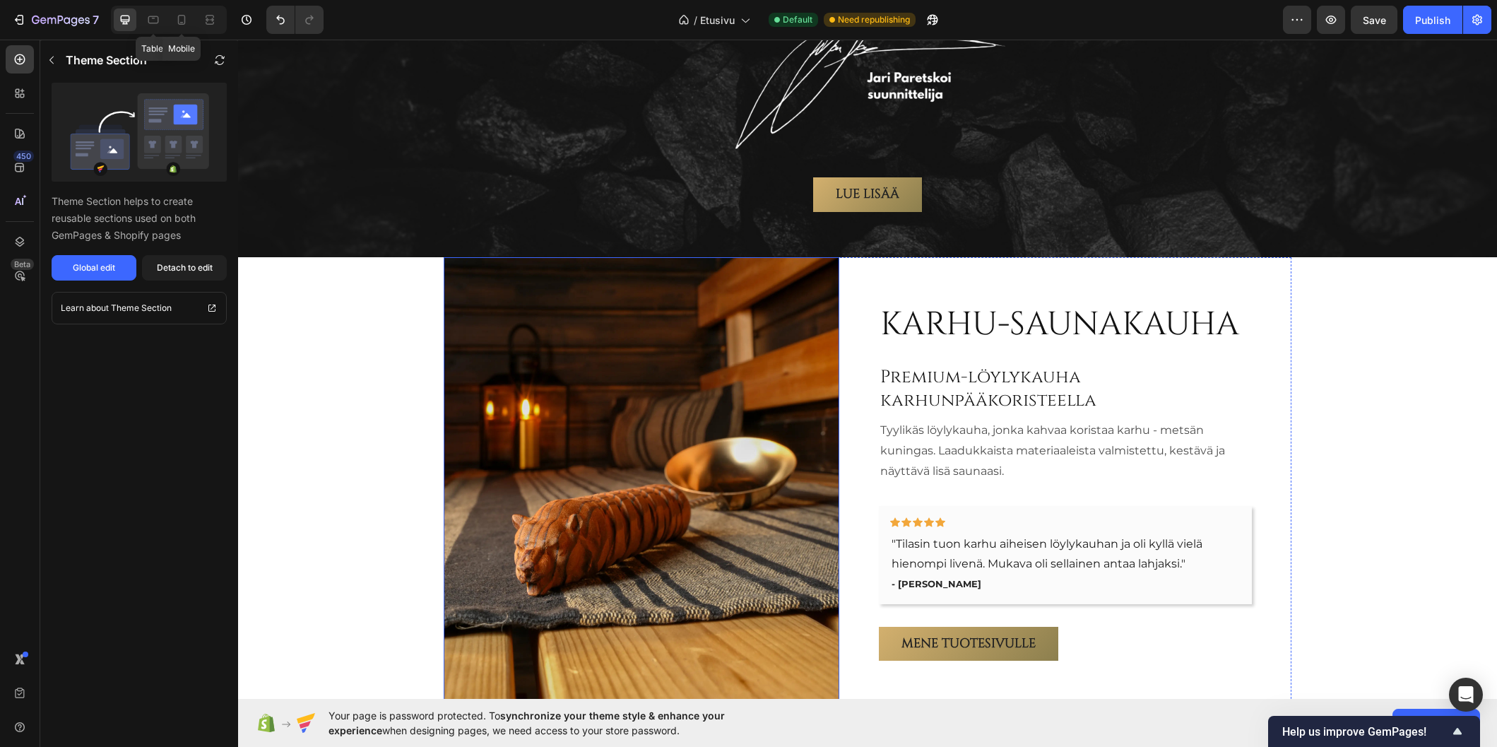
scroll to position [2499, 0]
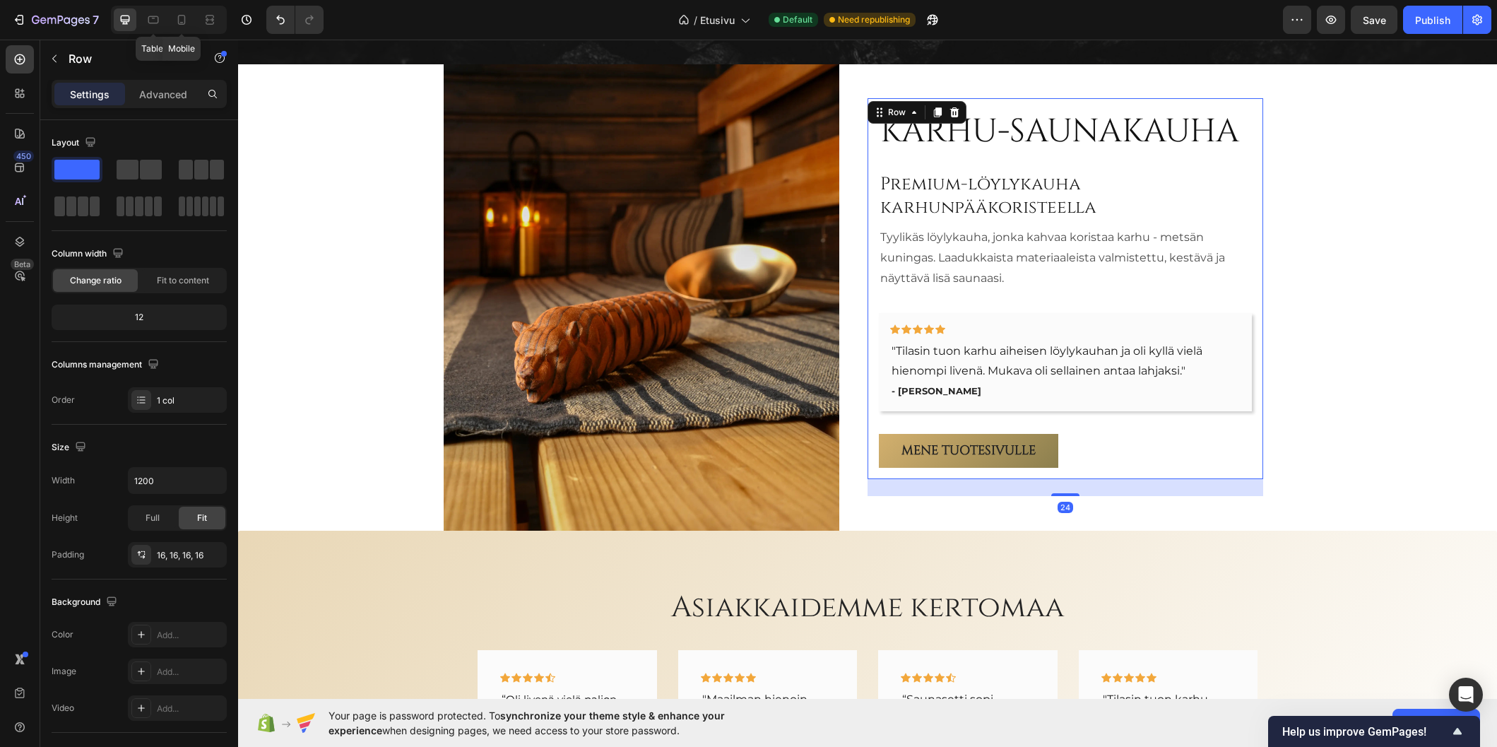
click at [868, 306] on div "Karhu-saunakauha Heading Premium-löylykauha karhunpääkoristeella Heading Tyylik…" at bounding box center [1066, 288] width 396 height 381
click at [151, 97] on p "Advanced" at bounding box center [163, 94] width 48 height 15
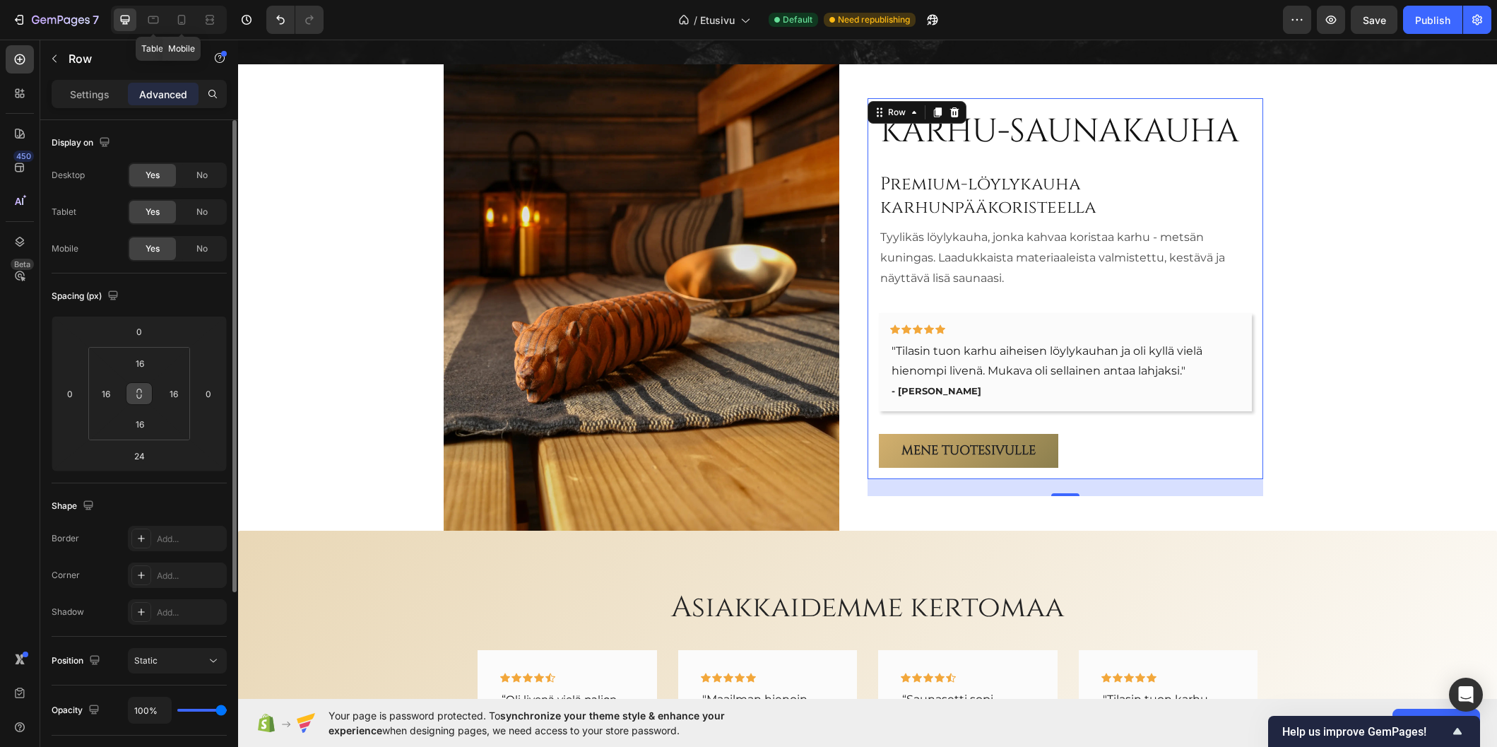
click at [143, 398] on icon at bounding box center [139, 393] width 11 height 11
click at [142, 363] on input "16" at bounding box center [140, 363] width 28 height 21
type input "0"
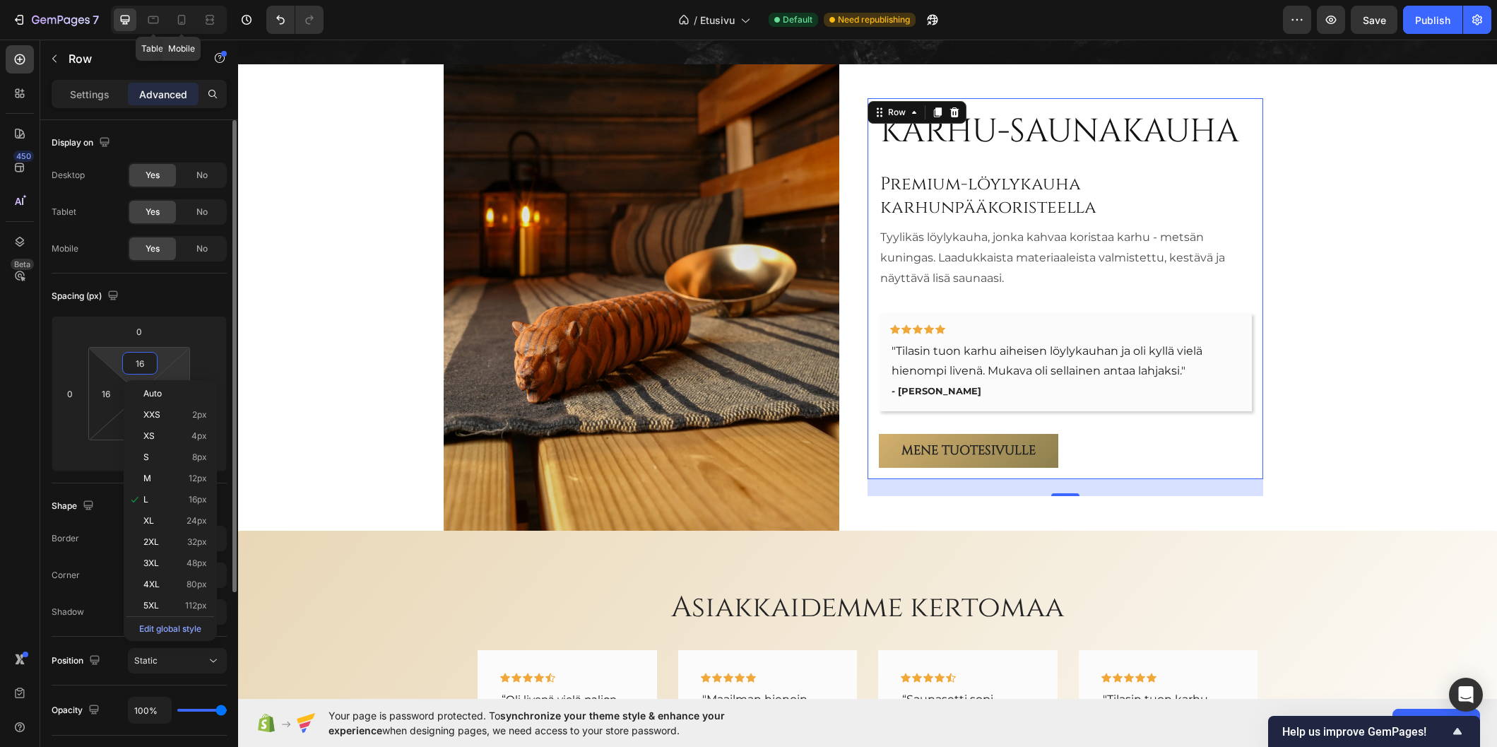
type input "0"
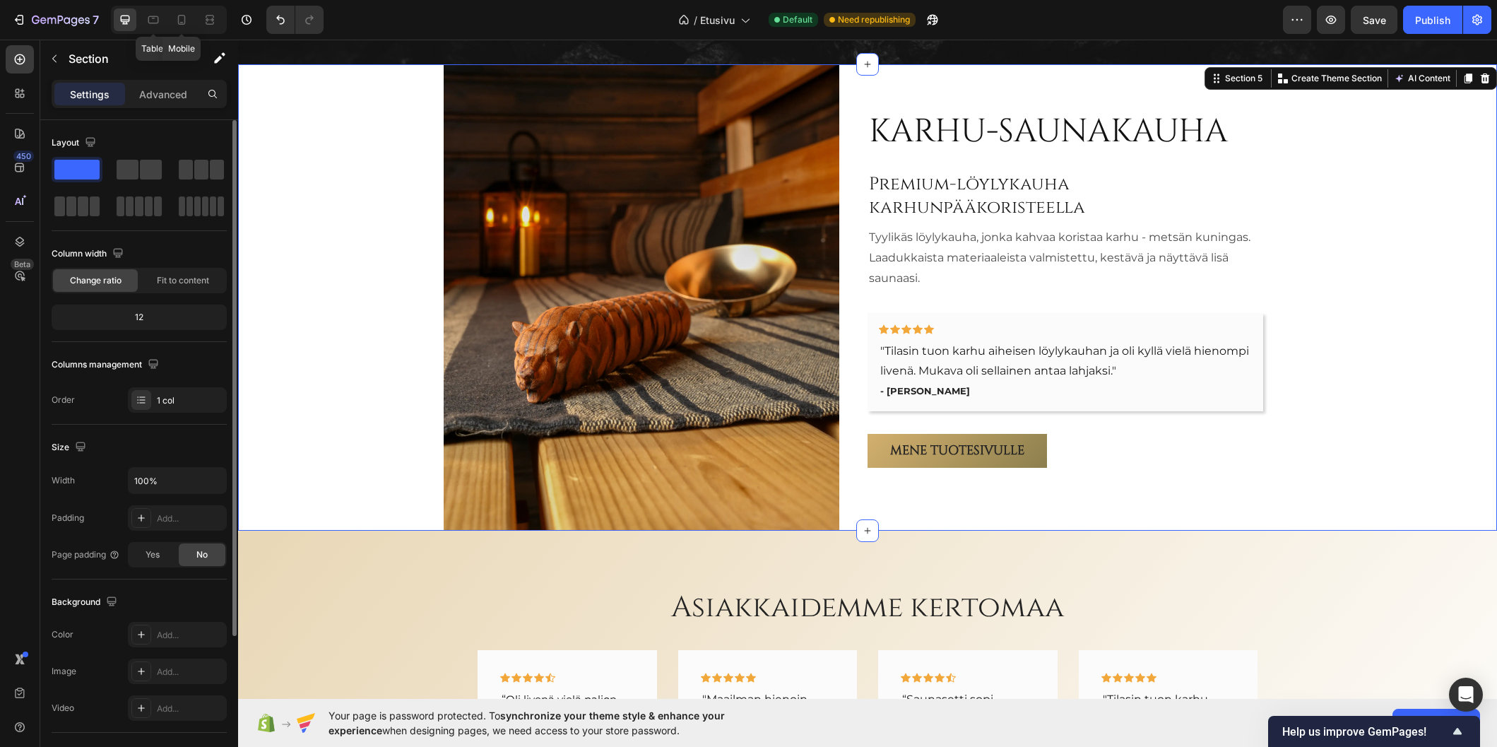
click at [340, 288] on div "Karhu-saunakauha Heading Premium-löylykauha karhunpääkoristeella Heading Tyylik…" at bounding box center [867, 297] width 1259 height 466
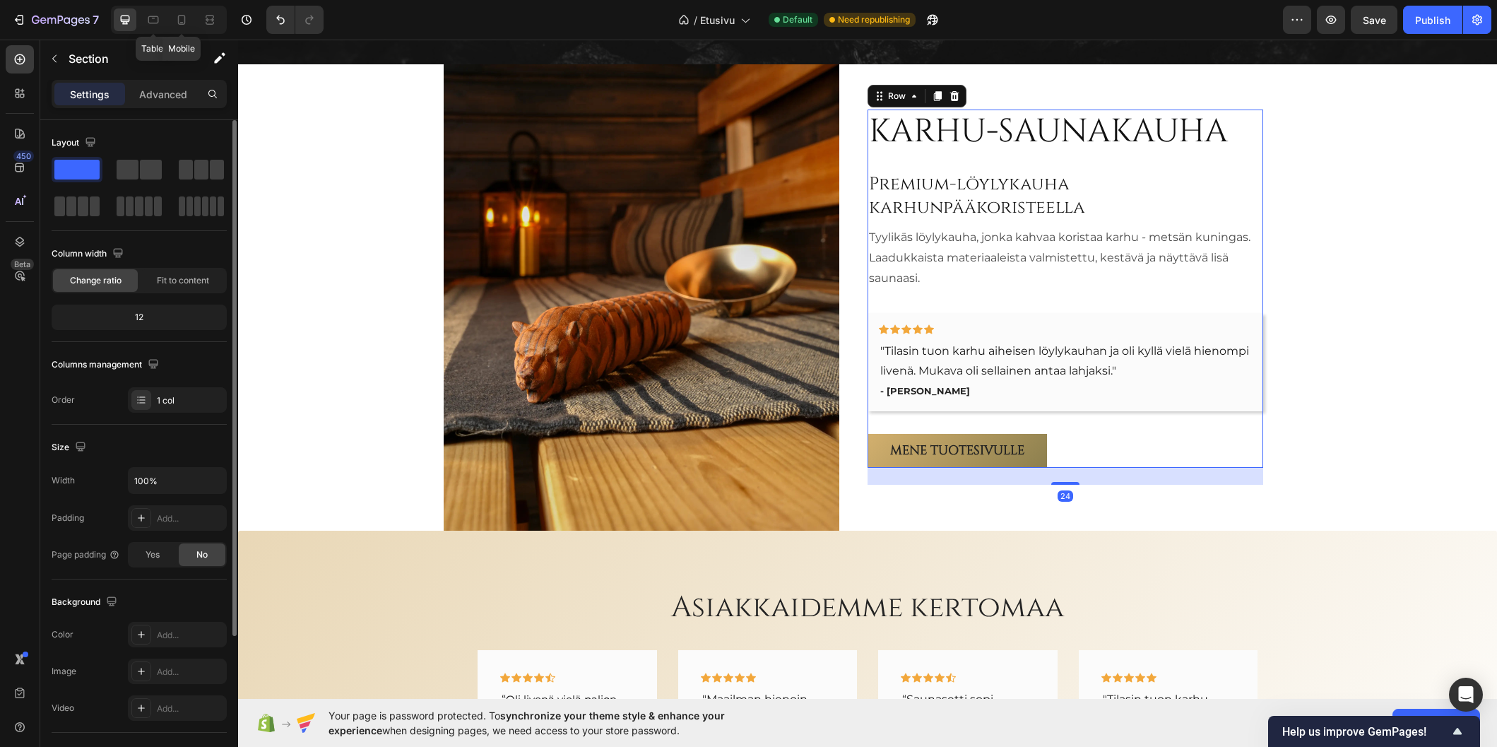
click at [1136, 411] on div "Karhu-saunakauha Heading Premium-löylykauha karhunpääkoristeella Heading Tyylik…" at bounding box center [1066, 289] width 396 height 358
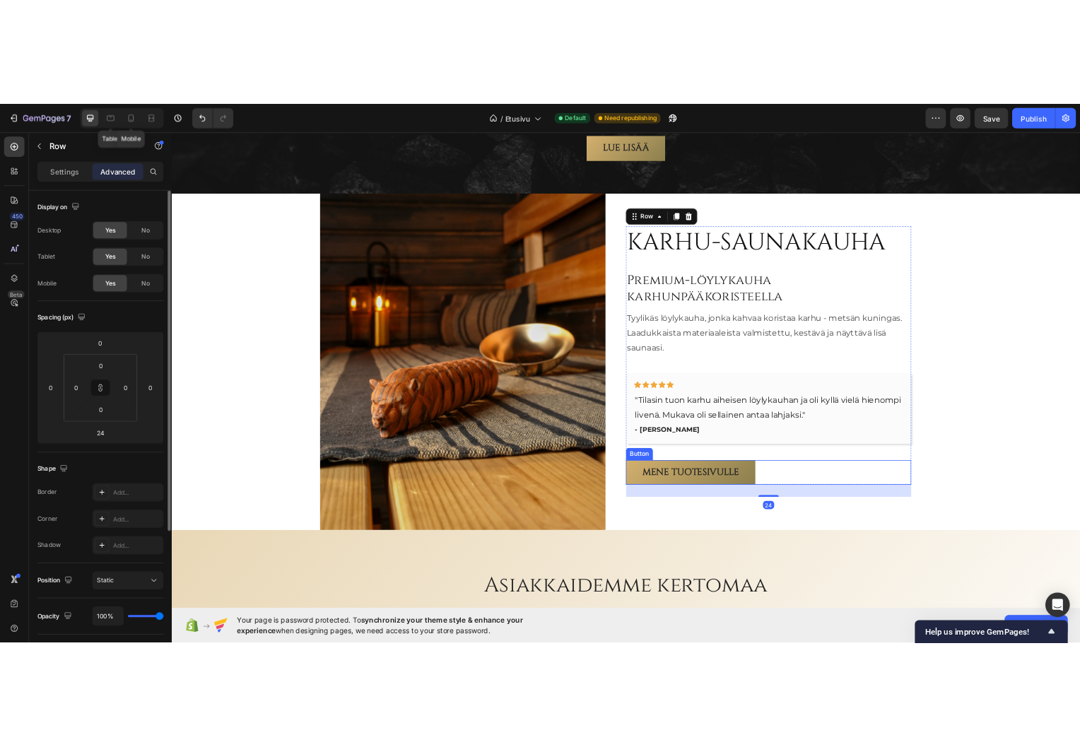
scroll to position [2428, 0]
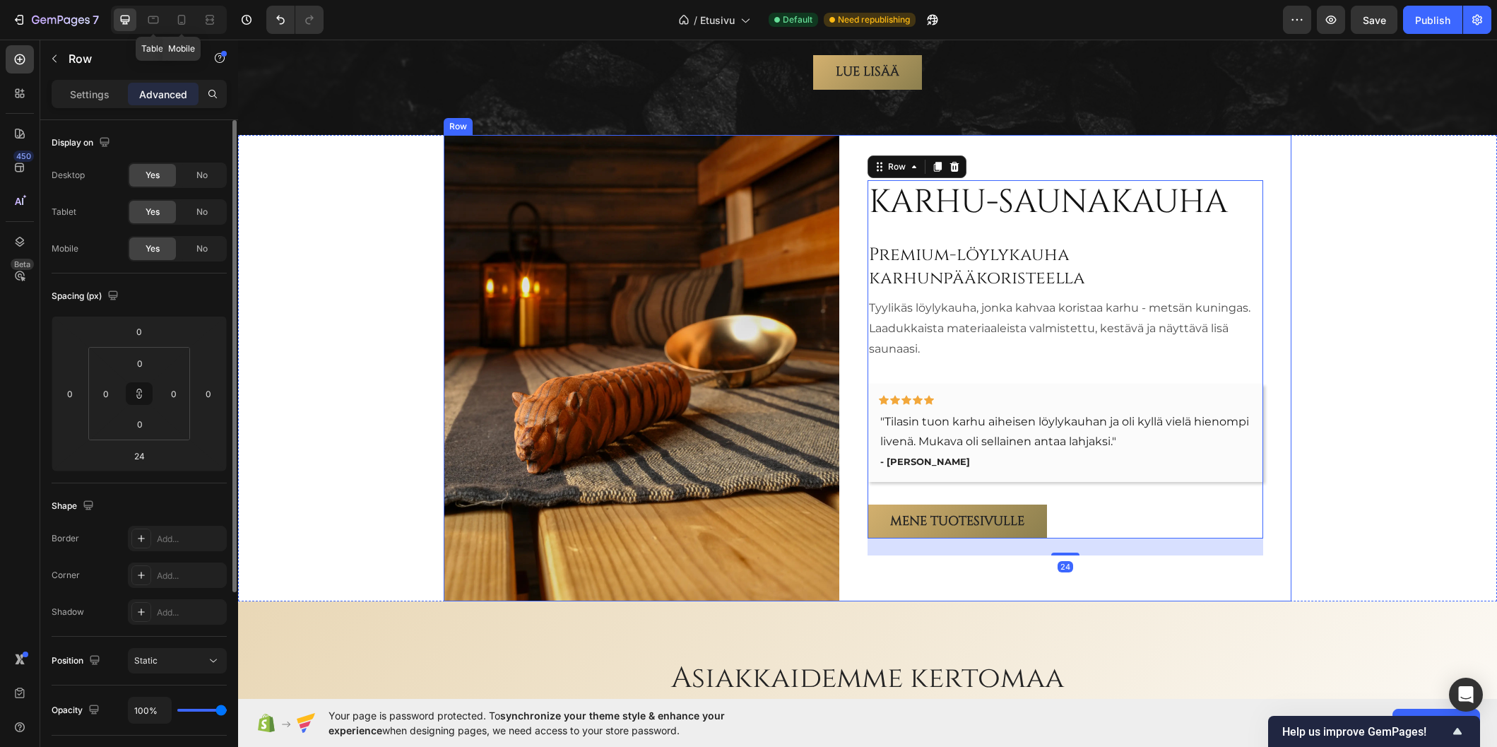
click at [1275, 453] on div "Karhu-saunakauha Heading Premium-löylykauha karhunpääkoristeella Heading Tyylik…" at bounding box center [868, 368] width 848 height 466
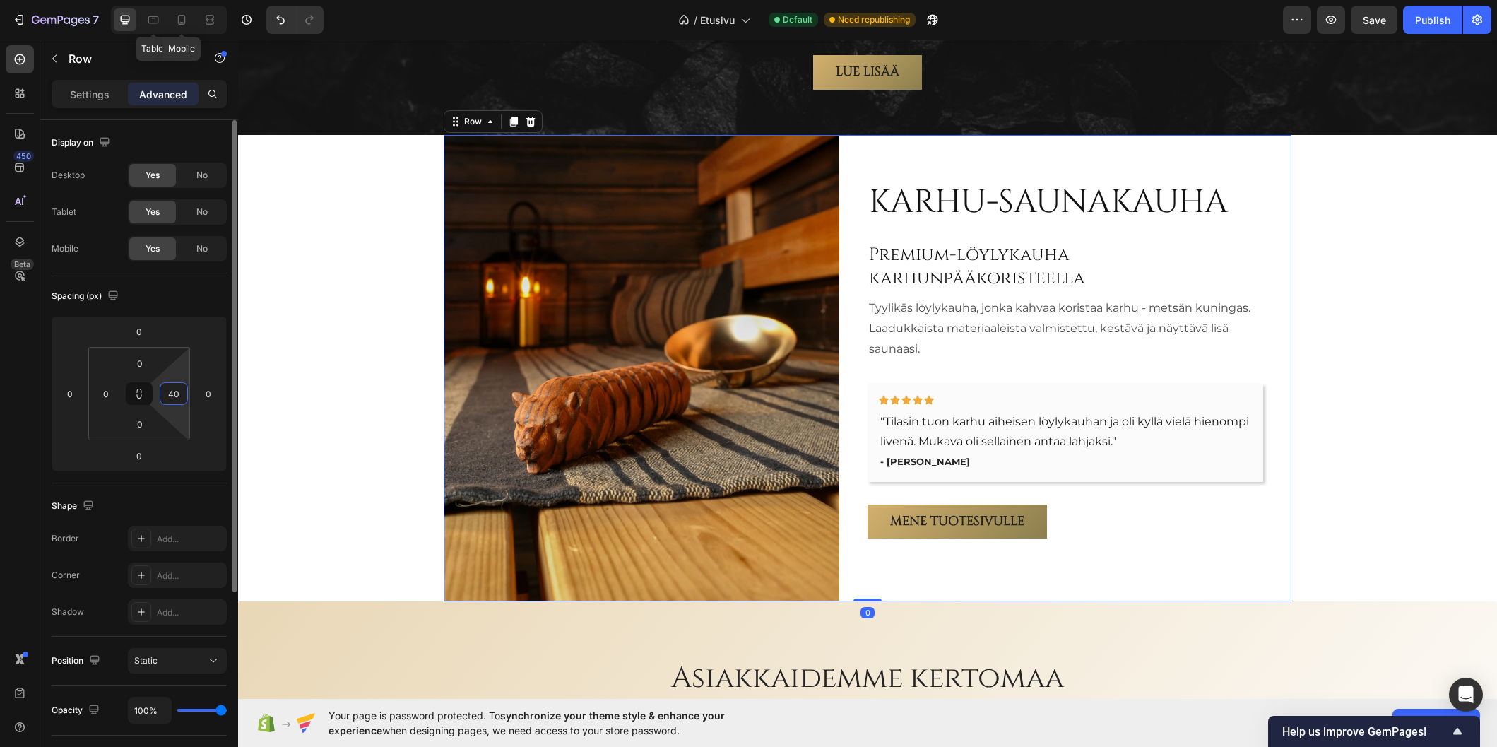
click at [172, 395] on input "40" at bounding box center [173, 393] width 21 height 21
type input "0"
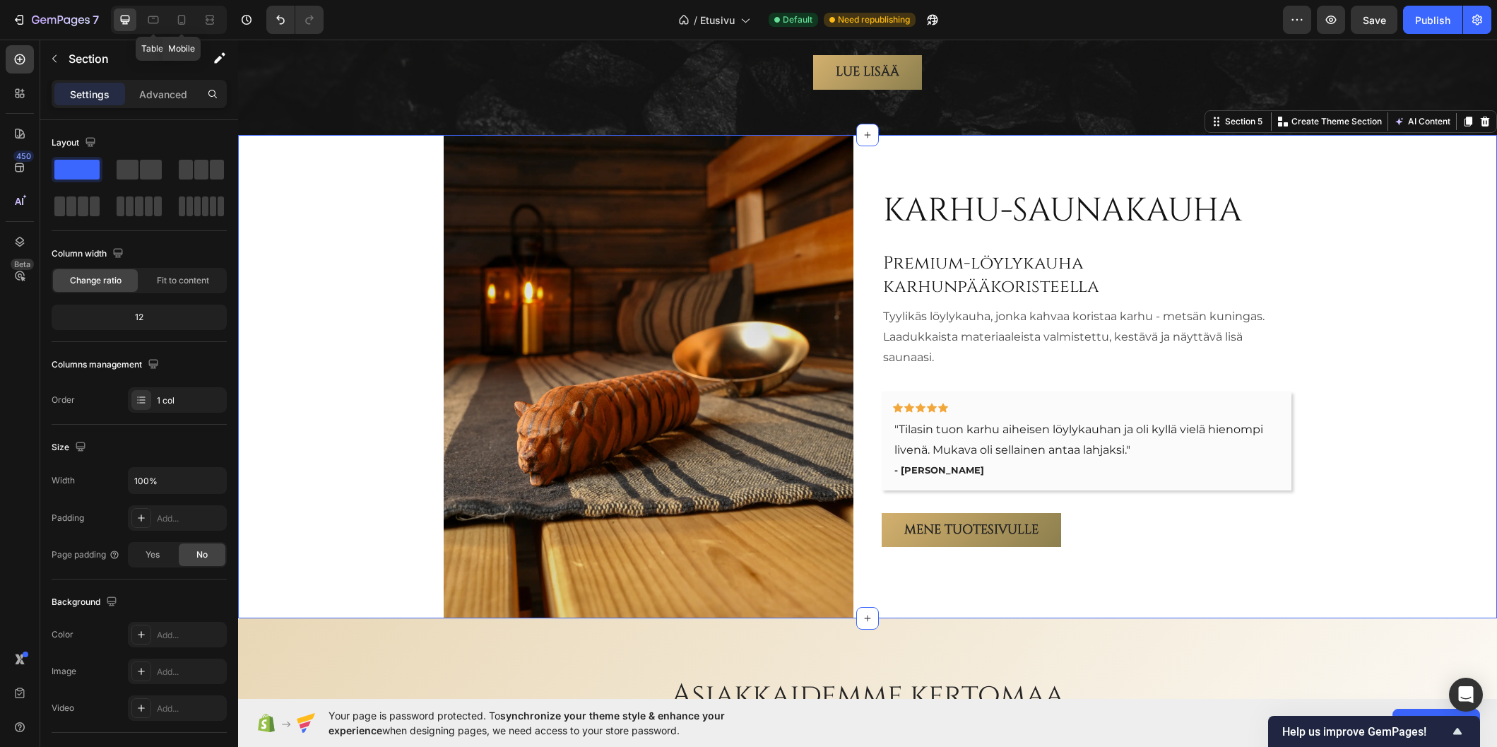
click at [353, 335] on div "Karhu-saunakauha Heading Premium-löylykauha karhunpääkoristeella Heading Tyylik…" at bounding box center [867, 376] width 1259 height 483
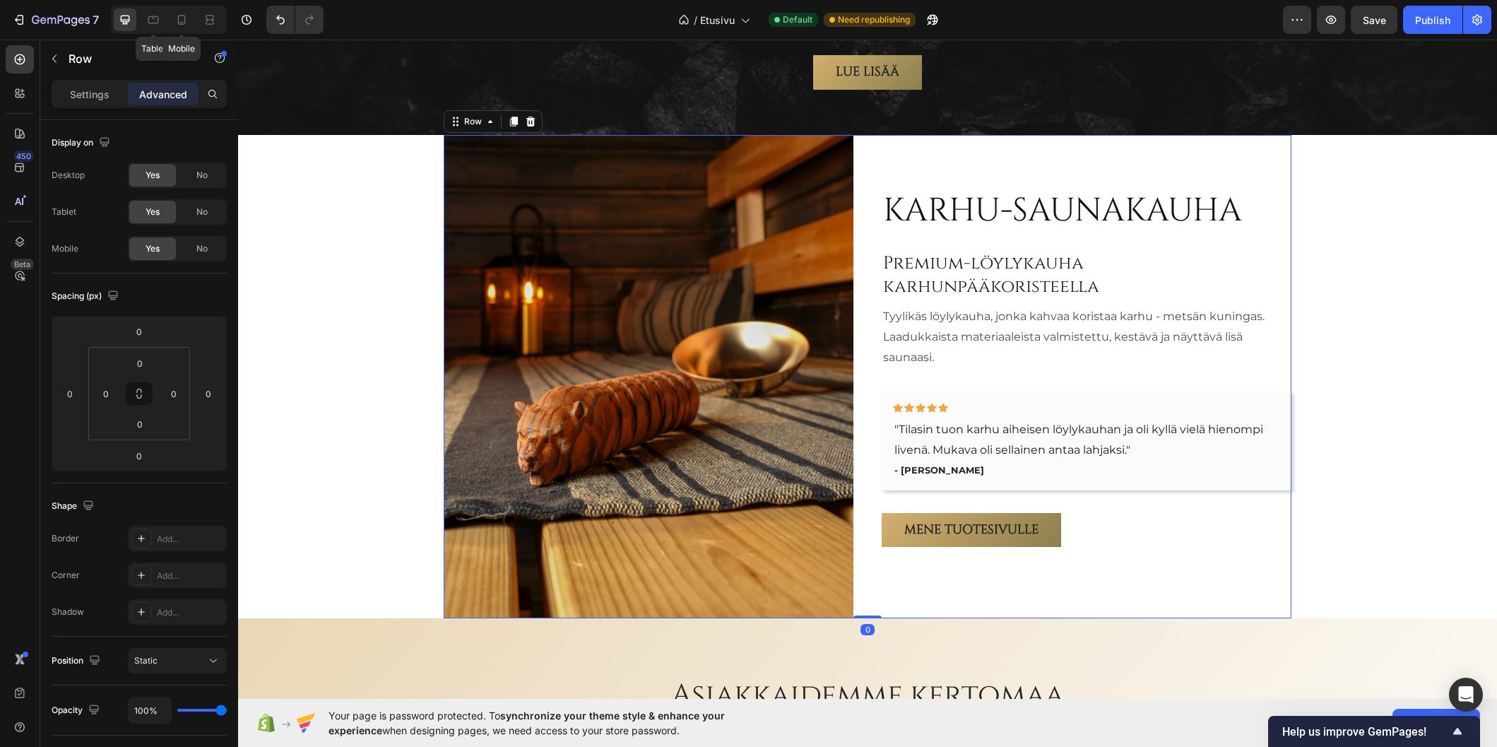
click at [866, 362] on div "Karhu-saunakauha Heading Premium-löylykauha karhunpääkoristeella Heading Tyylik…" at bounding box center [868, 376] width 848 height 483
click at [861, 360] on div "Karhu-saunakauha Heading Premium-löylykauha karhunpääkoristeella Heading Tyylik…" at bounding box center [868, 376] width 848 height 483
click at [107, 90] on p "Settings" at bounding box center [90, 94] width 40 height 15
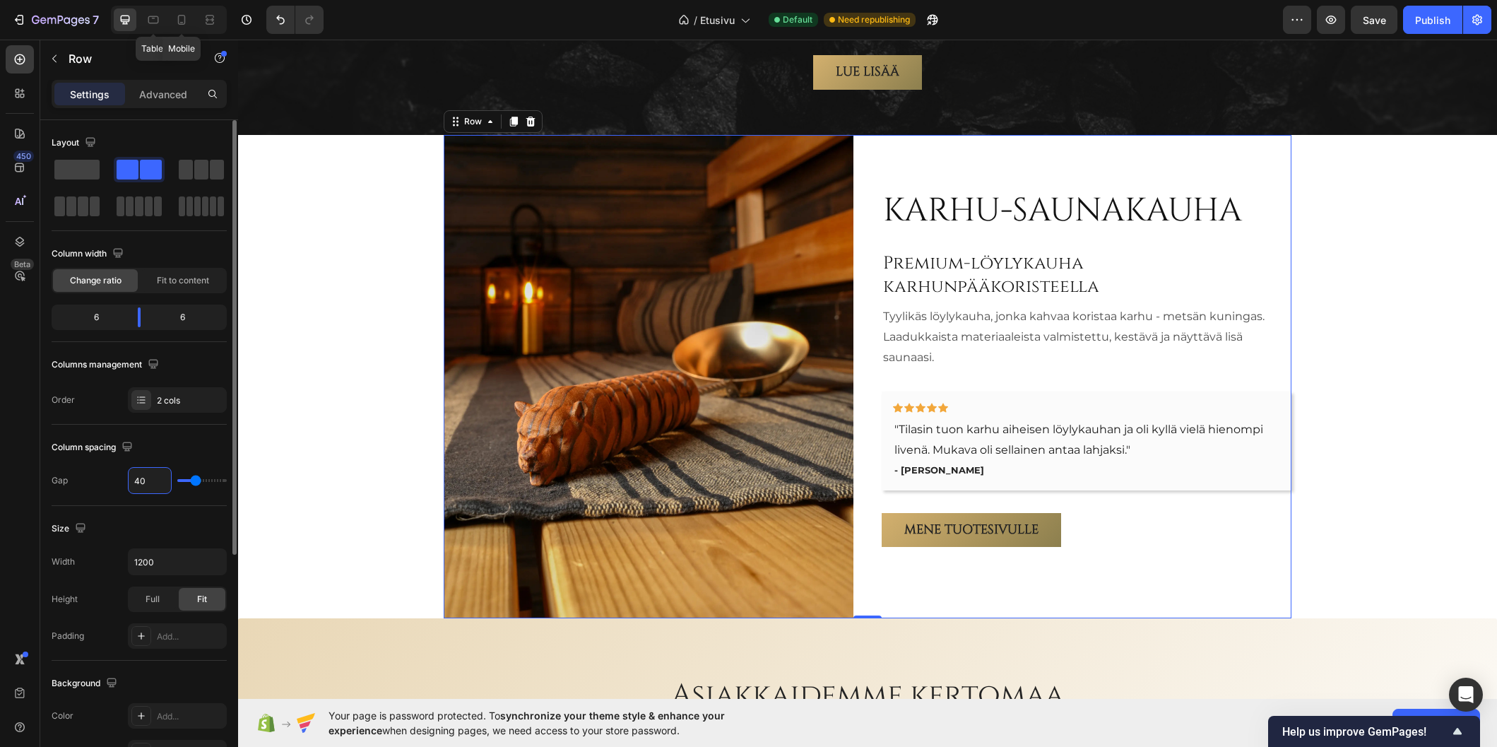
click at [153, 484] on input "40" at bounding box center [150, 480] width 42 height 25
type input "3"
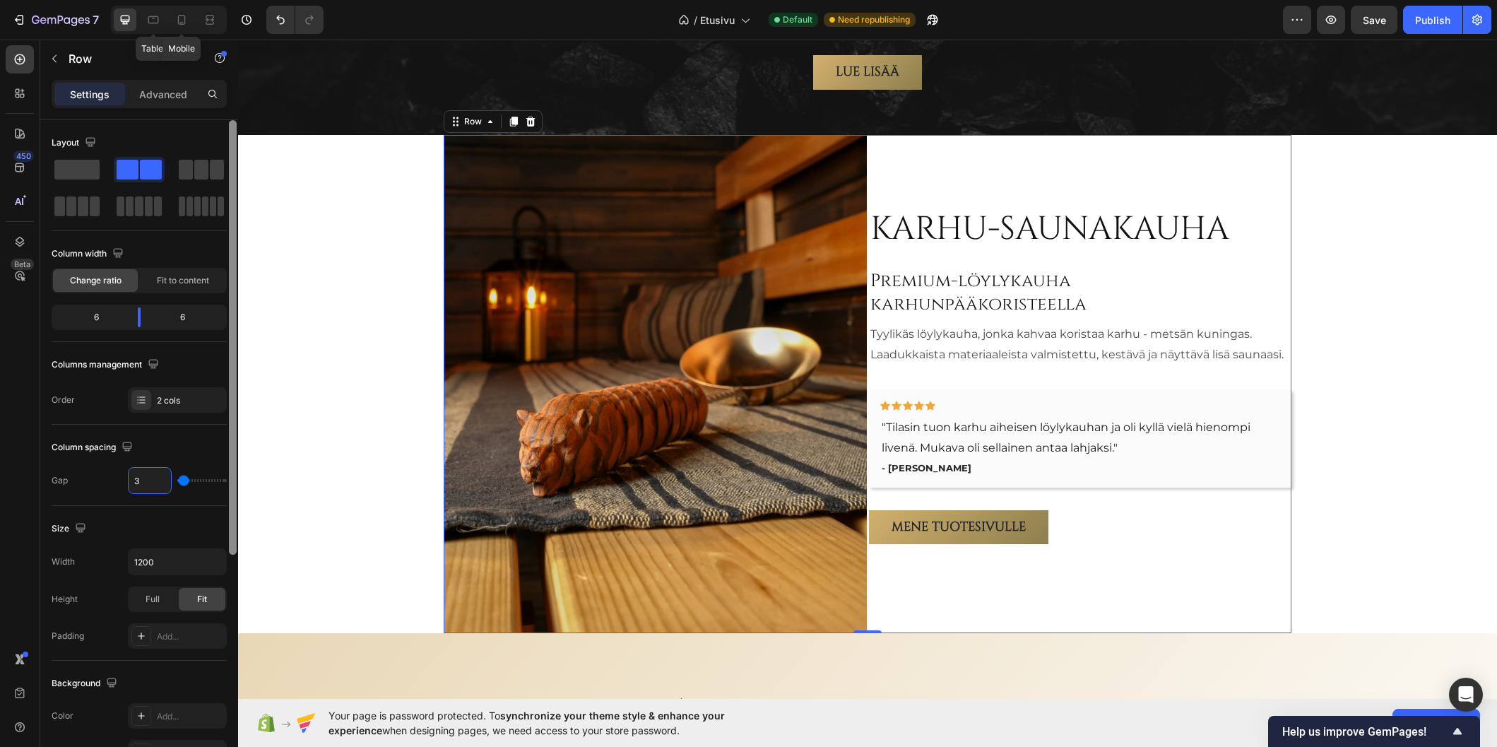
type input "32"
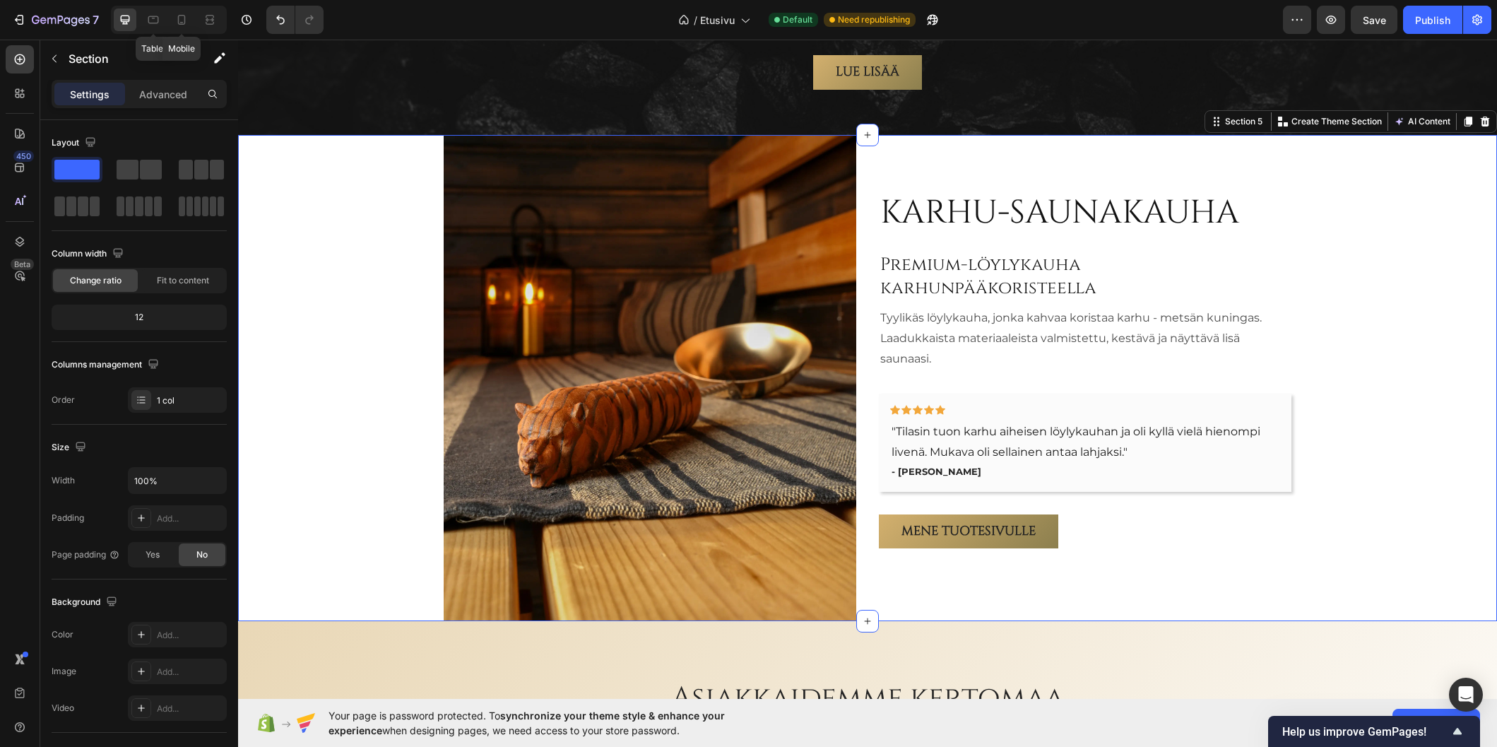
click at [373, 307] on div "Karhu-saunakauha Heading Premium-löylykauha karhunpääkoristeella Heading Tyylik…" at bounding box center [867, 378] width 1259 height 487
click at [148, 95] on p "Advanced" at bounding box center [163, 94] width 48 height 15
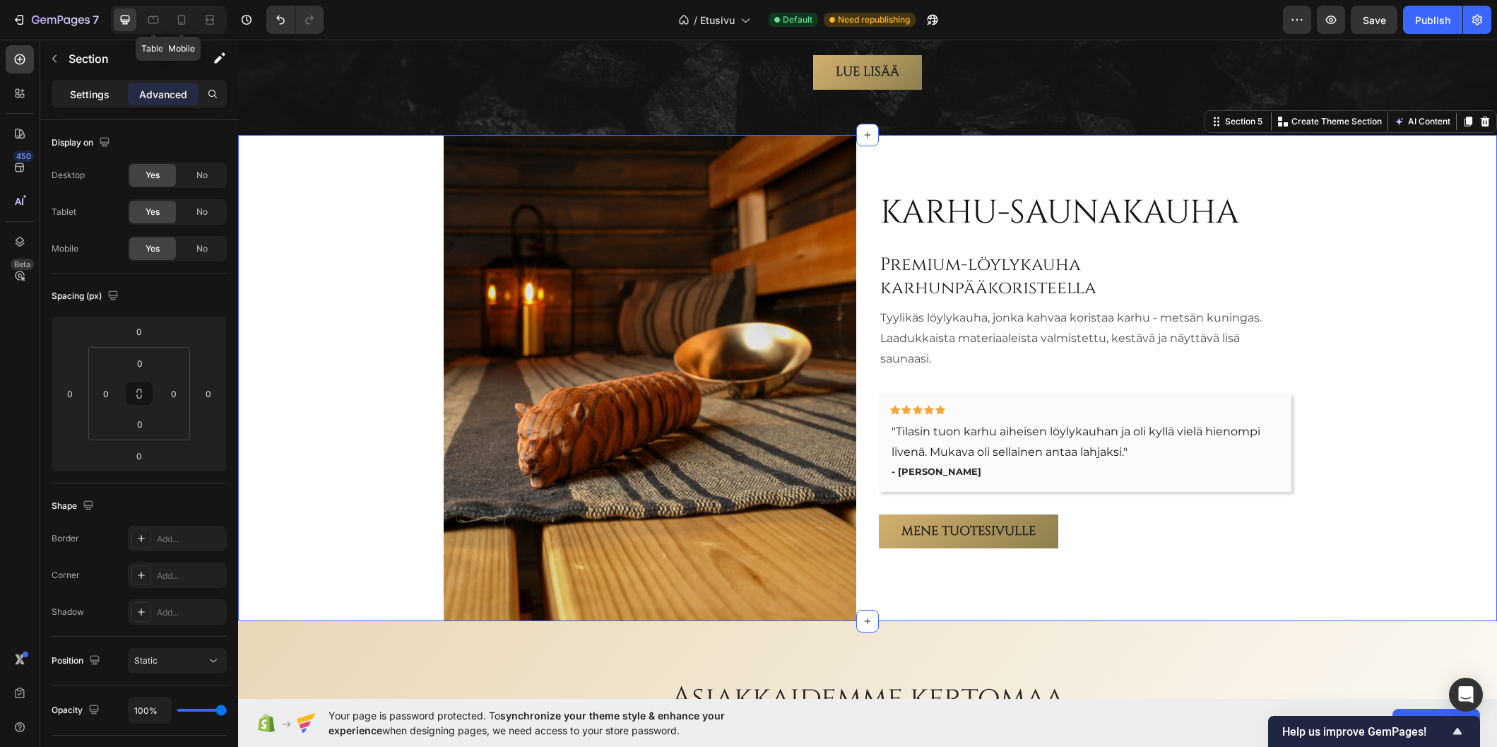
click at [102, 92] on p "Settings" at bounding box center [90, 94] width 40 height 15
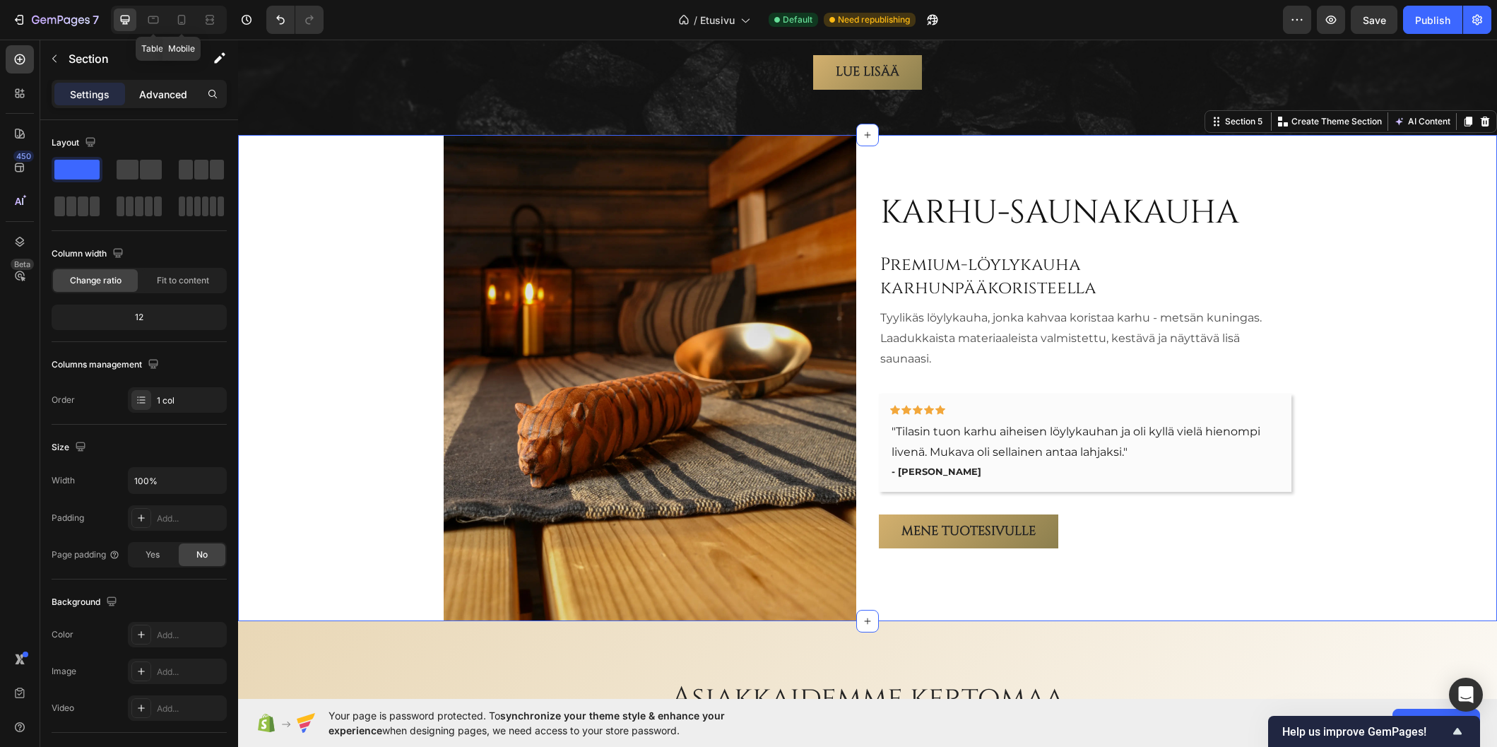
click at [158, 95] on p "Advanced" at bounding box center [163, 94] width 48 height 15
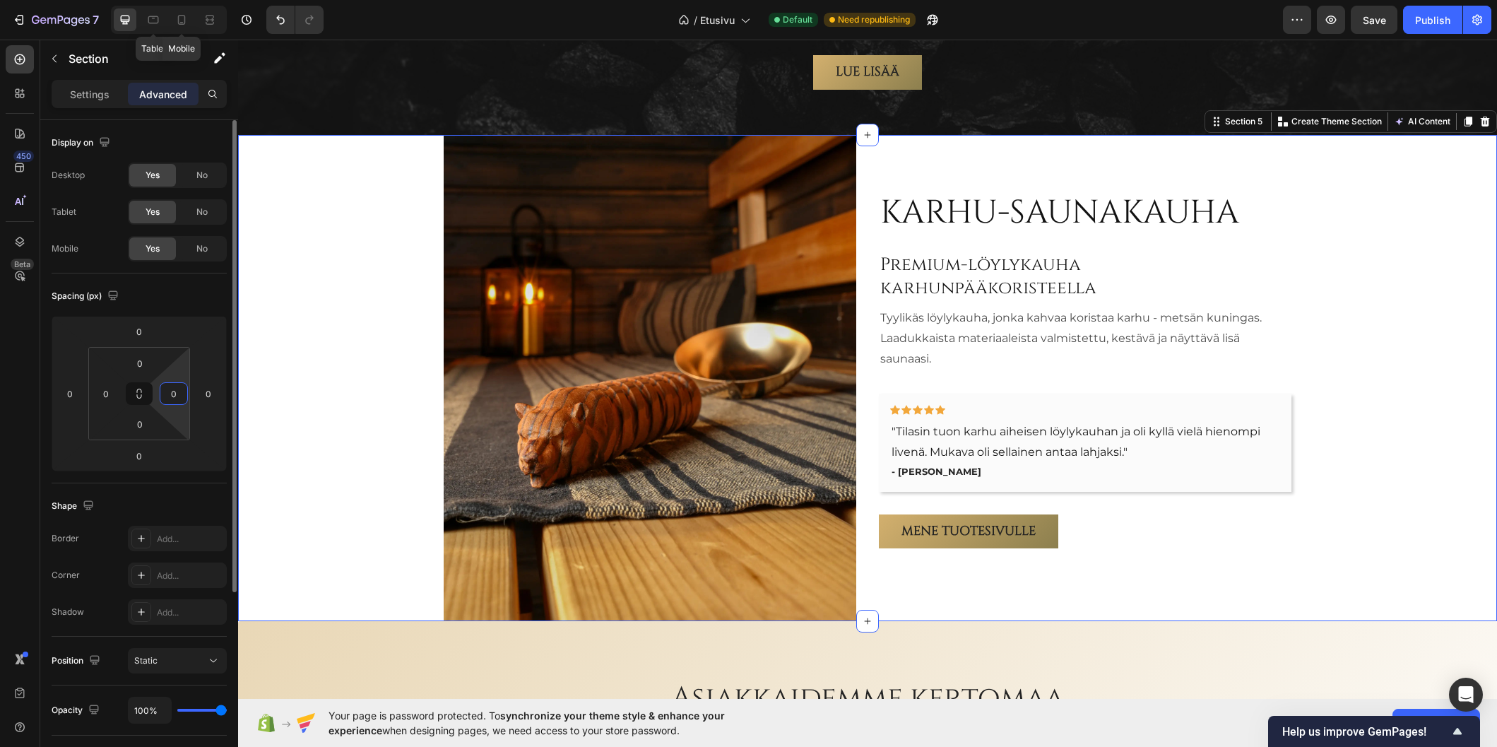
click at [177, 396] on input "0" at bounding box center [173, 393] width 21 height 21
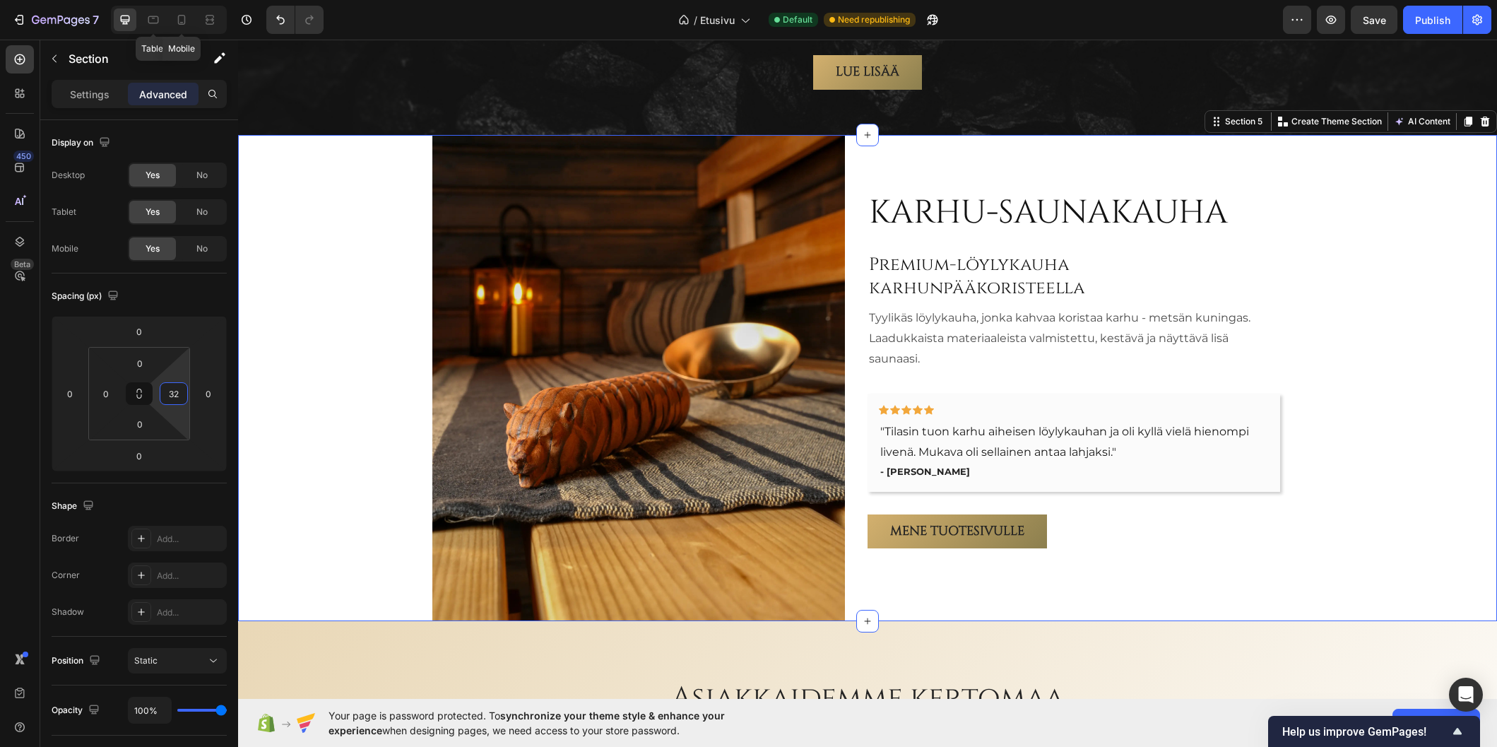
type input "32"
click at [341, 343] on div "Karhu-saunakauha Heading Premium-löylykauha karhunpääkoristeella Heading Tyylik…" at bounding box center [856, 378] width 1237 height 487
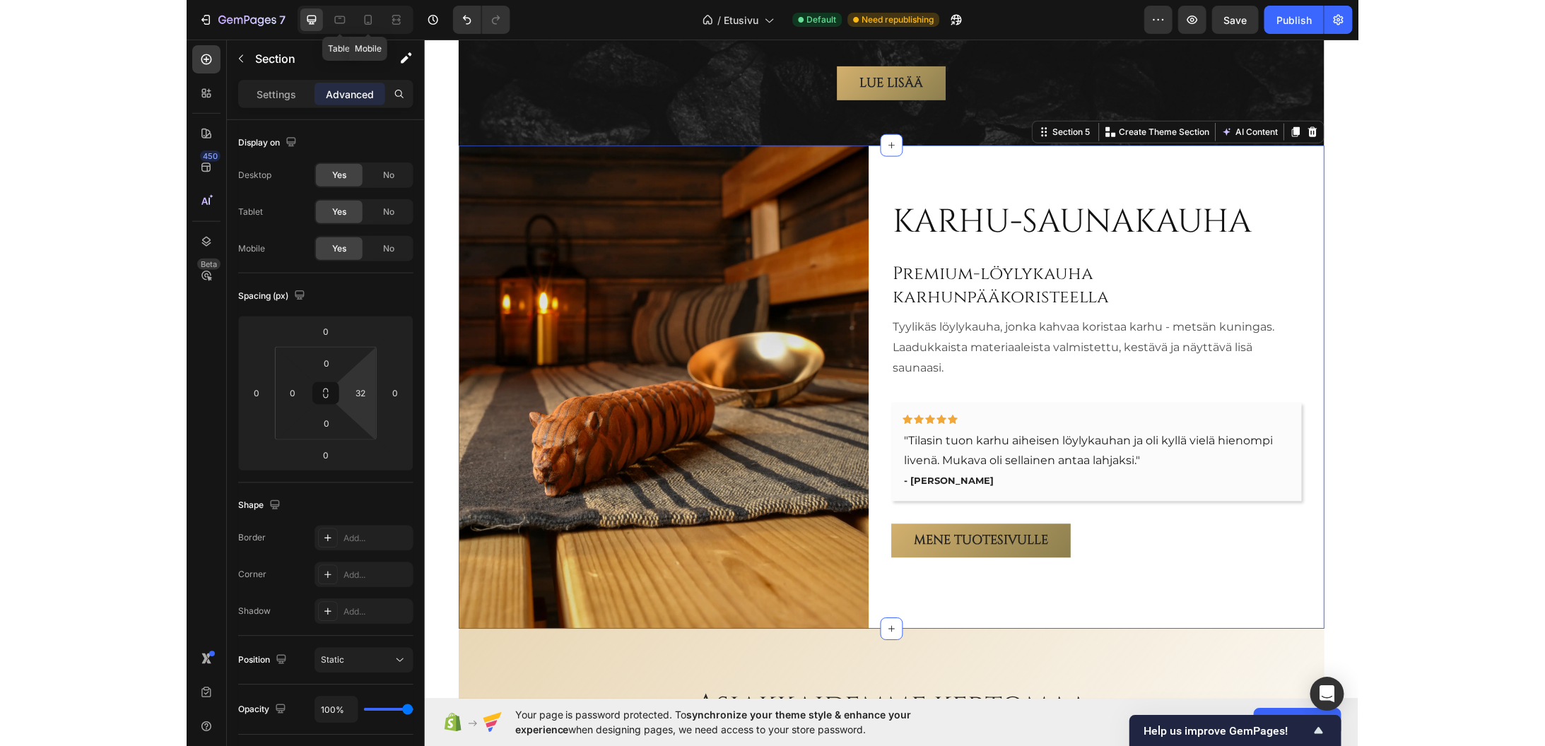
scroll to position [2433, 0]
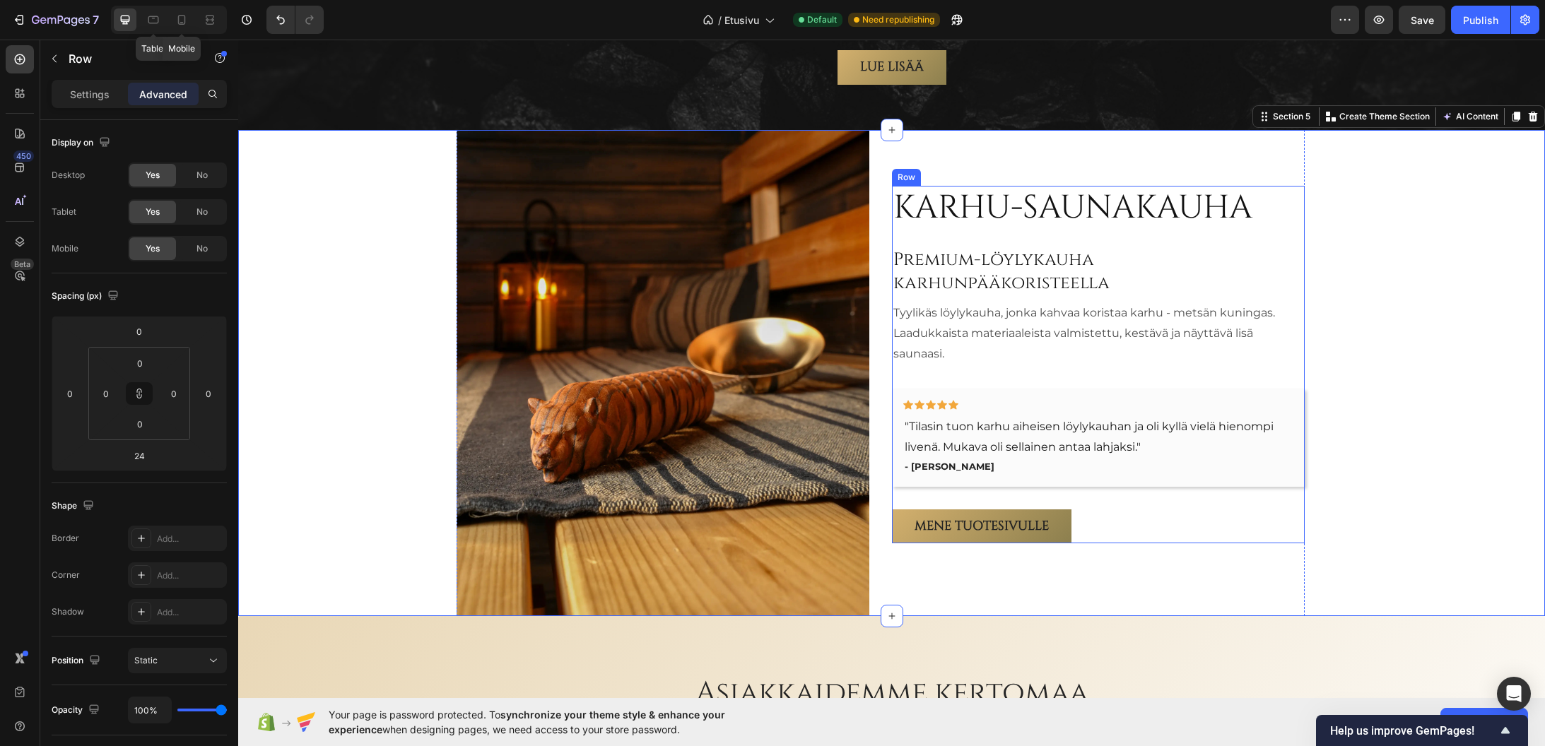
click at [1111, 477] on div "Karhu-saunakauha Heading Premium-löylykauha karhunpääkoristeella Heading Tyylik…" at bounding box center [1098, 365] width 413 height 358
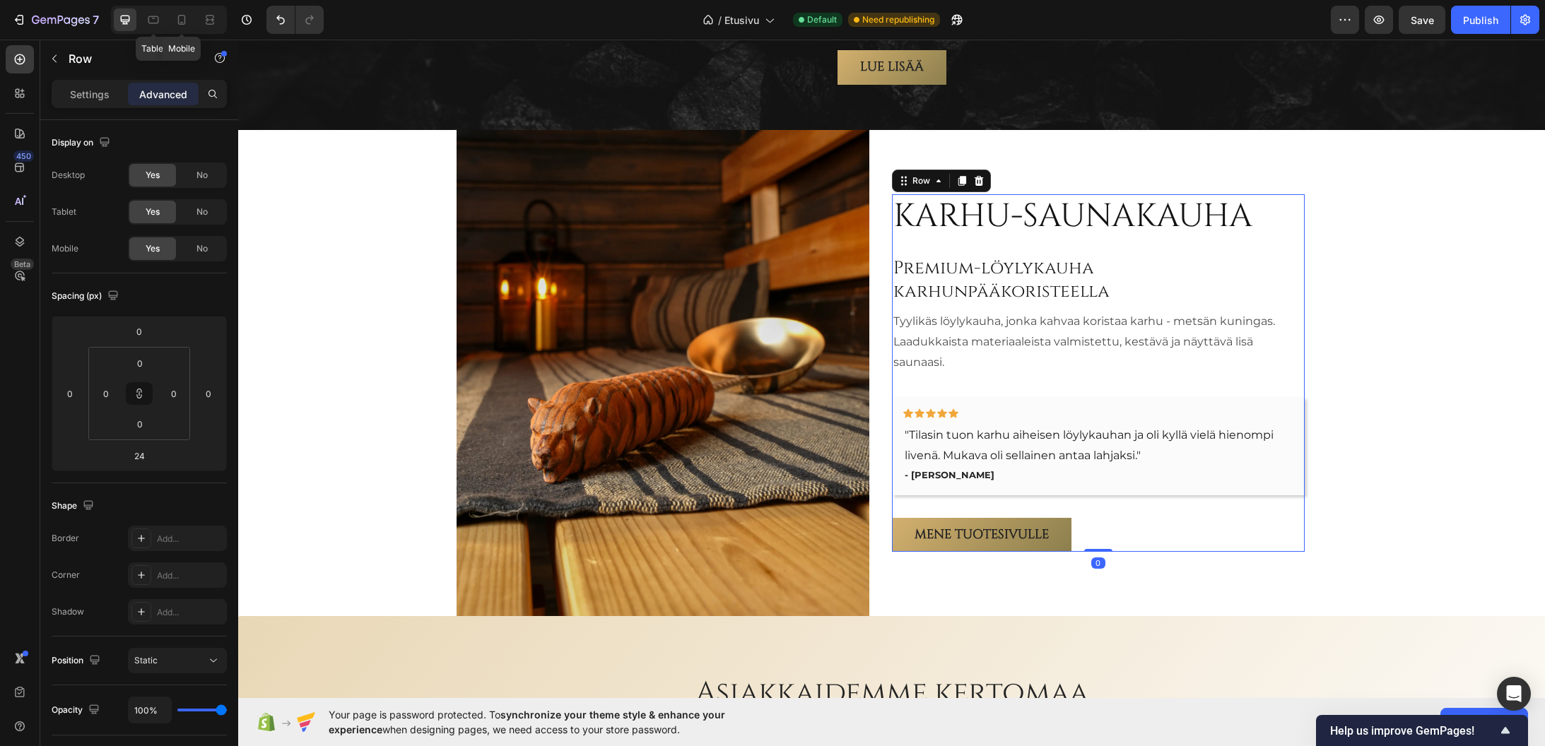
drag, startPoint x: 1095, startPoint y: 543, endPoint x: 1110, endPoint y: 516, distance: 31.0
click at [1110, 516] on div "Karhu-saunakauha Heading Premium-löylykauha karhunpääkoristeella Heading Tyylik…" at bounding box center [1098, 373] width 413 height 358
type input "0"
click at [1030, 469] on p "- Marika L." at bounding box center [1098, 476] width 387 height 14
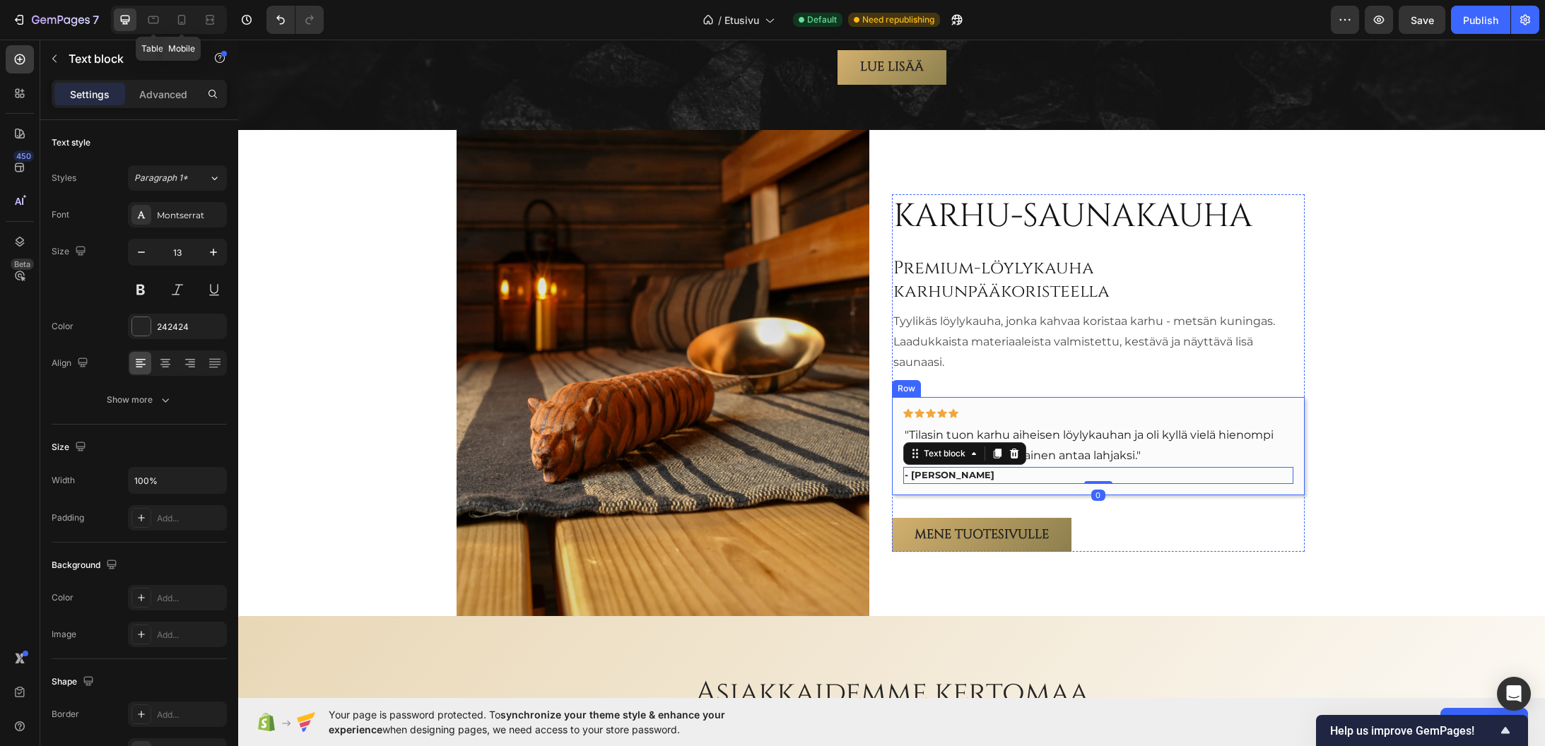
click at [1027, 475] on div "Icon Icon Icon Icon Icon Row "Tilasin tuon karhu aiheisen löylykauhan ja oli ky…" at bounding box center [1098, 446] width 413 height 98
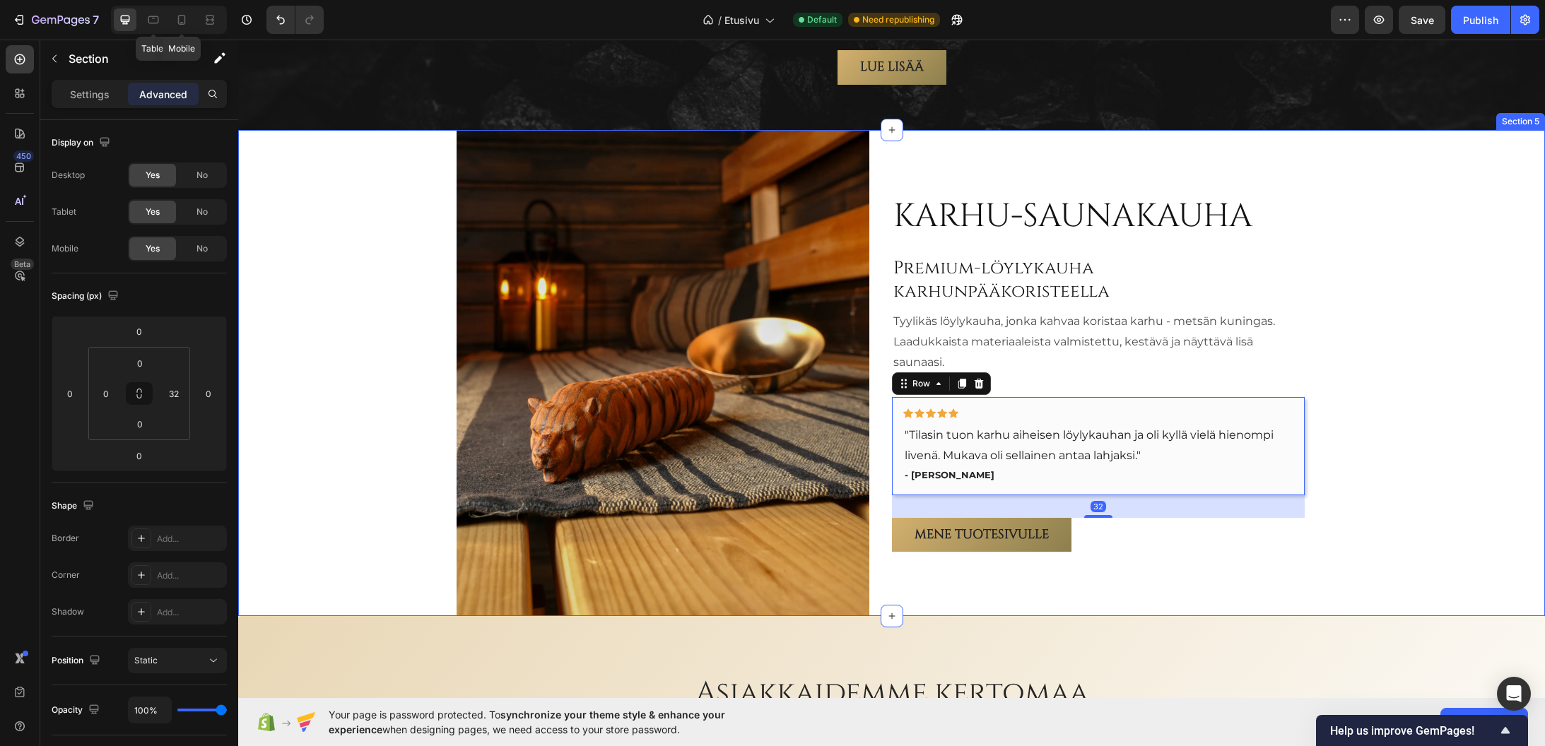
click at [1391, 379] on div "Karhu-saunakauha Heading Premium-löylykauha karhunpääkoristeella Heading Tyylik…" at bounding box center [880, 373] width 1284 height 487
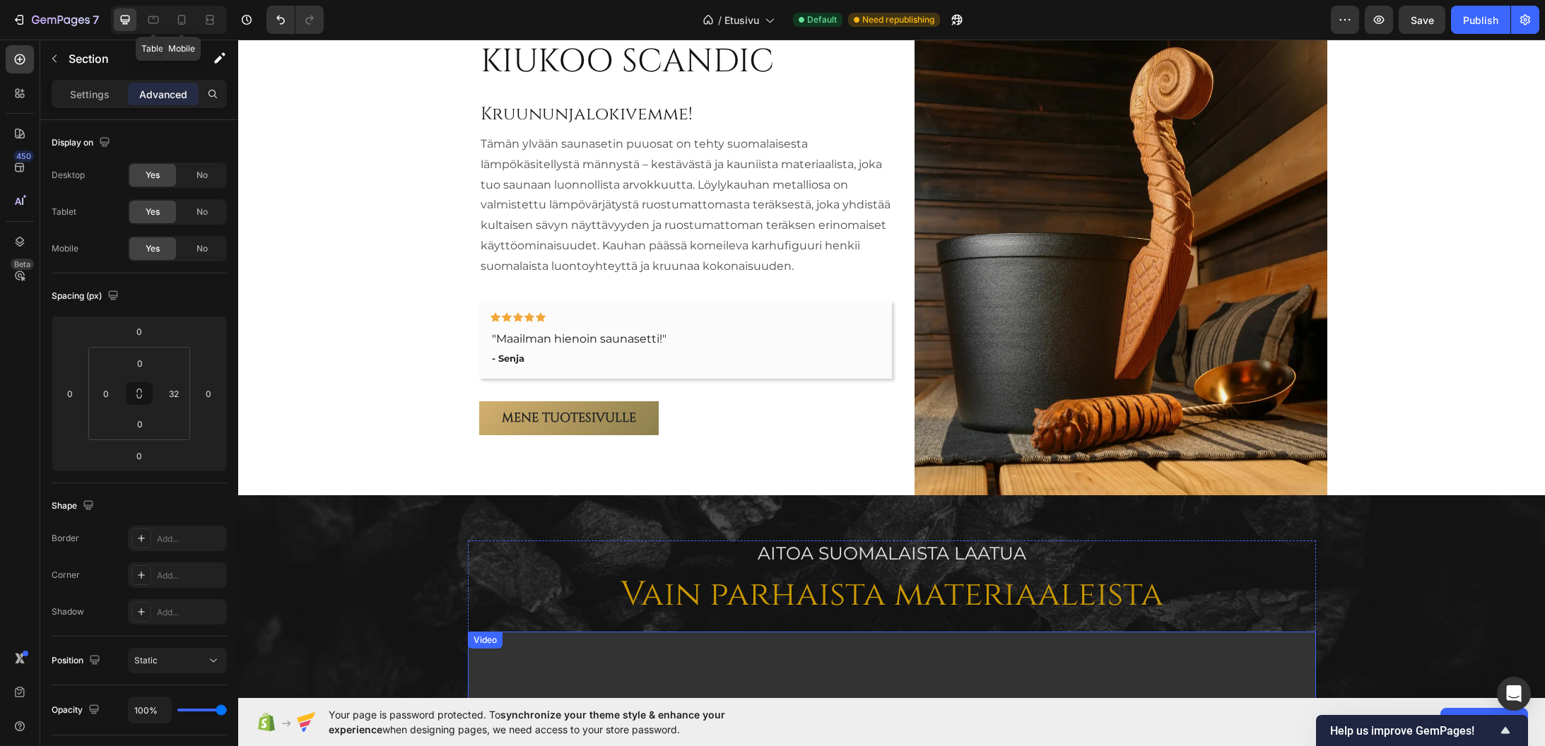
scroll to position [922, 0]
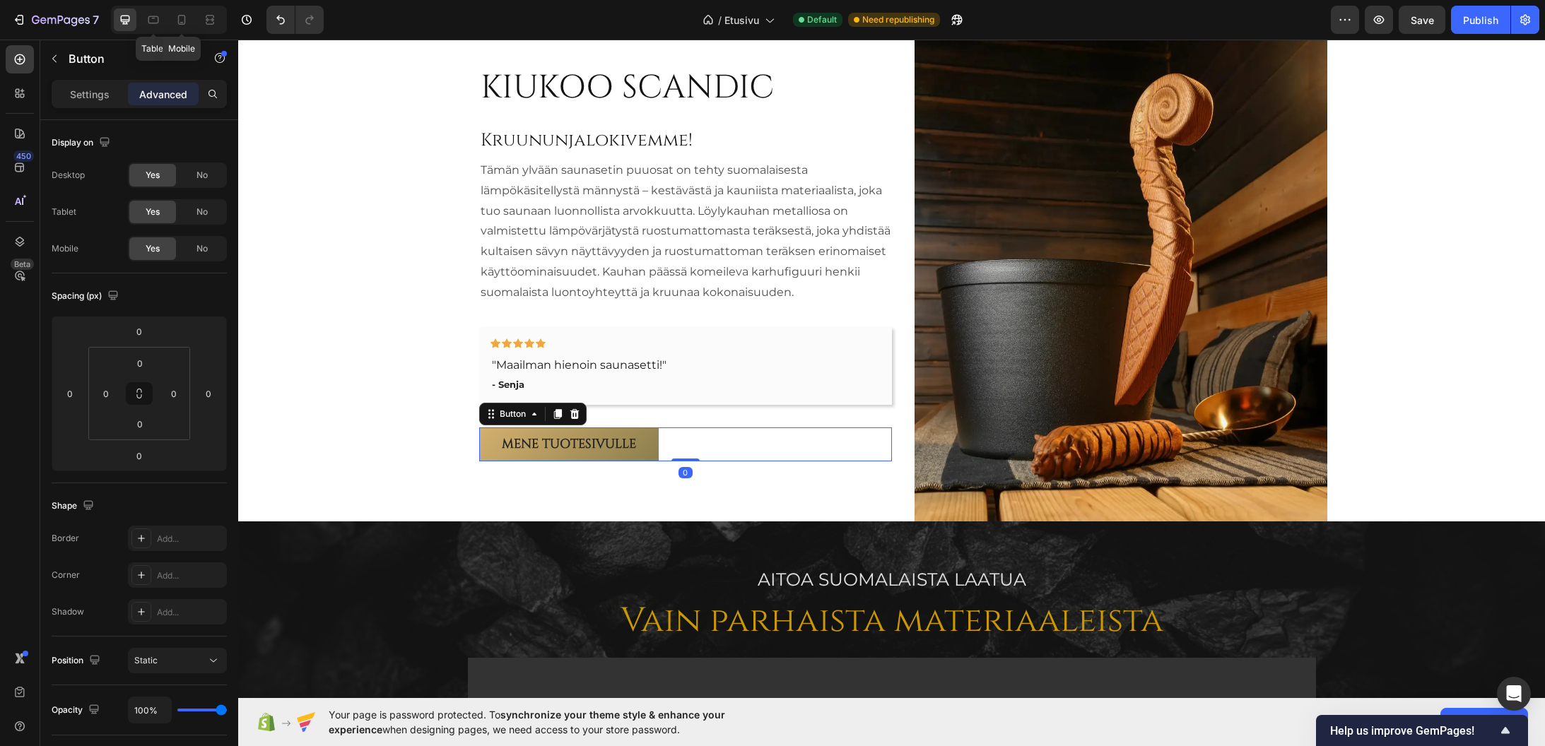
click at [722, 449] on div "Mene tuotesivulle Button 0" at bounding box center [685, 445] width 413 height 34
click at [654, 466] on div "KIUKOO SCANDIC Heading Kruununjalokivemme! Heading Tämän ylvään saunasetin puuo…" at bounding box center [685, 264] width 413 height 430
click at [651, 469] on div "KIUKOO SCANDIC Heading Kruununjalokivemme! Heading Tämän ylvään saunasetin puuo…" at bounding box center [685, 264] width 413 height 430
click at [659, 442] on div "Mene tuotesivulle Button" at bounding box center [685, 445] width 413 height 34
click at [674, 416] on div "KIUKOO SCANDIC Heading Kruununjalokivemme! Heading Tämän ylvään saunasetin puuo…" at bounding box center [685, 264] width 413 height 396
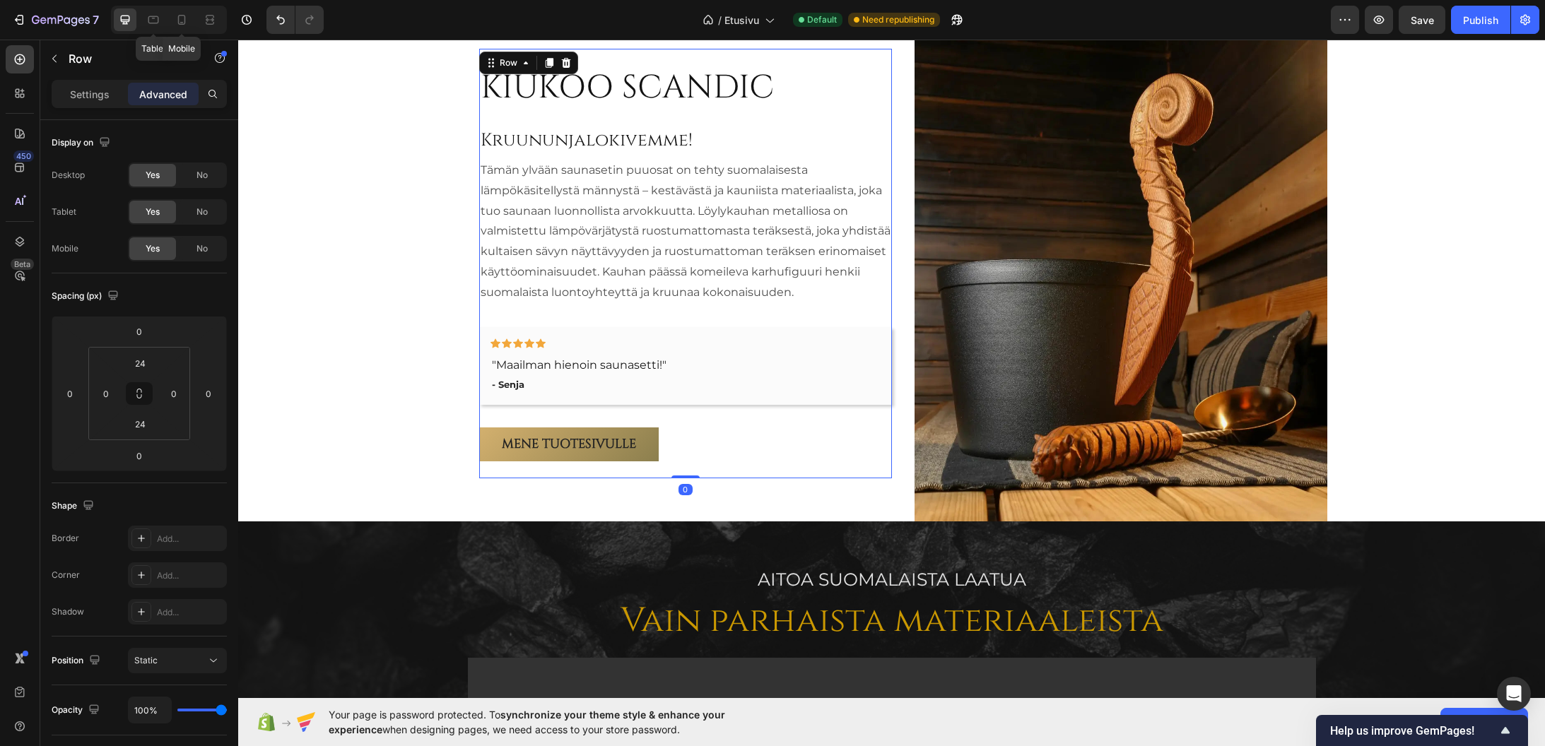
click at [724, 463] on div "KIUKOO SCANDIC Heading Kruununjalokivemme! Heading Tämän ylvään saunasetin puuo…" at bounding box center [685, 264] width 413 height 430
click at [852, 59] on div "KIUKOO SCANDIC Heading Kruununjalokivemme! Heading Tämän ylvään saunasetin puuo…" at bounding box center [685, 264] width 413 height 430
click at [143, 362] on input "24" at bounding box center [140, 363] width 28 height 21
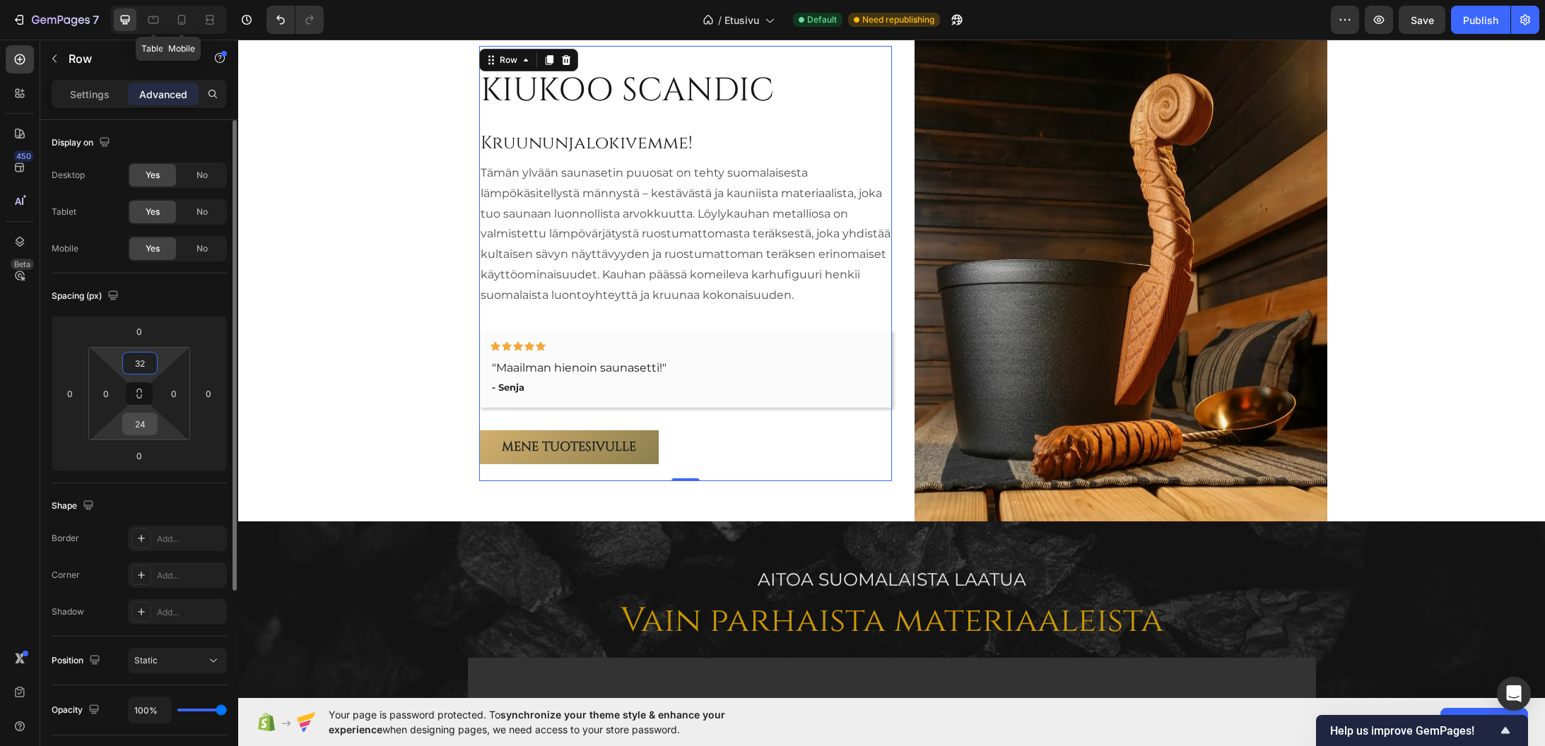
type input "32"
click at [134, 422] on input "24" at bounding box center [140, 423] width 28 height 21
type input "32"
click at [162, 299] on div "Spacing (px)" at bounding box center [139, 296] width 175 height 23
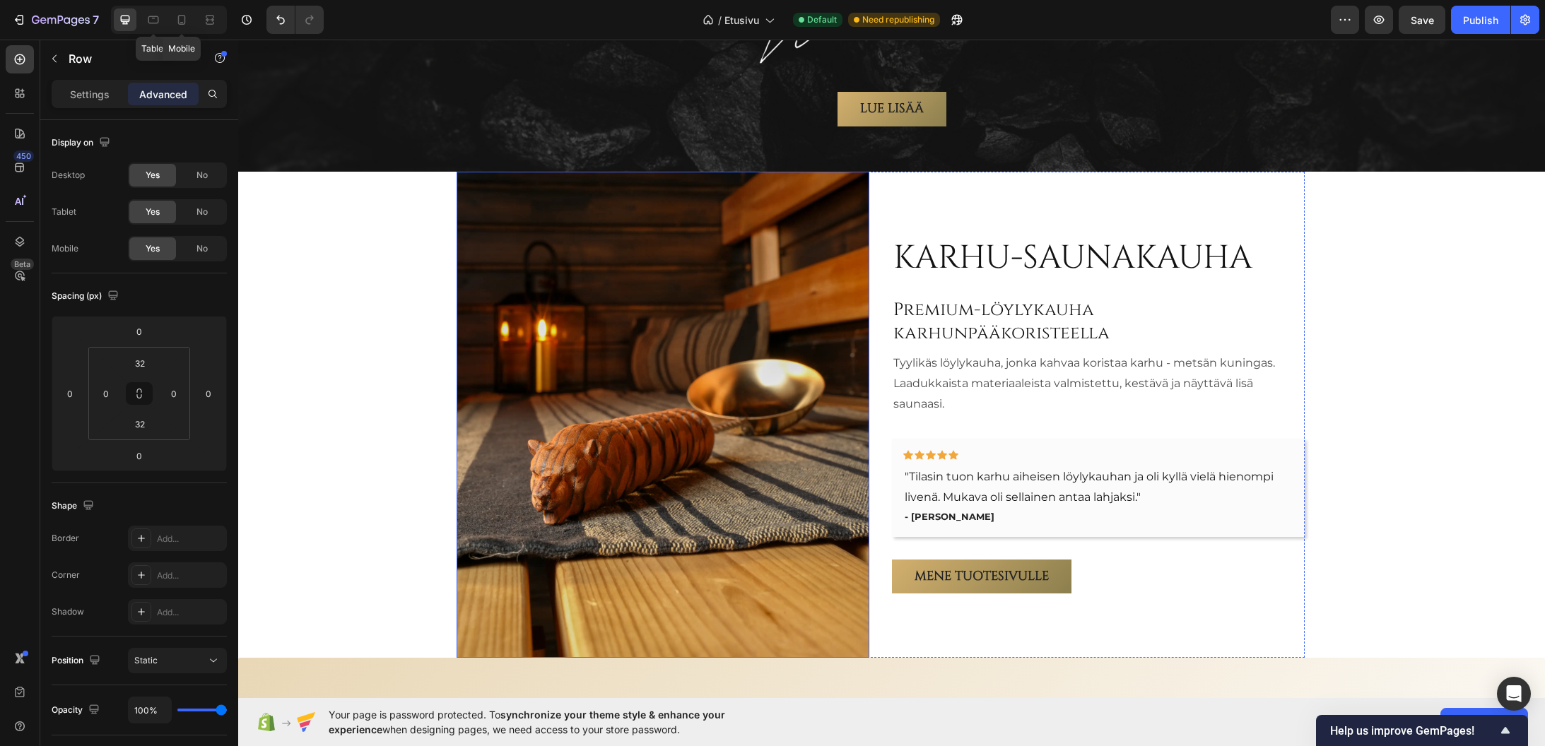
scroll to position [2547, 0]
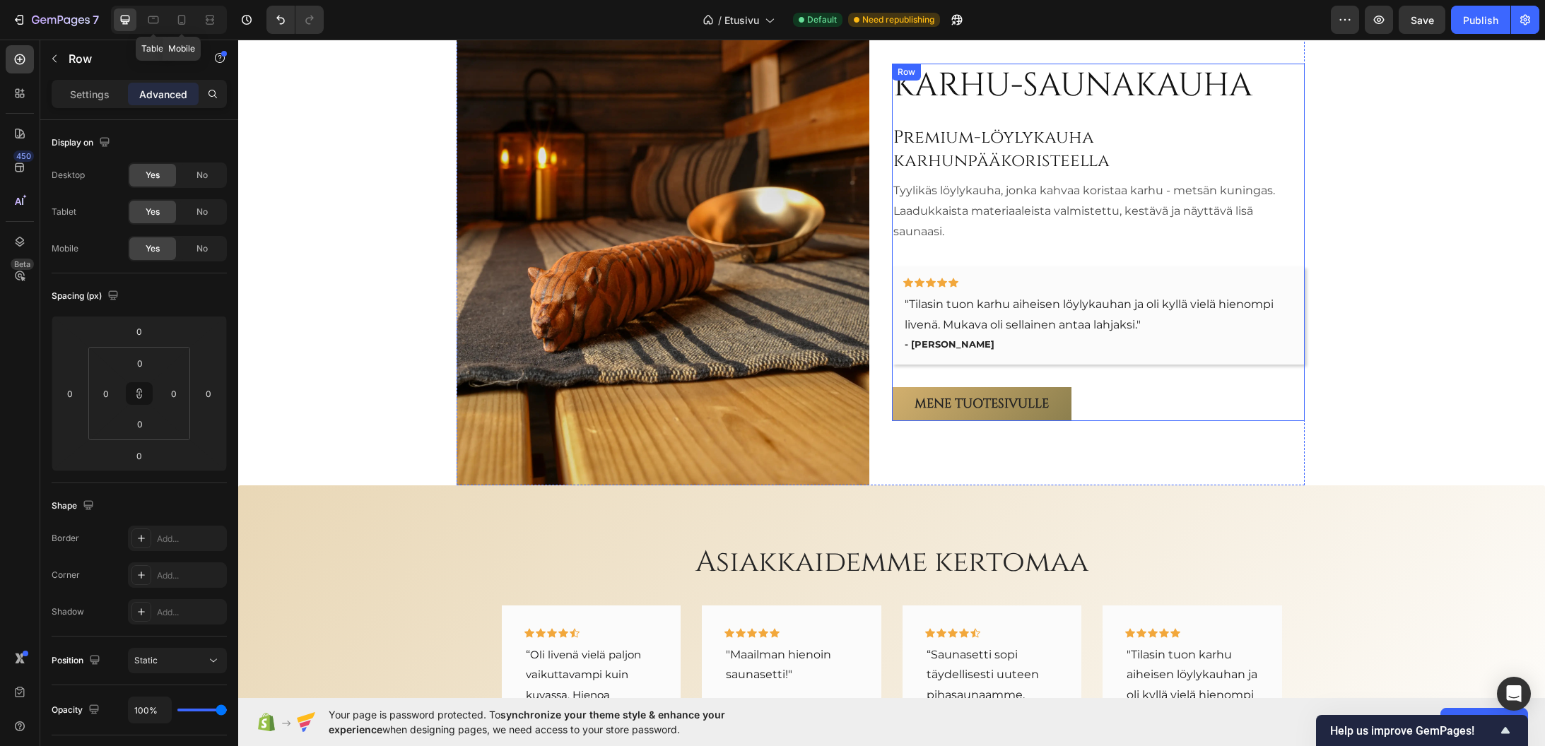
click at [949, 250] on div "Karhu-saunakauha Heading Premium-löylykauha karhunpääkoristeella Heading Tyylik…" at bounding box center [1098, 243] width 413 height 358
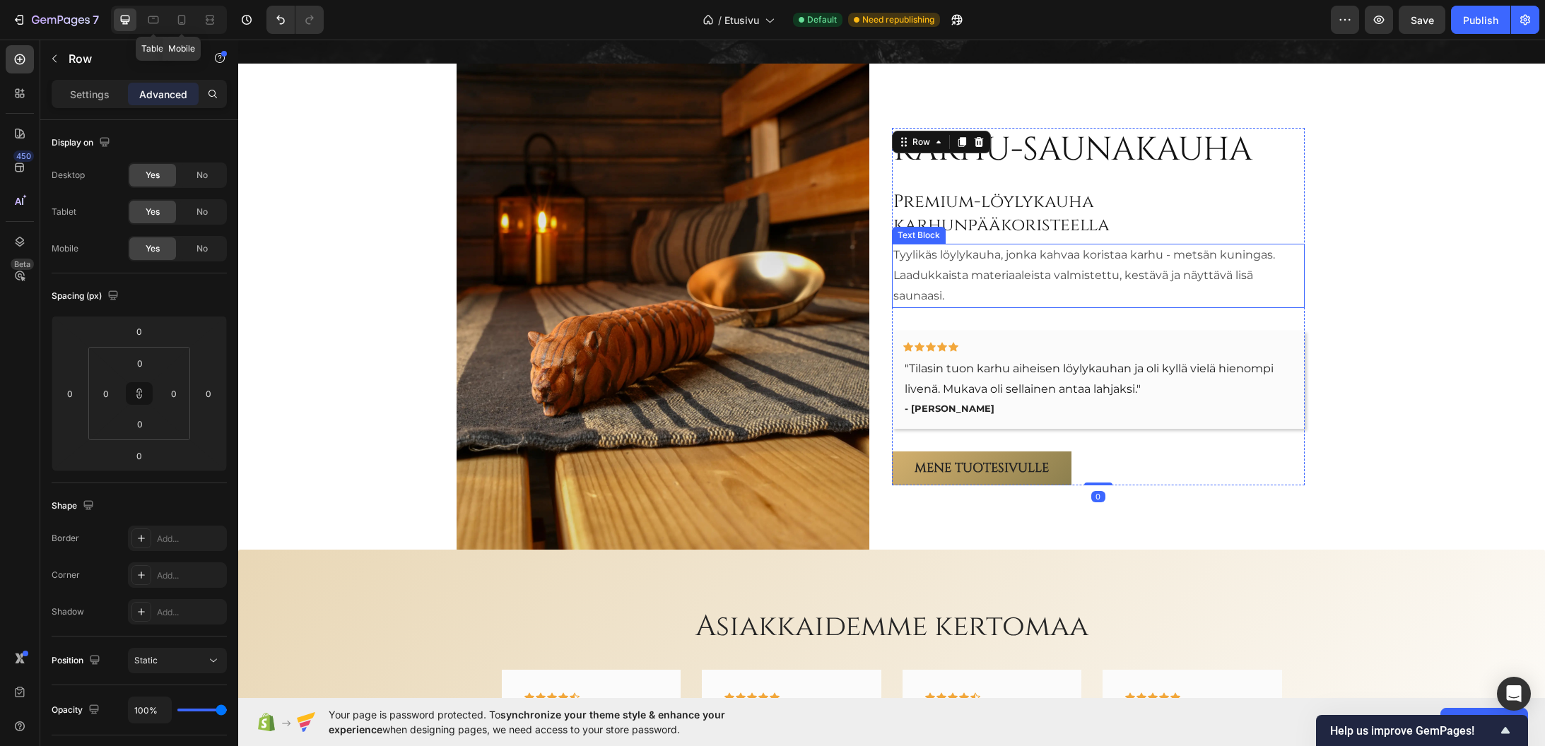
scroll to position [2476, 0]
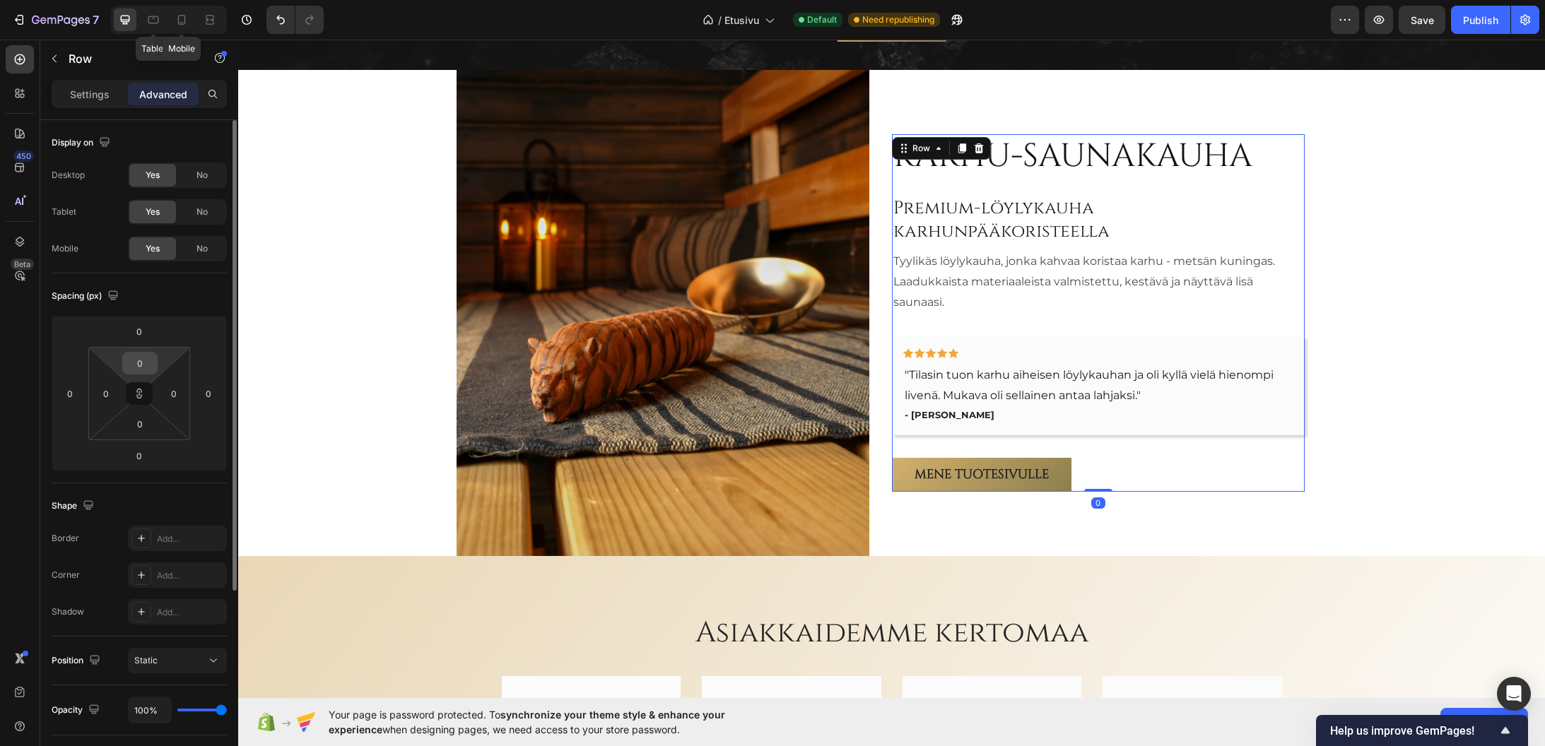
click at [139, 361] on input "0" at bounding box center [140, 363] width 28 height 21
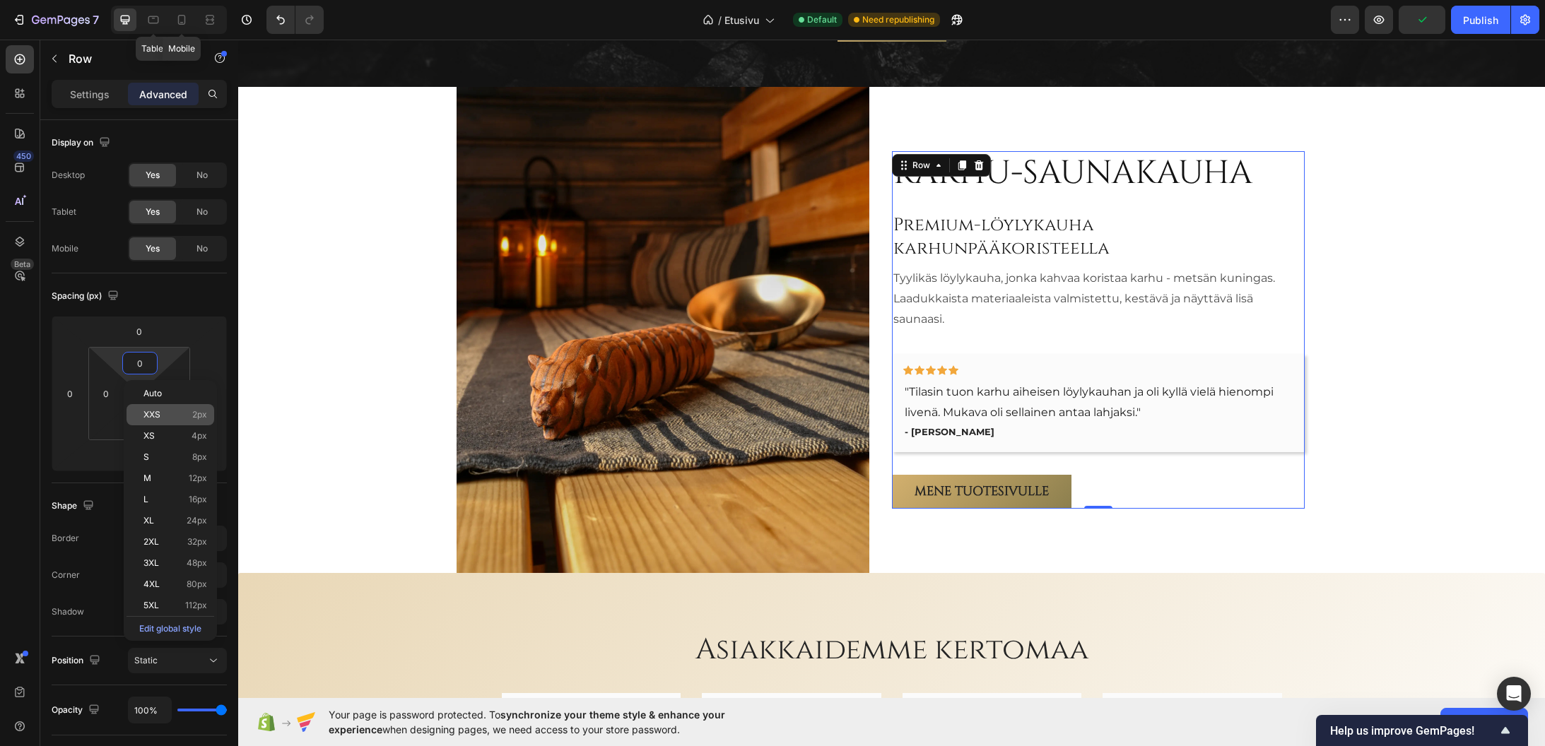
type input "3"
type input "32"
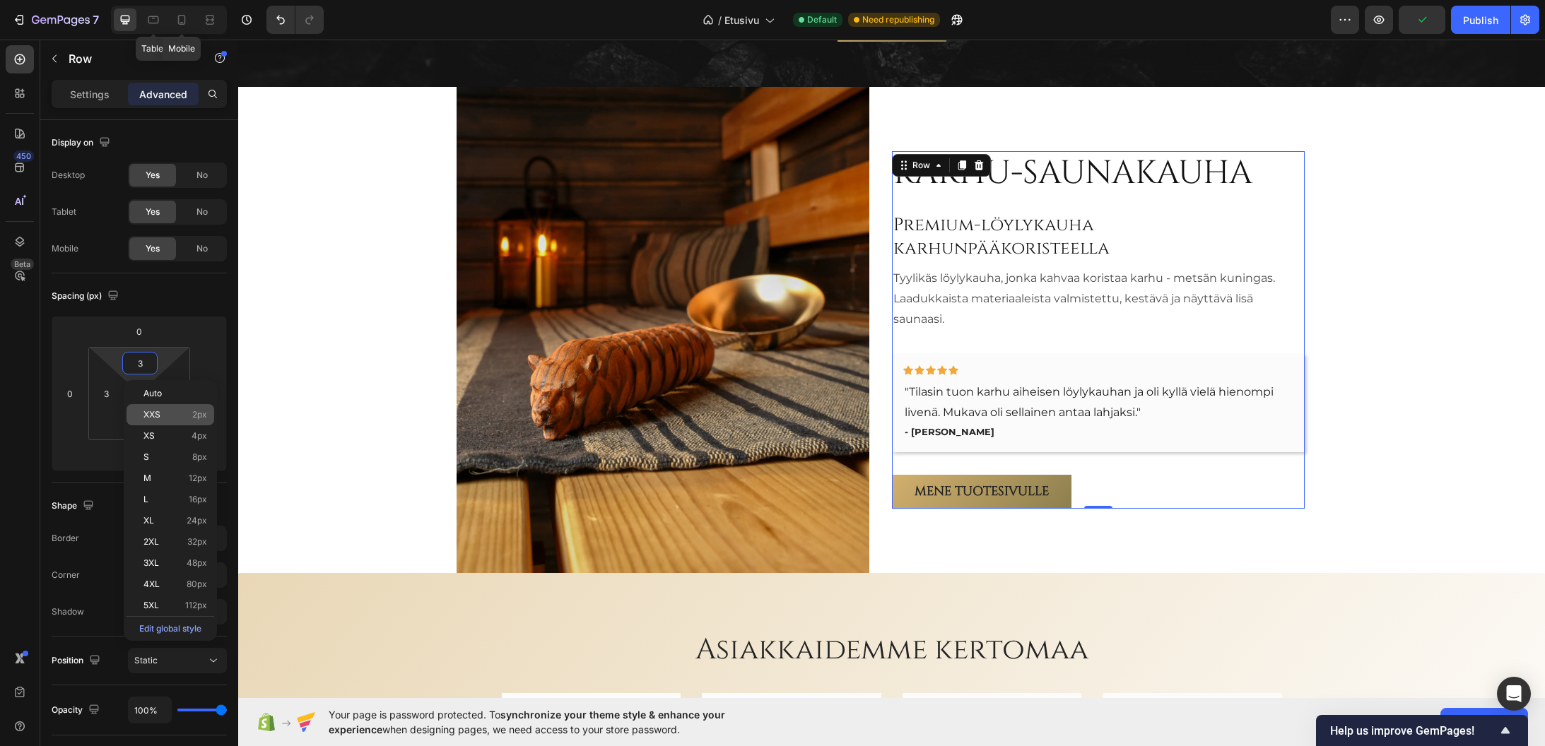
type input "32"
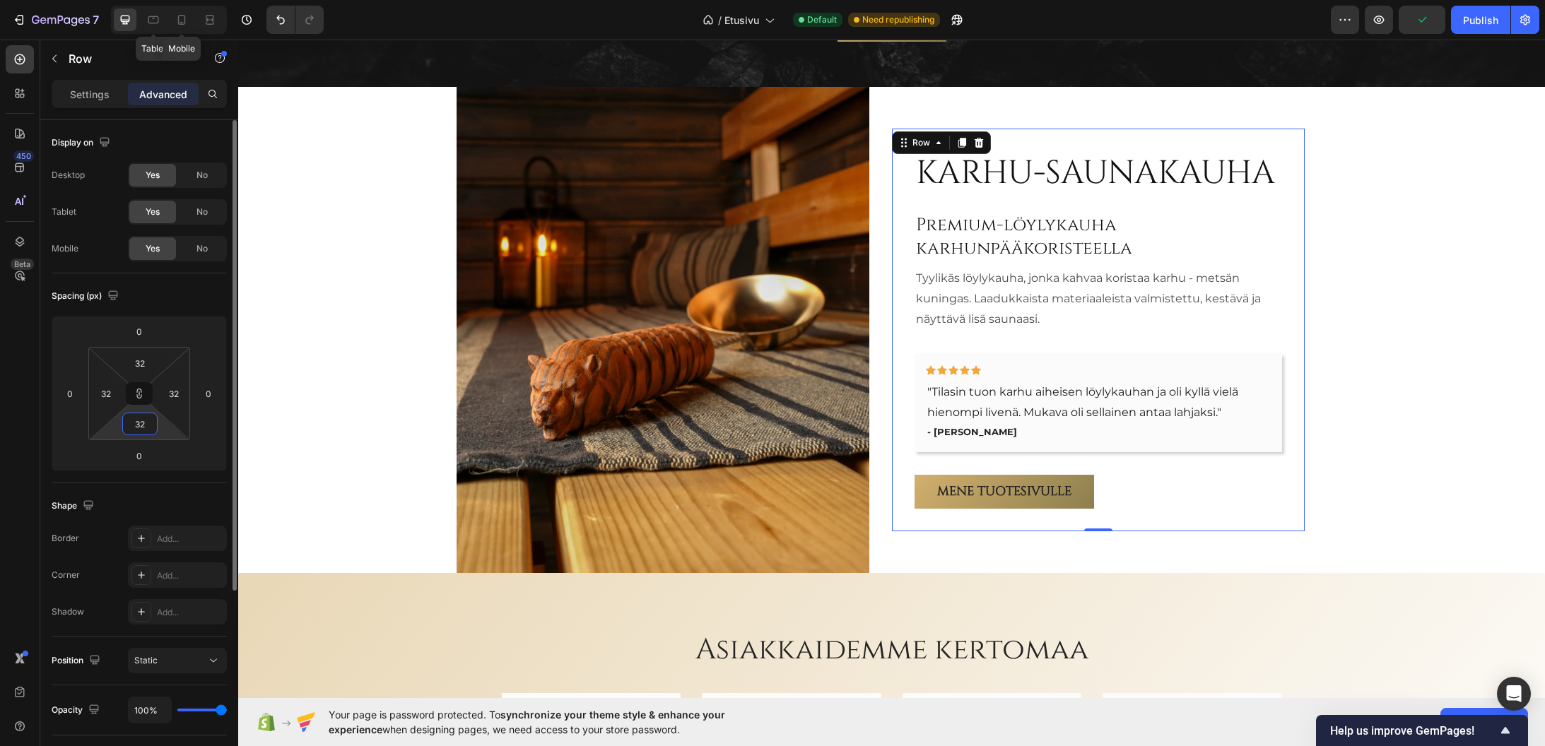
click at [143, 422] on input "32" at bounding box center [140, 423] width 28 height 21
type input "3"
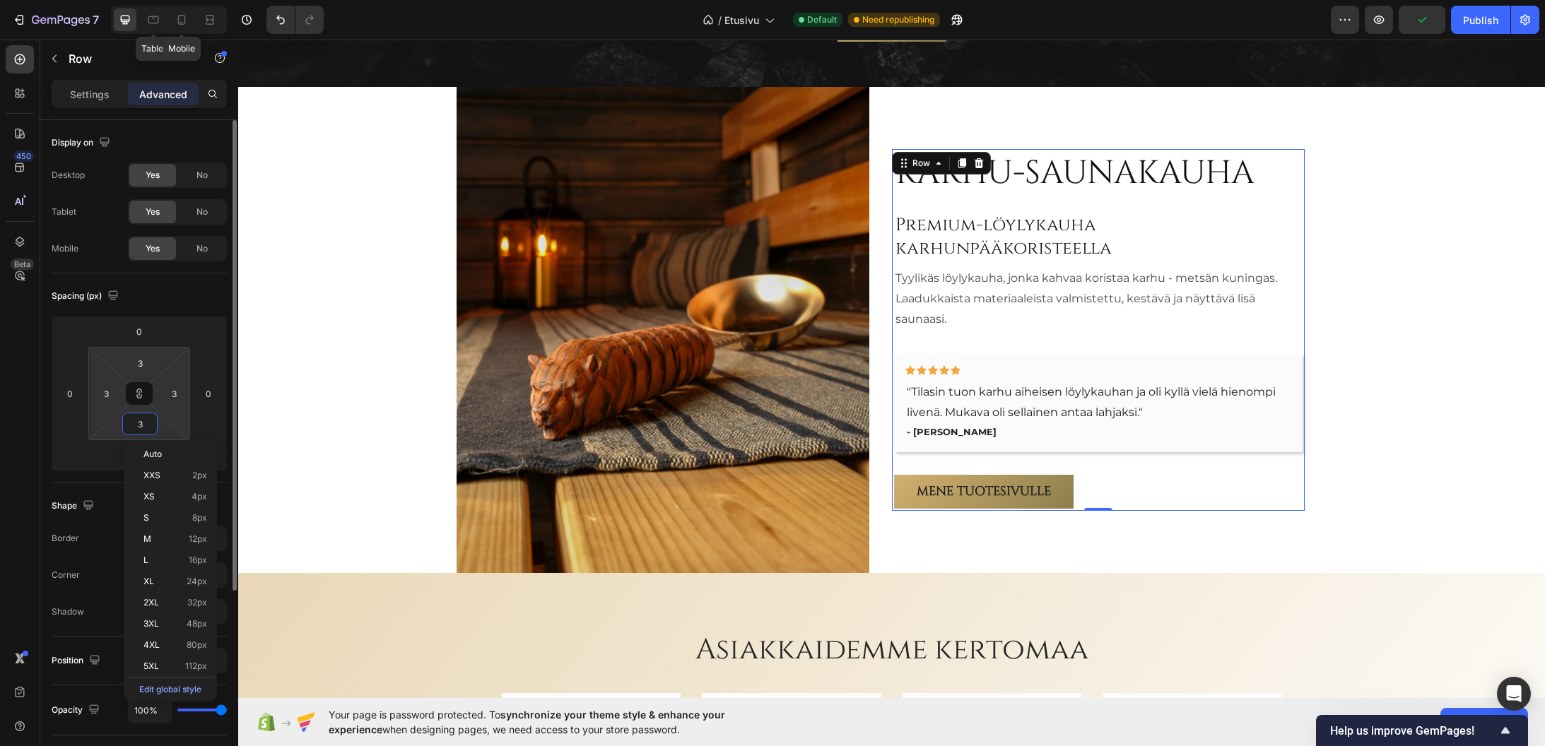
type input "32"
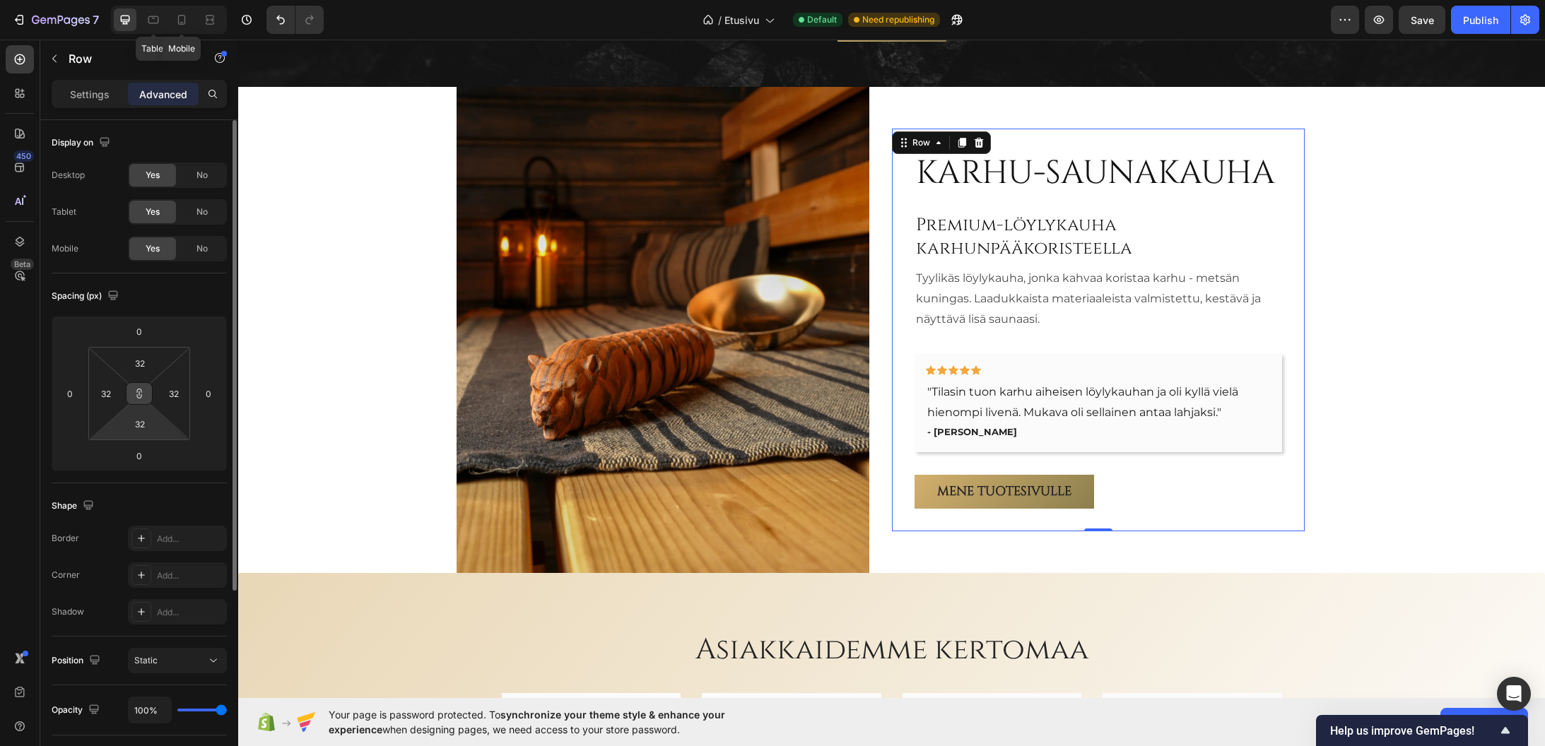
click at [136, 393] on icon at bounding box center [139, 393] width 11 height 11
click at [105, 394] on input "32" at bounding box center [105, 393] width 21 height 21
type input "0"
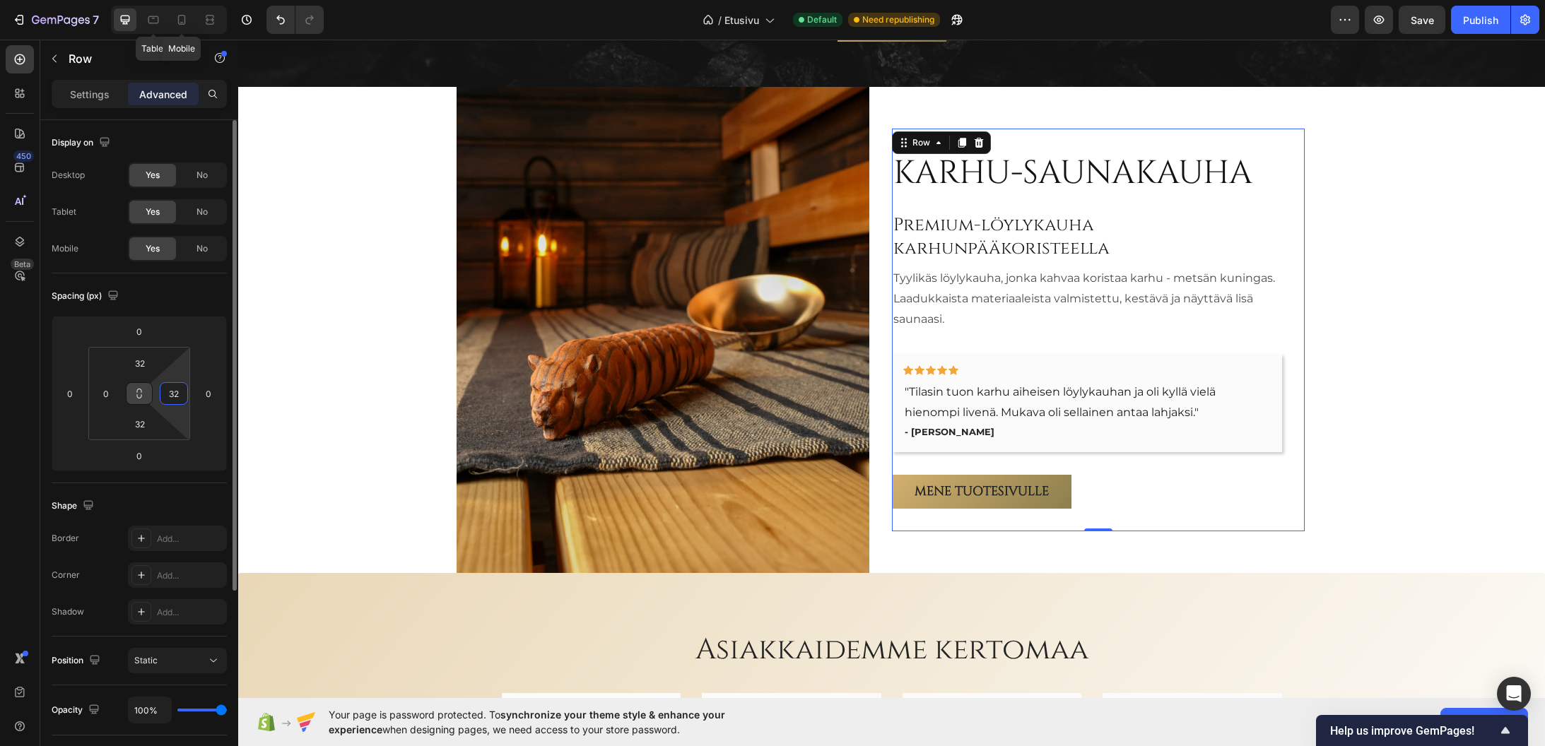
click at [167, 395] on input "32" at bounding box center [173, 393] width 21 height 21
type input "0"
click at [173, 290] on div "Spacing (px)" at bounding box center [139, 296] width 175 height 23
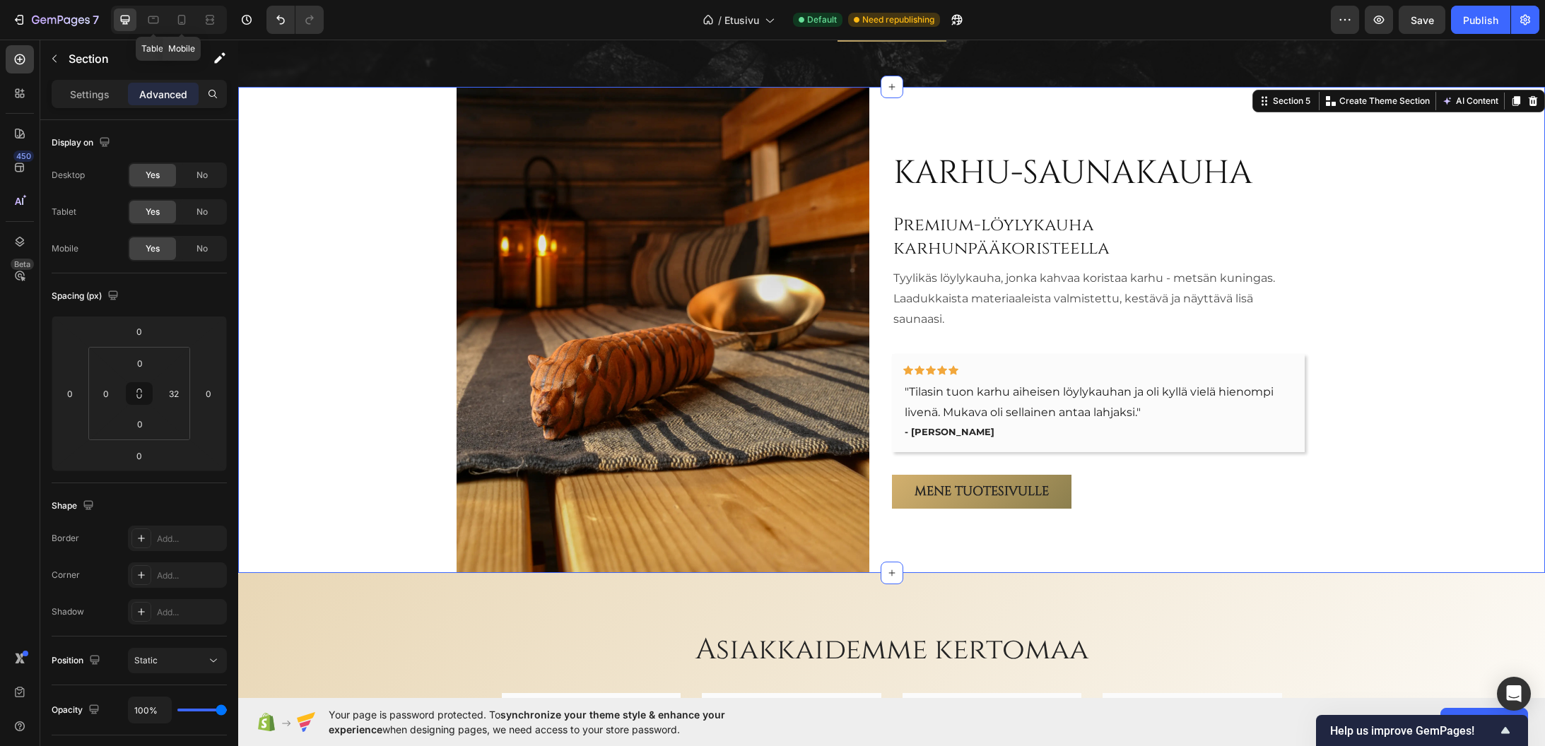
click at [1408, 404] on div "Karhu-saunakauha Heading Premium-löylykauha karhunpääkoristeella Heading Tyylik…" at bounding box center [880, 330] width 1284 height 487
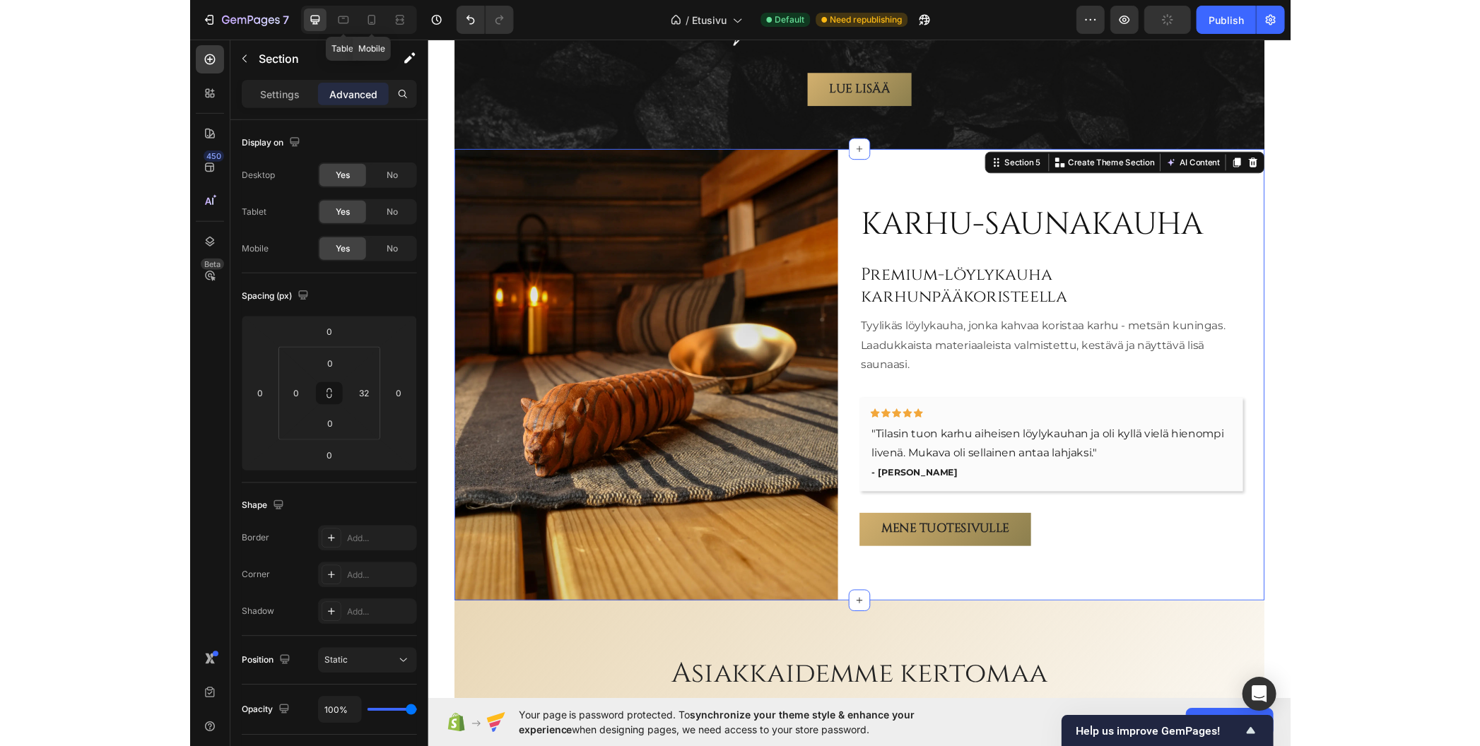
scroll to position [2411, 0]
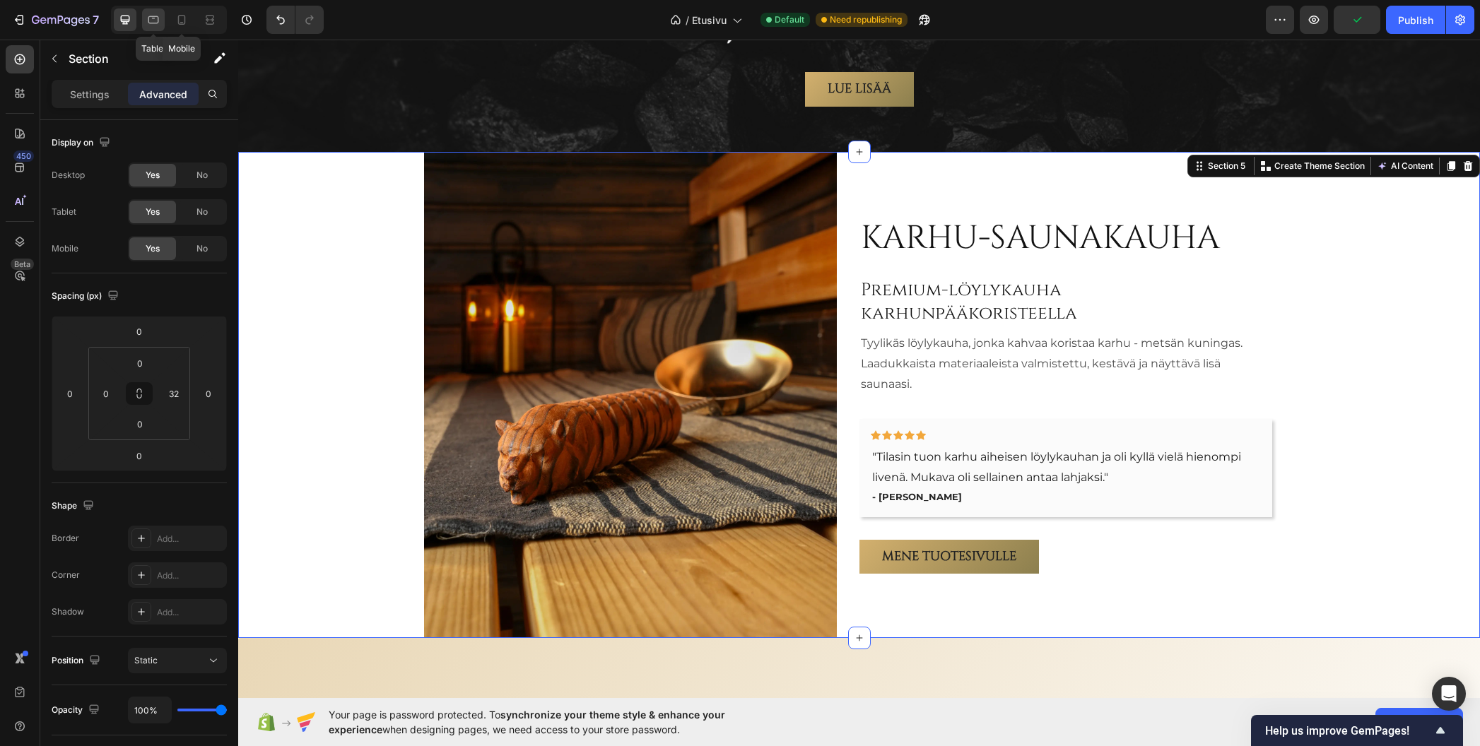
click at [156, 16] on icon at bounding box center [153, 20] width 14 height 14
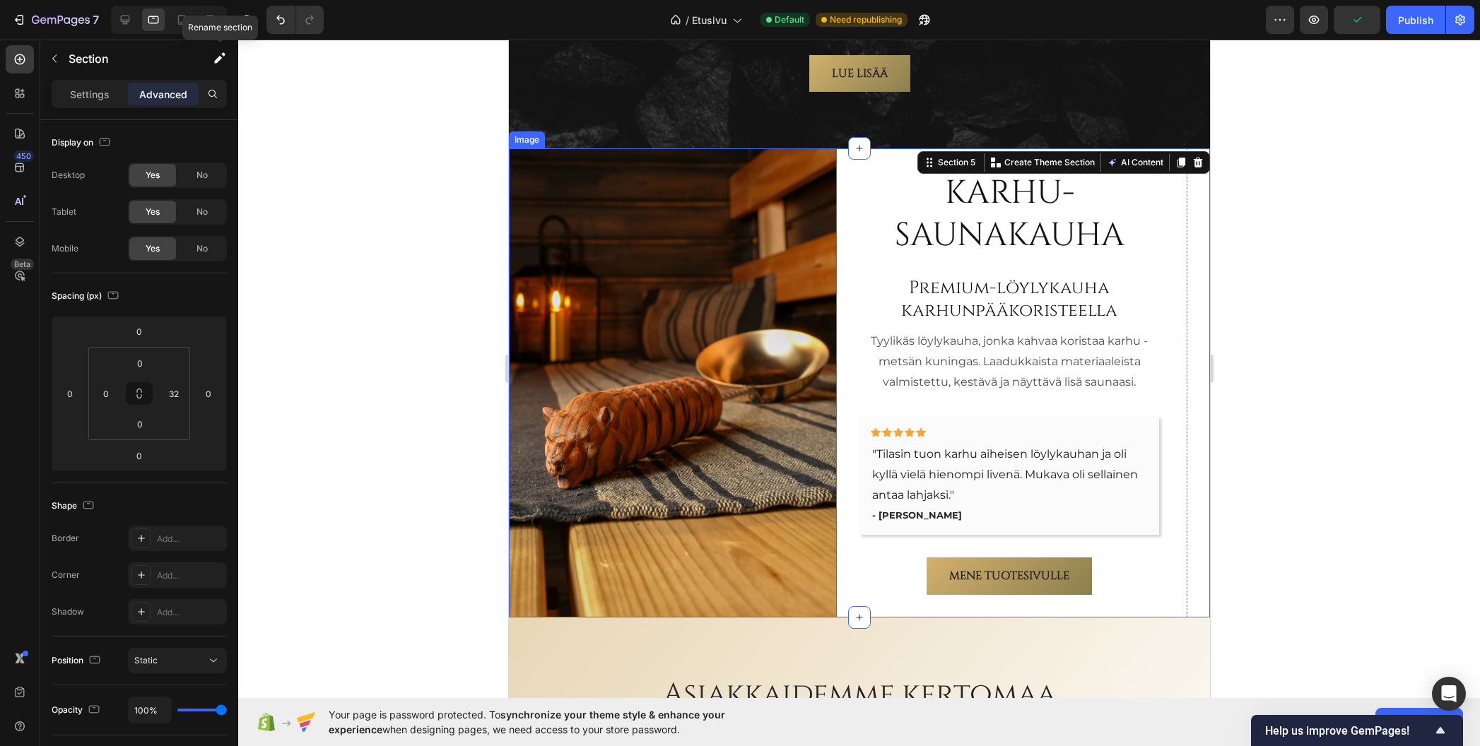
scroll to position [2407, 0]
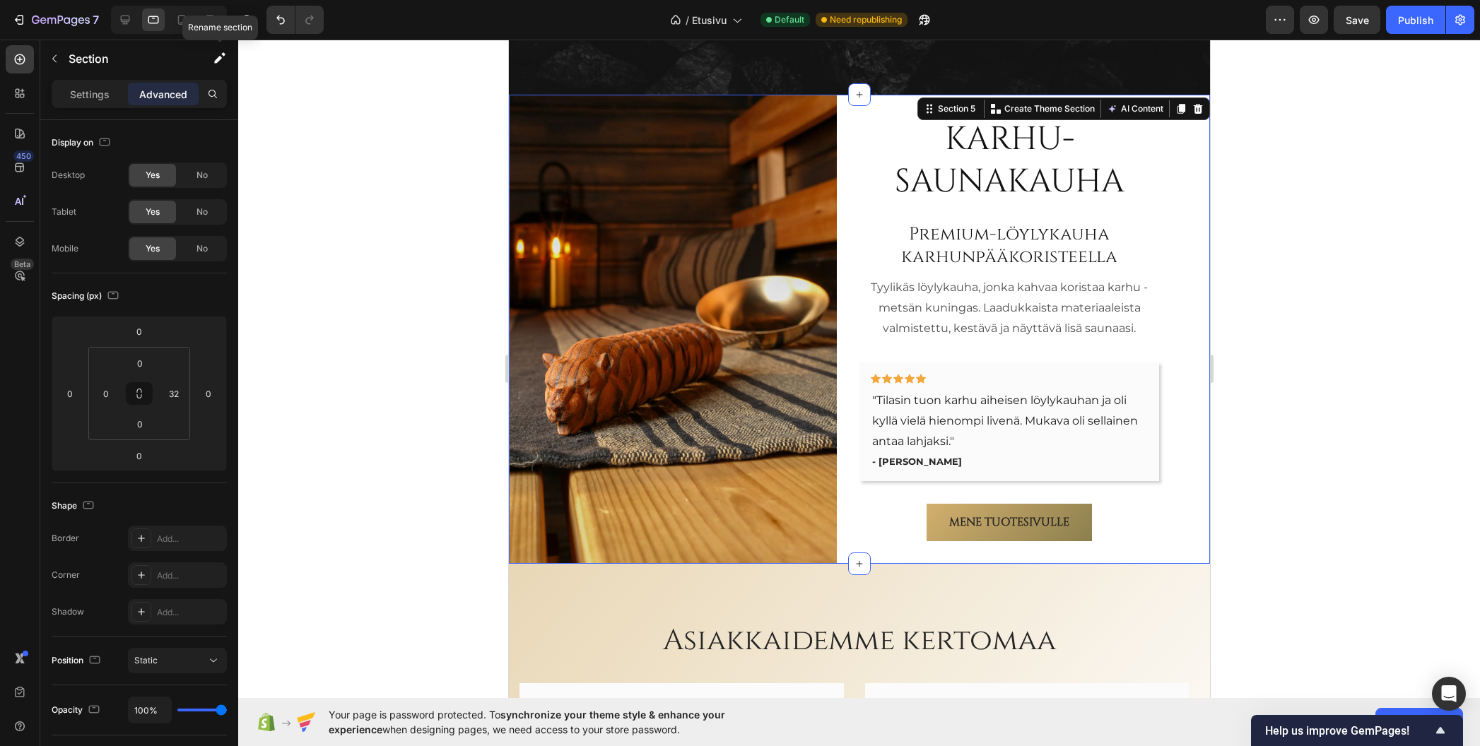
click at [1362, 348] on div at bounding box center [859, 393] width 1242 height 707
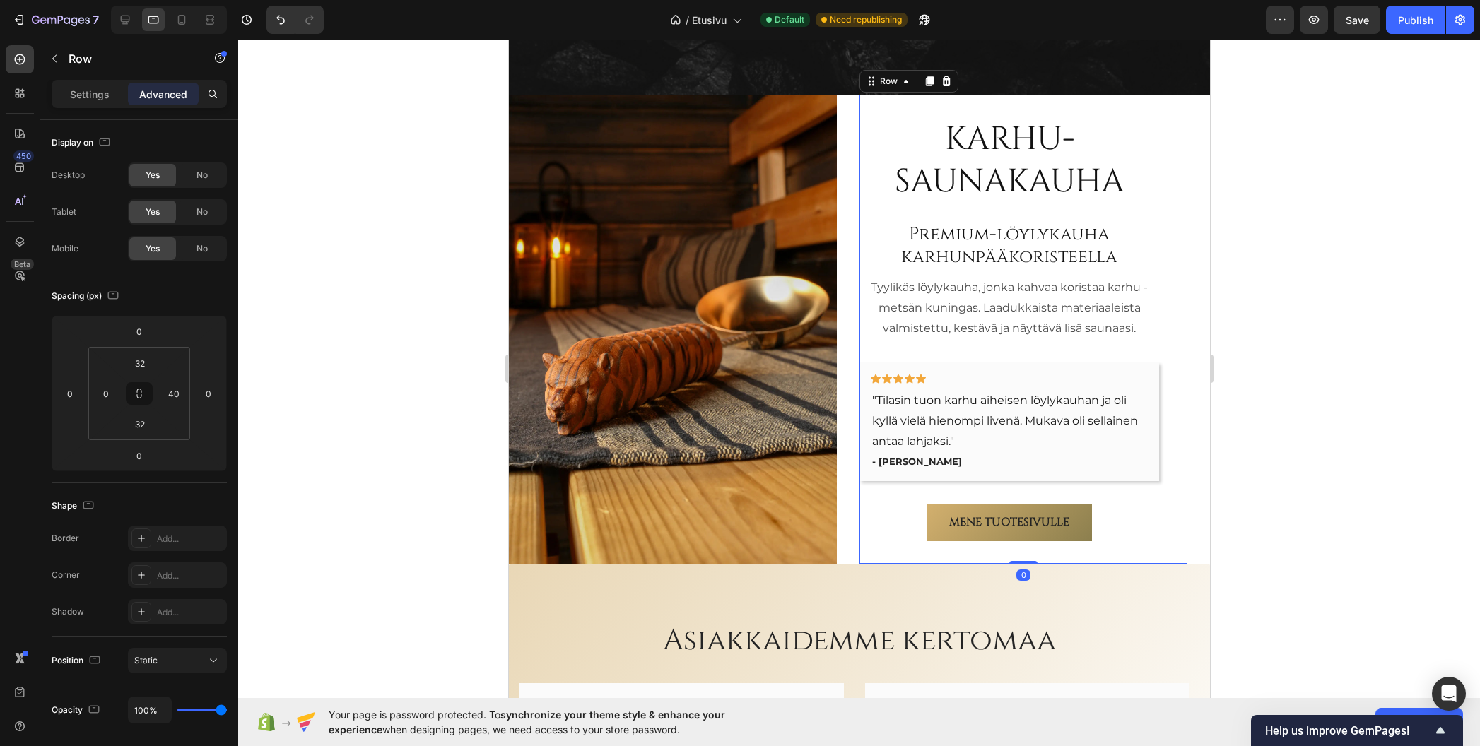
click at [1154, 421] on div "Karhu-saunakauha Heading Premium-löylykauha karhunpääkoristeella Heading Tyylik…" at bounding box center [1023, 329] width 328 height 469
click at [172, 396] on input "40" at bounding box center [173, 393] width 21 height 21
type input "0"
click at [388, 392] on div at bounding box center [859, 393] width 1242 height 707
click at [1125, 346] on div "Karhu-saunakauha Heading Premium-löylykauha karhunpääkoristeella Heading Tyylik…" at bounding box center [1023, 329] width 328 height 424
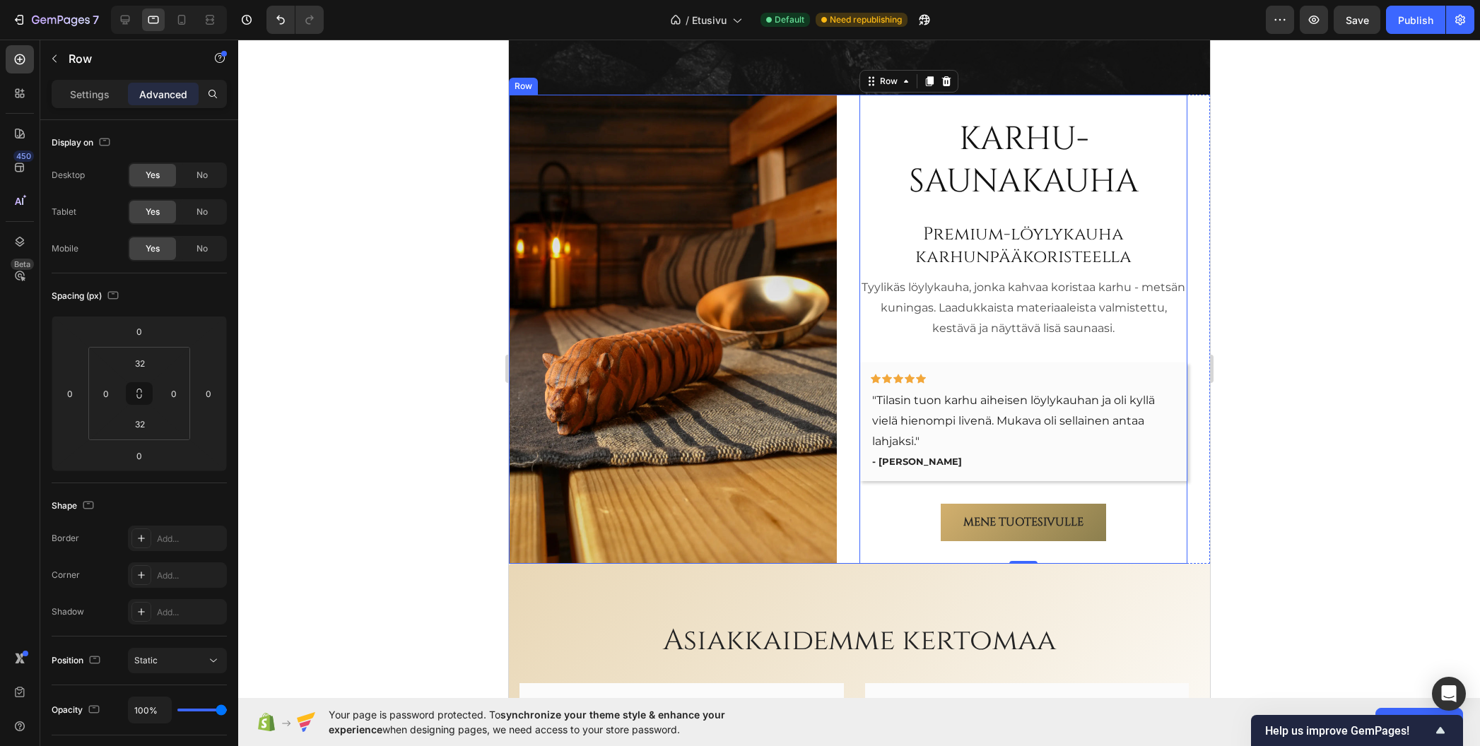
click at [838, 385] on div "Karhu-saunakauha Heading Premium-löylykauha karhunpääkoristeella Heading Tyylik…" at bounding box center [847, 329] width 678 height 469
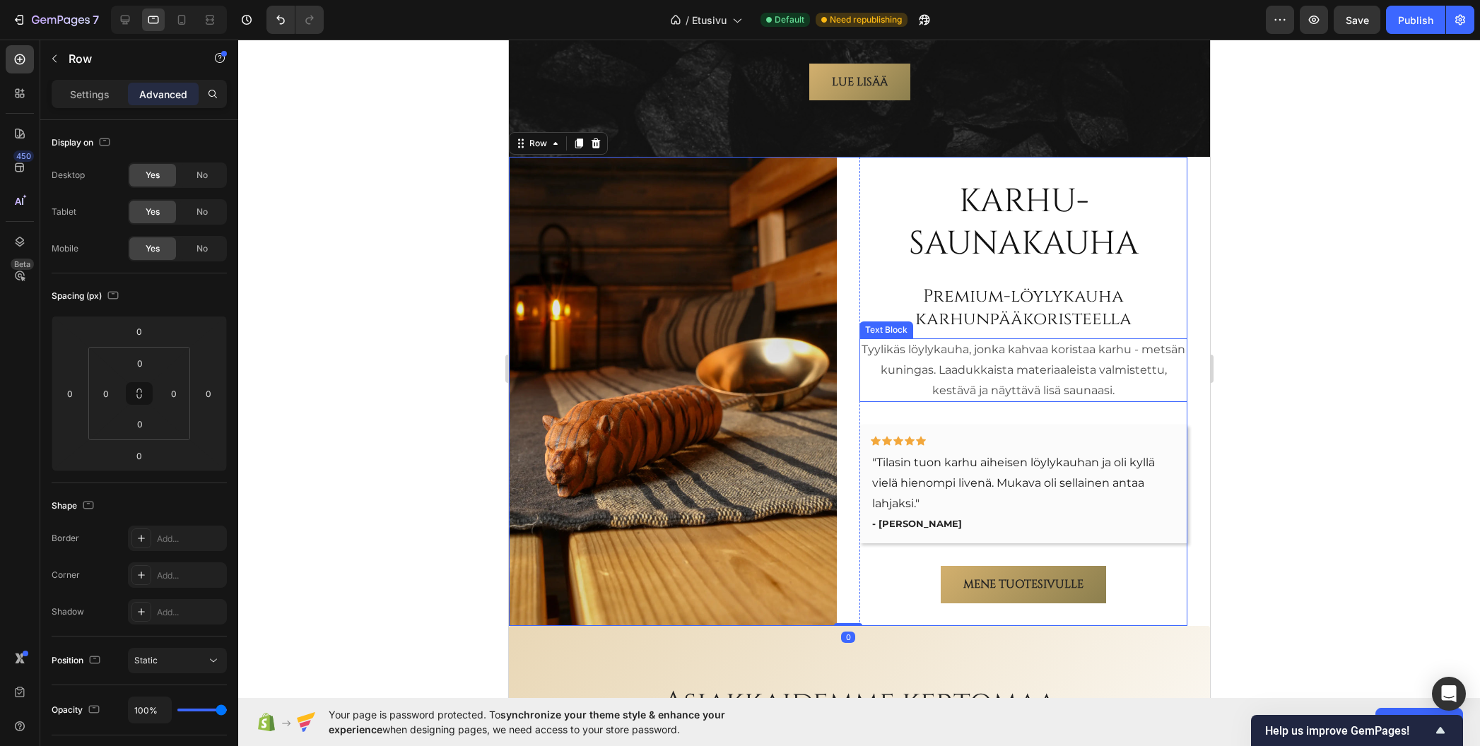
scroll to position [2336, 0]
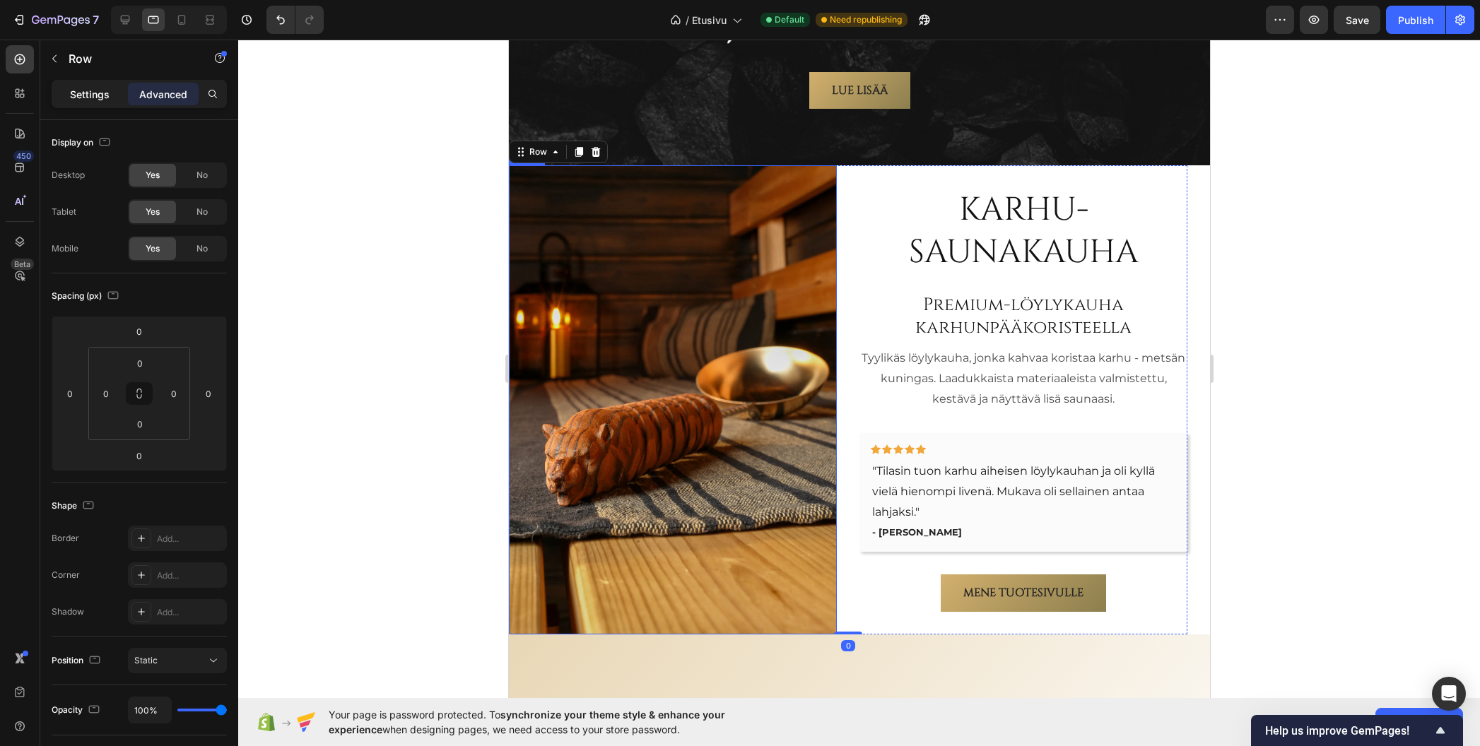
click at [93, 94] on p "Settings" at bounding box center [90, 94] width 40 height 15
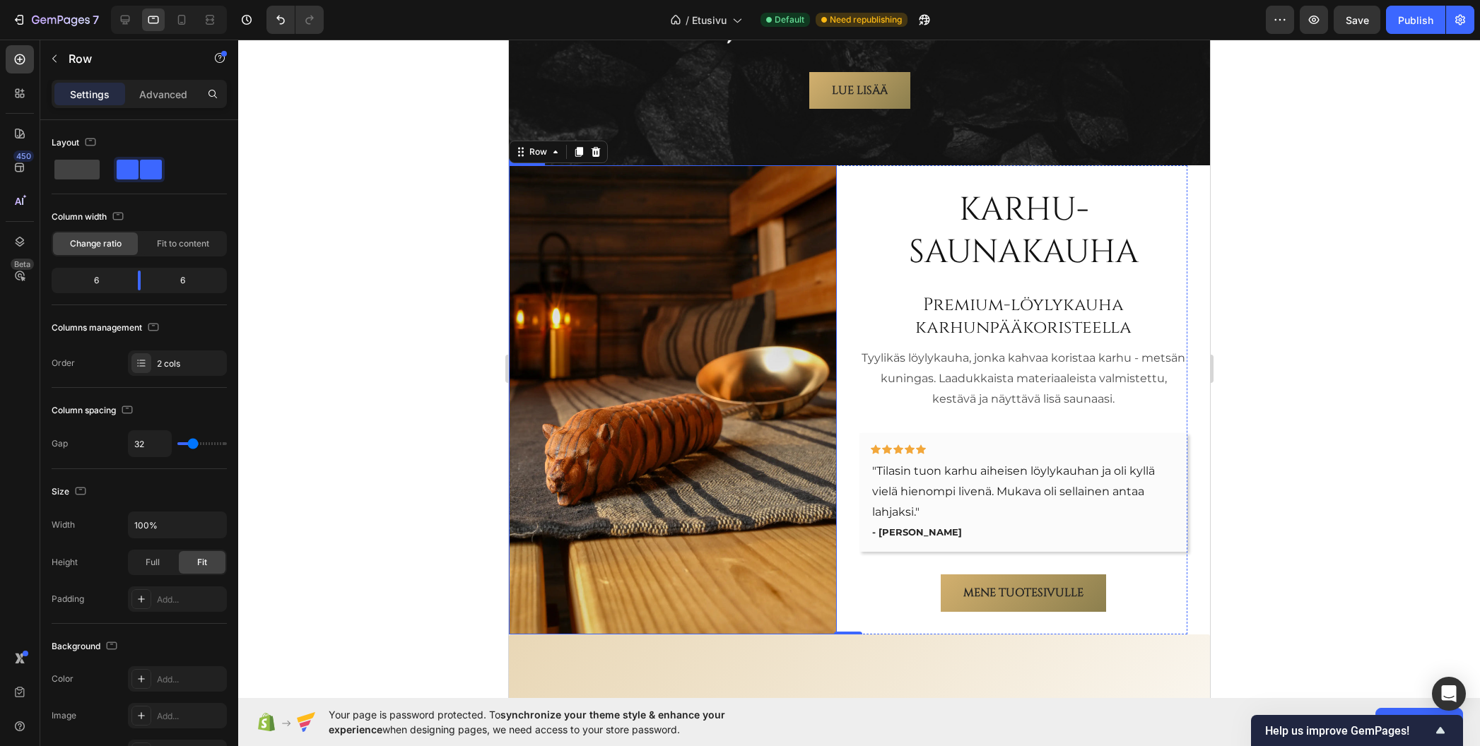
click at [410, 299] on div at bounding box center [859, 393] width 1242 height 707
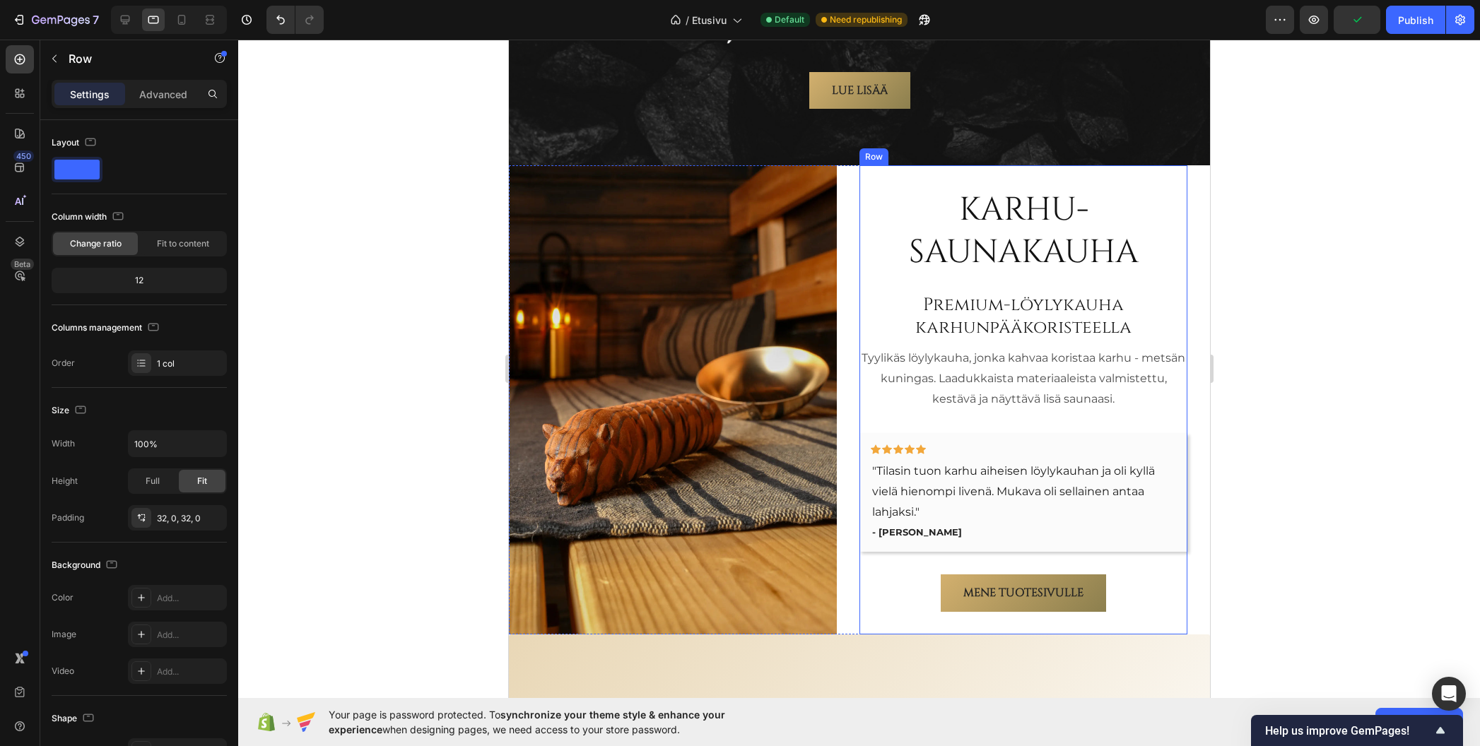
click at [869, 283] on div "Karhu-saunakauha Heading Premium-löylykauha karhunpääkoristeella Heading Tyylik…" at bounding box center [1023, 400] width 328 height 424
click at [159, 93] on p "Advanced" at bounding box center [163, 94] width 48 height 15
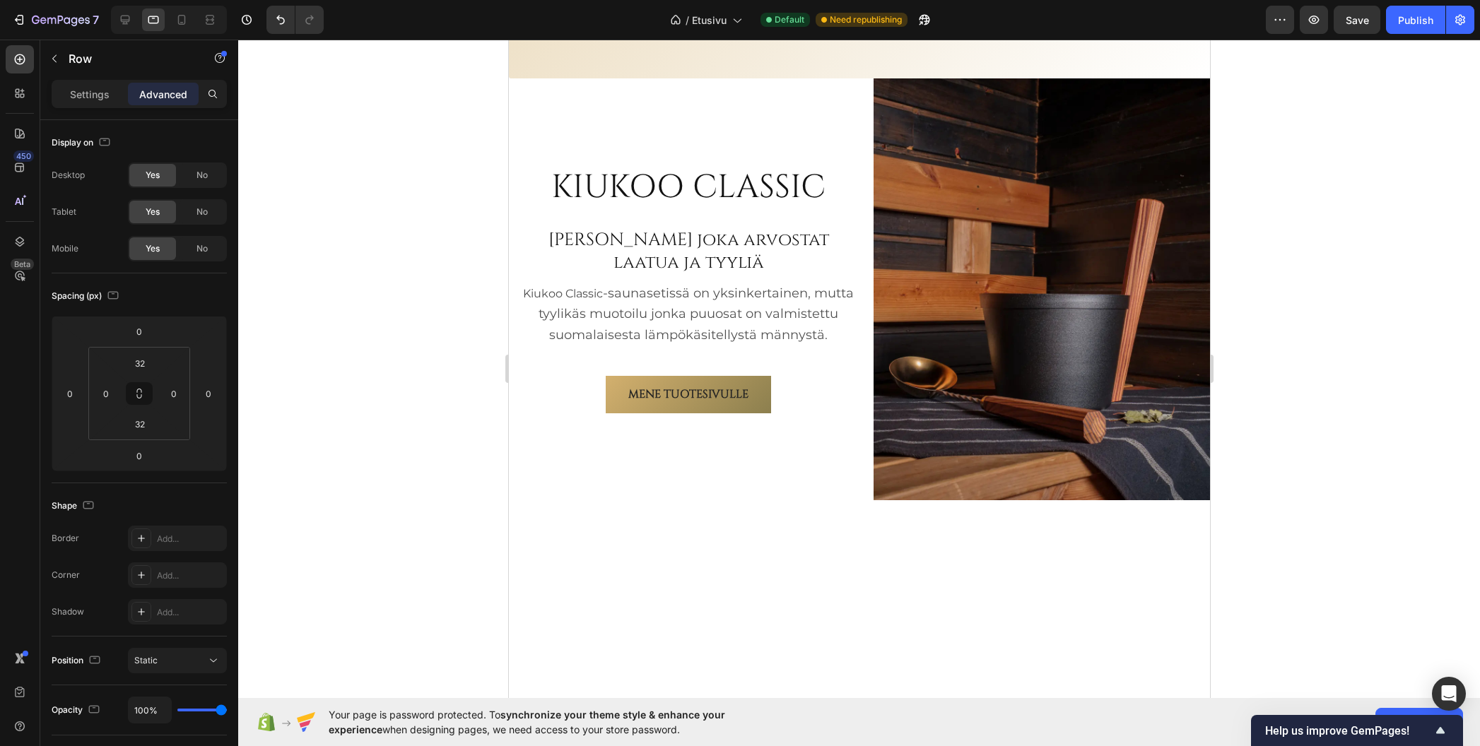
scroll to position [3255, 0]
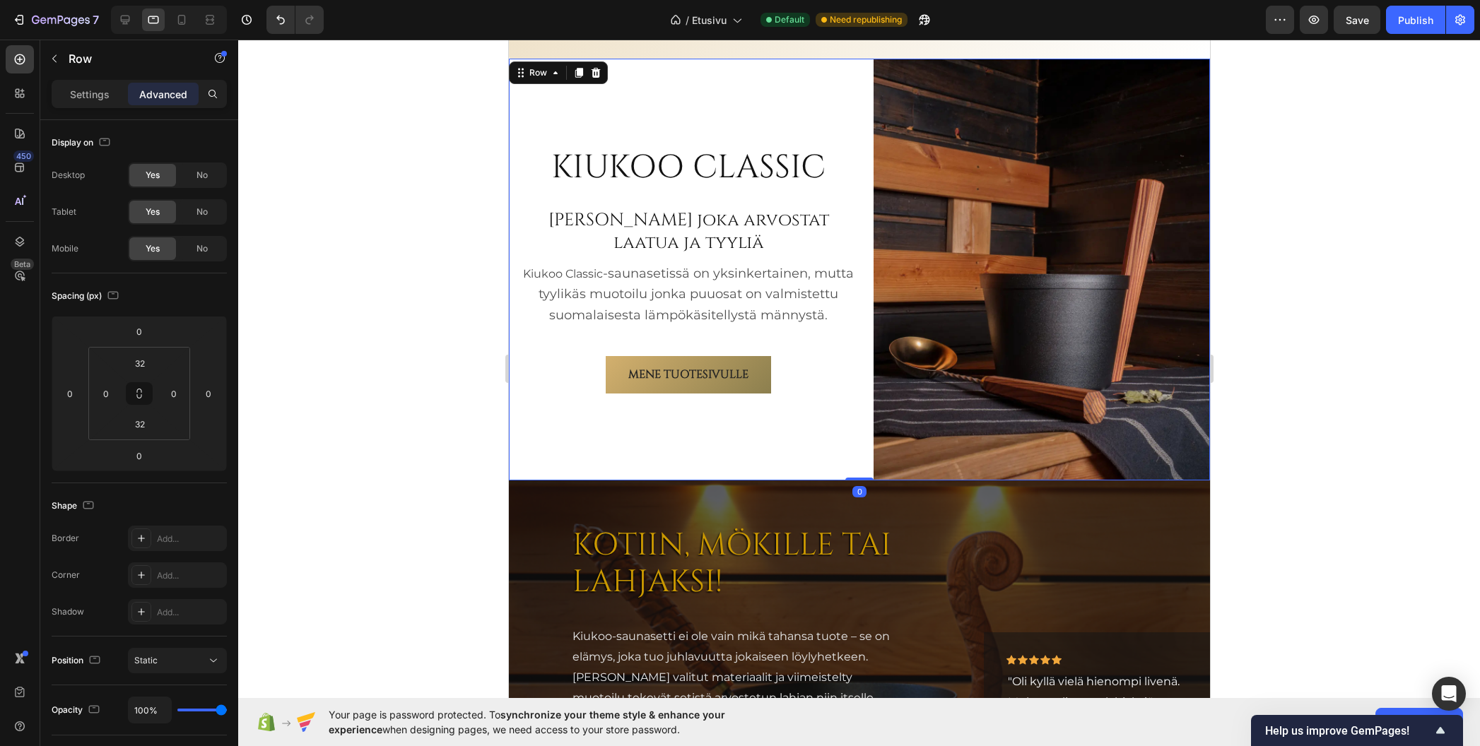
click at [853, 432] on div "KIUKOO CLASSIC Heading Sinulle joka arvostat laatua ja tyyliä Heading Kiukoo Cl…" at bounding box center [858, 270] width 701 height 422
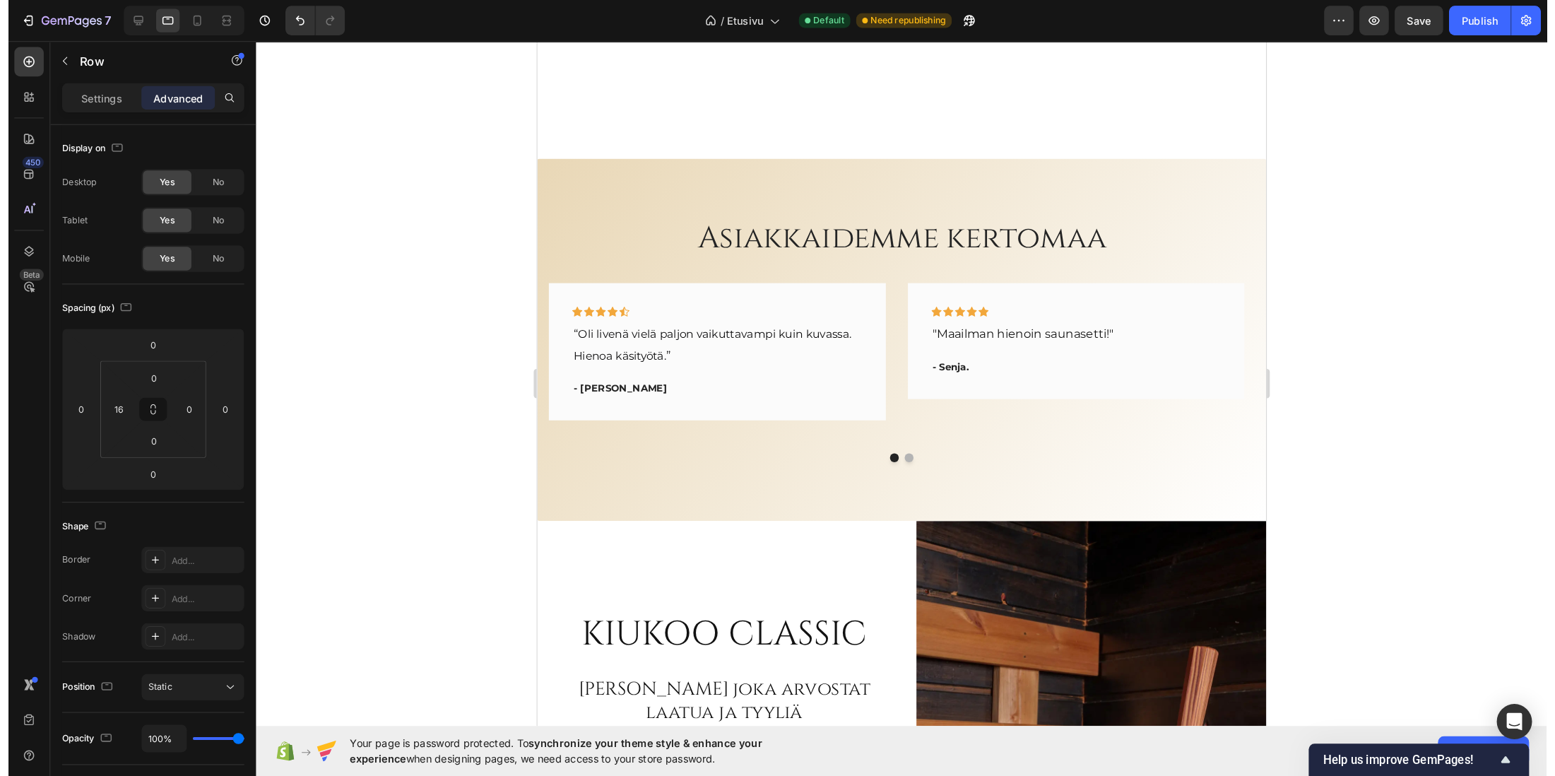
scroll to position [2760, 0]
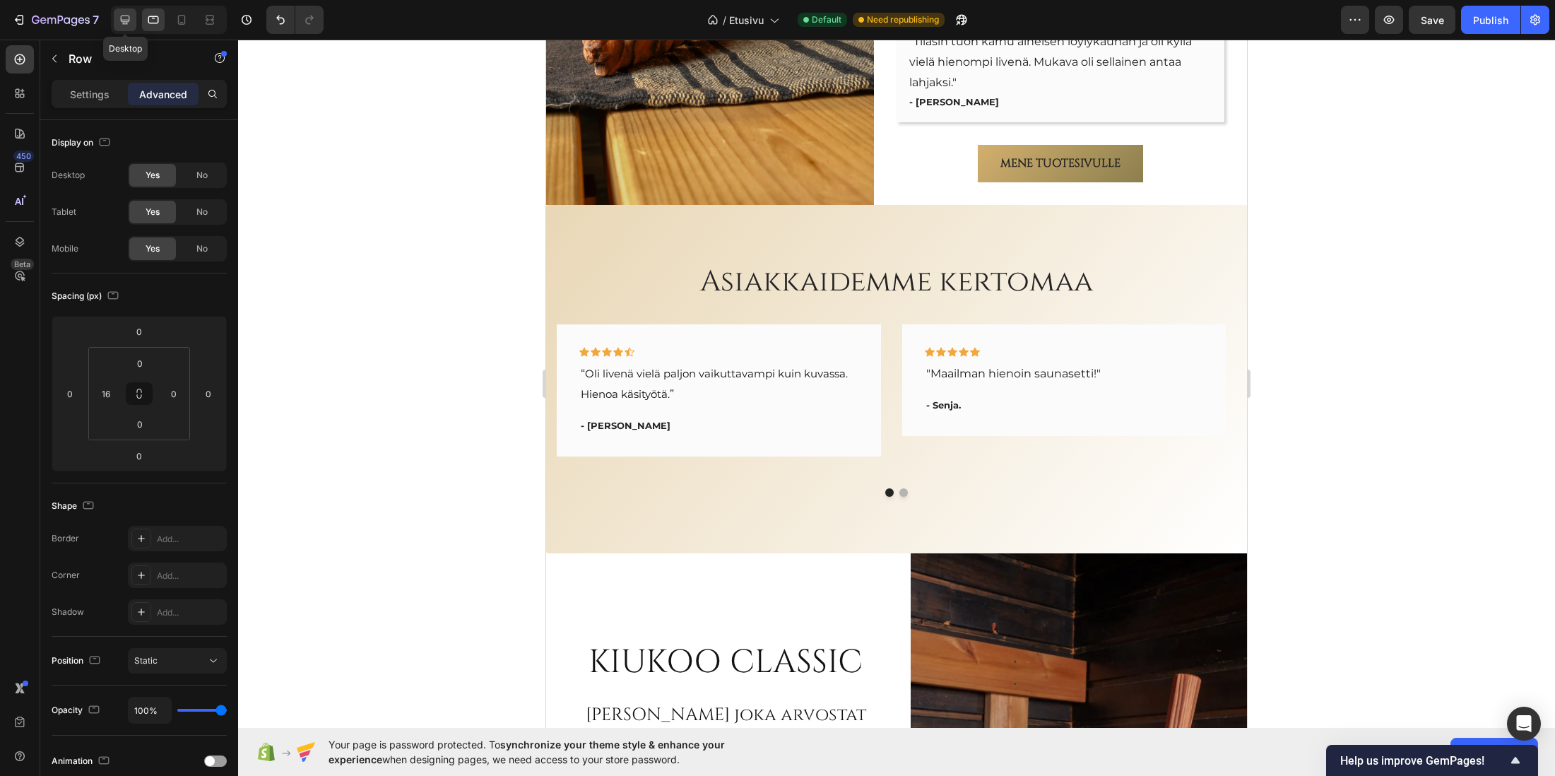
click at [128, 17] on icon at bounding box center [125, 20] width 14 height 14
type input "24"
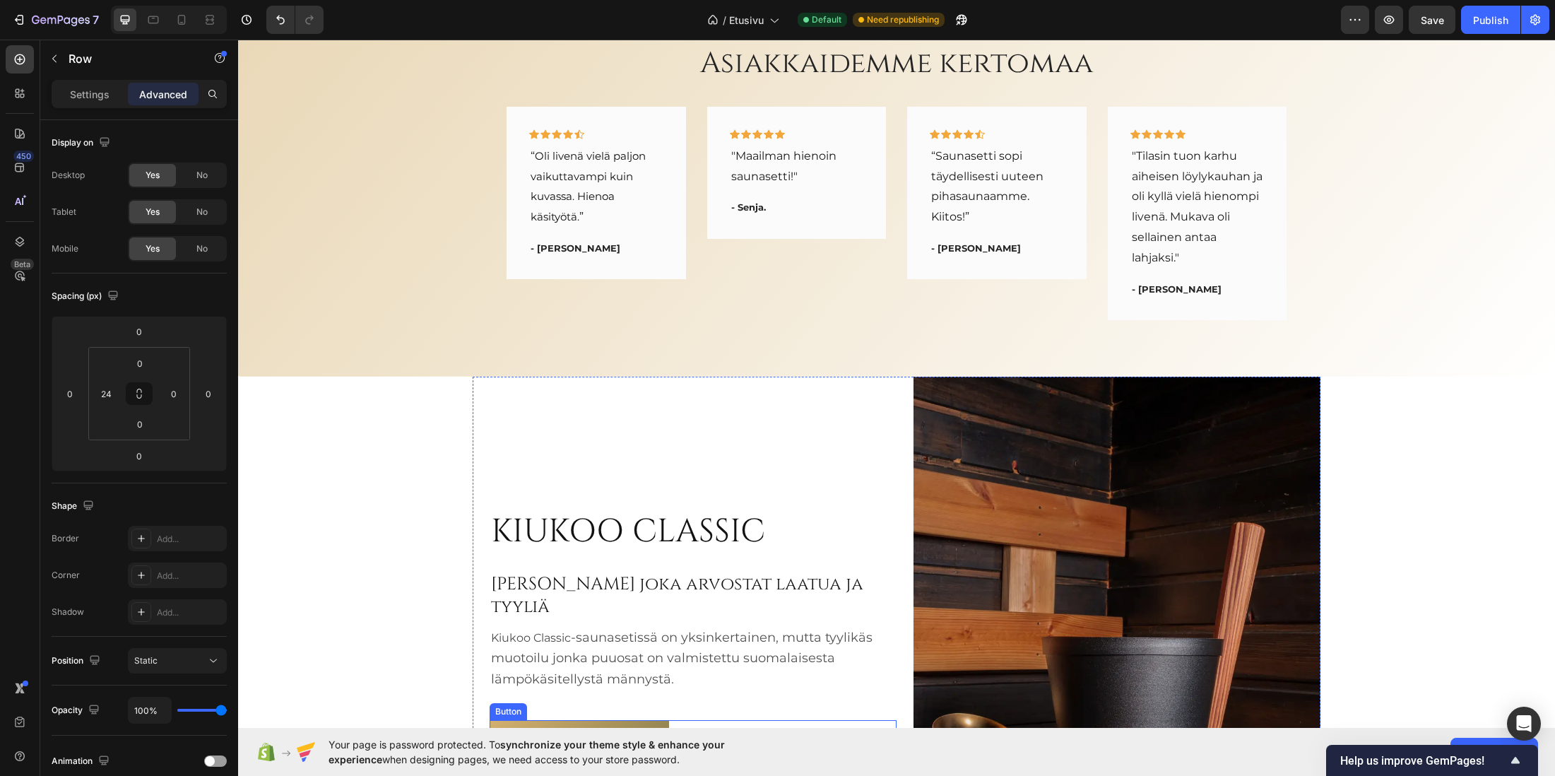
scroll to position [2930, 0]
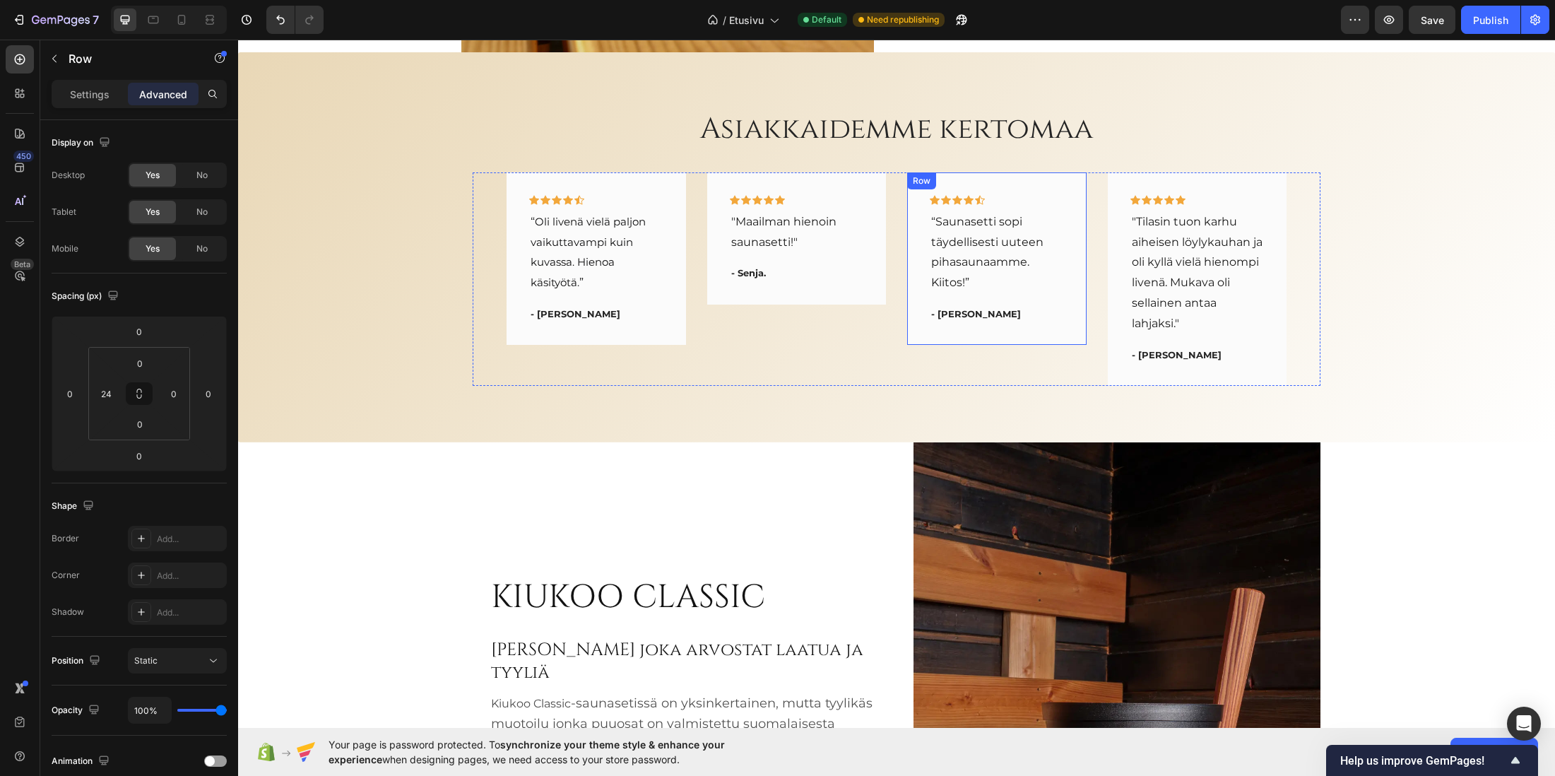
click at [1068, 283] on div "Icon Icon Icon Icon Icon Row “Saunasetti sopi täydellisesti uuteen pihasaunaamm…" at bounding box center [997, 258] width 180 height 173
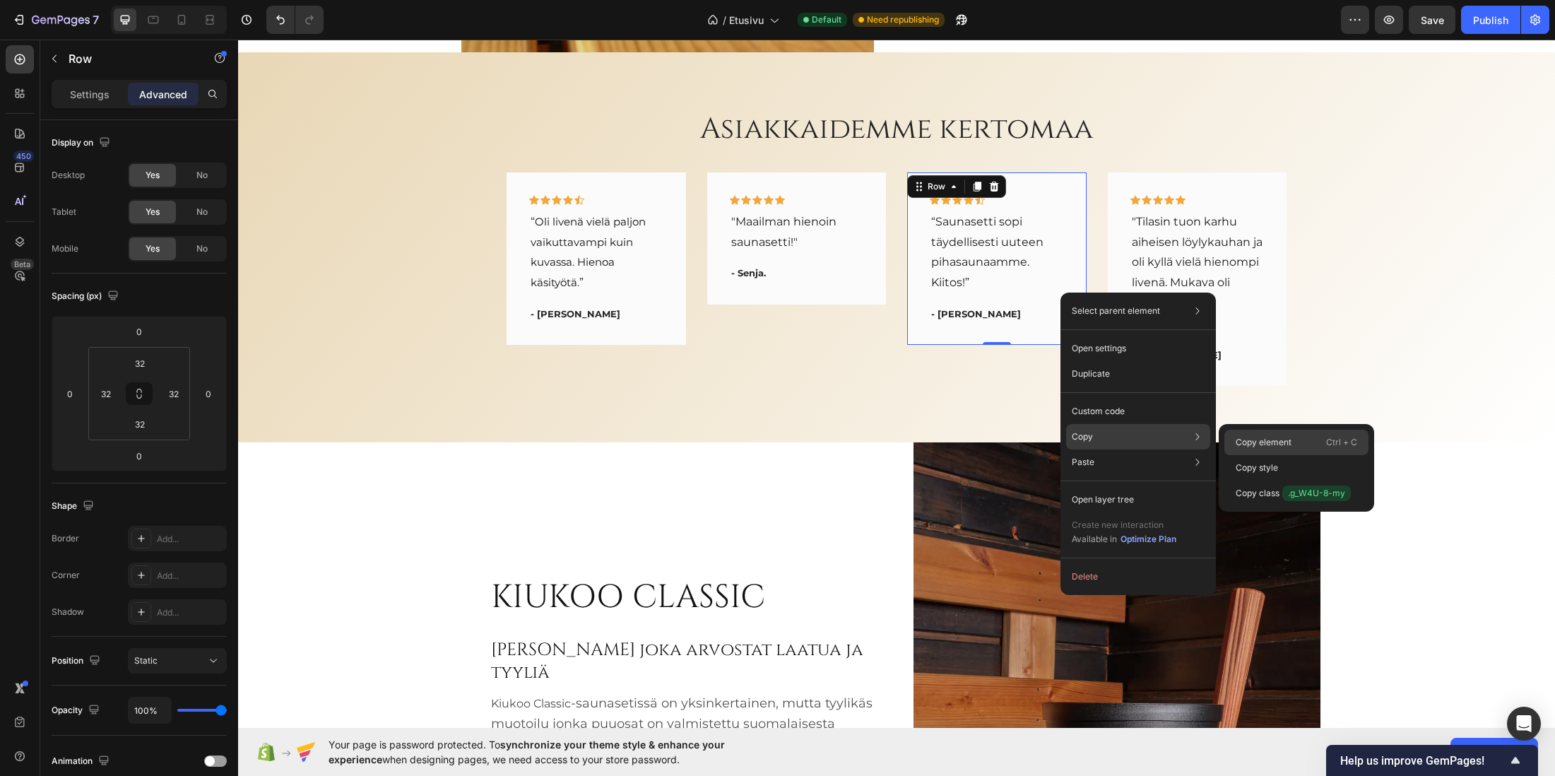
click at [1282, 440] on p "Copy element" at bounding box center [1264, 442] width 56 height 13
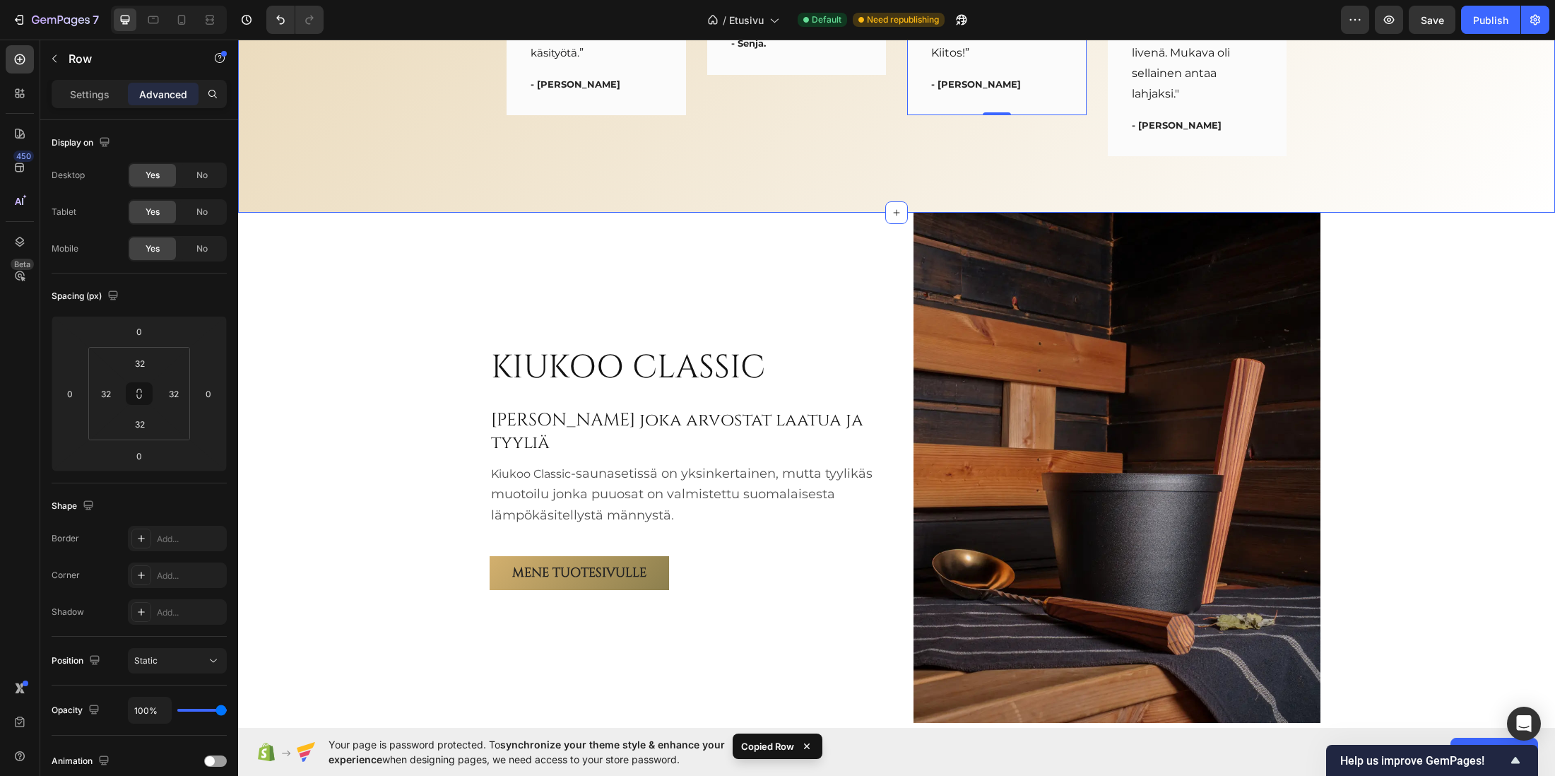
scroll to position [3213, 0]
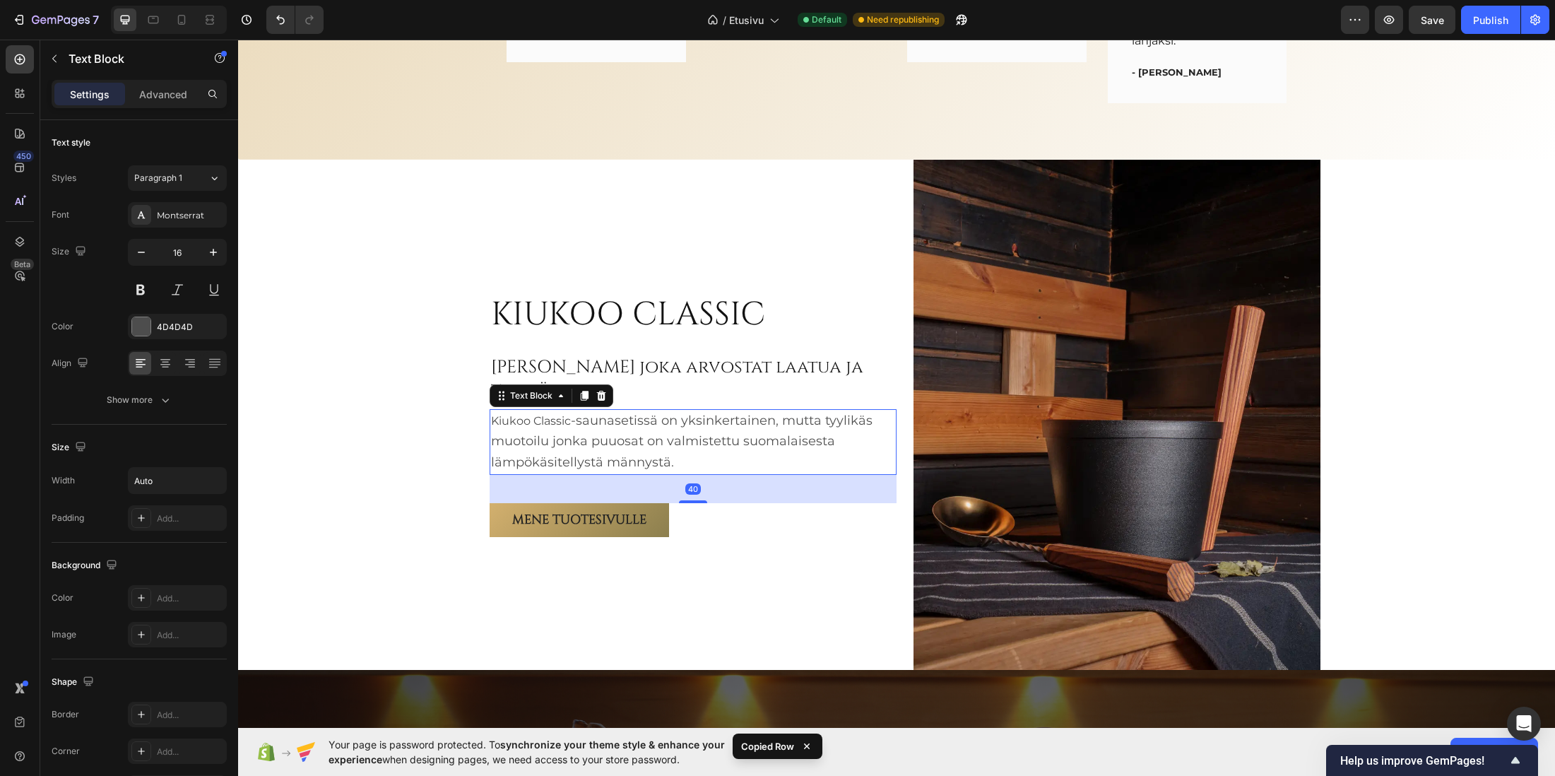
click at [608, 454] on span "-saunasetissä on yksinkertainen, mutta tyylikäs muotoilu jonka puuosat on valmi…" at bounding box center [682, 442] width 382 height 58
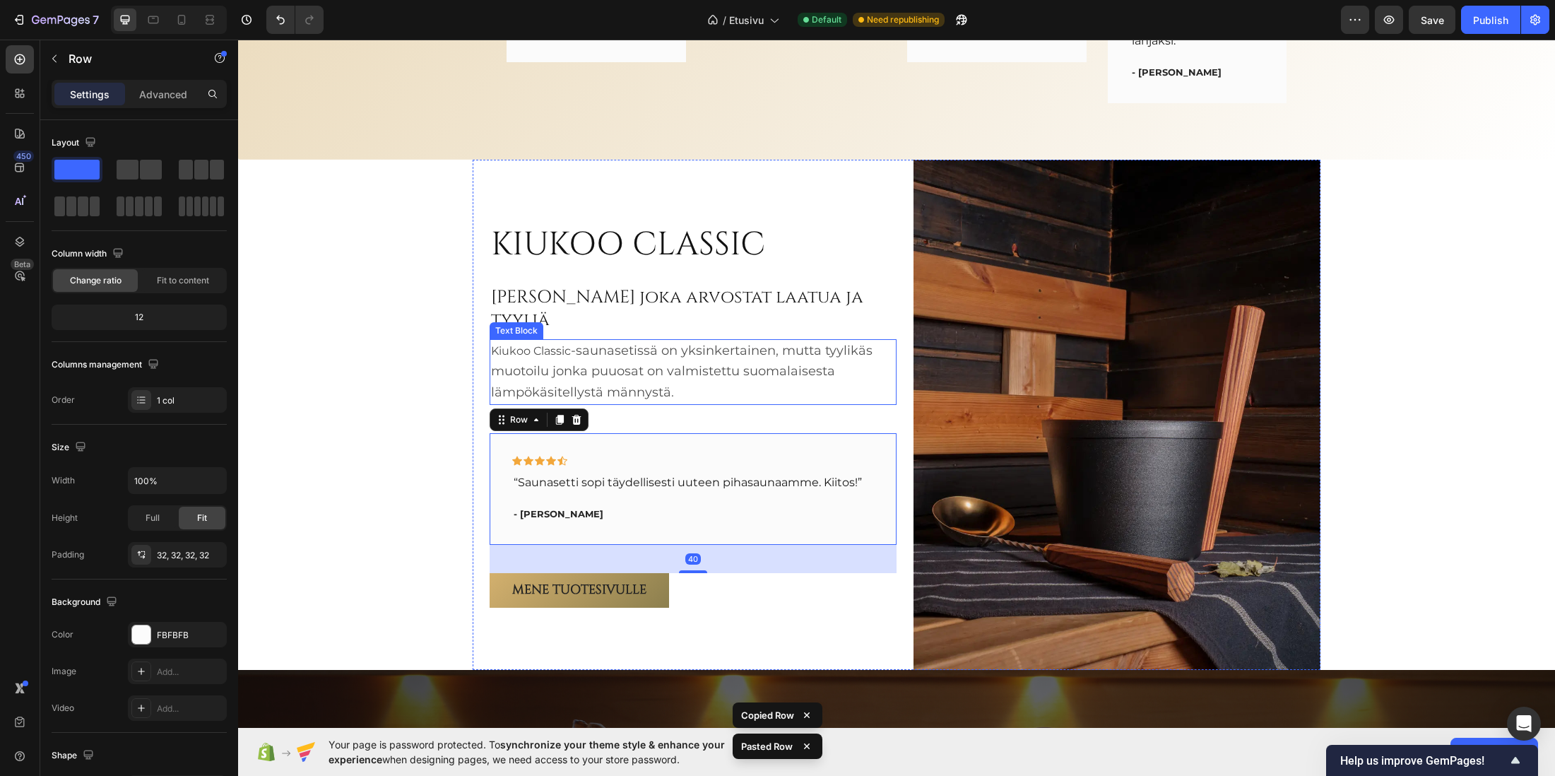
click at [671, 375] on p "Kiukoo Classic -saunasetissä on yksinkertainen, mutta tyylikäs muotoilu jonka p…" at bounding box center [693, 372] width 404 height 63
click at [673, 436] on div "Icon Icon Icon Icon Icon Row “Saunasetti sopi täydellisesti uuteen pihasaunaamm…" at bounding box center [693, 489] width 407 height 112
click at [155, 93] on p "Advanced" at bounding box center [163, 94] width 48 height 15
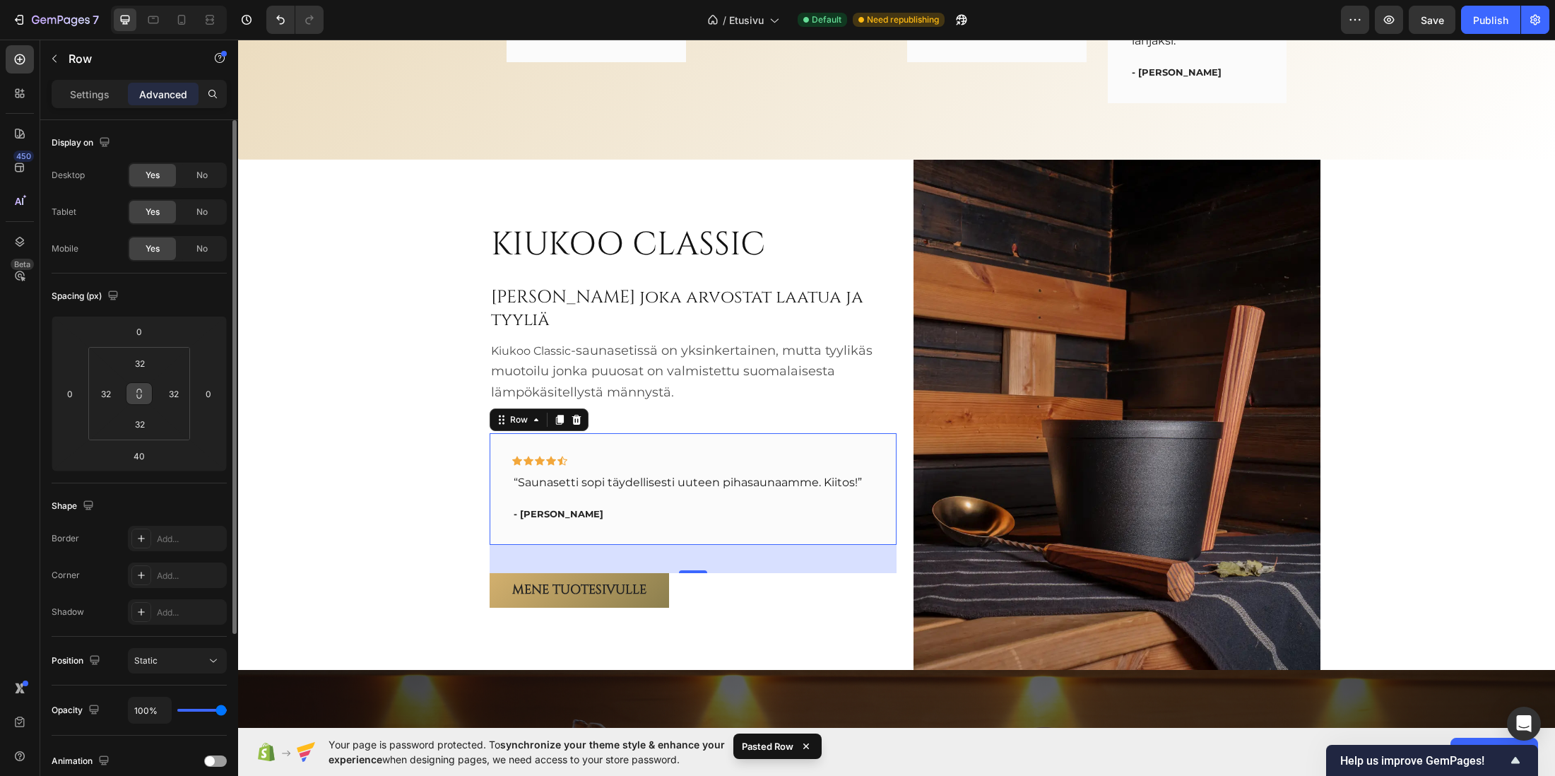
click at [132, 394] on button at bounding box center [139, 393] width 27 height 23
click at [139, 367] on input "32" at bounding box center [140, 363] width 28 height 21
type input "1"
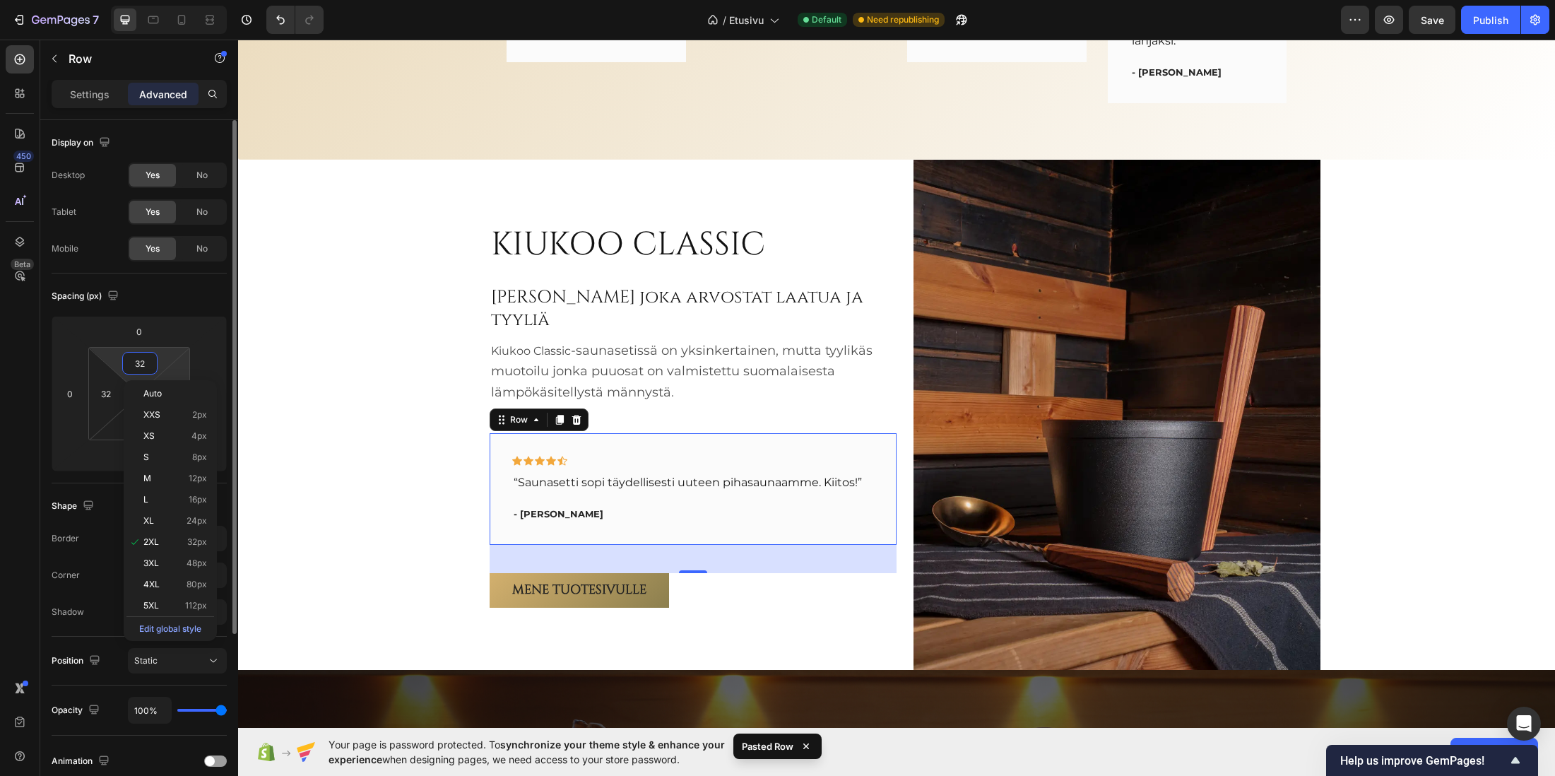
type input "1"
type input "16"
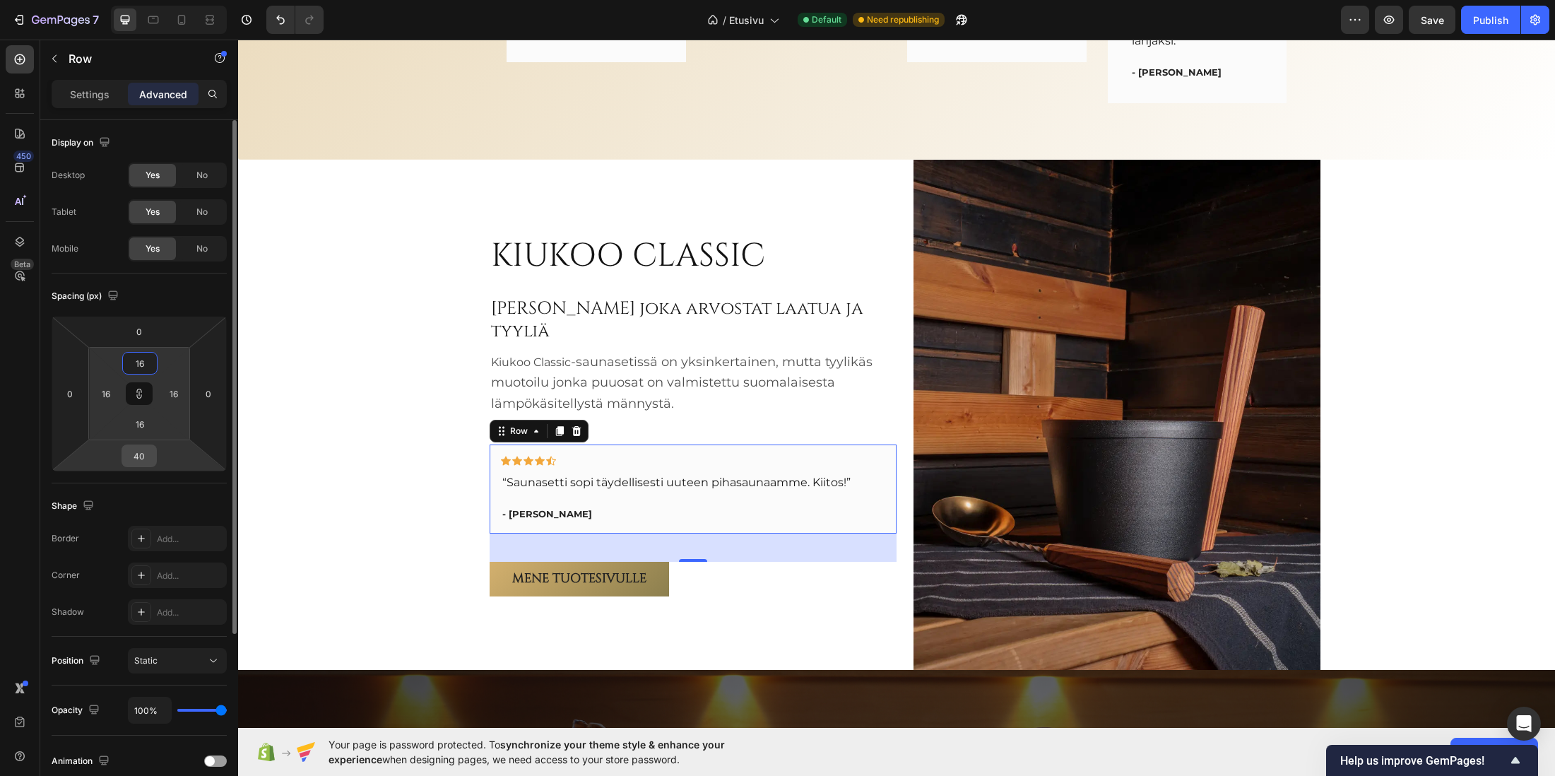
type input "16"
click at [143, 451] on input "40" at bounding box center [139, 455] width 28 height 21
type input "3"
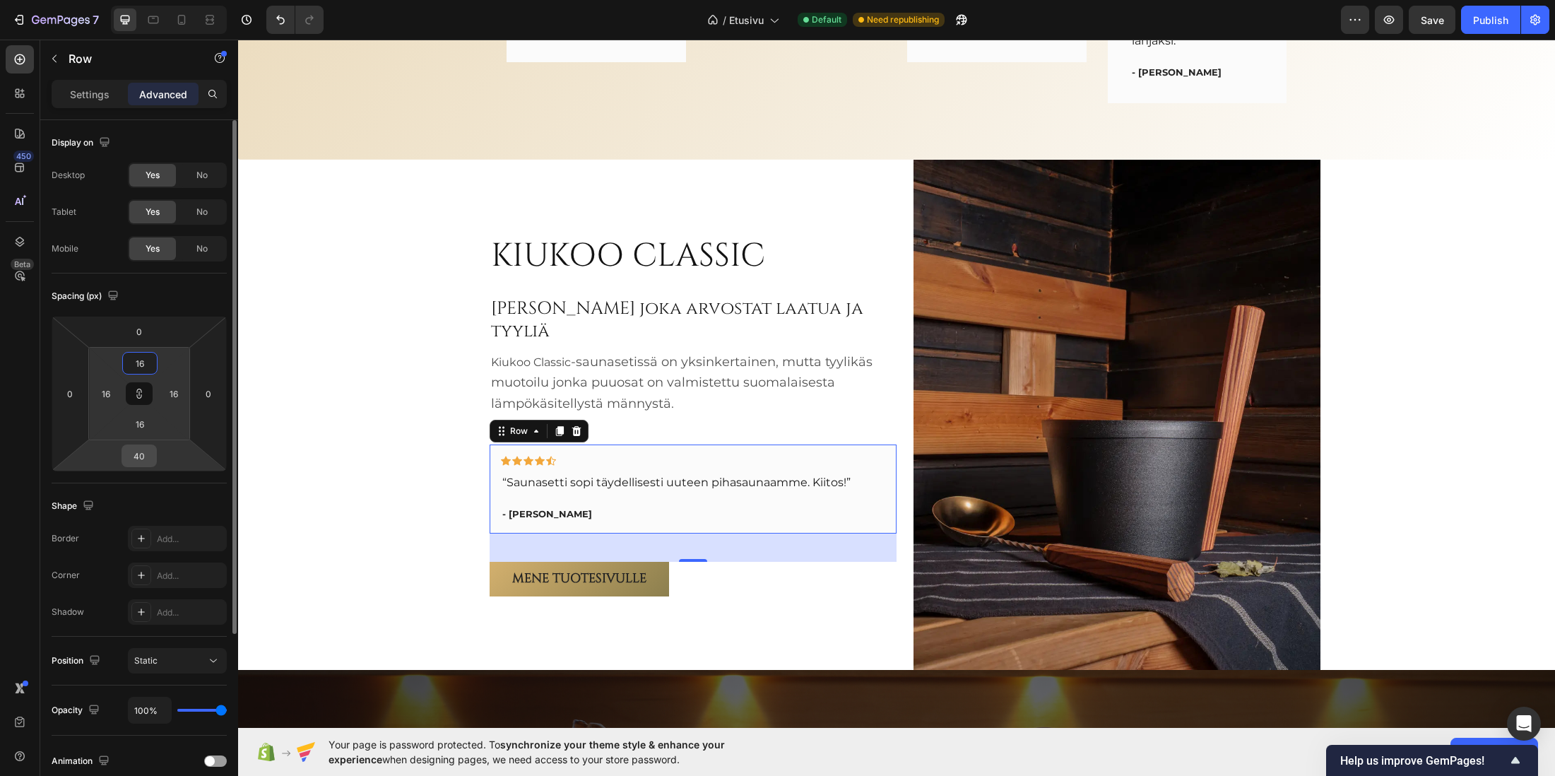
type input "3"
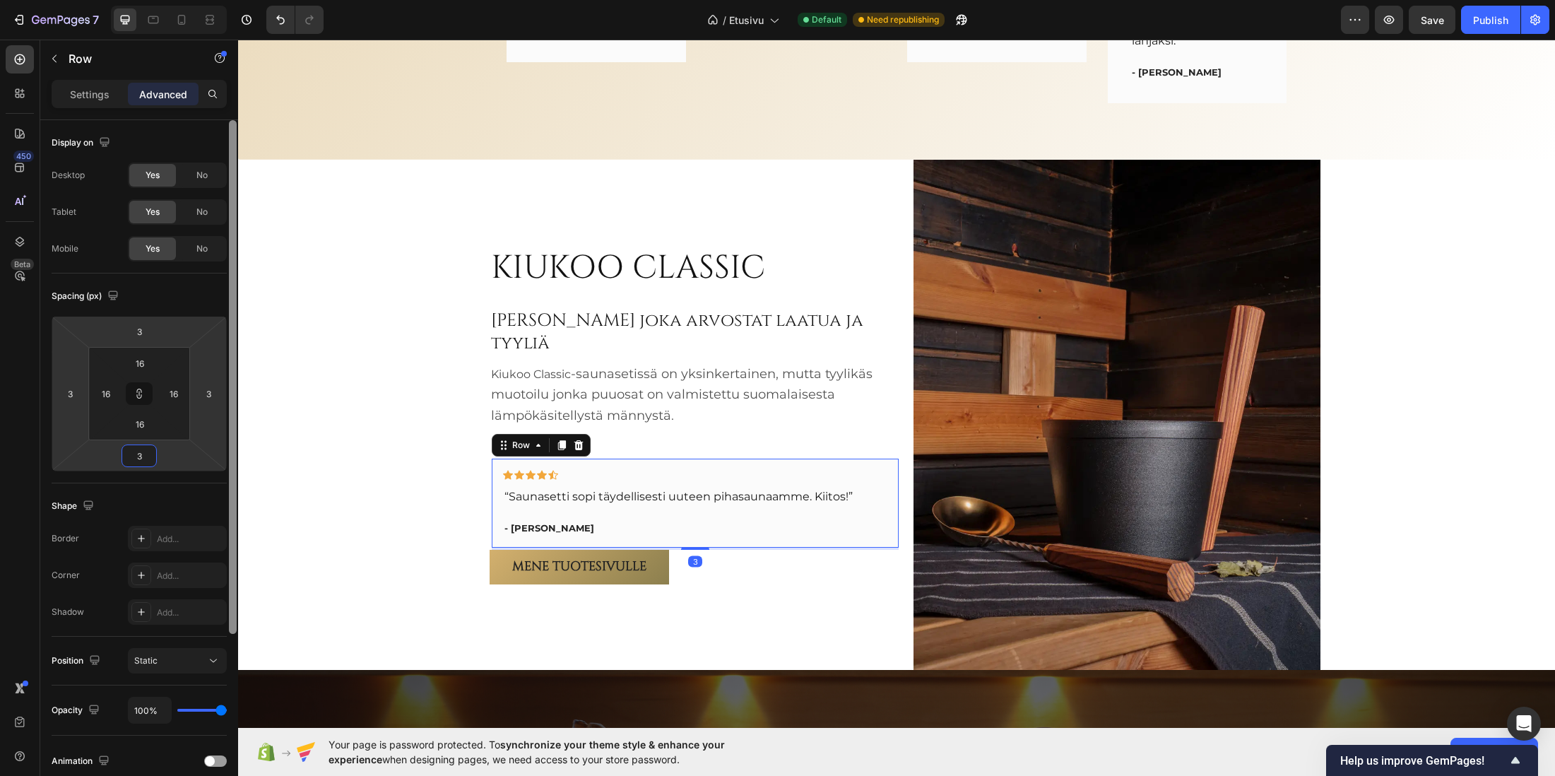
type input "32"
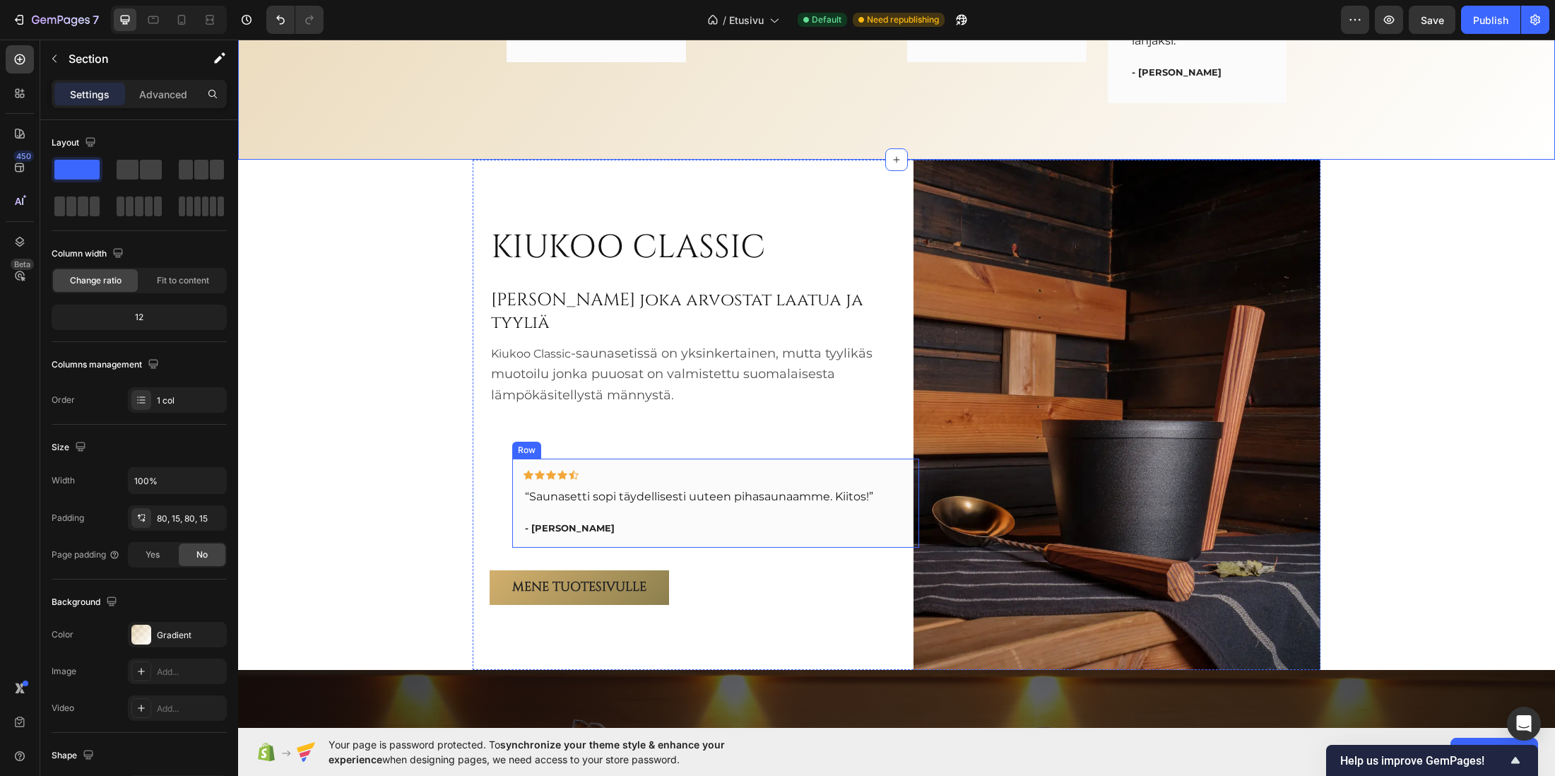
click at [654, 529] on div "Icon Icon Icon Icon Icon Row “Saunasetti sopi täydellisesti uuteen pihasaunaamm…" at bounding box center [715, 503] width 407 height 89
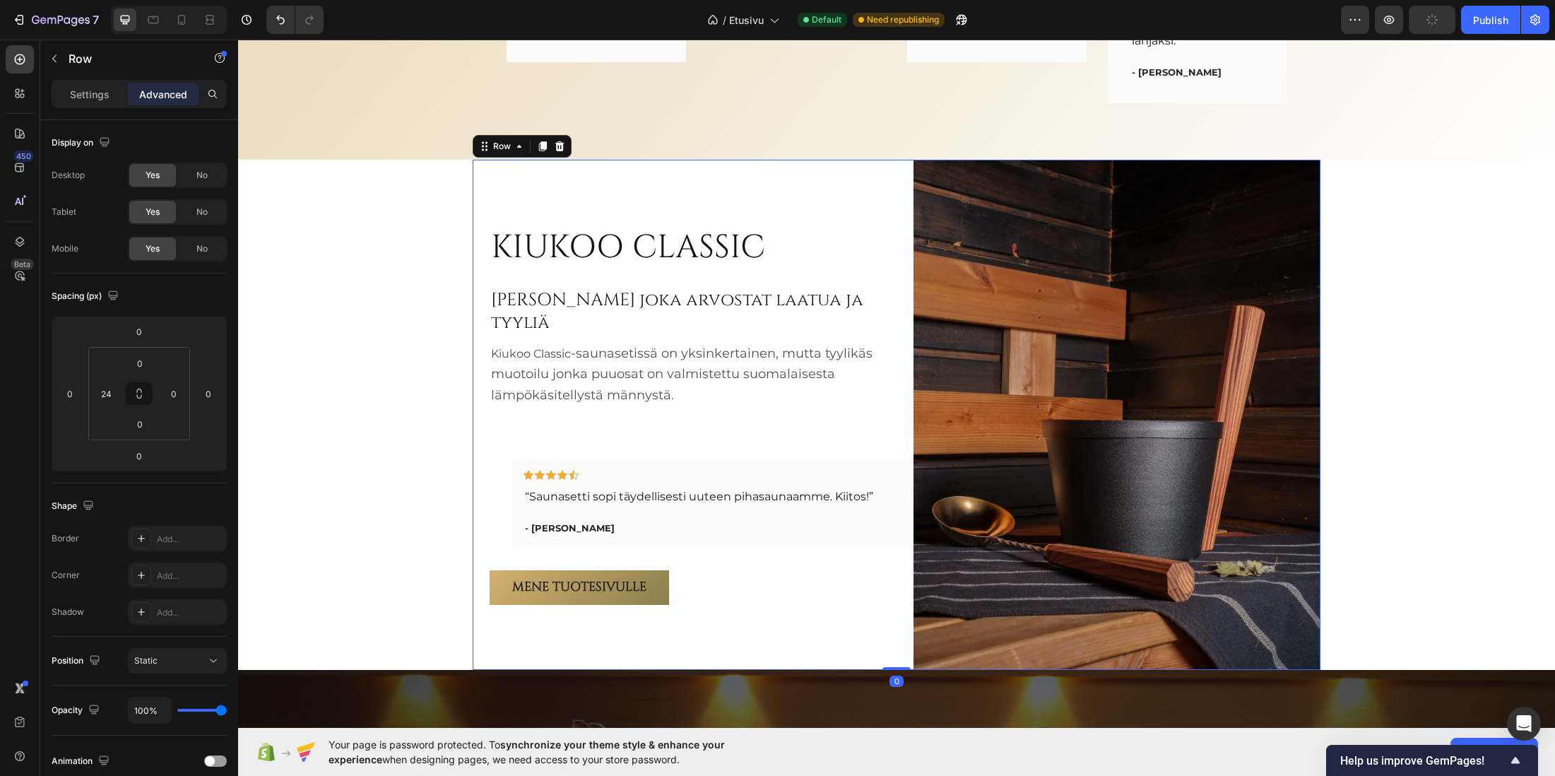
click at [490, 510] on div "KIUKOO CLASSIC Heading Sinulle joka arvostat laatua ja tyyliä Heading Kiukoo Cl…" at bounding box center [693, 415] width 407 height 510
click at [524, 504] on div "Icon Icon Icon Icon Icon Row “Saunasetti sopi täydellisesti uuteen pihasaunaamm…" at bounding box center [716, 503] width 384 height 66
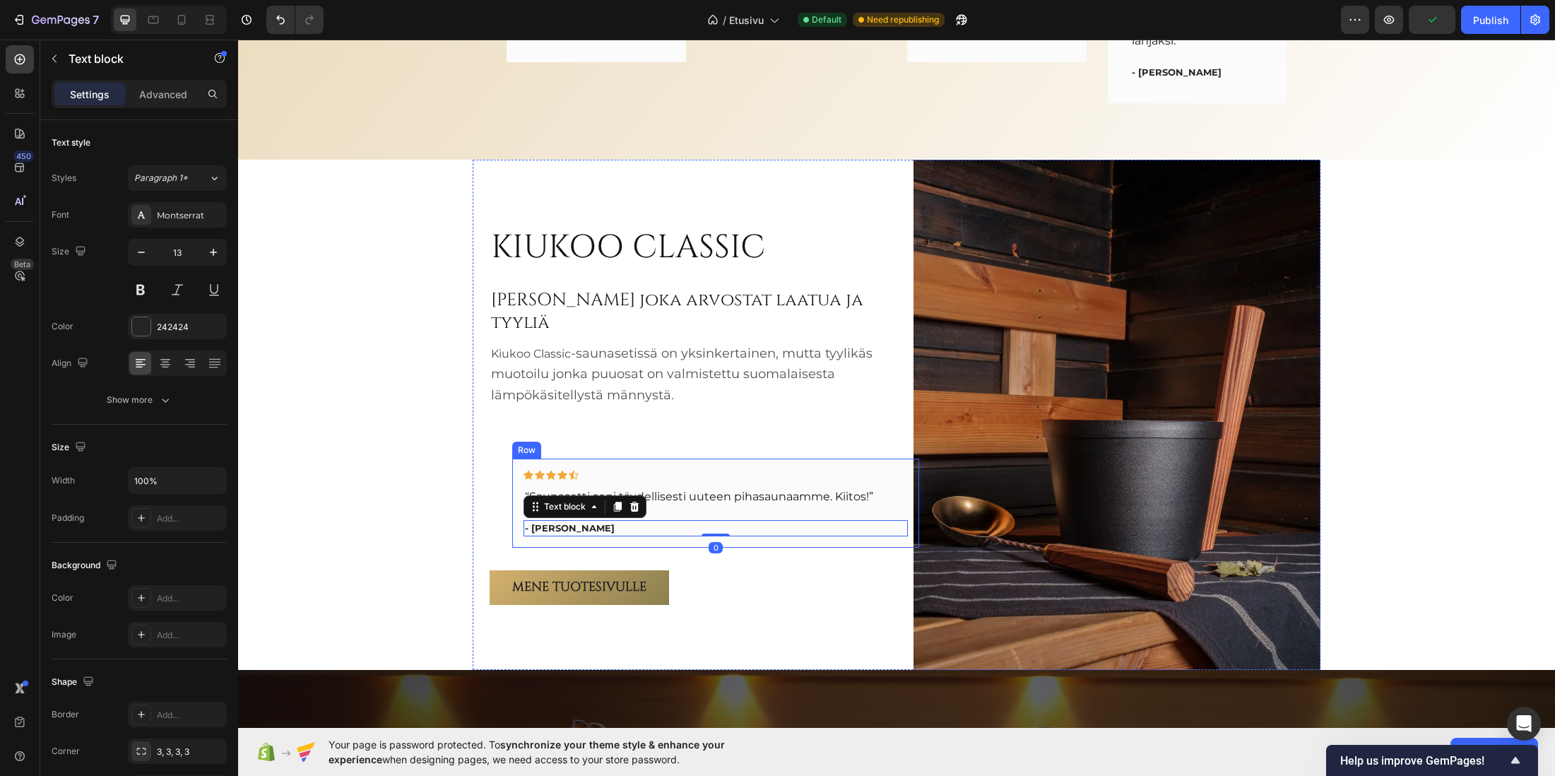
click at [512, 505] on div "Icon Icon Icon Icon Icon Row “Saunasetti sopi täydellisesti uuteen pihasaunaamm…" at bounding box center [715, 503] width 407 height 89
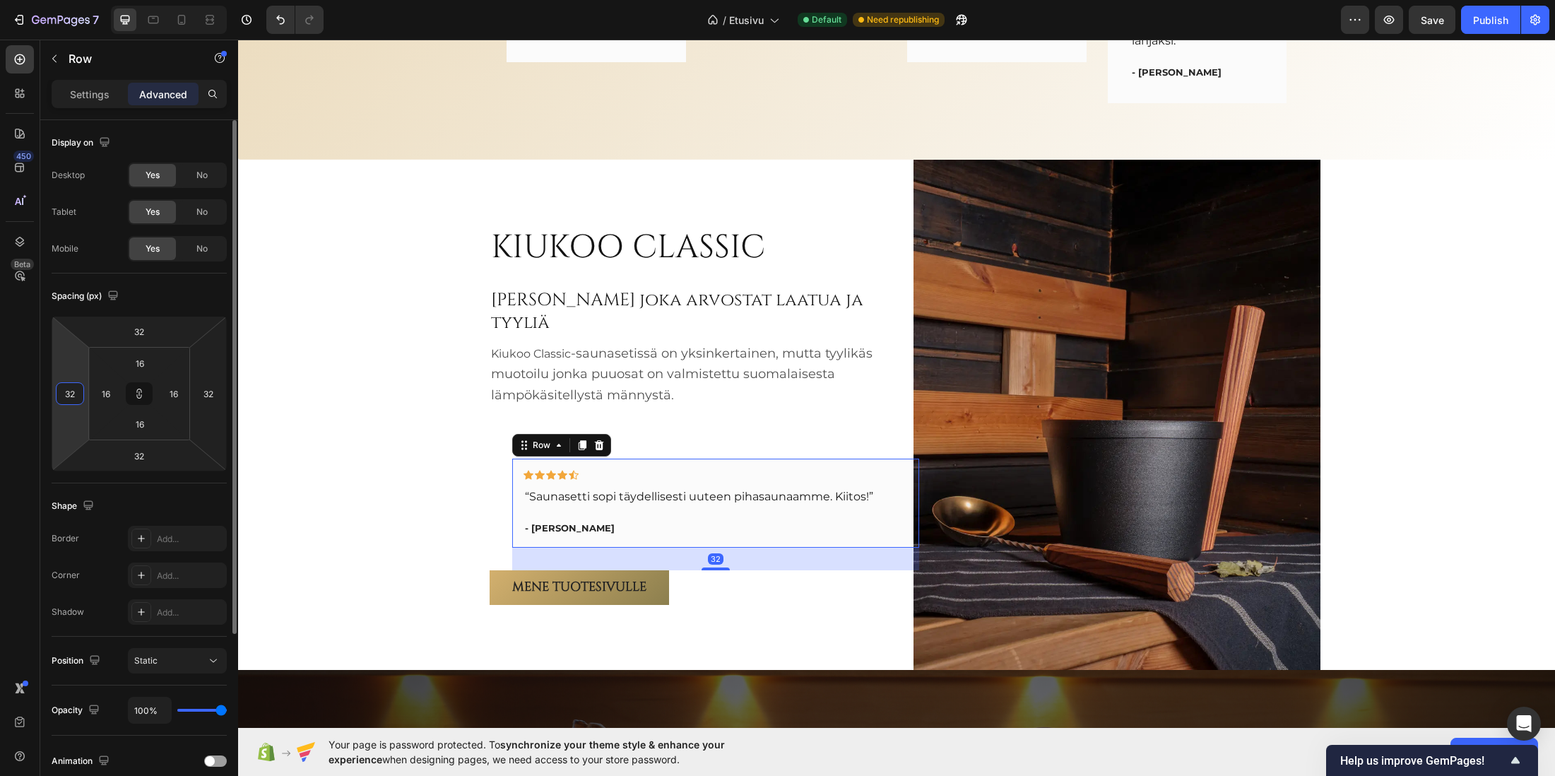
click at [70, 394] on input "32" at bounding box center [69, 393] width 21 height 21
type input "0"
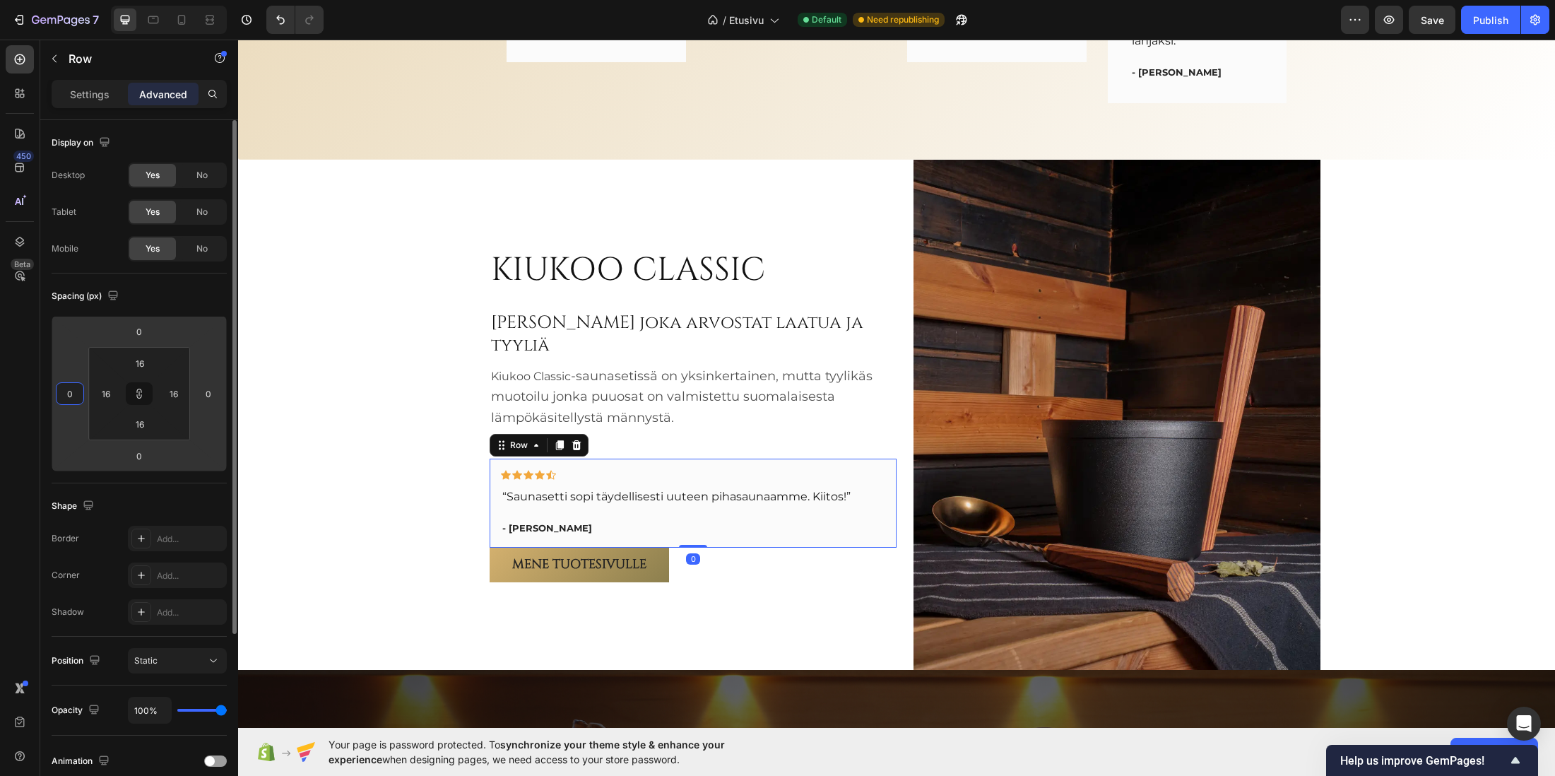
type input "0"
click at [192, 285] on div "Spacing (px)" at bounding box center [139, 296] width 175 height 23
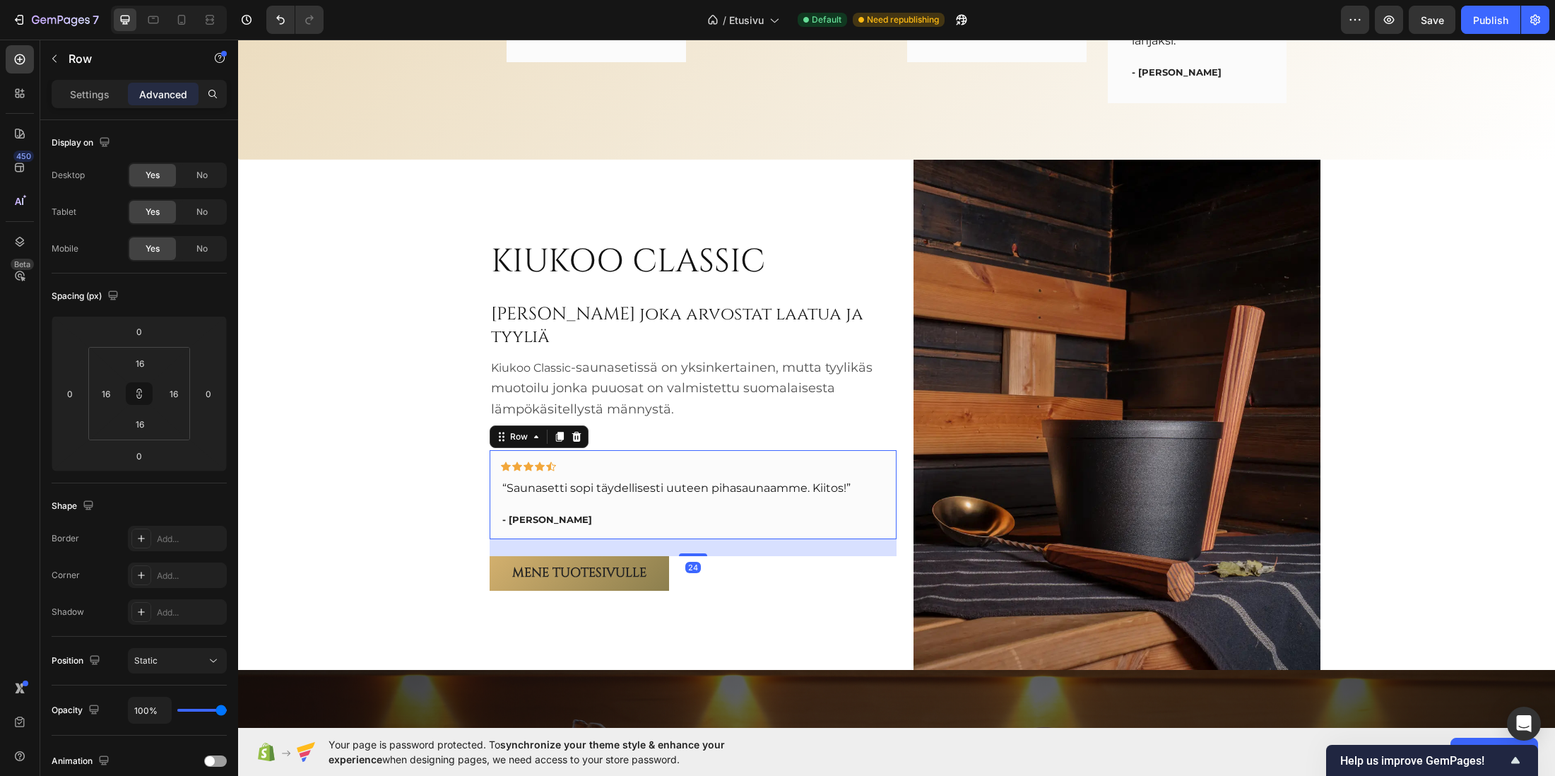
drag, startPoint x: 696, startPoint y: 535, endPoint x: 702, endPoint y: 552, distance: 17.9
click at [702, 552] on div "KIUKOO CLASSIC Heading Sinulle joka arvostat laatua ja tyyliä Heading Kiukoo Cl…" at bounding box center [693, 415] width 407 height 510
type input "24"
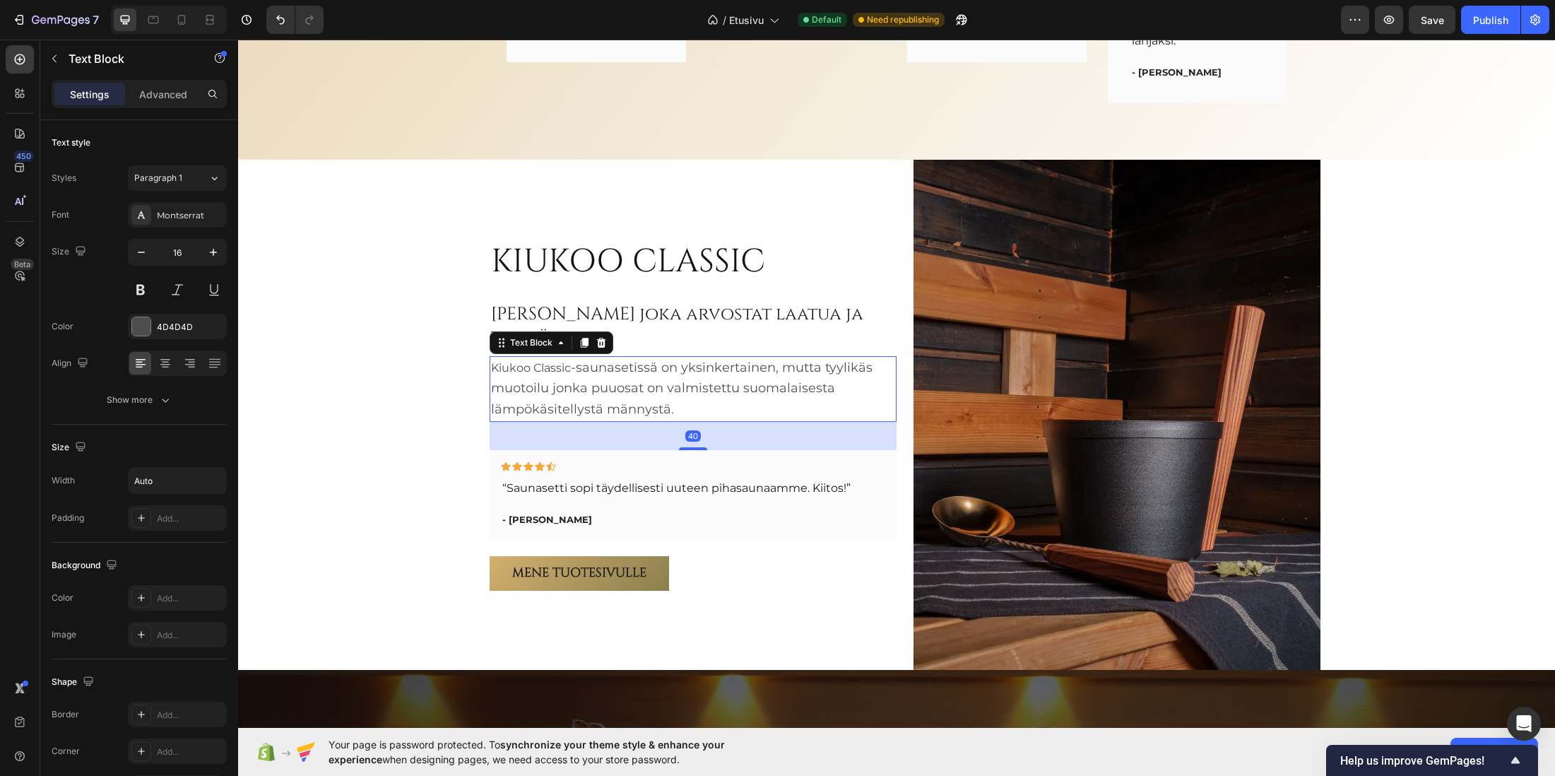
click at [678, 370] on span "-saunasetissä on yksinkertainen, mutta tyylikäs muotoilu jonka puuosat on valmi…" at bounding box center [682, 389] width 382 height 58
drag, startPoint x: 689, startPoint y: 435, endPoint x: 712, endPoint y: 430, distance: 23.3
click at [712, 425] on div "32" at bounding box center [693, 425] width 407 height 0
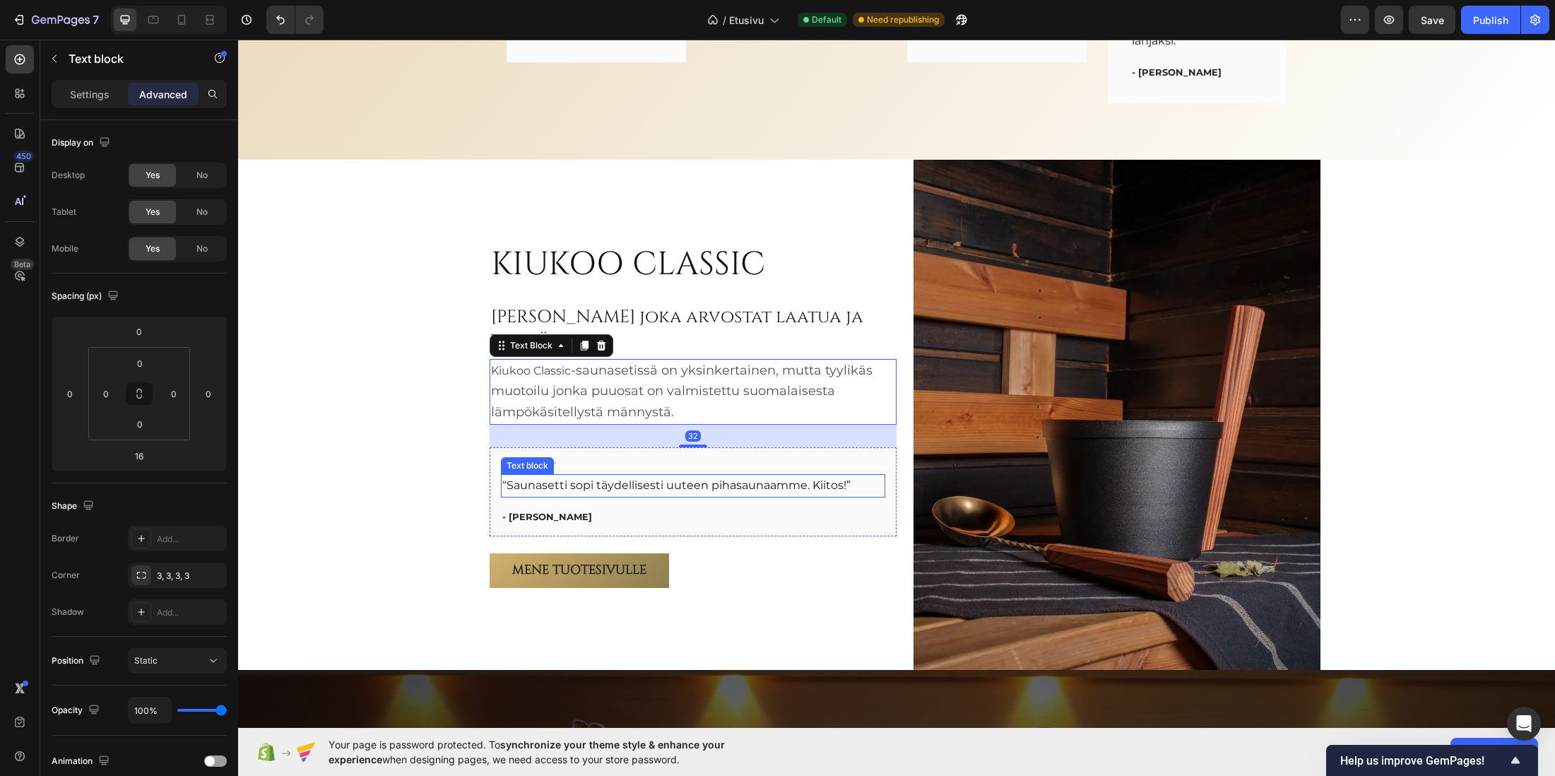
click at [663, 481] on p "“Saunasetti sopi täydellisesti uuteen pihasaunaamme. Kiitos!”" at bounding box center [693, 486] width 382 height 20
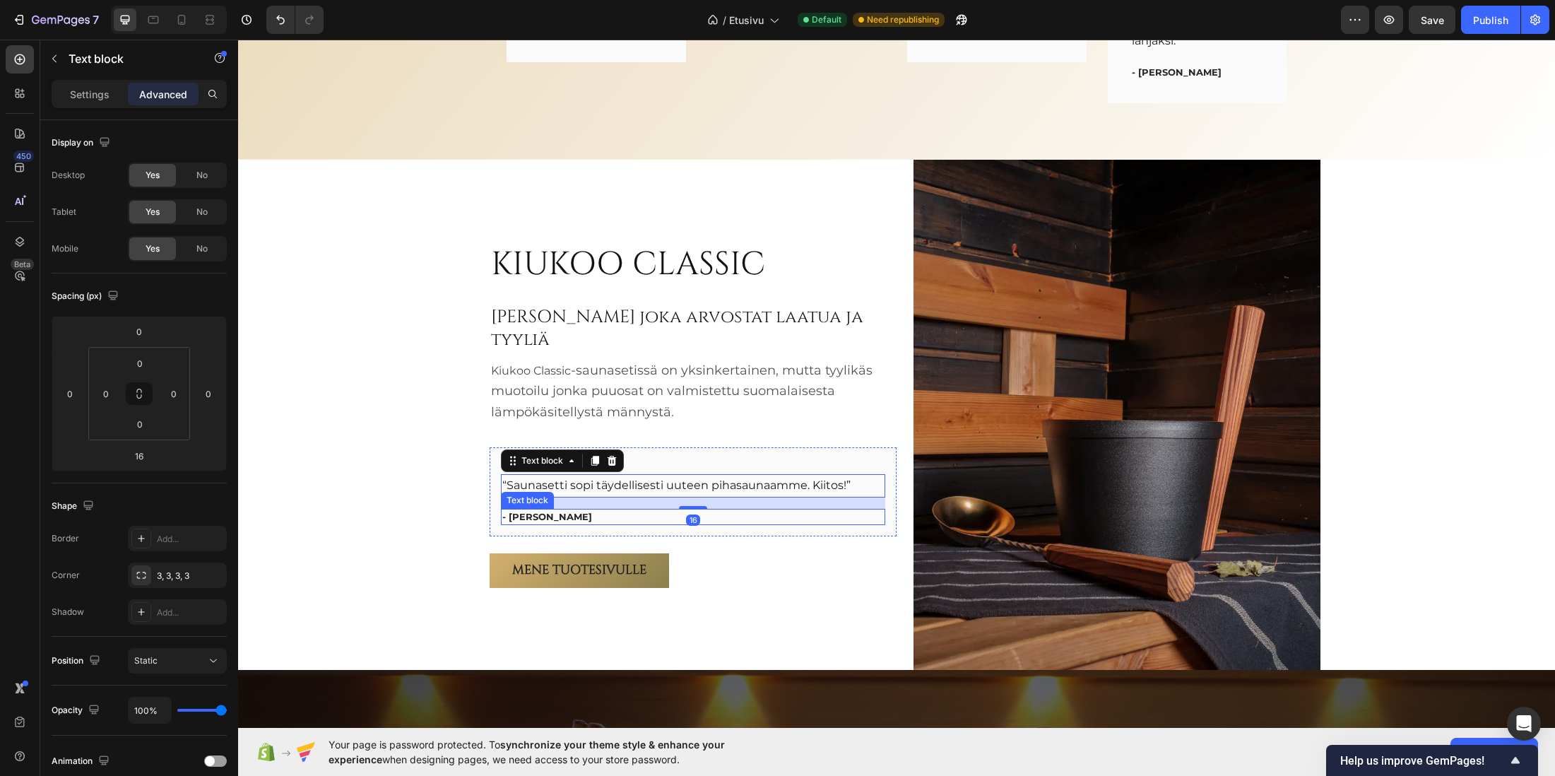
click at [652, 510] on p "- Harri K." at bounding box center [693, 517] width 382 height 14
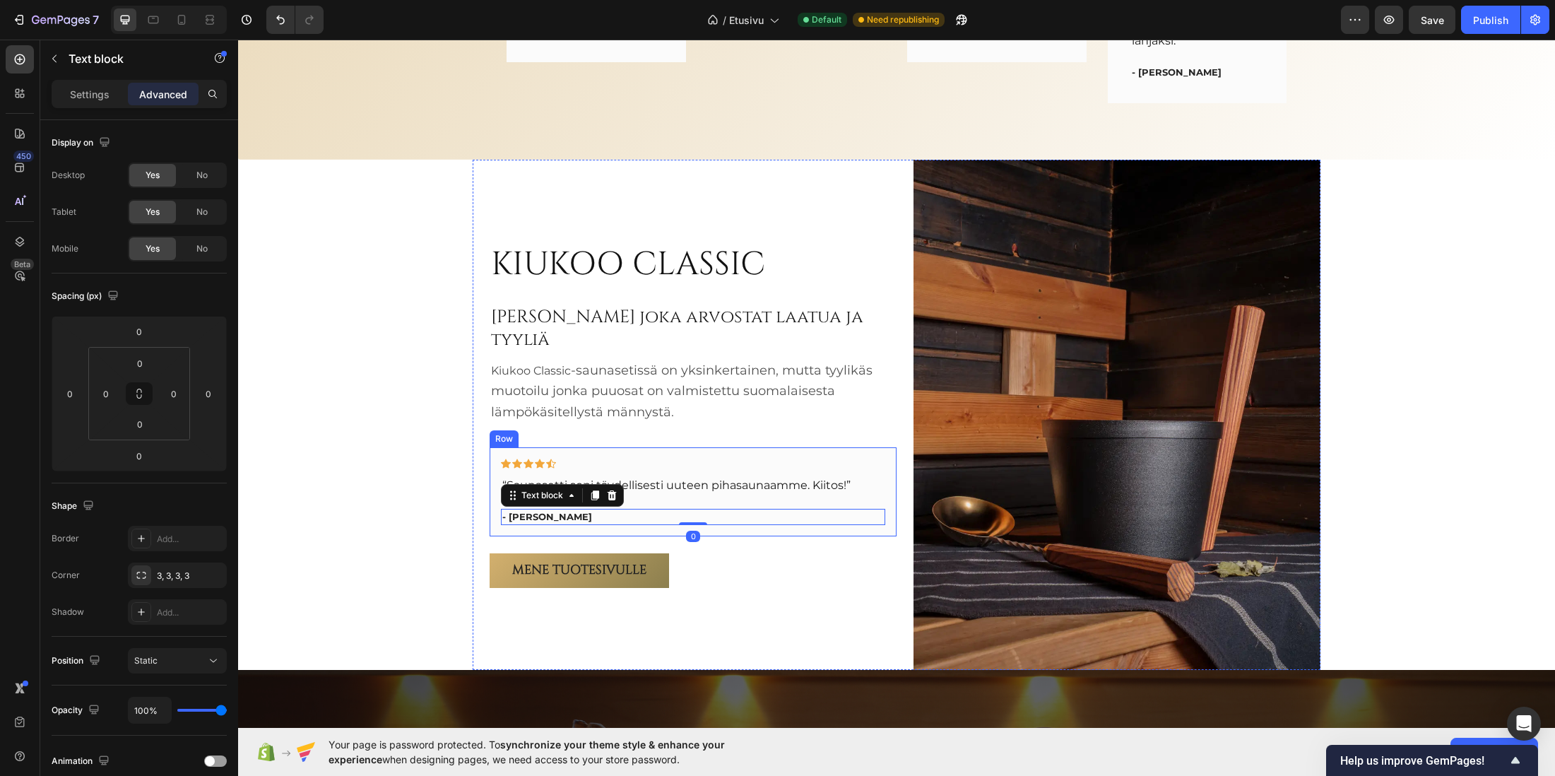
click at [652, 522] on div "Icon Icon Icon Icon Icon Row “Saunasetti sopi täydellisesti uuteen pihasaunaamm…" at bounding box center [693, 491] width 407 height 89
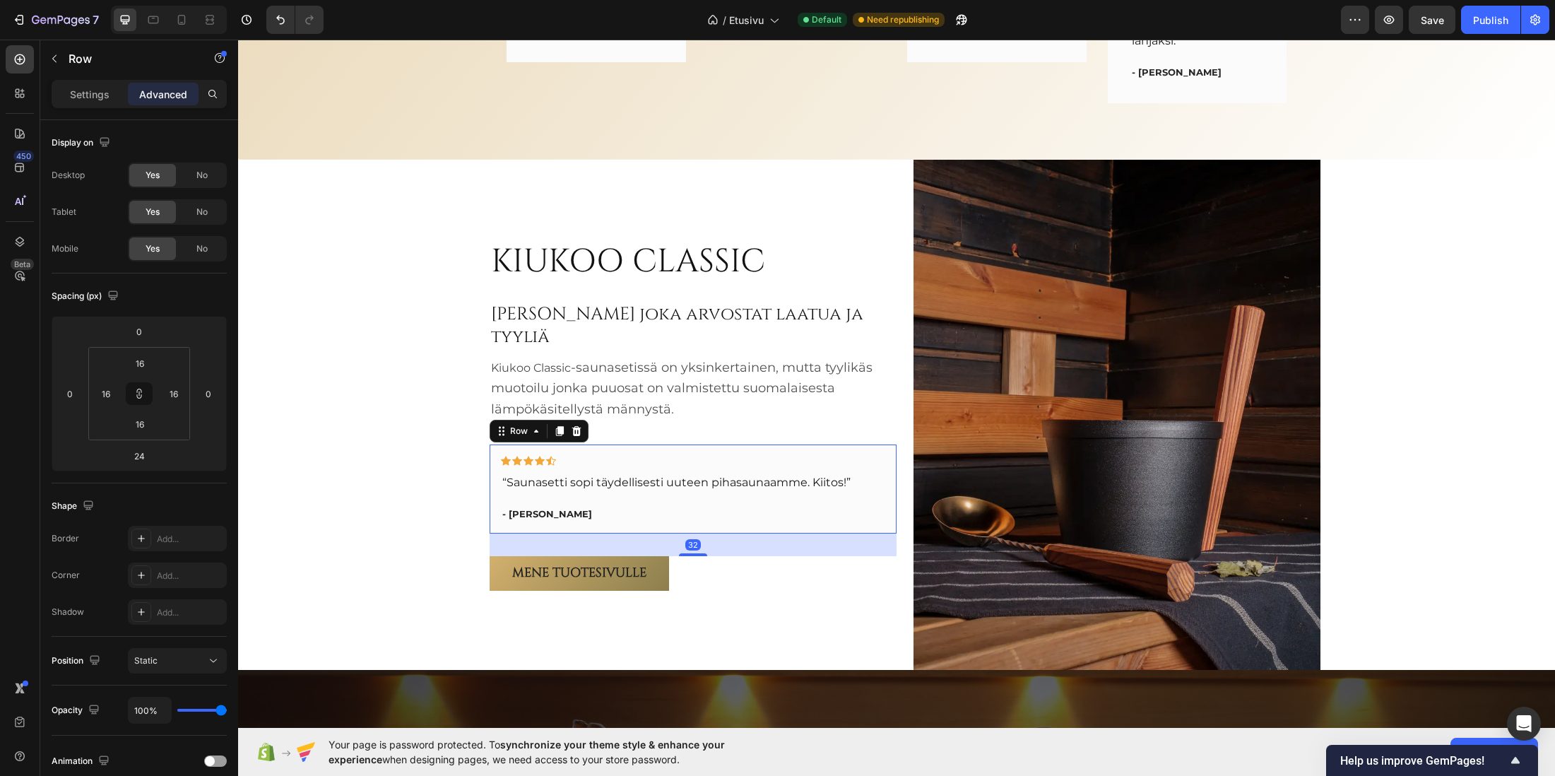
click at [700, 546] on div "KIUKOO CLASSIC Heading Sinulle joka arvostat laatua ja tyyliä Heading Kiukoo Cl…" at bounding box center [693, 415] width 407 height 510
type input "32"
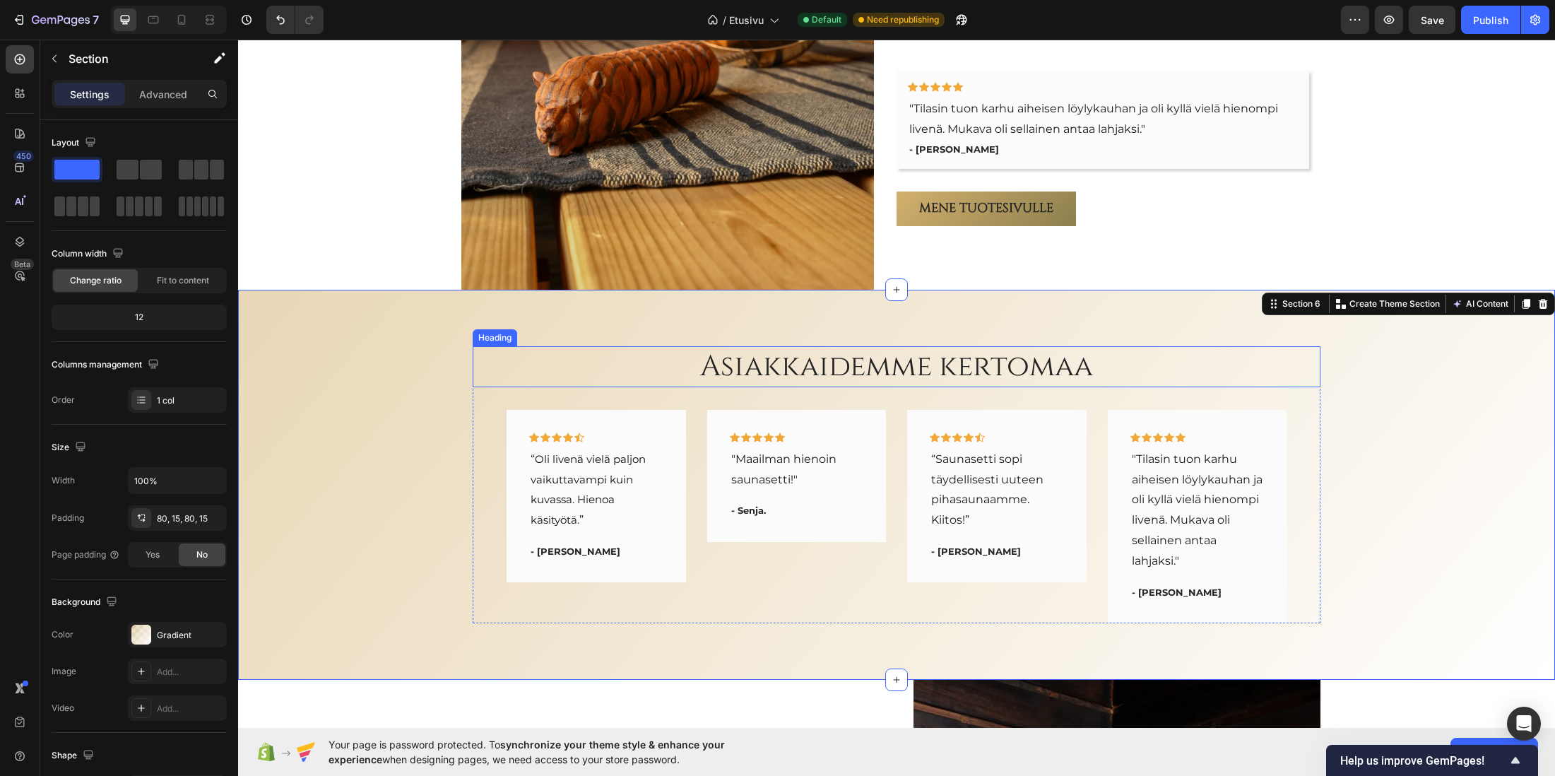
scroll to position [2477, 0]
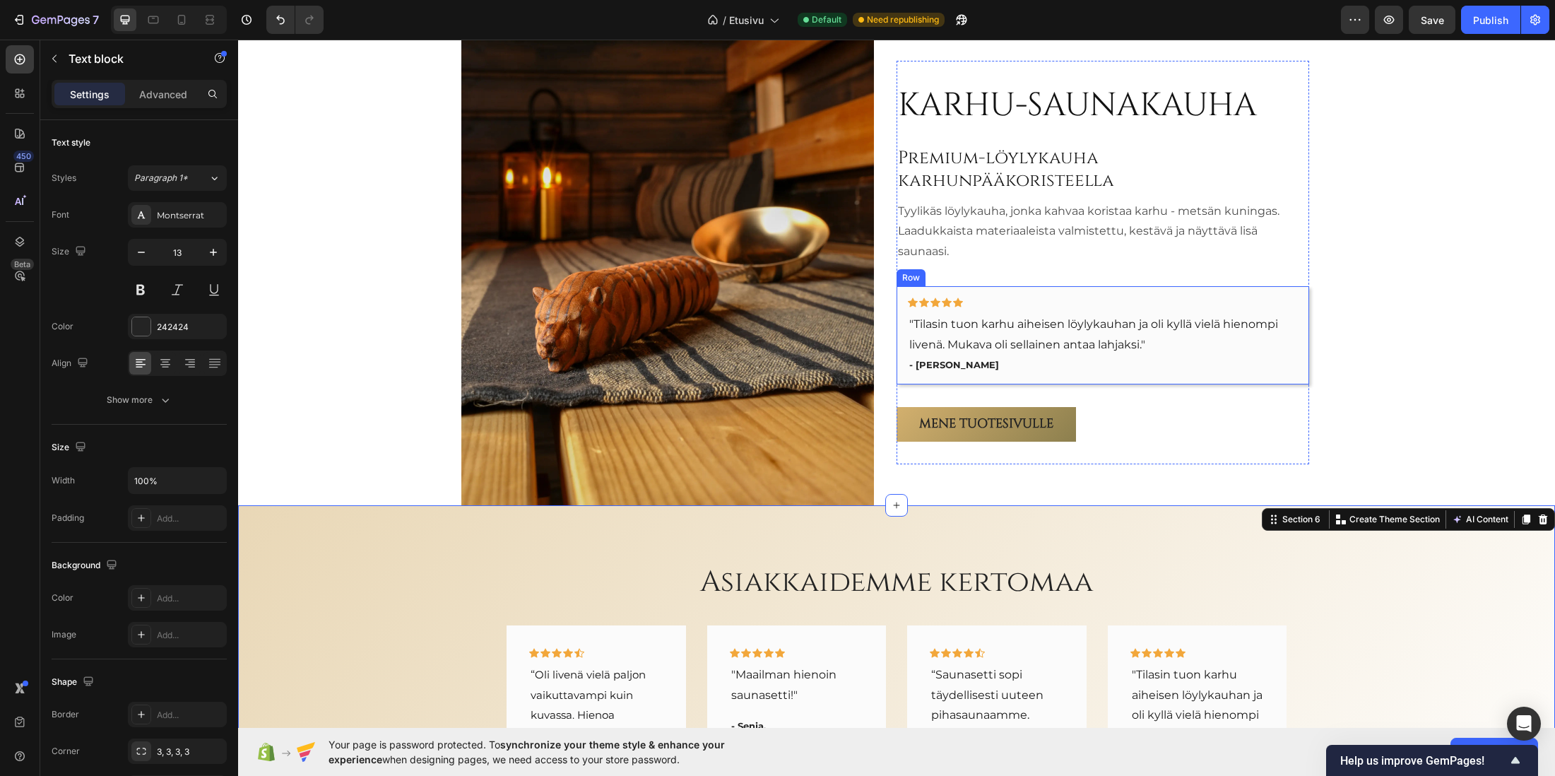
click at [1022, 372] on div "- Marika L." at bounding box center [1103, 365] width 390 height 17
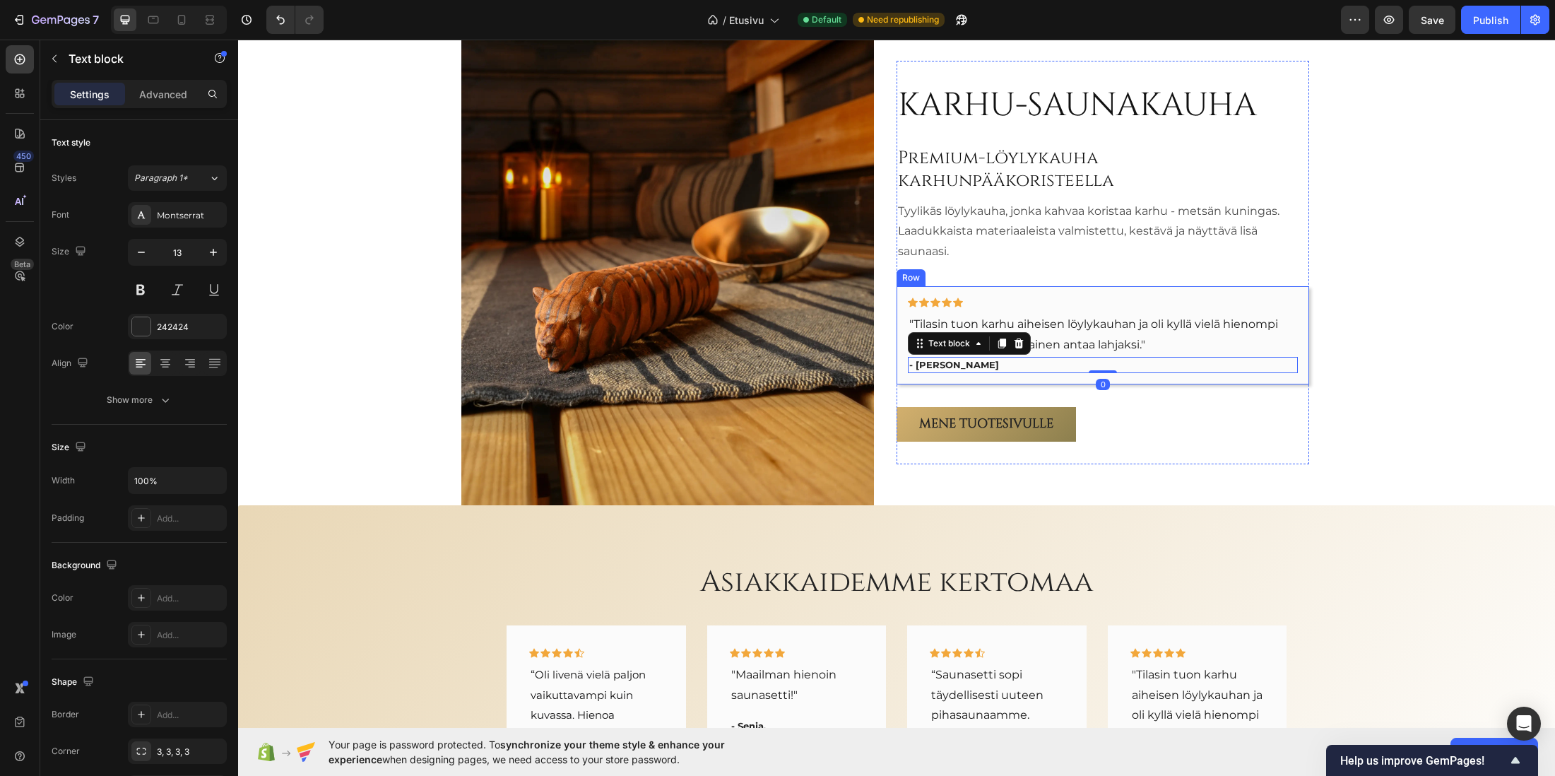
click at [1033, 380] on div "Icon Icon Icon Icon Icon Row "Tilasin tuon karhu aiheisen löylykauhan ja oli ky…" at bounding box center [1103, 335] width 413 height 98
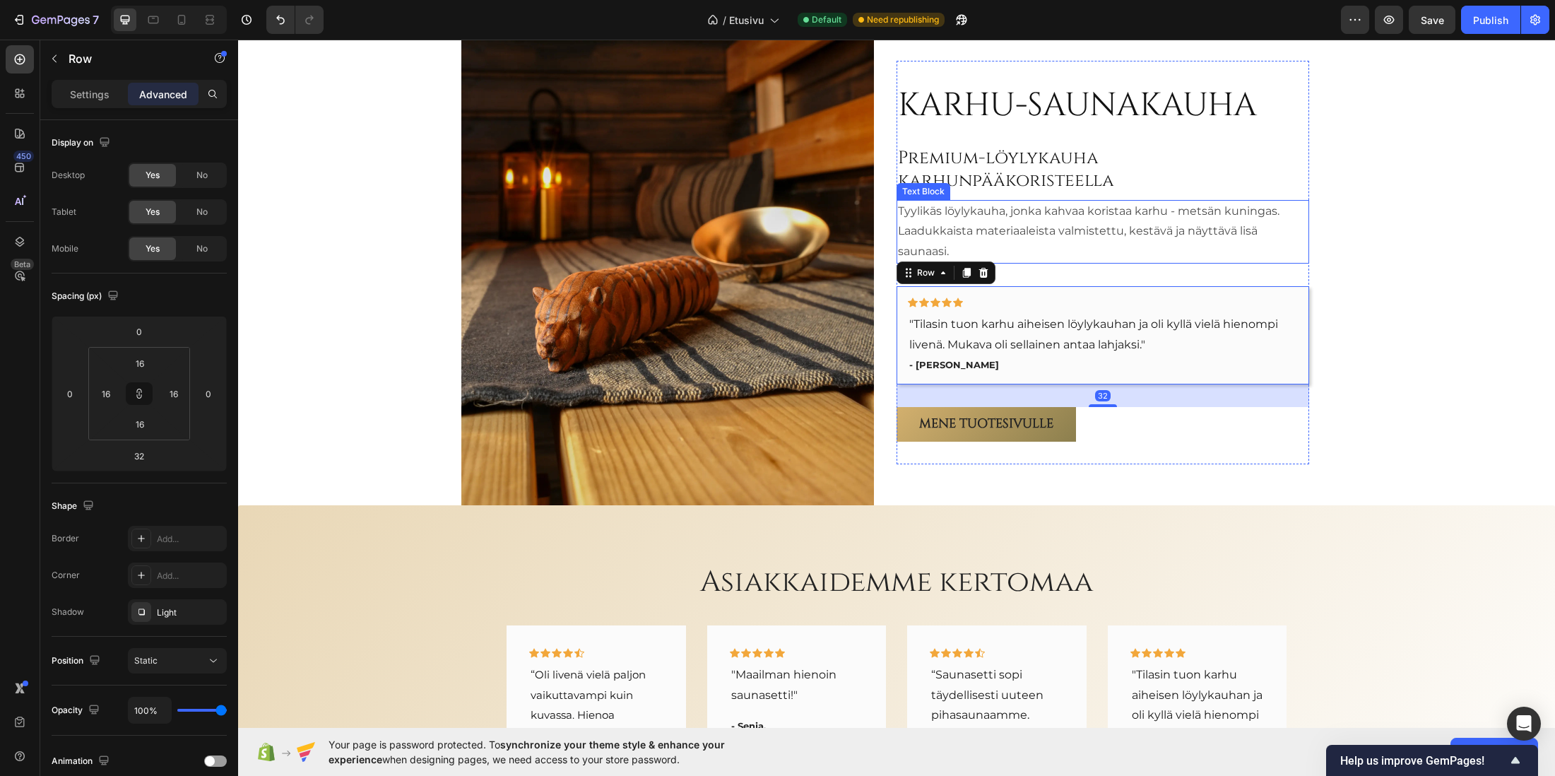
click at [1073, 249] on p "Tyylikäs löylykauha, jonka kahvaa koristaa karhu - metsän kuningas. Laadukkaist…" at bounding box center [1103, 231] width 410 height 61
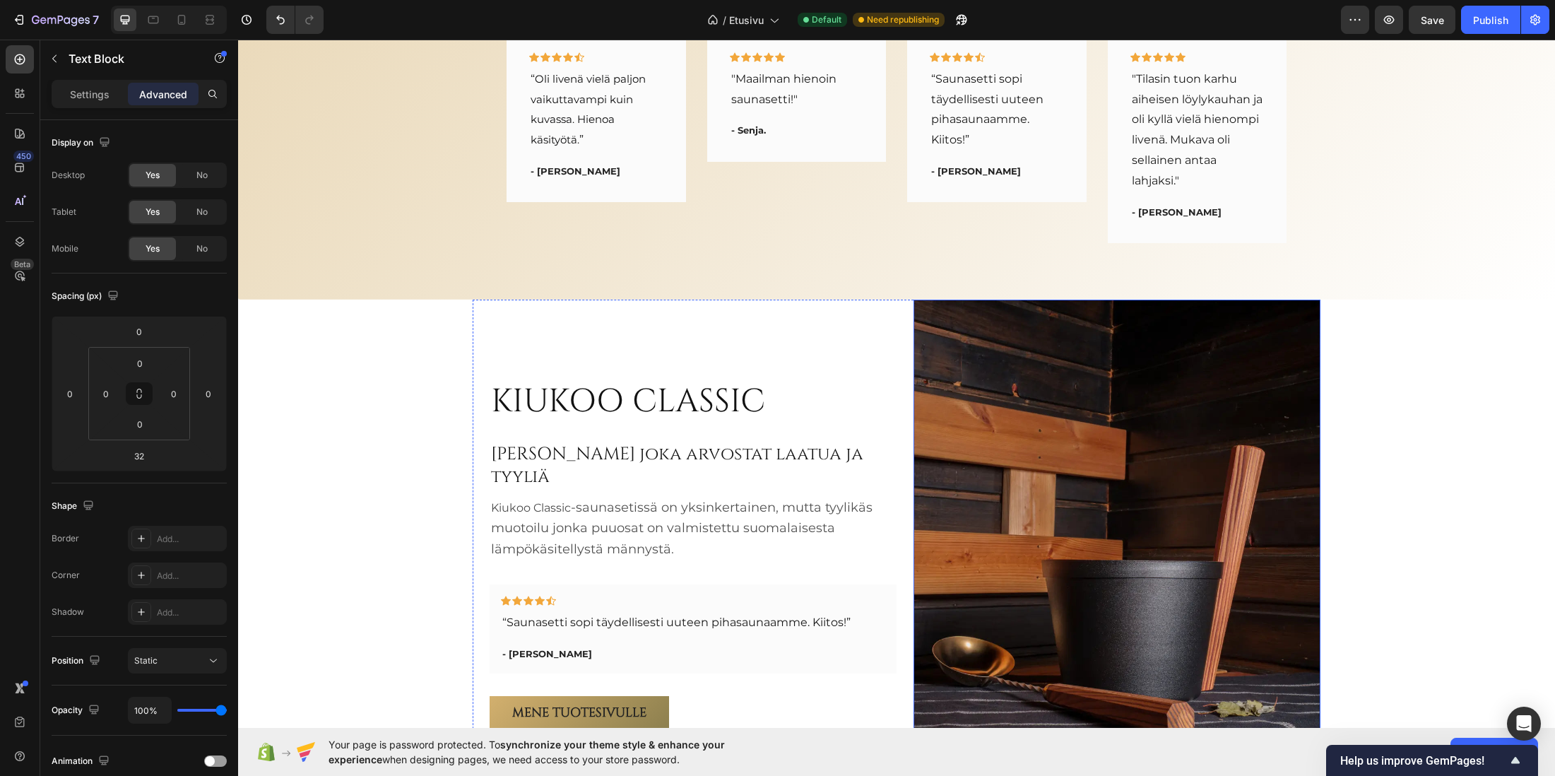
scroll to position [3254, 0]
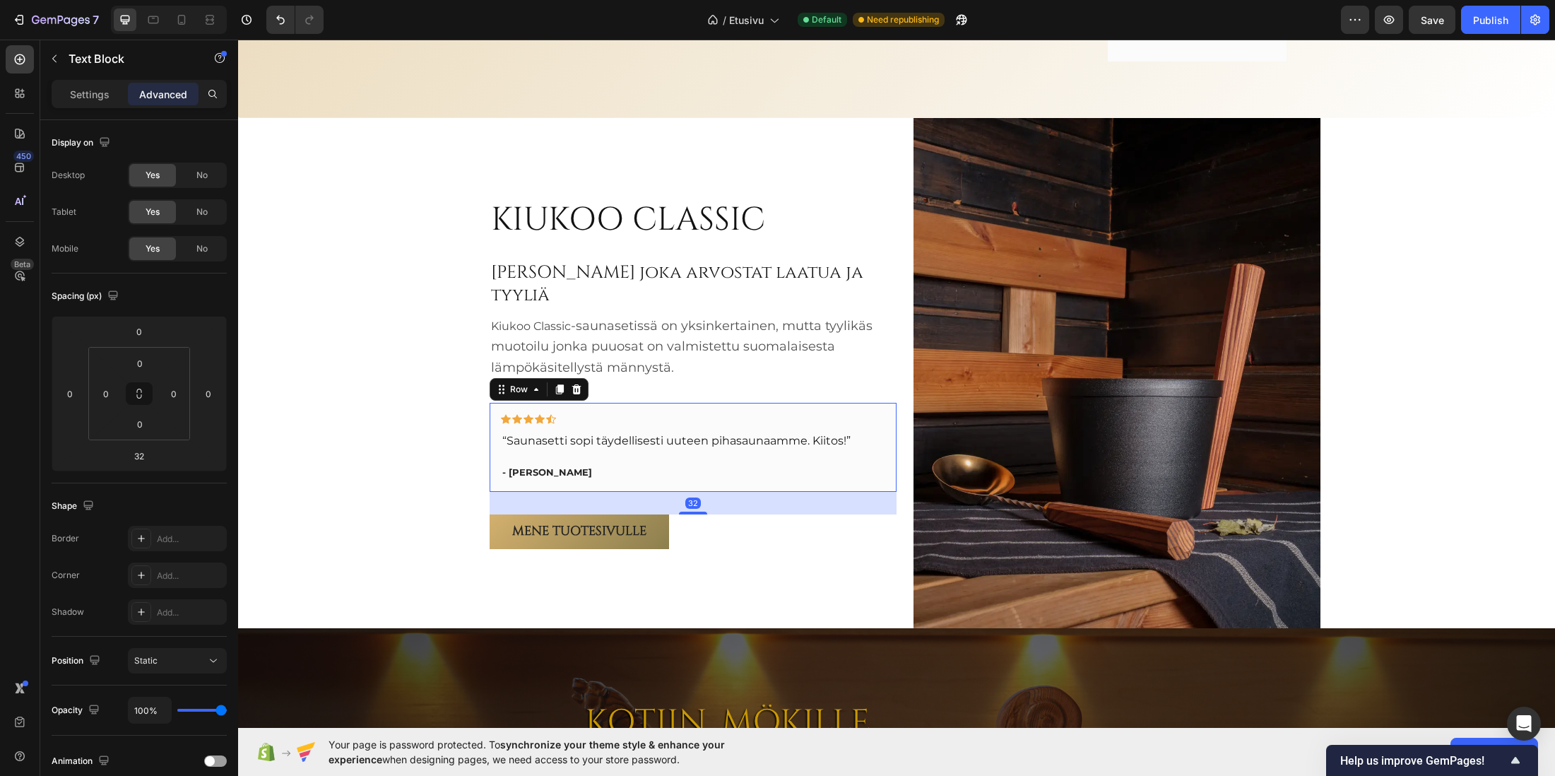
click at [632, 469] on div "Icon Icon Icon Icon Icon Row “Saunasetti sopi täydellisesti uuteen pihasaunaamm…" at bounding box center [693, 447] width 407 height 89
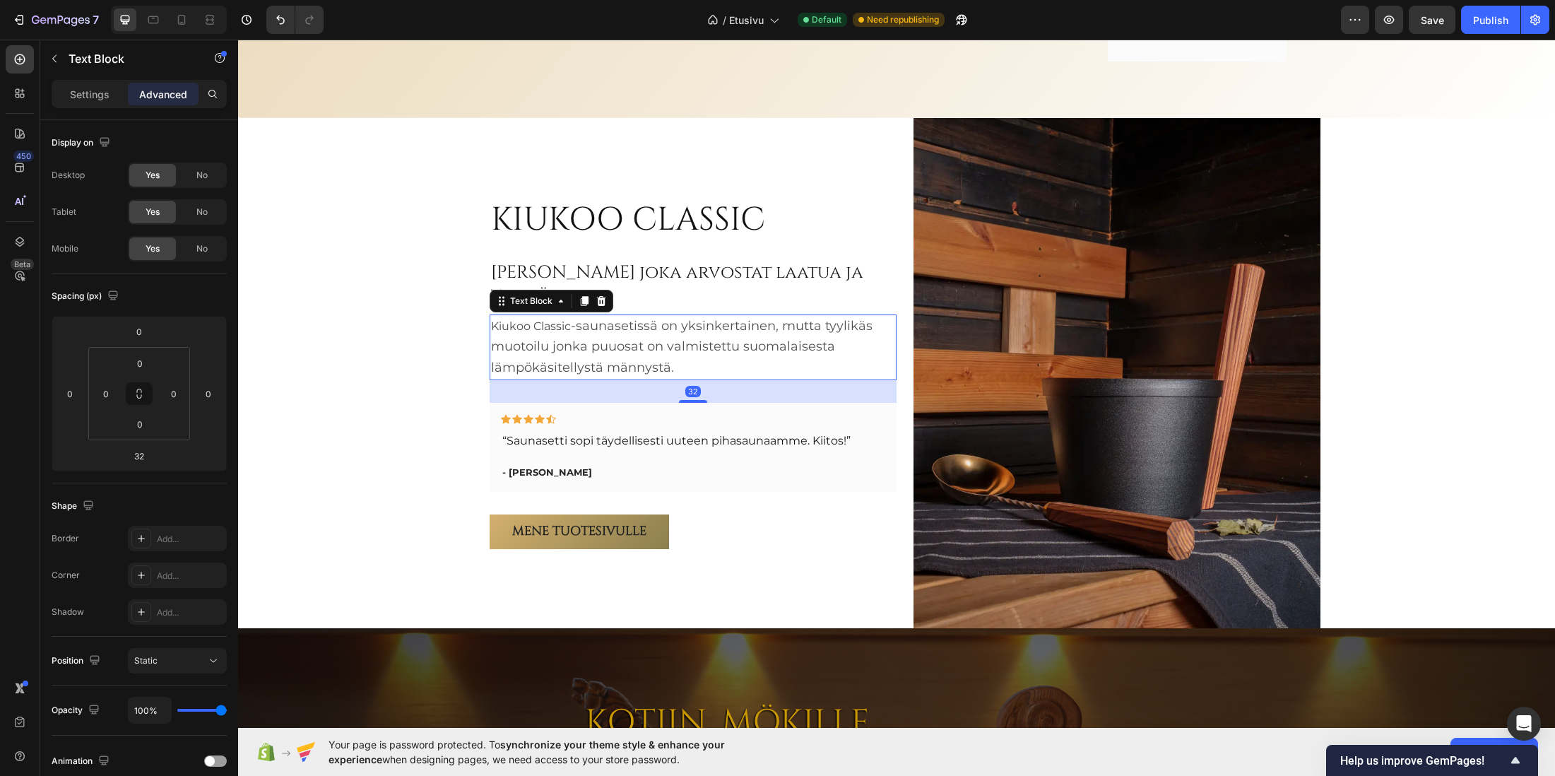
click at [690, 365] on p "Kiukoo Classic -saunasetissä on yksinkertainen, mutta tyylikäs muotoilu jonka p…" at bounding box center [693, 347] width 404 height 63
click at [594, 243] on h2 "KIUKOO CLASSIC" at bounding box center [628, 220] width 277 height 45
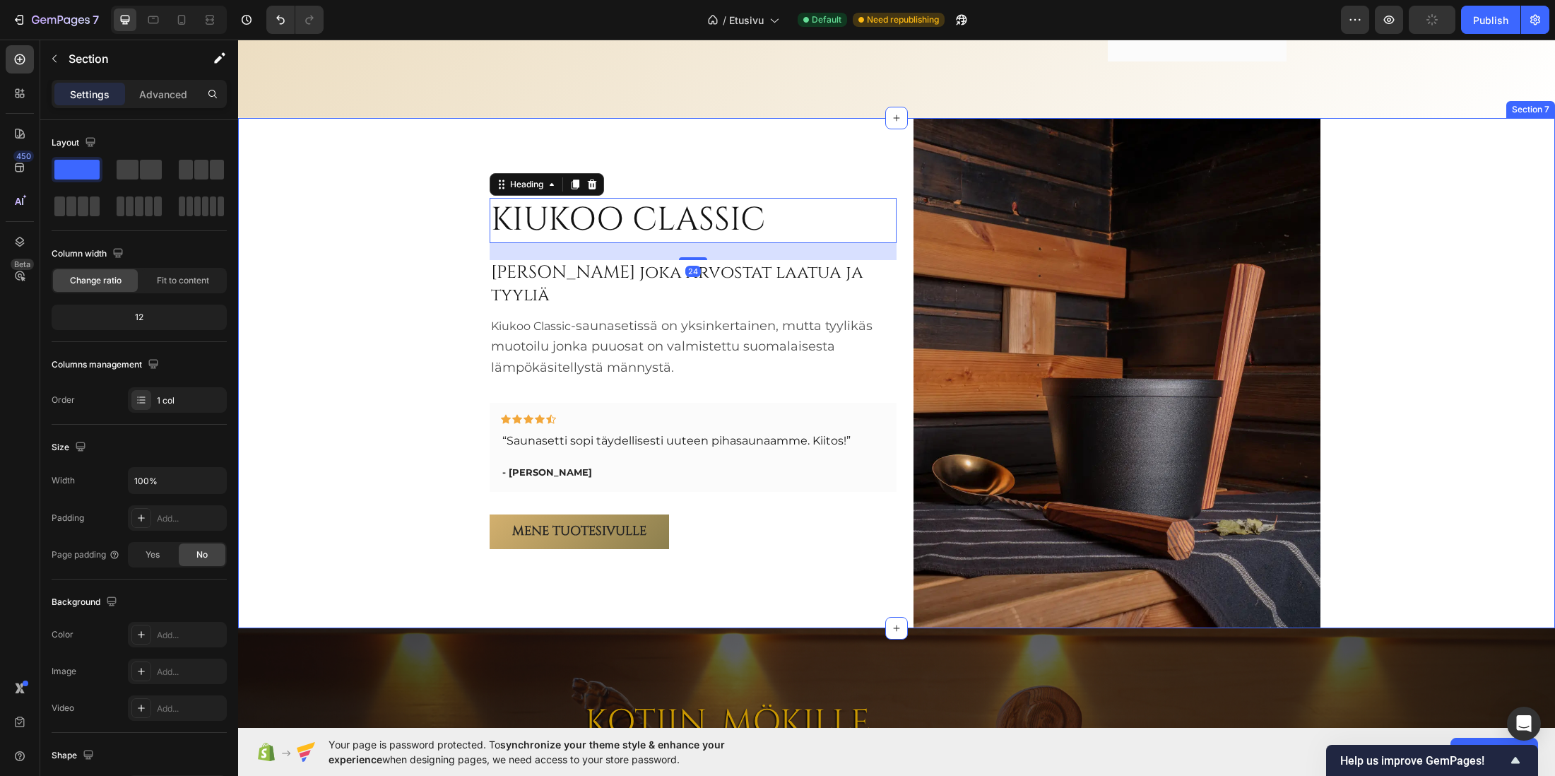
click at [402, 342] on div "KIUKOO CLASSIC Heading 24 Sinulle joka arvostat laatua ja tyyliä Heading Kiukoo…" at bounding box center [896, 373] width 1317 height 510
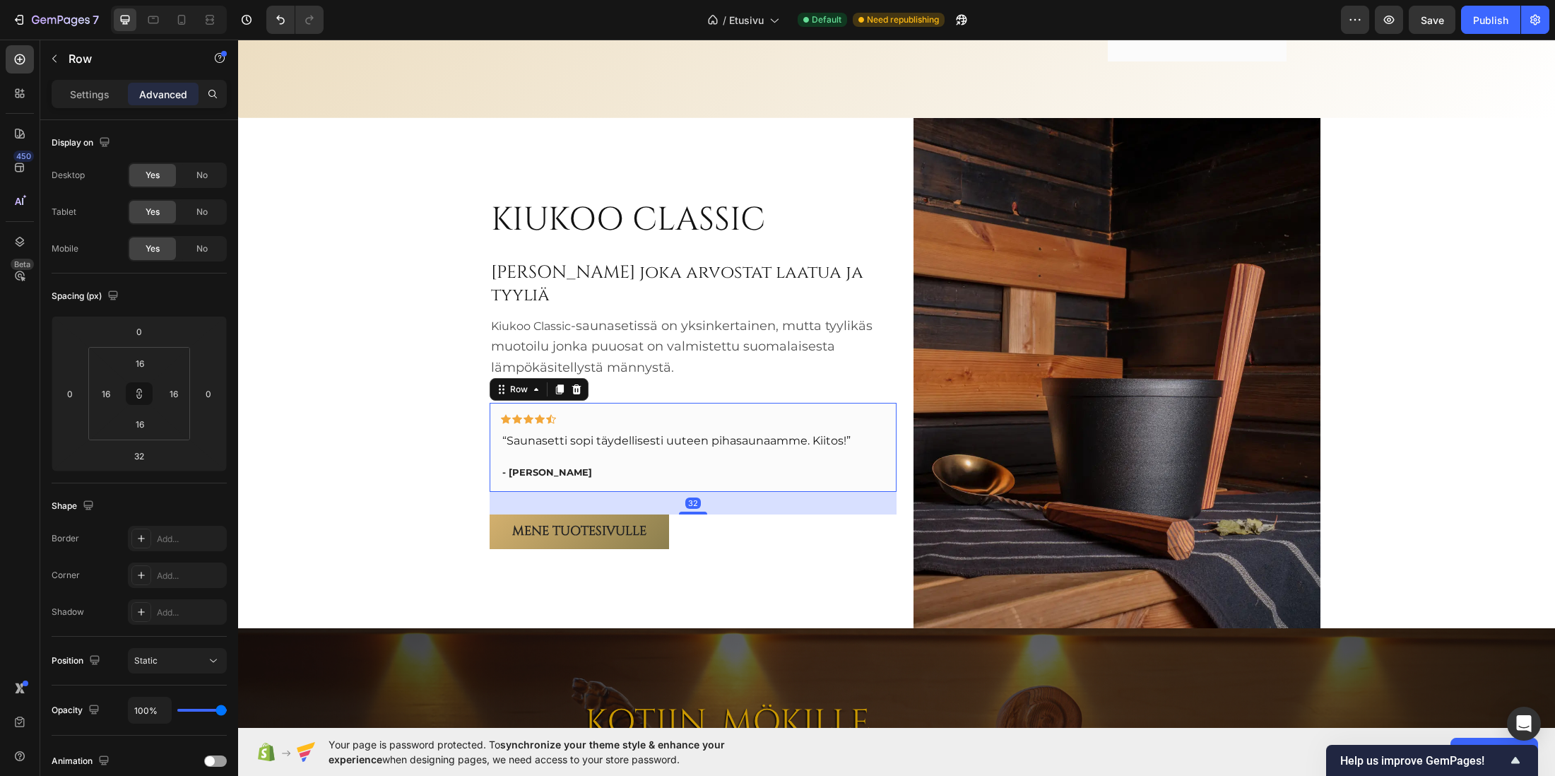
click at [616, 403] on div "Icon Icon Icon Icon Icon Row “Saunasetti sopi täydellisesti uuteen pihasaunaamm…" at bounding box center [693, 447] width 407 height 89
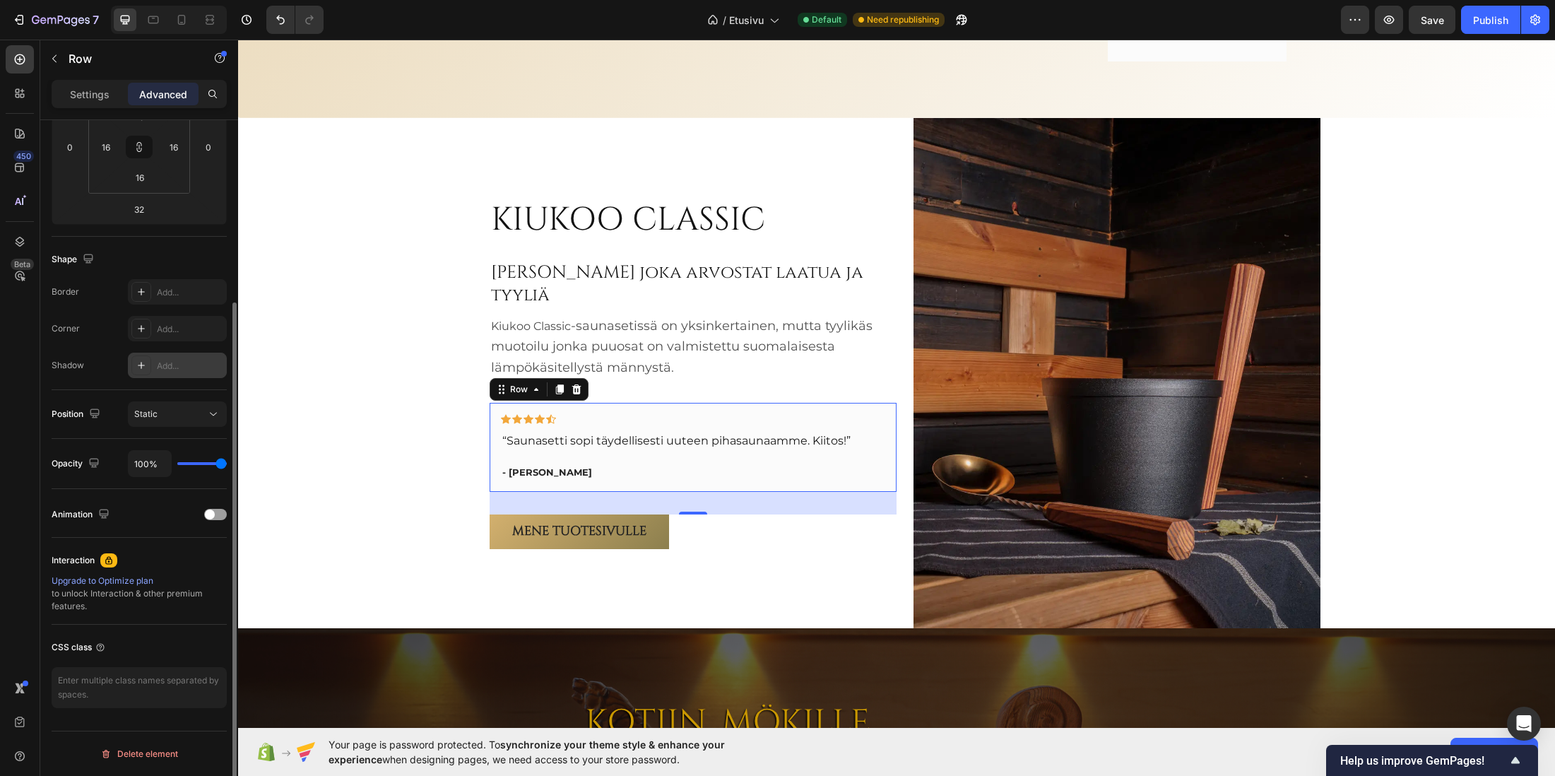
click at [164, 361] on div "Add..." at bounding box center [190, 366] width 66 height 13
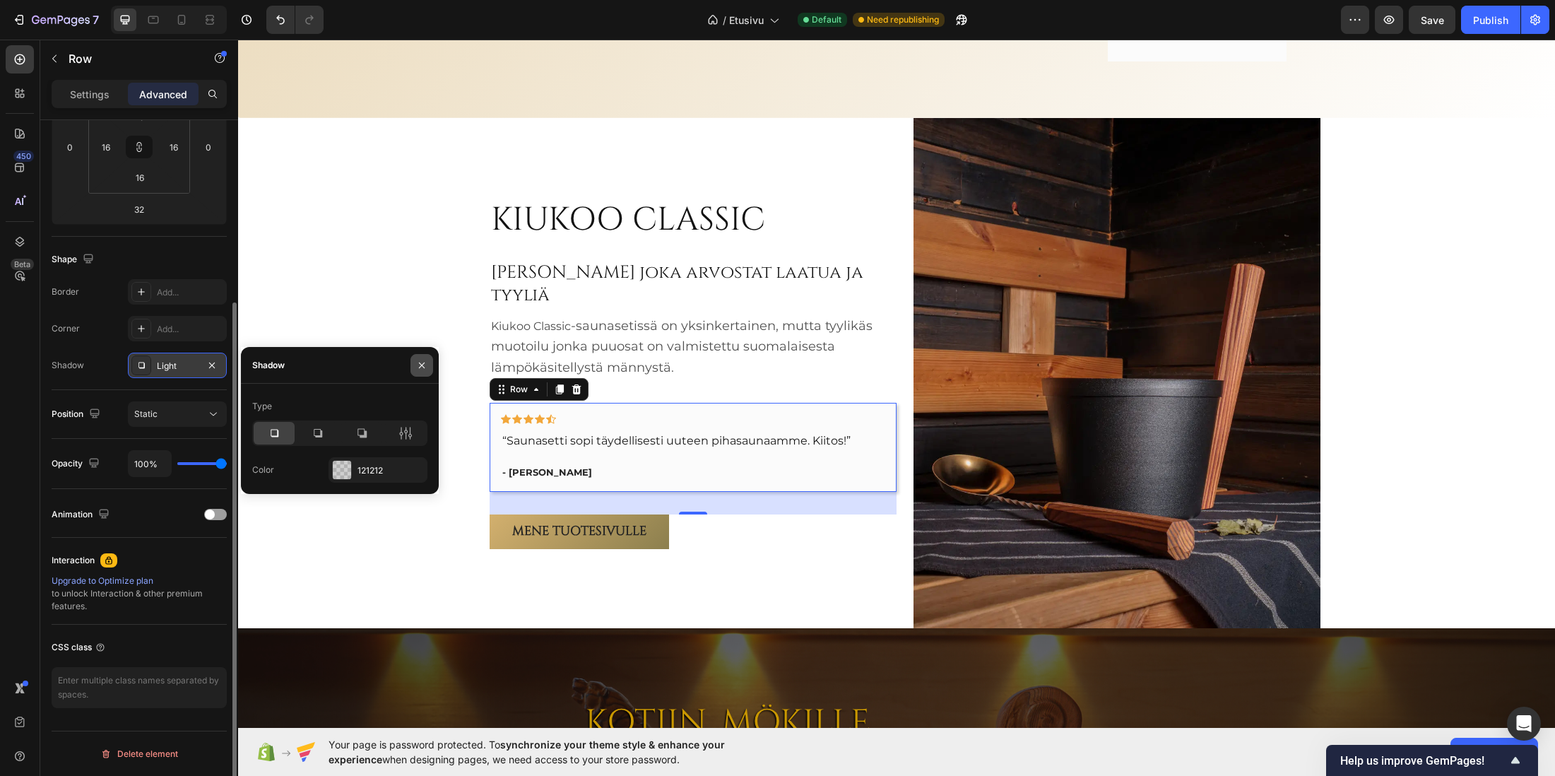
click at [418, 362] on icon "button" at bounding box center [421, 365] width 11 height 11
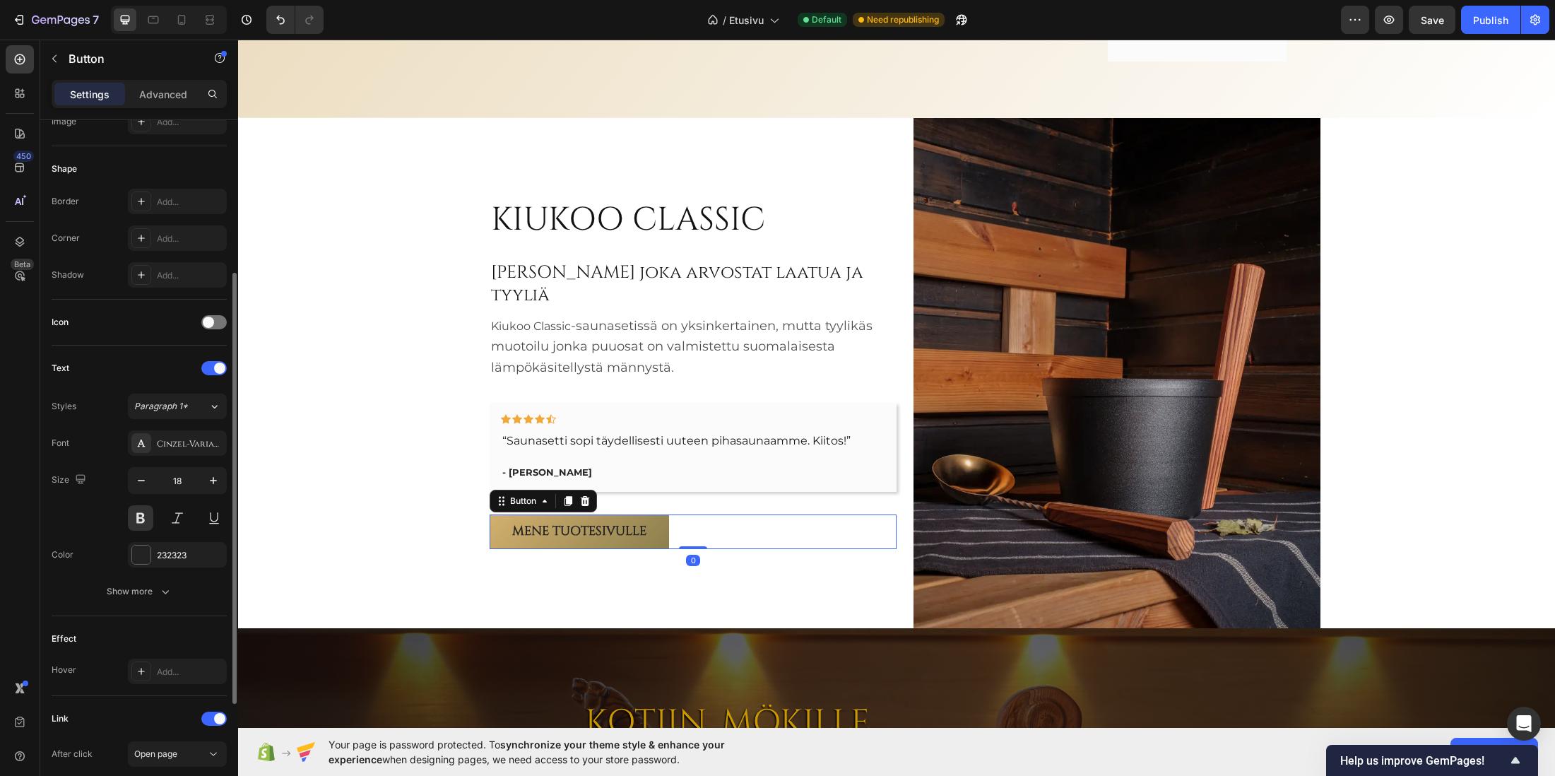
click at [701, 524] on div "Mene tuotesivulle Button 0" at bounding box center [693, 531] width 407 height 34
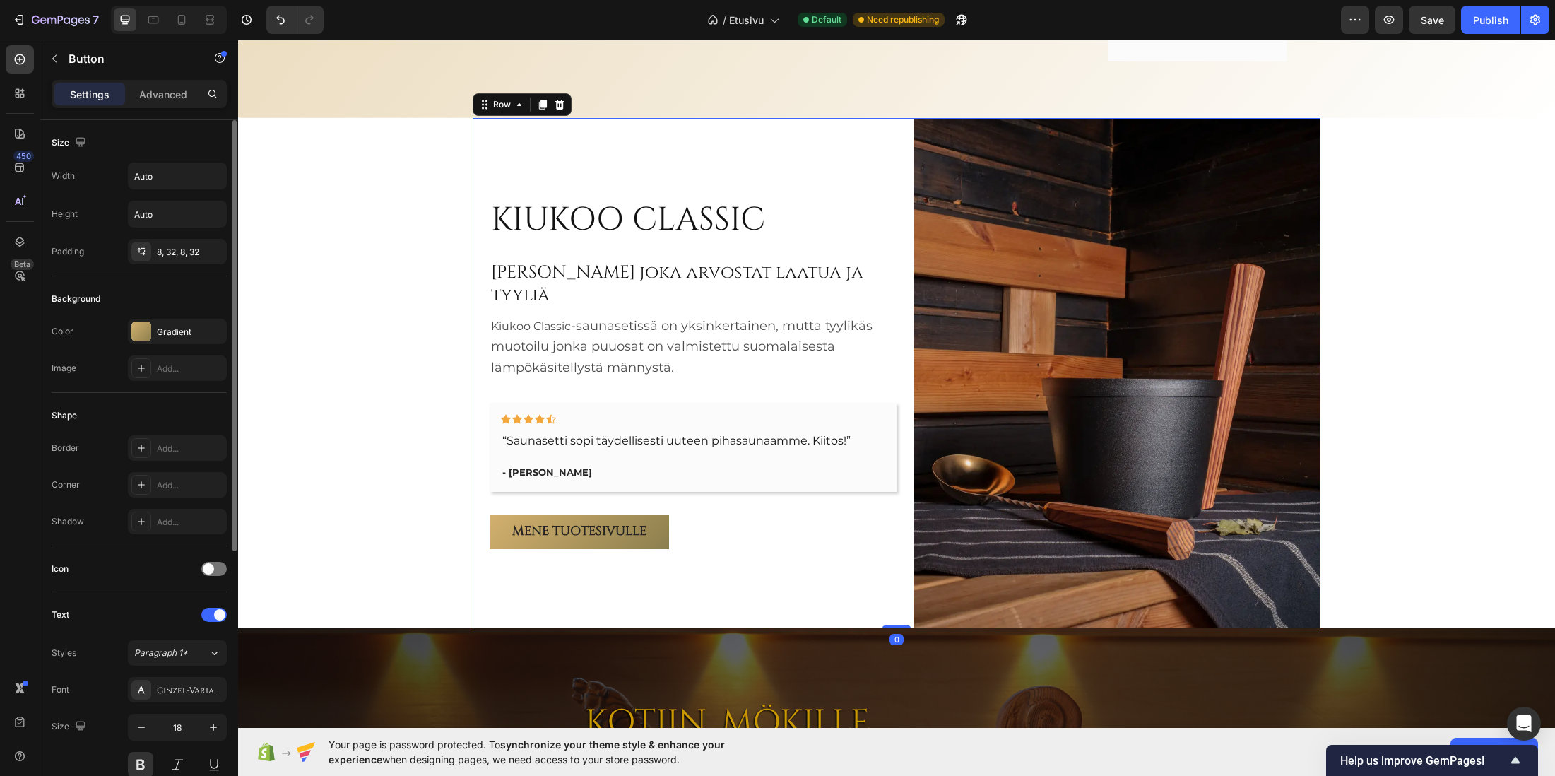
click at [626, 563] on div "KIUKOO CLASSIC Heading Sinulle joka arvostat laatua ja tyyliä Heading Kiukoo Cl…" at bounding box center [693, 373] width 407 height 510
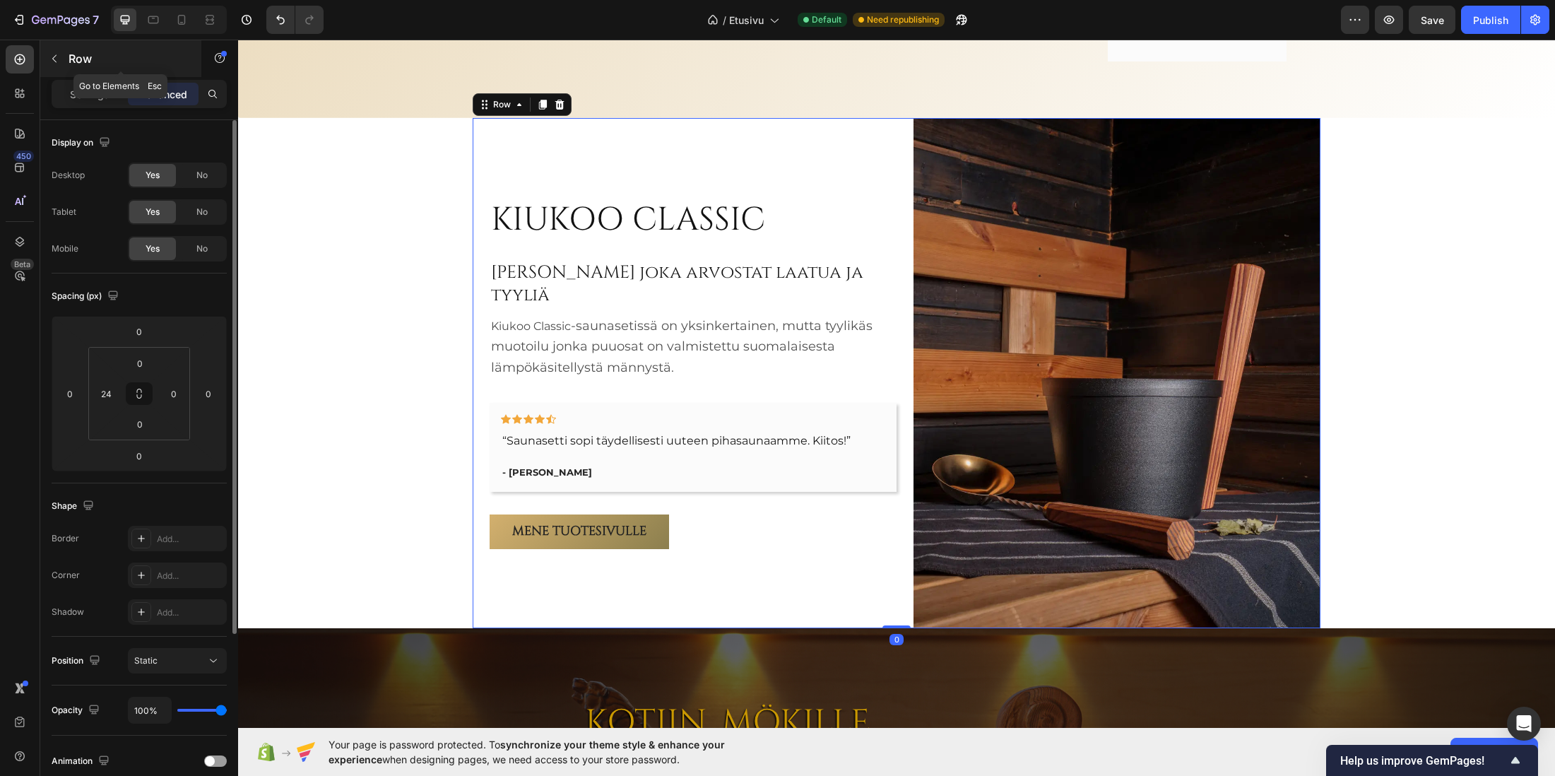
click at [75, 52] on p "Row" at bounding box center [129, 58] width 120 height 17
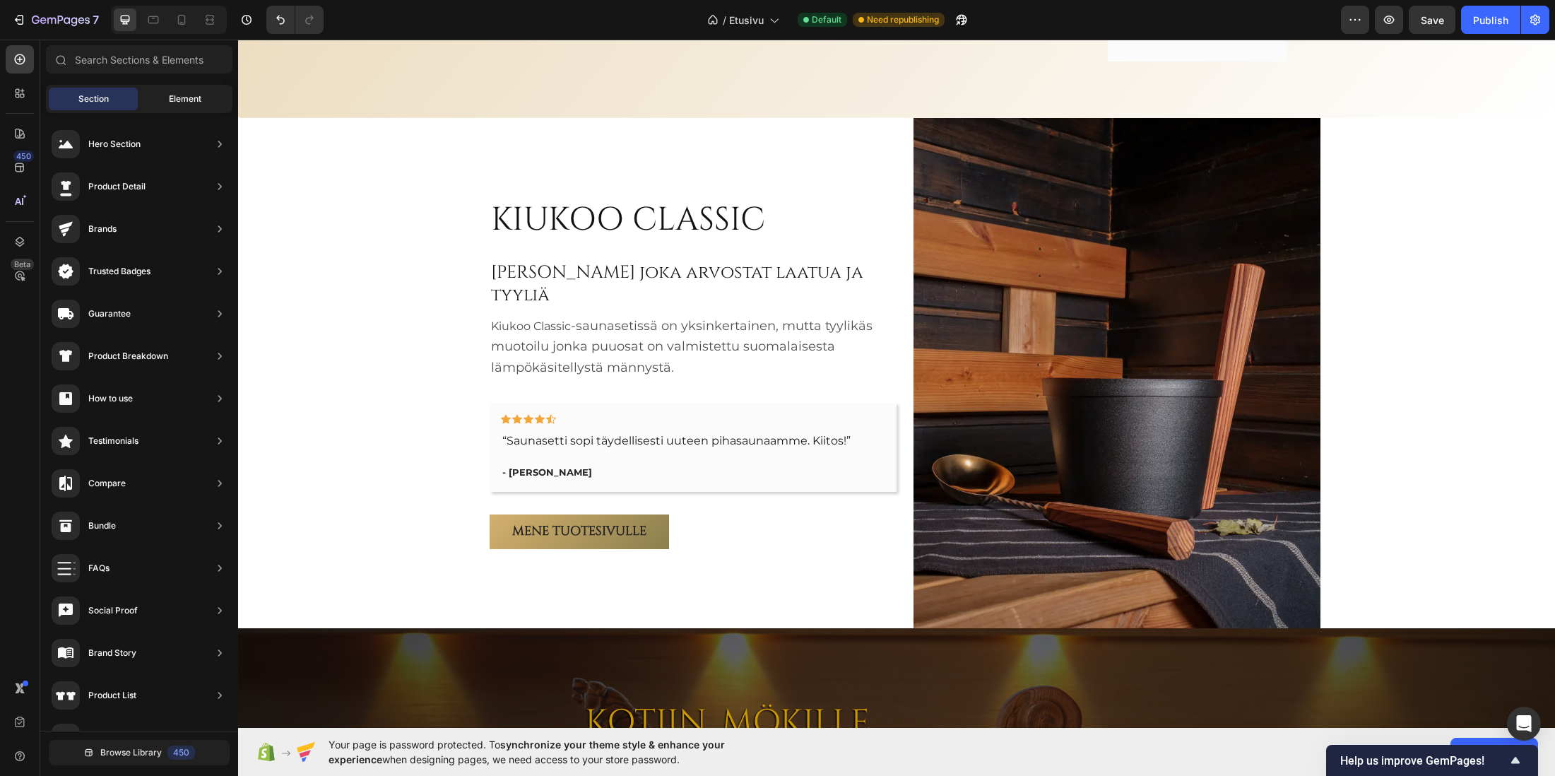
click at [180, 99] on span "Element" at bounding box center [185, 99] width 33 height 13
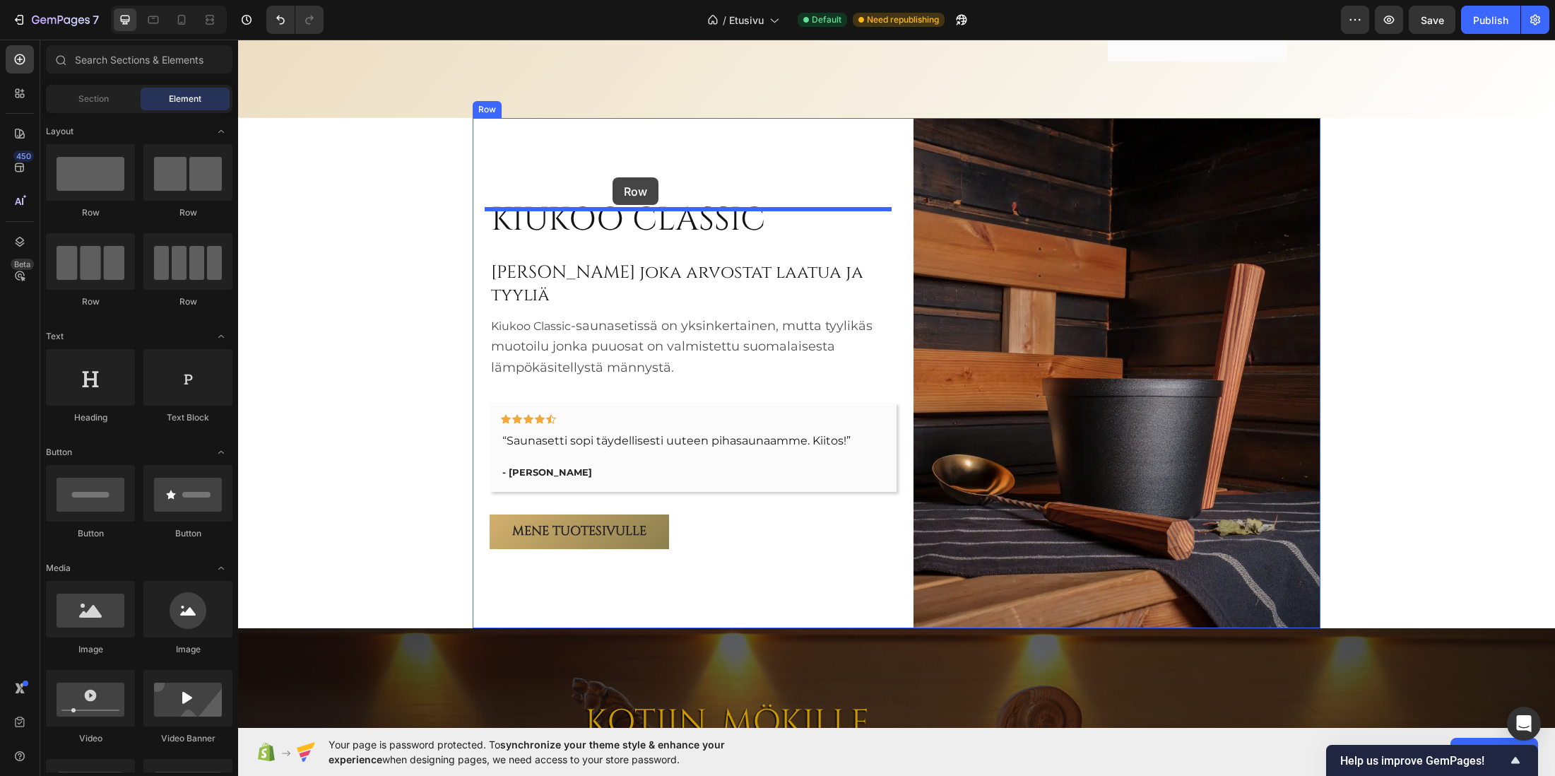
drag, startPoint x: 334, startPoint y: 218, endPoint x: 613, endPoint y: 177, distance: 281.4
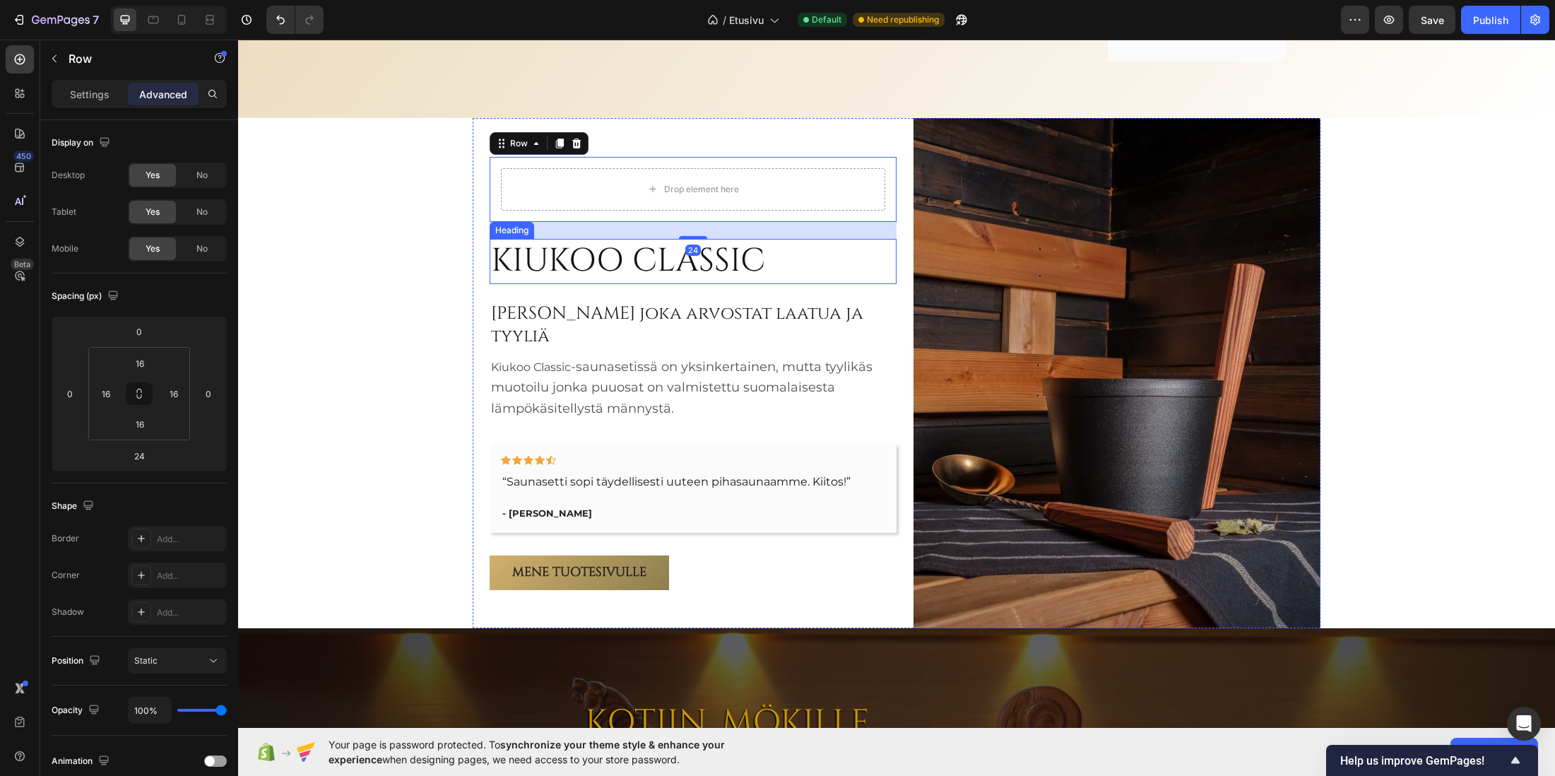
click at [547, 275] on h2 "KIUKOO CLASSIC" at bounding box center [628, 261] width 277 height 45
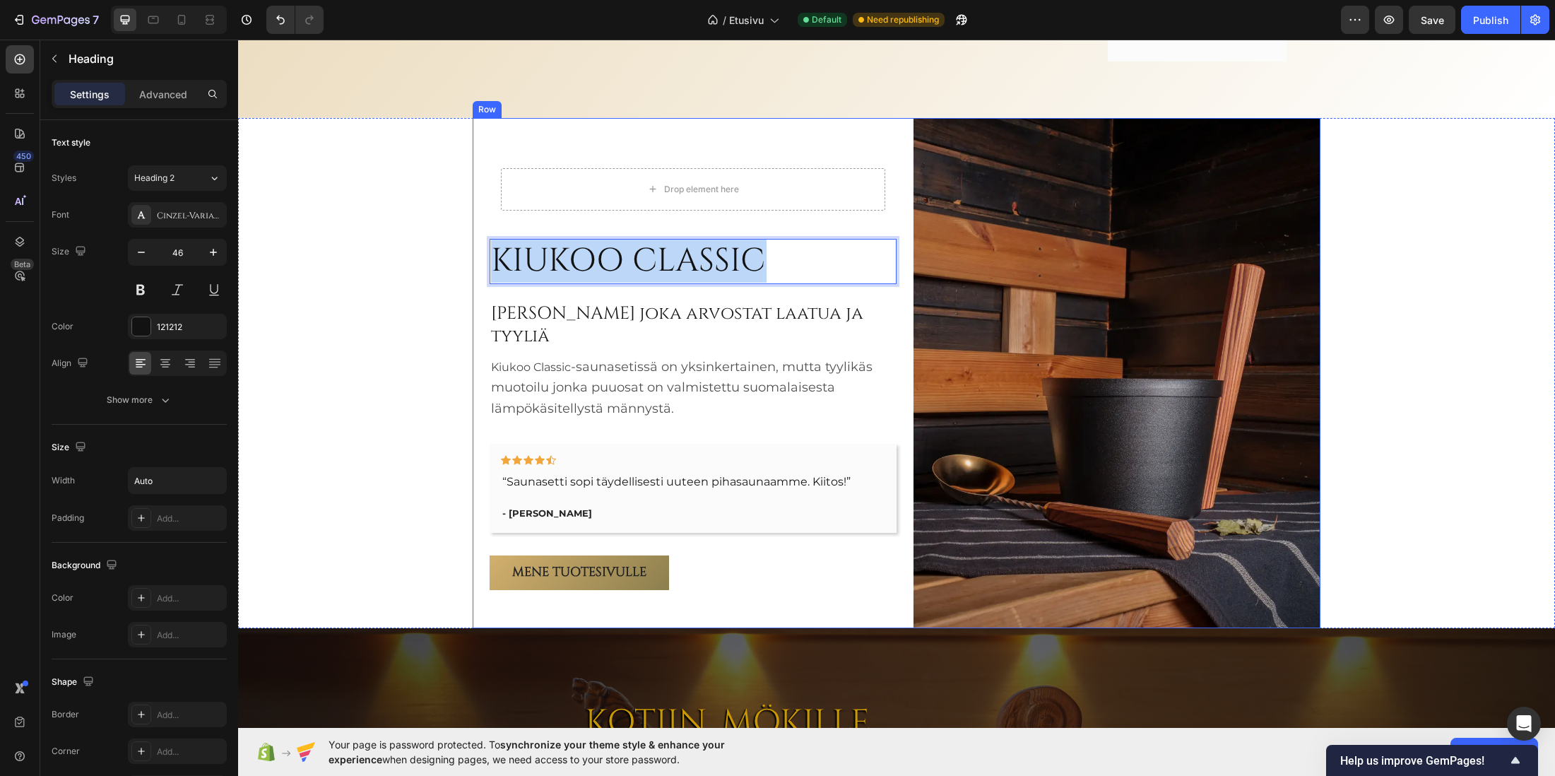
scroll to position [3223, 0]
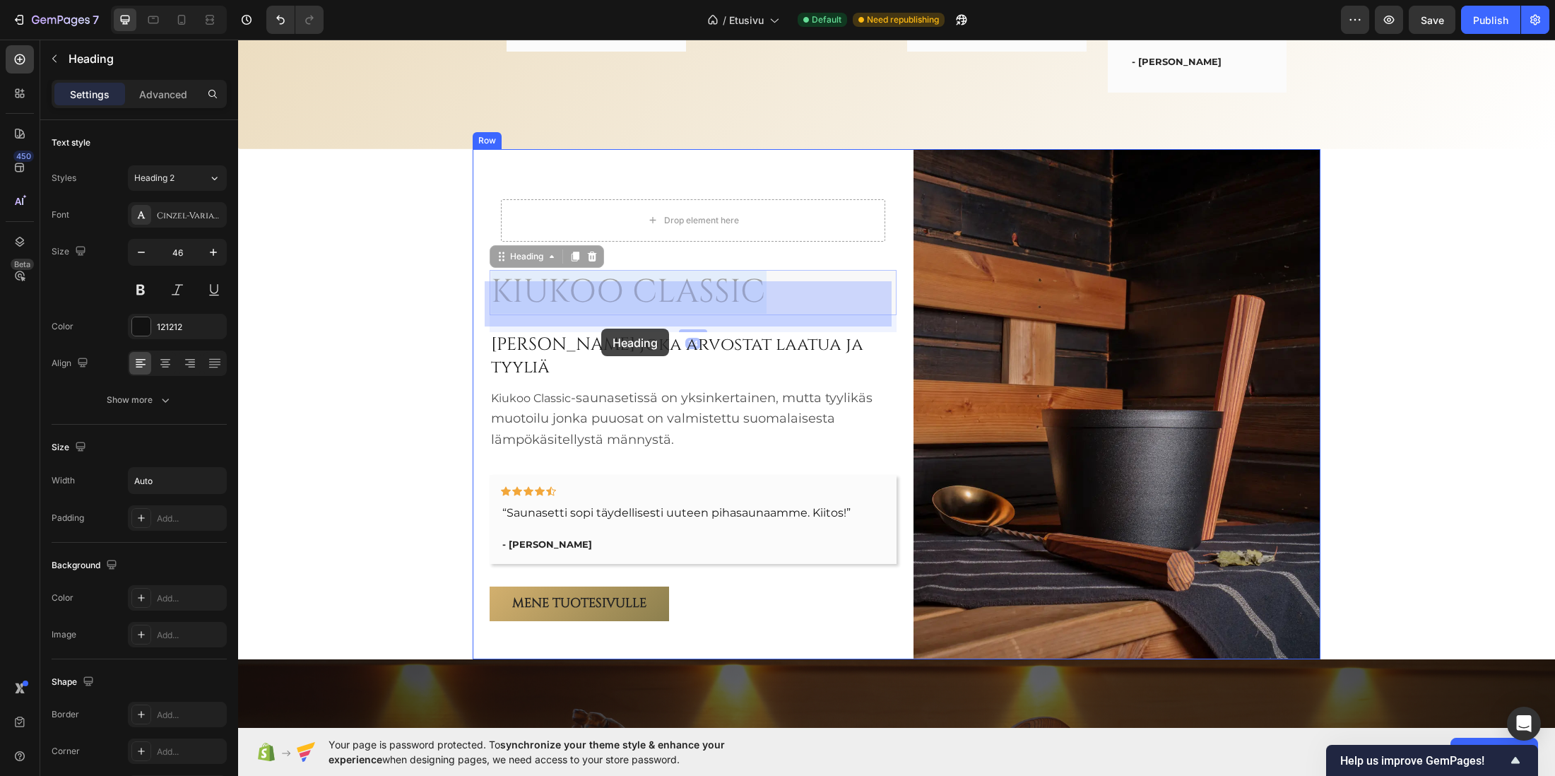
drag, startPoint x: 561, startPoint y: 271, endPoint x: 601, endPoint y: 329, distance: 70.0
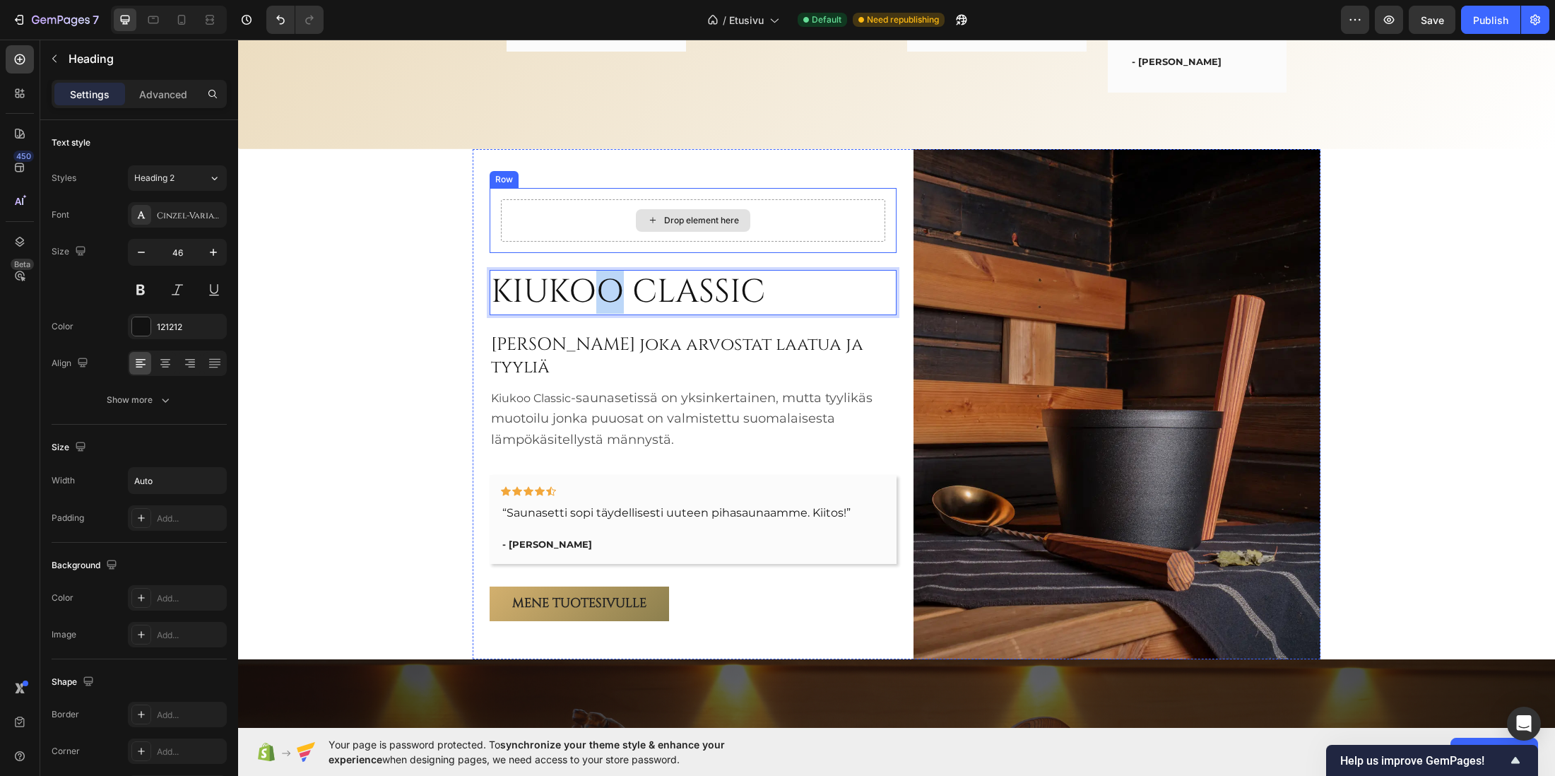
drag, startPoint x: 601, startPoint y: 305, endPoint x: 609, endPoint y: 231, distance: 74.0
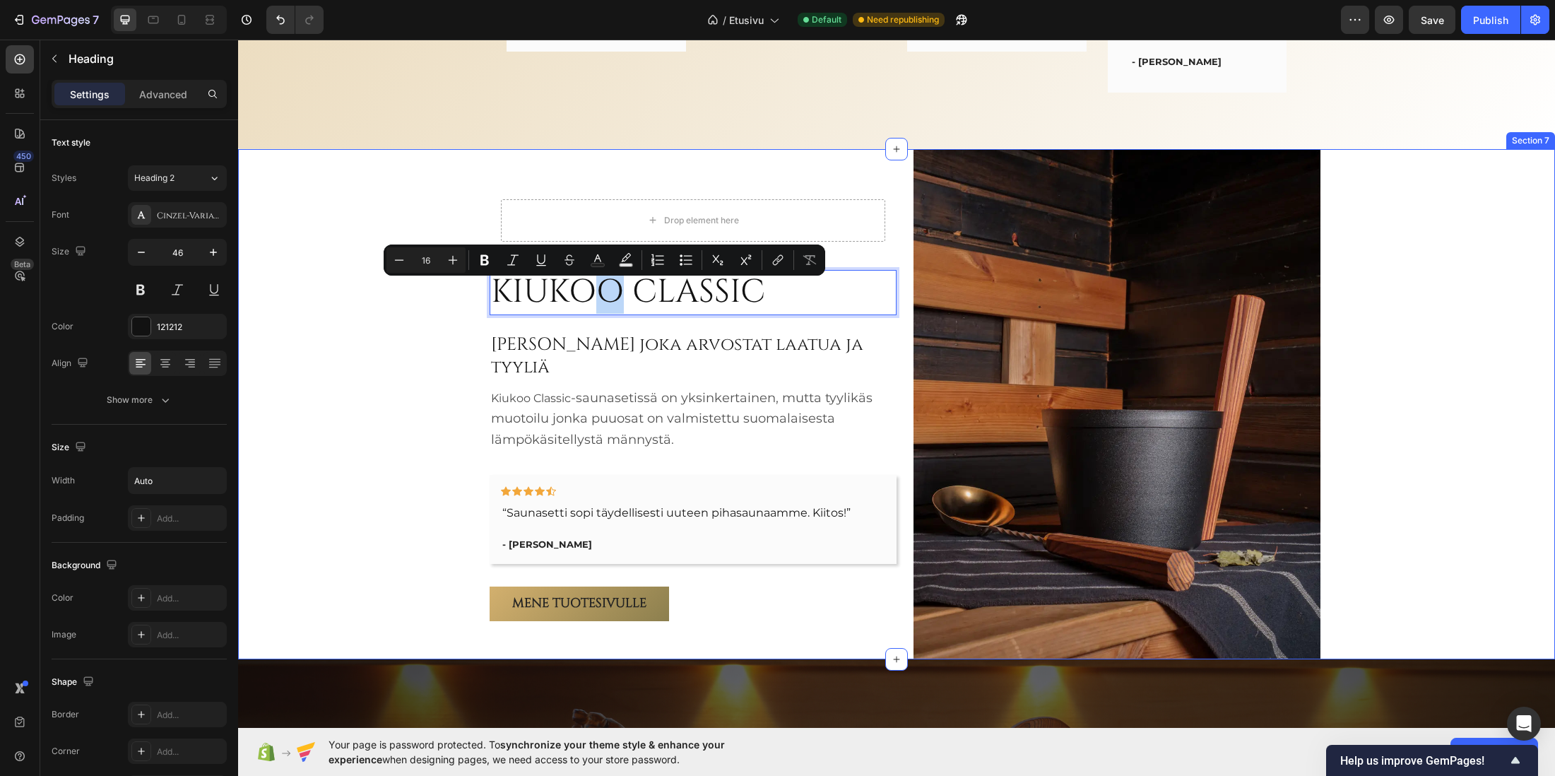
click at [464, 343] on div "Drop element here Row KIUKOO CLASSIC Heading 24 Sinulle joka arvostat laatua ja…" at bounding box center [896, 404] width 1317 height 510
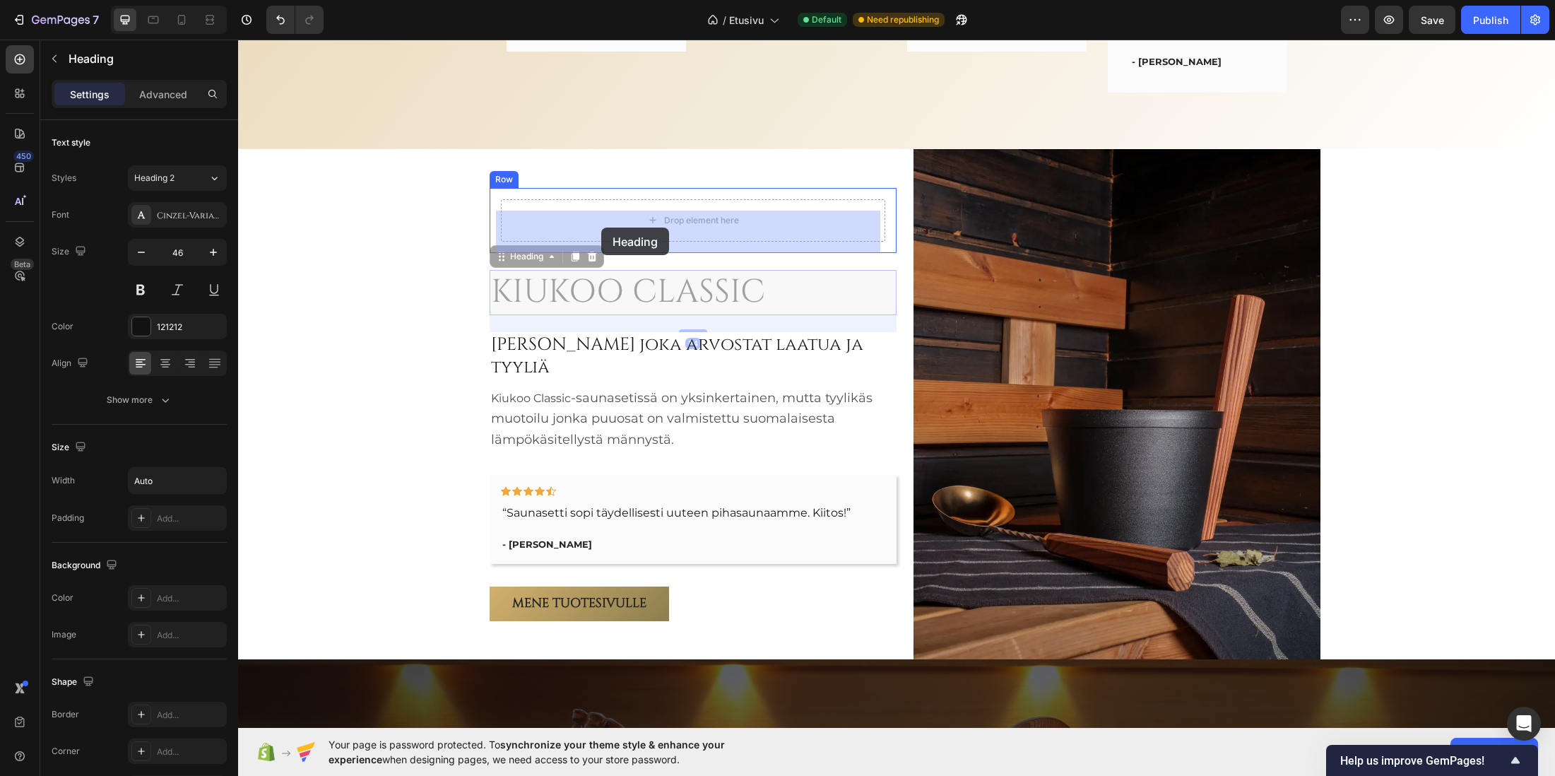
drag, startPoint x: 541, startPoint y: 301, endPoint x: 601, endPoint y: 228, distance: 94.9
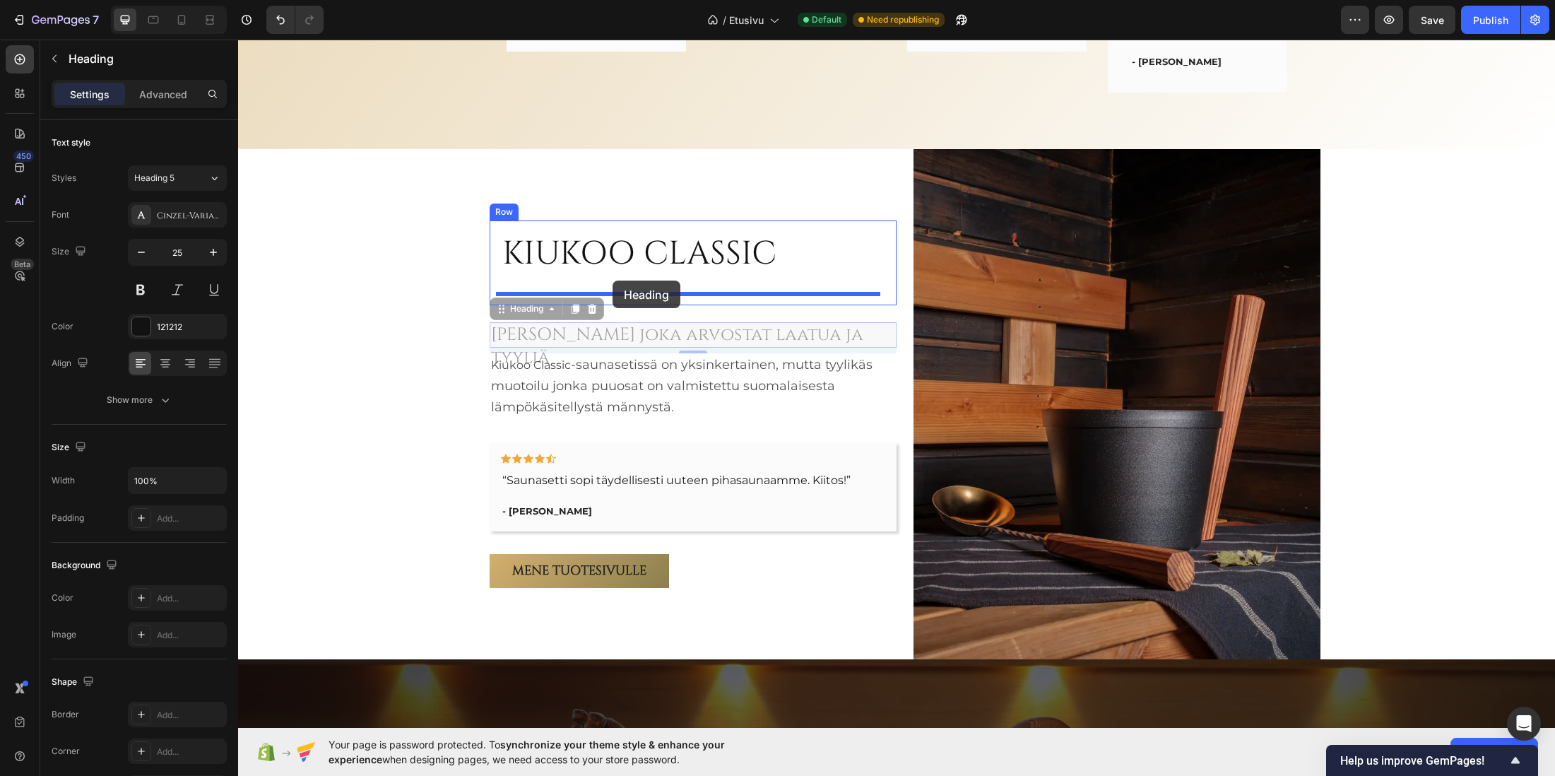
drag, startPoint x: 596, startPoint y: 336, endPoint x: 613, endPoint y: 281, distance: 57.7
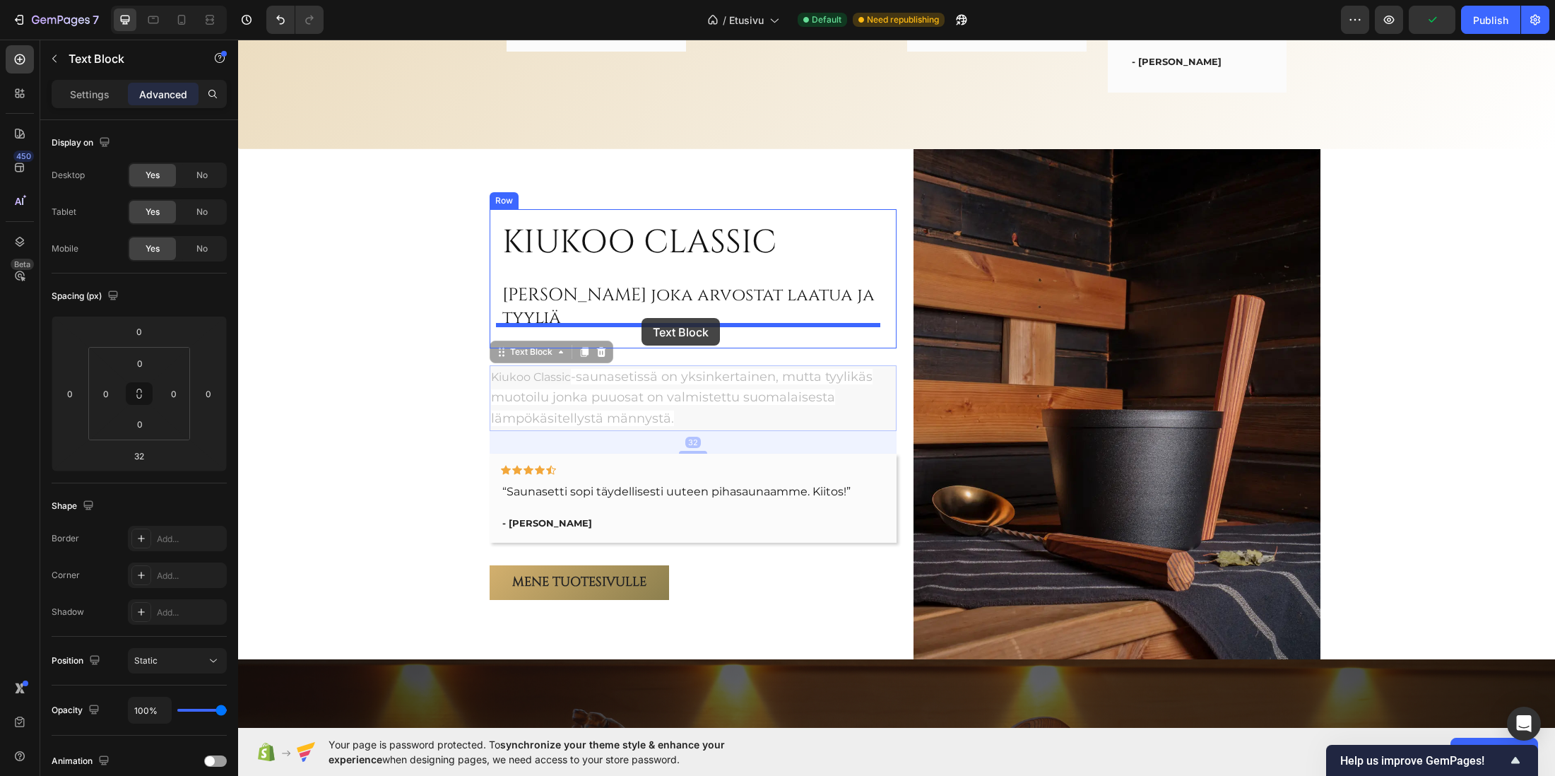
drag, startPoint x: 594, startPoint y: 370, endPoint x: 642, endPoint y: 318, distance: 71.0
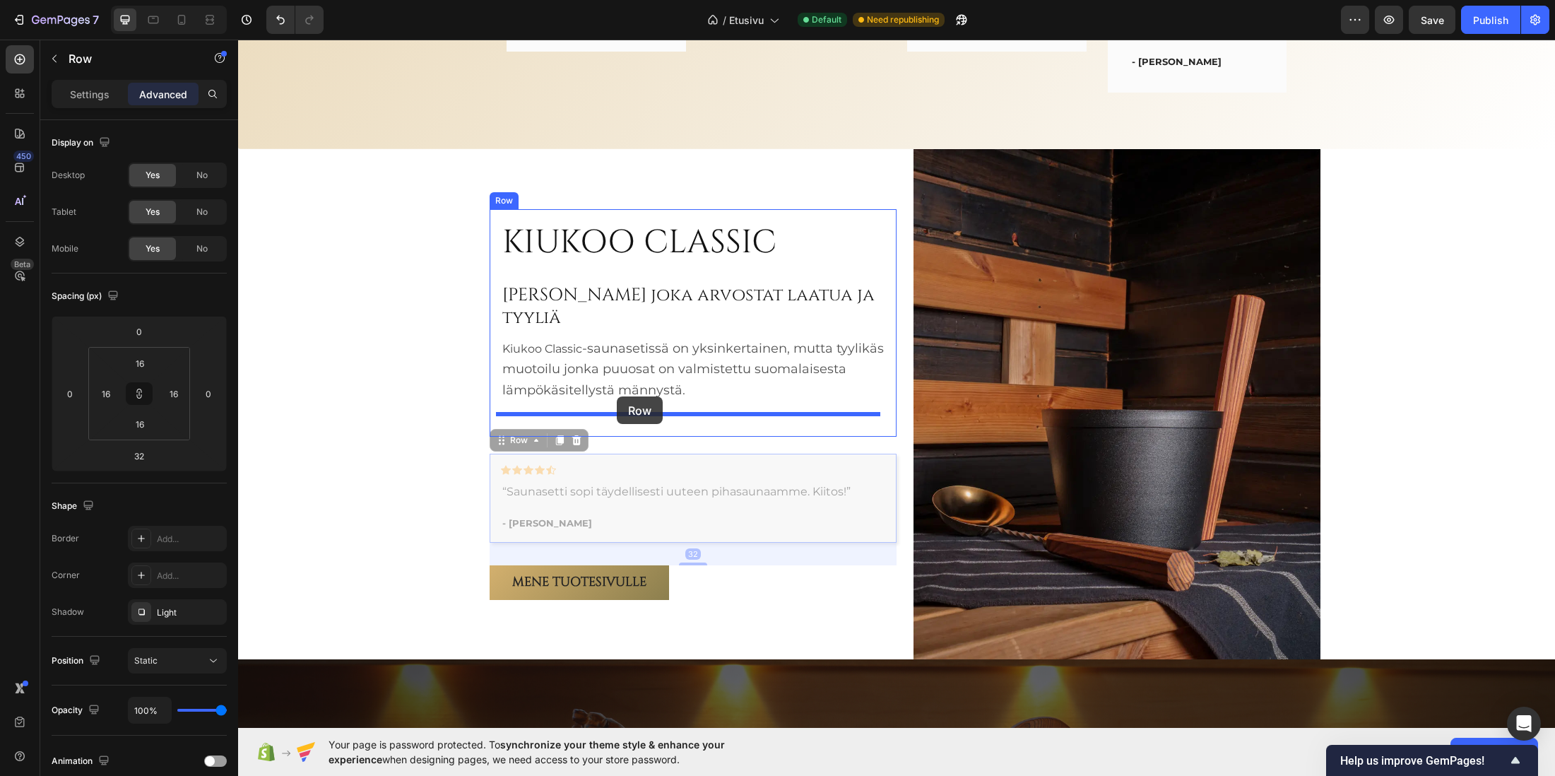
drag, startPoint x: 611, startPoint y: 447, endPoint x: 617, endPoint y: 396, distance: 50.6
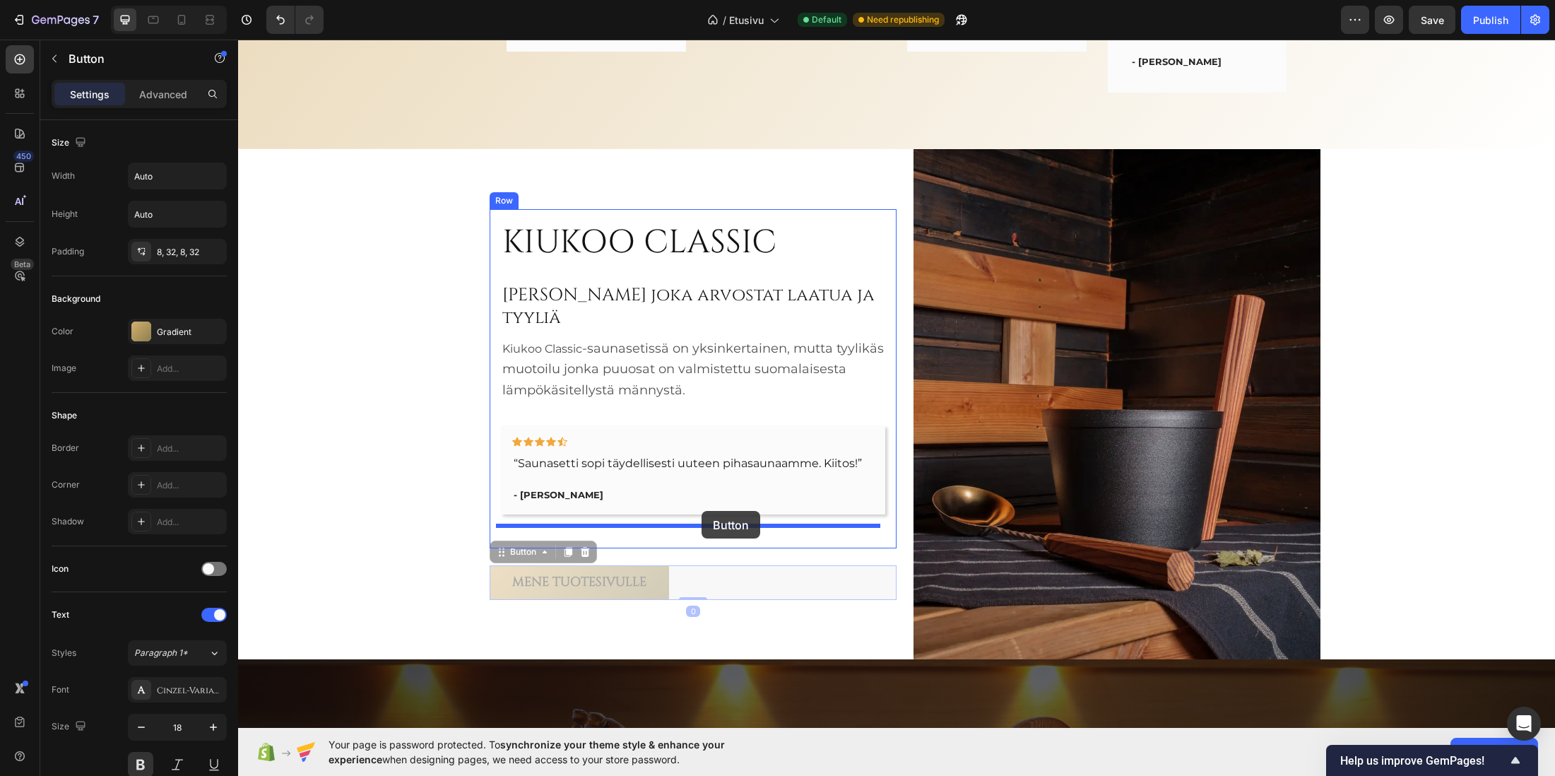
drag, startPoint x: 702, startPoint y: 567, endPoint x: 702, endPoint y: 511, distance: 55.8
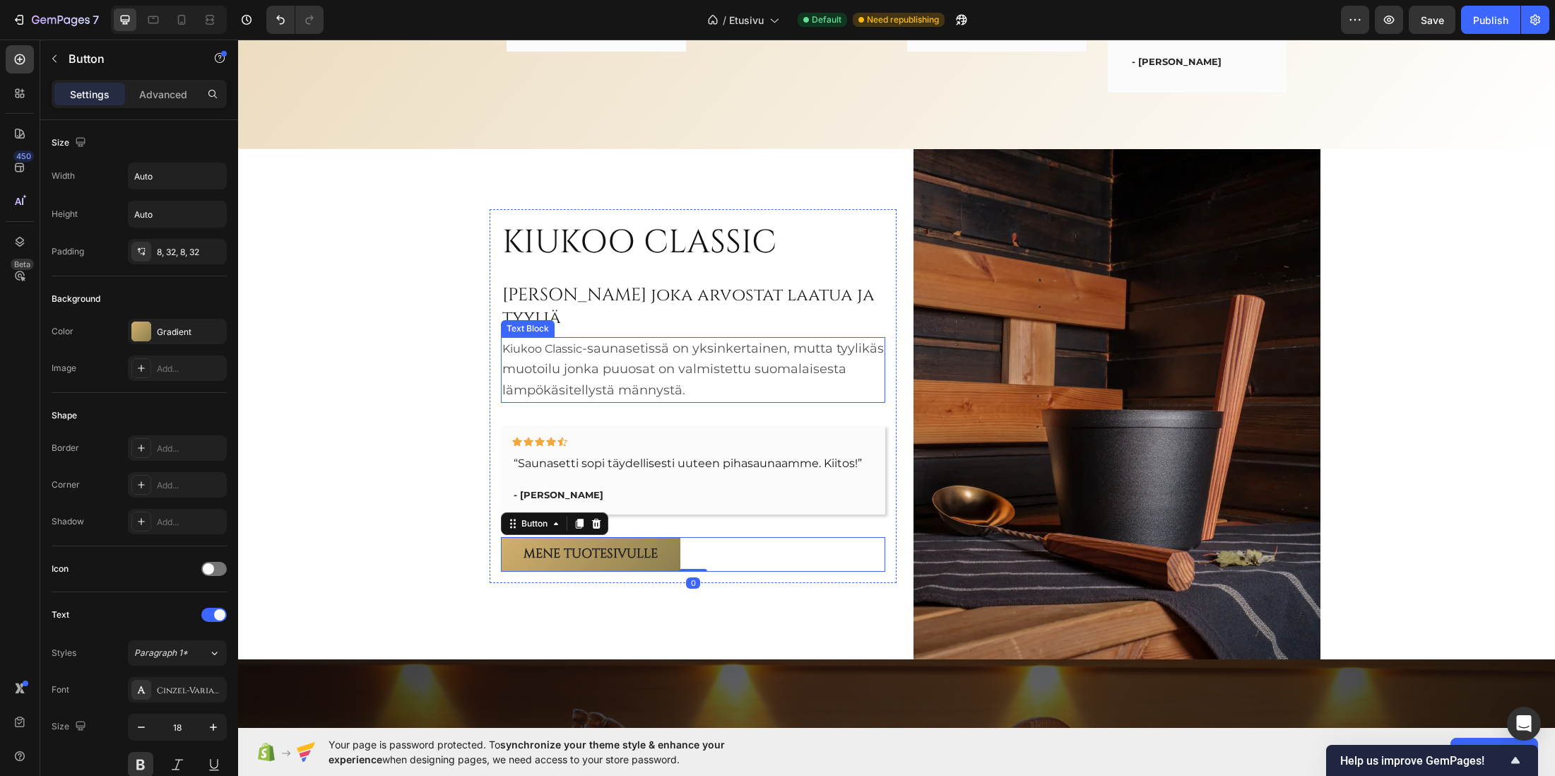
click at [596, 372] on span "-saunasetissä on yksinkertainen, mutta tyylikäs muotoilu jonka puuosat on valmi…" at bounding box center [693, 370] width 382 height 58
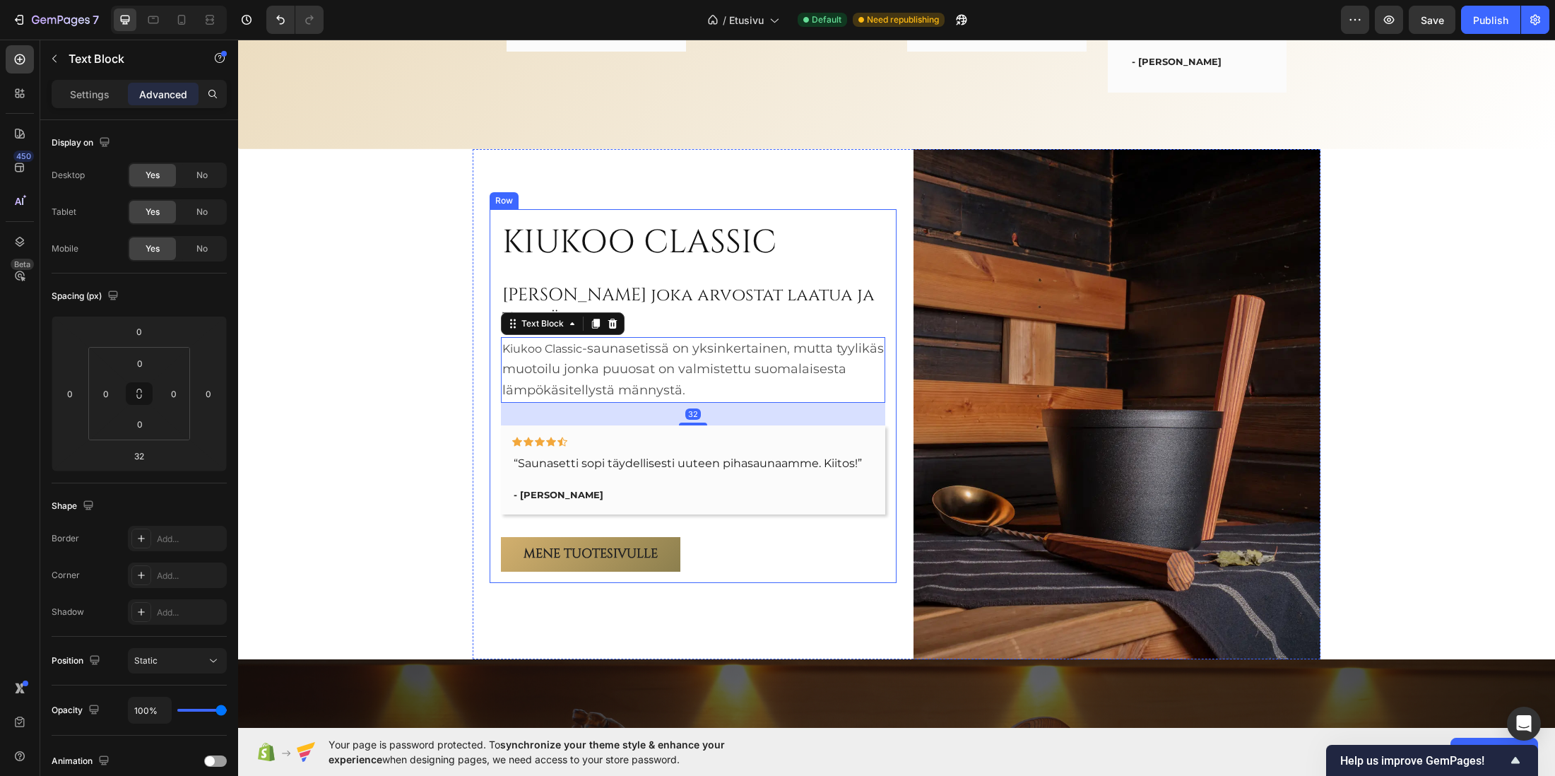
click at [491, 362] on div "KIUKOO CLASSIC Heading Sinulle joka arvostat laatua ja tyyliä Heading Kiukoo Cl…" at bounding box center [693, 396] width 407 height 374
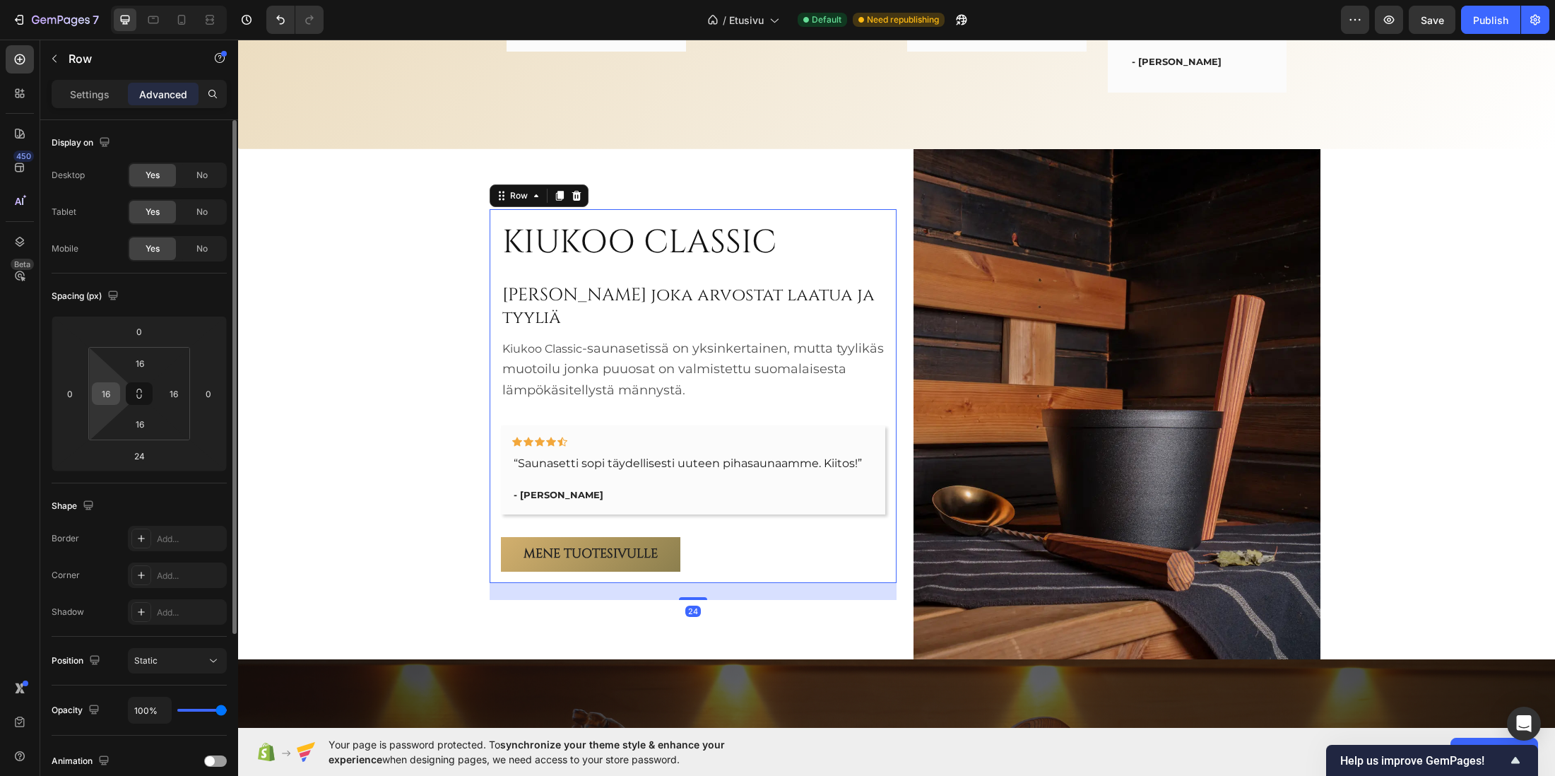
click at [105, 392] on input "16" at bounding box center [105, 393] width 21 height 21
type input "0"
click at [143, 362] on input "16" at bounding box center [140, 363] width 28 height 21
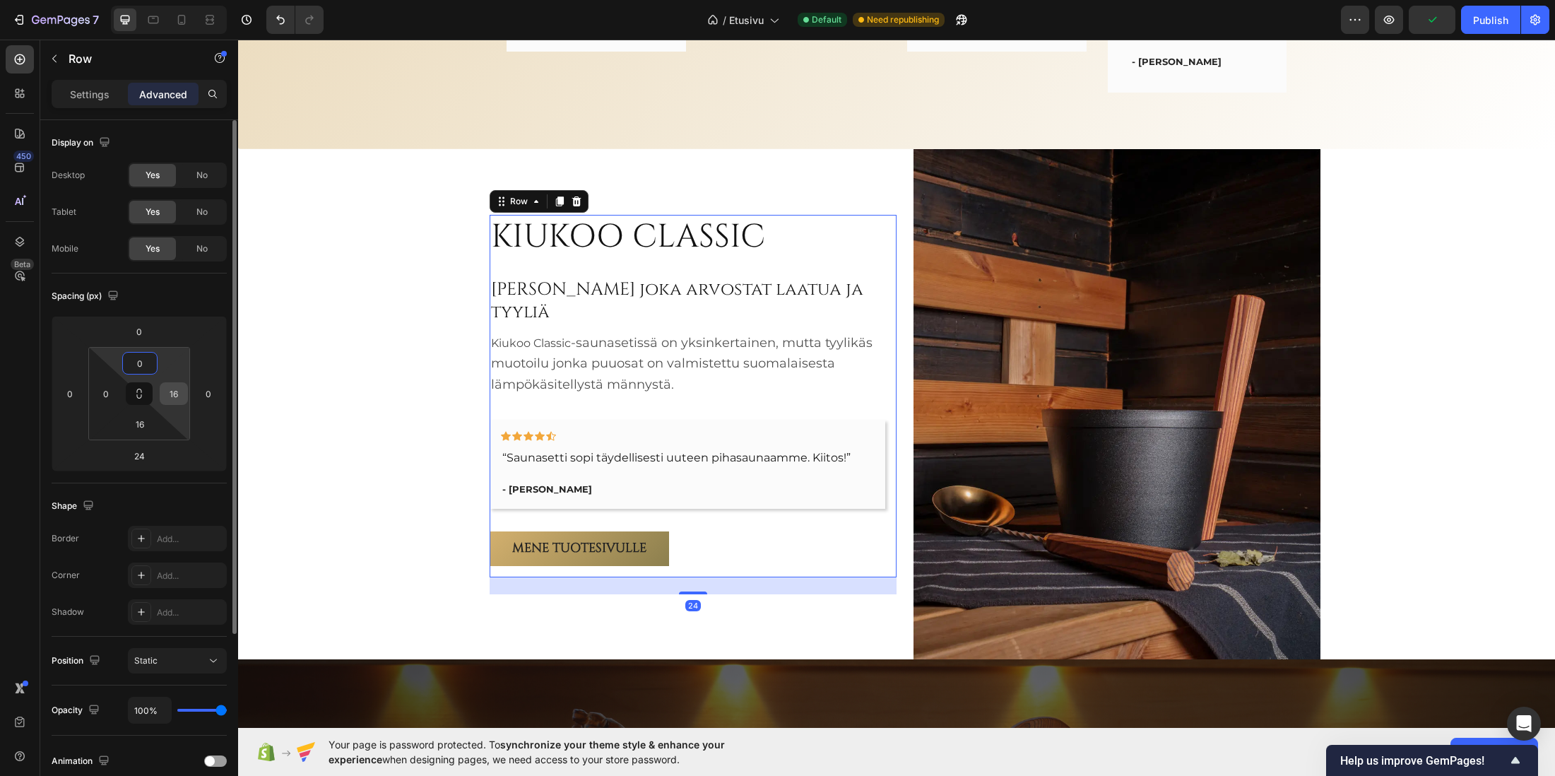
type input "0"
click at [174, 389] on input "16" at bounding box center [173, 393] width 21 height 21
type input "0"
click at [139, 420] on input "16" at bounding box center [140, 423] width 28 height 21
type input "0"
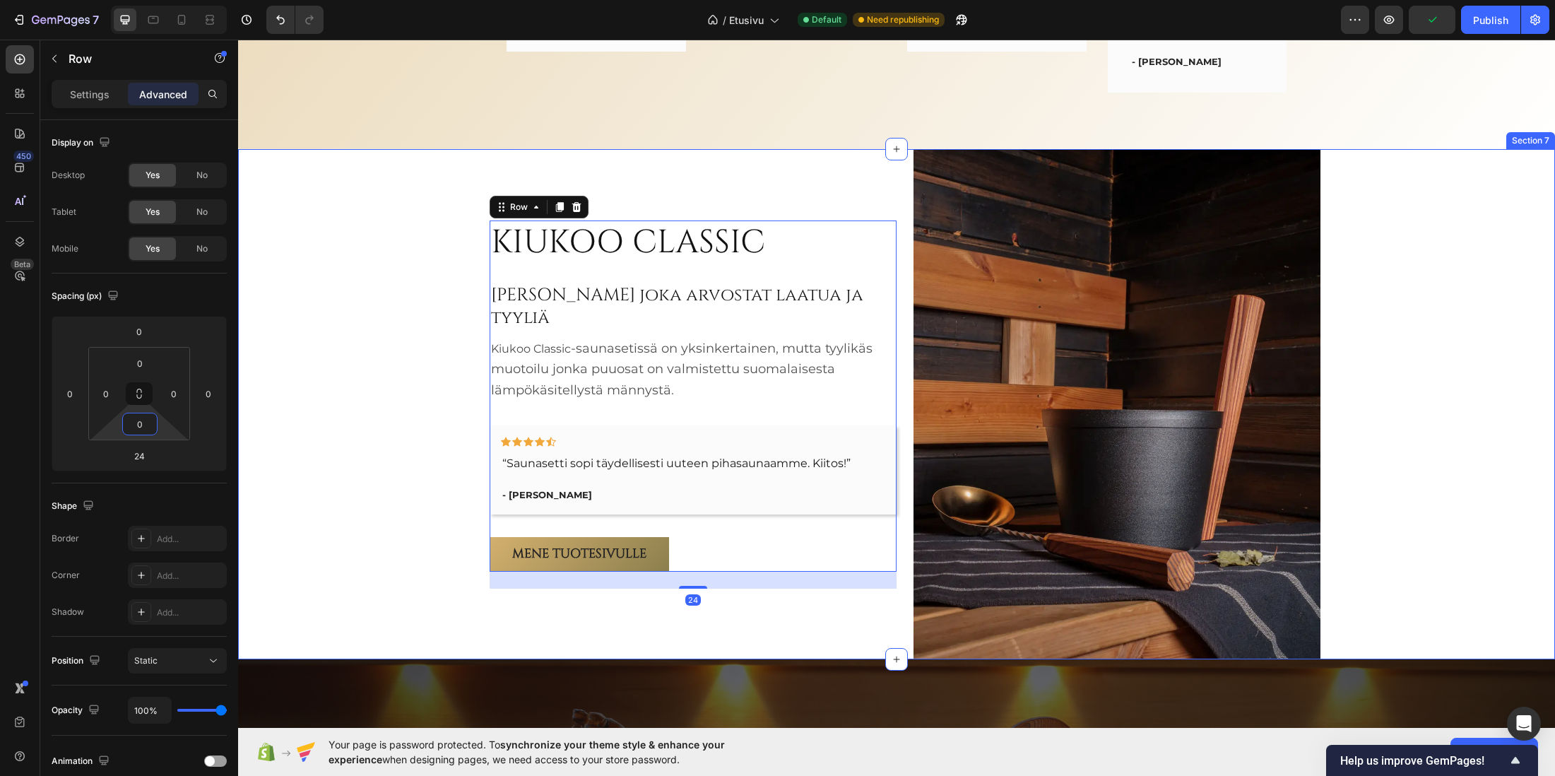
click at [355, 256] on div "KIUKOO CLASSIC Heading Sinulle joka arvostat laatua ja tyyliä Heading Kiukoo Cl…" at bounding box center [896, 404] width 1317 height 510
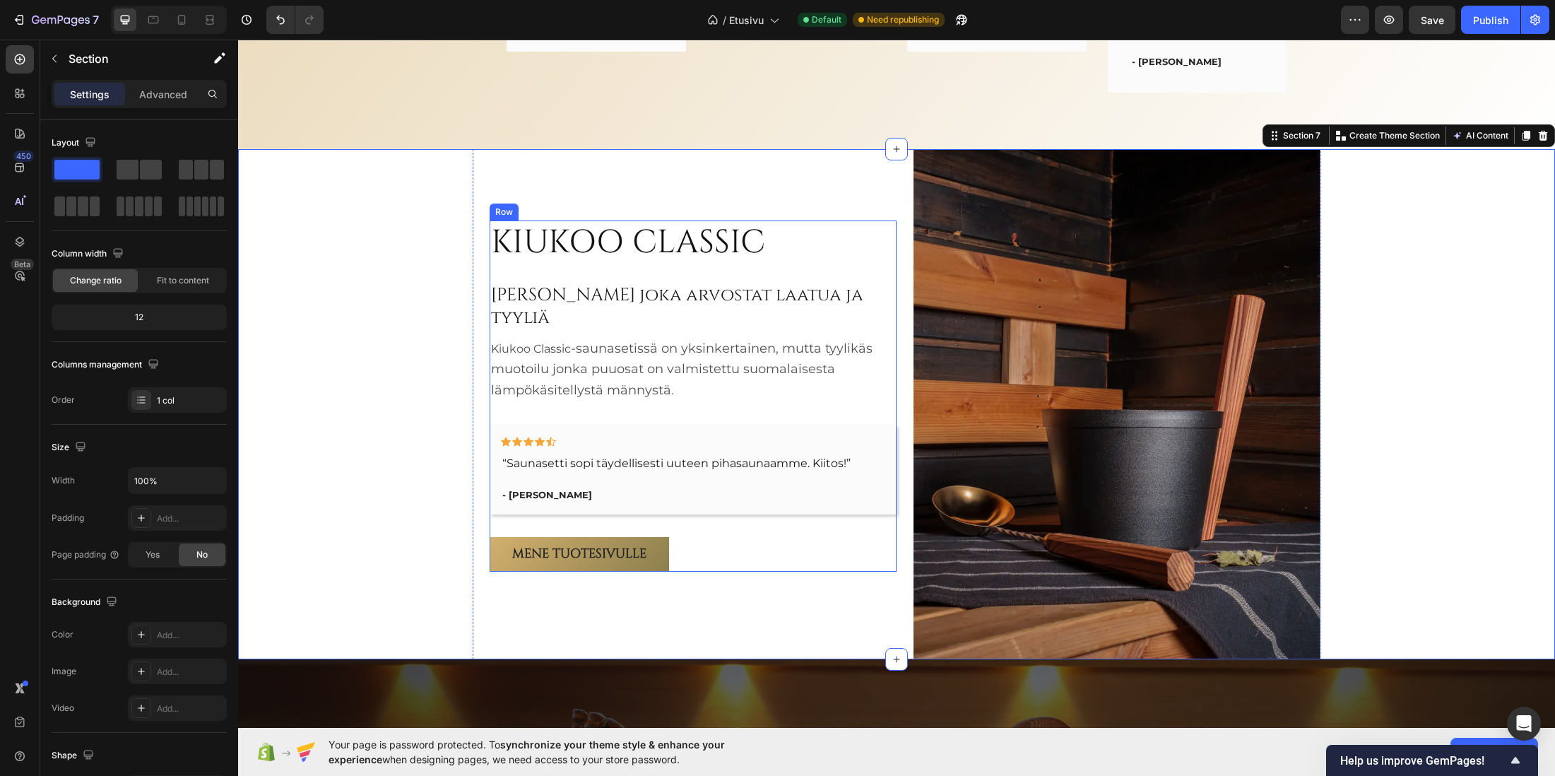
click at [747, 283] on div "KIUKOO CLASSIC Heading Sinulle joka arvostat laatua ja tyyliä Heading Kiukoo Cl…" at bounding box center [693, 395] width 407 height 351
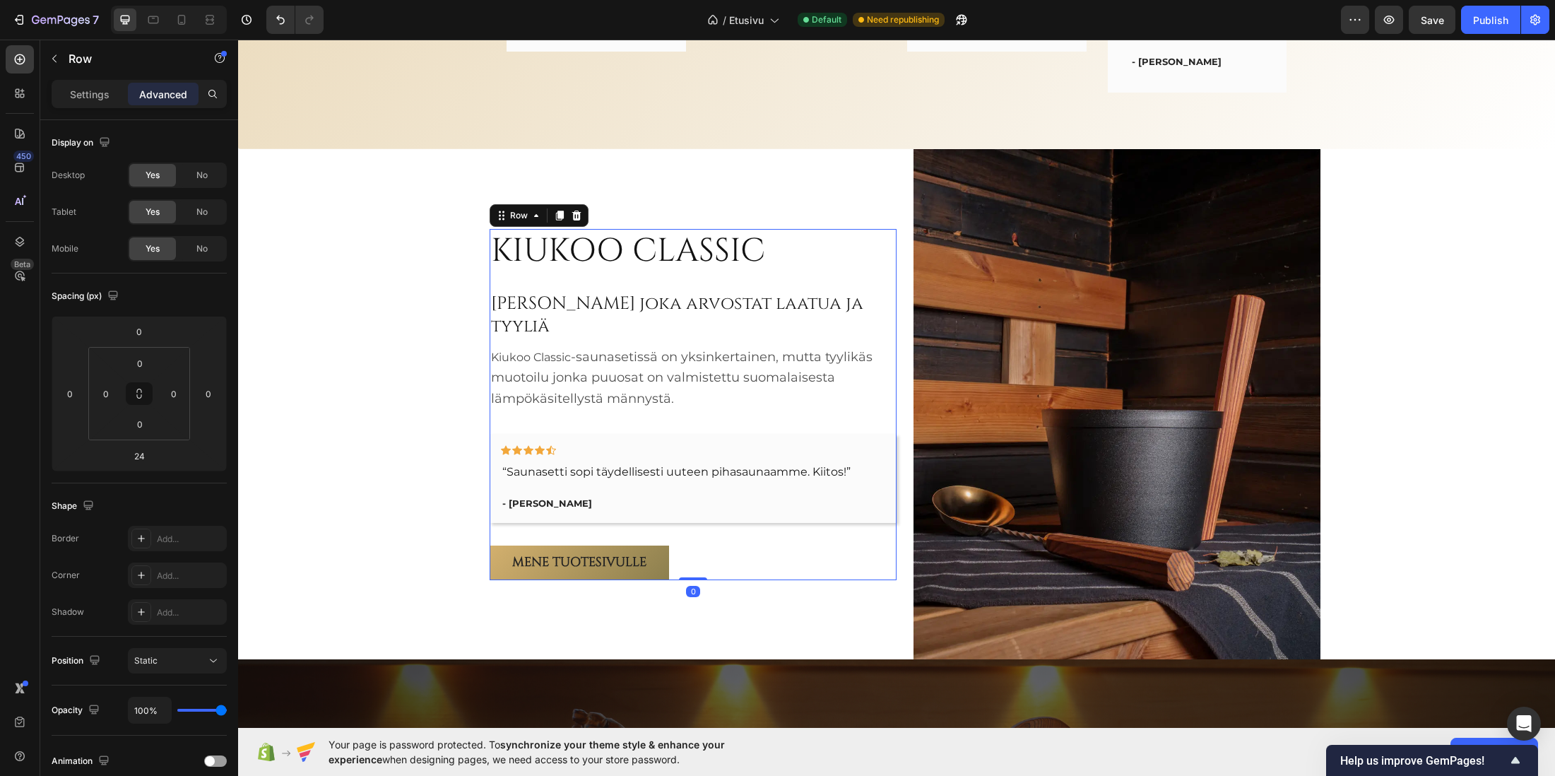
drag, startPoint x: 685, startPoint y: 575, endPoint x: 693, endPoint y: 505, distance: 71.1
click at [708, 524] on div "KIUKOO CLASSIC Heading Sinulle joka arvostat laatua ja tyyliä Heading Kiukoo Cl…" at bounding box center [693, 404] width 407 height 351
type input "0"
click at [139, 371] on input "0" at bounding box center [140, 363] width 28 height 21
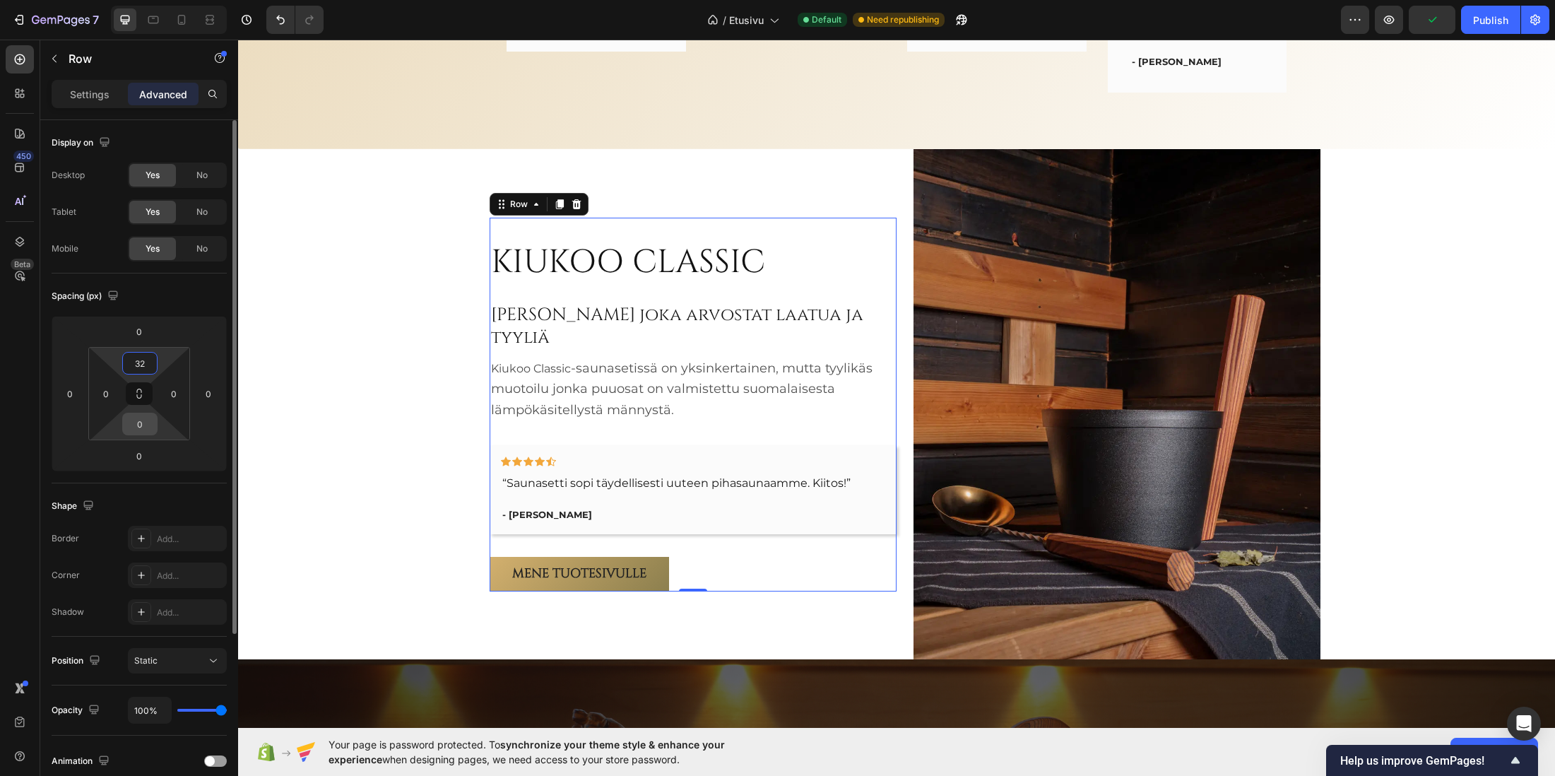
type input "32"
click at [140, 423] on input "0" at bounding box center [140, 423] width 28 height 21
type input "32"
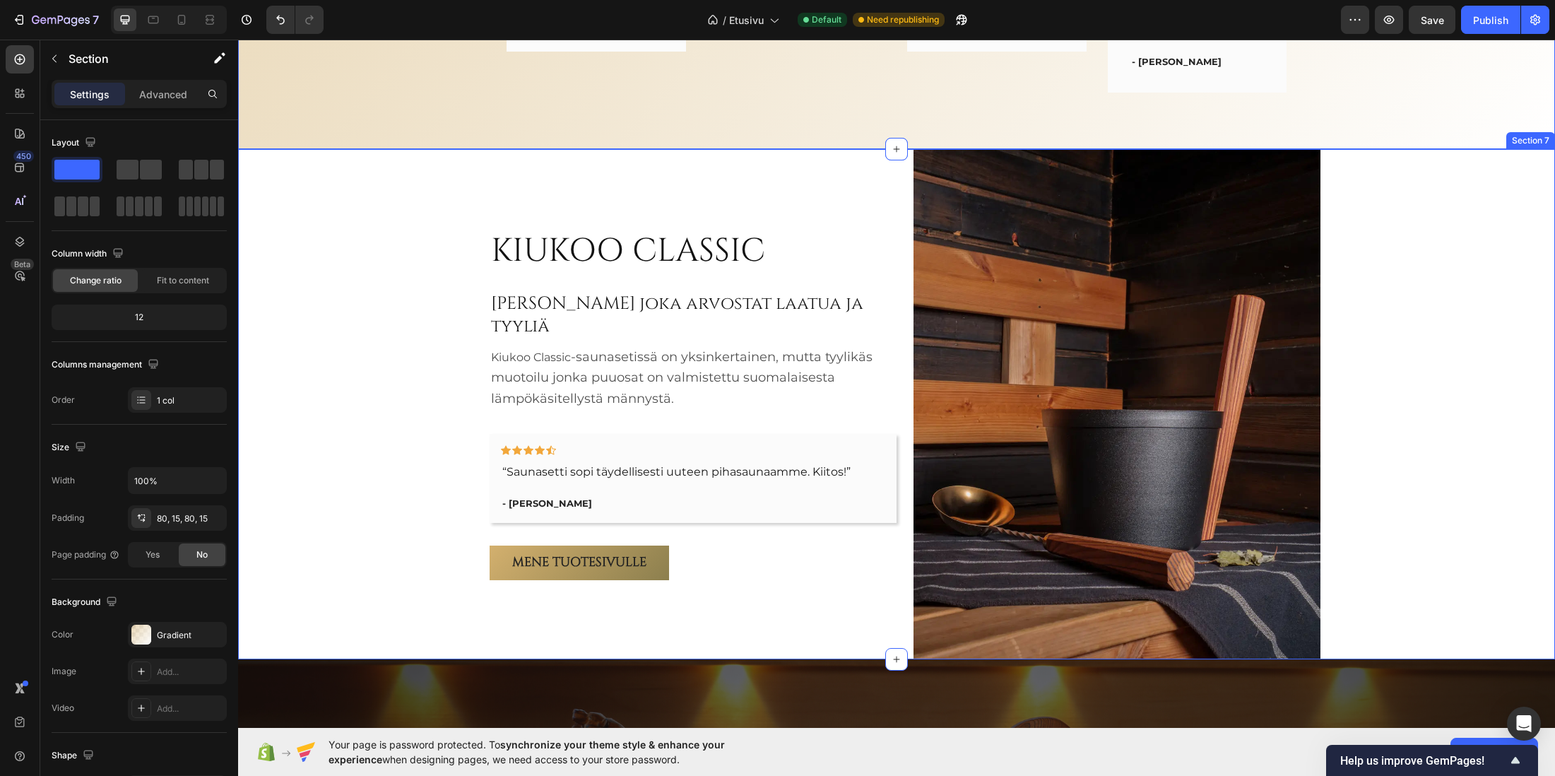
click at [445, 314] on div "KIUKOO CLASSIC Heading Sinulle joka arvostat laatua ja tyyliä Heading Kiukoo Cl…" at bounding box center [896, 404] width 1317 height 510
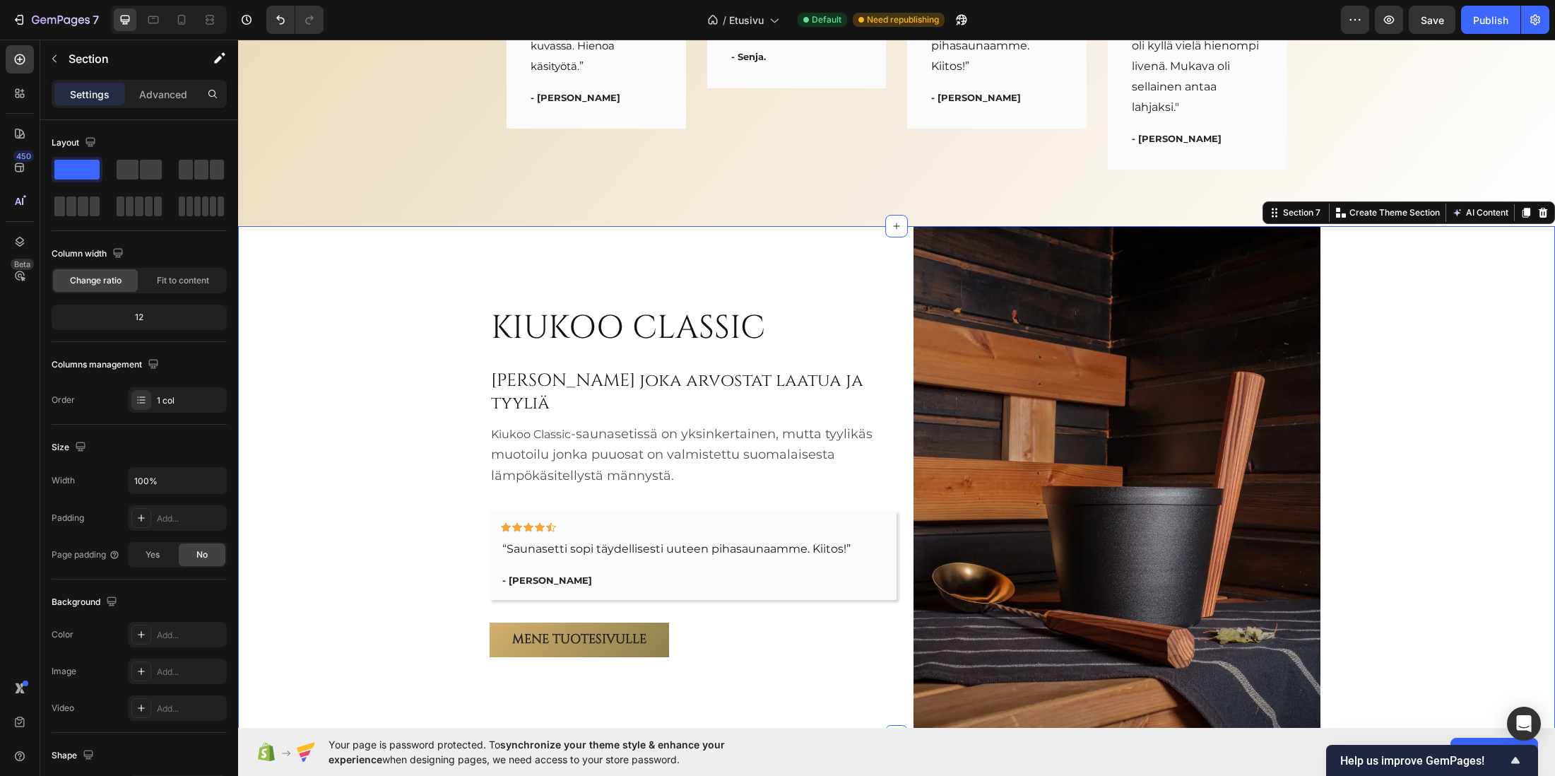
scroll to position [3153, 0]
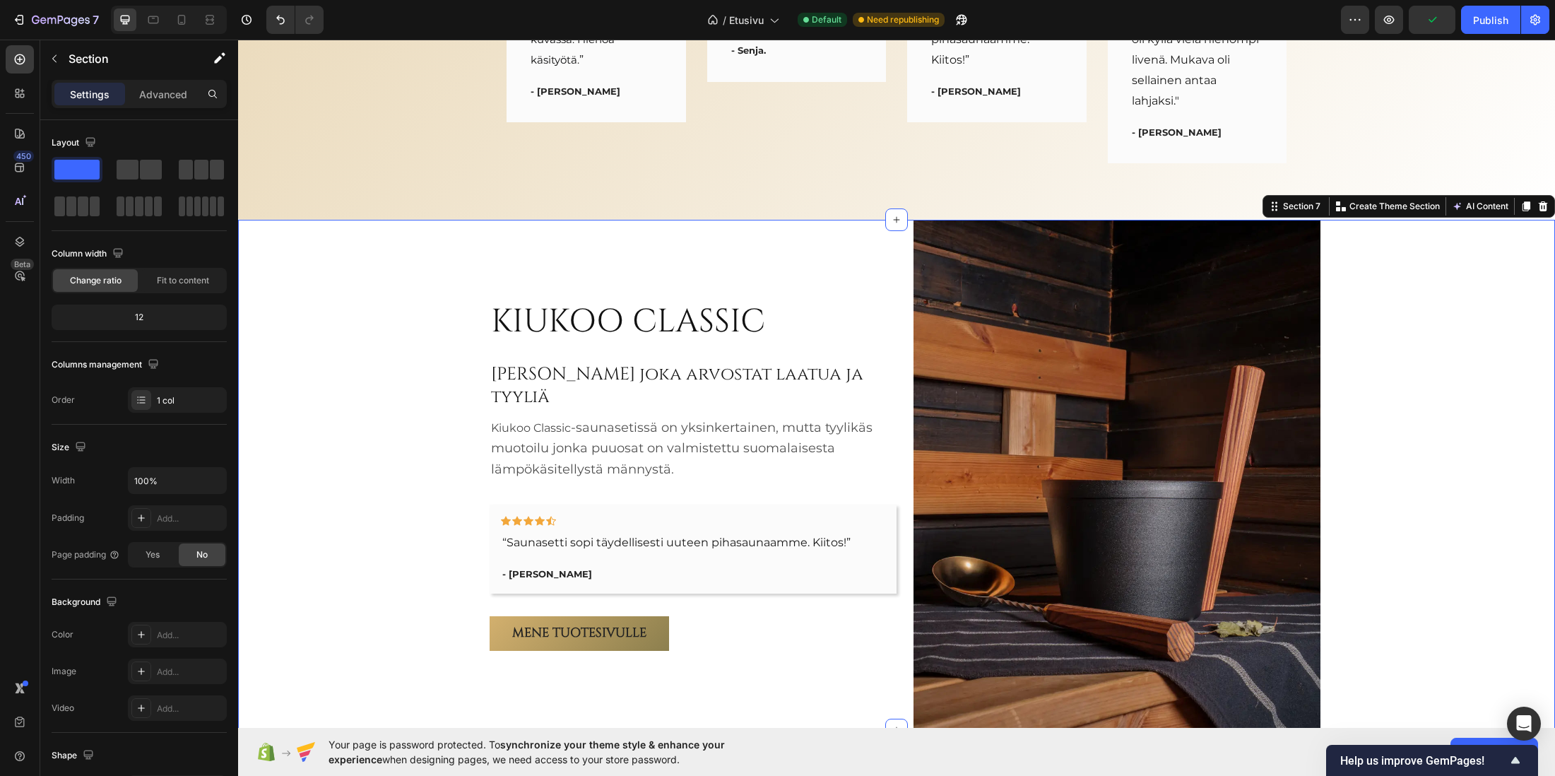
click at [370, 341] on div "KIUKOO CLASSIC Heading Sinulle joka arvostat laatua ja tyyliä Heading Kiukoo Cl…" at bounding box center [896, 475] width 1317 height 510
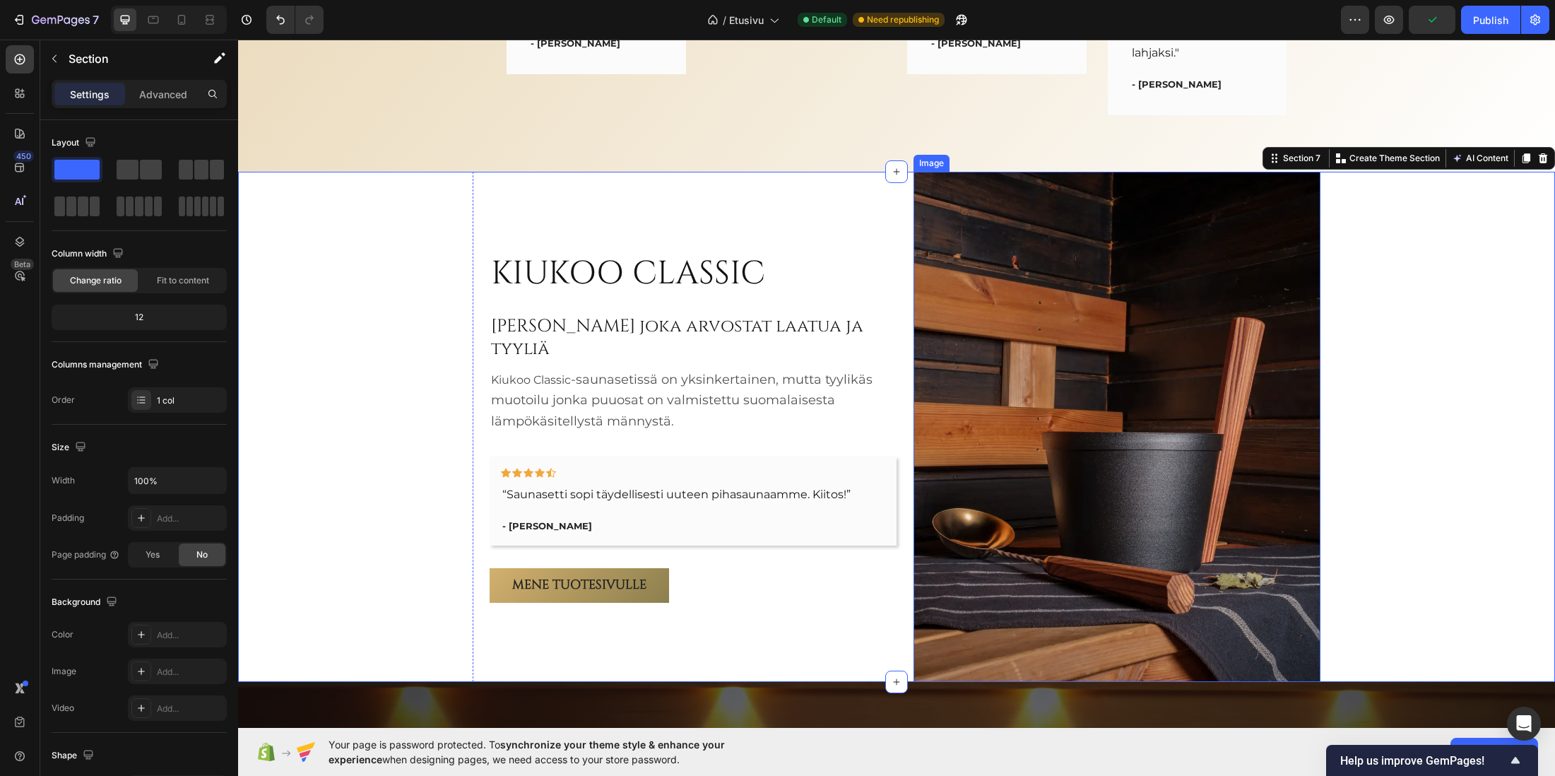
scroll to position [3294, 0]
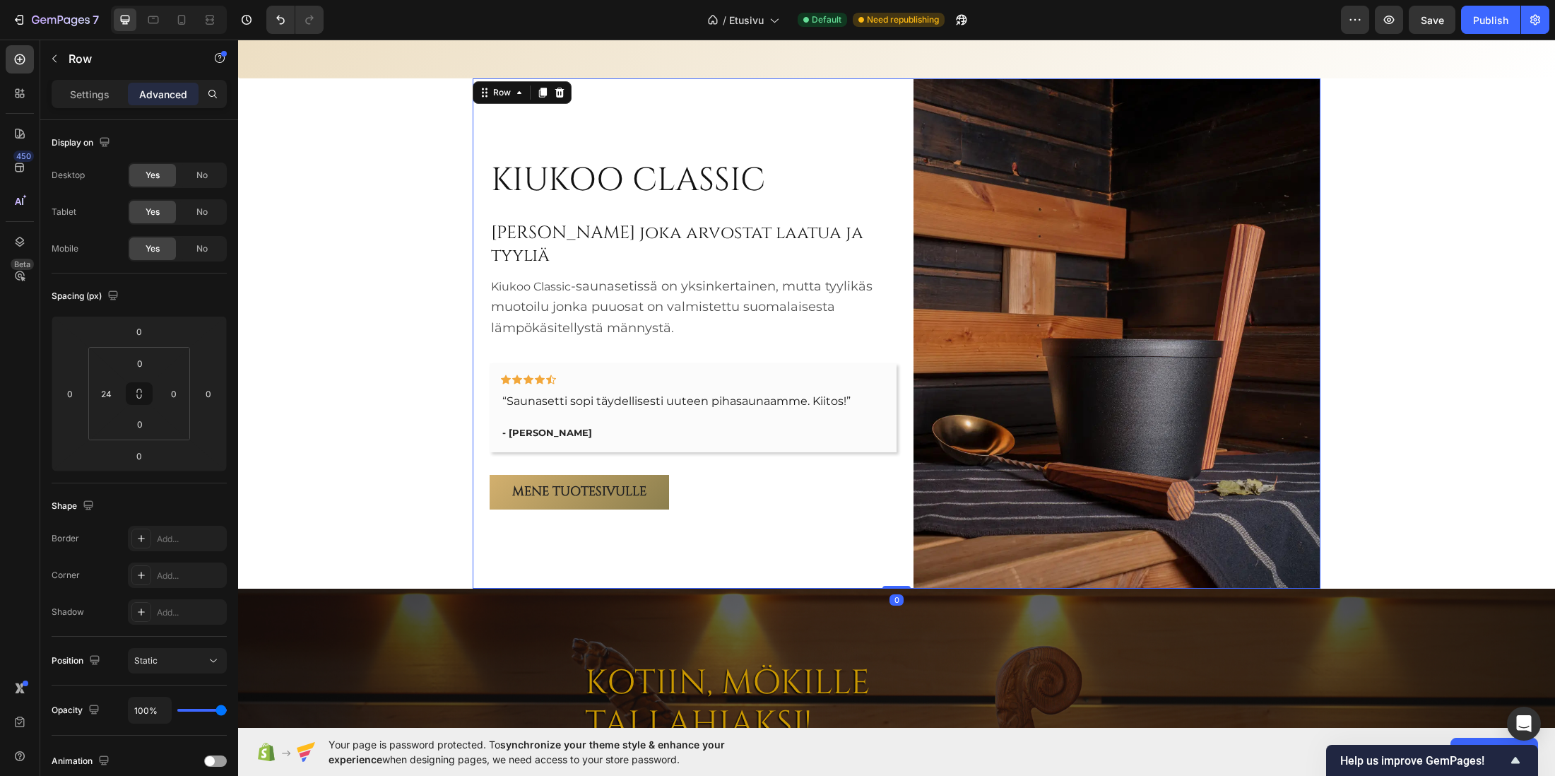
click at [893, 522] on div "KIUKOO CLASSIC Heading Sinulle joka arvostat laatua ja tyyliä Heading Kiukoo Cl…" at bounding box center [897, 333] width 848 height 510
click at [102, 392] on input "24" at bounding box center [105, 393] width 21 height 21
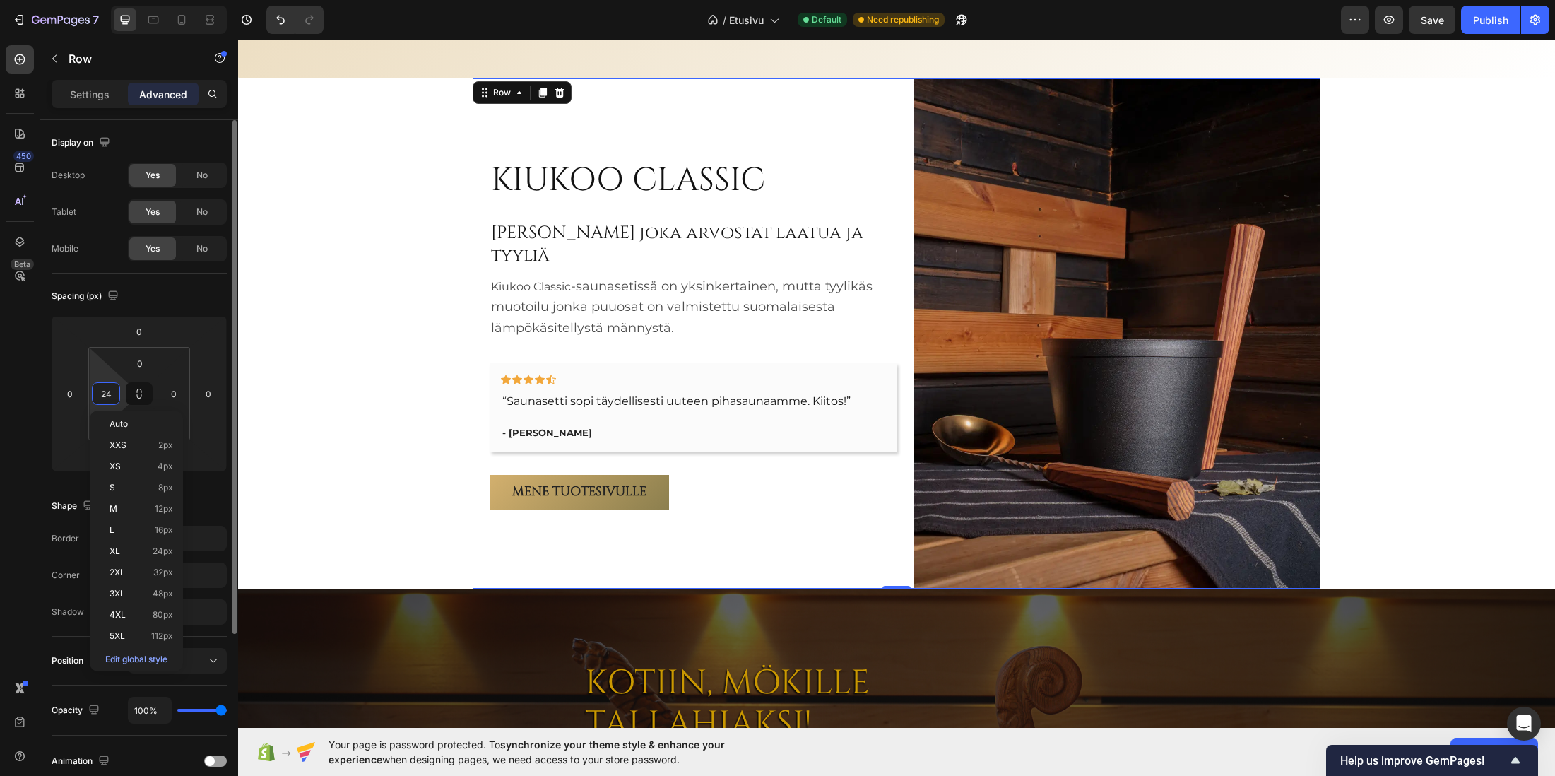
type input "0"
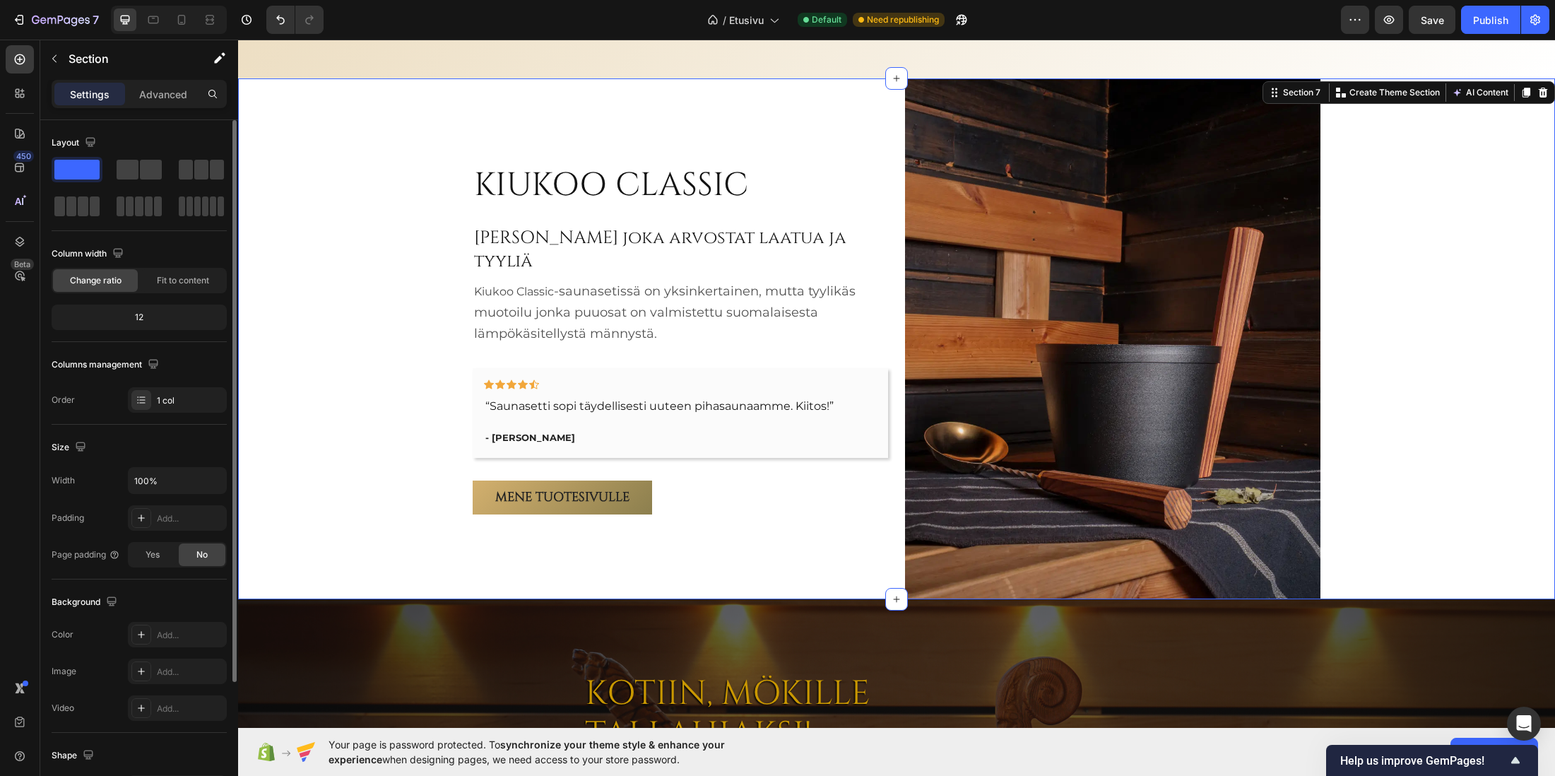
click at [283, 352] on div "KIUKOO CLASSIC Heading Sinulle joka arvostat laatua ja tyyliä Heading Kiukoo Cl…" at bounding box center [896, 338] width 1317 height 521
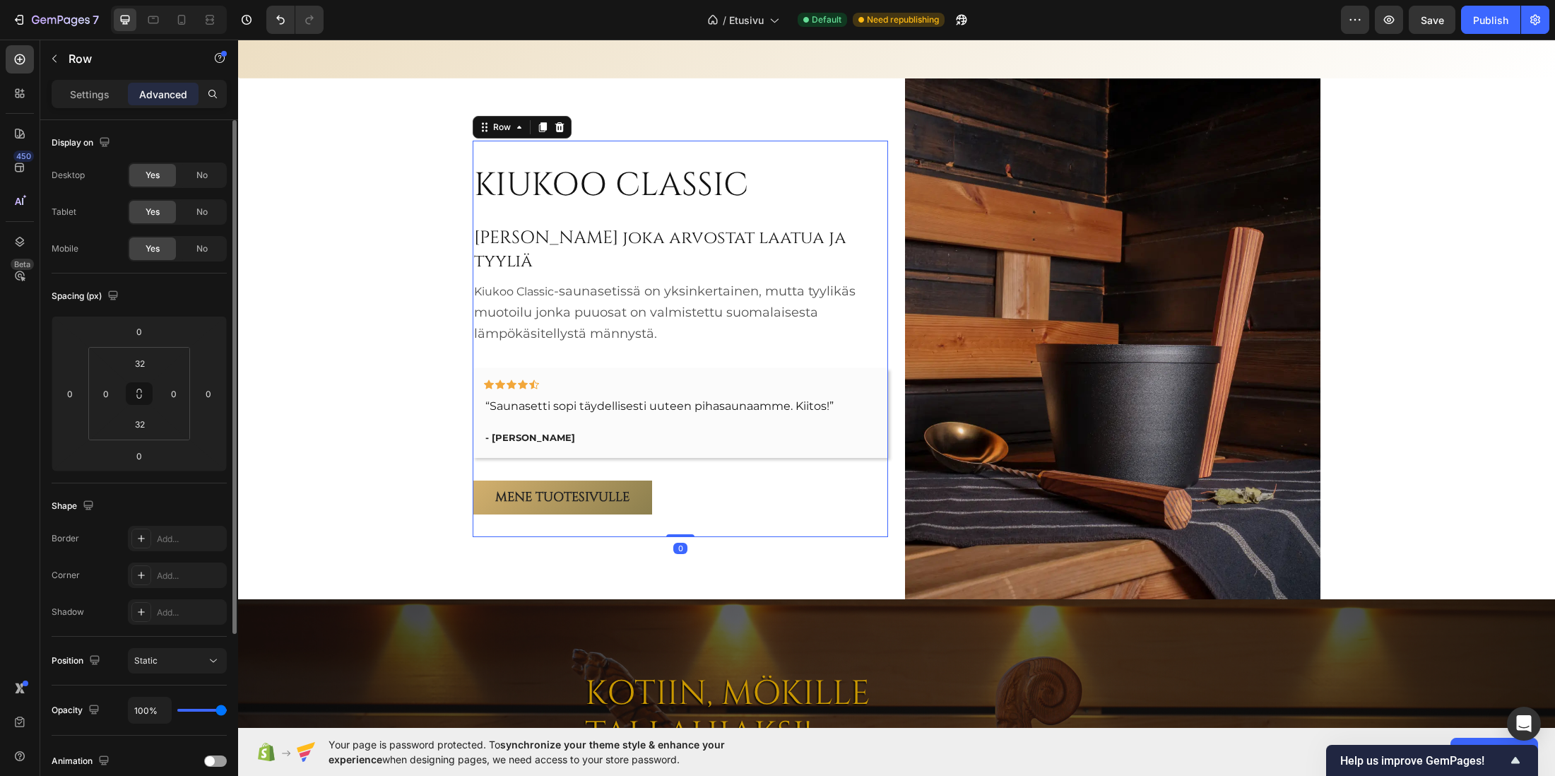
click at [742, 455] on div "KIUKOO CLASSIC Heading Sinulle joka arvostat laatua ja tyyliä Heading Kiukoo Cl…" at bounding box center [681, 338] width 416 height 351
click at [888, 467] on div "KIUKOO CLASSIC Heading Sinulle joka arvostat laatua ja tyyliä Heading Kiukoo Cl…" at bounding box center [897, 338] width 848 height 521
click at [91, 89] on p "Settings" at bounding box center [90, 94] width 40 height 15
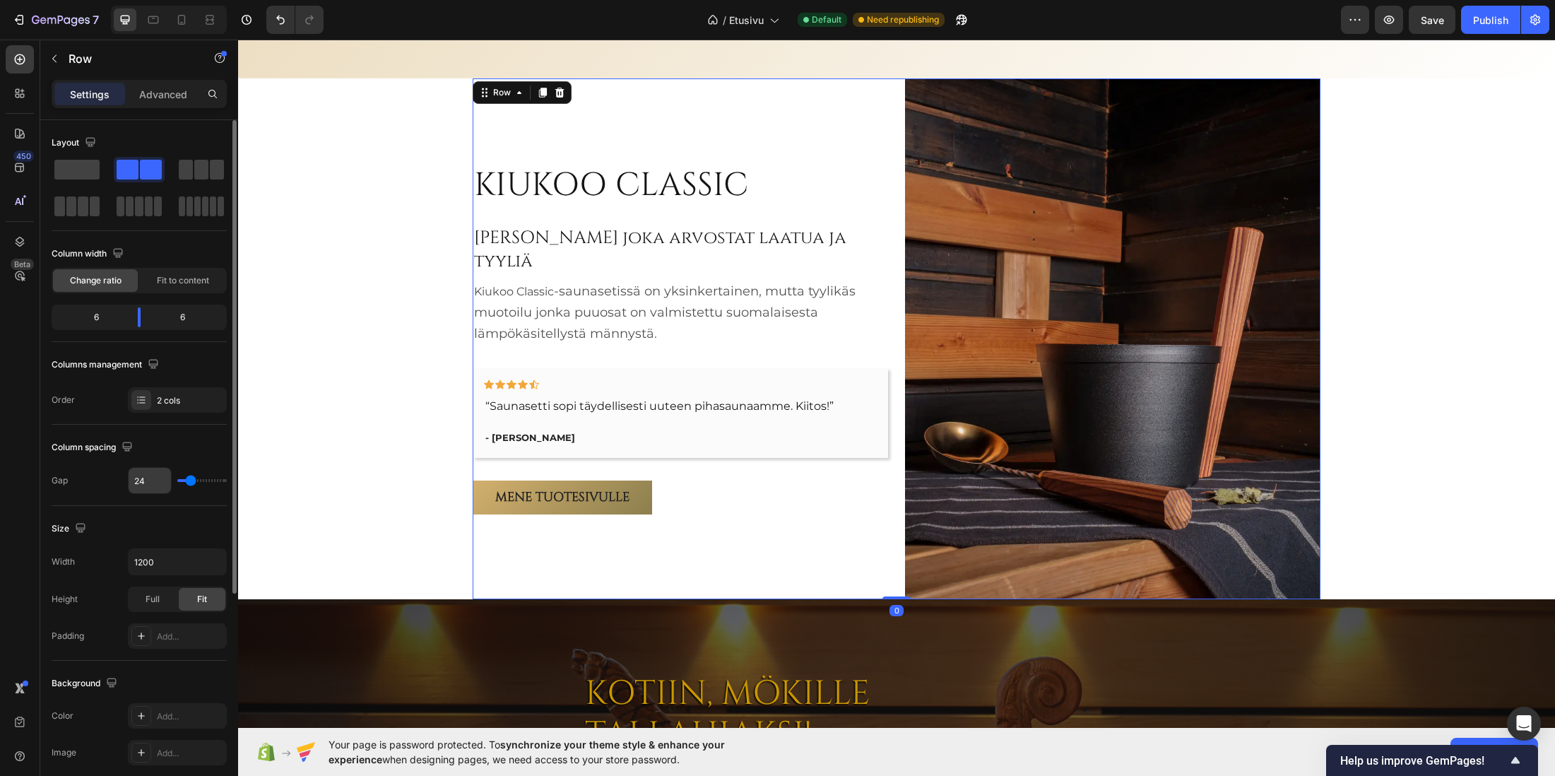
click at [152, 475] on input "24" at bounding box center [150, 480] width 42 height 25
type input "3"
type input "32"
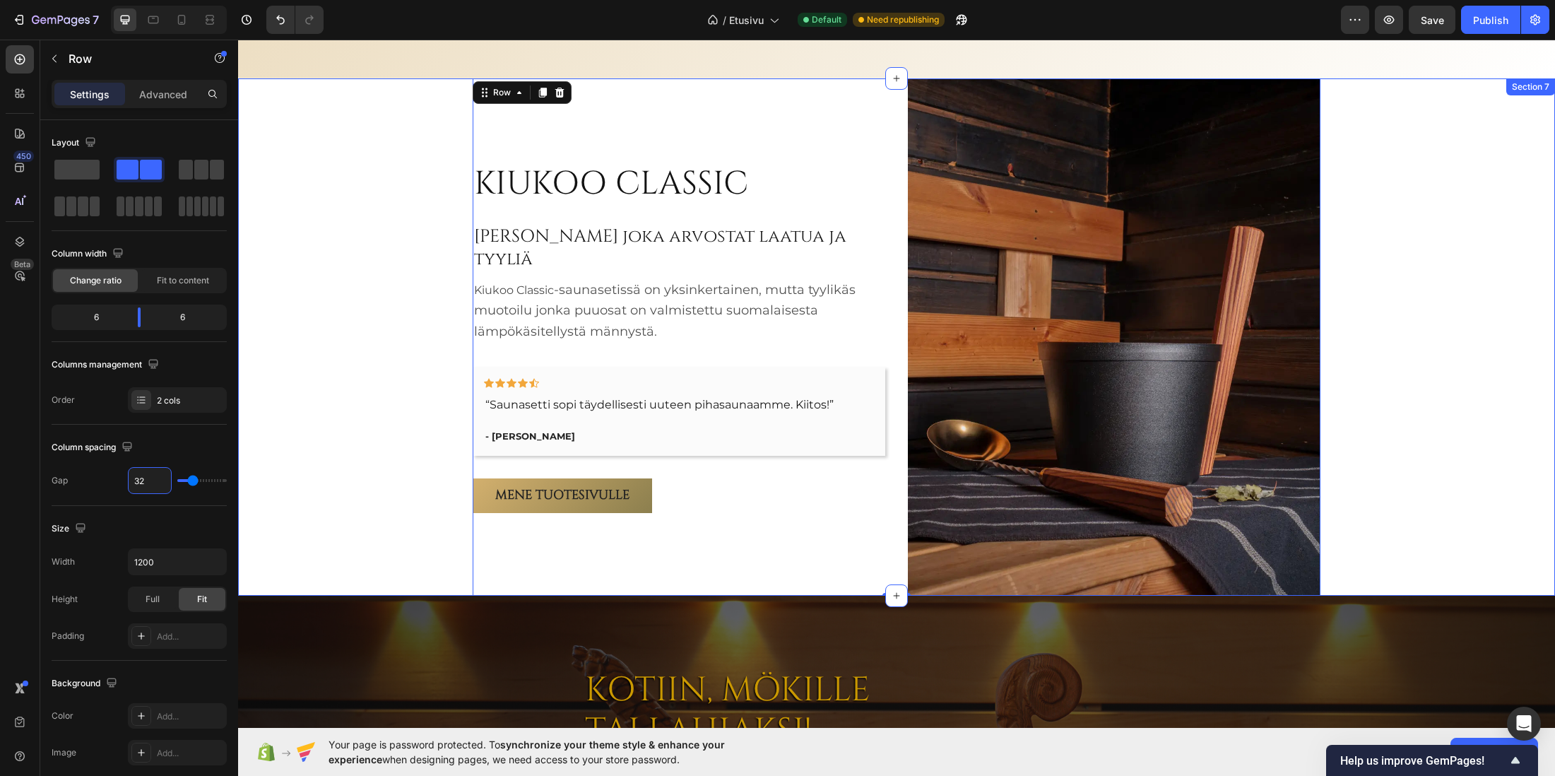
click at [333, 288] on div "KIUKOO CLASSIC Heading Sinulle joka arvostat laatua ja tyyliä Heading Kiukoo Cl…" at bounding box center [896, 336] width 1317 height 517
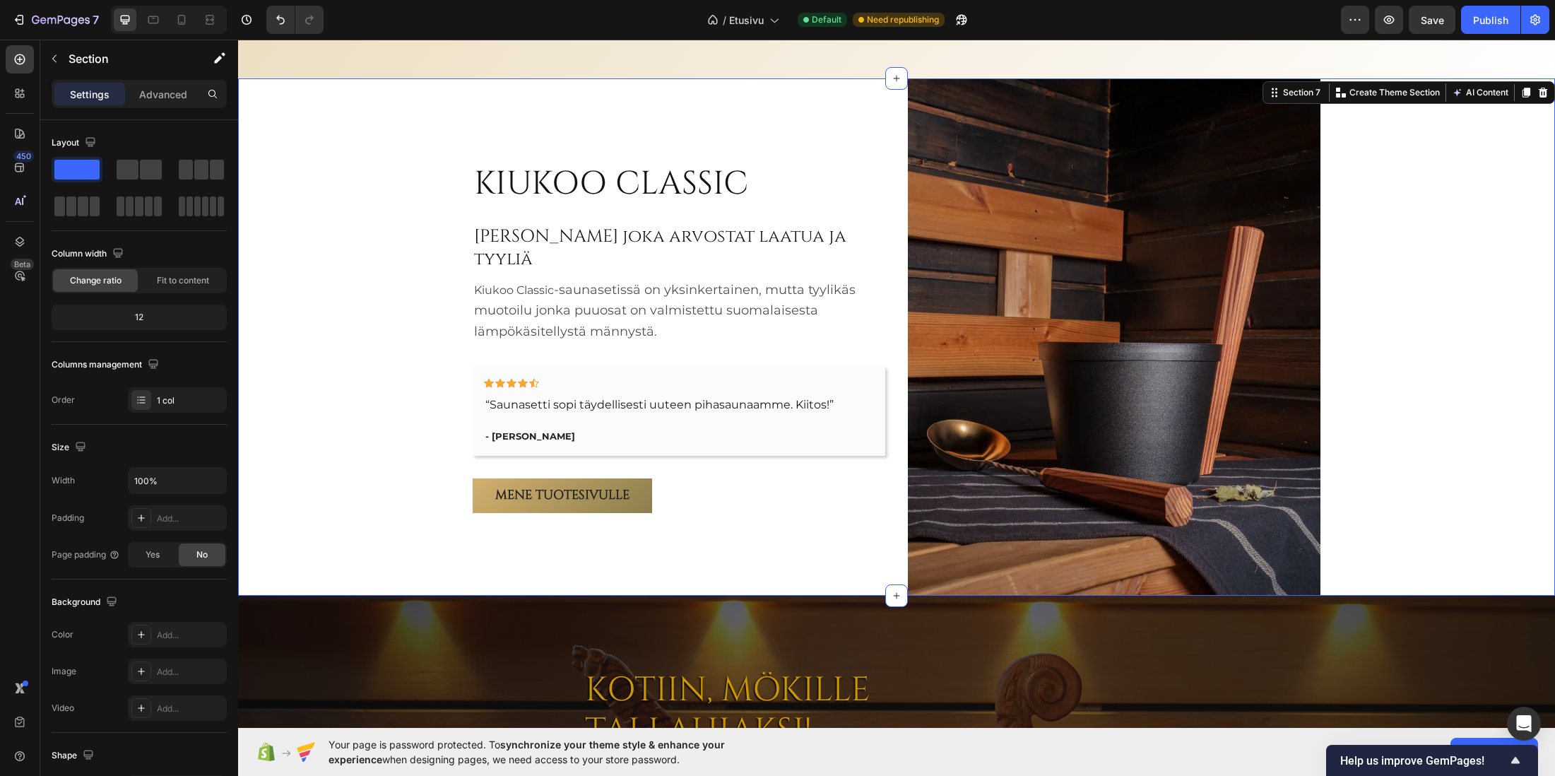
click at [436, 334] on div "KIUKOO CLASSIC Heading Sinulle joka arvostat laatua ja tyyliä Heading Kiukoo Cl…" at bounding box center [896, 336] width 1317 height 517
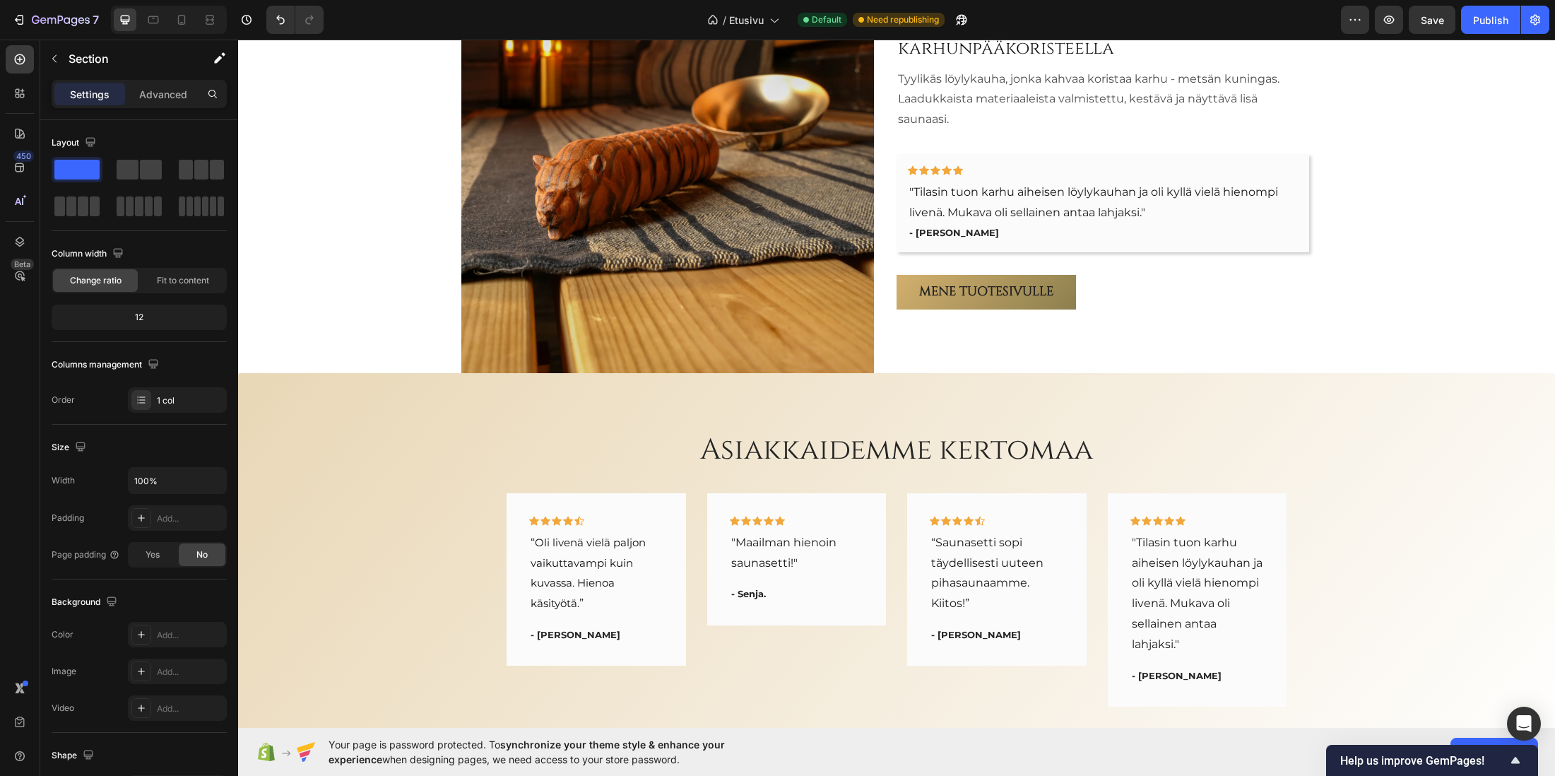
scroll to position [2587, 0]
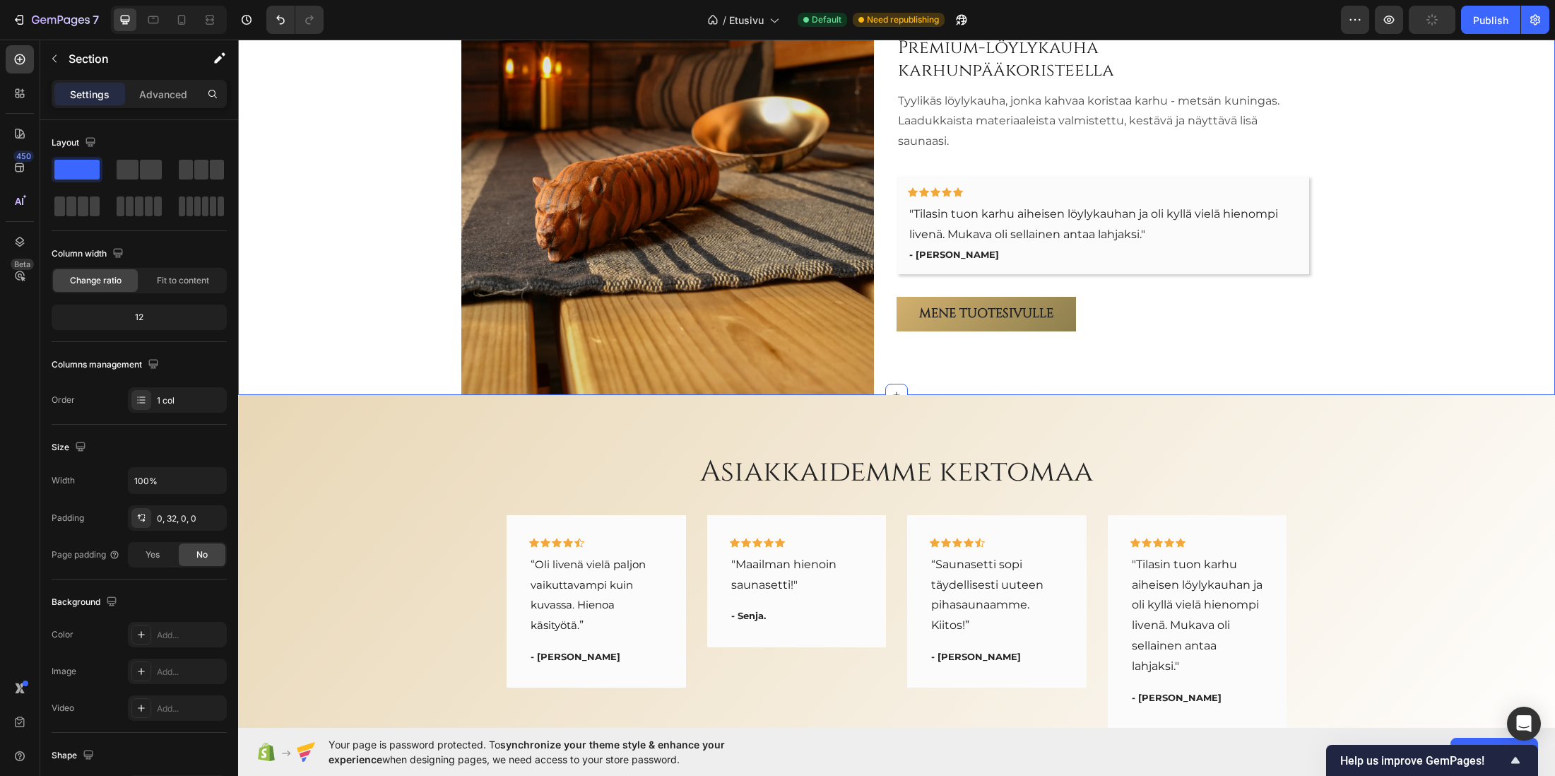
click at [331, 290] on div "Karhu-saunakauha Heading Premium-löylykauha karhunpääkoristeella Heading Tyylik…" at bounding box center [885, 152] width 1295 height 487
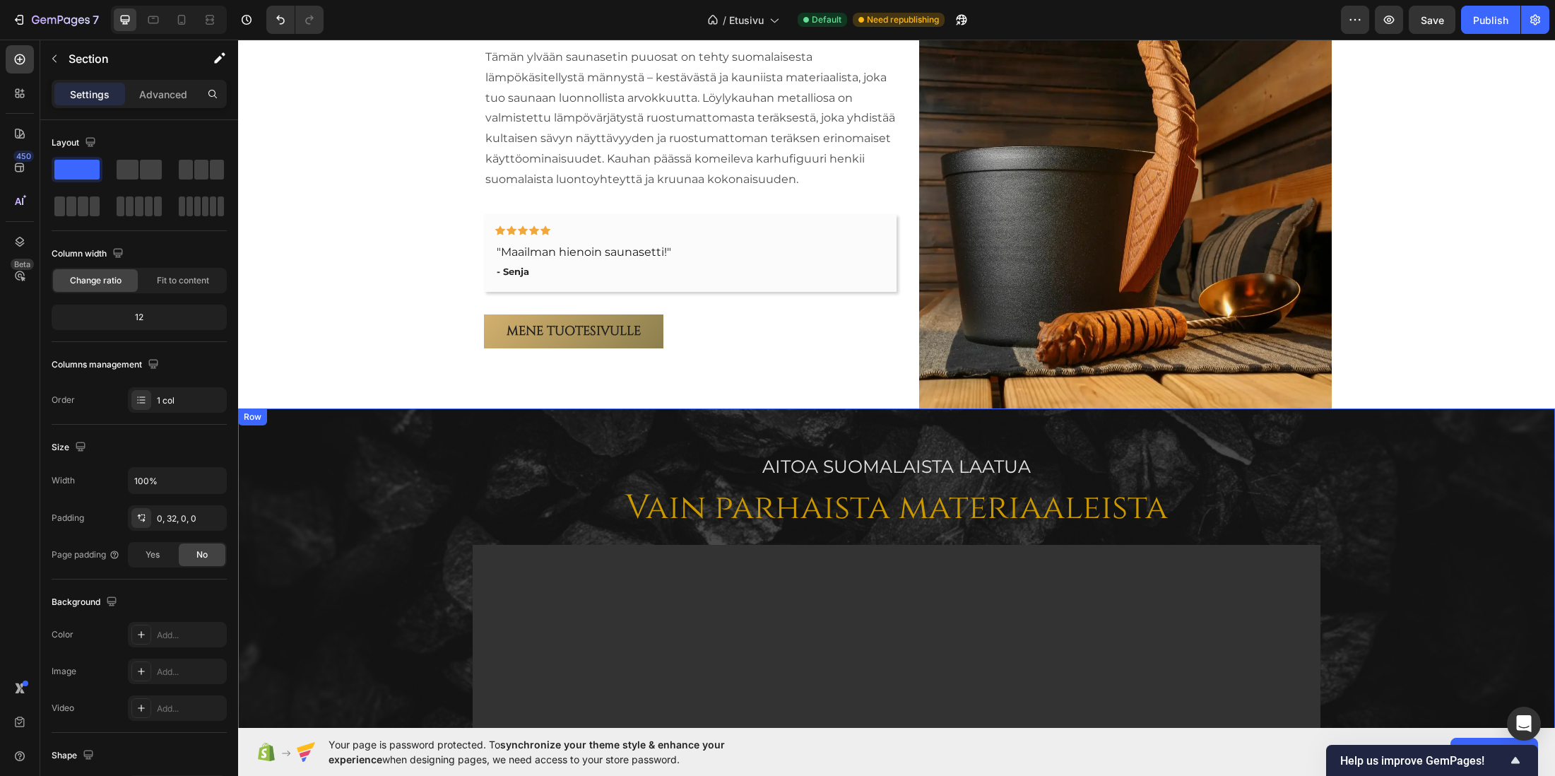
scroll to position [1028, 0]
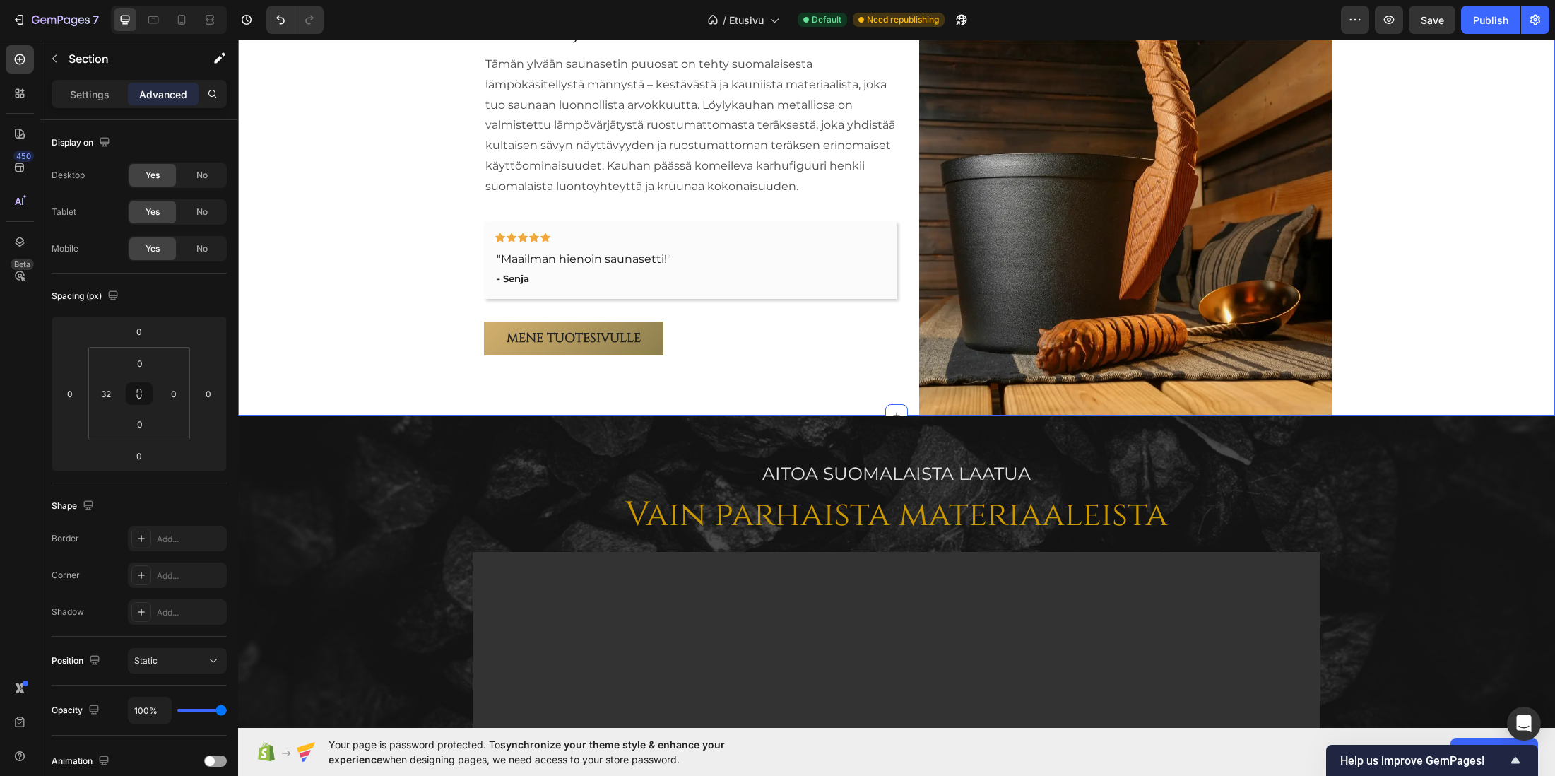
click at [332, 293] on div "KIUKOO SCANDIC Heading Kruununjalokivemme! Heading Tämän ylvään saunasetin puuo…" at bounding box center [908, 158] width 1295 height 516
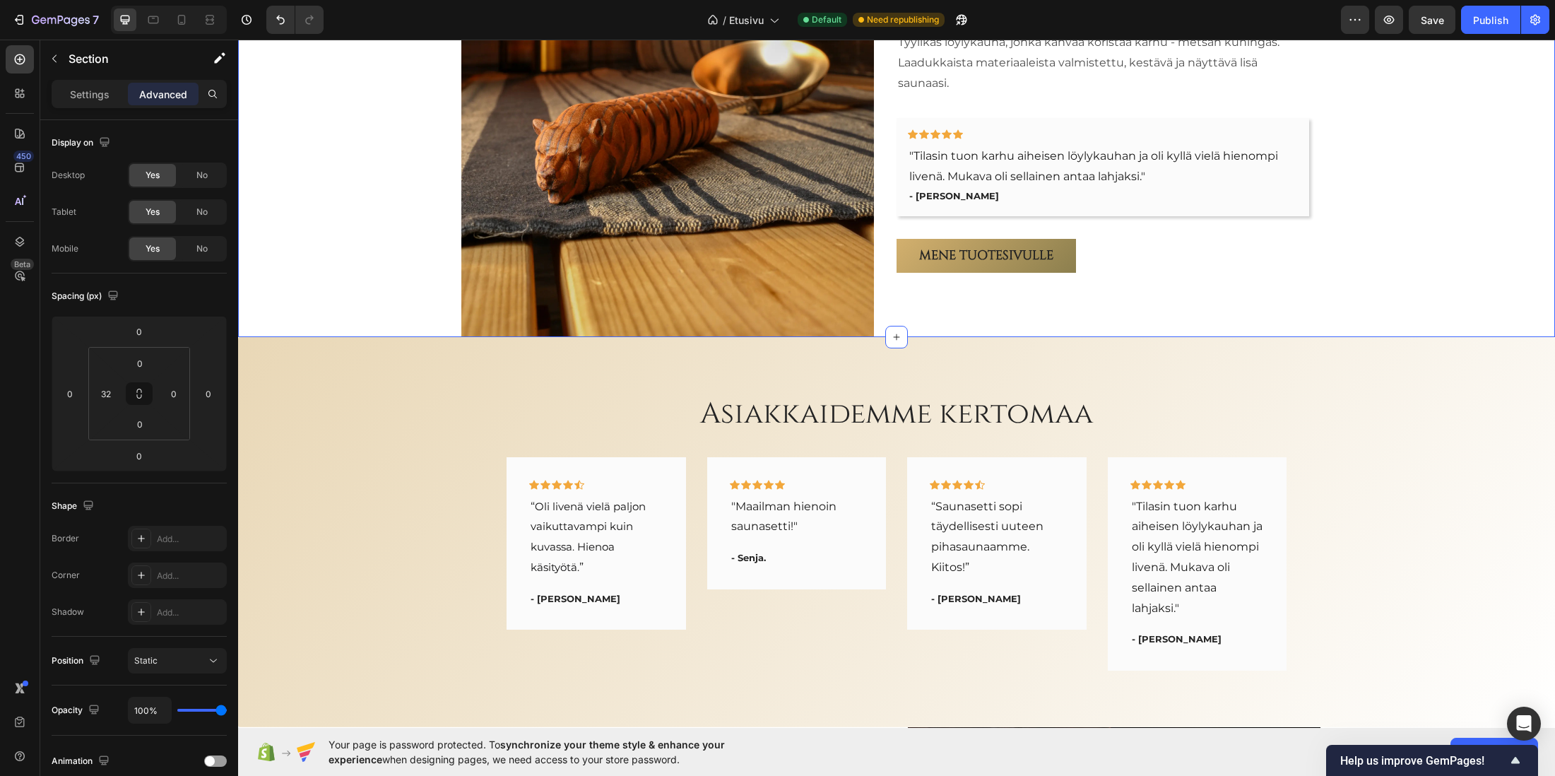
scroll to position [2512, 0]
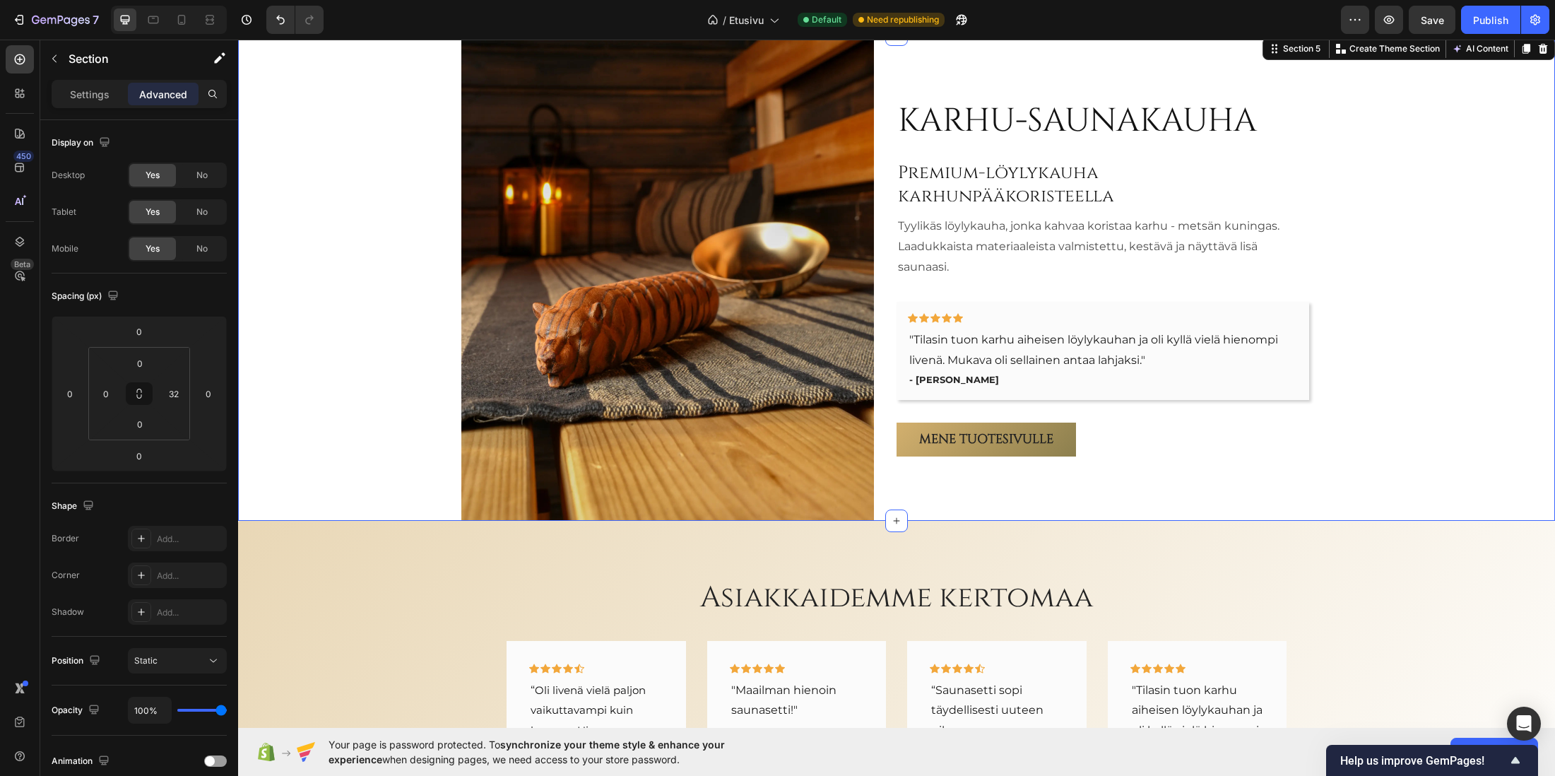
click at [373, 328] on div "Karhu-saunakauha Heading Premium-löylykauha karhunpääkoristeella Heading Tyylik…" at bounding box center [885, 278] width 1295 height 487
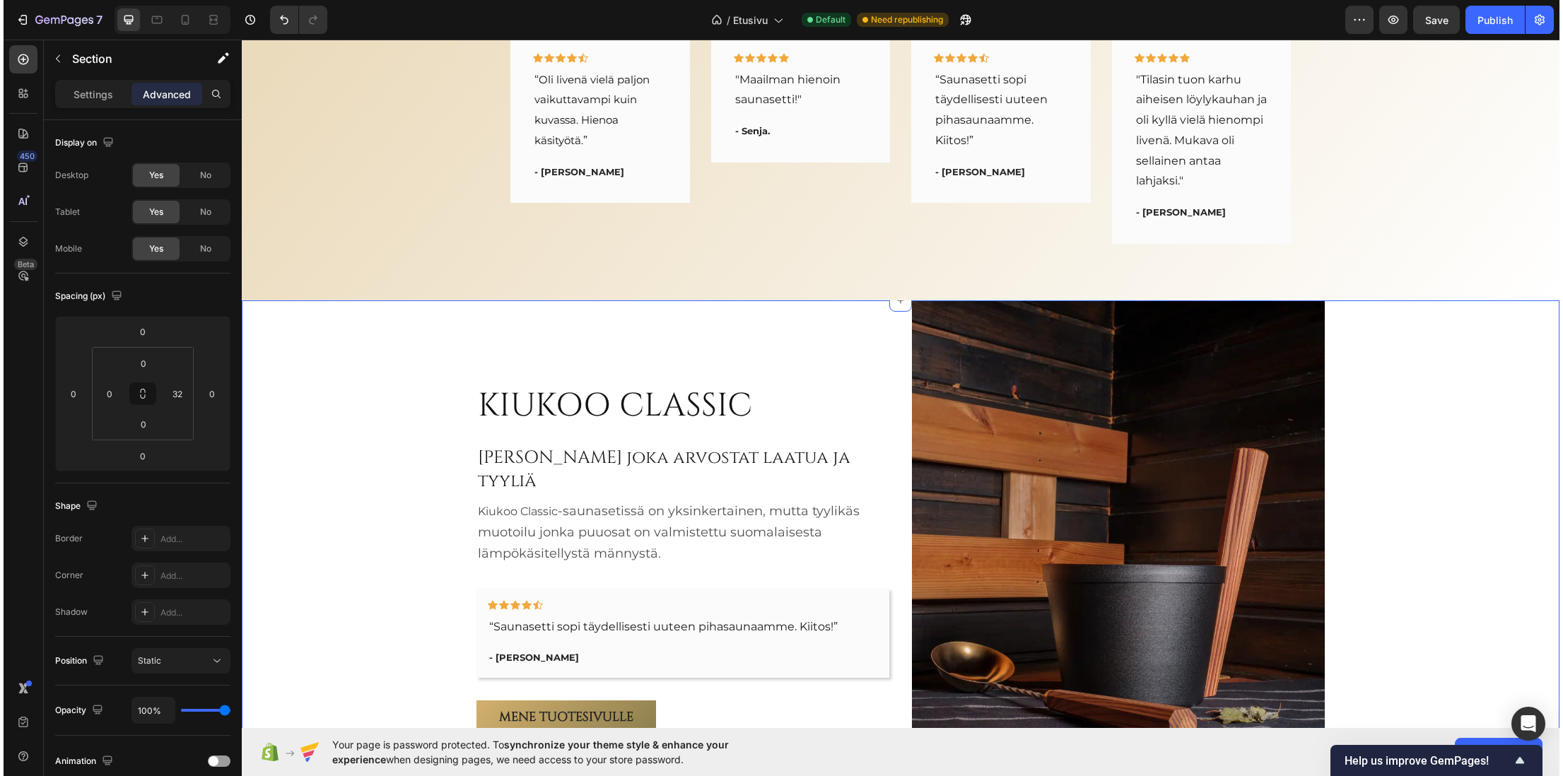
scroll to position [3218, 0]
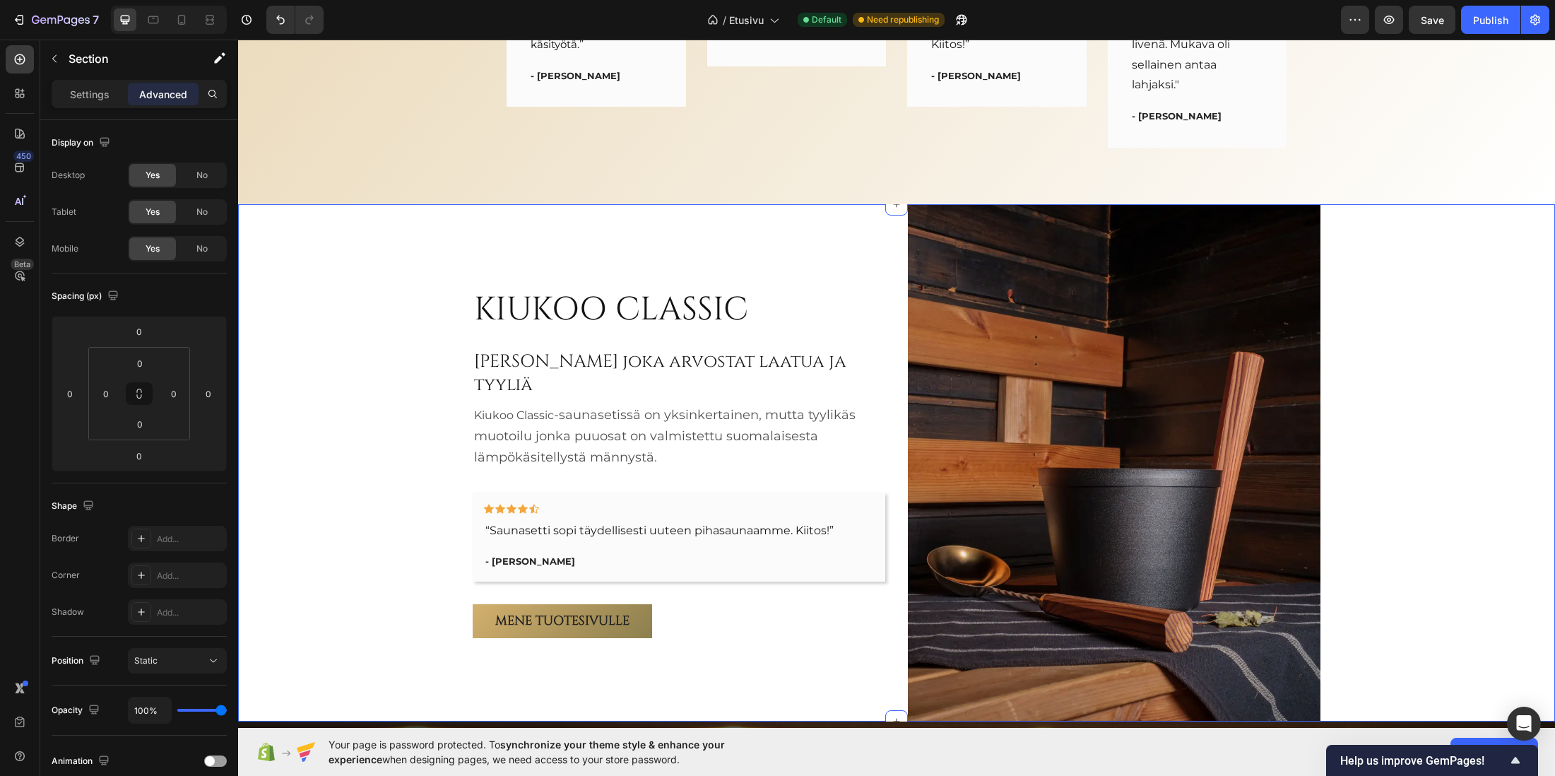
click at [353, 341] on div "KIUKOO CLASSIC Heading Sinulle joka arvostat laatua ja tyyliä Heading Kiukoo Cl…" at bounding box center [896, 462] width 1317 height 517
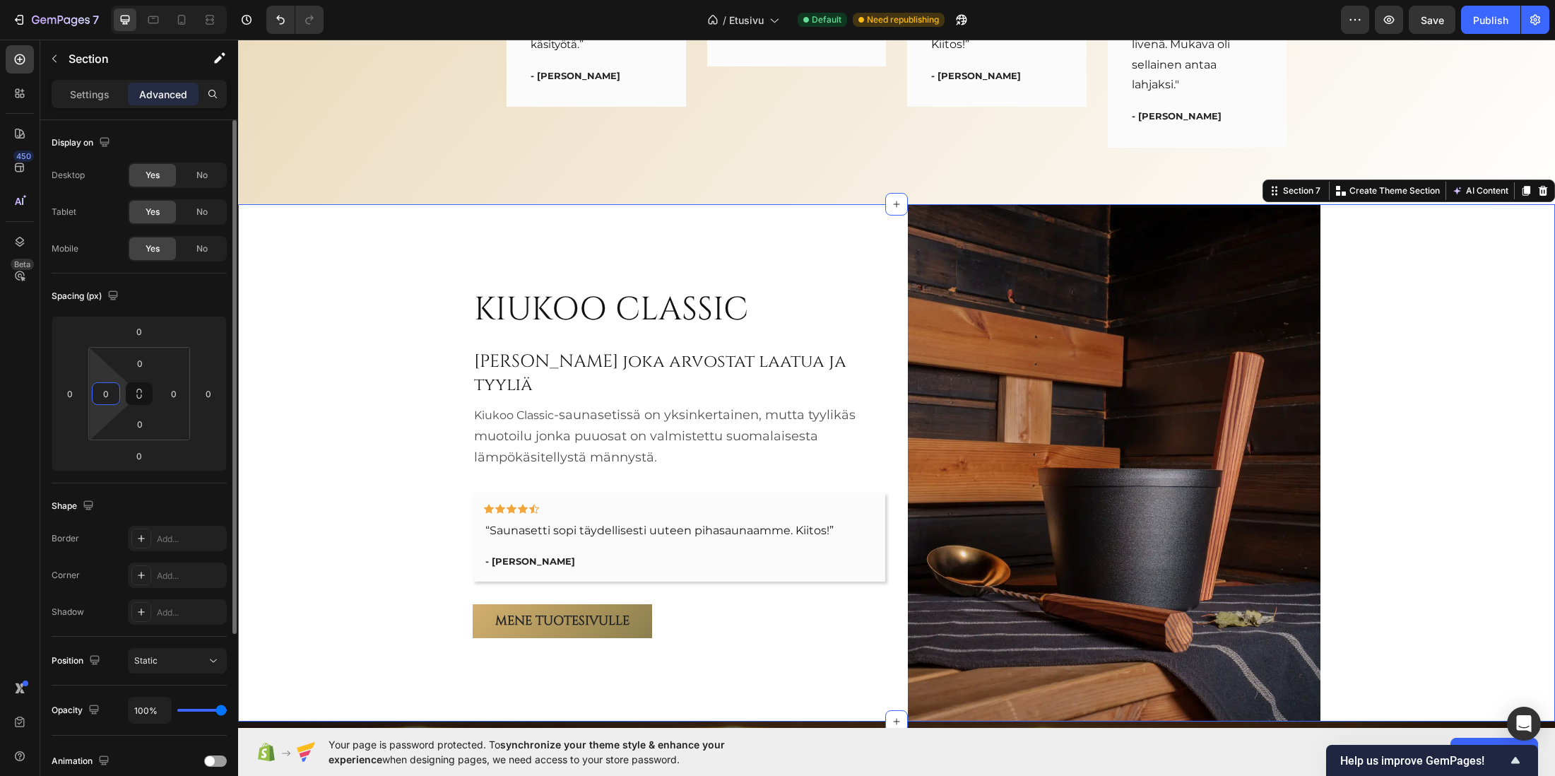
click at [107, 394] on input "0" at bounding box center [105, 393] width 21 height 21
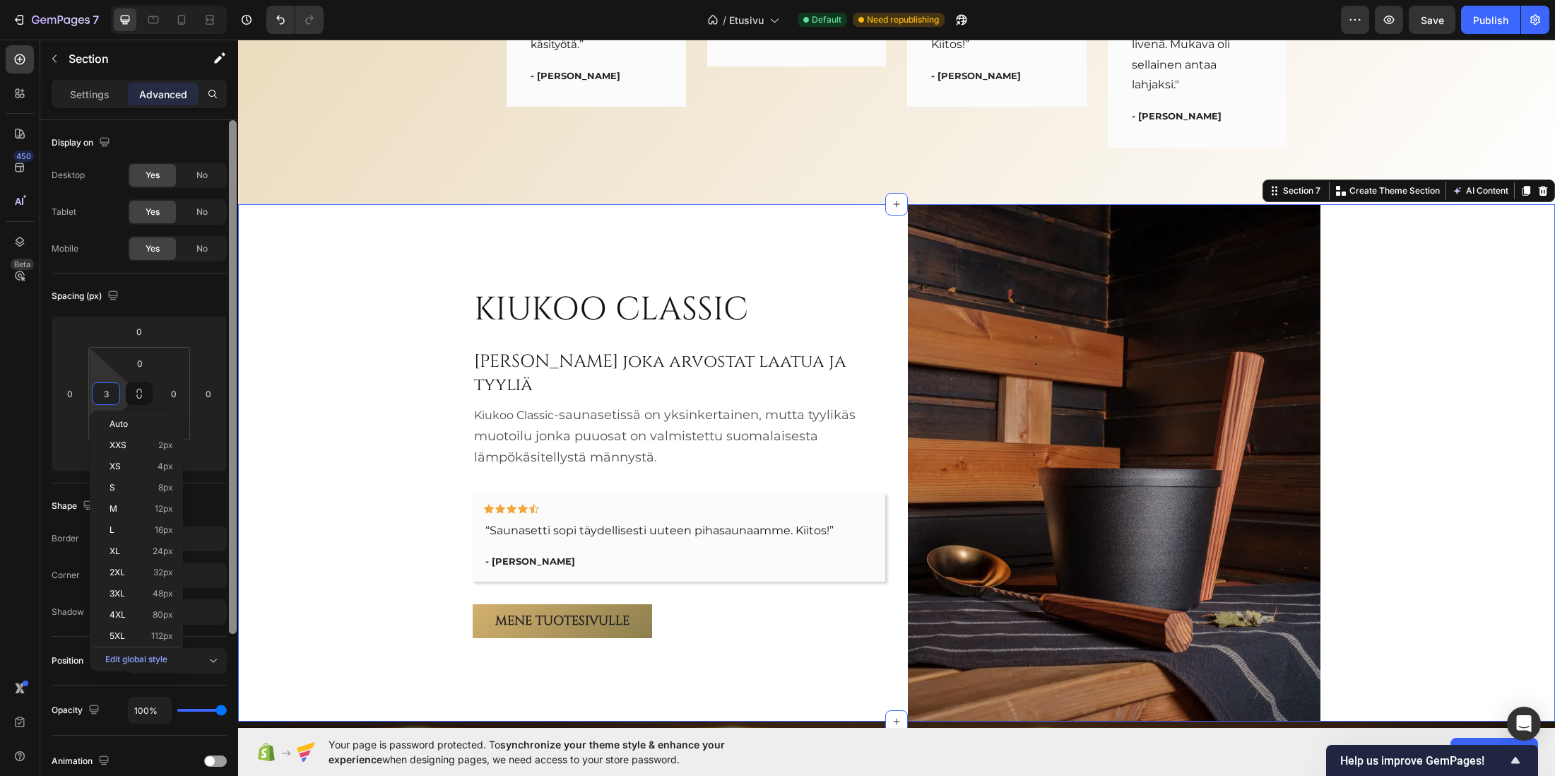
type input "32"
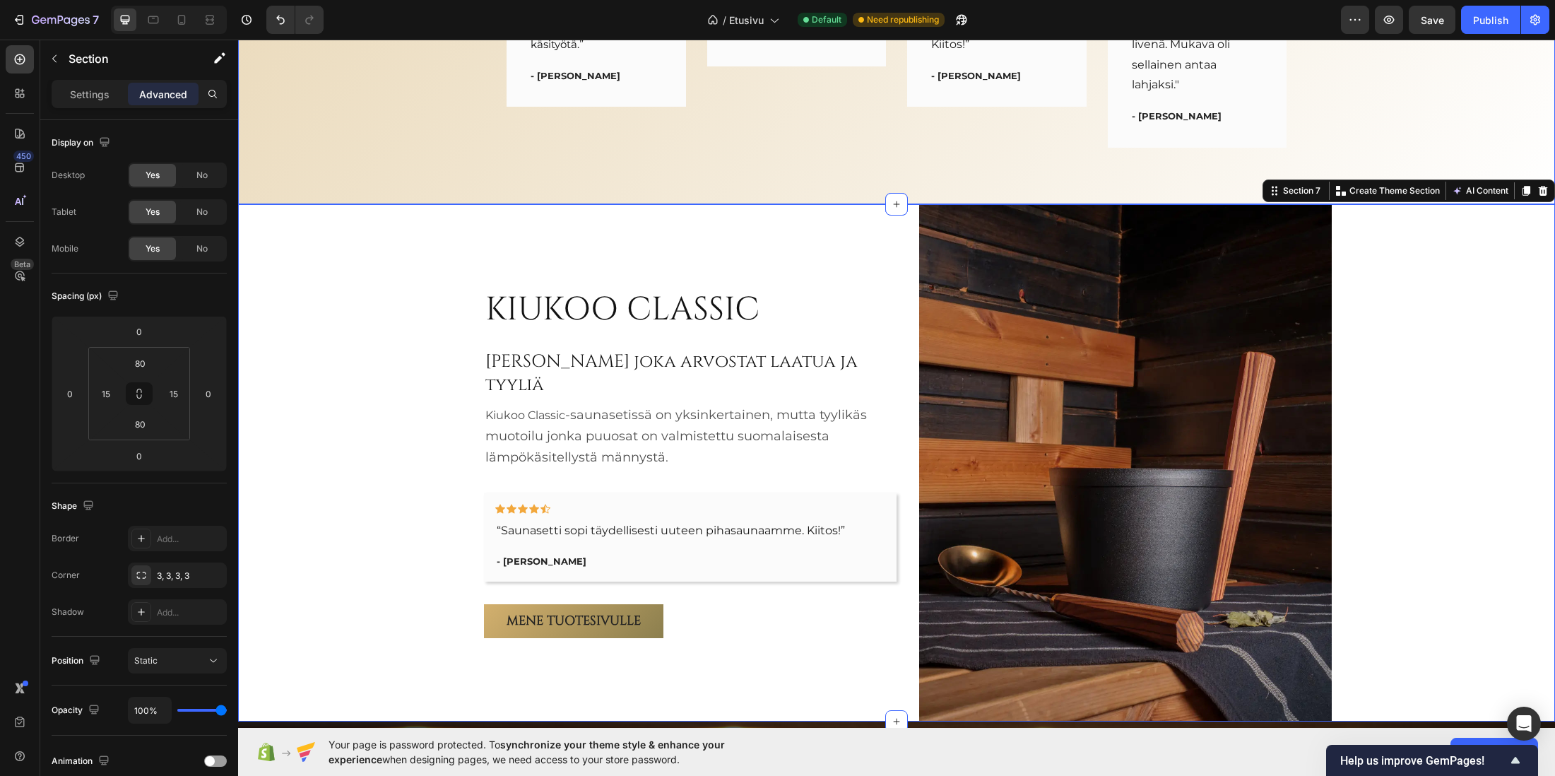
click at [376, 141] on div "Asiakkaidemme kertomaa Heading Icon Icon Icon Icon Icon Row “ Oli livenä vielä …" at bounding box center [897, 9] width 1296 height 277
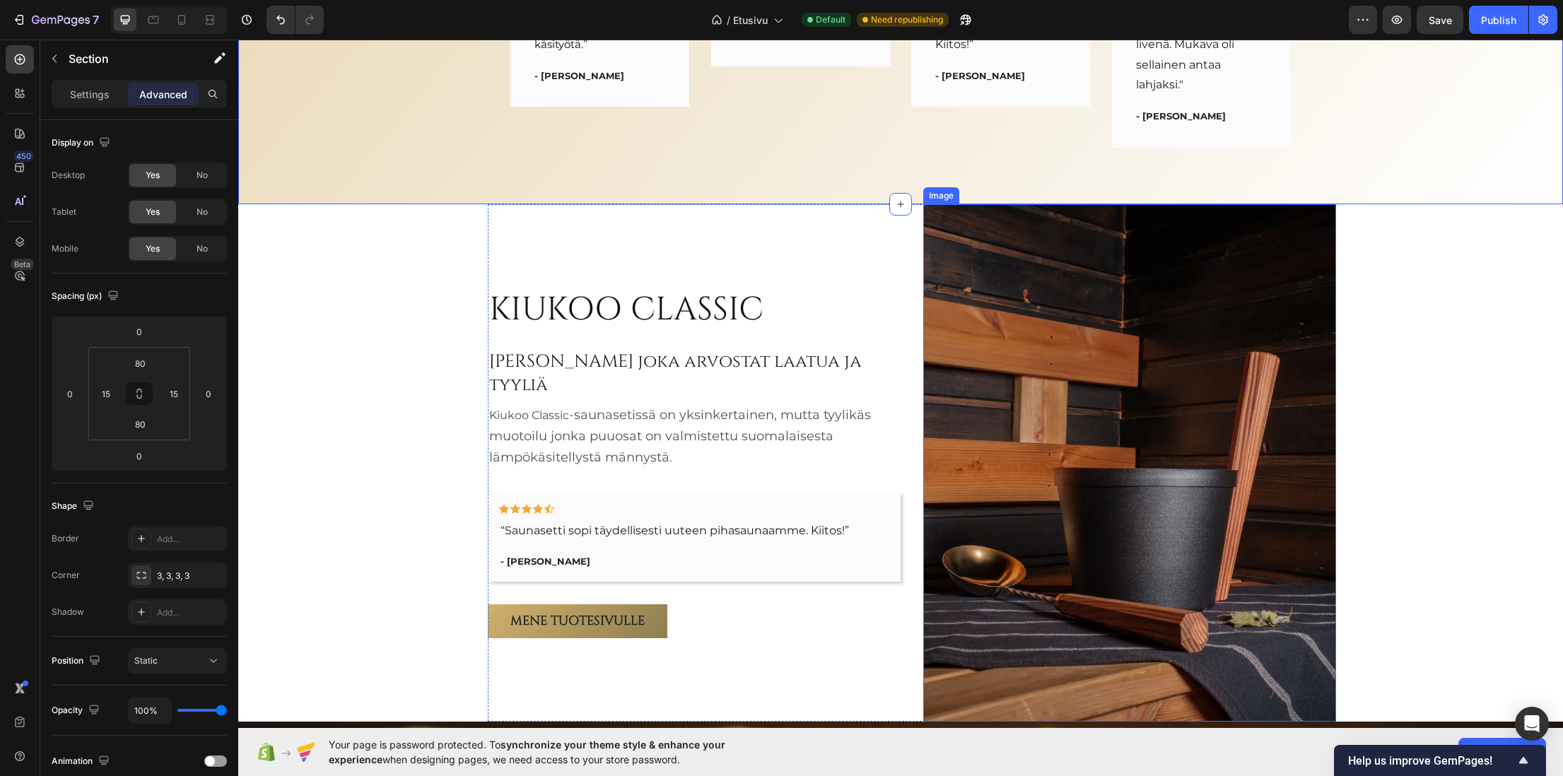
click at [1076, 354] on img at bounding box center [1129, 462] width 413 height 517
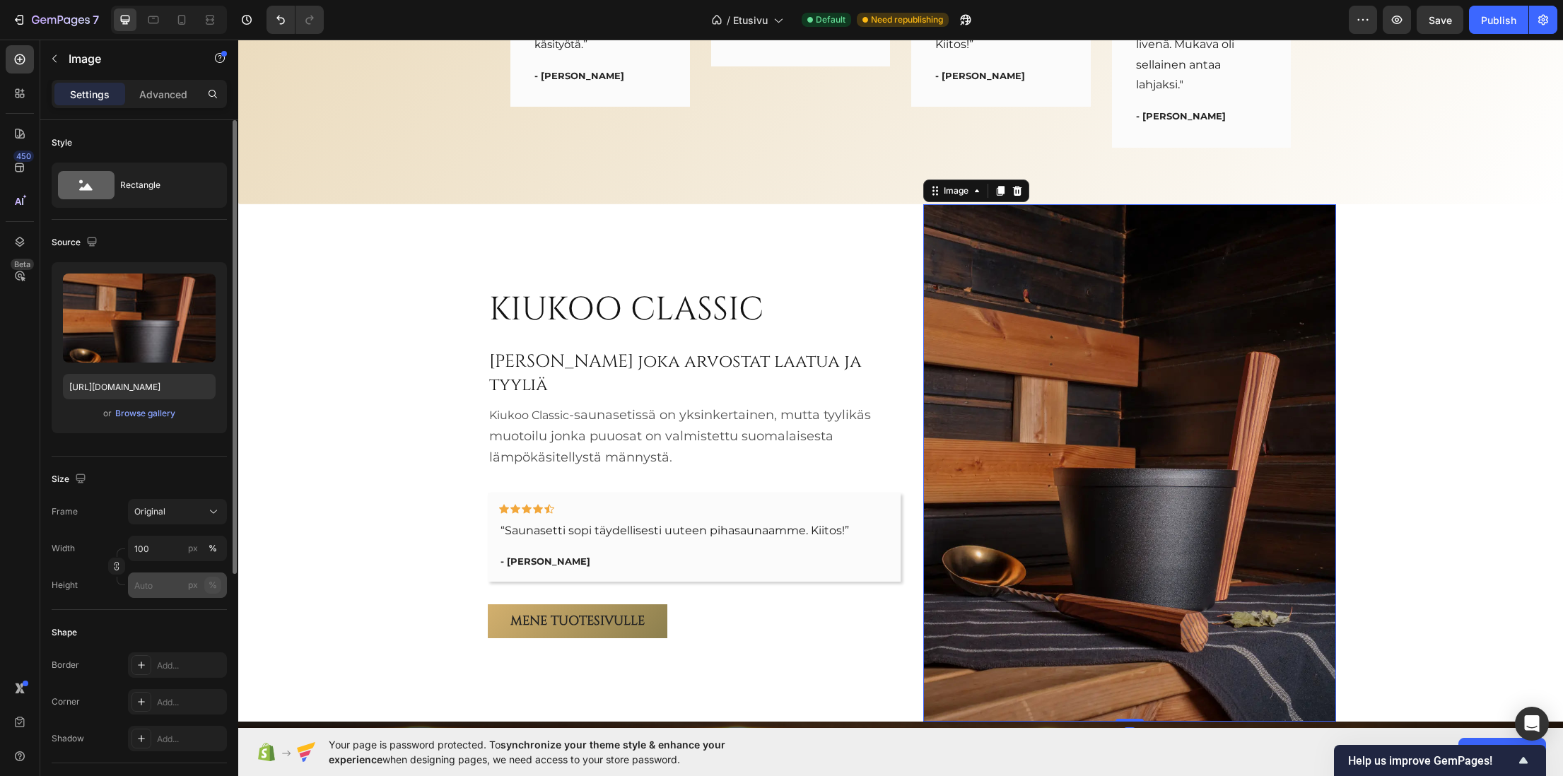
click at [212, 582] on div "%" at bounding box center [212, 585] width 8 height 13
click at [149, 586] on input "px %" at bounding box center [177, 584] width 99 height 25
click at [158, 618] on p "Full 100%" at bounding box center [175, 619] width 82 height 13
type input "100"
click at [106, 445] on div "Upload Image https://cdn.shopify.com/s/files/1/0935/4185/9663/files/gempages_57…" at bounding box center [139, 371] width 175 height 218
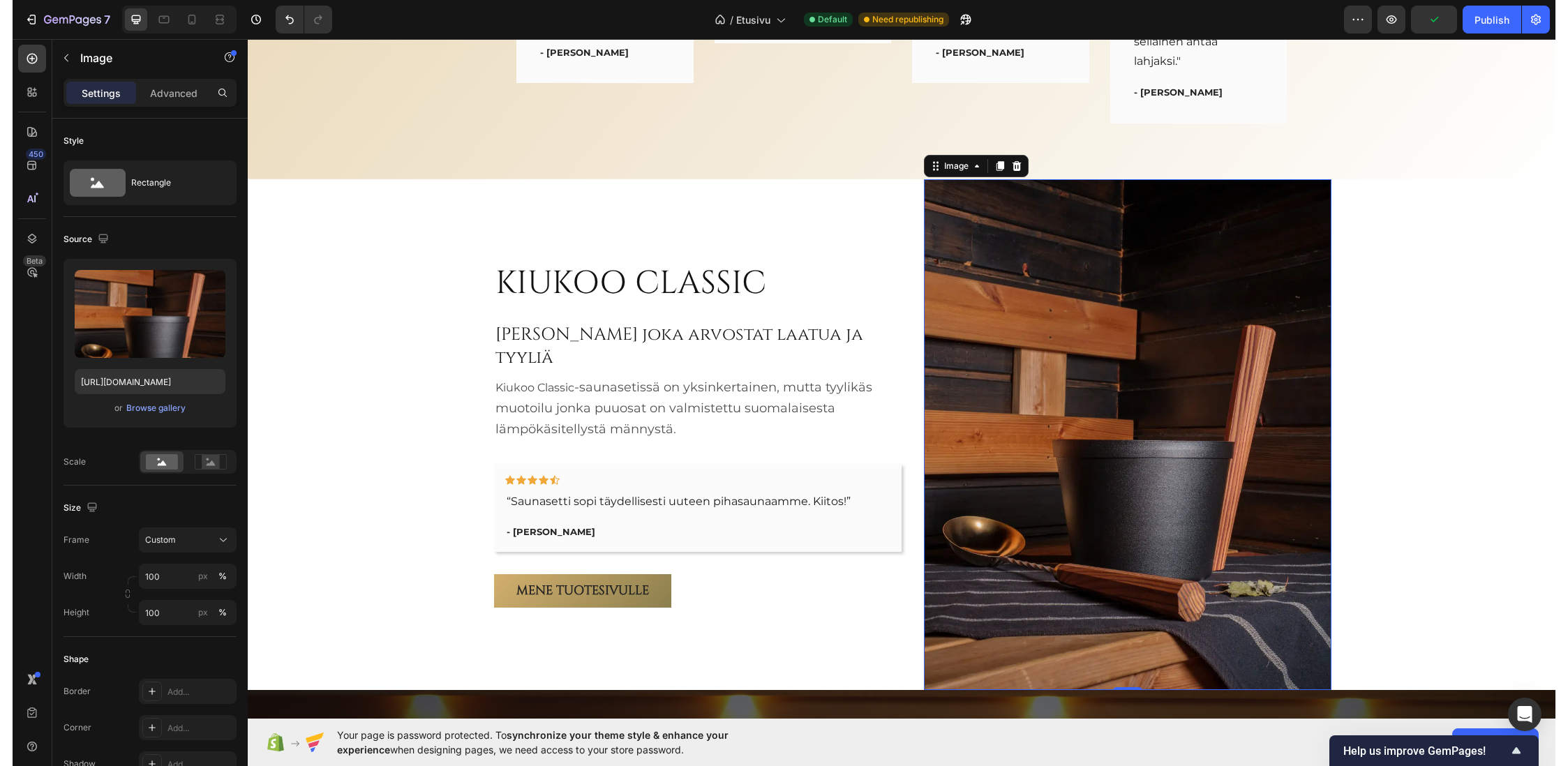
scroll to position [3247, 0]
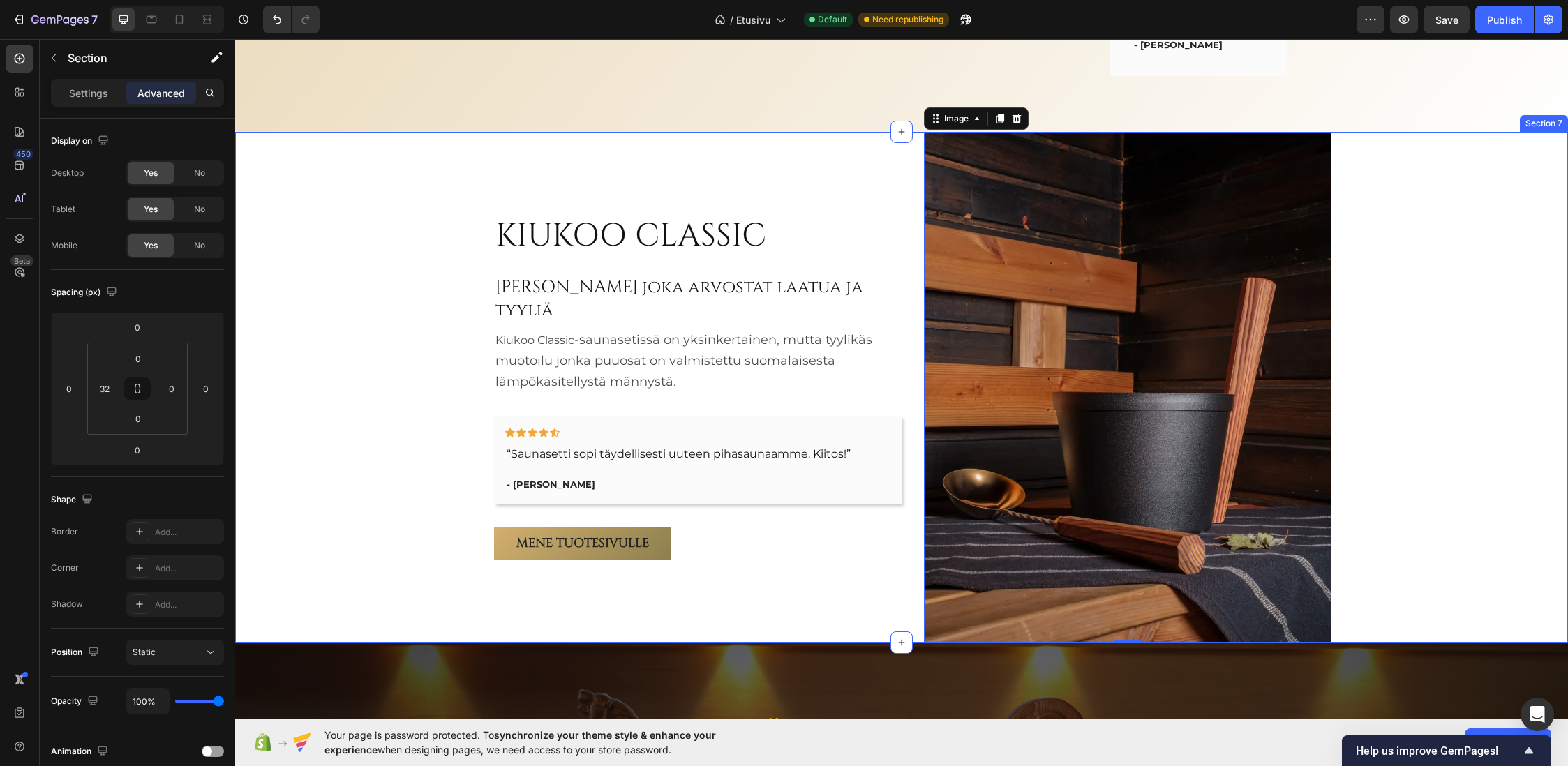
click at [1390, 292] on div "KIUKOO CLASSIC Heading Sinulle joka arvostat laatua ja tyyliä Heading Kiukoo Cl…" at bounding box center [912, 387] width 1310 height 510
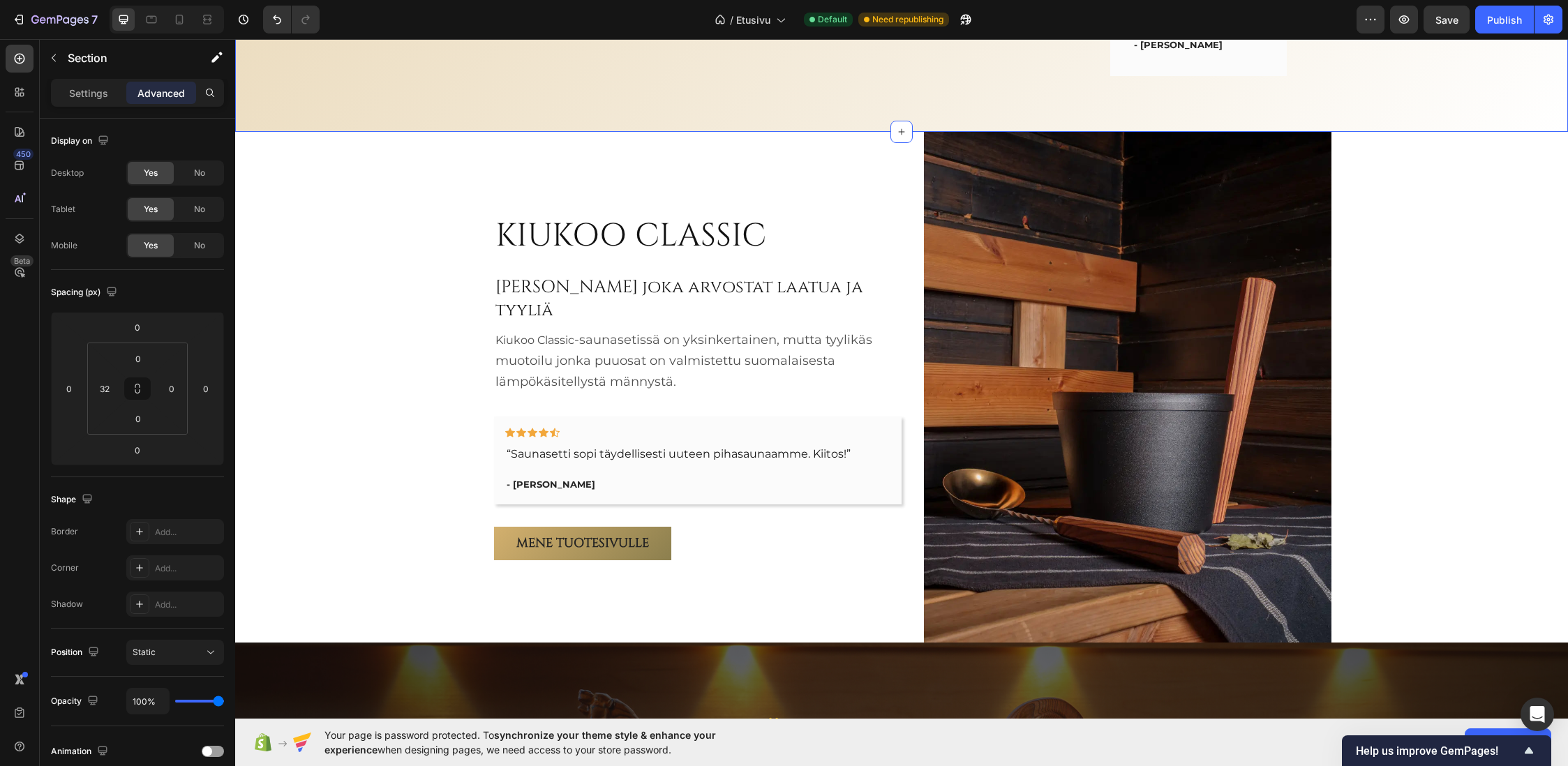
click at [1390, 19] on span "Save" at bounding box center [1447, 20] width 23 height 12
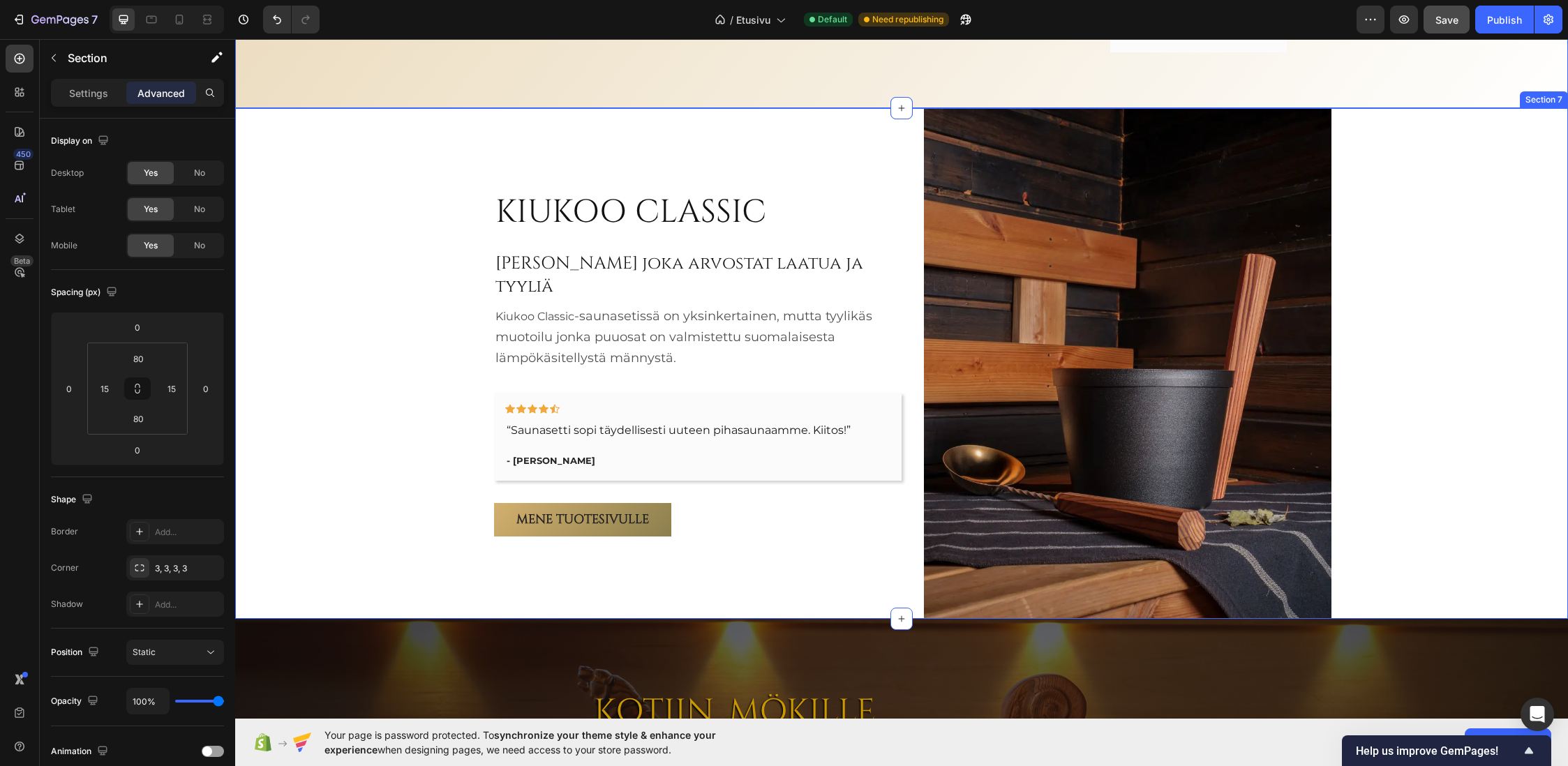
scroll to position [3386, 0]
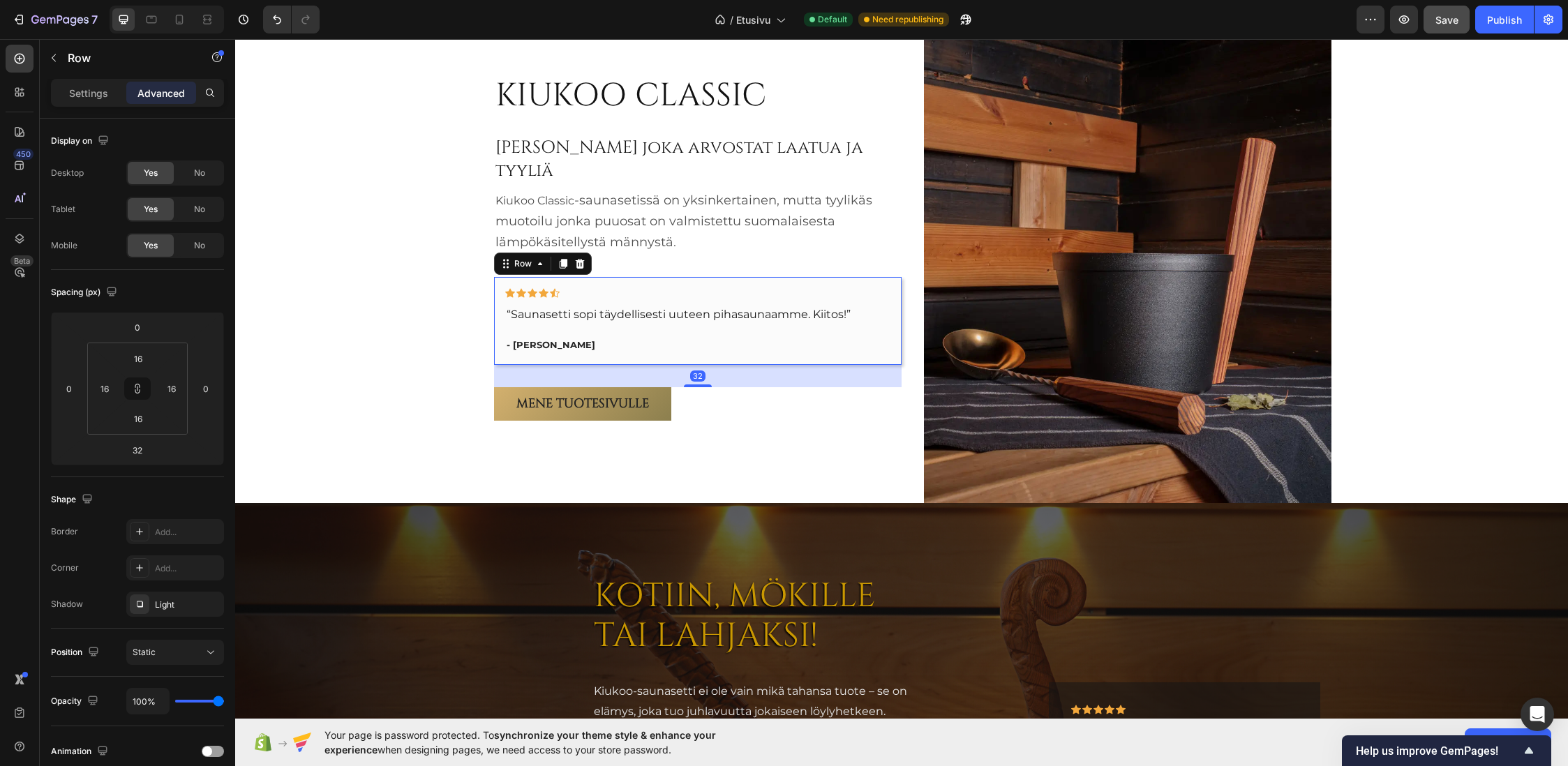
click at [691, 345] on div "Icon Icon Icon Icon Icon Row “Saunasetti sopi täydellisesti uuteen pihasaunaamm…" at bounding box center [697, 321] width 408 height 88
click at [679, 239] on p "Kiukoo Classic -saunasetissä on yksinkertainen, mutta tyylikäs muotoilu jonka p…" at bounding box center [698, 221] width 405 height 62
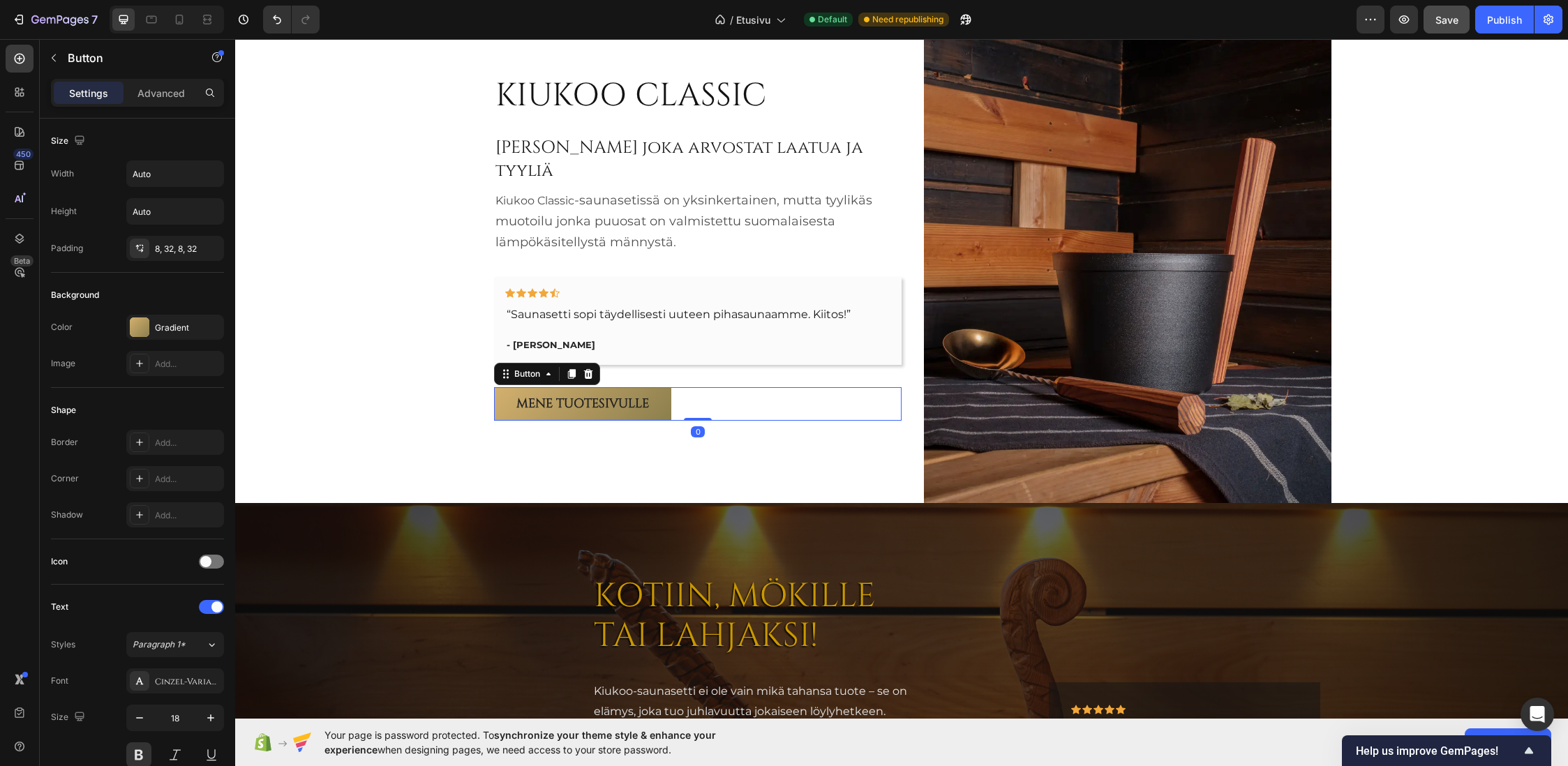
click at [710, 394] on div "Mene tuotesivulle Button 0" at bounding box center [697, 404] width 408 height 34
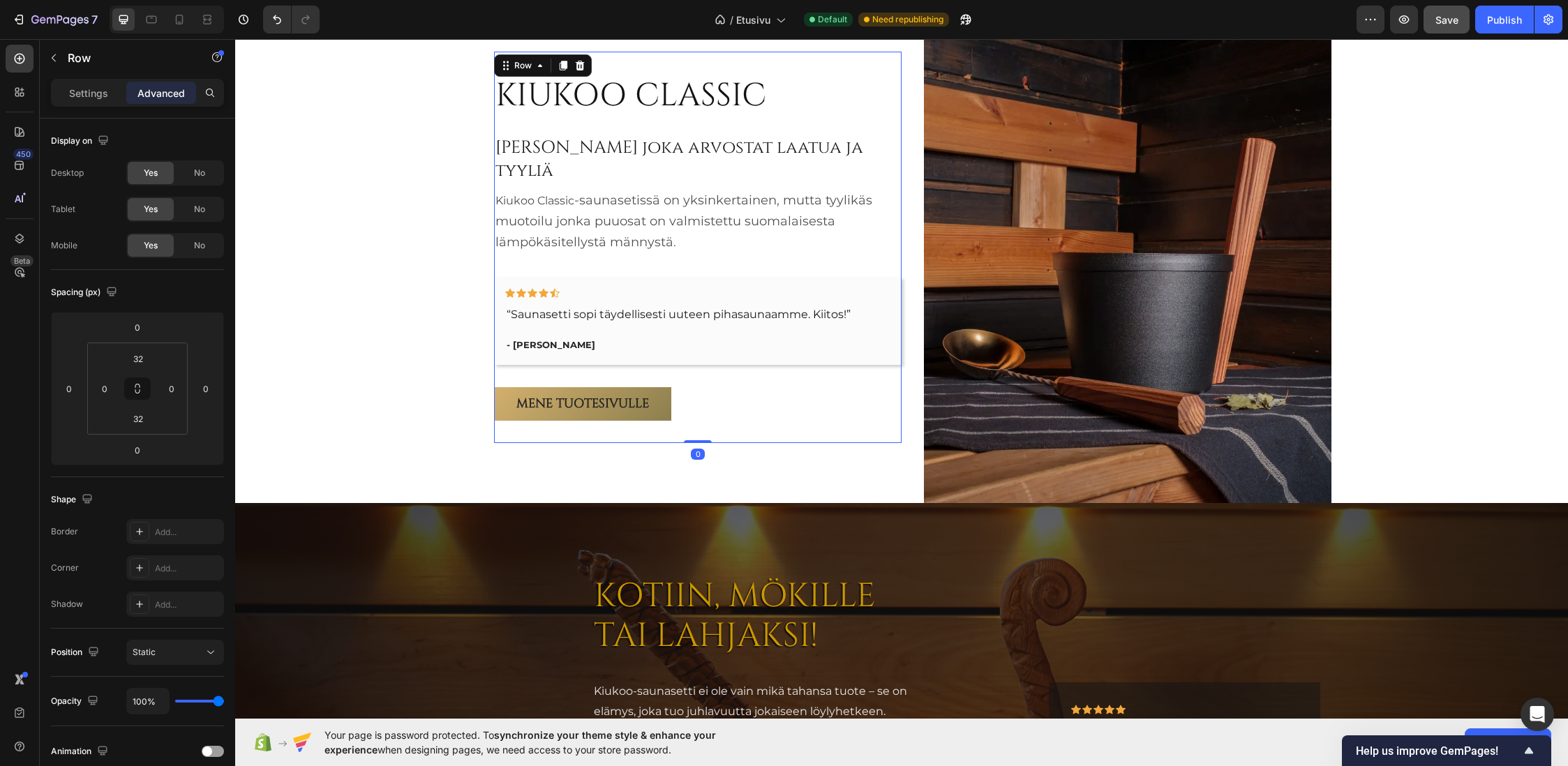
click at [724, 424] on div "KIUKOO CLASSIC Heading Sinulle joka arvostat laatua ja tyyliä Heading Kiukoo Cl…" at bounding box center [697, 247] width 408 height 391
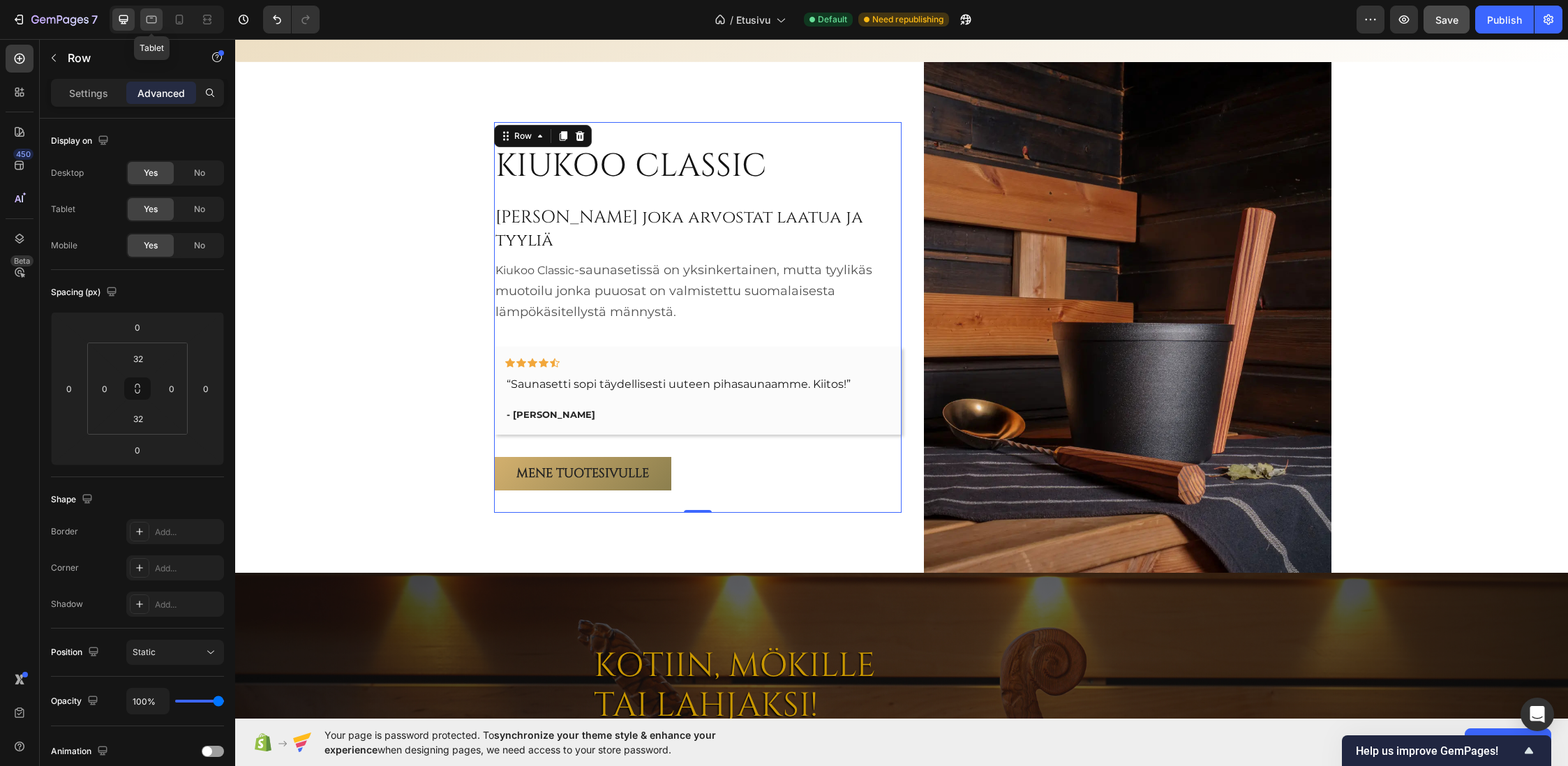
click at [150, 19] on icon at bounding box center [151, 20] width 14 height 14
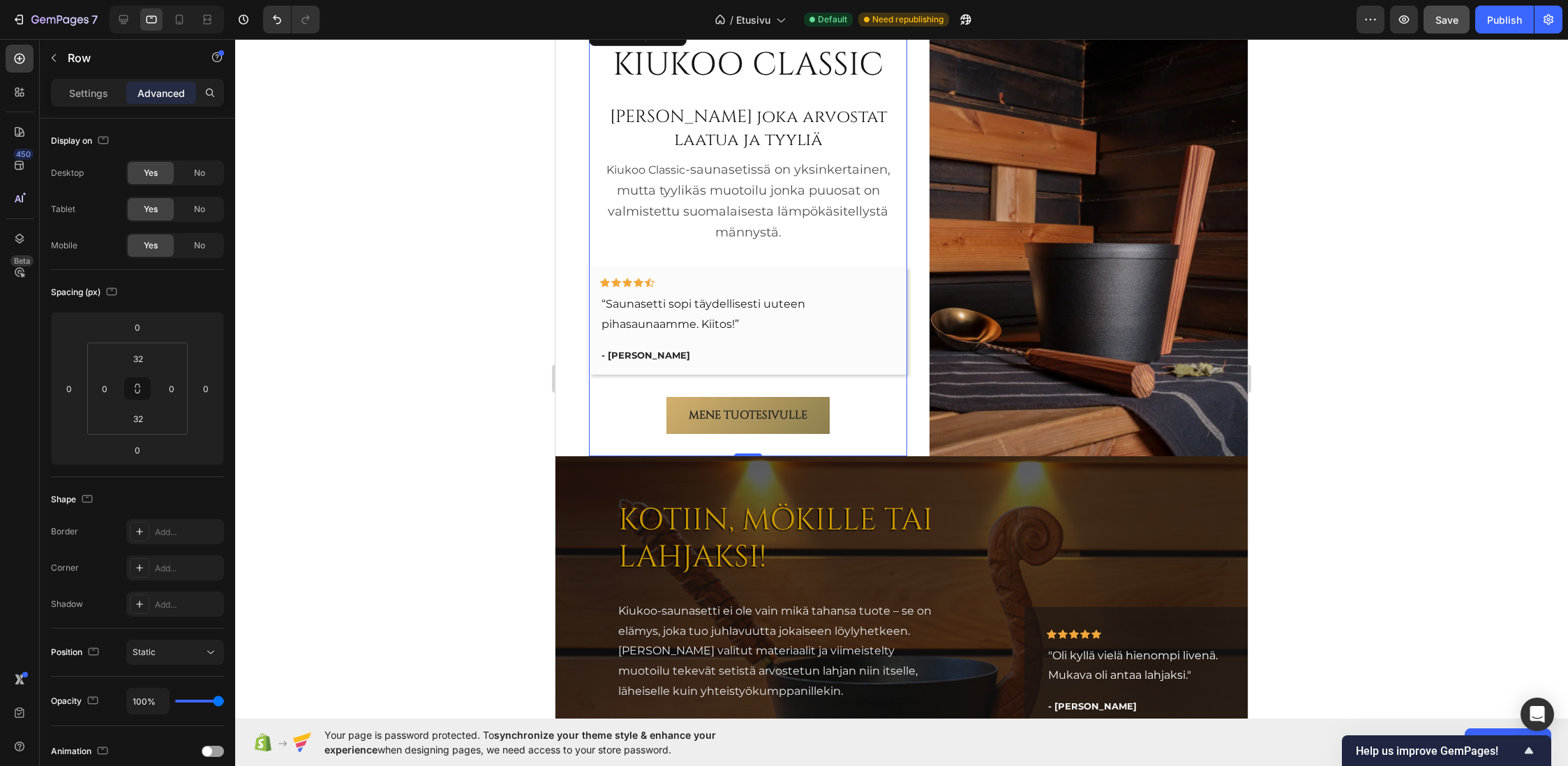
scroll to position [3250, 0]
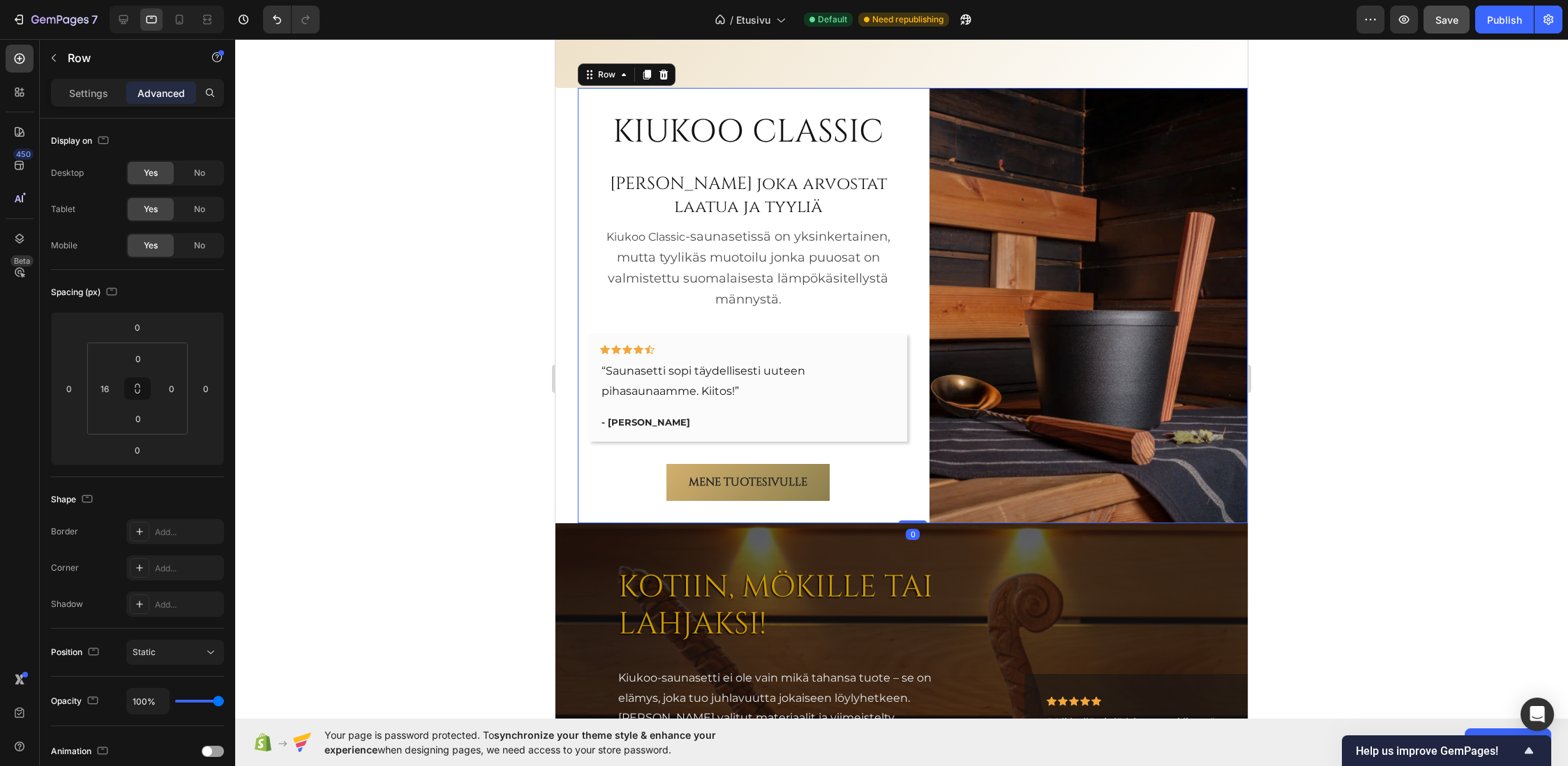
click at [582, 332] on div "KIUKOO CLASSIC Heading Sinulle joka arvostat laatua ja tyyliä Heading Kiukoo Cl…" at bounding box center [912, 305] width 669 height 435
click at [110, 396] on input "16" at bounding box center [104, 388] width 21 height 21
type input "0"
click at [371, 327] on div at bounding box center [902, 403] width 1333 height 727
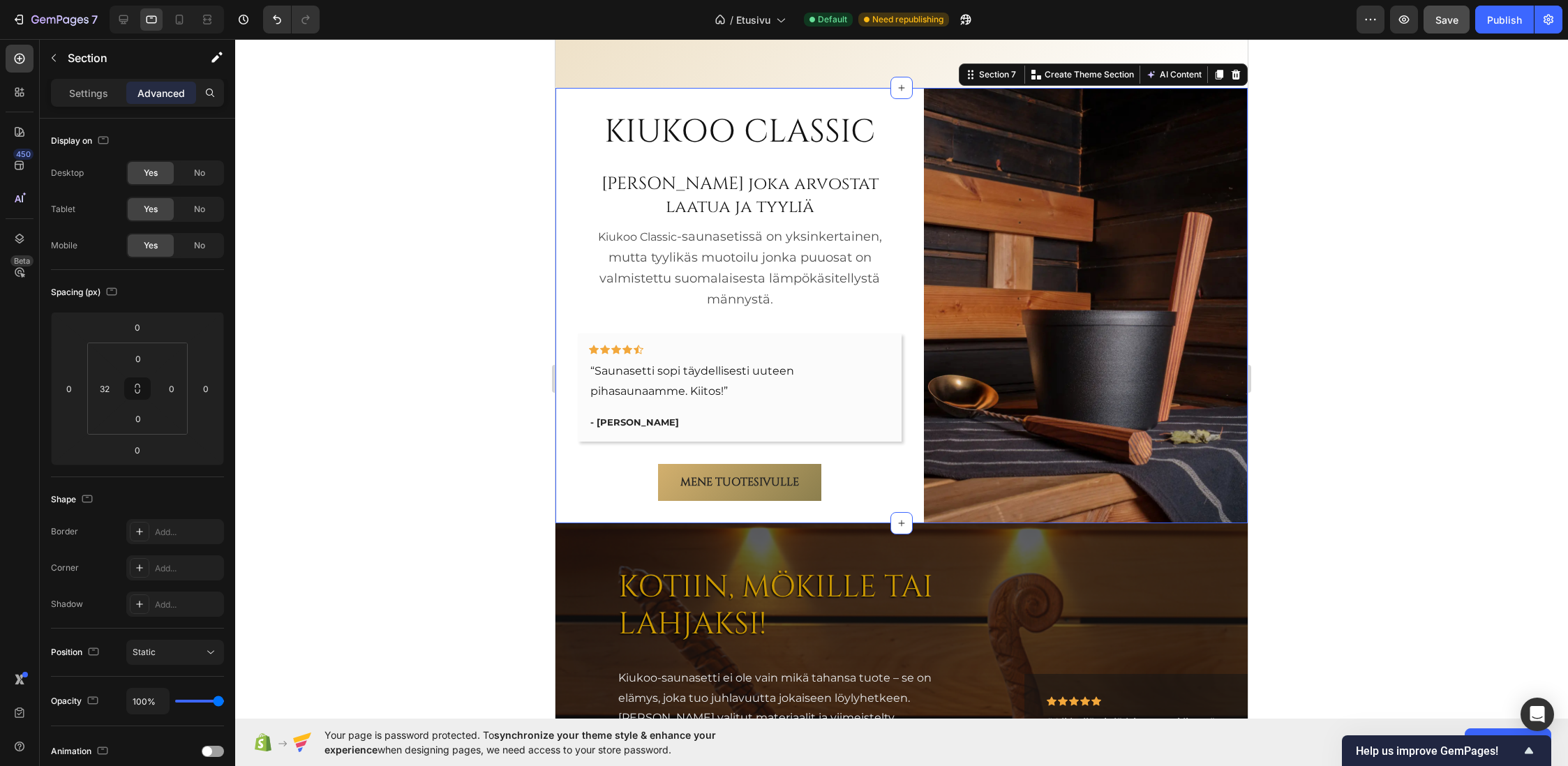
click at [570, 272] on div "KIUKOO CLASSIC Heading Sinulle joka arvostat laatua ja tyyliä Heading Kiukoo Cl…" at bounding box center [902, 305] width 692 height 435
click at [178, 25] on icon at bounding box center [180, 20] width 14 height 14
type input "24"
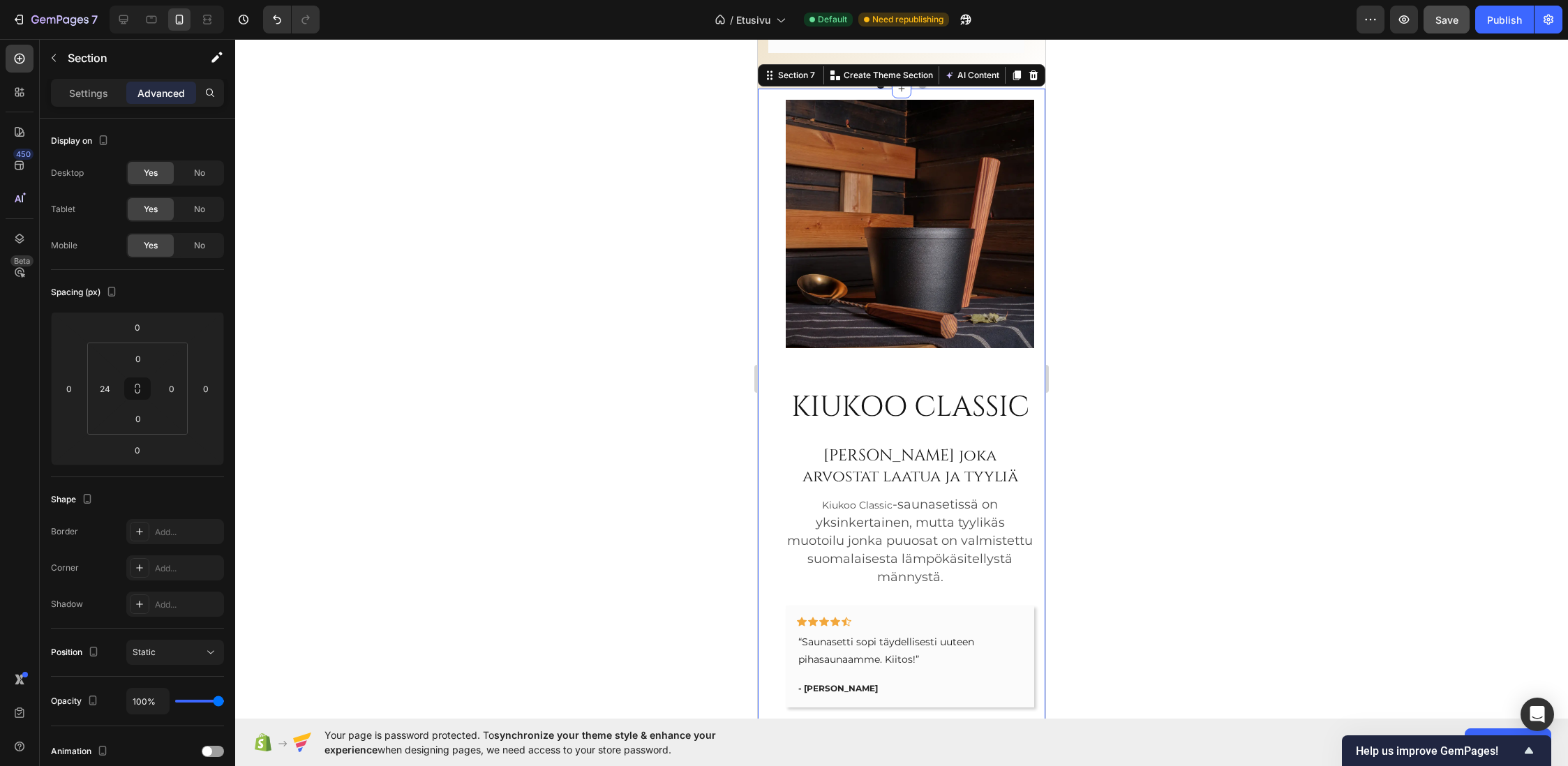
scroll to position [3165, 0]
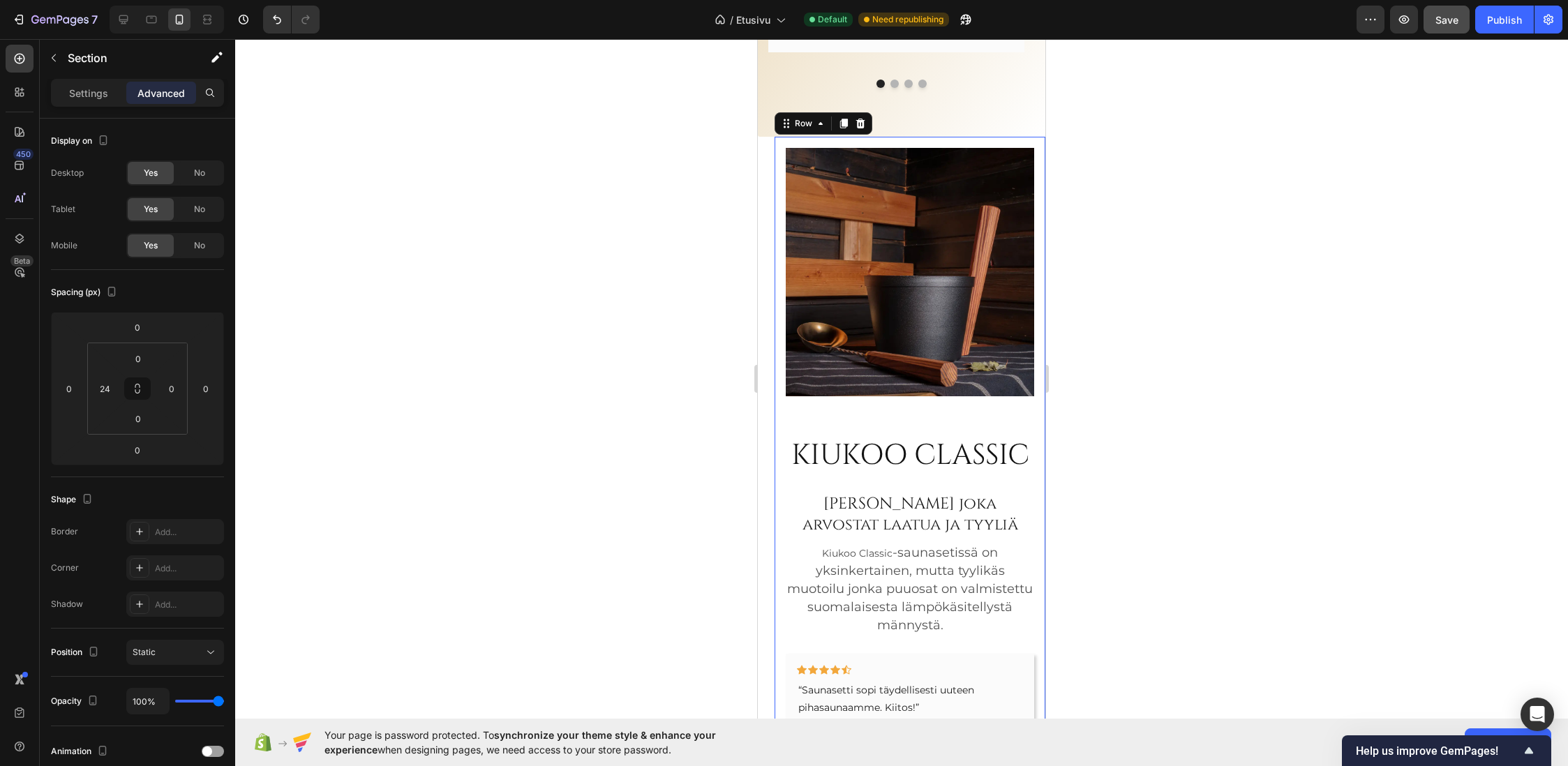
click at [782, 298] on div "KIUKOO CLASSIC Heading Sinulle joka arvostat laatua ja tyyliä Heading Kiukoo Cl…" at bounding box center [909, 499] width 271 height 725
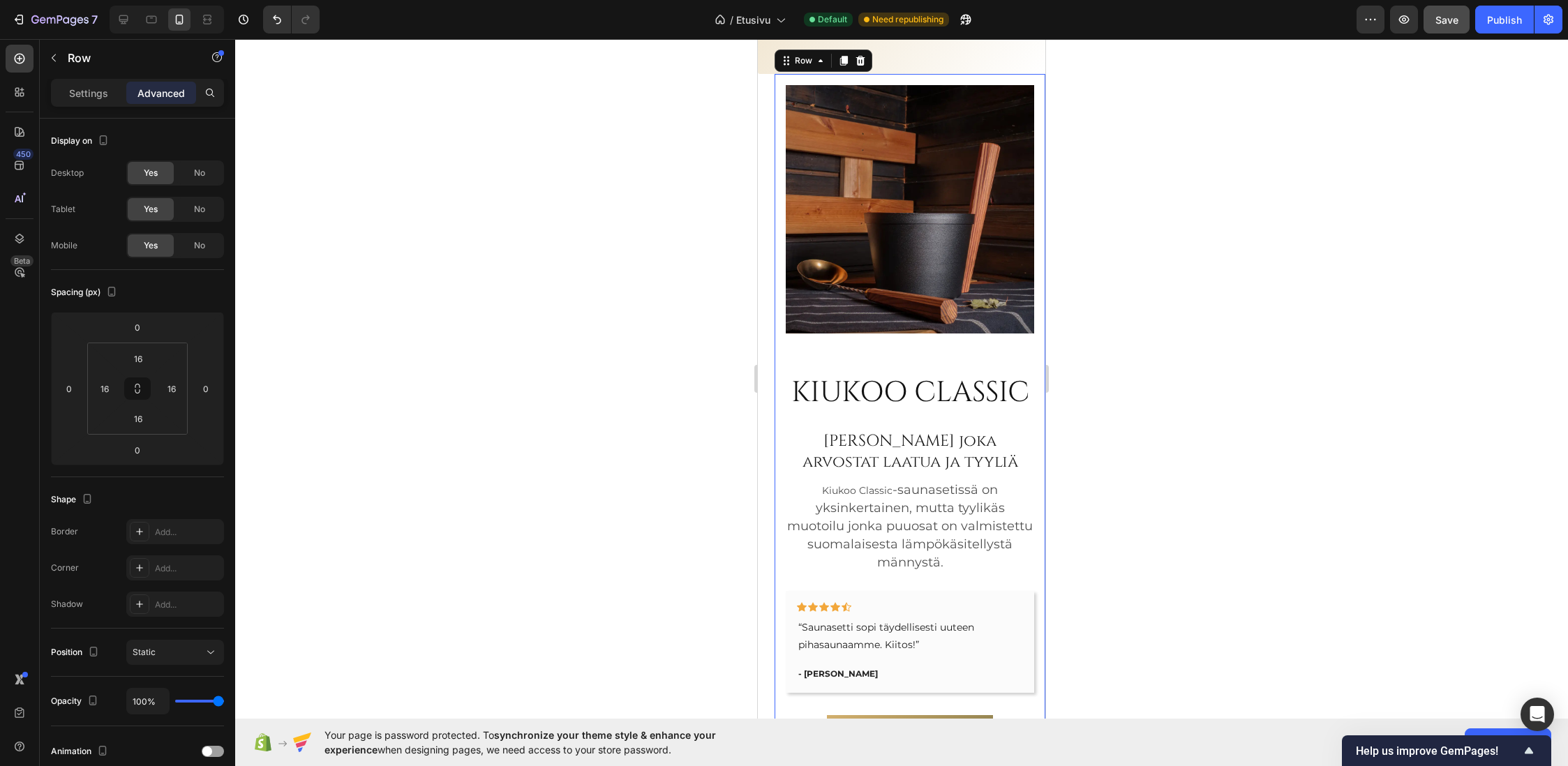
scroll to position [3234, 0]
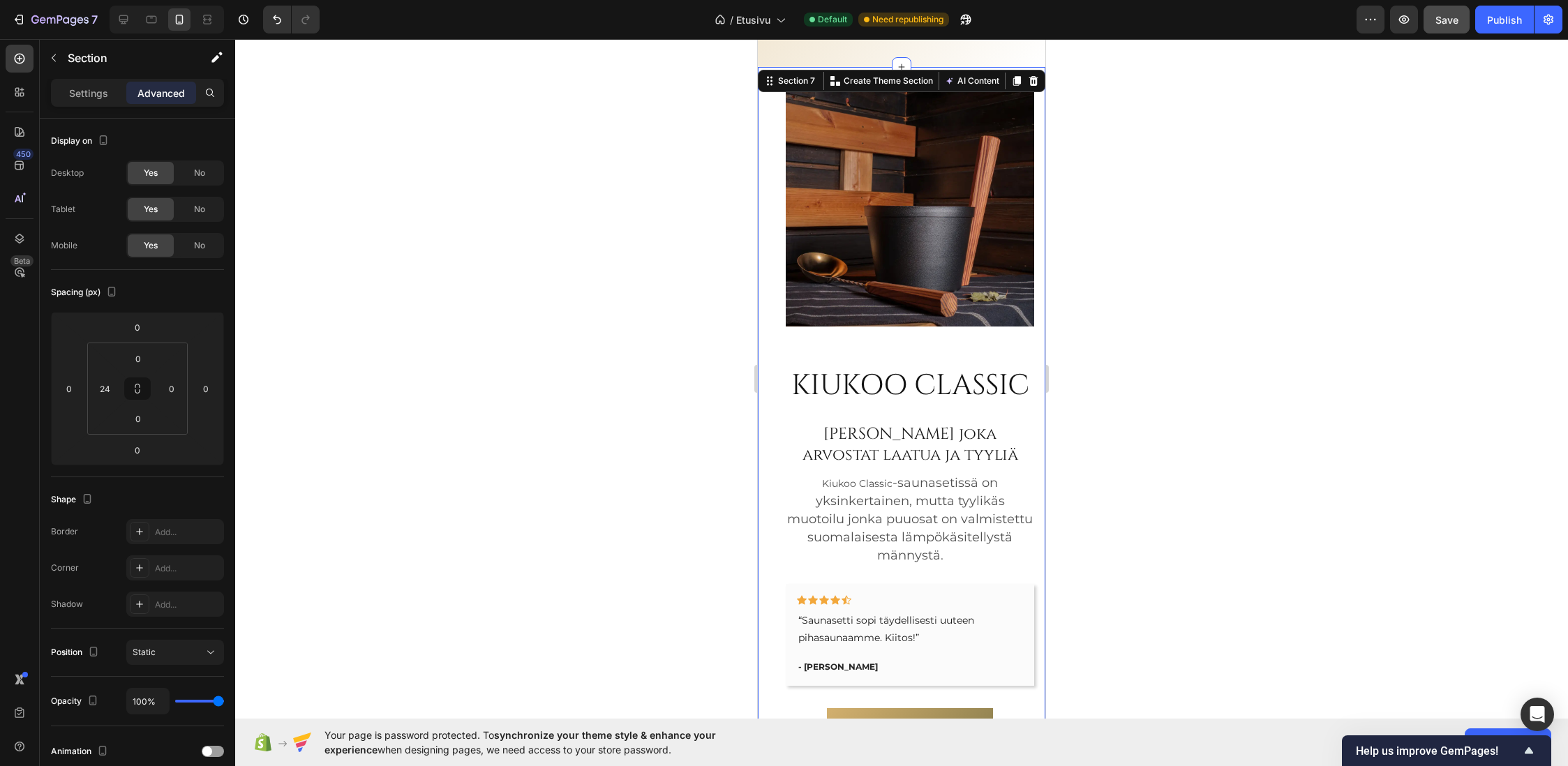
click at [770, 301] on div "KIUKOO CLASSIC Heading Sinulle joka arvostat laatua ja tyyliä Heading Kiukoo Cl…" at bounding box center [901, 429] width 287 height 725
click at [108, 392] on input "24" at bounding box center [104, 388] width 21 height 21
type input "0"
click at [183, 286] on div "Spacing (px)" at bounding box center [137, 292] width 173 height 23
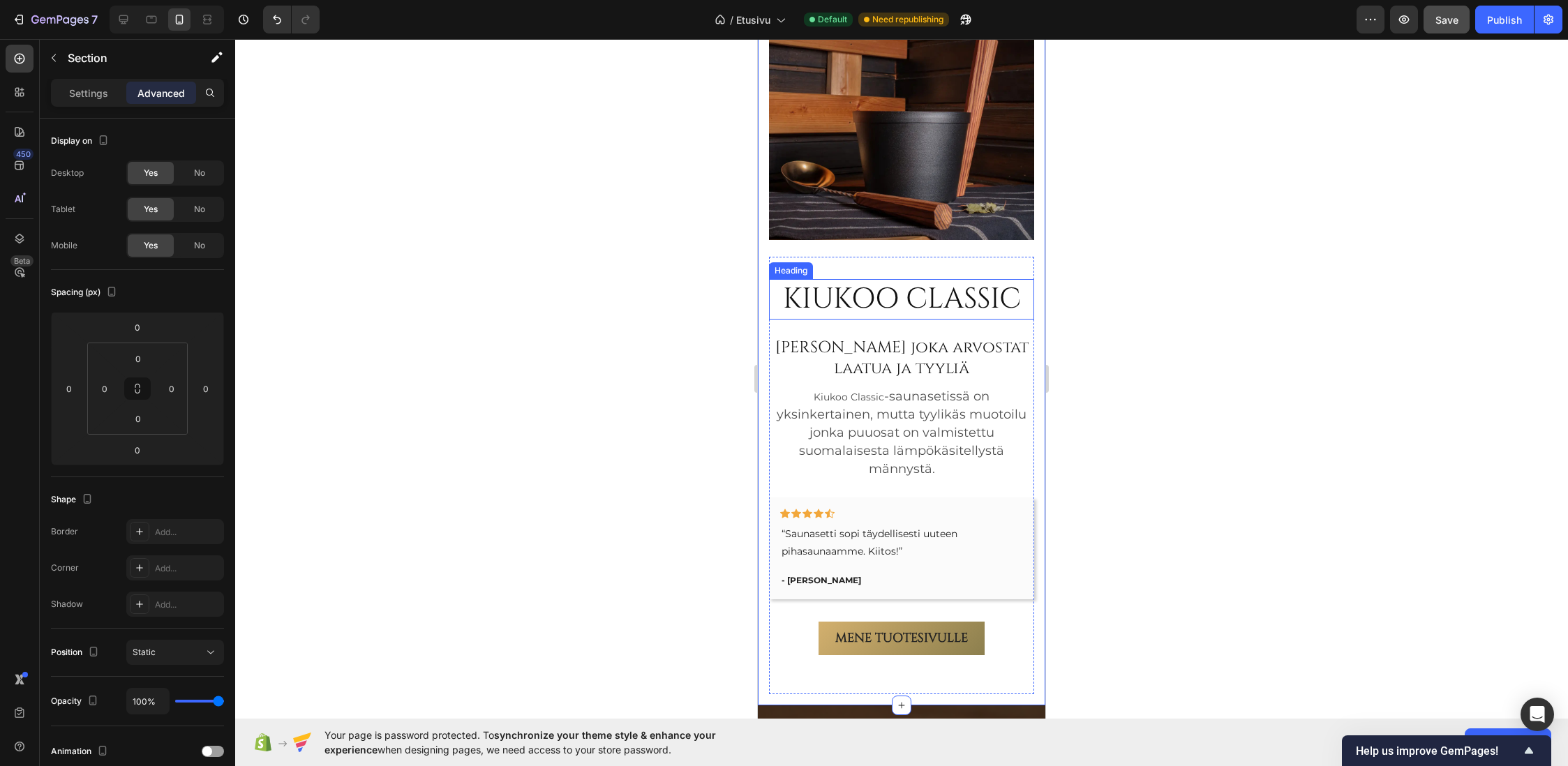
scroll to position [3374, 0]
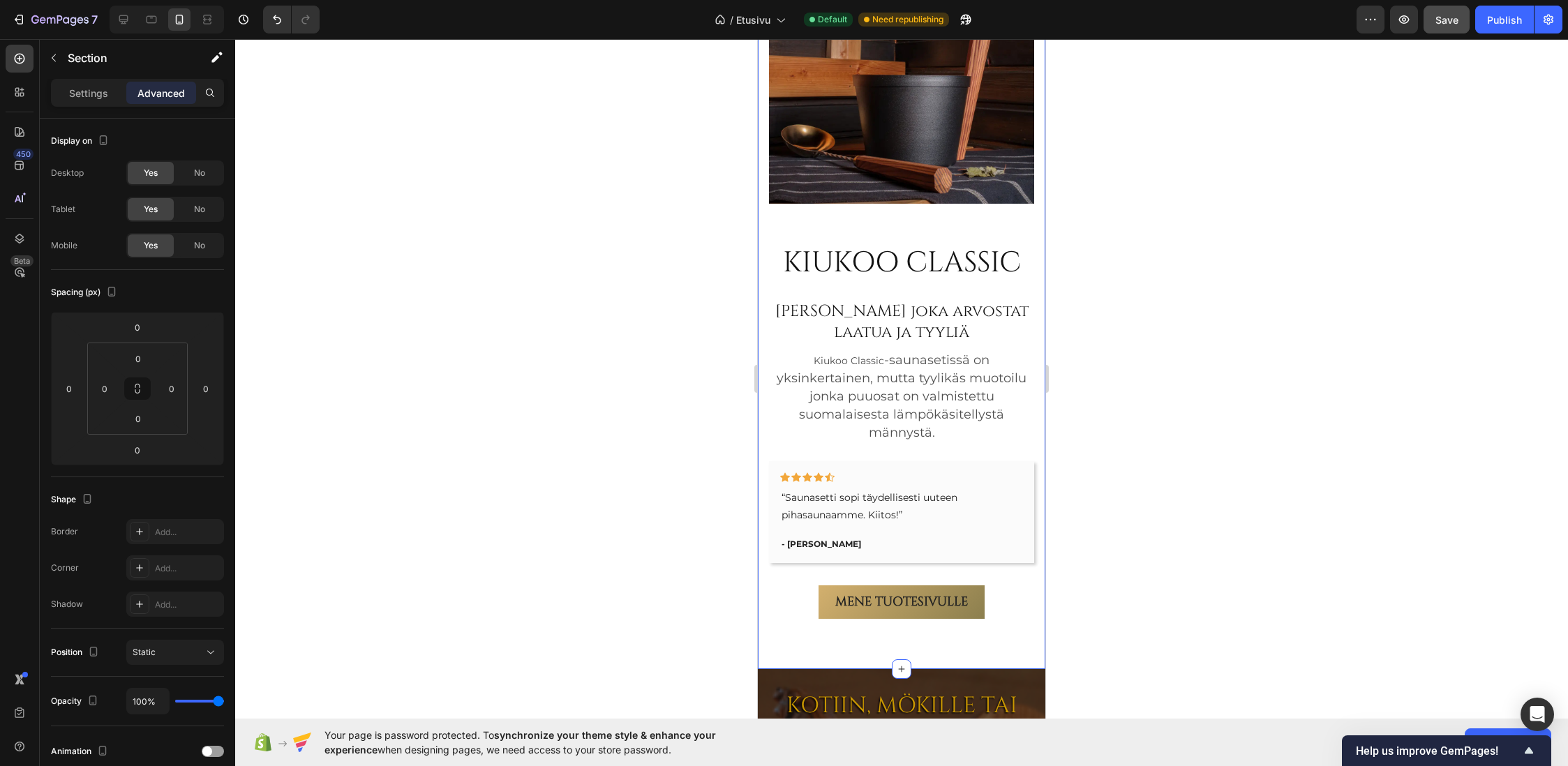
click at [765, 375] on div "KIUKOO CLASSIC Heading Sinulle joka arvostat laatua ja tyyliä Heading Kiukoo Cl…" at bounding box center [901, 298] width 287 height 741
click at [791, 600] on div "Mene tuotesivulle Button" at bounding box center [902, 602] width 266 height 34
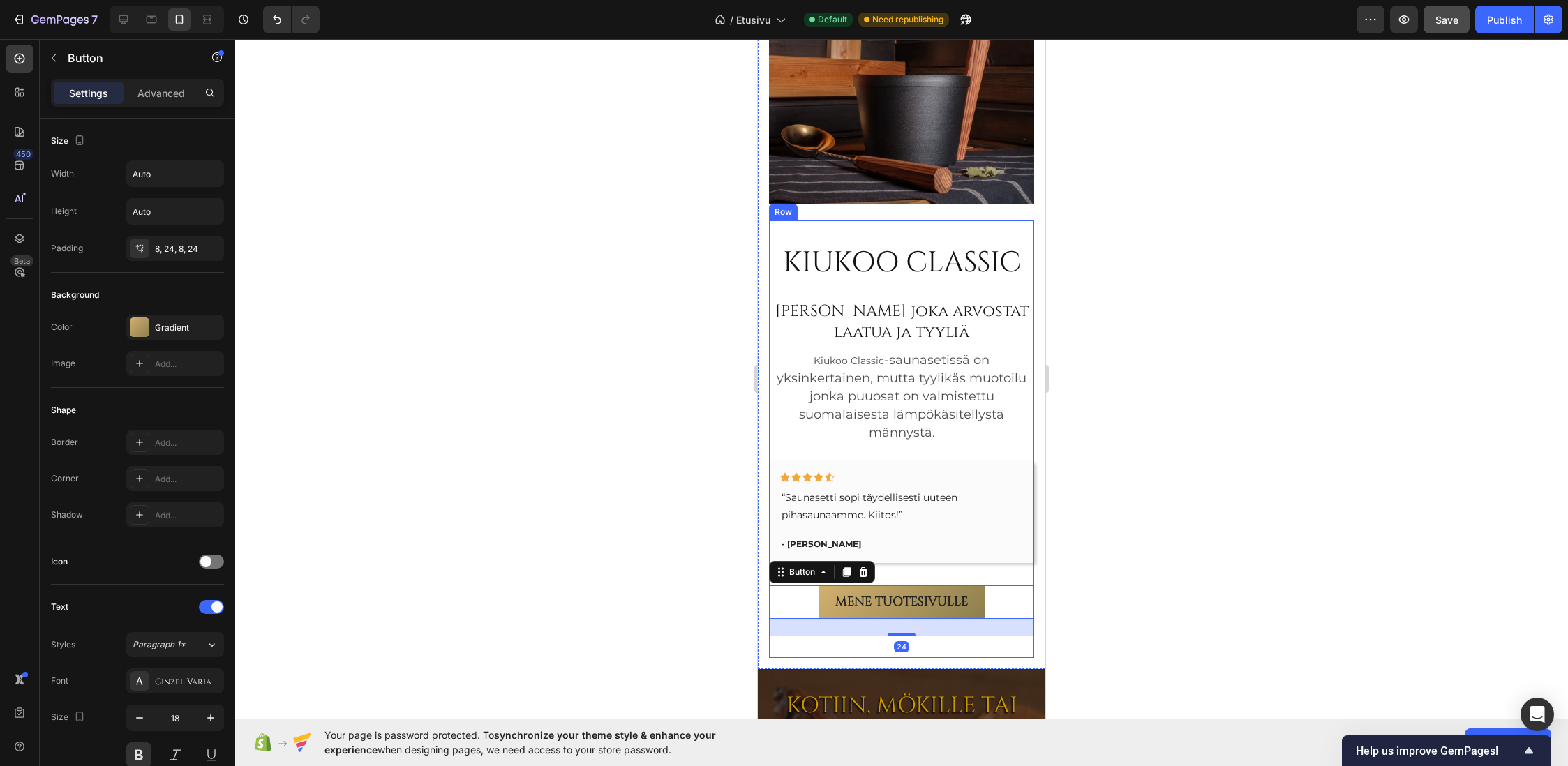
click at [783, 629] on div "KIUKOO CLASSIC Heading Sinulle joka arvostat laatua ja tyyliä Heading Kiukoo Cl…" at bounding box center [902, 438] width 266 height 437
click at [787, 596] on div "Mene tuotesivulle Button 24" at bounding box center [902, 602] width 266 height 34
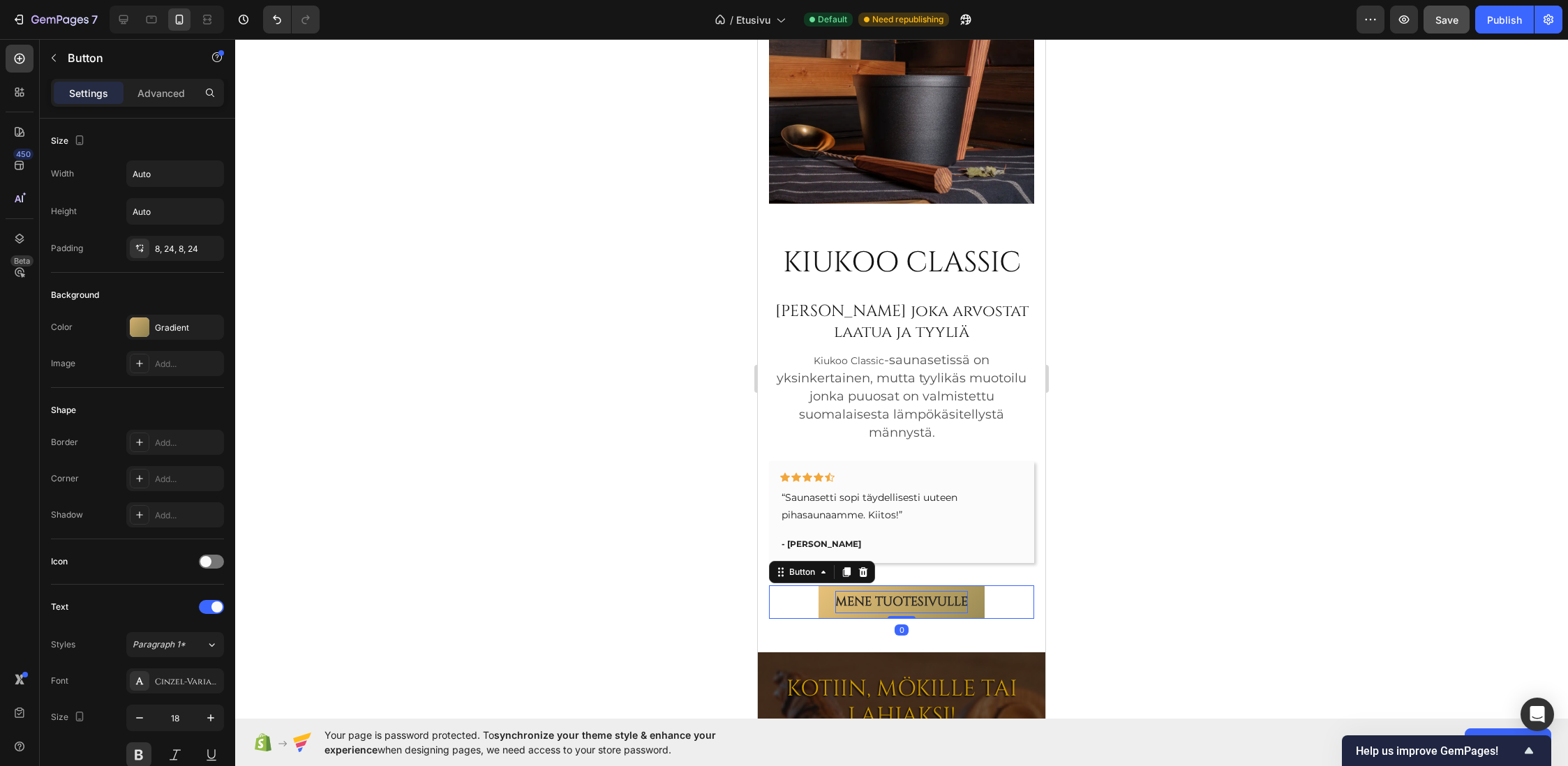
drag, startPoint x: 899, startPoint y: 625, endPoint x: 907, endPoint y: 602, distance: 24.4
click at [907, 602] on div "Mene tuotesivulle Button 0" at bounding box center [902, 602] width 266 height 34
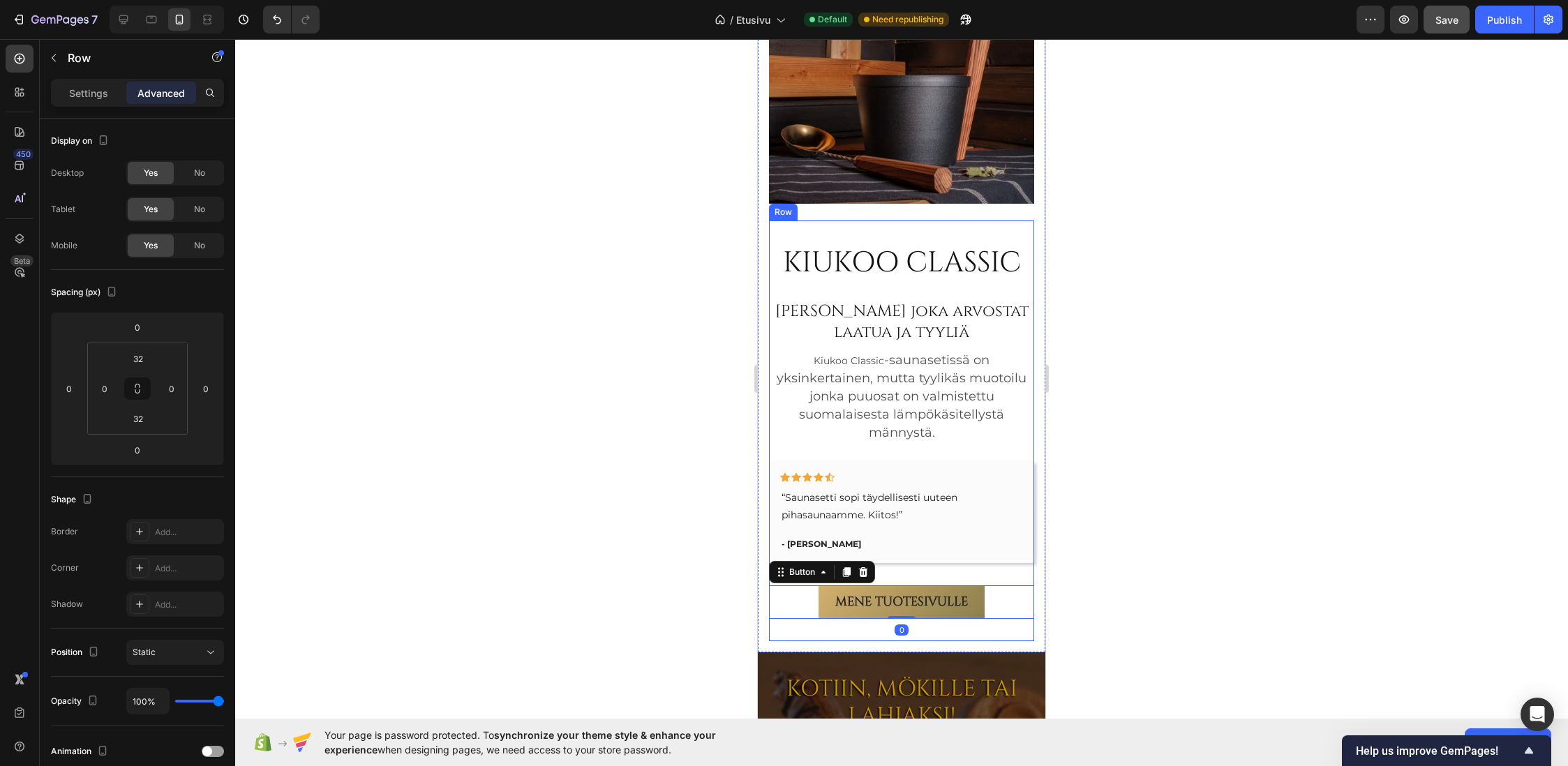
click at [915, 564] on div "KIUKOO CLASSIC Heading Sinulle joka arvostat laatua ja tyyliä Heading Kiukoo Cl…" at bounding box center [902, 430] width 266 height 376
click at [841, 279] on div "KIUKOO CLASSIC Heading Sinulle joka arvostat laatua ja tyyliä Heading Kiukoo Cl…" at bounding box center [902, 430] width 266 height 376
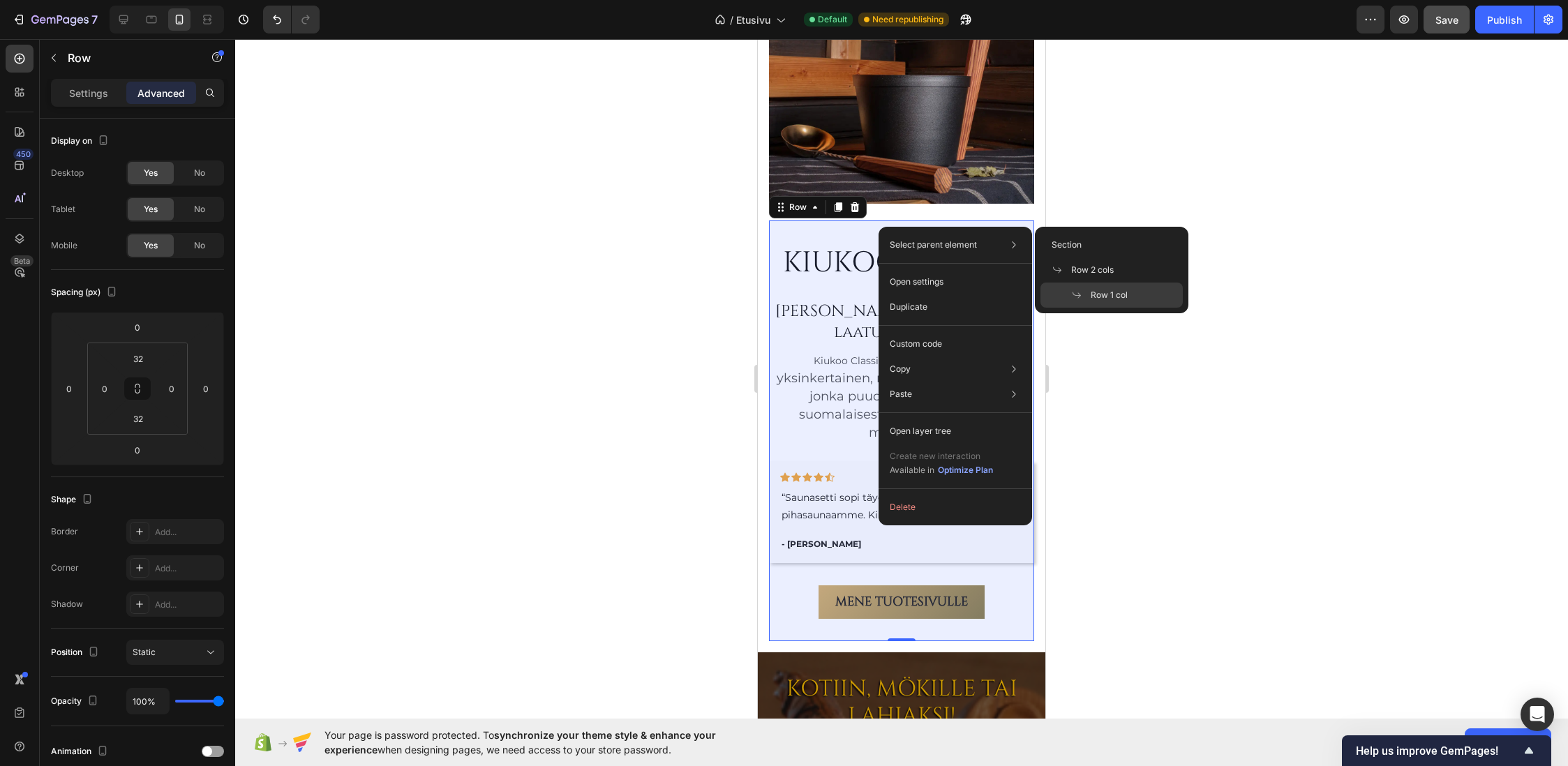
click at [1101, 294] on span "Row 1 col" at bounding box center [1109, 295] width 37 height 13
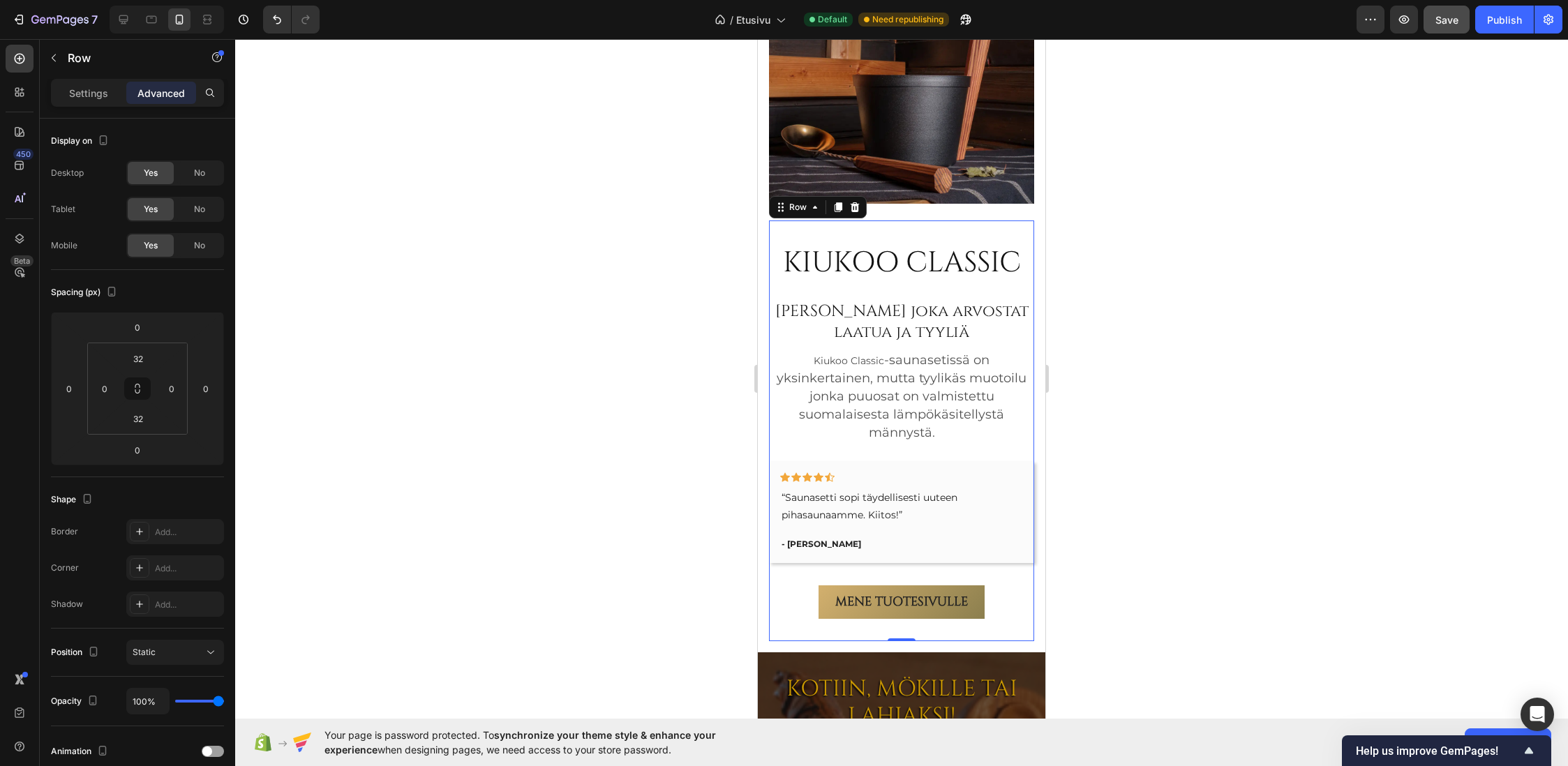
click at [923, 222] on div "KIUKOO CLASSIC Heading Sinulle joka arvostat laatua ja tyyliä Heading Kiukoo Cl…" at bounding box center [902, 430] width 266 height 421
click at [1161, 233] on div at bounding box center [902, 403] width 1333 height 727
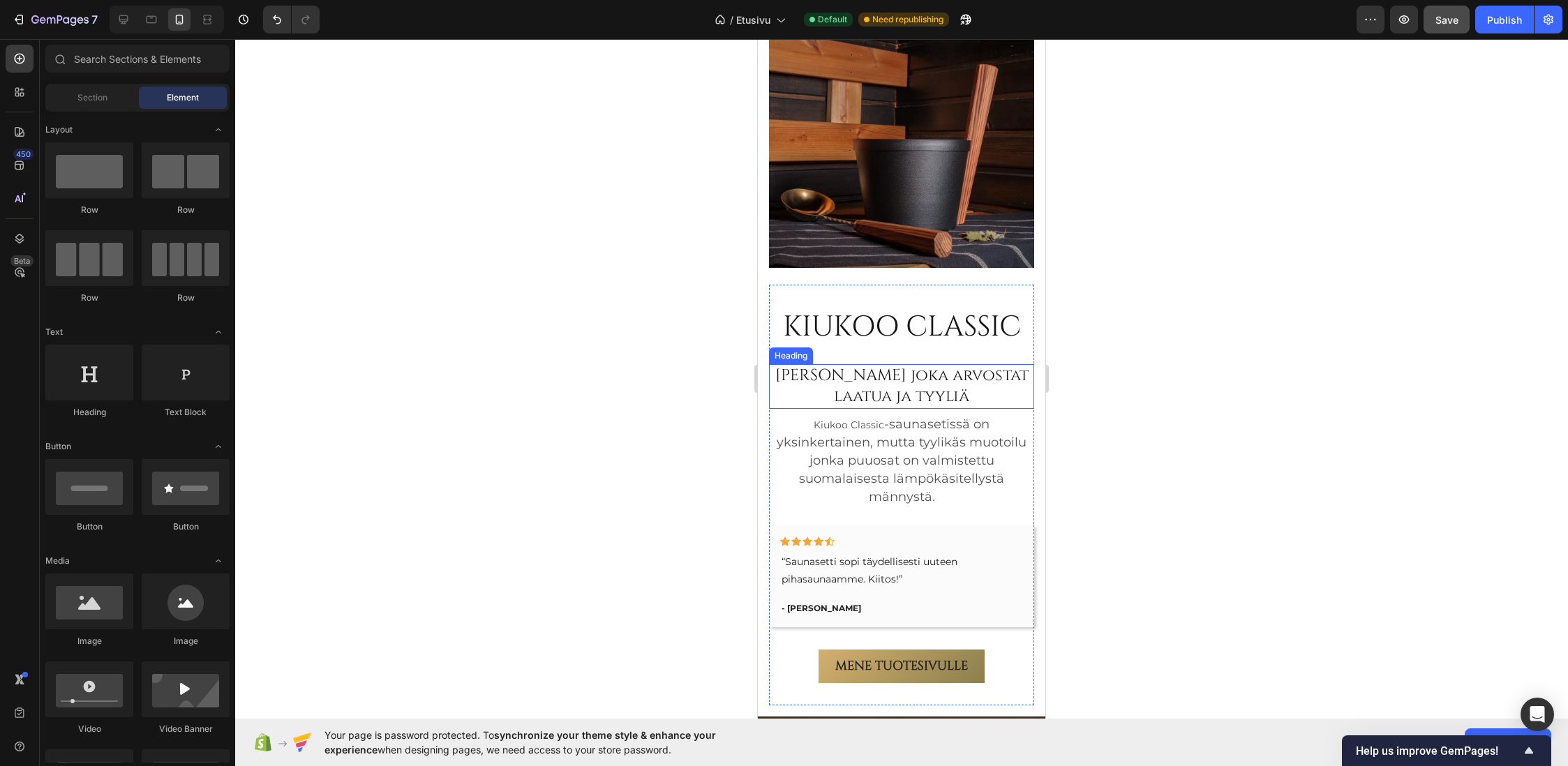
scroll to position [3304, 0]
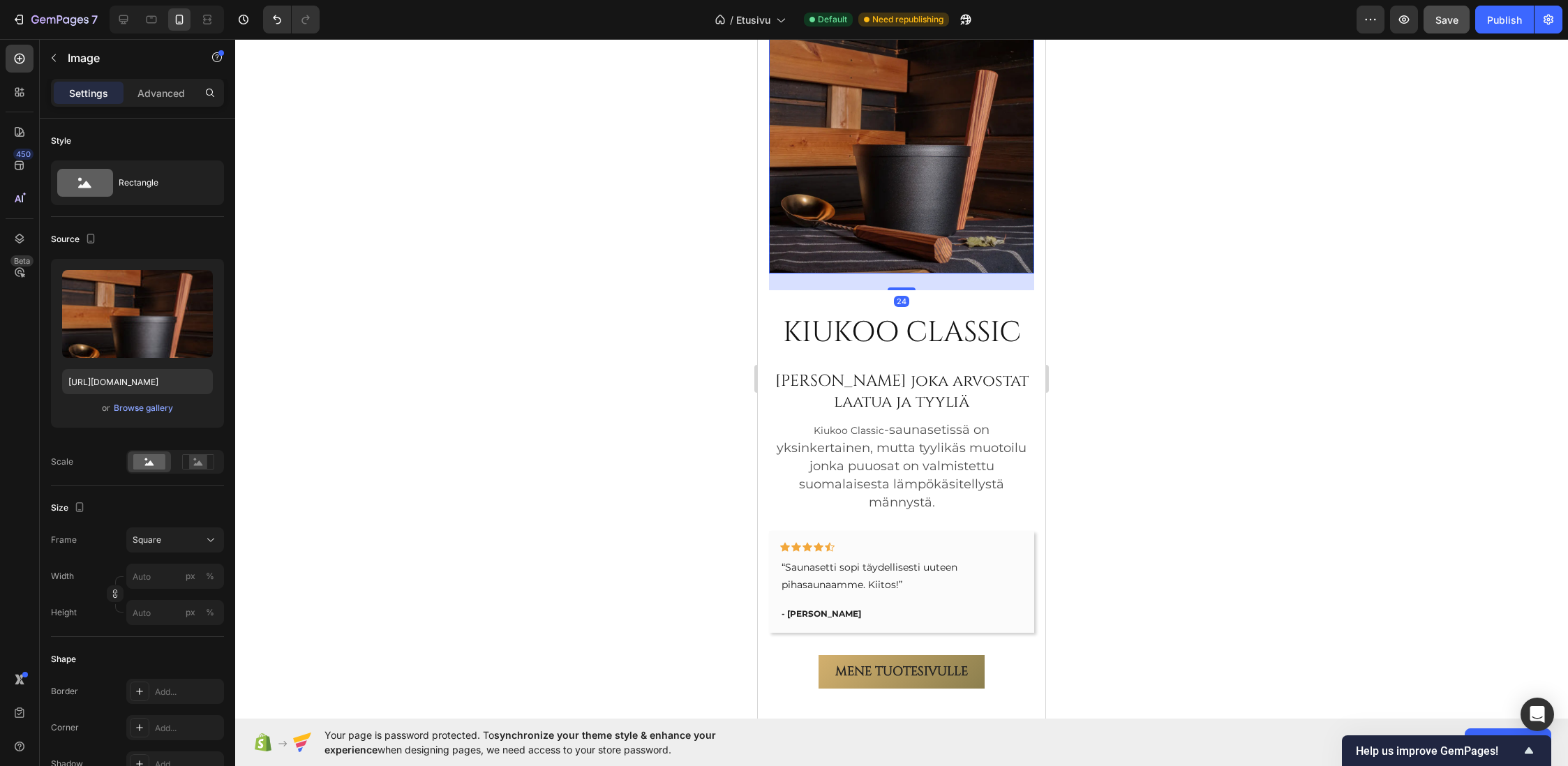
click at [920, 201] on img at bounding box center [902, 140] width 266 height 266
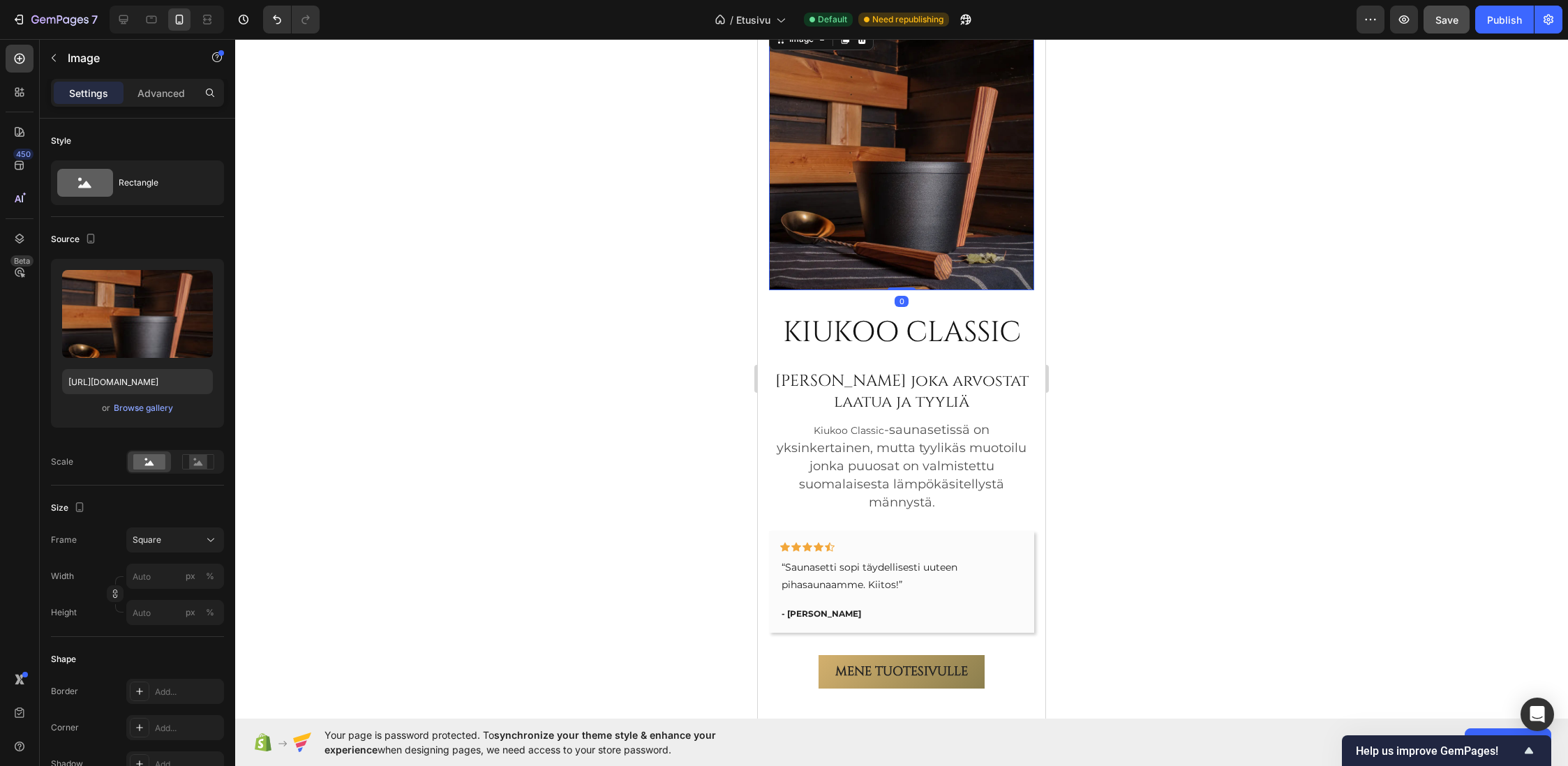
drag, startPoint x: 904, startPoint y: 277, endPoint x: 913, endPoint y: 241, distance: 37.1
click at [913, 241] on div "Image 0" at bounding box center [902, 157] width 266 height 266
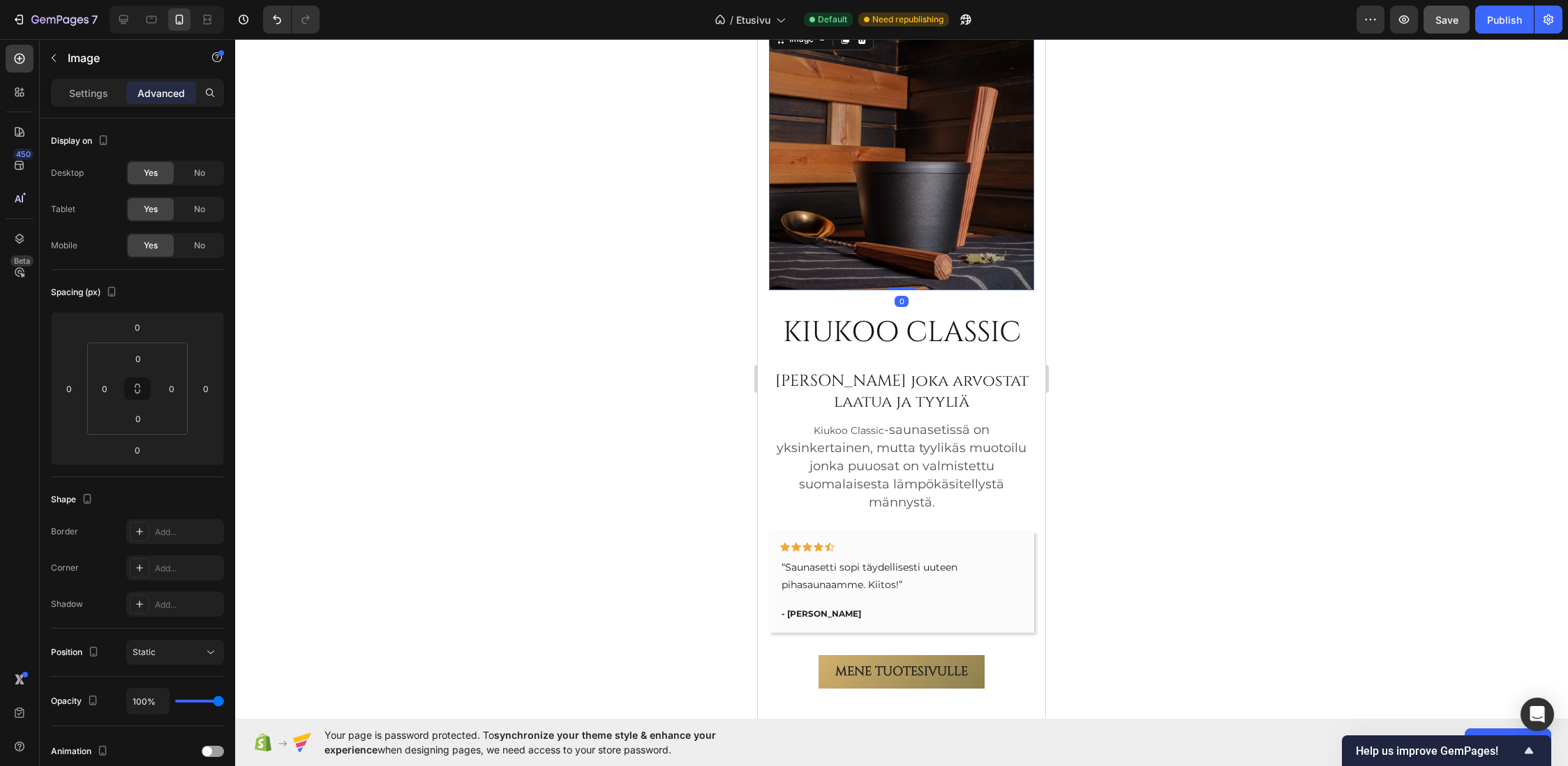
click at [1245, 227] on div at bounding box center [902, 403] width 1333 height 727
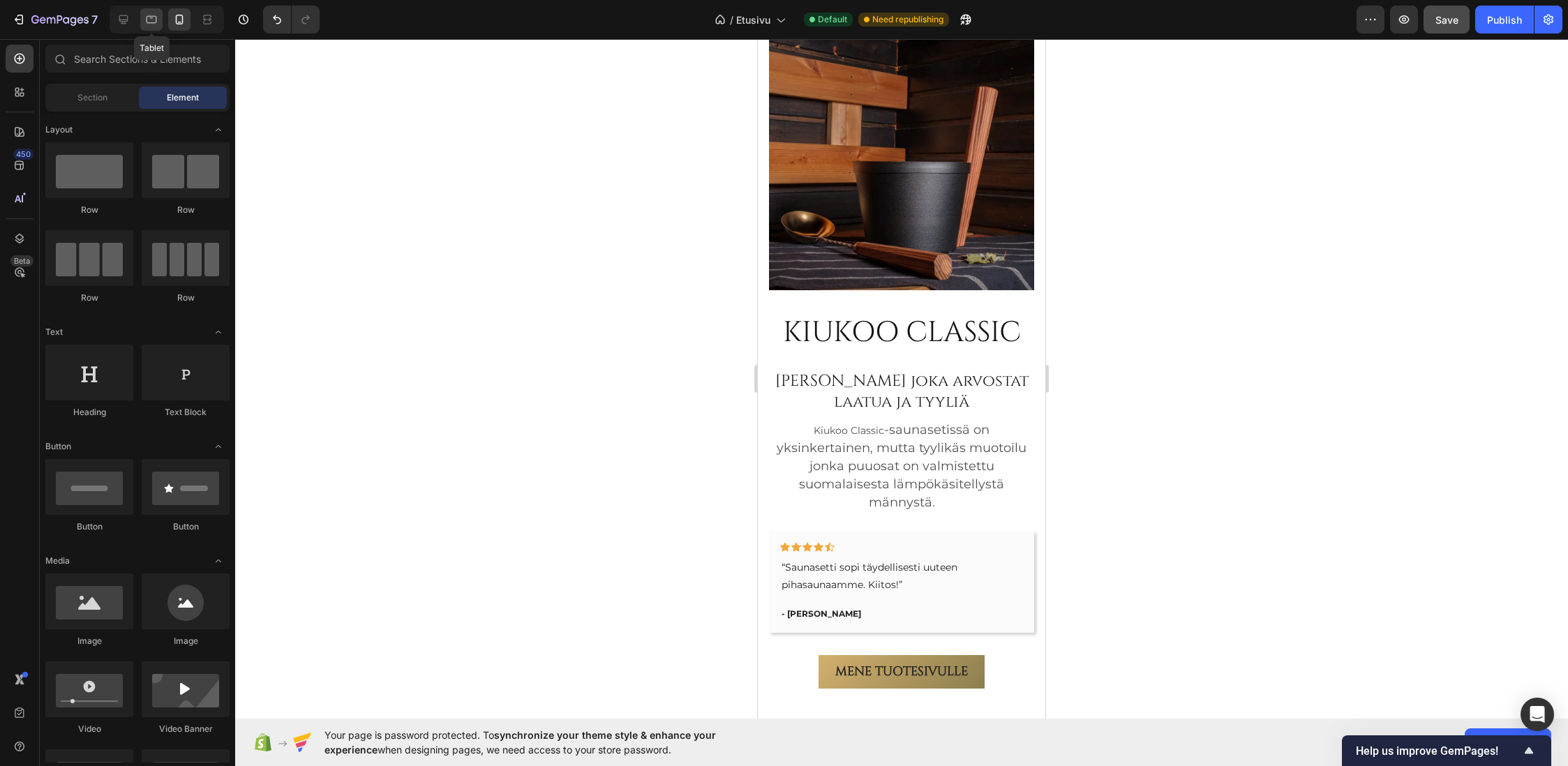
click at [153, 16] on icon at bounding box center [151, 20] width 14 height 14
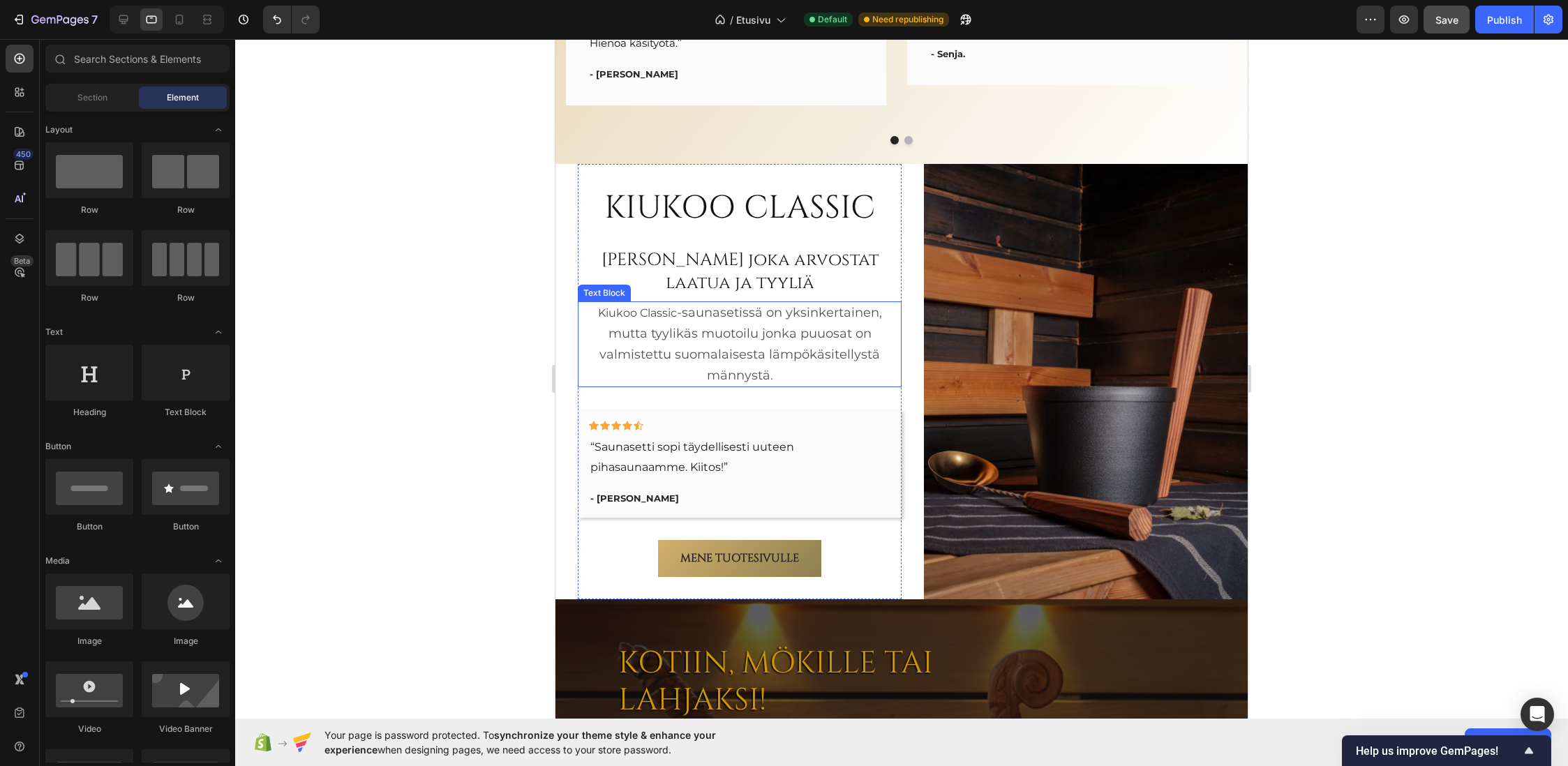
scroll to position [3129, 0]
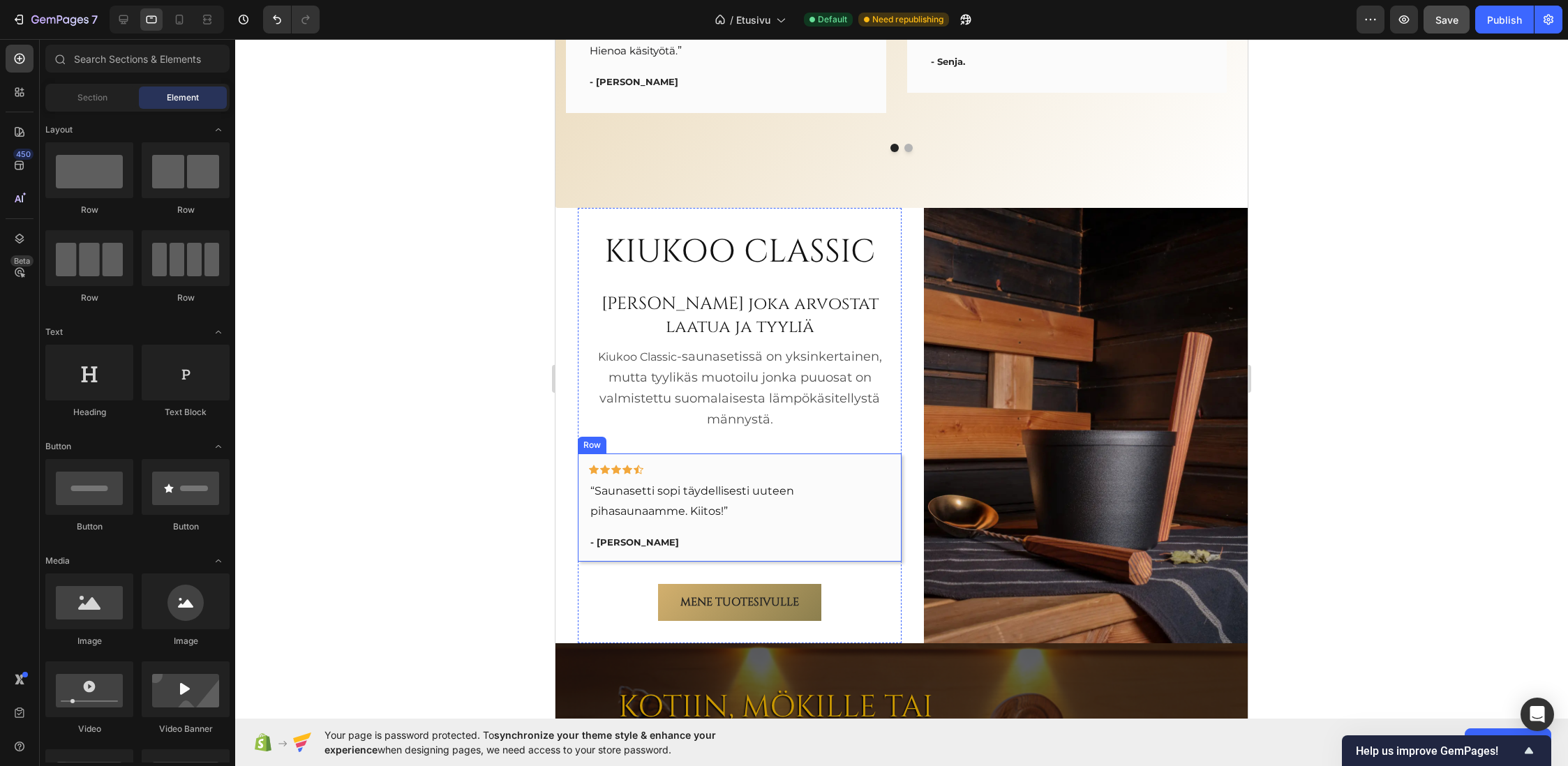
click at [587, 538] on div "Icon Icon Icon Icon Icon Row “Saunasetti sopi täydellisesti uuteen pihasaunaamm…" at bounding box center [740, 507] width 324 height 109
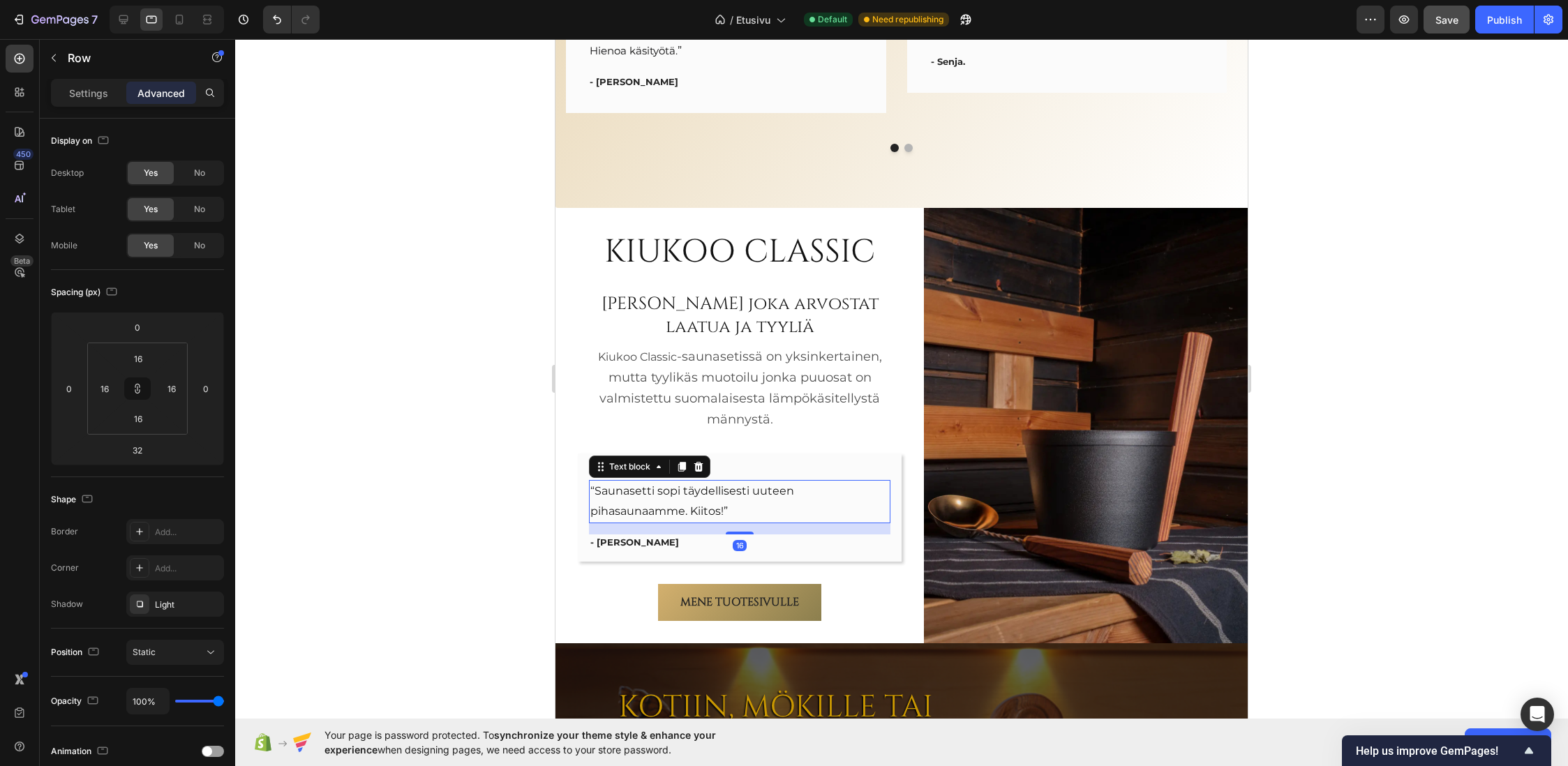
click at [639, 506] on p "“Saunasetti sopi täydellisesti uuteen pihasaunaamme. Kiitos!”" at bounding box center [740, 501] width 298 height 40
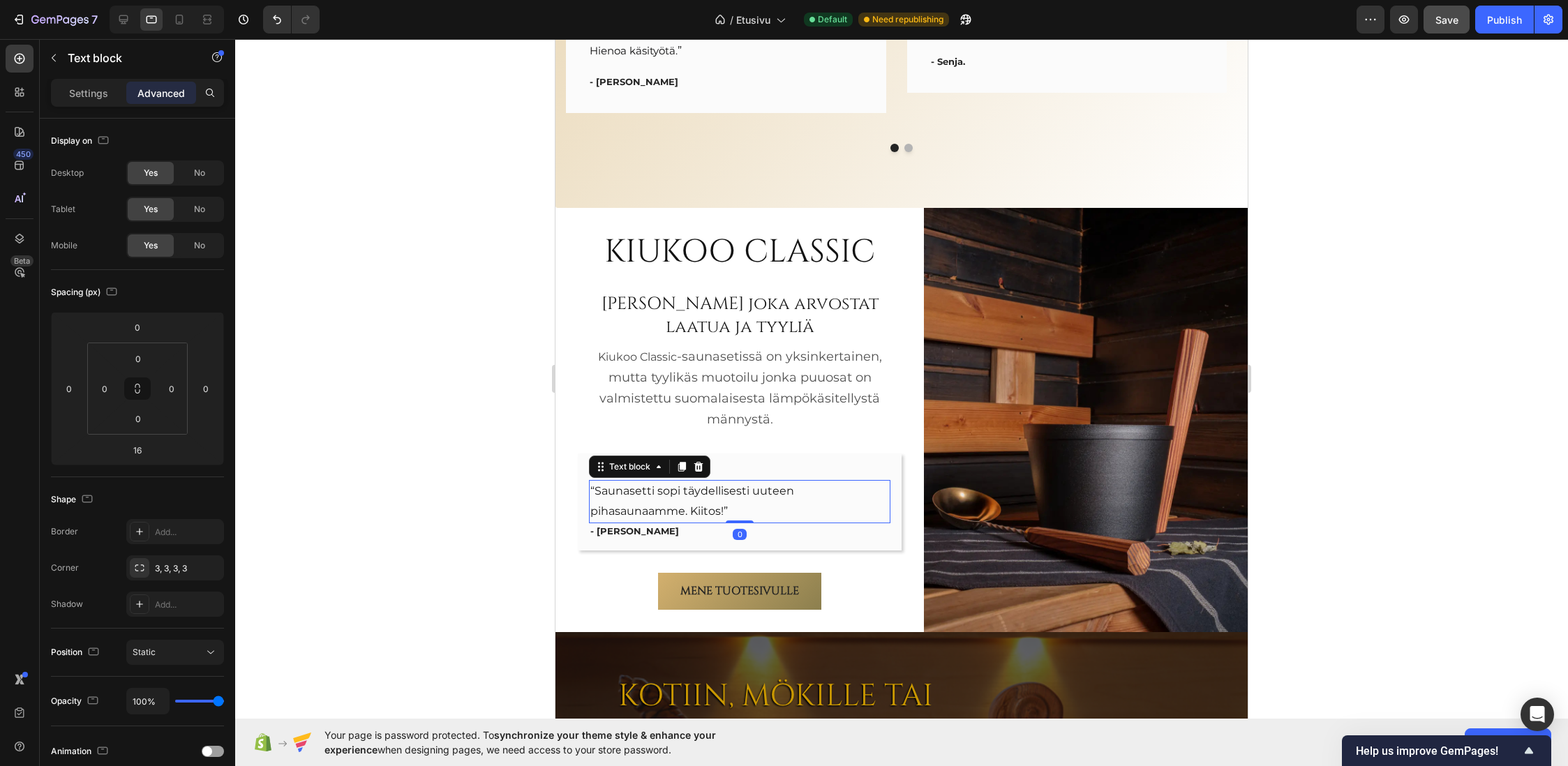
drag, startPoint x: 738, startPoint y: 534, endPoint x: 745, endPoint y: 499, distance: 35.7
click at [748, 501] on div "“Saunasetti sopi täydellisesti uuteen pihasaunaamme. Kiitos!” Text block 0" at bounding box center [739, 501] width 301 height 43
type input "0"
click at [460, 483] on div at bounding box center [902, 403] width 1333 height 727
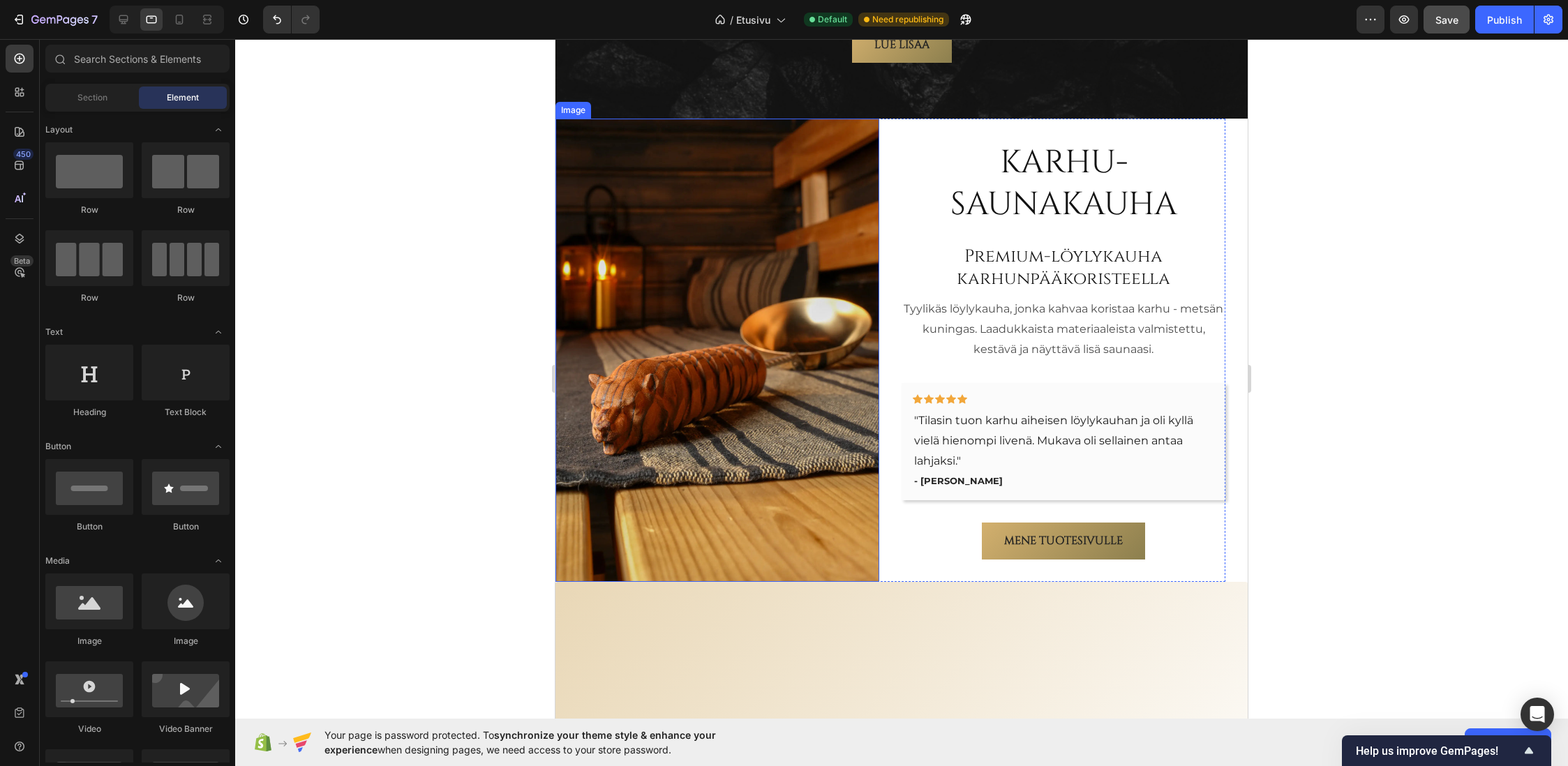
scroll to position [2362, 0]
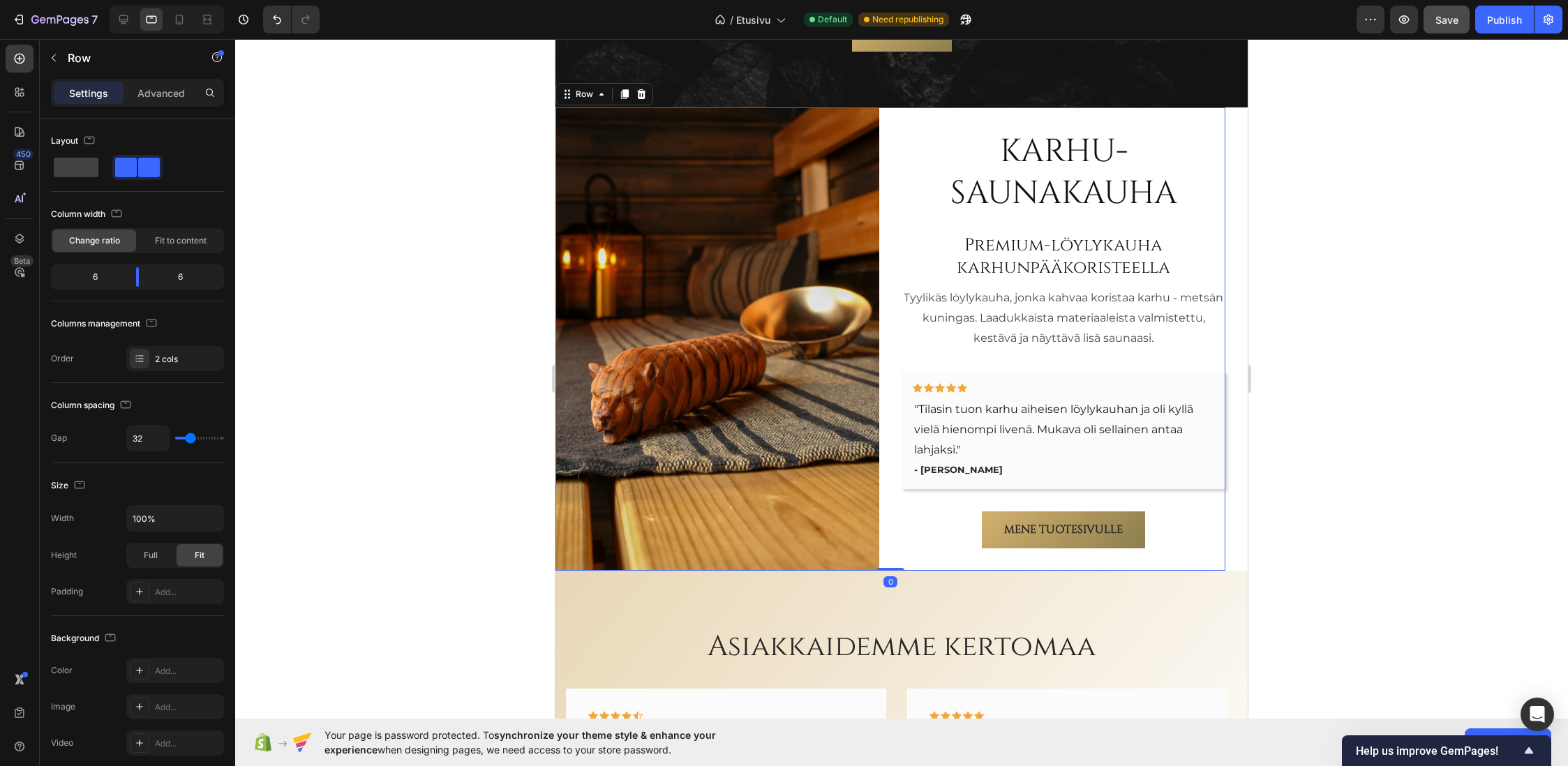
click at [889, 350] on div "Karhu-saunakauha Heading Premium-löylykauha karhunpääkoristeella Heading Tyylik…" at bounding box center [891, 339] width 669 height 463
click at [159, 94] on p "Advanced" at bounding box center [161, 93] width 47 height 15
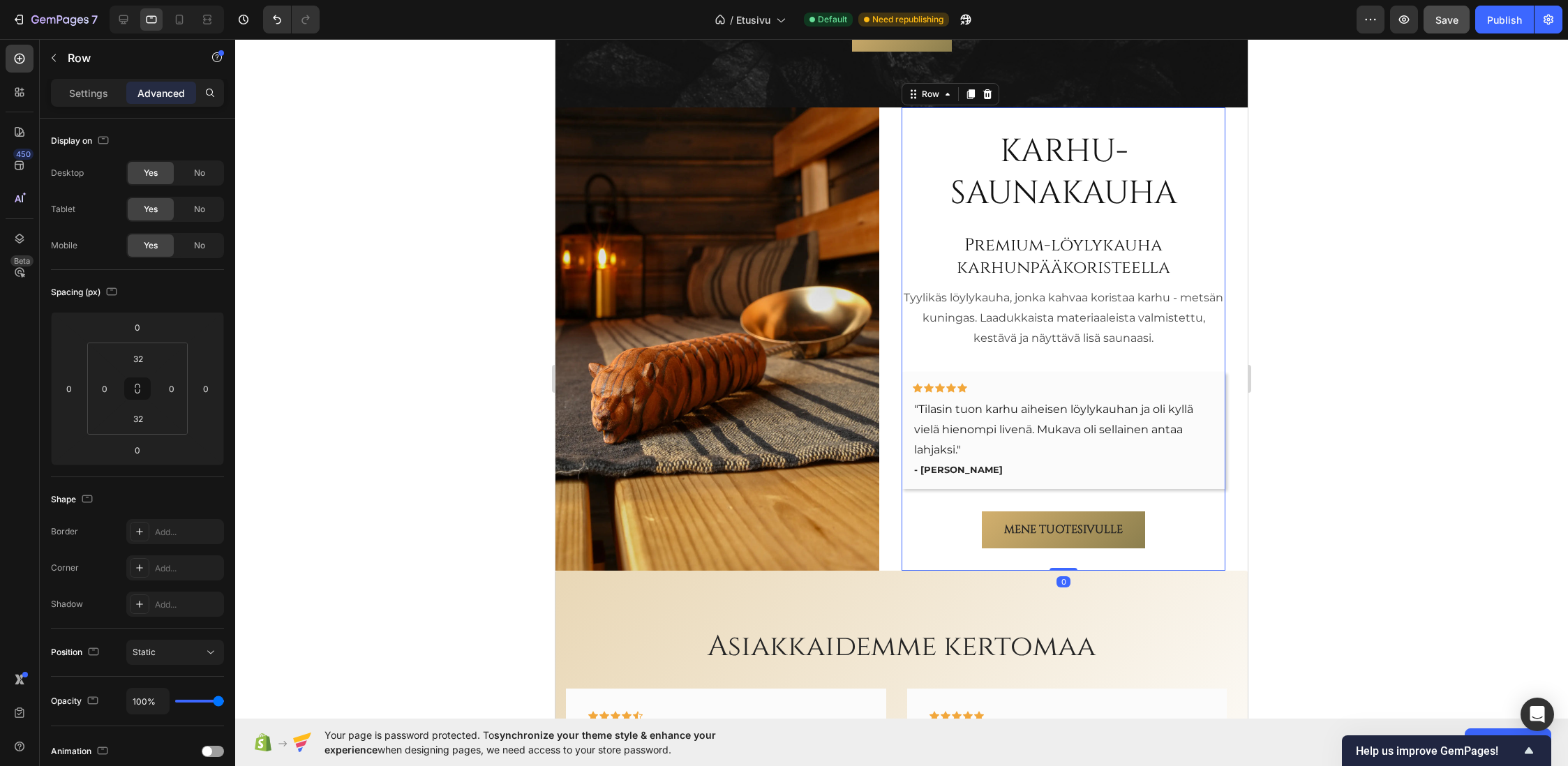
click at [903, 348] on div "Karhu-saunakauha Heading Premium-löylykauha karhunpääkoristeella Heading Tyylik…" at bounding box center [1063, 339] width 324 height 419
click at [1222, 347] on div "Karhu-saunakauha Heading Premium-löylykauha karhunpääkoristeella Heading Tyylik…" at bounding box center [902, 339] width 692 height 463
click at [881, 332] on div "Karhu-saunakauha Heading Premium-löylykauha karhunpääkoristeella Heading Tyylik…" at bounding box center [891, 339] width 669 height 463
click at [1299, 292] on div at bounding box center [902, 403] width 1333 height 727
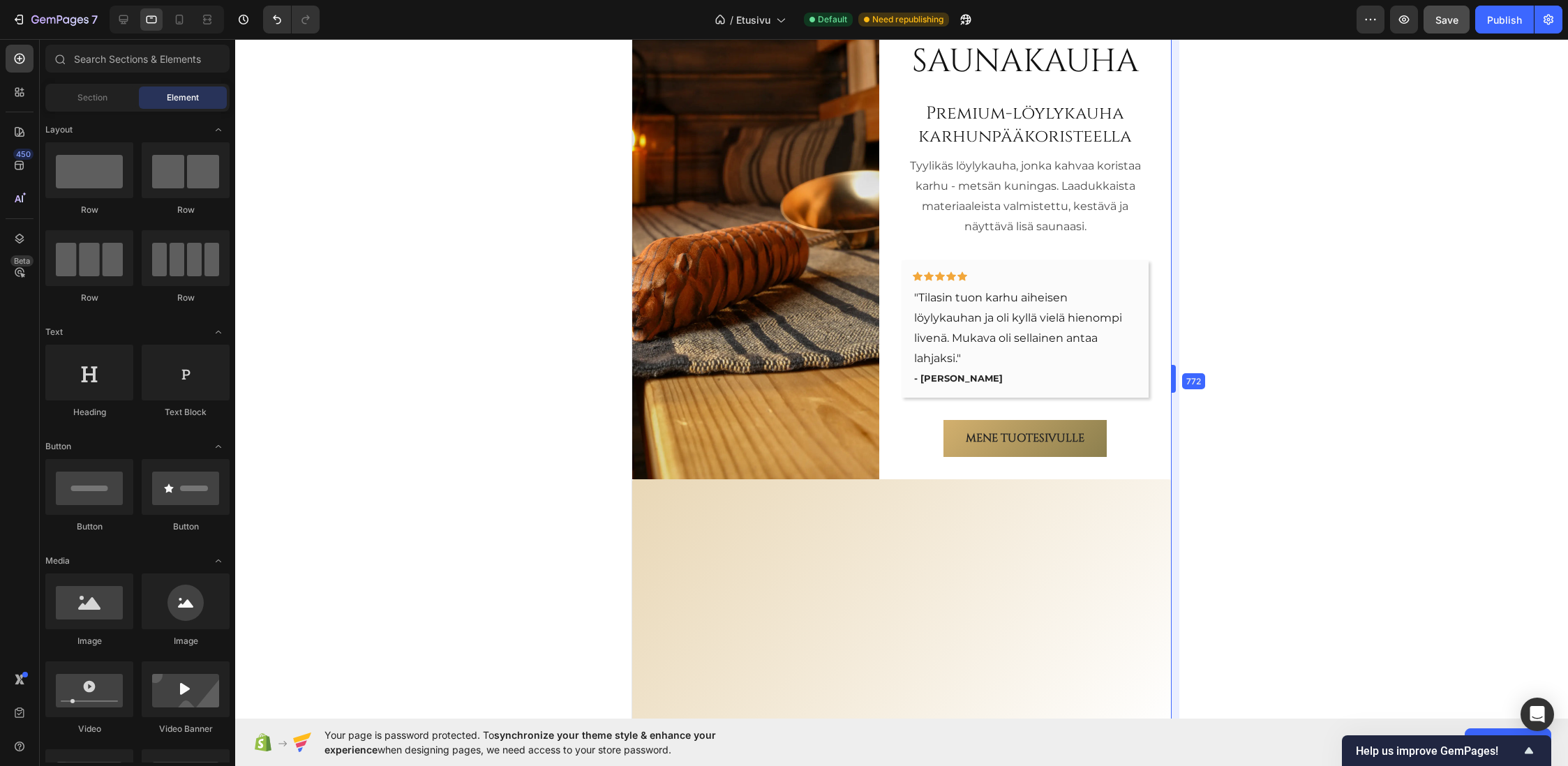
scroll to position [2342, 0]
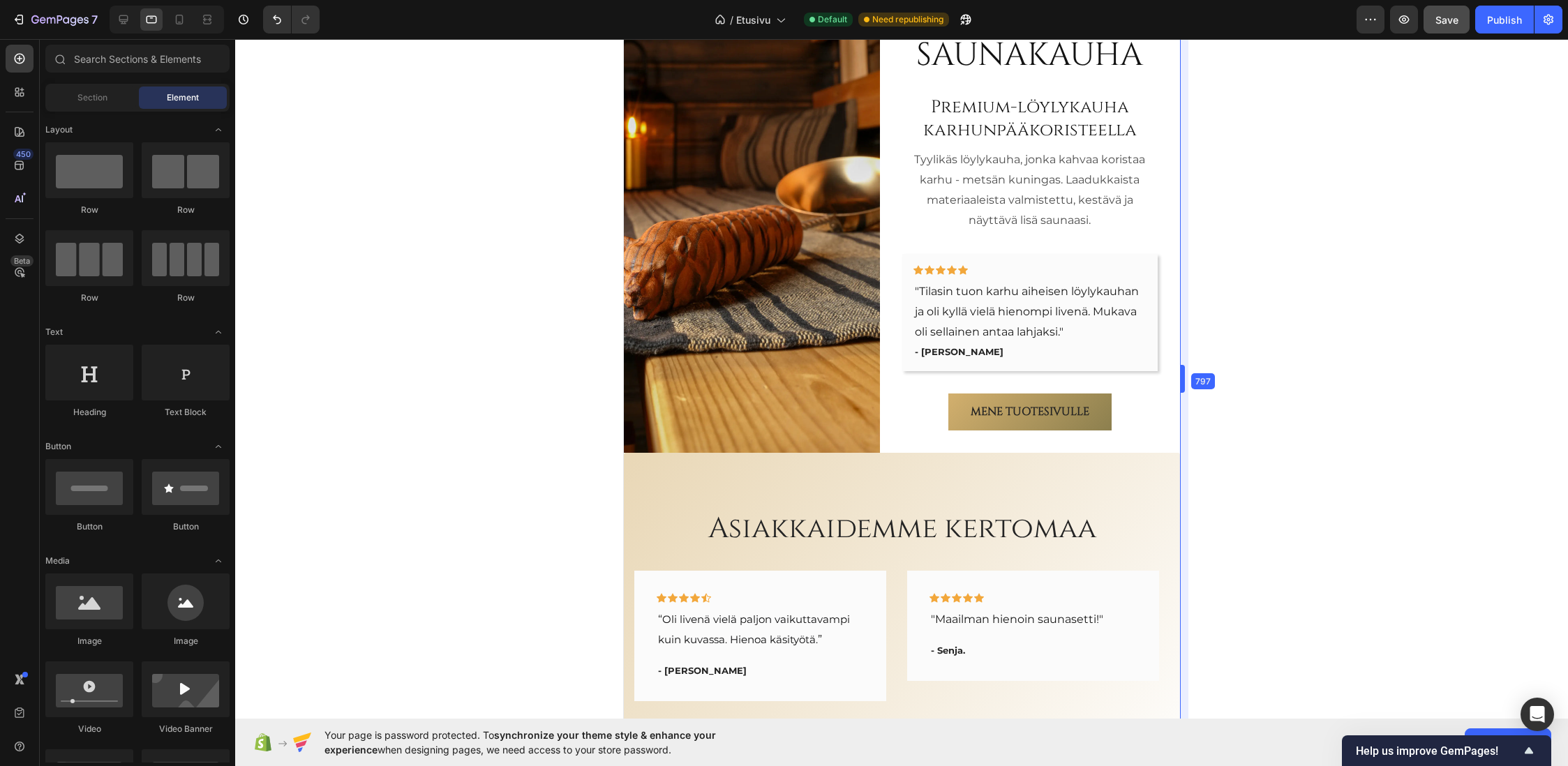
drag, startPoint x: 1250, startPoint y: 374, endPoint x: 1115, endPoint y: 384, distance: 135.4
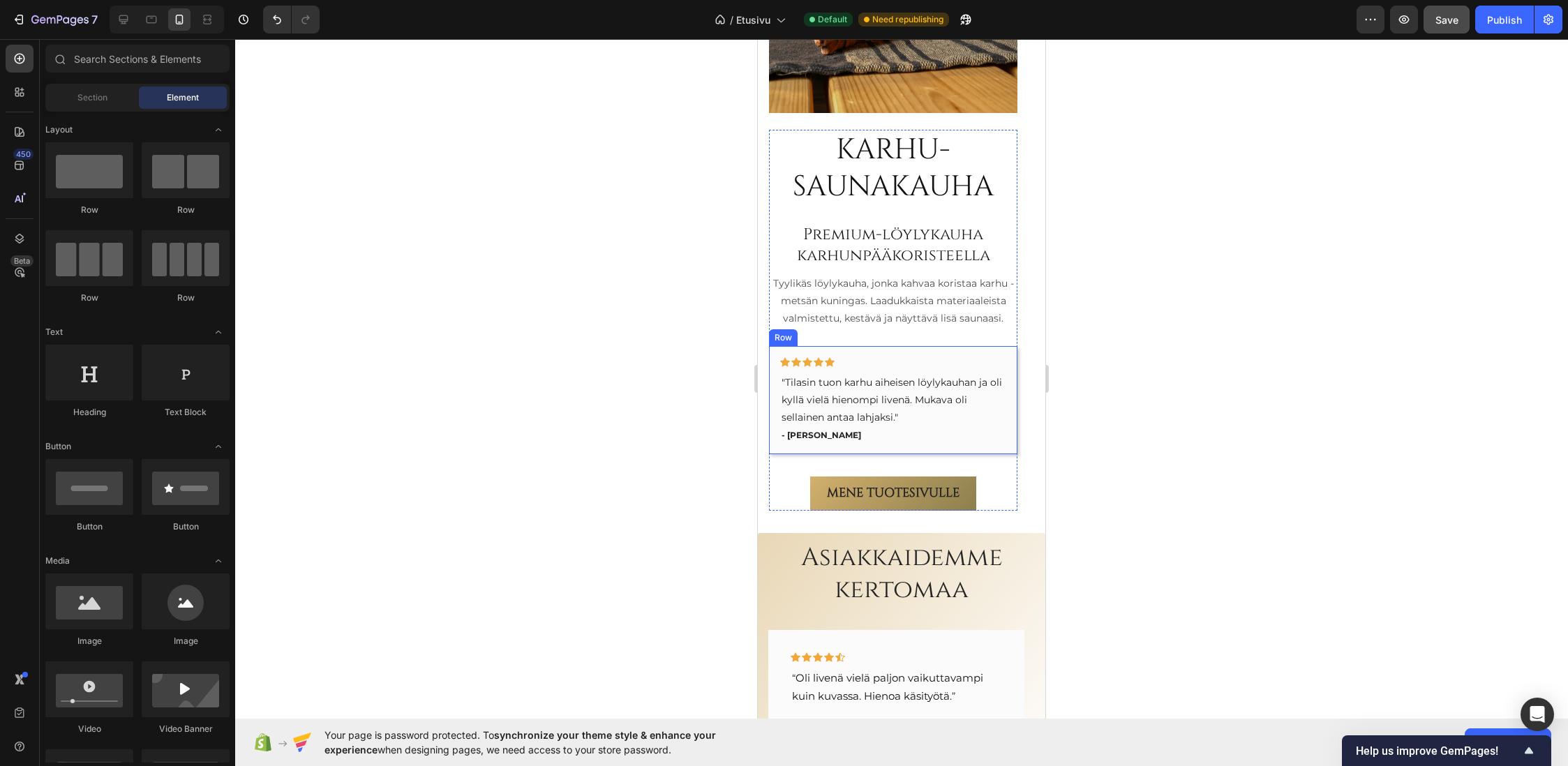
scroll to position [2458, 0]
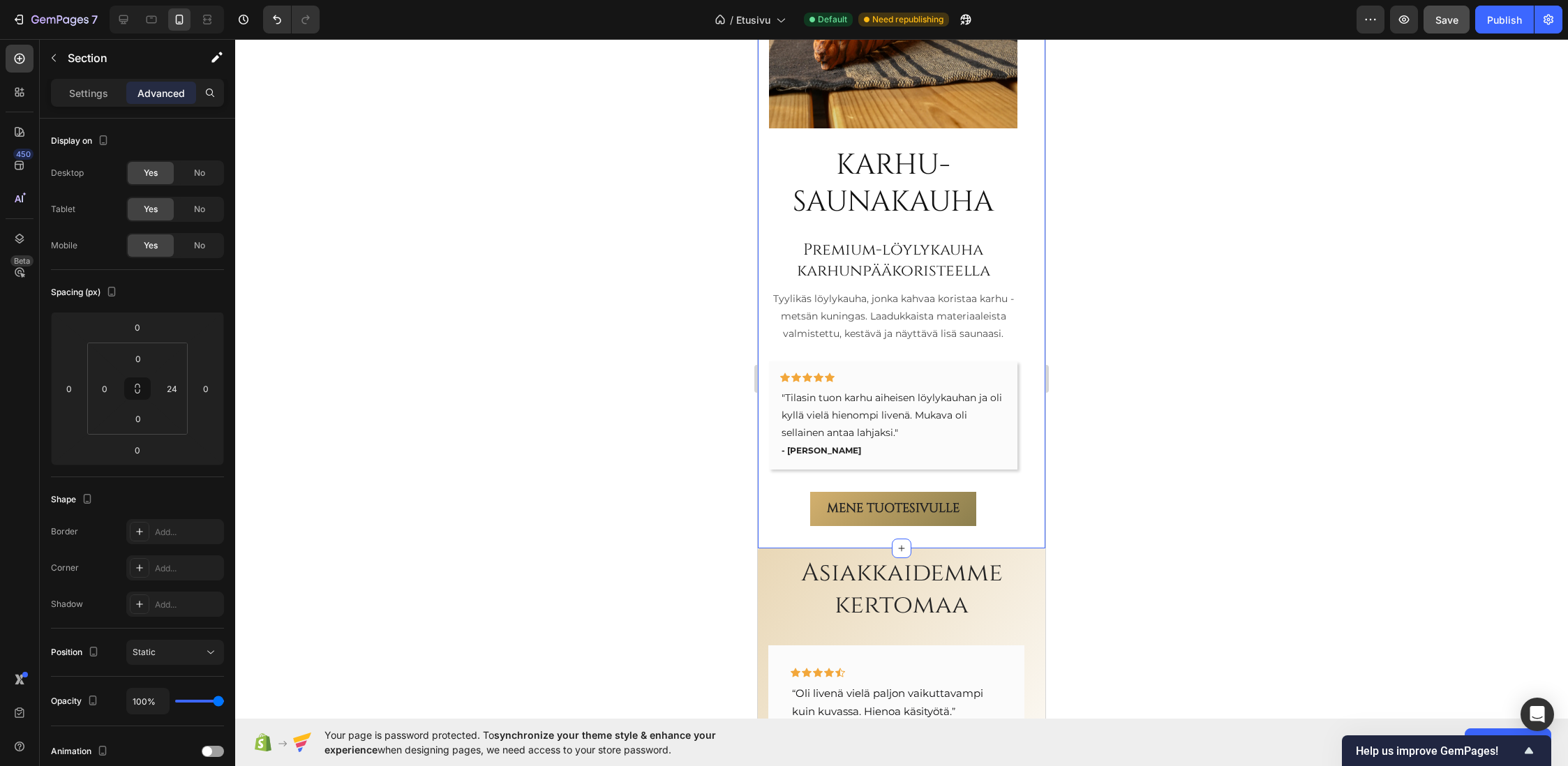
click at [1027, 368] on div "Karhu-saunakauha Heading Premium-löylykauha karhunpääkoristeella Heading Tyylik…" at bounding box center [901, 208] width 287 height 679
click at [171, 391] on input "24" at bounding box center [171, 388] width 21 height 21
type input "0"
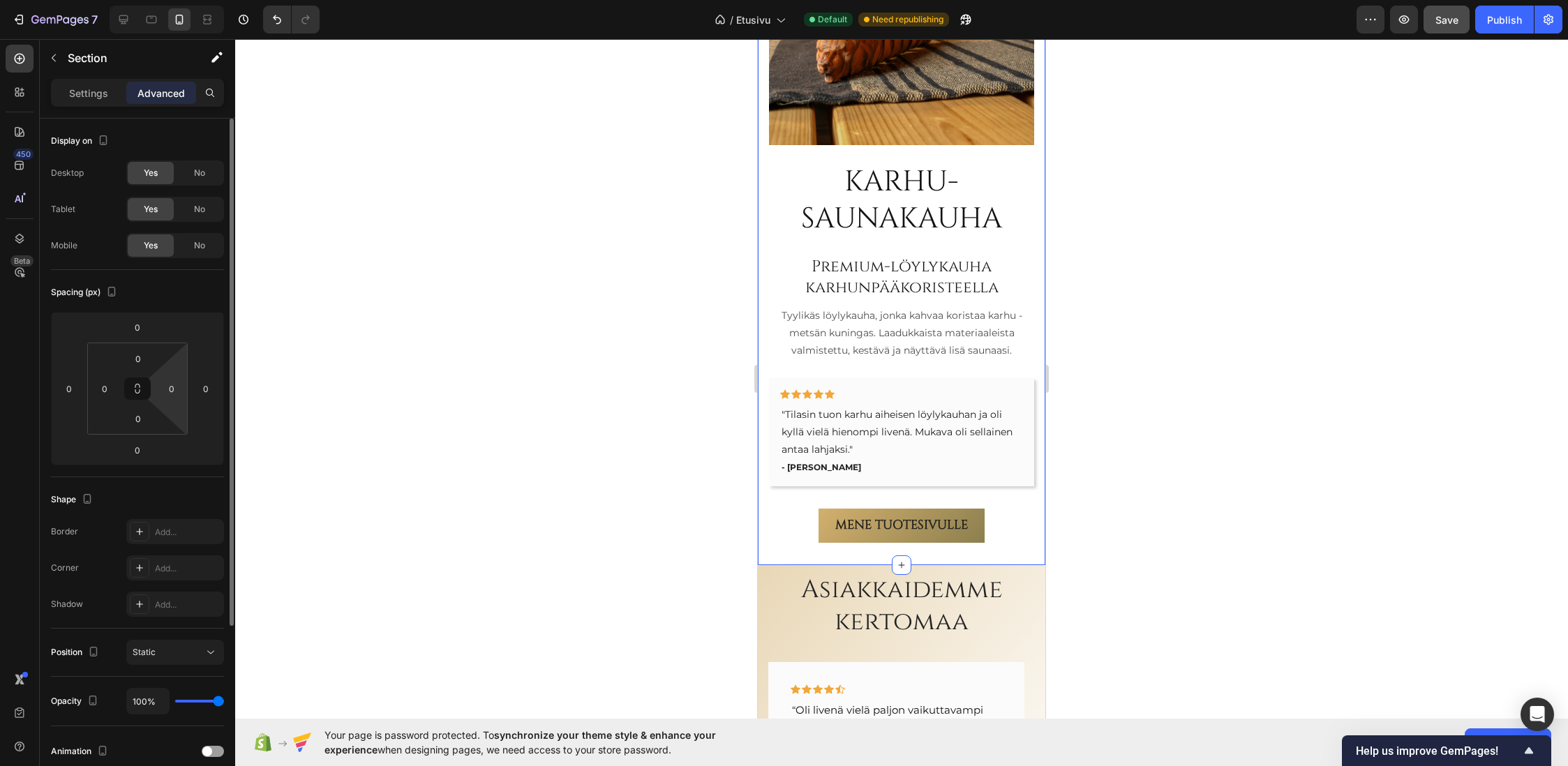
click at [158, 282] on div "Spacing (px)" at bounding box center [137, 292] width 173 height 23
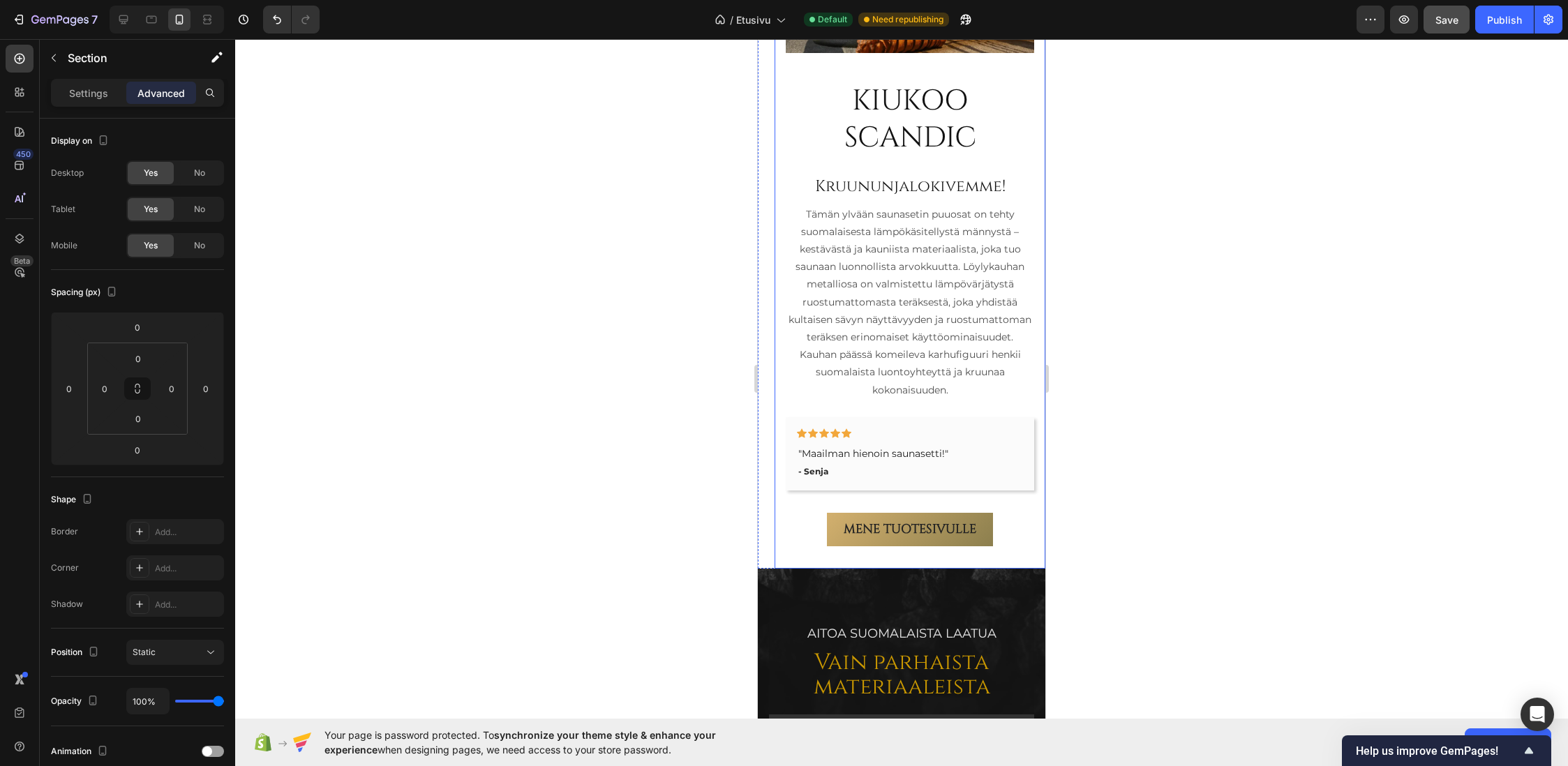
scroll to position [1132, 0]
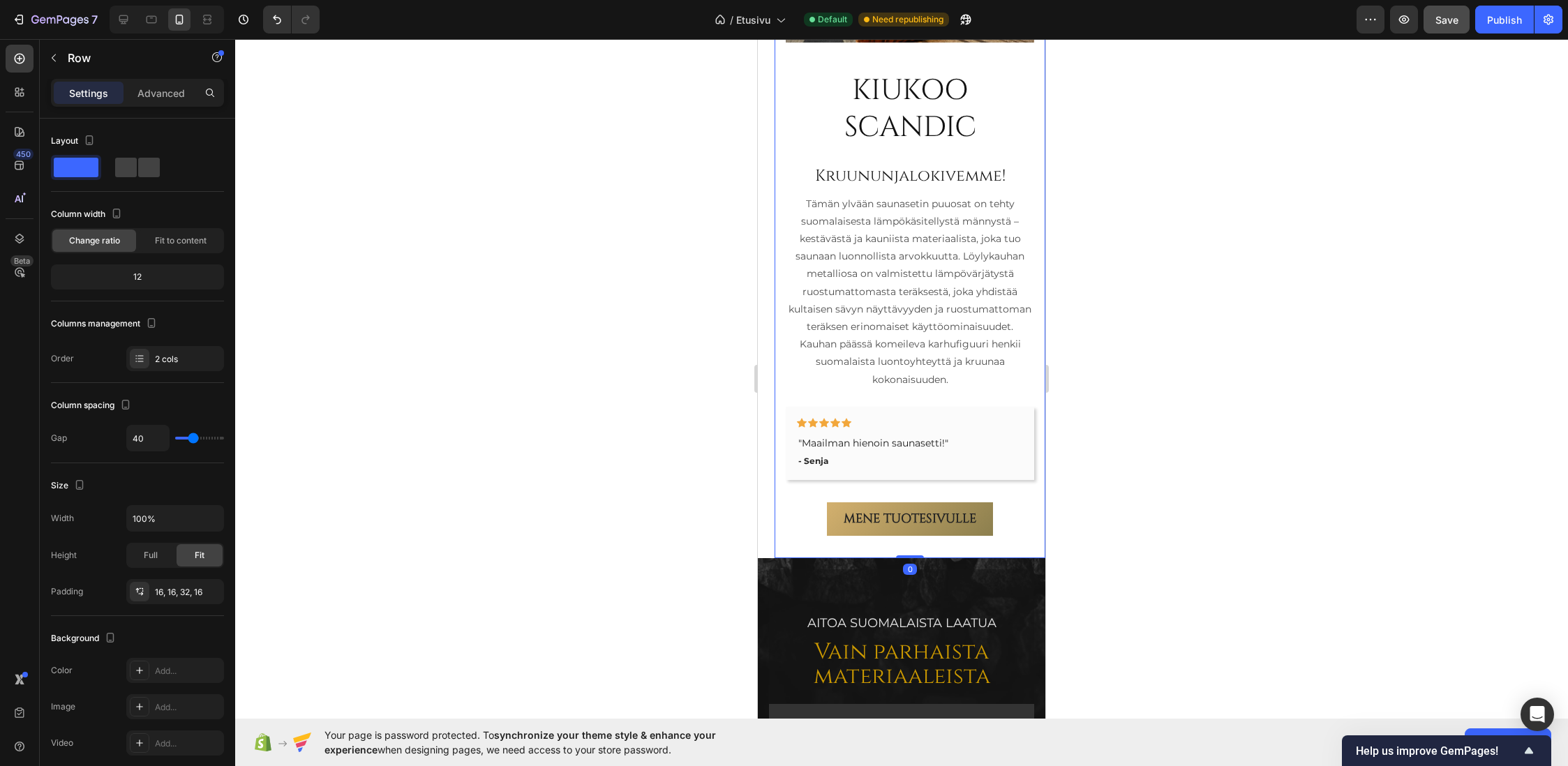
click at [1029, 506] on div "KIUKOO SCANDIC Heading Kruununjalokivemme! Heading Tämän ylvään saunasetin puuo…" at bounding box center [909, 170] width 271 height 775
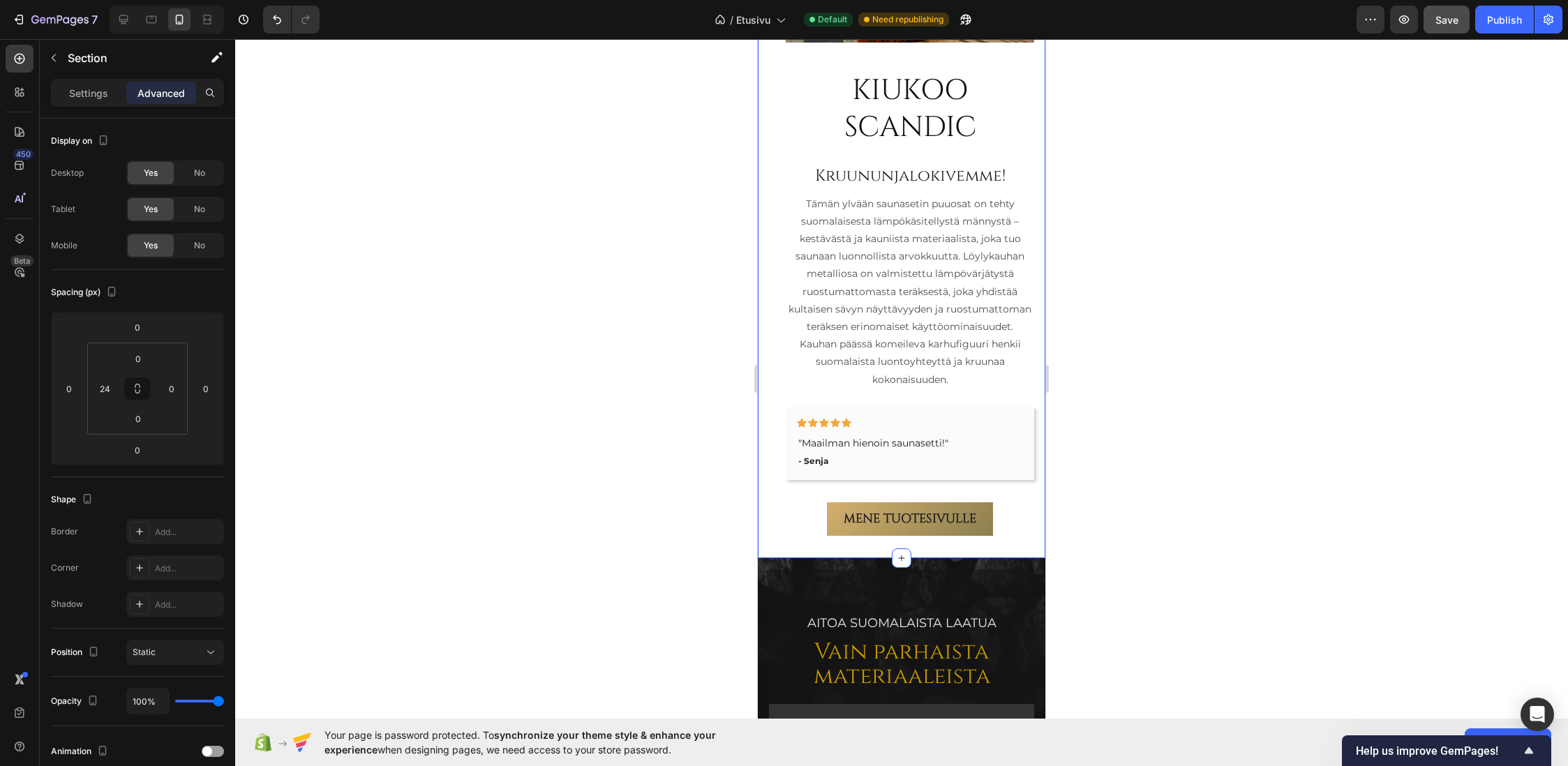
drag, startPoint x: 766, startPoint y: 507, endPoint x: 1486, endPoint y: 541, distance: 720.8
click at [766, 507] on div "KIUKOO SCANDIC Heading Kruununjalokivemme! Heading Tämän ylvään saunasetin puuo…" at bounding box center [901, 170] width 287 height 775
click at [113, 391] on input "24" at bounding box center [104, 388] width 21 height 21
type input "0"
click at [577, 354] on div at bounding box center [902, 403] width 1333 height 727
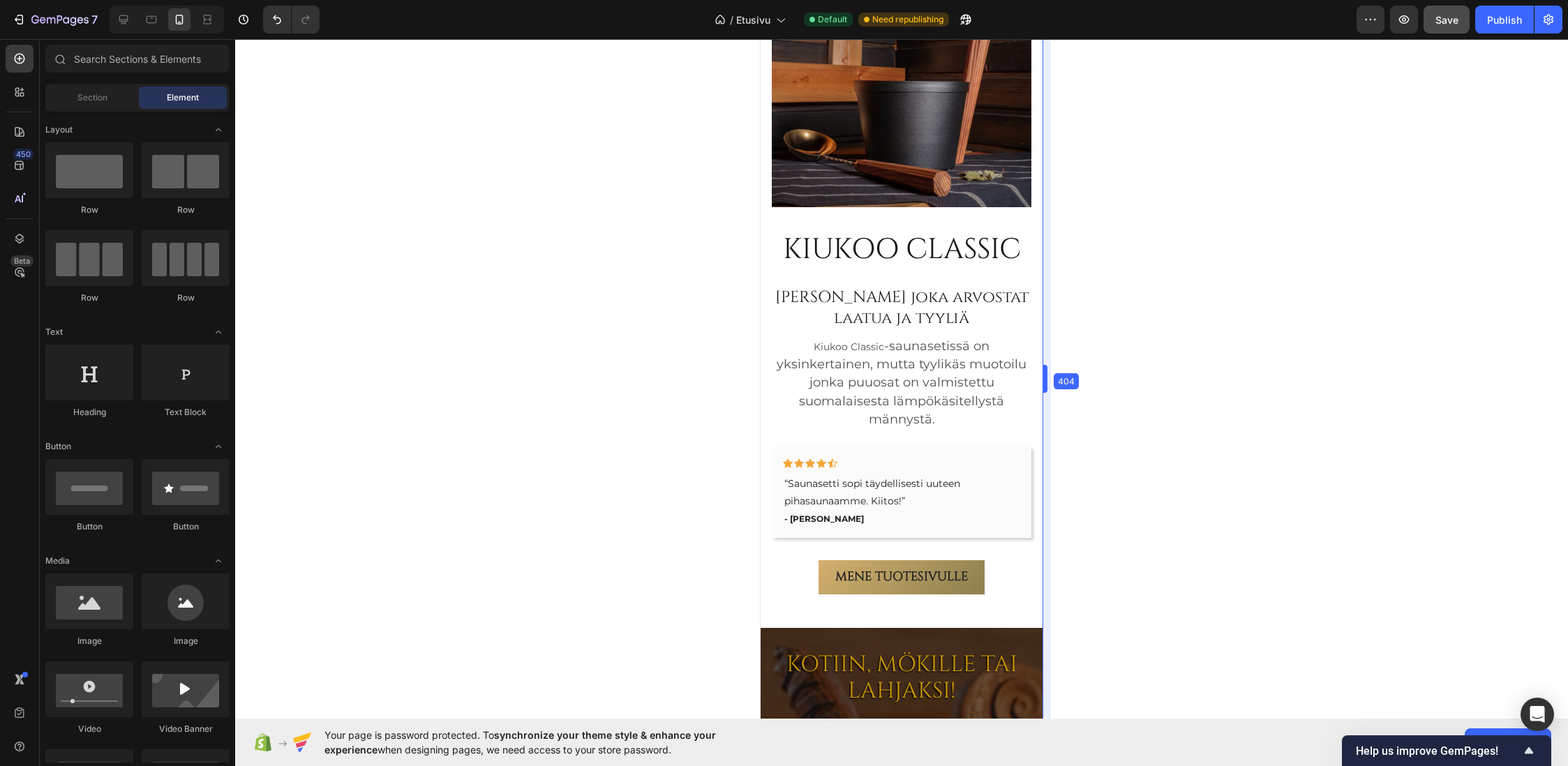
scroll to position [3636, 0]
drag, startPoint x: 1050, startPoint y: 382, endPoint x: 1042, endPoint y: 383, distance: 8.1
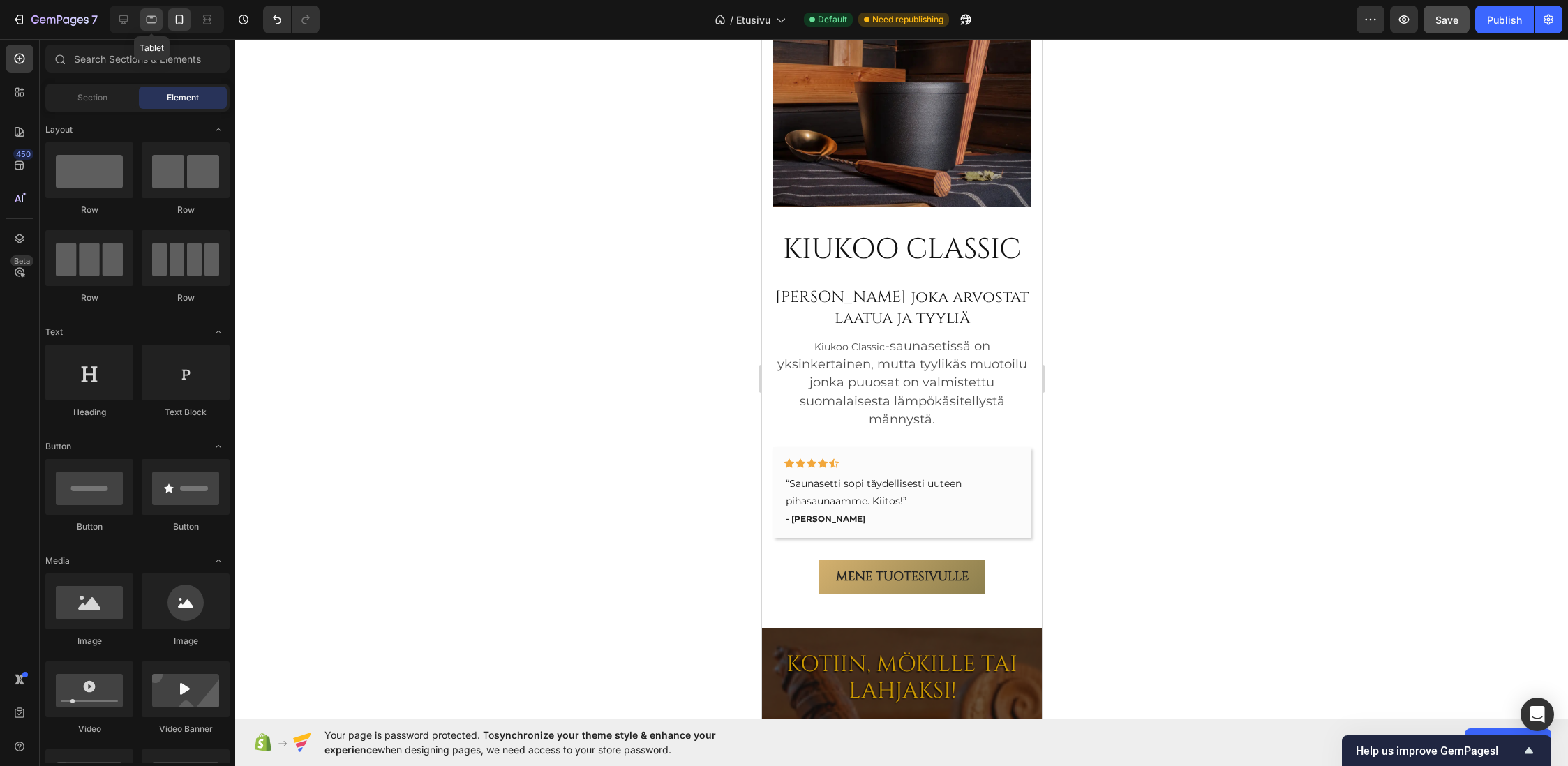
click at [153, 22] on icon at bounding box center [151, 20] width 14 height 14
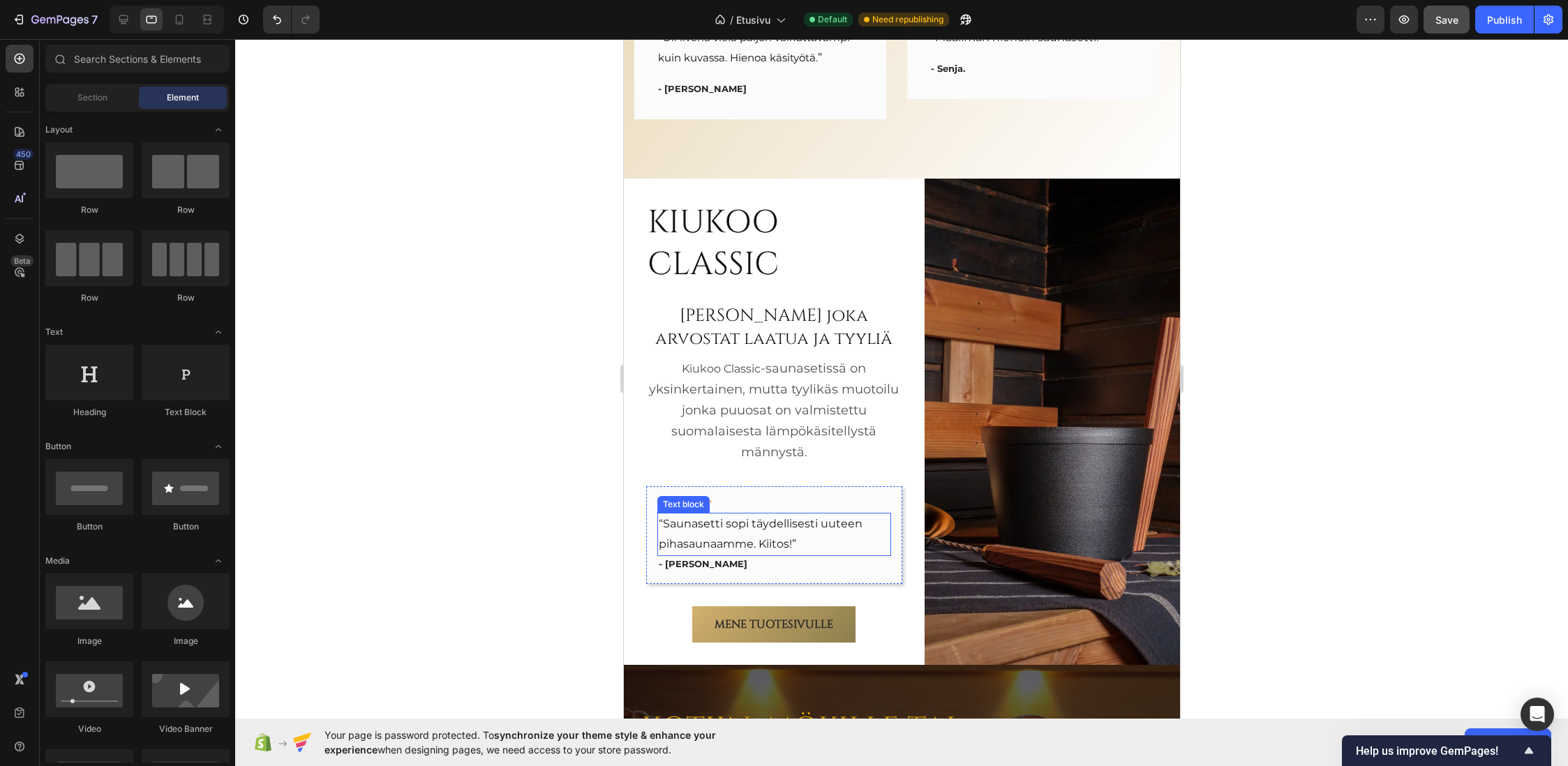
scroll to position [3333, 0]
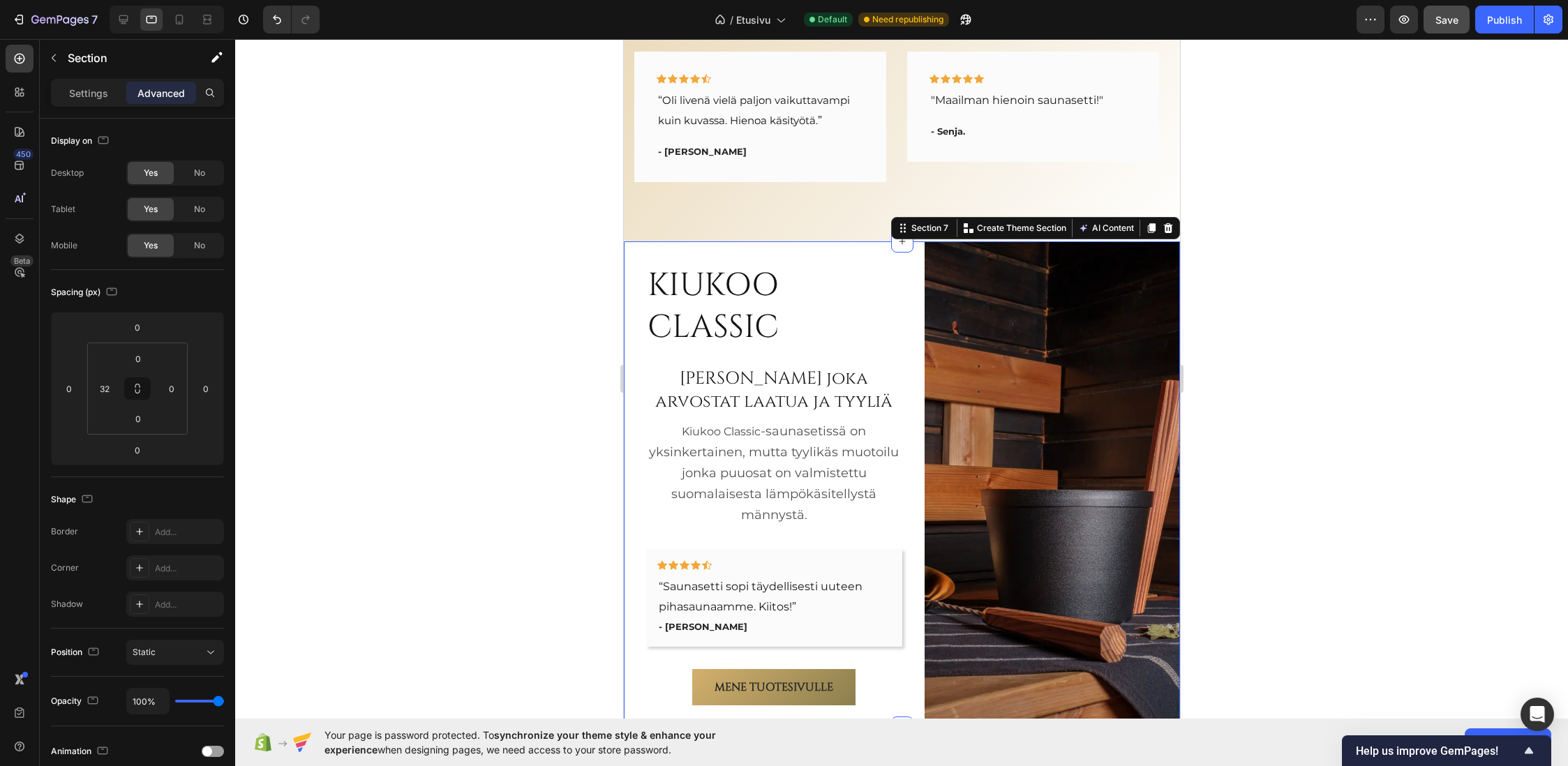
click at [640, 350] on div "KIUKOO CLASSIC Heading Sinulle joka arvostat laatua ja tyyliä Heading Kiukoo Cl…" at bounding box center [901, 485] width 556 height 487
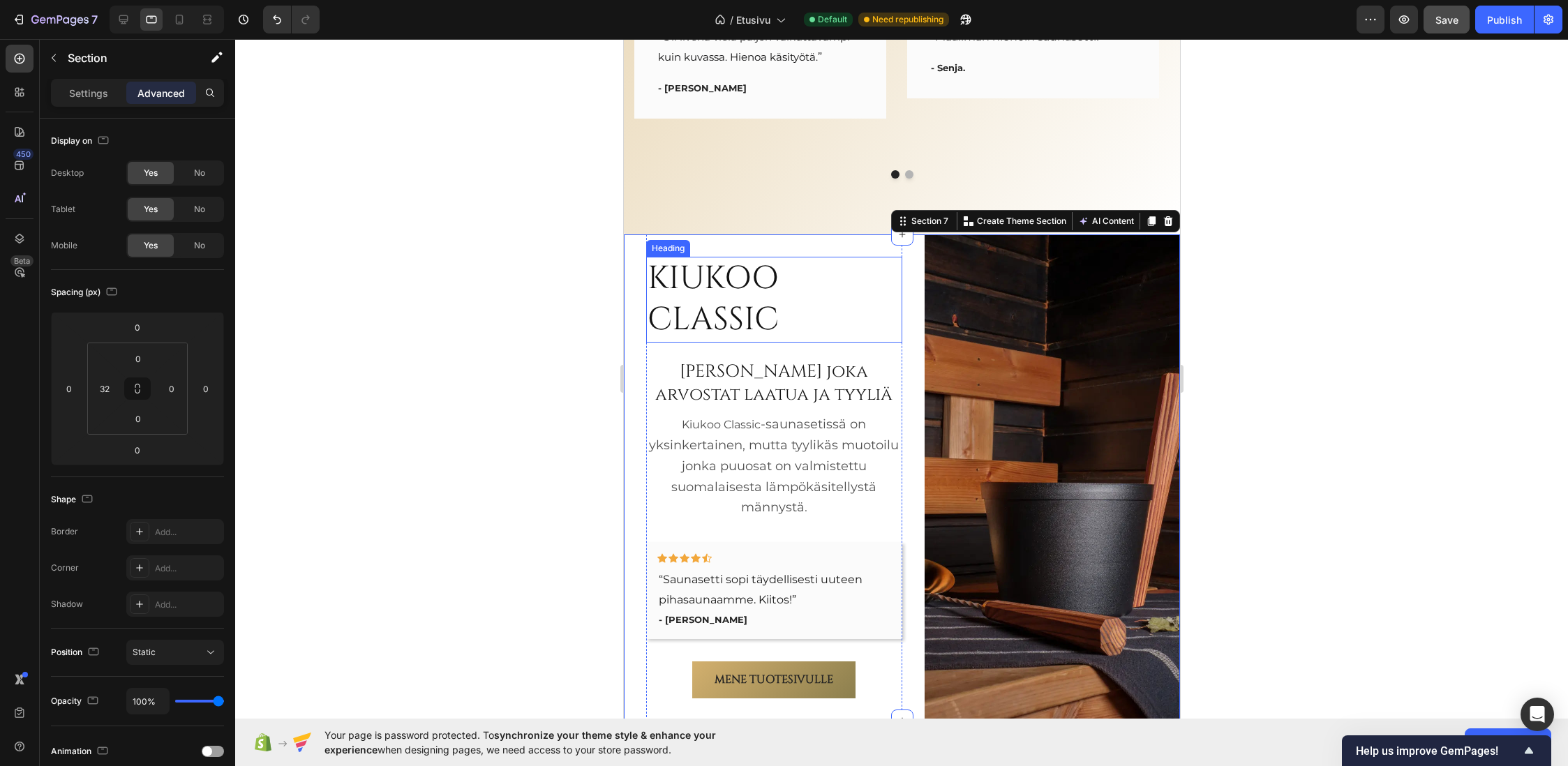
scroll to position [3403, 0]
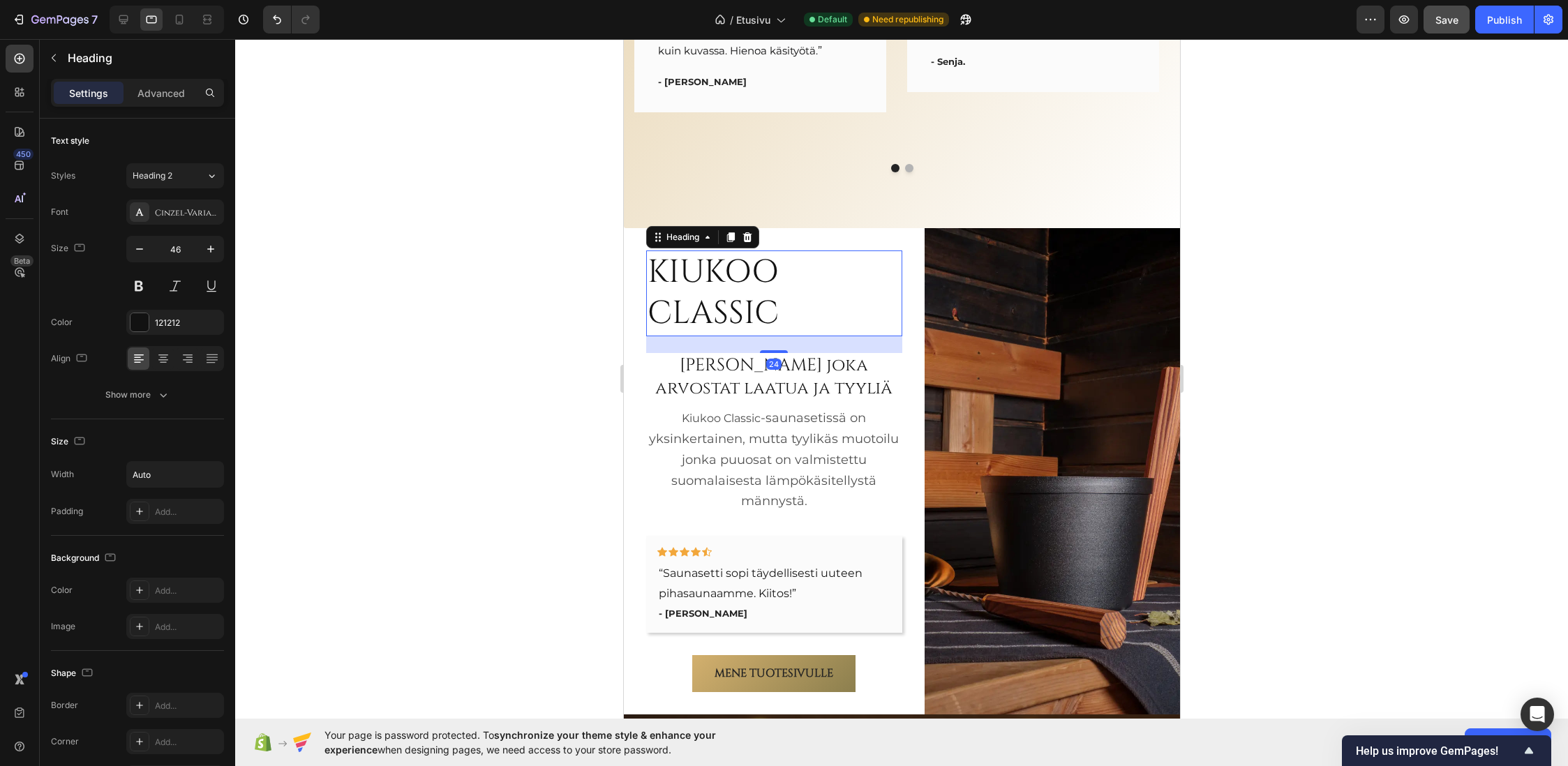
click at [784, 296] on h2 "KIUKOO CLASSIC" at bounding box center [773, 294] width 256 height 87
click at [165, 360] on icon at bounding box center [163, 358] width 14 height 14
click at [440, 345] on div at bounding box center [902, 403] width 1333 height 727
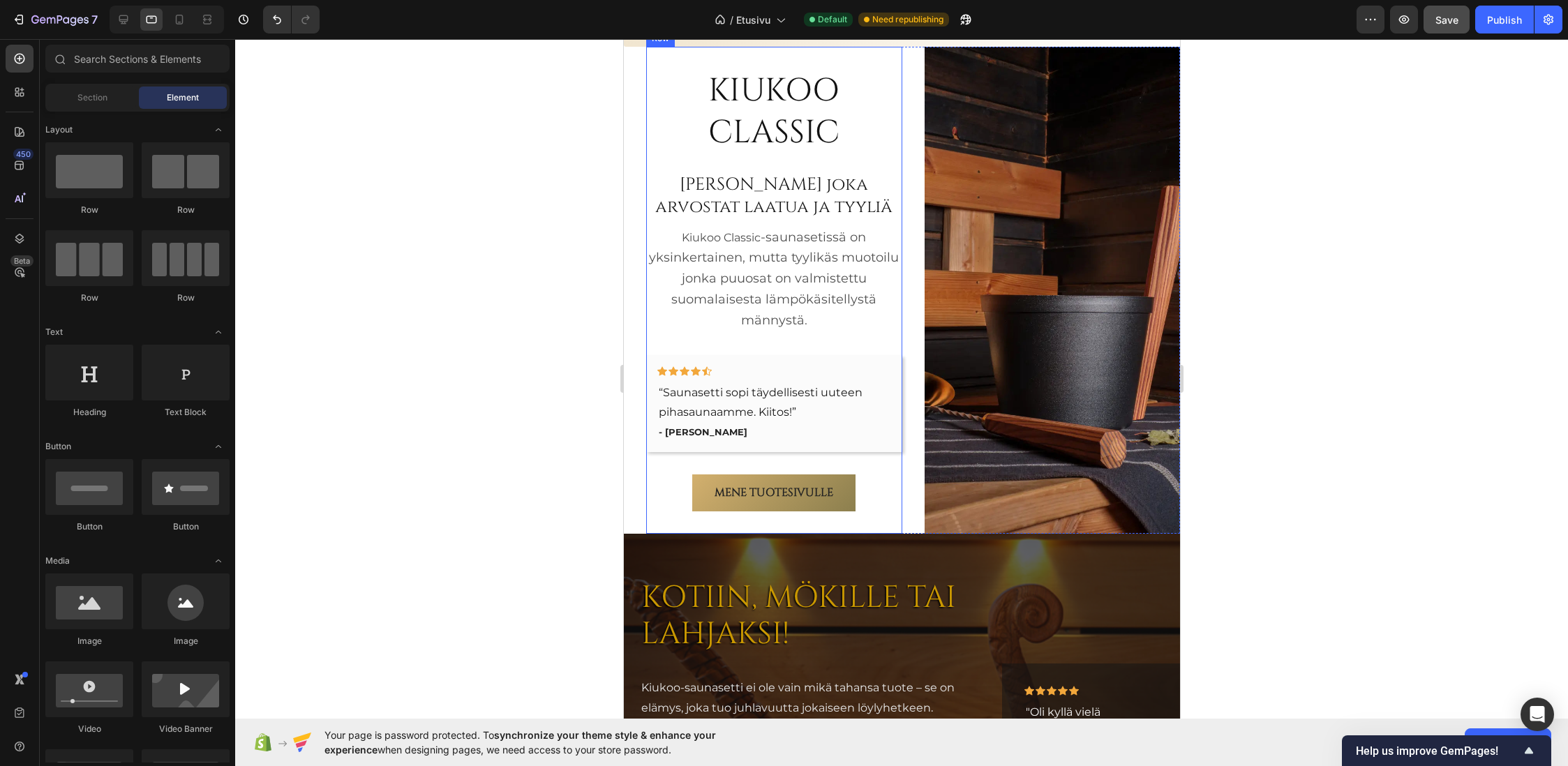
scroll to position [3473, 0]
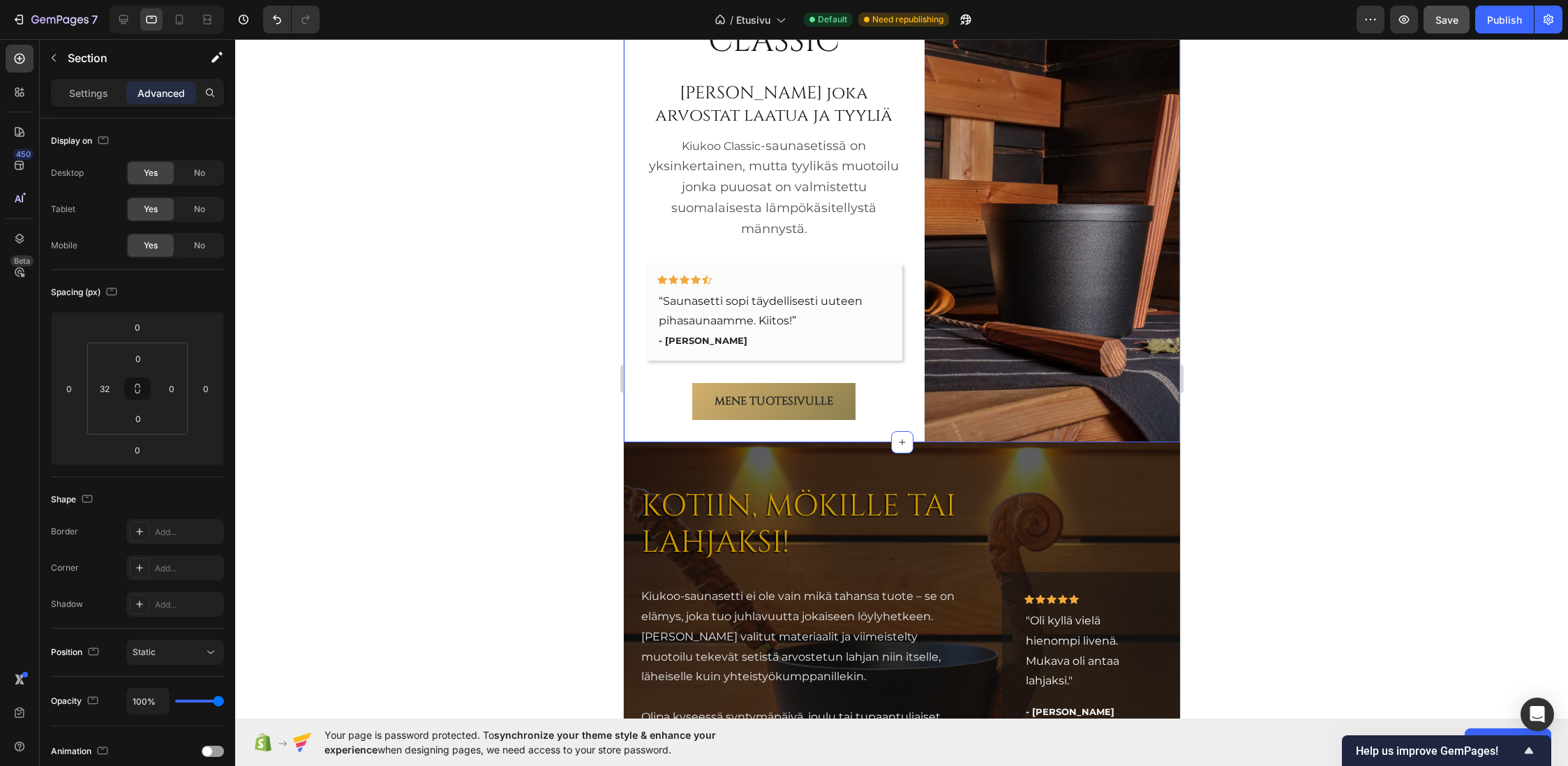
click at [639, 380] on div "KIUKOO CLASSIC Heading Sinulle joka arvostat laatua ja tyyliä Heading Kiukoo Cl…" at bounding box center [901, 198] width 556 height 487
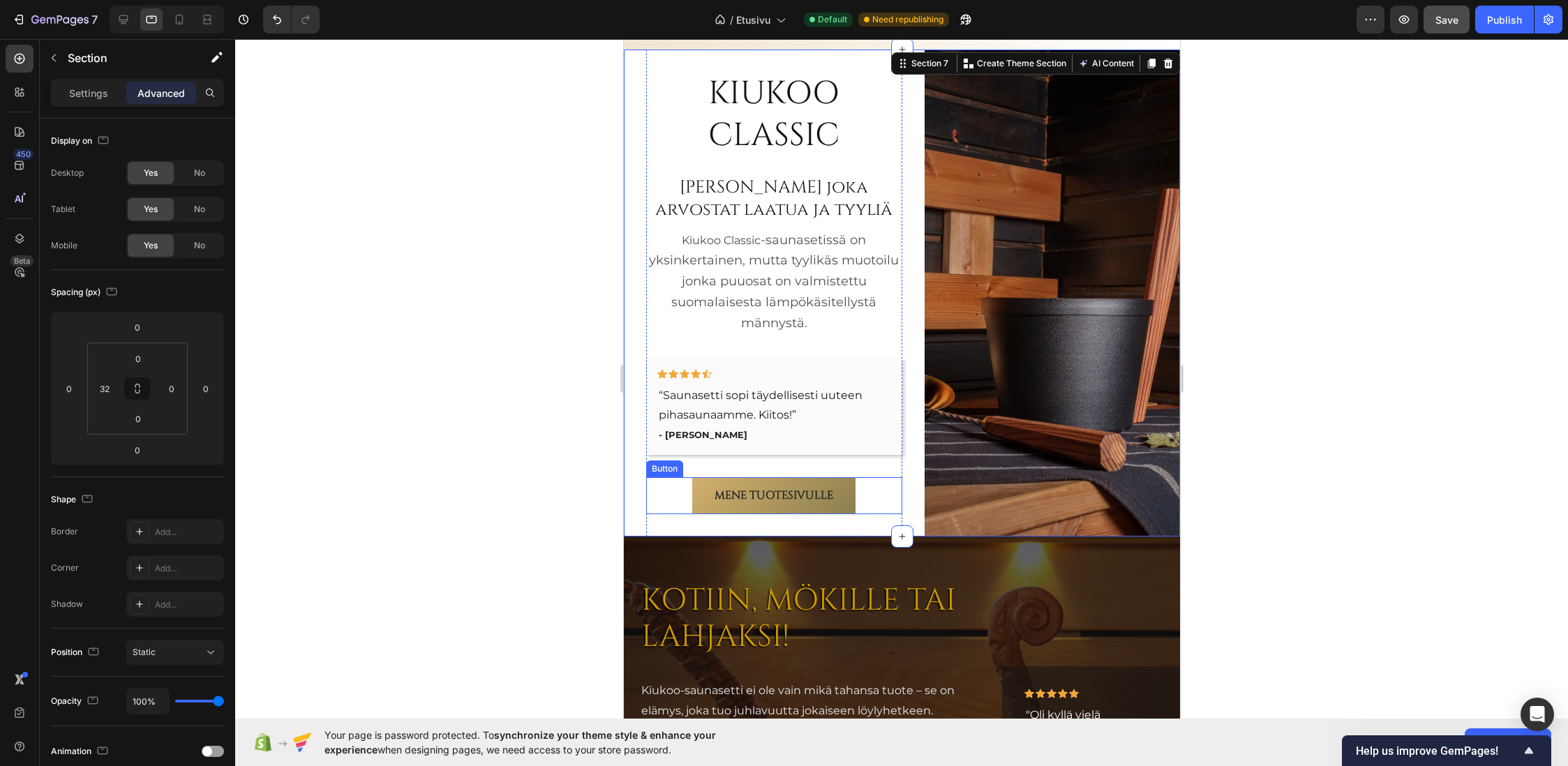
scroll to position [3333, 0]
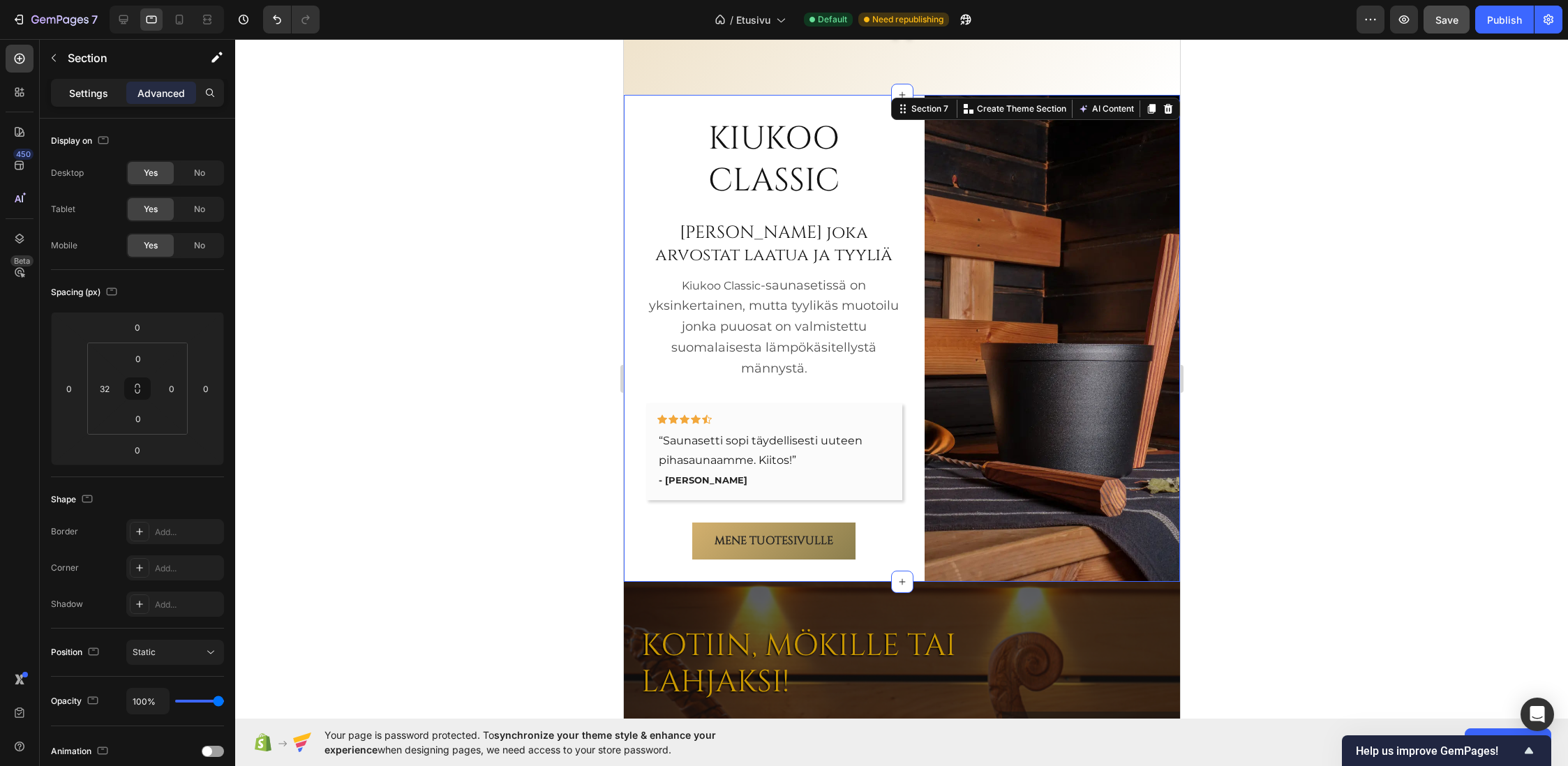
click at [82, 97] on p "Settings" at bounding box center [89, 93] width 39 height 15
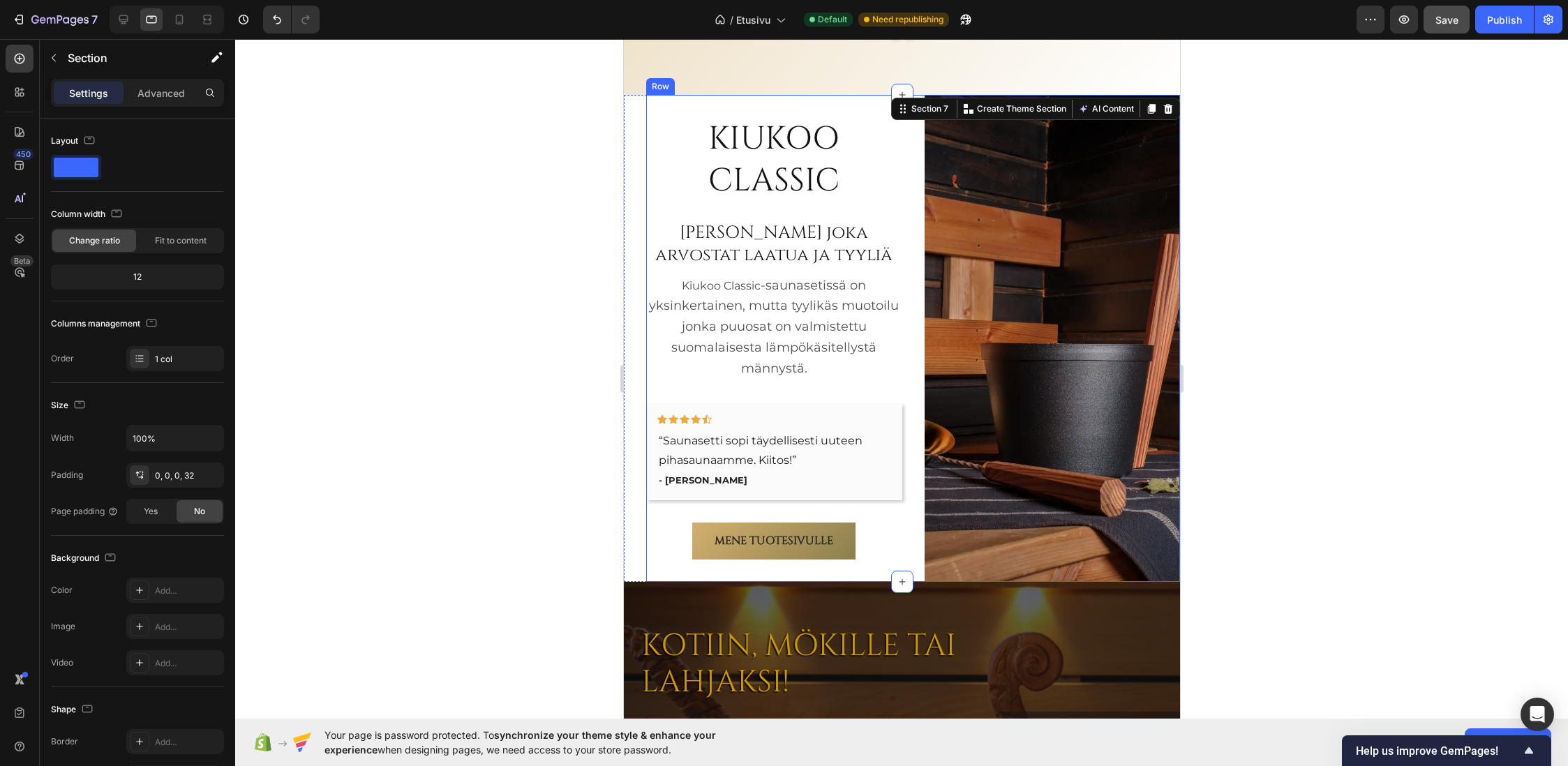
click at [909, 366] on div "KIUKOO CLASSIC Heading Sinulle joka arvostat laatua ja tyyliä Heading Kiukoo Cl…" at bounding box center [912, 338] width 534 height 487
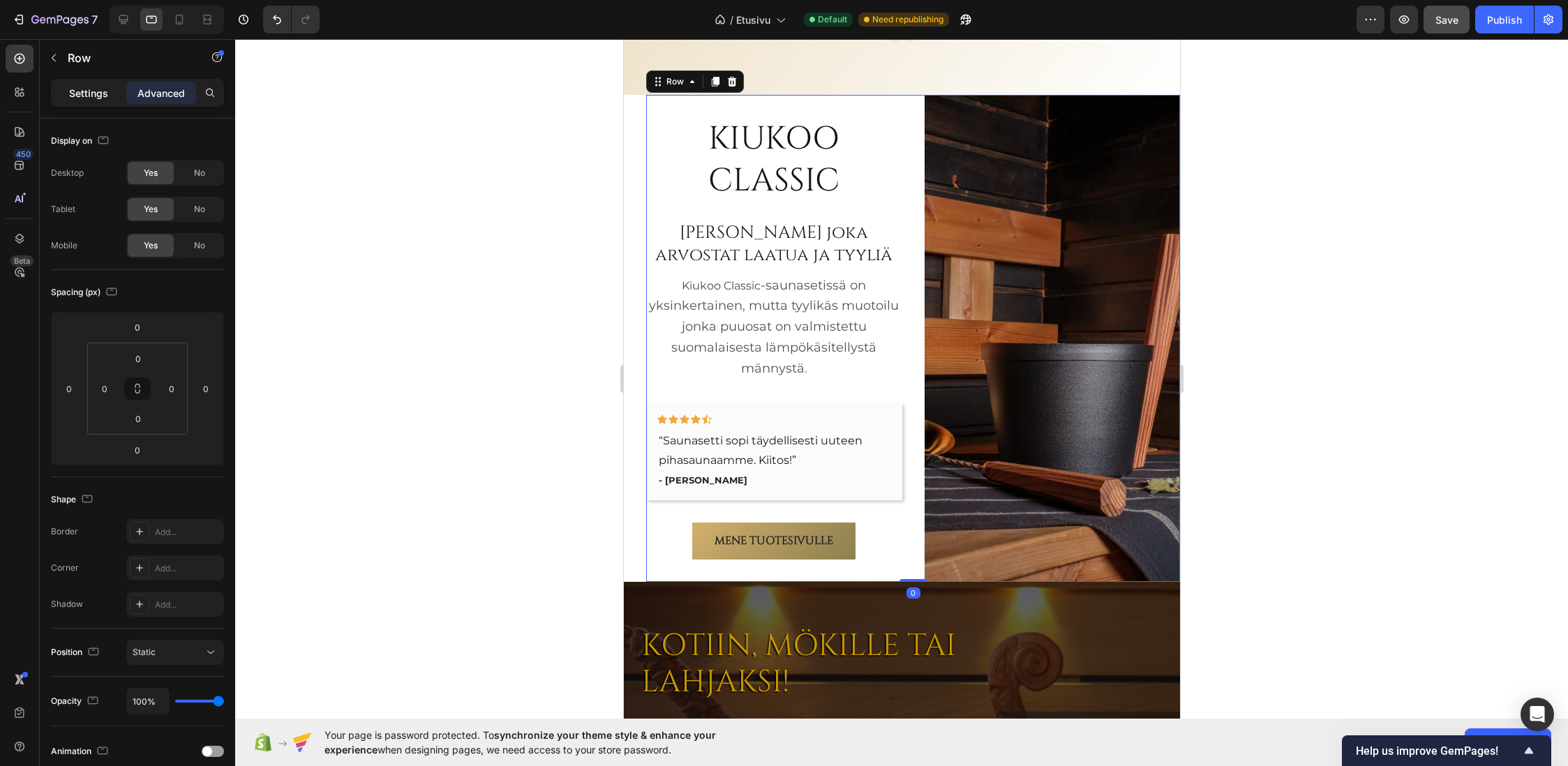
click at [99, 94] on p "Settings" at bounding box center [89, 93] width 39 height 15
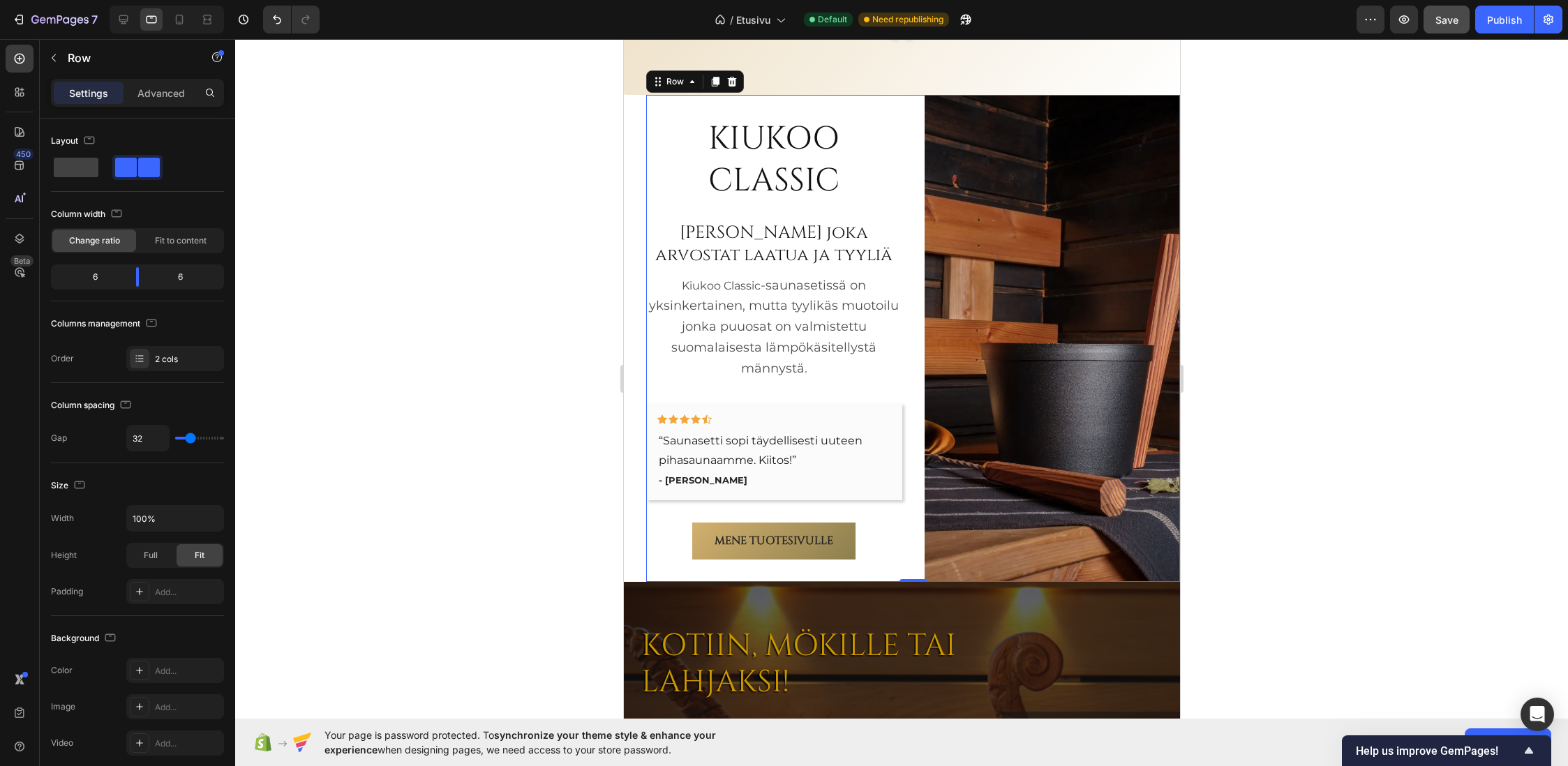
click at [512, 180] on div at bounding box center [902, 403] width 1333 height 727
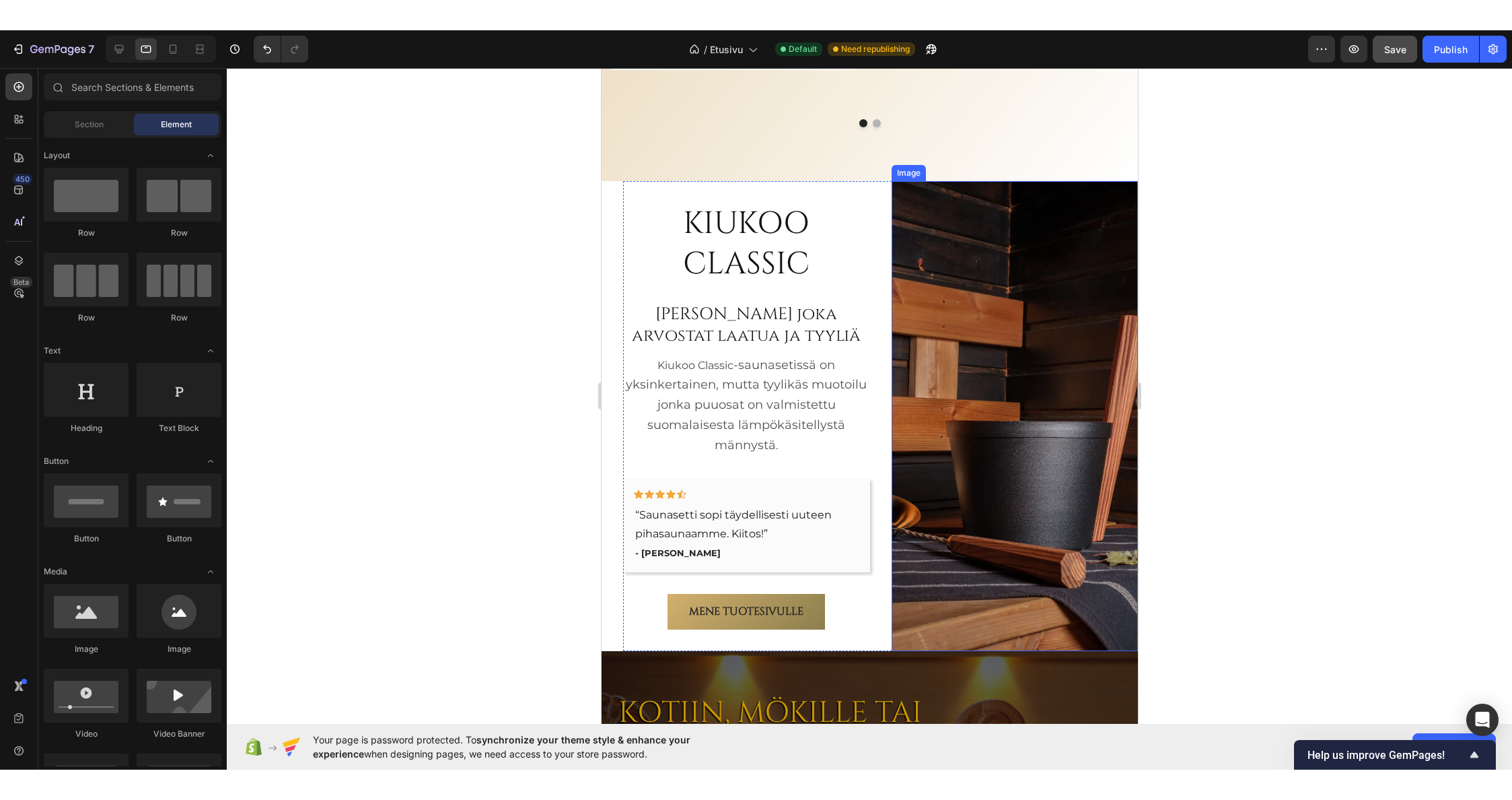
scroll to position [3149, 0]
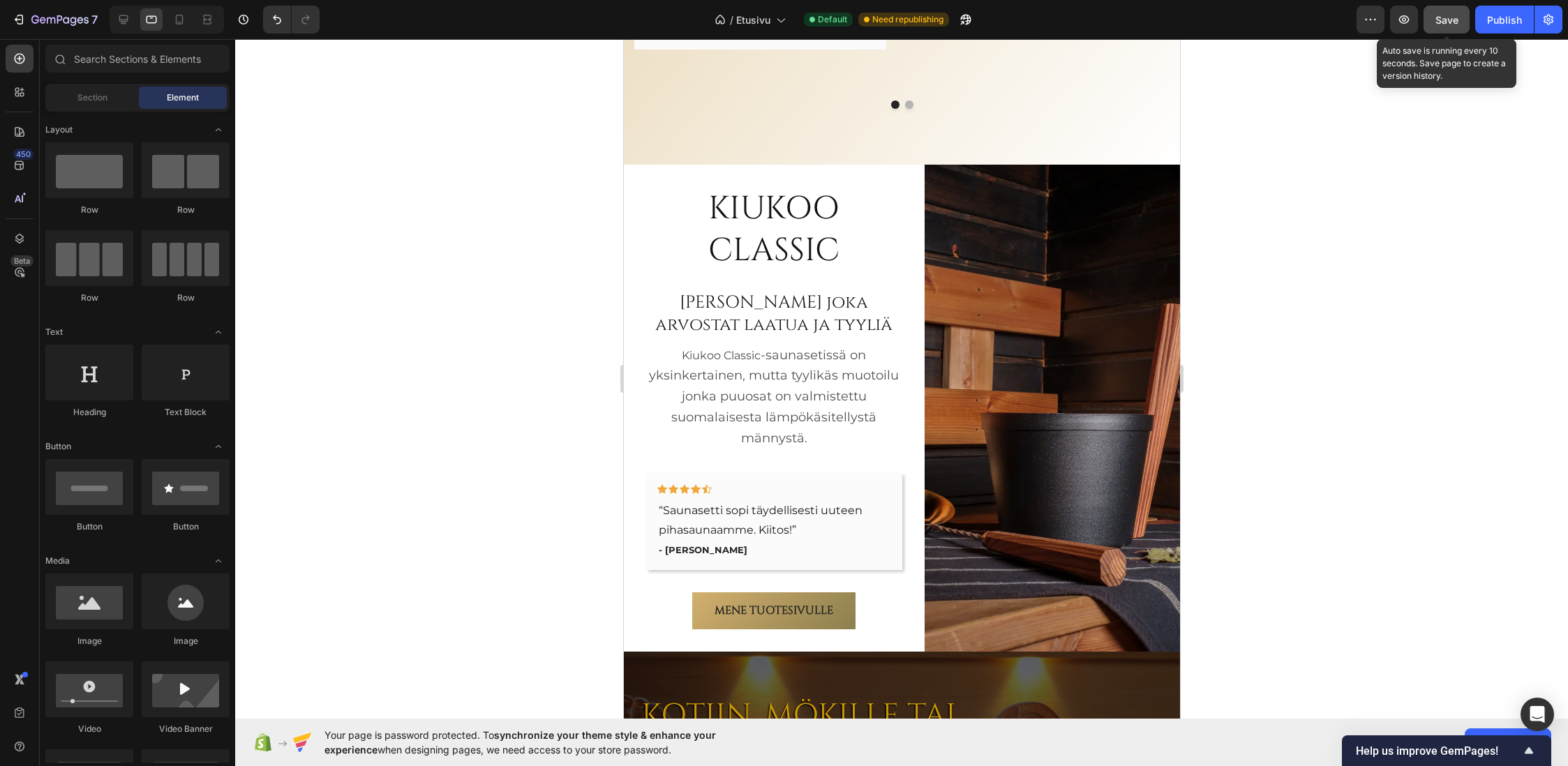
click at [1390, 14] on span "Save" at bounding box center [1447, 20] width 23 height 12
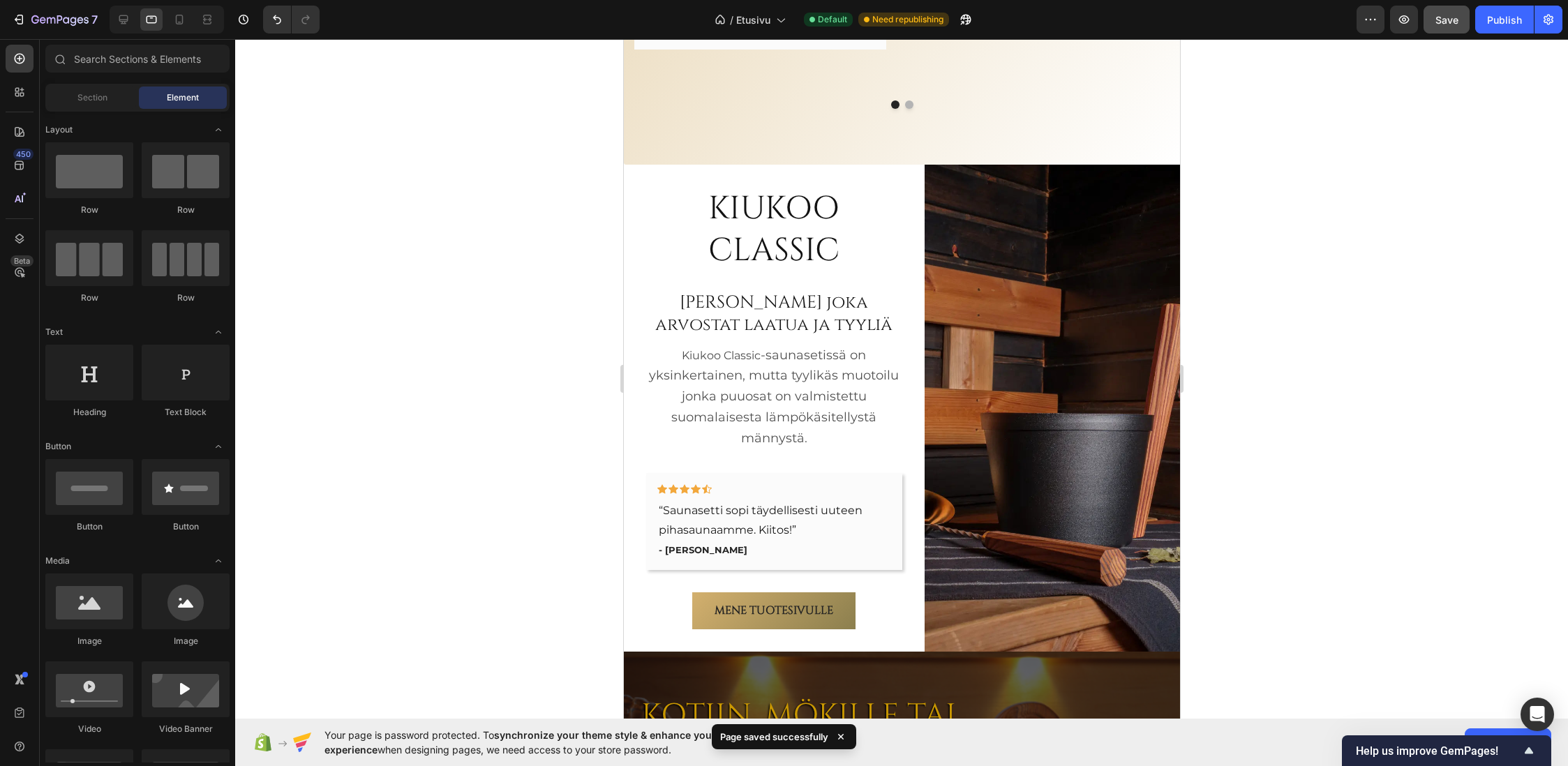
click at [838, 736] on icon at bounding box center [841, 736] width 14 height 14
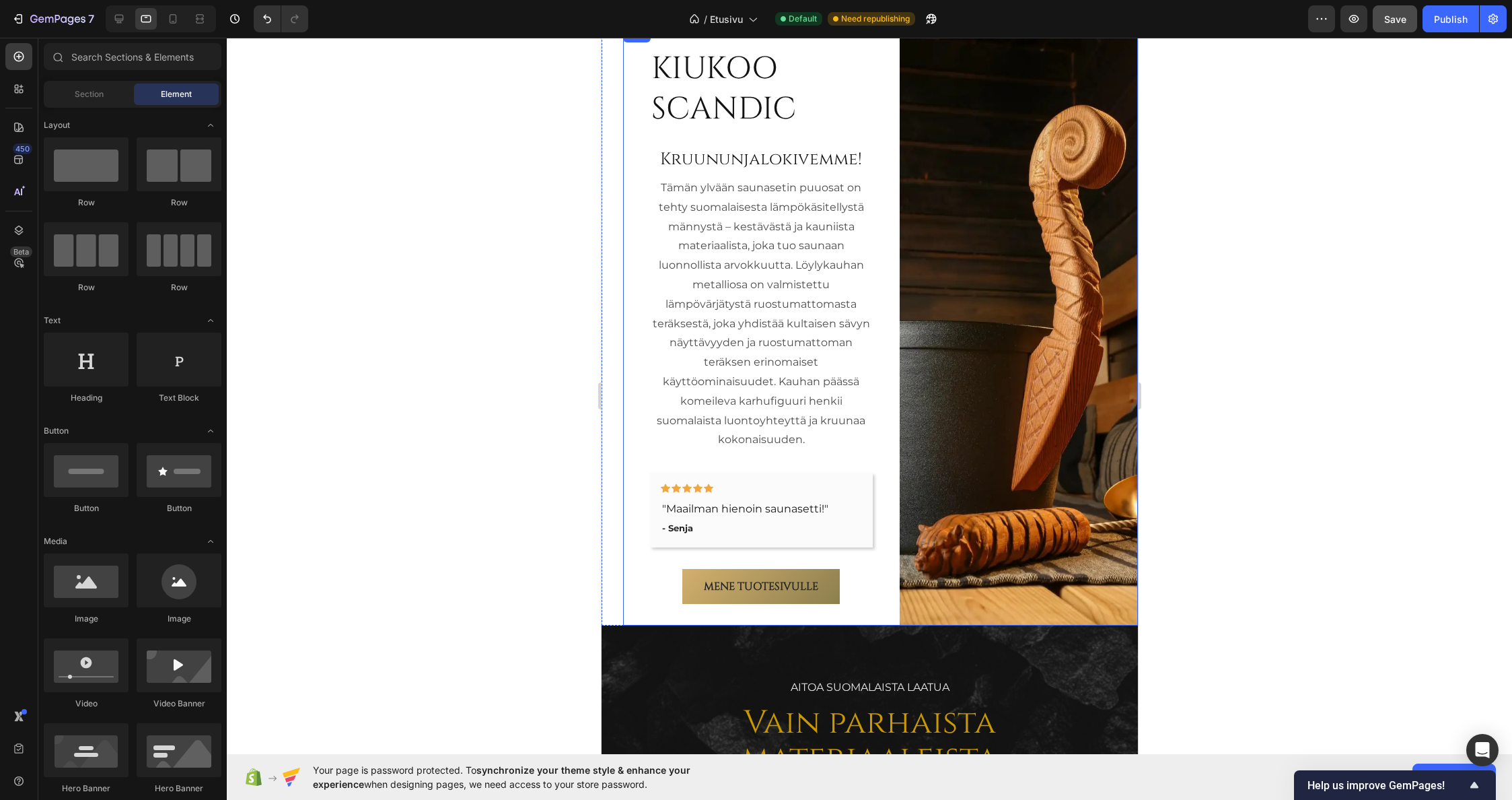
scroll to position [792, 0]
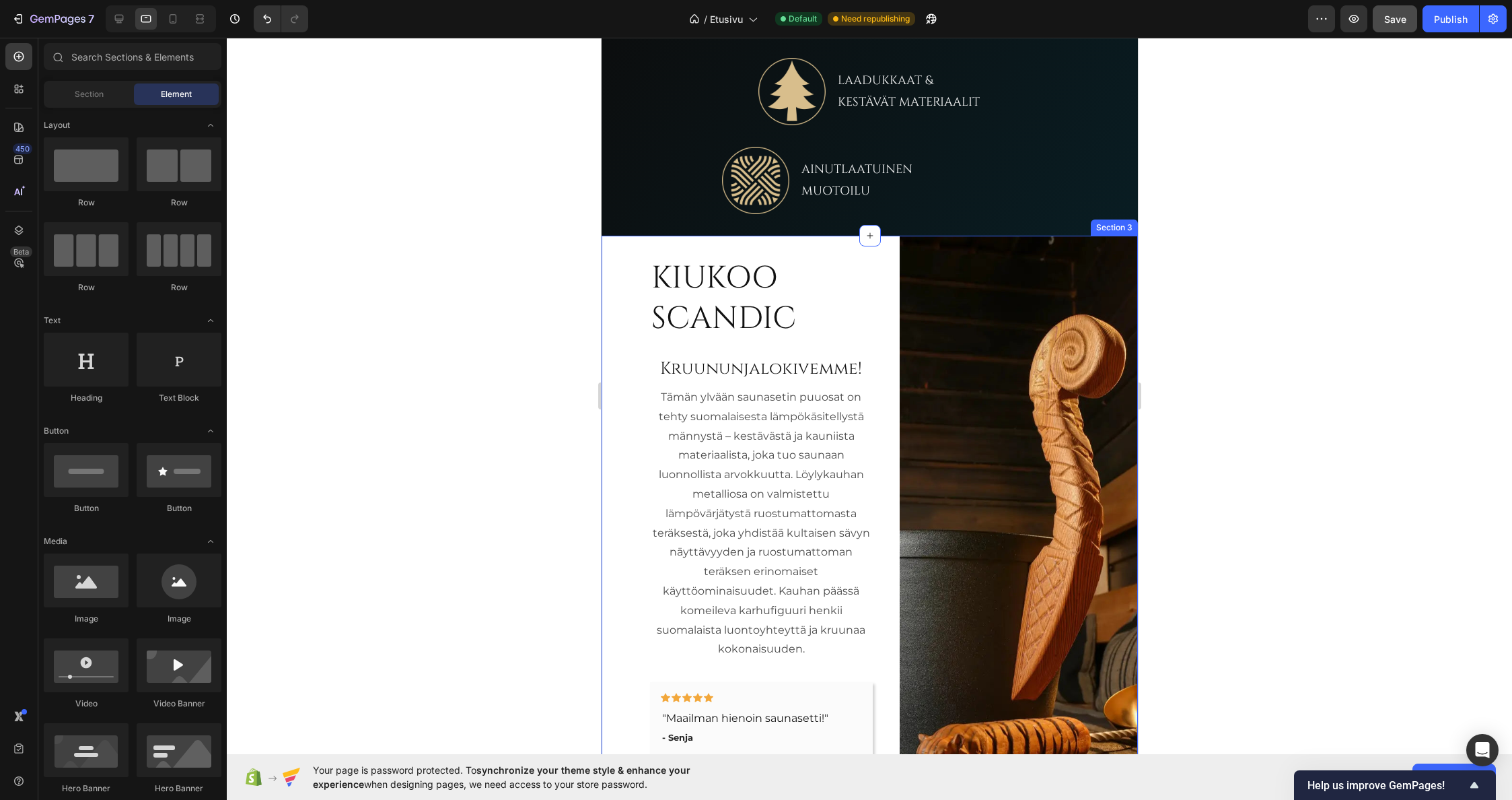
click at [614, 374] on div "KIUKOO SCANDIC Heading Kruununjalokivemme! Heading Tämän ylvään saunasetin puuo…" at bounding box center [868, 534] width 536 height 599
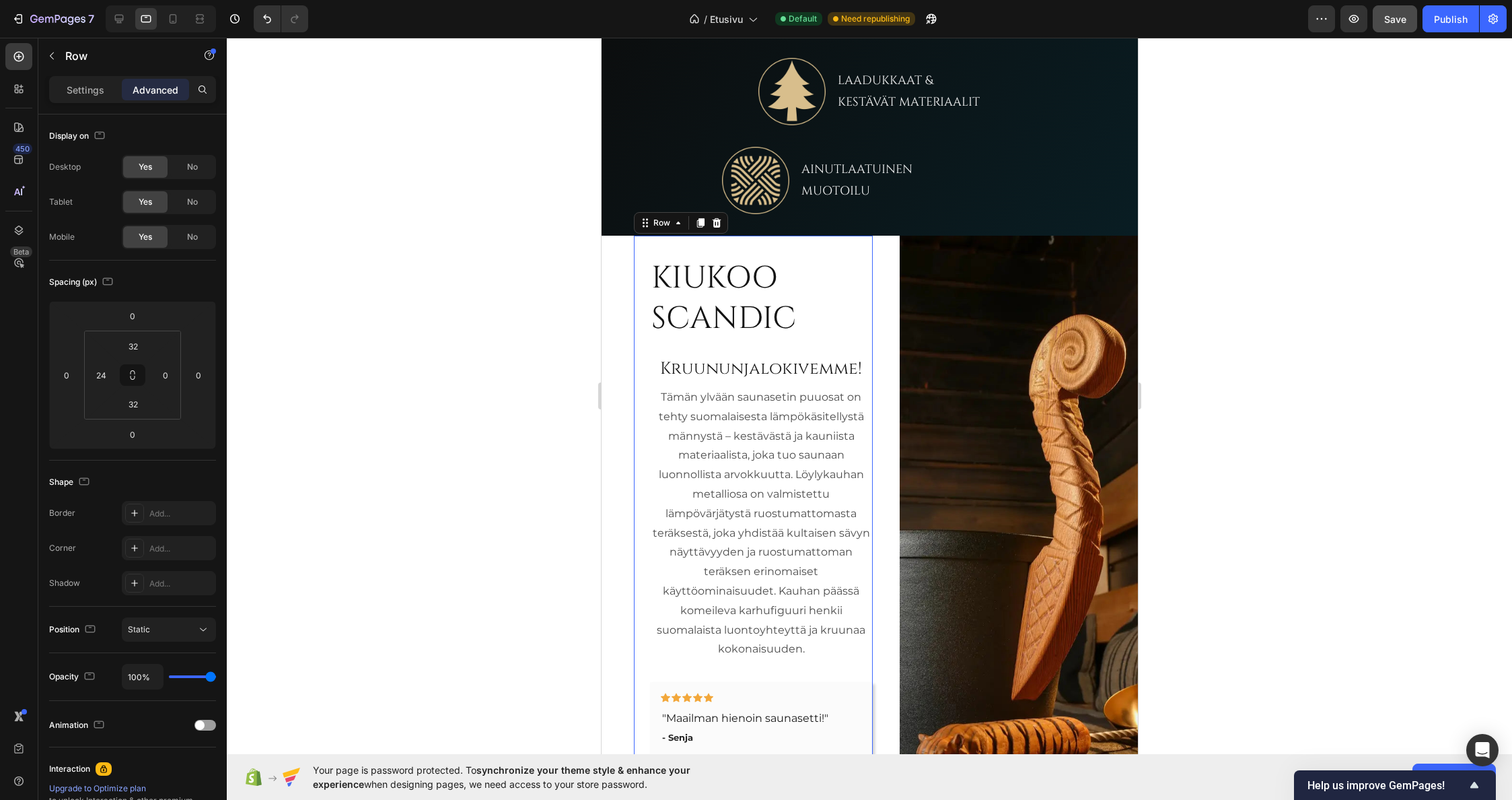
click at [646, 387] on div "KIUKOO SCANDIC Heading Kruununjalokivemme! Heading Tämän ylvään saunasetin puuo…" at bounding box center [752, 534] width 239 height 599
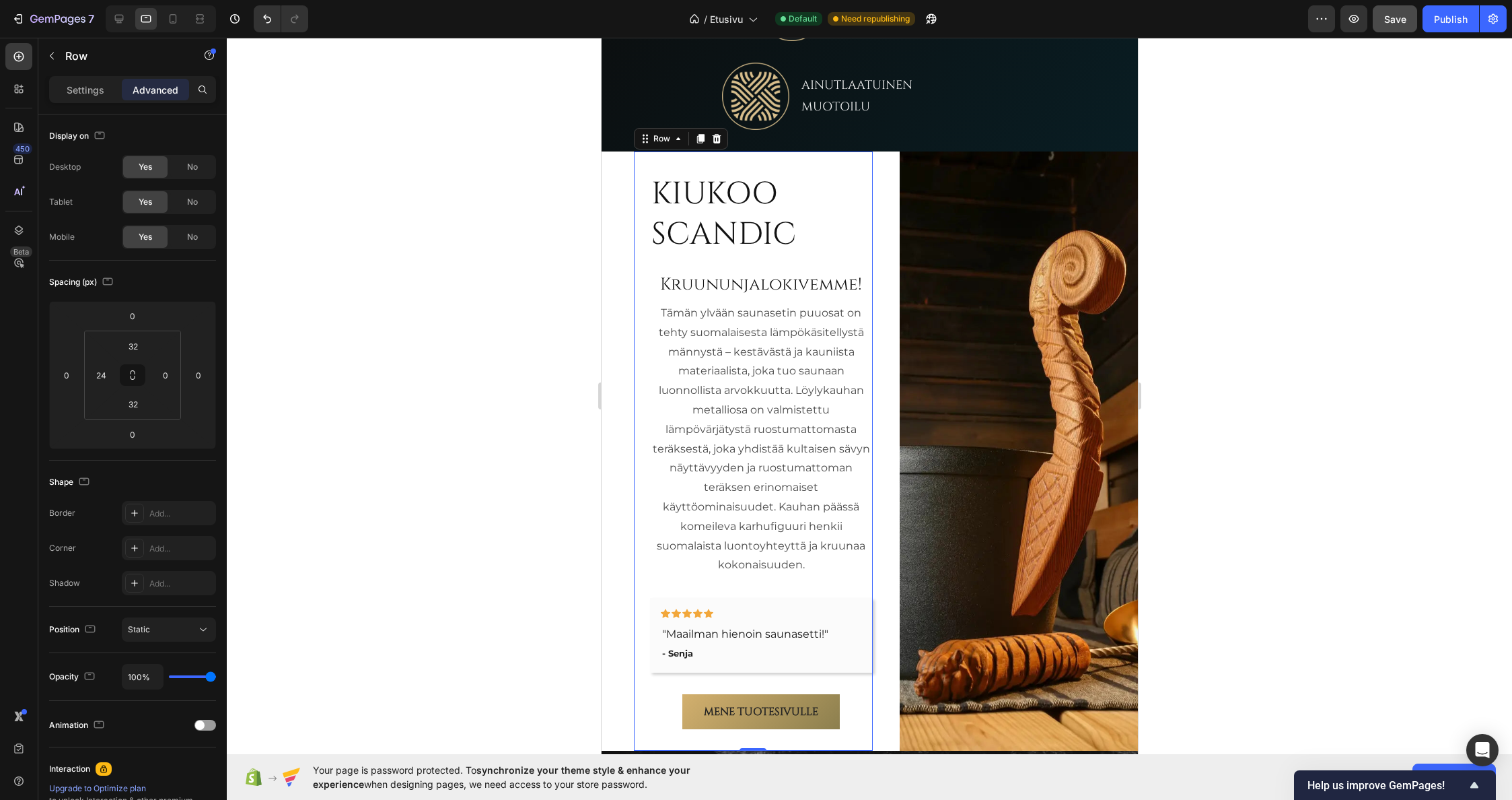
scroll to position [928, 0]
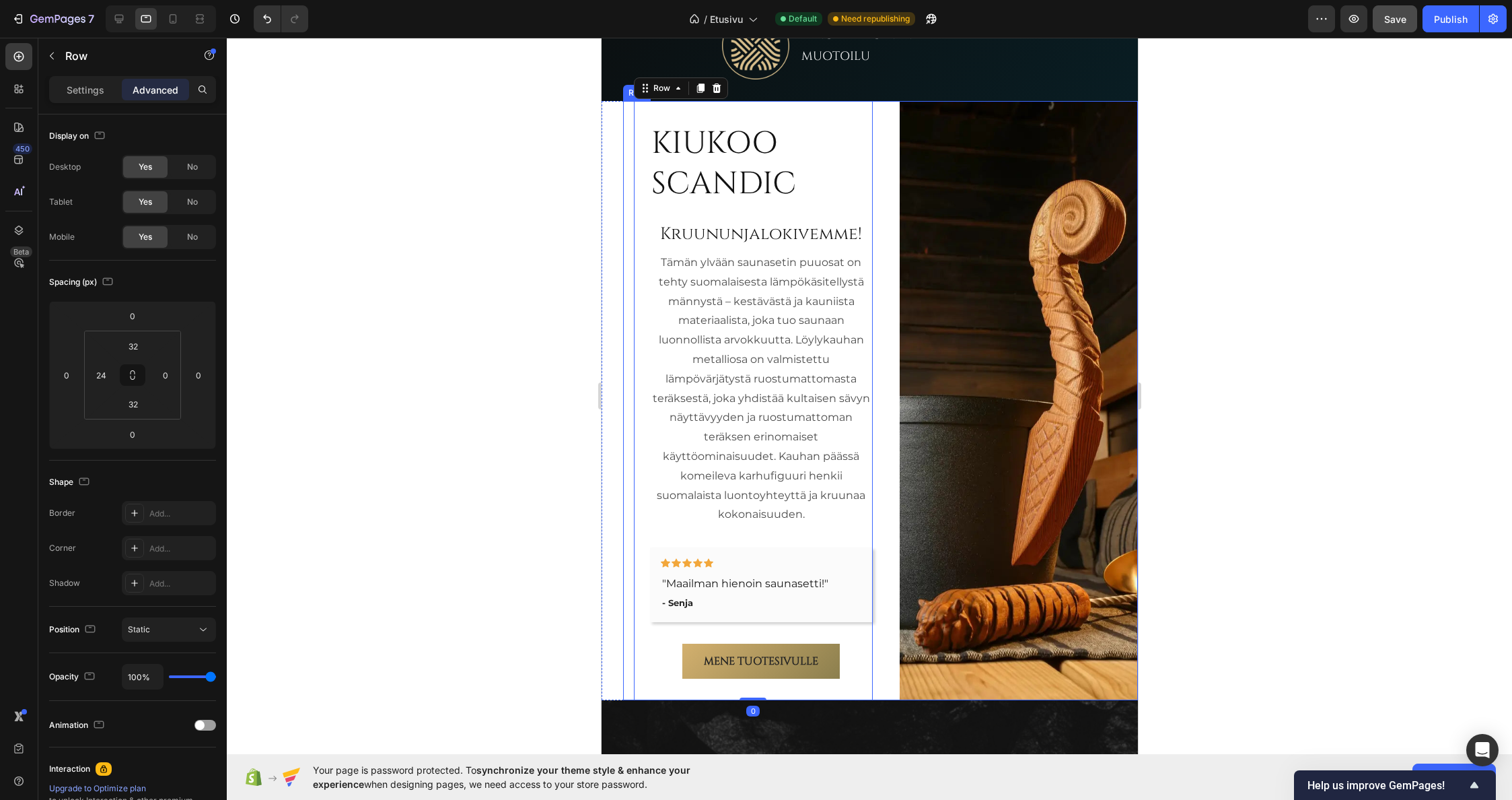
click at [627, 384] on div "KIUKOO SCANDIC Heading Kruununjalokivemme! Heading Tämän ylvään saunasetin puuo…" at bounding box center [880, 400] width 515 height 599
click at [102, 370] on input "16" at bounding box center [100, 374] width 20 height 20
type input "0"
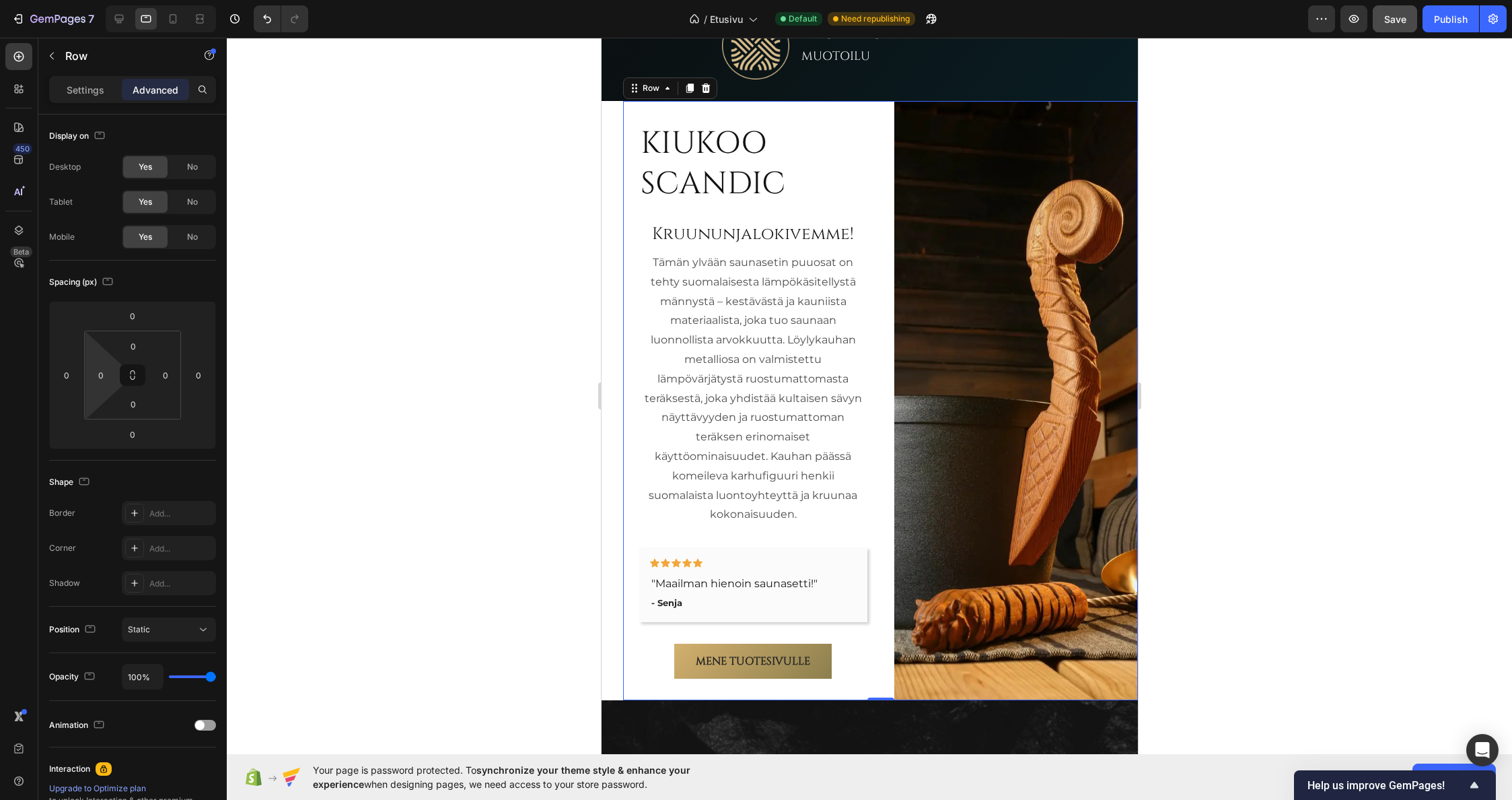
click at [469, 362] on div at bounding box center [869, 419] width 1285 height 762
click at [634, 547] on div "KIUKOO SCANDIC Heading Kruununjalokivemme! Heading Tämän ylvään saunasetin puuo…" at bounding box center [745, 400] width 245 height 599
click at [101, 374] on input "24" at bounding box center [100, 374] width 20 height 20
type input "0"
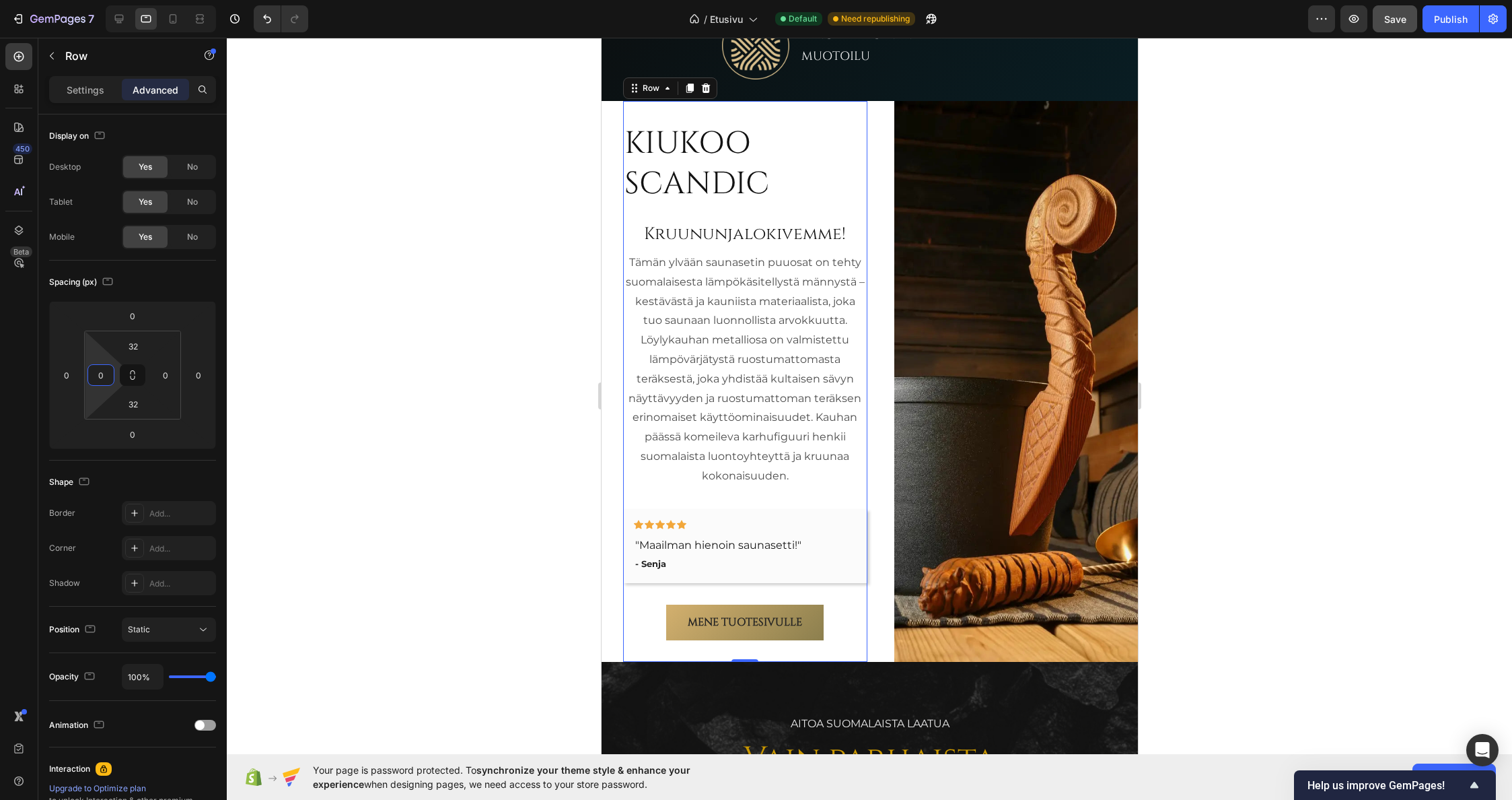
click at [391, 380] on div at bounding box center [869, 419] width 1285 height 762
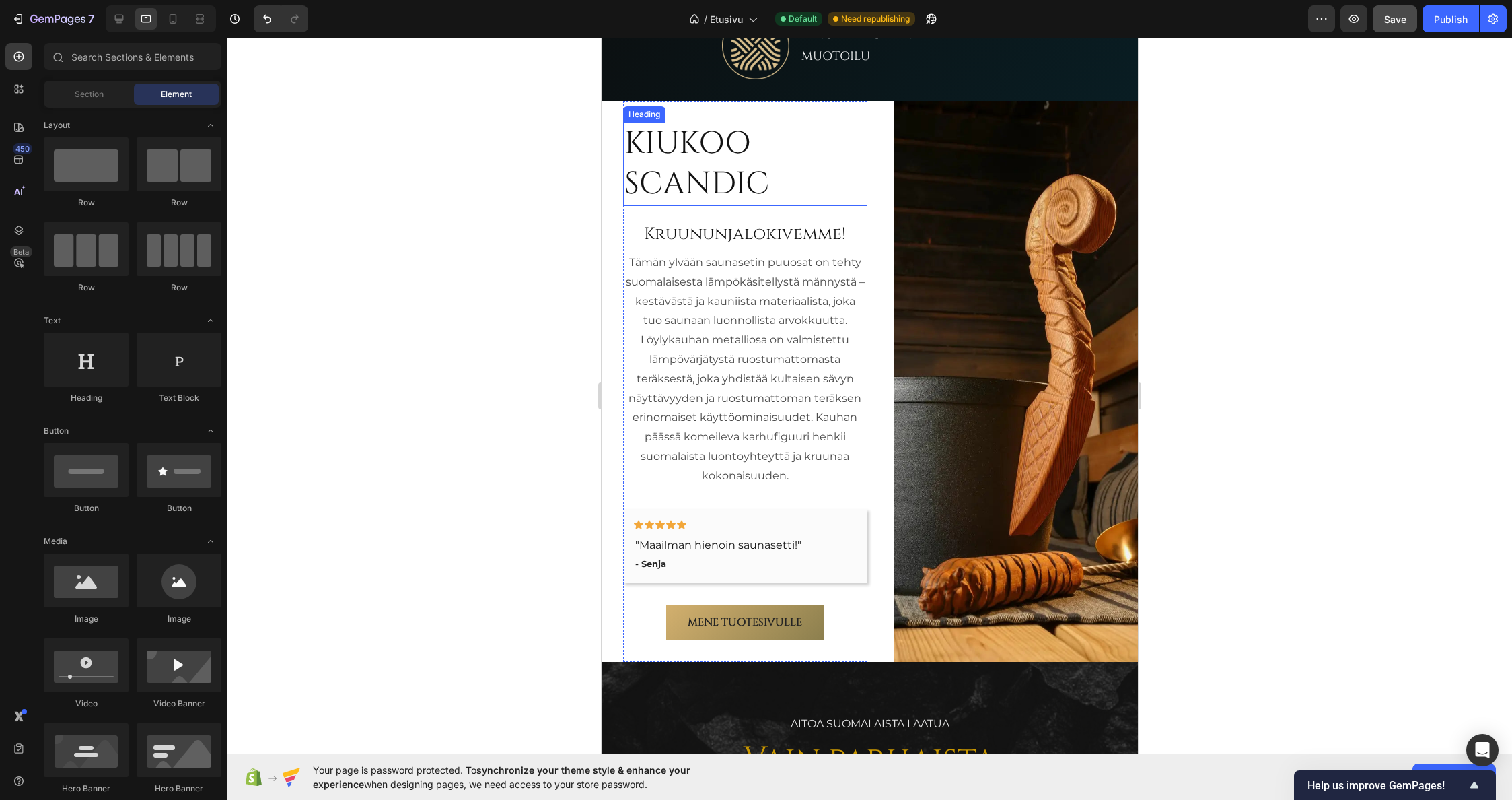
click at [707, 161] on h2 "KIUKOO SCANDIC" at bounding box center [745, 165] width 245 height 84
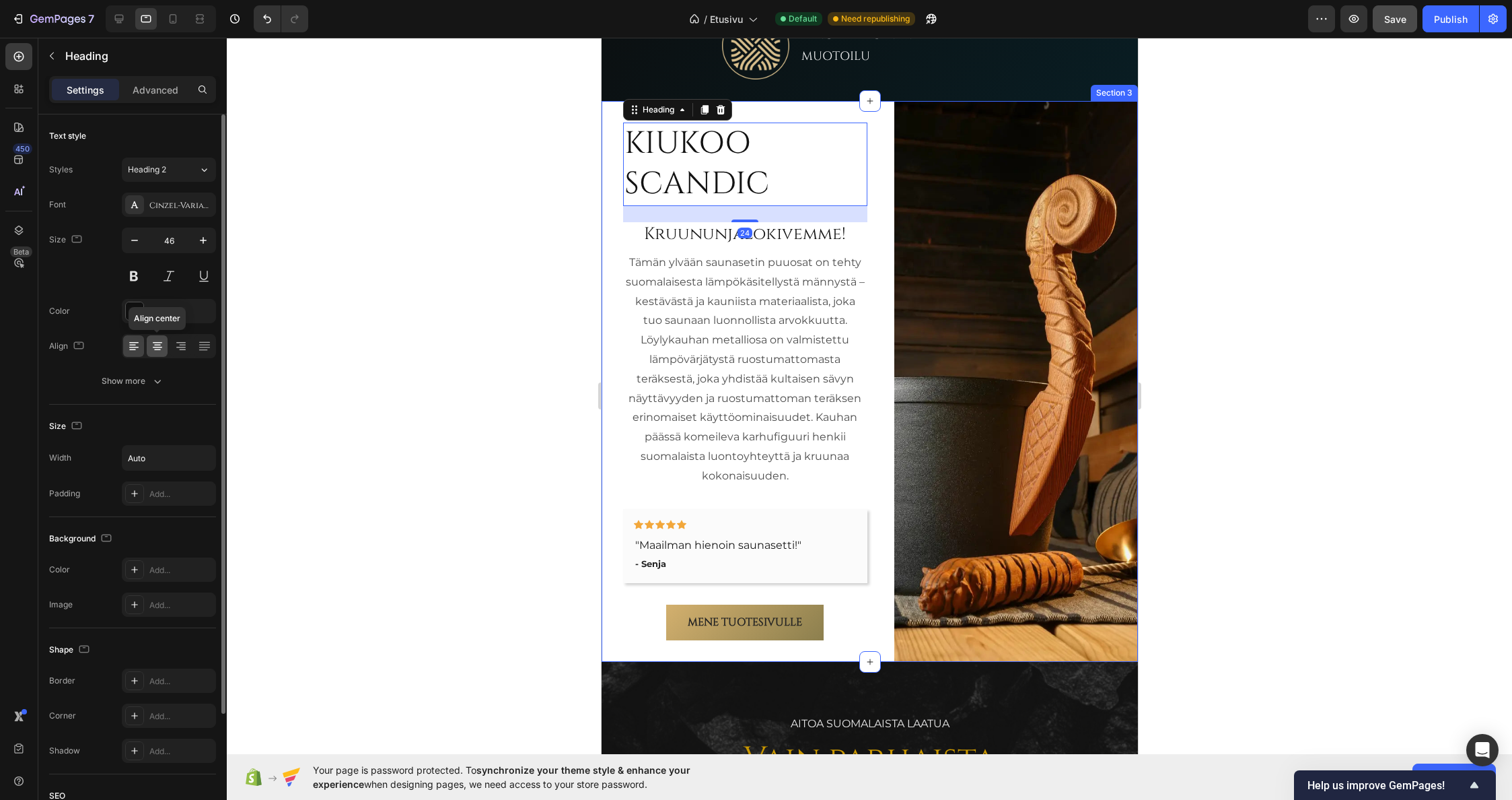
click at [162, 346] on icon at bounding box center [157, 346] width 13 height 13
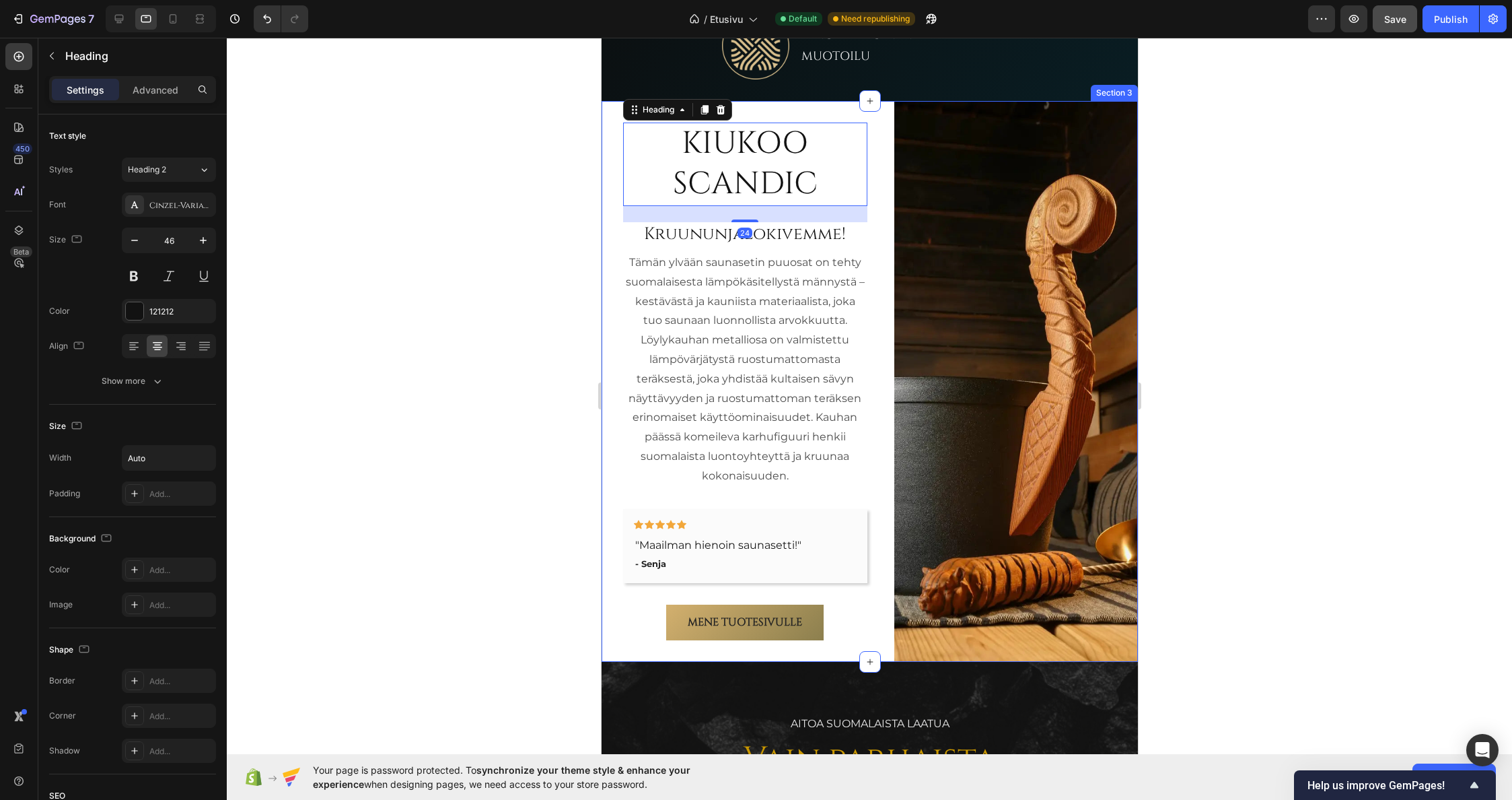
click at [462, 263] on div at bounding box center [869, 419] width 1285 height 762
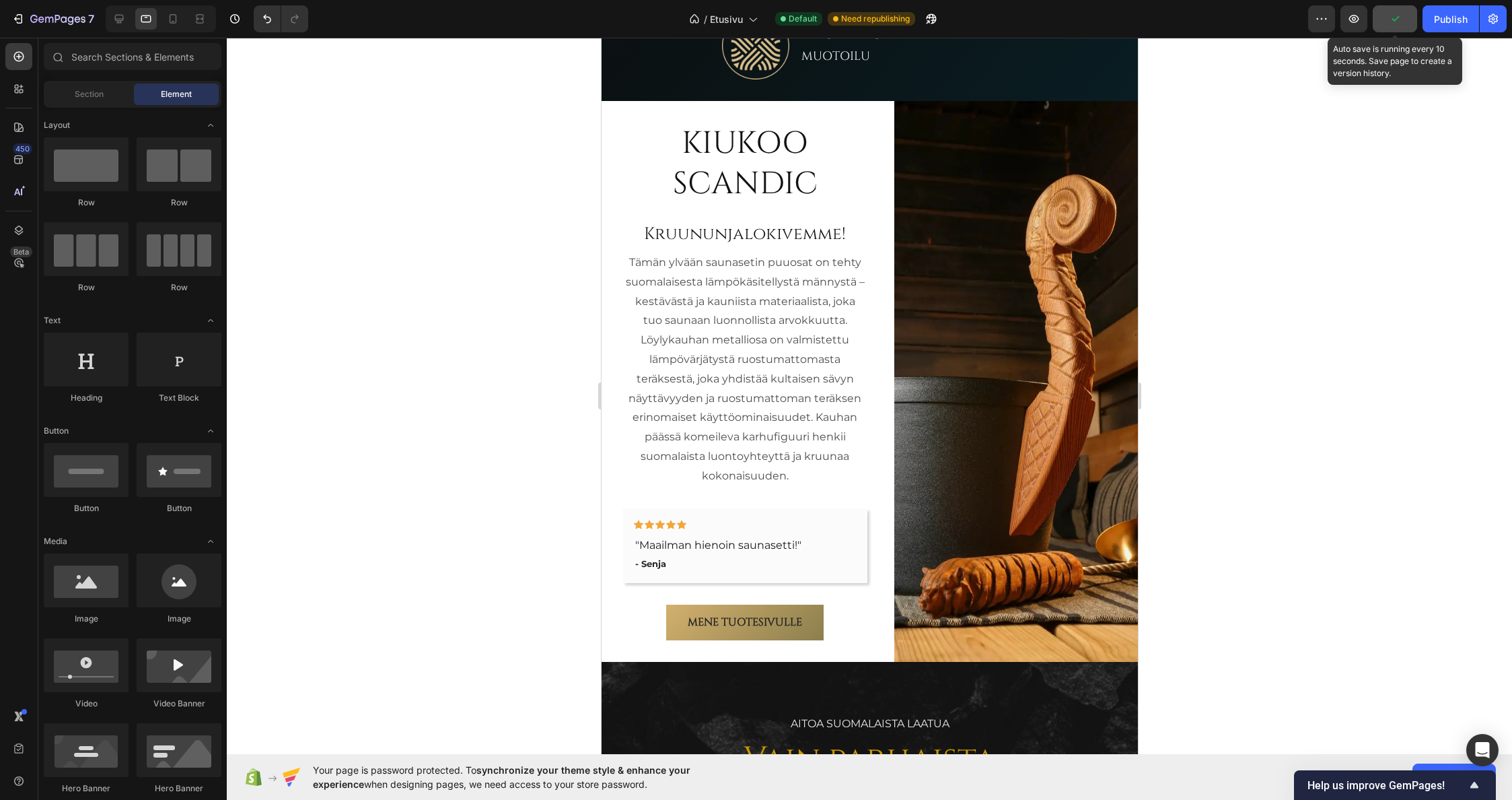
click at [1341, 22] on icon "button" at bounding box center [1395, 19] width 13 height 13
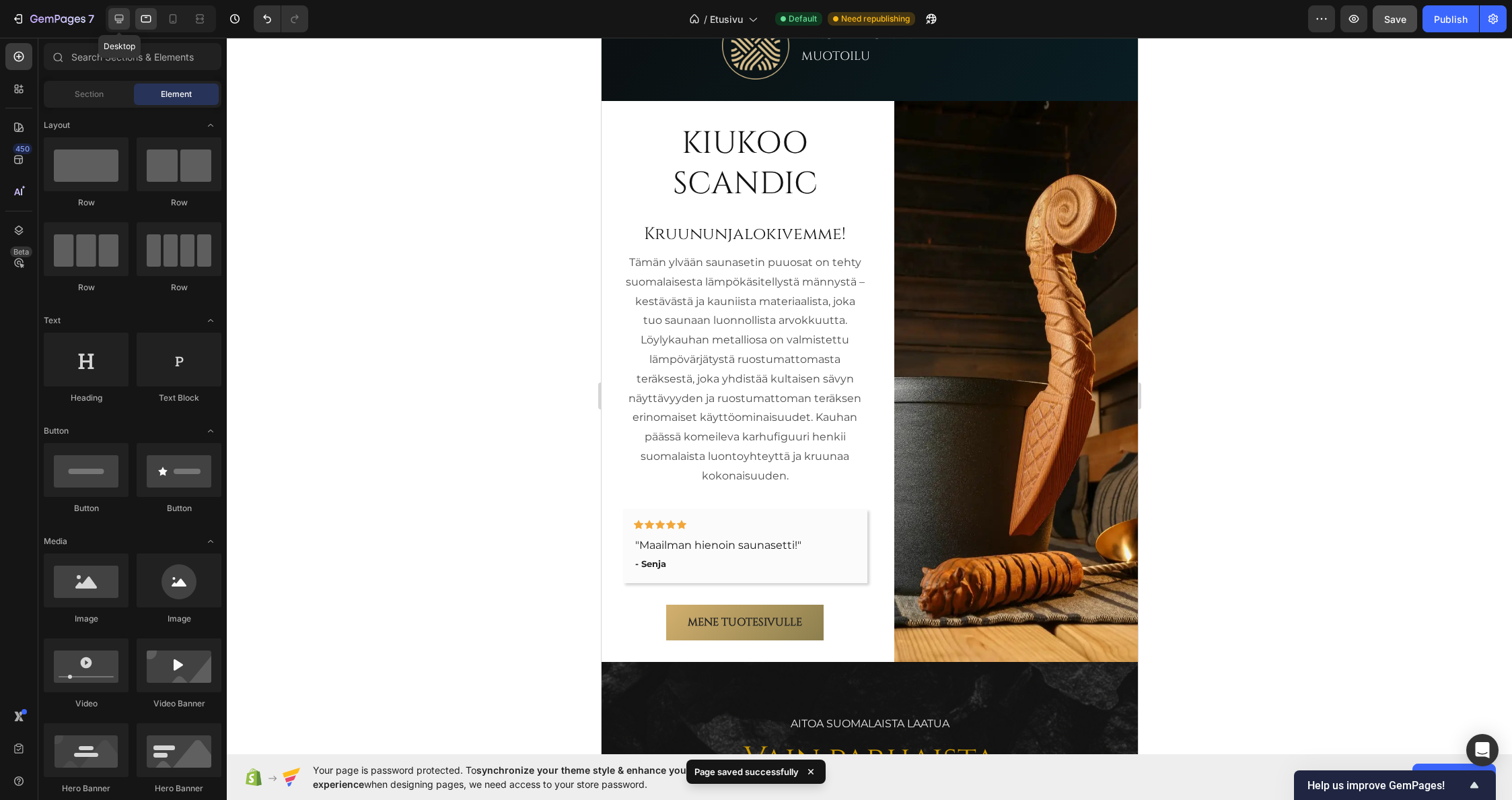
click at [113, 12] on icon at bounding box center [119, 19] width 13 height 13
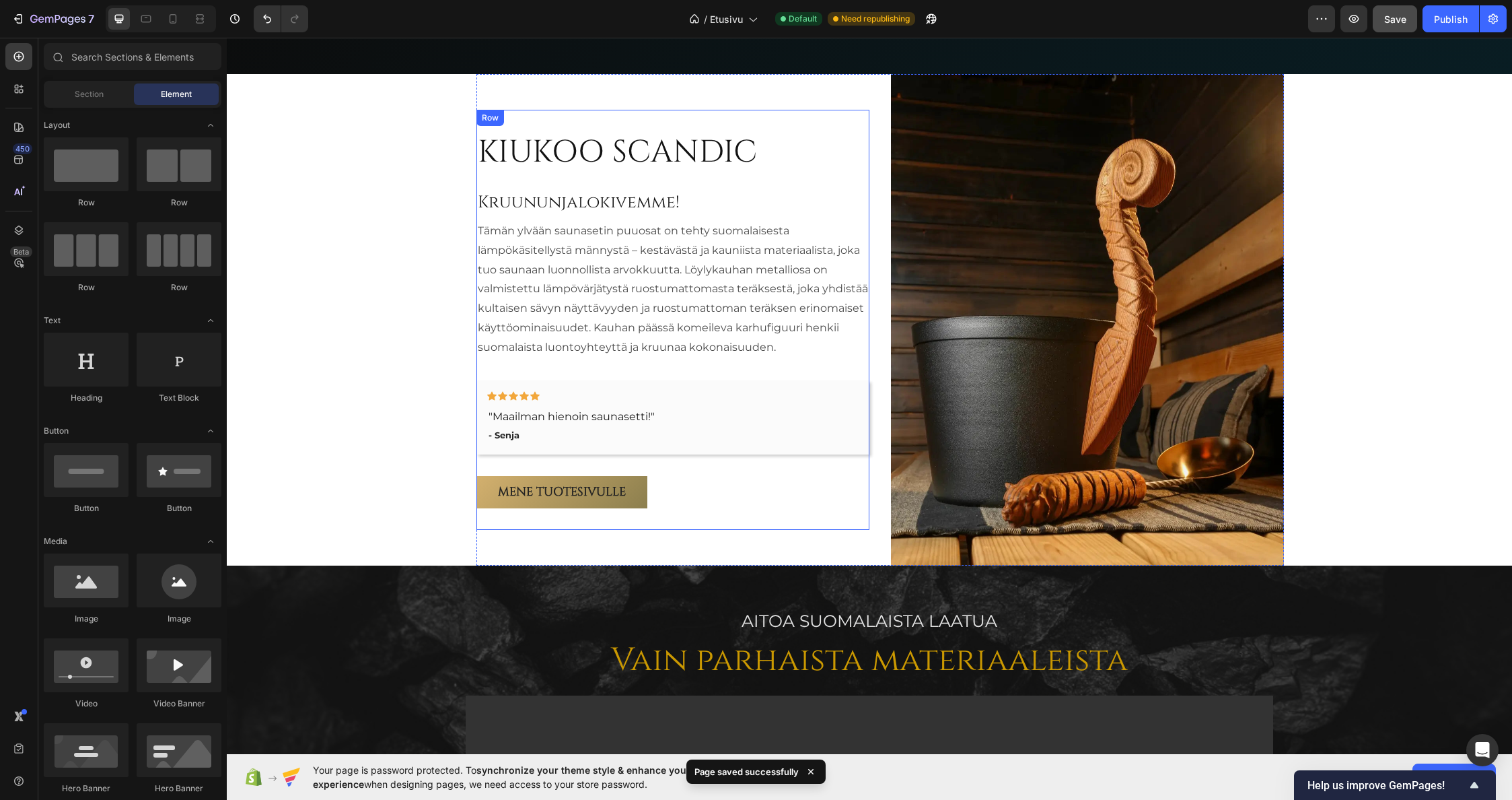
scroll to position [761, 0]
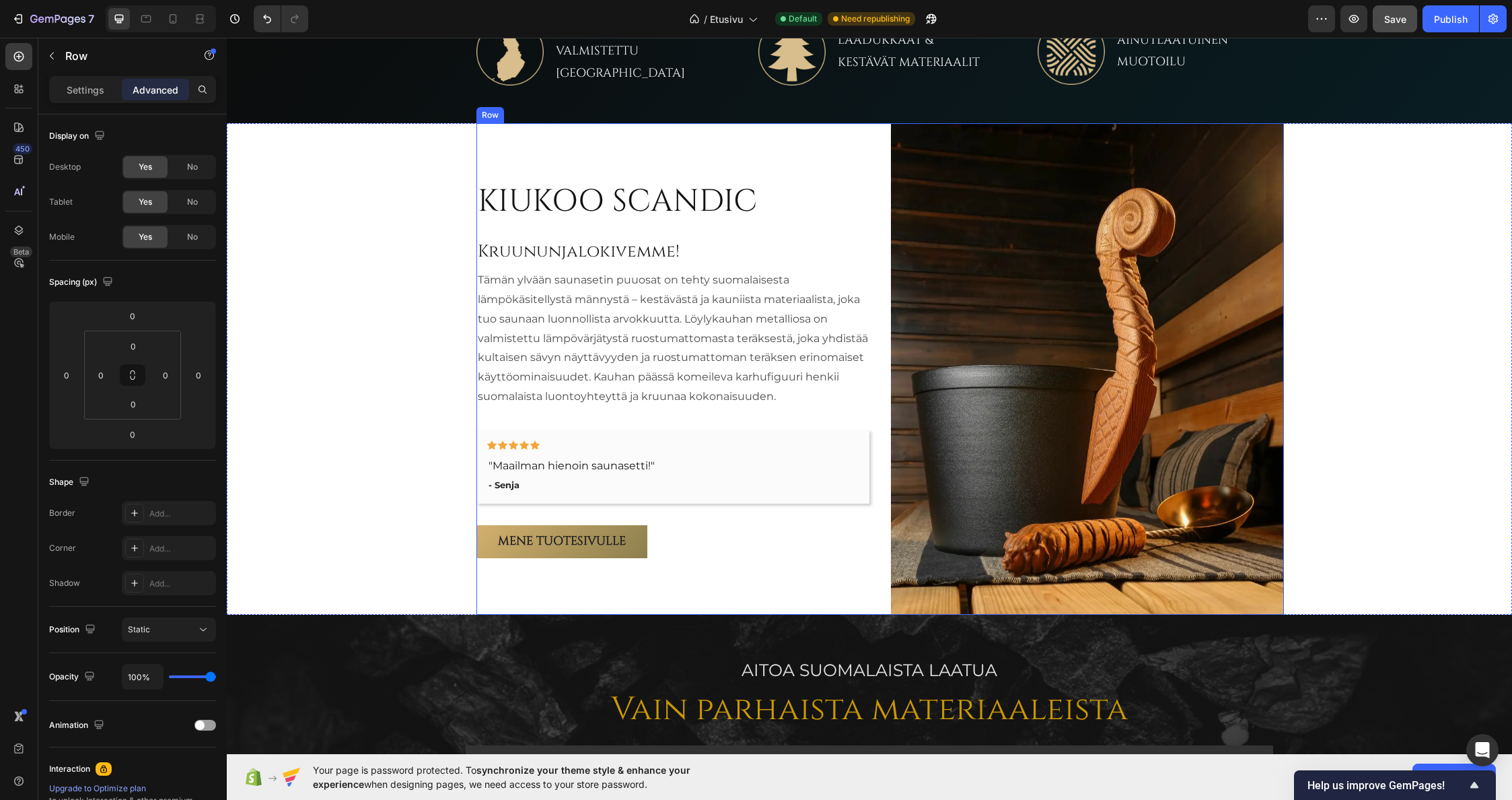
click at [876, 249] on div "KIUKOO SCANDIC Heading Kruununjalokivemme! Heading Tämän ylvään saunasetin puuo…" at bounding box center [880, 369] width 807 height 491
click at [70, 84] on p "Settings" at bounding box center [86, 90] width 38 height 14
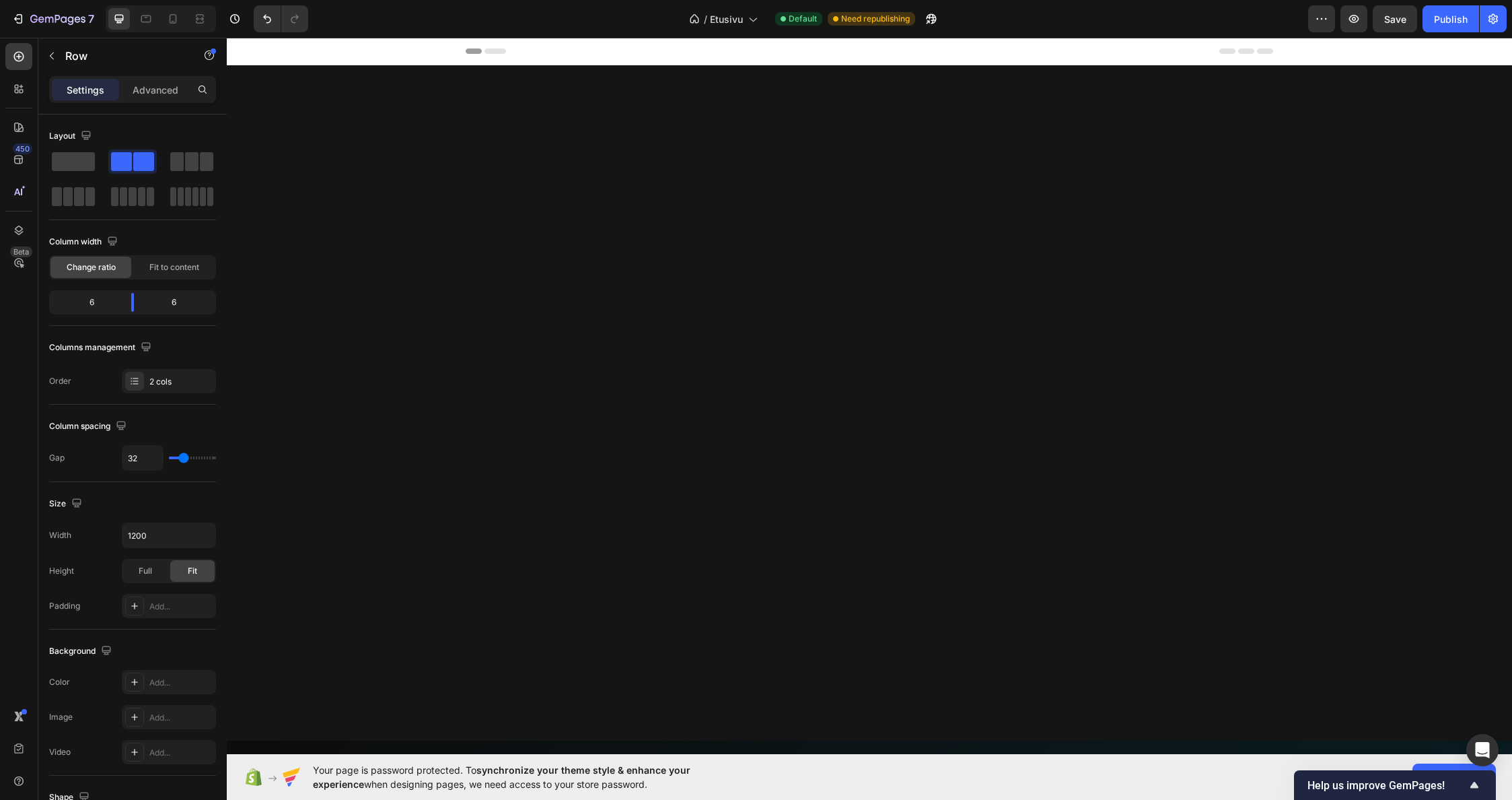
scroll to position [761, 0]
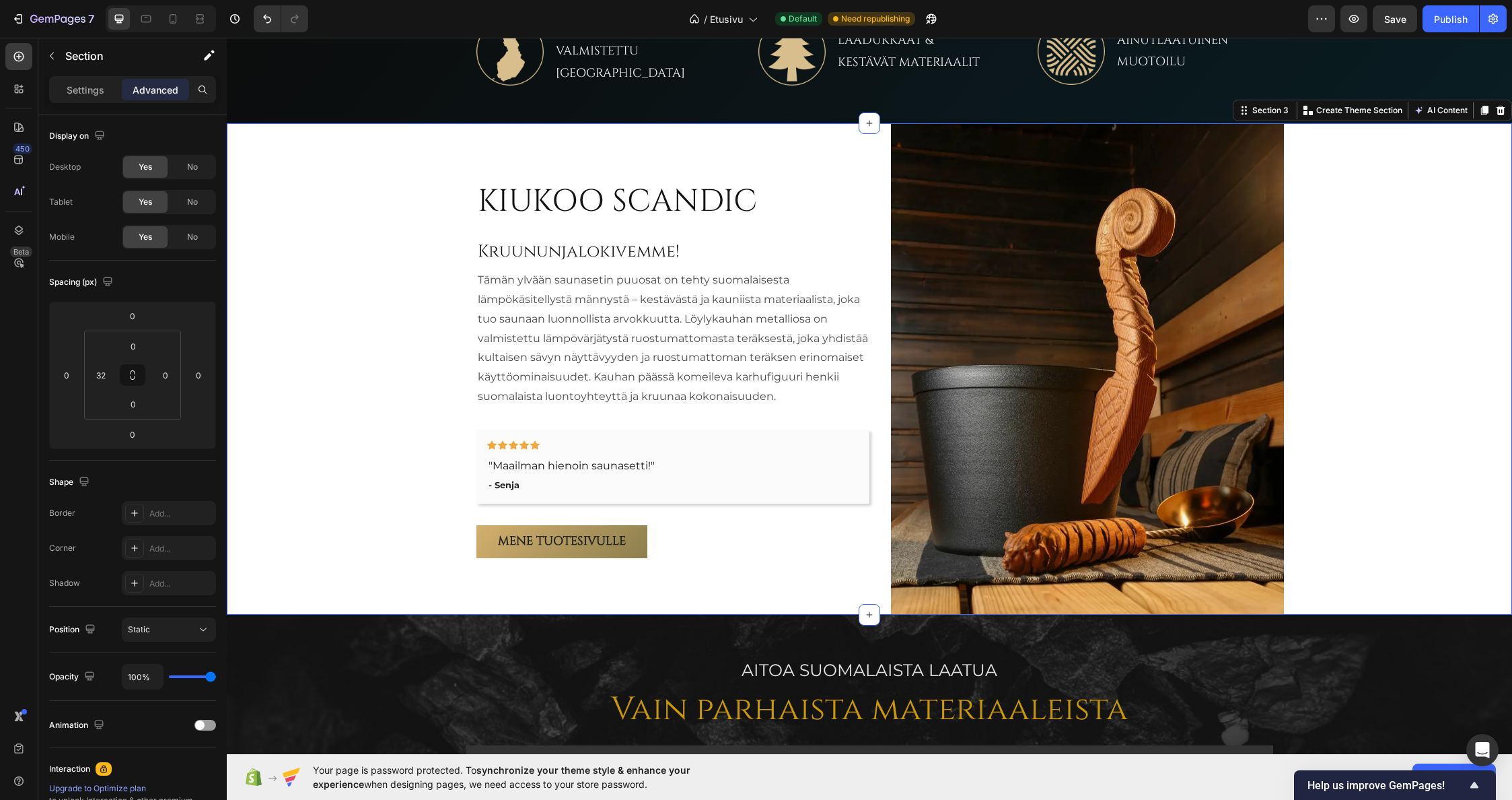
click at [366, 329] on div "KIUKOO SCANDIC Heading Kruununjalokivemme! Heading Tämän ylvään saunasetin puuo…" at bounding box center [880, 369] width 1263 height 491
click at [506, 412] on div "KIUKOO SCANDIC Heading Kruununjalokivemme! Heading Tämän ylvään saunasetin puuo…" at bounding box center [672, 369] width 393 height 377
click at [403, 403] on div "KIUKOO SCANDIC Heading Kruununjalokivemme! Heading Tämän ylvään saunasetin puuo…" at bounding box center [880, 369] width 1263 height 491
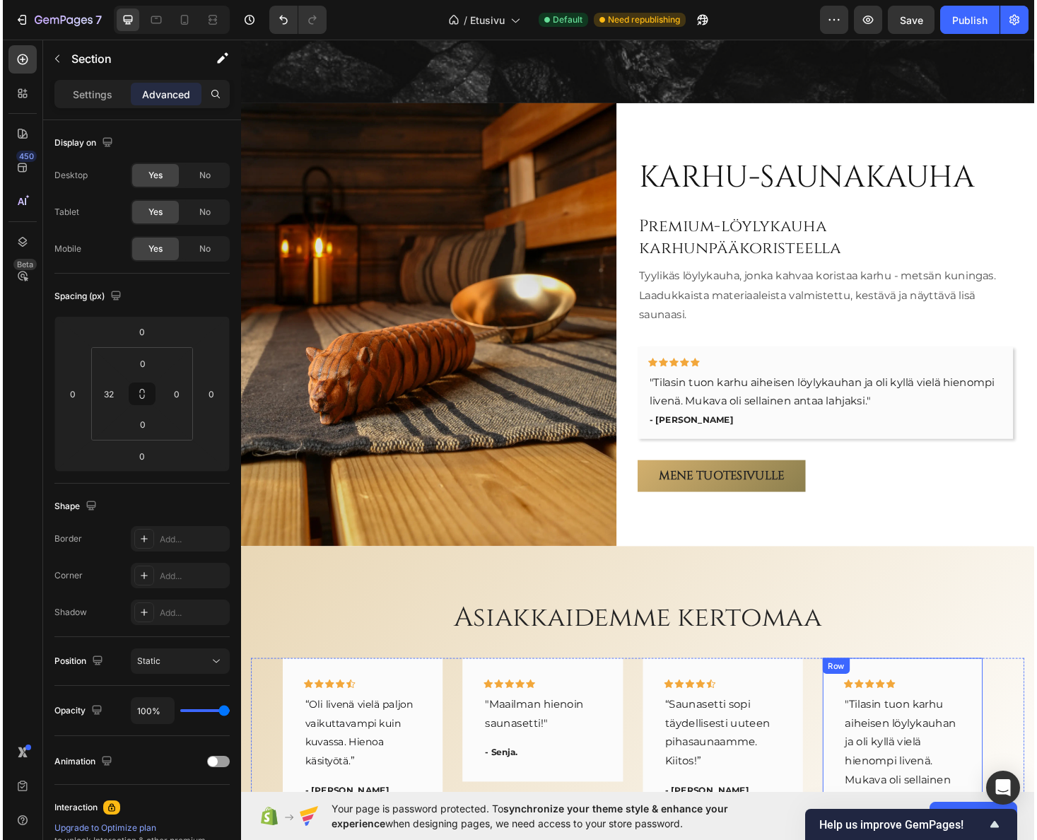
scroll to position [2385, 0]
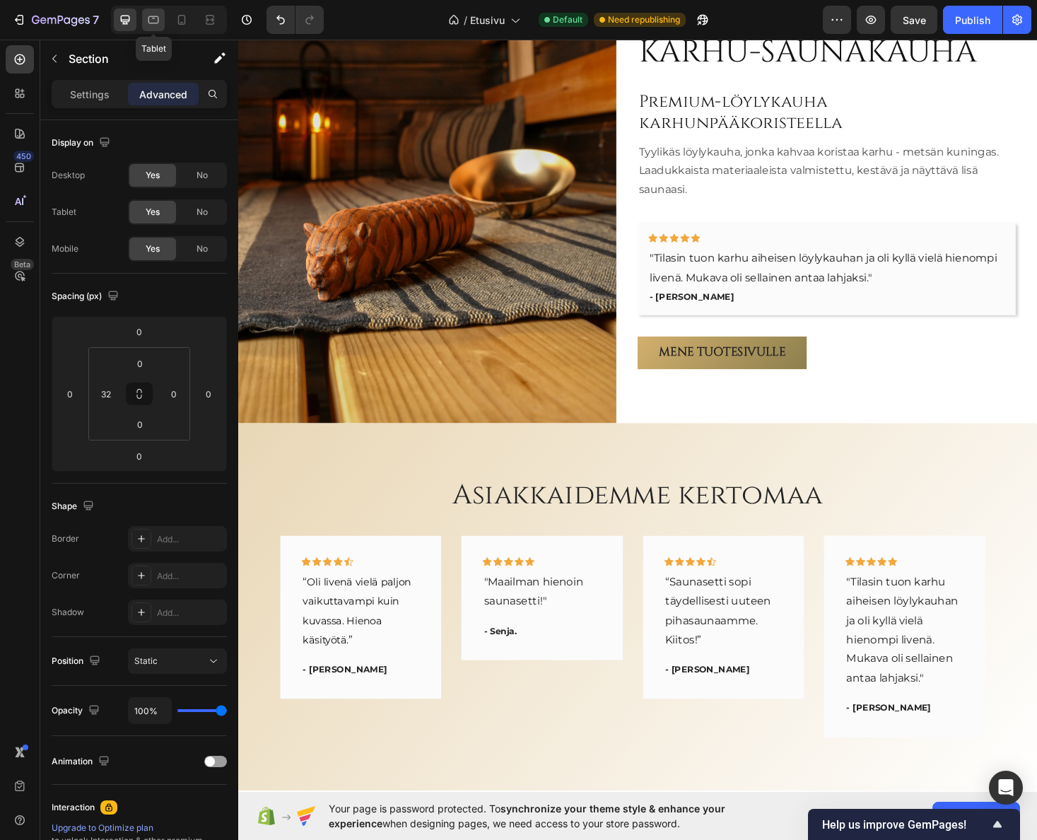
click at [158, 20] on icon at bounding box center [153, 20] width 11 height 8
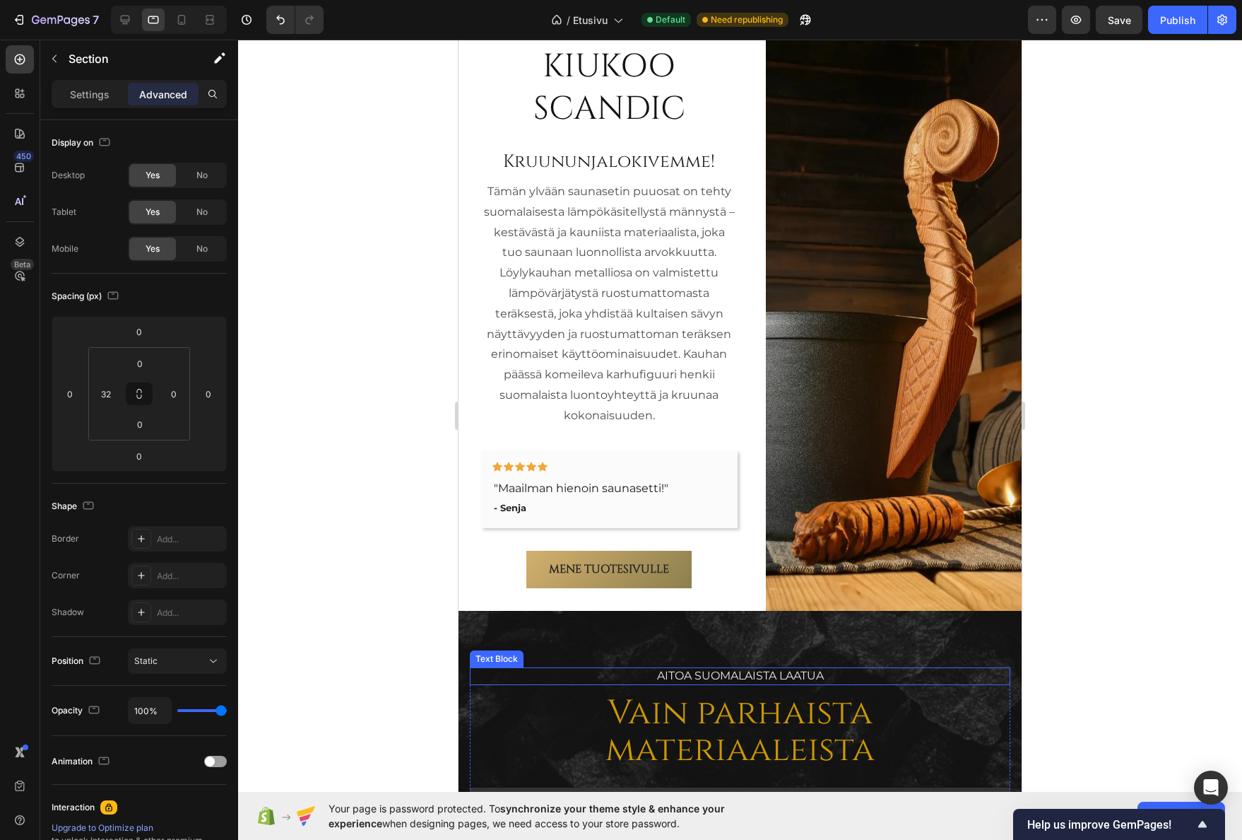
scroll to position [1050, 0]
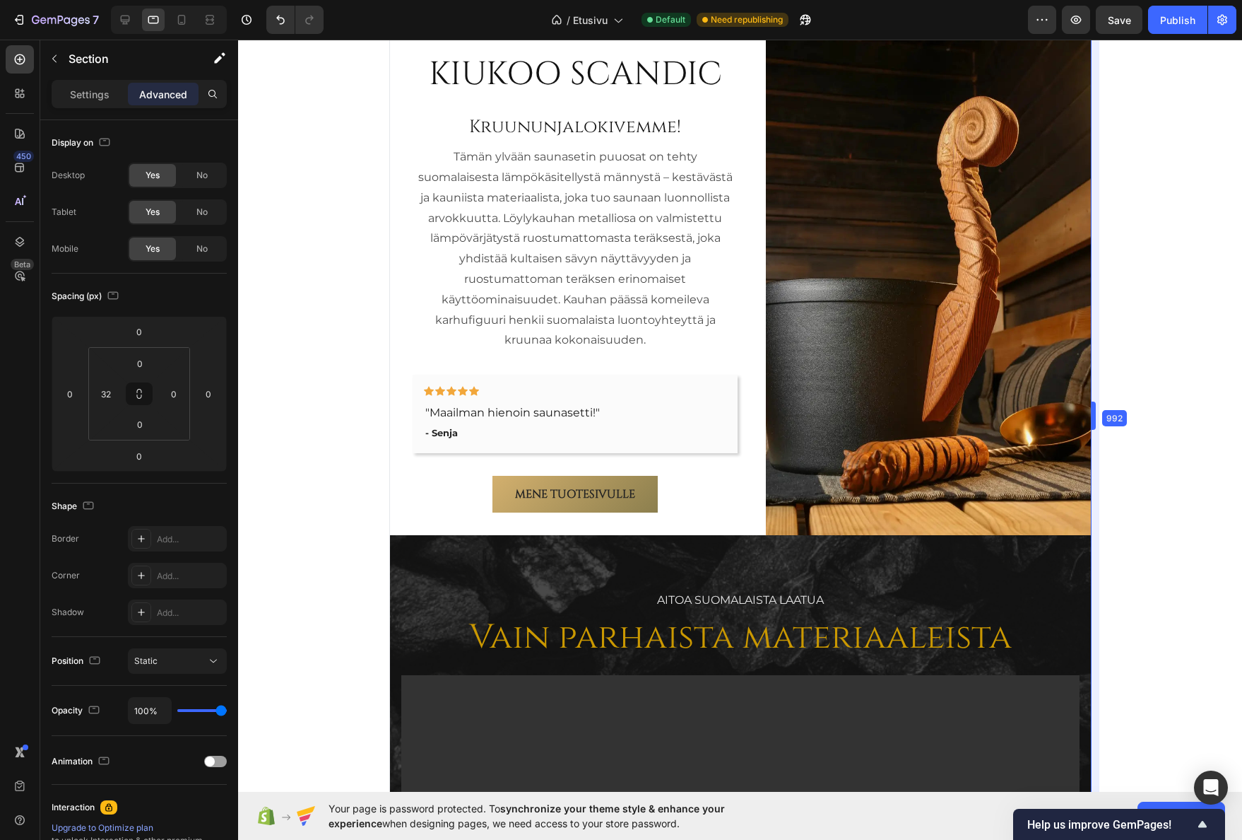
drag, startPoint x: 1025, startPoint y: 414, endPoint x: 1167, endPoint y: 424, distance: 142.4
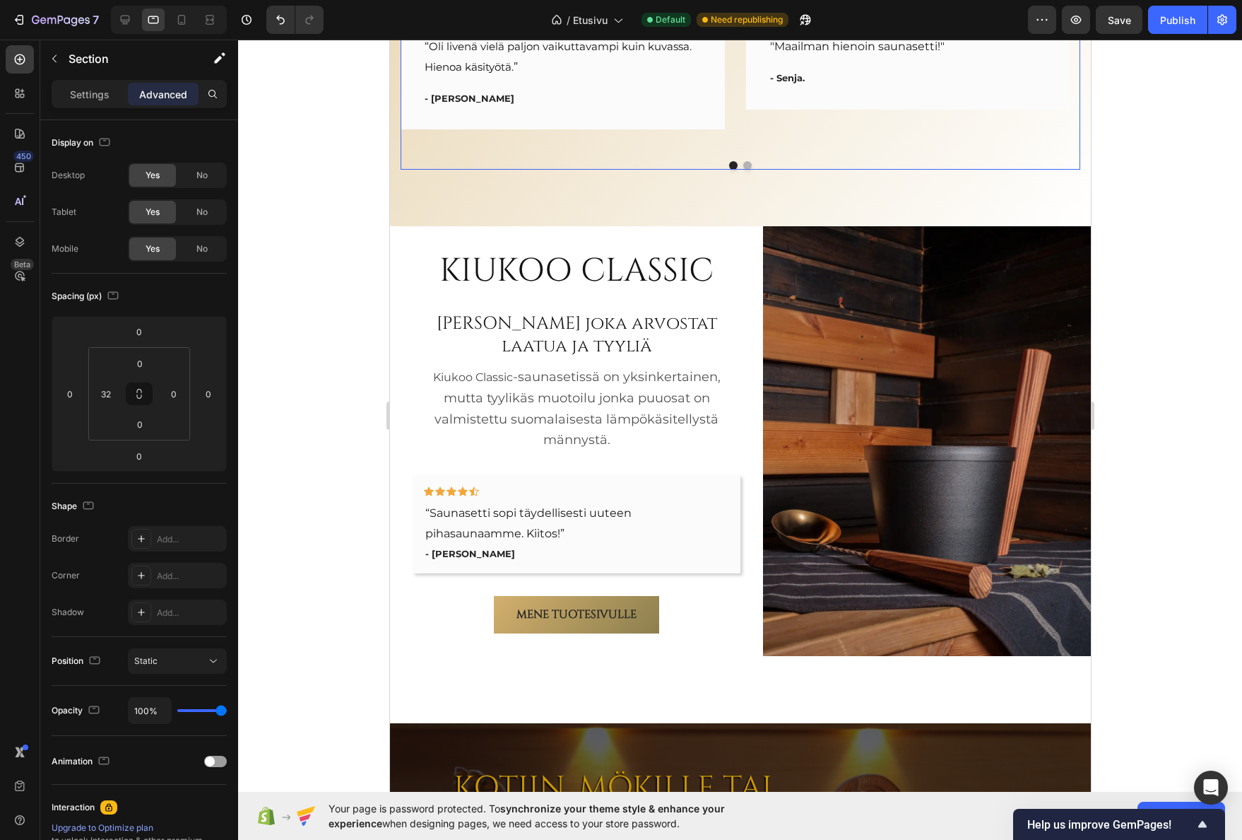
scroll to position [3241, 0]
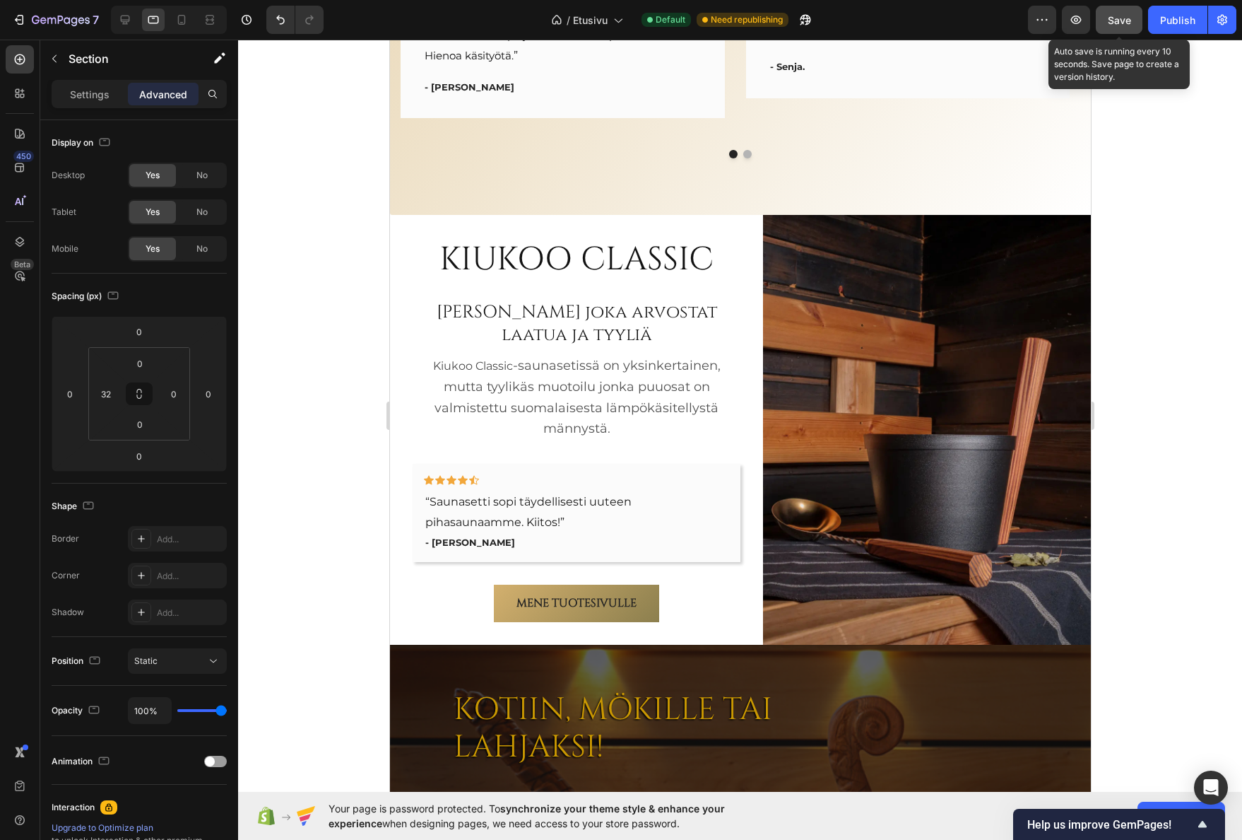
click at [1113, 21] on span "Save" at bounding box center [1119, 20] width 23 height 12
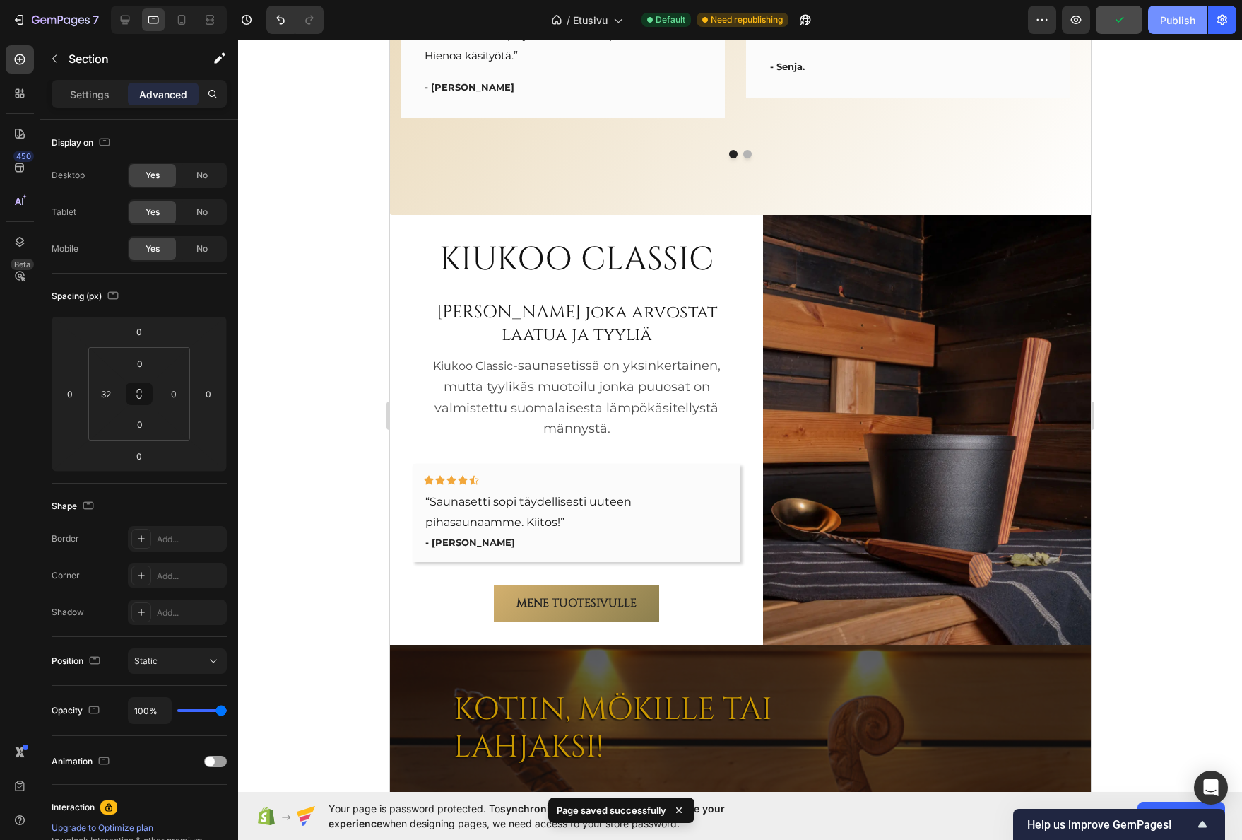
click at [1176, 14] on div "Publish" at bounding box center [1177, 20] width 35 height 15
click at [182, 19] on icon at bounding box center [182, 20] width 14 height 14
type input "0"
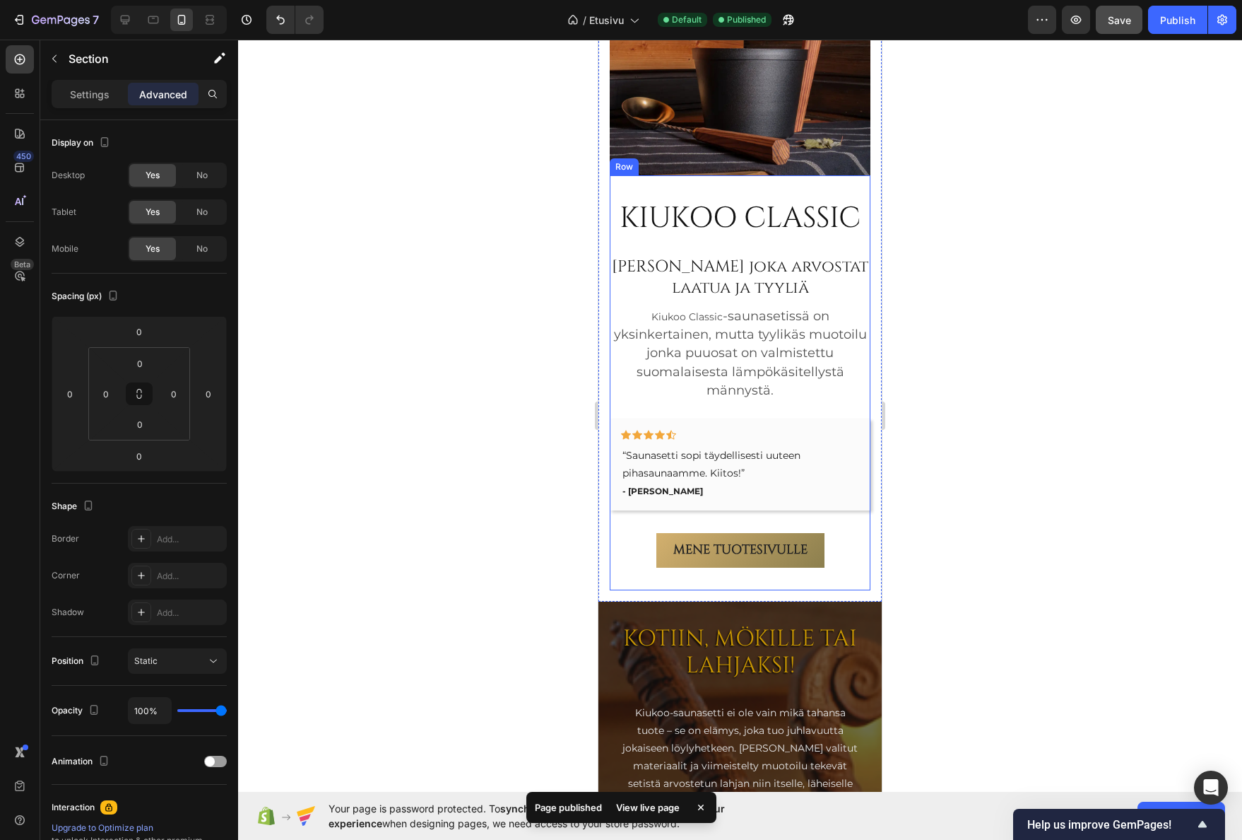
scroll to position [3676, 0]
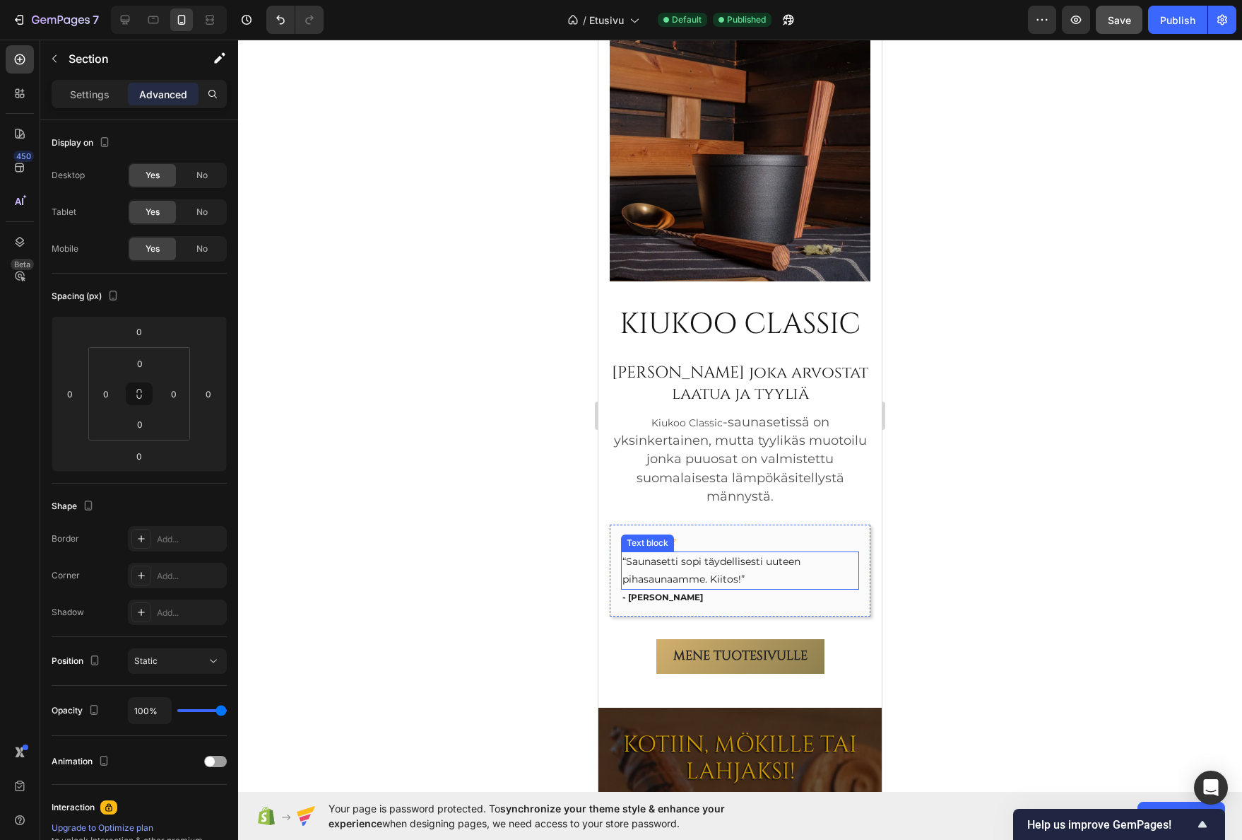
click at [674, 567] on p "“Saunasetti sopi täydellisesti uuteen pihasaunaamme. Kiitos!”" at bounding box center [740, 570] width 235 height 35
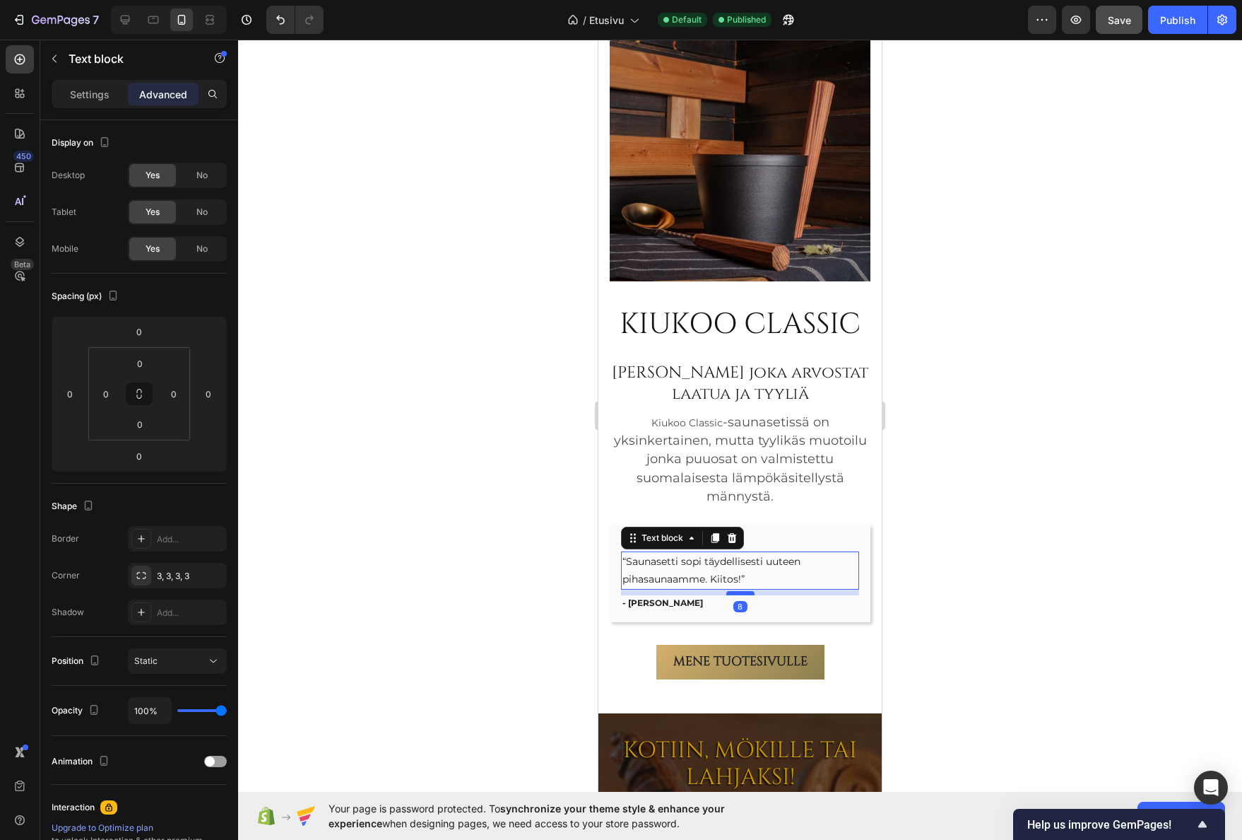
drag, startPoint x: 733, startPoint y: 578, endPoint x: 741, endPoint y: 584, distance: 9.6
click at [741, 591] on div at bounding box center [740, 593] width 28 height 4
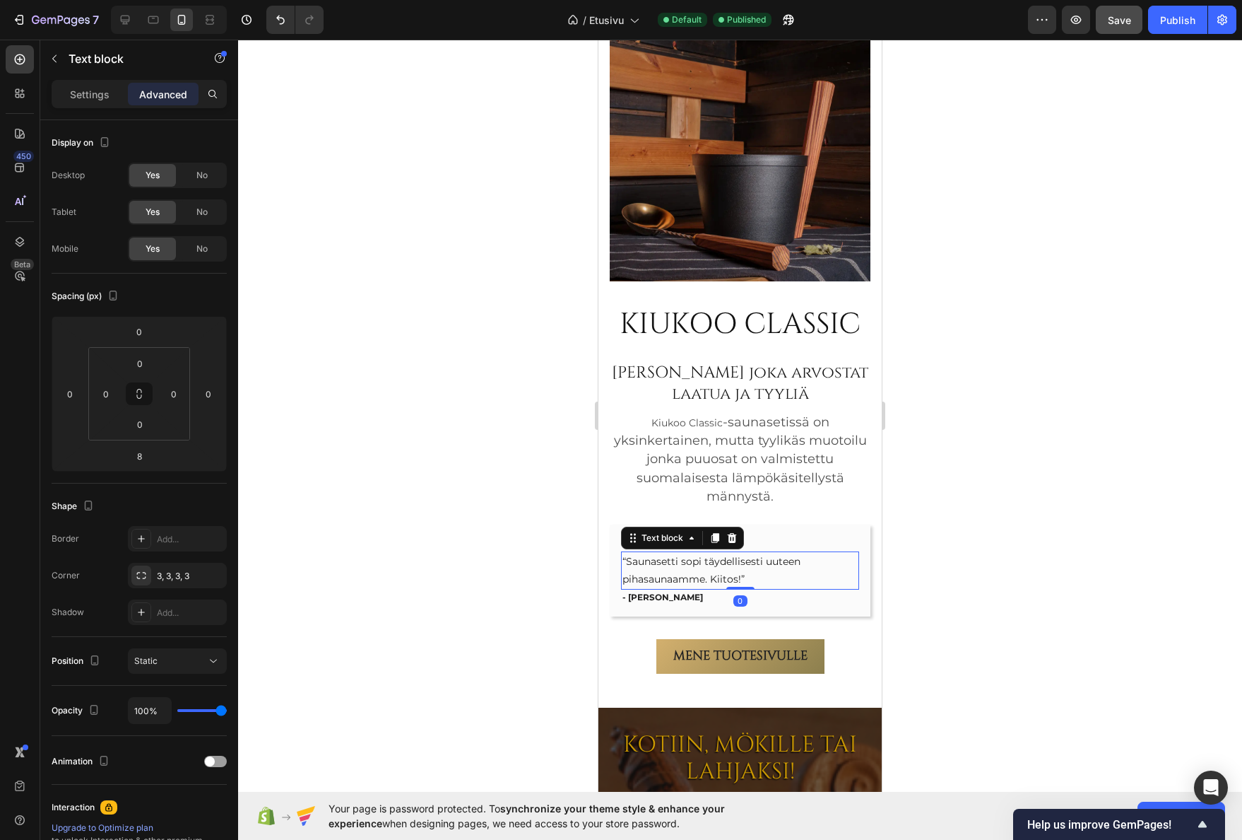
drag, startPoint x: 743, startPoint y: 584, endPoint x: 755, endPoint y: 536, distance: 49.7
click at [753, 551] on div "“Saunasetti sopi täydellisesti uuteen pihasaunaamme. Kiitos!” Text block 0" at bounding box center [740, 570] width 238 height 38
type input "0"
click at [1028, 488] on div at bounding box center [740, 440] width 1004 height 800
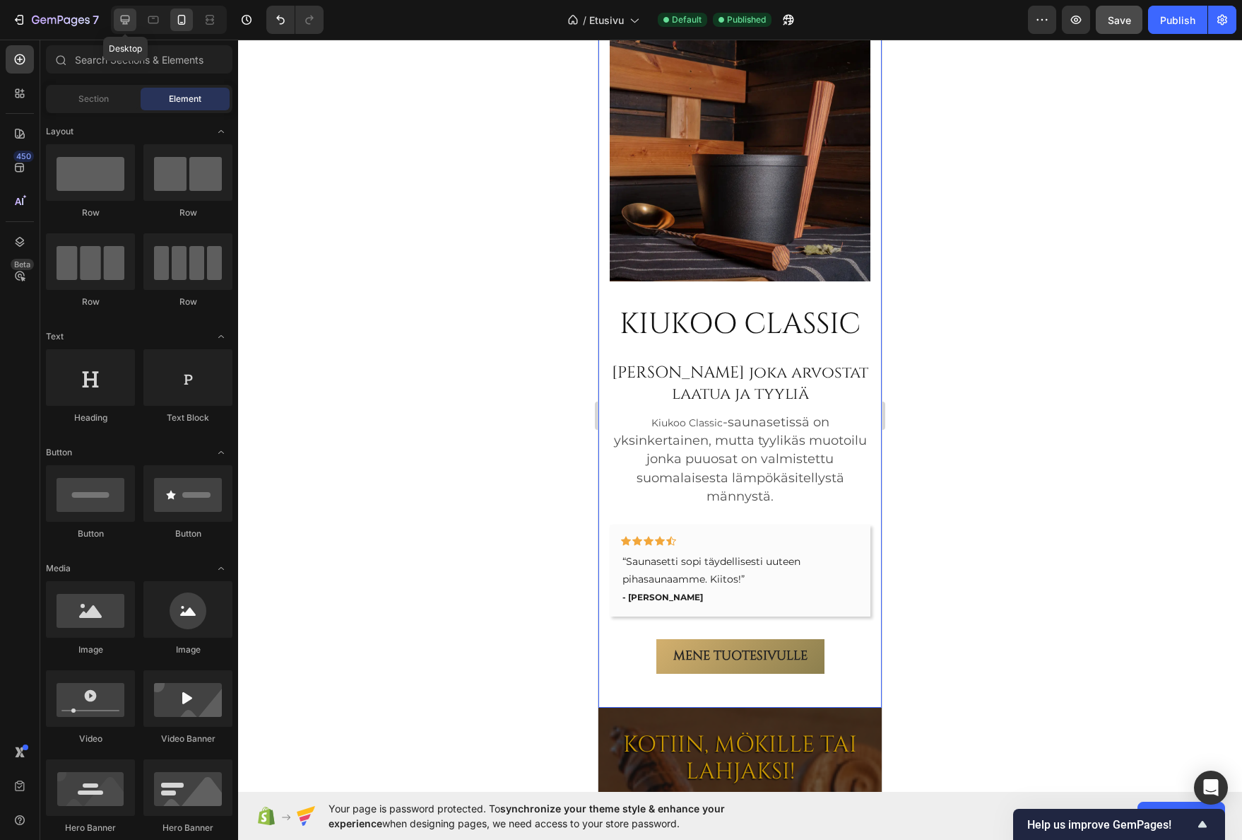
click at [122, 28] on div at bounding box center [125, 19] width 23 height 23
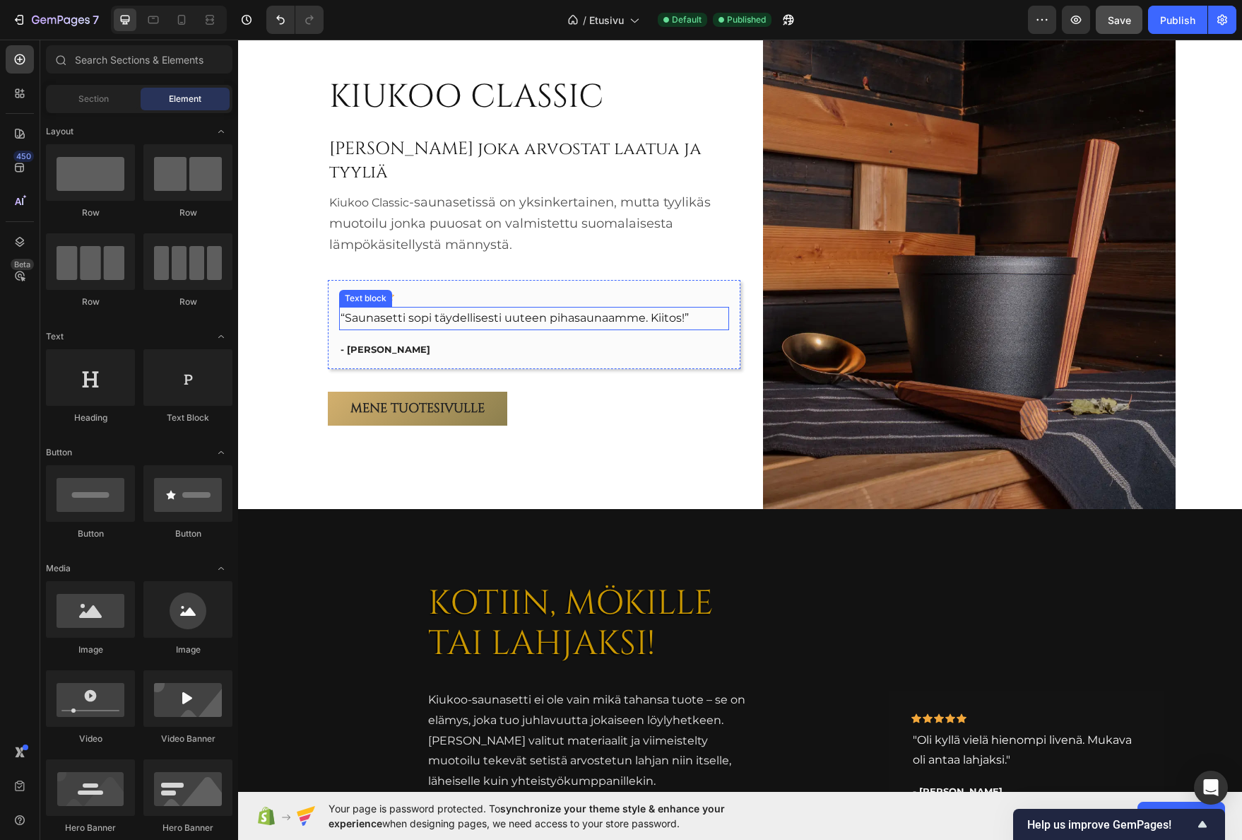
scroll to position [3663, 0]
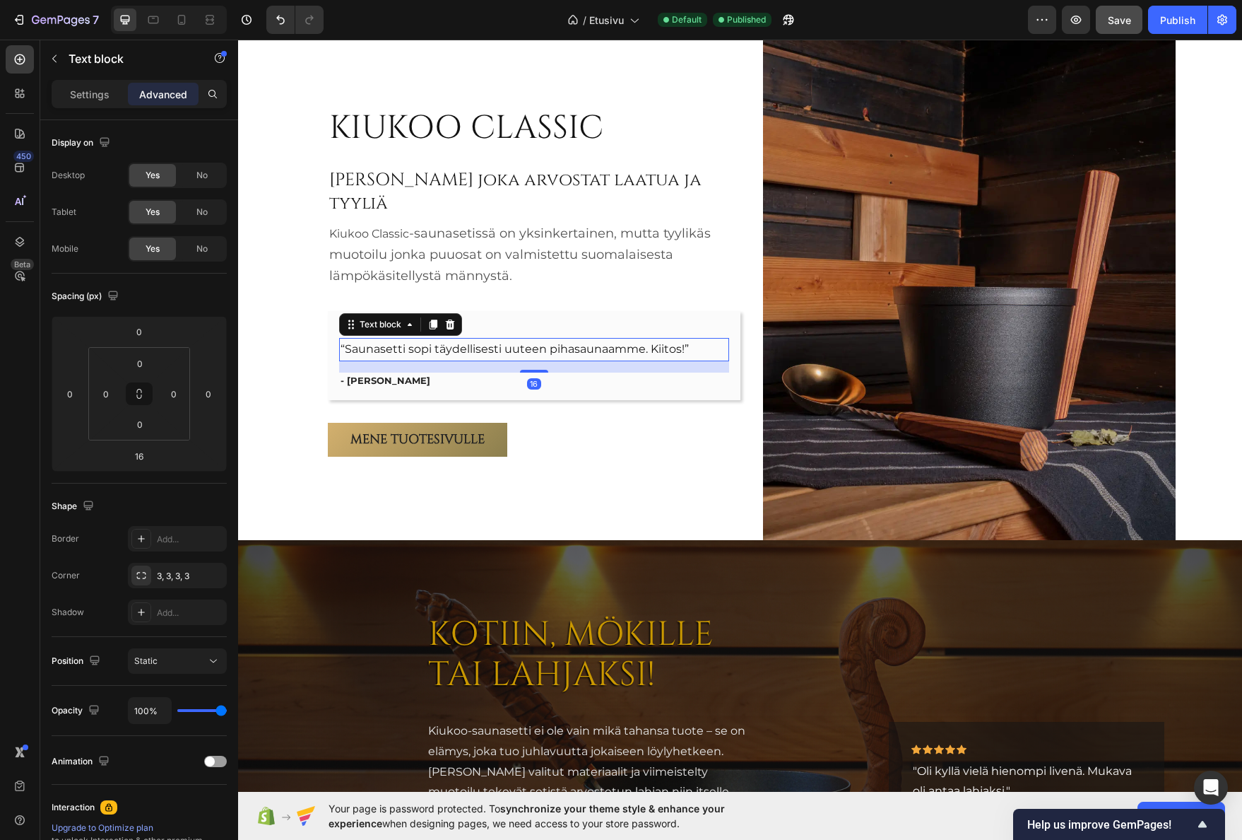
click at [395, 341] on p "“Saunasetti sopi täydellisesti uuteen pihasaunaamme. Kiitos!”" at bounding box center [534, 349] width 387 height 20
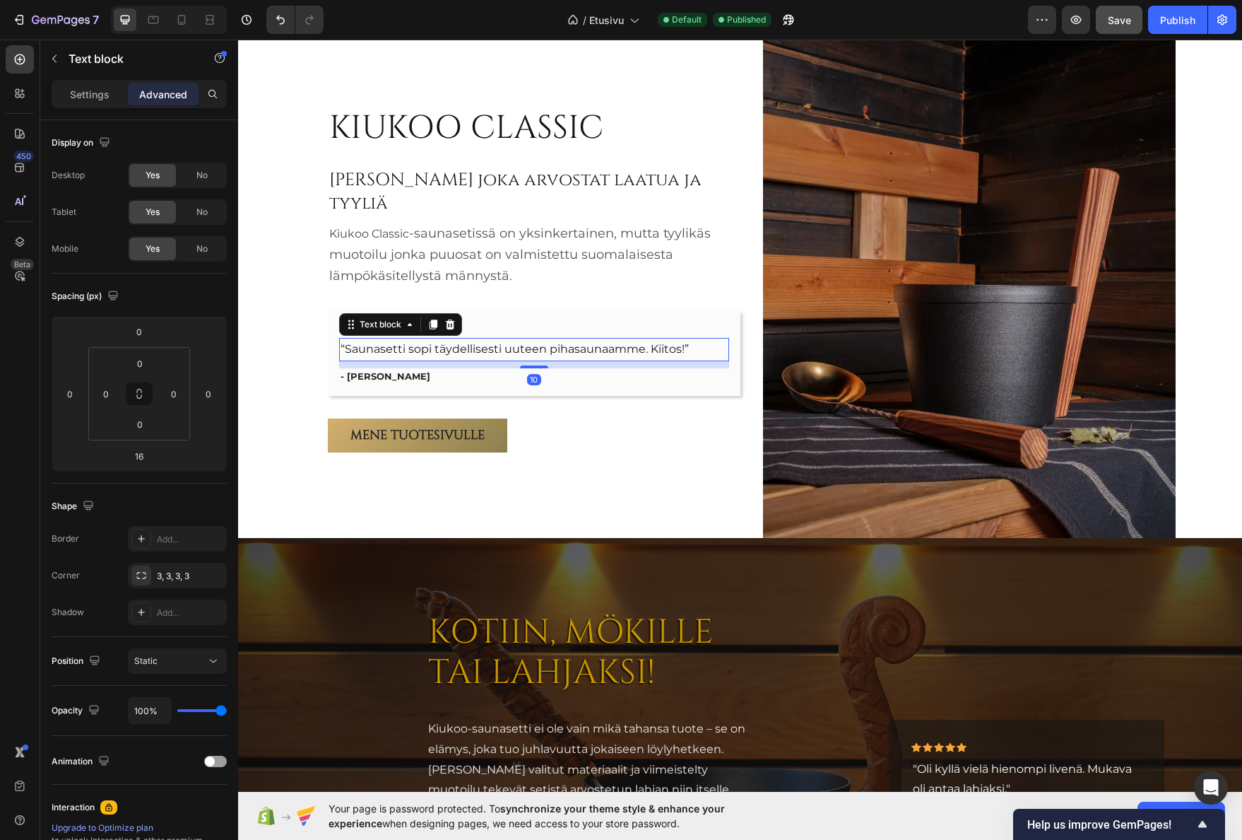
scroll to position [3664, 0]
drag, startPoint x: 530, startPoint y: 360, endPoint x: 545, endPoint y: 358, distance: 15.1
click at [545, 361] on div "12" at bounding box center [534, 361] width 390 height 0
type input "12"
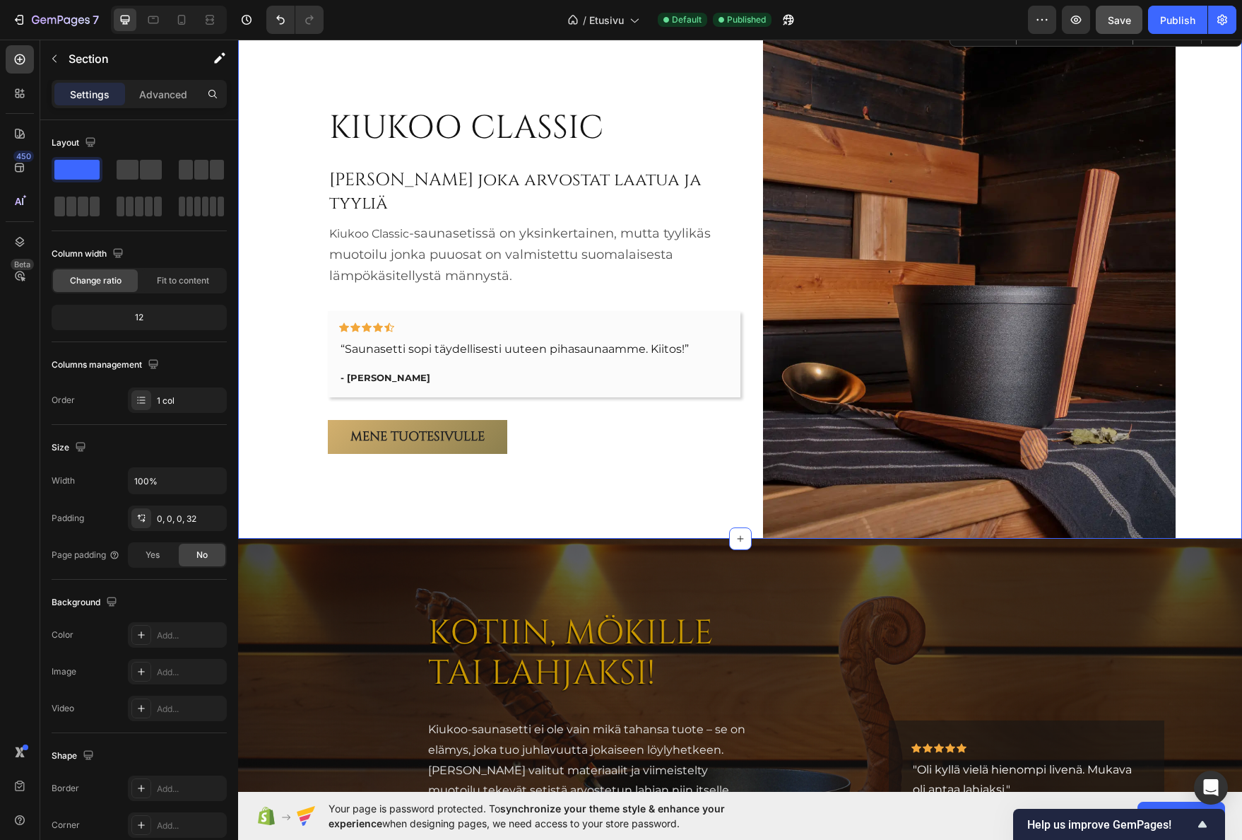
click at [298, 304] on div "KIUKOO CLASSIC Heading Sinulle joka arvostat laatua ja tyyliä Heading Kiukoo Cl…" at bounding box center [752, 279] width 982 height 517
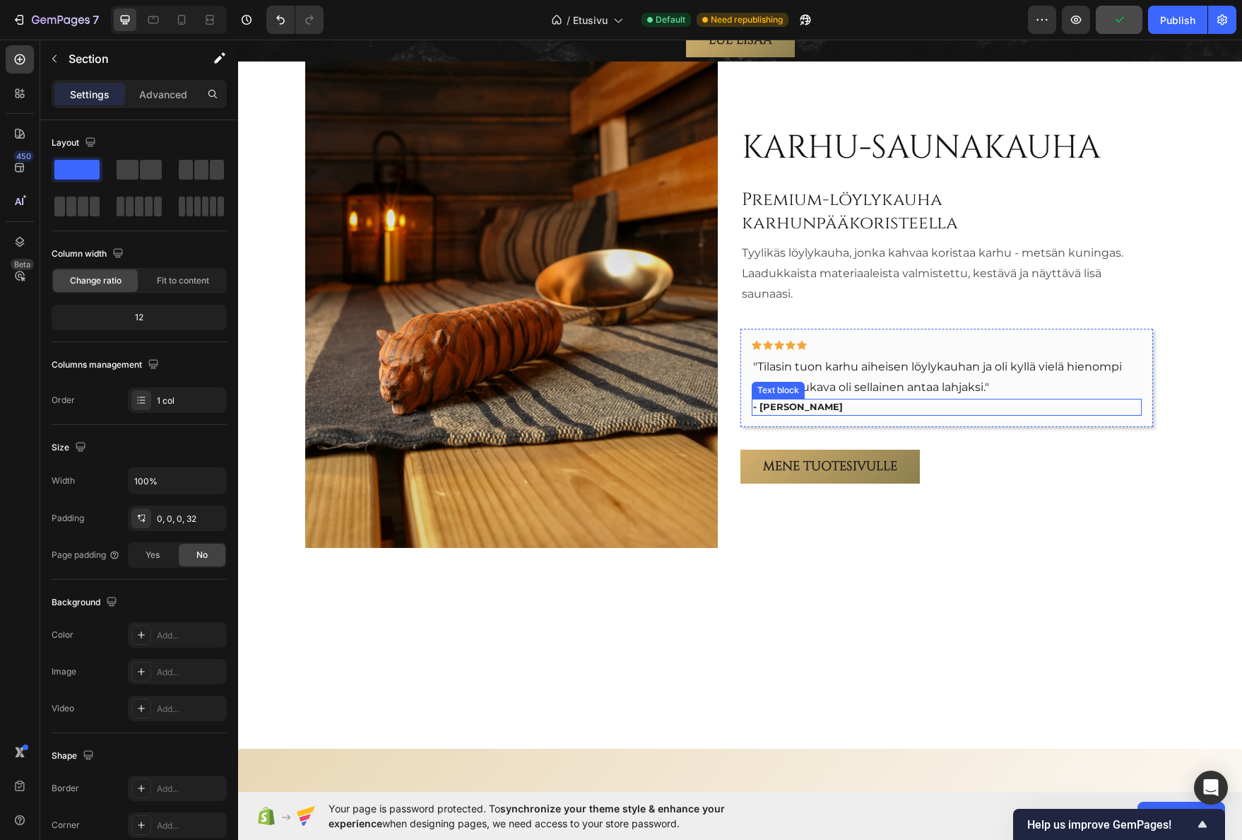
scroll to position [2774, 0]
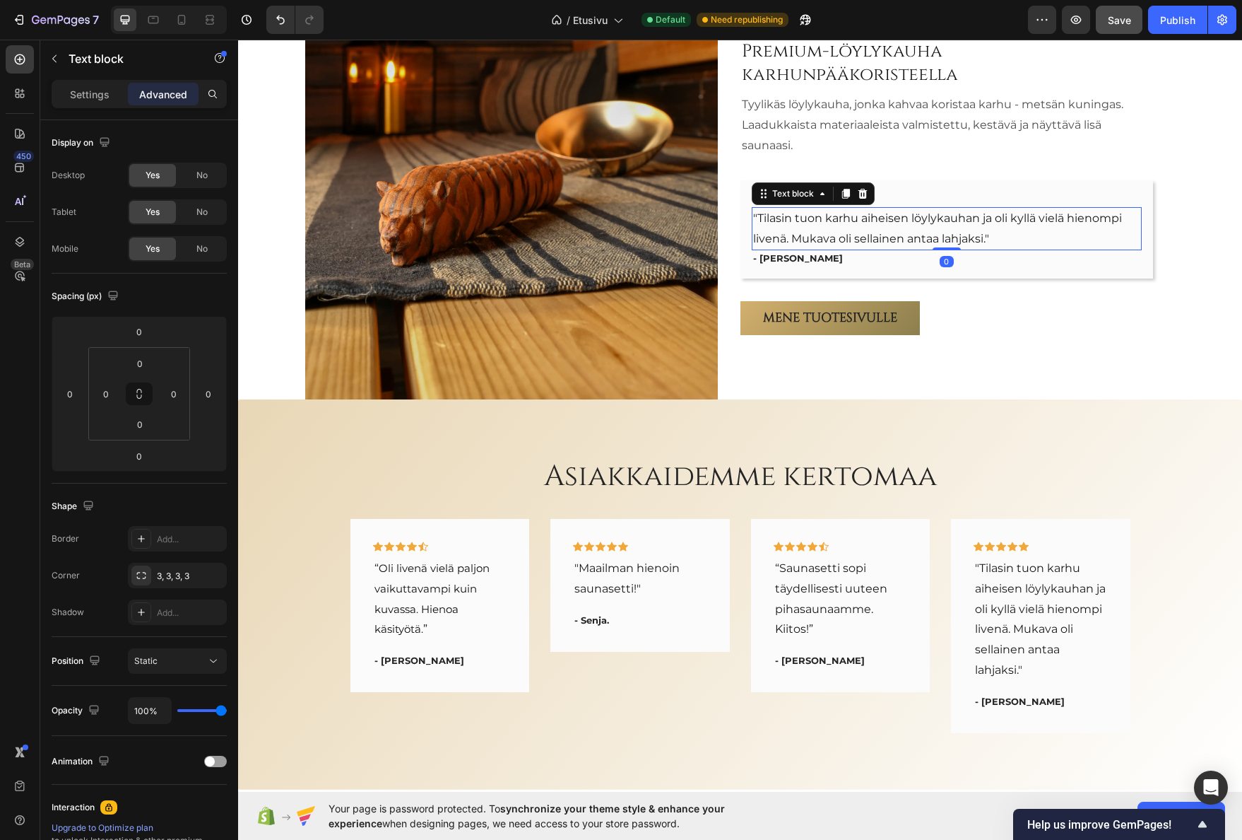
click at [837, 226] on p ""Tilasin tuon karhu aiheisen löylykauhan ja oli kyllä vielä hienompi livenä. Mu…" at bounding box center [946, 228] width 387 height 41
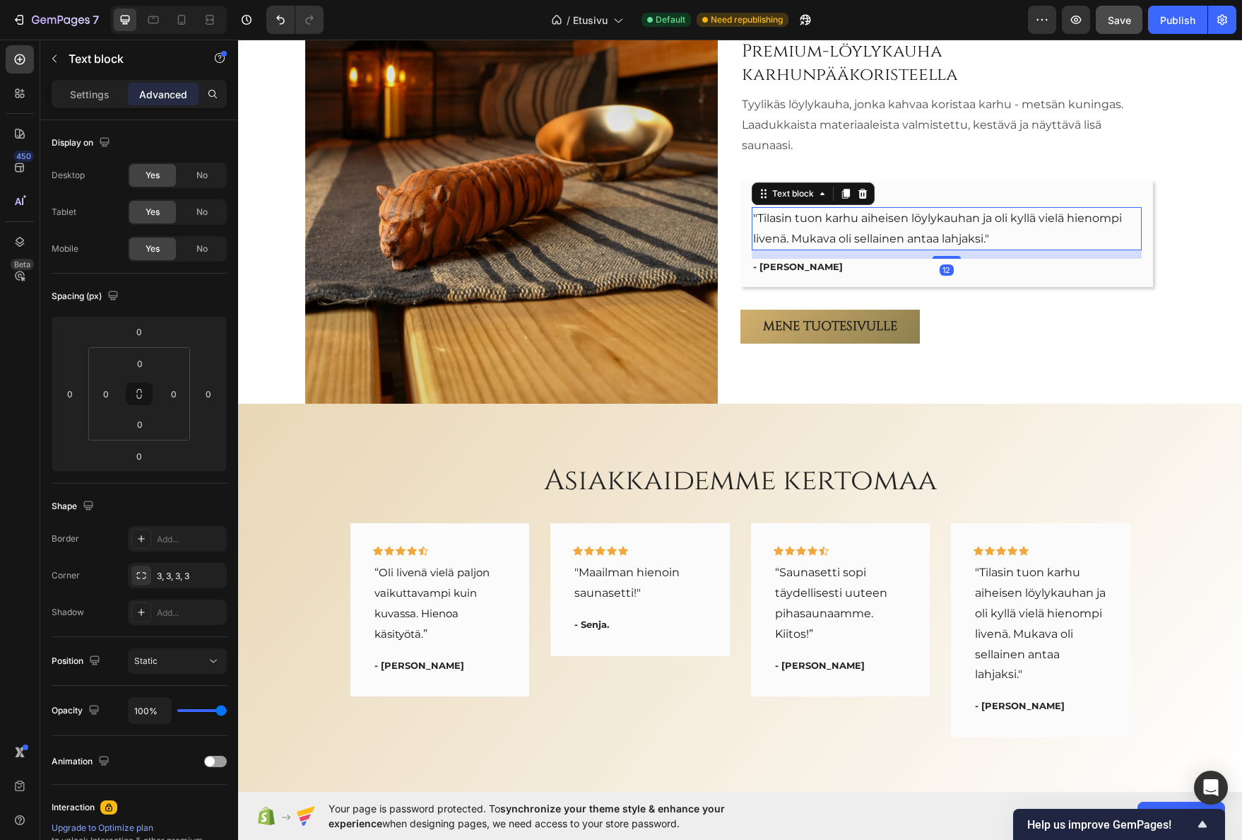
drag, startPoint x: 946, startPoint y: 249, endPoint x: 950, endPoint y: 258, distance: 9.5
click at [950, 258] on div at bounding box center [947, 257] width 28 height 3
type input "12"
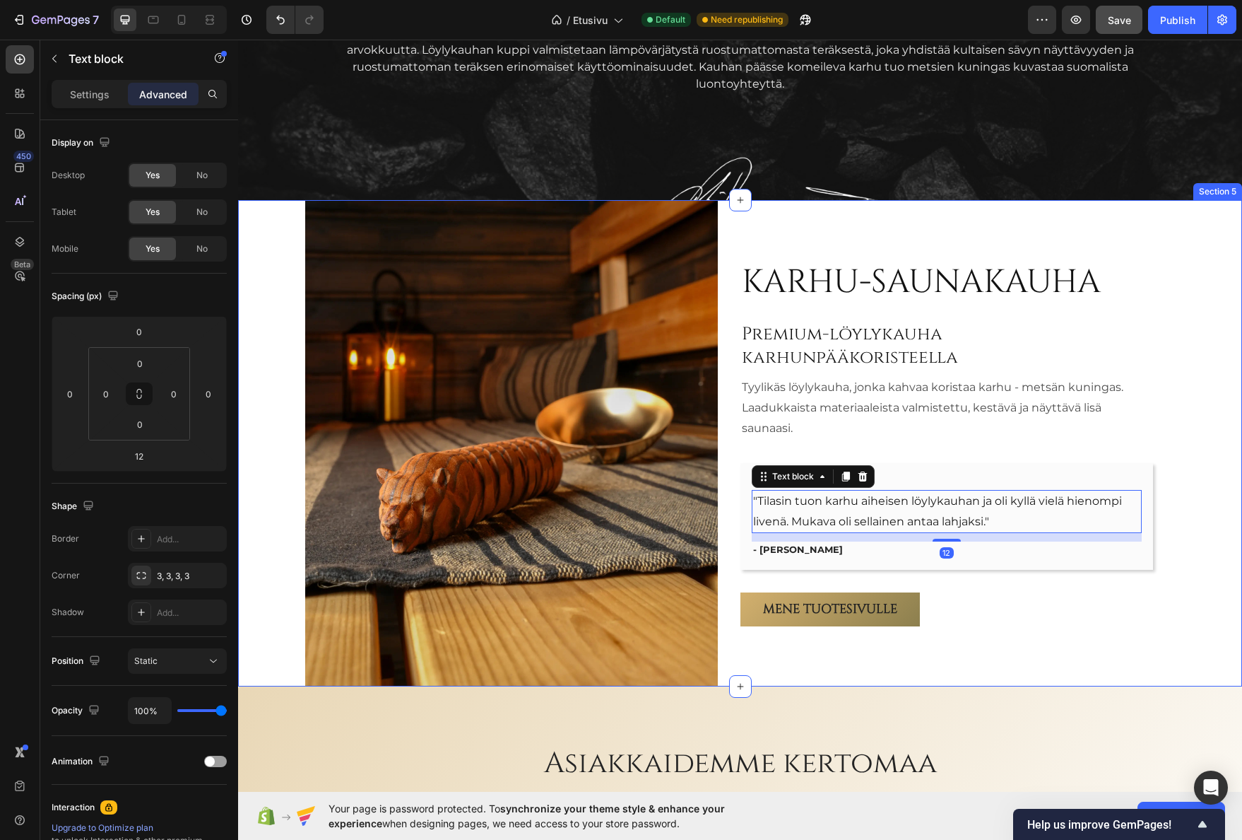
click at [1177, 353] on div "Karhu-saunakauha Heading Premium-löylykauha karhunpääkoristeella Heading Tyylik…" at bounding box center [729, 443] width 982 height 487
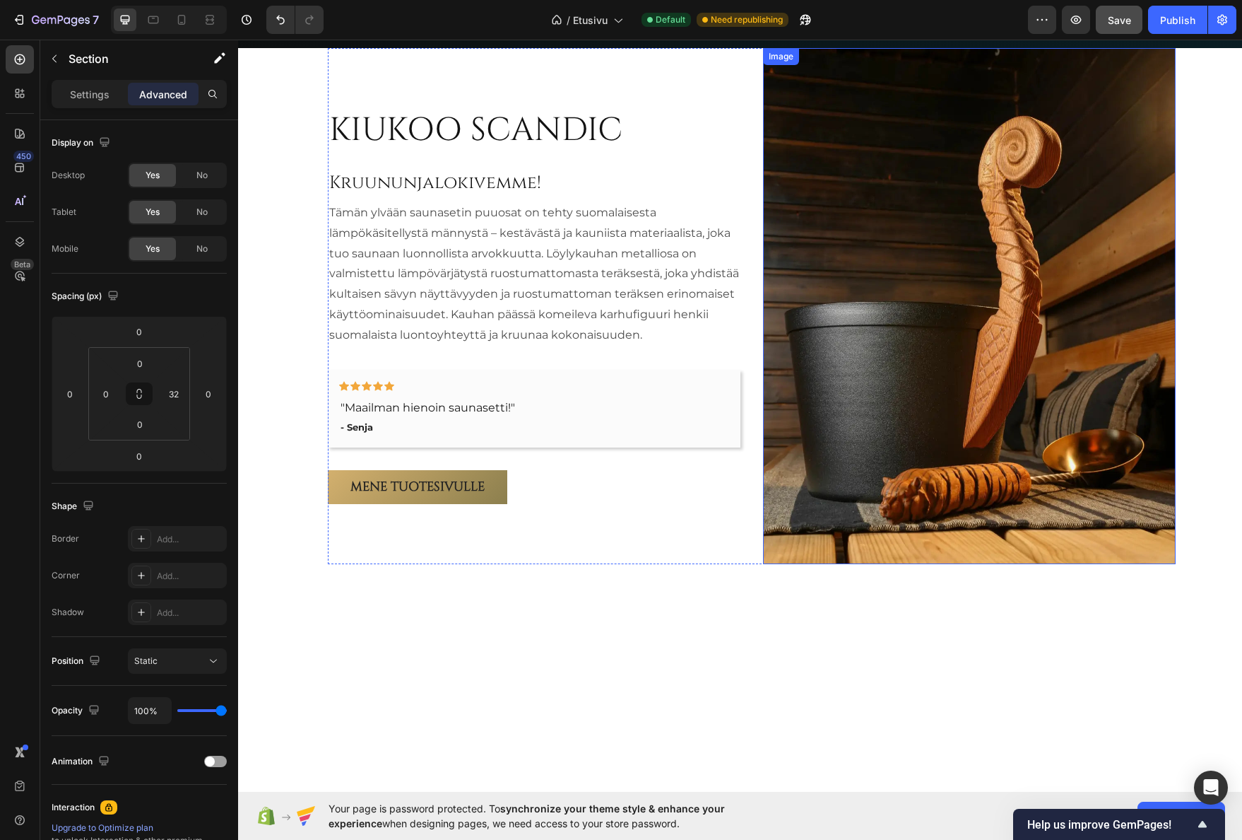
scroll to position [932, 0]
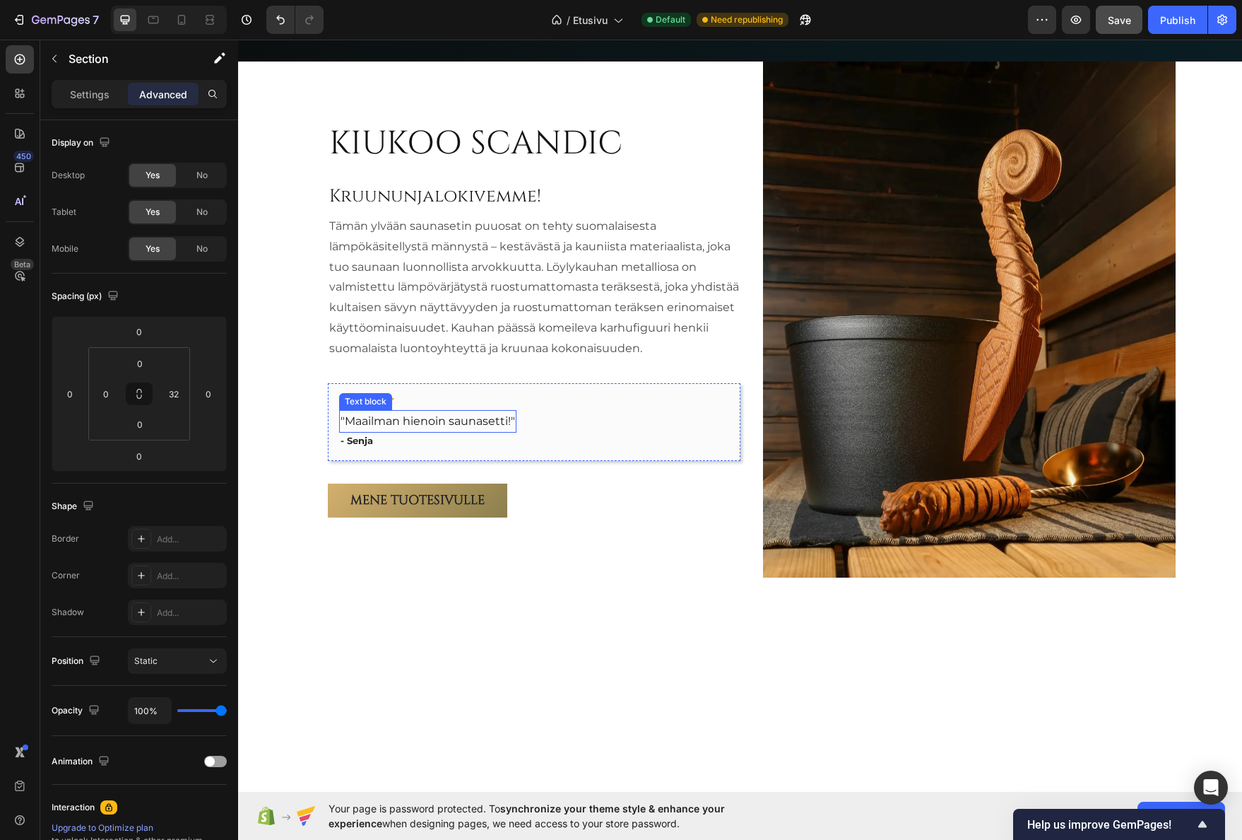
click at [430, 418] on span ""Maailman hienoin saunasetti!"" at bounding box center [428, 420] width 175 height 13
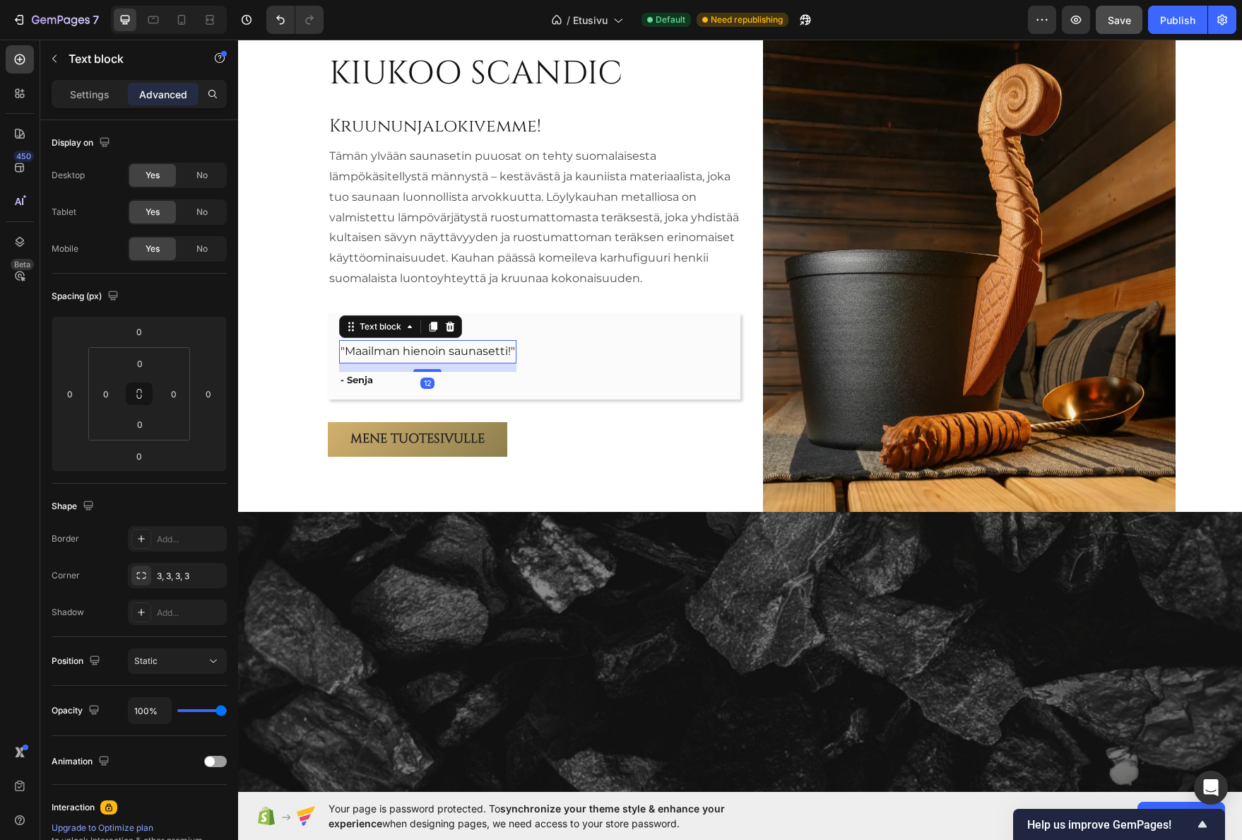
drag, startPoint x: 430, startPoint y: 369, endPoint x: 437, endPoint y: 374, distance: 8.6
click at [437, 374] on div "Icon Icon Icon Icon Icon Row "Maailman hienoin saunasetti!" Text block 12 - Sen…" at bounding box center [427, 356] width 177 height 64
type input "12"
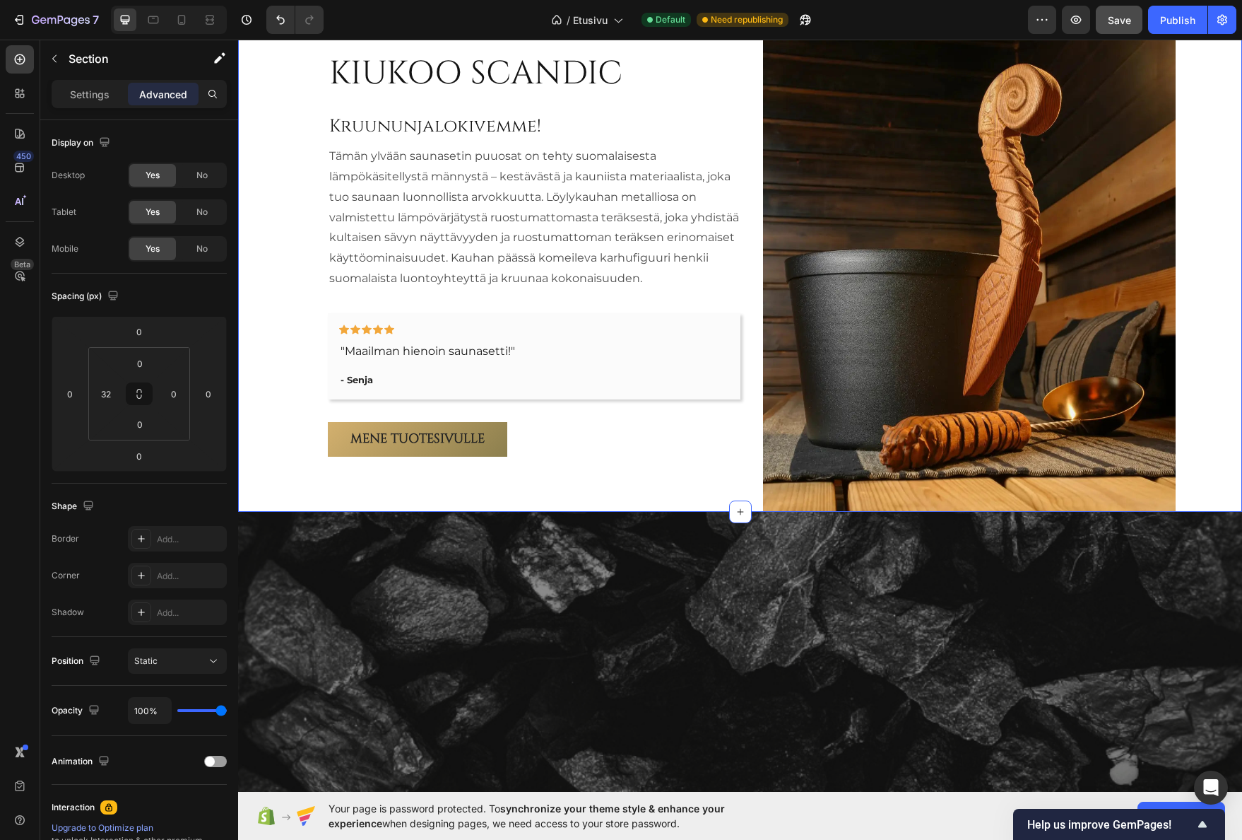
click at [259, 350] on div "KIUKOO SCANDIC Heading Kruununjalokivemme! Heading Tämän ylvään saunasetin puuo…" at bounding box center [740, 254] width 1004 height 516
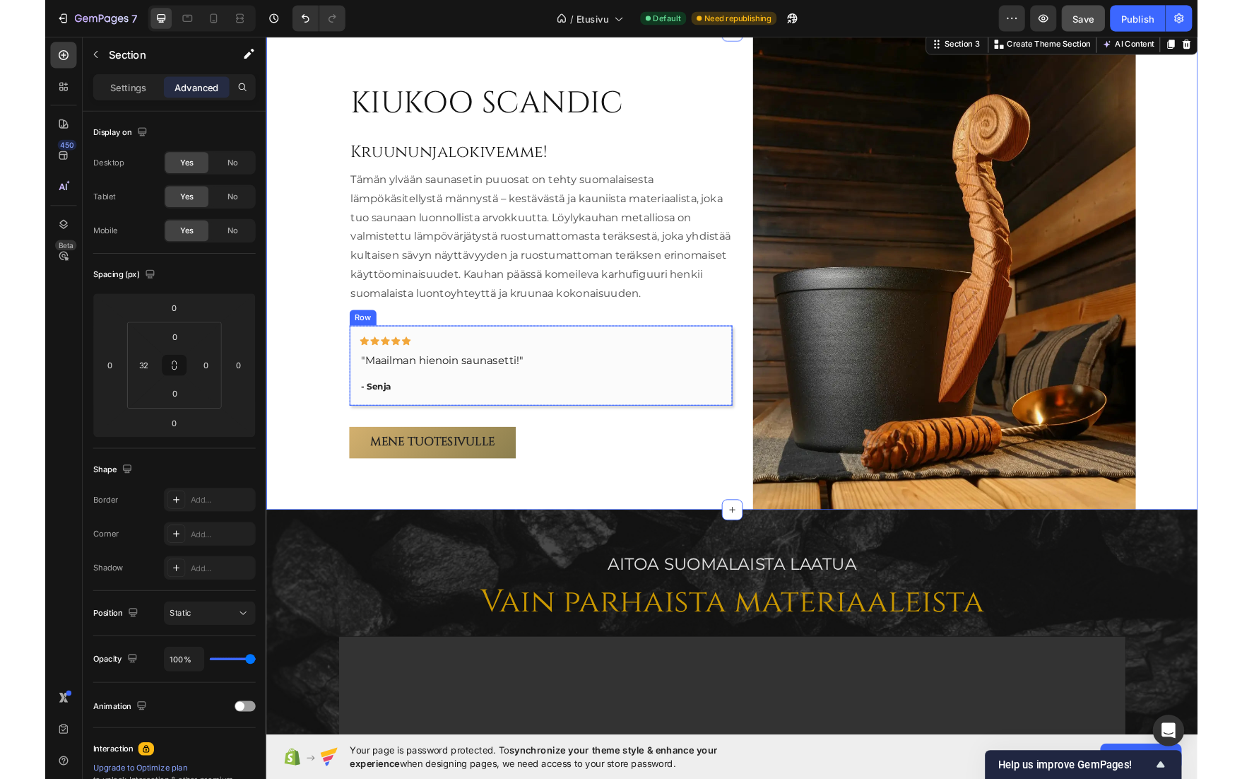
scroll to position [791, 0]
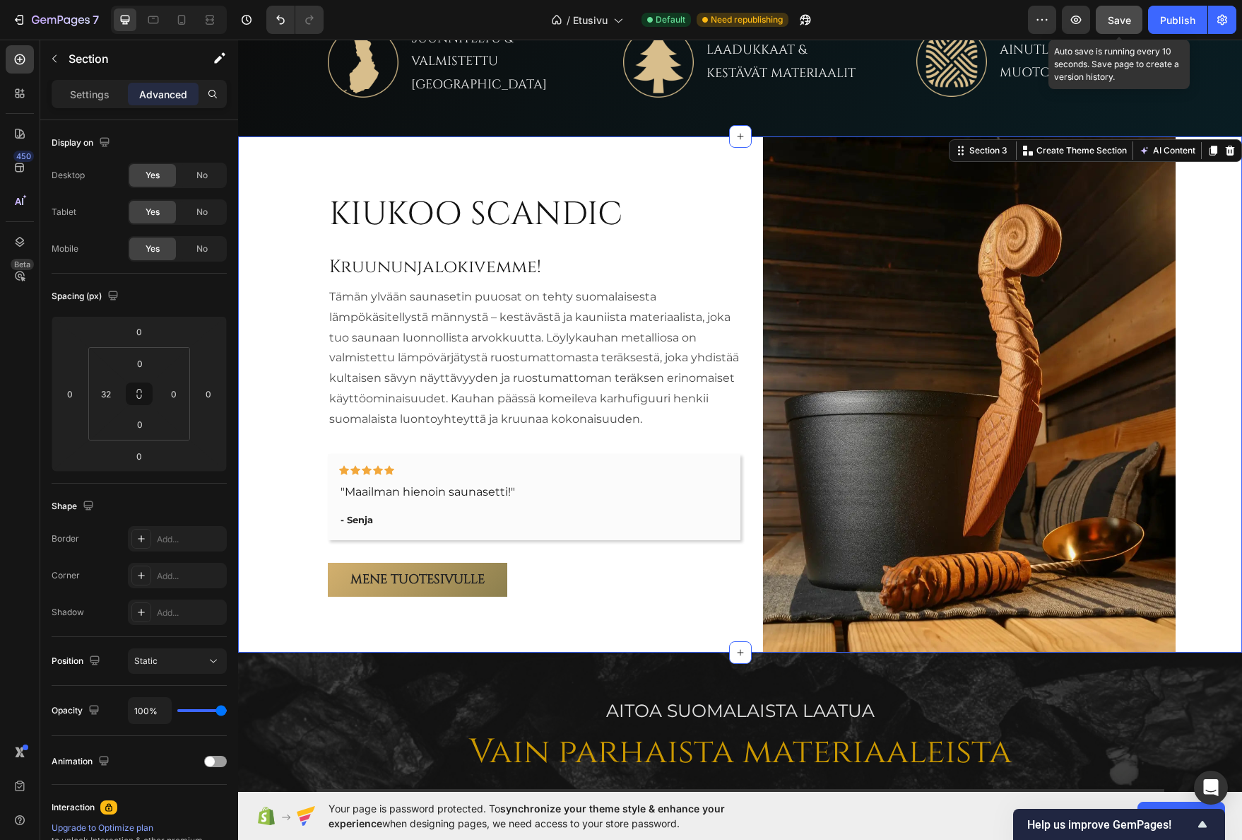
click at [1113, 18] on span "Save" at bounding box center [1119, 20] width 23 height 12
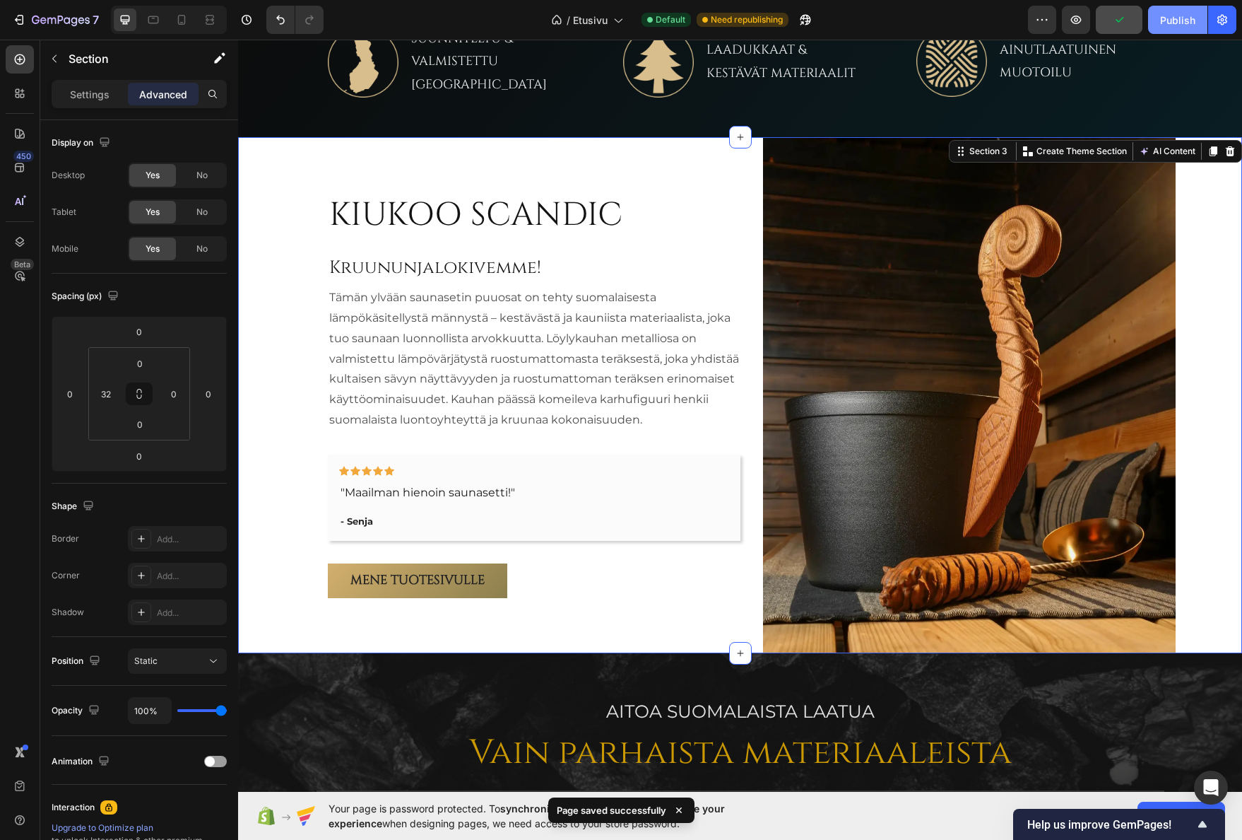
click at [1183, 27] on div "Publish" at bounding box center [1177, 20] width 35 height 15
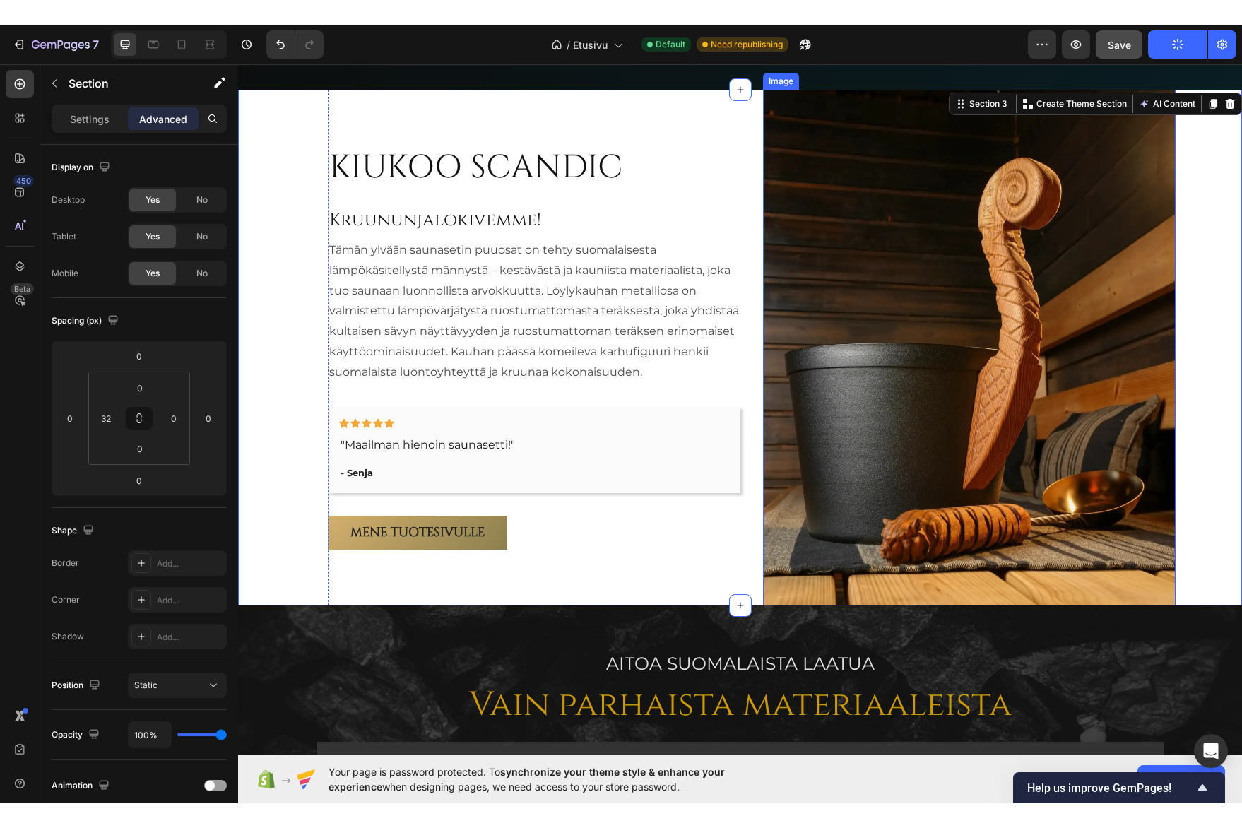
scroll to position [861, 0]
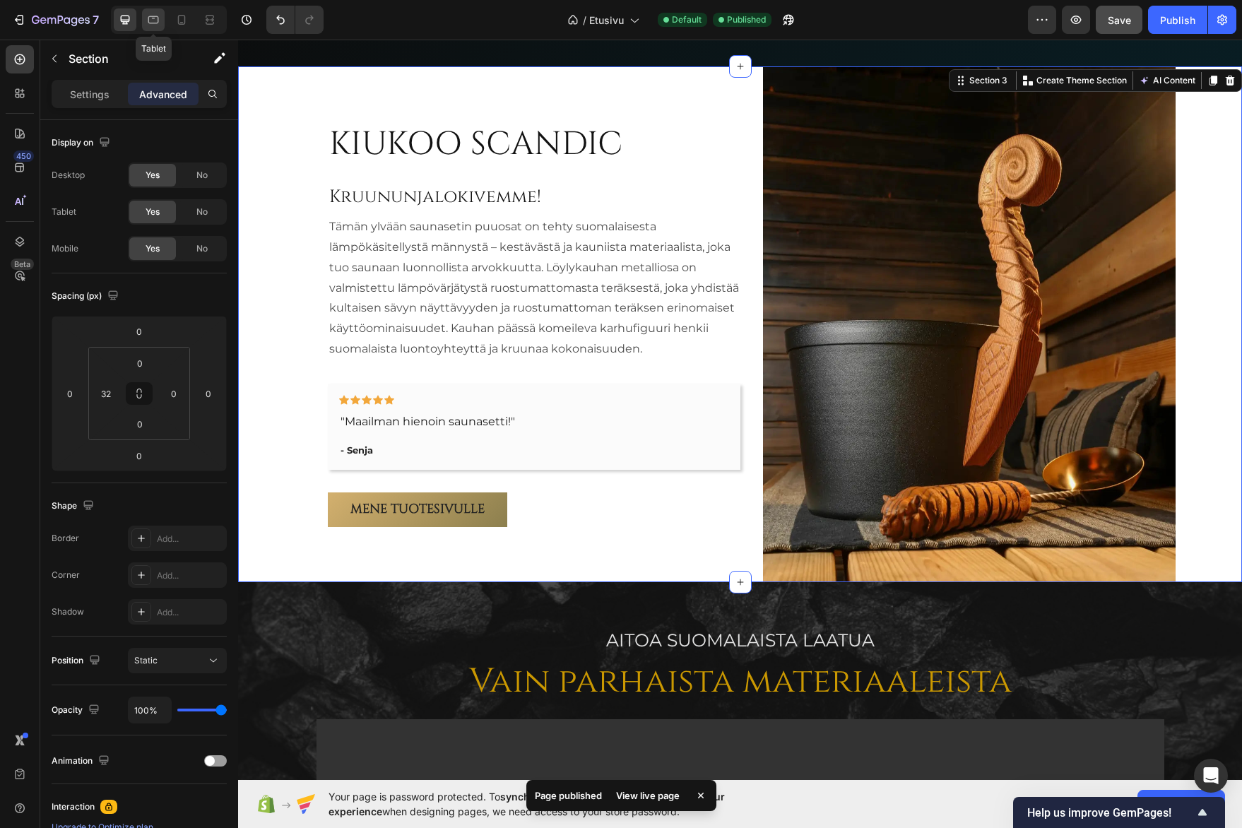
click at [158, 20] on icon at bounding box center [153, 20] width 11 height 8
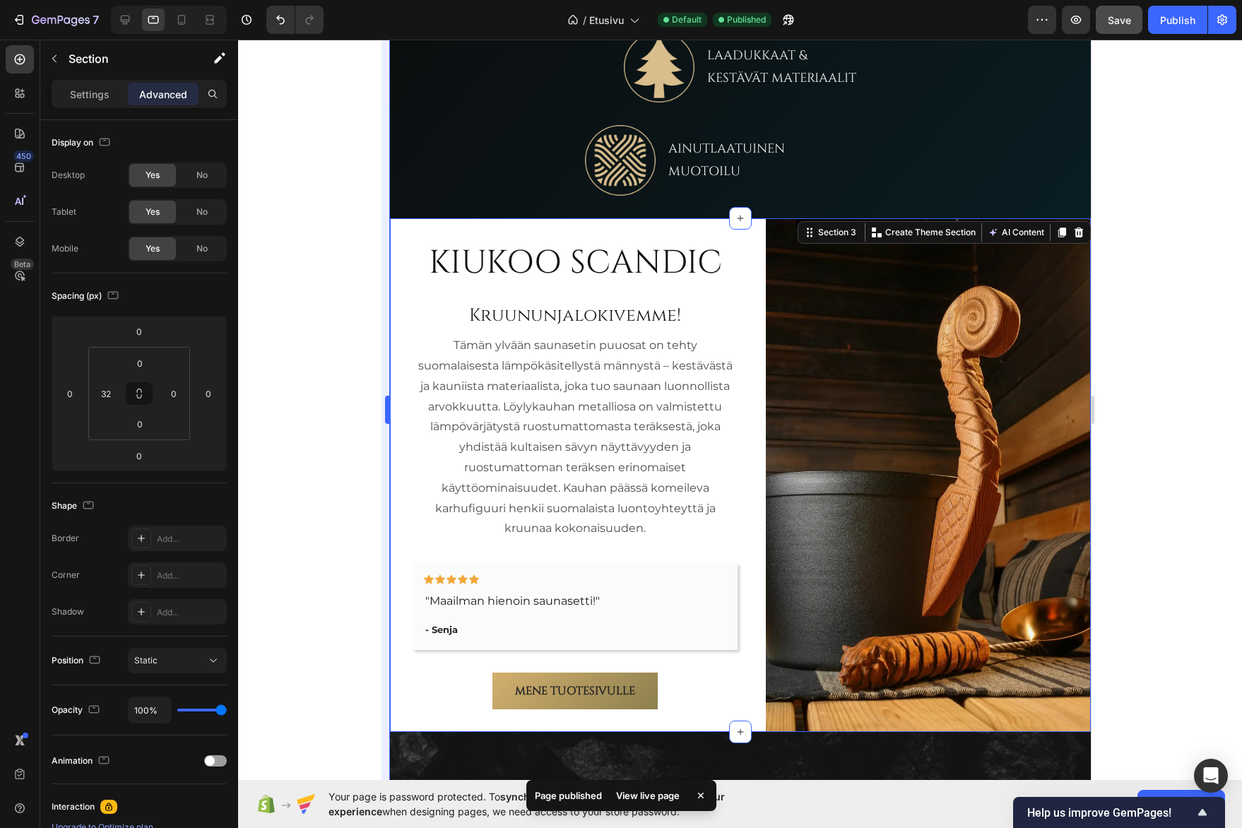
scroll to position [991, 0]
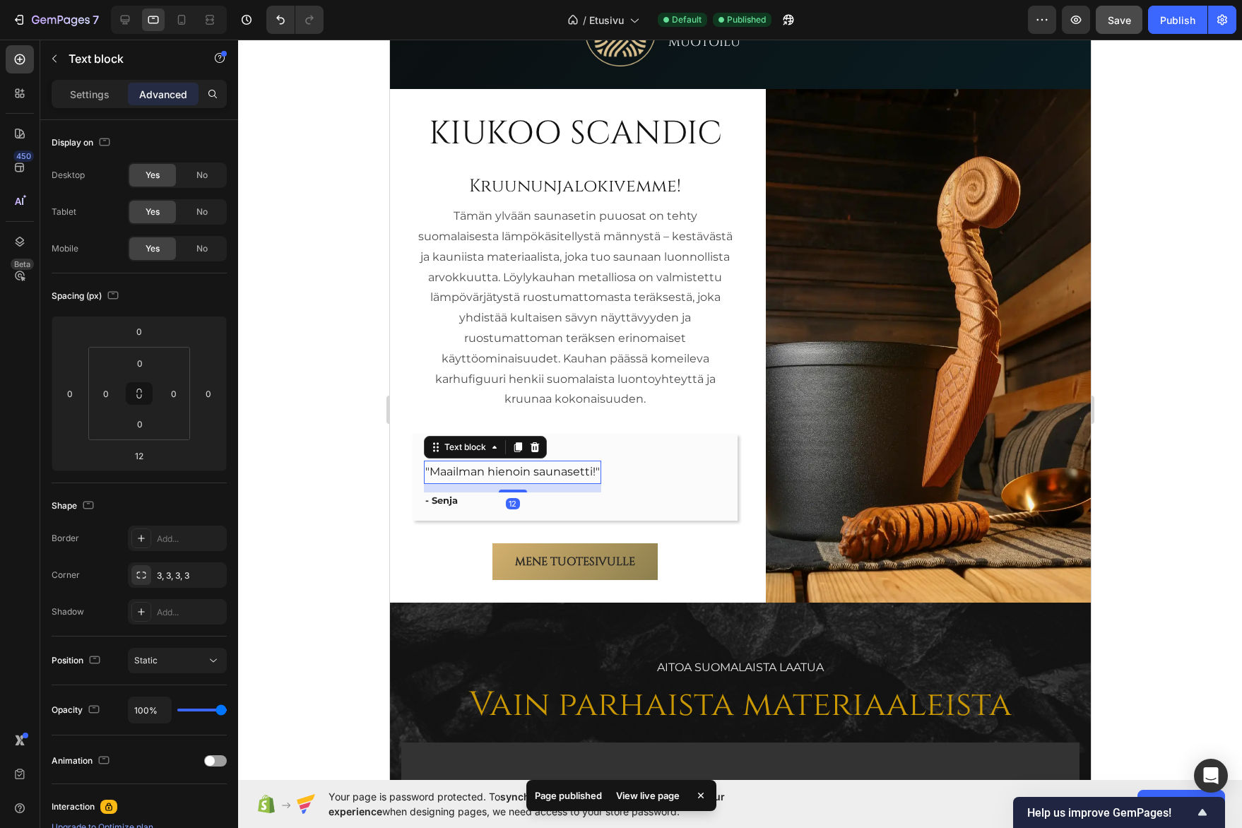
click at [502, 476] on span ""Maailman hienoin saunasetti!"" at bounding box center [512, 471] width 175 height 13
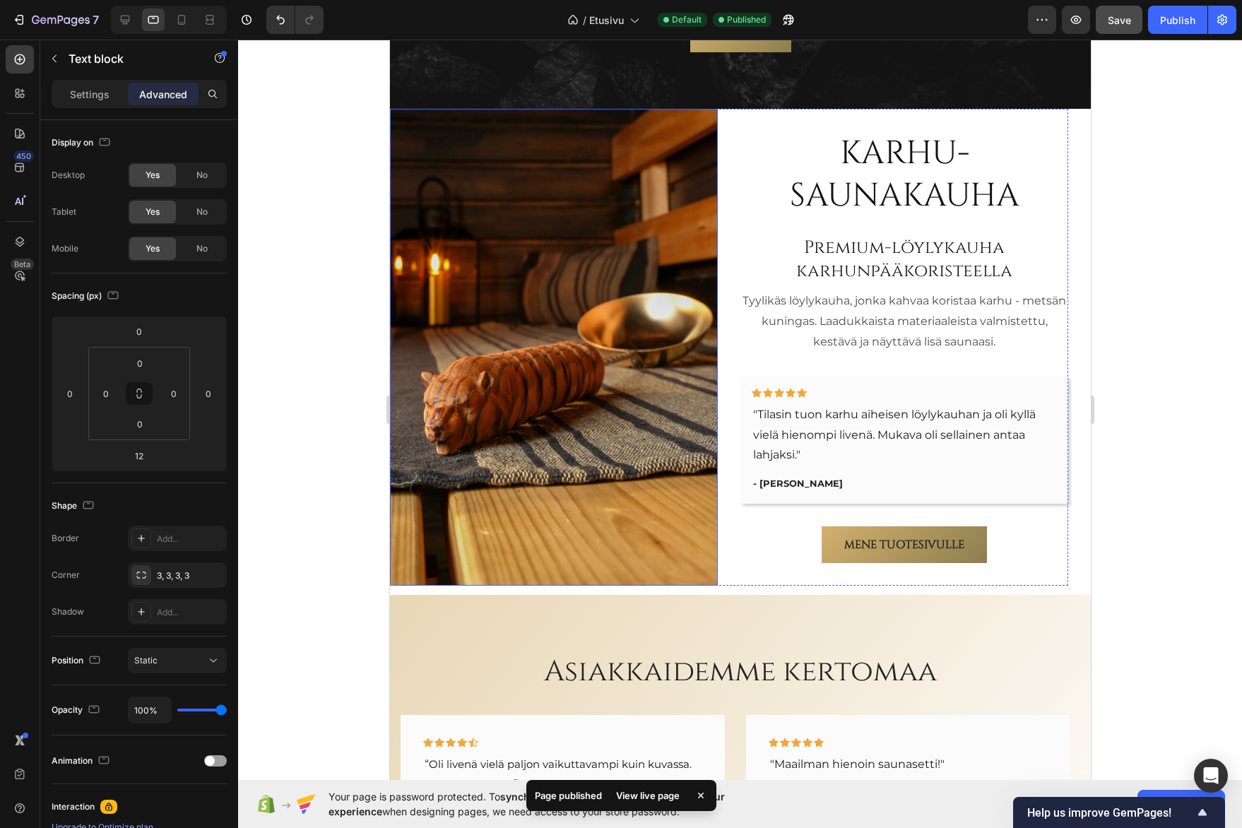
scroll to position [2546, 0]
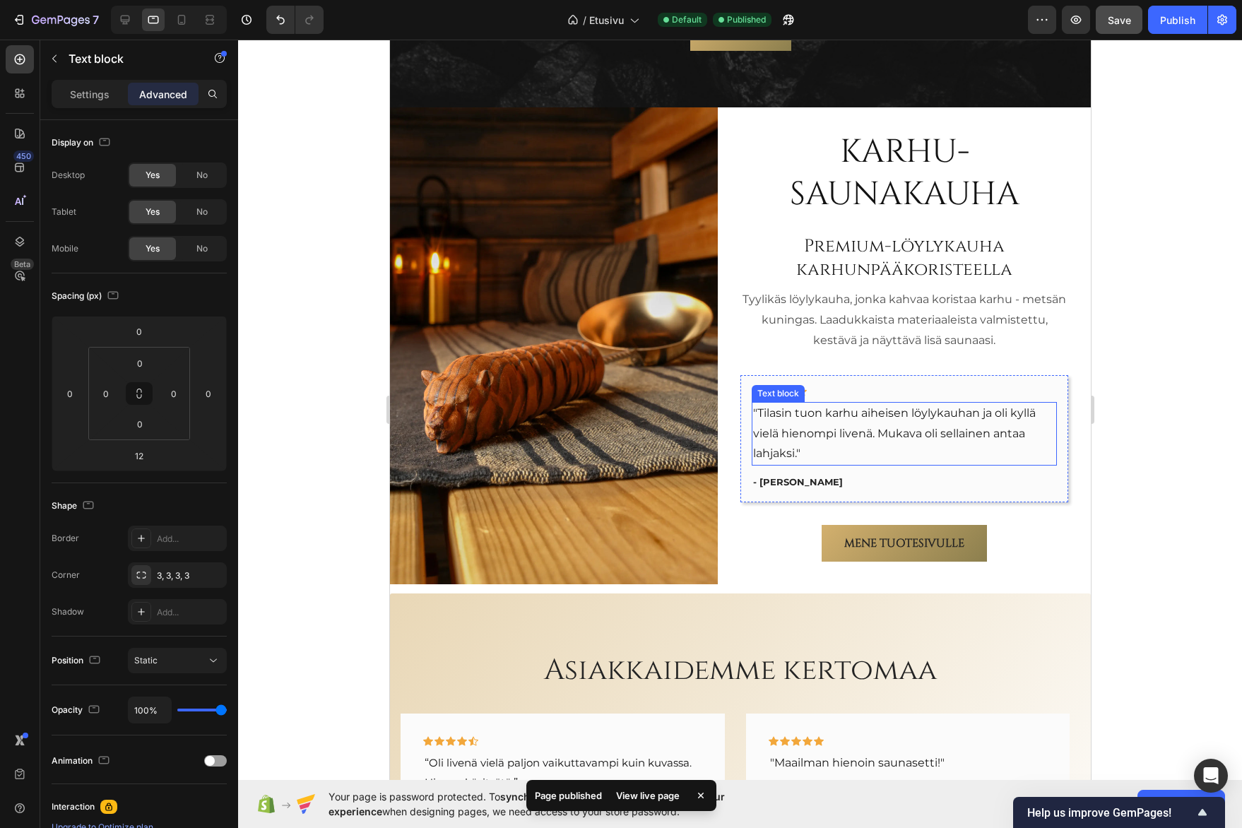
click at [792, 446] on p ""Tilasin tuon karhu aiheisen löylykauhan ja oli kyllä vielä hienompi livenä. Mu…" at bounding box center [904, 434] width 302 height 61
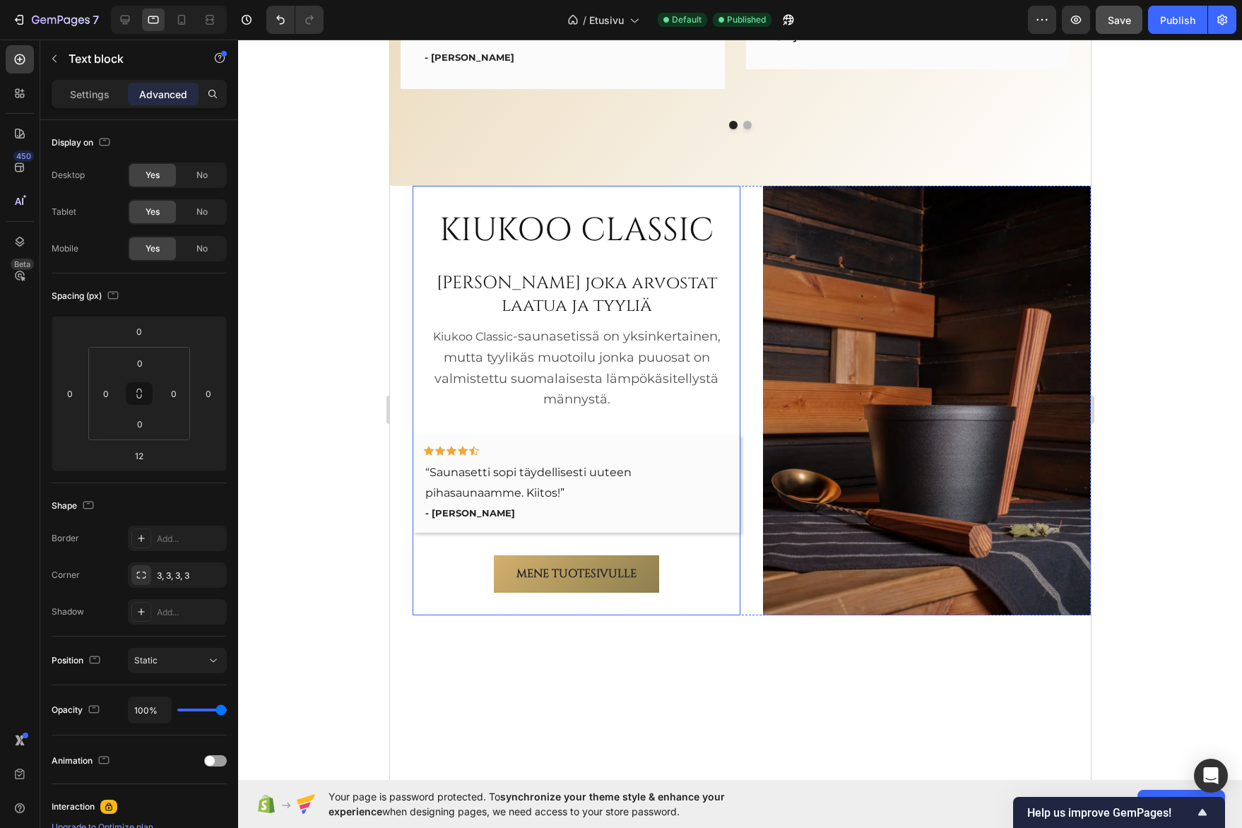
scroll to position [3394, 0]
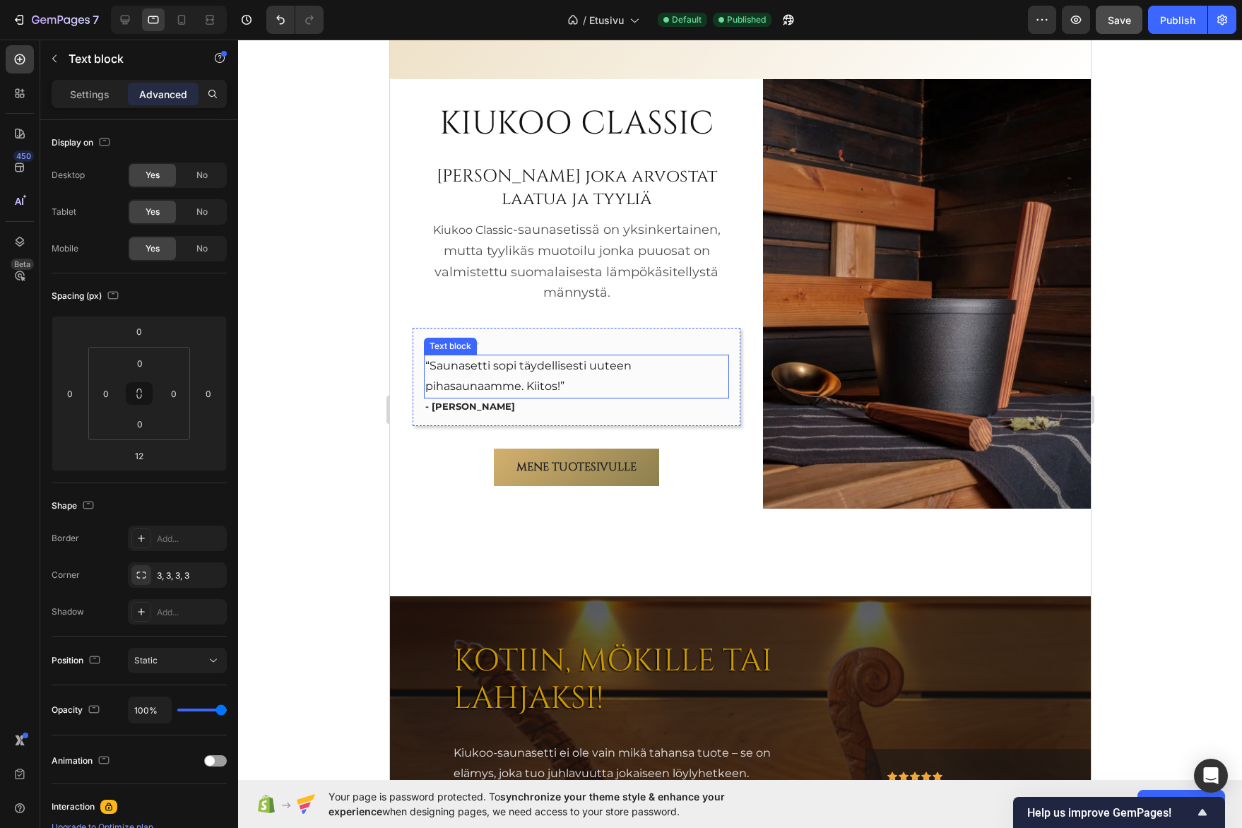
click at [533, 377] on p "“Saunasetti sopi täydellisesti uuteen pihasaunaamme. Kiitos!”" at bounding box center [576, 376] width 302 height 41
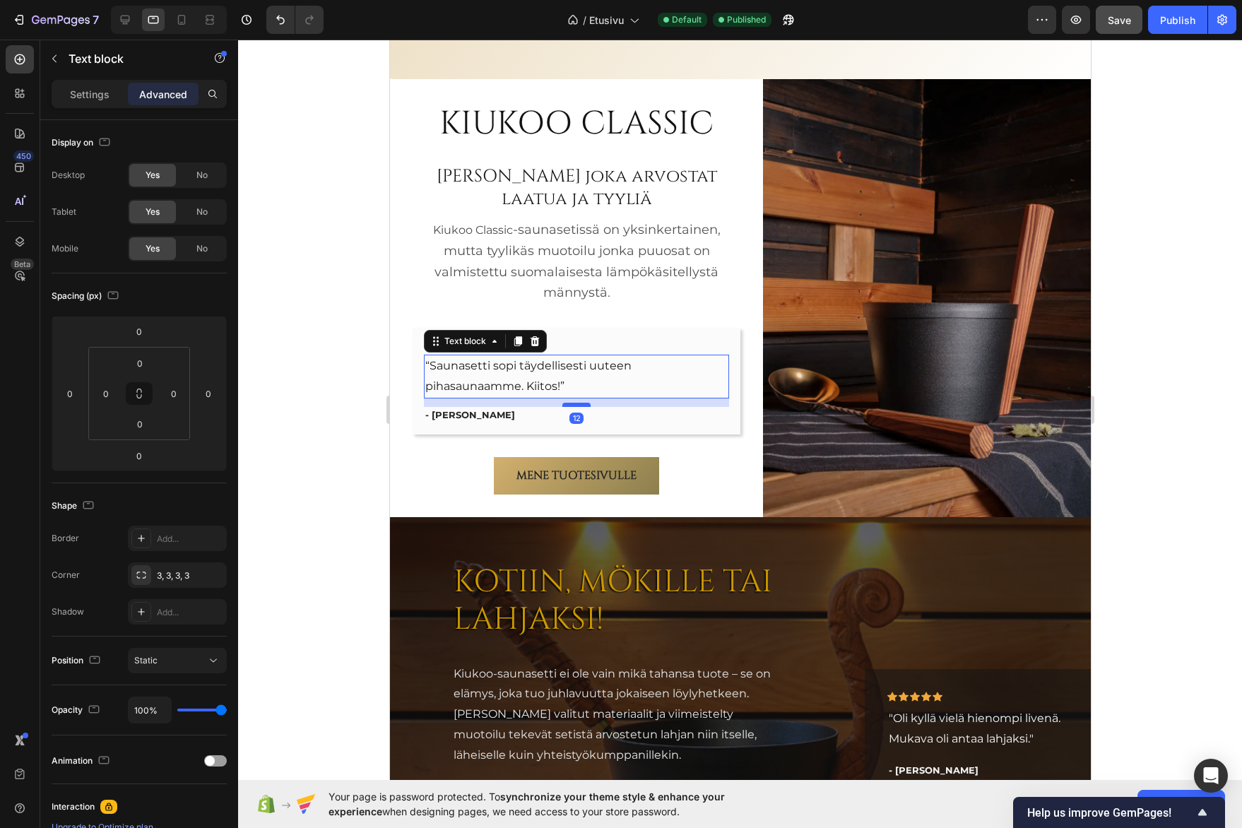
drag, startPoint x: 573, startPoint y: 396, endPoint x: 584, endPoint y: 404, distance: 13.6
click at [584, 404] on div at bounding box center [576, 405] width 28 height 4
click at [1114, 15] on span "Save" at bounding box center [1119, 20] width 23 height 12
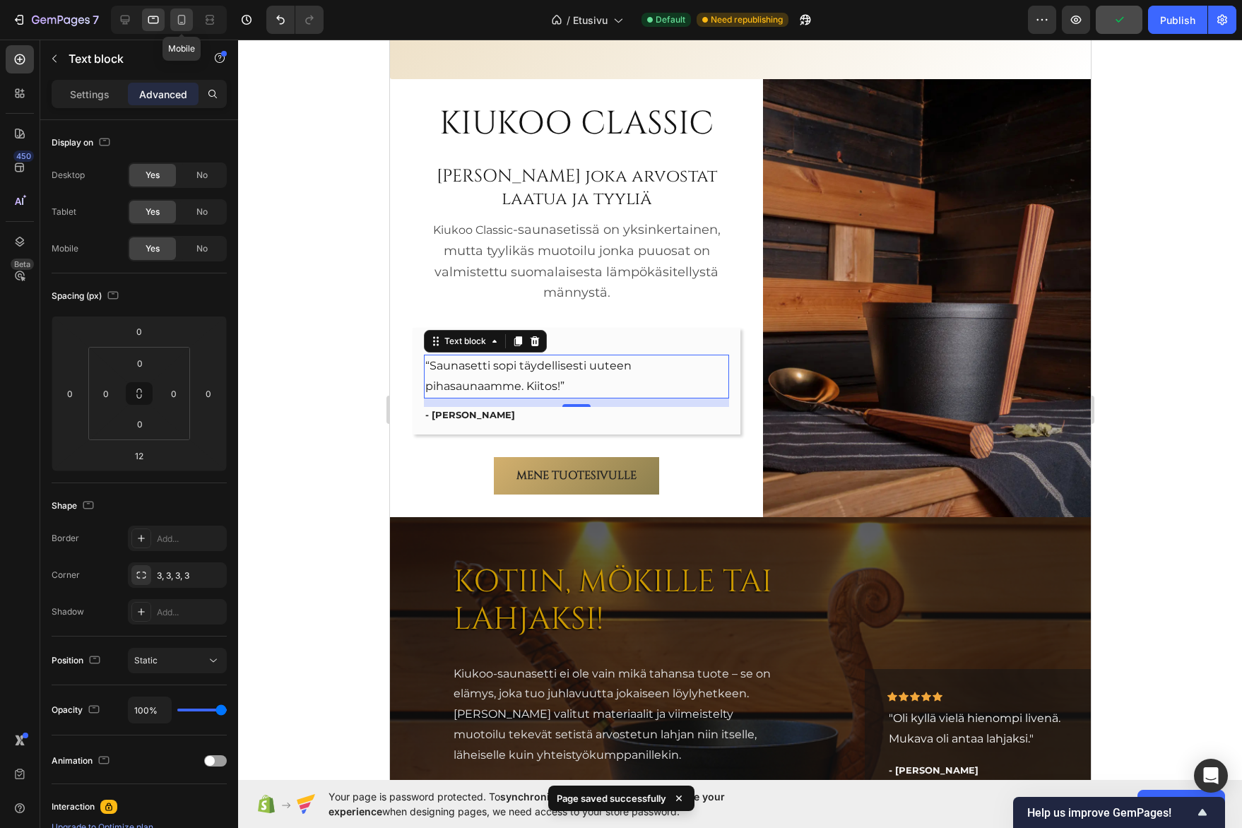
click at [177, 19] on icon at bounding box center [182, 20] width 14 height 14
type input "0"
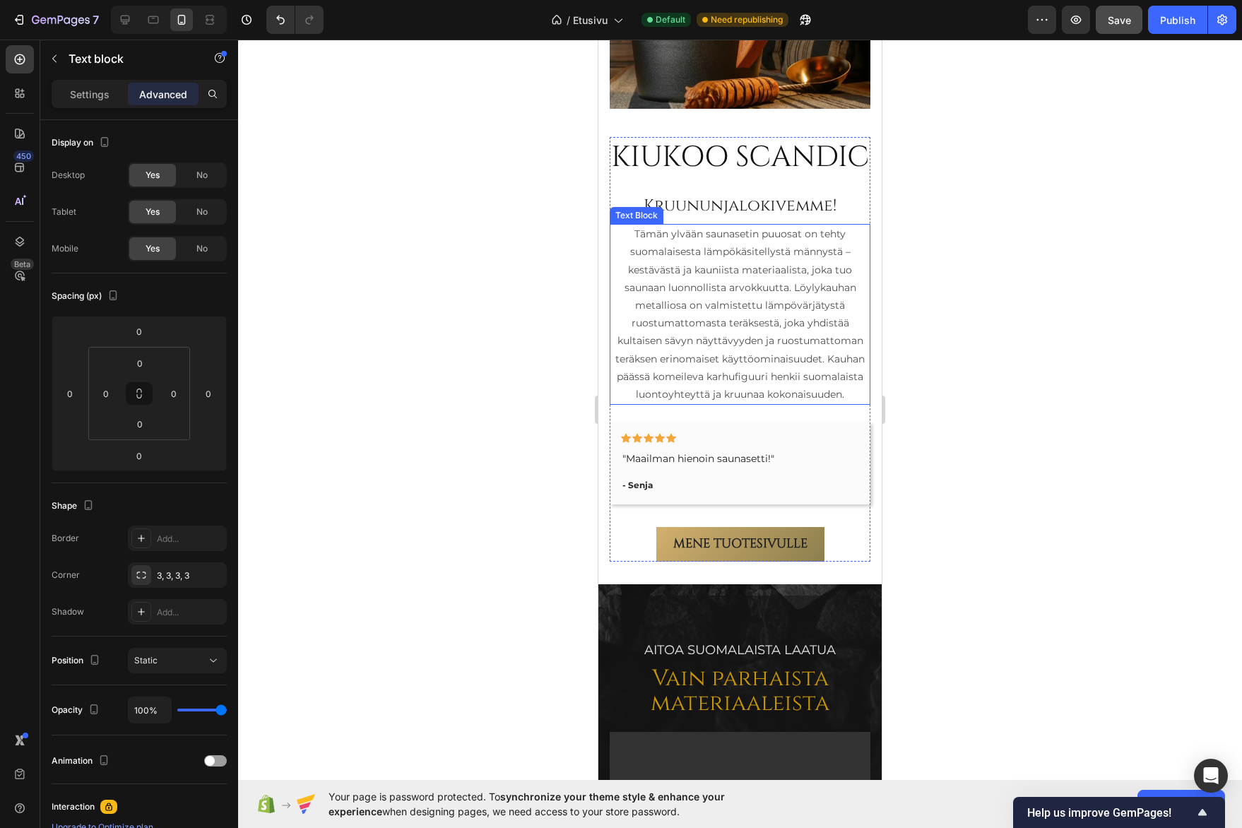
scroll to position [1355, 0]
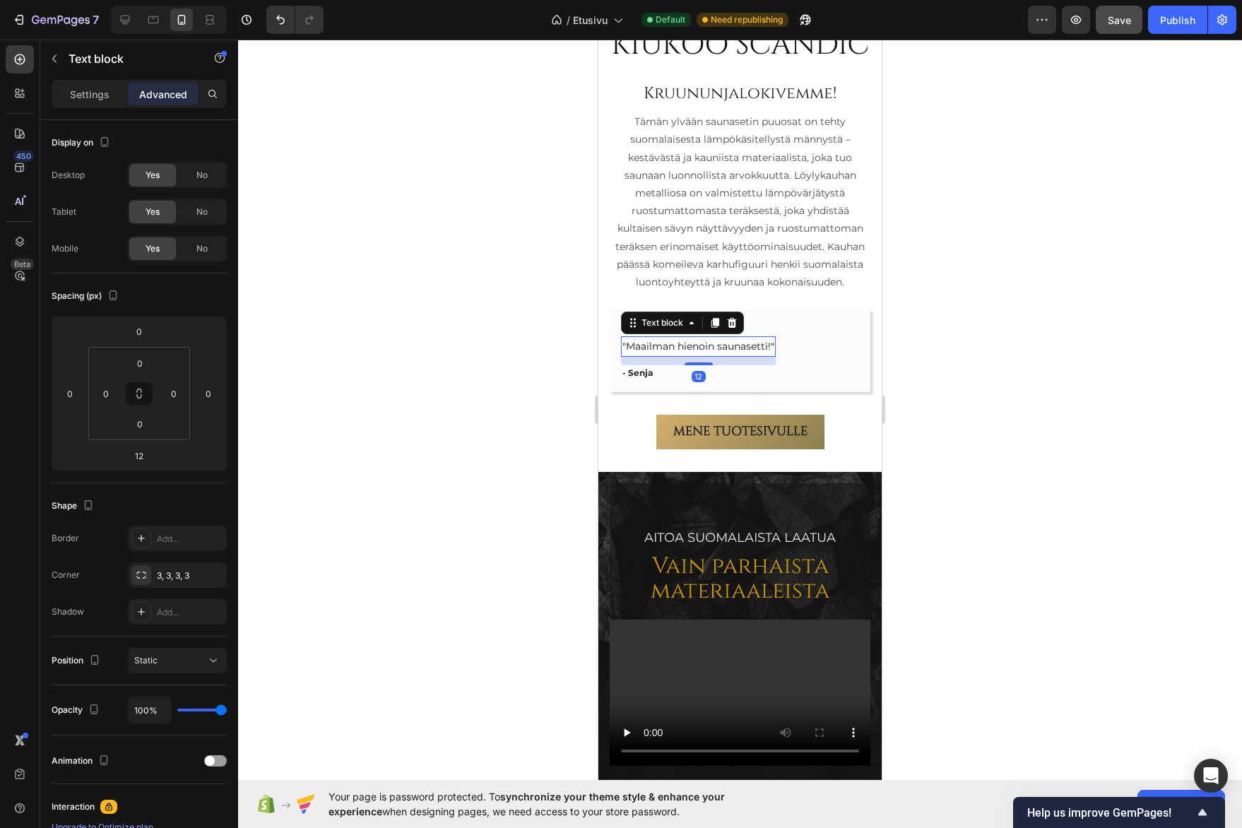
click at [691, 353] on span ""Maailman hienoin saunasetti!"" at bounding box center [699, 346] width 152 height 13
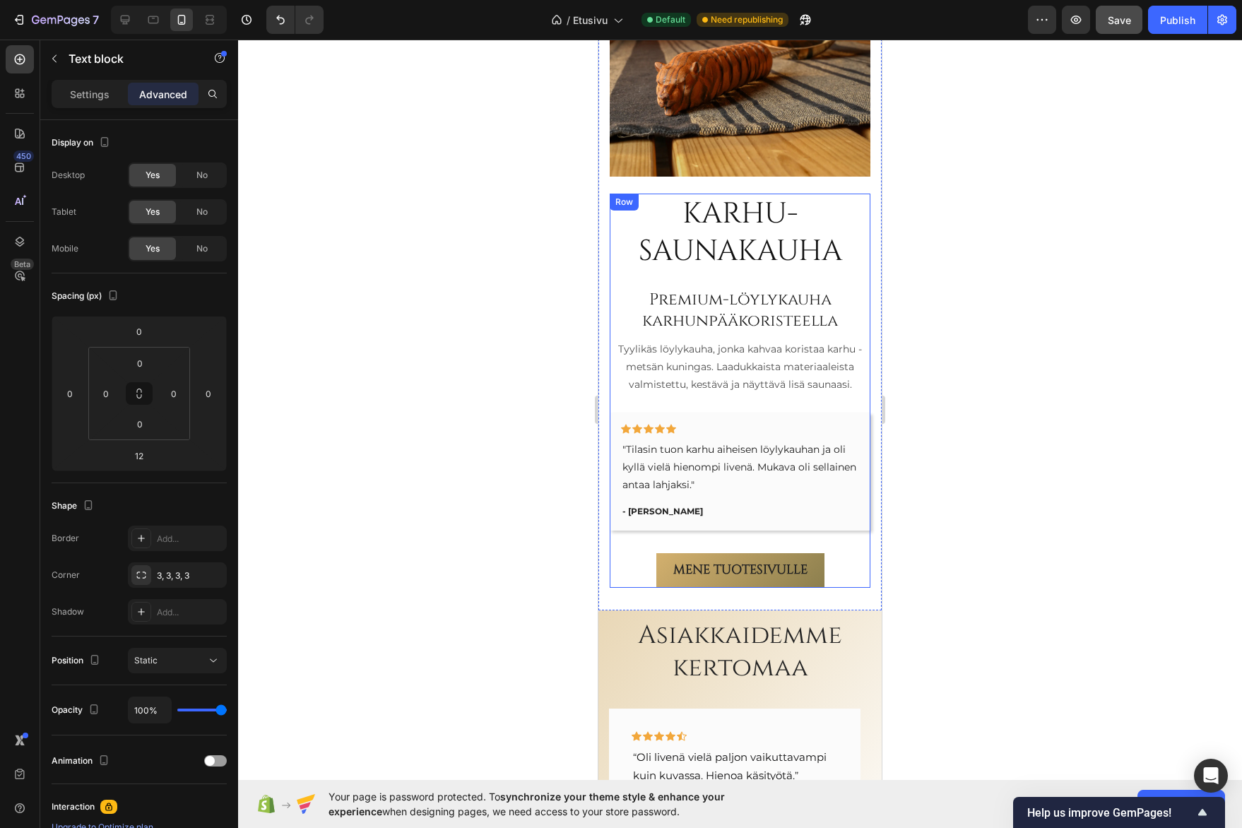
scroll to position [2840, 0]
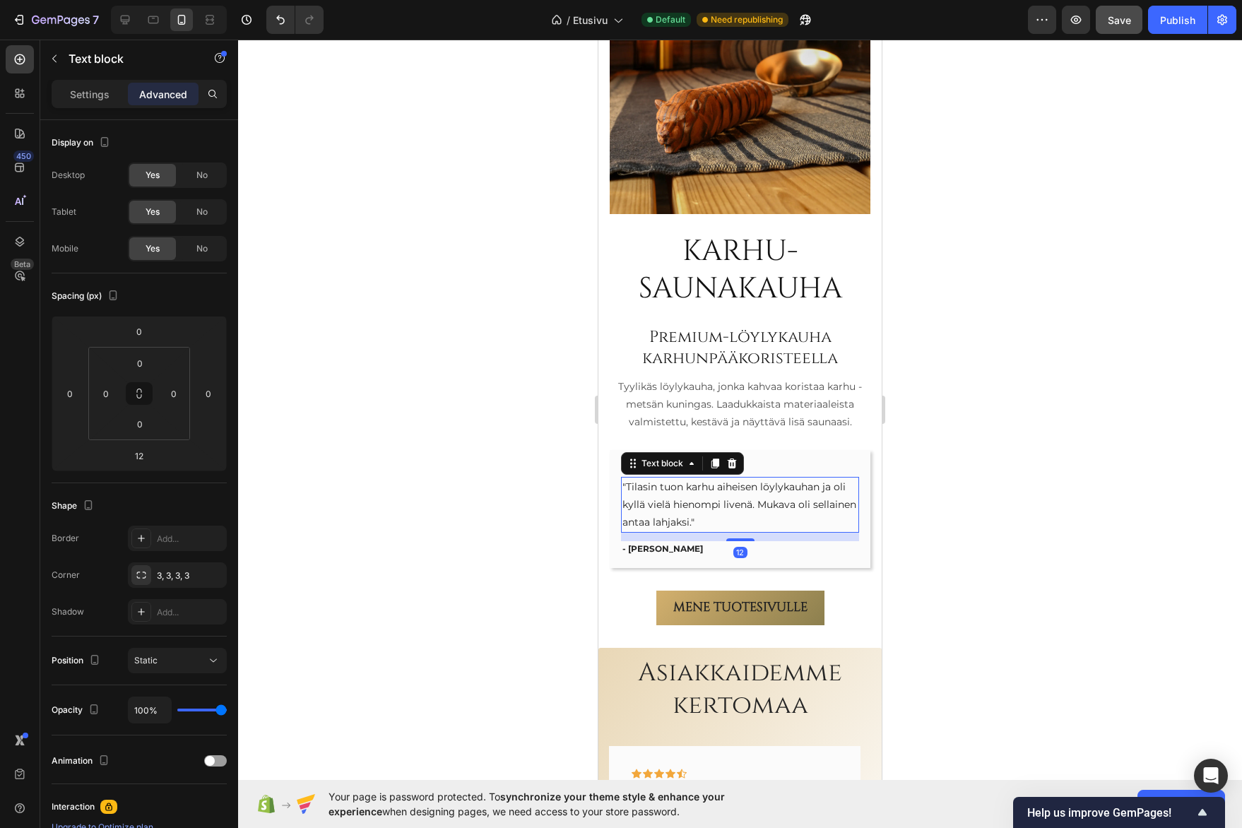
click at [688, 494] on p ""Tilasin tuon karhu aiheisen löylykauhan ja oli kyllä vielä hienompi livenä. Mu…" at bounding box center [740, 505] width 235 height 54
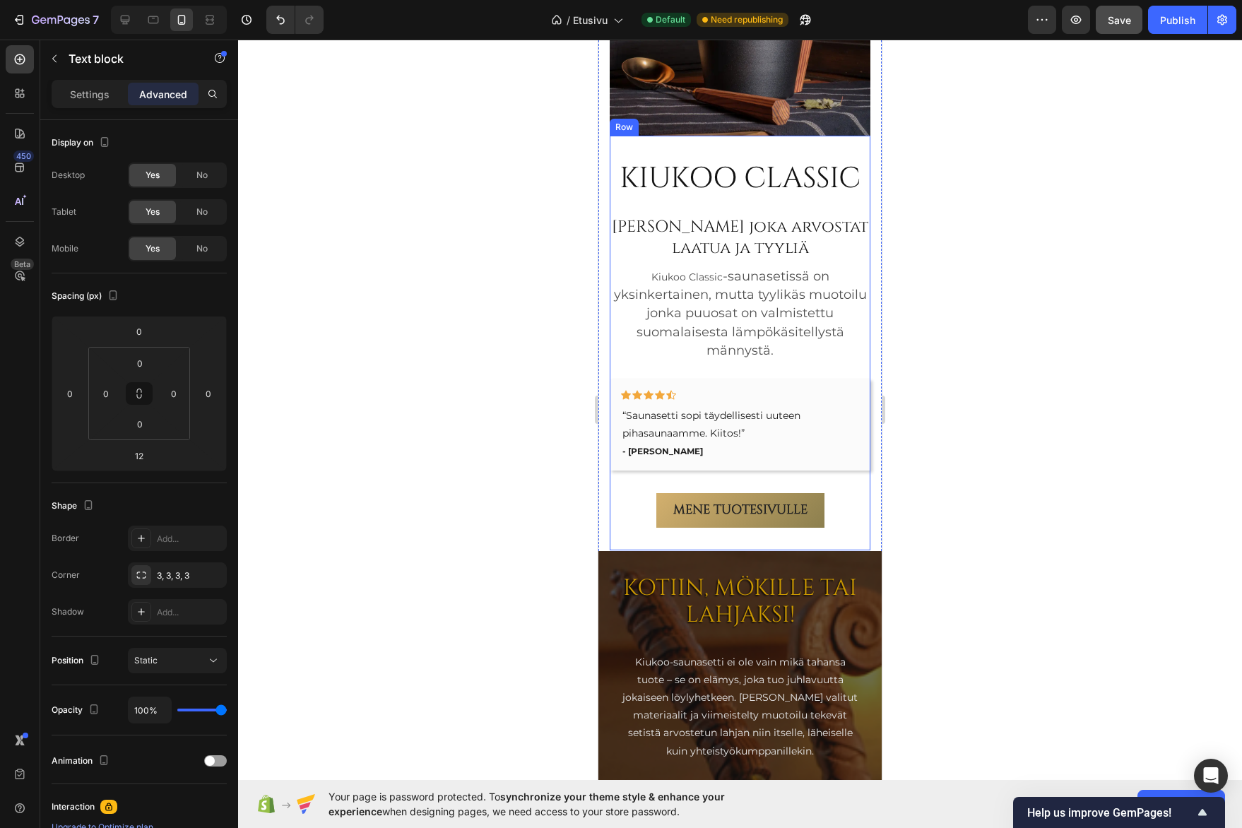
scroll to position [3970, 0]
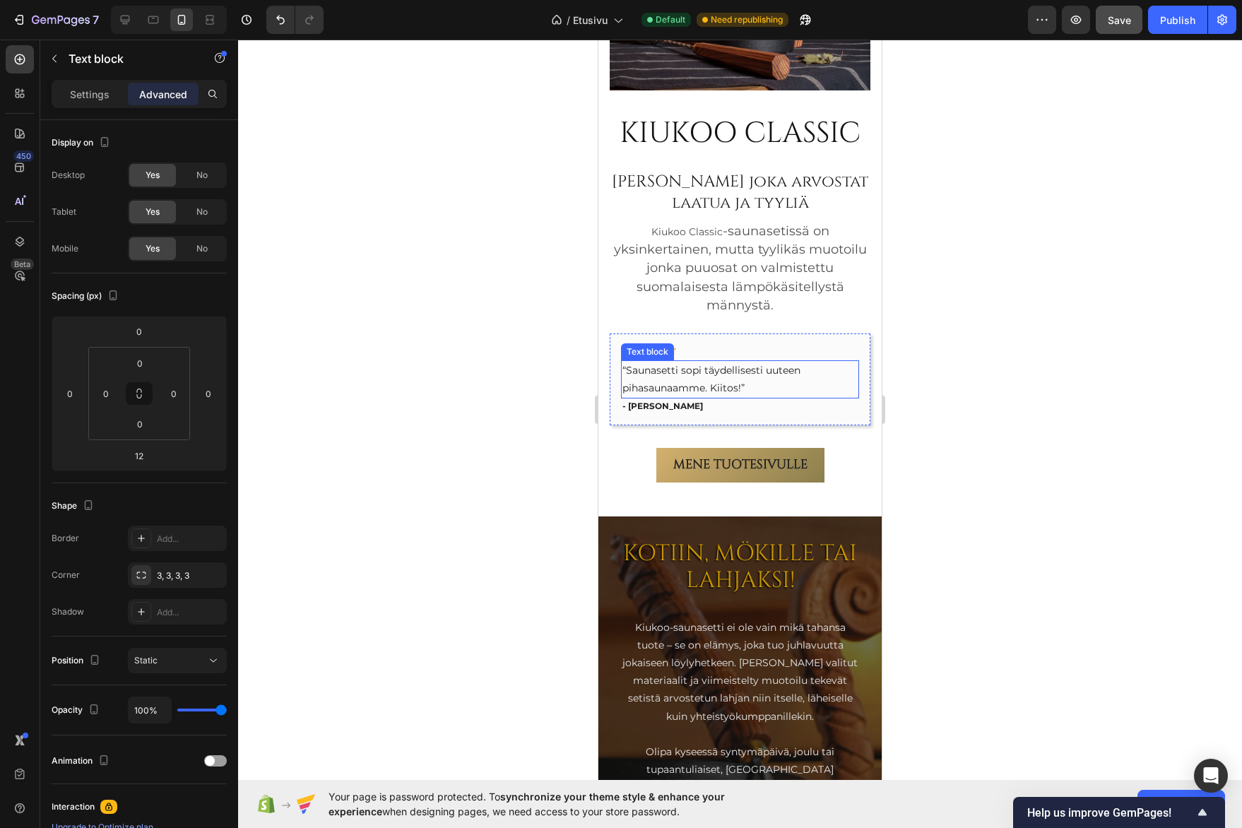
click at [698, 364] on p "“Saunasetti sopi täydellisesti uuteen pihasaunaamme. Kiitos!”" at bounding box center [740, 379] width 235 height 35
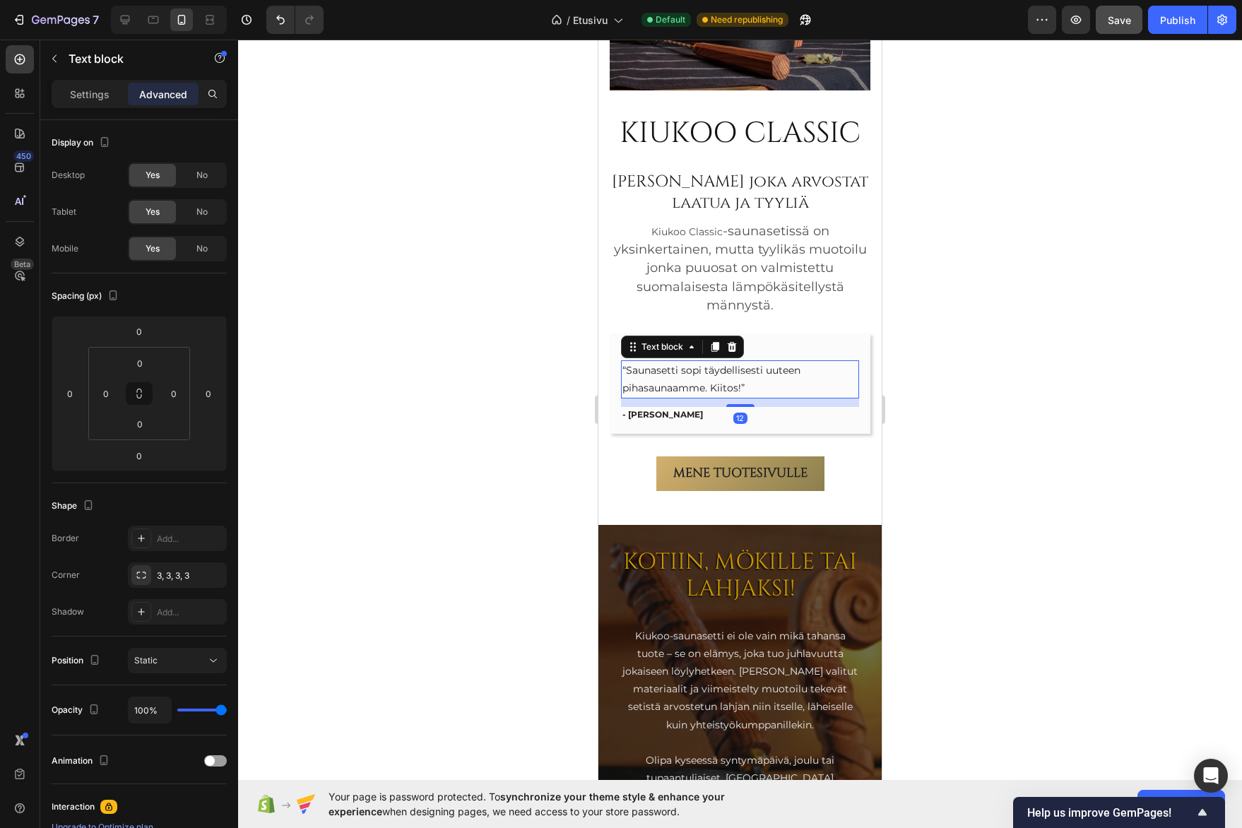
drag, startPoint x: 738, startPoint y: 387, endPoint x: 750, endPoint y: 395, distance: 14.1
click at [750, 399] on div "12" at bounding box center [740, 399] width 238 height 0
type input "12"
click at [938, 313] on div at bounding box center [740, 434] width 1004 height 789
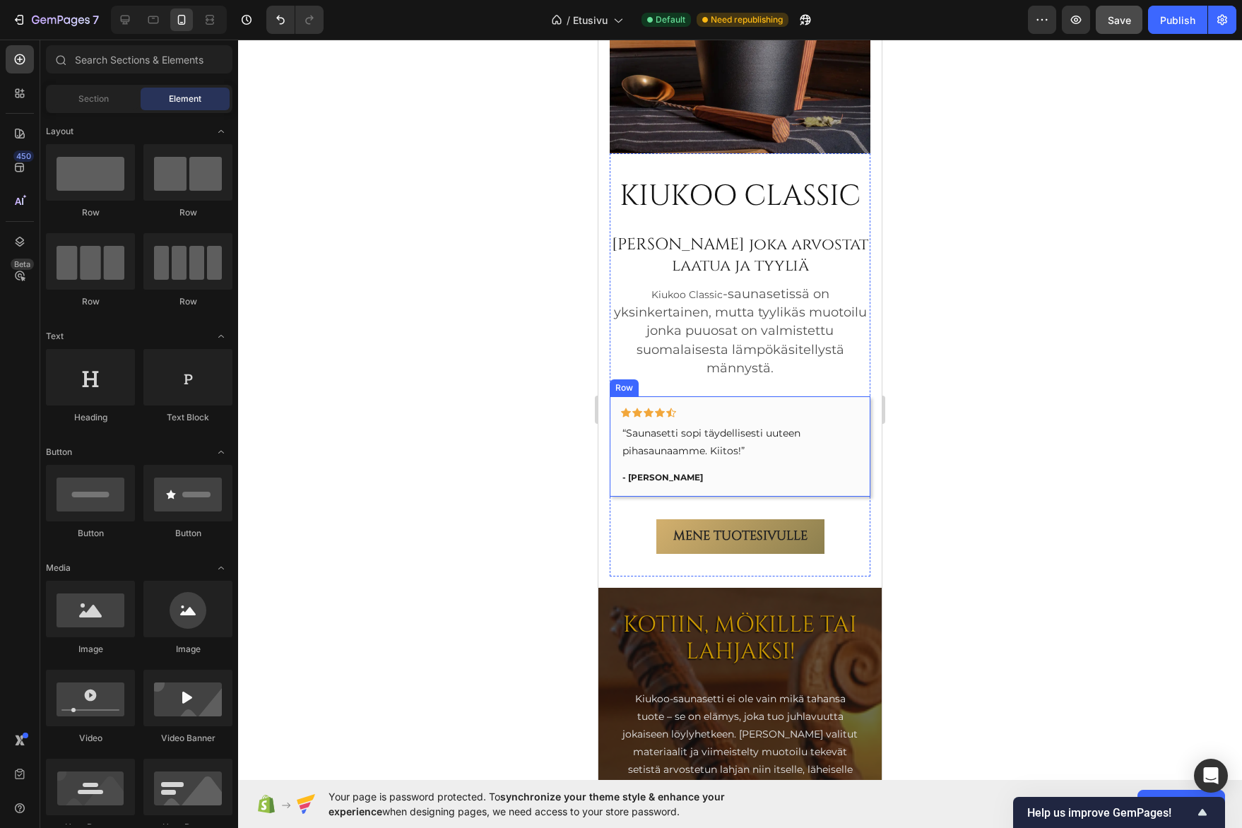
scroll to position [3900, 0]
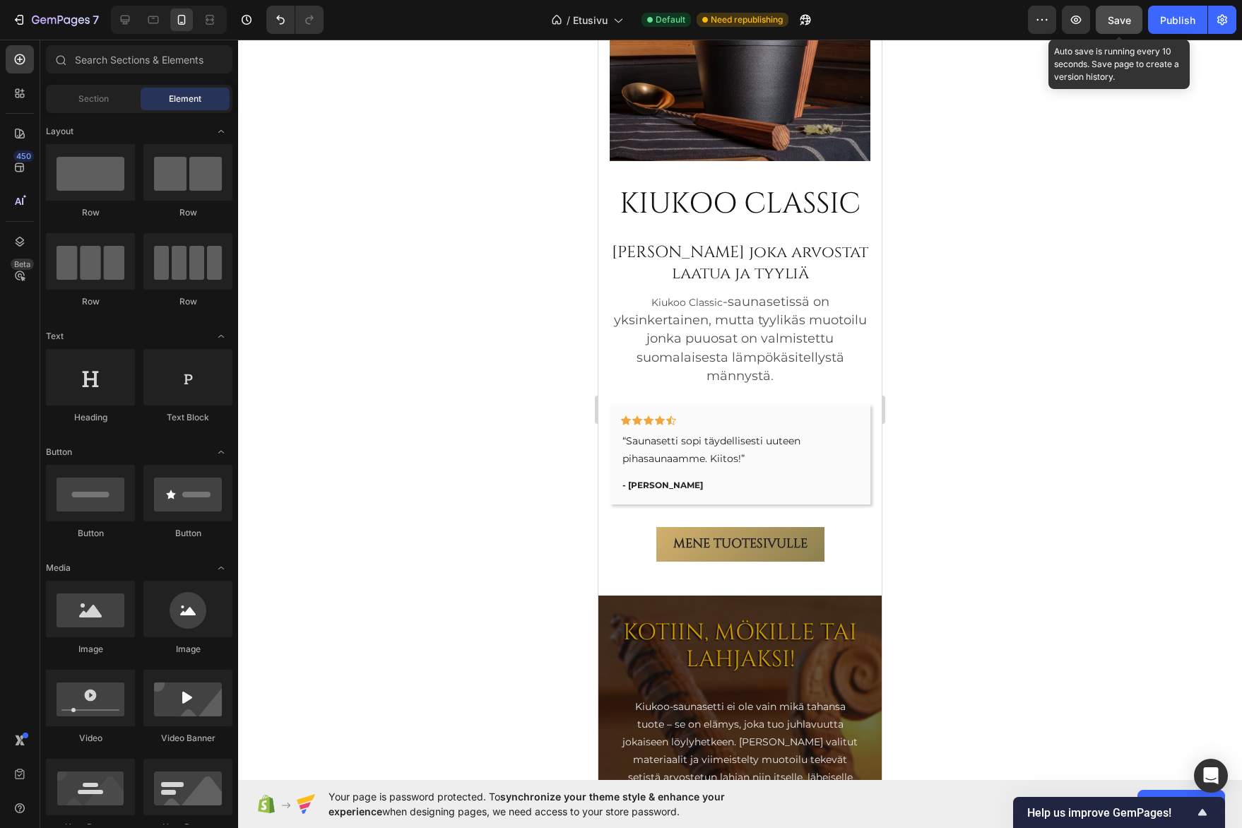
click at [1114, 20] on span "Save" at bounding box center [1119, 20] width 23 height 12
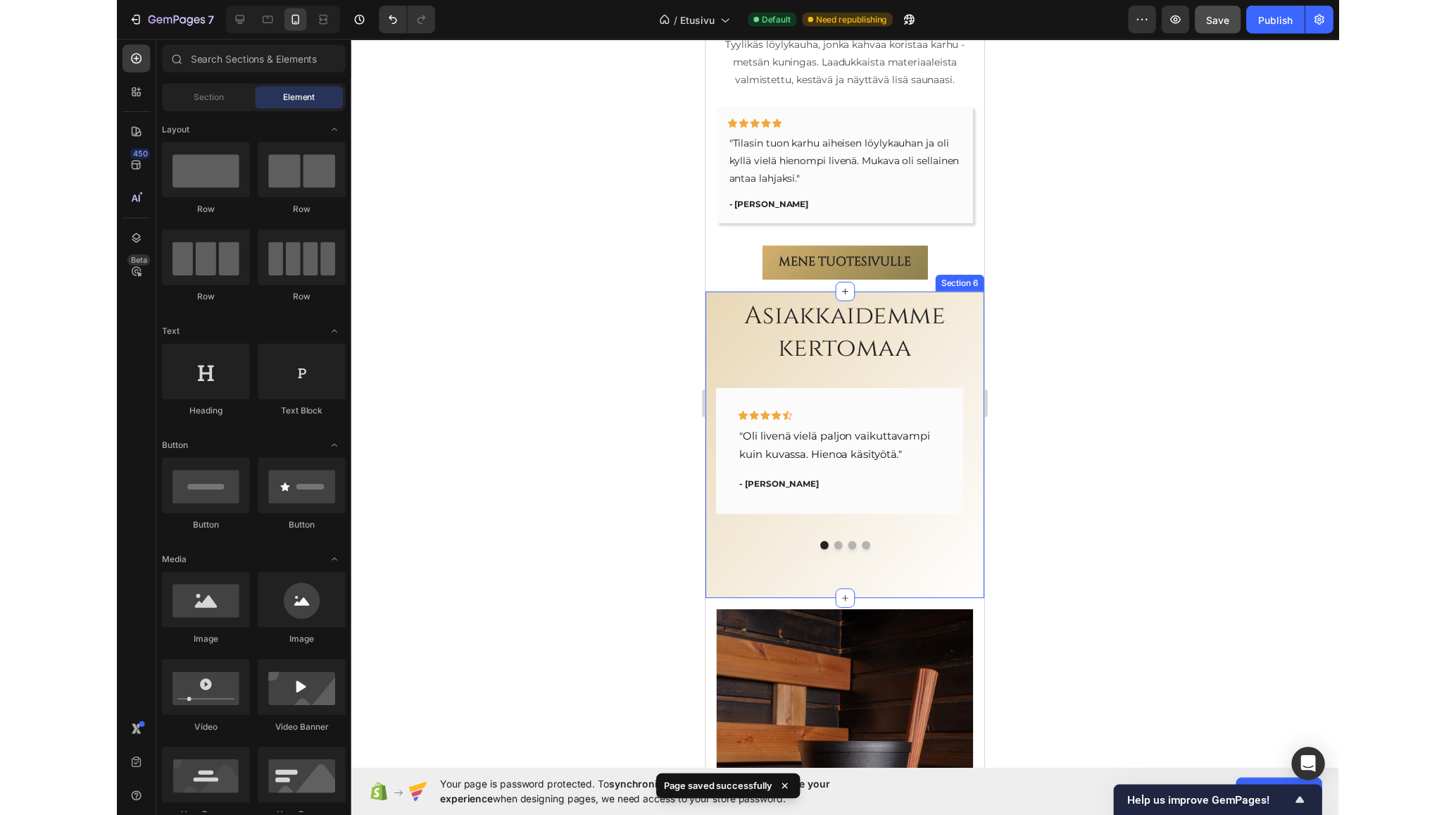
scroll to position [3252, 0]
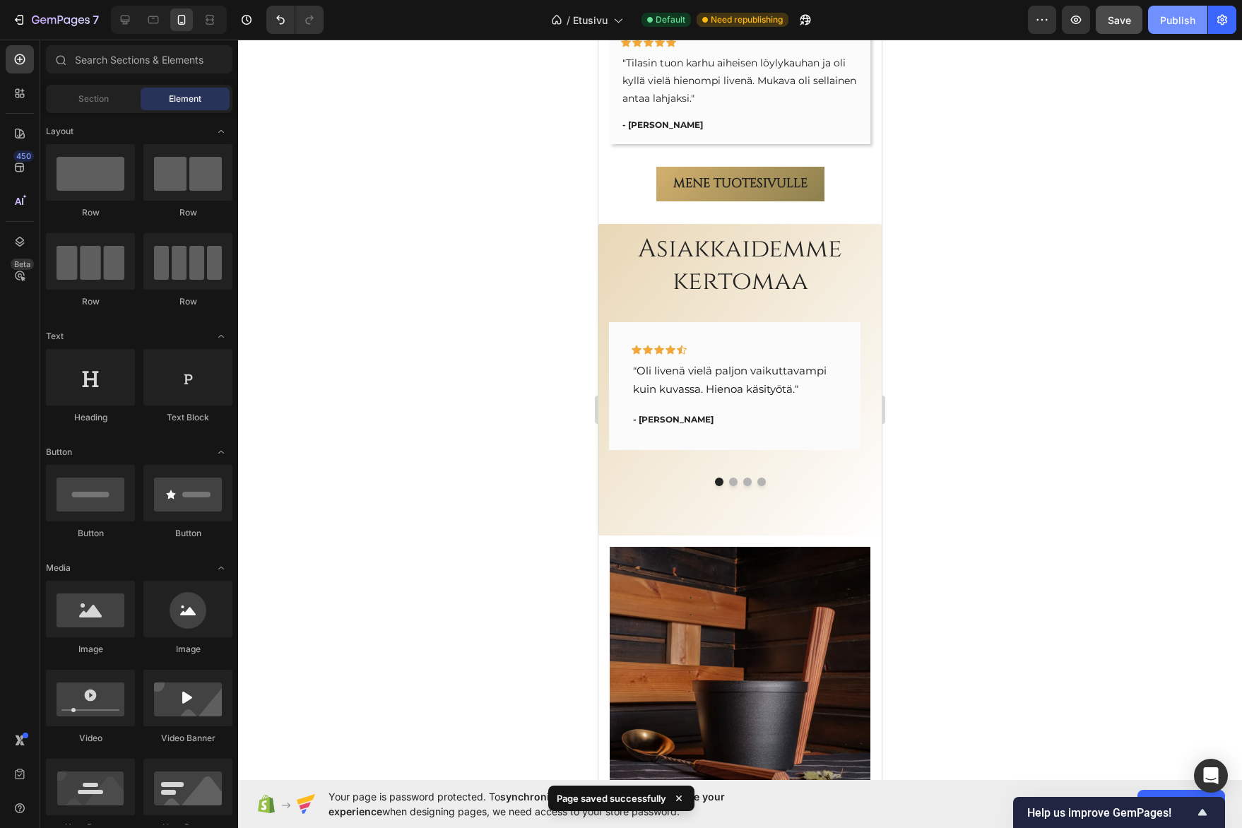
click at [1170, 15] on div "Publish" at bounding box center [1177, 20] width 35 height 15
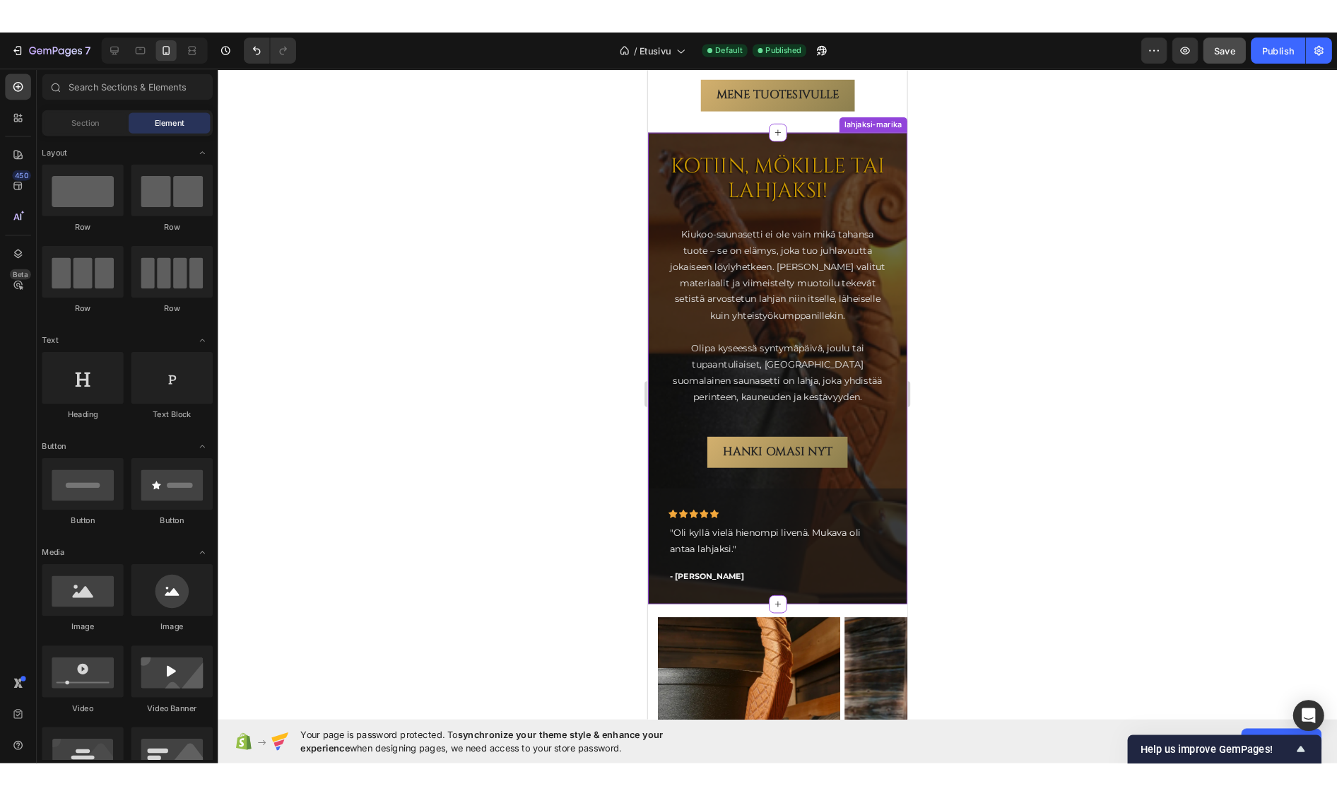
scroll to position [4253, 0]
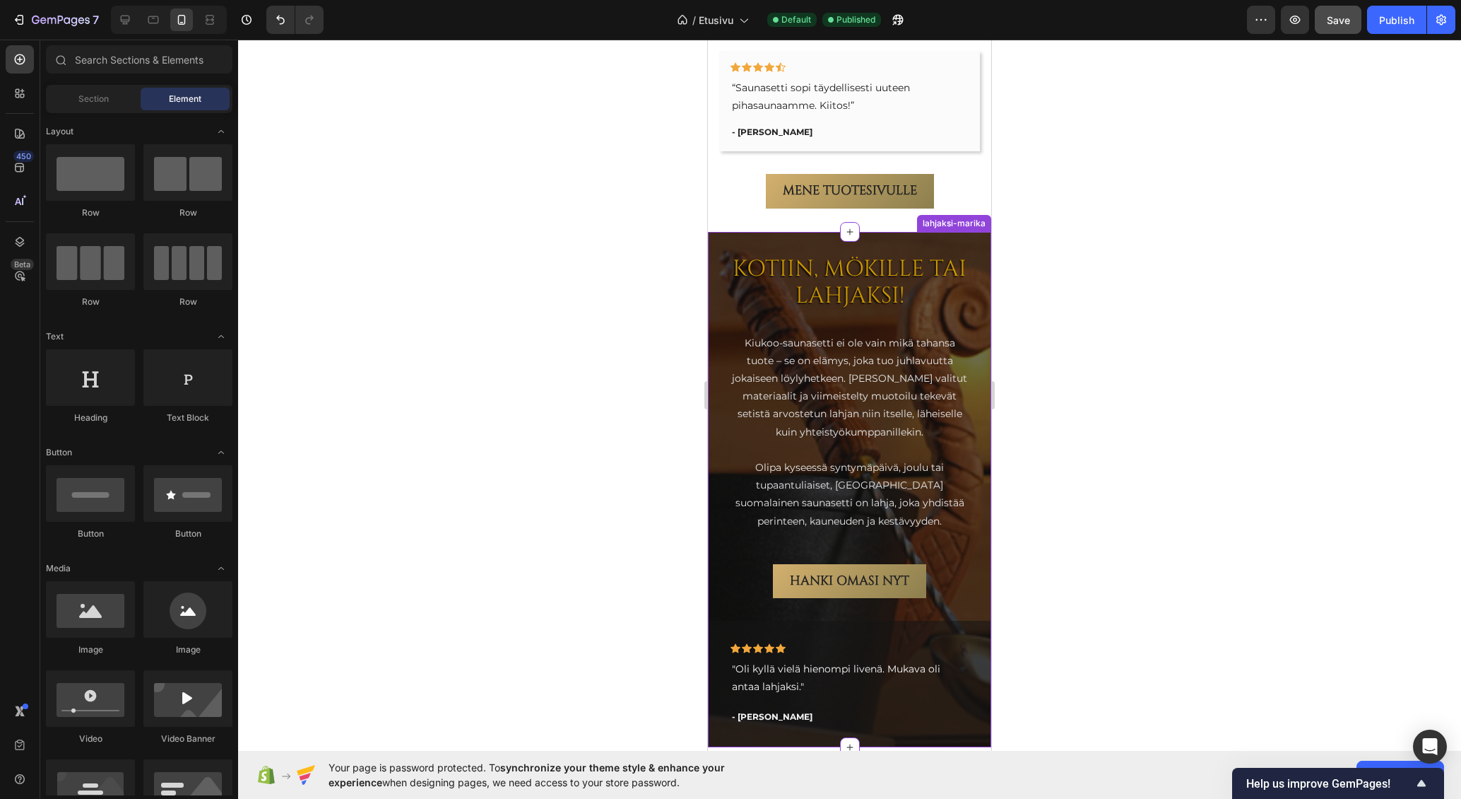
click at [737, 238] on div "KOTIIN, MÖKILLE TAI LAHJAKSI! Heading Kiukoo-saunasetti ei ole vain mikä tahans…" at bounding box center [849, 415] width 283 height 366
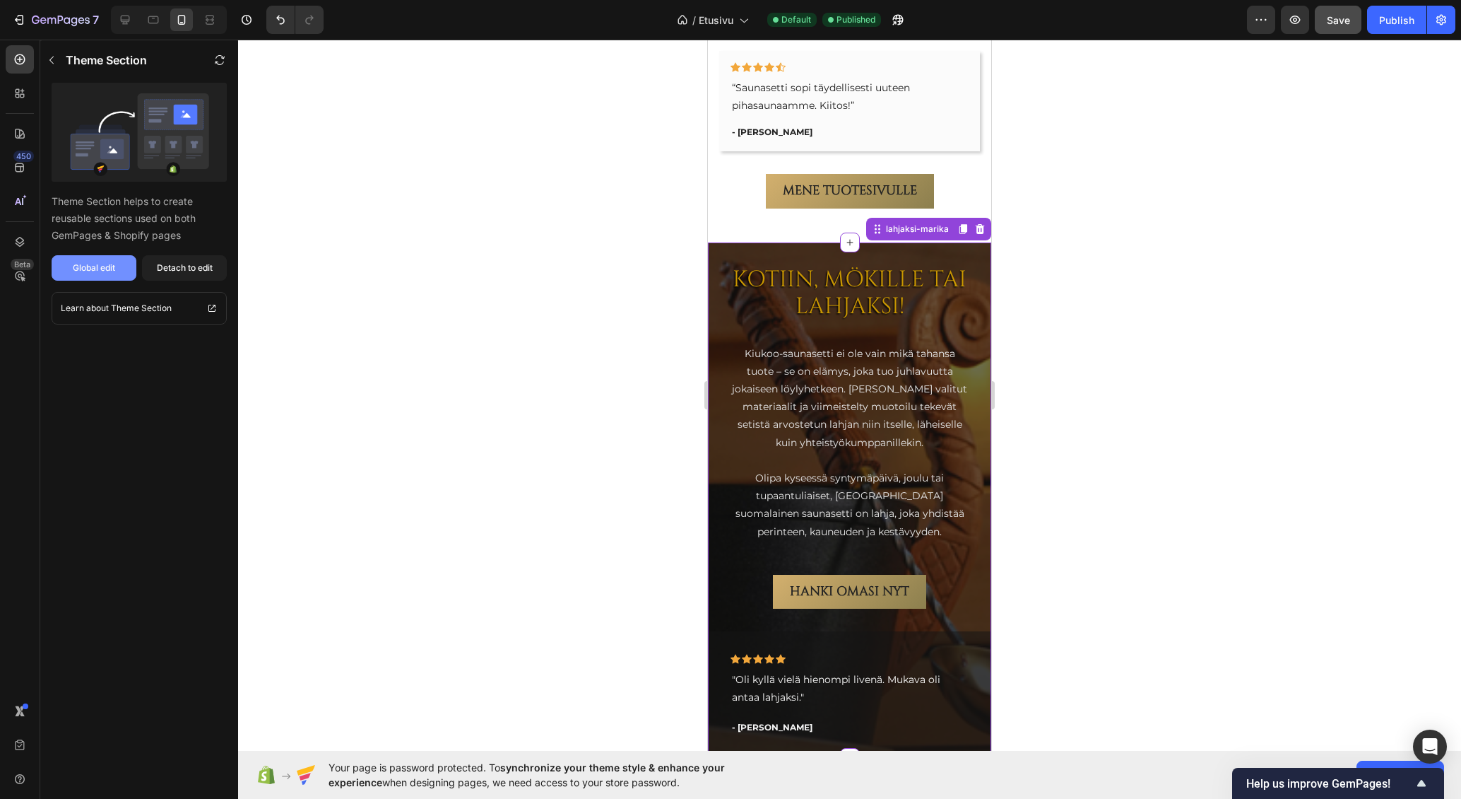
click at [105, 269] on div "Global edit" at bounding box center [94, 267] width 42 height 13
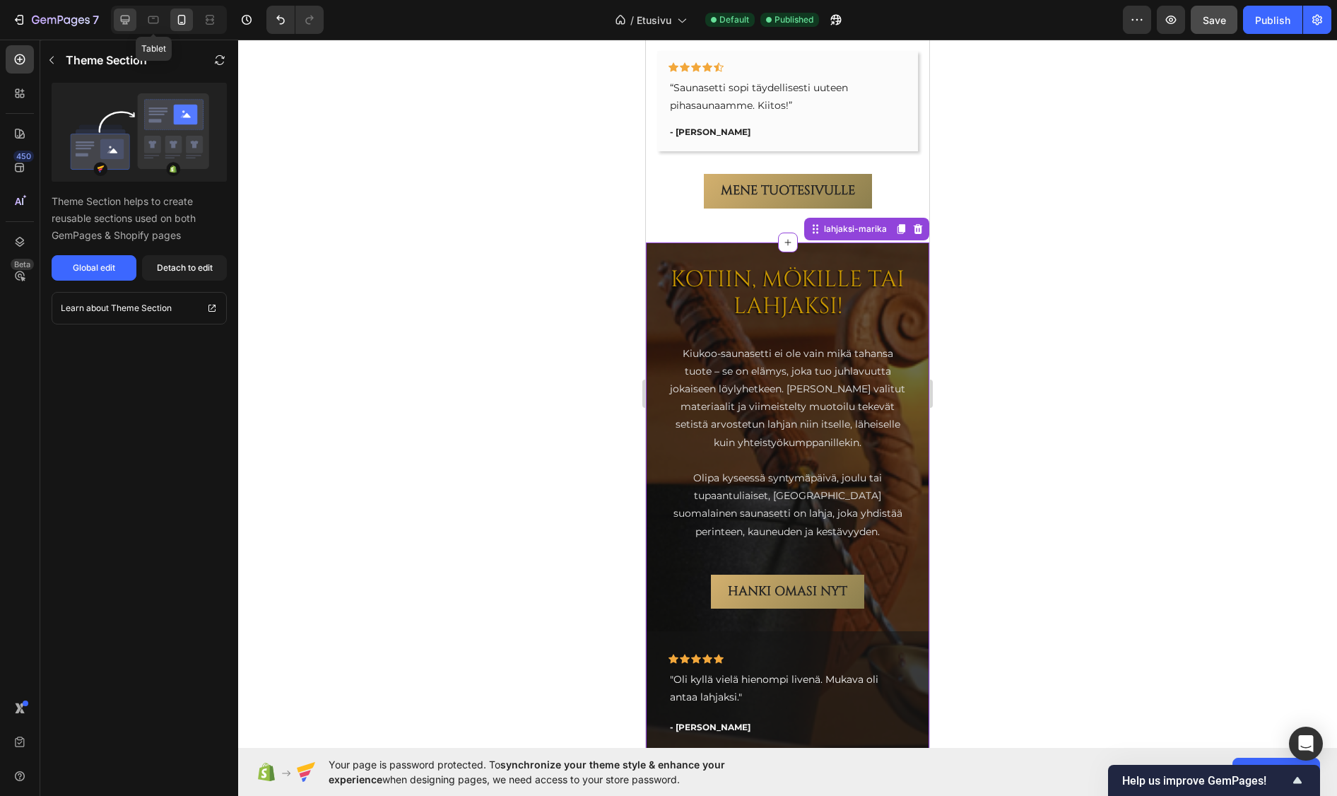
click at [129, 16] on icon at bounding box center [125, 20] width 9 height 9
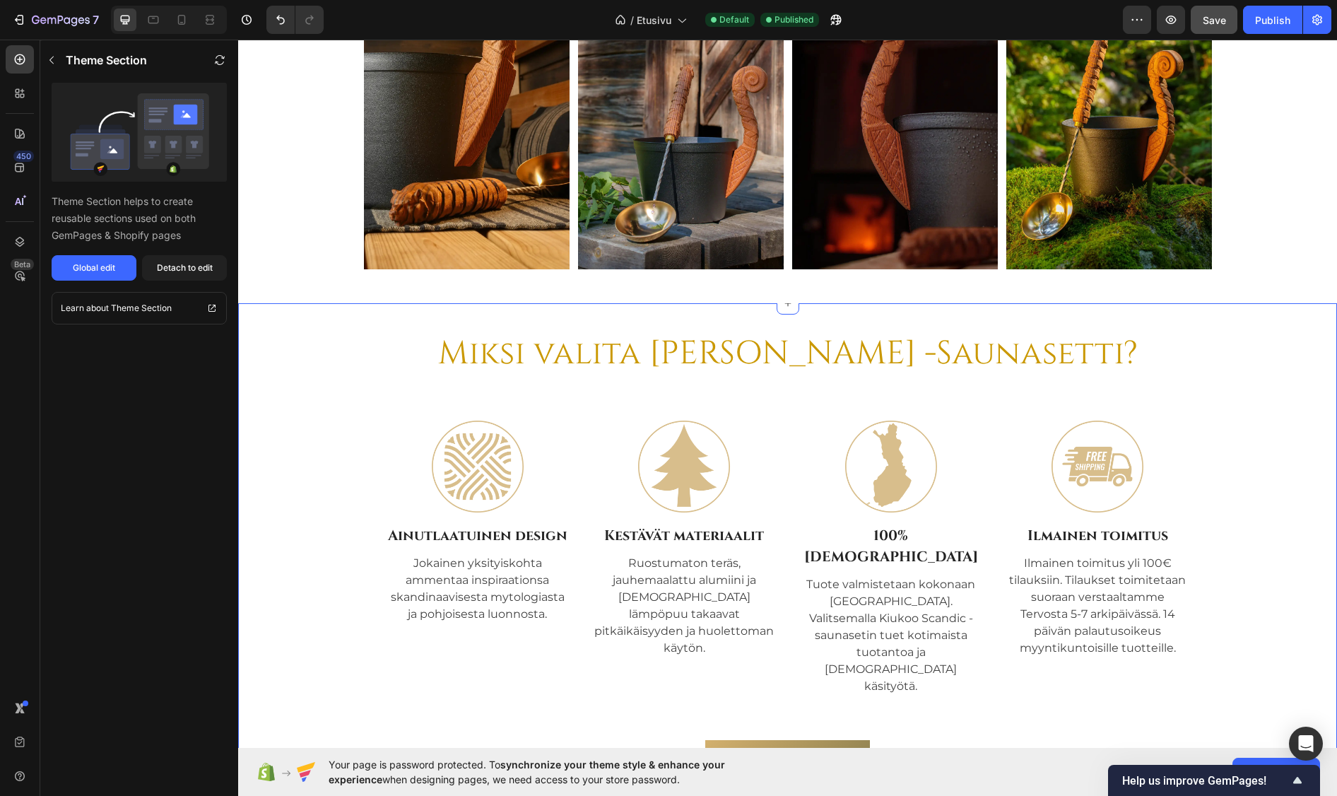
scroll to position [4768, 0]
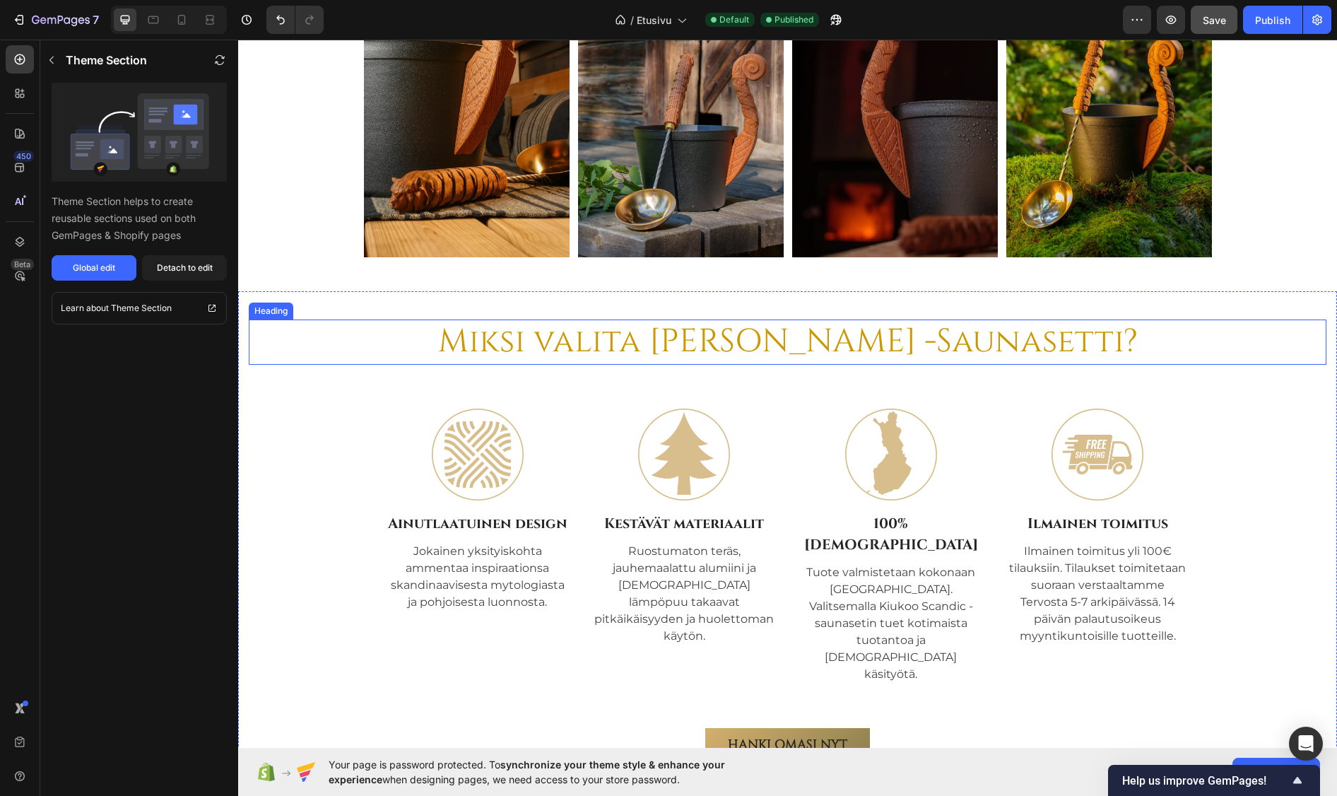
click at [866, 337] on h2 "Miksi valita Kiukoo Scandic -Saunasetti?" at bounding box center [788, 341] width 1078 height 45
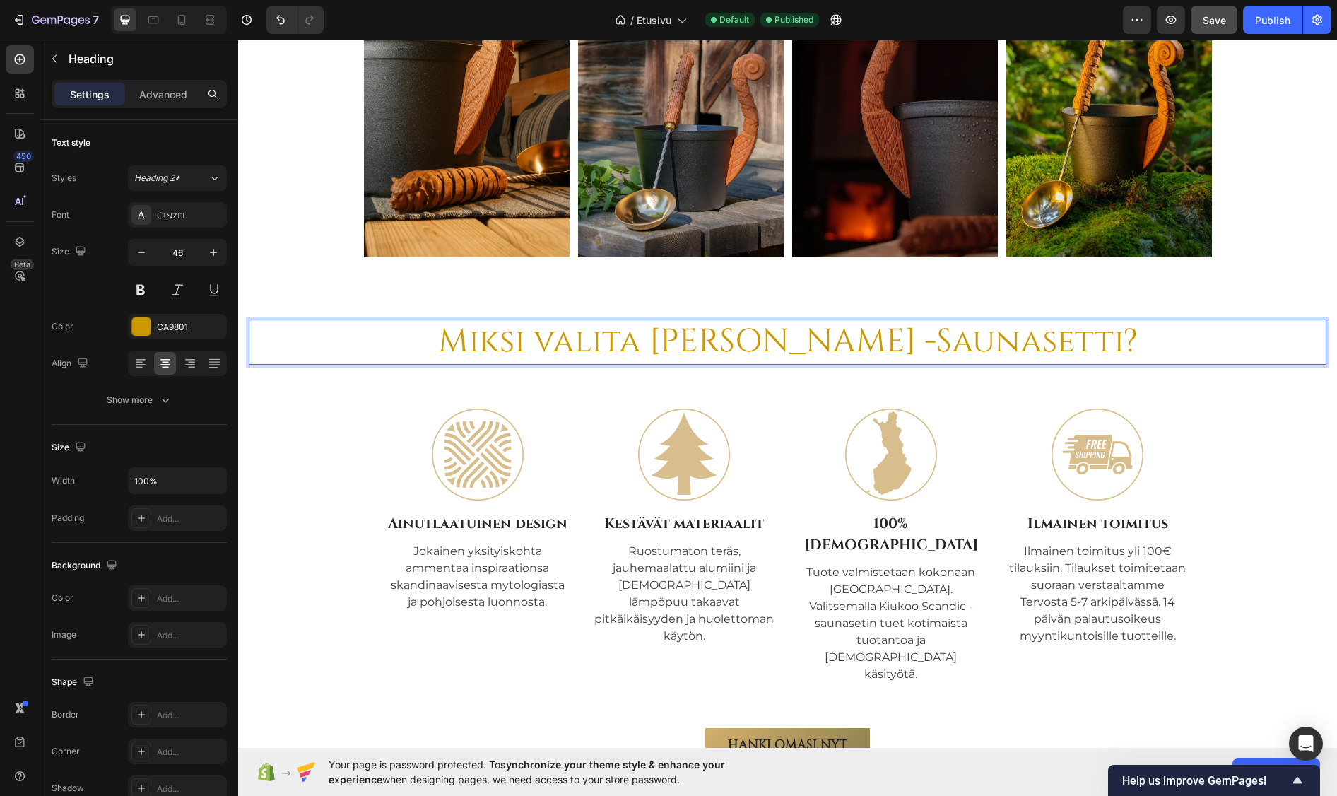
click at [866, 337] on h2 "Miksi valita Kiukoo Scandic -Saunasetti?" at bounding box center [788, 341] width 1078 height 45
drag, startPoint x: 938, startPoint y: 343, endPoint x: 787, endPoint y: 343, distance: 150.5
click at [811, 348] on p "Miksi valita Kiukoo Scandic -Saunasetti?" at bounding box center [787, 342] width 1075 height 42
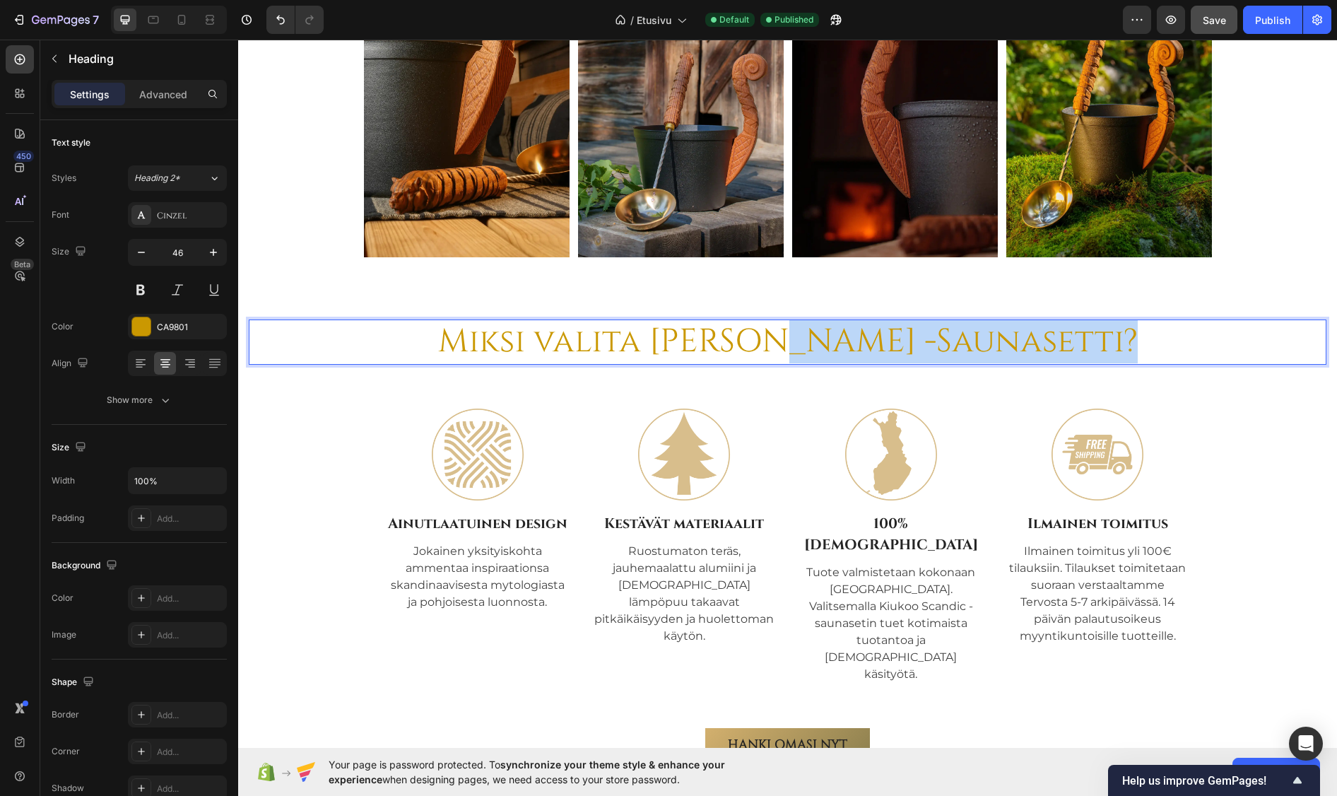
drag, startPoint x: 782, startPoint y: 343, endPoint x: 1124, endPoint y: 348, distance: 342.1
click at [1124, 348] on p "Miksi valita Kiukoo Scandic -Saunasetti?" at bounding box center [787, 342] width 1075 height 42
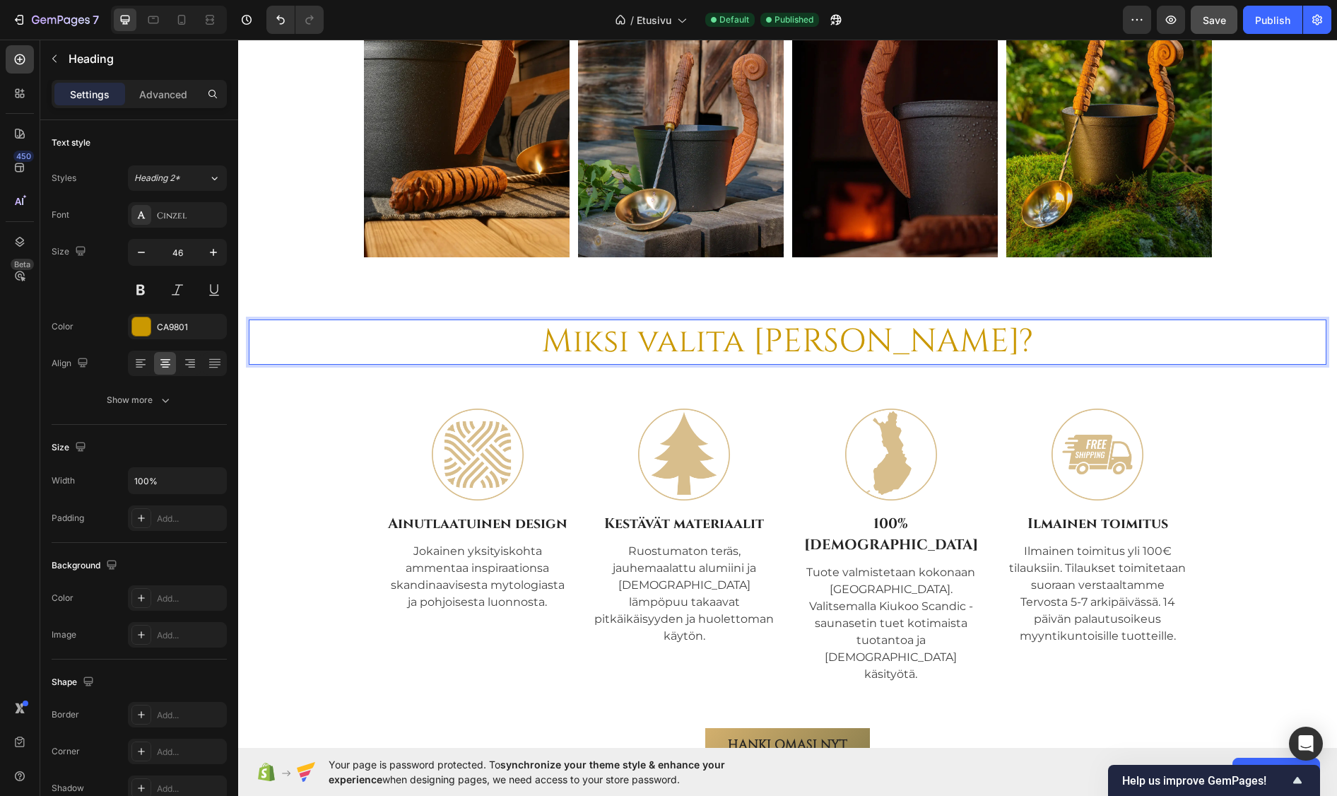
click at [978, 341] on p "Miksi valita [PERSON_NAME]?" at bounding box center [787, 342] width 1075 height 42
click at [874, 278] on div "Image Image Image Image Carousel scandic-kuvarivi" at bounding box center [787, 119] width 1099 height 343
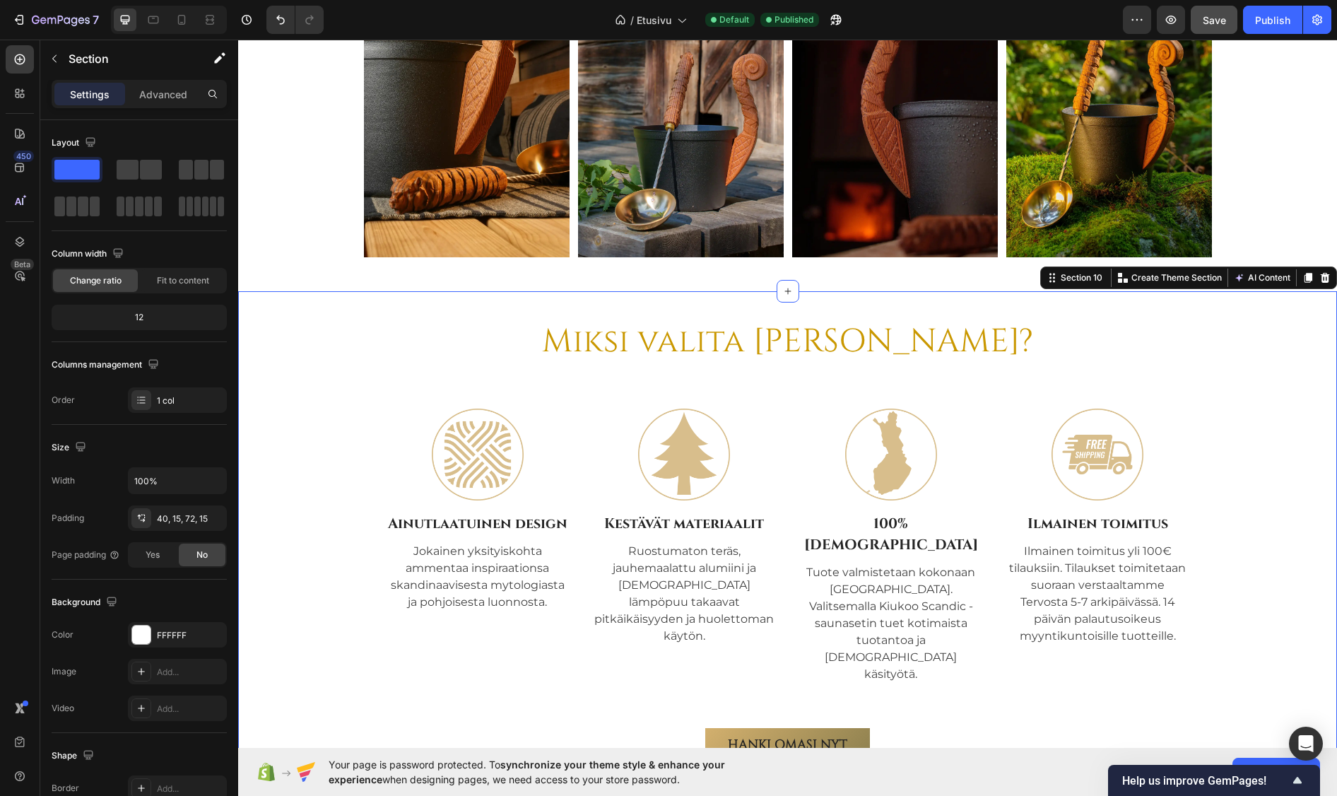
click at [854, 312] on div "Miksi valita Kiukoo? Heading Image Ainutlaatuinen design Text Block Jokainen yk…" at bounding box center [787, 552] width 1099 height 522
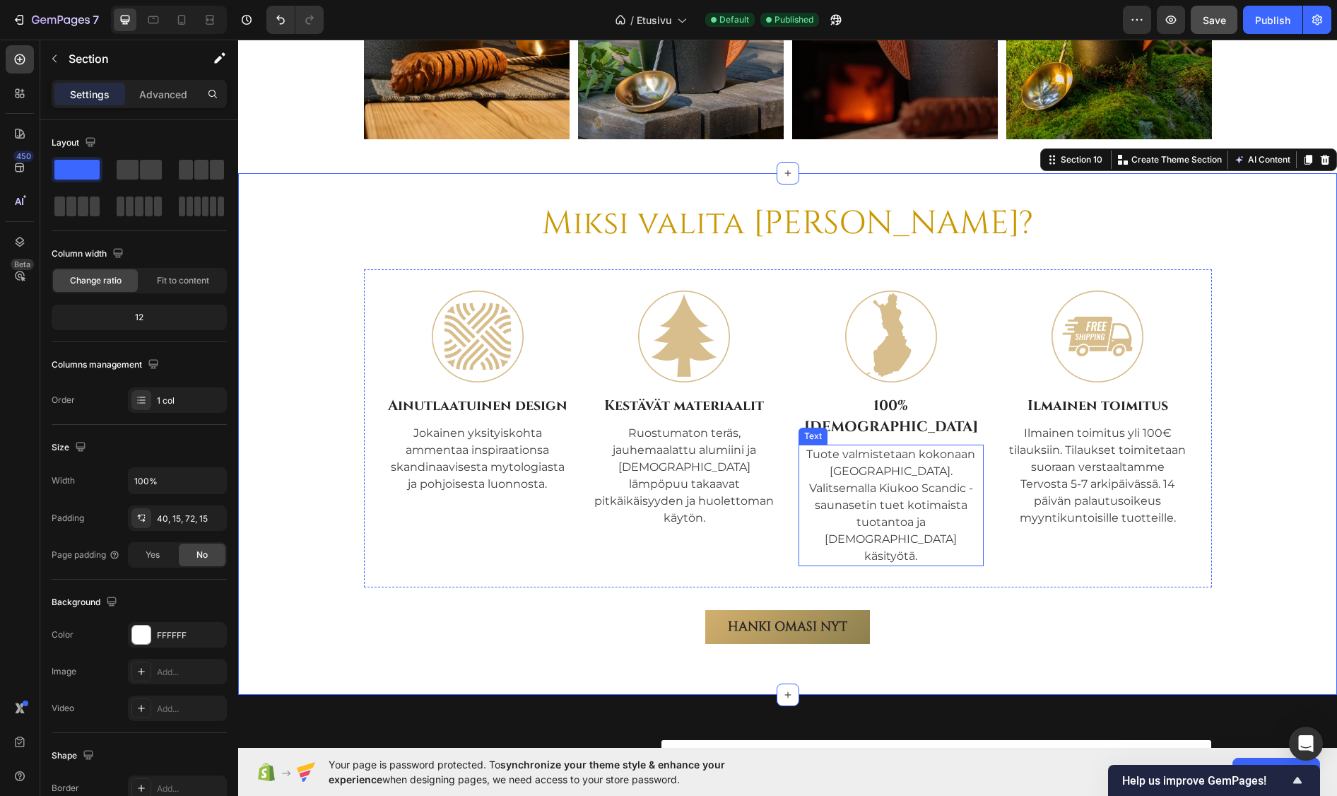
scroll to position [4839, 0]
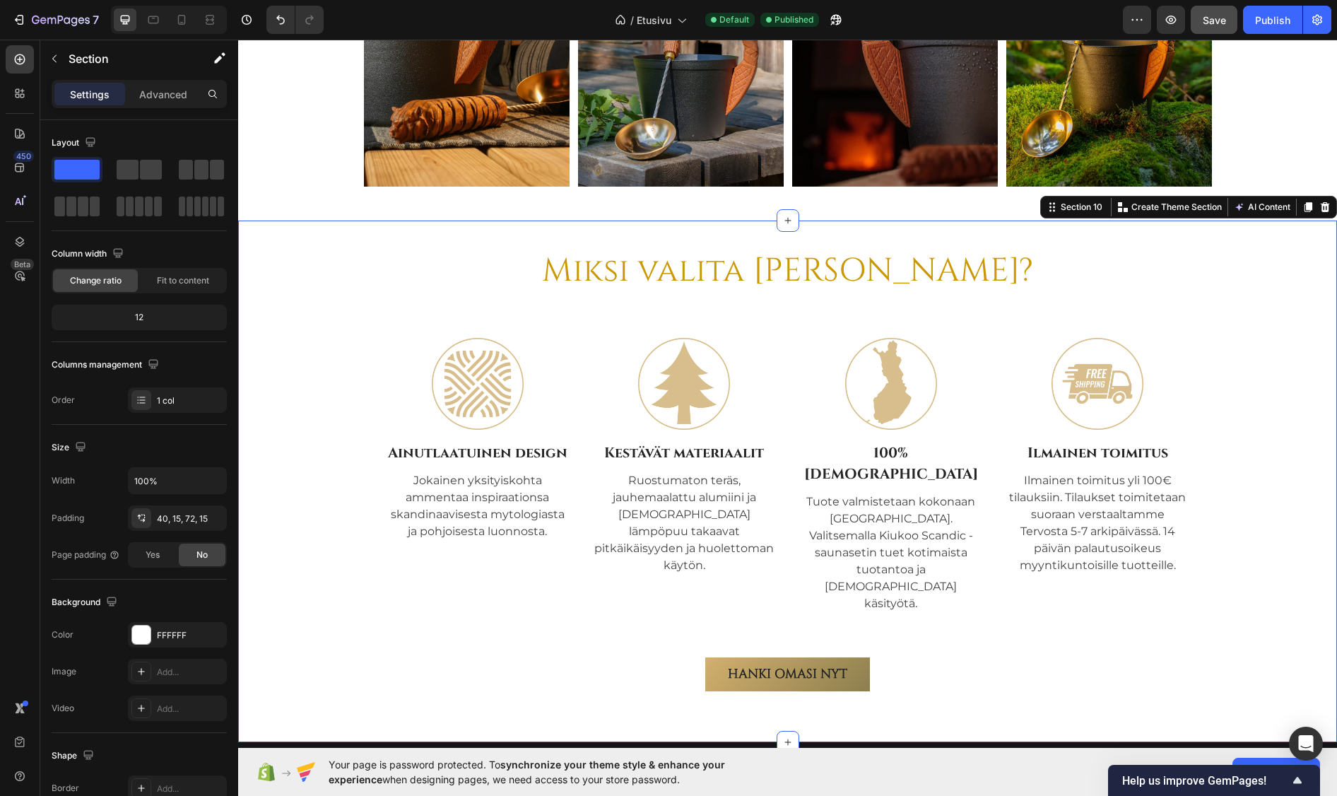
click at [864, 235] on div "Miksi valita Kiukoo? Heading Image Ainutlaatuinen design Text Block Jokainen yk…" at bounding box center [787, 481] width 1099 height 522
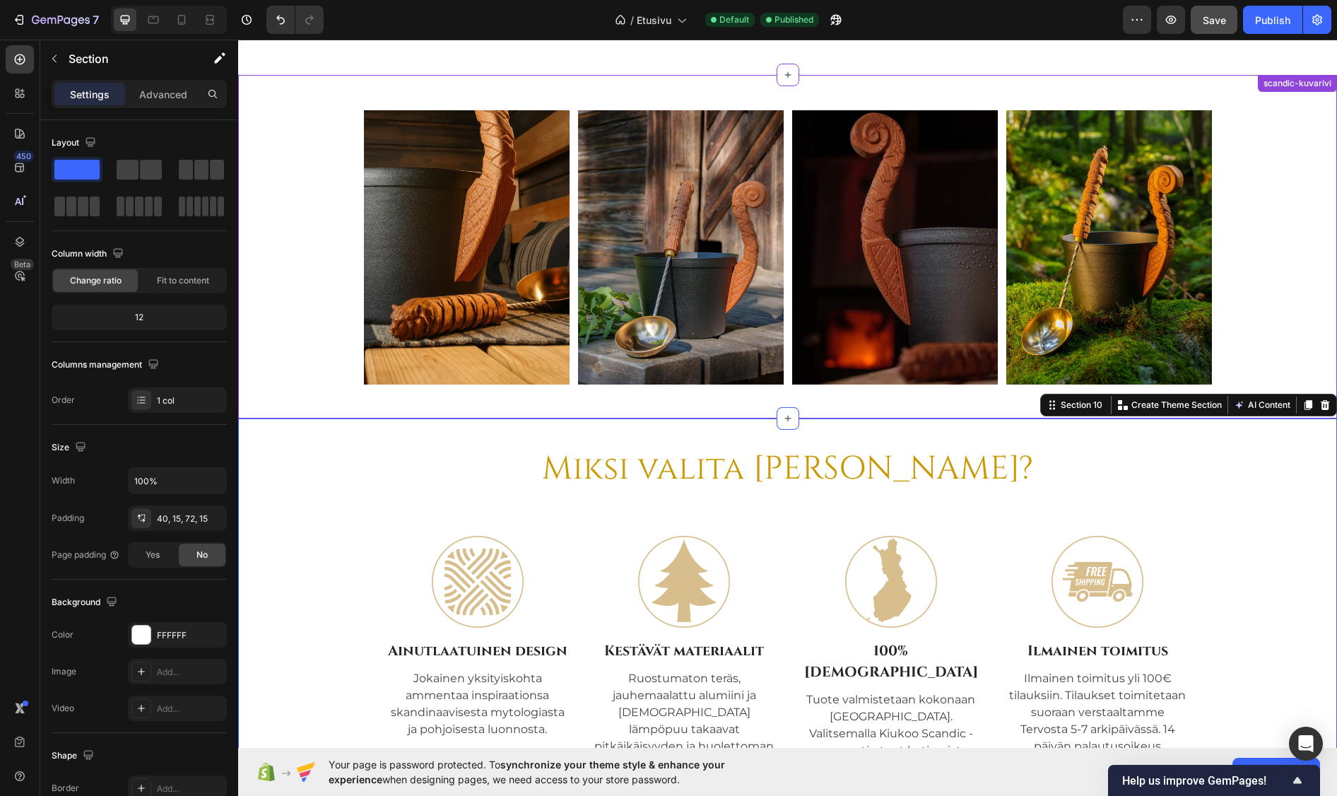
scroll to position [4627, 0]
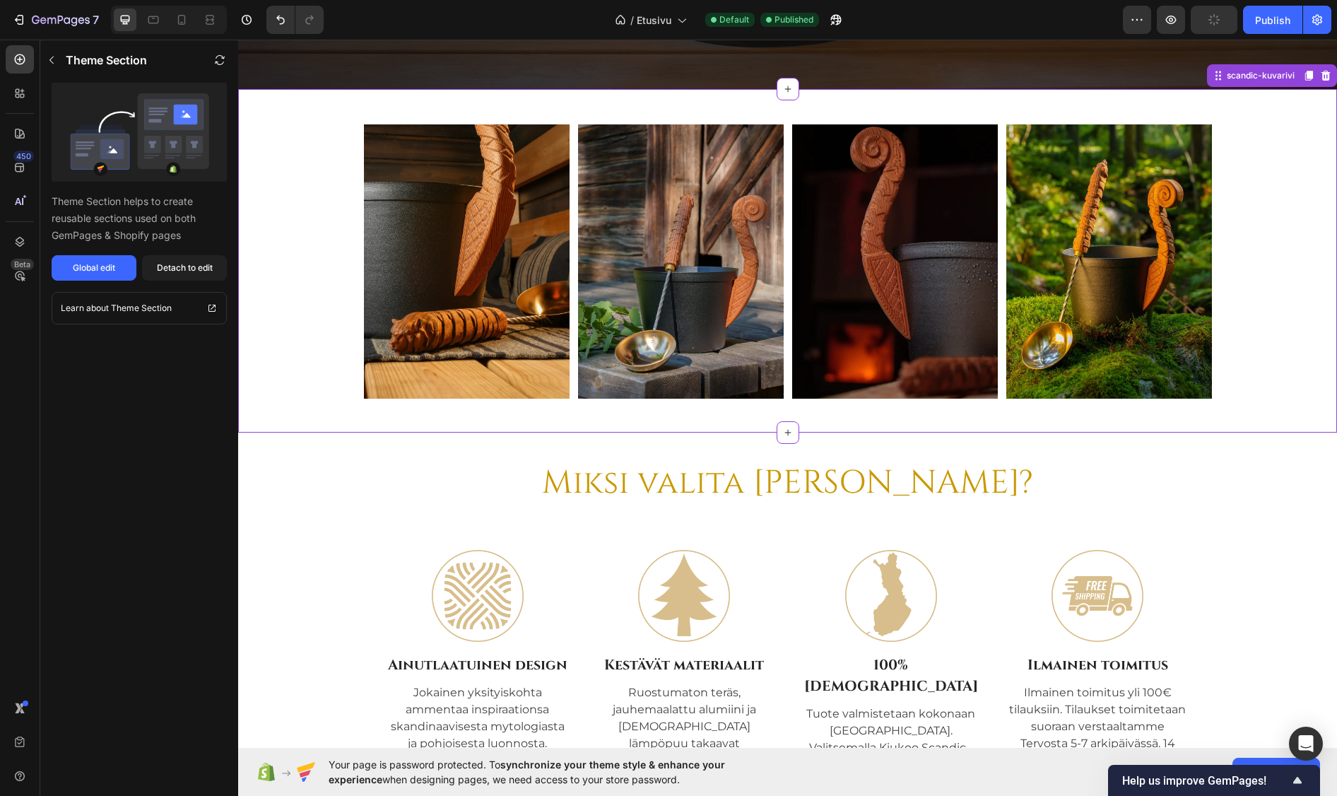
click at [300, 245] on div "Image Image Image Image Carousel" at bounding box center [787, 267] width 1099 height 286
click at [568, 245] on div "Image Image Image Image" at bounding box center [788, 261] width 848 height 274
click at [180, 267] on div "Detach to edit" at bounding box center [185, 267] width 56 height 13
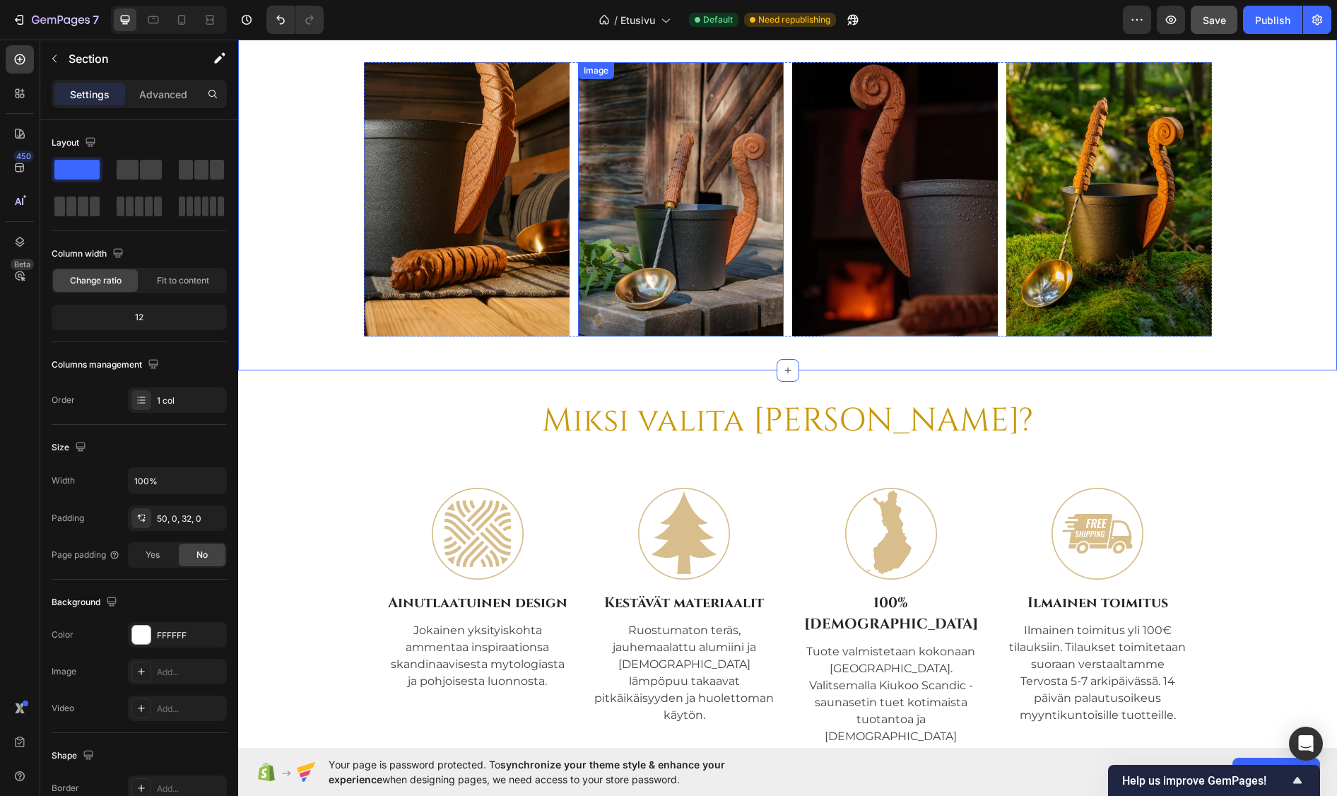
scroll to position [4697, 0]
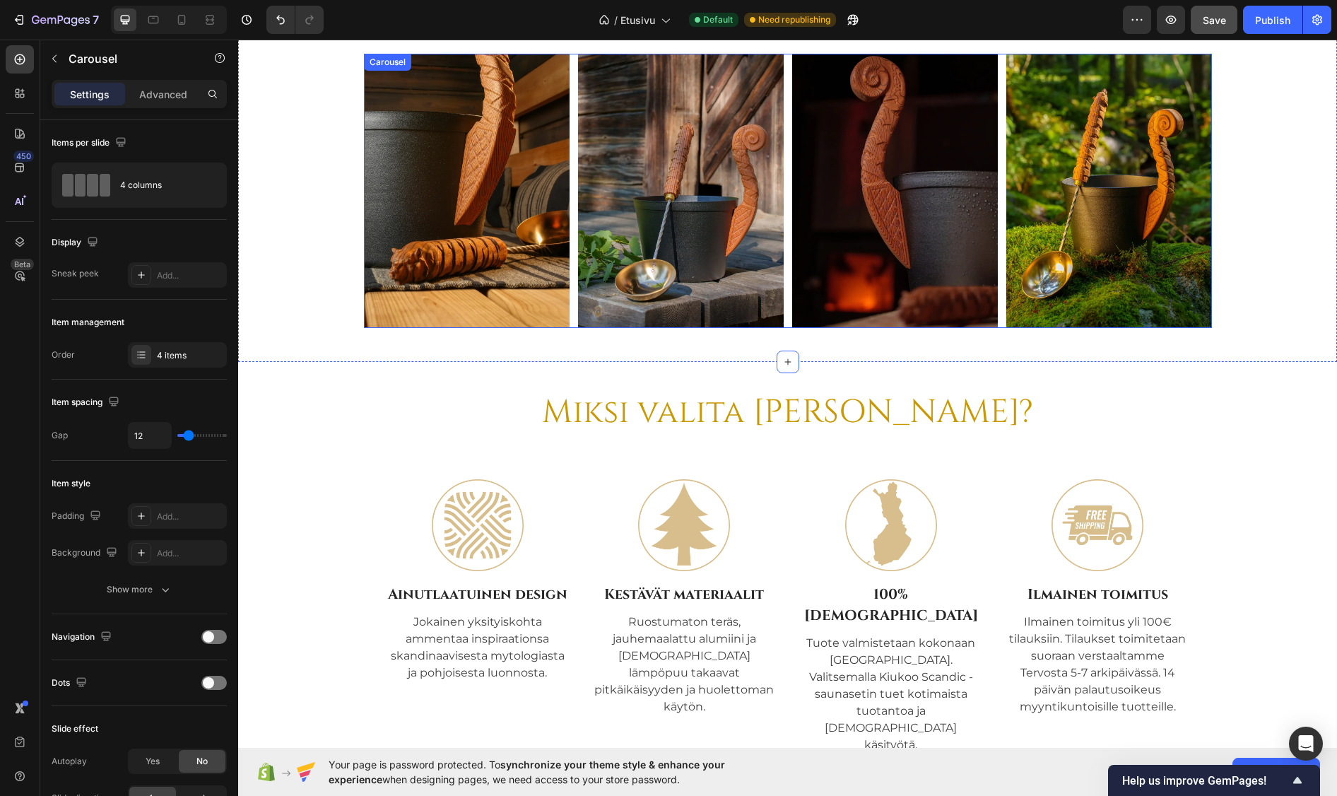
click at [783, 210] on div "Image Image Image Image" at bounding box center [788, 191] width 848 height 274
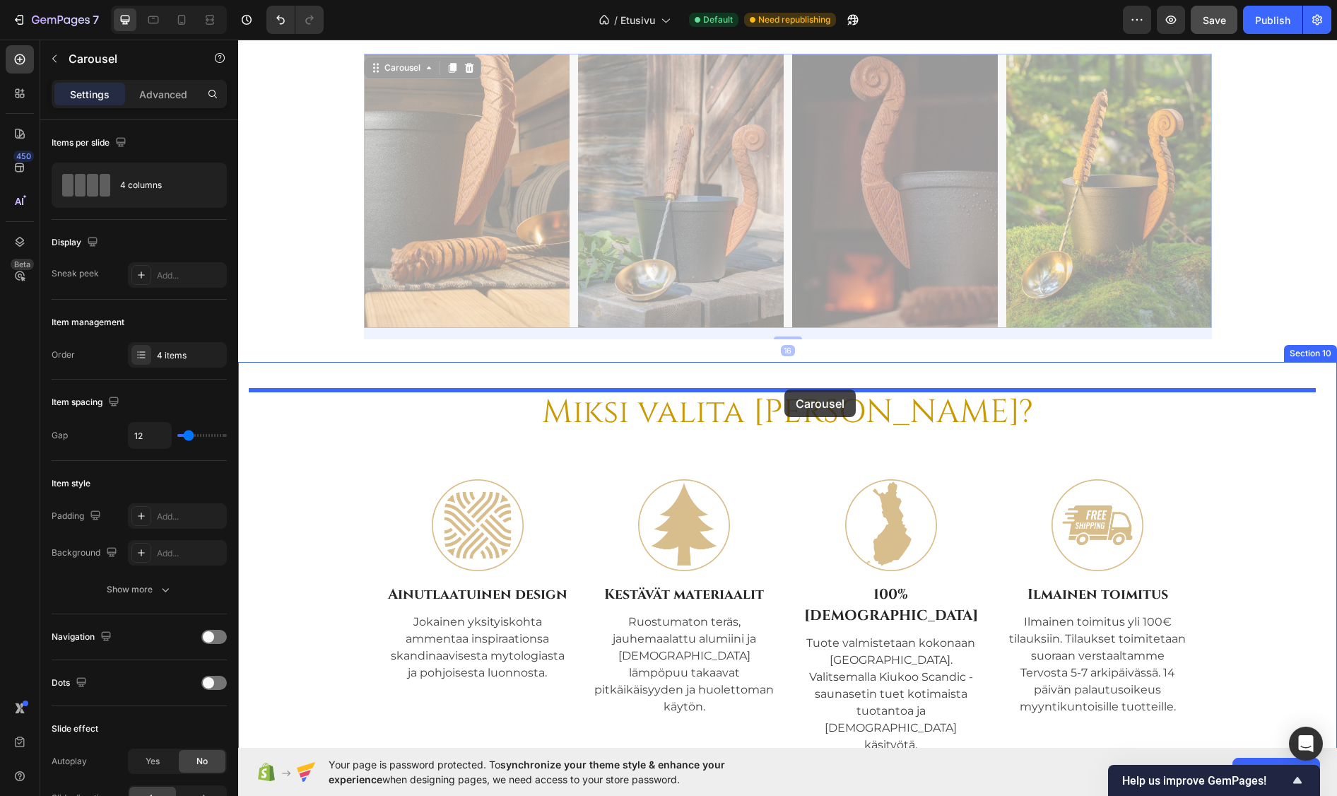
drag, startPoint x: 783, startPoint y: 210, endPoint x: 784, endPoint y: 389, distance: 179.5
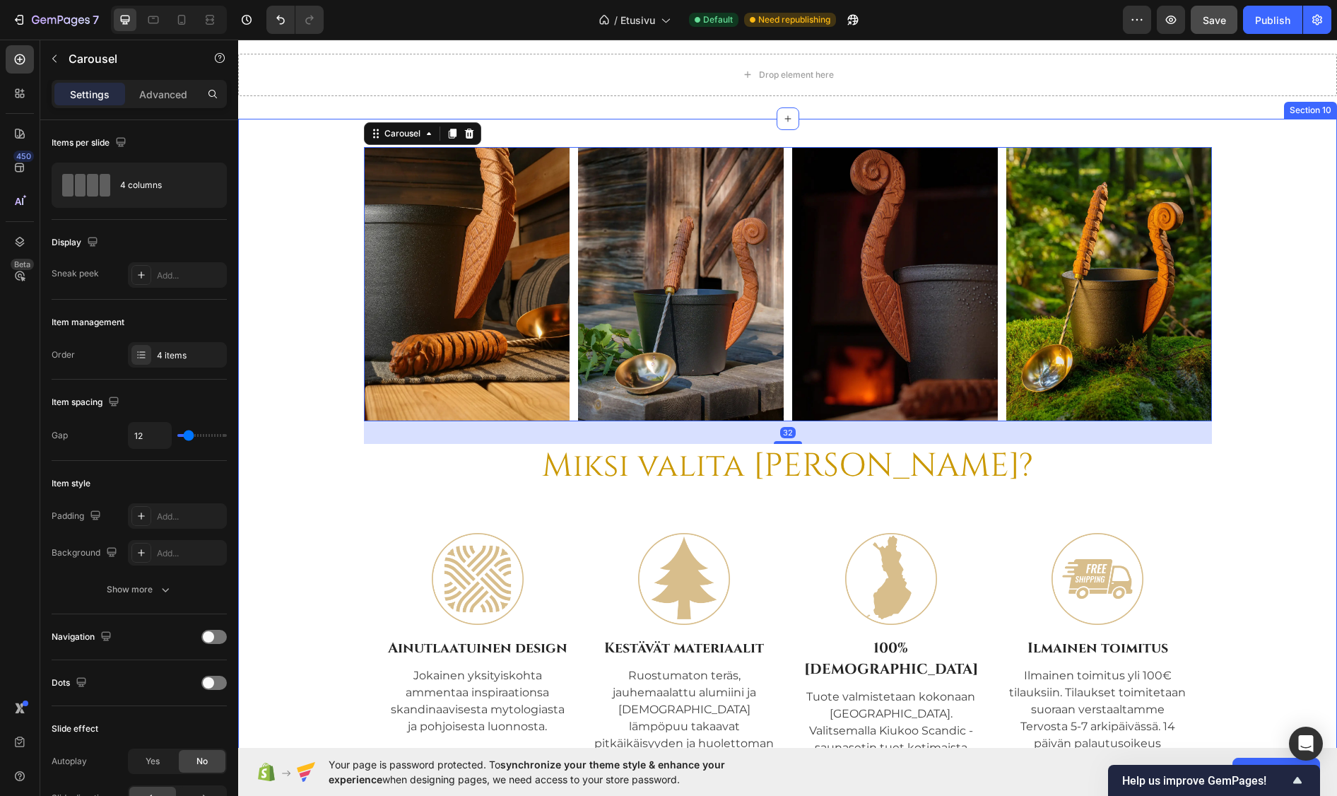
click at [326, 271] on div "Image Image Image Image Carousel 32" at bounding box center [788, 295] width 1078 height 297
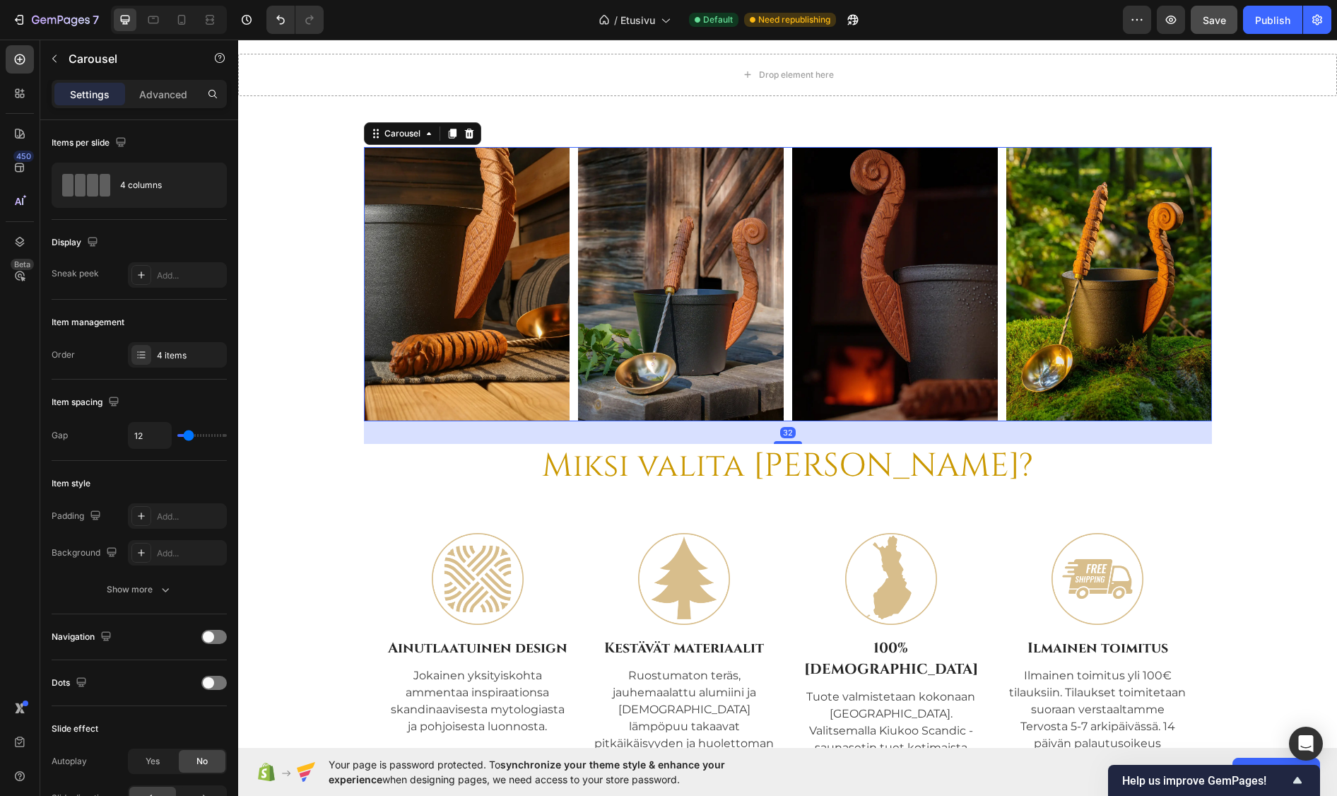
click at [781, 412] on div "Image Image Image Image" at bounding box center [788, 284] width 848 height 274
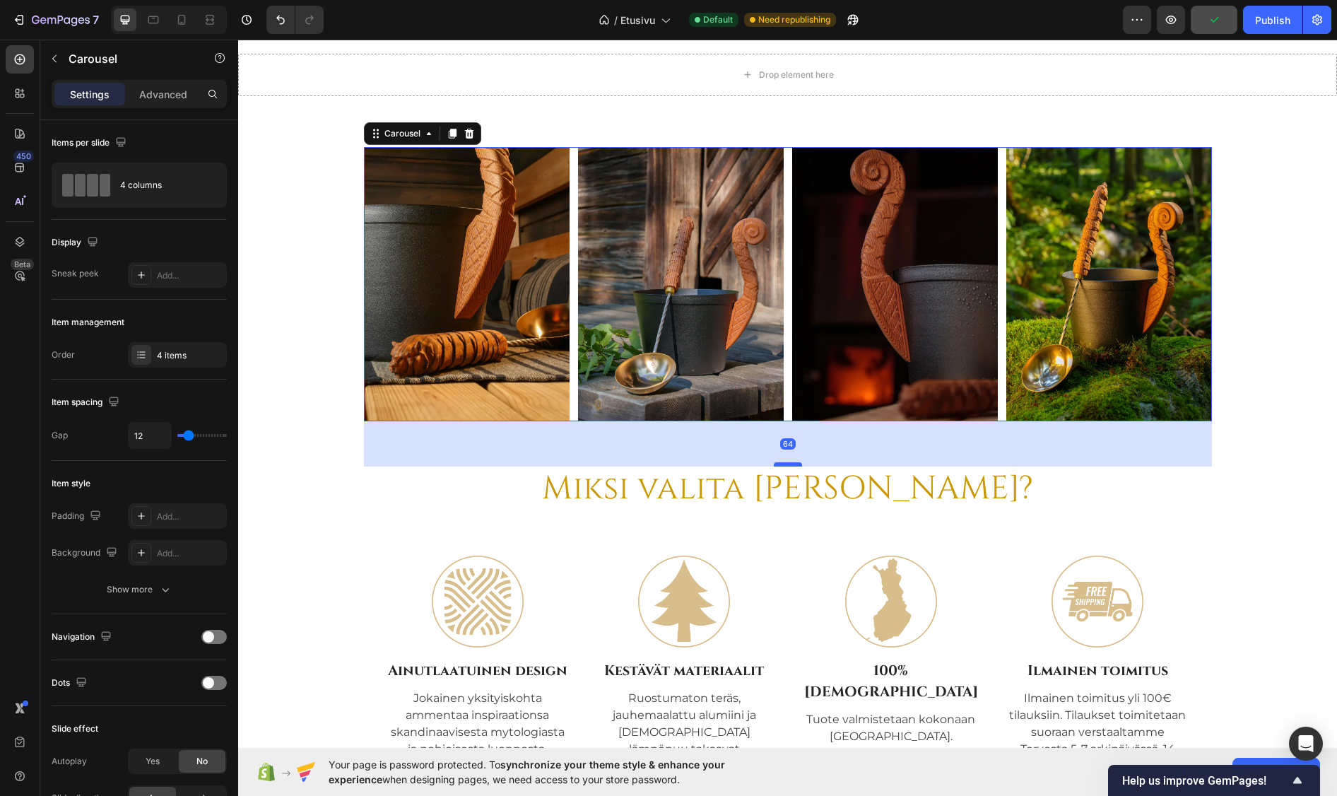
drag, startPoint x: 781, startPoint y: 442, endPoint x: 795, endPoint y: 465, distance: 26.7
click at [795, 465] on div at bounding box center [788, 464] width 28 height 4
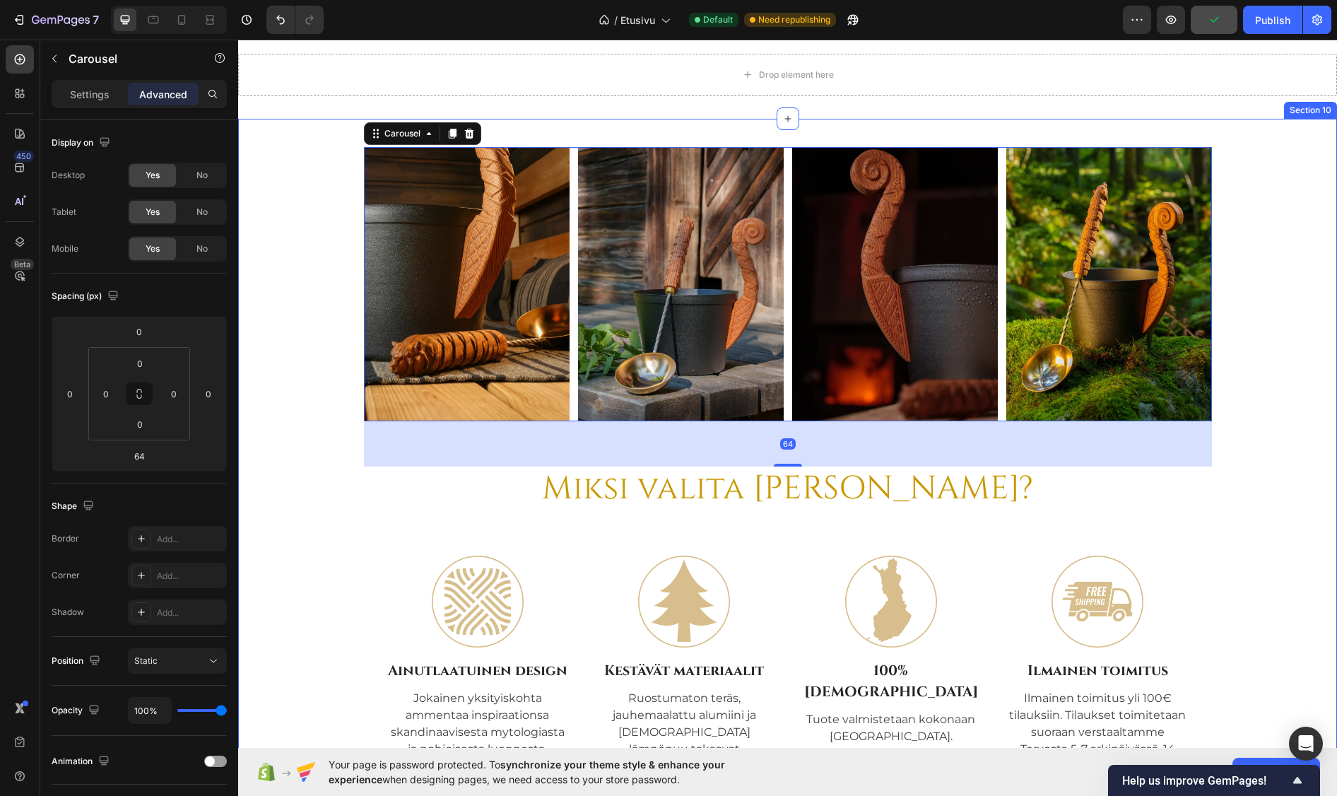
click at [281, 327] on div "Image Image Image Image Carousel 64" at bounding box center [788, 306] width 1078 height 319
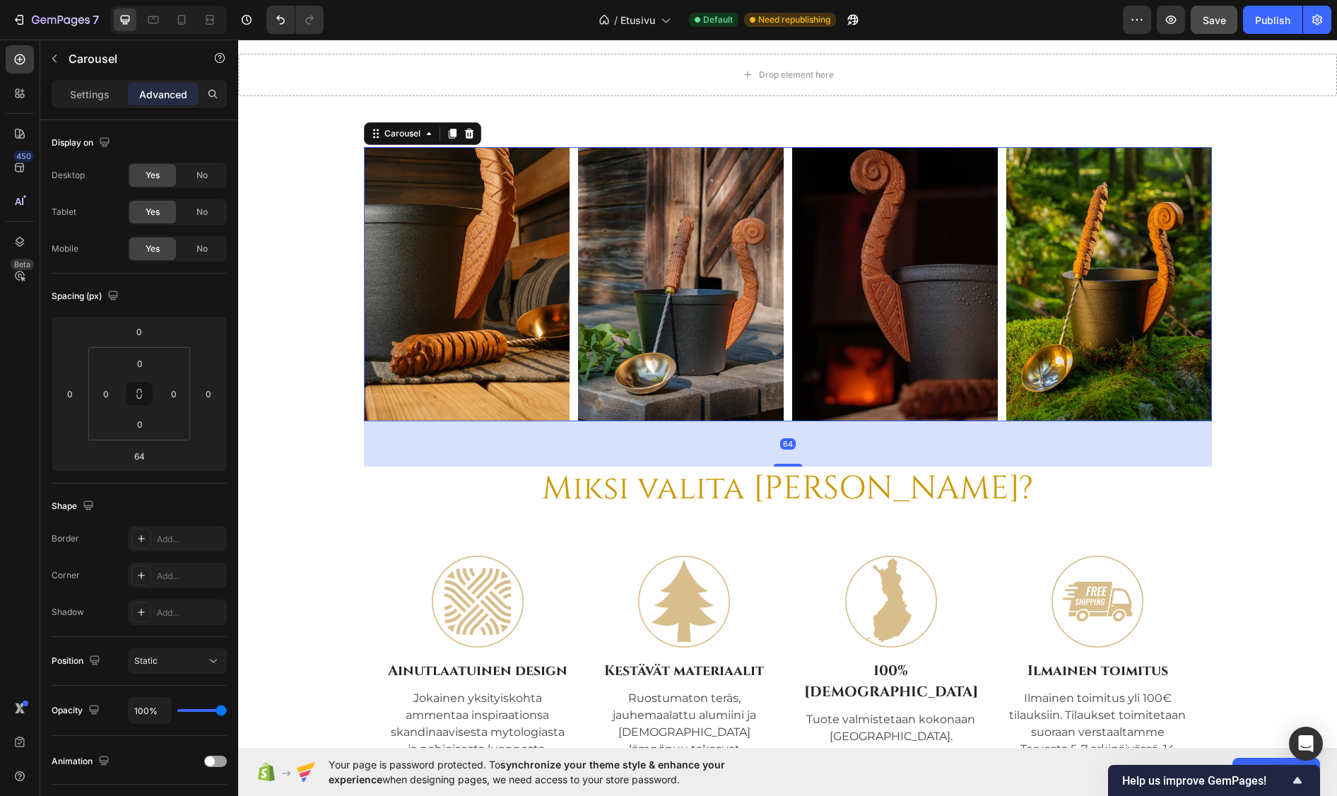
click at [779, 336] on div "Image Image Image Image" at bounding box center [788, 284] width 848 height 274
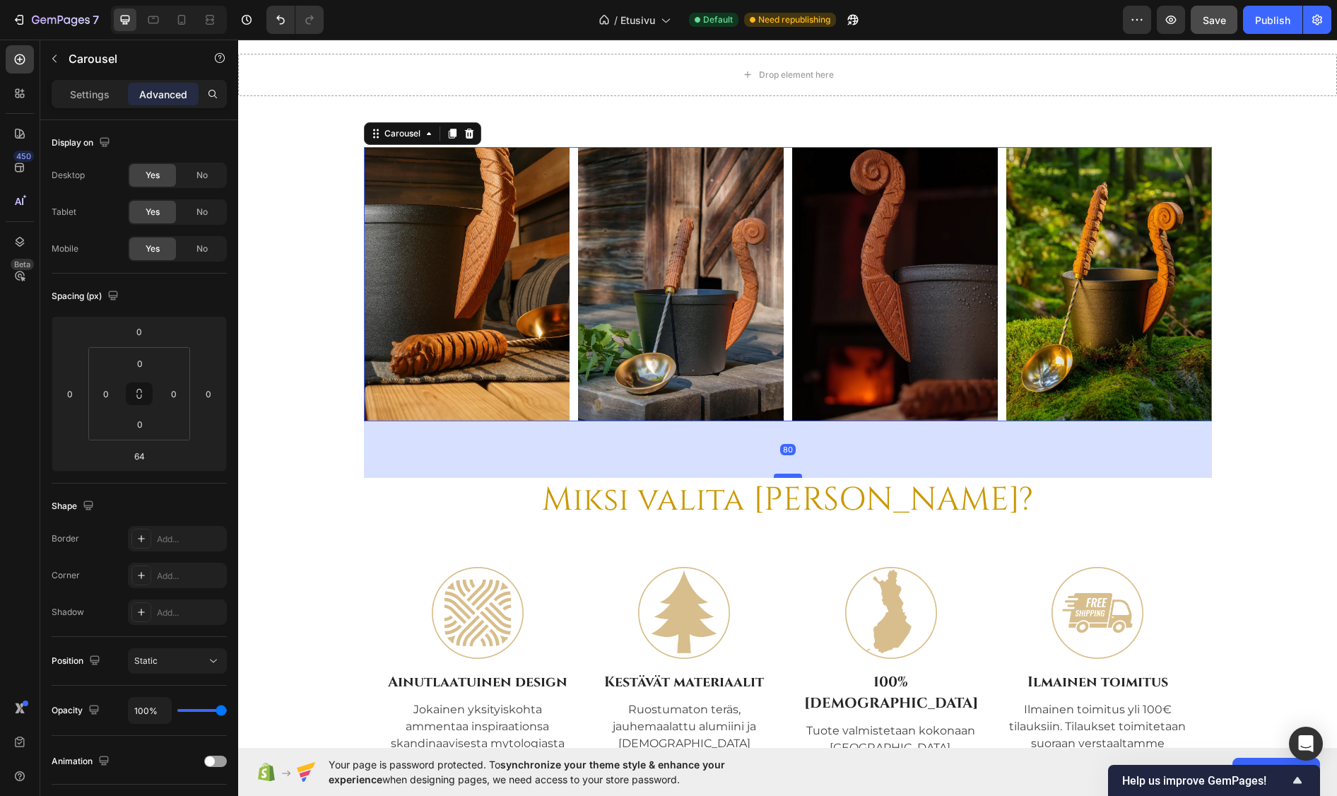
drag, startPoint x: 786, startPoint y: 466, endPoint x: 791, endPoint y: 477, distance: 12.3
click at [791, 477] on div at bounding box center [788, 475] width 28 height 4
type input "80"
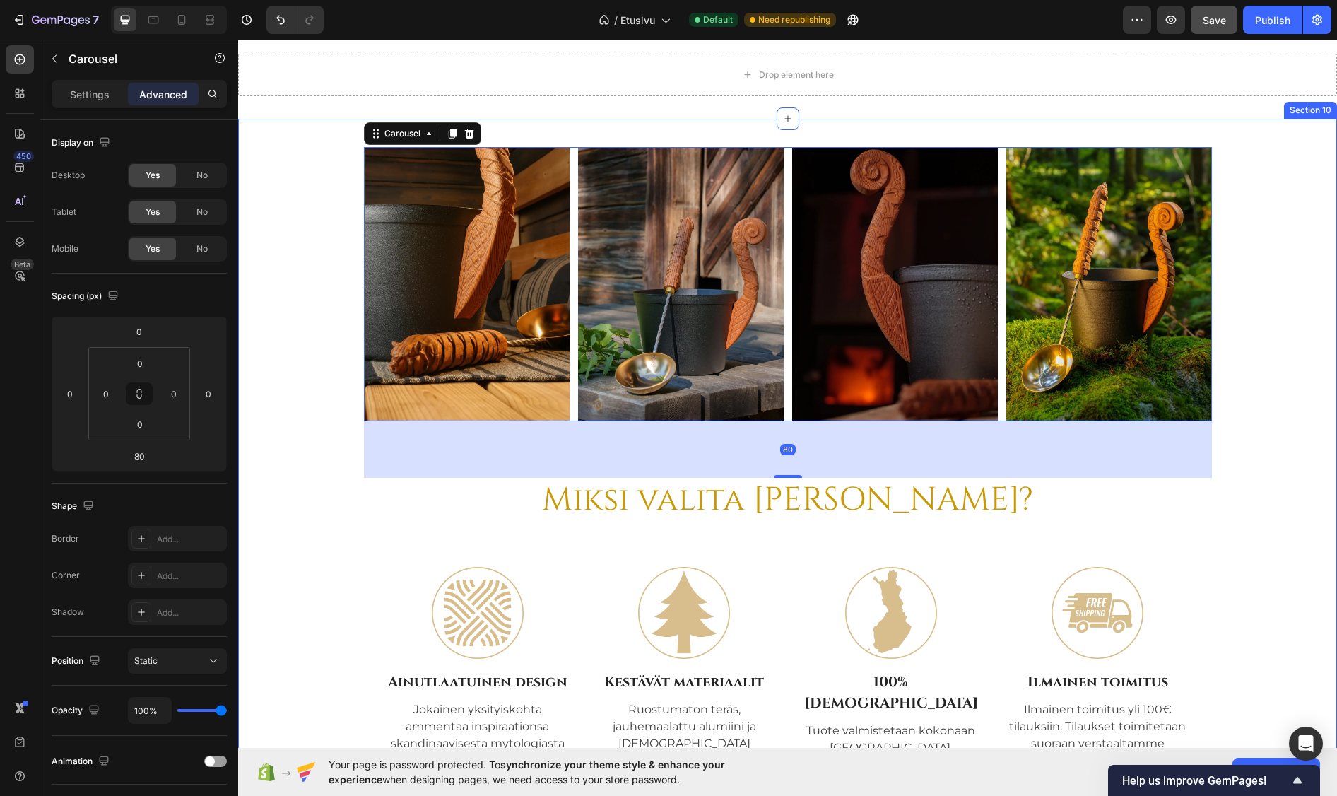
click at [298, 273] on div "Image Image Image Image Carousel 80" at bounding box center [788, 312] width 1078 height 331
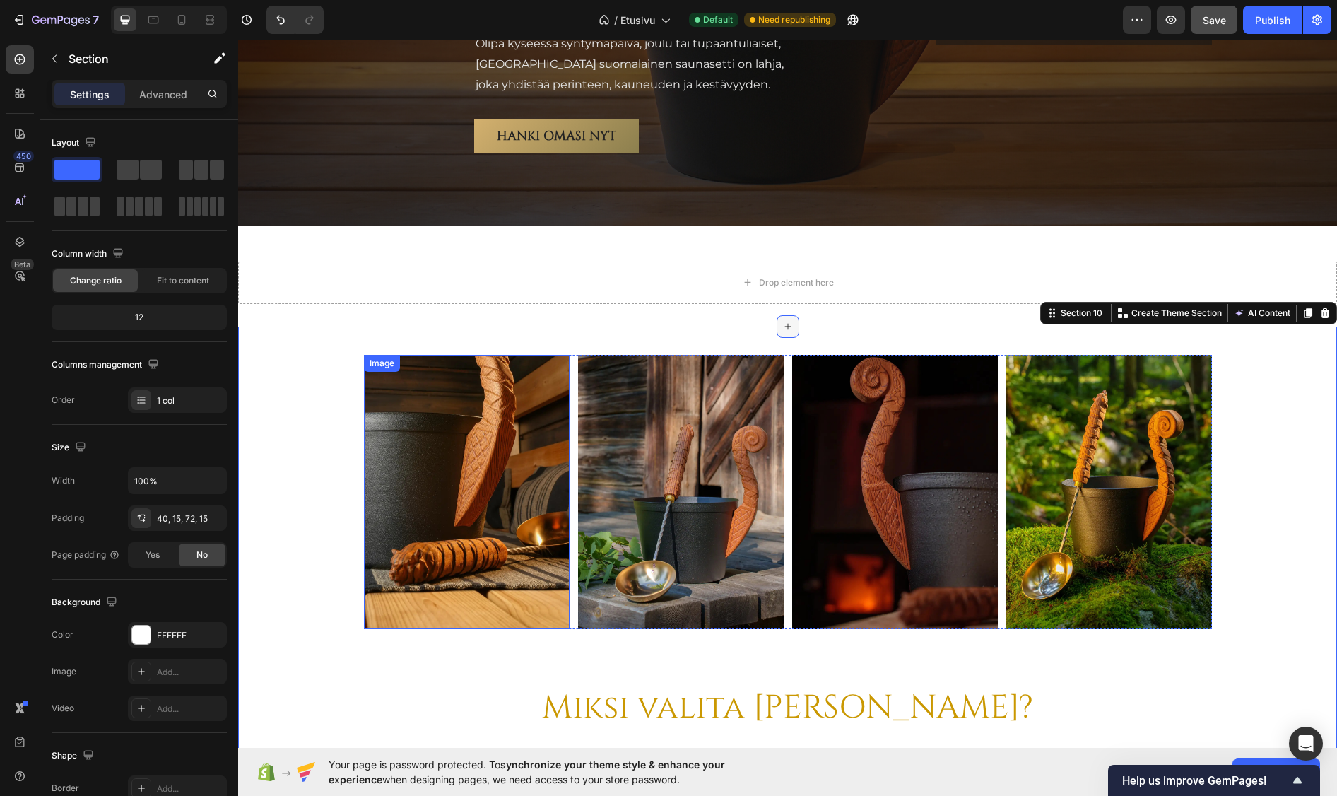
scroll to position [4485, 0]
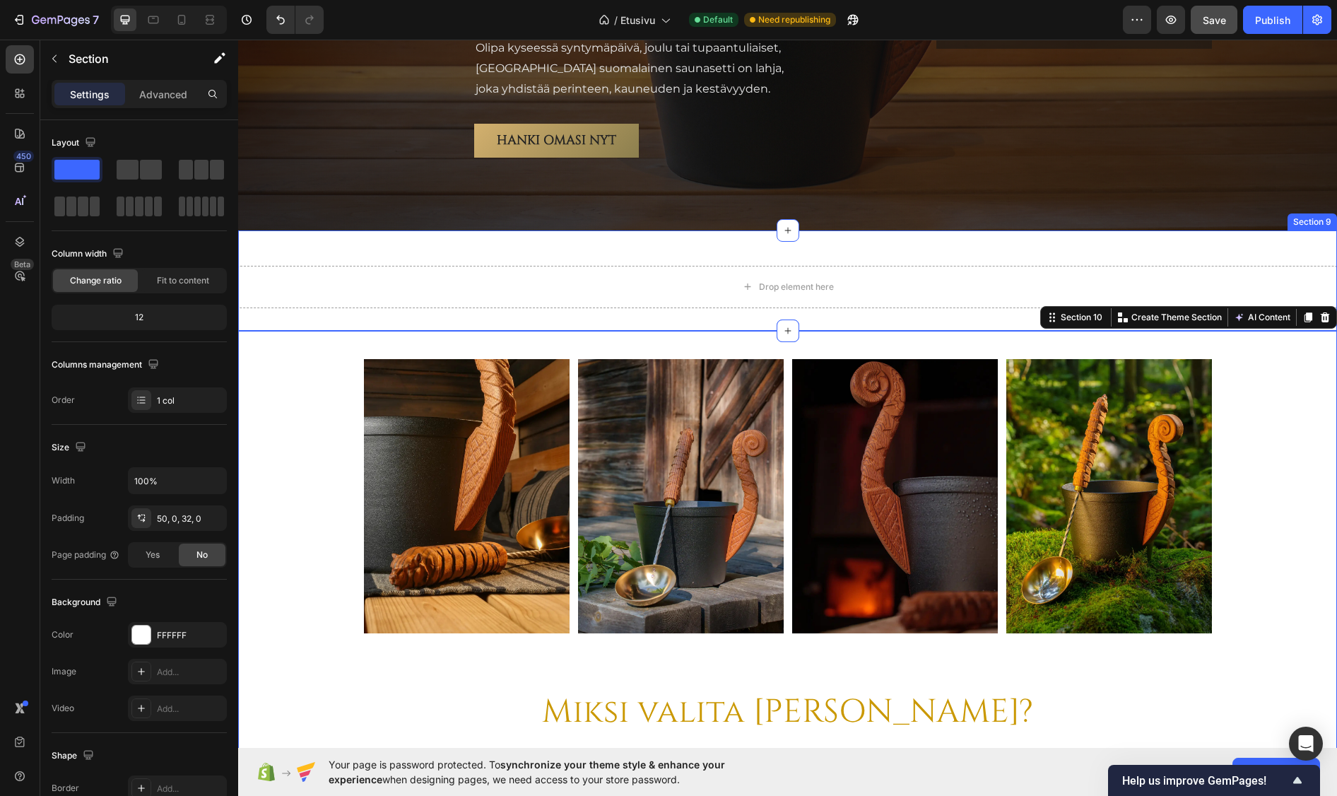
click at [649, 314] on div "Drop element here Section 9" at bounding box center [787, 280] width 1099 height 100
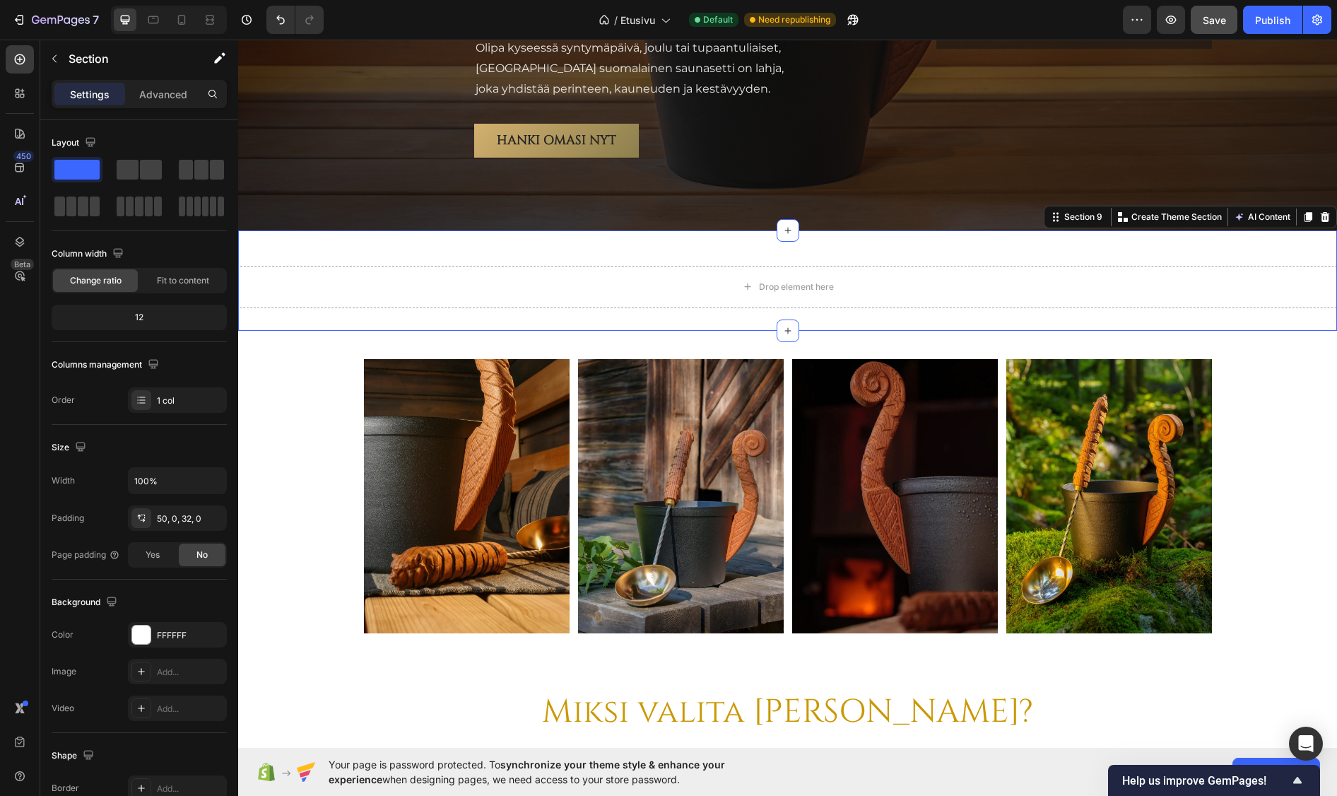
click at [1081, 249] on div "Drop element here Section 9 Create Theme Section AI Content Write with GemAI Wh…" at bounding box center [787, 280] width 1099 height 100
click at [1321, 216] on icon at bounding box center [1325, 217] width 9 height 10
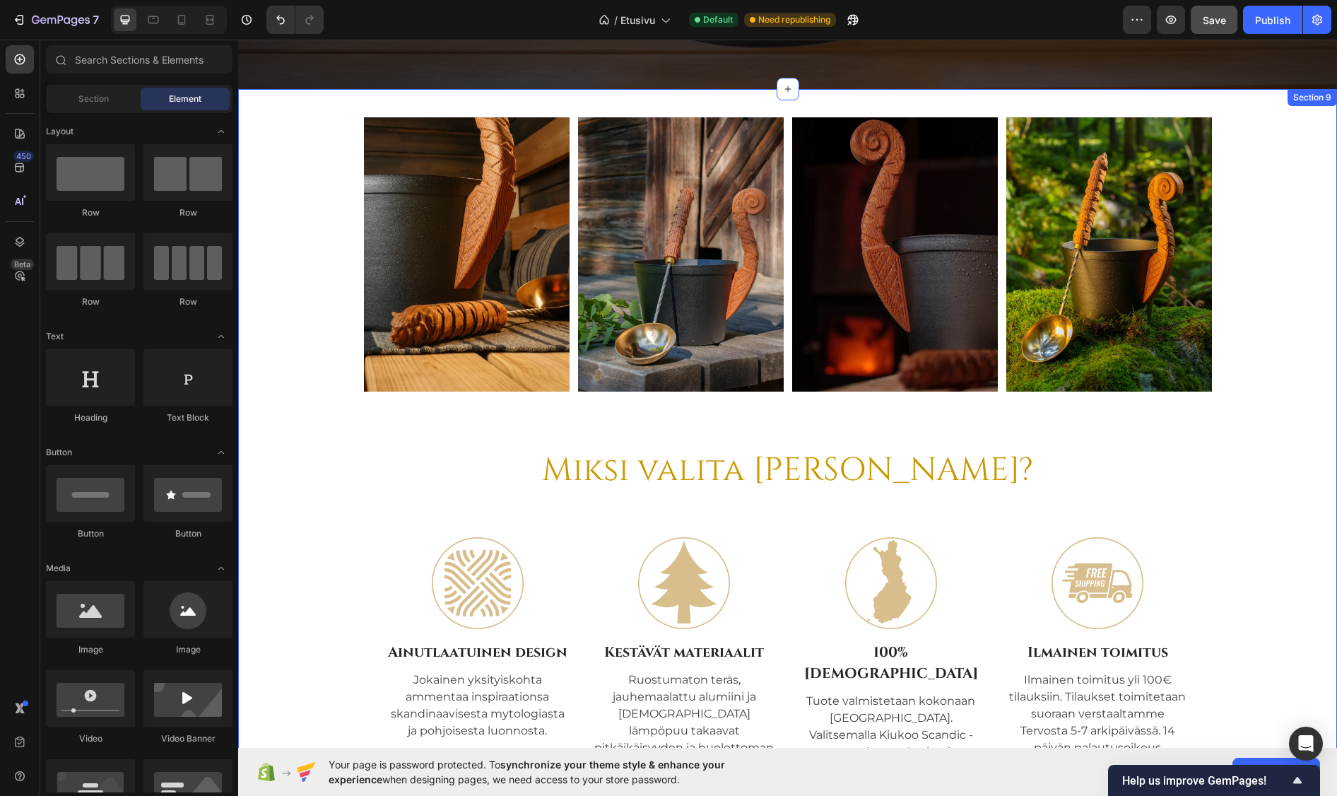
click at [320, 286] on div "Image Image Image Image Carousel" at bounding box center [788, 282] width 1078 height 331
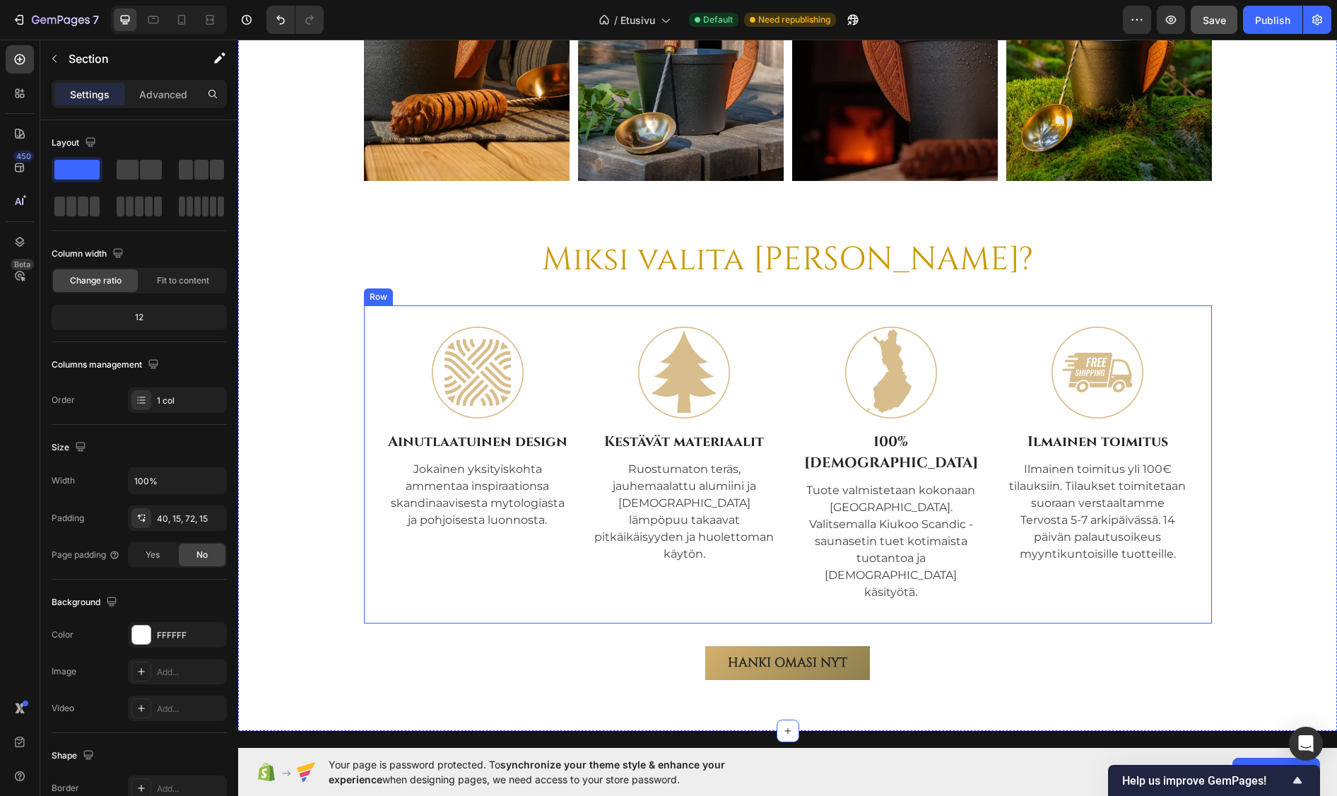
scroll to position [4839, 0]
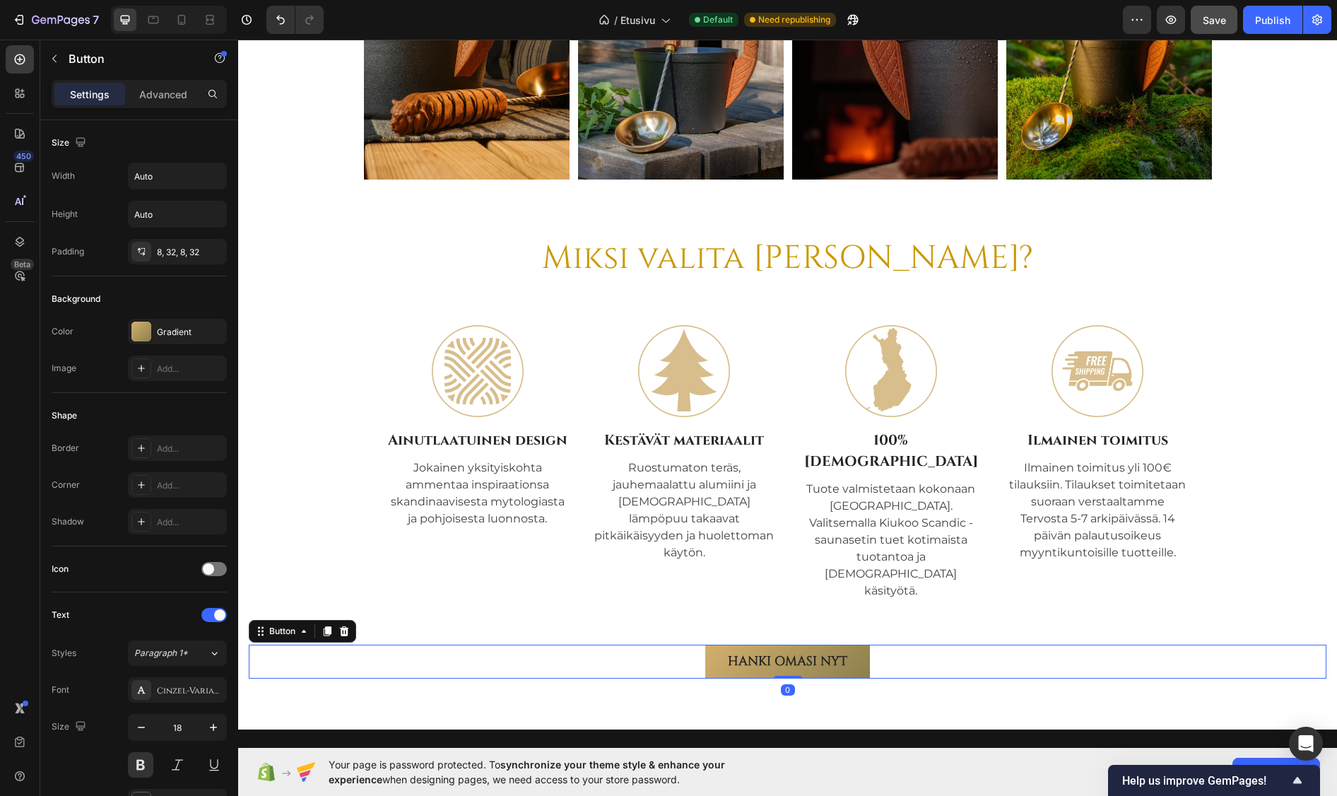
click at [686, 645] on div "HANKI OMASI NYT Button 0" at bounding box center [788, 662] width 1078 height 34
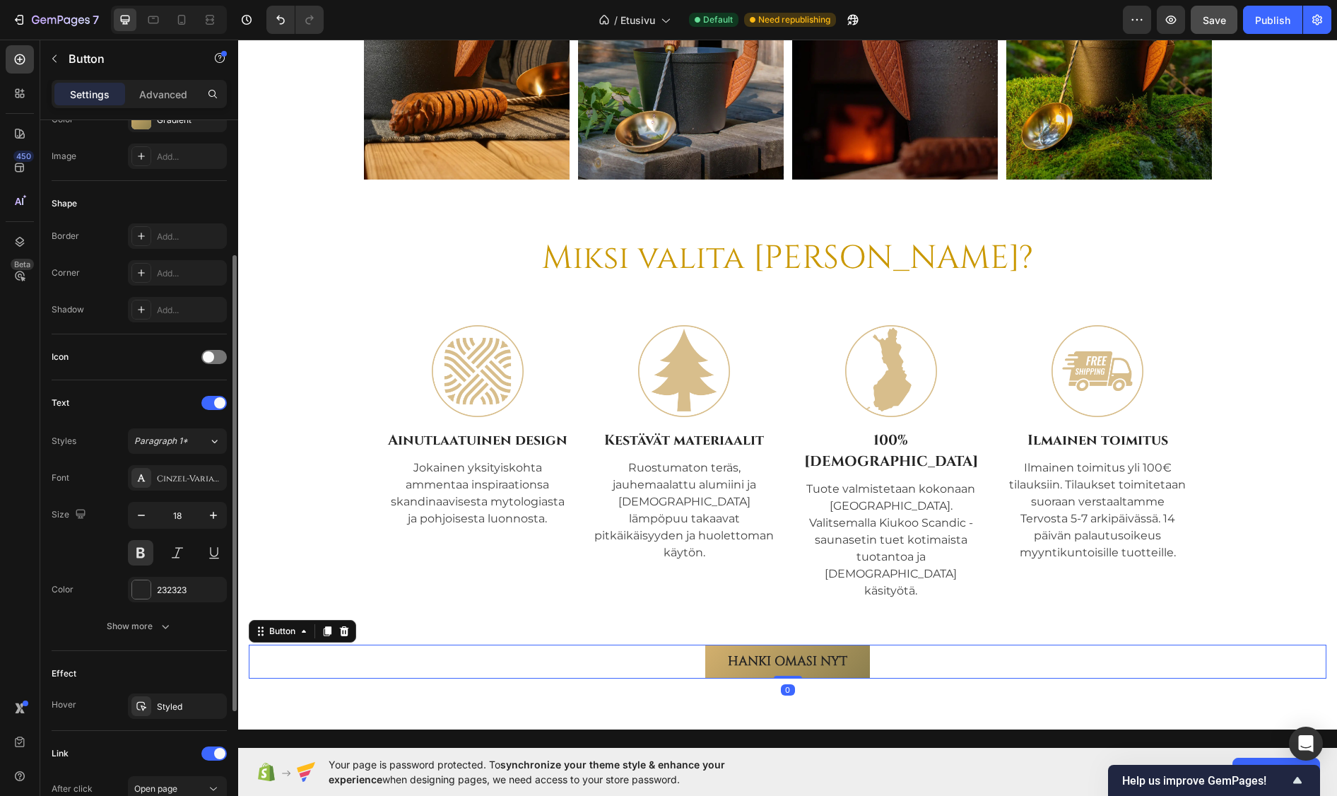
scroll to position [353, 0]
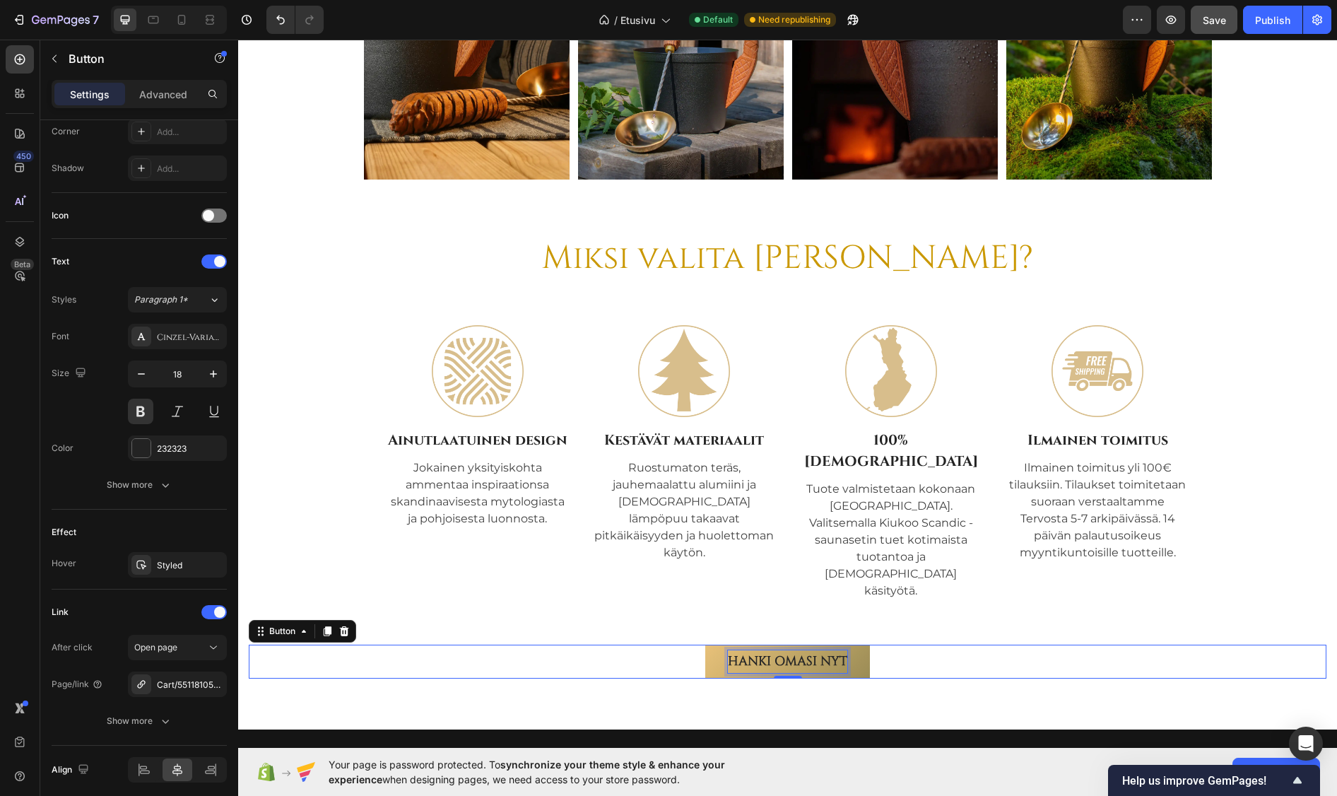
click at [767, 650] on p "HANKI OMASI NYT" at bounding box center [787, 661] width 119 height 23
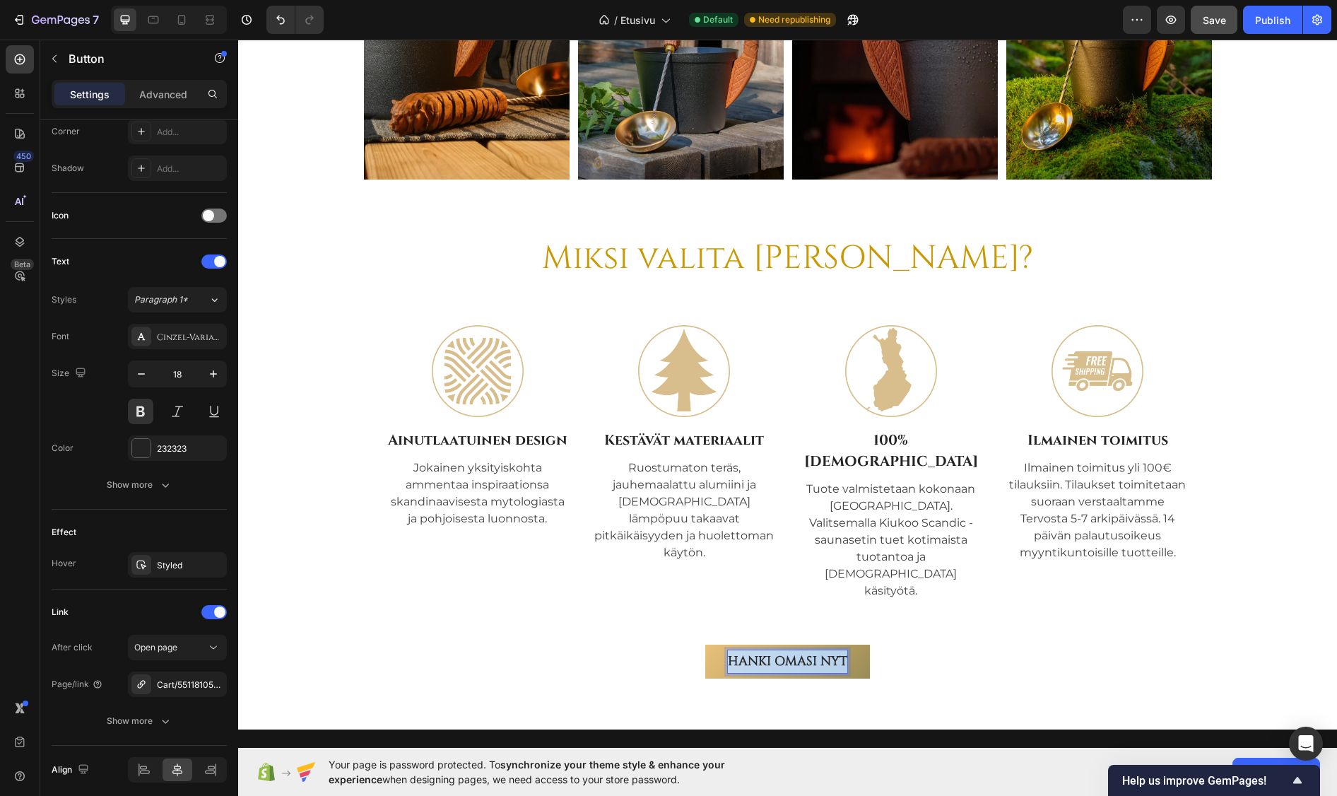
click at [769, 650] on p "HANKI OMASI NYT" at bounding box center [787, 661] width 119 height 23
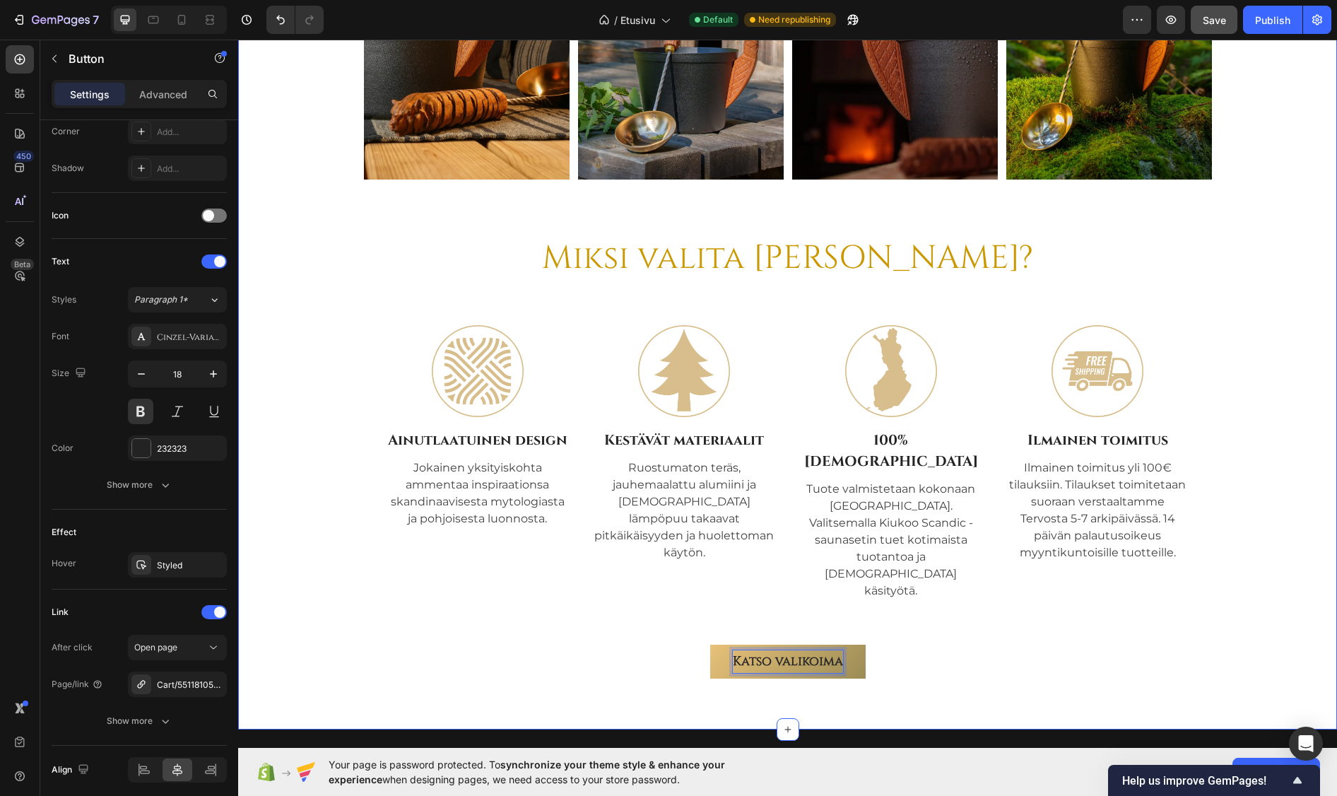
scroll to position [146, 0]
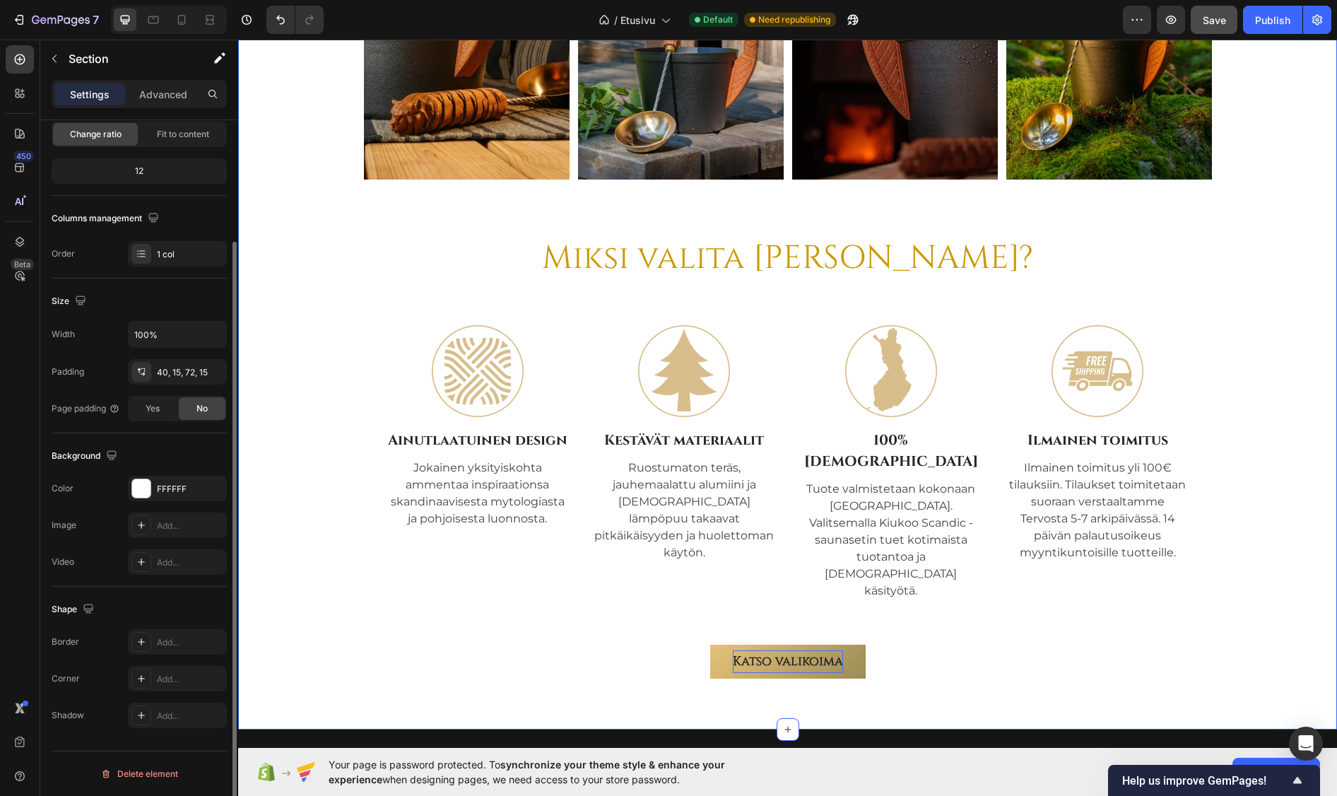
click at [558, 649] on div "Image Image Image Image Carousel Miksi valita Kiukoo? Heading Image Ainutlaatui…" at bounding box center [787, 303] width 1099 height 852
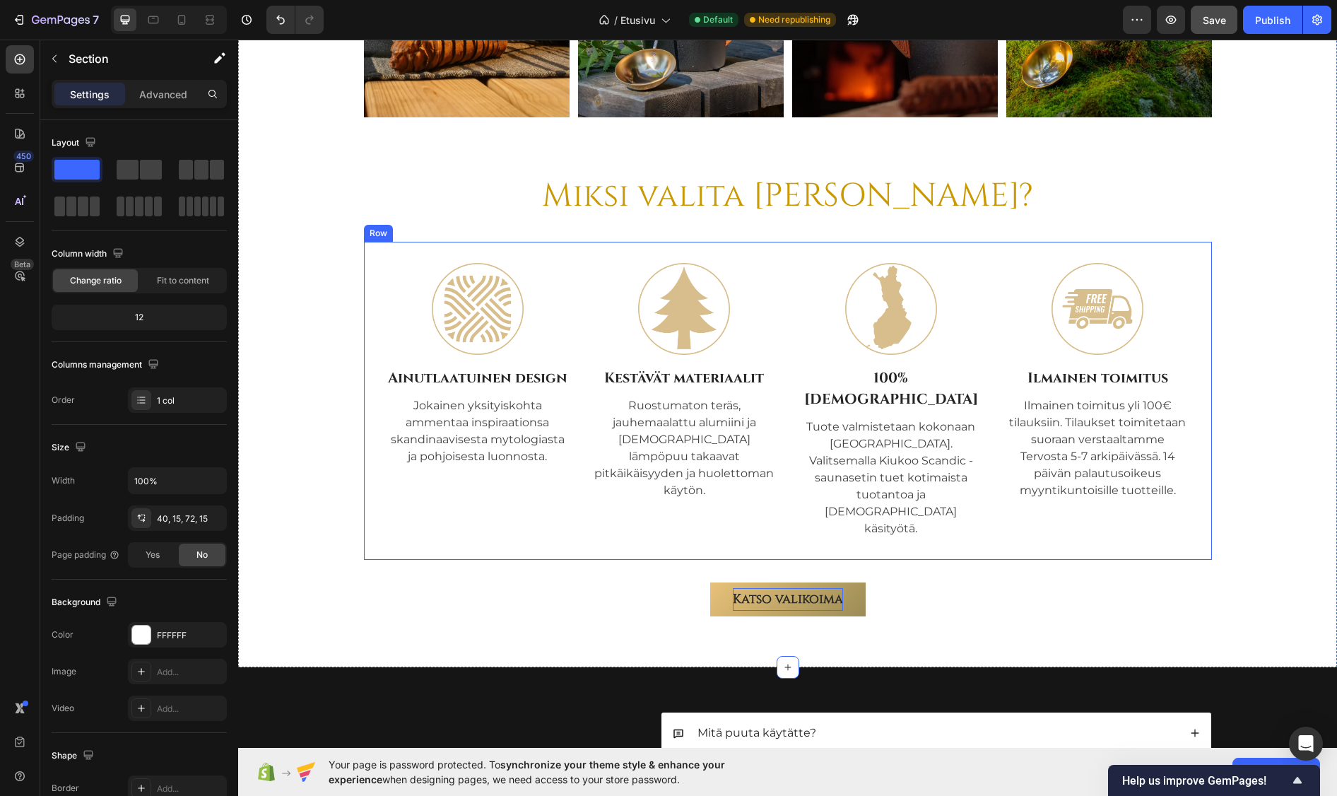
scroll to position [4909, 0]
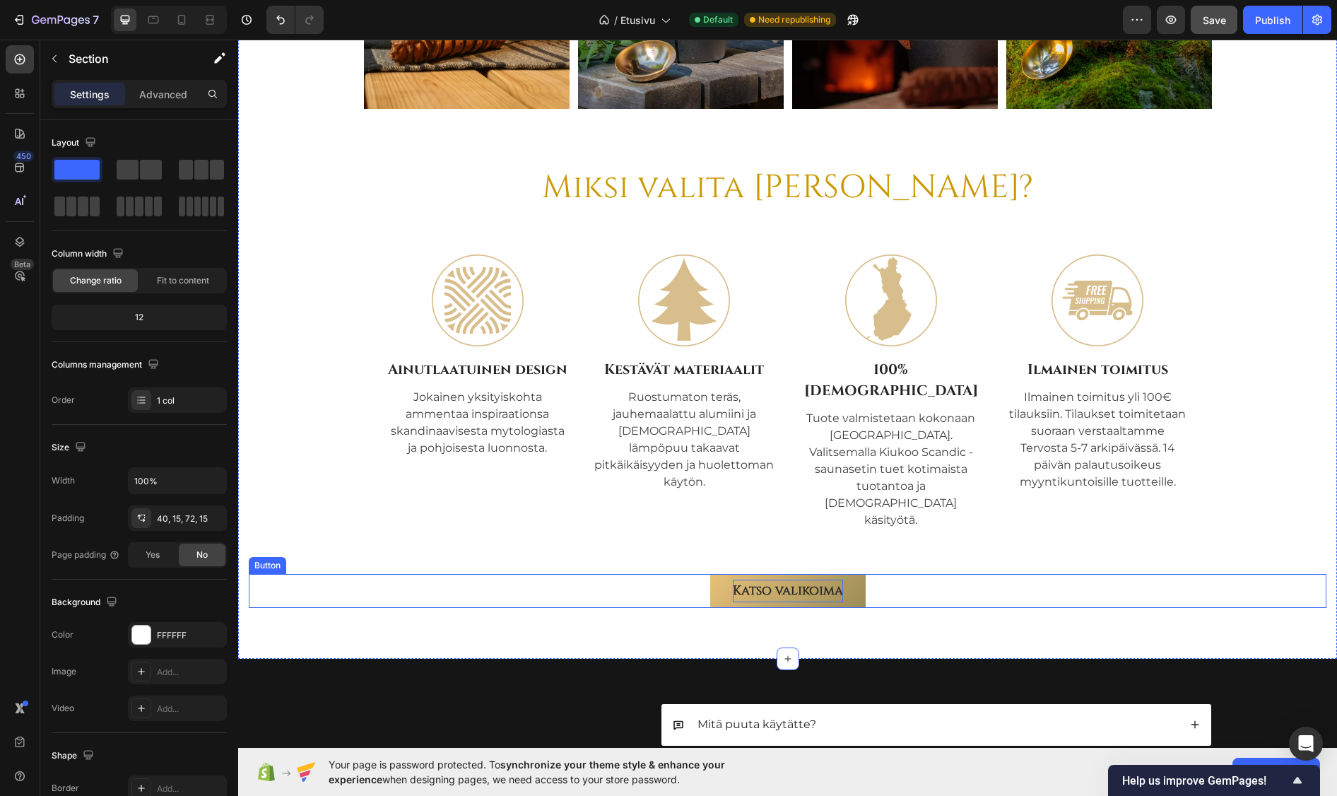
click at [692, 574] on div "Katso valikoima Button" at bounding box center [788, 591] width 1078 height 34
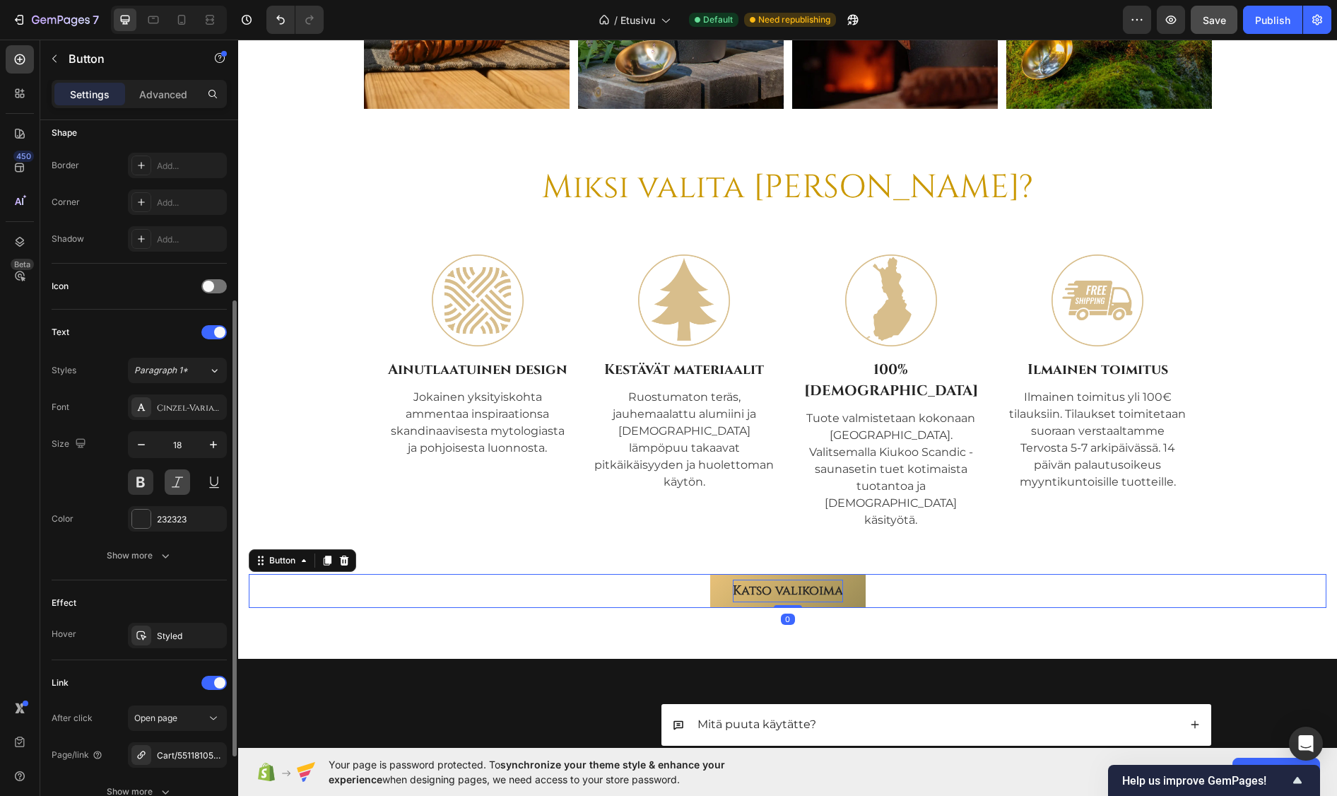
scroll to position [408, 0]
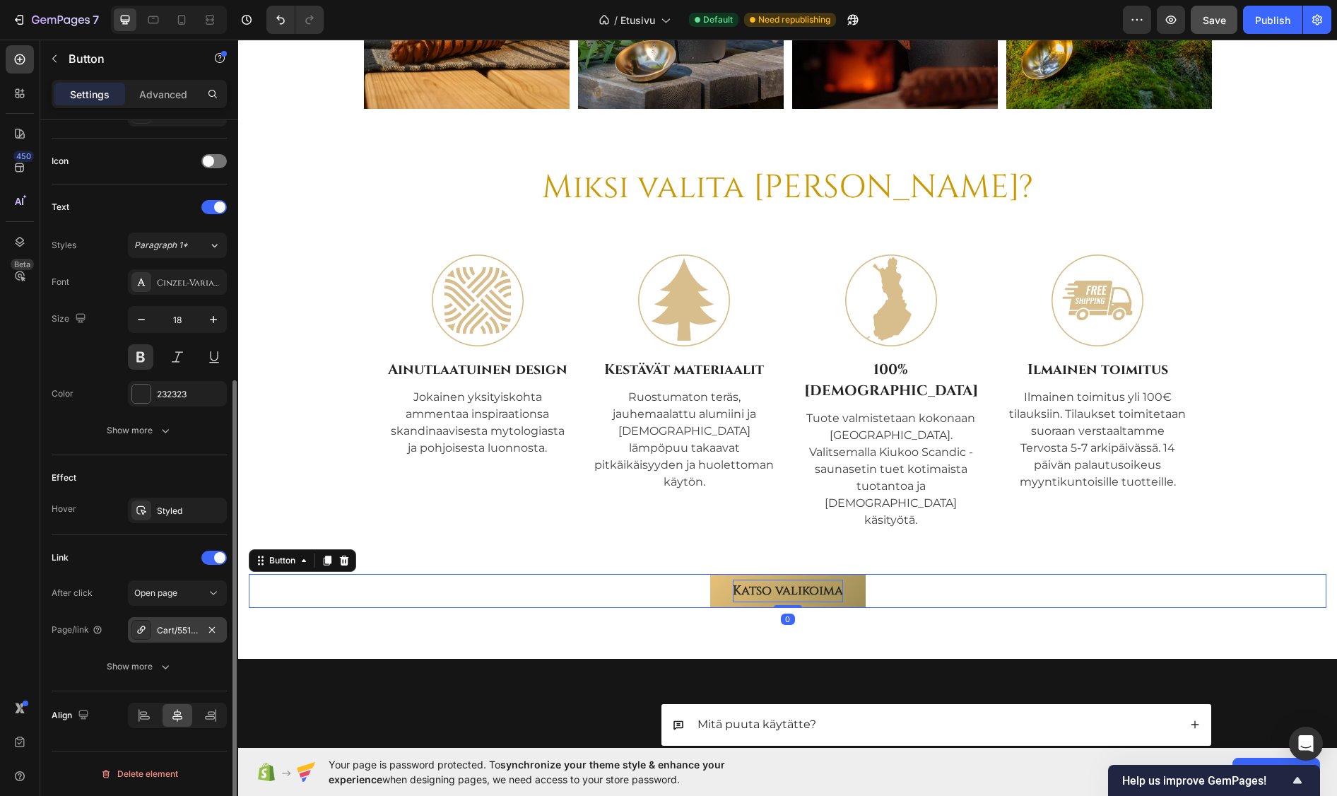
click at [183, 632] on div "Cart/55118105018703:1" at bounding box center [177, 630] width 41 height 13
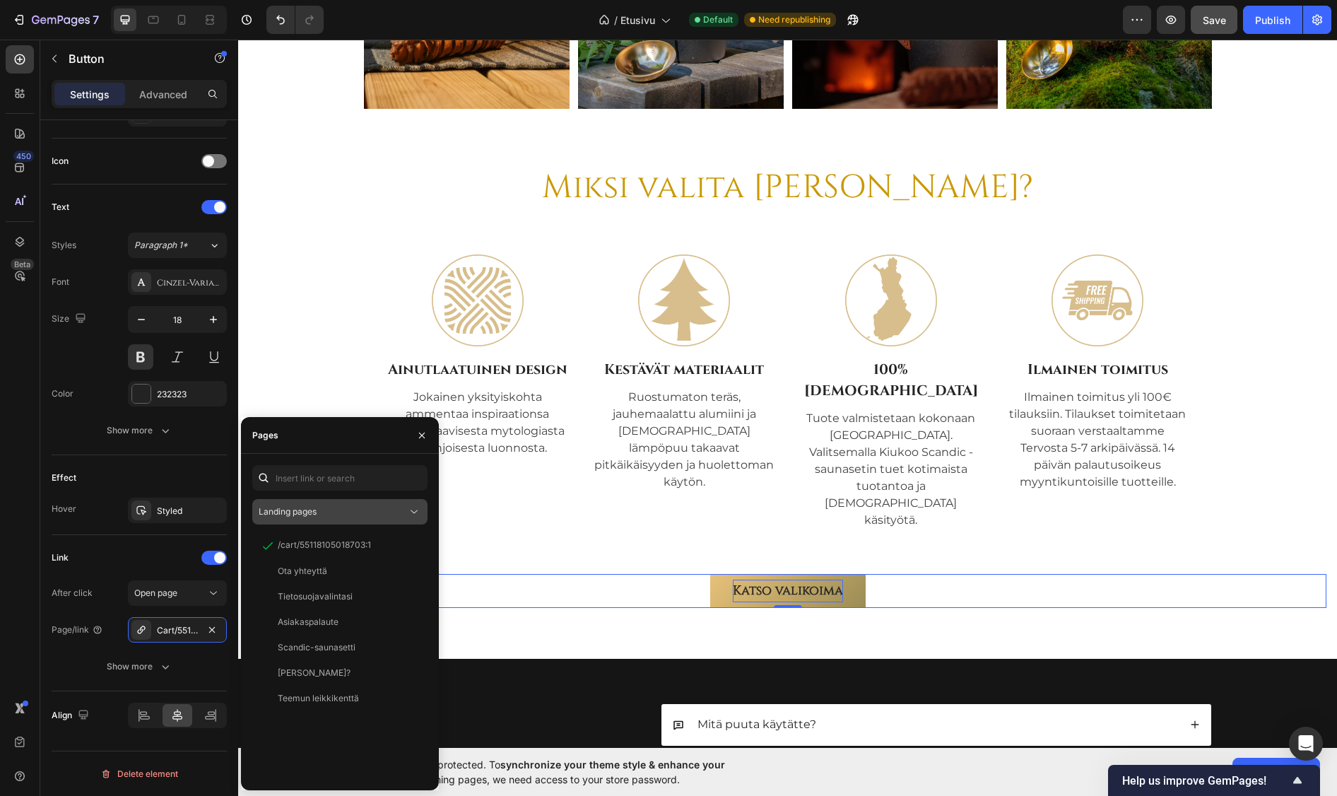
click at [348, 509] on div "Landing pages" at bounding box center [333, 511] width 148 height 13
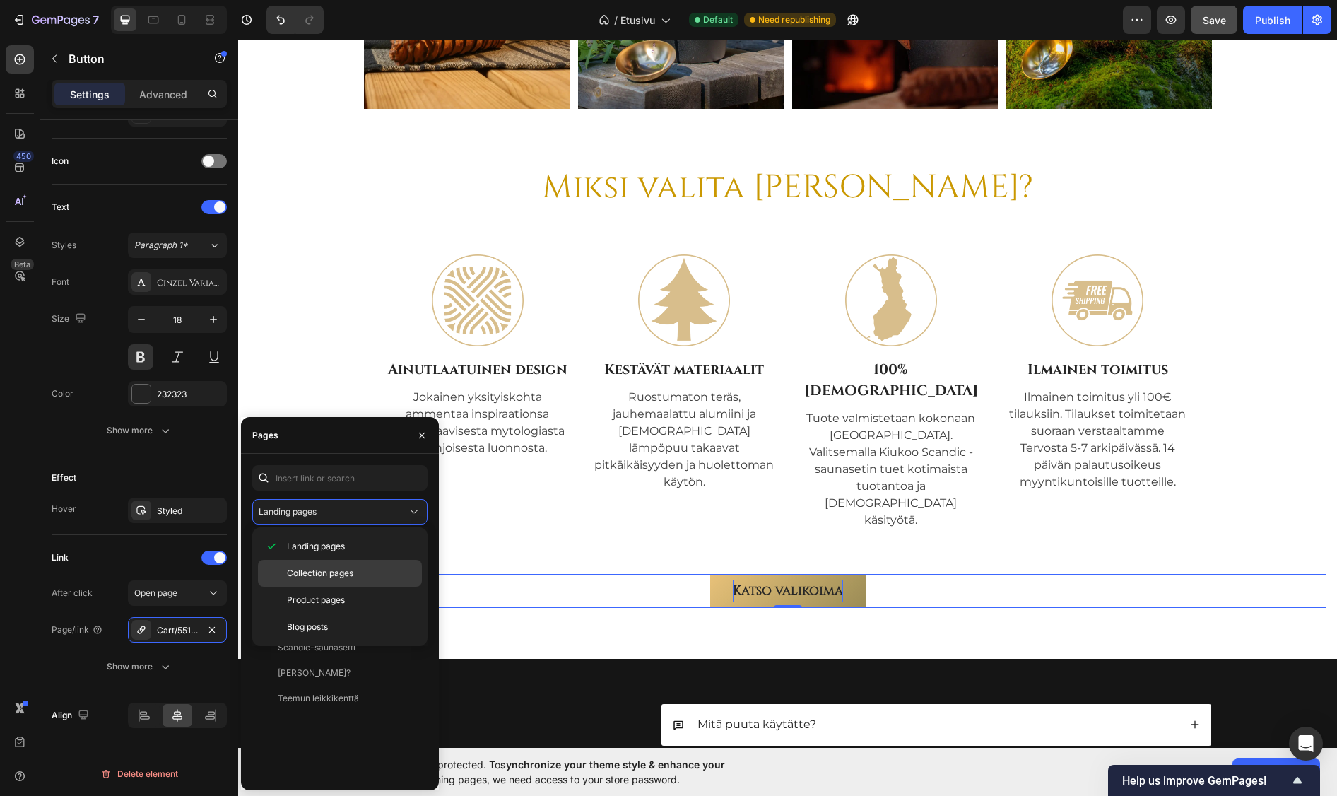
click at [334, 572] on span "Collection pages" at bounding box center [320, 573] width 66 height 13
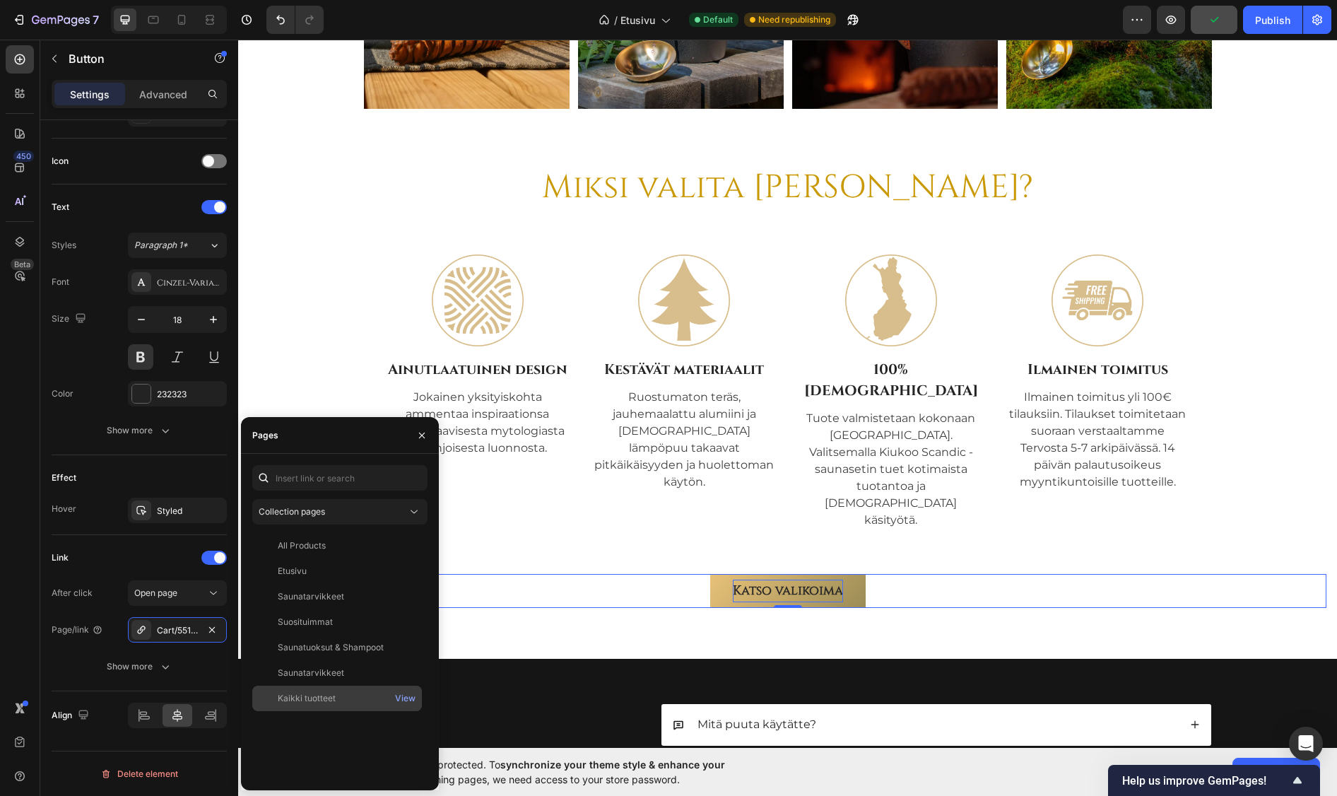
click at [317, 698] on div "Kaikki tuotteet" at bounding box center [307, 698] width 58 height 13
click at [423, 434] on icon "button" at bounding box center [422, 435] width 6 height 6
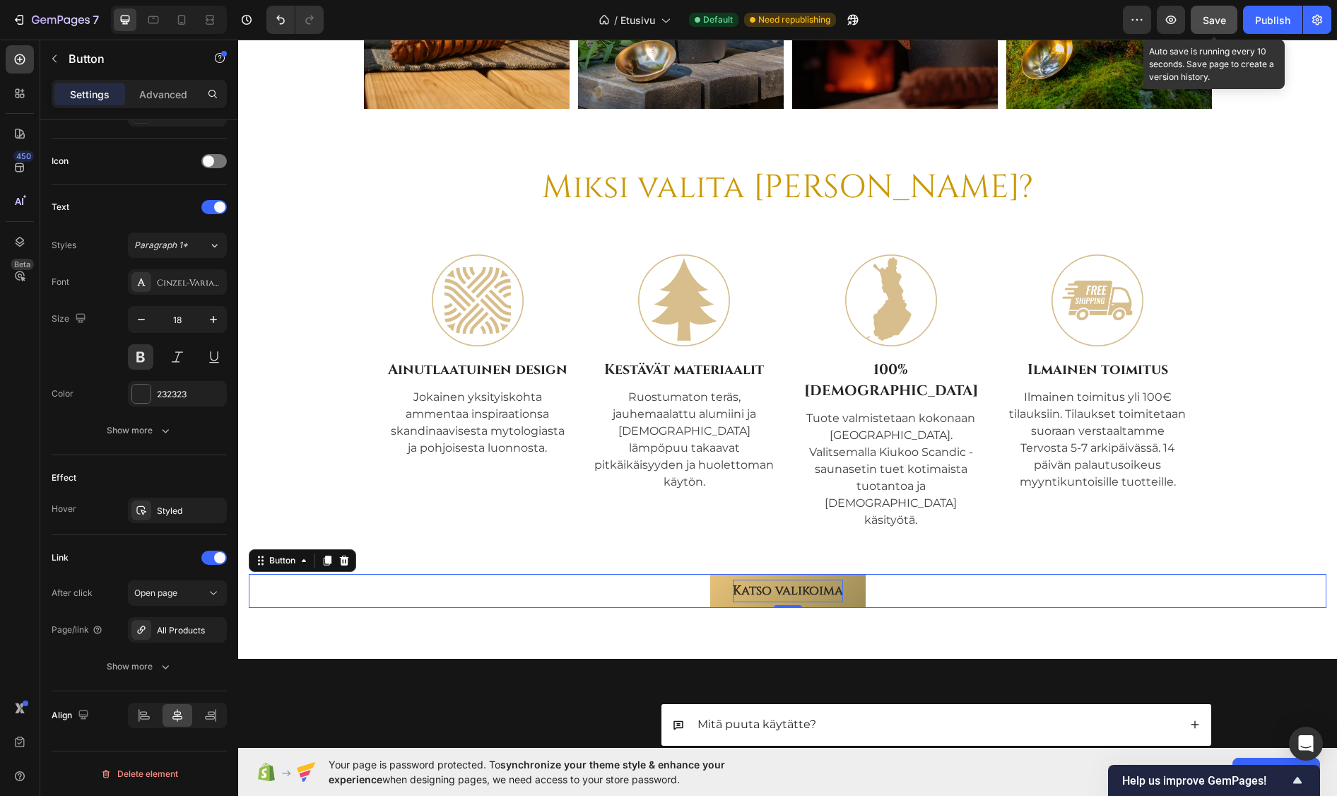
click at [1214, 15] on span "Save" at bounding box center [1214, 20] width 23 height 12
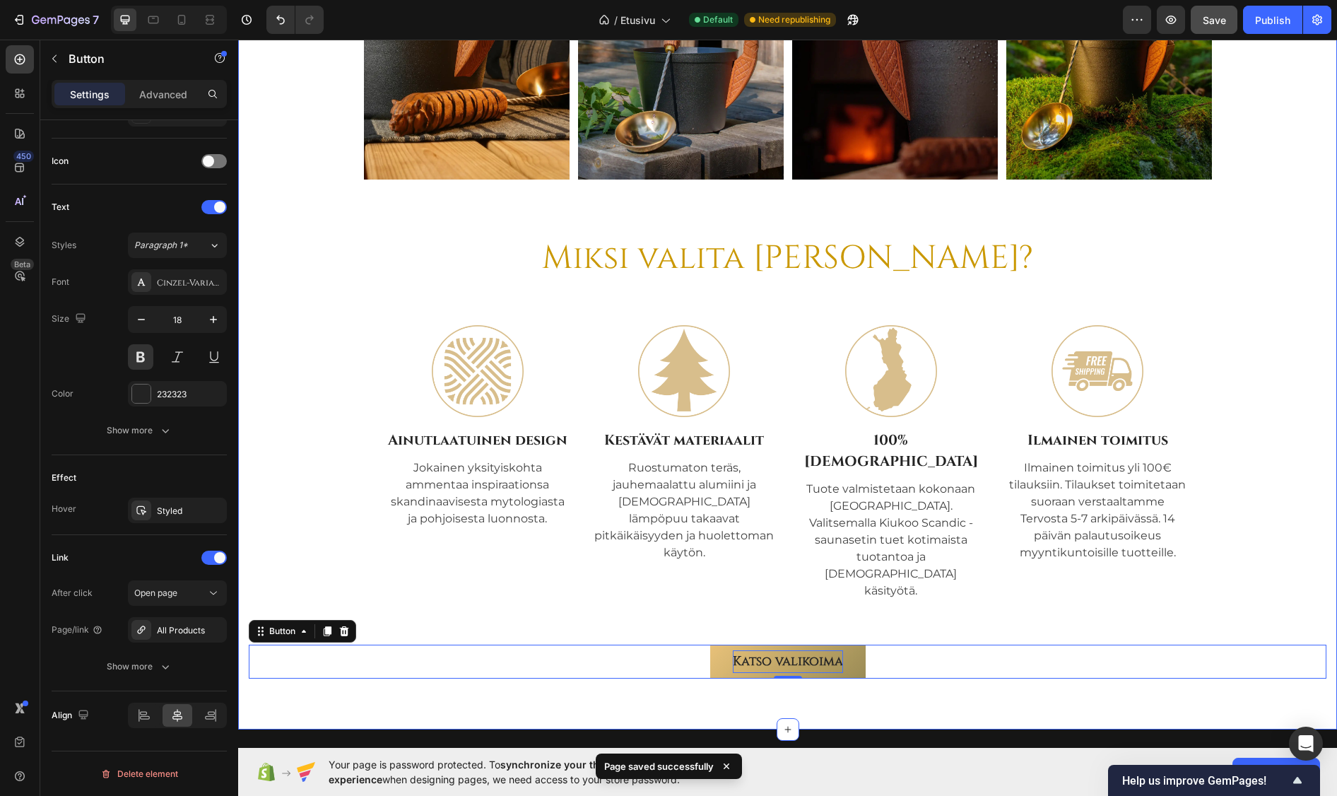
scroll to position [0, 0]
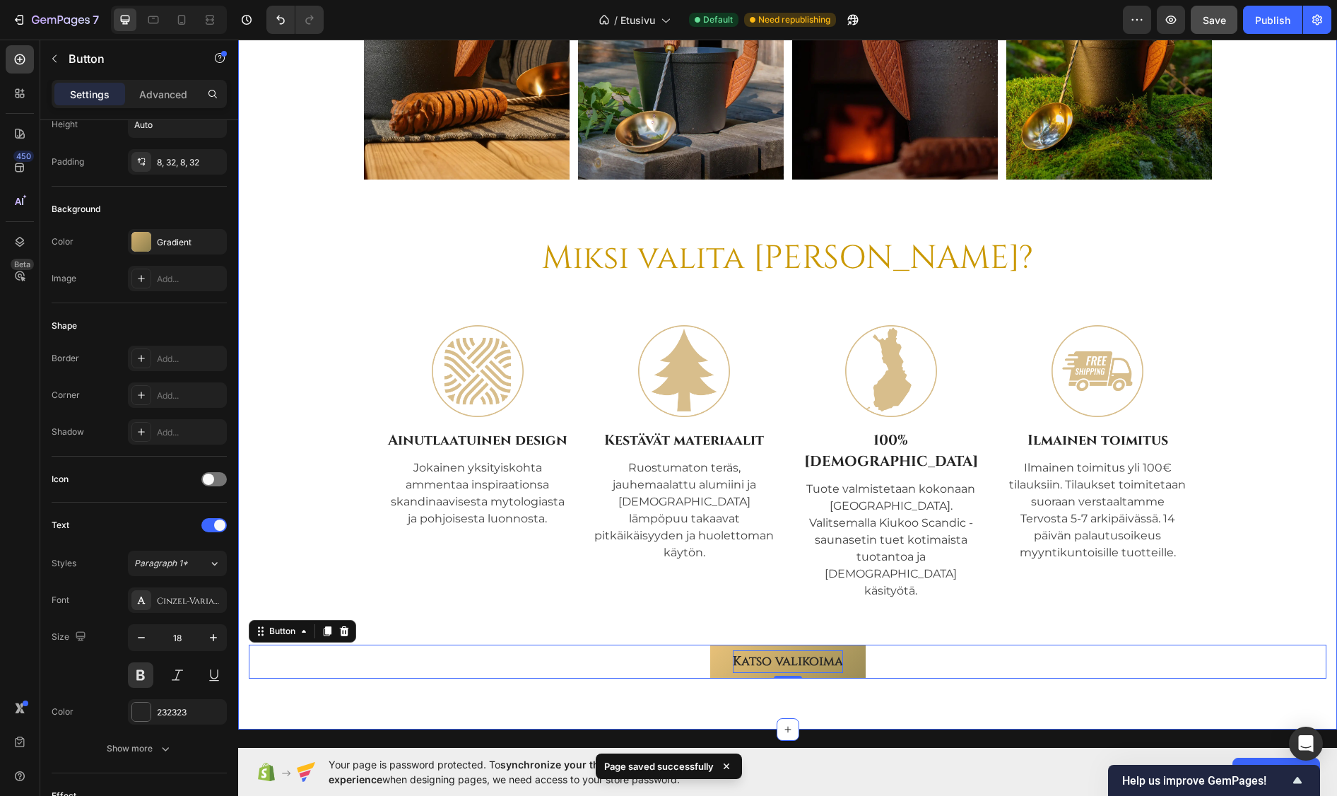
click at [1238, 216] on div "Image Image Image Image Carousel" at bounding box center [788, 70] width 1078 height 331
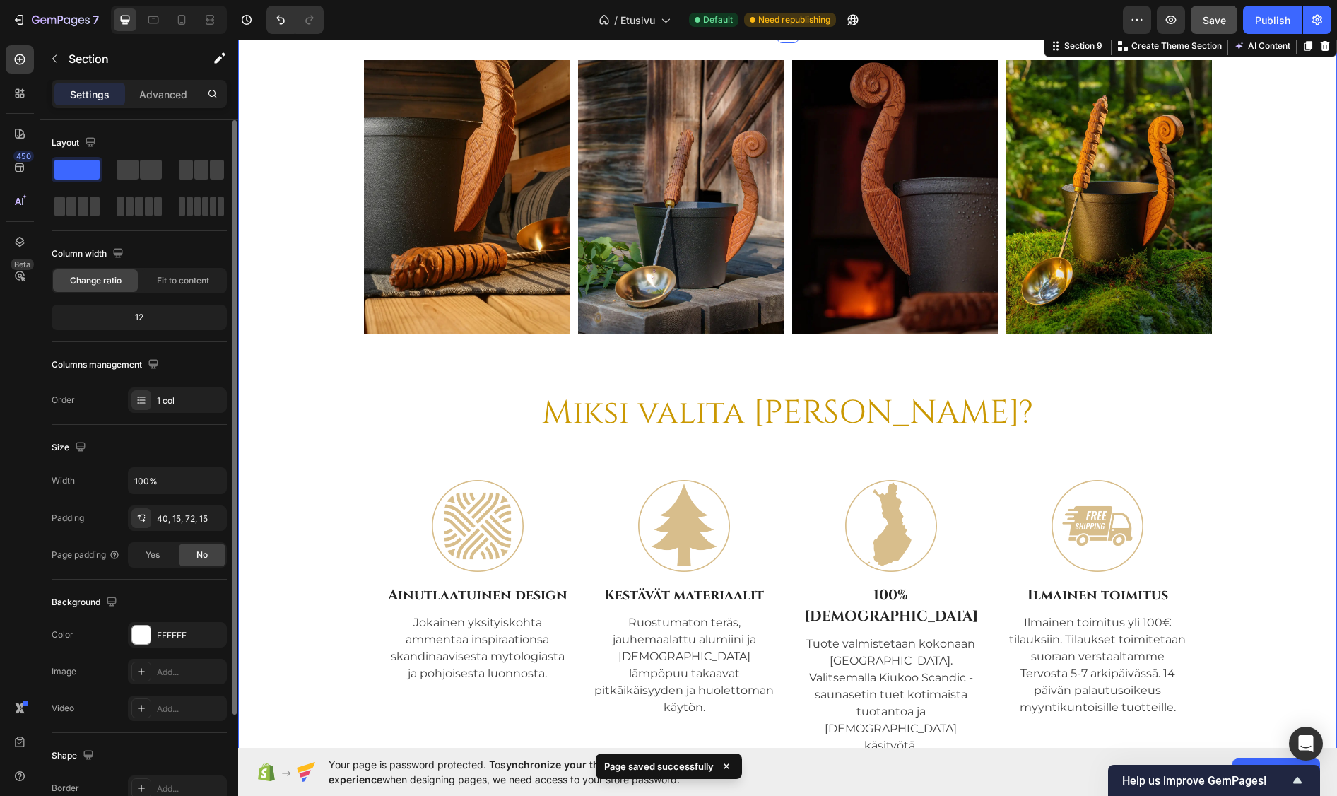
scroll to position [4627, 0]
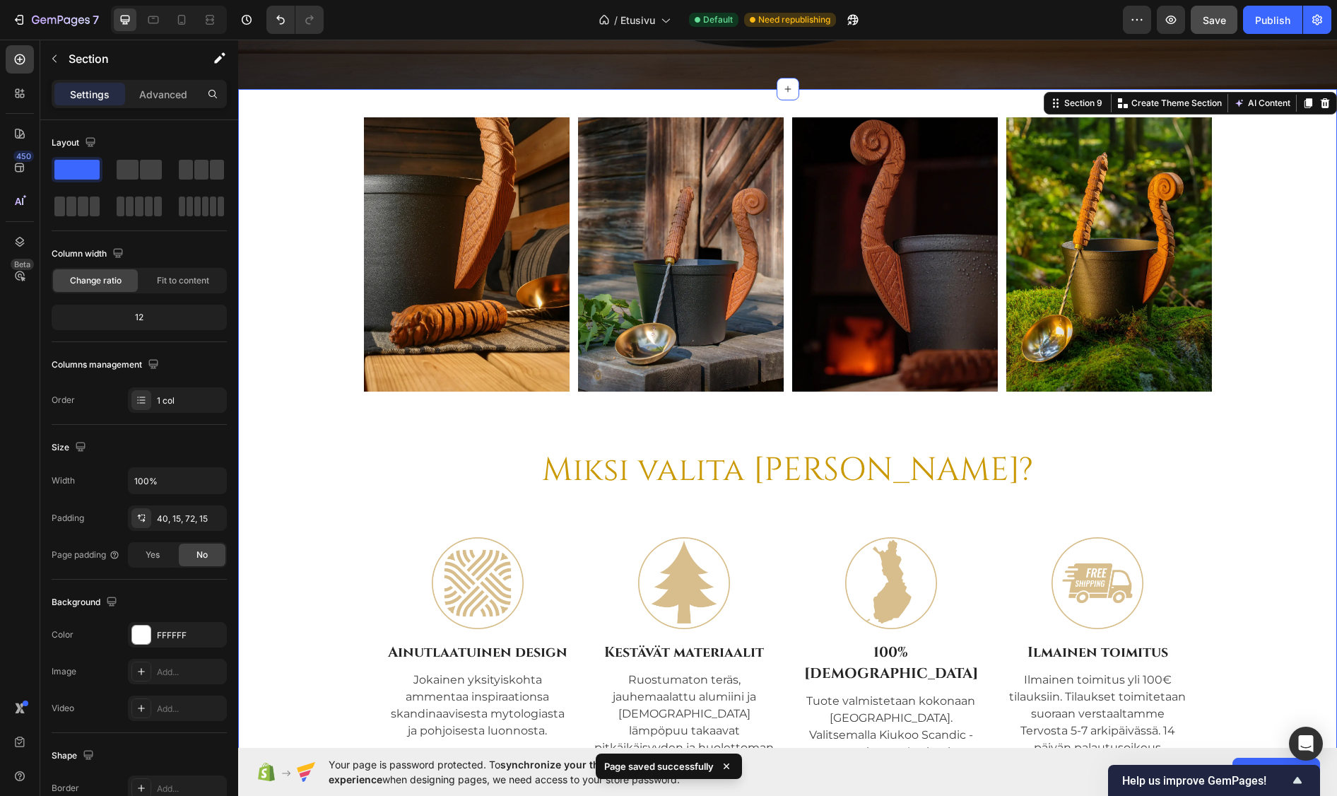
click at [906, 102] on div "Image Image Image Image Carousel Miksi valita Kiukoo? Heading Image Ainutlaatui…" at bounding box center [787, 515] width 1099 height 852
click at [1175, 102] on p "Create Theme Section" at bounding box center [1176, 103] width 90 height 13
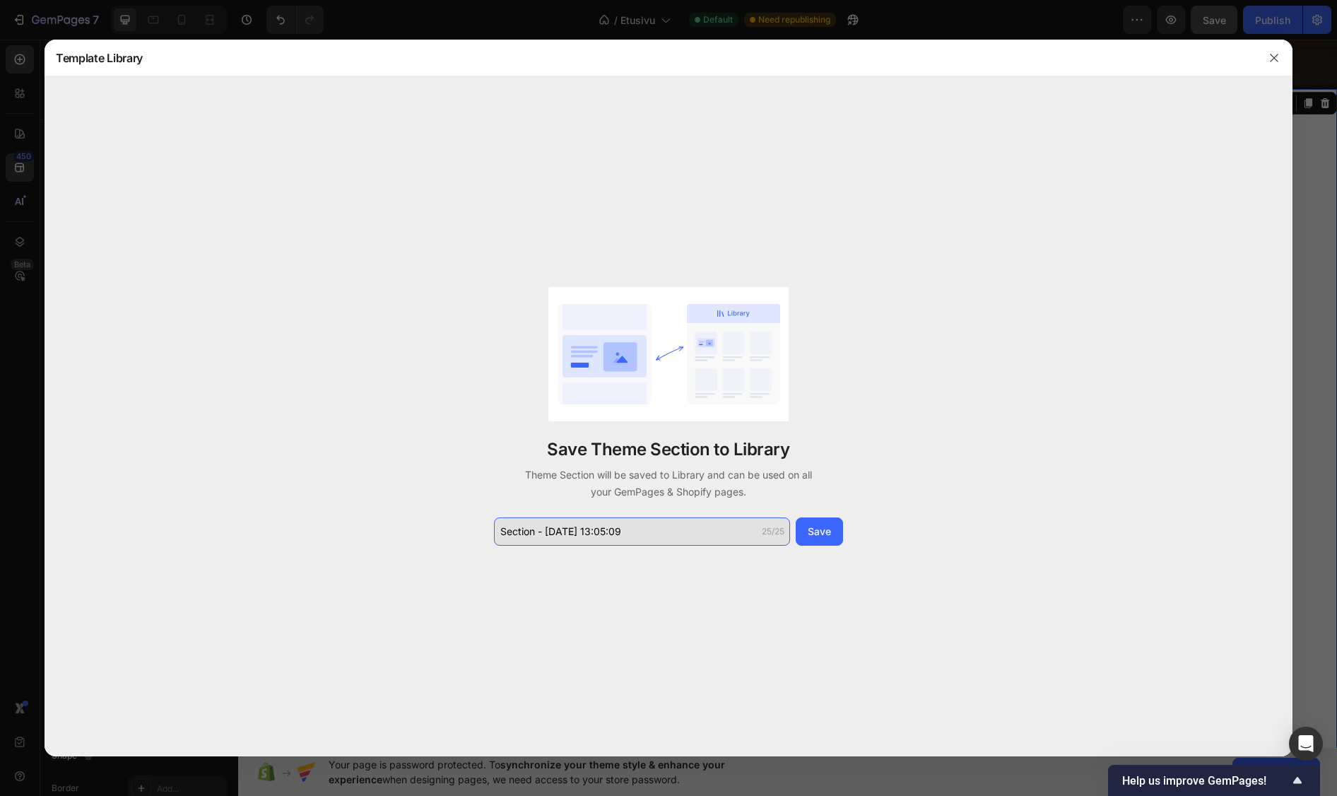
click at [655, 530] on input "Section - Sep 27 13:05:09" at bounding box center [642, 531] width 296 height 28
type input "miksi-valita-kiukoo-etu"
click at [753, 505] on div "Save Theme Section to Library Theme Section will be saved to Library and can be…" at bounding box center [668, 416] width 353 height 259
click at [589, 530] on input "miksi-valita-kiukoo-etu" at bounding box center [642, 531] width 296 height 28
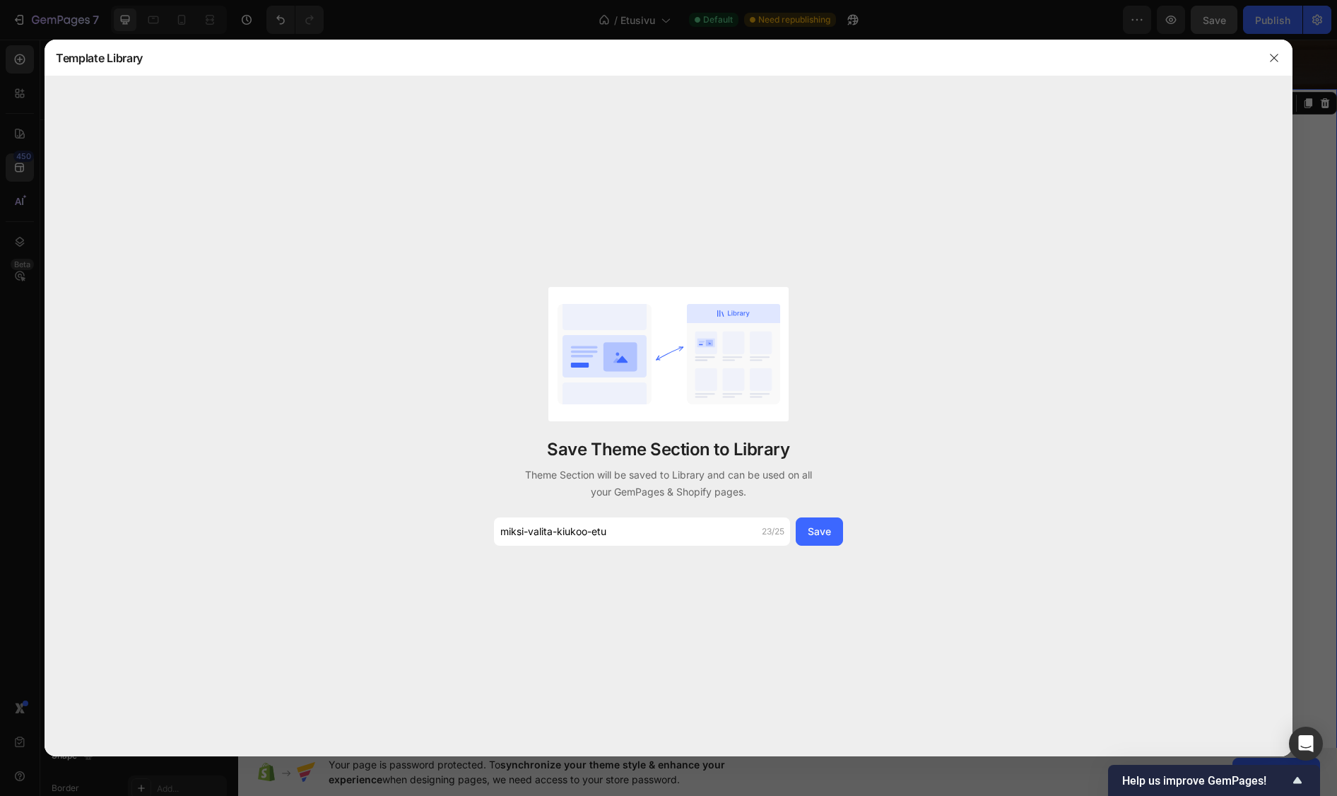
click at [618, 576] on div "Save Theme Section to Library Theme Section will be saved to Library and can be…" at bounding box center [669, 415] width 1248 height 679
click at [810, 531] on div "Save" at bounding box center [819, 531] width 23 height 15
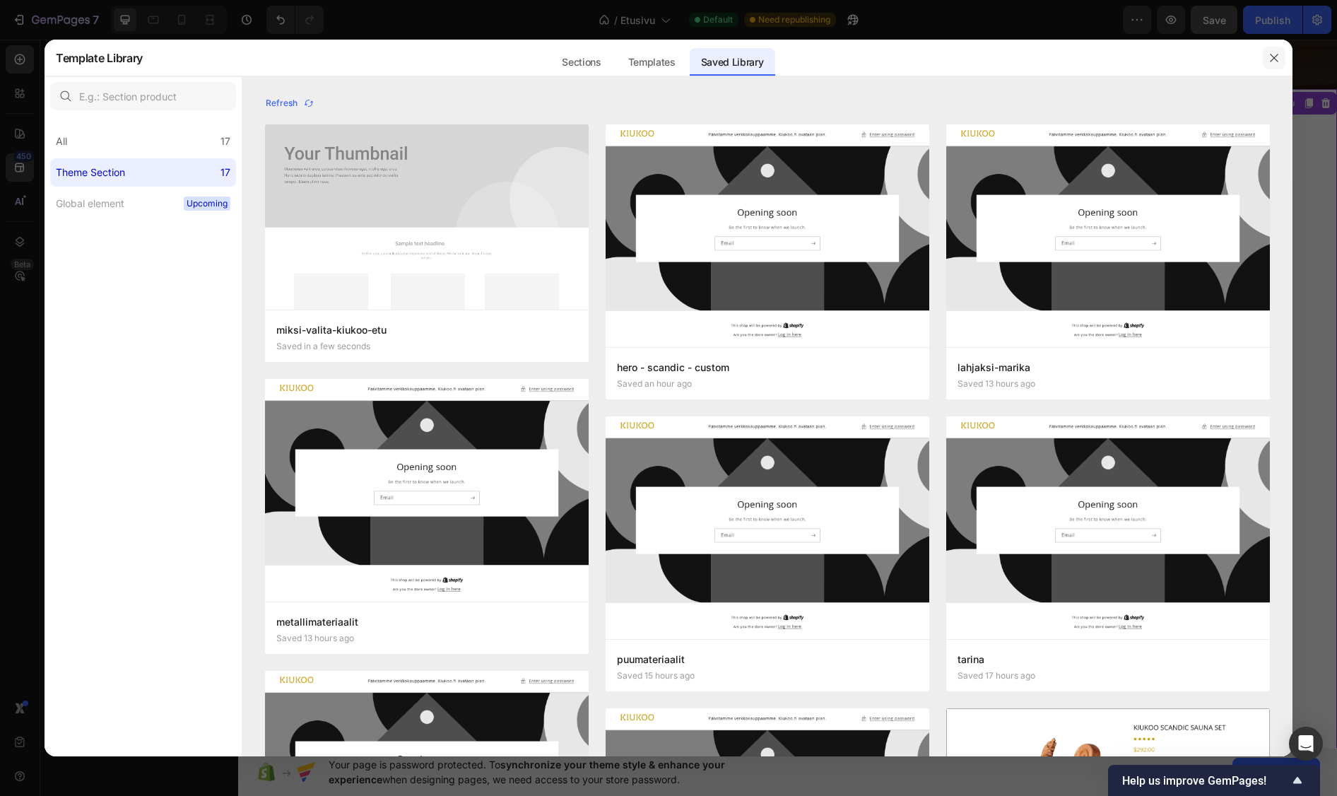
click at [1276, 59] on icon "button" at bounding box center [1274, 57] width 11 height 11
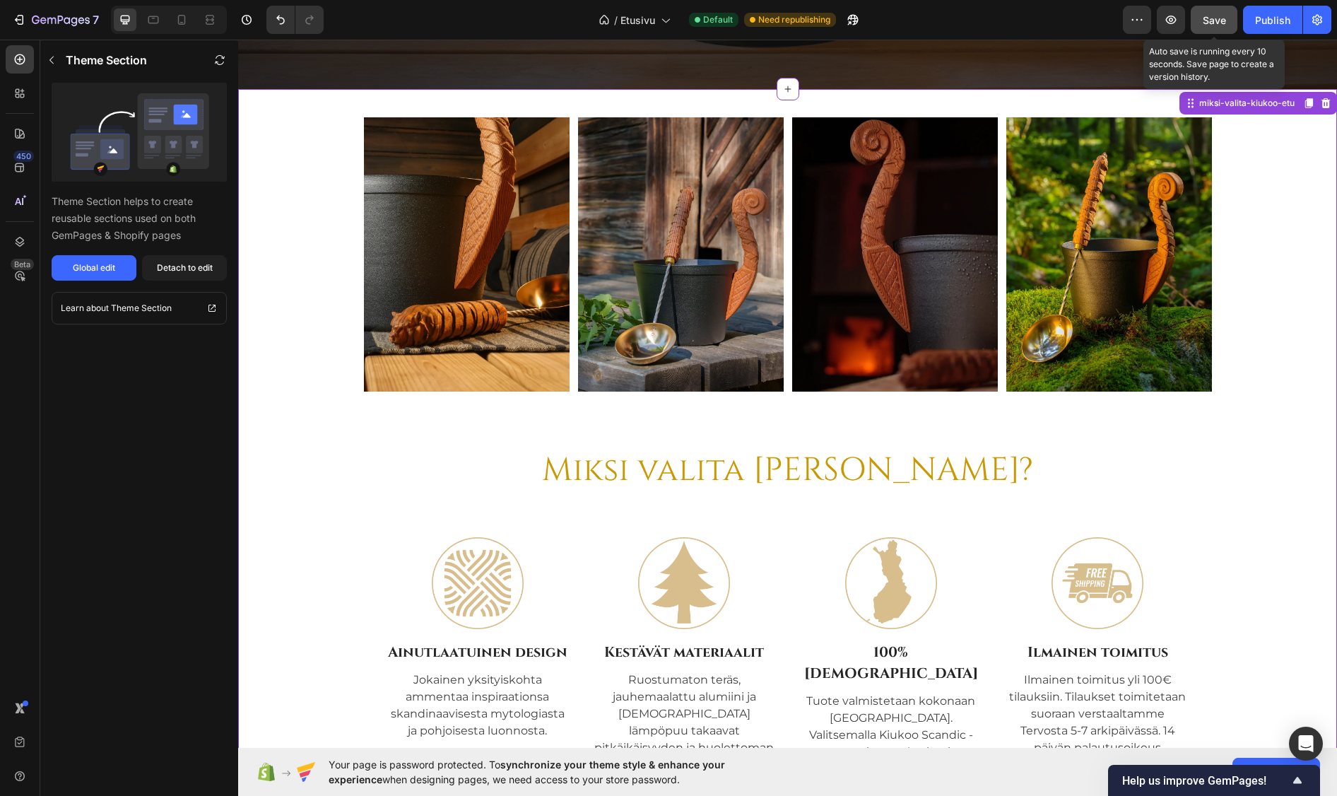
click at [1215, 20] on span "Save" at bounding box center [1214, 20] width 23 height 12
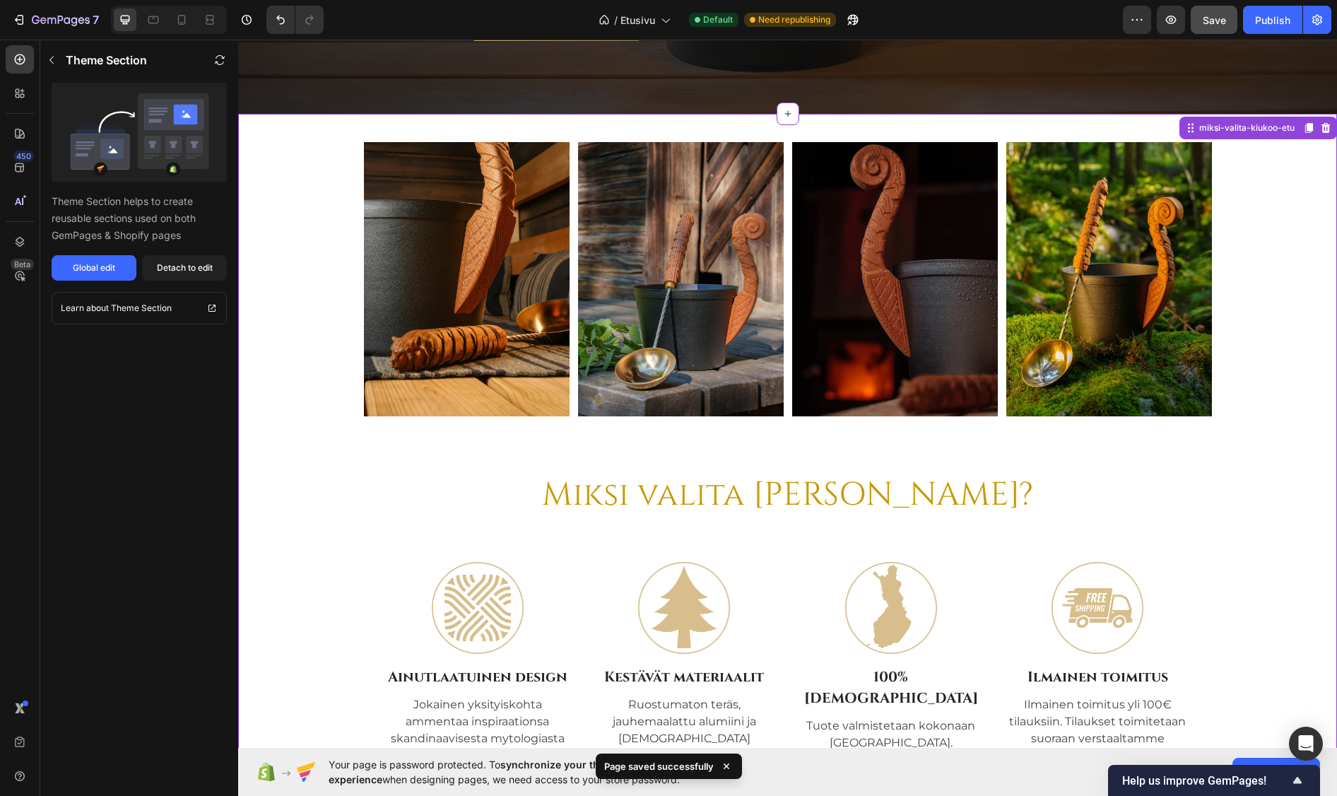
scroll to position [4485, 0]
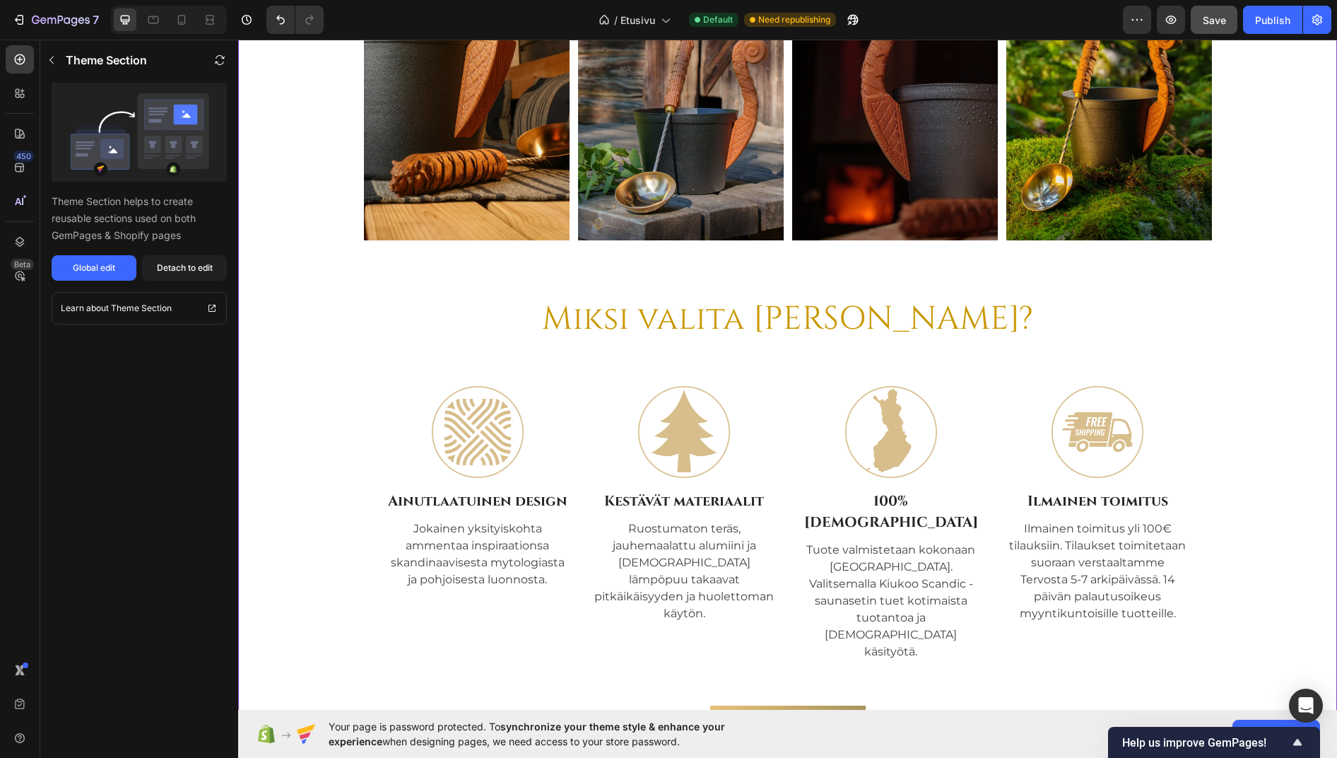
scroll to position [4771, 0]
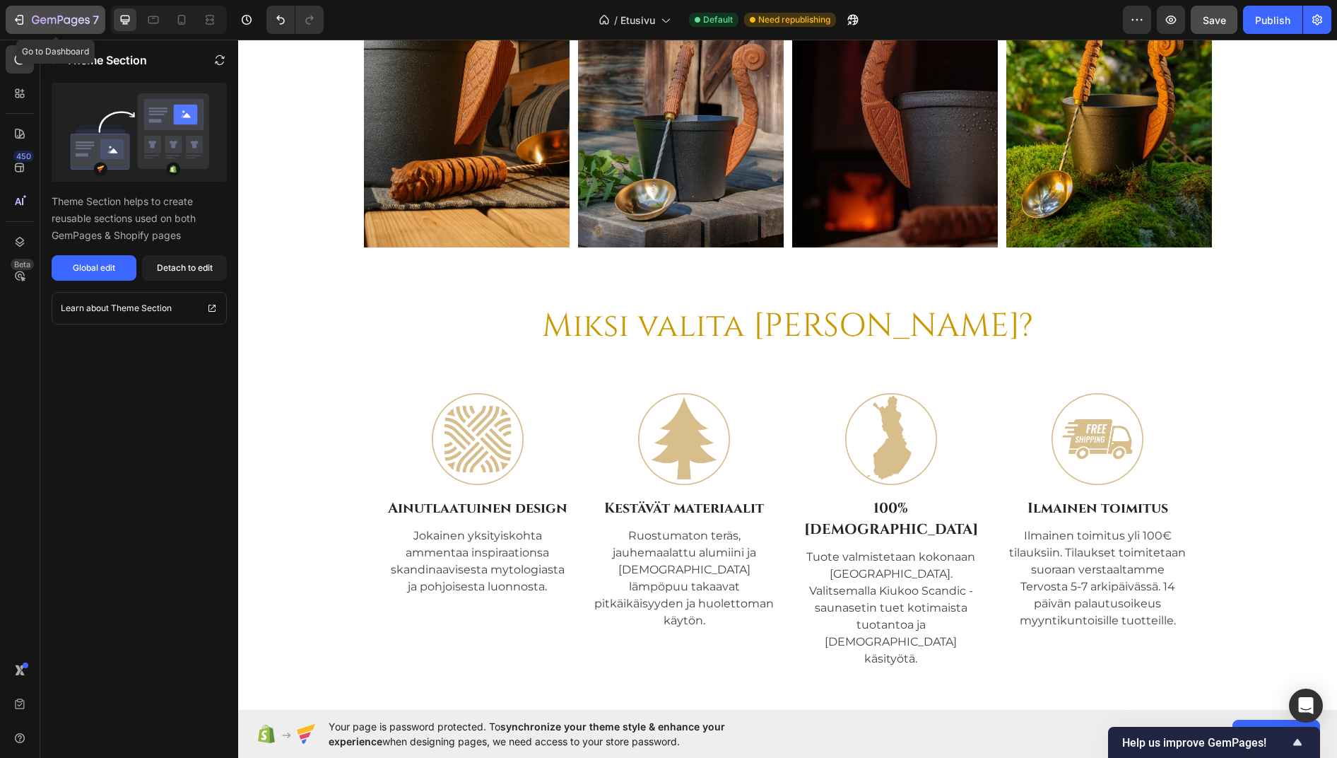
click at [37, 16] on icon "button" at bounding box center [36, 20] width 8 height 8
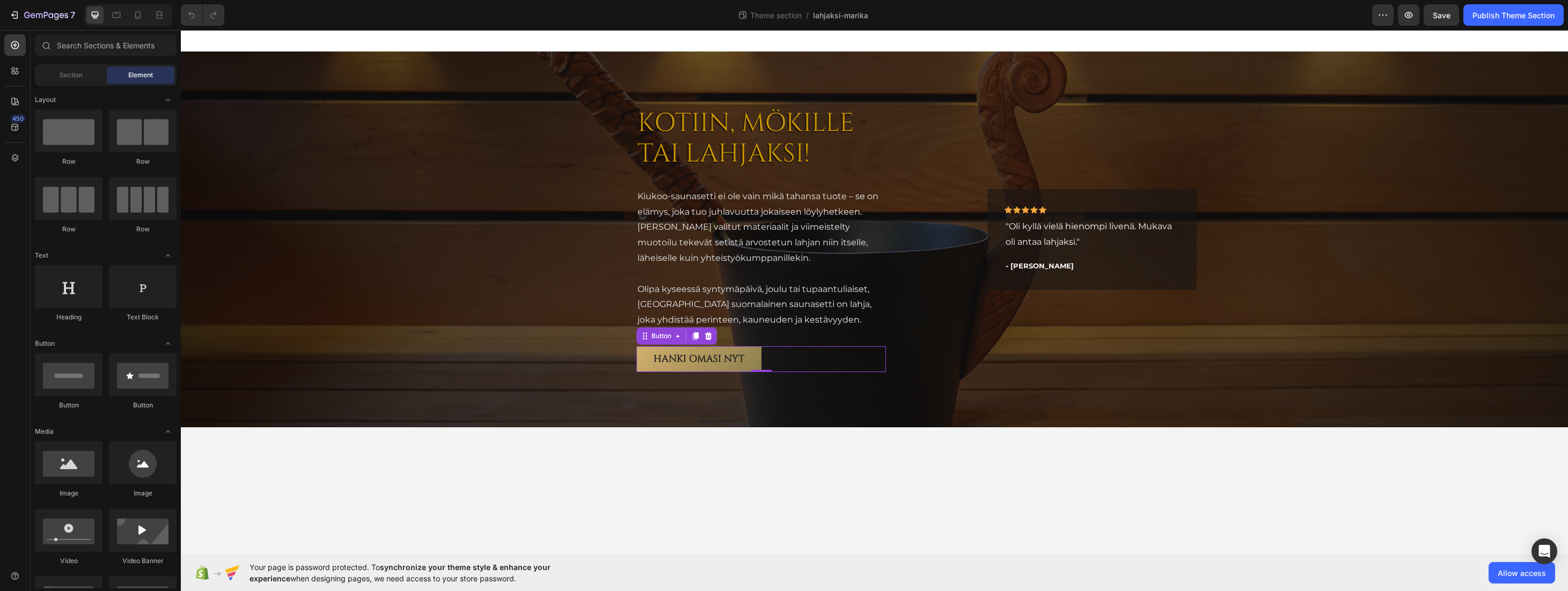
click at [769, 356] on div "HANKI OMASI NYT Button 0" at bounding box center [761, 359] width 250 height 26
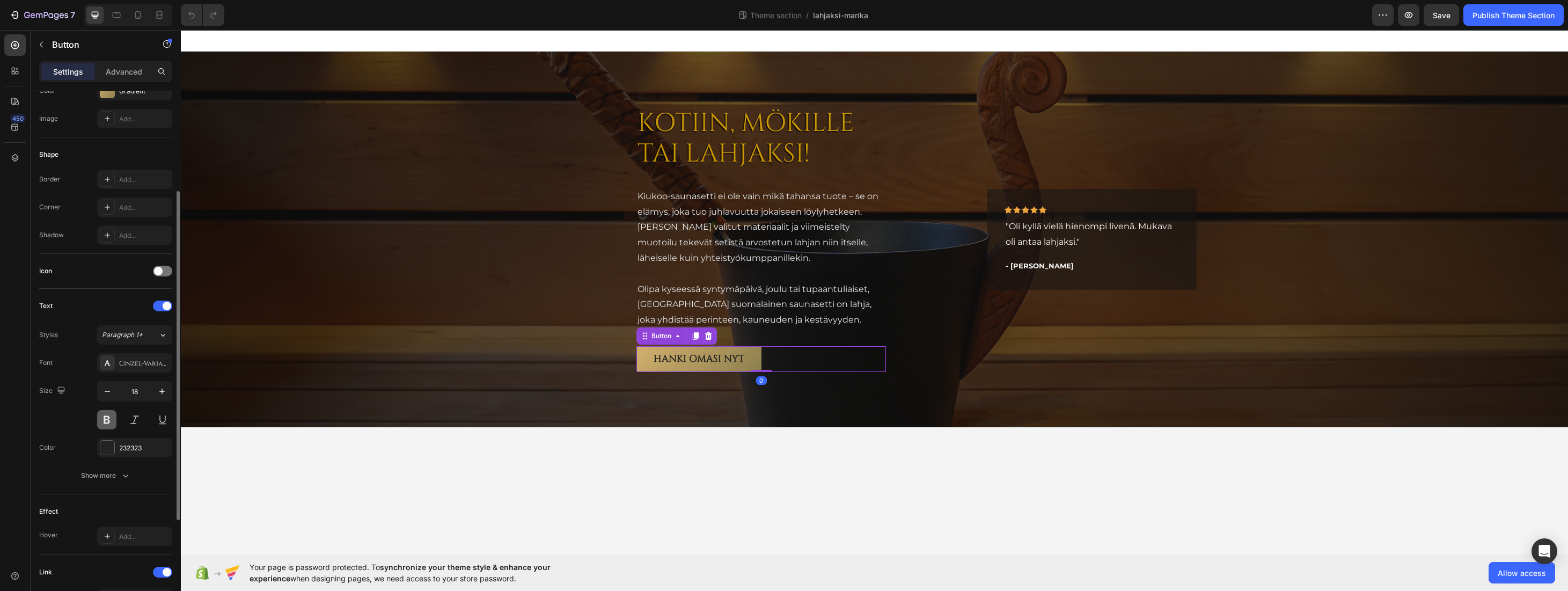
scroll to position [323, 0]
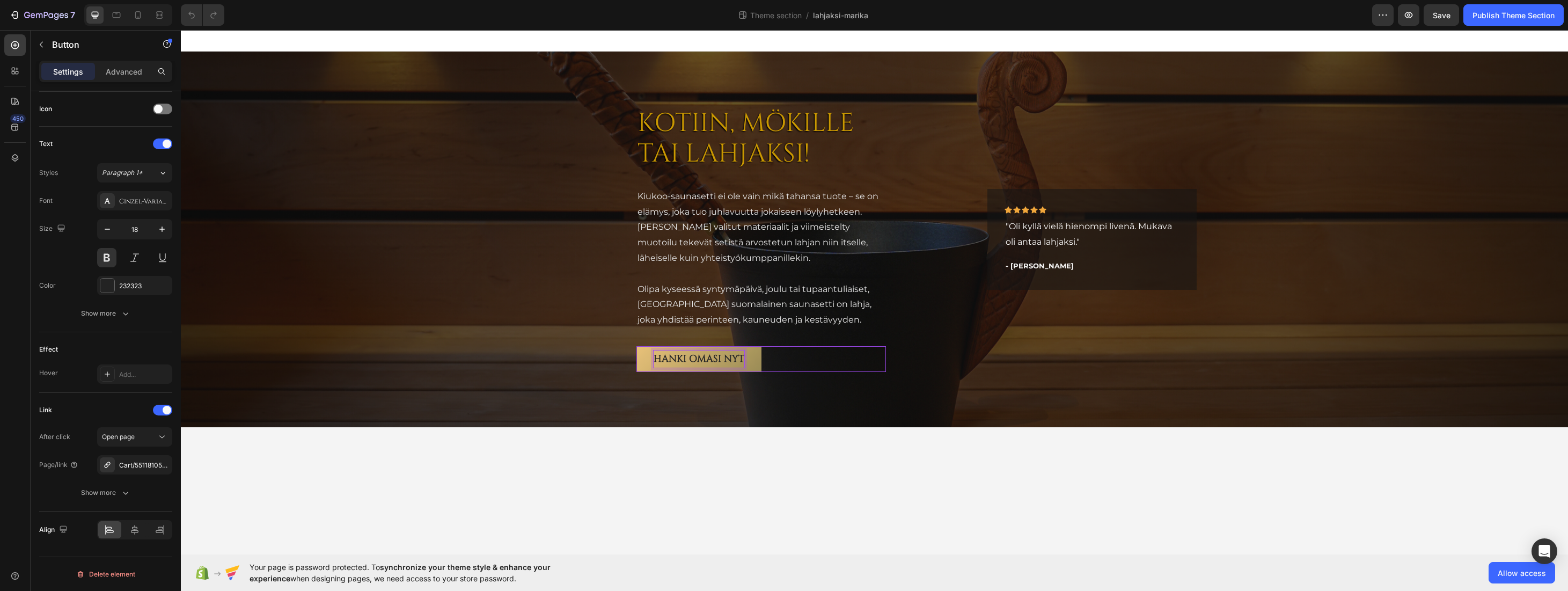
click at [689, 359] on p "HANKI OMASI NYT" at bounding box center [699, 359] width 90 height 17
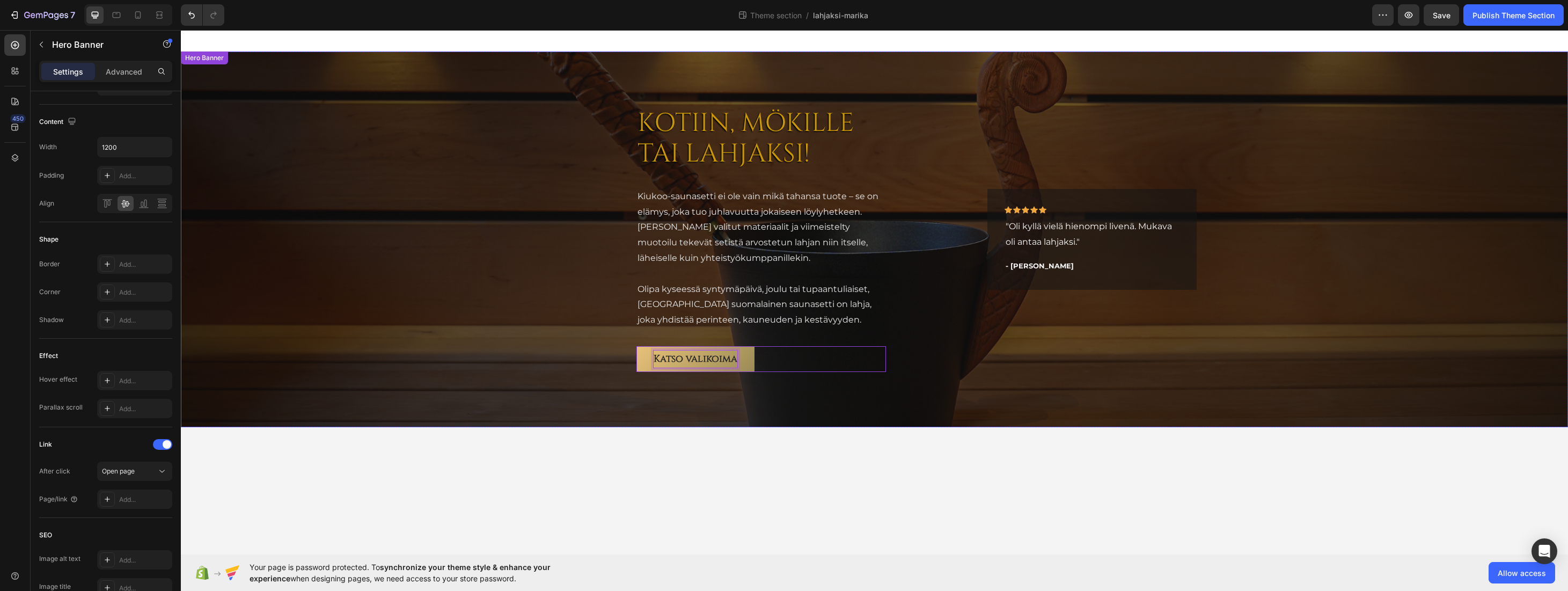
click at [576, 326] on div "KOTIIN, MÖKILLE TAI LAHJAKSI! Heading Kiukoo-saunasetti ei ole vain mikä tahans…" at bounding box center [762, 239] width 418 height 334
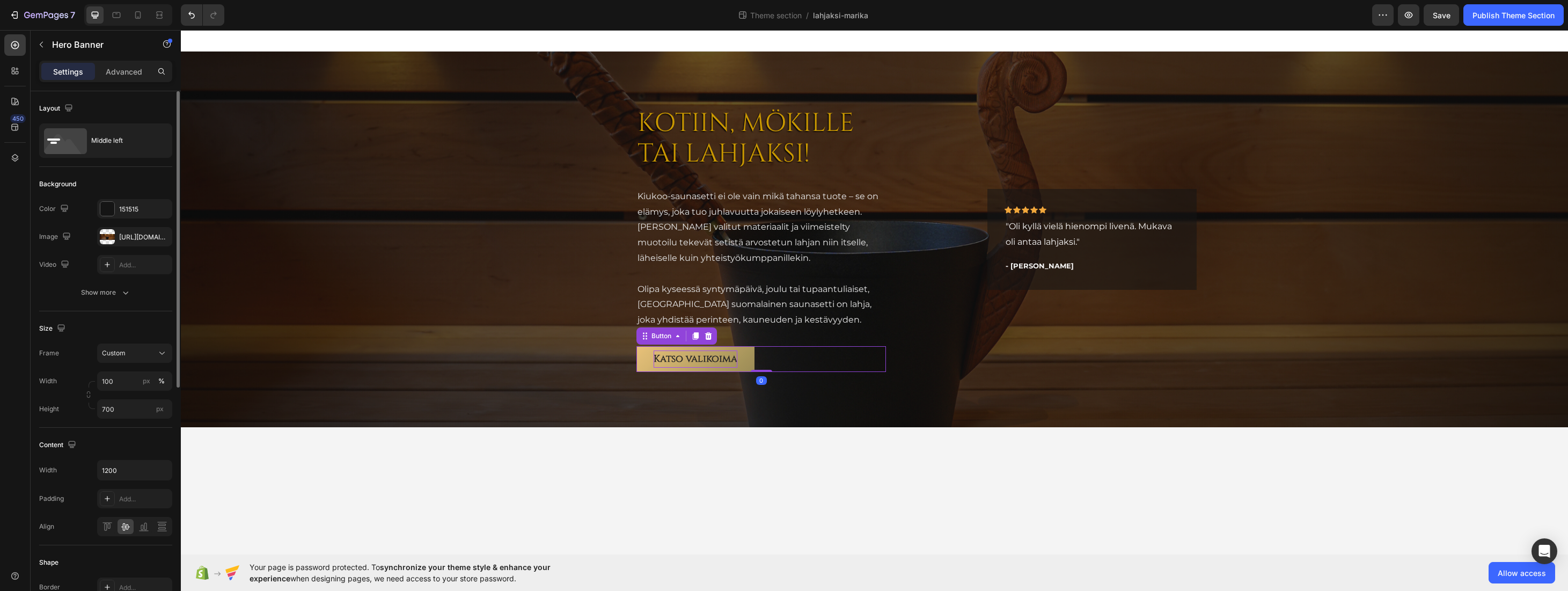
click at [647, 356] on link "Katso valikoima" at bounding box center [695, 359] width 118 height 26
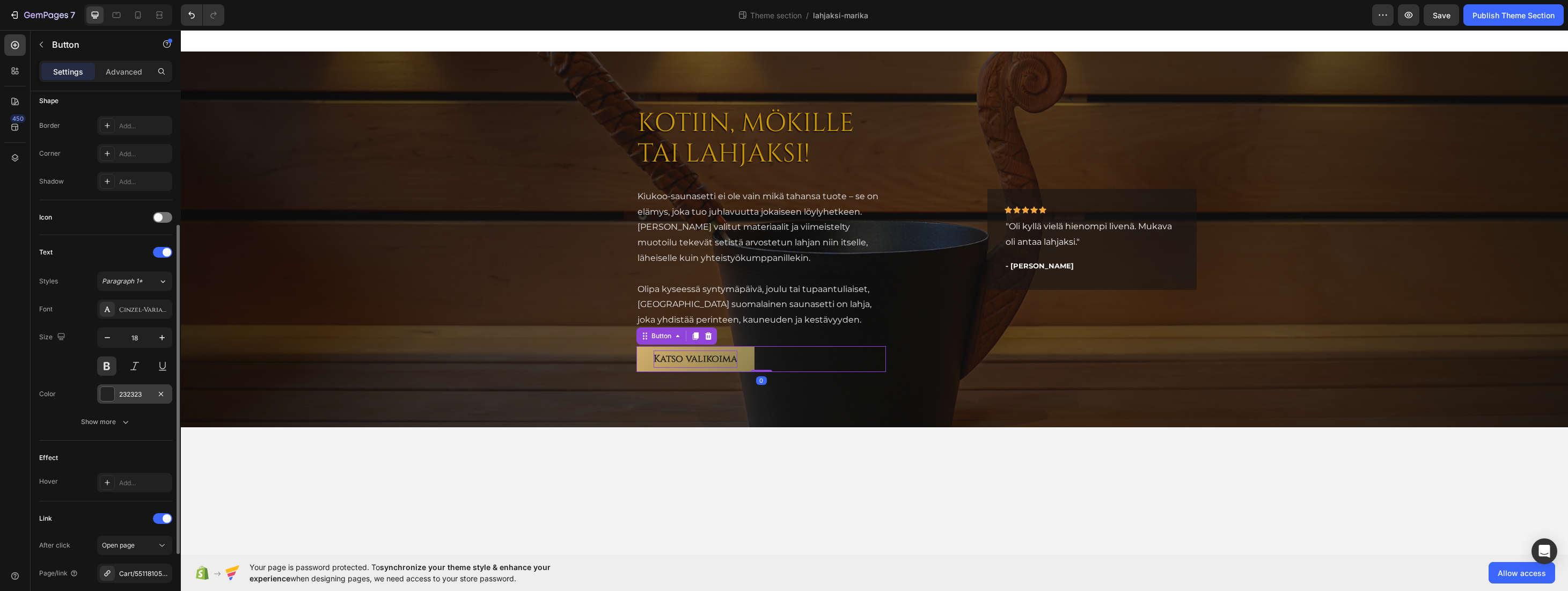
scroll to position [323, 0]
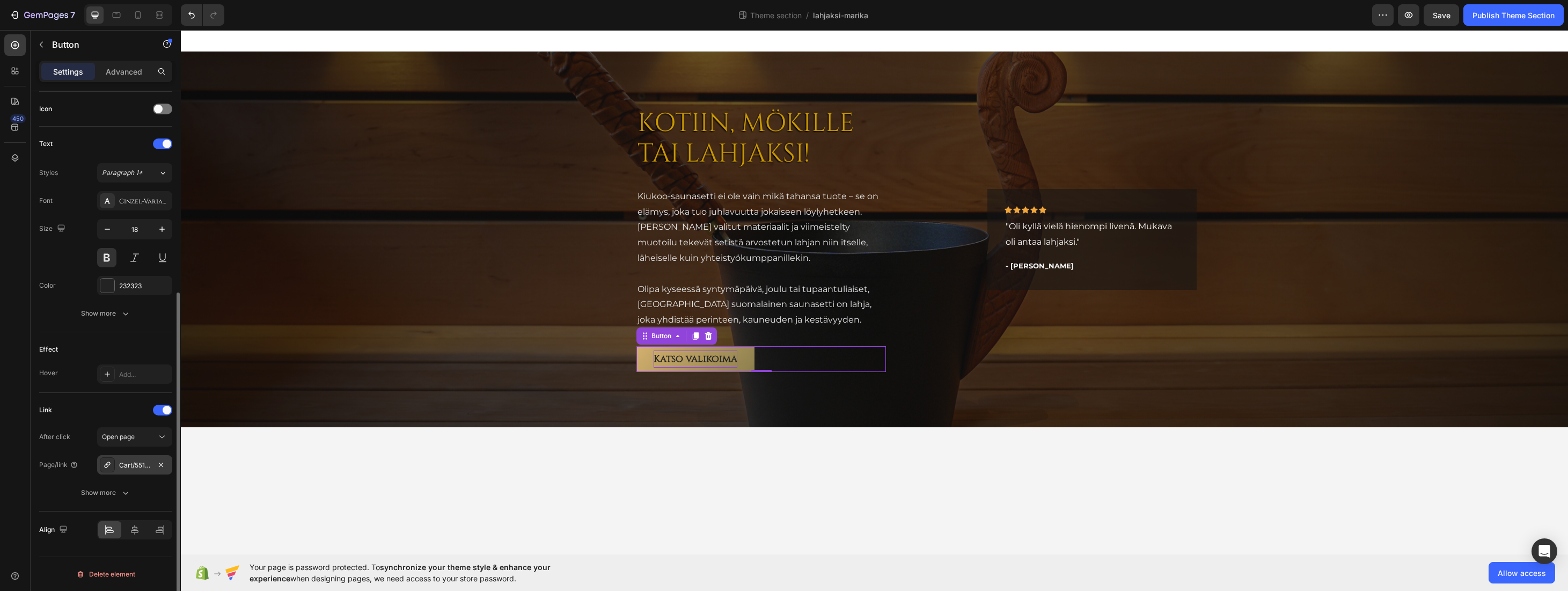
click at [133, 462] on div "Cart/55118105018703:1" at bounding box center [134, 465] width 31 height 10
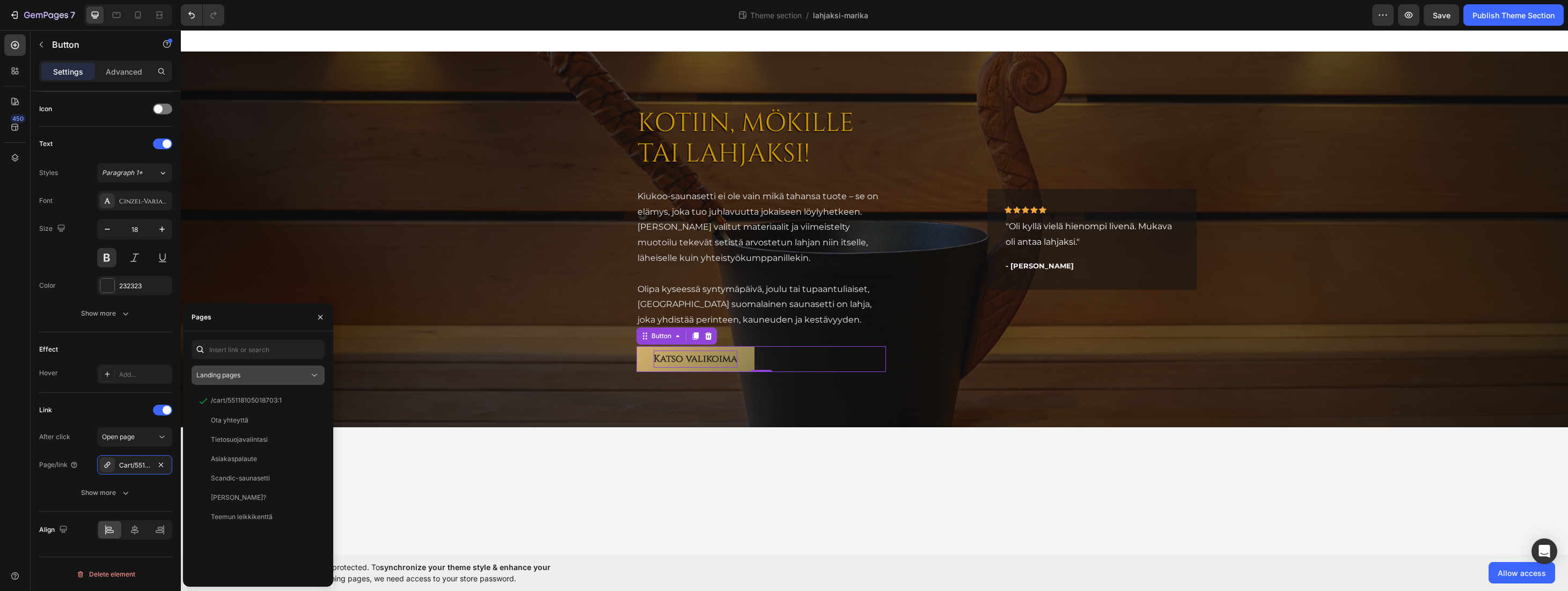
click at [250, 368] on button "Landing pages" at bounding box center [257, 375] width 133 height 19
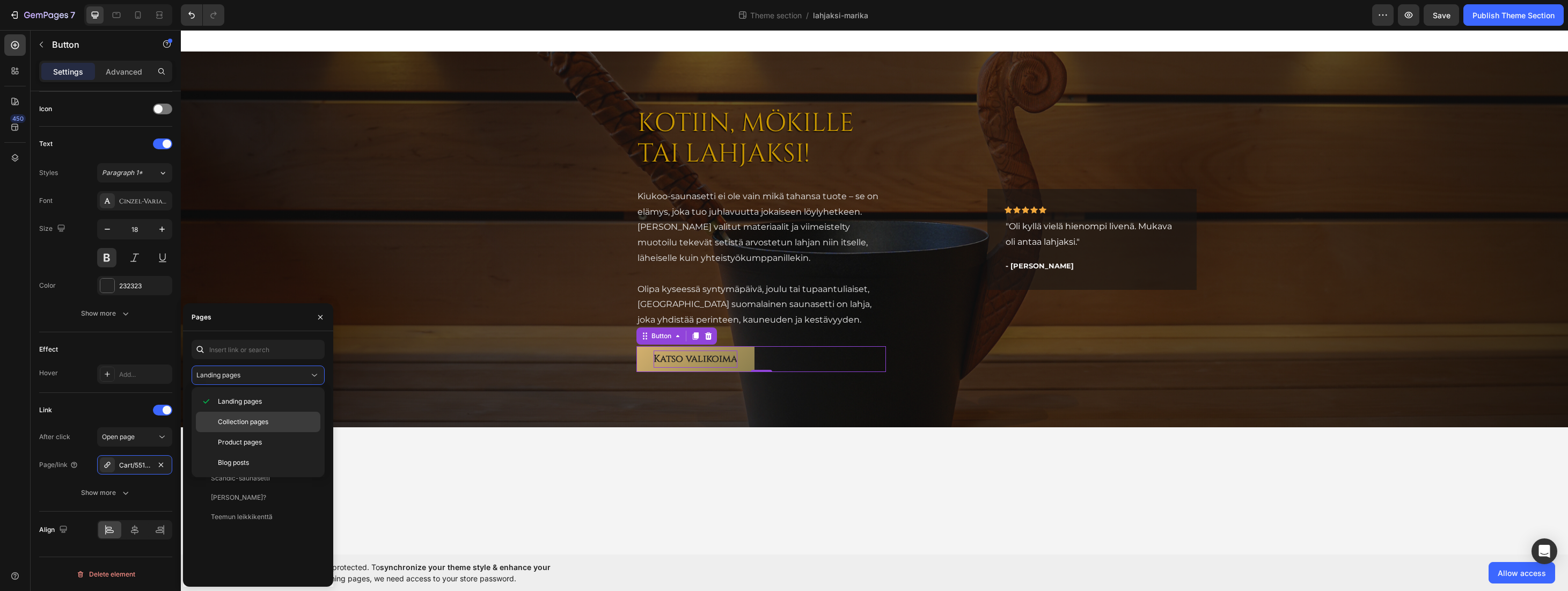
click at [259, 420] on span "Collection pages" at bounding box center [243, 422] width 50 height 10
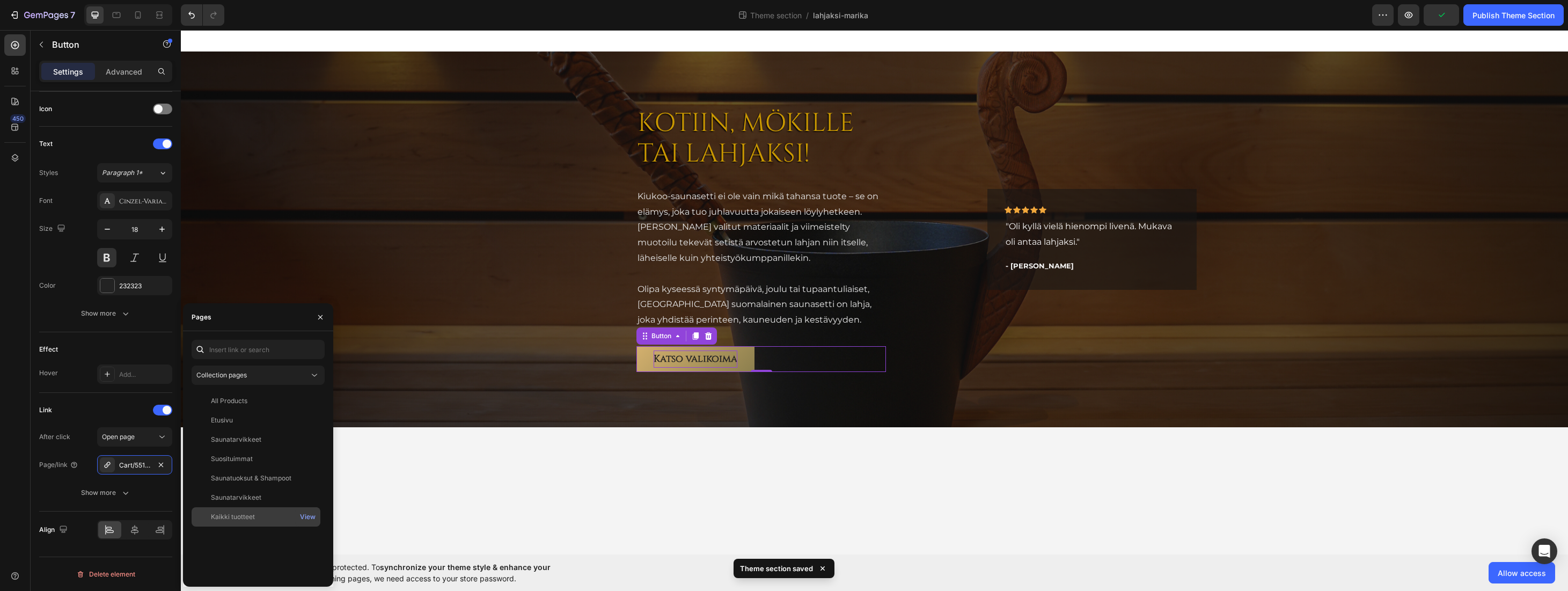
click at [244, 517] on div "Kaikki tuotteet" at bounding box center [233, 517] width 44 height 10
click at [238, 397] on div "All Products" at bounding box center [229, 400] width 36 height 10
click at [235, 519] on div "Kaikki tuotteet" at bounding box center [233, 516] width 44 height 10
click at [240, 553] on div "All Products View Etusivu View Saunatarvikkeet View Suosituimmat View Saunatuok…" at bounding box center [257, 485] width 133 height 187
click at [277, 378] on div "Collection pages" at bounding box center [253, 375] width 112 height 10
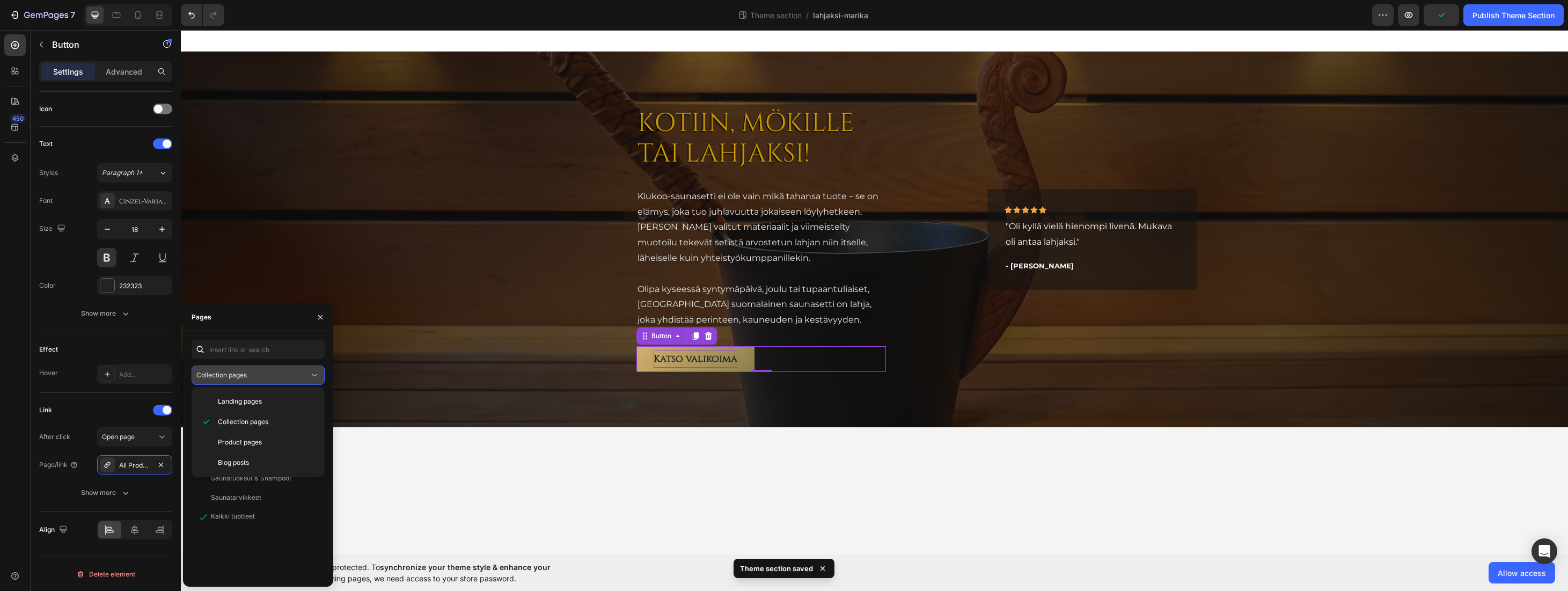
click at [276, 377] on div "Collection pages" at bounding box center [253, 375] width 112 height 10
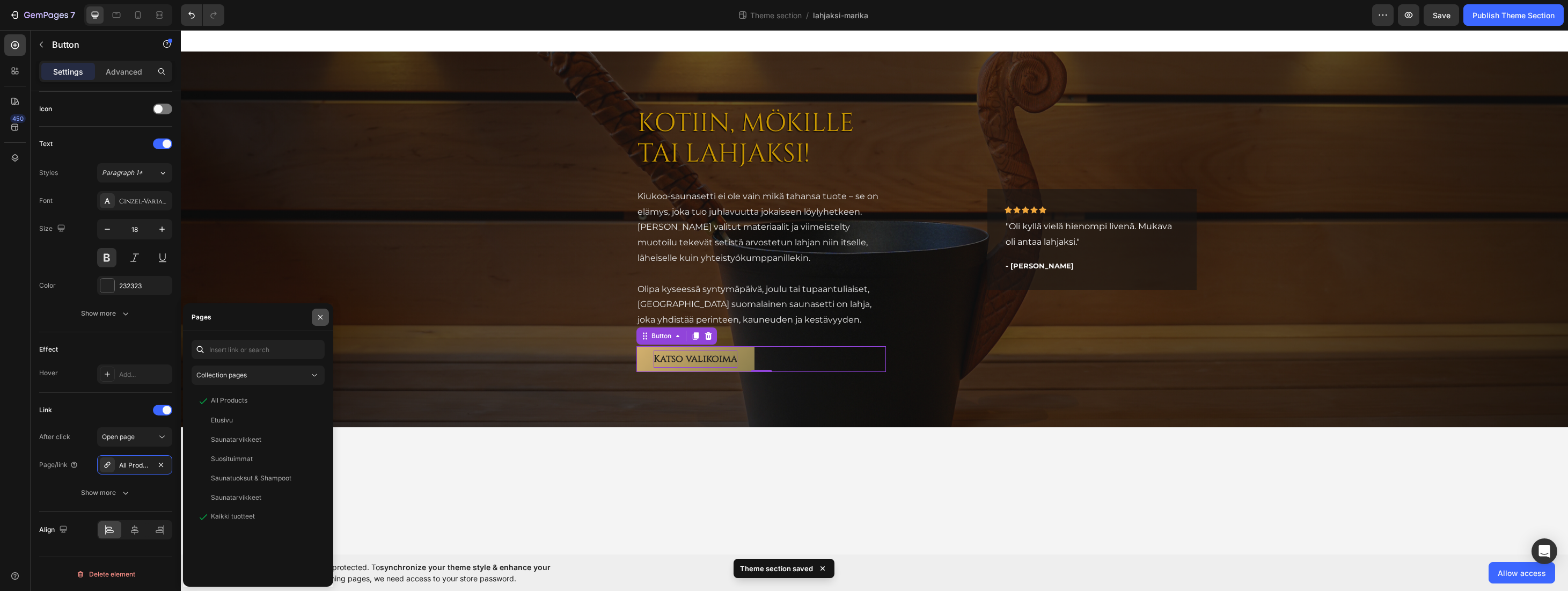
click at [317, 314] on icon "button" at bounding box center [320, 317] width 8 height 8
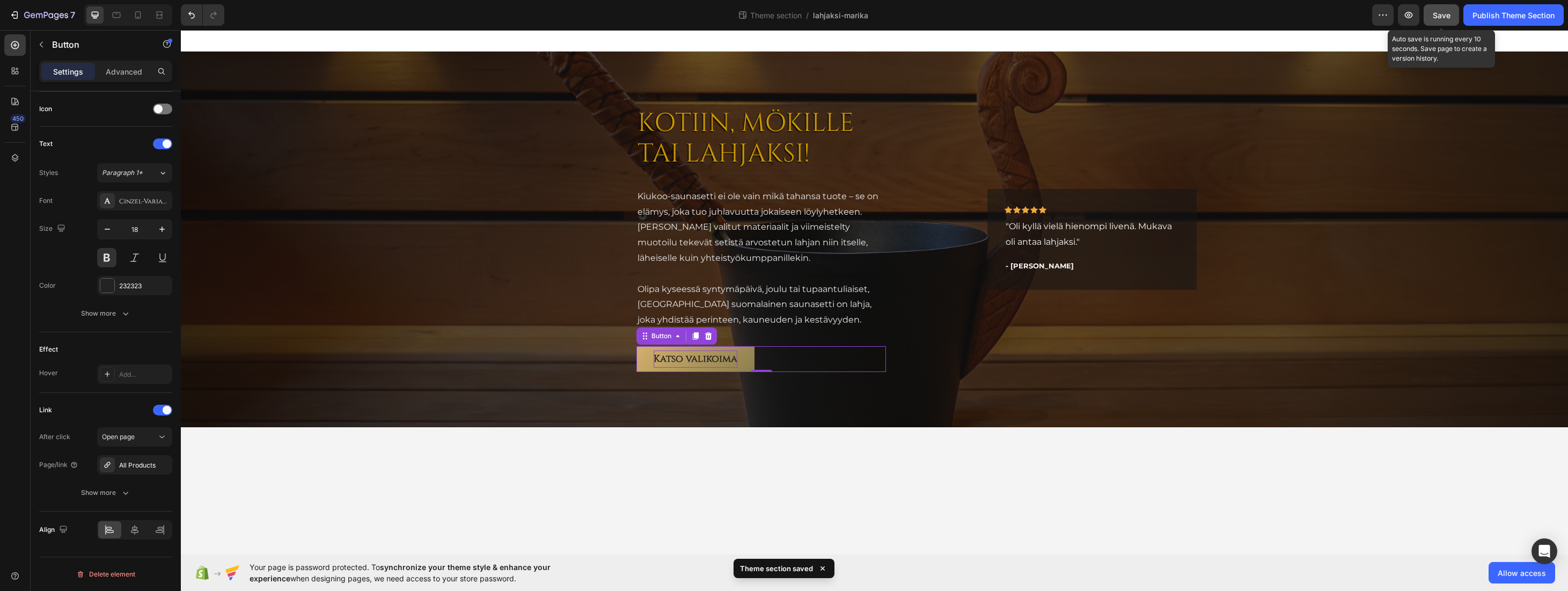
click at [1439, 14] on span "Save" at bounding box center [1441, 15] width 17 height 9
click at [1513, 16] on div "Publish Theme Section" at bounding box center [1513, 15] width 82 height 11
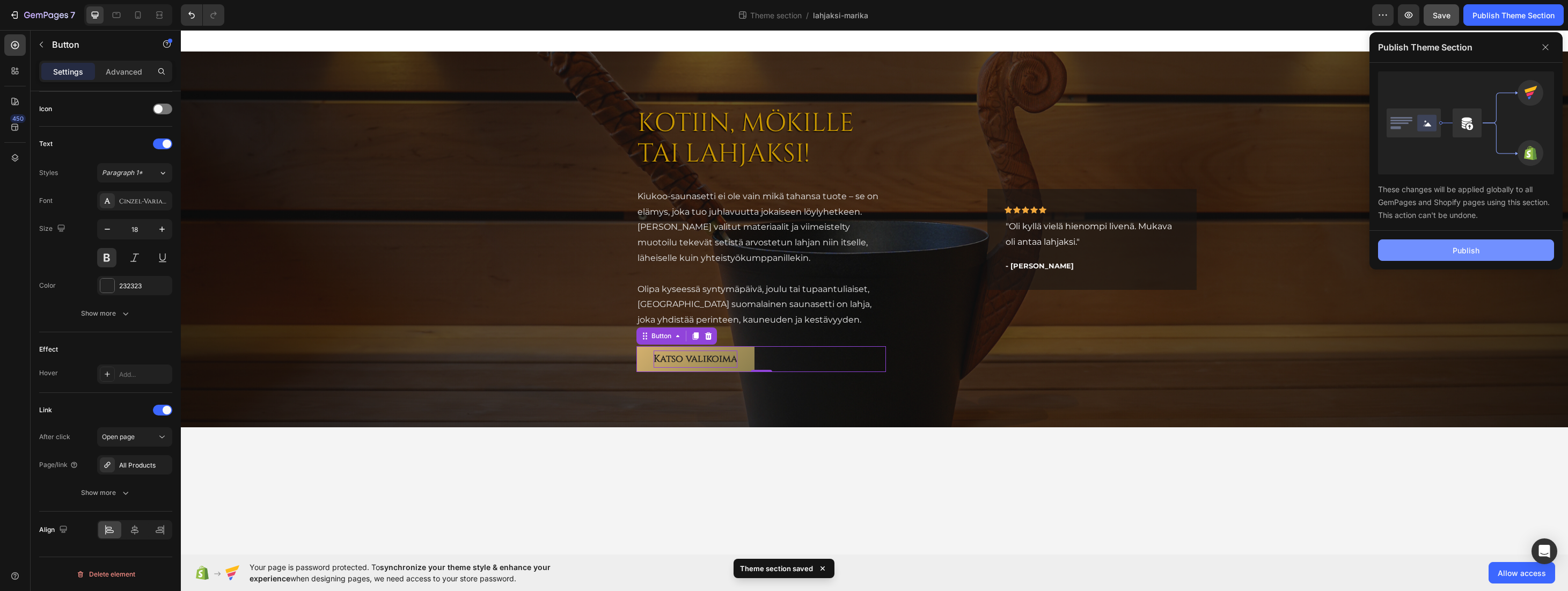
click at [1434, 250] on button "Publish" at bounding box center [1466, 250] width 176 height 21
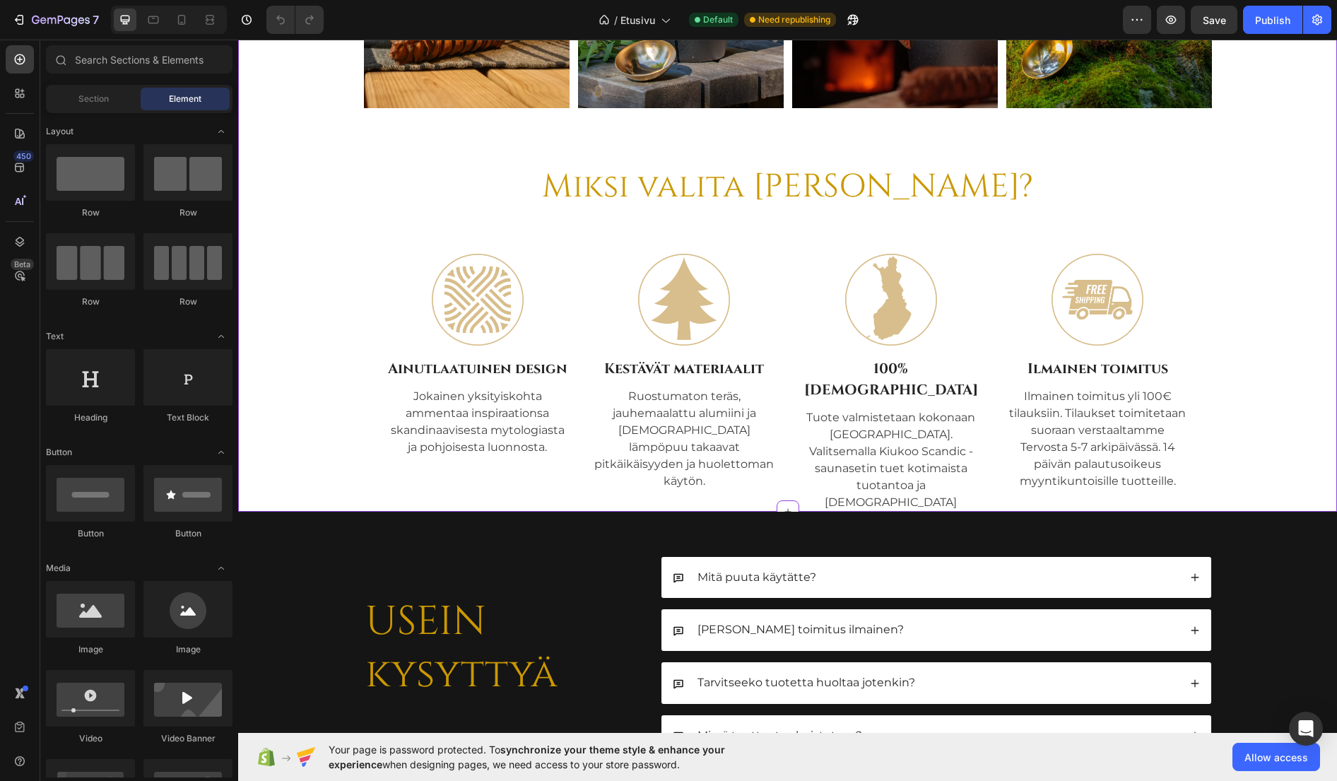
scroll to position [4099, 0]
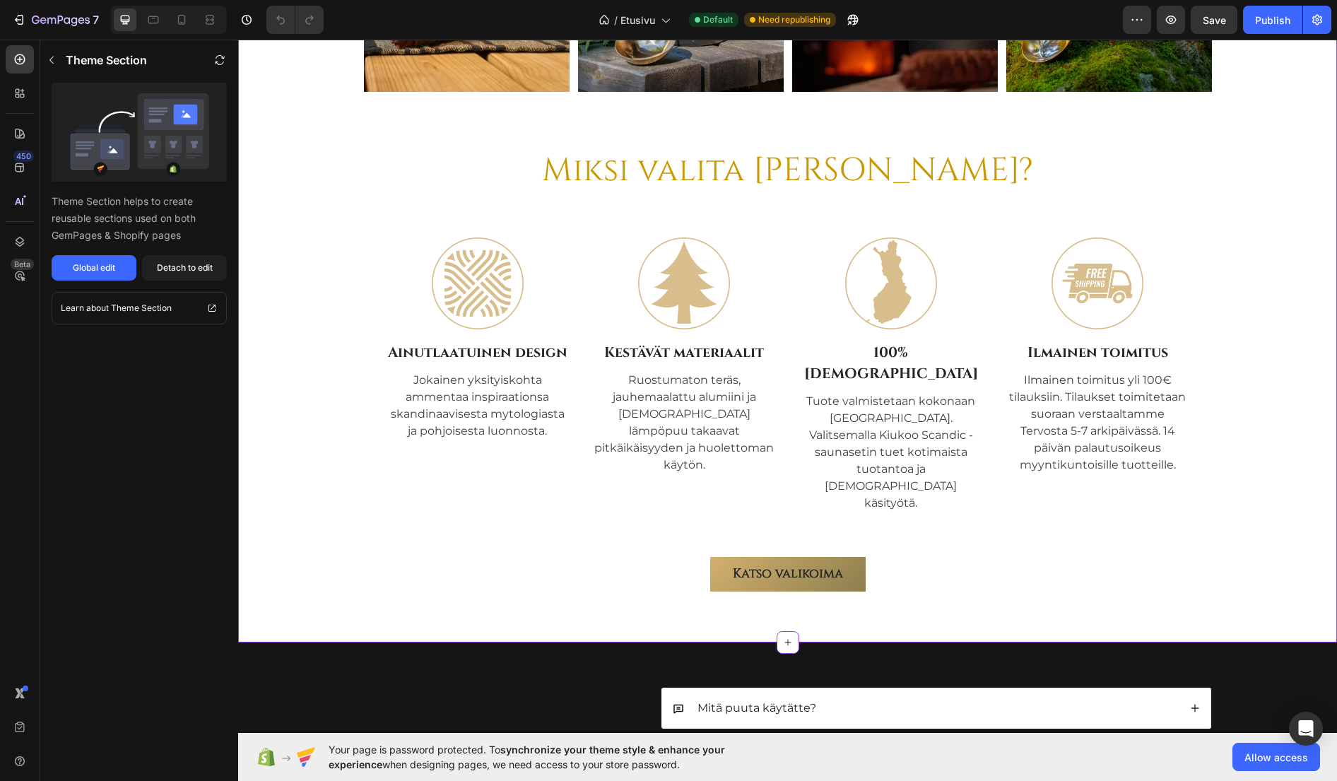
click at [1085, 175] on h2 "Miksi valita [PERSON_NAME]?" at bounding box center [788, 170] width 1078 height 45
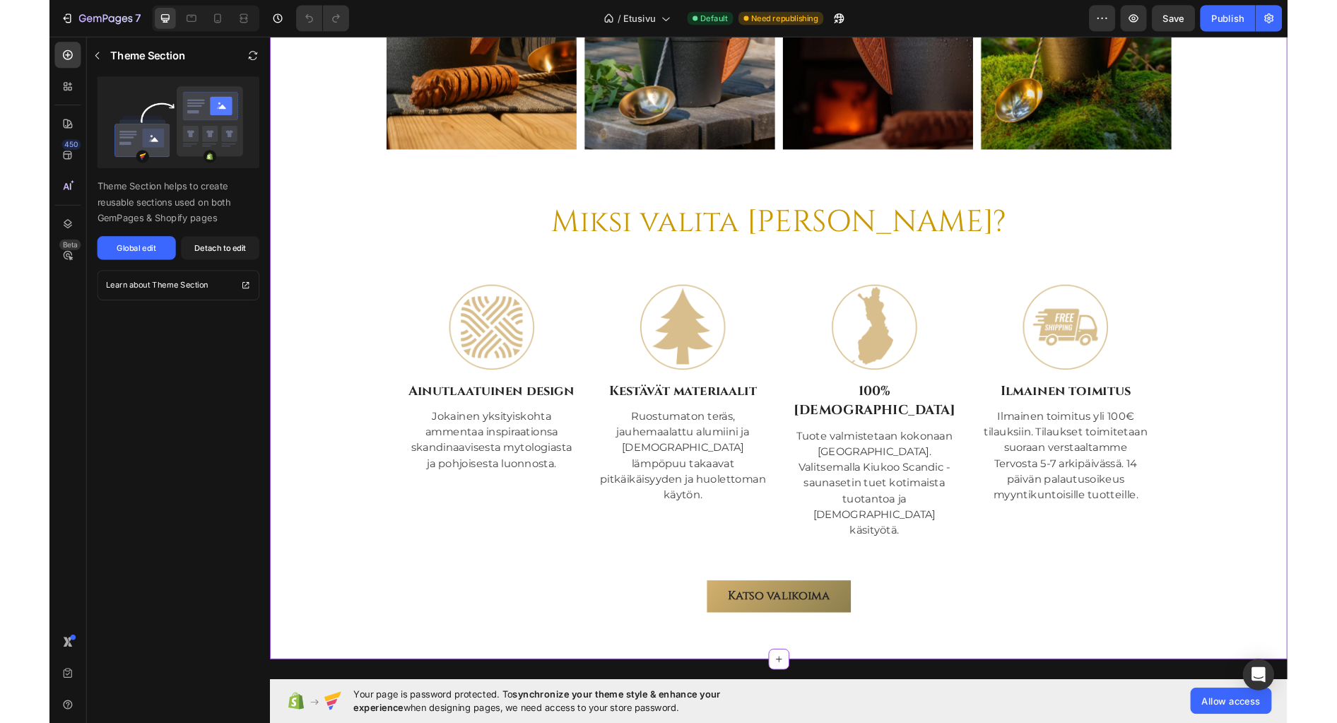
scroll to position [3957, 0]
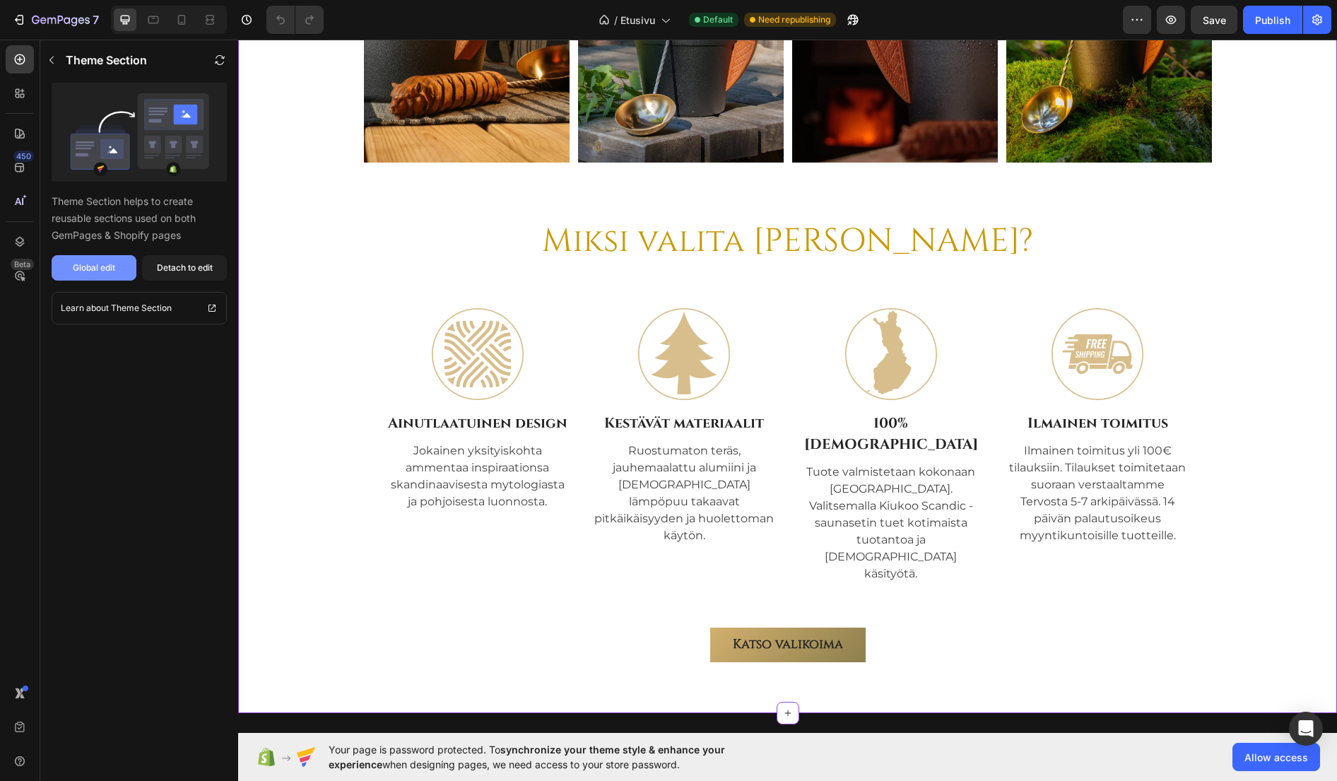
click at [107, 264] on div "Global edit" at bounding box center [94, 267] width 42 height 13
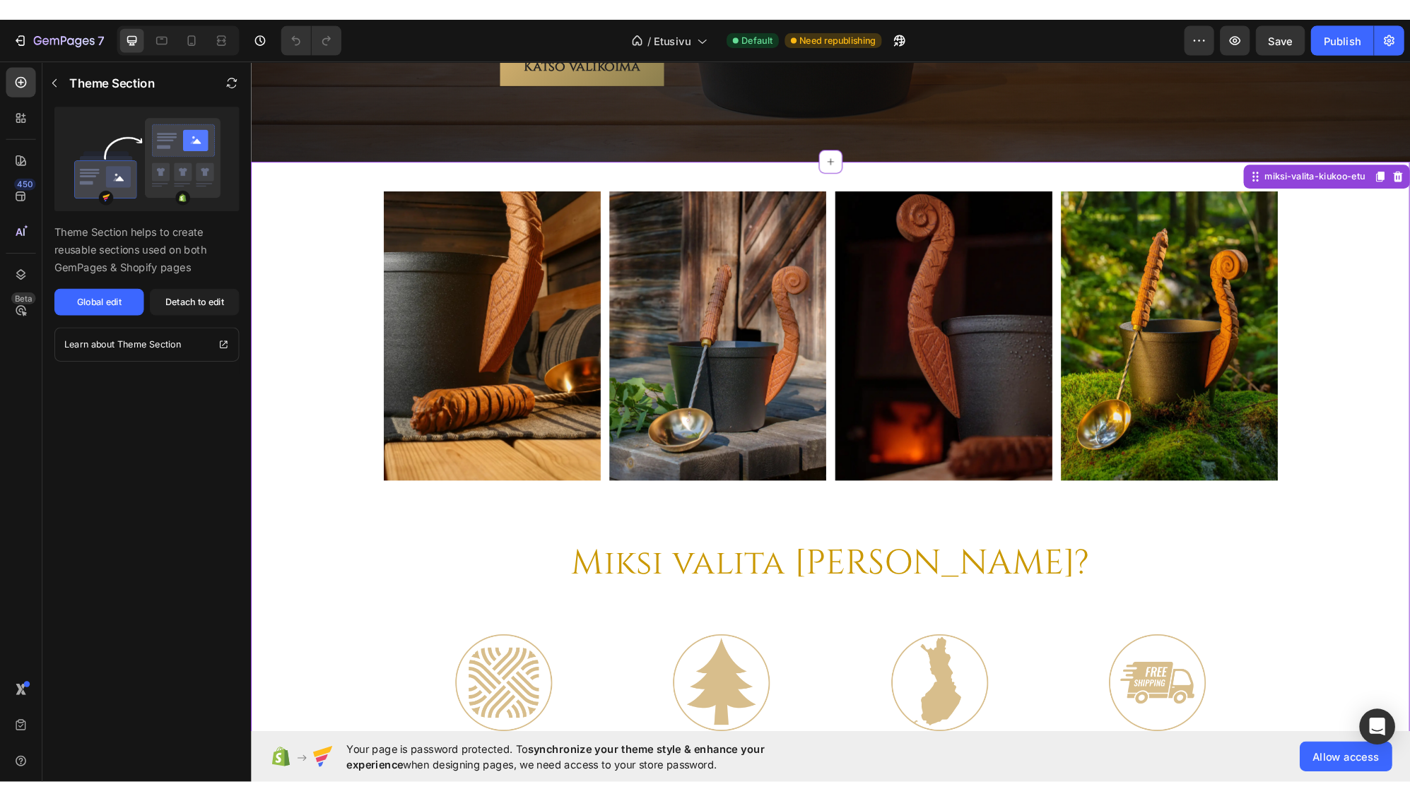
scroll to position [3675, 0]
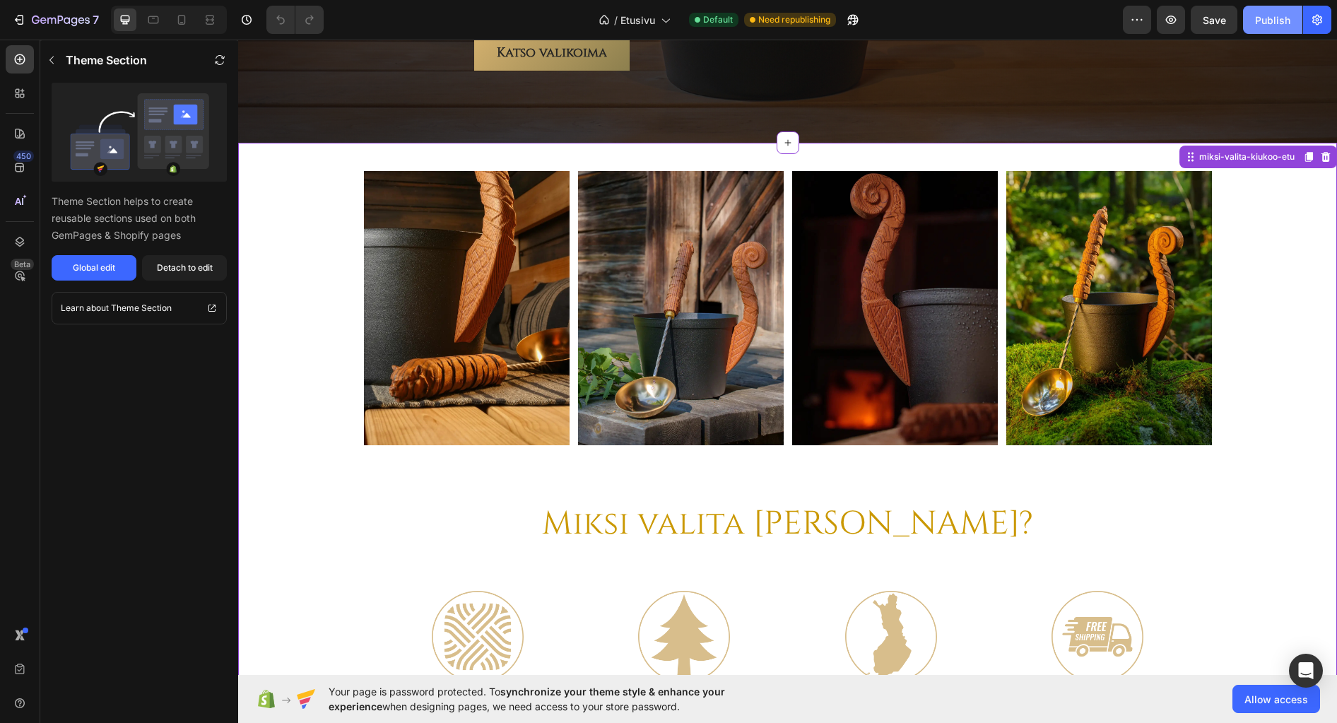
click at [1264, 15] on div "Publish" at bounding box center [1272, 20] width 35 height 15
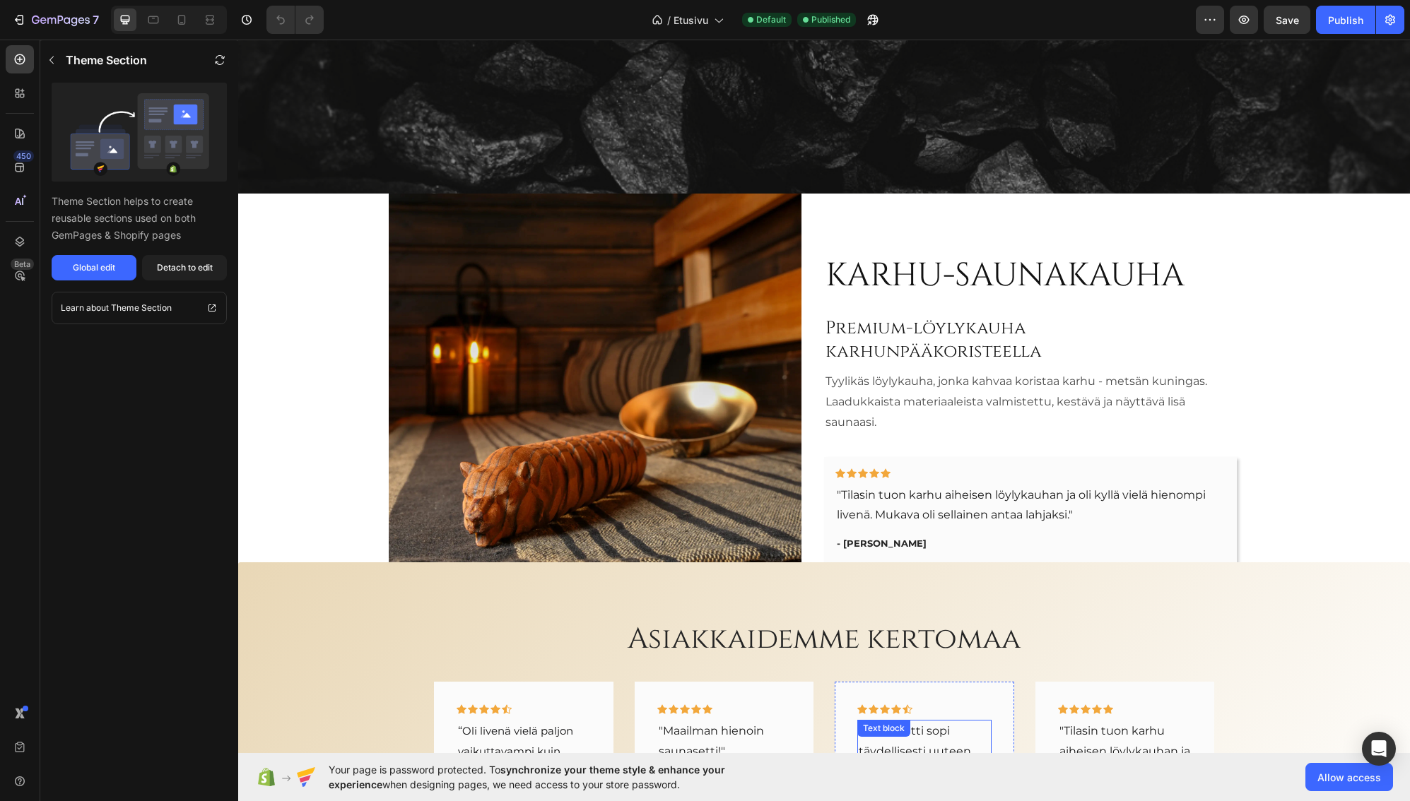
scroll to position [2022, 0]
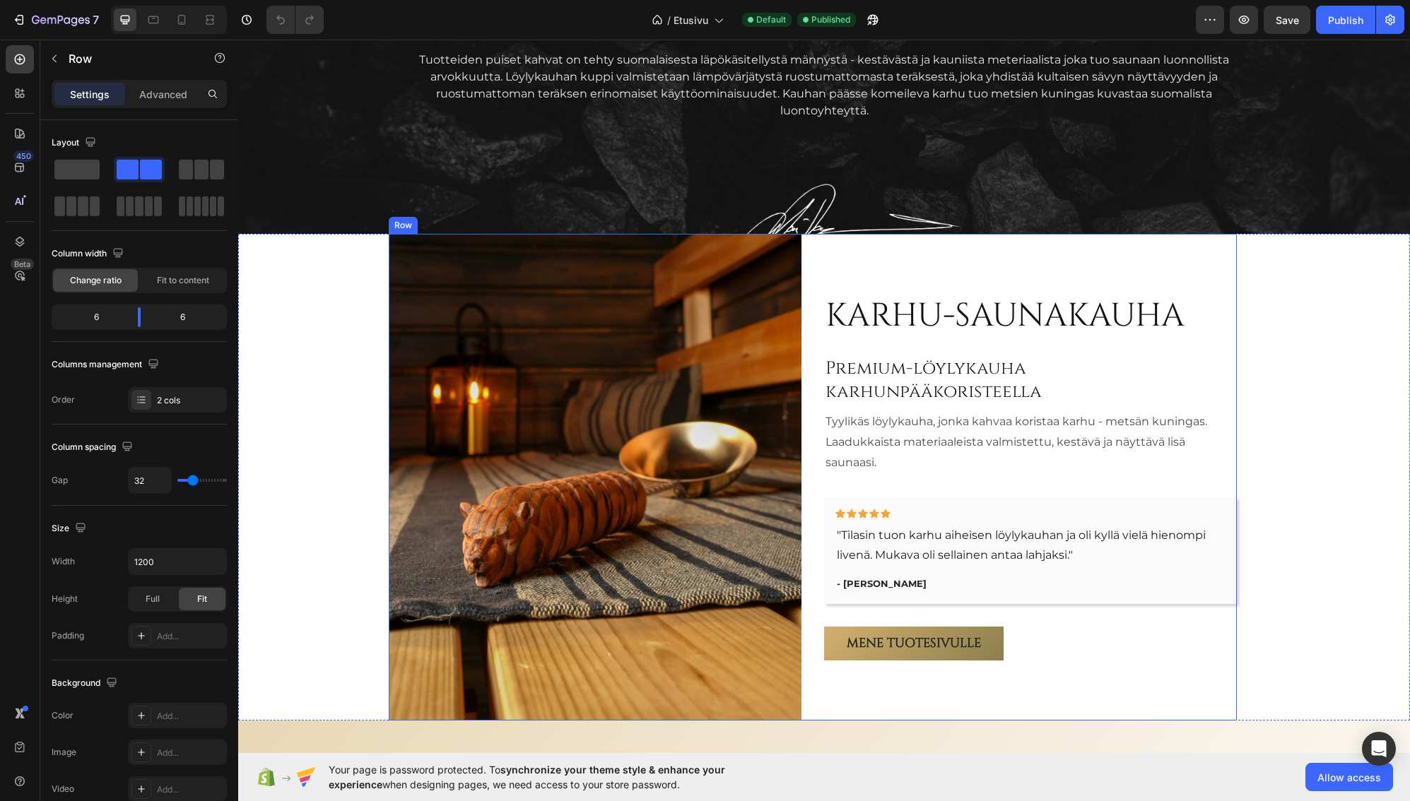
click at [813, 262] on div "Karhu-saunakauha Heading Premium-löylykauha karhunpääkoristeella Heading [GEOGR…" at bounding box center [813, 477] width 848 height 487
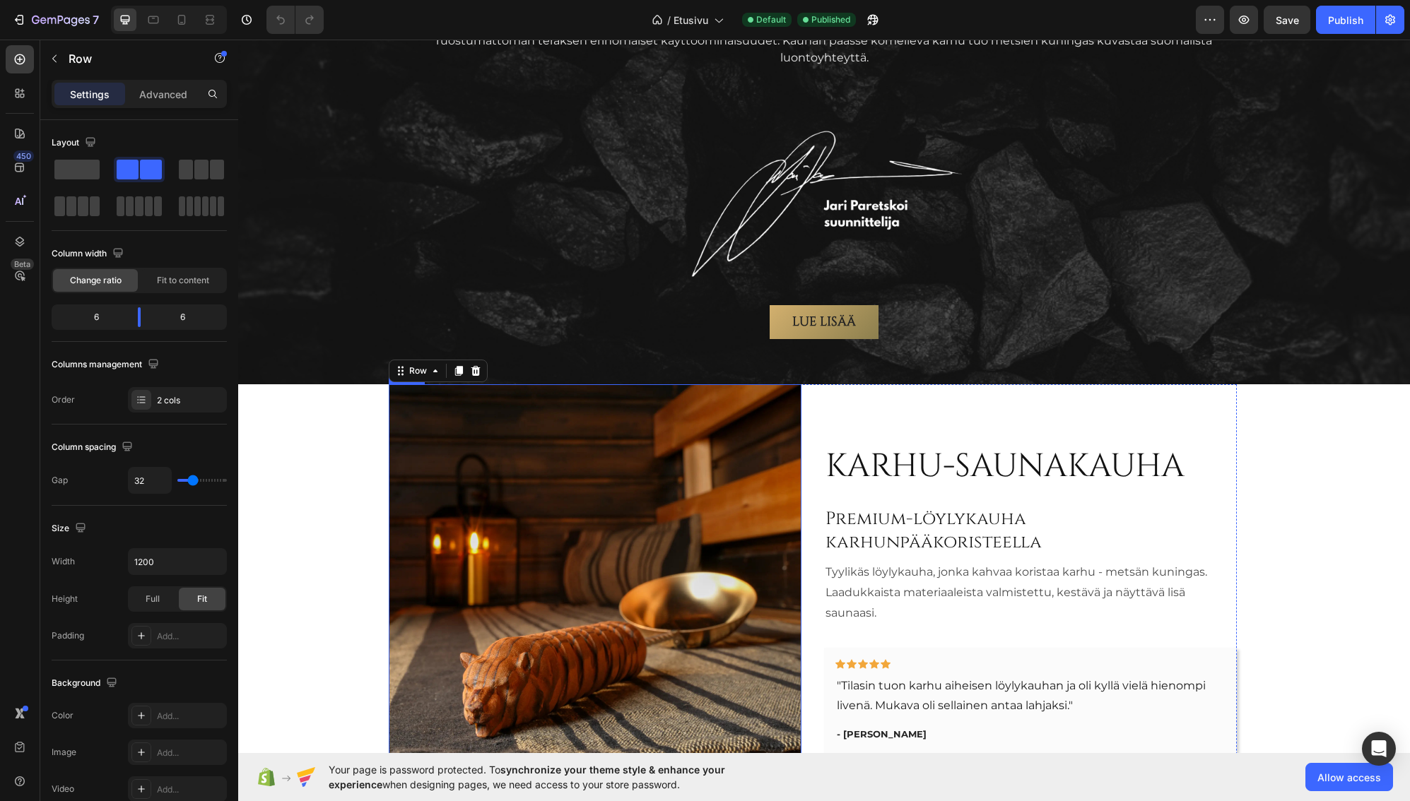
scroll to position [2305, 0]
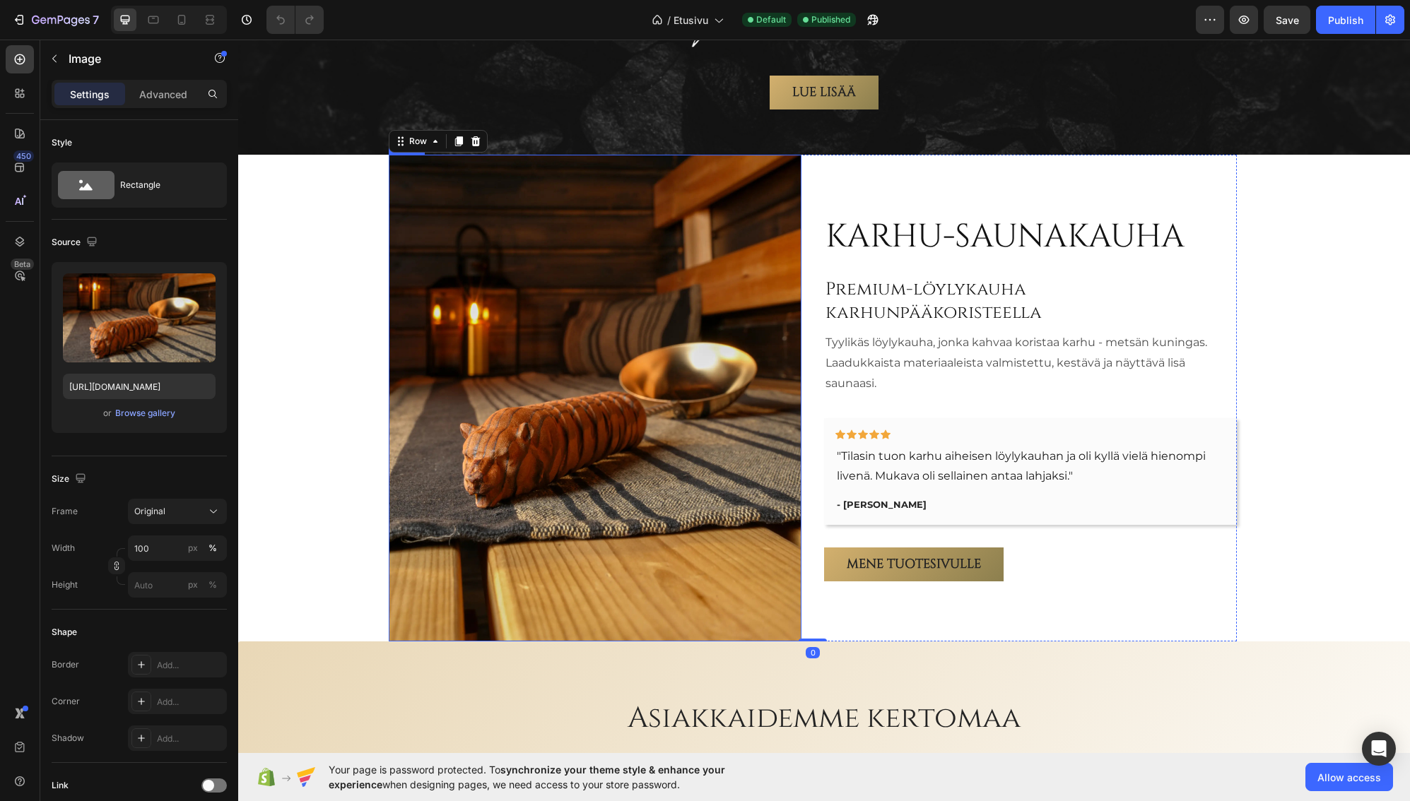
click at [584, 365] on img at bounding box center [595, 398] width 413 height 487
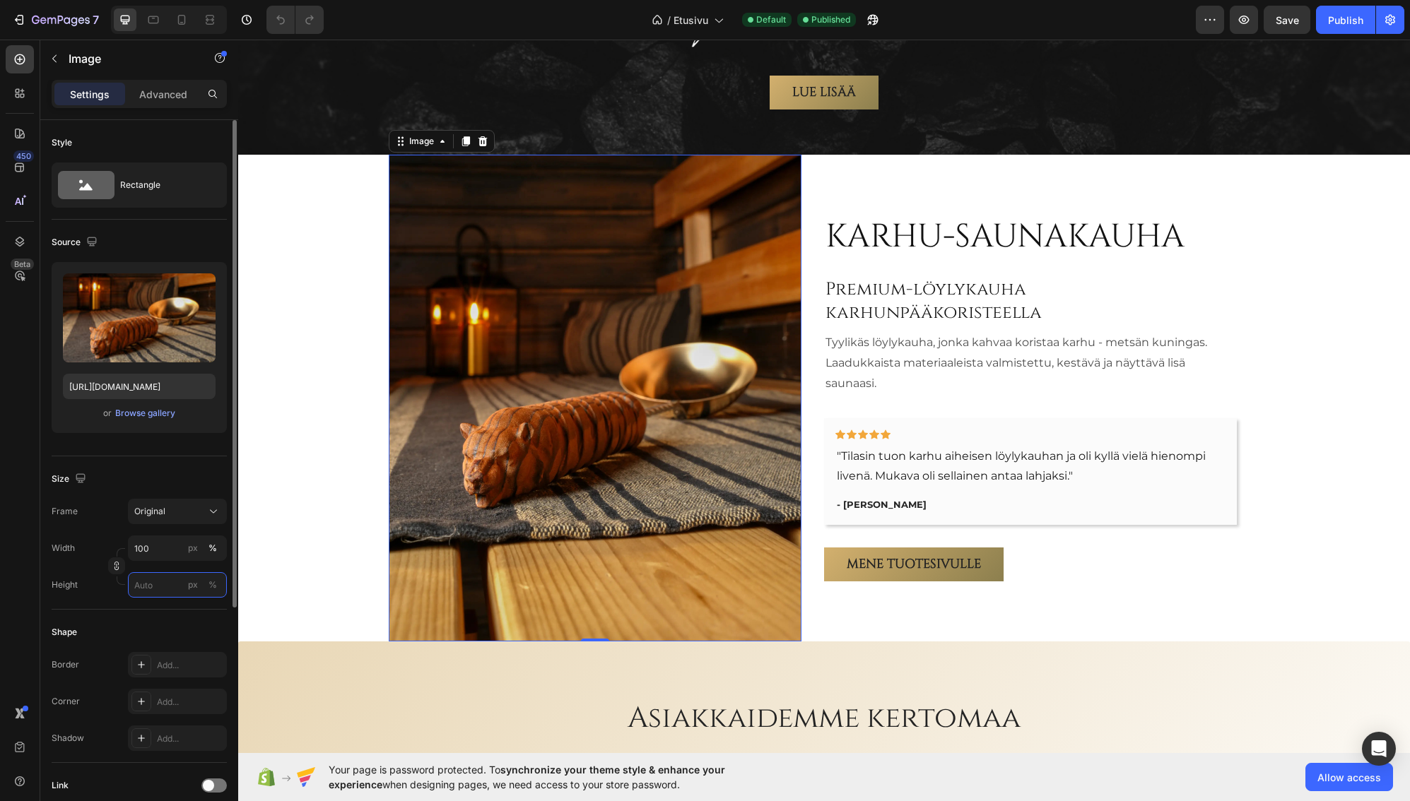
click at [146, 586] on input "px %" at bounding box center [177, 584] width 99 height 25
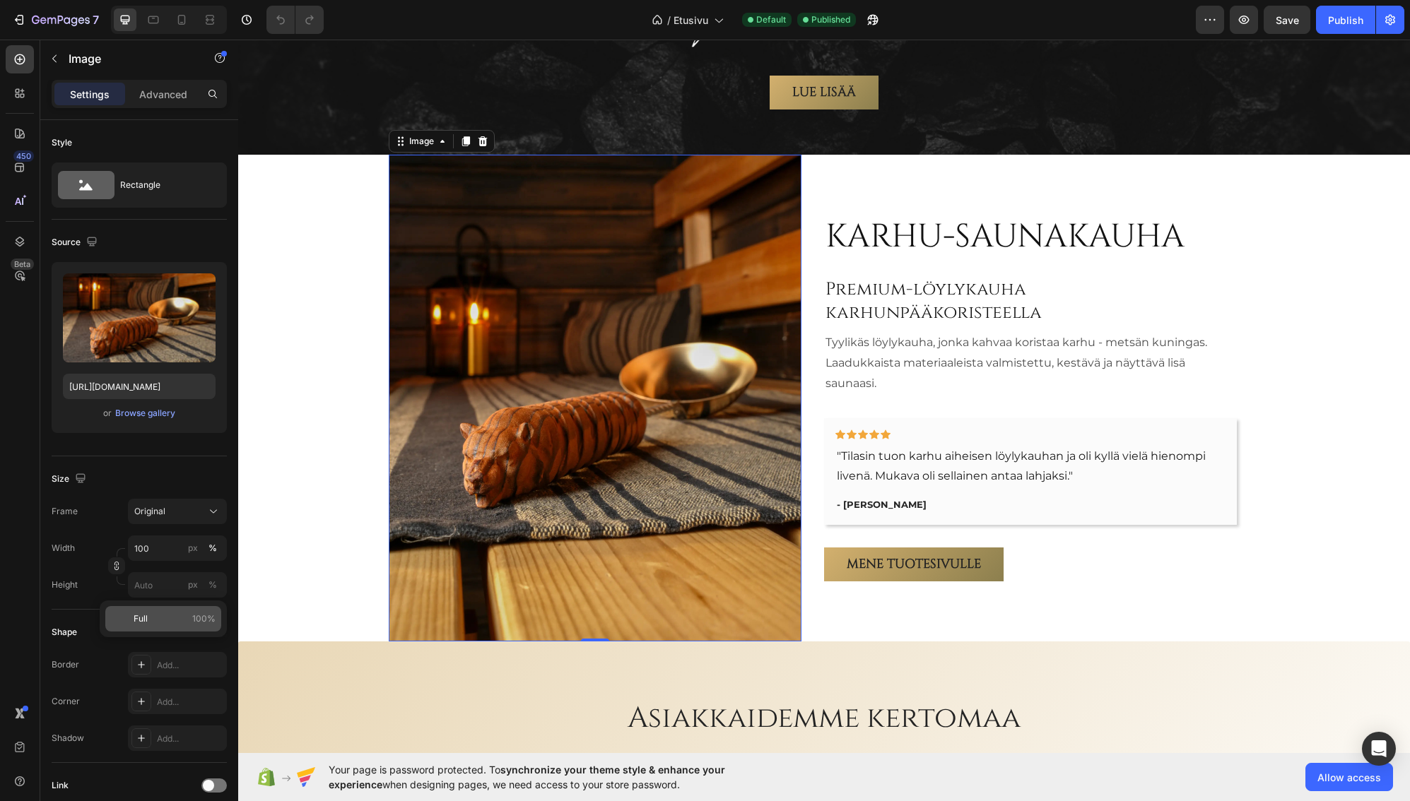
click at [167, 613] on p "Full 100%" at bounding box center [175, 619] width 82 height 13
type input "100"
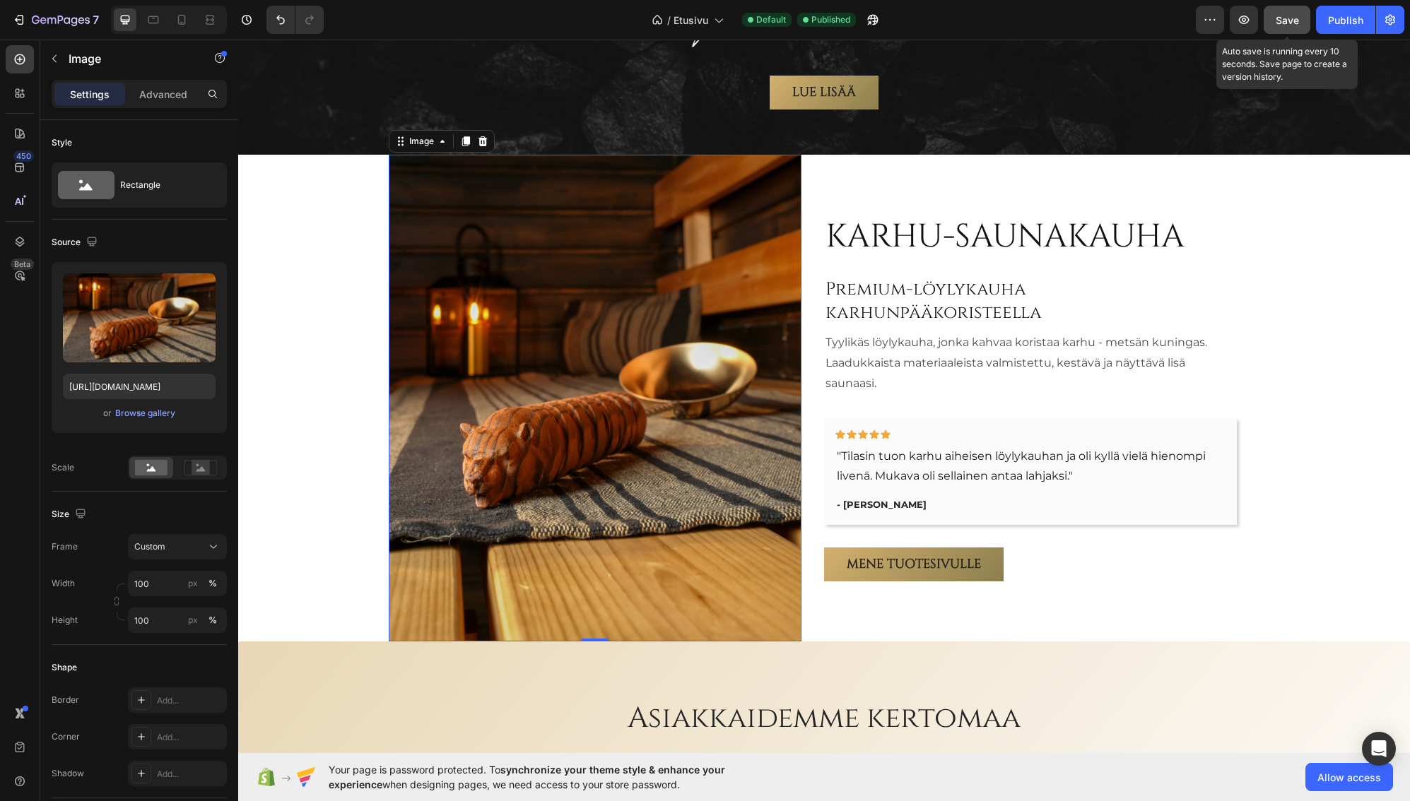
click at [1295, 14] on span "Save" at bounding box center [1287, 20] width 23 height 12
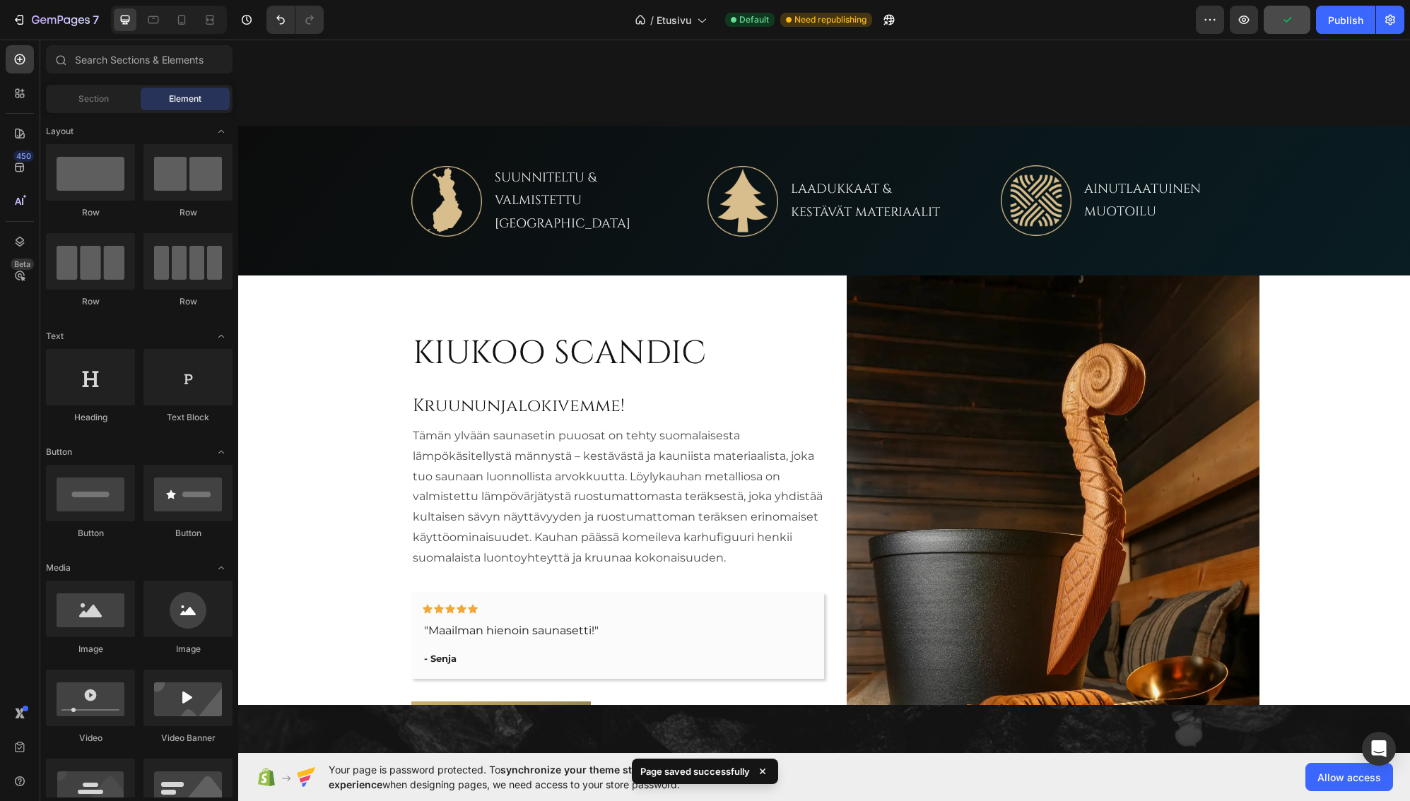
scroll to position [629, 0]
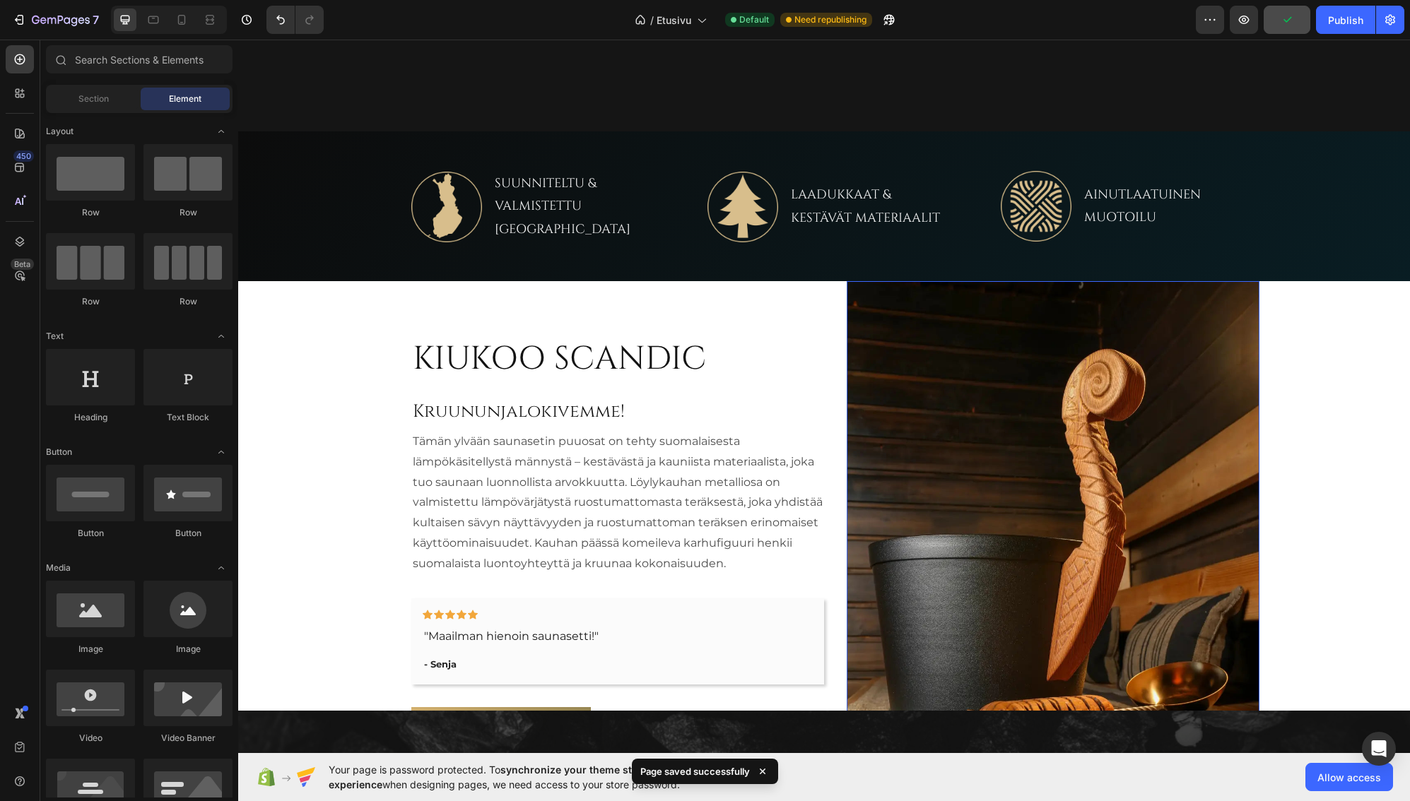
click at [1003, 399] on img at bounding box center [1053, 539] width 413 height 516
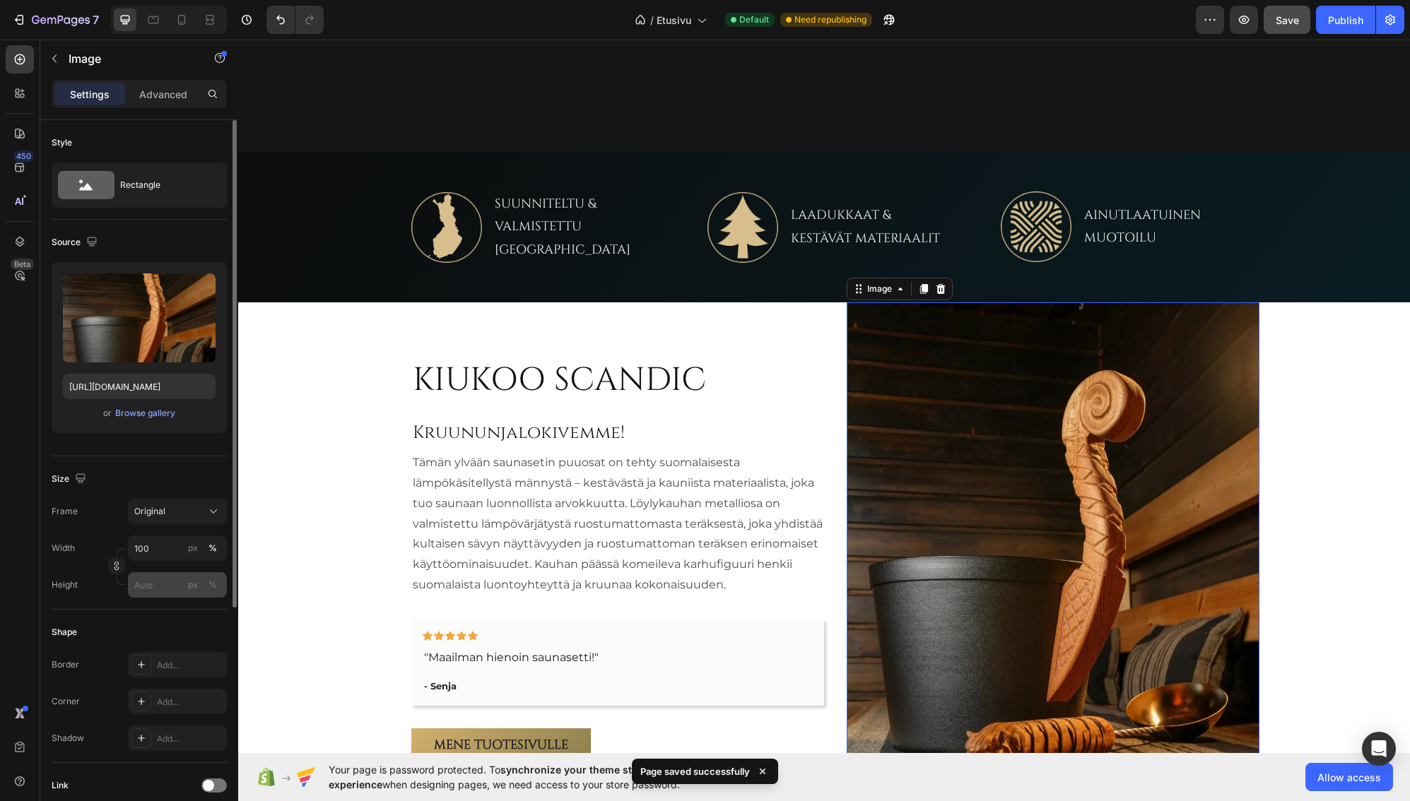
scroll to position [71, 0]
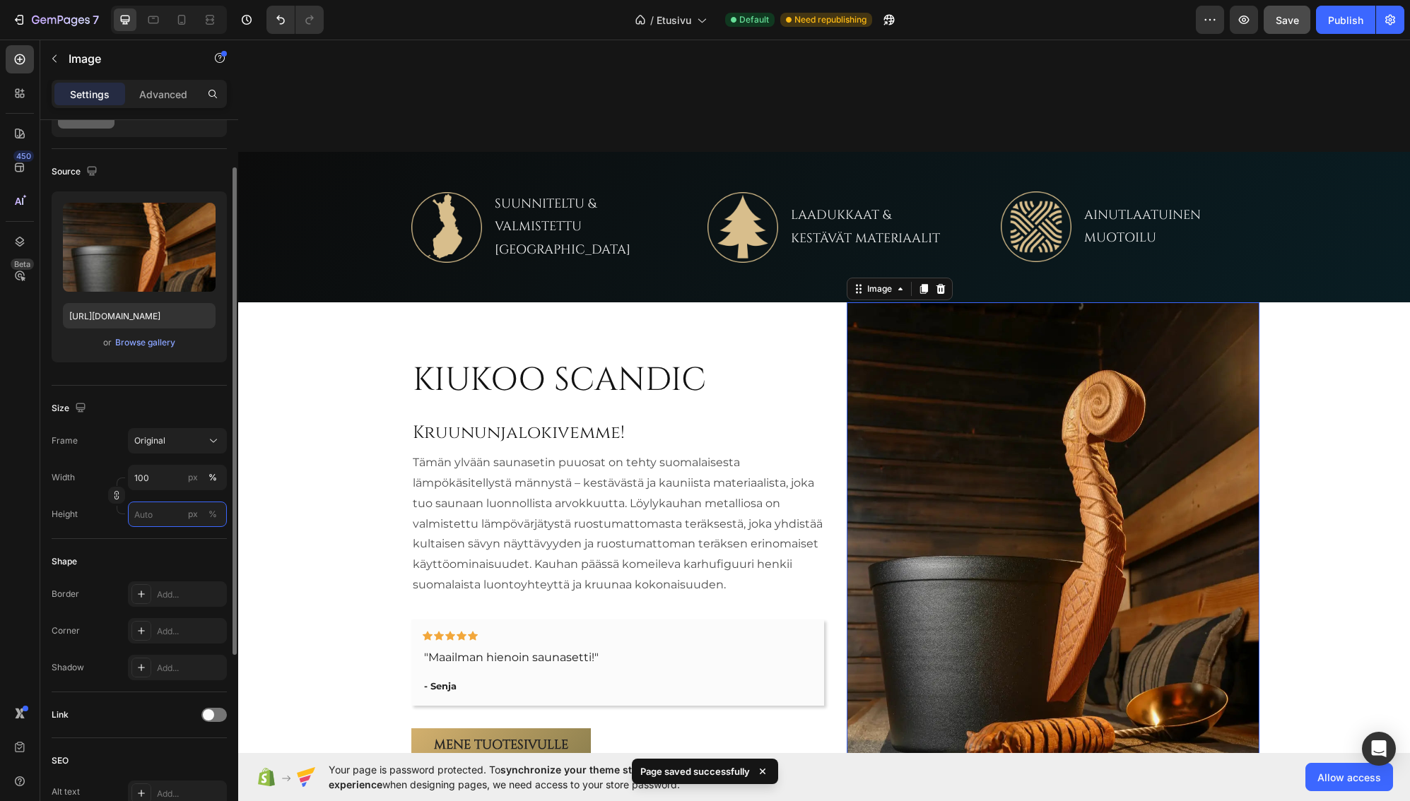
click at [148, 518] on input "px %" at bounding box center [177, 514] width 99 height 25
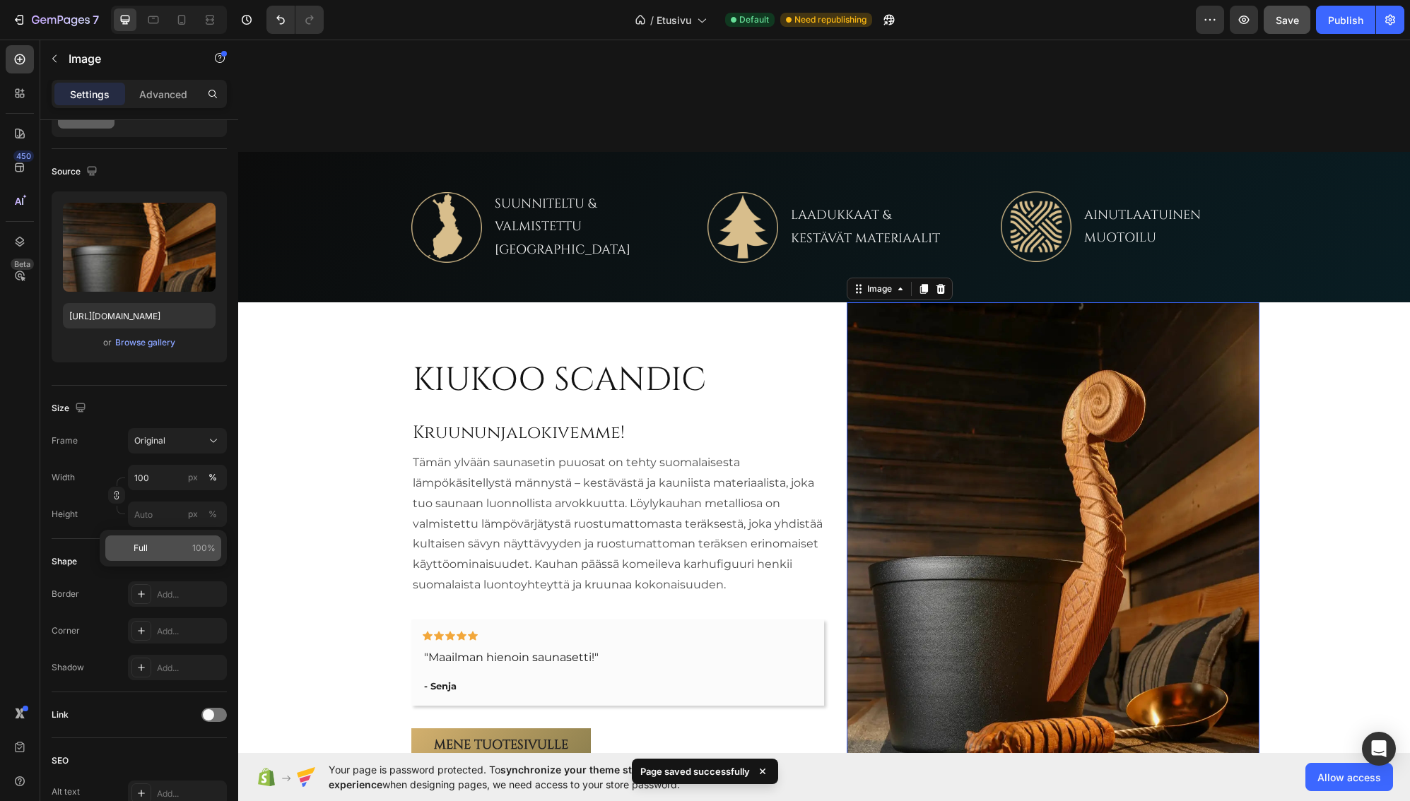
click at [155, 549] on p "Full 100%" at bounding box center [175, 548] width 82 height 13
type input "100"
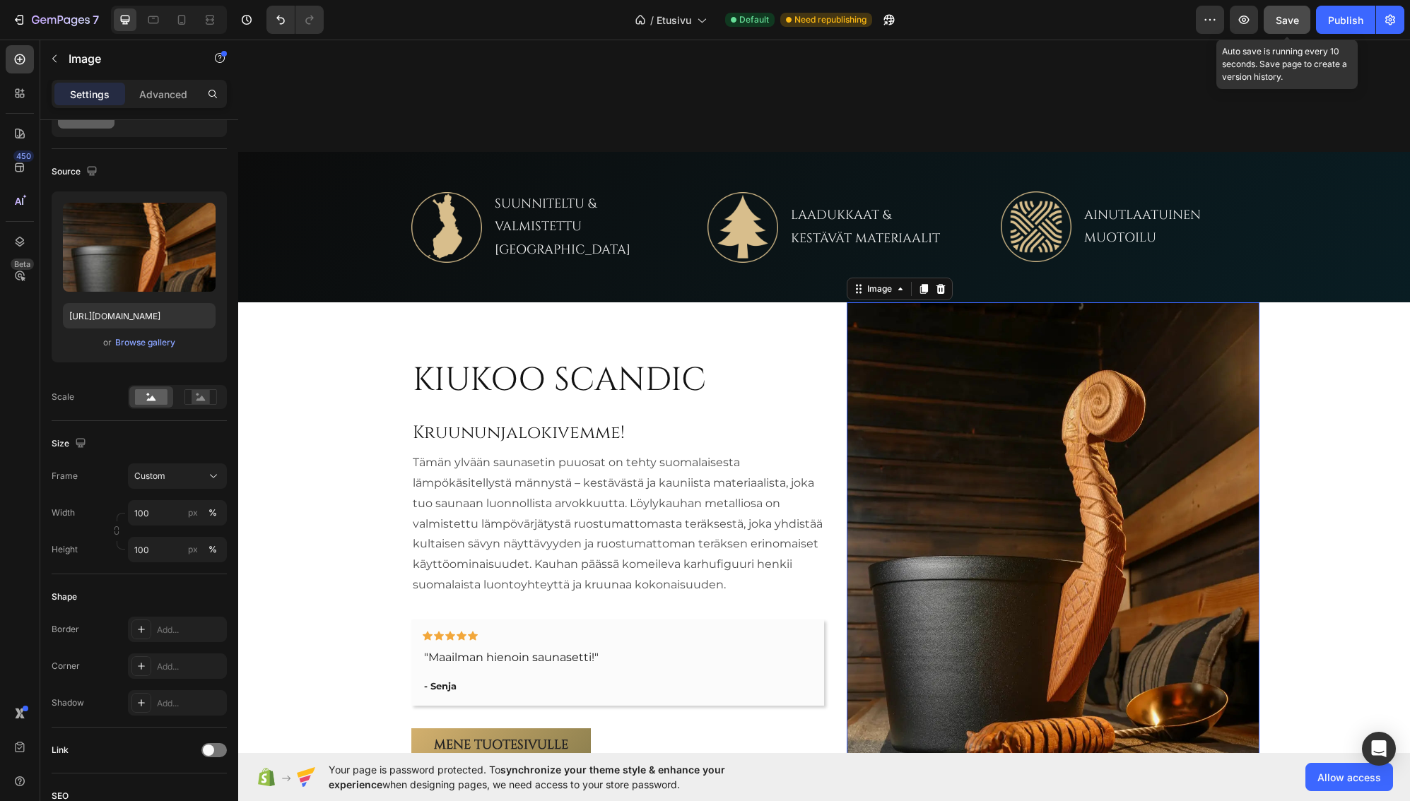
click at [1286, 17] on span "Save" at bounding box center [1287, 20] width 23 height 12
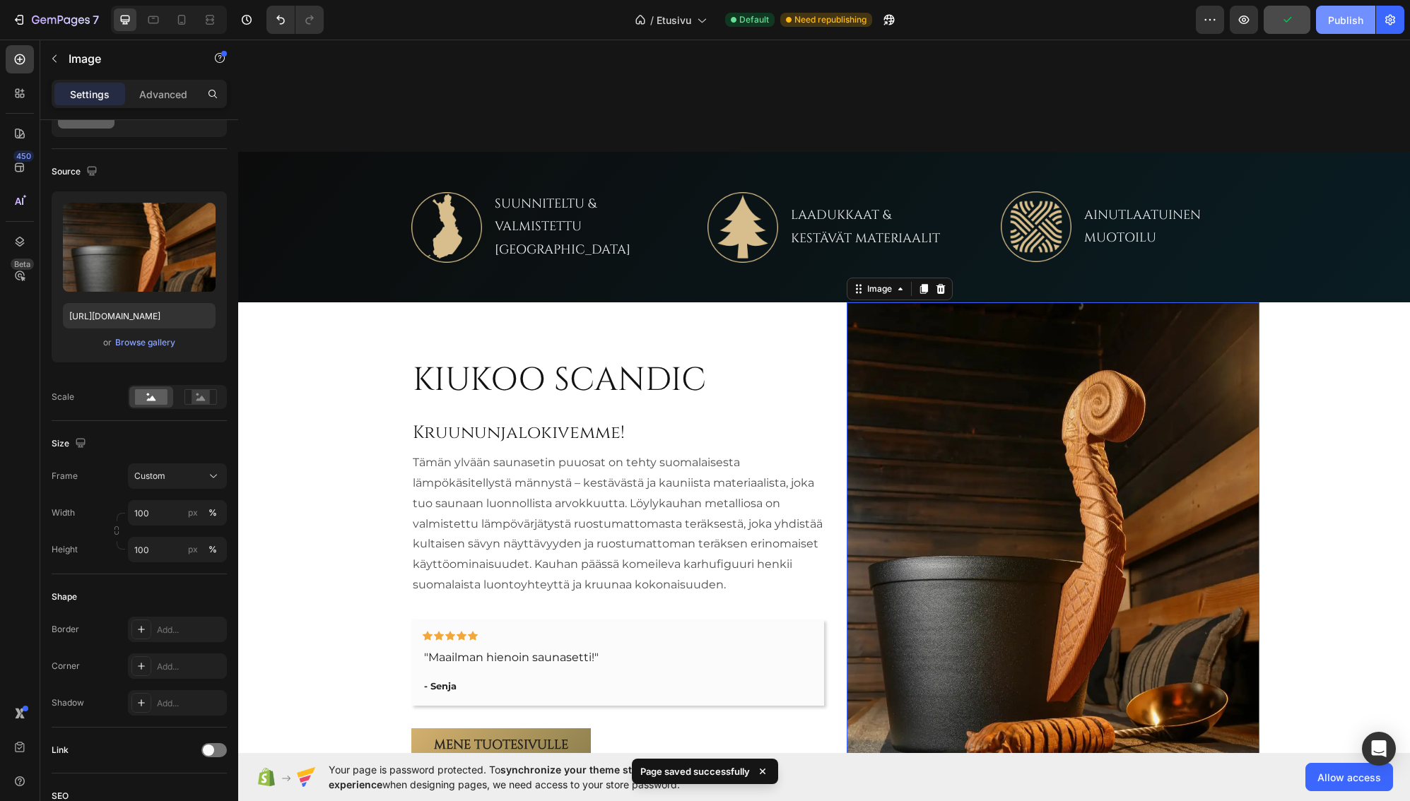
click at [1336, 16] on div "Publish" at bounding box center [1345, 20] width 35 height 15
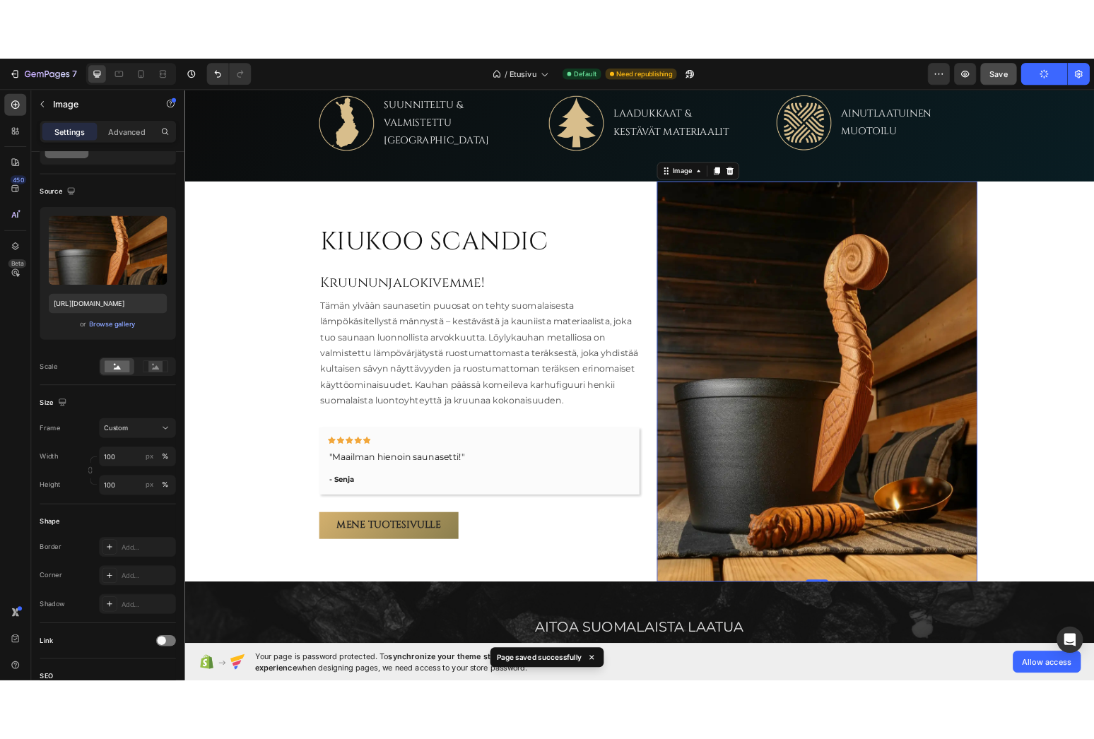
scroll to position [770, 0]
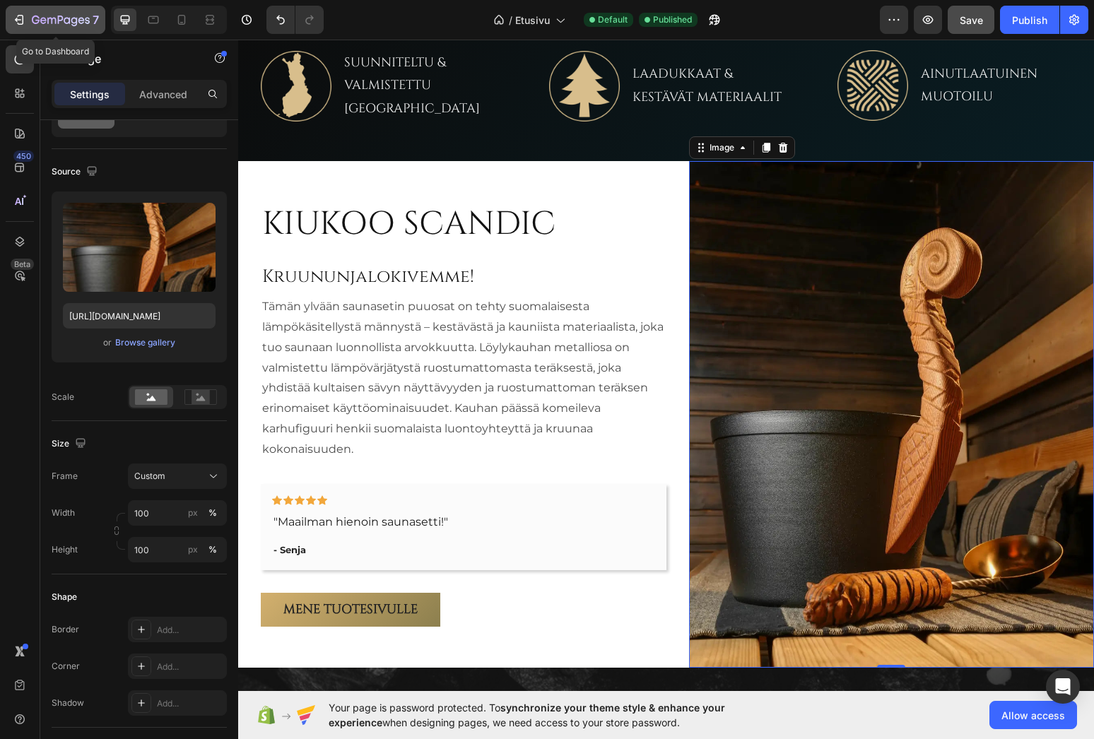
click at [59, 20] on icon "button" at bounding box center [61, 20] width 6 height 8
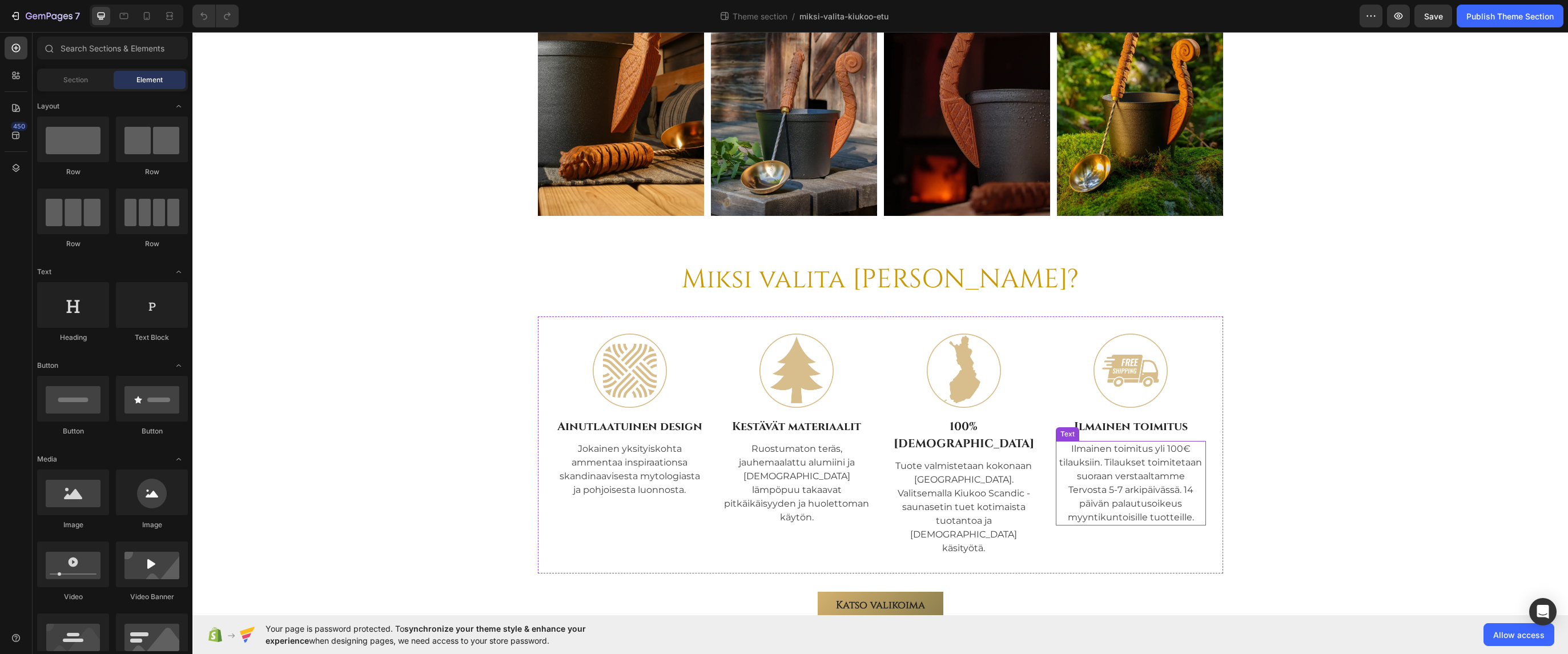
scroll to position [98, 0]
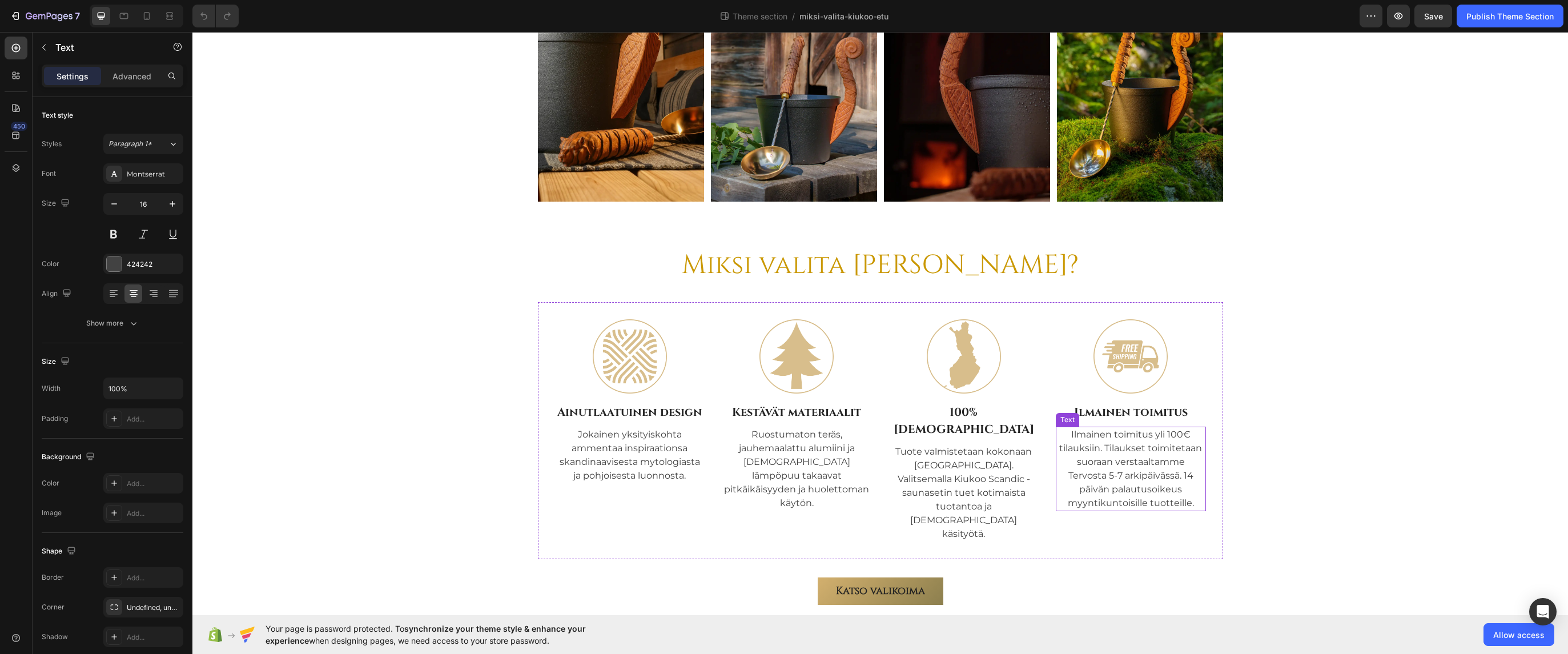
click at [1142, 466] on p "Ilmainen toimitus yli 100€ tilauksiin. Tilaukset toimitetaan suoraan verstaalta…" at bounding box center [1130, 469] width 148 height 82
click at [1157, 490] on p "Ilmainen toimitus yli 100€ tilauksiin. Tilaukset toimitetaan suoraan verstaalta…" at bounding box center [1130, 469] width 148 height 82
drag, startPoint x: 1187, startPoint y: 504, endPoint x: 1179, endPoint y: 477, distance: 28.2
click at [1179, 477] on p "Ilmainen toimitus yli 100€ tilauksiin. Tilaukset toimitetaan suoraan verstaalta…" at bounding box center [1130, 469] width 148 height 82
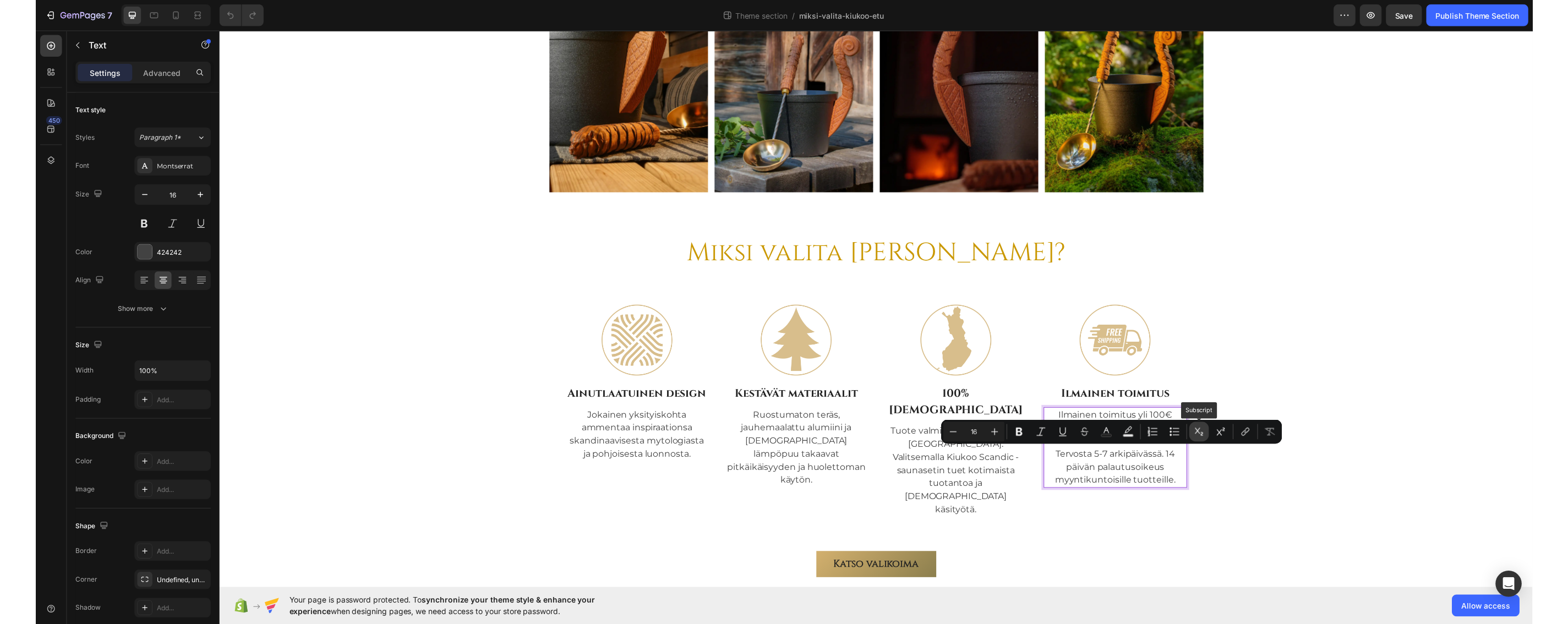
scroll to position [81, 0]
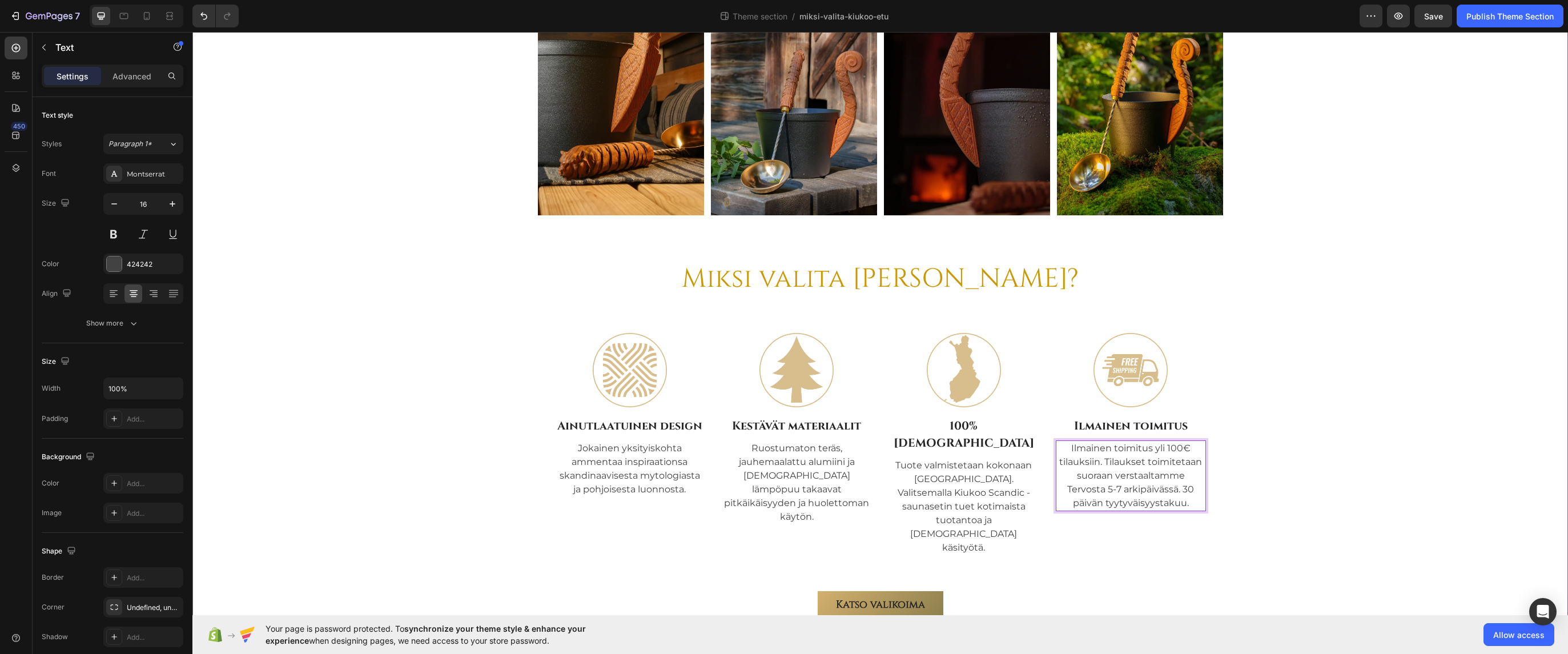
click at [1280, 467] on div "Image Image Image Image Carousel Miksi valita [PERSON_NAME]? Heading Image Ainu…" at bounding box center [880, 306] width 1358 height 625
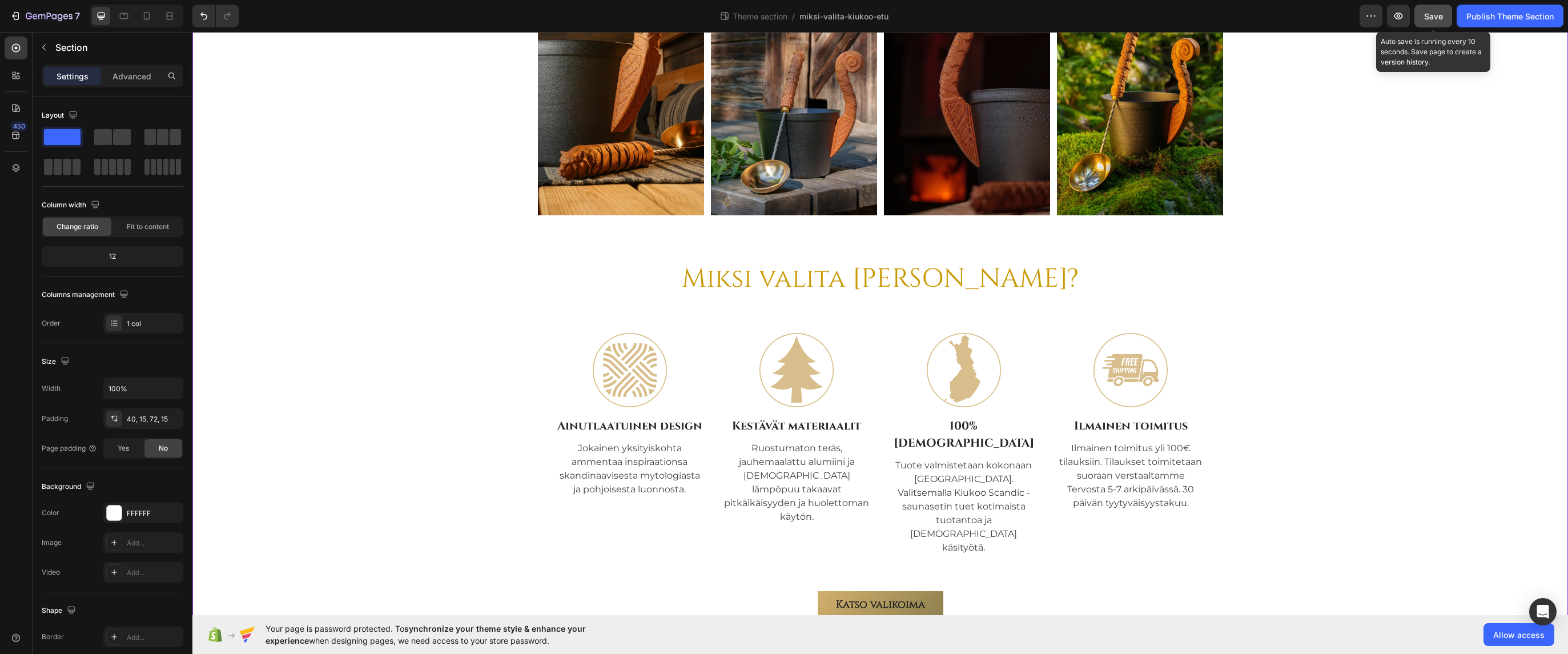
click at [1427, 18] on span "Save" at bounding box center [1433, 16] width 19 height 10
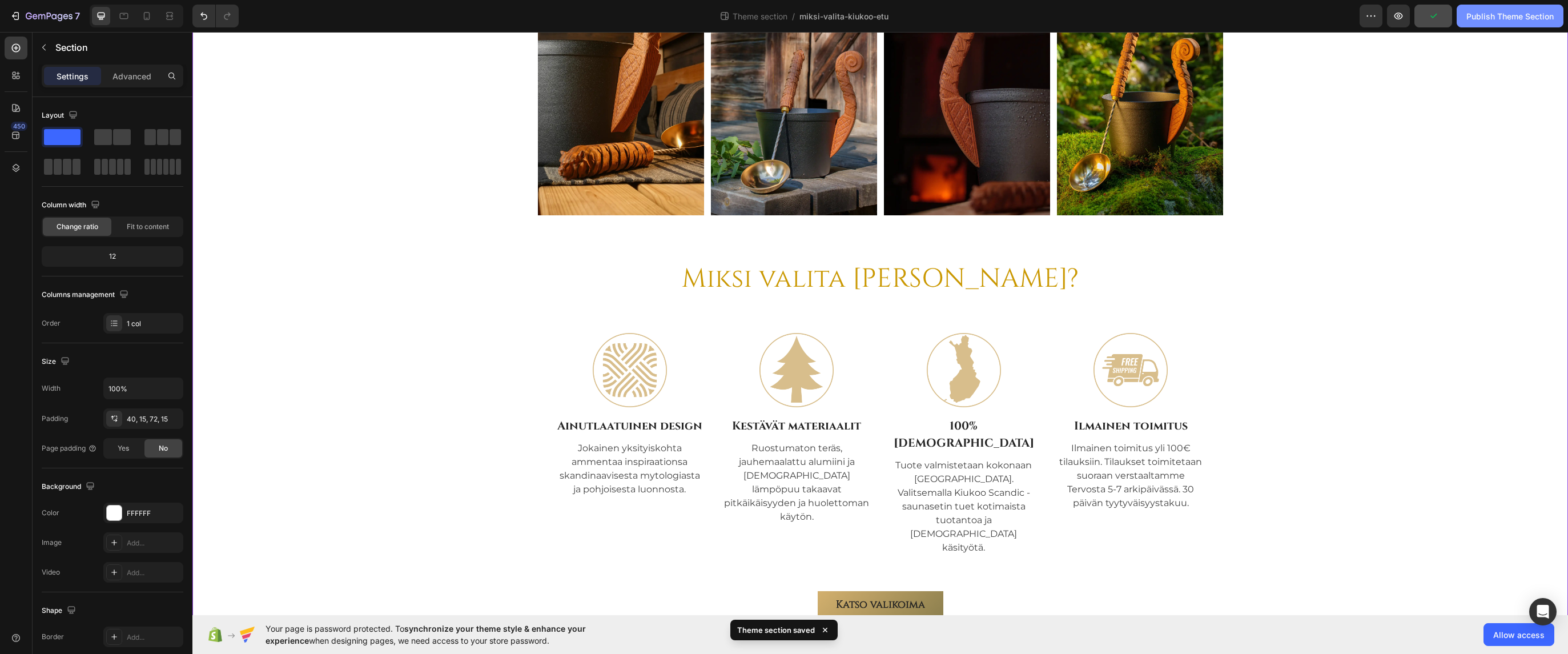
click at [1492, 15] on div "Publish Theme Section" at bounding box center [1510, 16] width 87 height 12
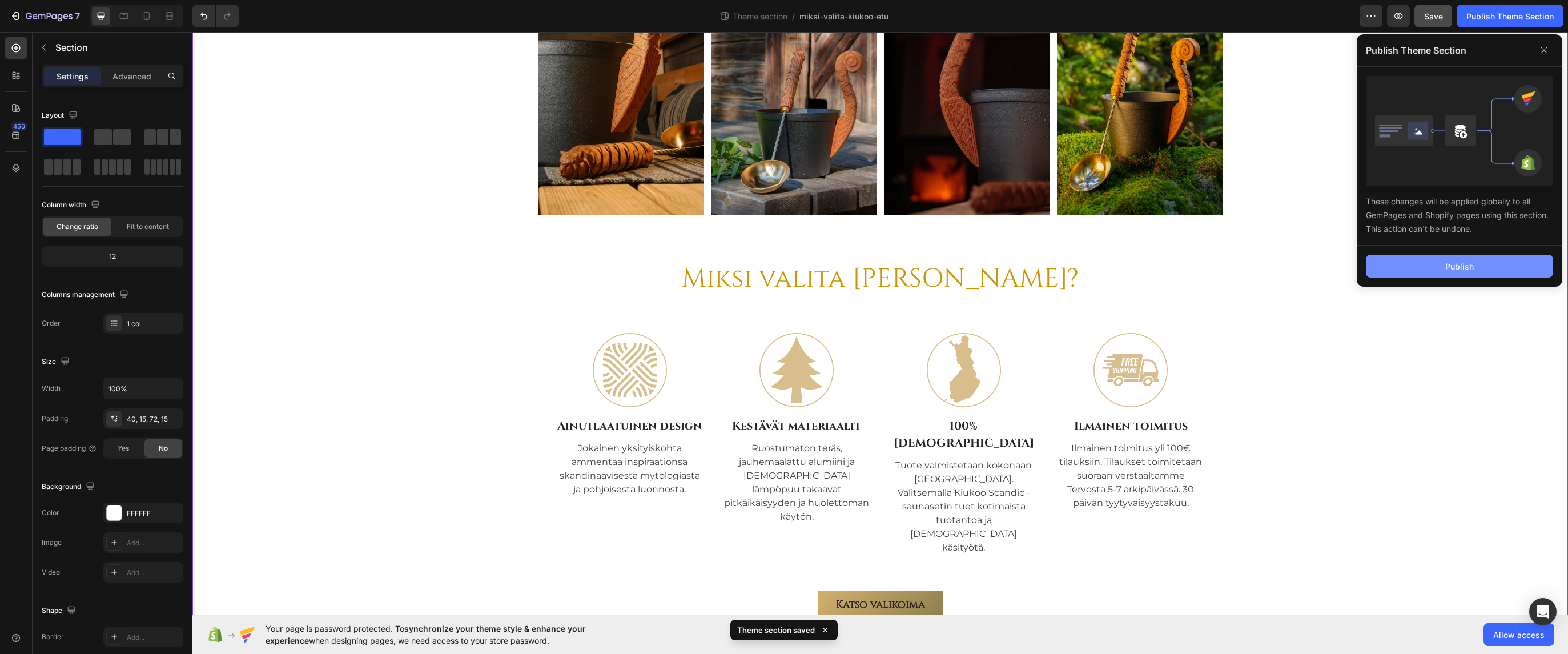
click at [1465, 268] on div "Publish" at bounding box center [1459, 266] width 28 height 12
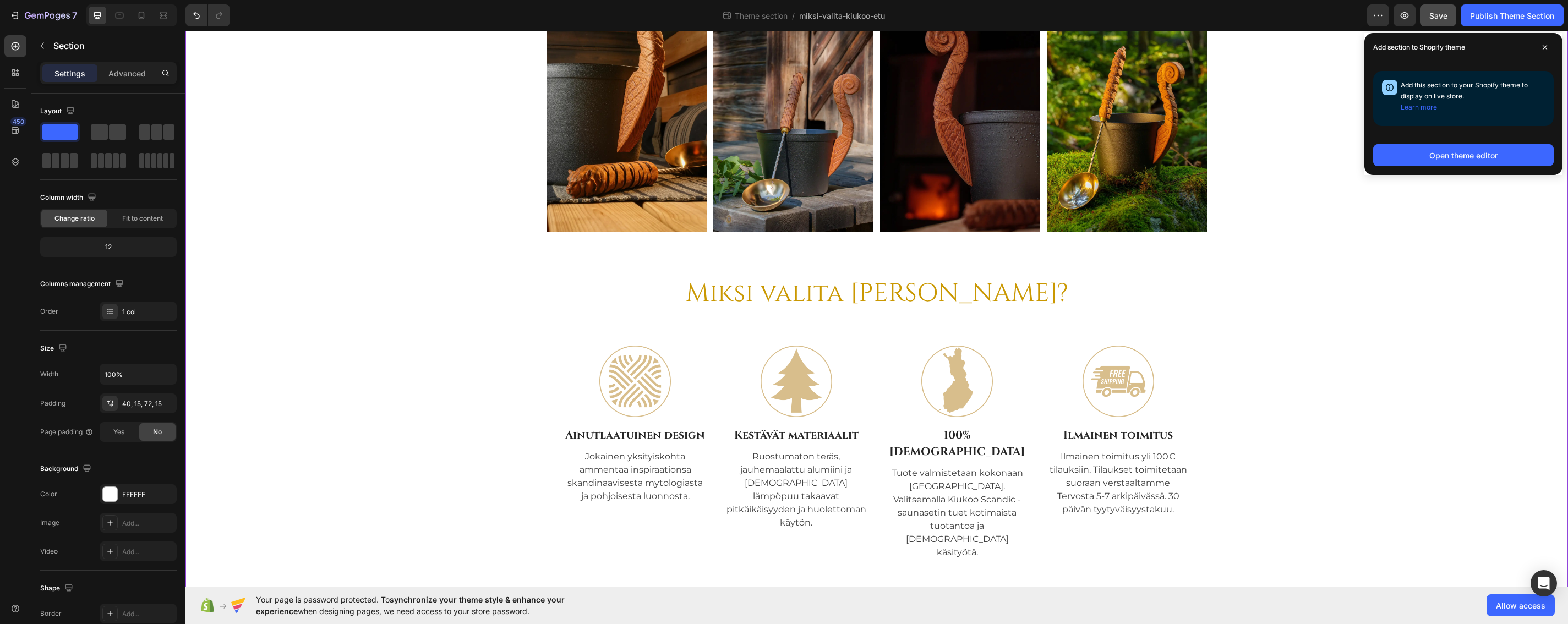
scroll to position [0, 0]
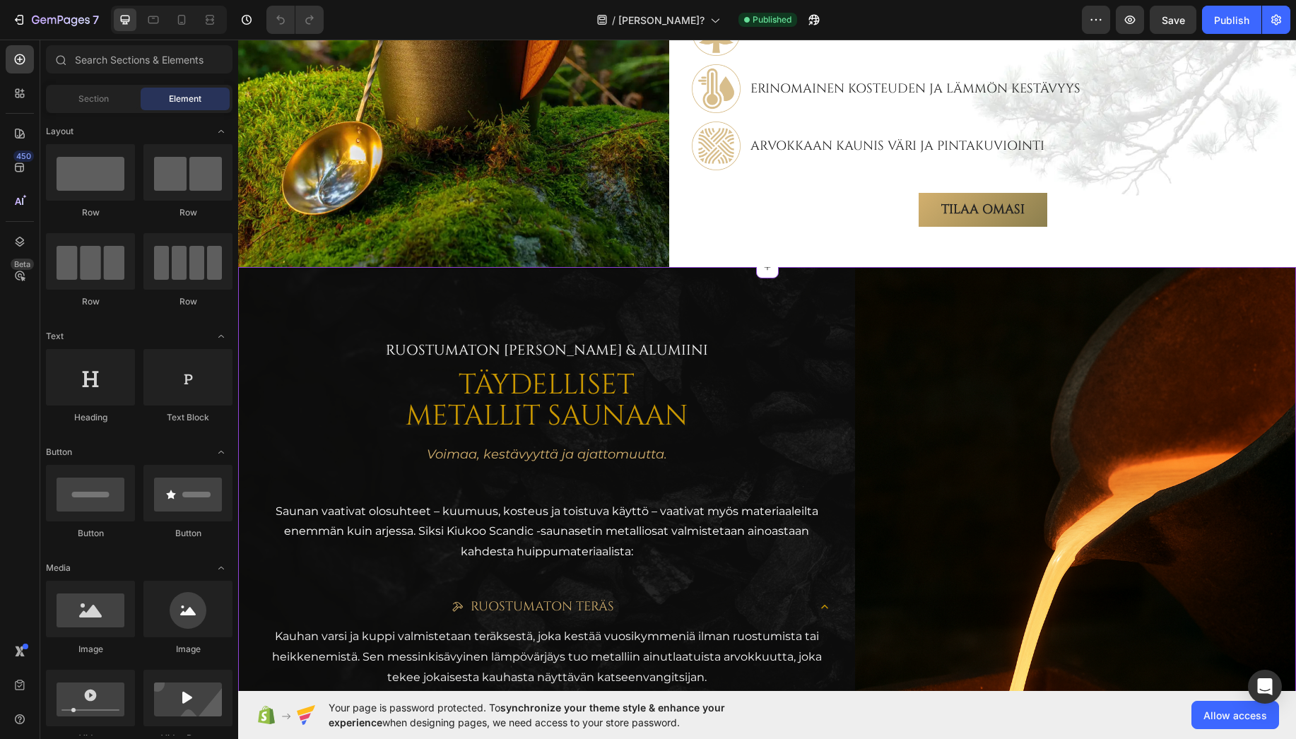
scroll to position [1416, 0]
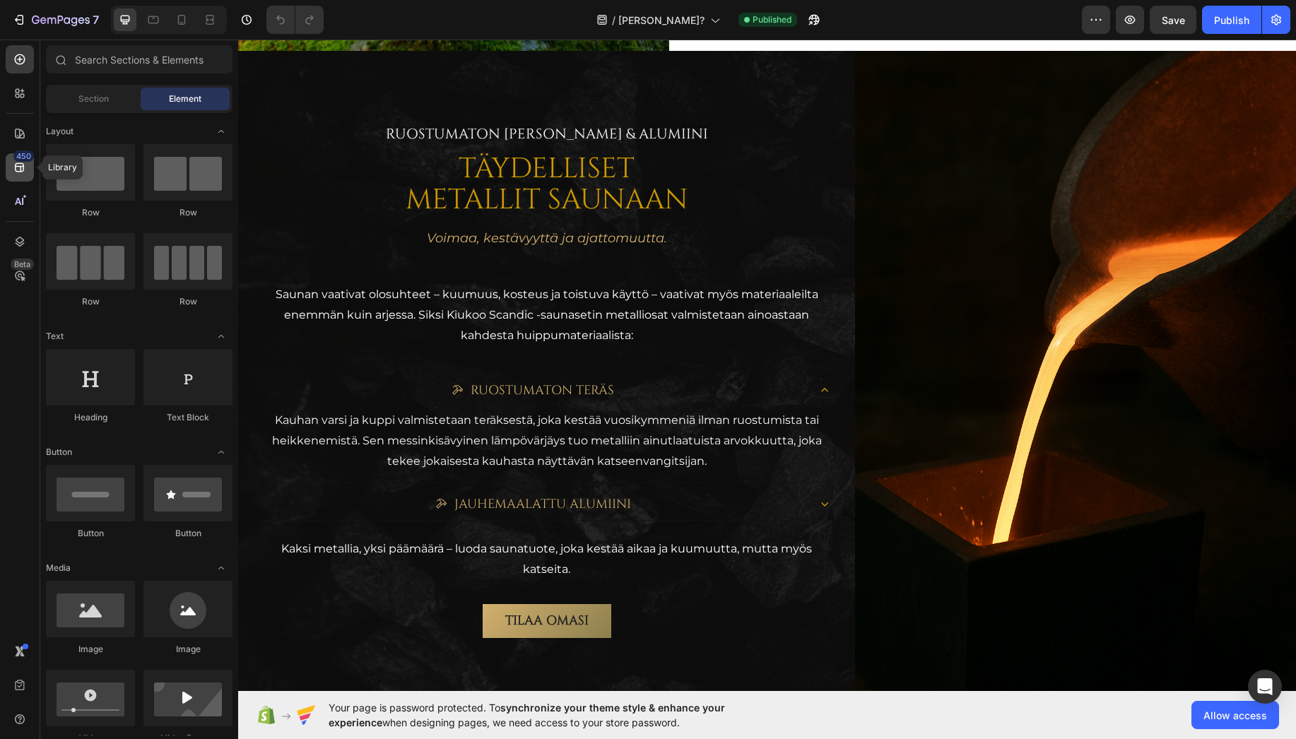
click at [22, 172] on icon at bounding box center [19, 167] width 9 height 9
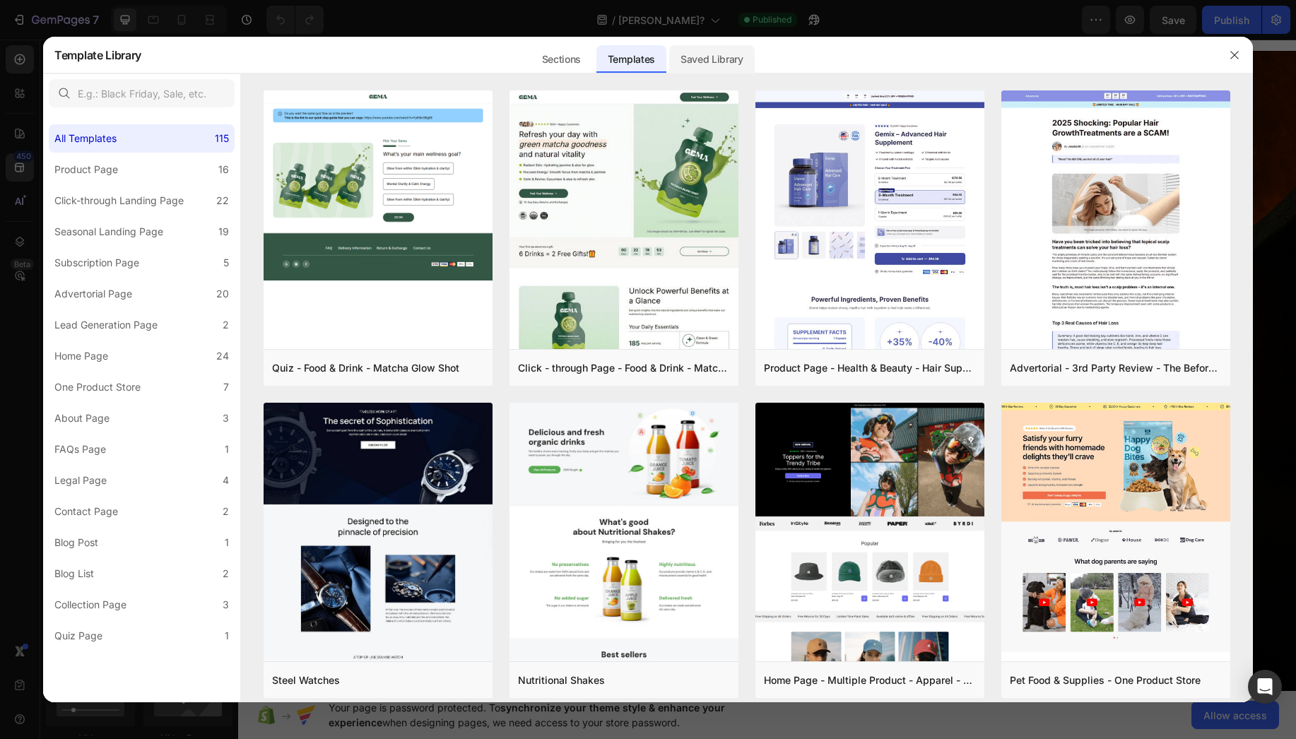
click at [694, 57] on div "Saved Library" at bounding box center [712, 59] width 86 height 28
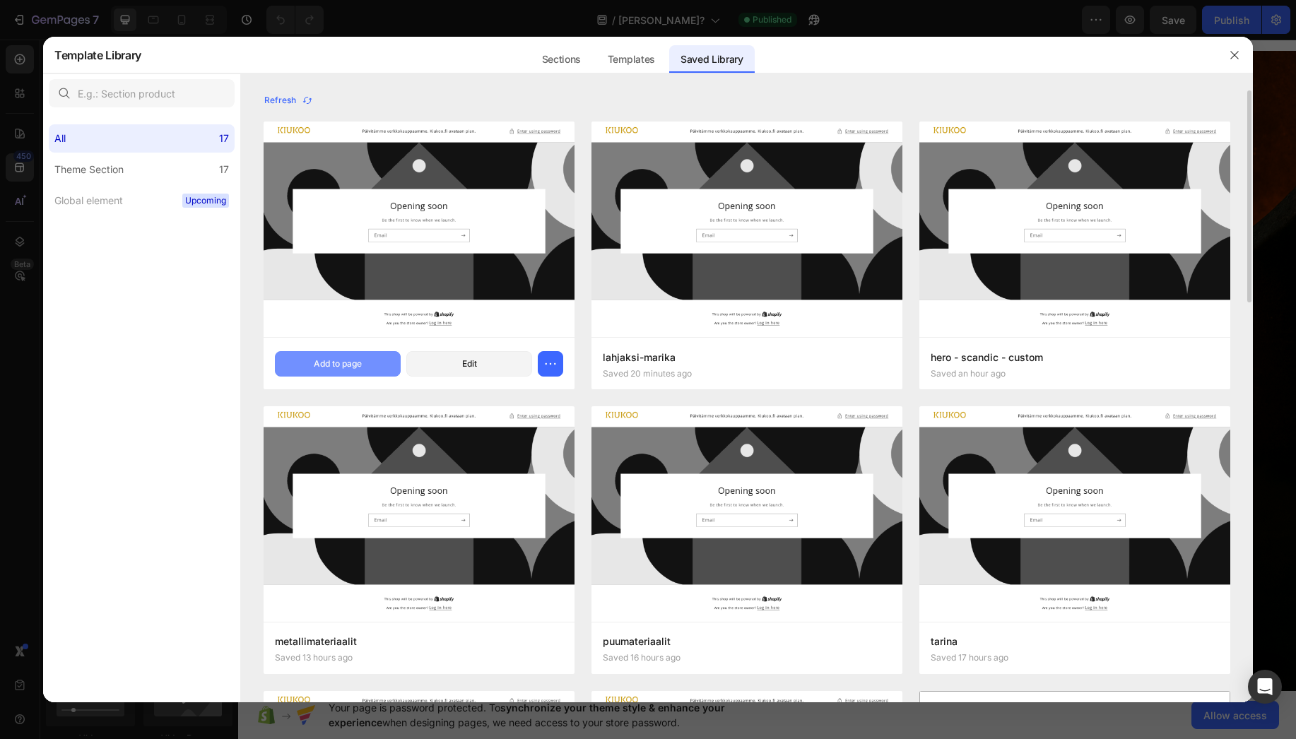
click at [340, 359] on div "Add to page" at bounding box center [338, 364] width 48 height 13
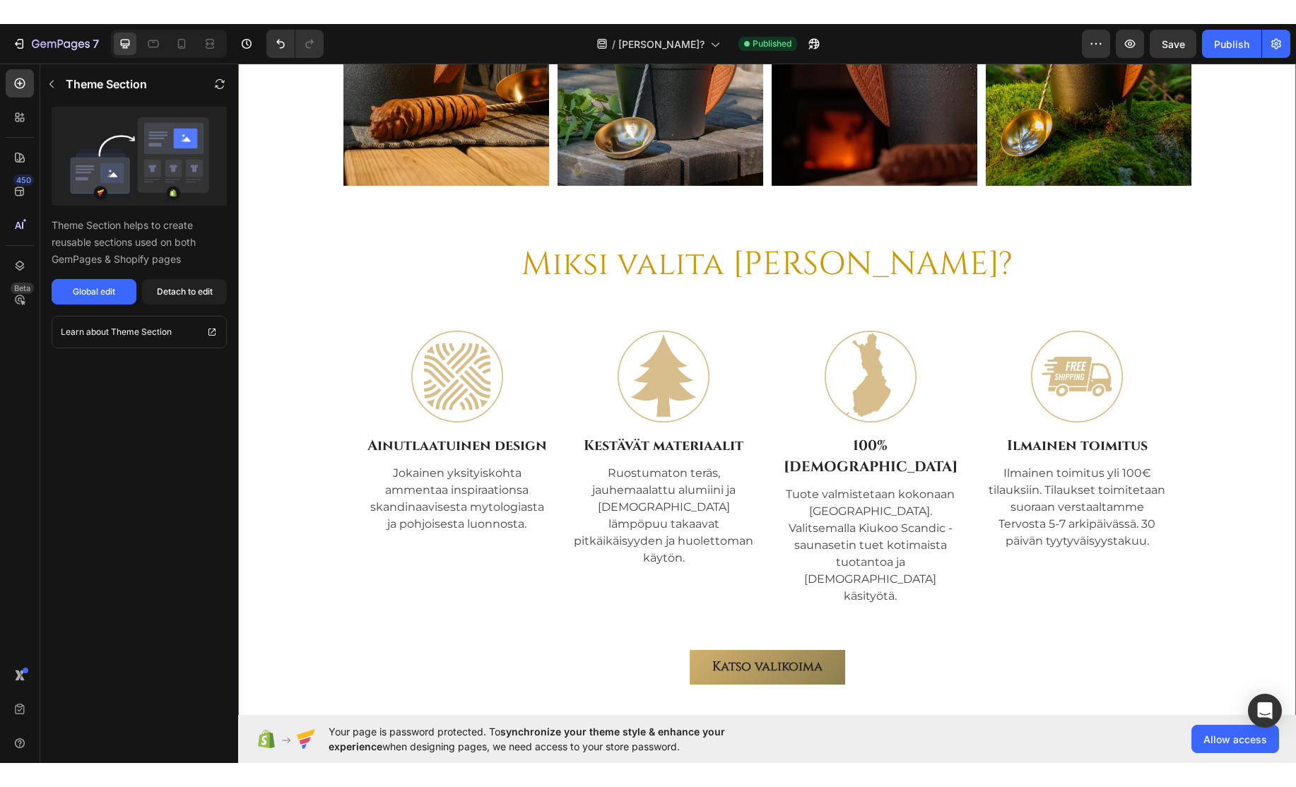
scroll to position [2148, 0]
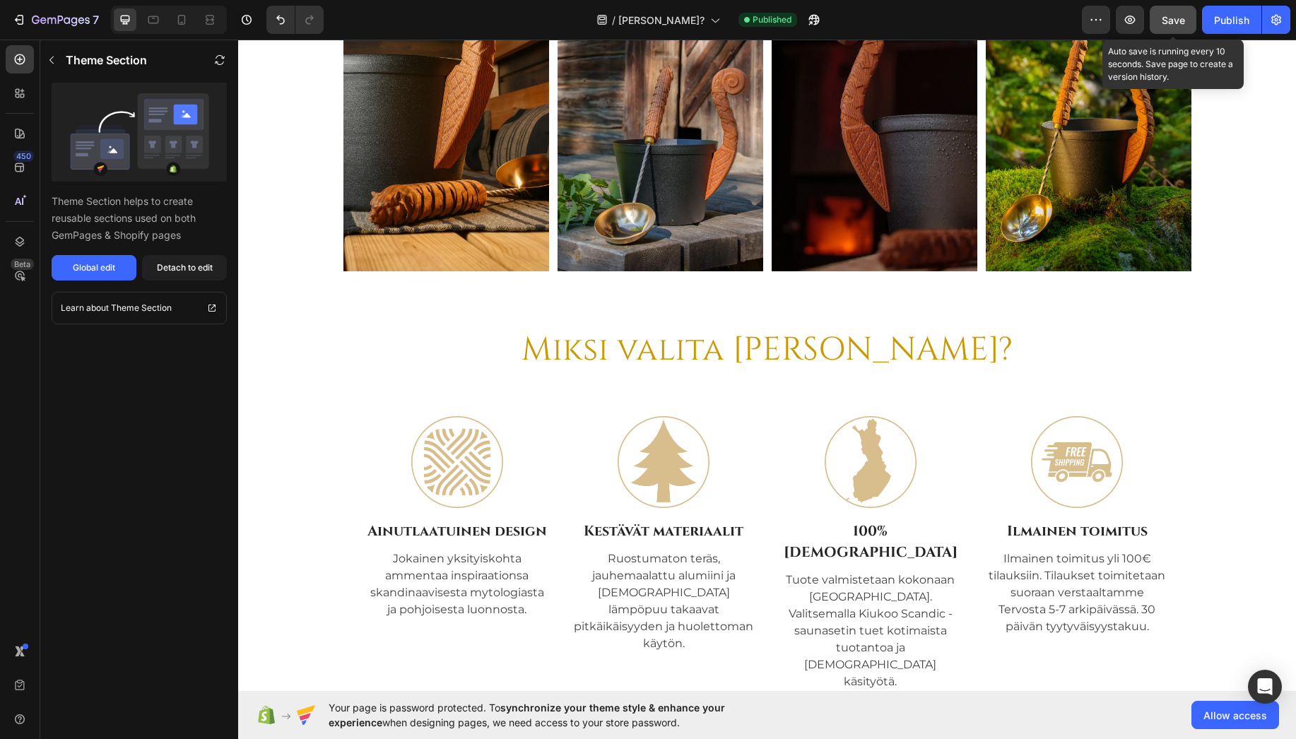
click at [1170, 15] on span "Save" at bounding box center [1173, 20] width 23 height 12
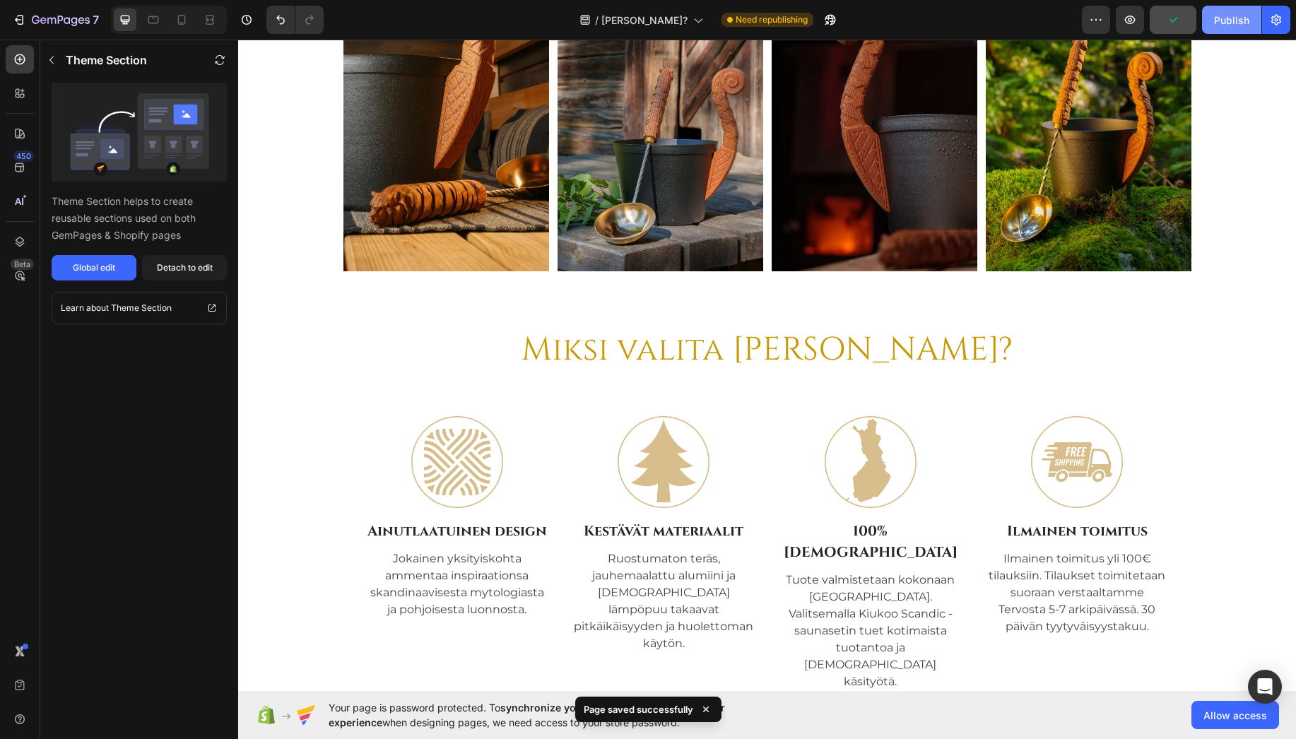
click at [1235, 16] on div "Publish" at bounding box center [1231, 20] width 35 height 15
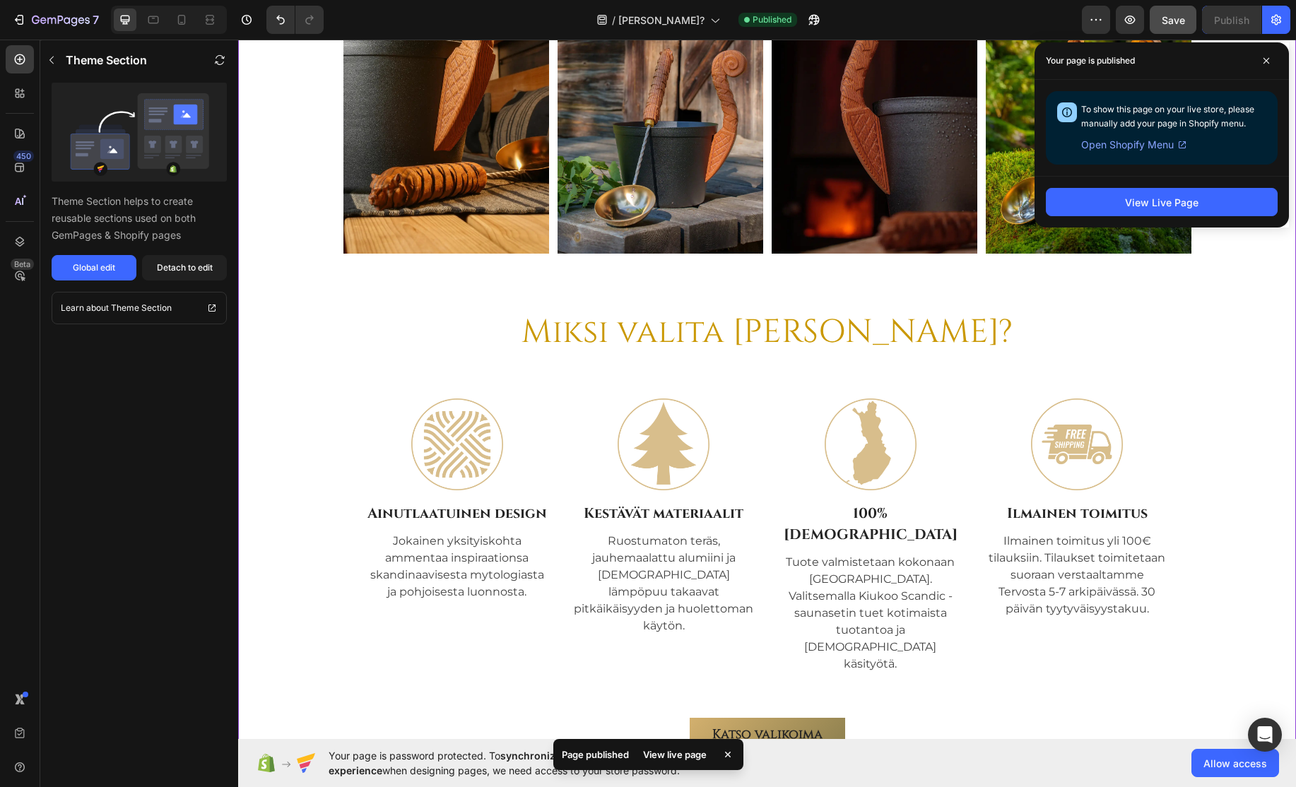
scroll to position [1865, 0]
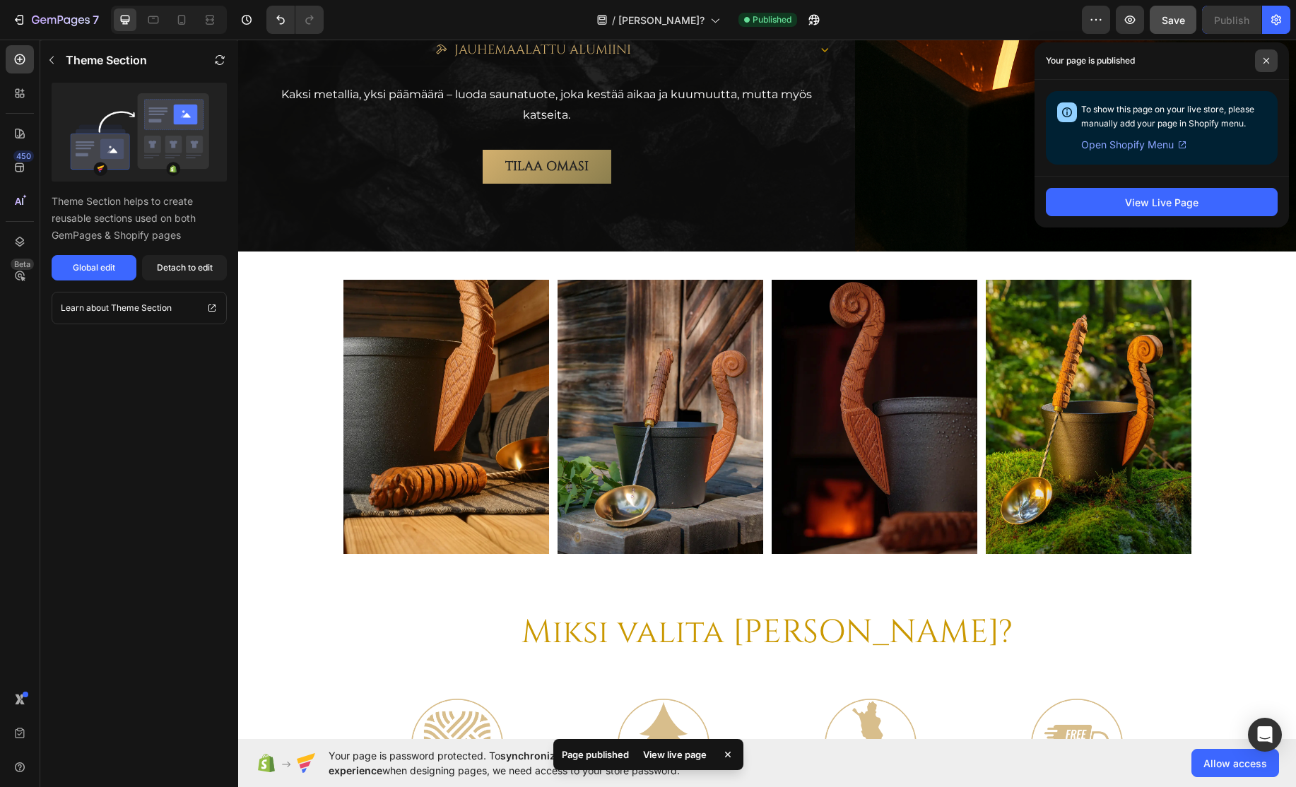
click at [1263, 57] on span at bounding box center [1266, 60] width 23 height 23
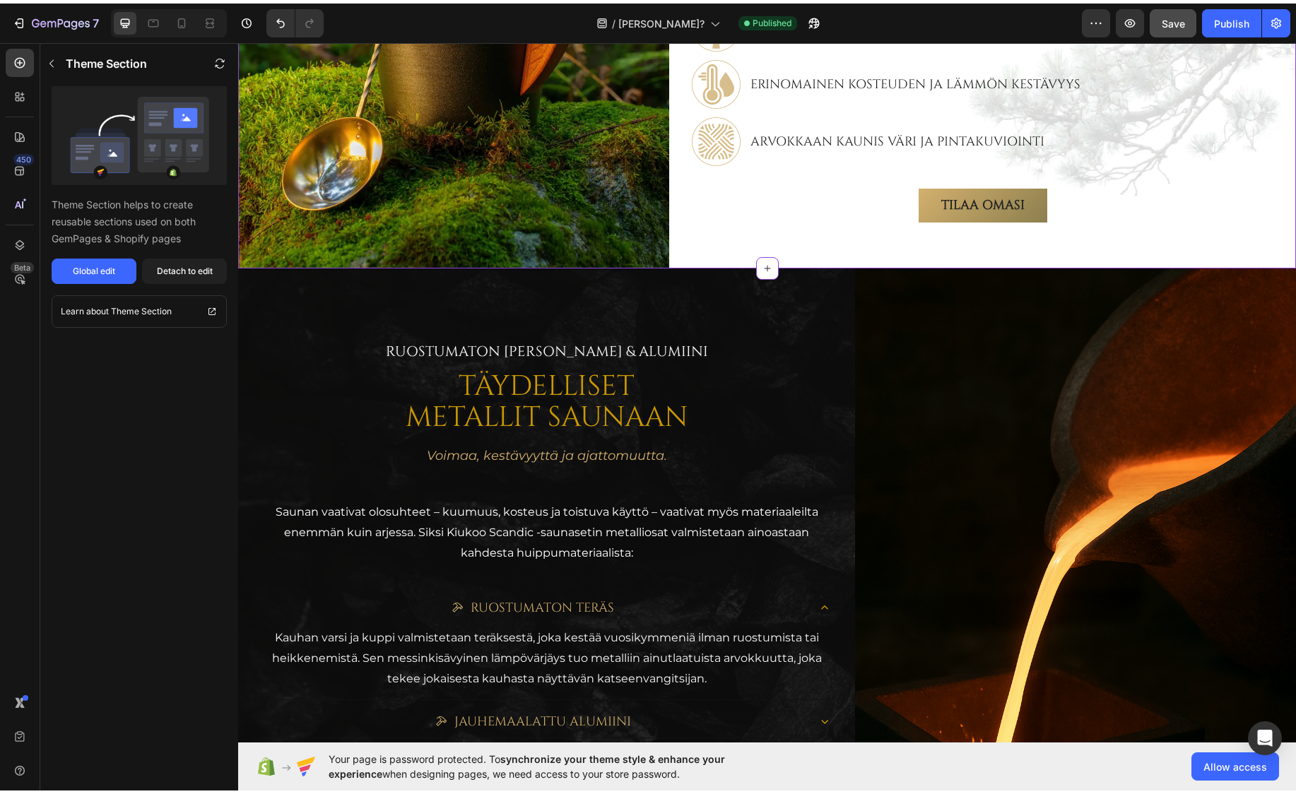
scroll to position [805, 0]
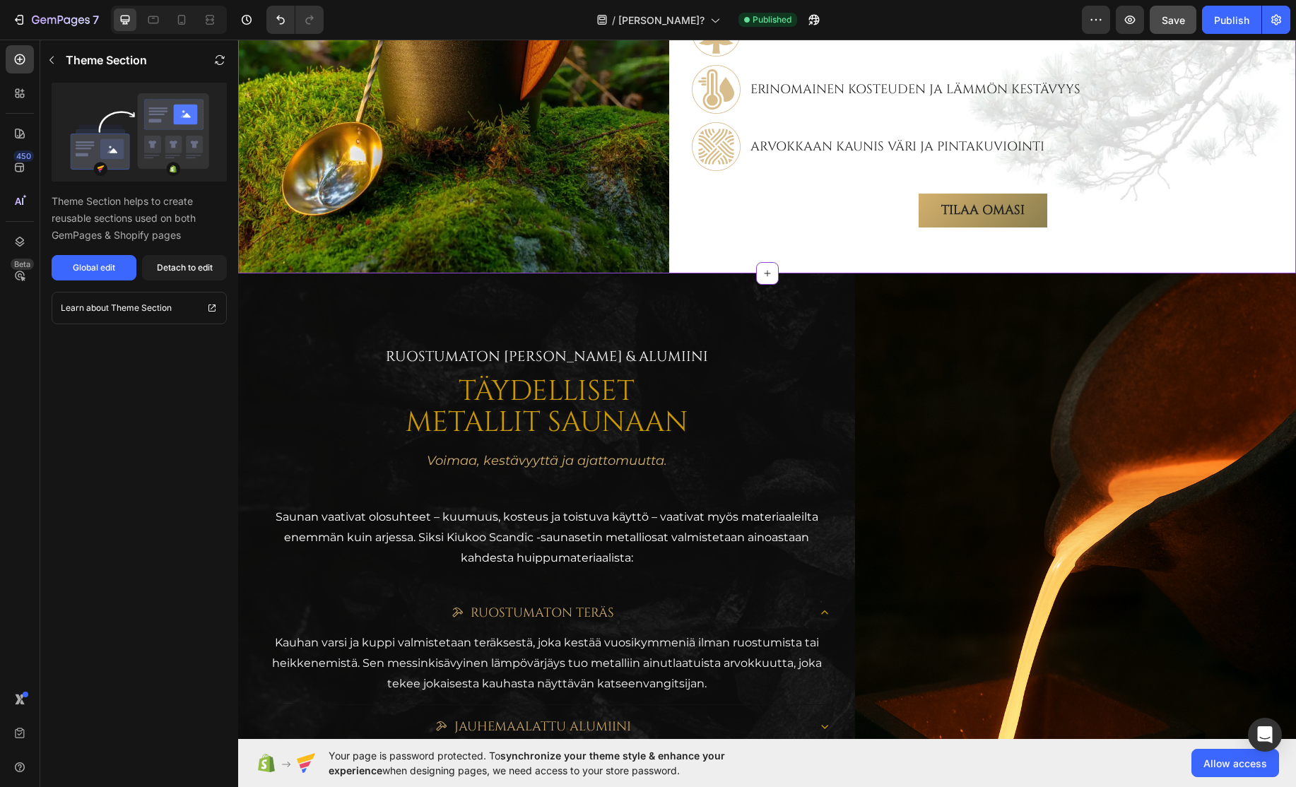
click at [873, 228] on div "TILAA OMASI Button" at bounding box center [983, 211] width 582 height 34
click at [100, 269] on div "Global edit" at bounding box center [94, 267] width 42 height 13
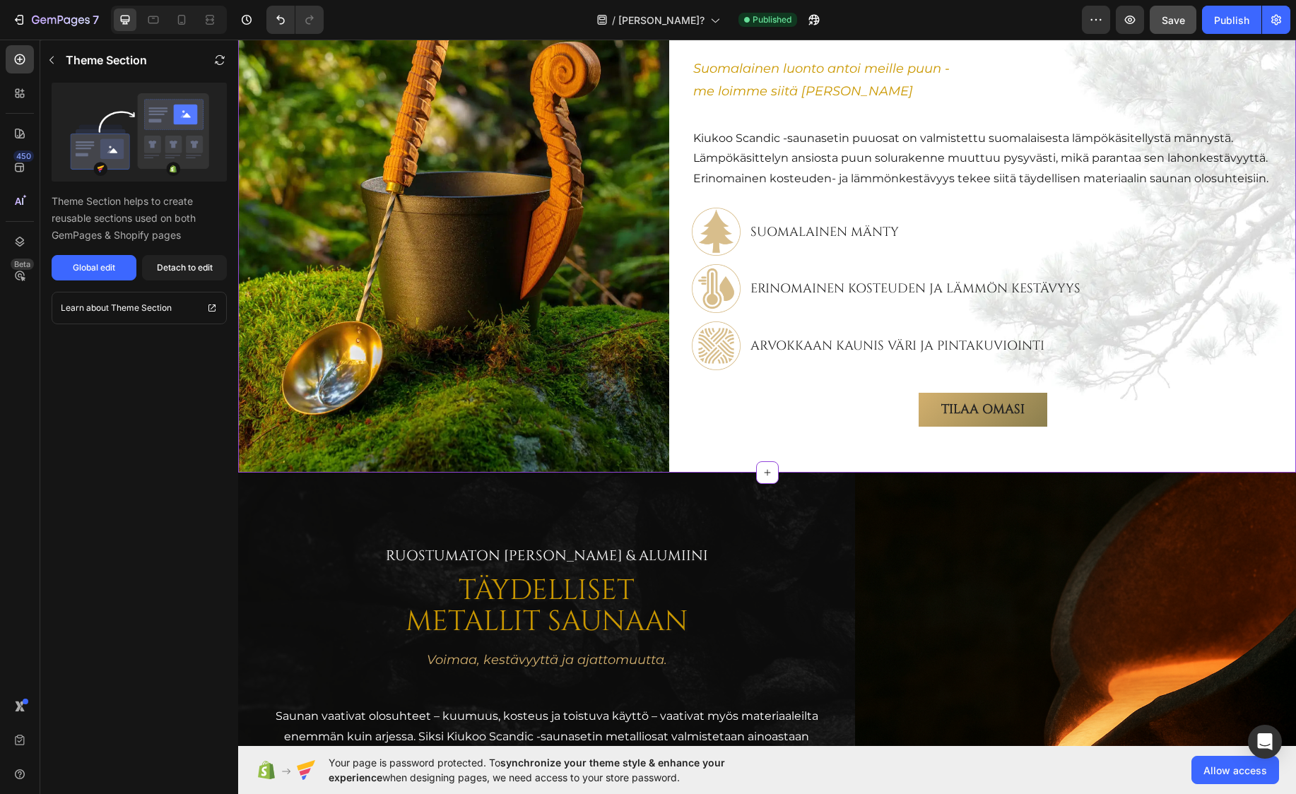
scroll to position [946, 0]
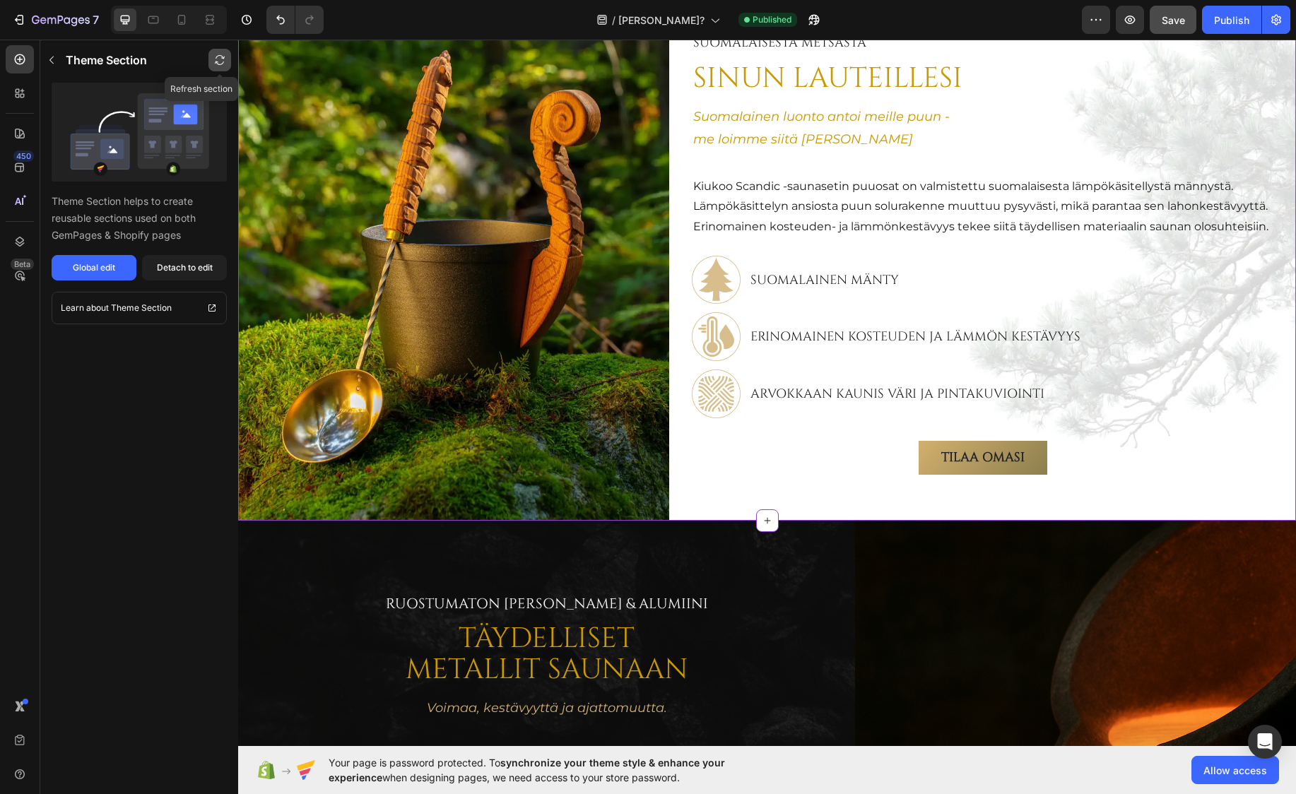
click at [216, 53] on button "button" at bounding box center [219, 60] width 23 height 23
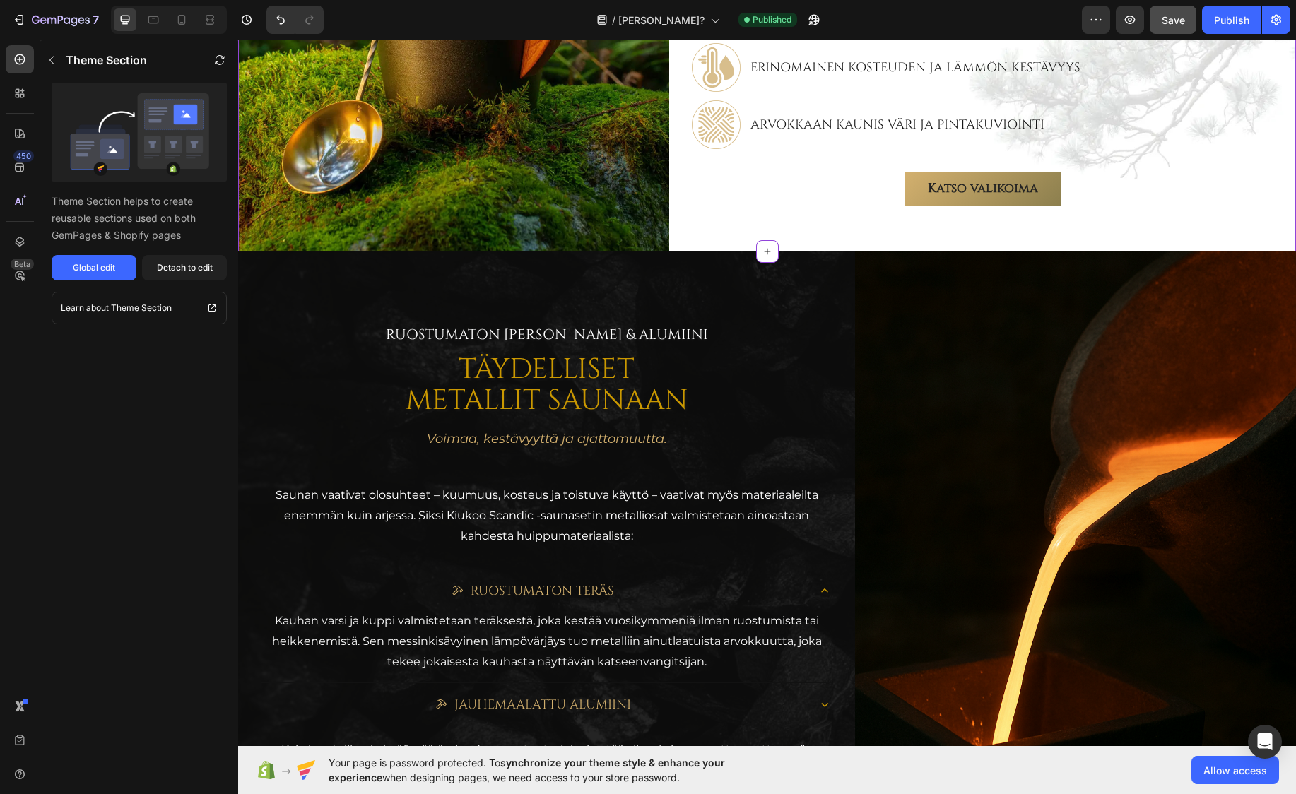
scroll to position [1300, 0]
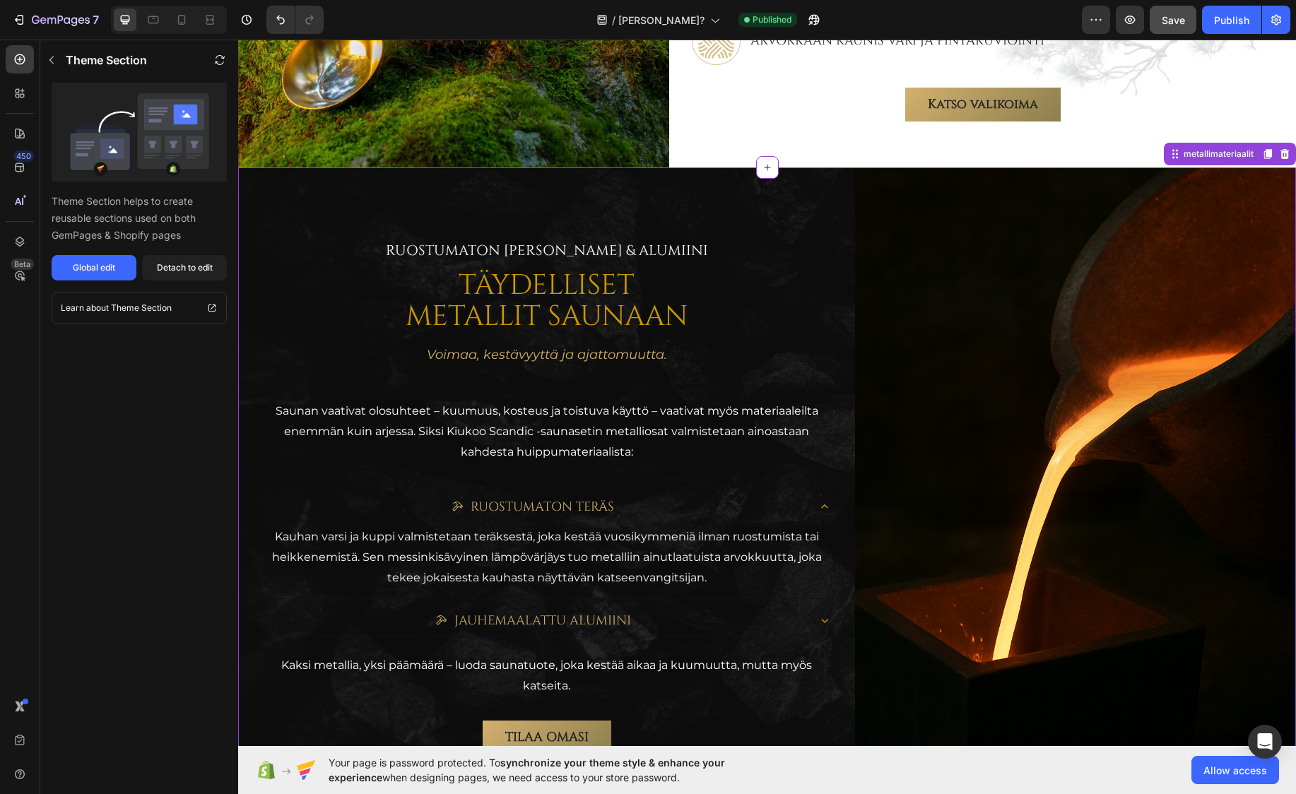
click at [807, 190] on div "Ruostumaton [PERSON_NAME] & alumiini Text Block TÄYDELLISET METALLIT SAUNAAN He…" at bounding box center [547, 498] width 572 height 616
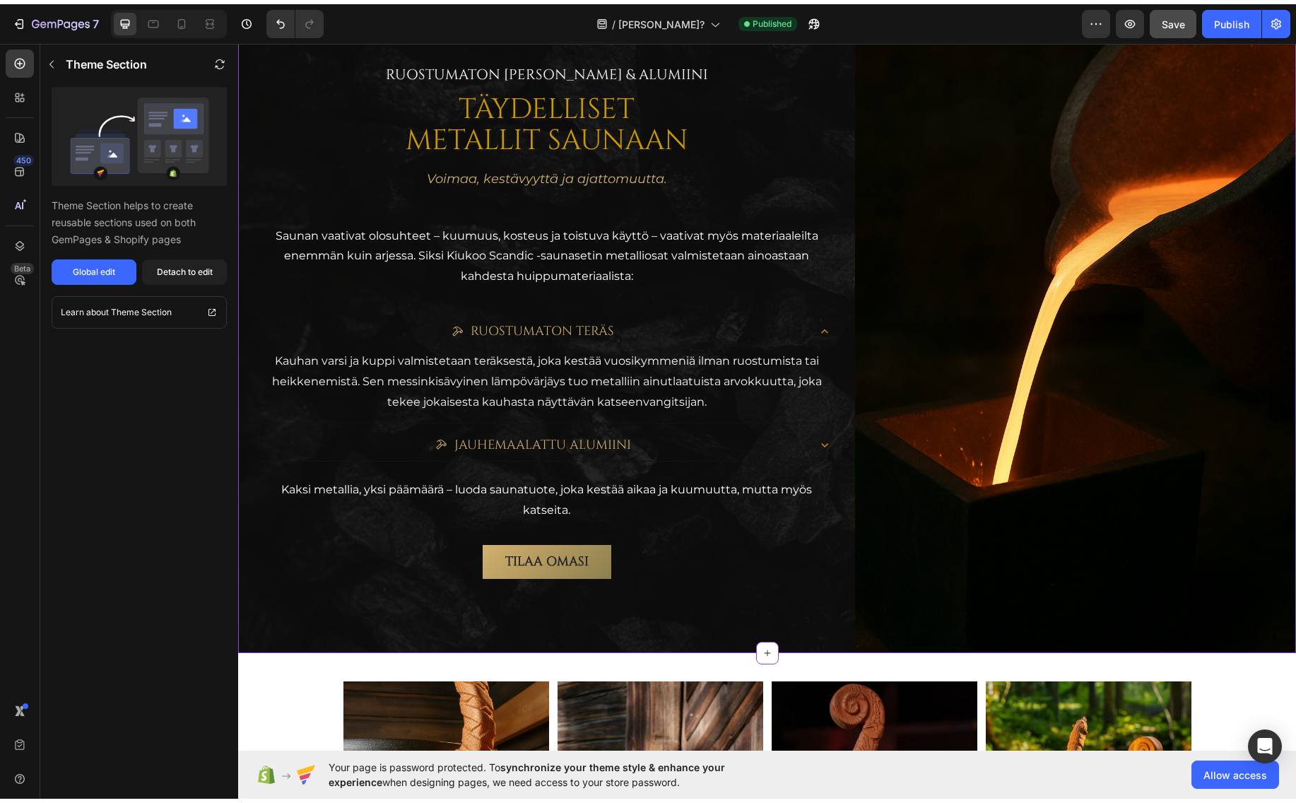
scroll to position [1512, 0]
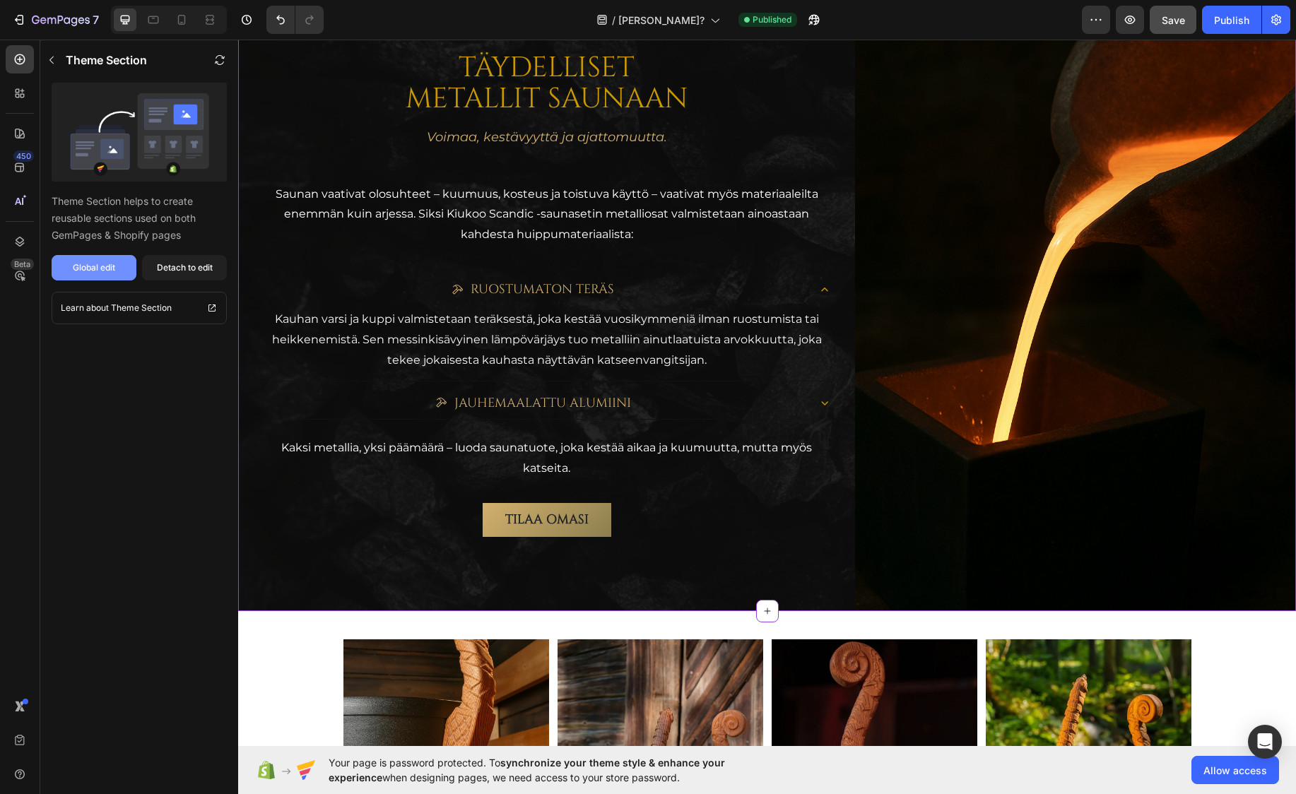
click at [94, 269] on div "Global edit" at bounding box center [94, 267] width 42 height 13
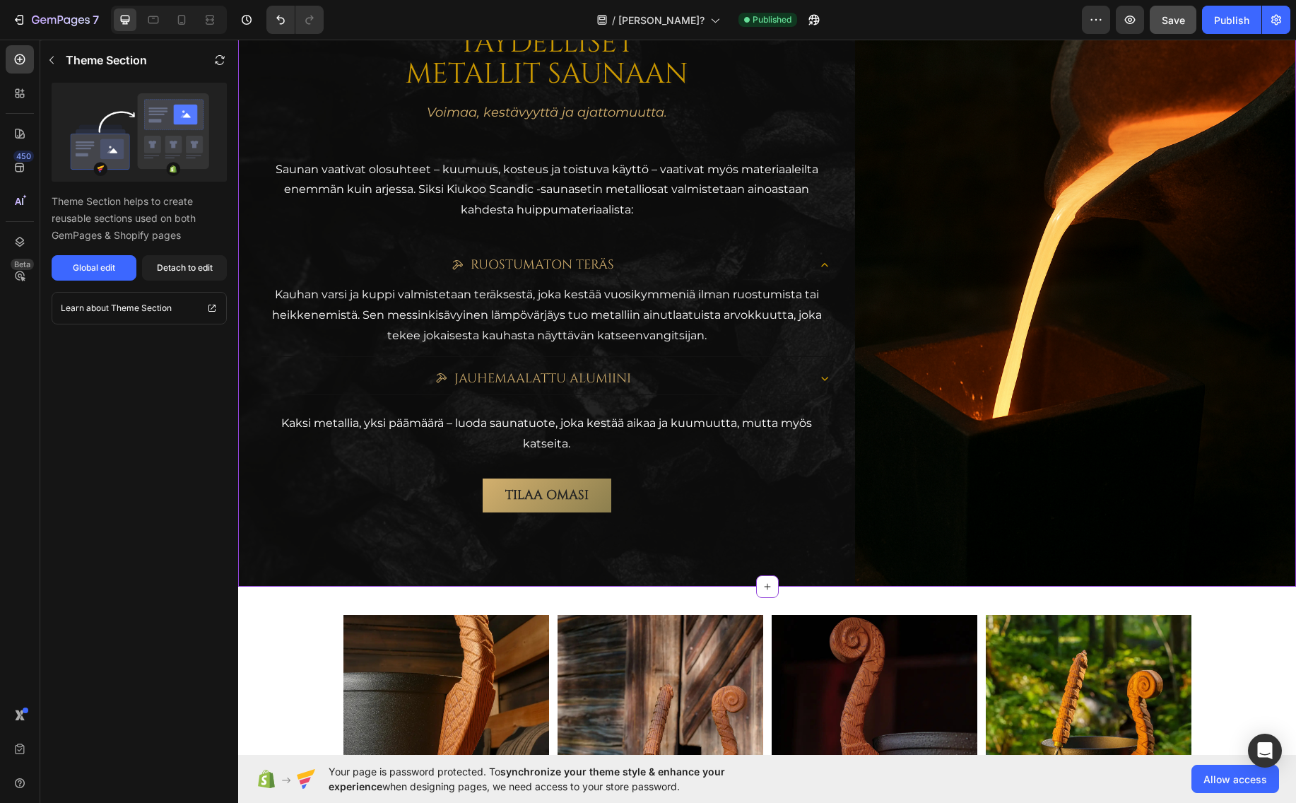
scroll to position [1653, 0]
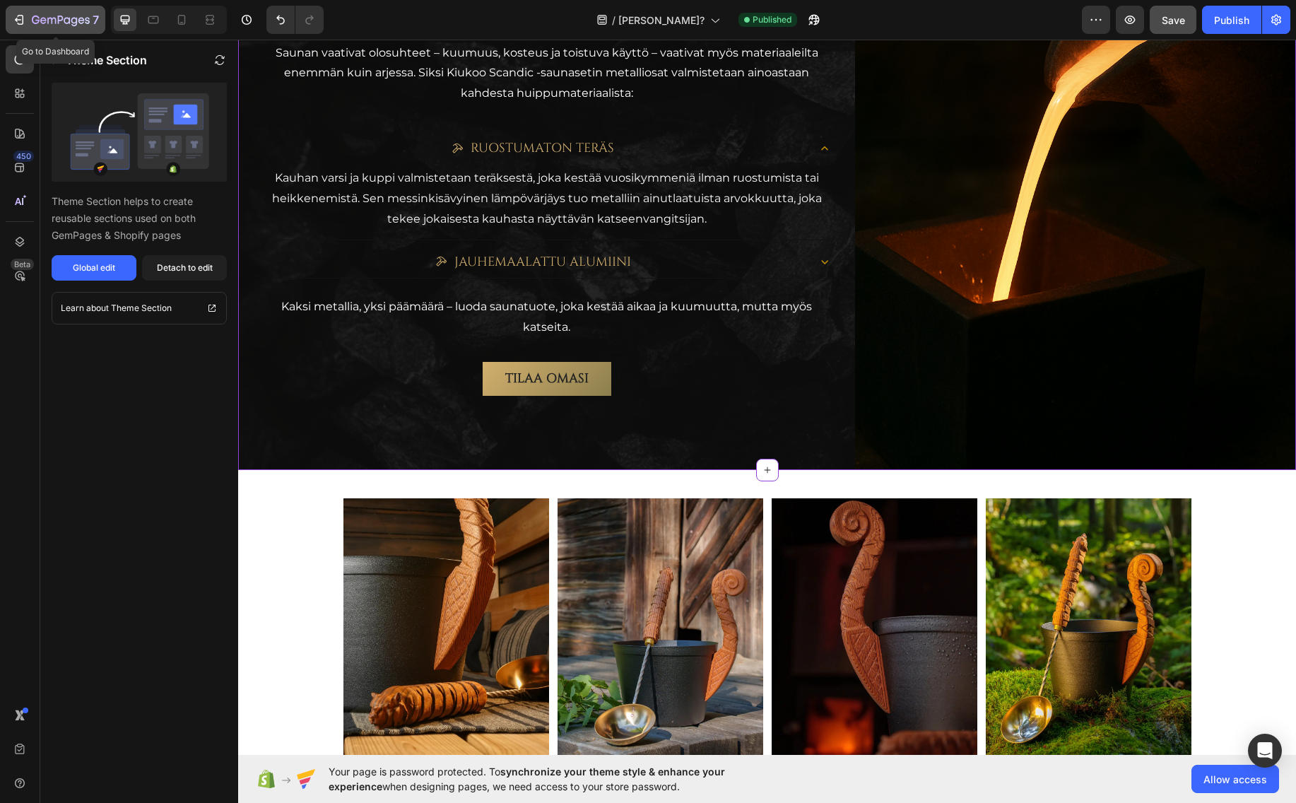
click at [40, 17] on icon "button" at bounding box center [61, 21] width 58 height 12
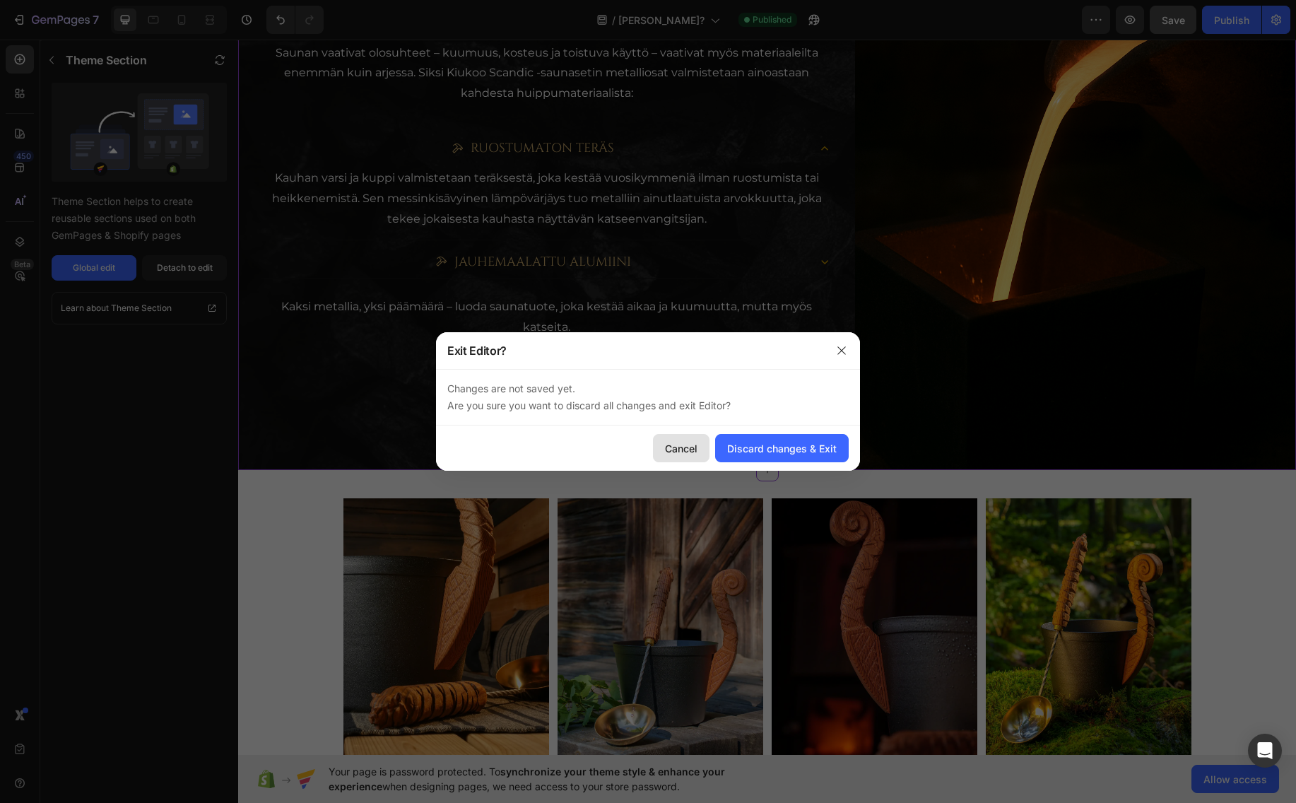
click at [676, 446] on div "Cancel" at bounding box center [681, 448] width 33 height 15
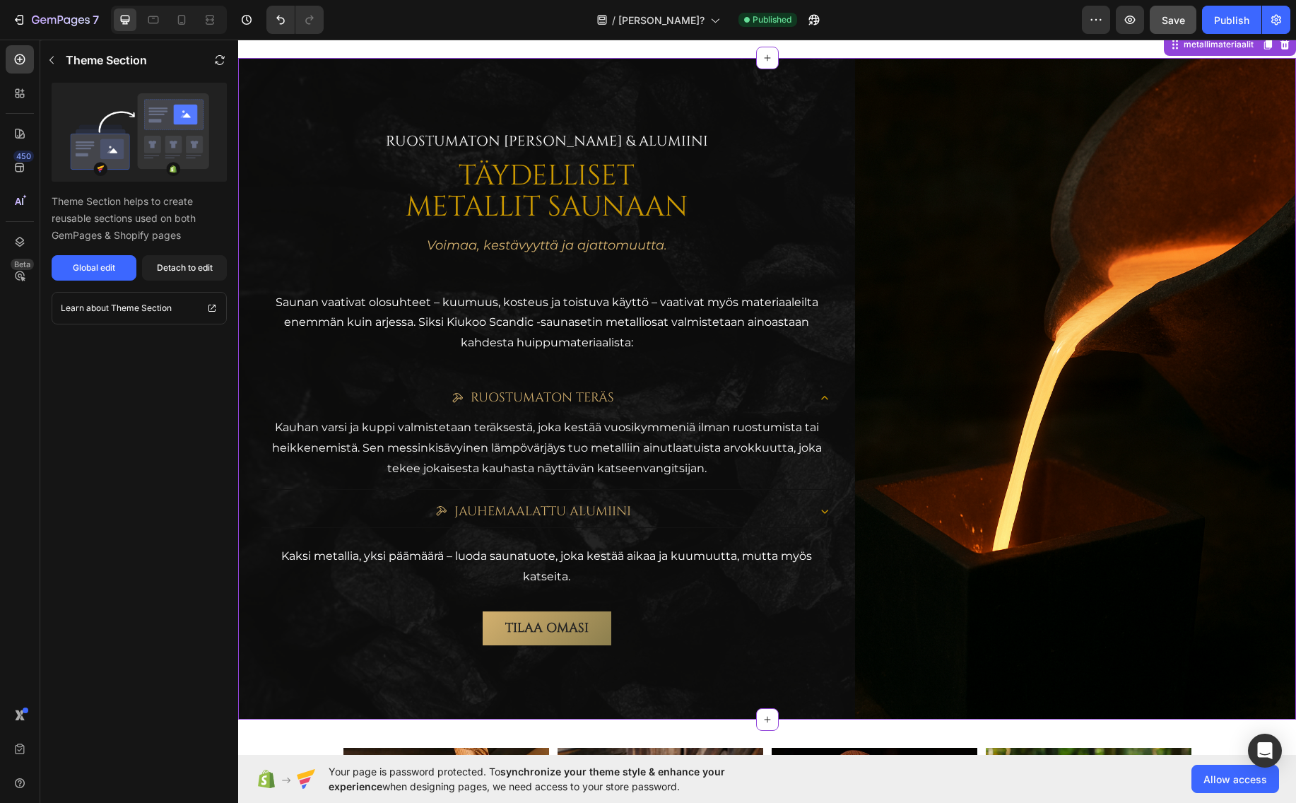
scroll to position [1300, 0]
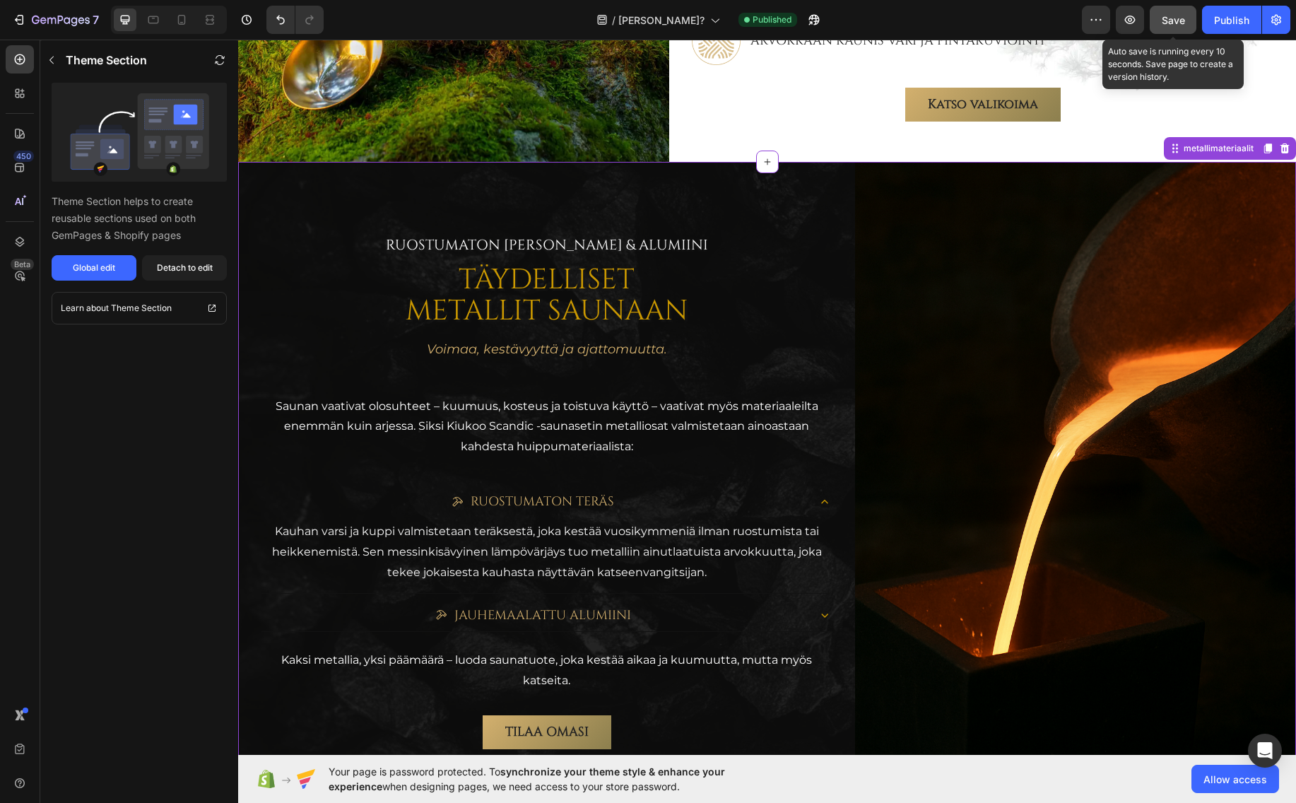
click at [1170, 13] on div "Save" at bounding box center [1173, 20] width 23 height 15
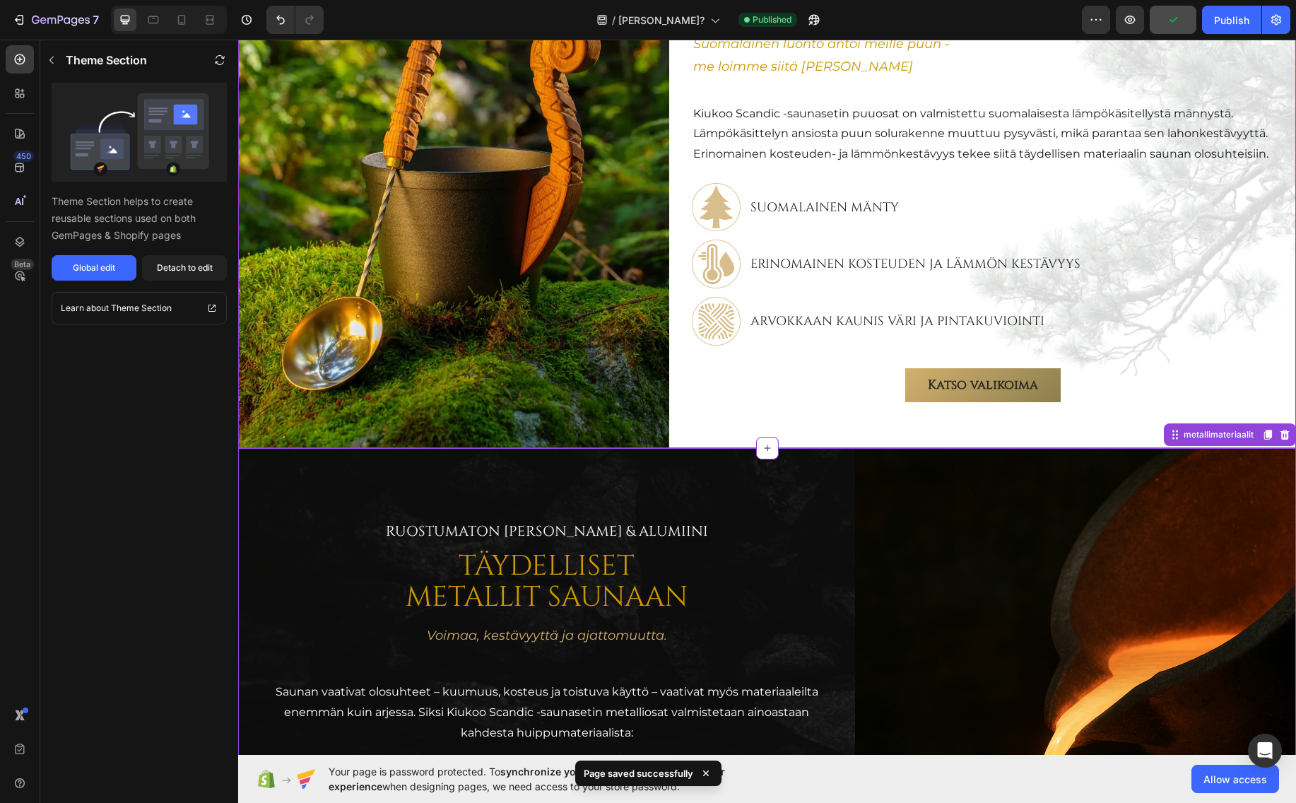
scroll to position [1017, 0]
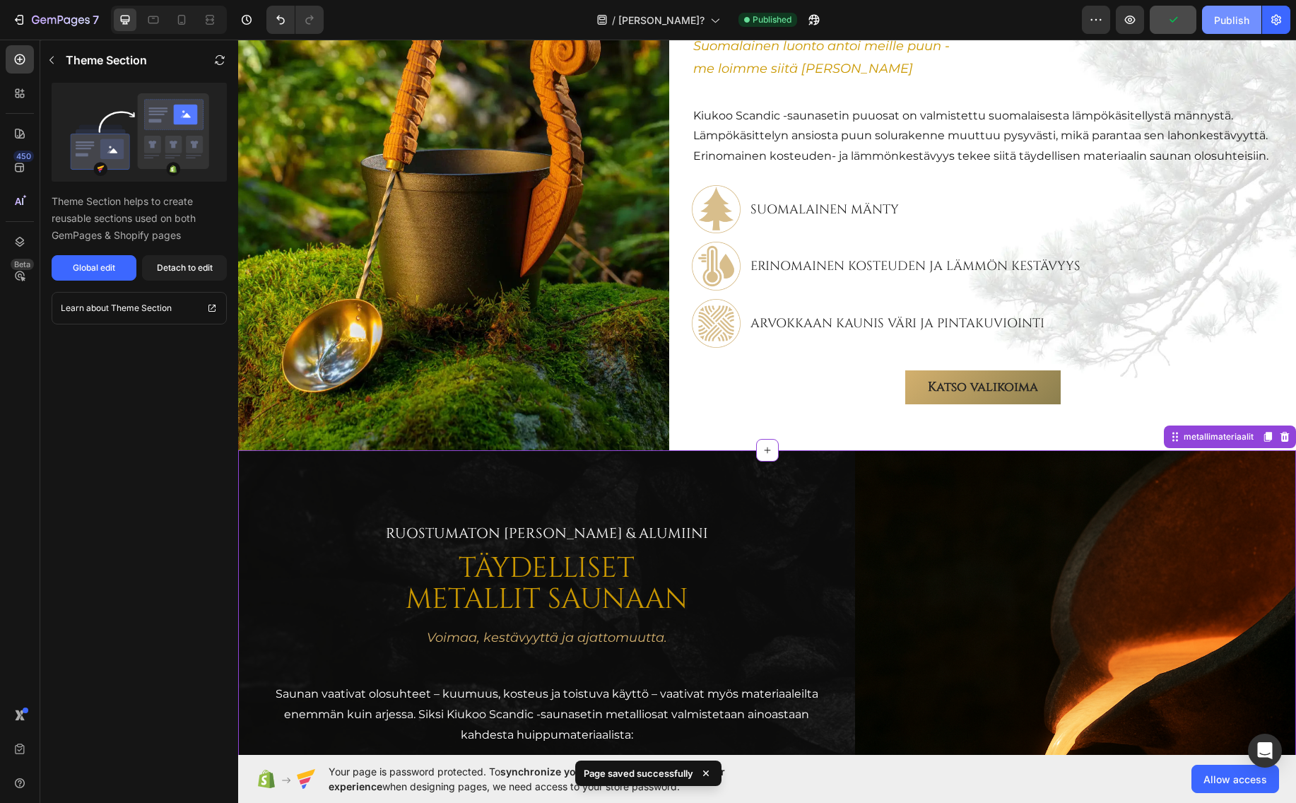
click at [1237, 16] on div "Publish" at bounding box center [1231, 20] width 35 height 15
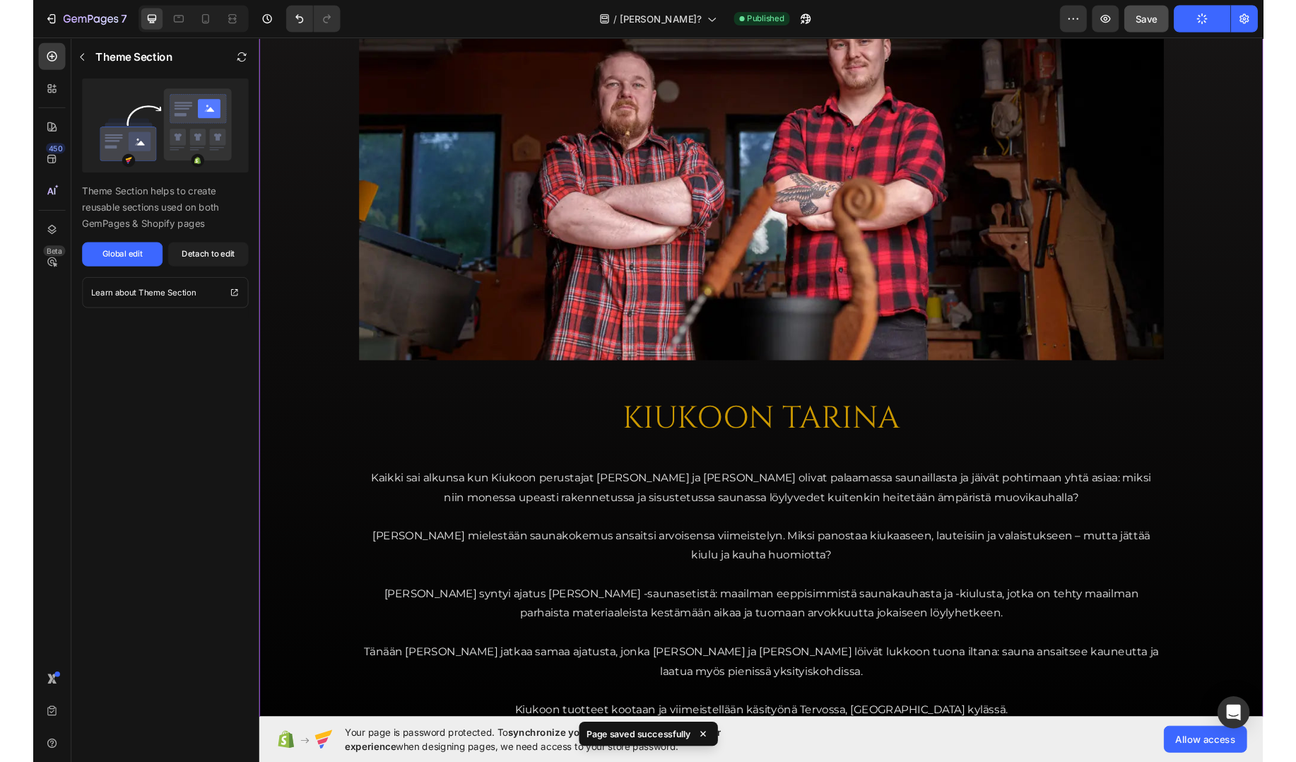
scroll to position [98, 0]
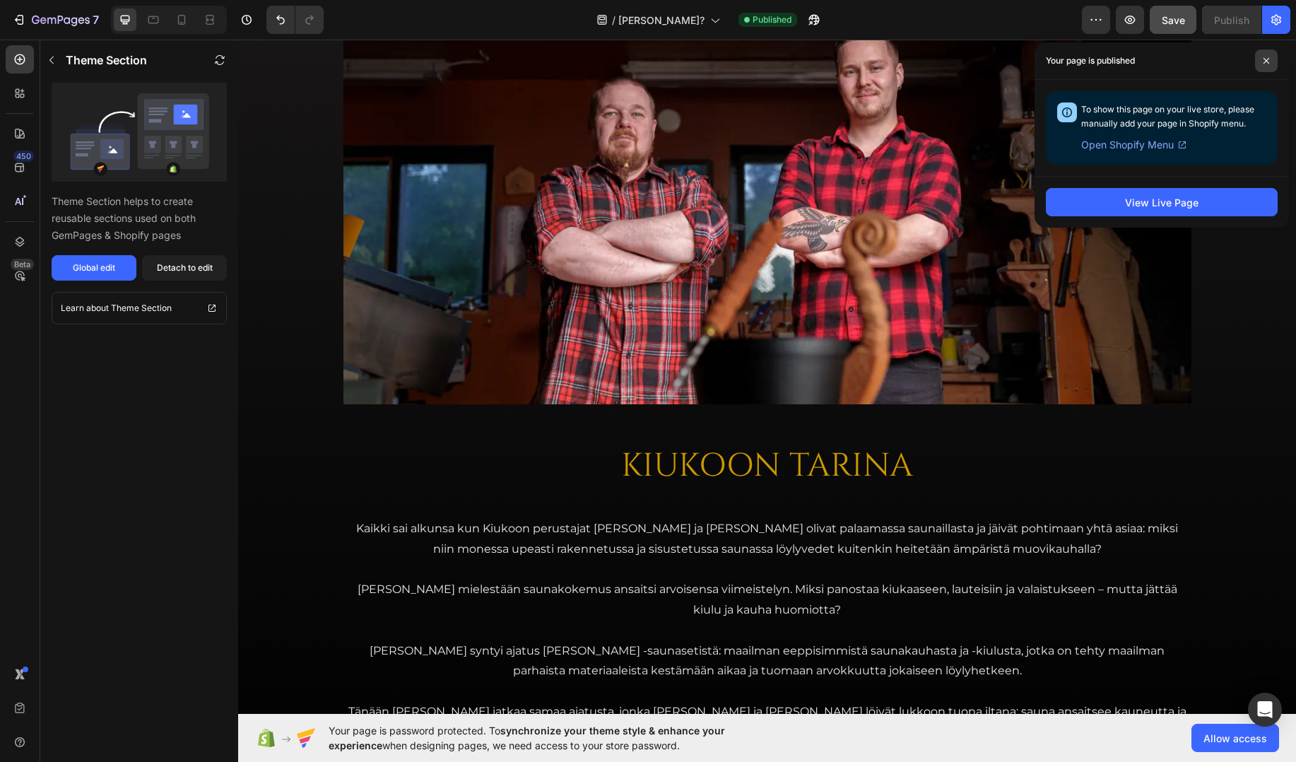
drag, startPoint x: 1264, startPoint y: 61, endPoint x: 943, endPoint y: 2, distance: 326.2
click at [1264, 61] on icon at bounding box center [1266, 60] width 7 height 7
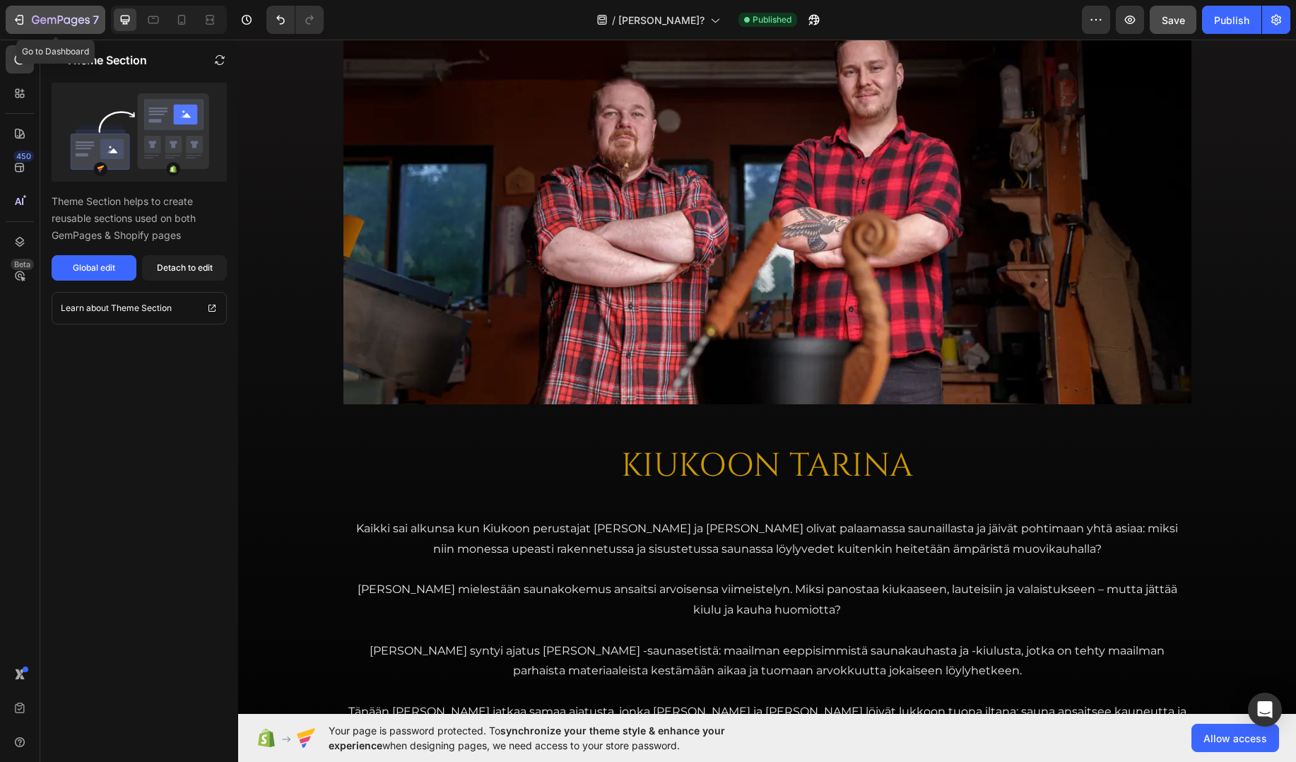
click at [54, 21] on icon "button" at bounding box center [61, 21] width 58 height 12
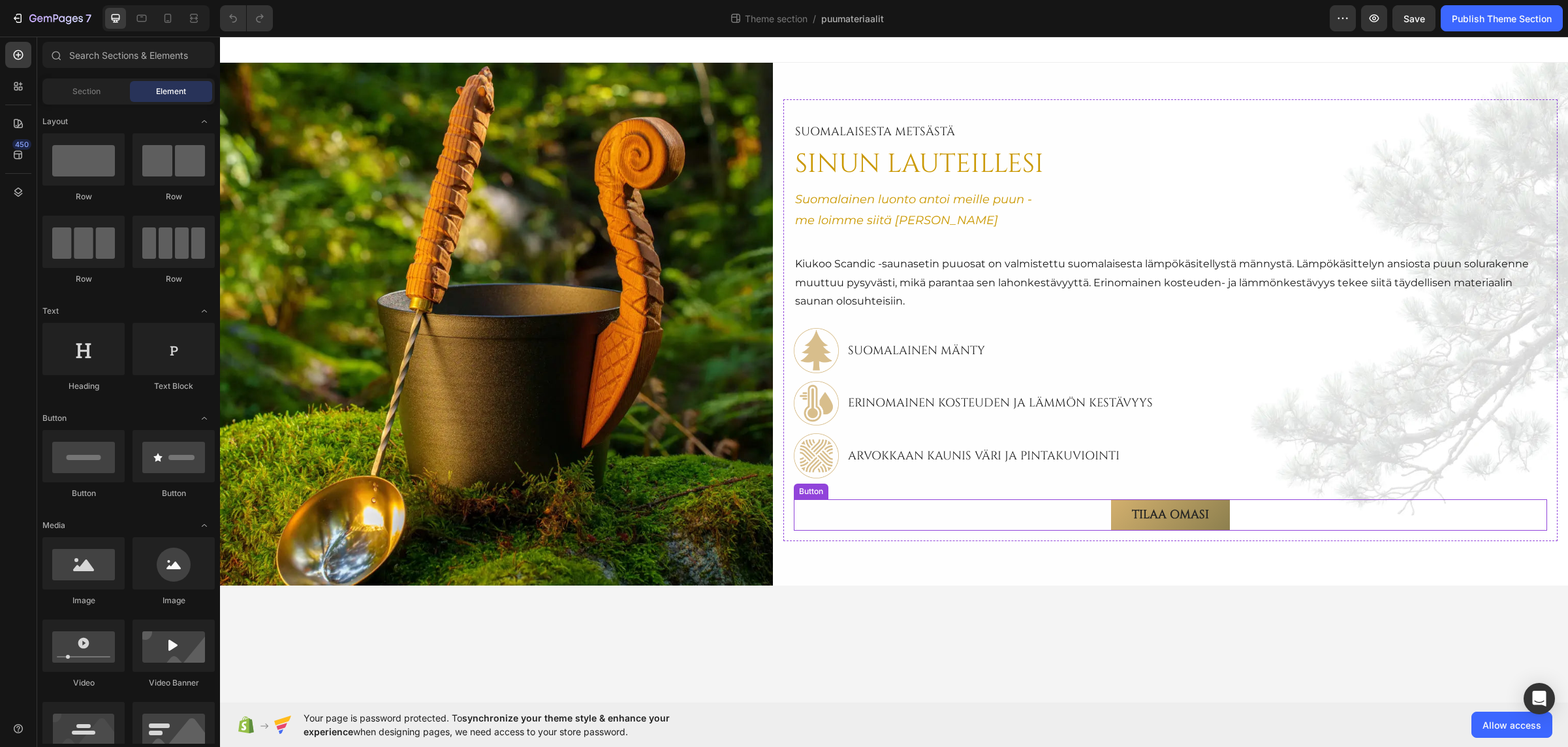
click at [1072, 516] on div "TILAA OMASI Button" at bounding box center [1171, 515] width 754 height 31
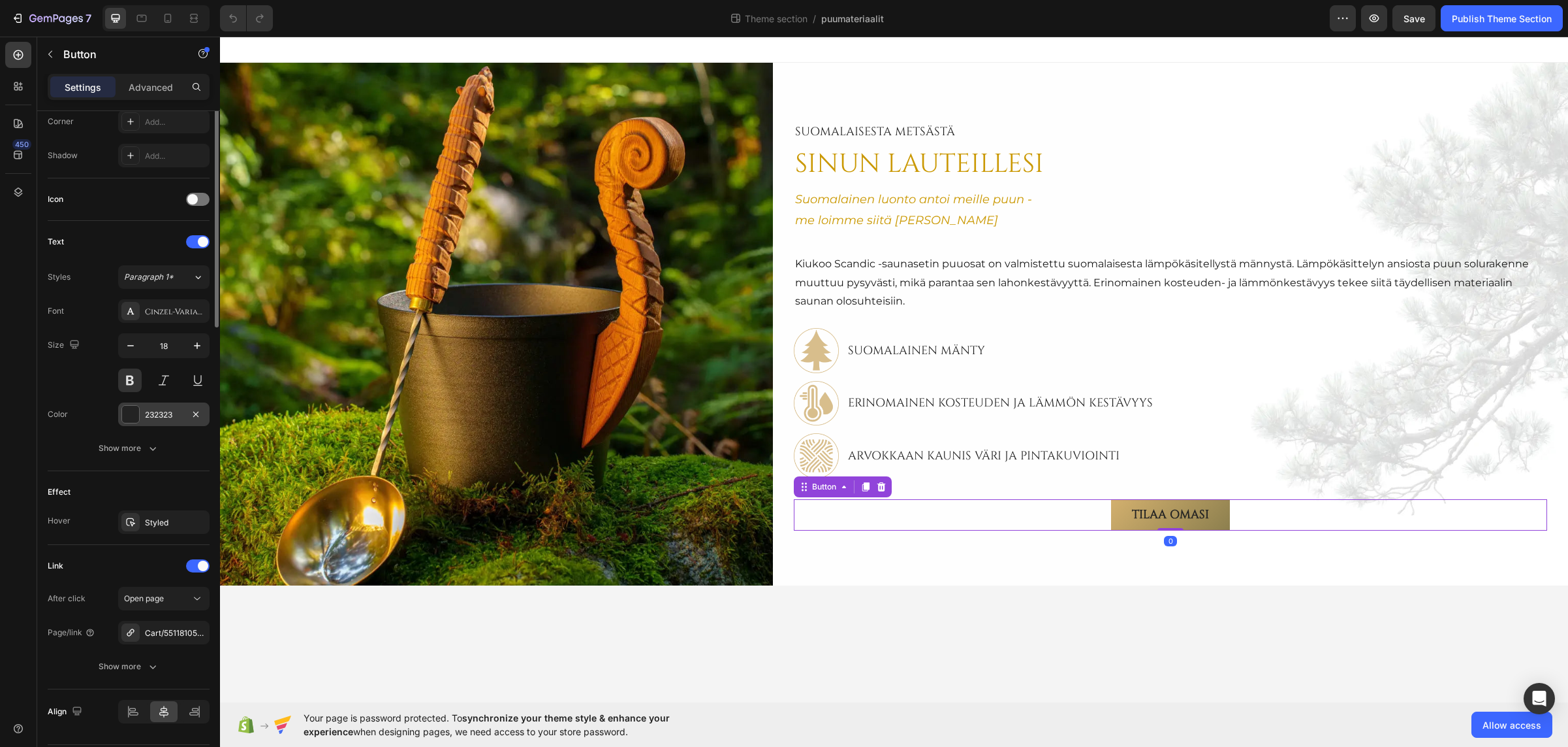
scroll to position [366, 0]
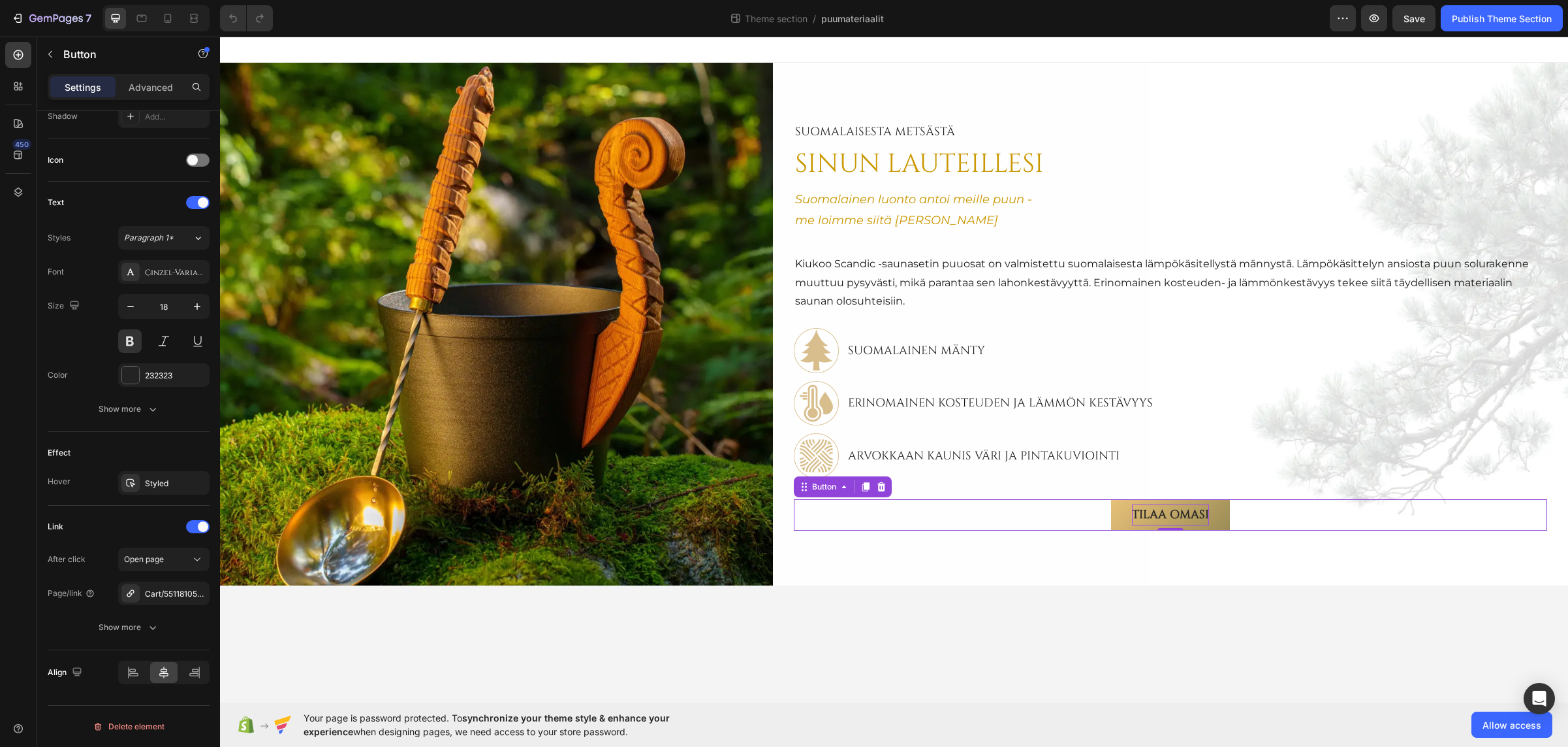
click at [1156, 514] on p "TILAA OMASI" at bounding box center [1170, 515] width 77 height 21
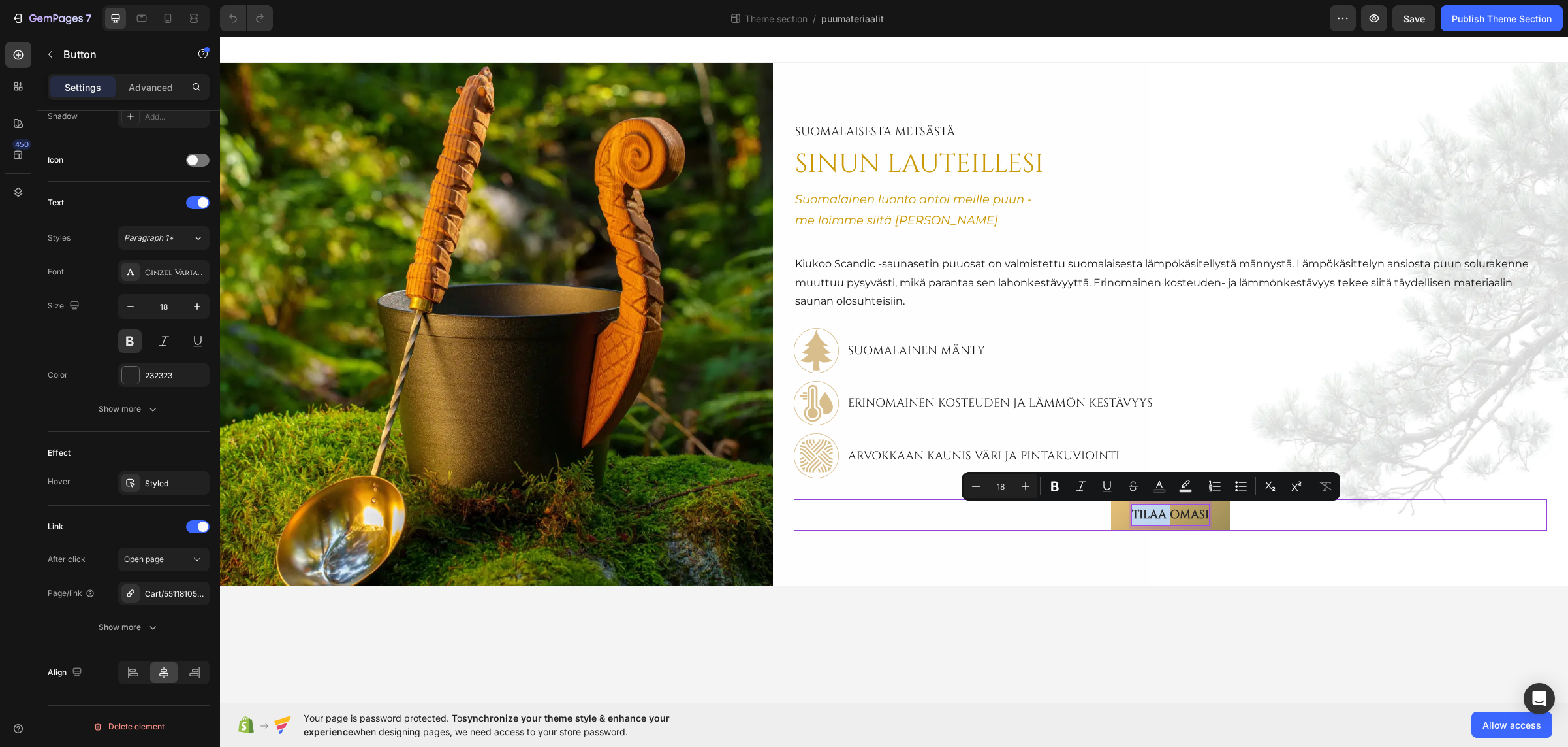
click at [1164, 511] on p "TILAA OMASI" at bounding box center [1170, 515] width 77 height 21
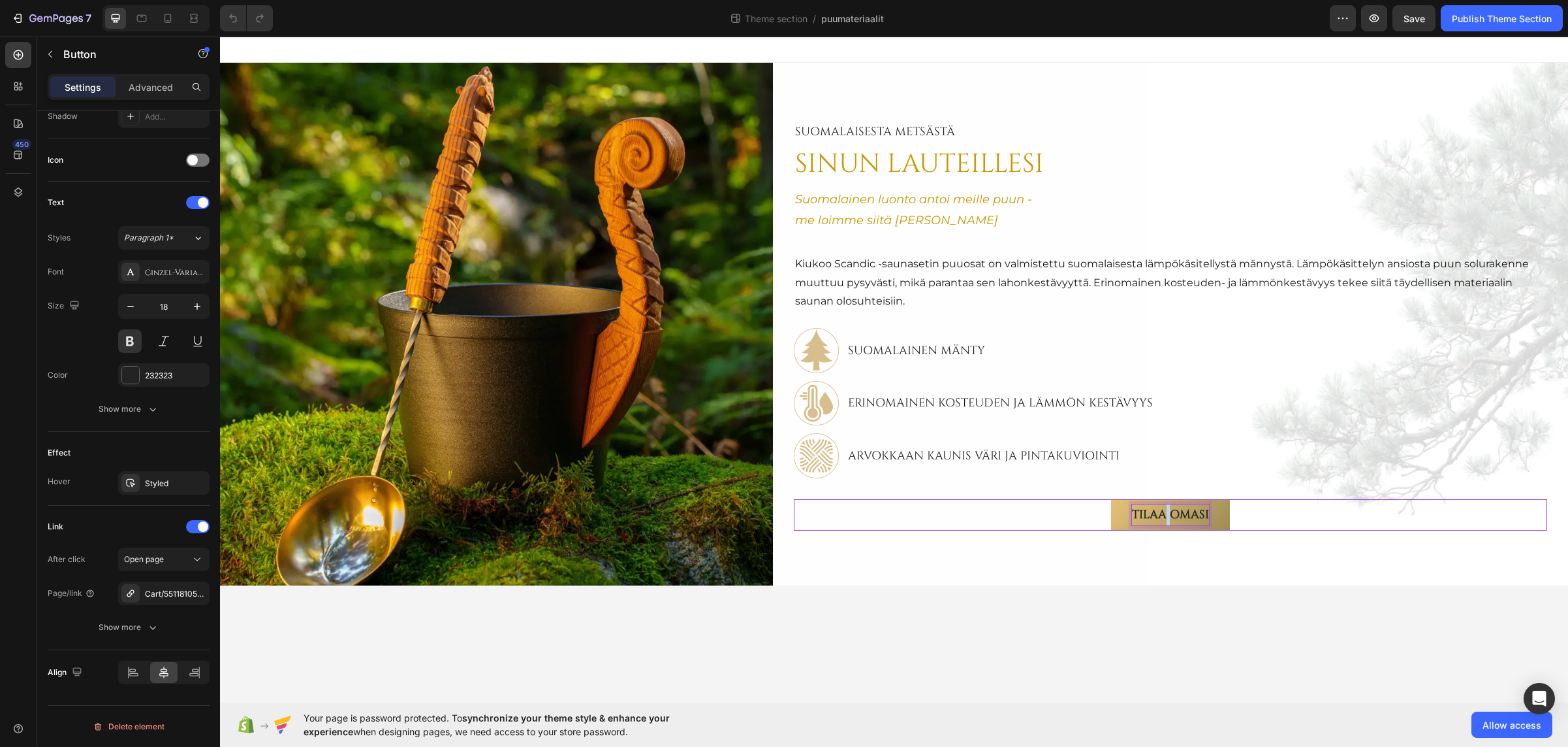
click at [1164, 511] on p "TILAA OMASI" at bounding box center [1170, 515] width 77 height 21
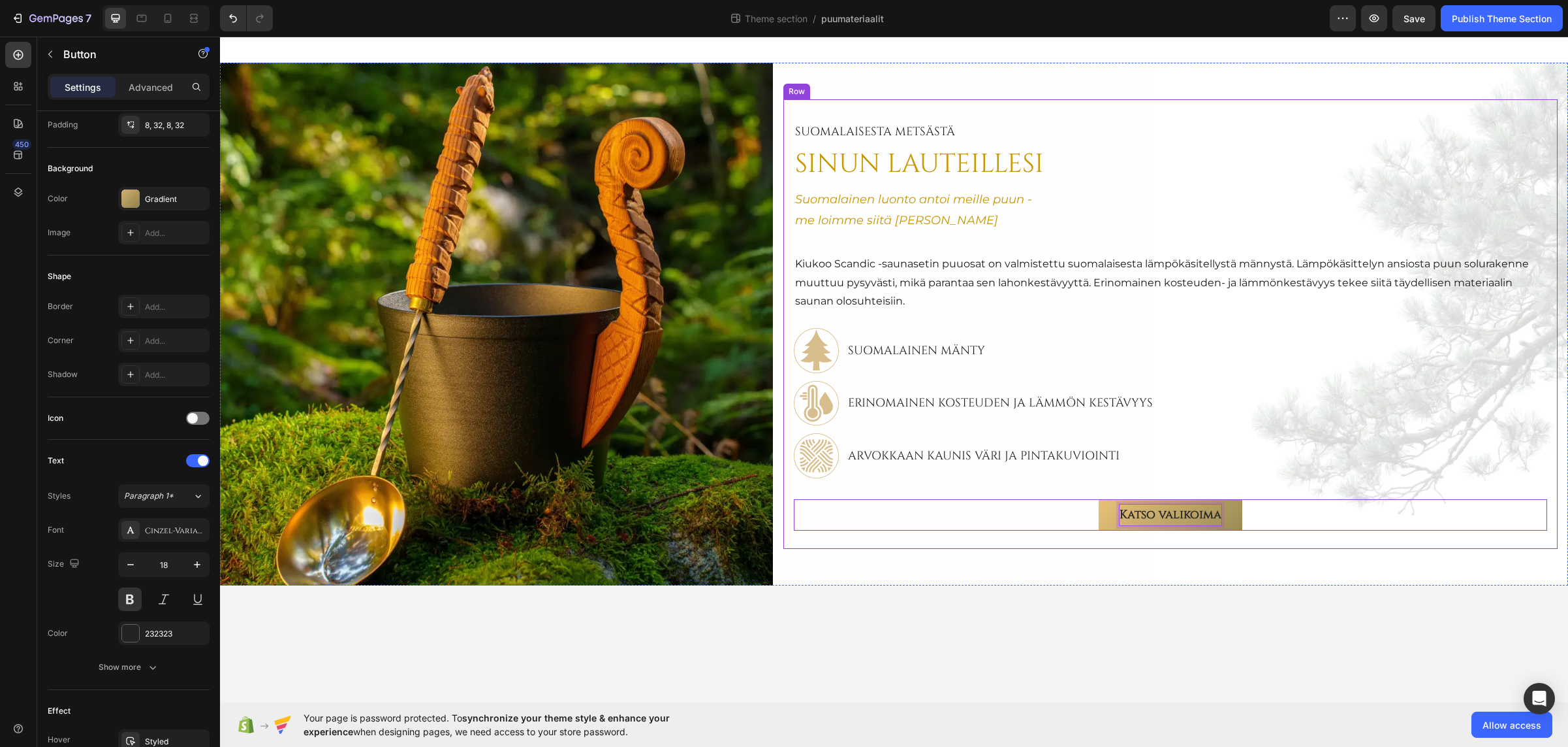
click at [1048, 546] on div "SuomalAisesta metsästä Text Block SINUN LAUTEILLESI Heading Suomalainen luonto …" at bounding box center [1171, 324] width 774 height 450
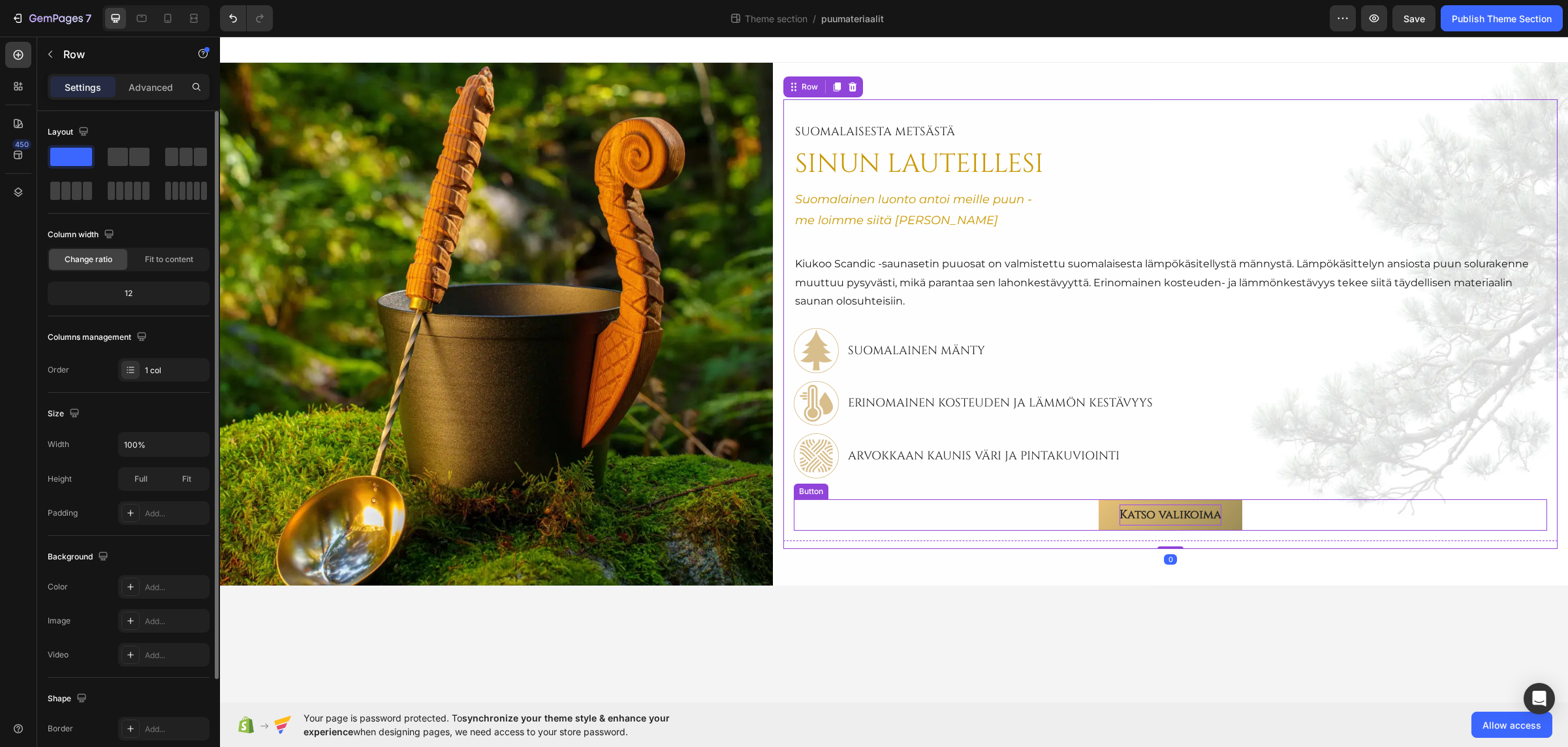
click at [1045, 510] on div "Katso valikoima Button" at bounding box center [1171, 515] width 754 height 31
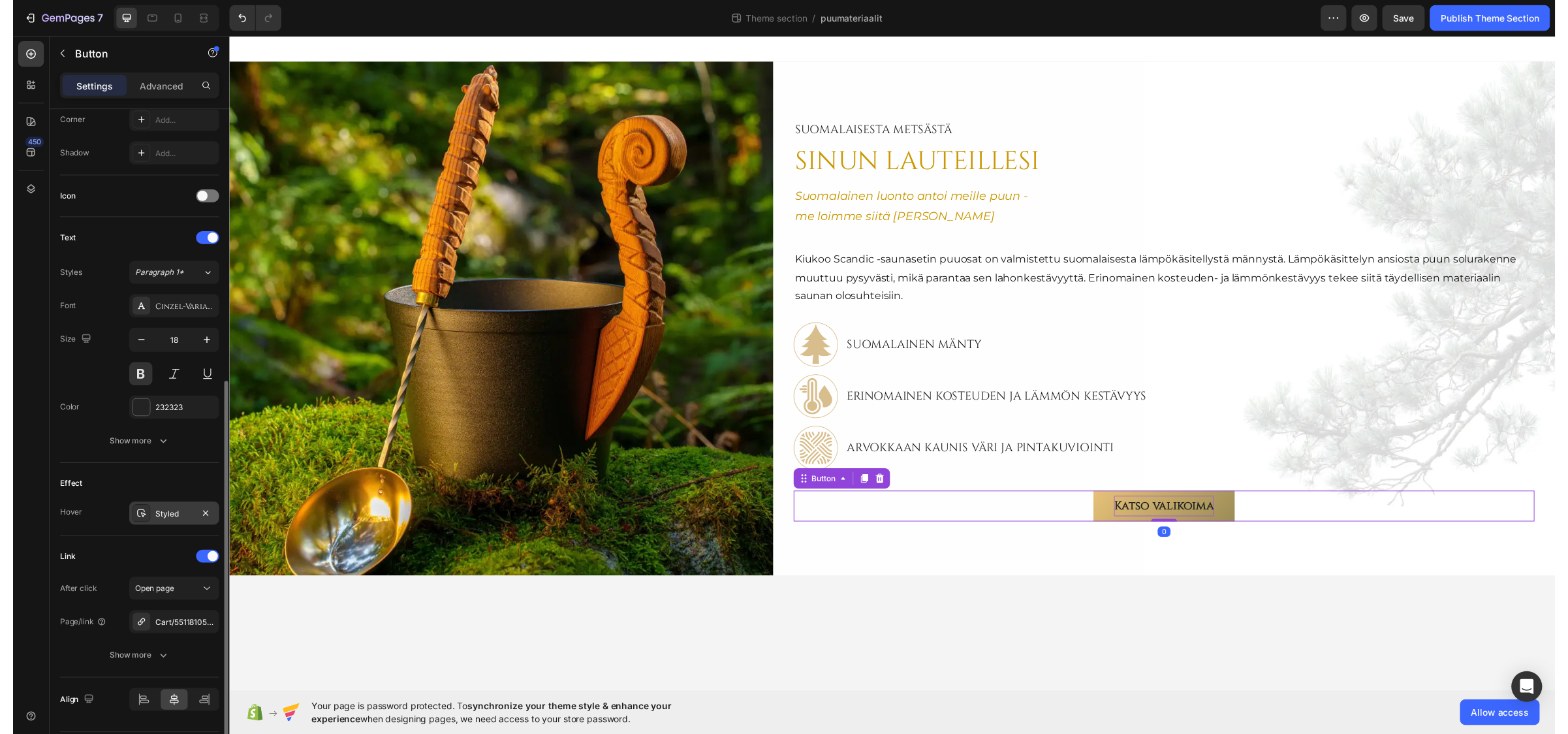
scroll to position [366, 0]
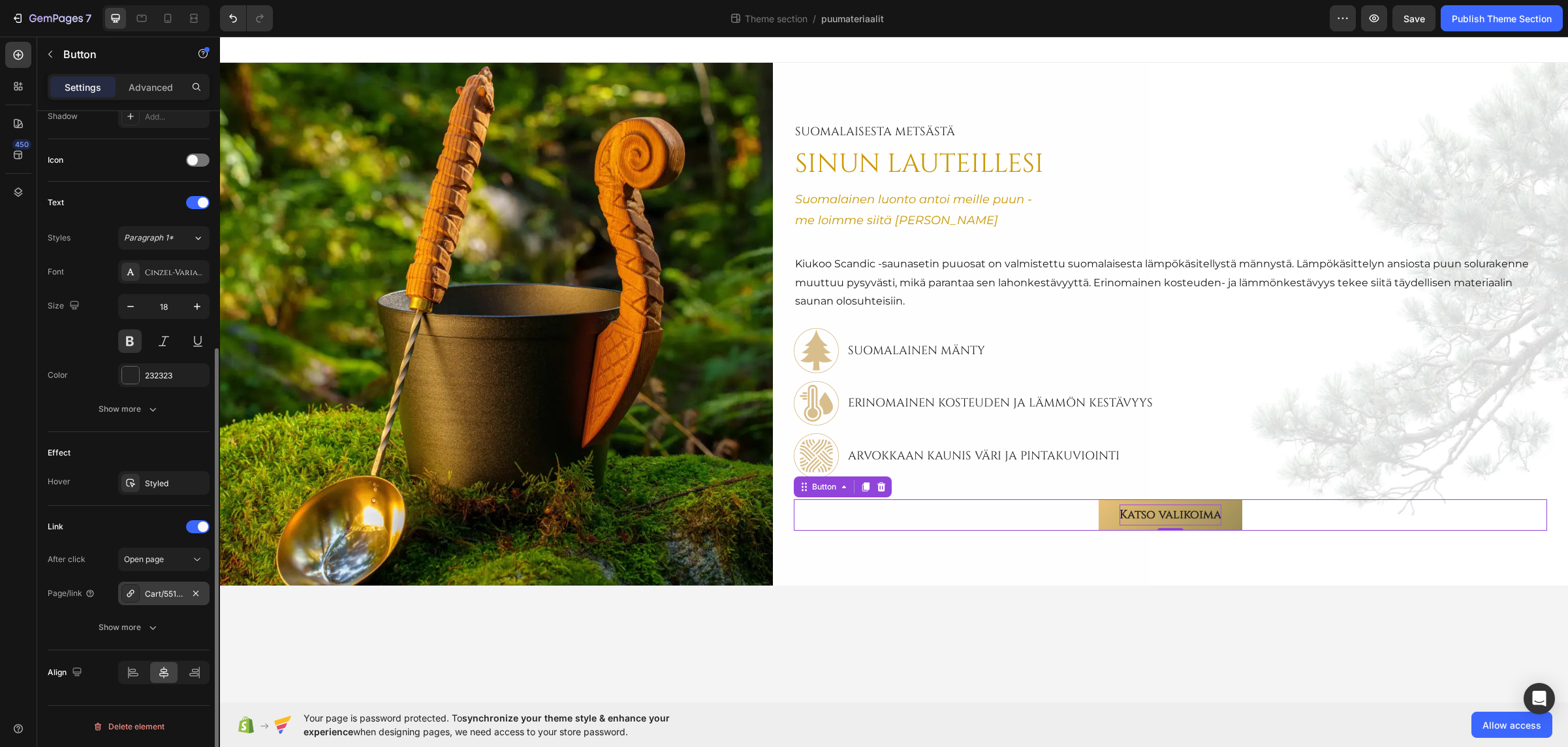
click at [157, 594] on div "Cart/55118105018703:1" at bounding box center [164, 594] width 38 height 12
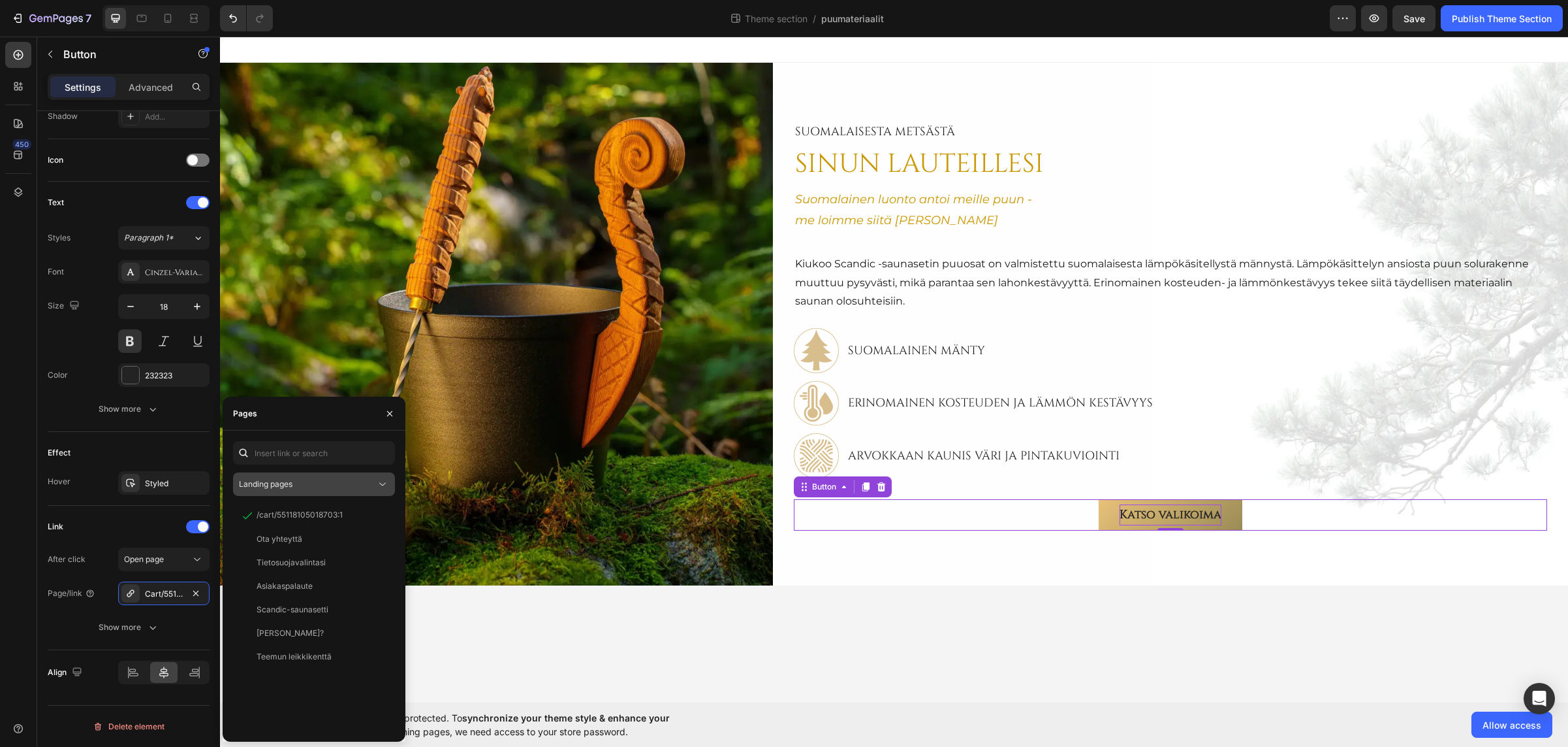
click at [329, 480] on div "Landing pages" at bounding box center [308, 484] width 137 height 12
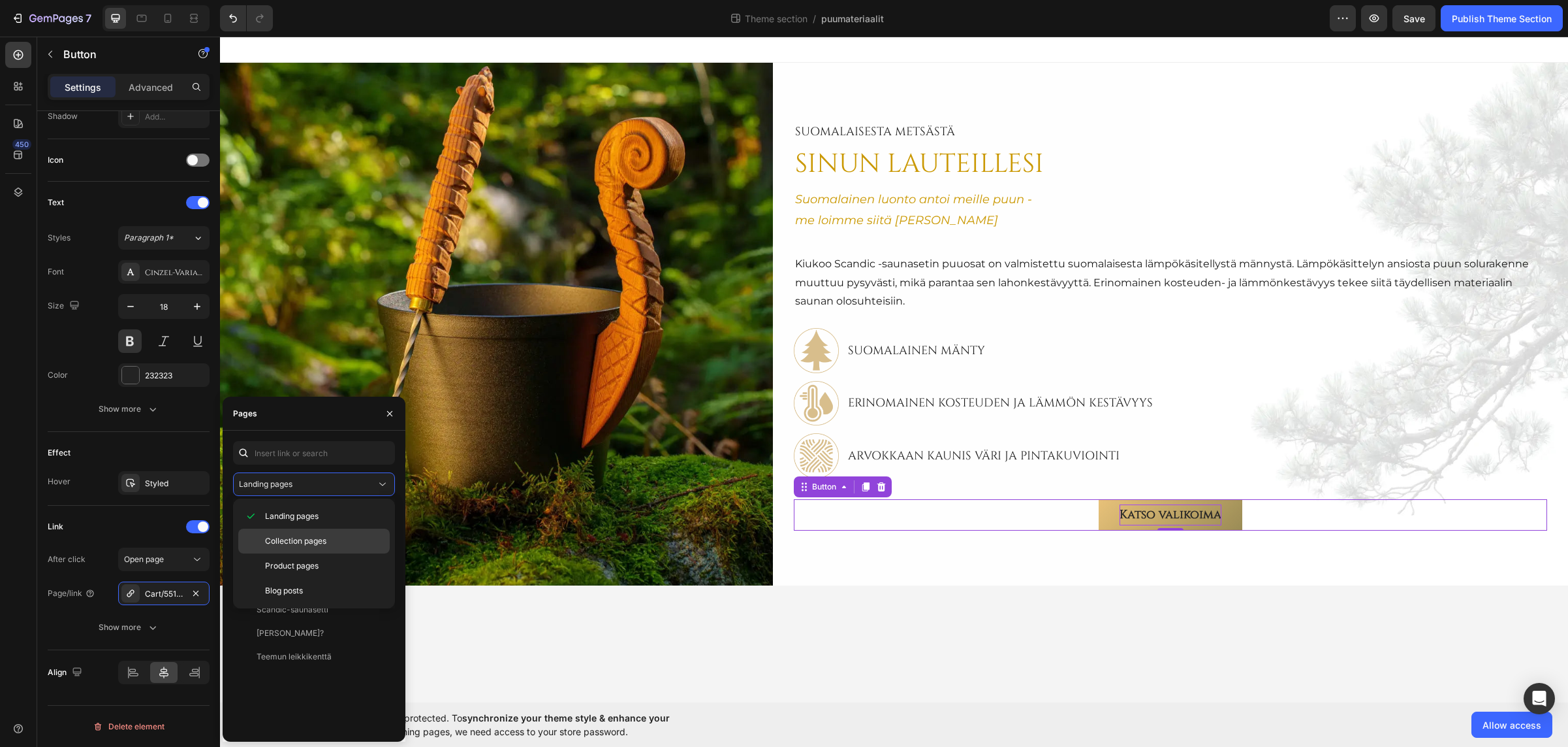
click at [304, 542] on span "Collection pages" at bounding box center [296, 541] width 61 height 12
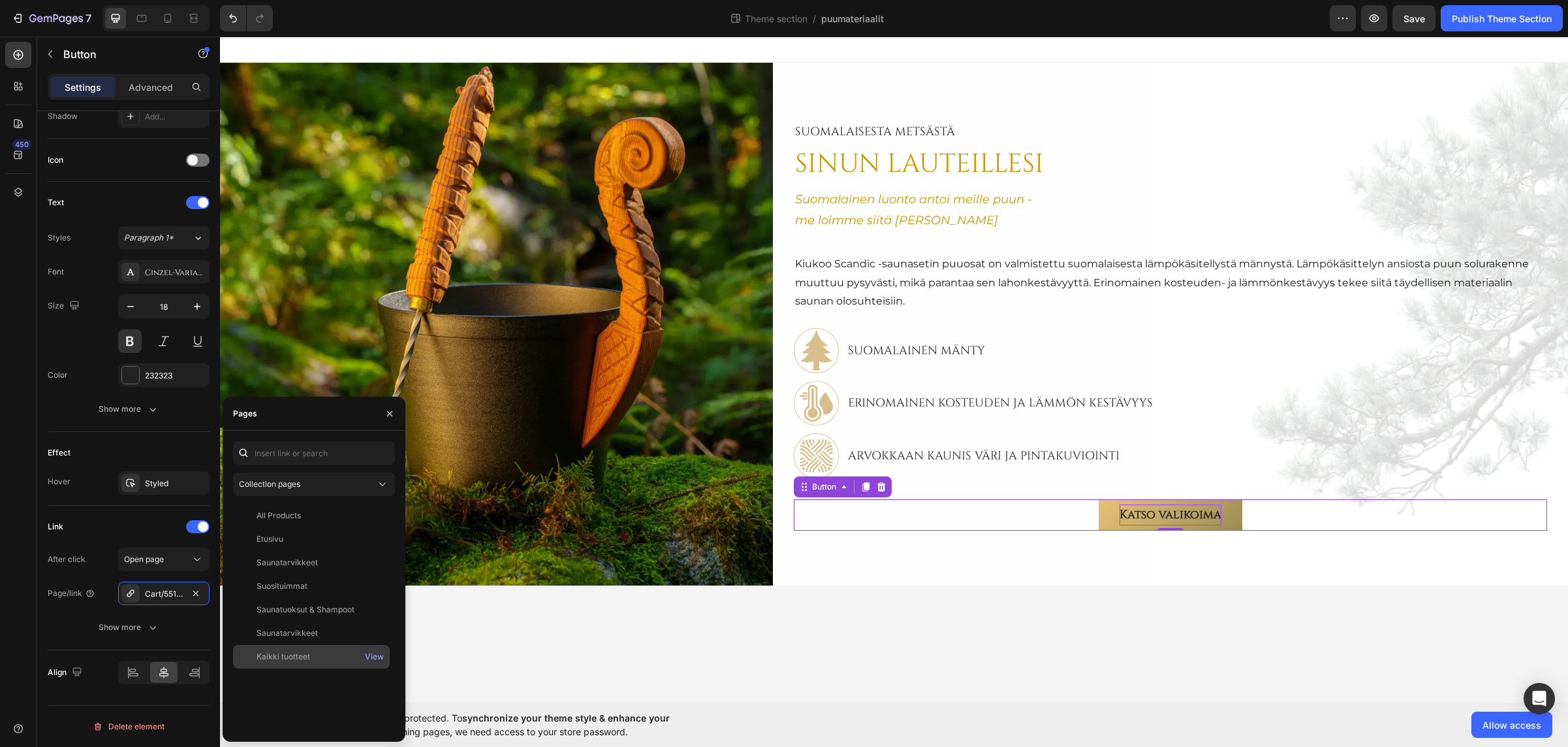
click at [277, 656] on div "Kaikki tuotteet" at bounding box center [284, 656] width 54 height 12
click at [391, 413] on icon "button" at bounding box center [389, 413] width 10 height 10
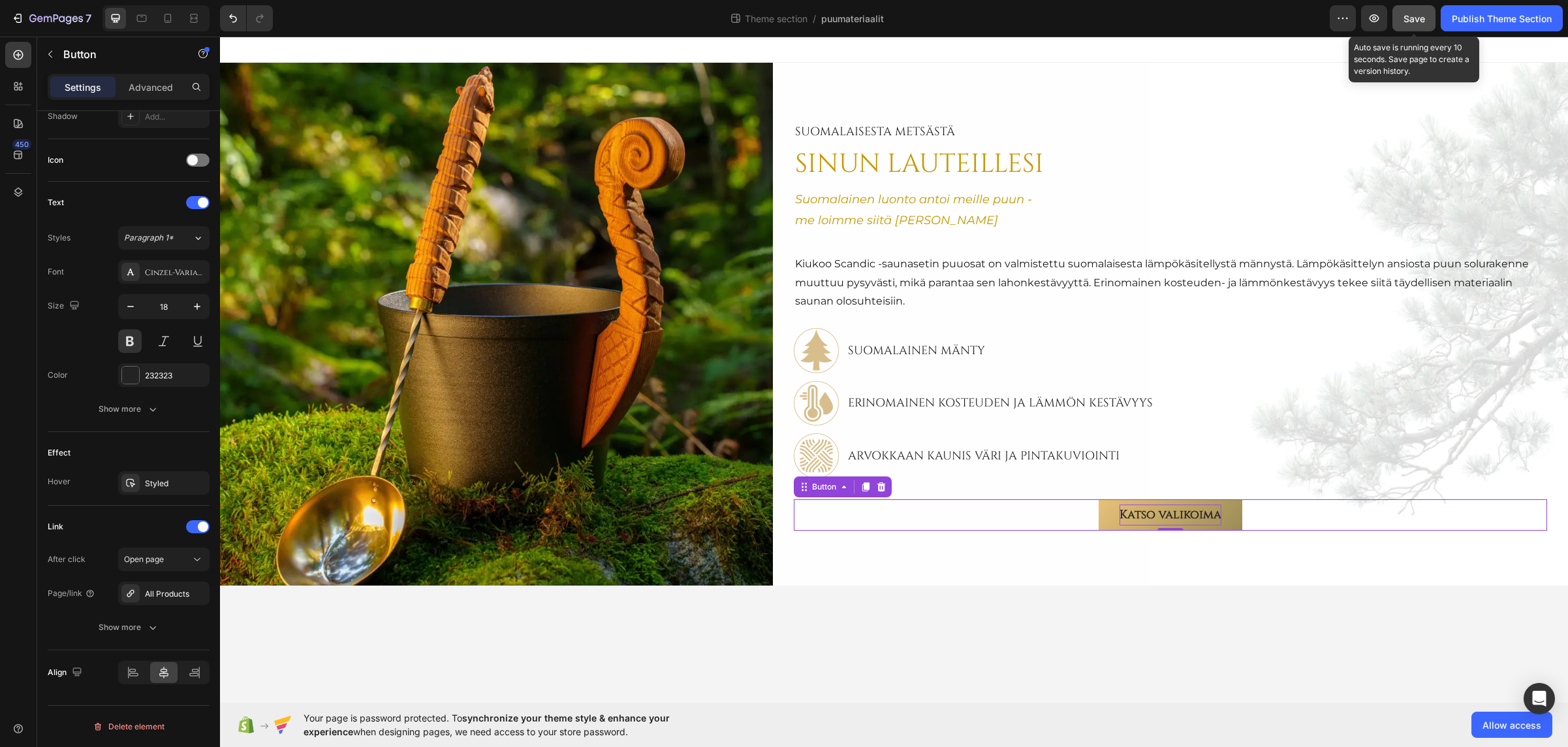
click at [1417, 17] on span "Save" at bounding box center [1414, 18] width 21 height 11
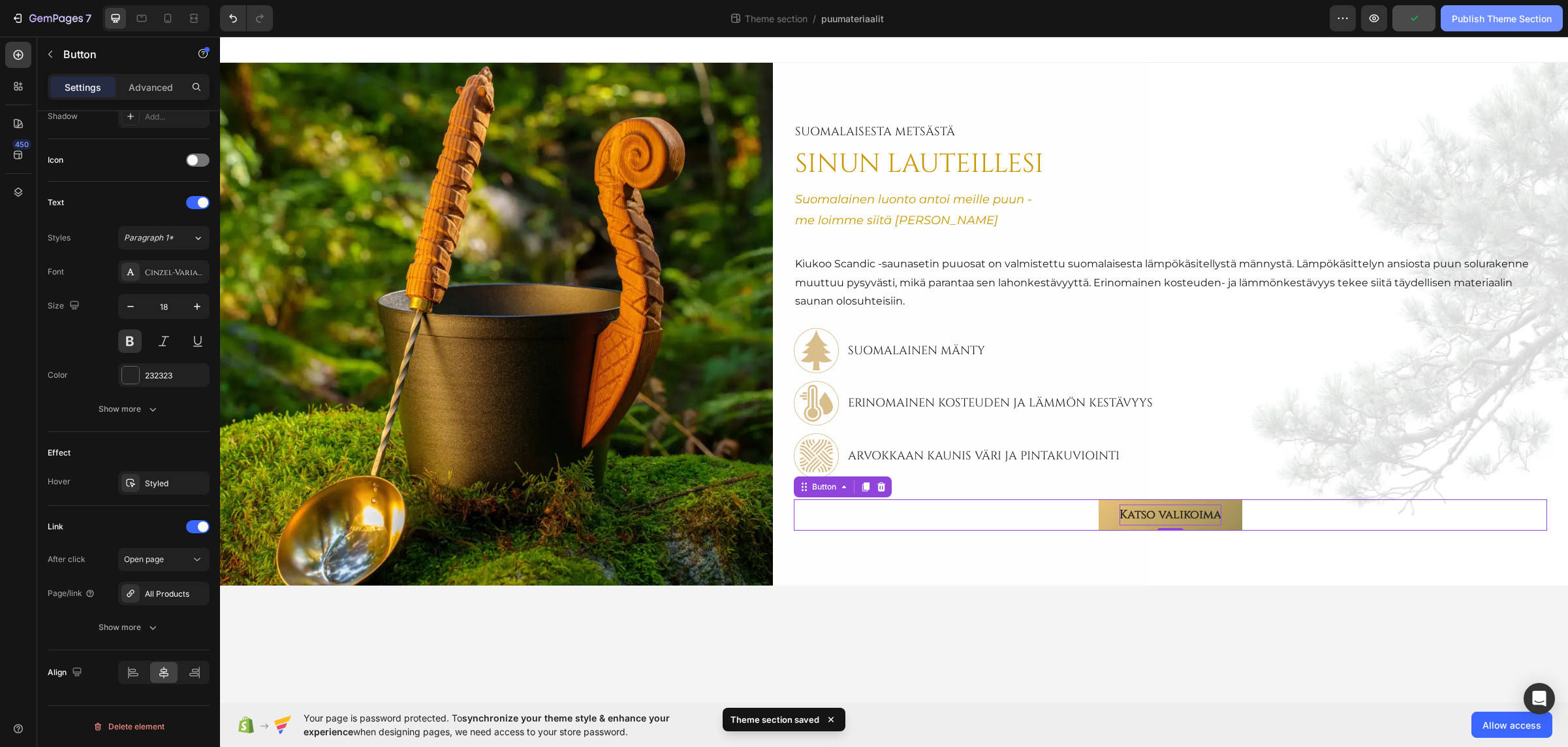
click at [1499, 17] on div "Publish Theme Section" at bounding box center [1502, 18] width 100 height 14
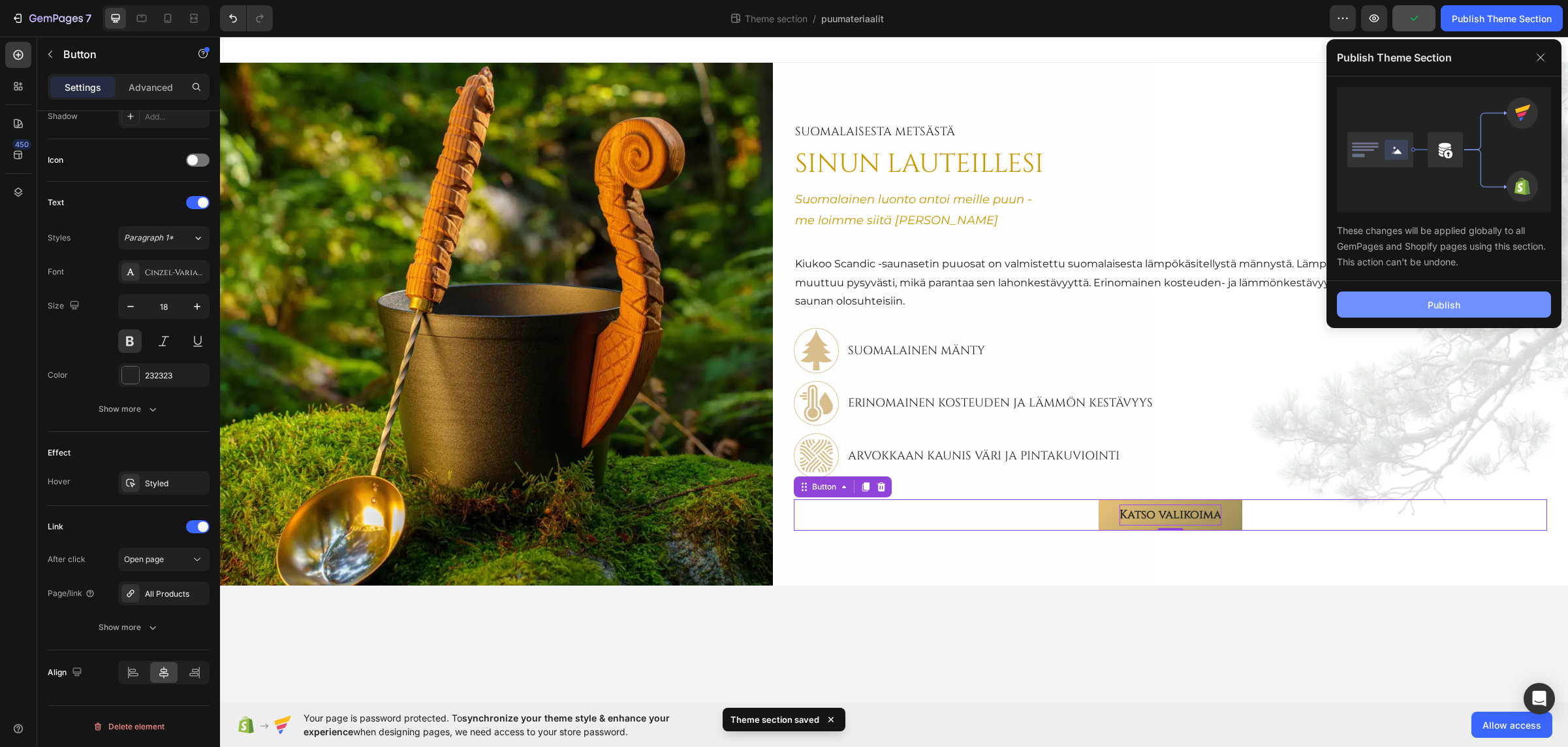
click at [1425, 310] on button "Publish" at bounding box center [1444, 304] width 214 height 26
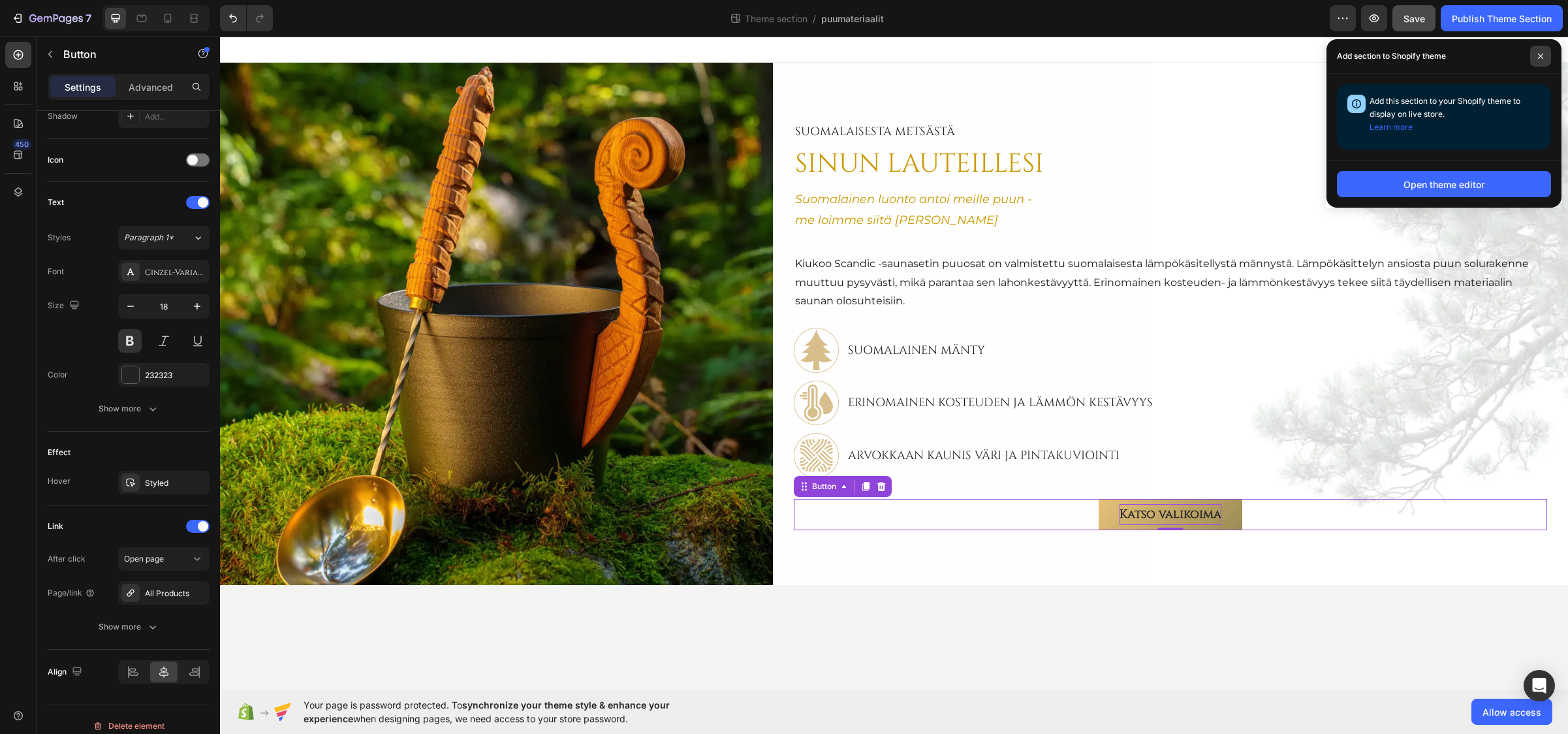
click at [1544, 52] on span at bounding box center [1540, 55] width 21 height 21
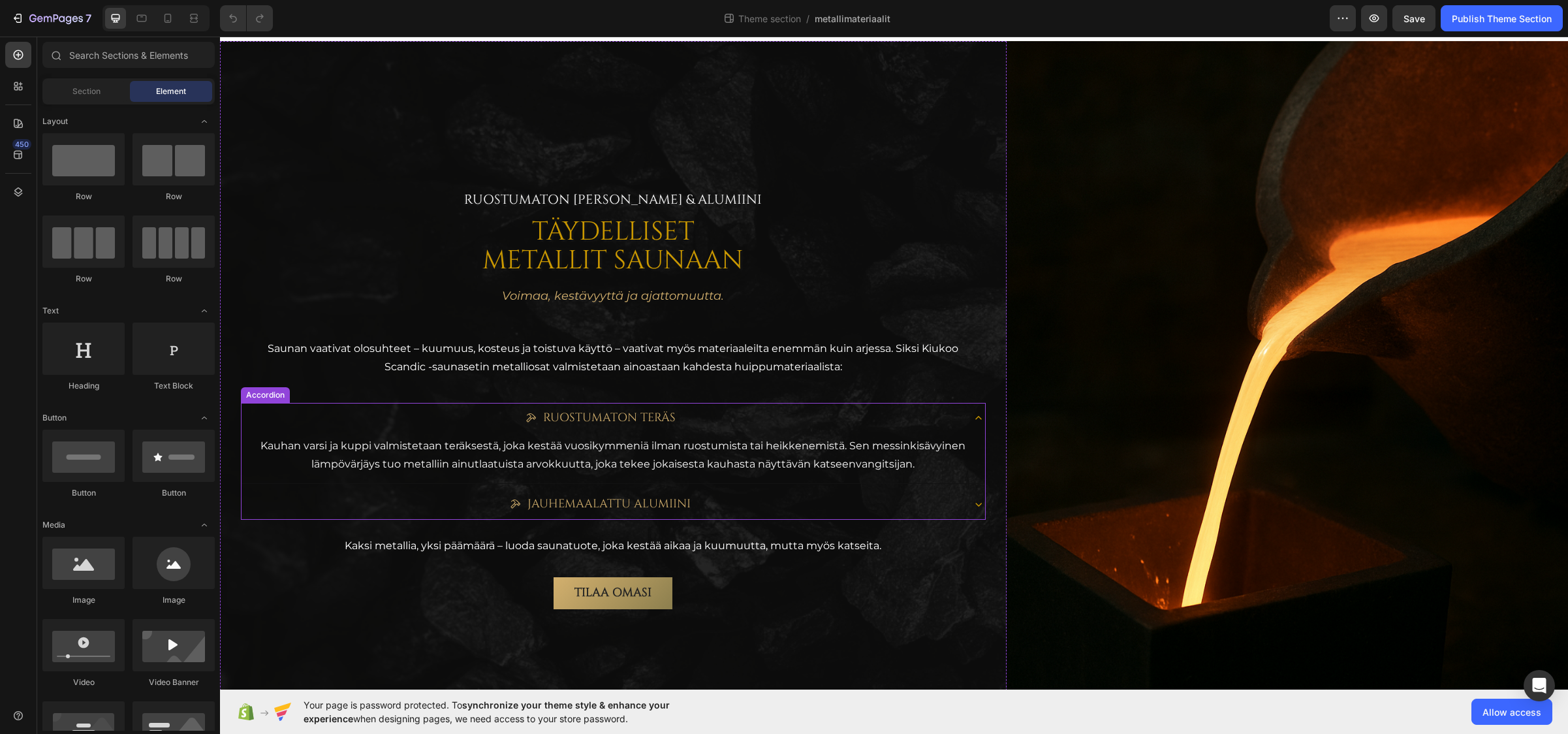
scroll to position [92, 0]
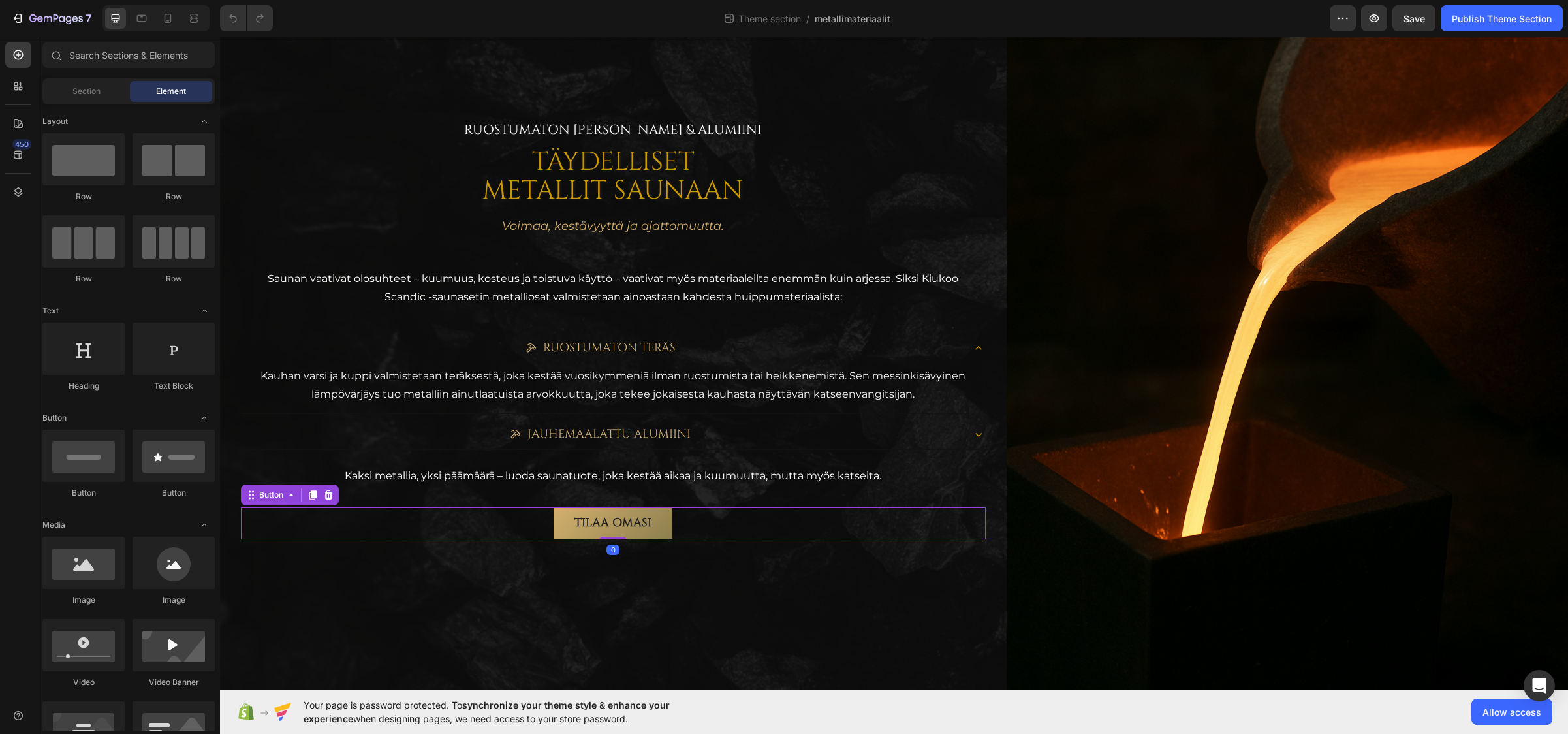
click at [702, 522] on div "TILAA OMASI Button 0" at bounding box center [614, 523] width 745 height 31
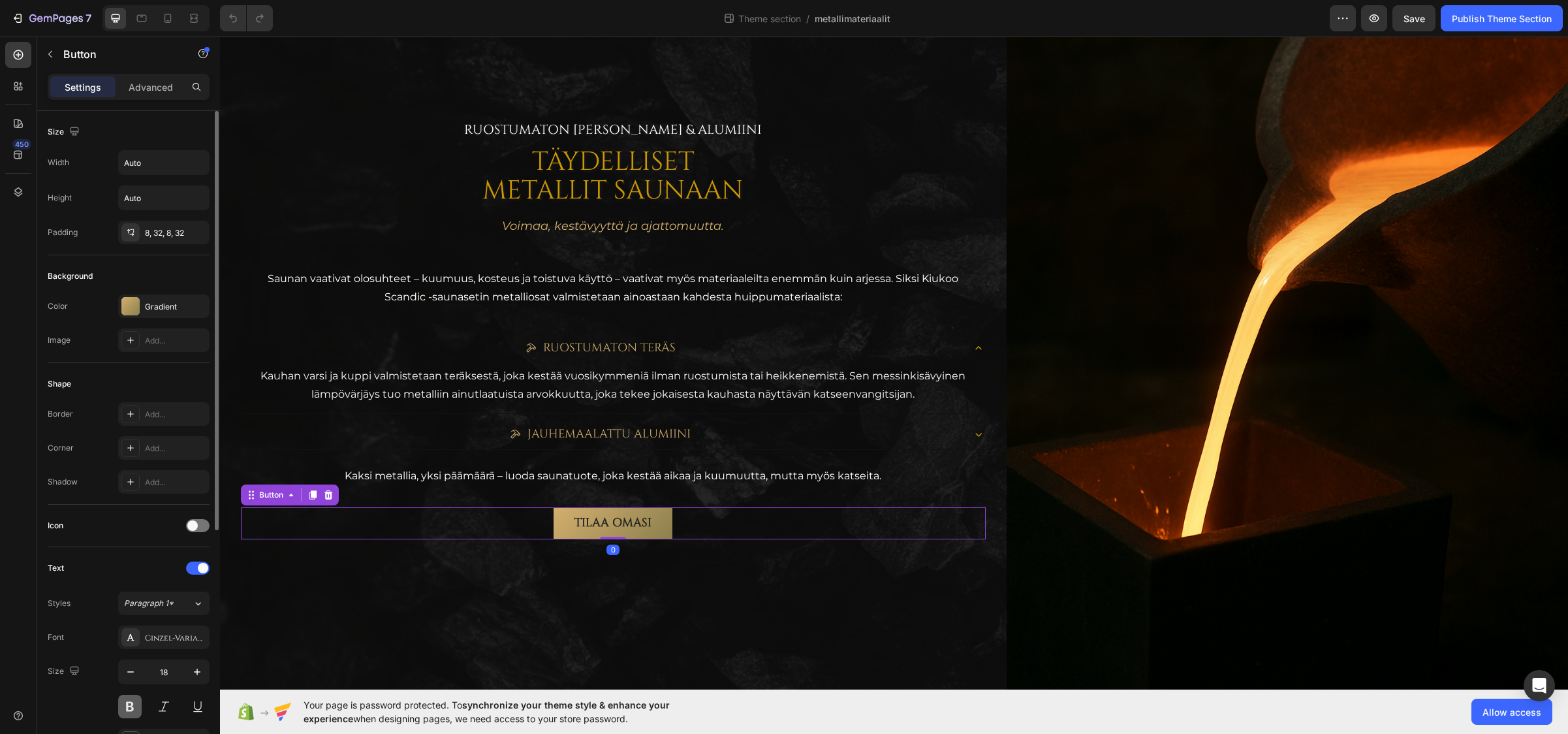
scroll to position [378, 0]
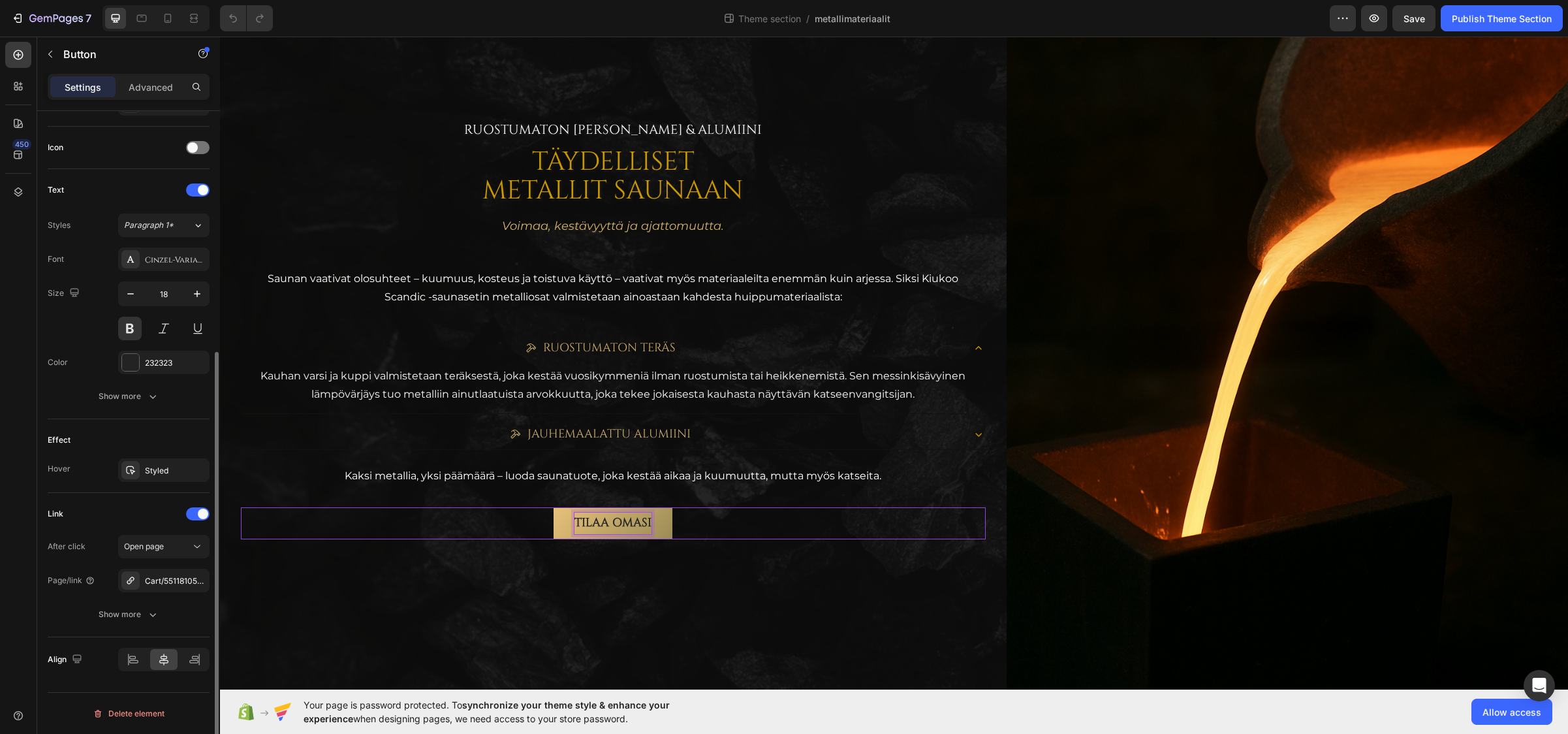
click at [607, 519] on p "TILAA OMASI" at bounding box center [613, 523] width 77 height 21
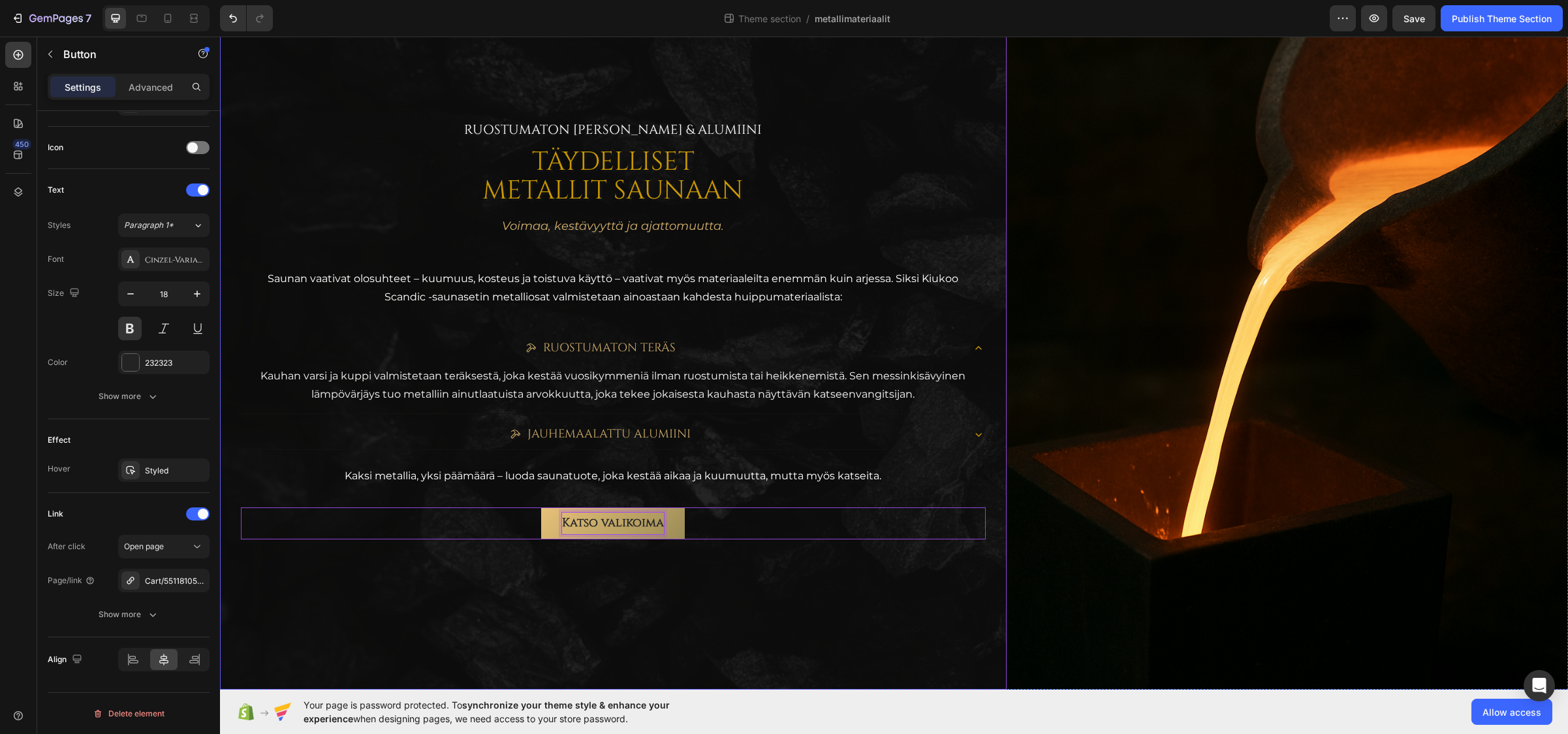
scroll to position [211, 0]
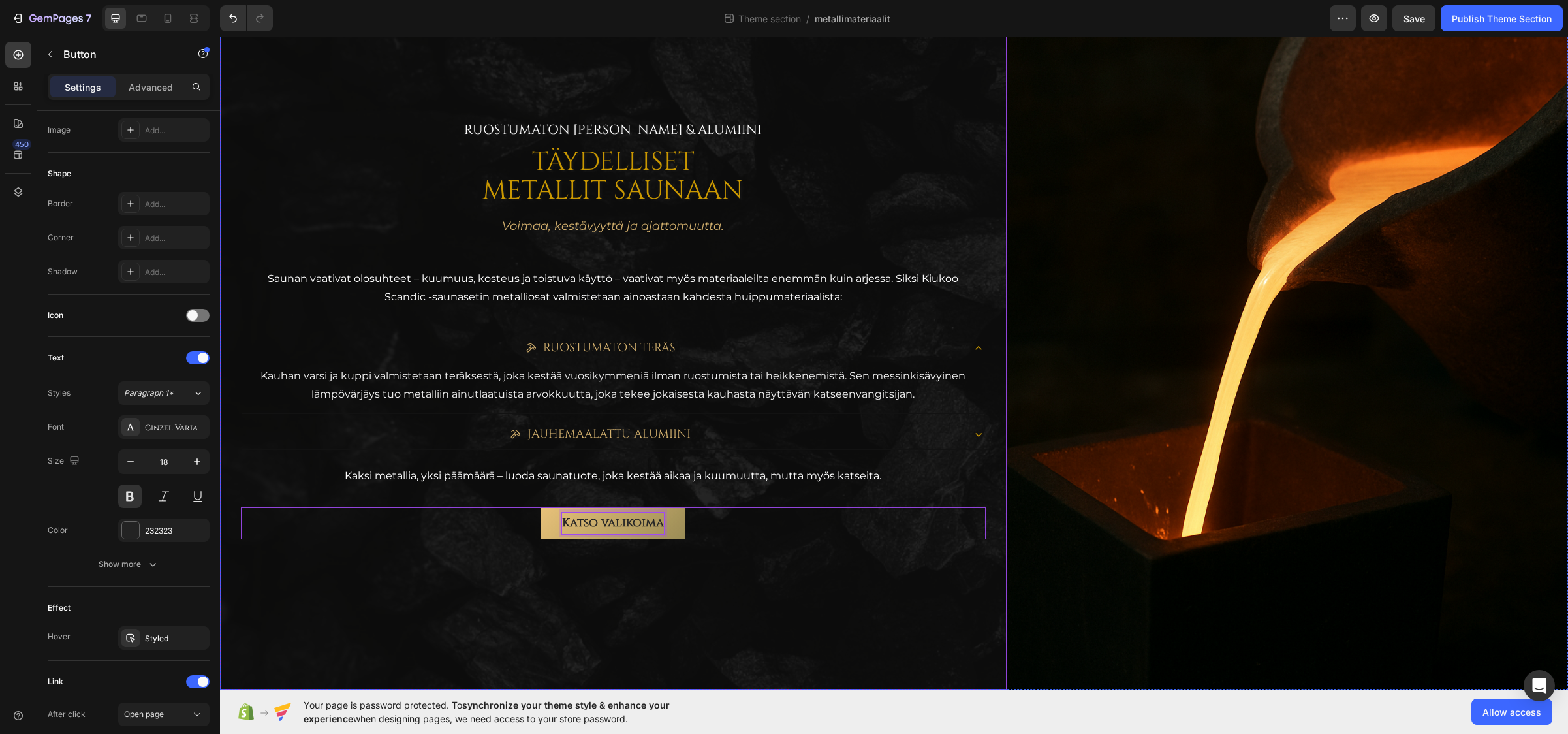
click at [399, 593] on div "Ruostumaton [PERSON_NAME] & alumiini Text Block TÄYDELLISET METALLIT SAUNAAN He…" at bounding box center [614, 331] width 745 height 677
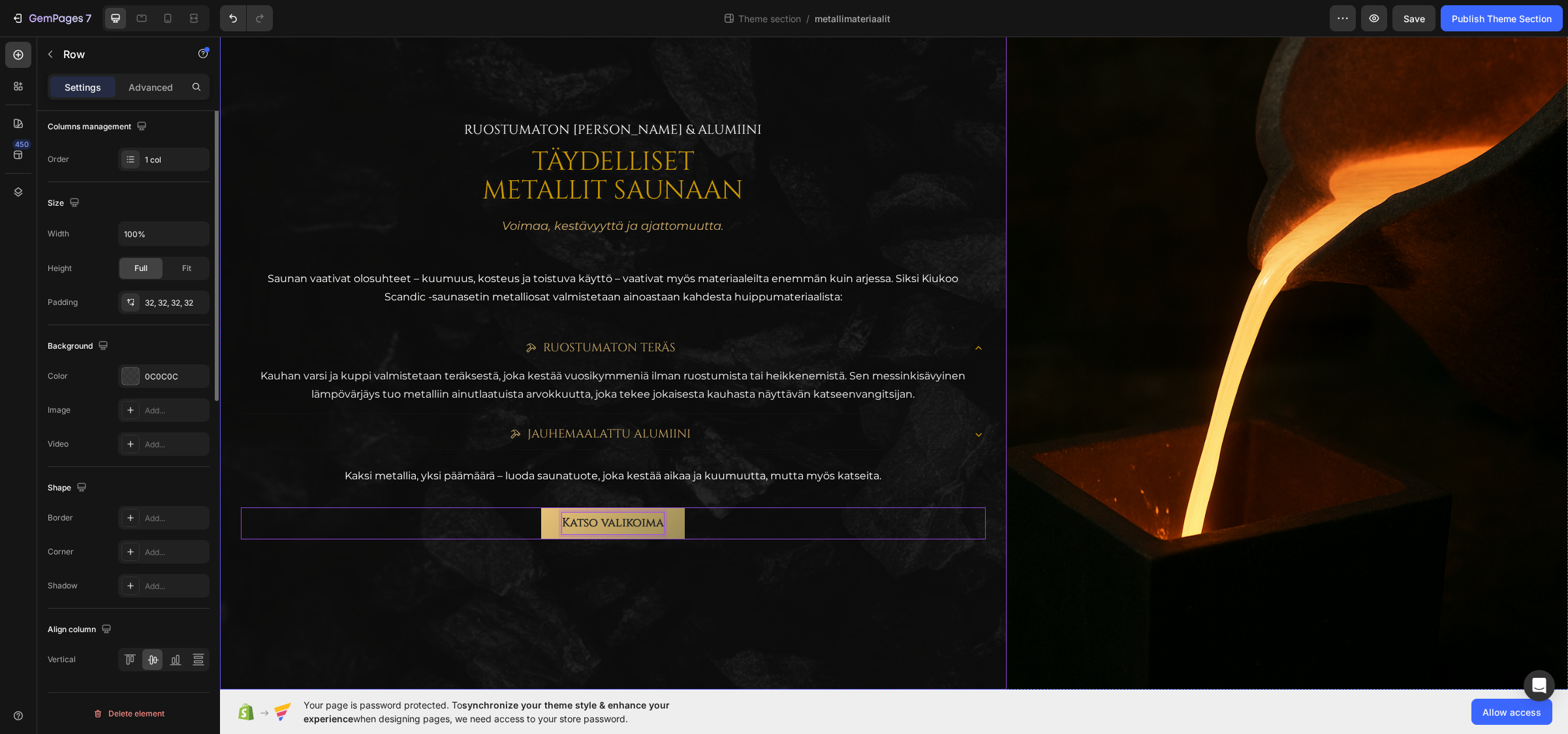
scroll to position [0, 0]
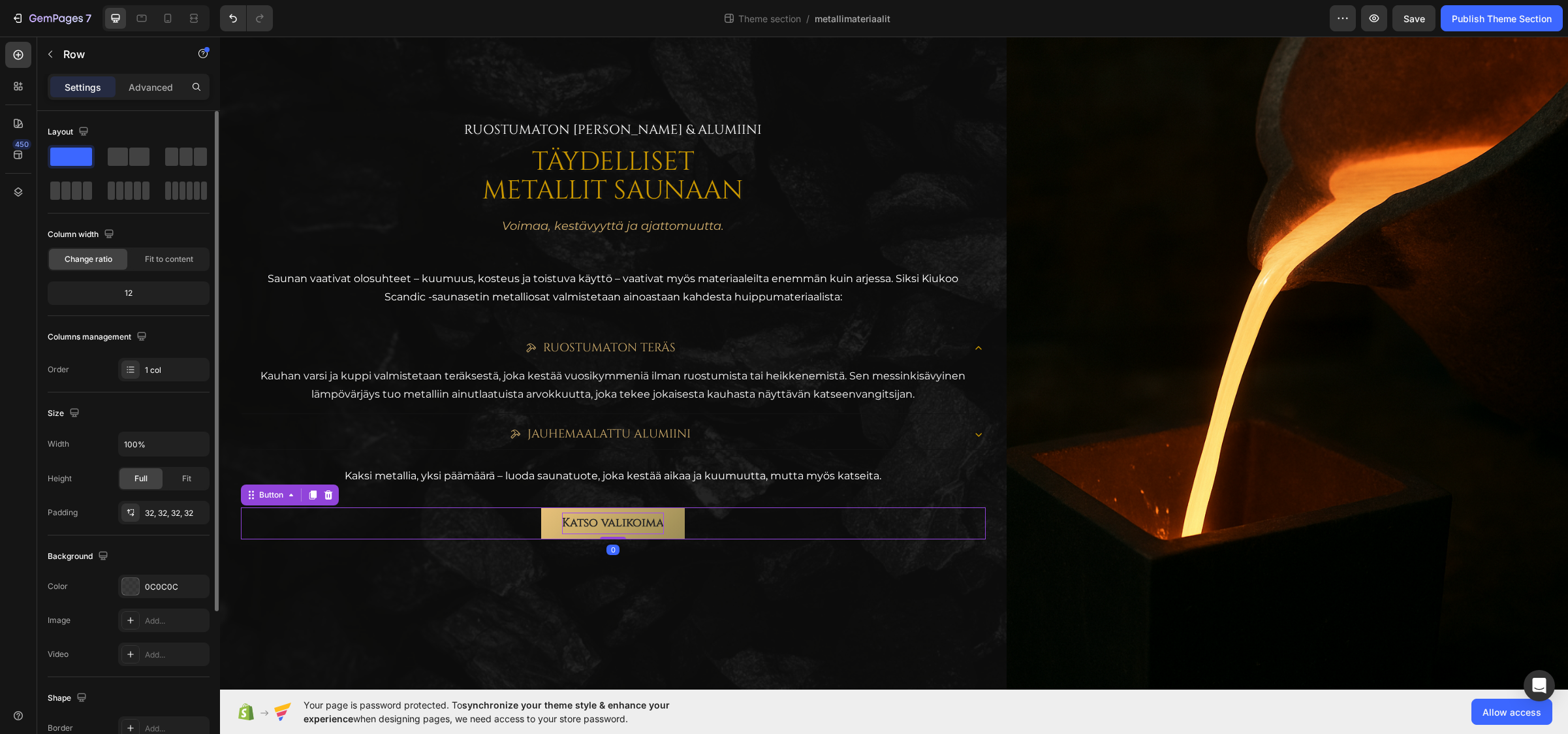
click at [487, 520] on div "Katso valikoima Button 0" at bounding box center [614, 523] width 745 height 31
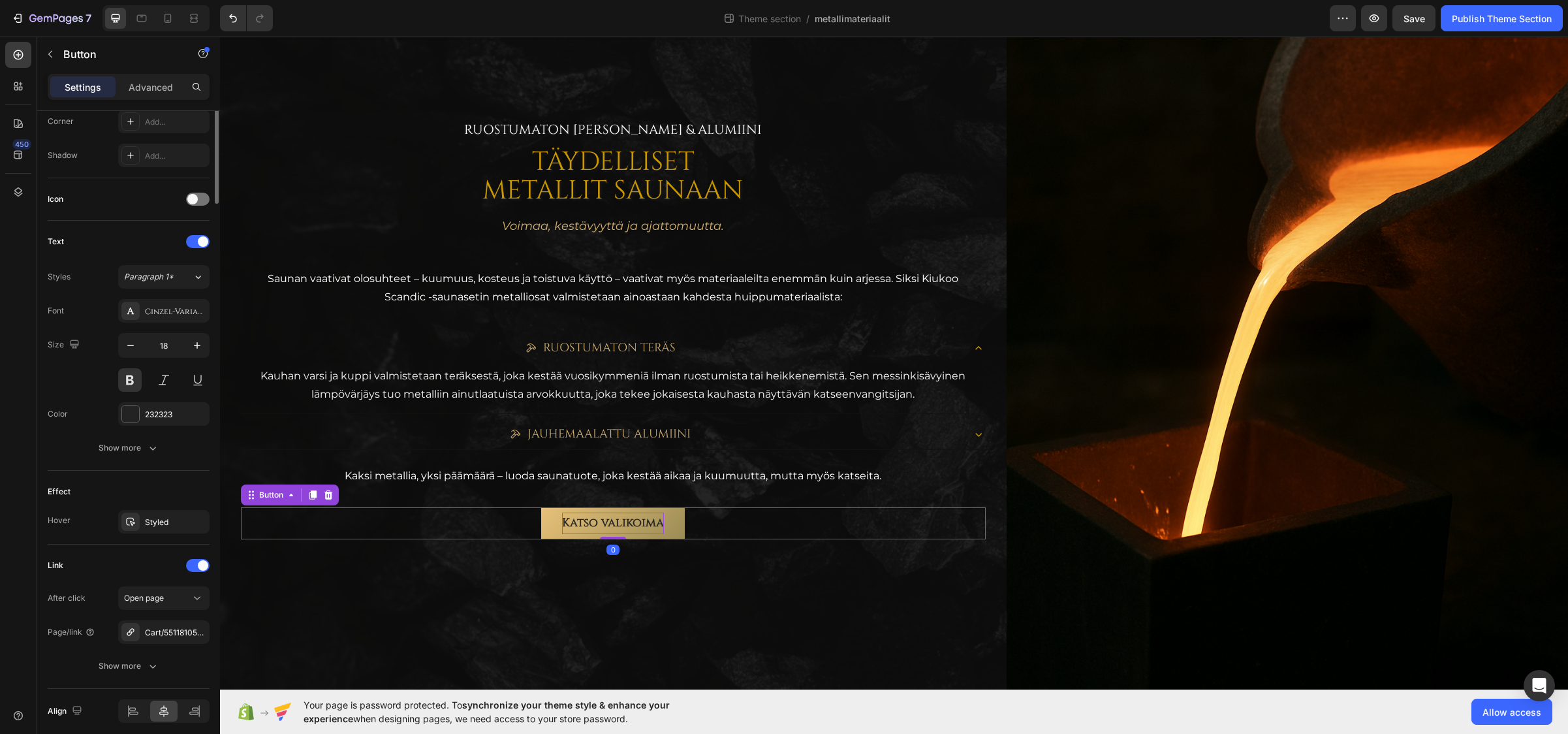
scroll to position [378, 0]
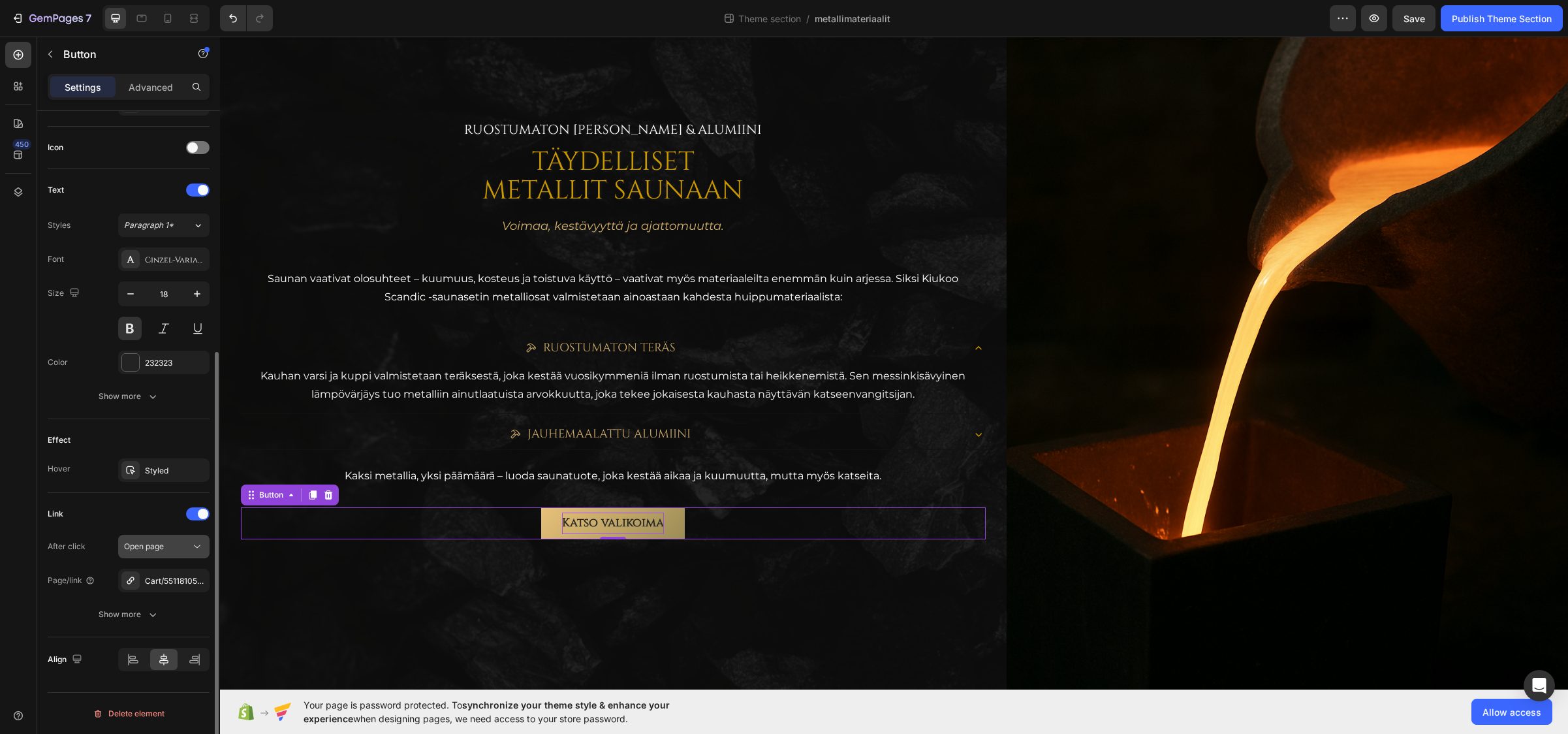
click at [182, 544] on div "Open page" at bounding box center [157, 546] width 67 height 12
click at [161, 582] on div "Cart/55118105018703:1" at bounding box center [164, 581] width 38 height 12
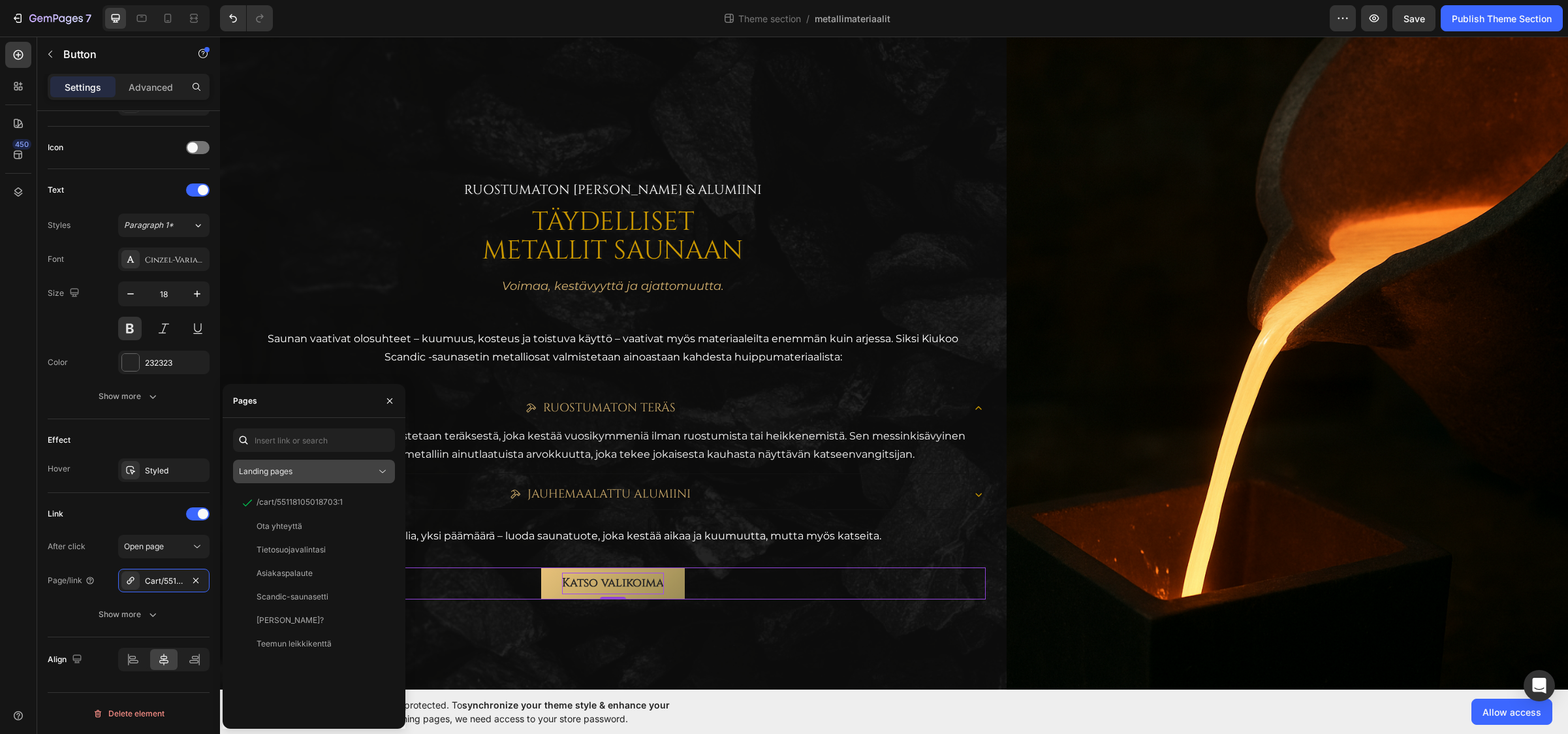
scroll to position [26, 0]
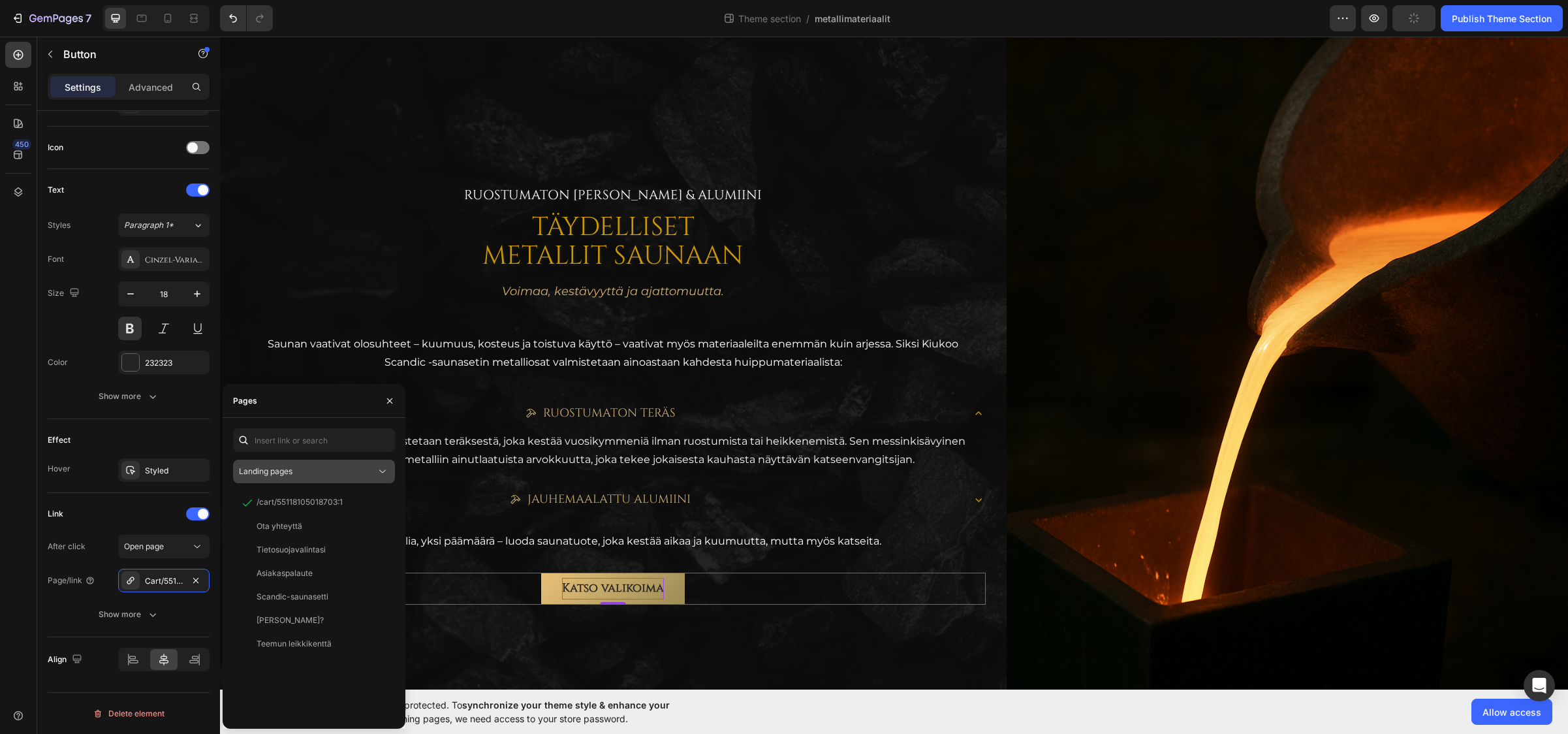
click at [300, 464] on button "Landing pages" at bounding box center [313, 471] width 162 height 23
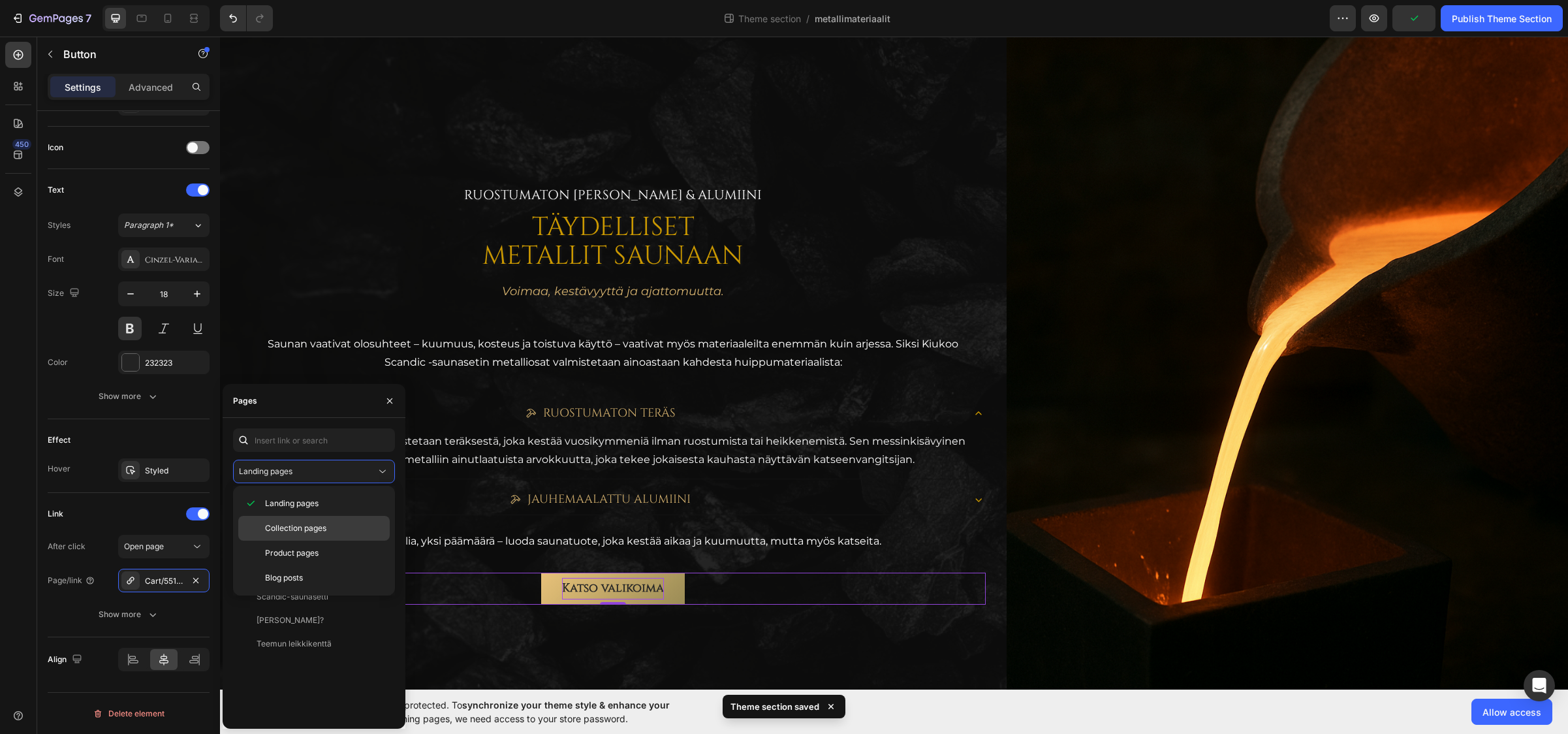
click at [305, 529] on span "Collection pages" at bounding box center [296, 528] width 61 height 12
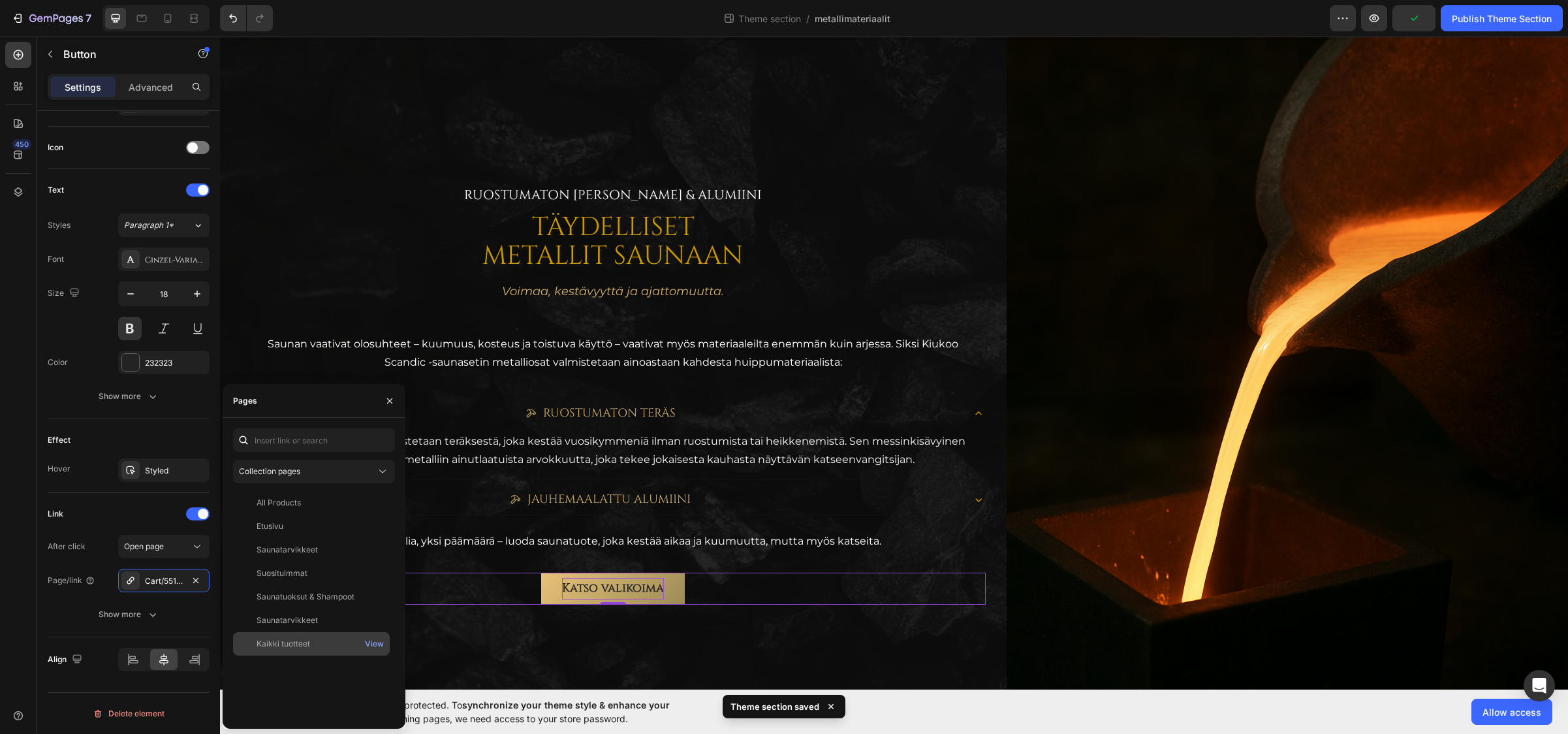
click at [286, 646] on div "Kaikki tuotteet" at bounding box center [284, 643] width 54 height 12
click at [119, 427] on div "Effect Hover Styled" at bounding box center [128, 457] width 162 height 74
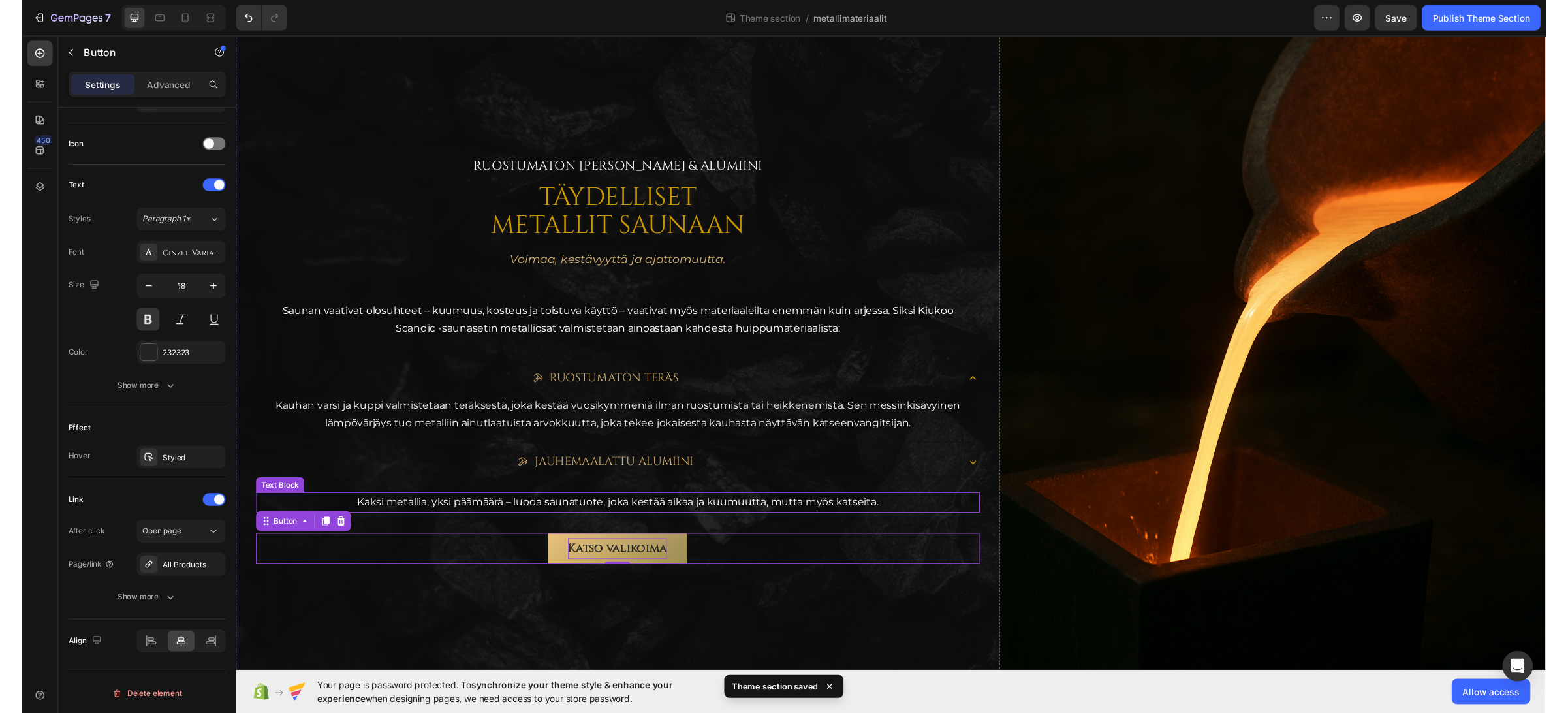
scroll to position [91, 0]
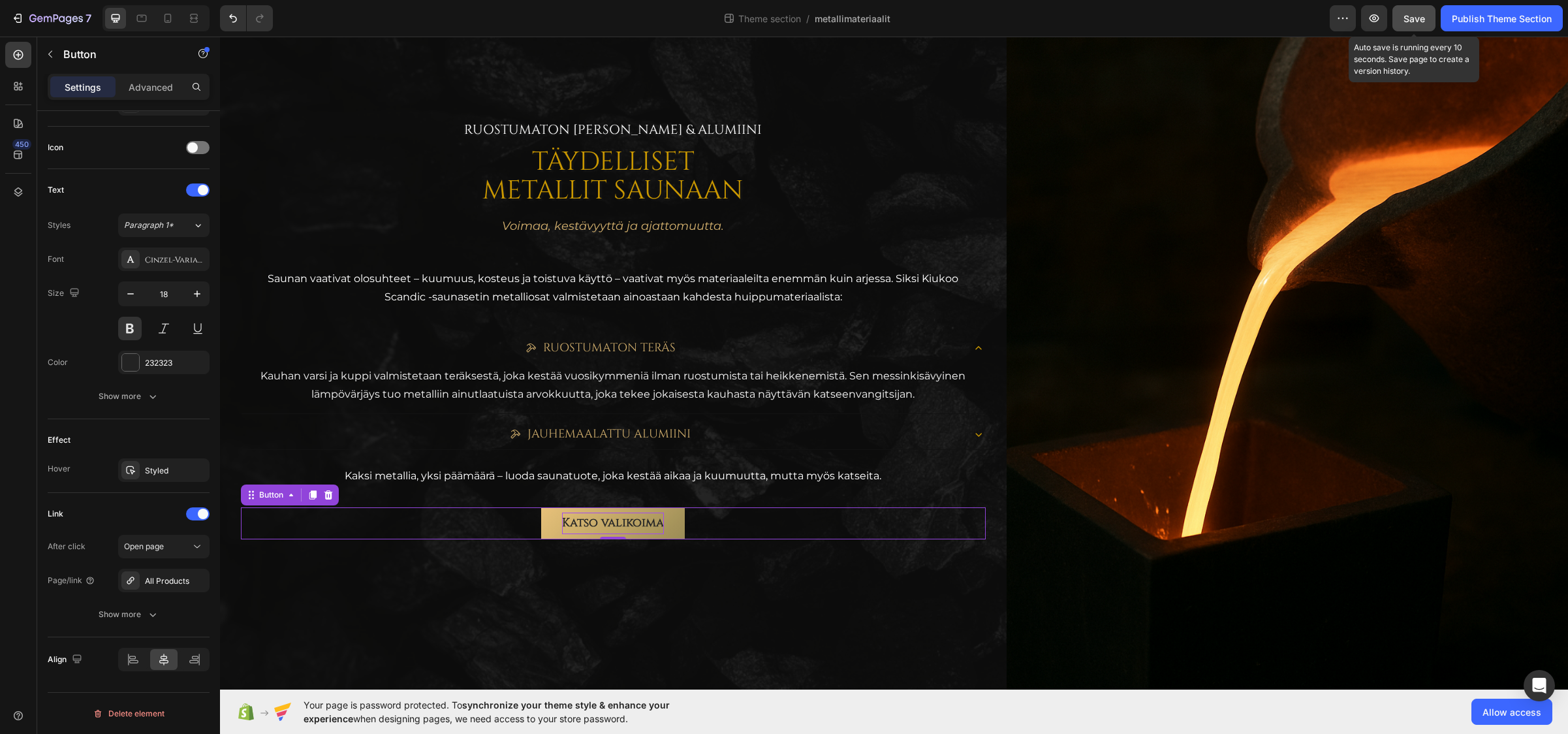
click at [1413, 16] on span "Save" at bounding box center [1414, 18] width 21 height 11
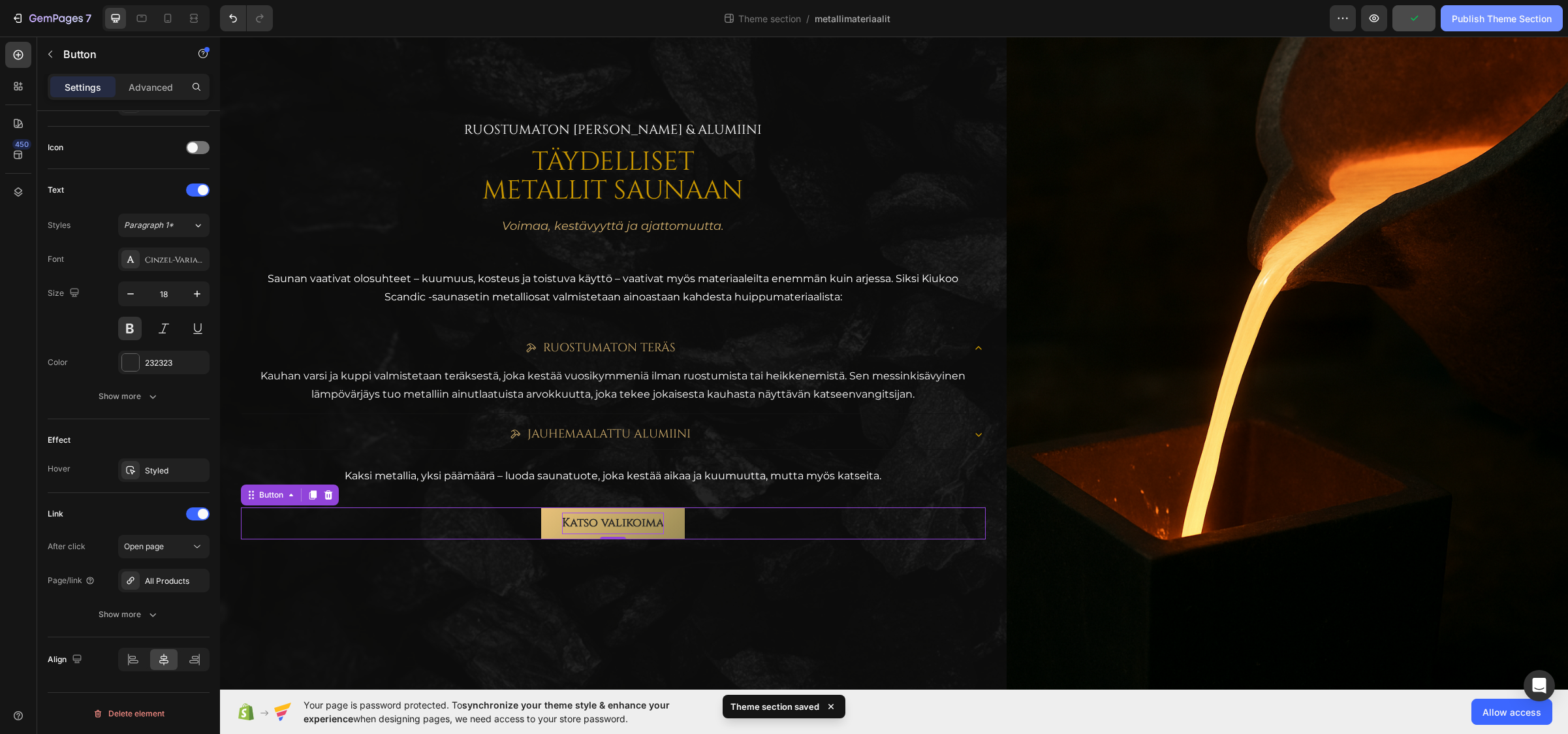
click at [1500, 15] on div "Publish Theme Section" at bounding box center [1502, 18] width 100 height 14
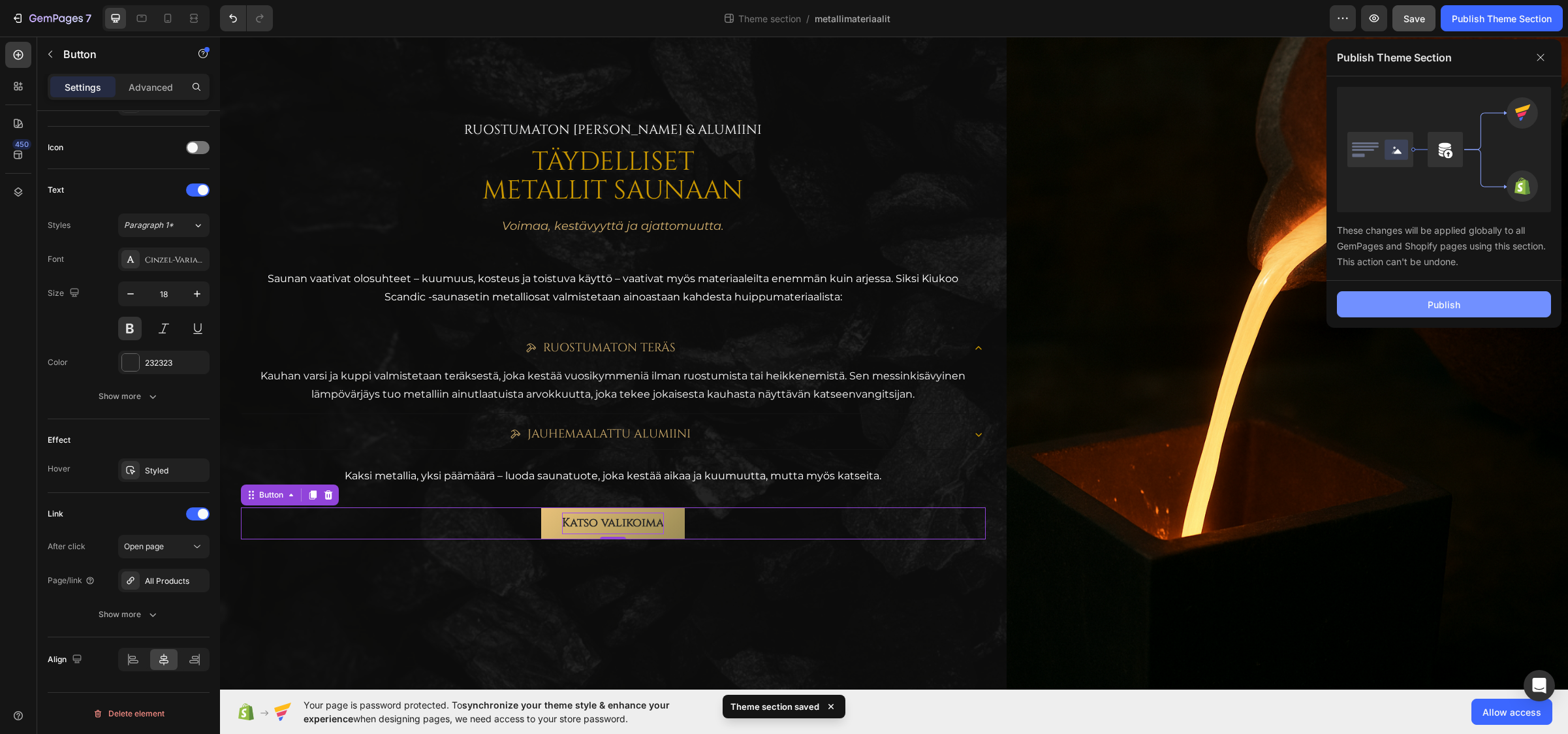
click at [1430, 304] on div "Publish" at bounding box center [1444, 304] width 32 height 14
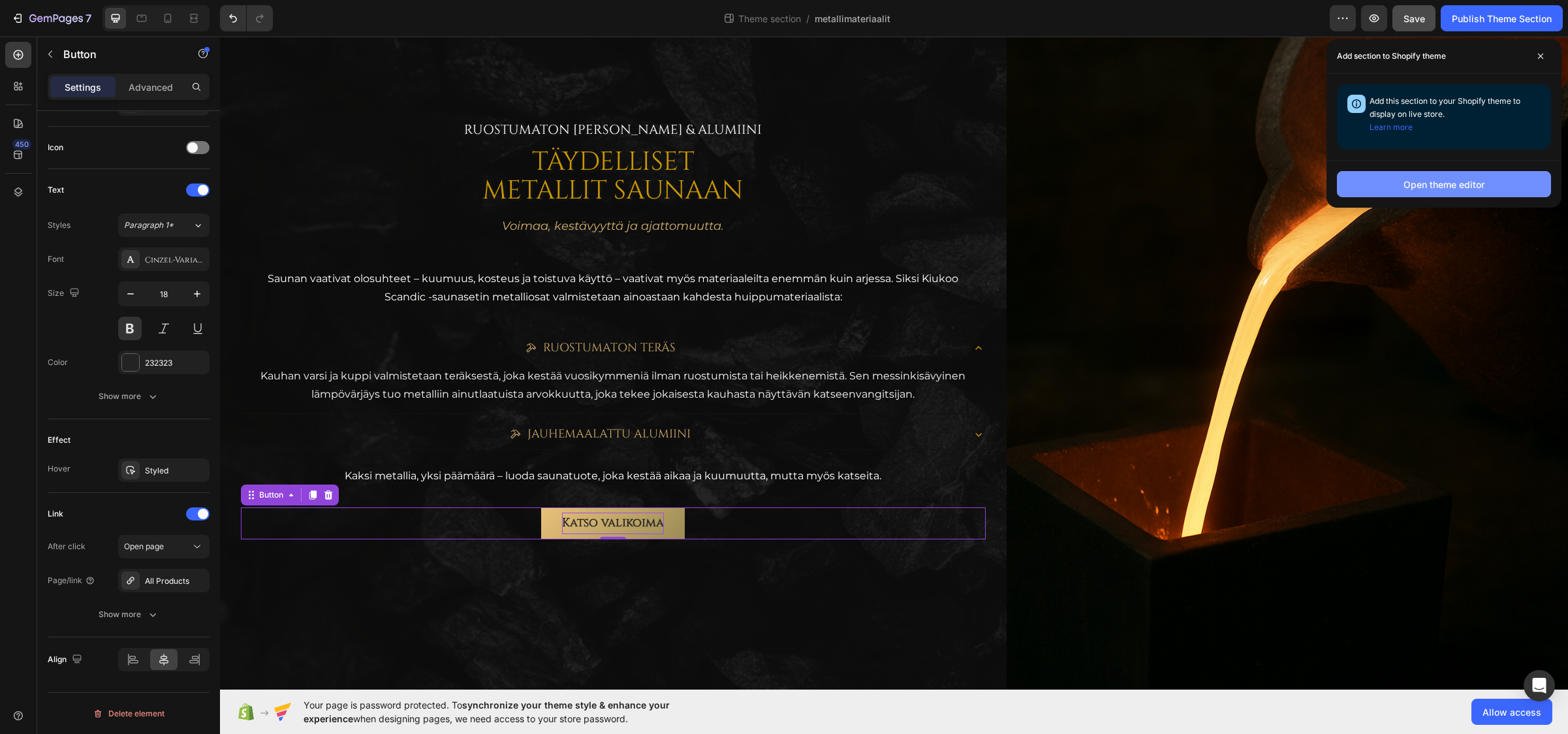
click at [1406, 186] on div "Open theme editor" at bounding box center [1444, 184] width 81 height 14
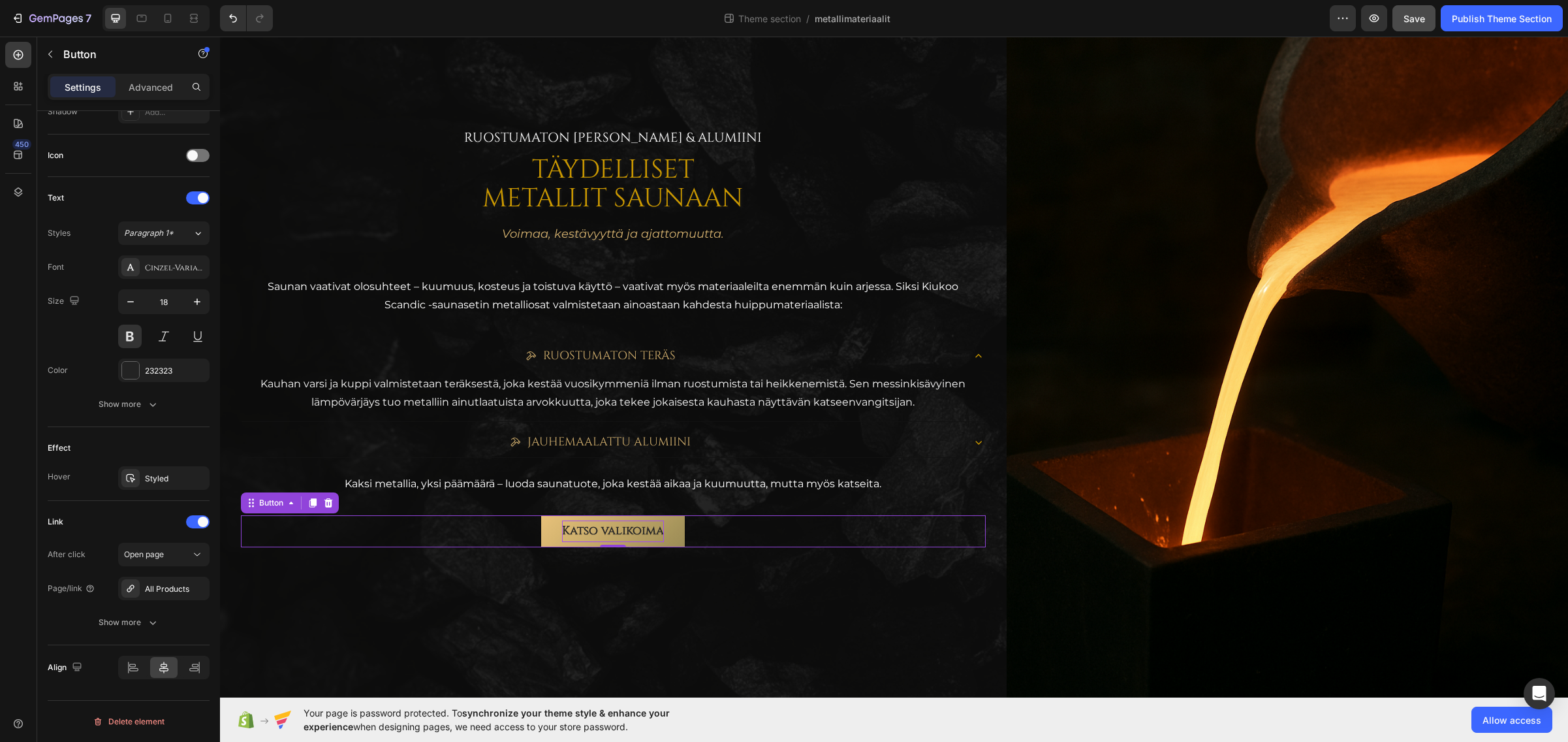
scroll to position [371, 0]
click at [56, 15] on icon "button" at bounding box center [56, 19] width 54 height 11
